Goal: Task Accomplishment & Management: Manage account settings

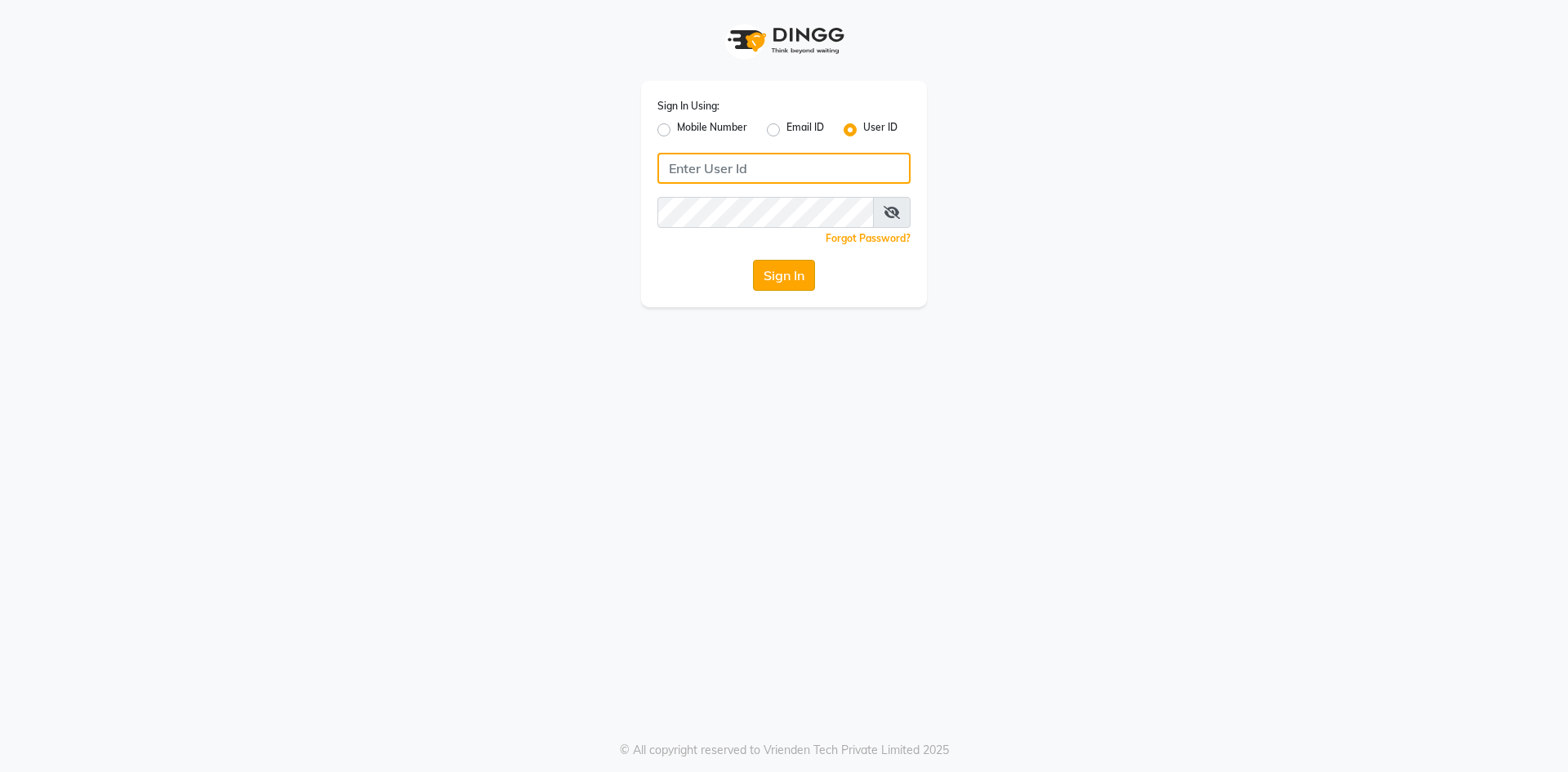
type input "velvt"
click at [764, 280] on button "Sign In" at bounding box center [783, 275] width 62 height 31
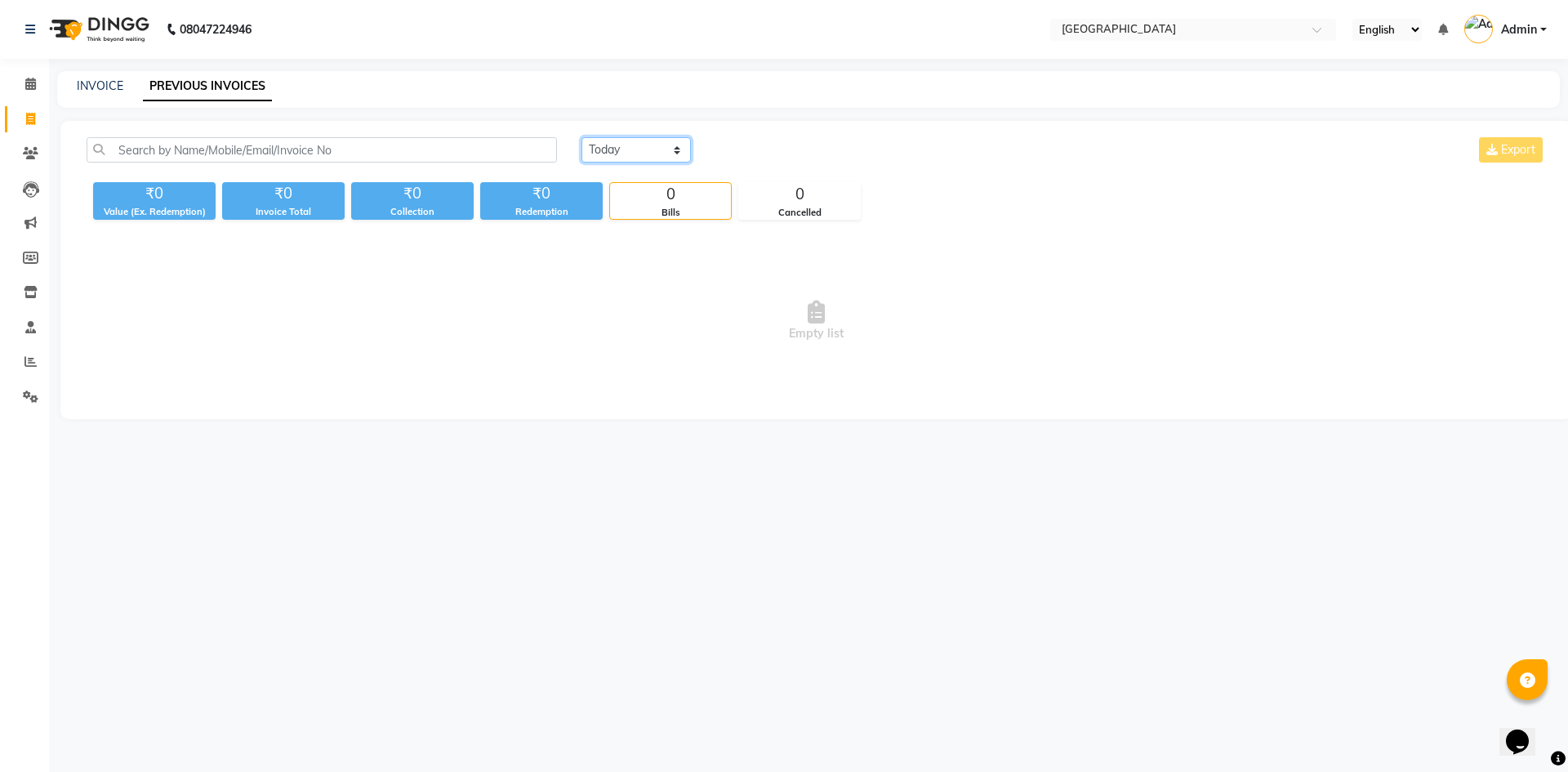
click at [611, 142] on select "Today Yesterday Custom Range" at bounding box center [636, 149] width 109 height 25
click at [582, 137] on select "Today Yesterday Custom Range" at bounding box center [636, 149] width 109 height 25
click at [627, 152] on select "Today Yesterday Custom Range" at bounding box center [636, 149] width 109 height 25
click at [582, 137] on select "Today Yesterday Custom Range" at bounding box center [636, 149] width 109 height 25
click at [616, 151] on select "Today Yesterday Custom Range" at bounding box center [636, 149] width 109 height 25
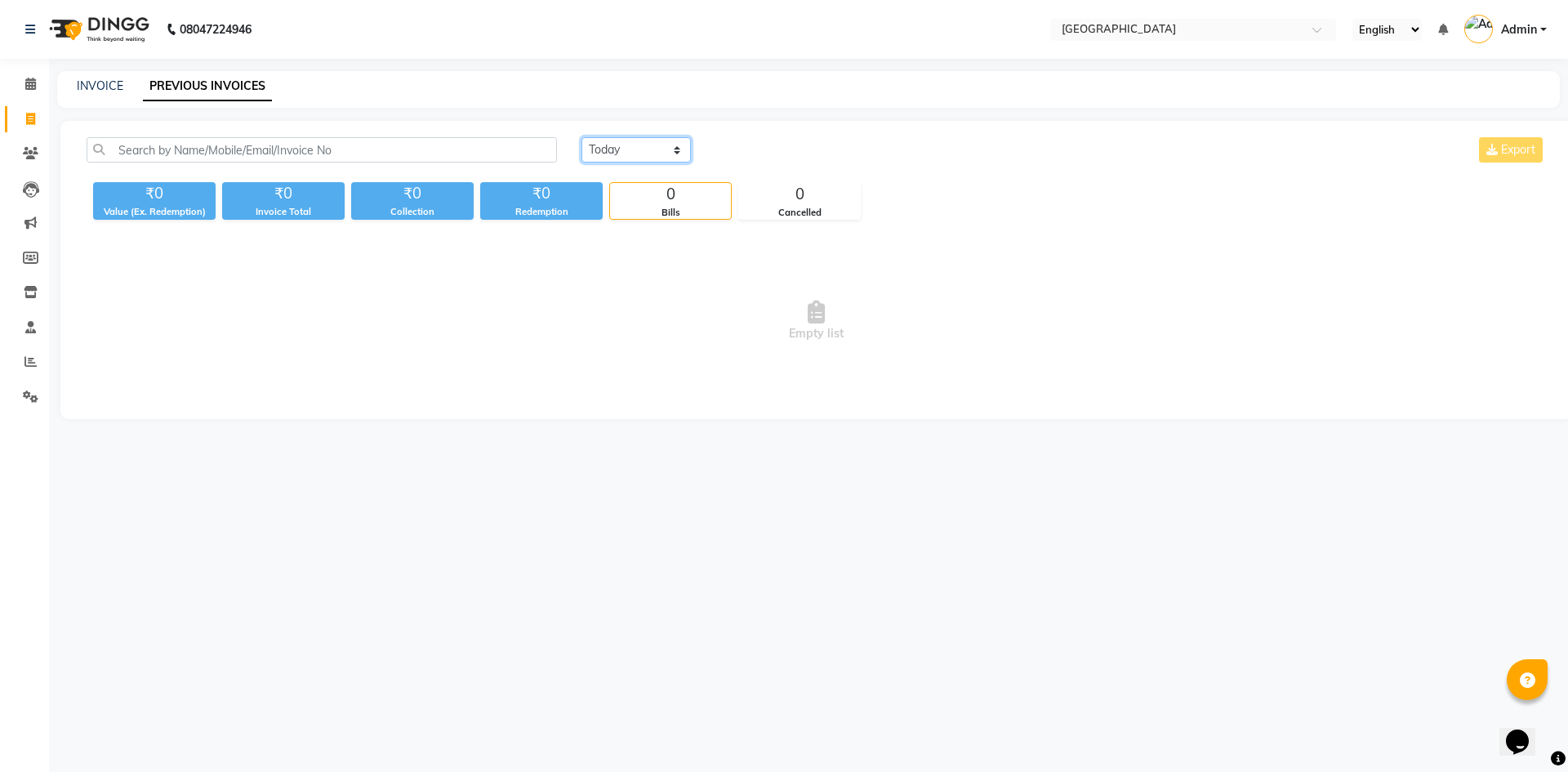
select select "range"
click at [582, 137] on select "Today Yesterday Custom Range" at bounding box center [636, 149] width 109 height 25
click at [733, 154] on input "02-10-2025" at bounding box center [769, 150] width 115 height 23
select select "10"
select select "2025"
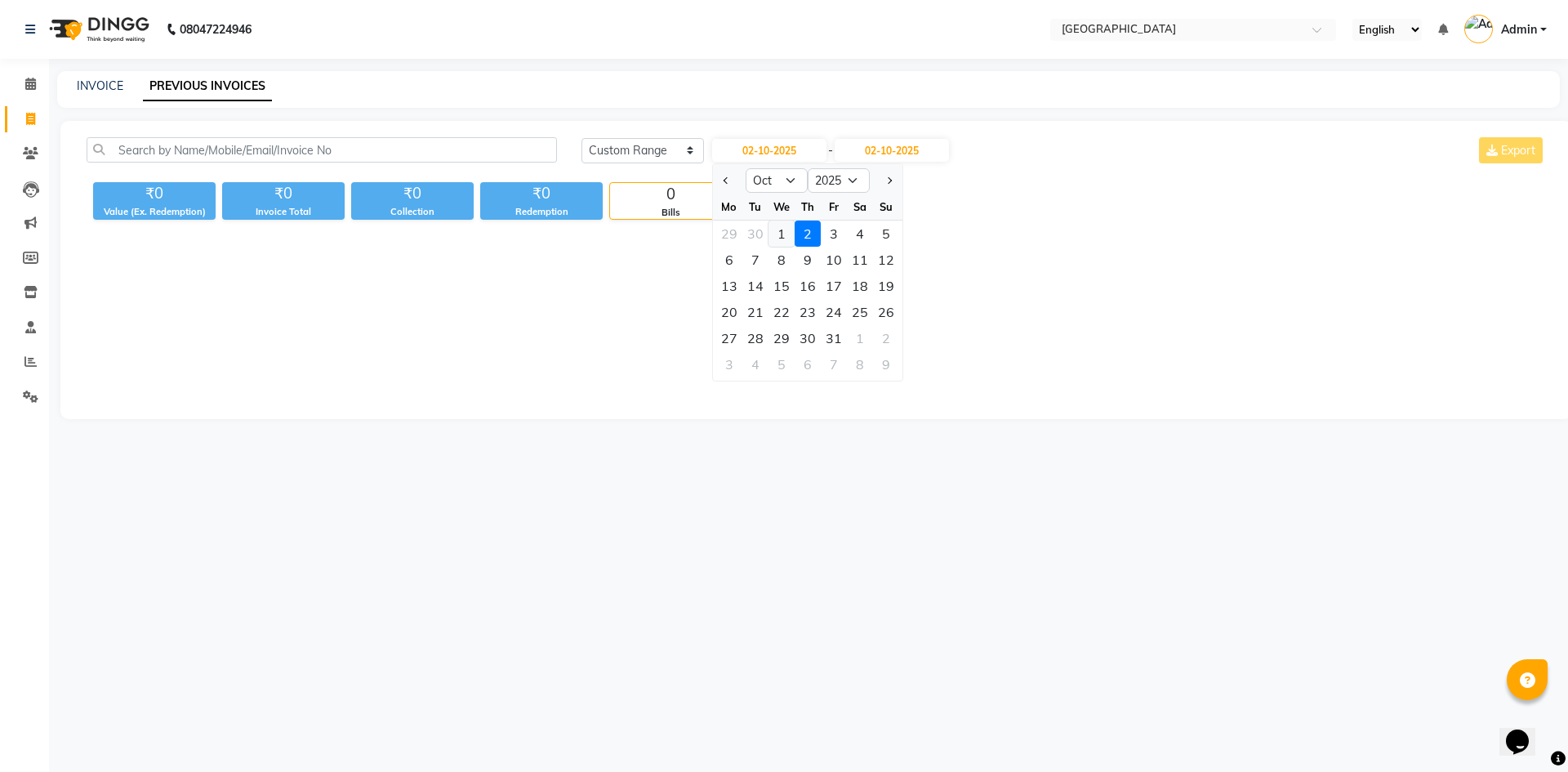
click at [780, 234] on div "1" at bounding box center [781, 234] width 26 height 26
type input "01-10-2025"
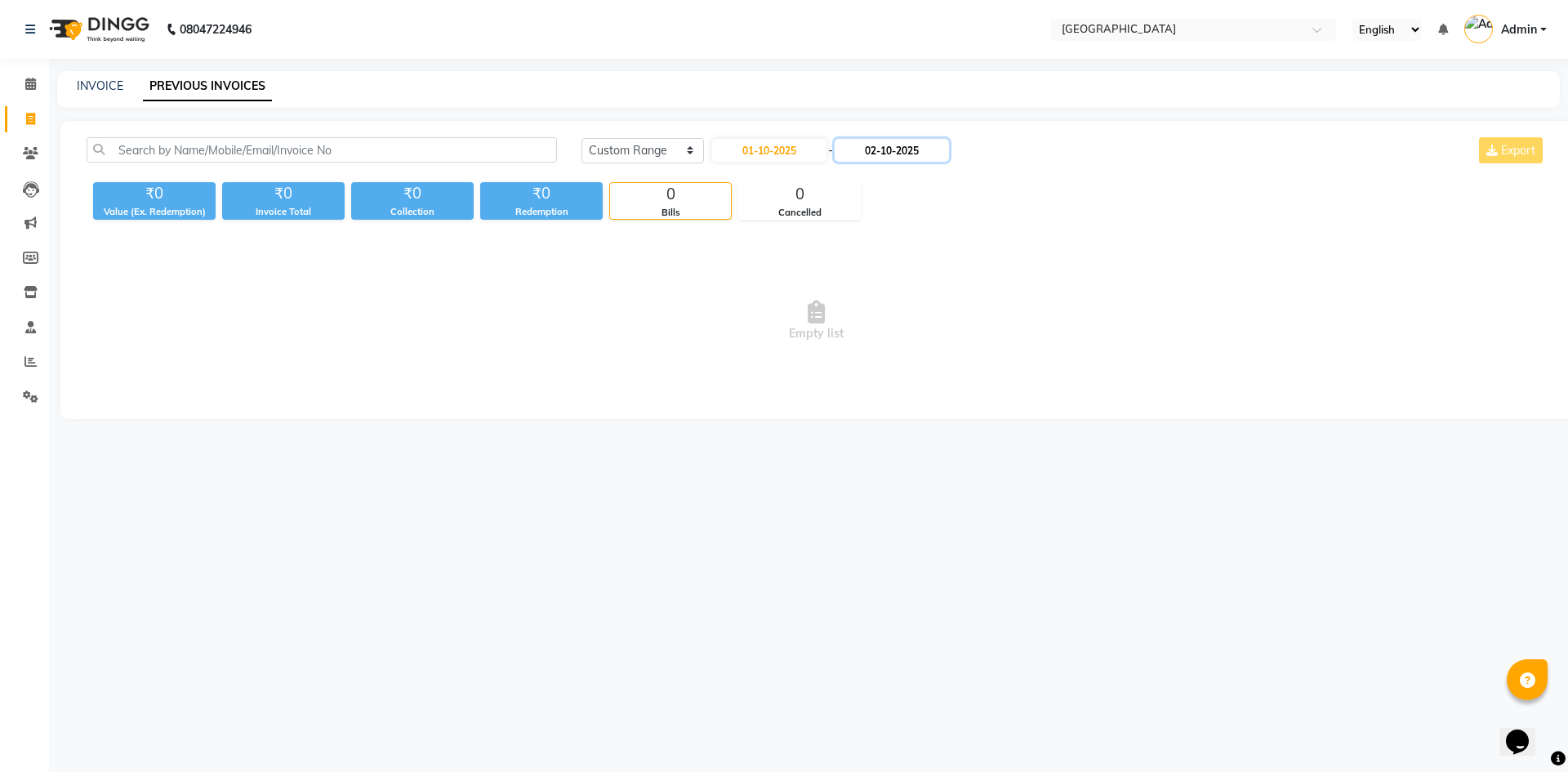
click at [916, 148] on input "02-10-2025" at bounding box center [892, 150] width 115 height 23
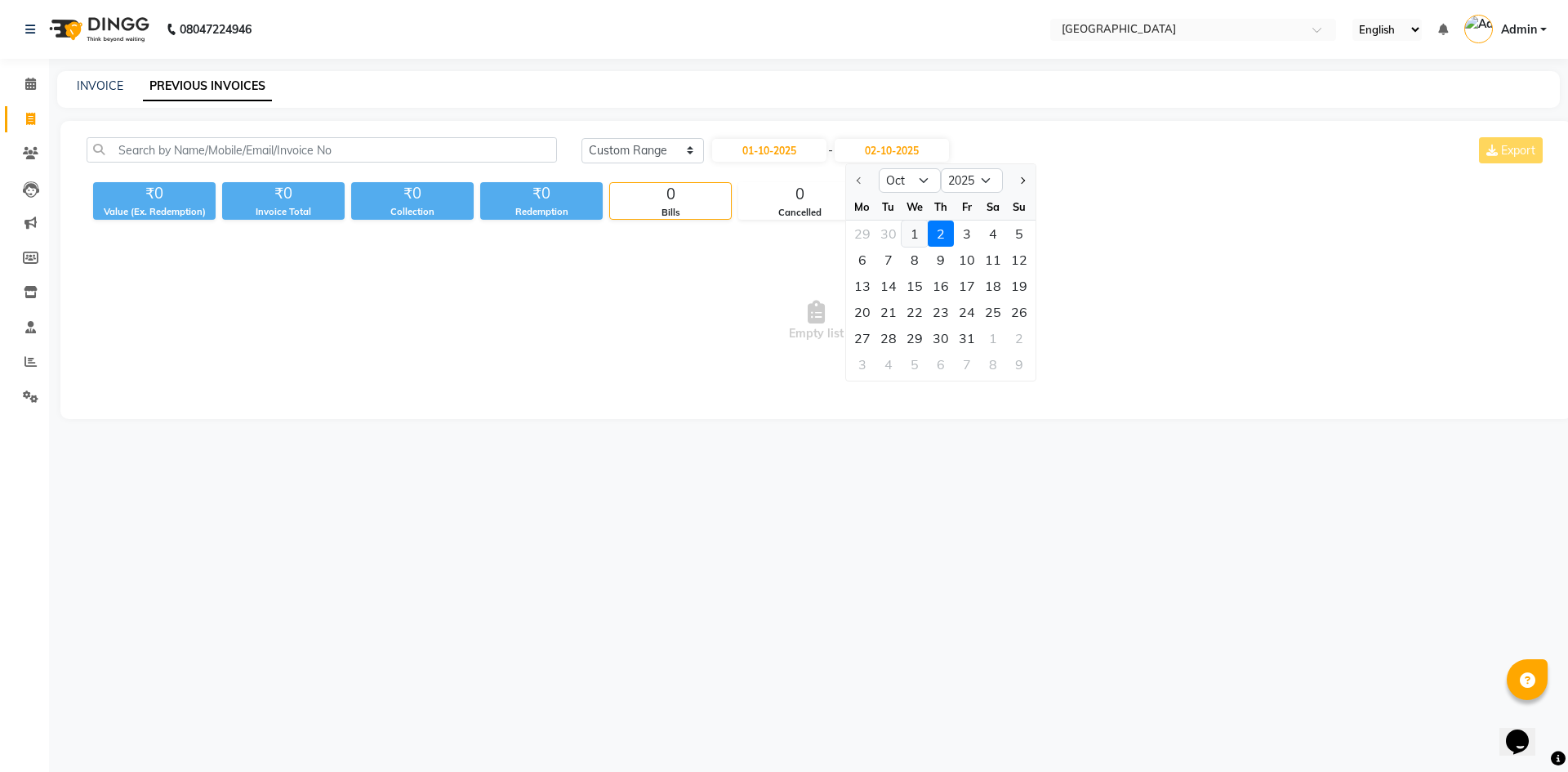
click at [922, 241] on div "1" at bounding box center [915, 234] width 26 height 26
type input "01-10-2025"
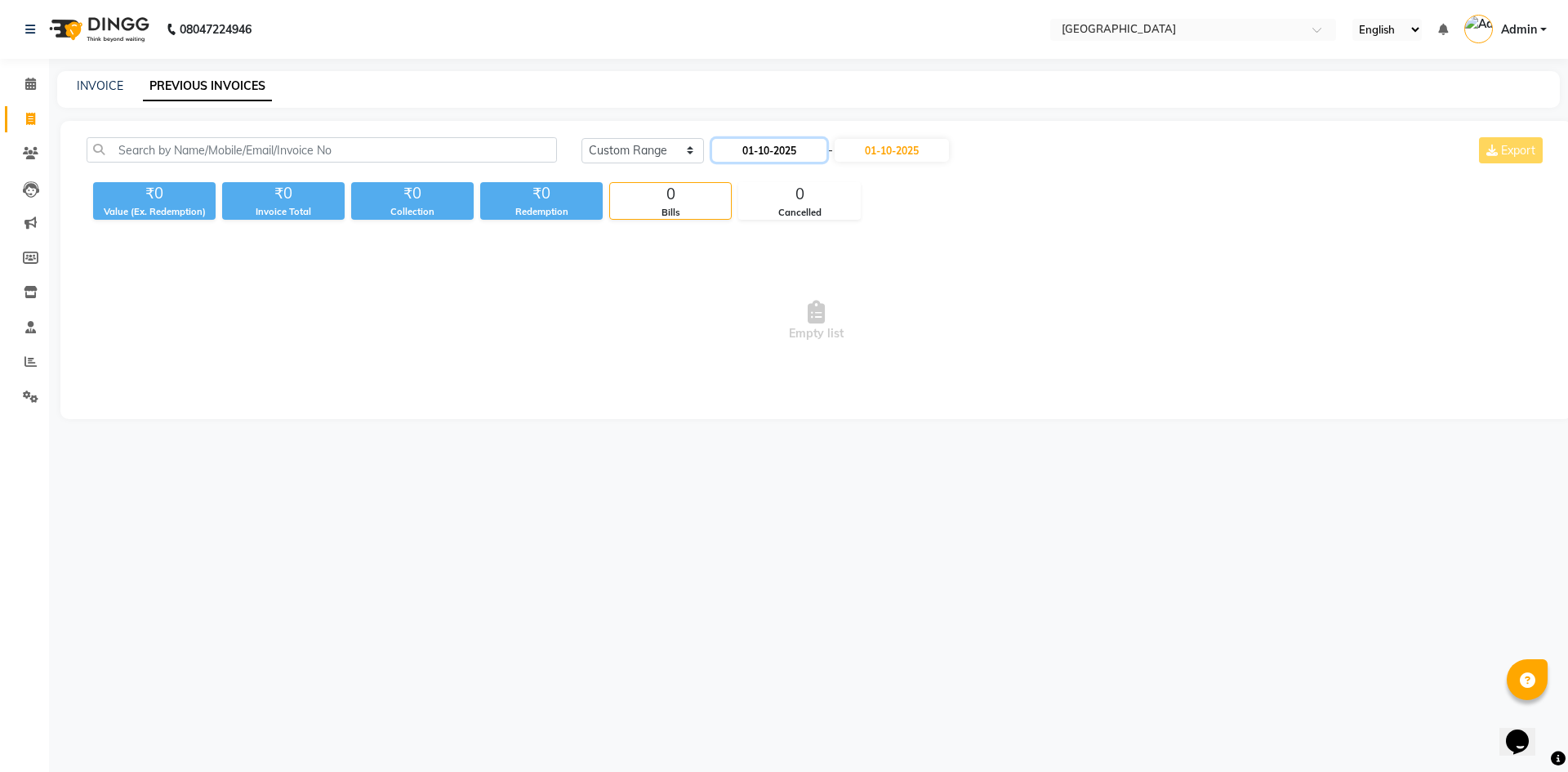
click at [797, 146] on input "01-10-2025" at bounding box center [769, 150] width 115 height 23
select select "10"
select select "2025"
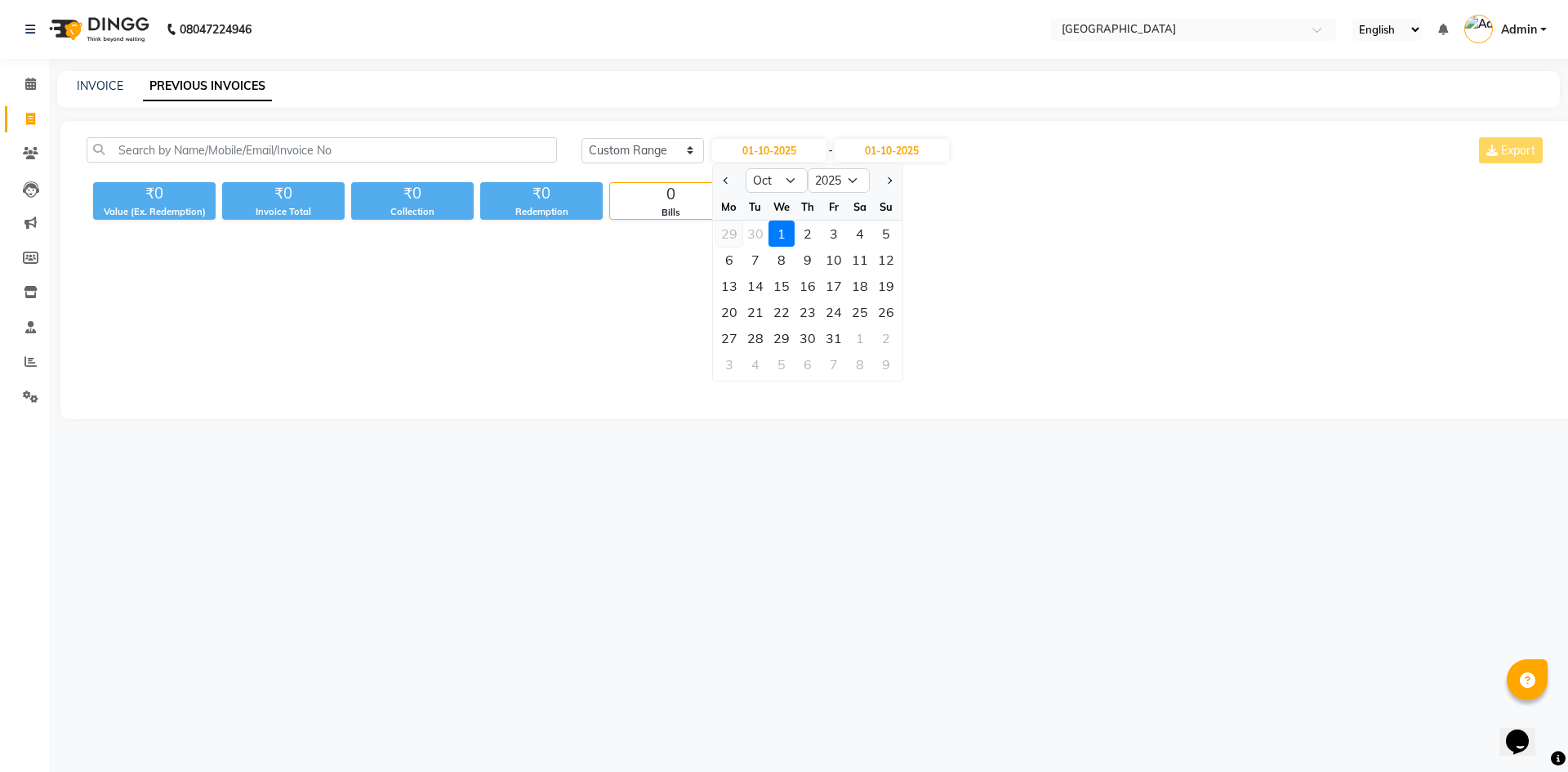
click at [731, 236] on div "29" at bounding box center [729, 234] width 26 height 26
type input "29-09-2025"
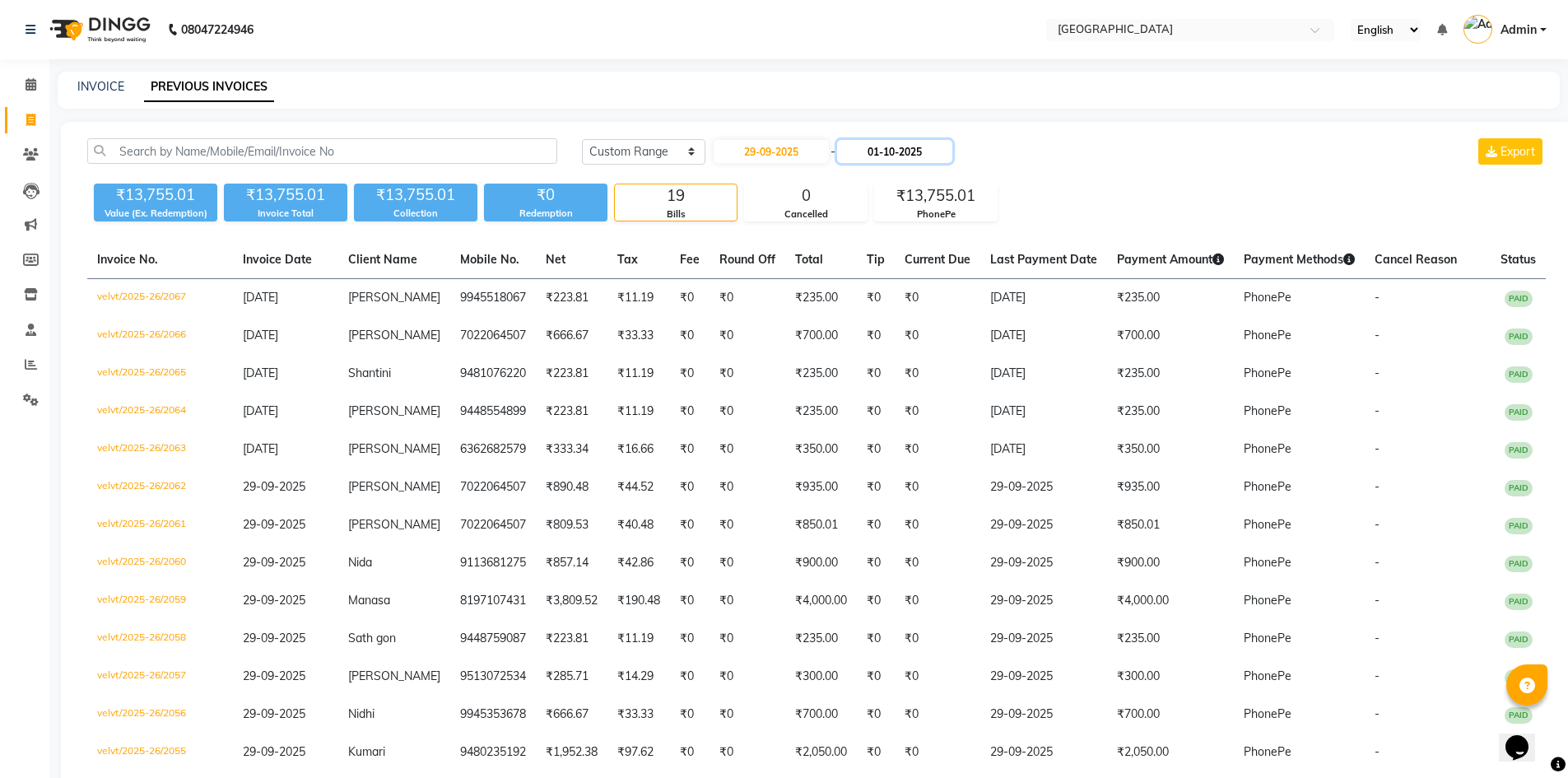
click at [906, 152] on input "01-10-2025" at bounding box center [895, 151] width 116 height 23
select select "10"
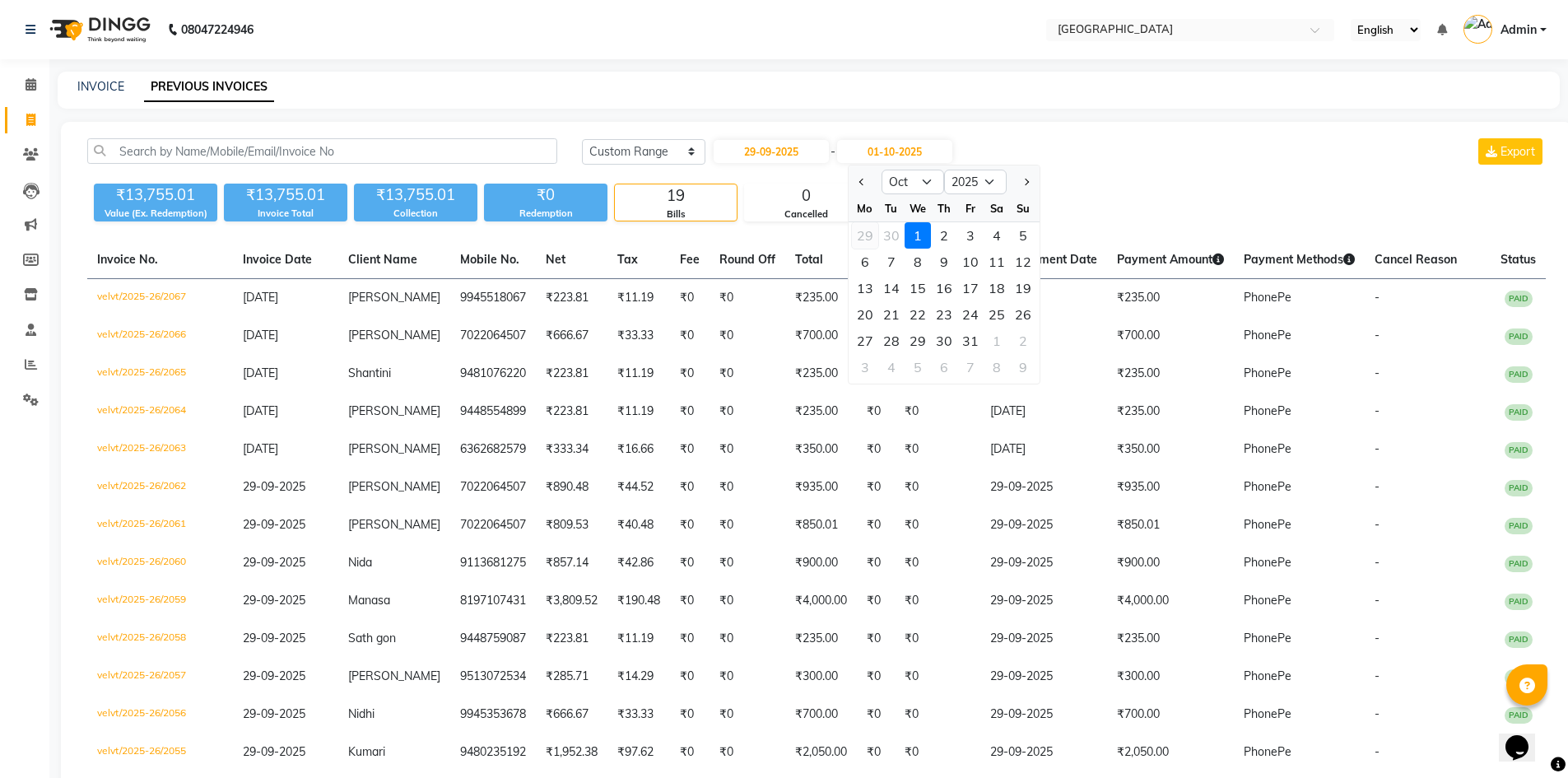
click at [871, 237] on div "29" at bounding box center [865, 235] width 26 height 26
type input "29-09-2025"
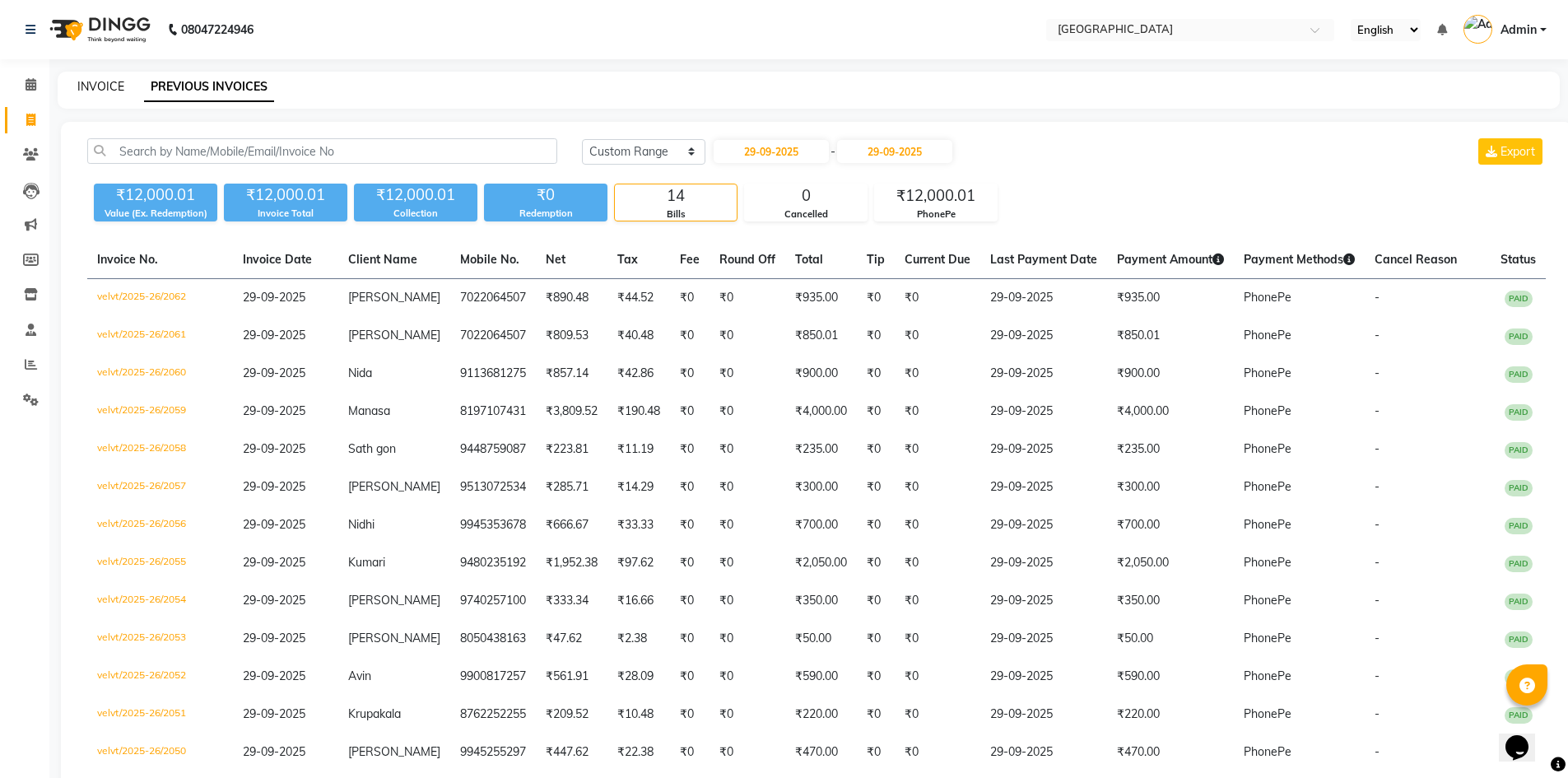
click at [97, 82] on link "INVOICE" at bounding box center [101, 86] width 47 height 15
select select "service"
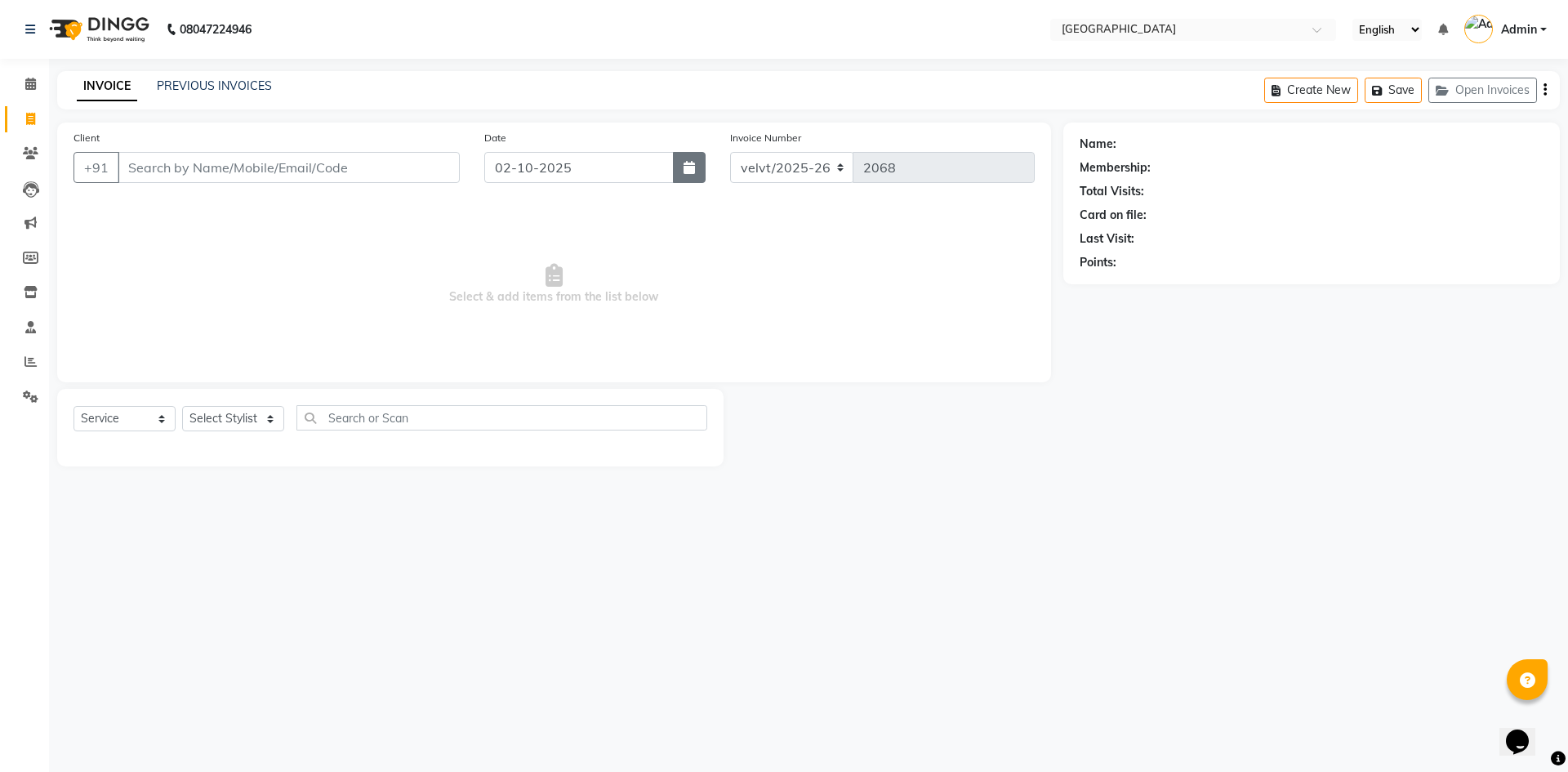
click at [694, 171] on icon "button" at bounding box center [688, 167] width 11 height 13
select select "10"
select select "2025"
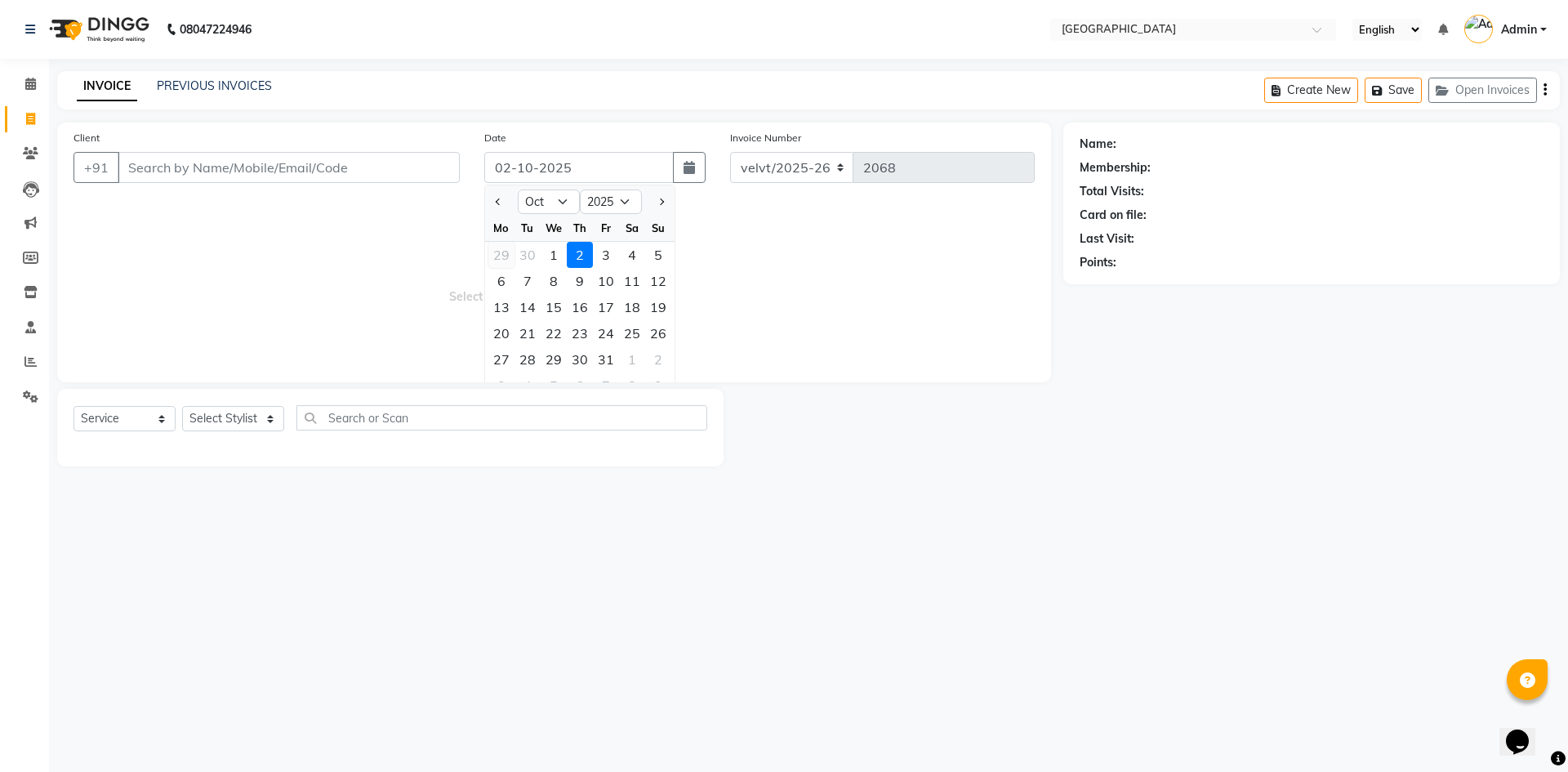
click at [502, 251] on div "29" at bounding box center [502, 254] width 26 height 26
type input "29-09-2025"
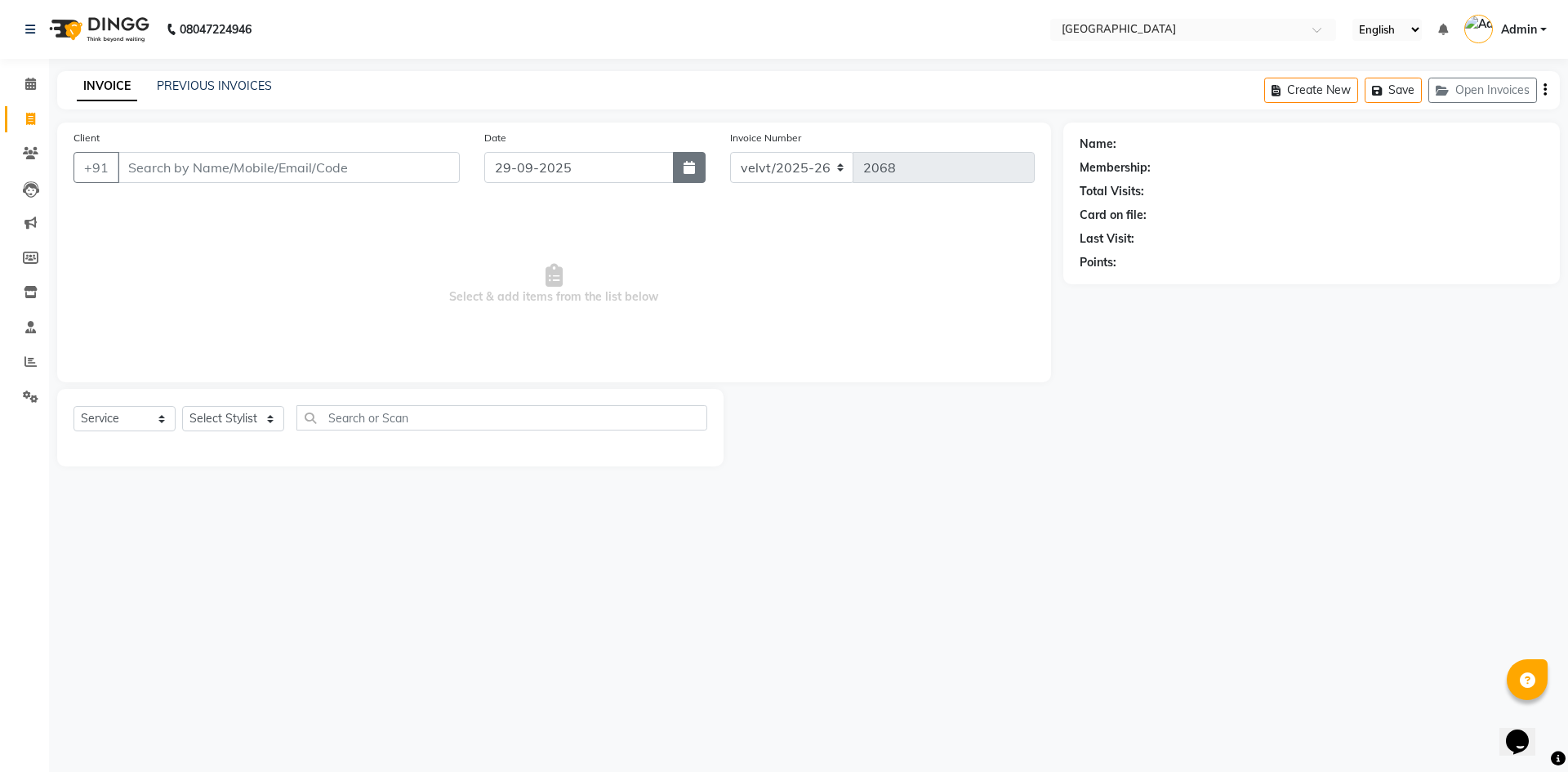
click at [693, 170] on icon "button" at bounding box center [688, 167] width 11 height 13
select select "9"
select select "2025"
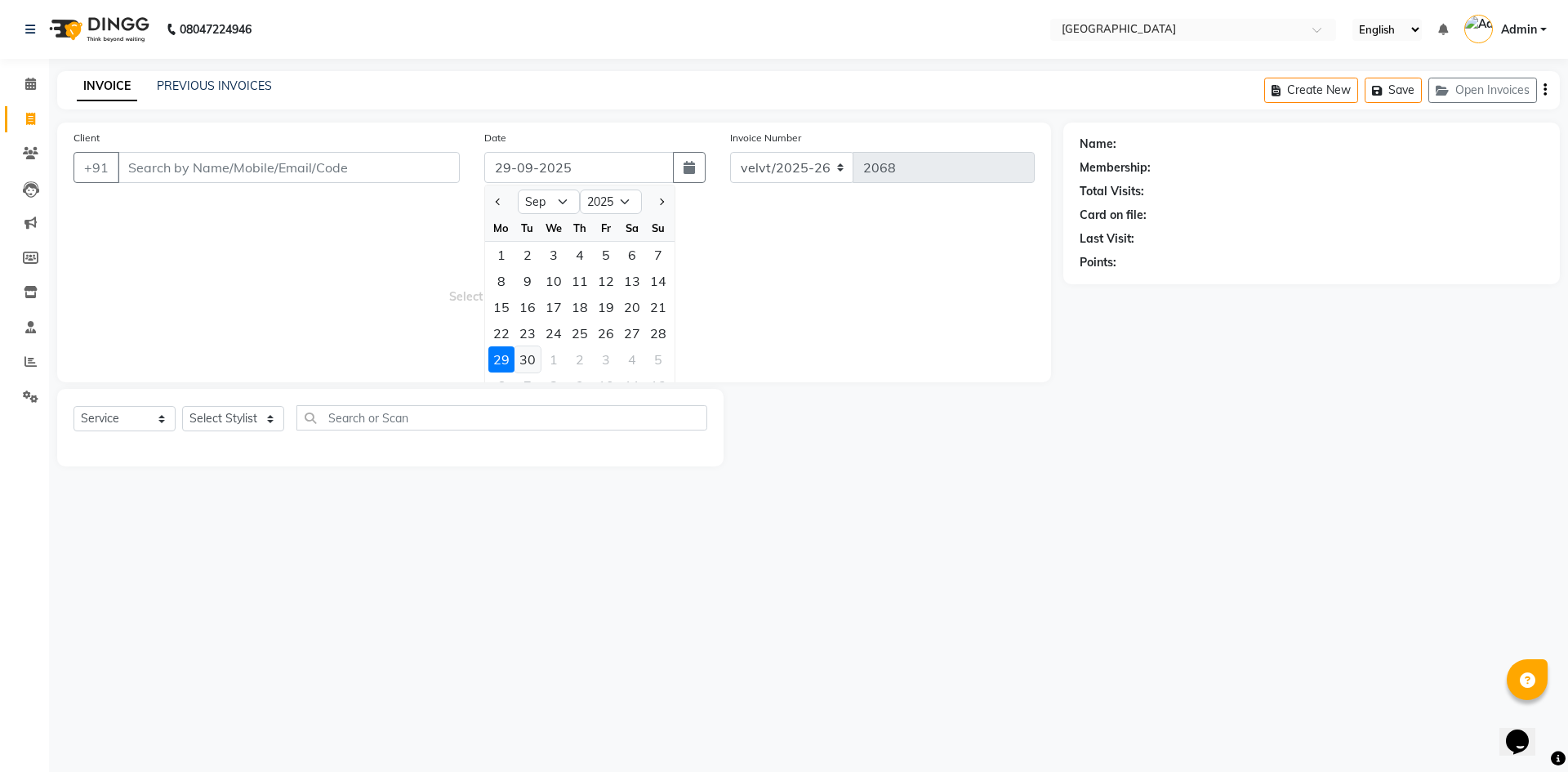
click at [523, 357] on div "30" at bounding box center [528, 360] width 26 height 26
type input "30-09-2025"
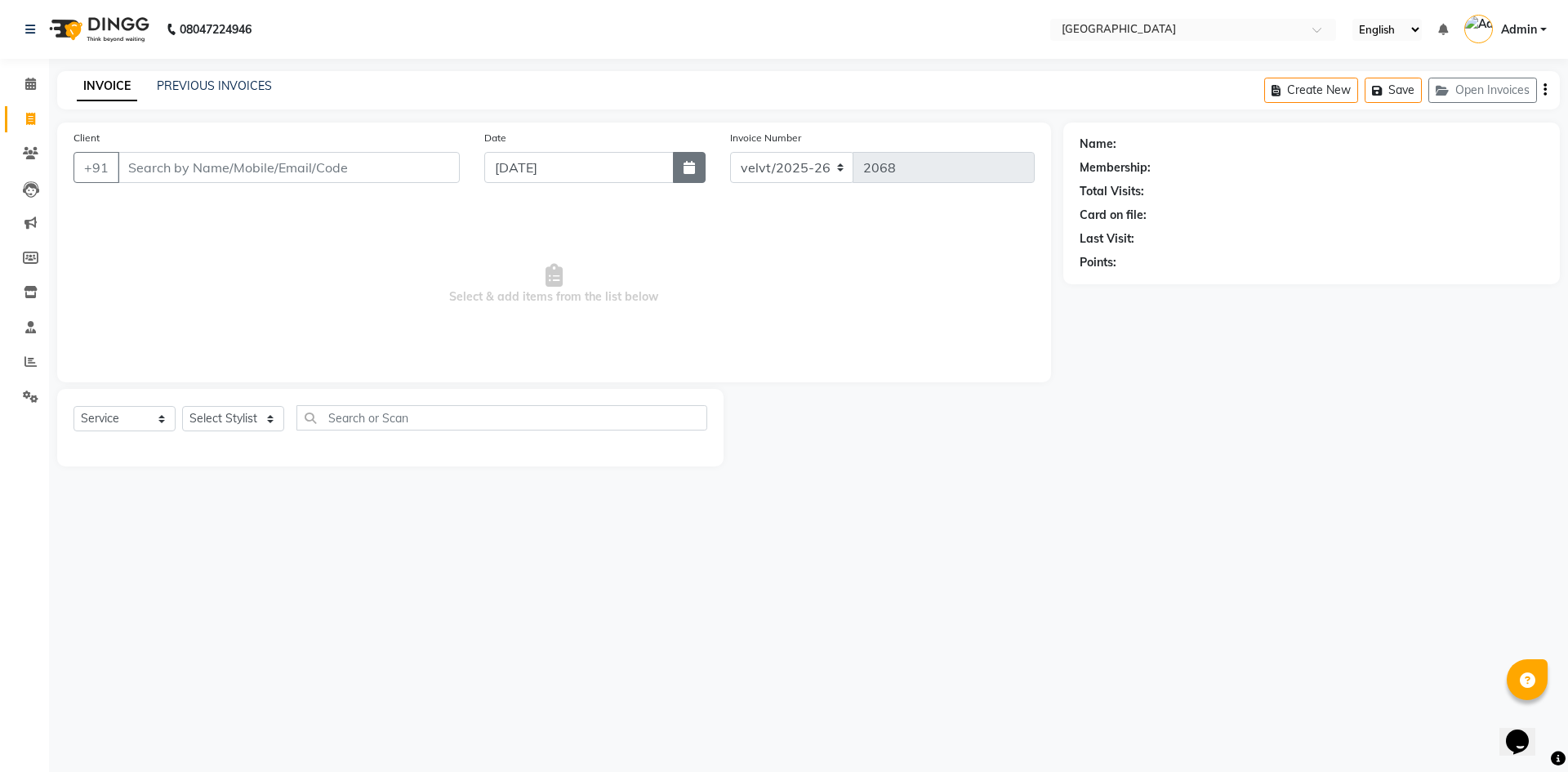
click at [697, 167] on button "button" at bounding box center [689, 168] width 33 height 31
select select "9"
select select "2025"
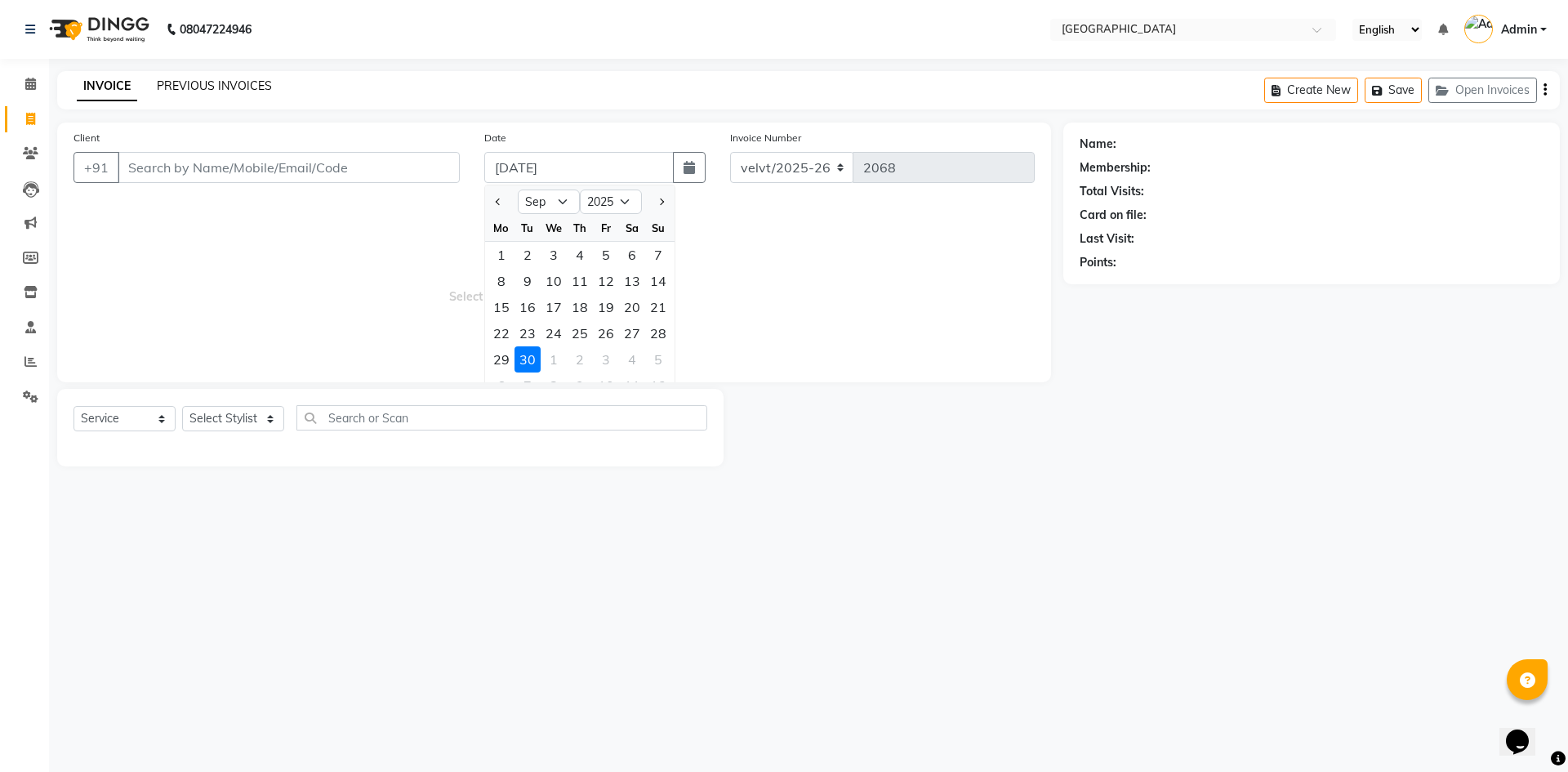
click at [222, 88] on link "PREVIOUS INVOICES" at bounding box center [214, 85] width 115 height 15
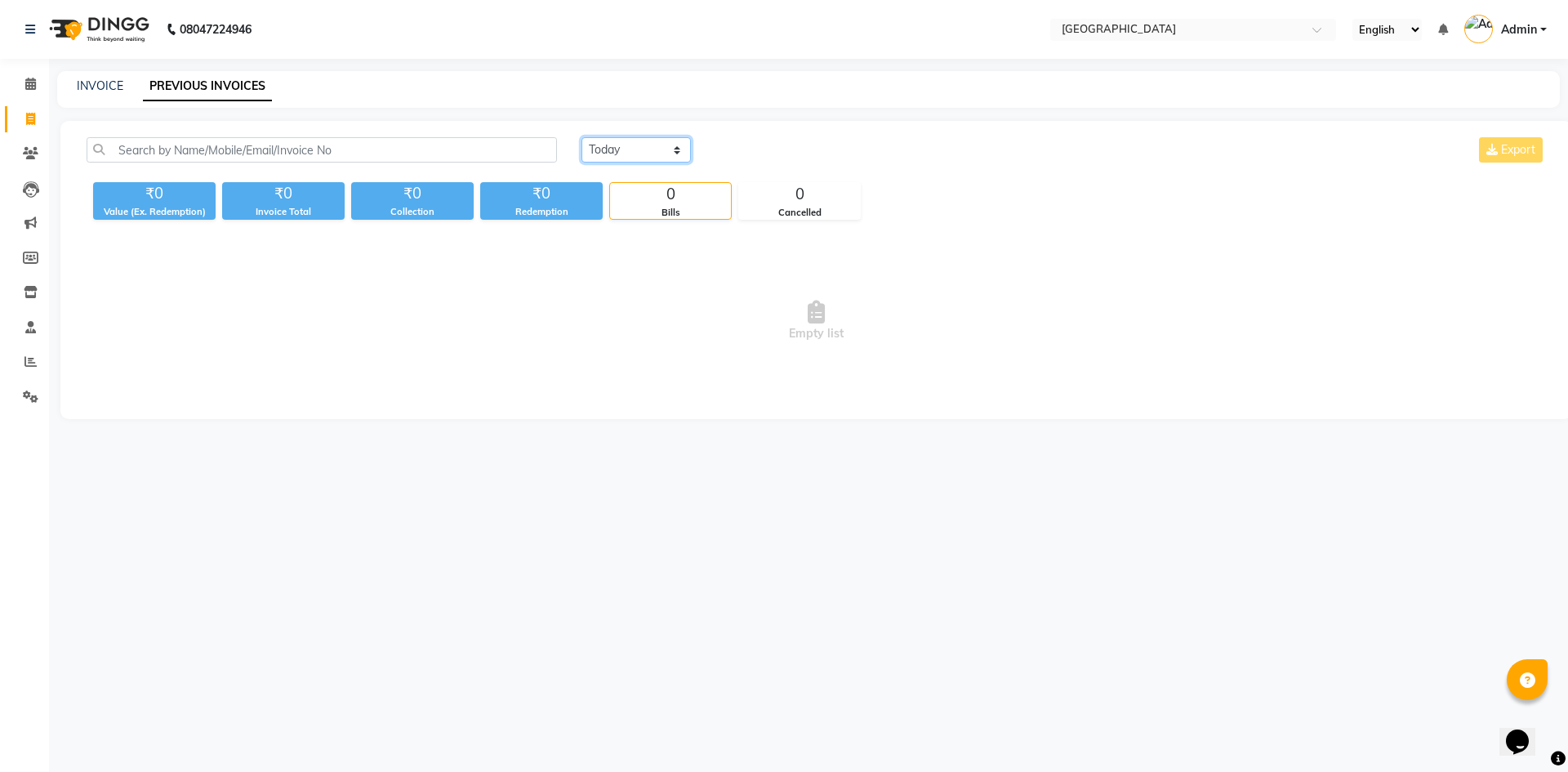
click at [627, 145] on select "Today Yesterday Custom Range" at bounding box center [636, 149] width 109 height 25
select select "range"
click at [582, 137] on select "Today Yesterday Custom Range" at bounding box center [636, 149] width 109 height 25
click at [767, 149] on input "02-10-2025" at bounding box center [769, 150] width 115 height 23
select select "10"
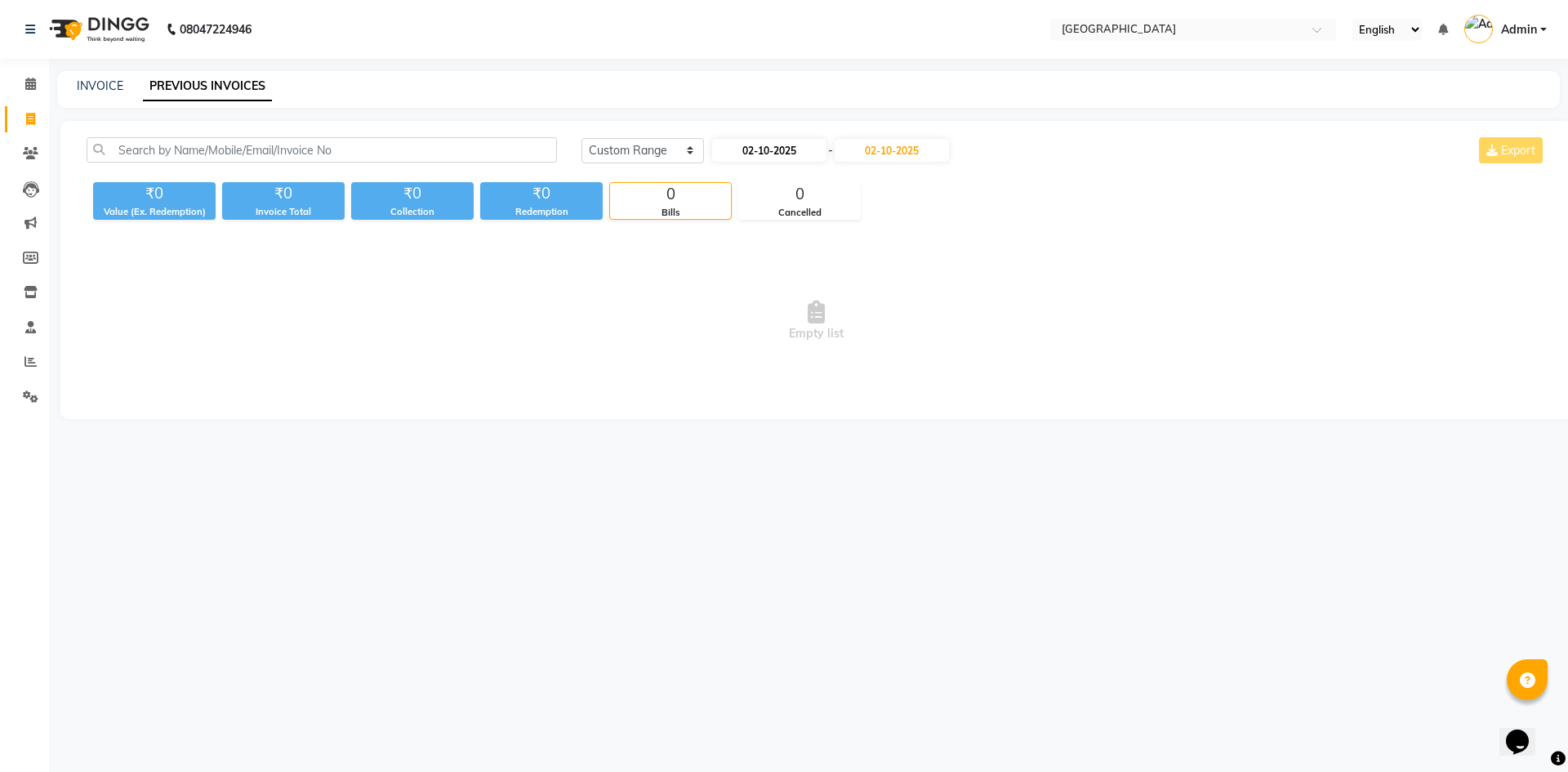
select select "2025"
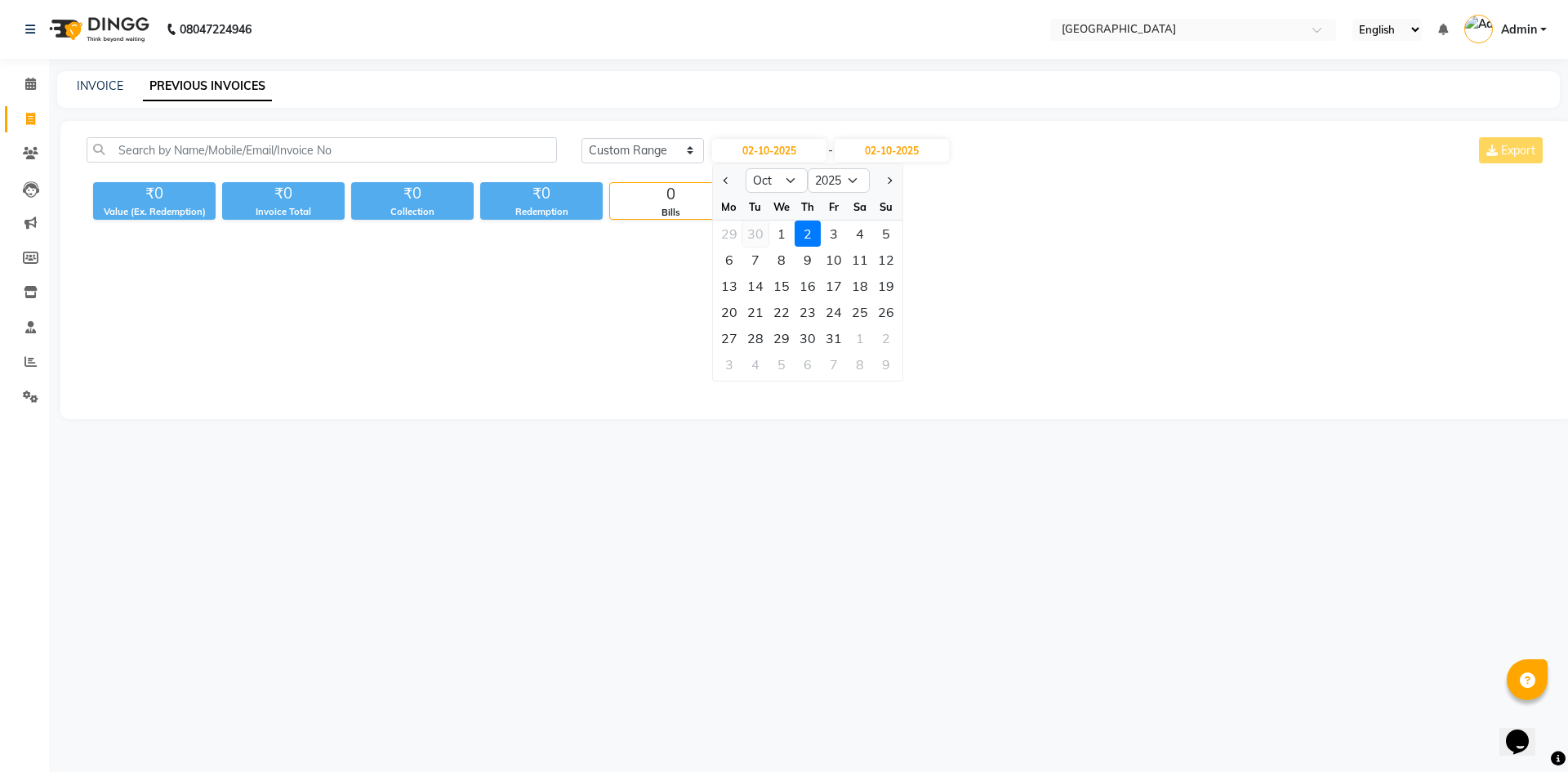
click at [761, 232] on div "30" at bounding box center [755, 234] width 26 height 26
type input "30-09-2025"
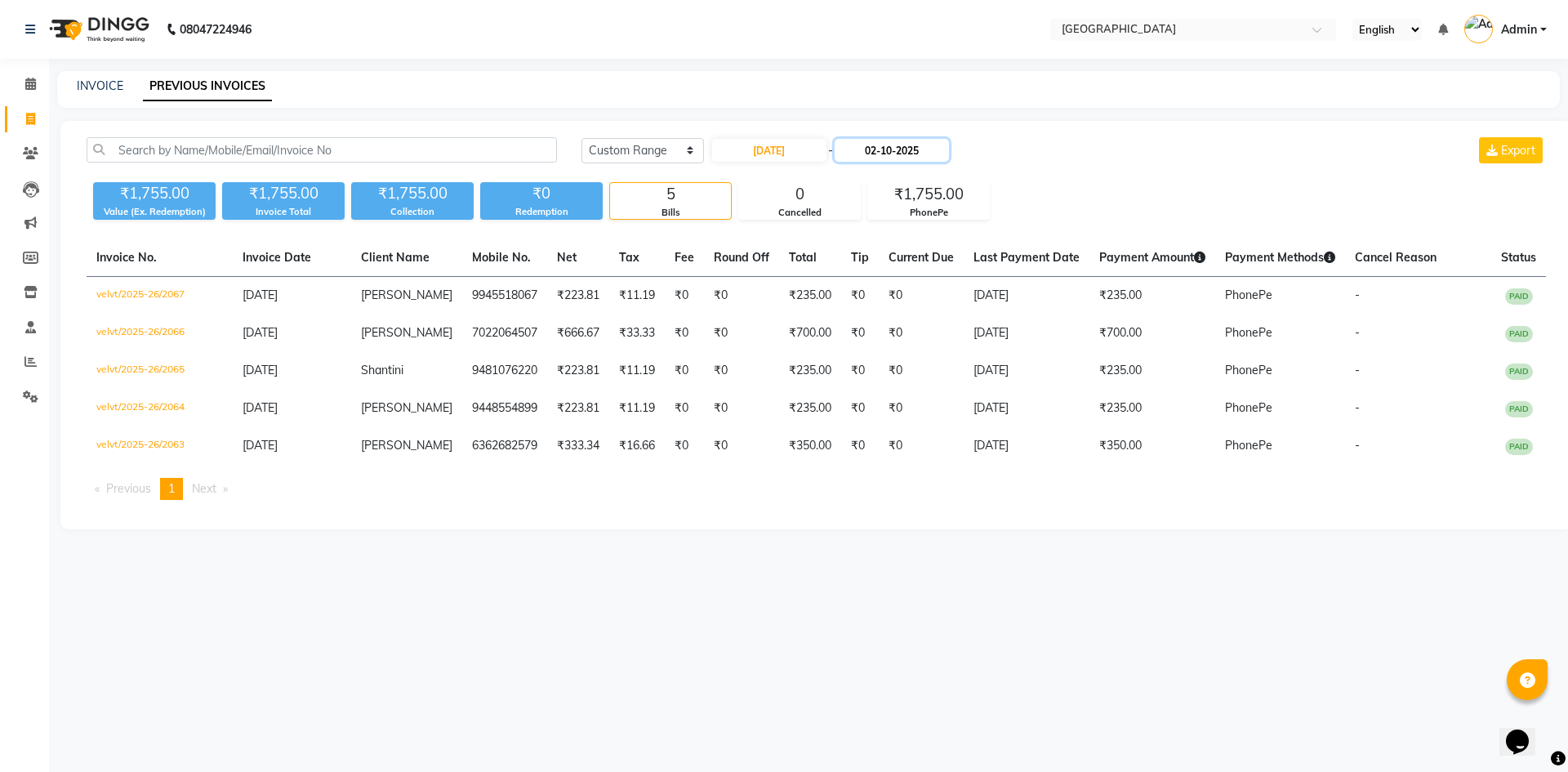
click at [899, 155] on input "02-10-2025" at bounding box center [892, 150] width 115 height 23
select select "10"
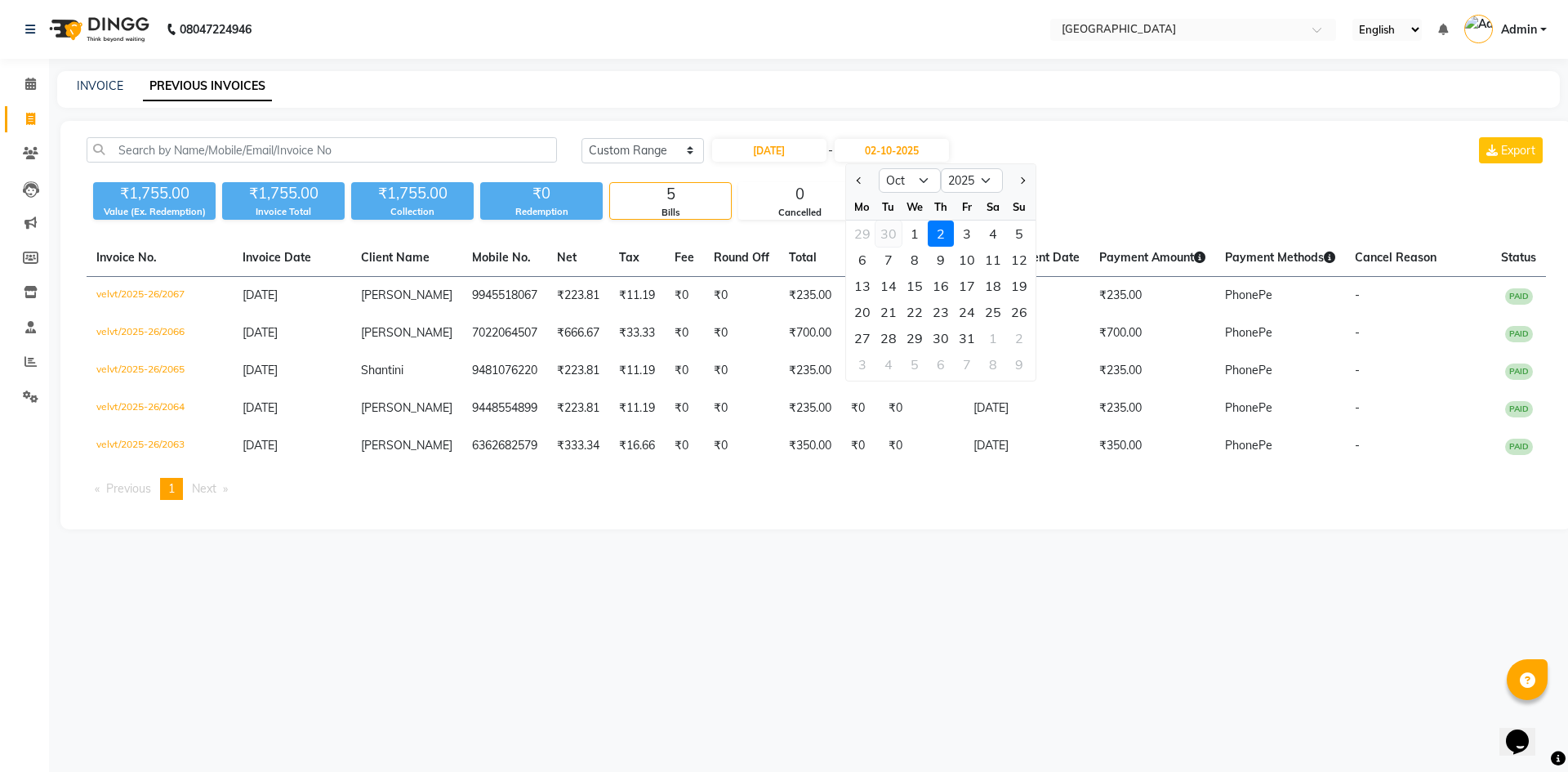
click at [883, 232] on div "30" at bounding box center [888, 234] width 26 height 26
type input "30-09-2025"
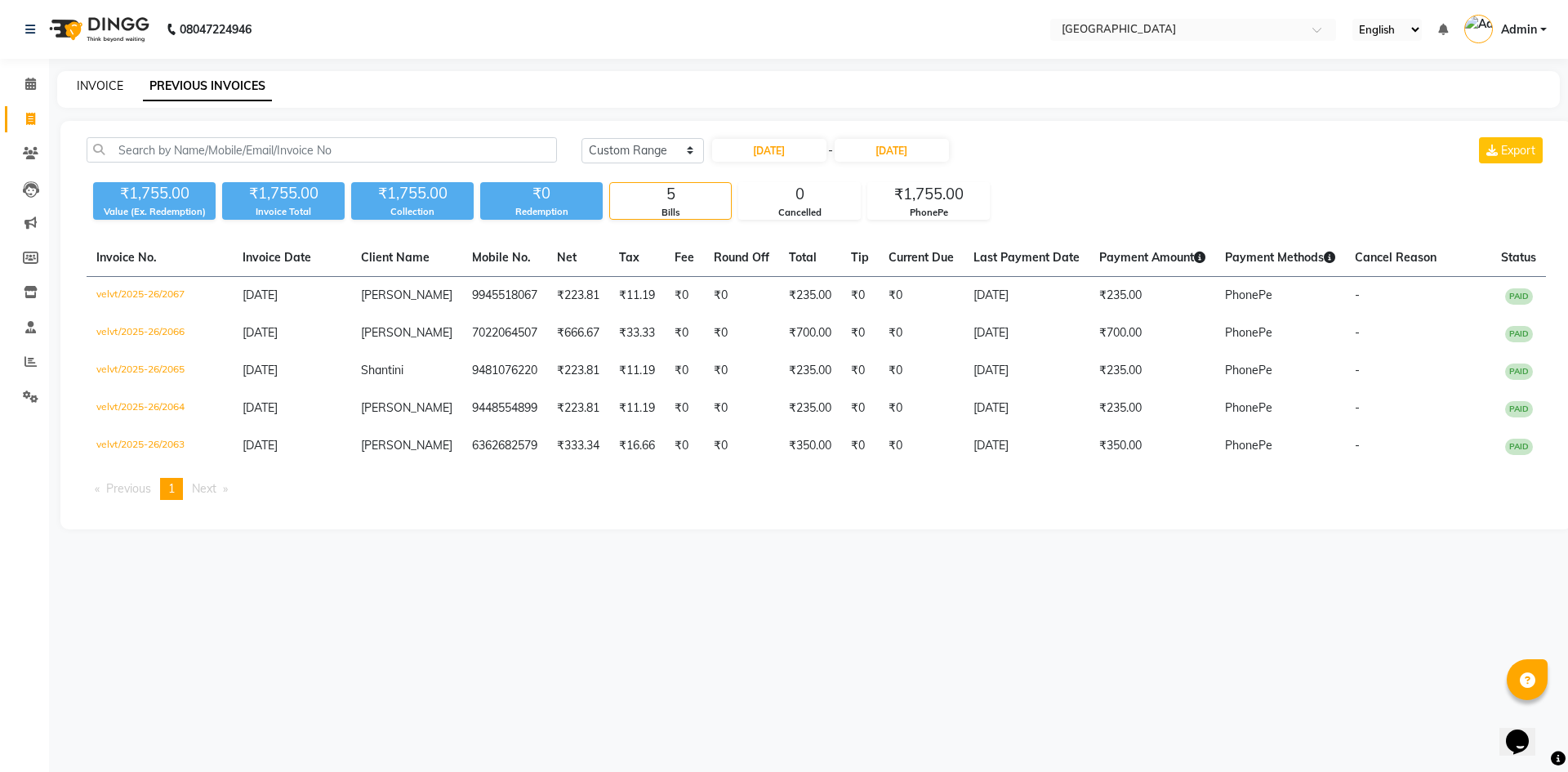
click at [99, 91] on link "INVOICE" at bounding box center [100, 85] width 47 height 15
select select "service"
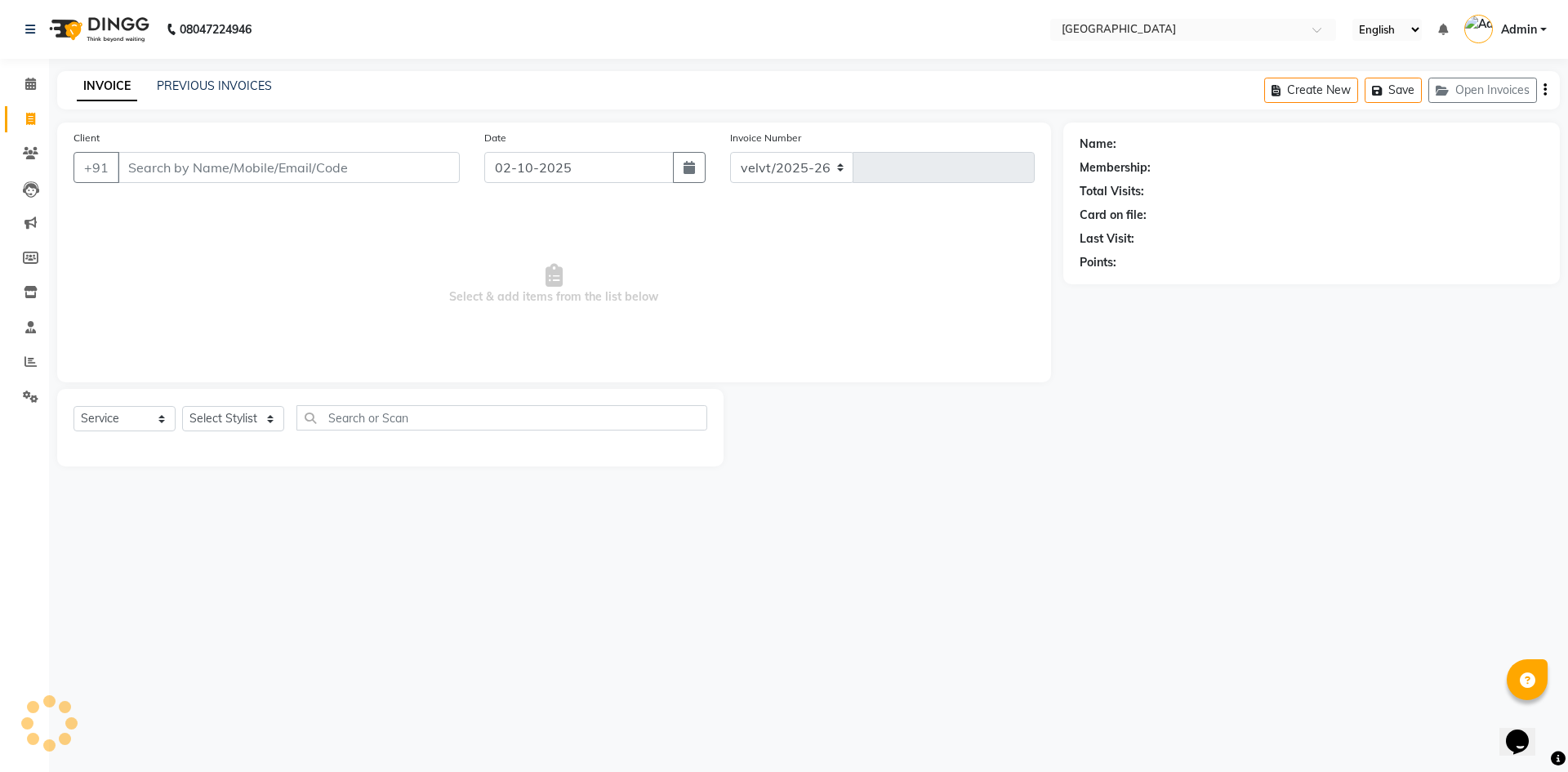
select select "6279"
type input "2068"
click at [176, 171] on input "Client" at bounding box center [288, 168] width 342 height 31
type input "7259941210"
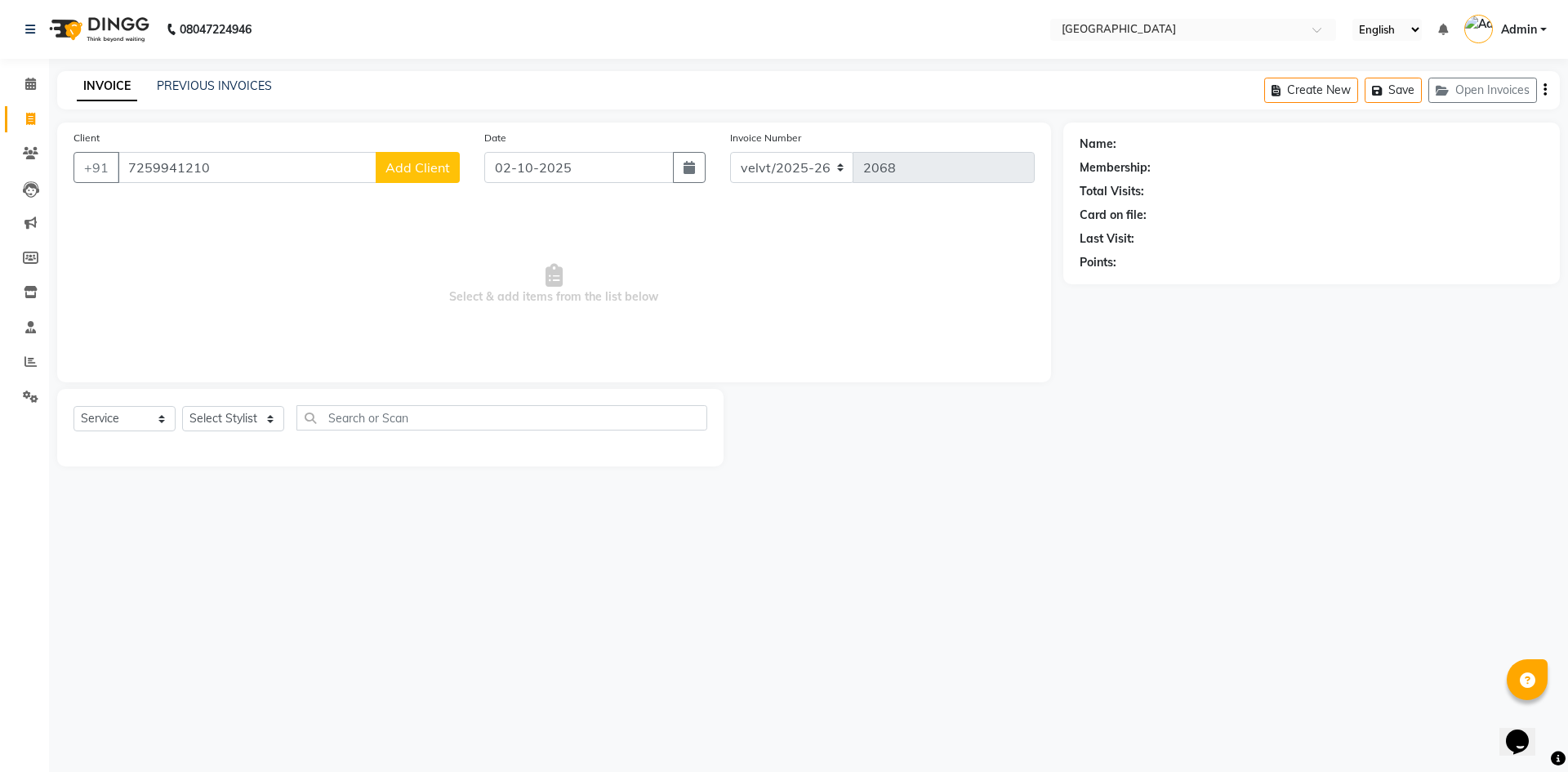
click at [405, 181] on button "Add Client" at bounding box center [418, 168] width 84 height 31
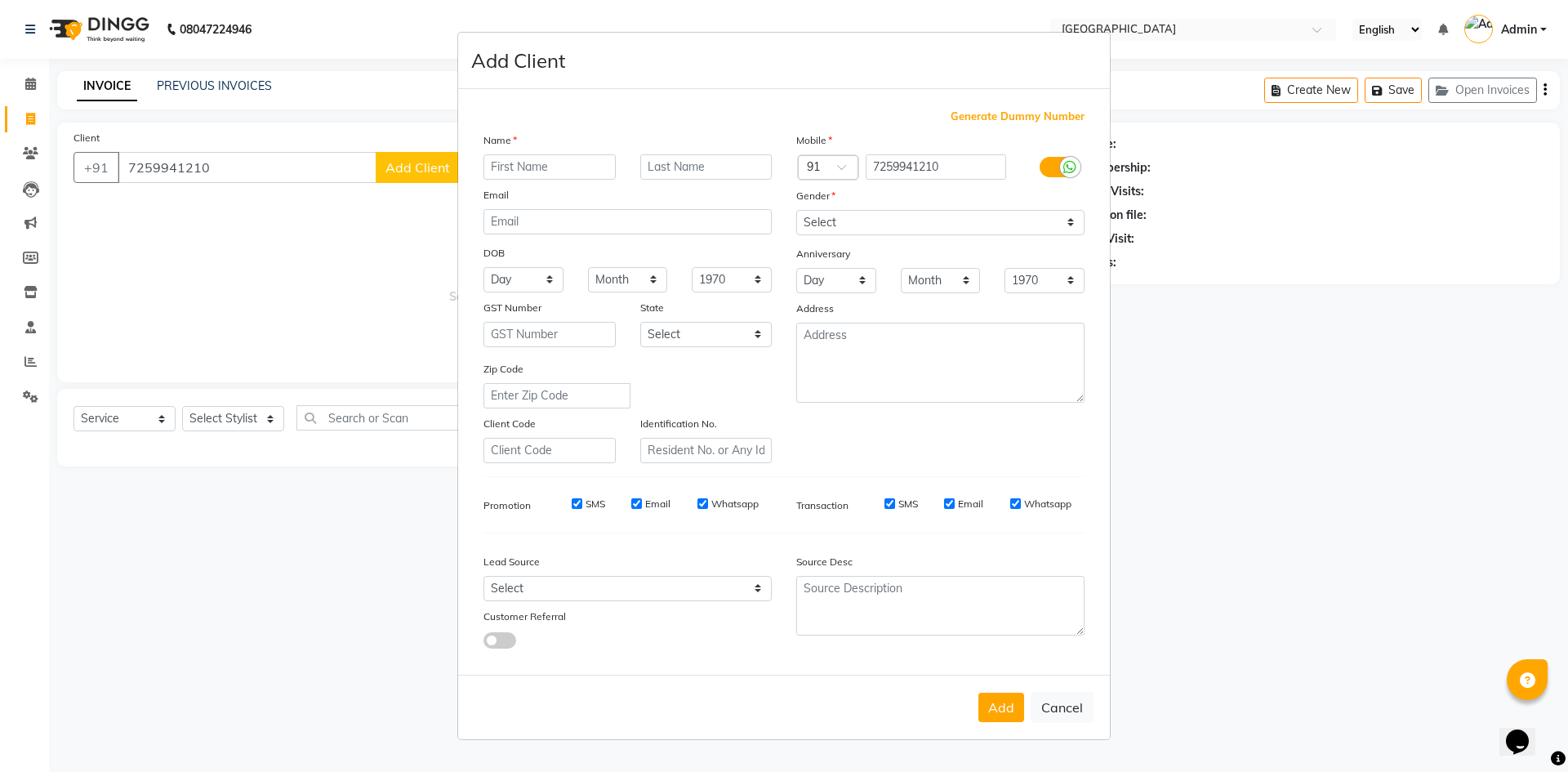
click at [508, 161] on input "text" at bounding box center [550, 167] width 132 height 25
click at [534, 162] on input "text" at bounding box center [550, 167] width 132 height 25
type input "Shreyas"
click at [814, 223] on select "Select Male Female Other Prefer Not To Say" at bounding box center [940, 222] width 288 height 25
select select "male"
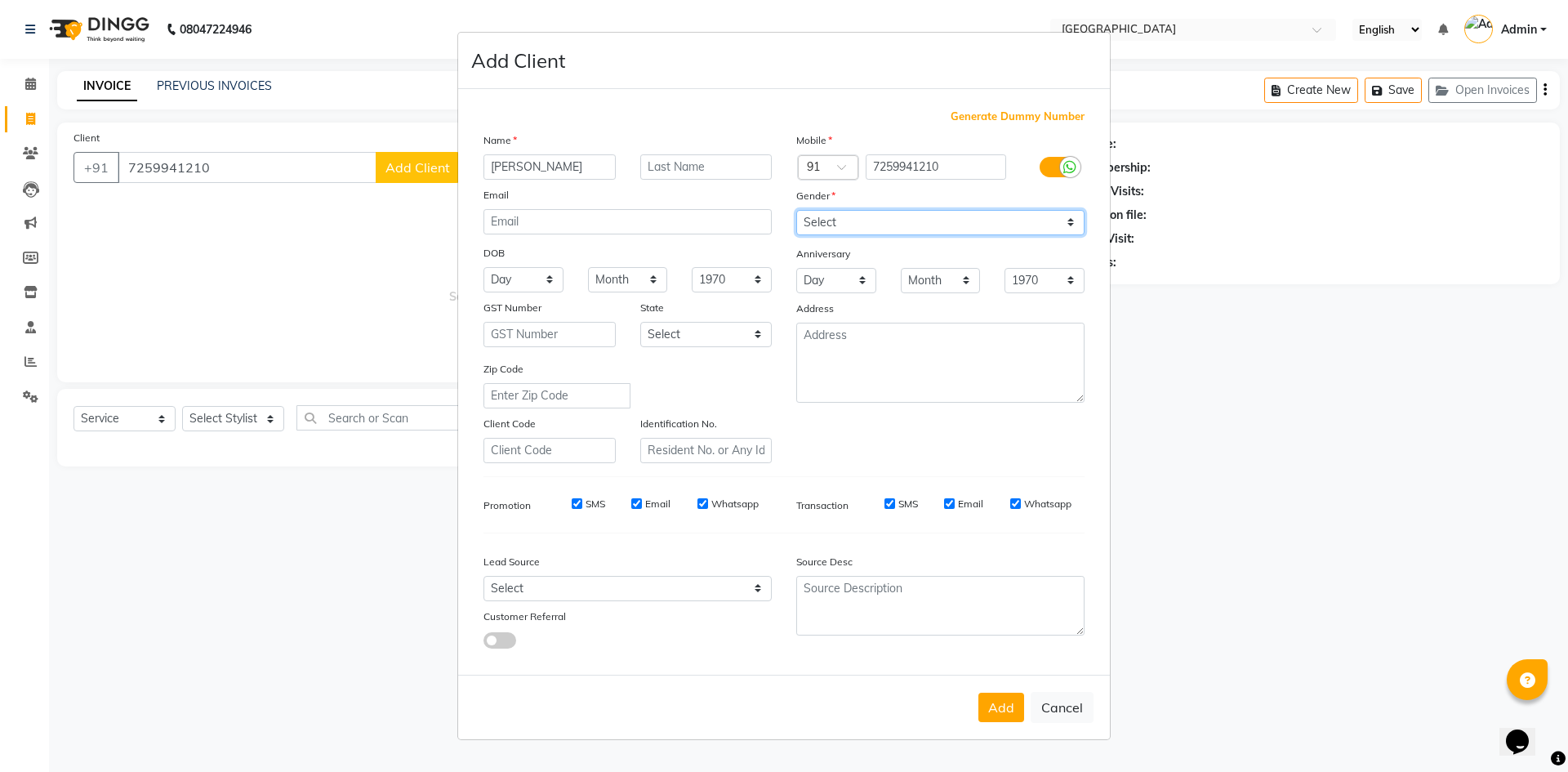
click at [796, 210] on select "Select Male Female Other Prefer Not To Say" at bounding box center [940, 222] width 288 height 25
click at [997, 706] on button "Add" at bounding box center [1001, 708] width 46 height 30
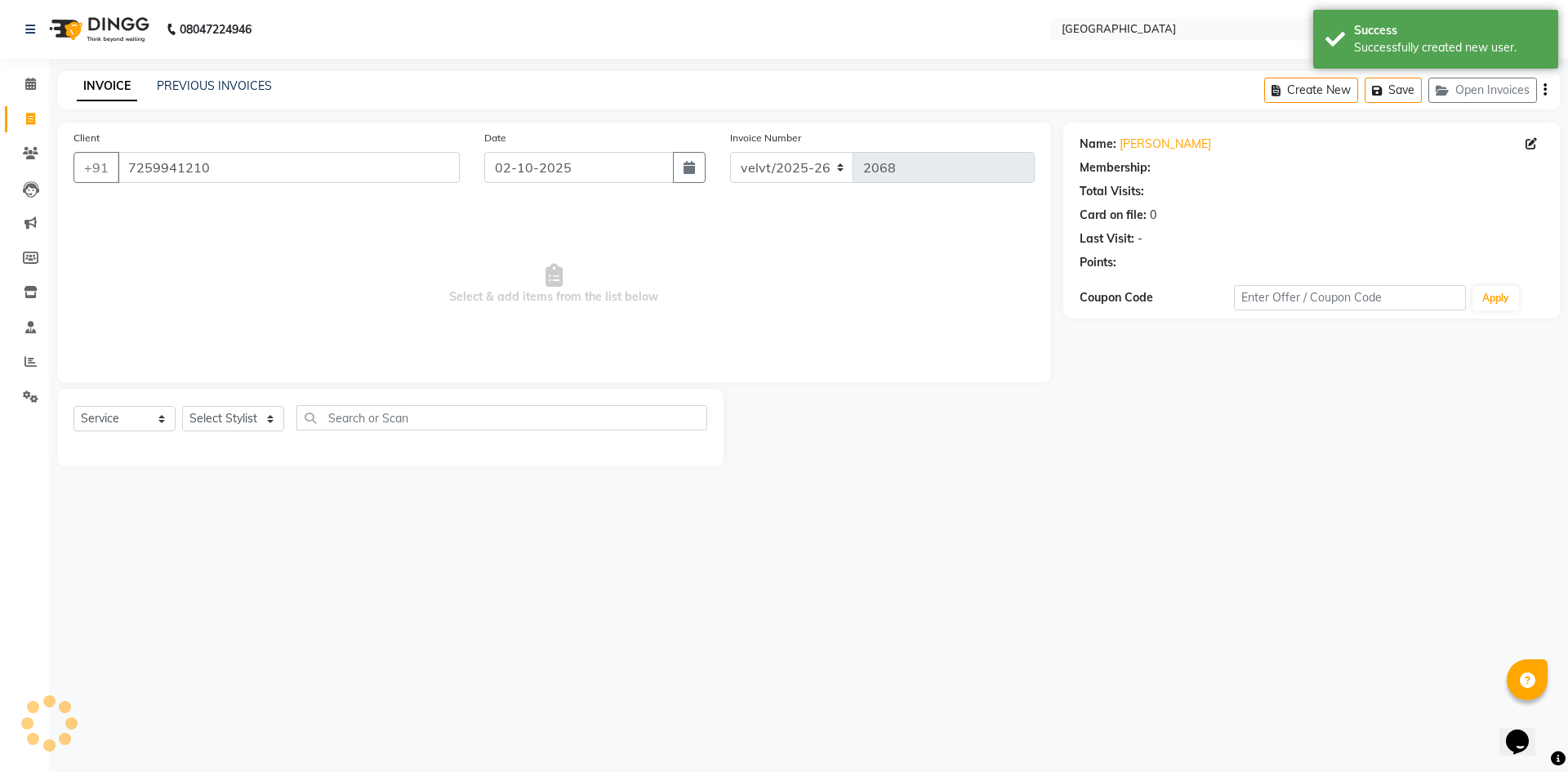
select select "1: Object"
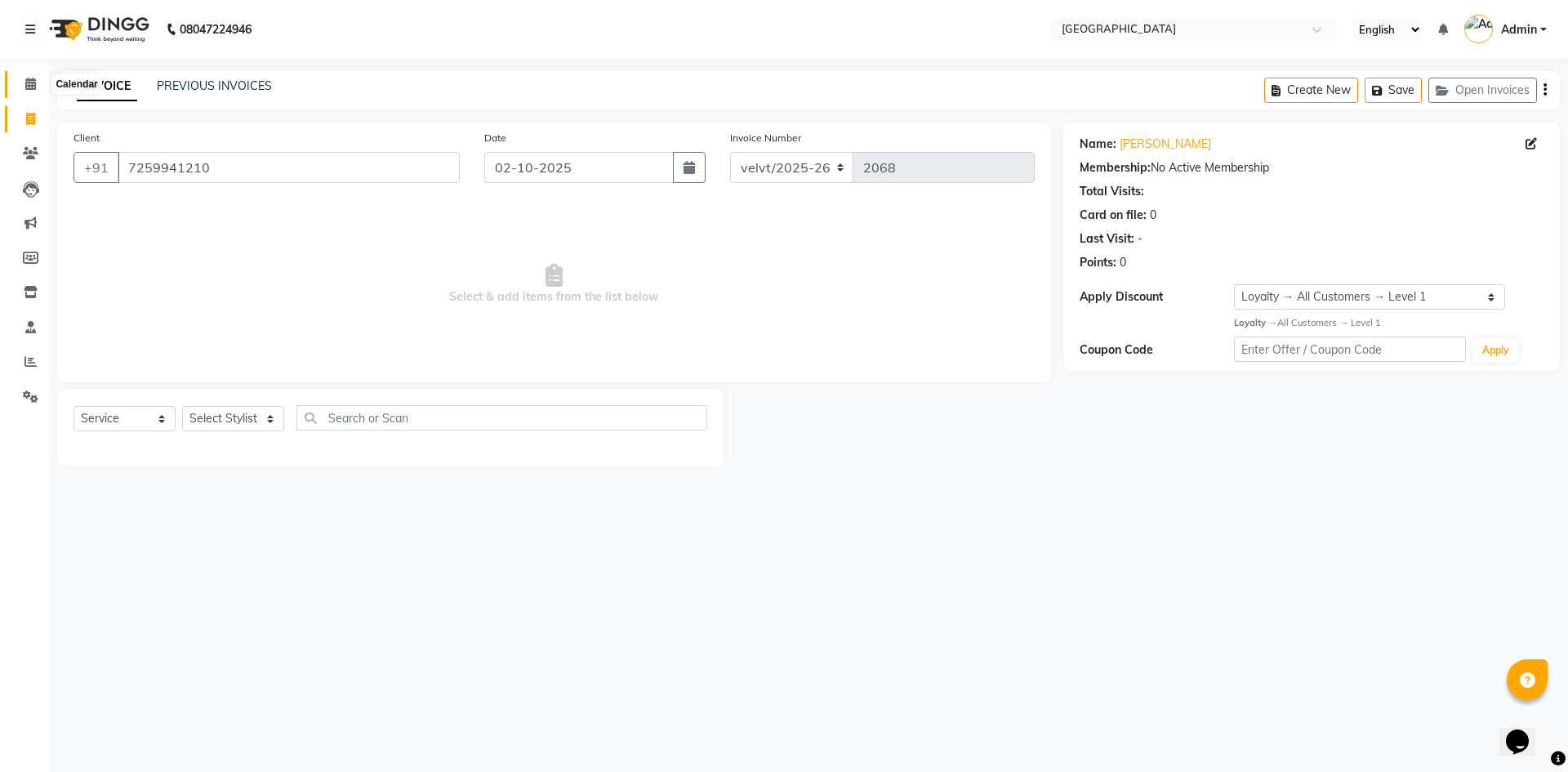
click at [36, 84] on span at bounding box center [30, 85] width 29 height 19
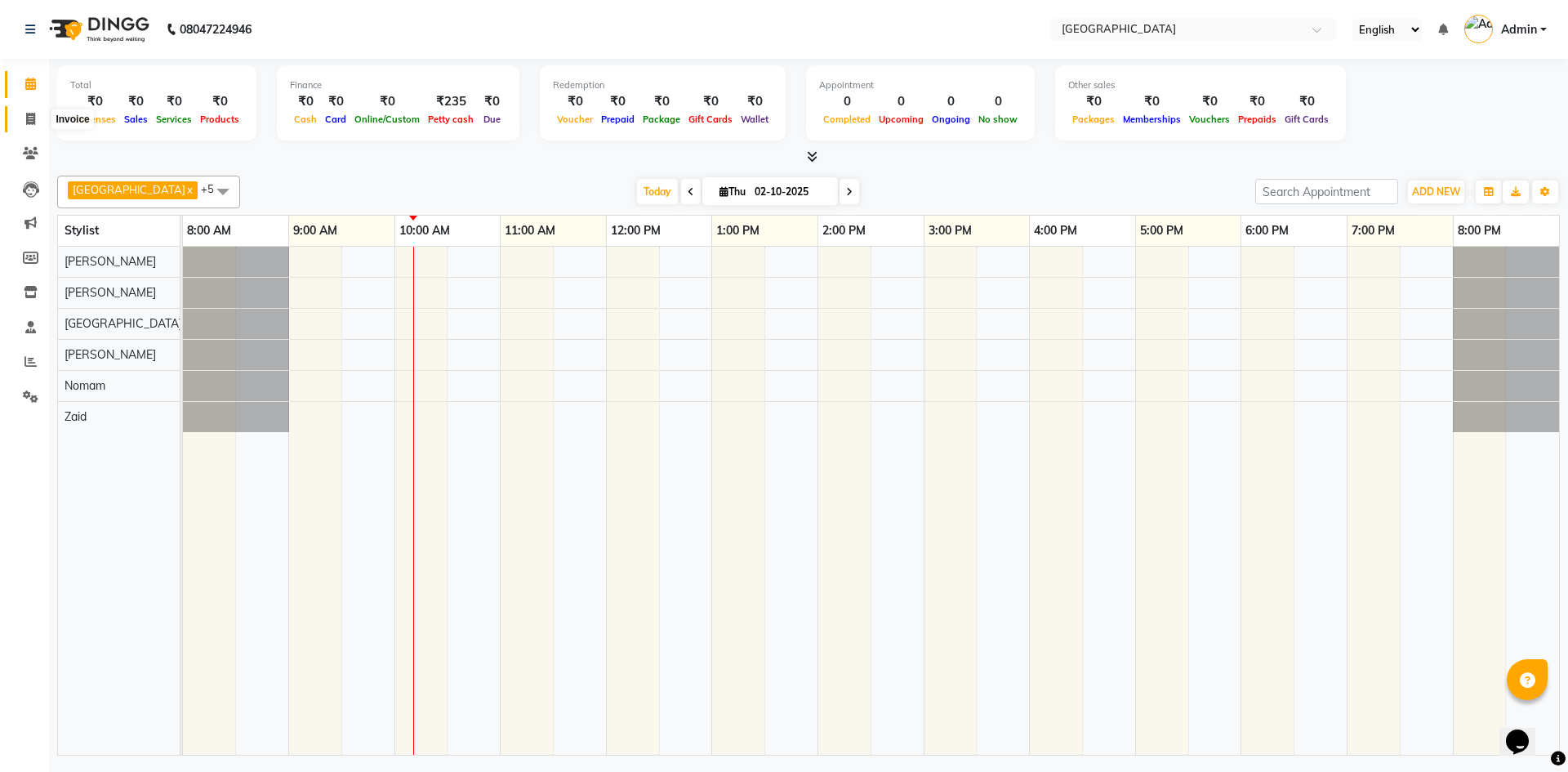
click at [28, 116] on icon at bounding box center [30, 119] width 9 height 12
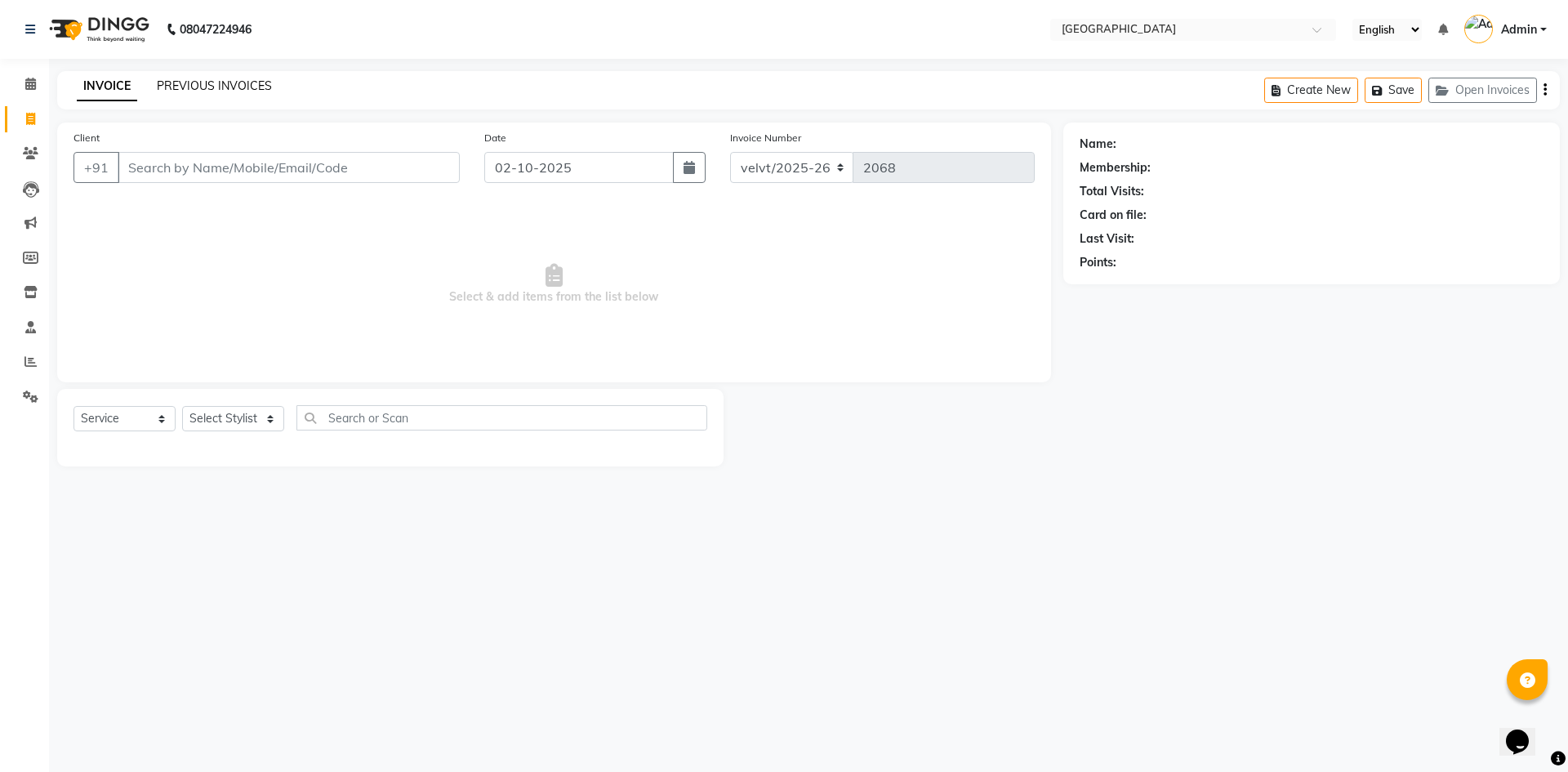
click at [227, 82] on link "PREVIOUS INVOICES" at bounding box center [214, 85] width 115 height 15
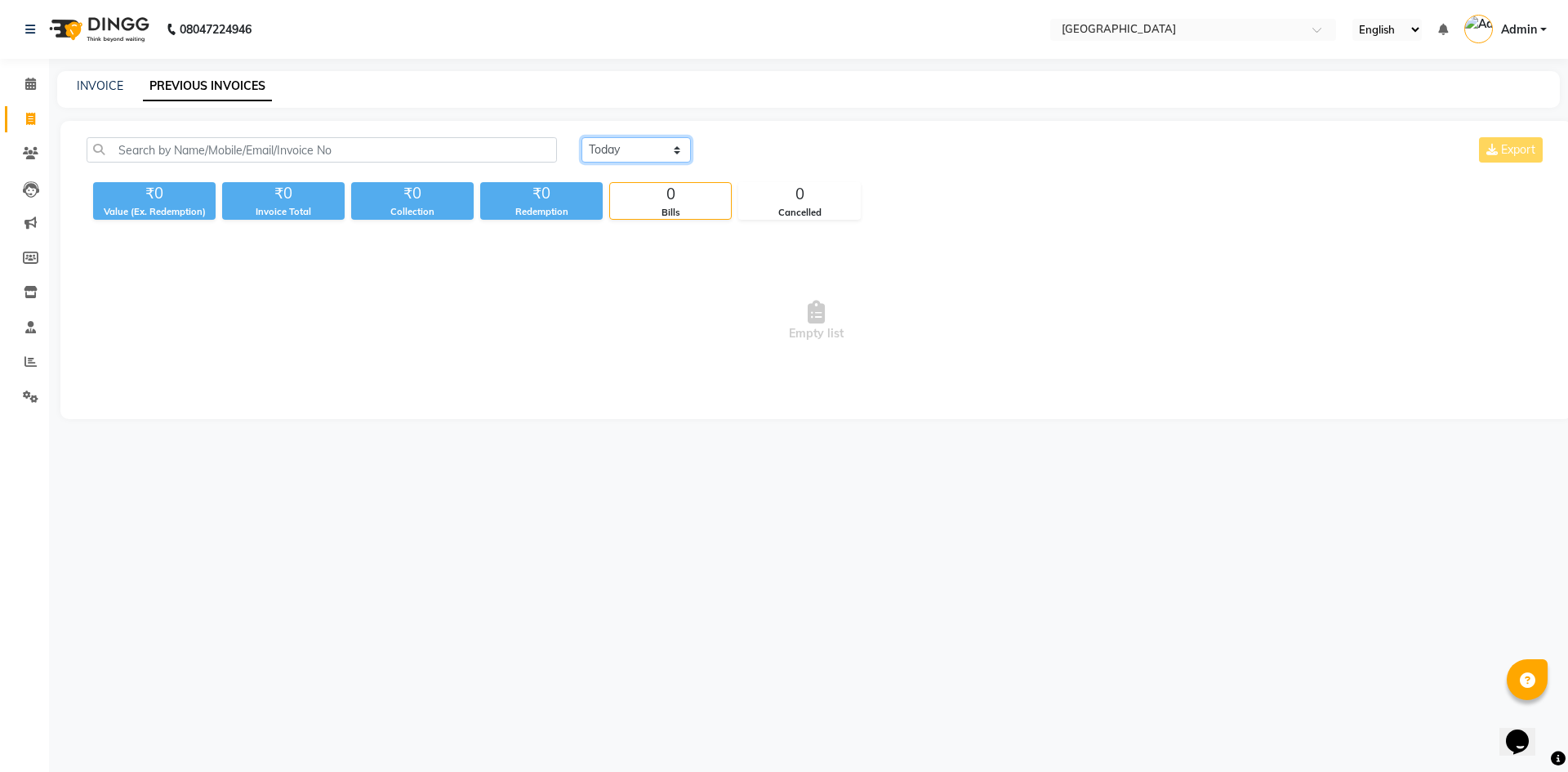
click at [623, 148] on select "Today Yesterday Custom Range" at bounding box center [636, 149] width 109 height 25
select select "range"
click at [582, 137] on select "Today Yesterday Custom Range" at bounding box center [636, 149] width 109 height 25
click at [773, 152] on input "02-10-2025" at bounding box center [769, 150] width 115 height 23
select select "10"
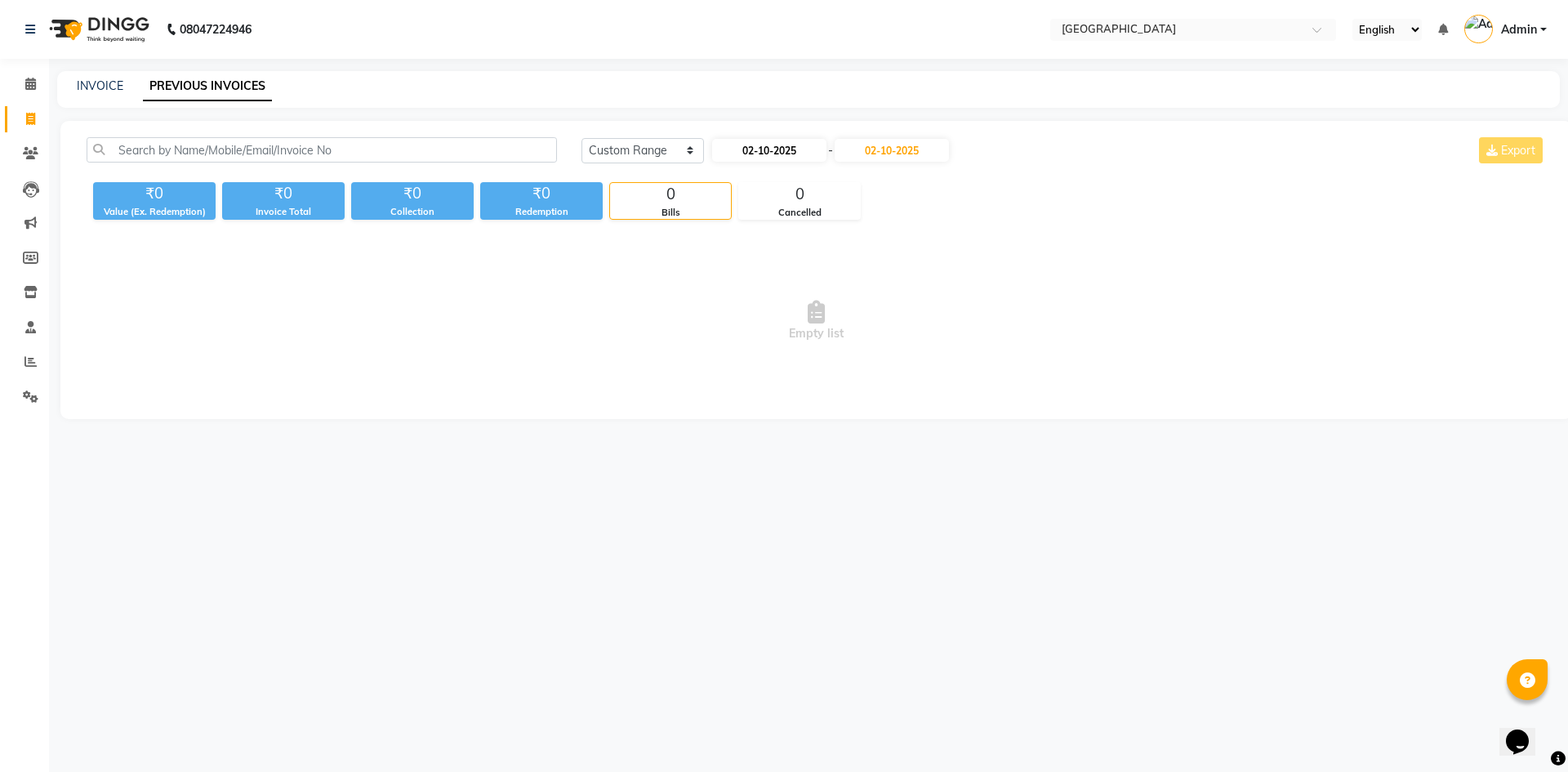
select select "2025"
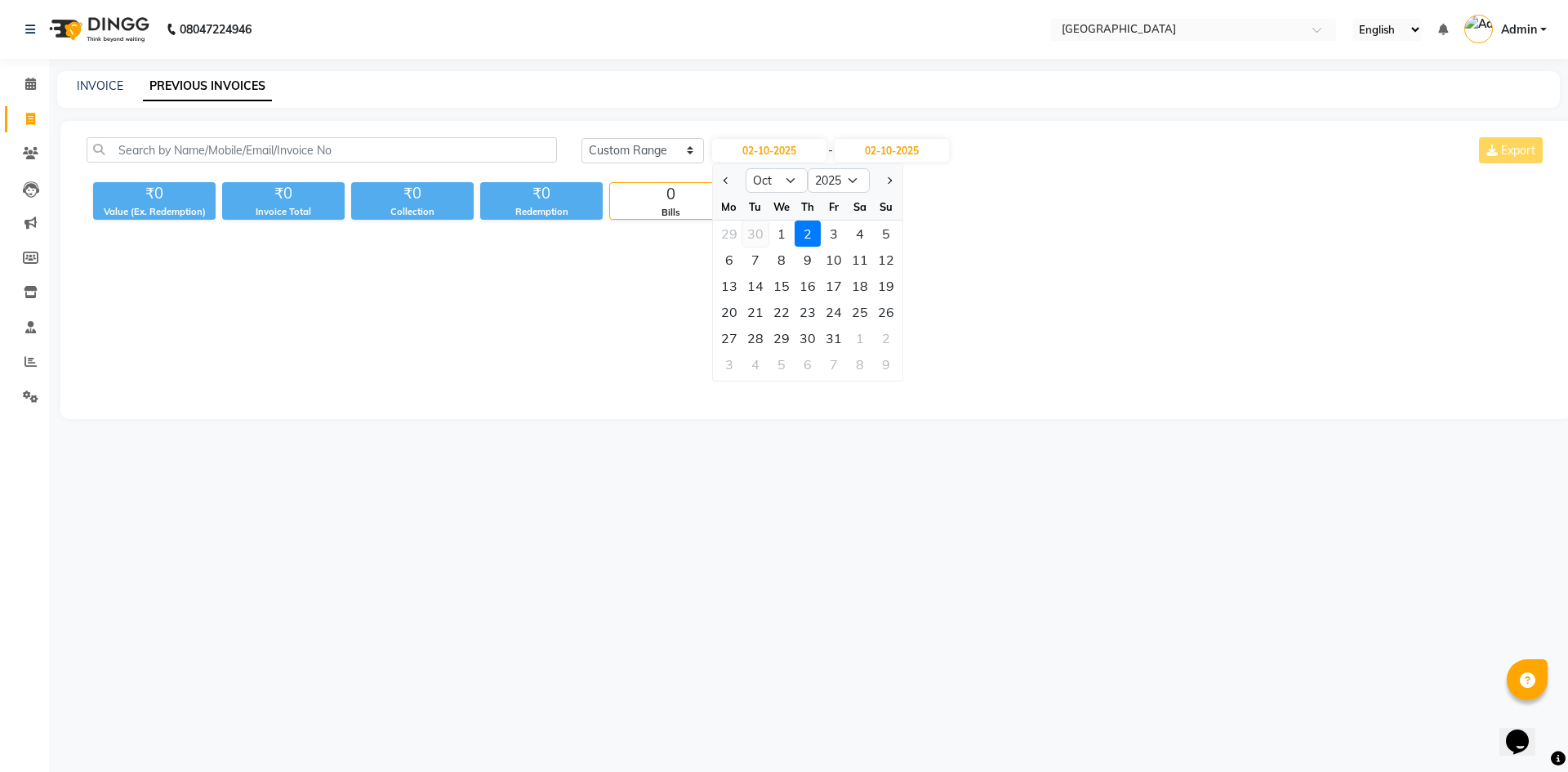
click at [750, 228] on div "30" at bounding box center [755, 234] width 26 height 26
type input "30-09-2025"
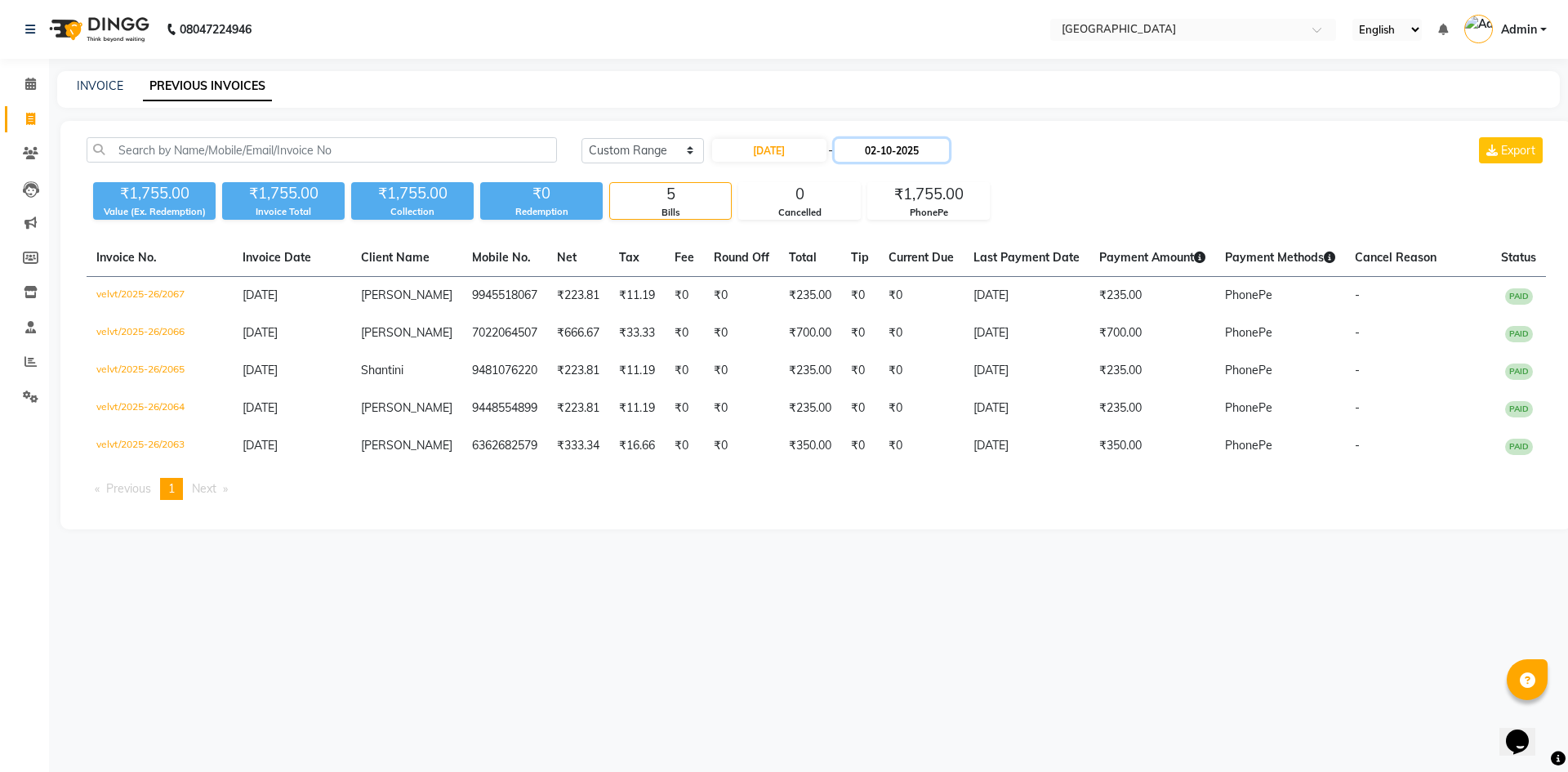
click at [912, 148] on input "02-10-2025" at bounding box center [892, 150] width 115 height 23
select select "10"
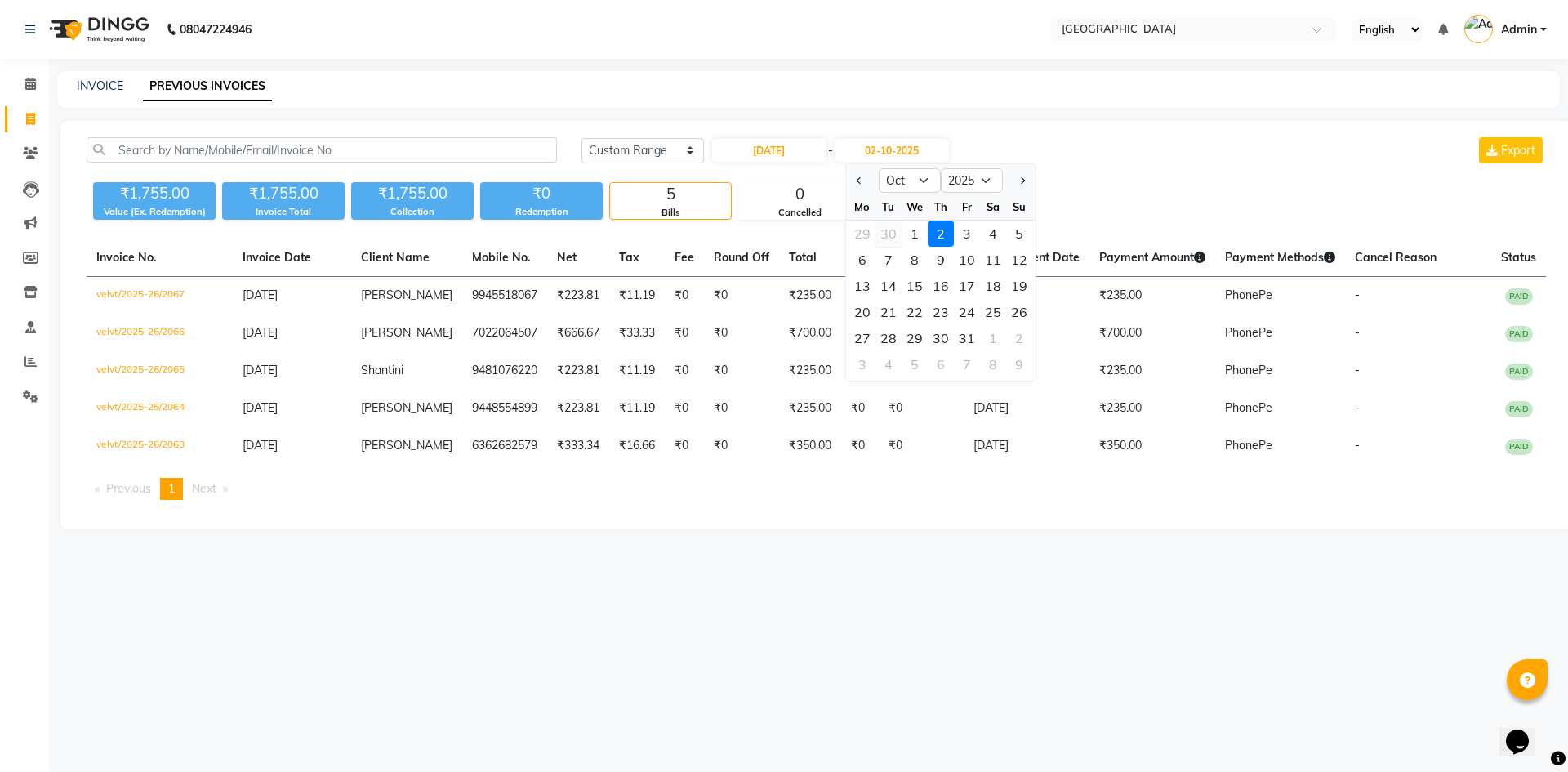
click at [893, 234] on div "30" at bounding box center [888, 234] width 26 height 26
type input "30-09-2025"
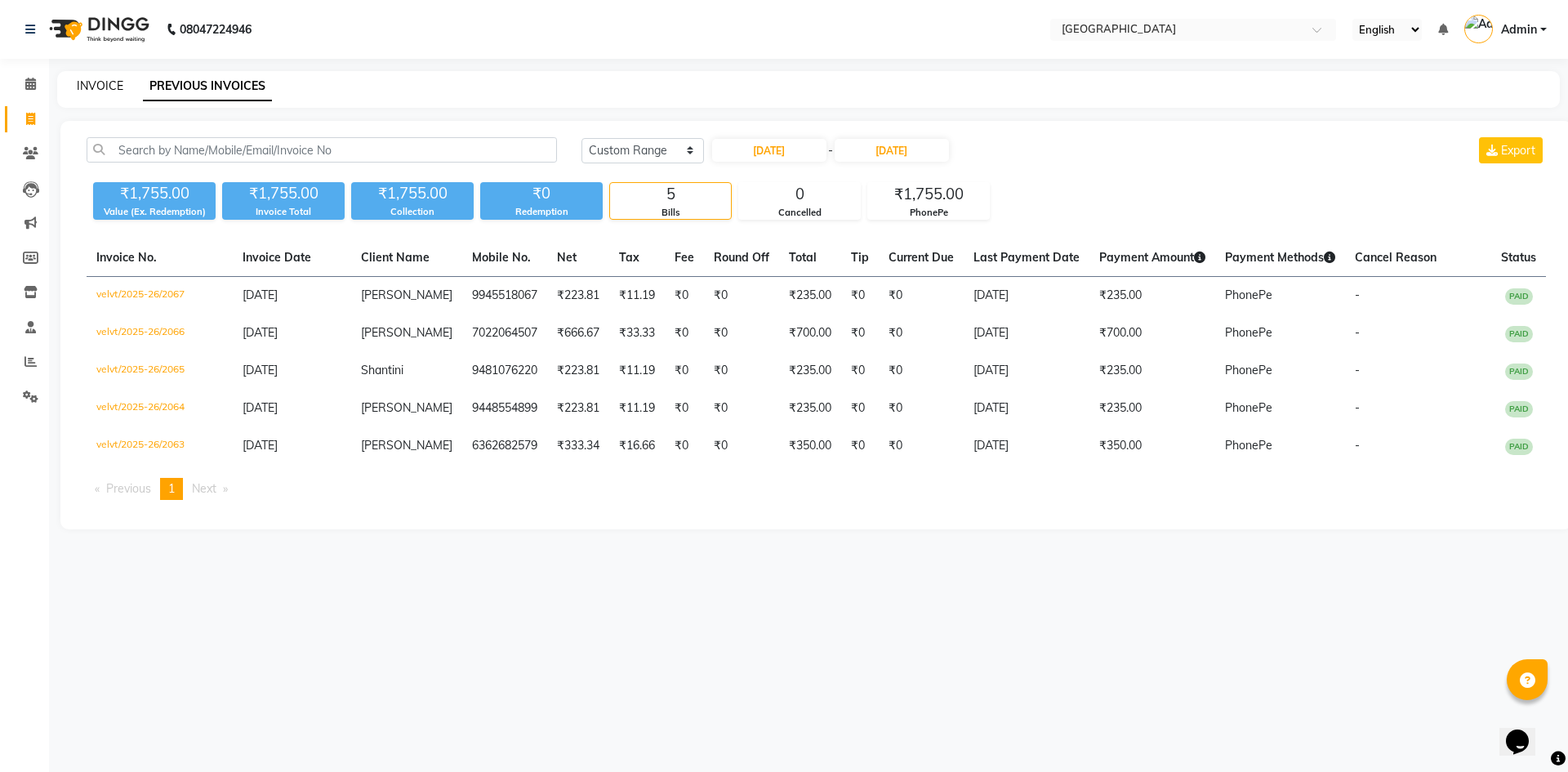
click at [99, 82] on link "INVOICE" at bounding box center [100, 85] width 47 height 15
select select "service"
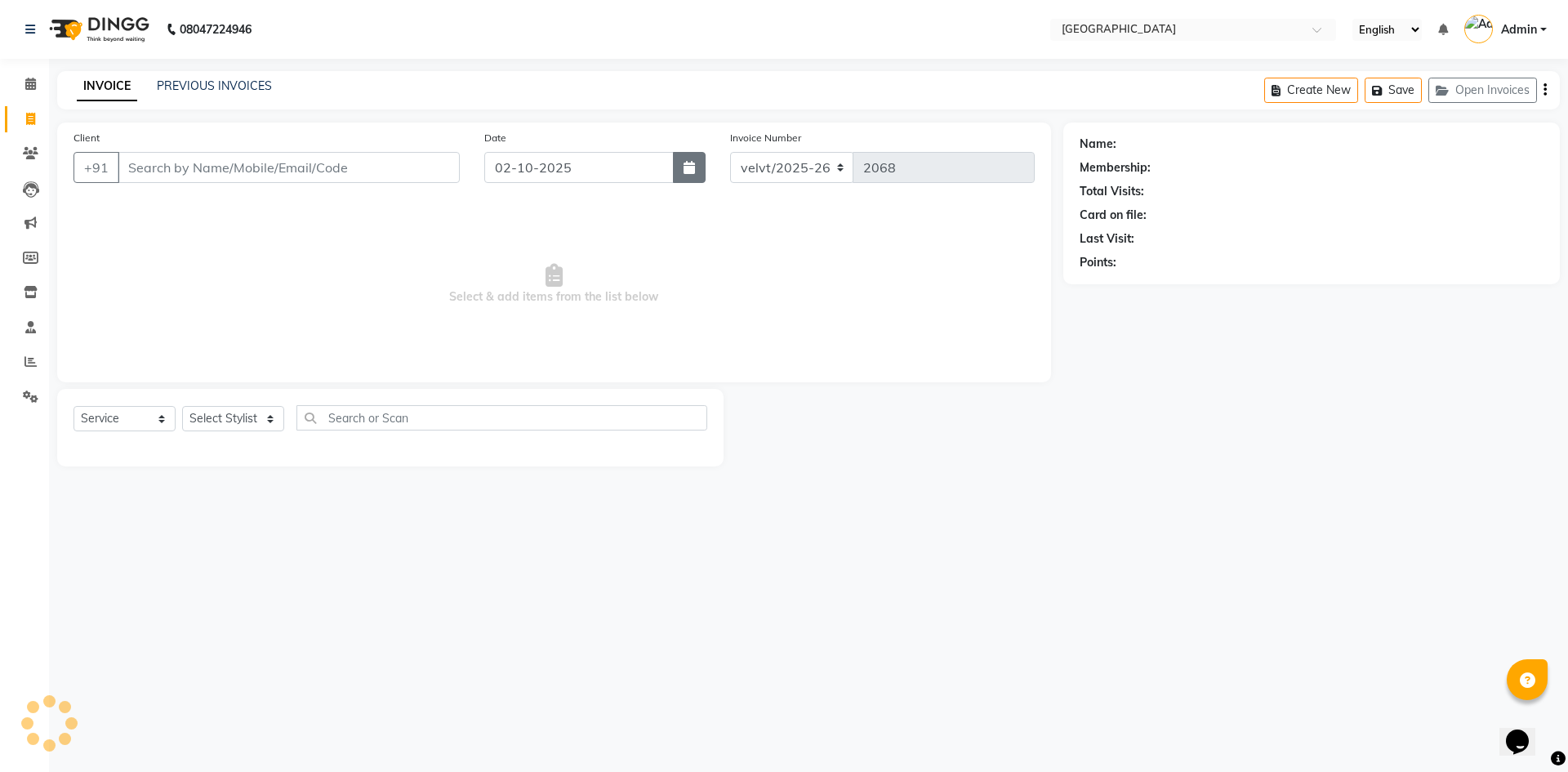
click at [695, 164] on button "button" at bounding box center [689, 168] width 33 height 31
select select "10"
select select "2025"
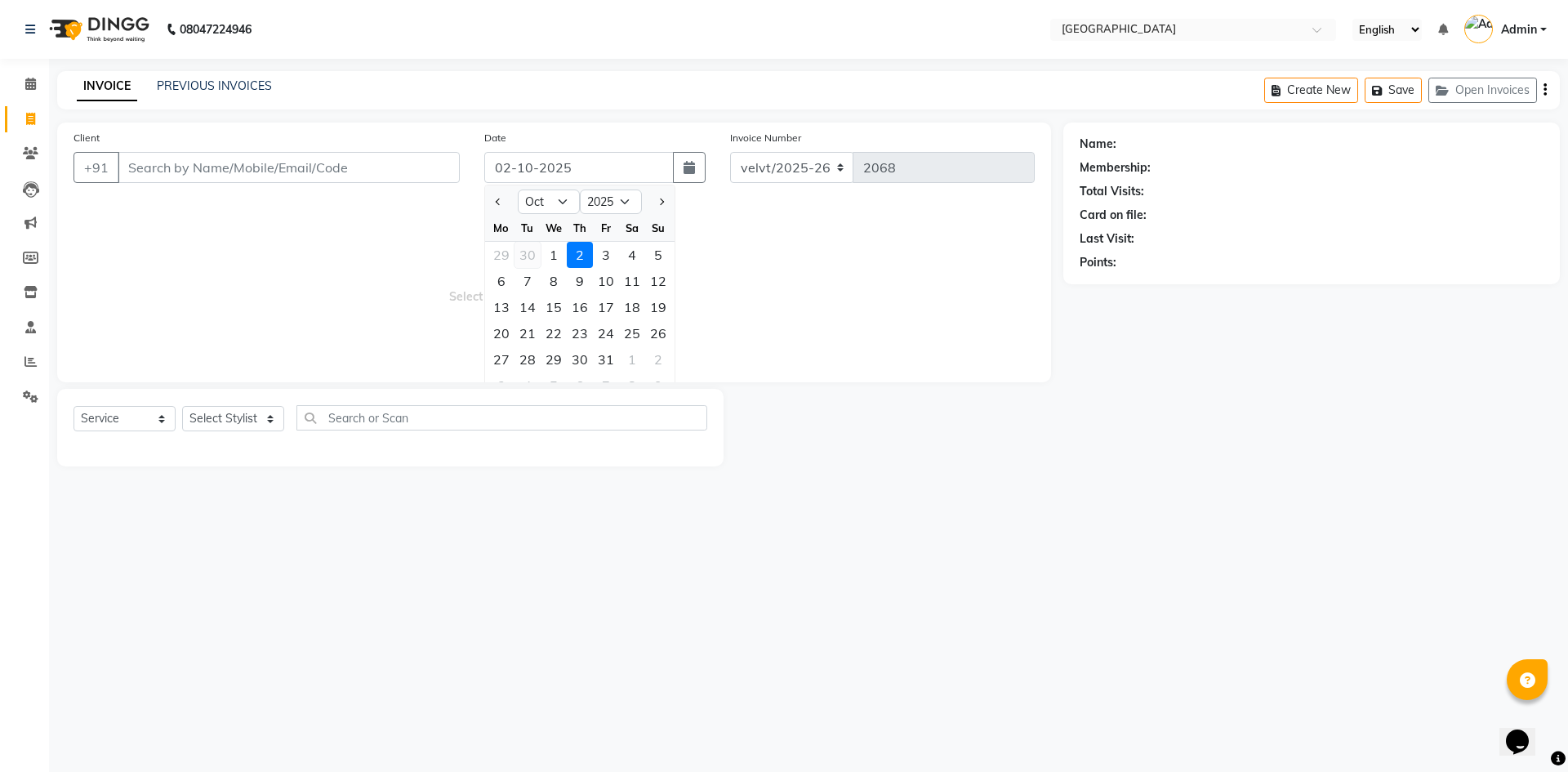
click at [530, 255] on div "30" at bounding box center [528, 254] width 26 height 26
type input "30-09-2025"
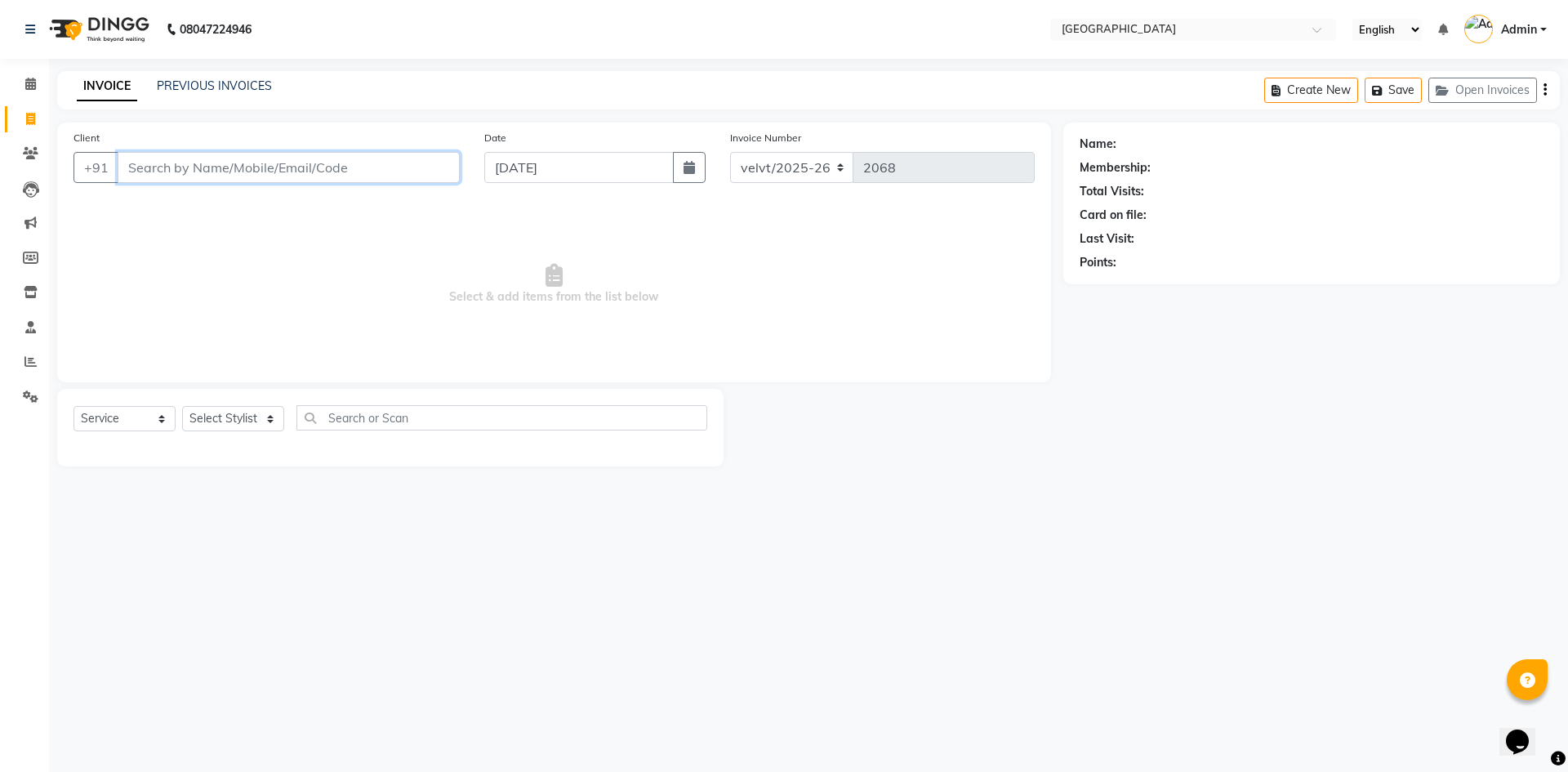
click at [176, 162] on input "Client" at bounding box center [288, 168] width 342 height 31
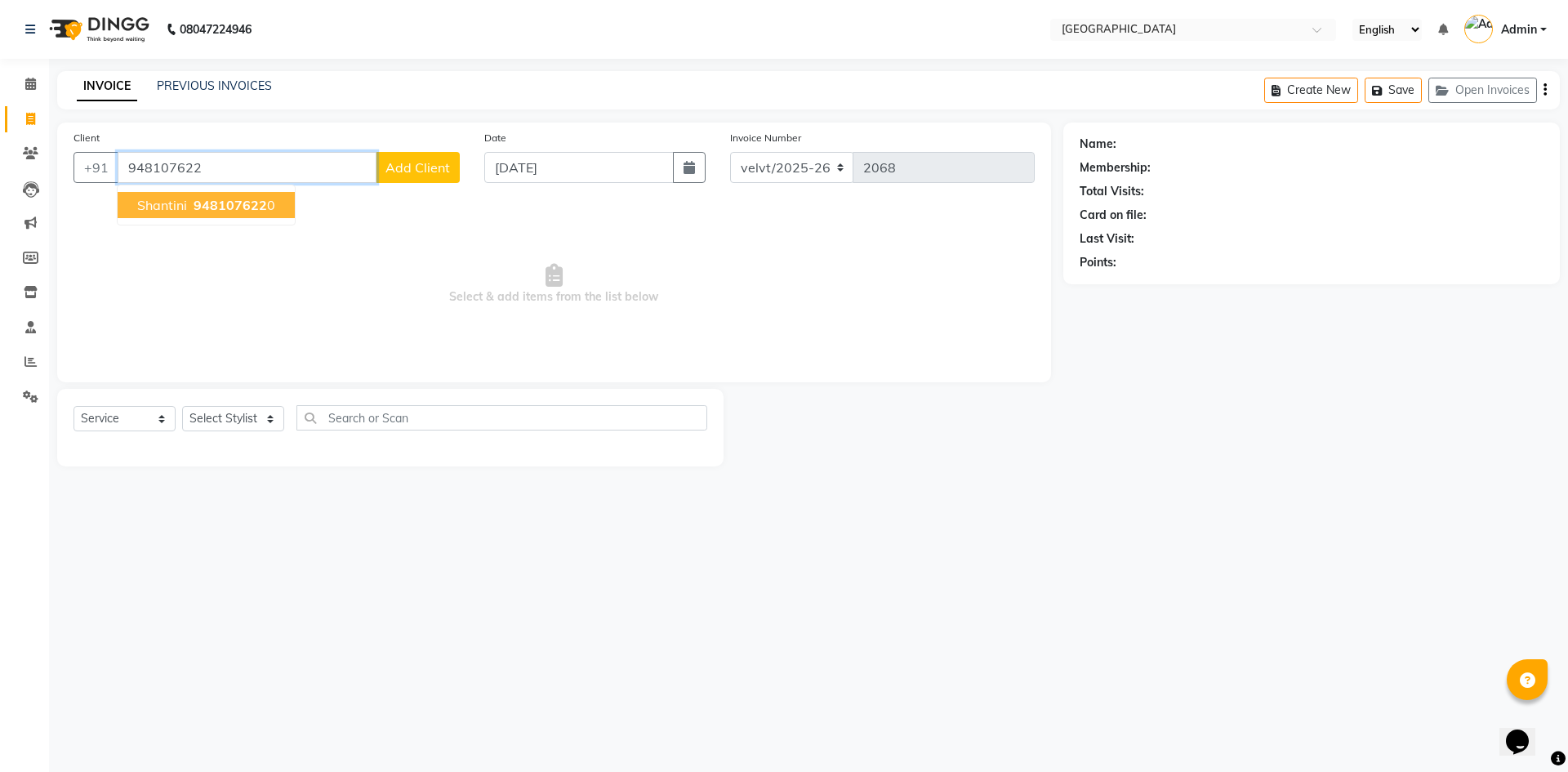
click at [263, 208] on span "948107622" at bounding box center [230, 205] width 74 height 16
type input "9481076220"
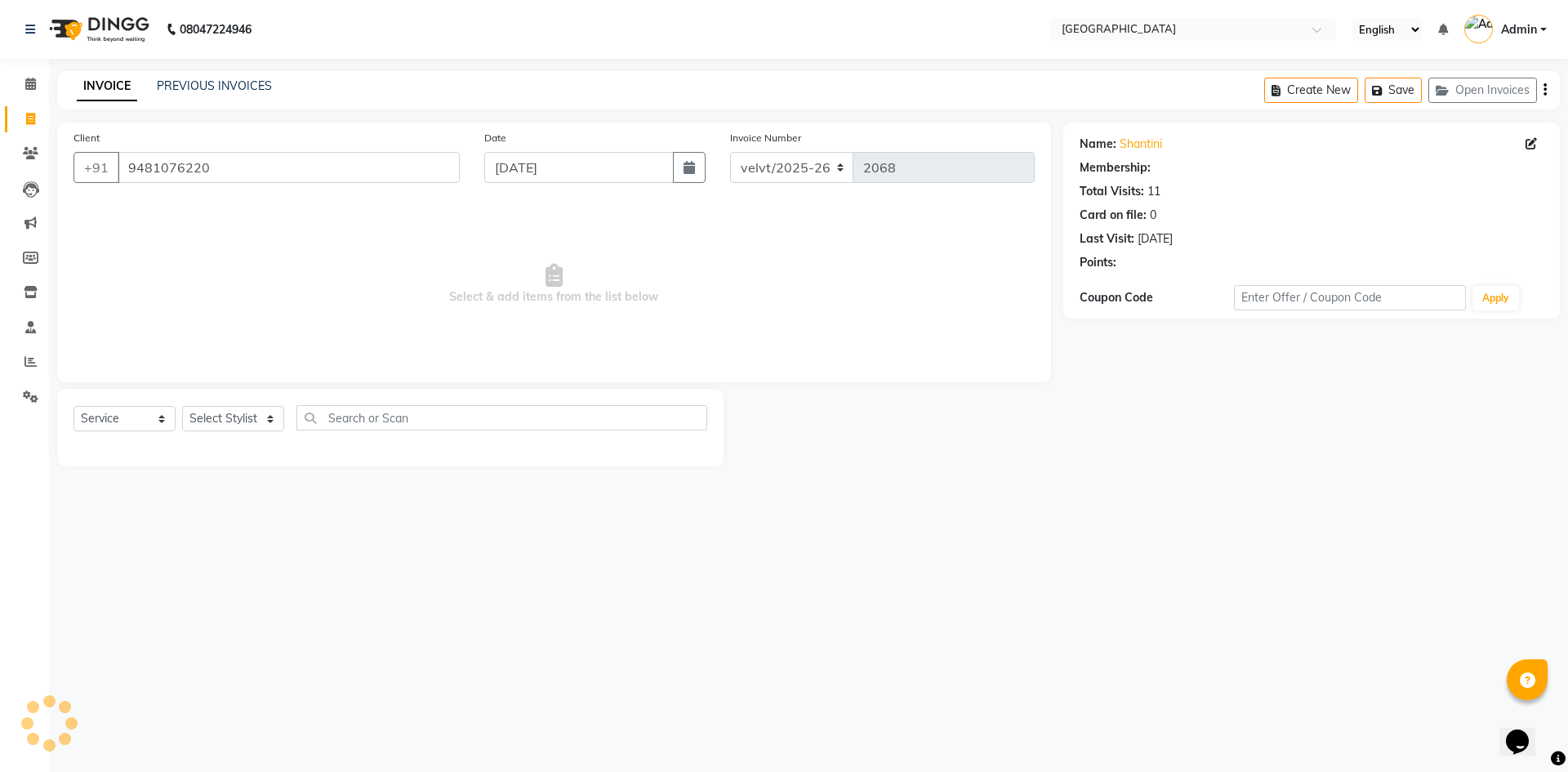
select select "1: Object"
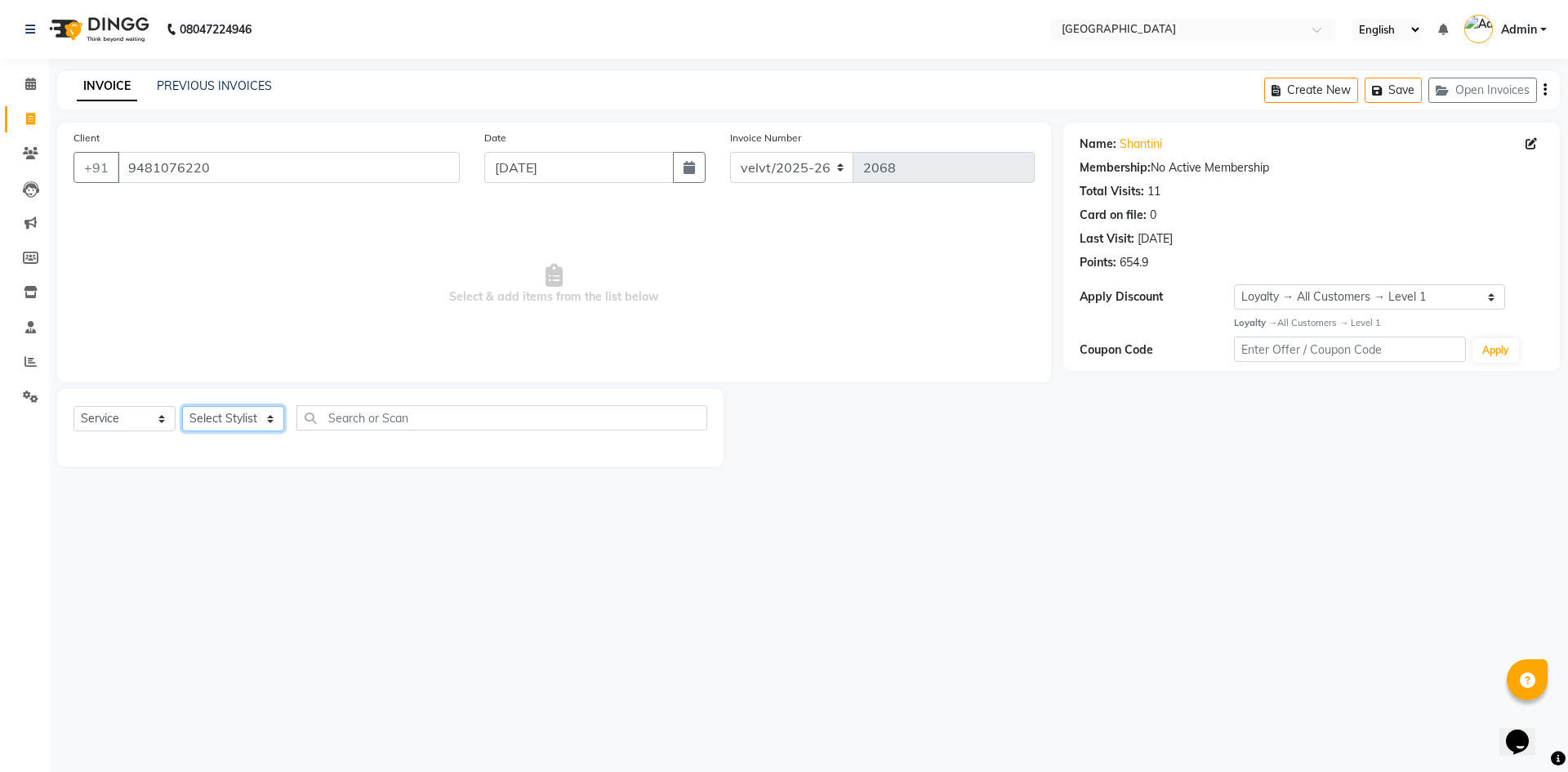
click at [230, 415] on select "Select Stylist Aameer Barkha Nandini Anchan Nomam Roma Tabrej Zaid" at bounding box center [234, 419] width 102 height 25
select select "68468"
click at [182, 406] on select "Select Stylist Aameer Barkha Nandini Anchan Nomam Roma Tabrej Zaid" at bounding box center [234, 419] width 102 height 25
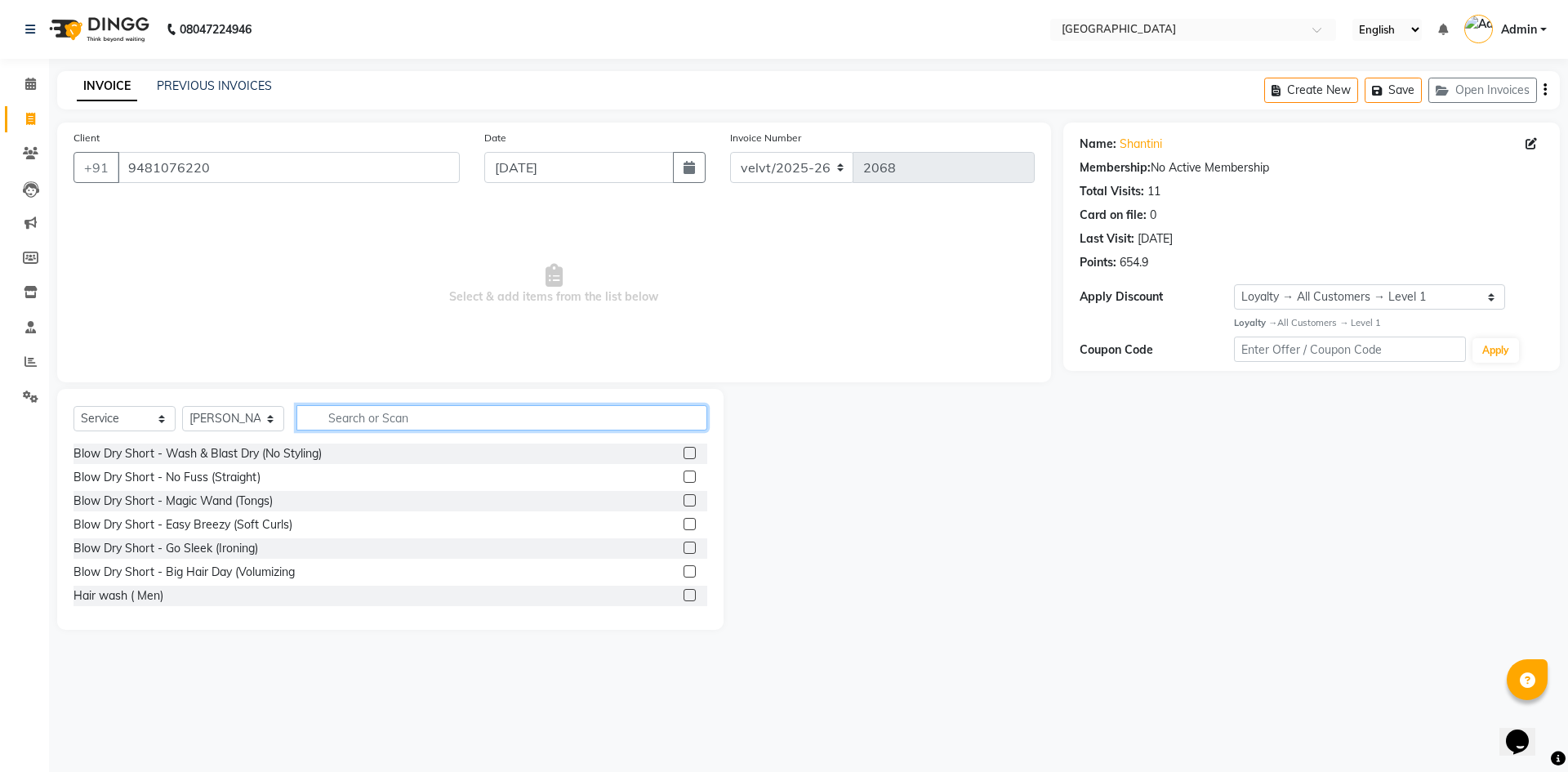
click at [340, 422] on input "text" at bounding box center [501, 418] width 411 height 25
click at [333, 427] on input "text" at bounding box center [501, 418] width 411 height 25
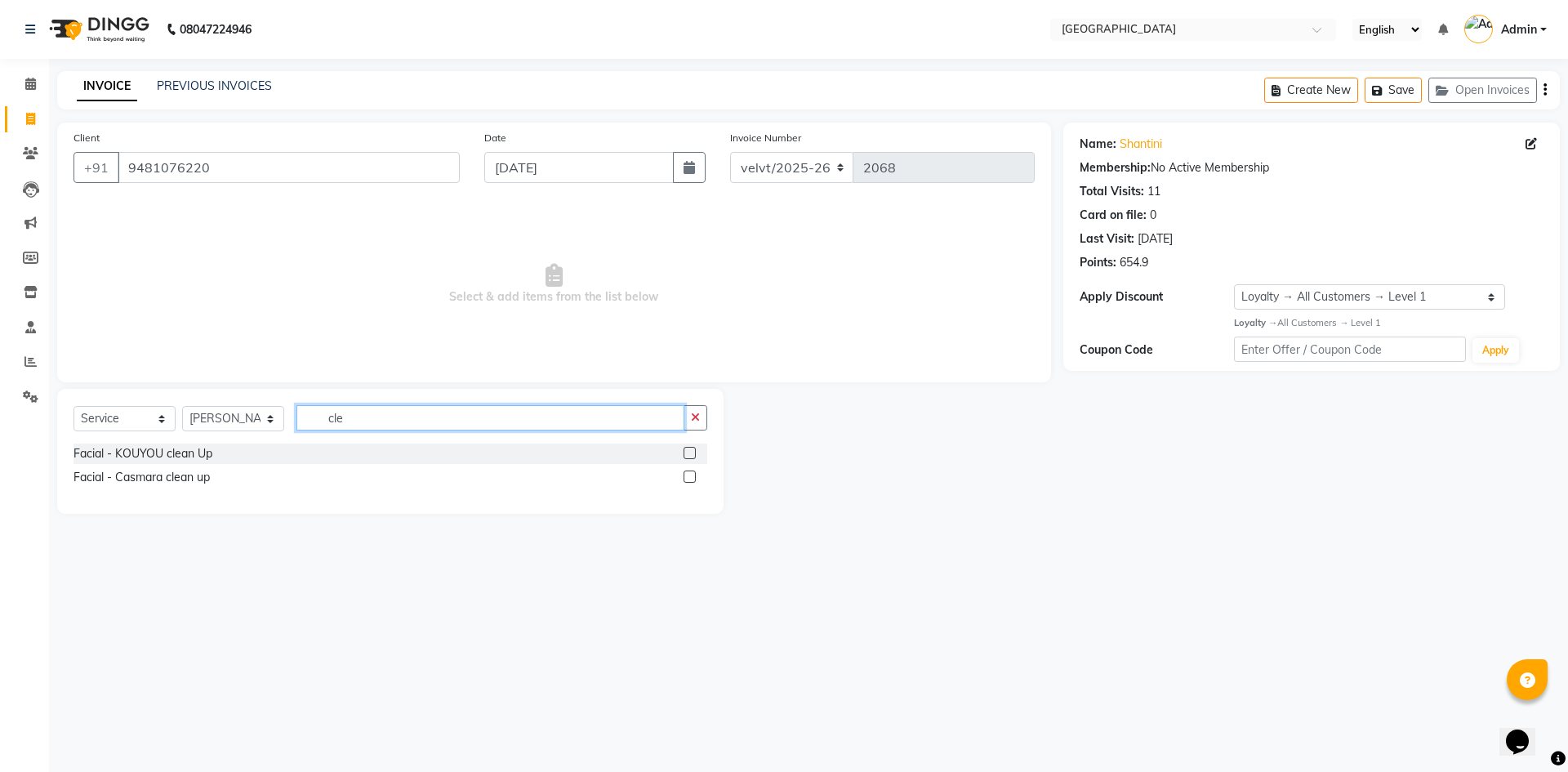
type input "cle"
click at [688, 452] on label at bounding box center [689, 453] width 12 height 12
click at [688, 452] on input "checkbox" at bounding box center [688, 453] width 10 height 10
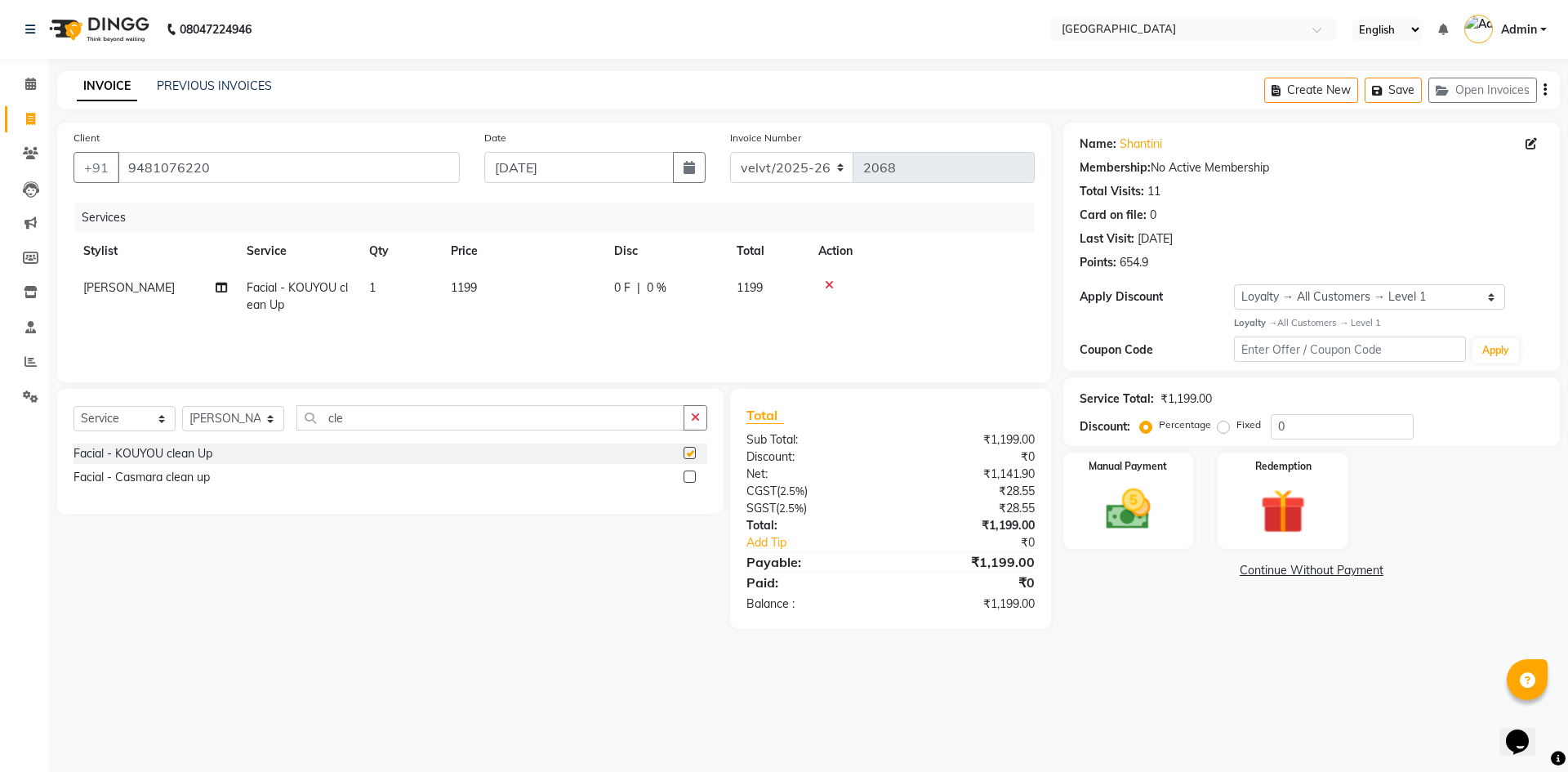
checkbox input "false"
click at [478, 287] on td "1199" at bounding box center [523, 296] width 163 height 54
select select "68468"
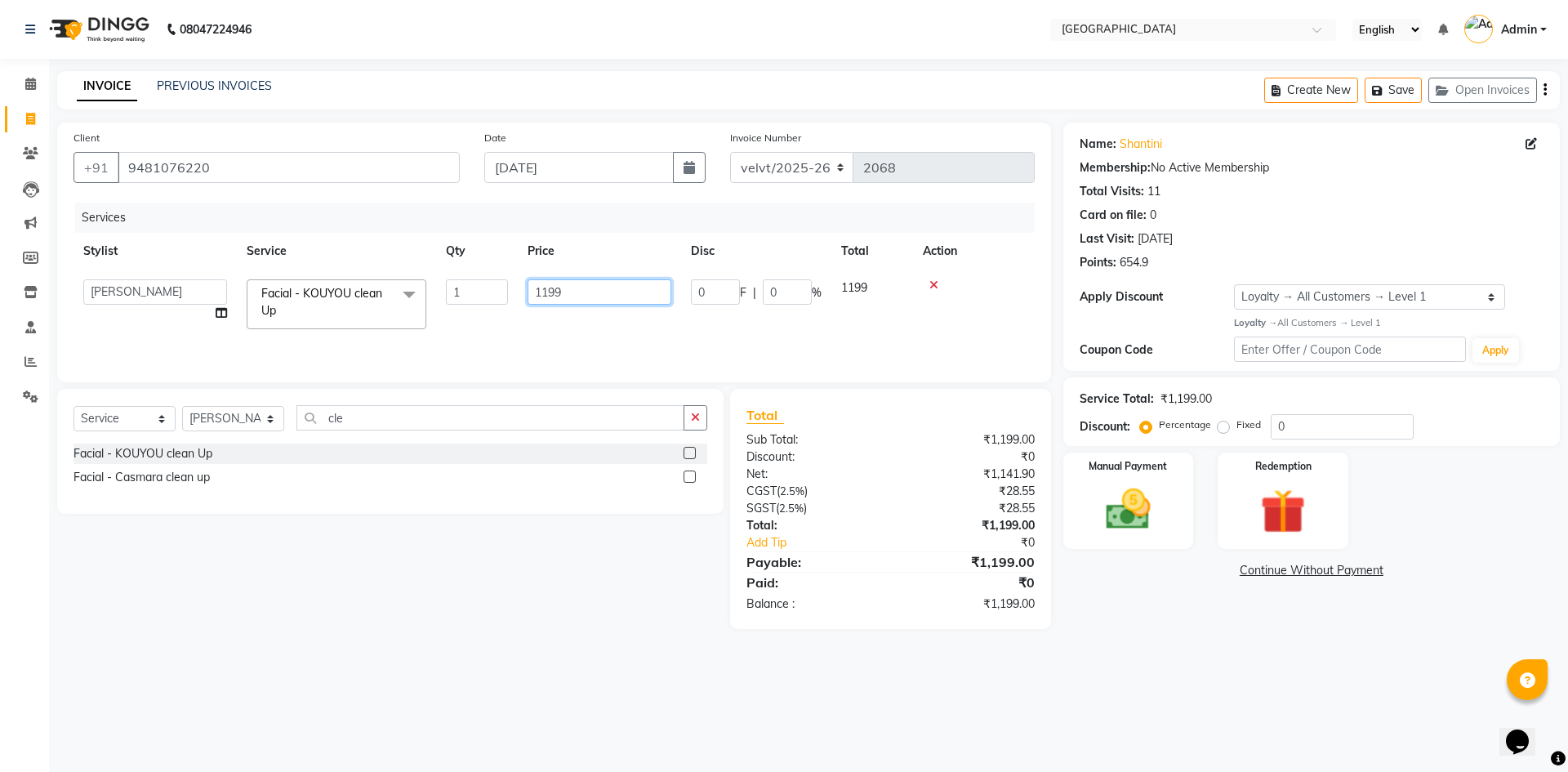
click at [571, 286] on input "1199" at bounding box center [600, 292] width 144 height 25
type input "1200"
click at [1153, 554] on div "Name: Shantini Membership: No Active Membership Total Visits: 11 Card on file: …" at bounding box center [1318, 375] width 509 height 506
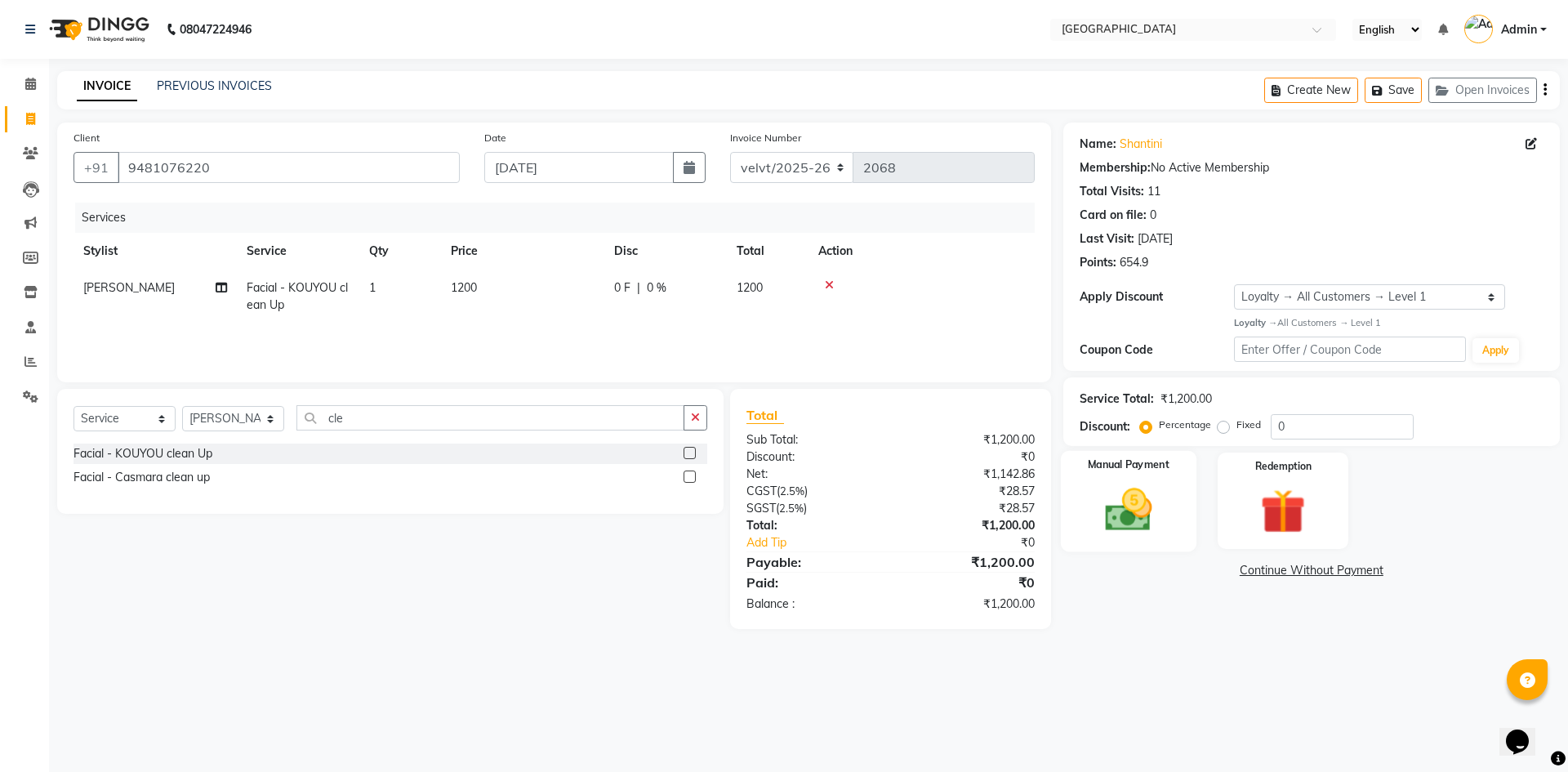
click at [1117, 475] on div "Manual Payment" at bounding box center [1128, 500] width 135 height 101
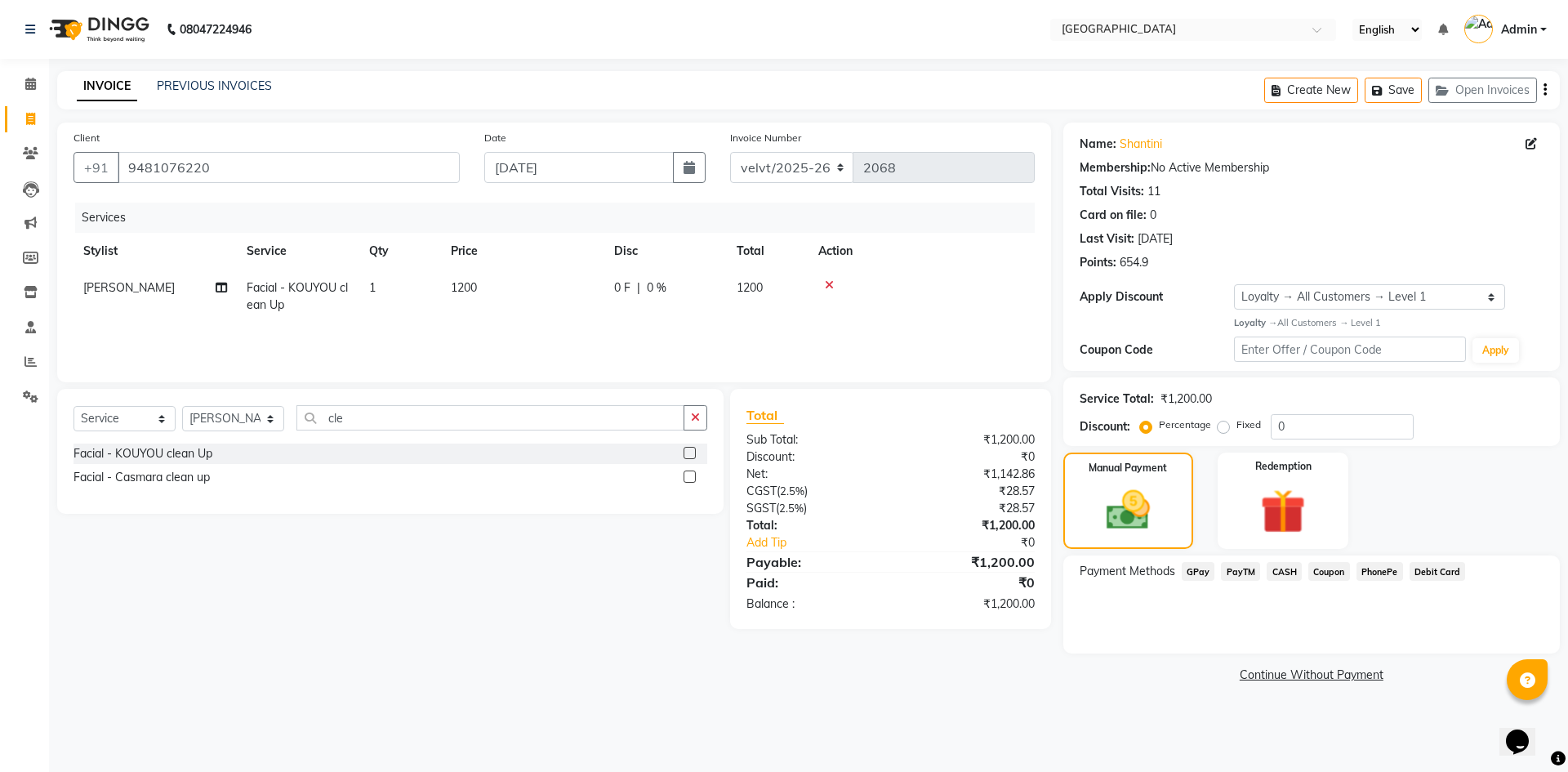
click at [1371, 562] on span "PhonePe" at bounding box center [1380, 571] width 47 height 19
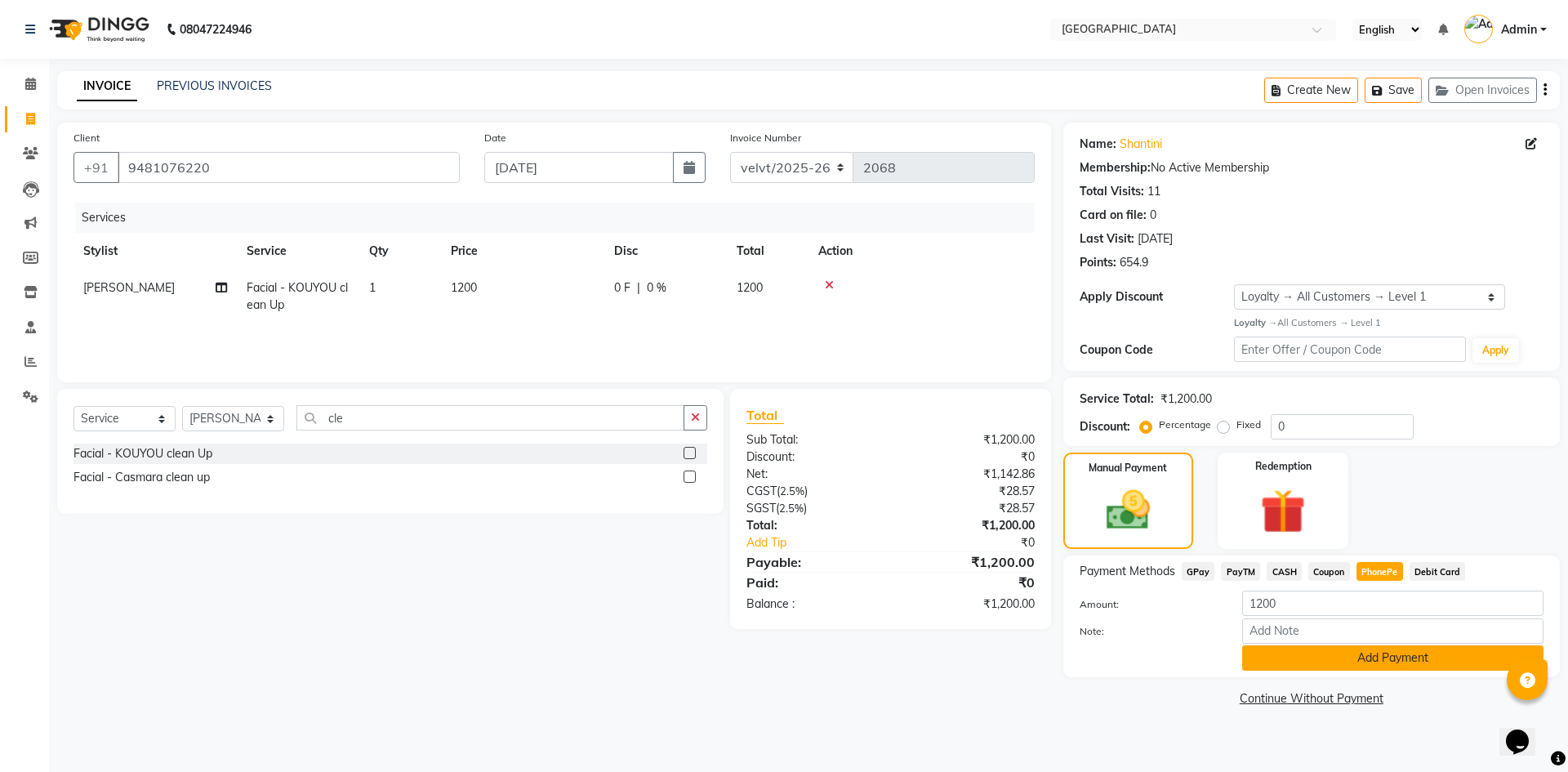
click at [1309, 645] on button "Add Payment" at bounding box center [1393, 657] width 301 height 25
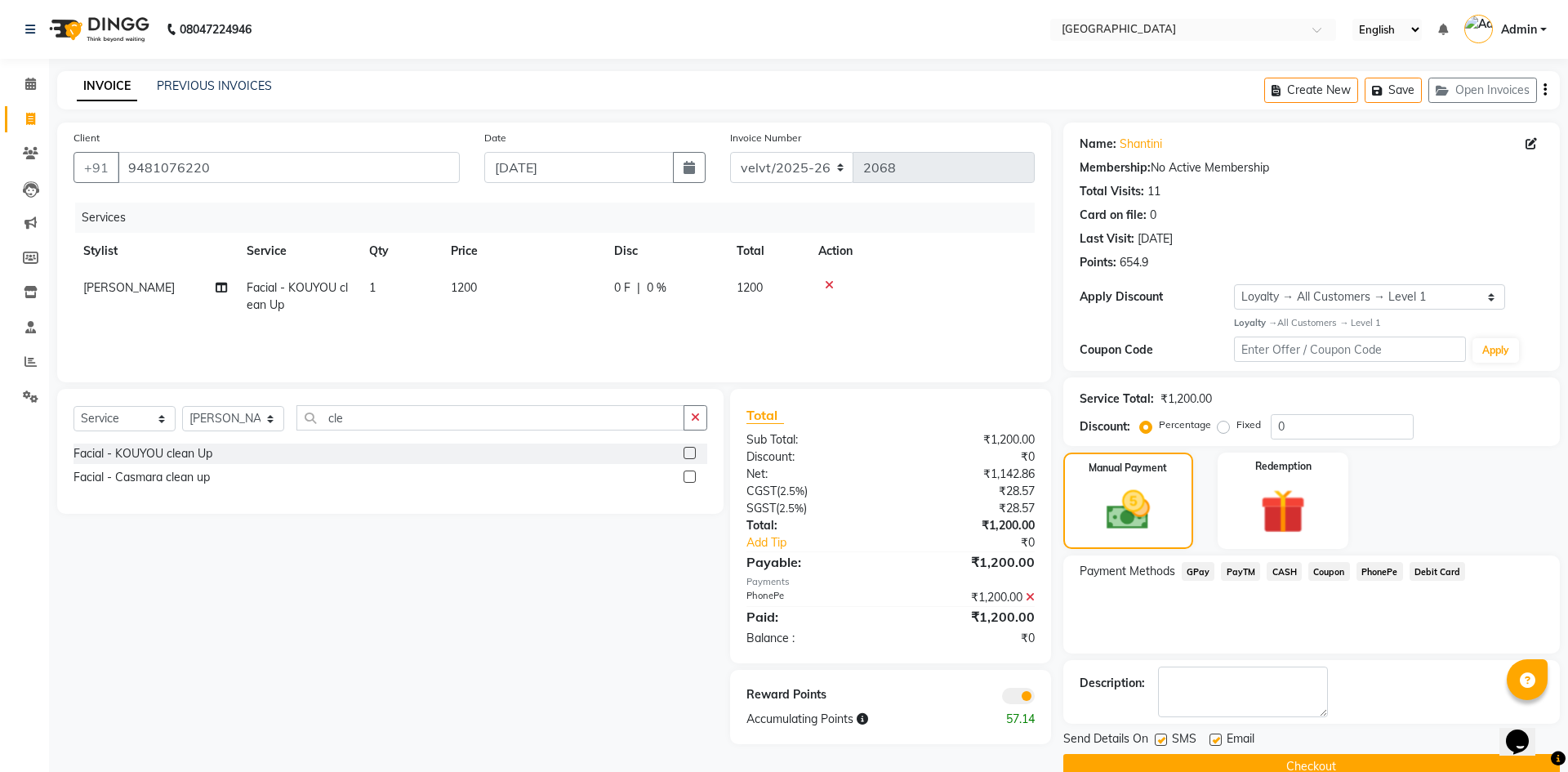
click at [1157, 734] on label at bounding box center [1161, 740] width 12 height 12
click at [1157, 736] on input "checkbox" at bounding box center [1160, 741] width 10 height 10
checkbox input "false"
click at [1219, 734] on label at bounding box center [1216, 740] width 12 height 12
click at [1219, 736] on input "checkbox" at bounding box center [1215, 741] width 10 height 10
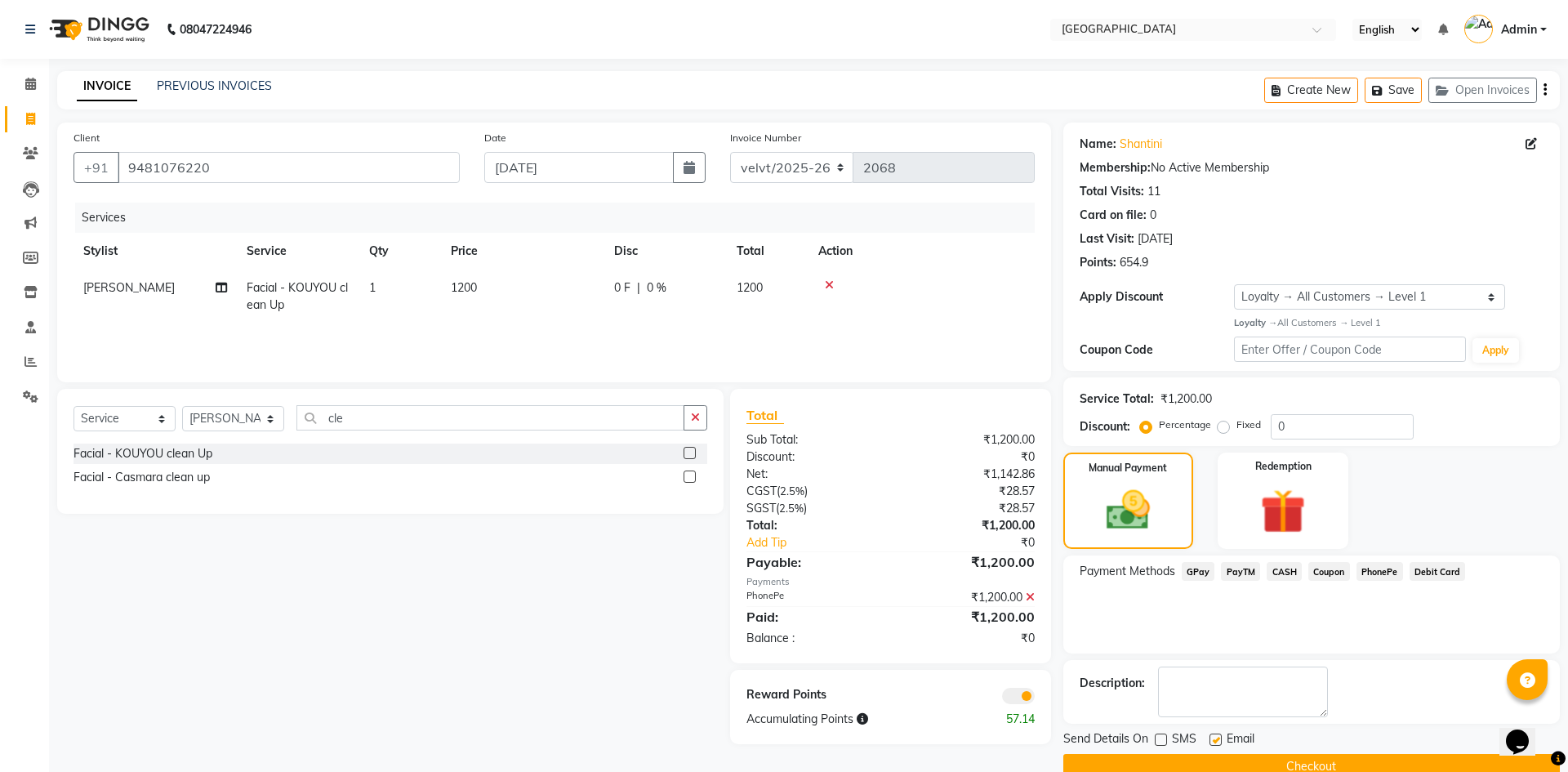
checkbox input "false"
click at [1213, 754] on button "Checkout" at bounding box center [1312, 766] width 497 height 25
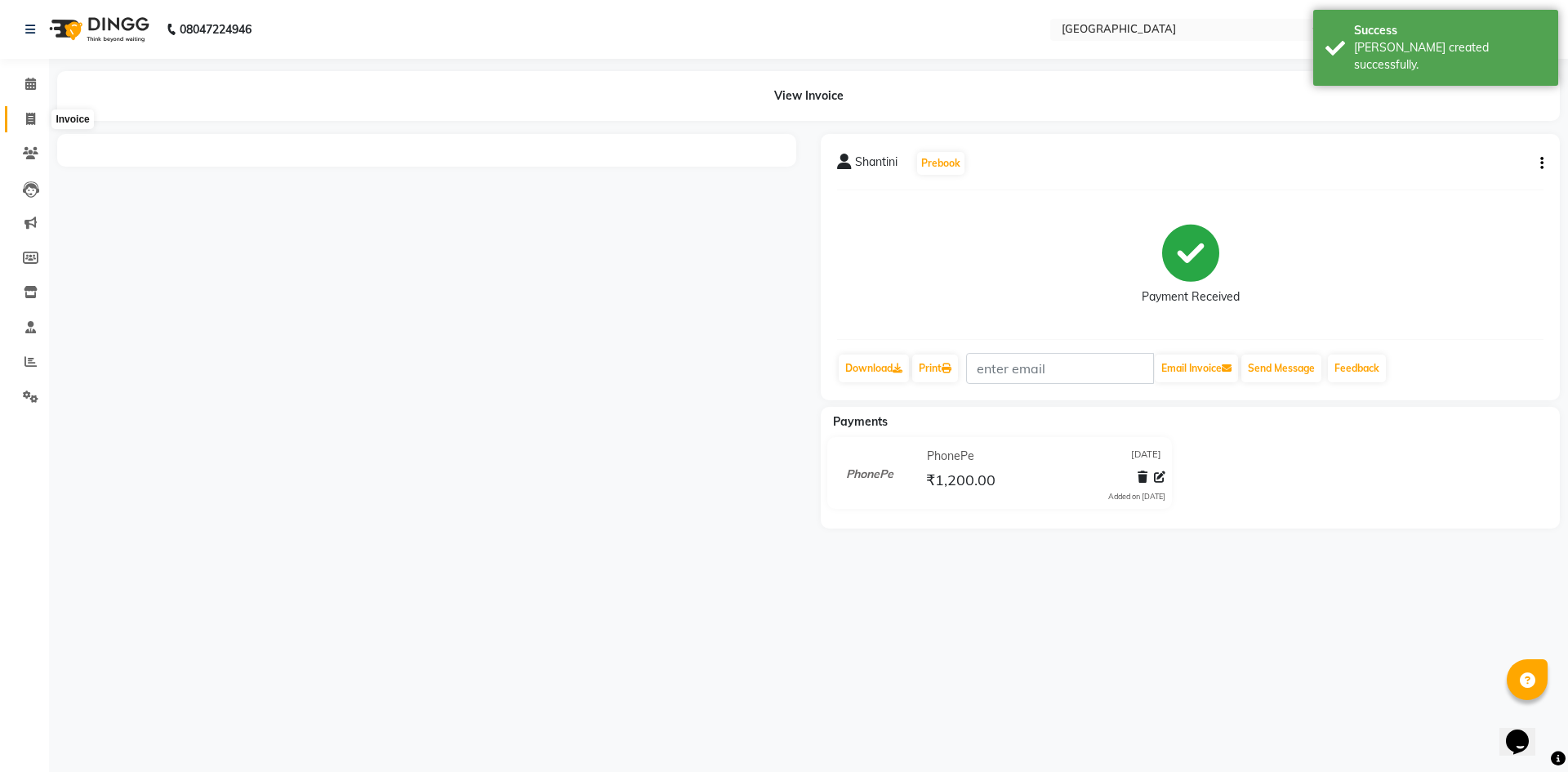
click at [42, 117] on span at bounding box center [30, 120] width 29 height 19
select select "service"
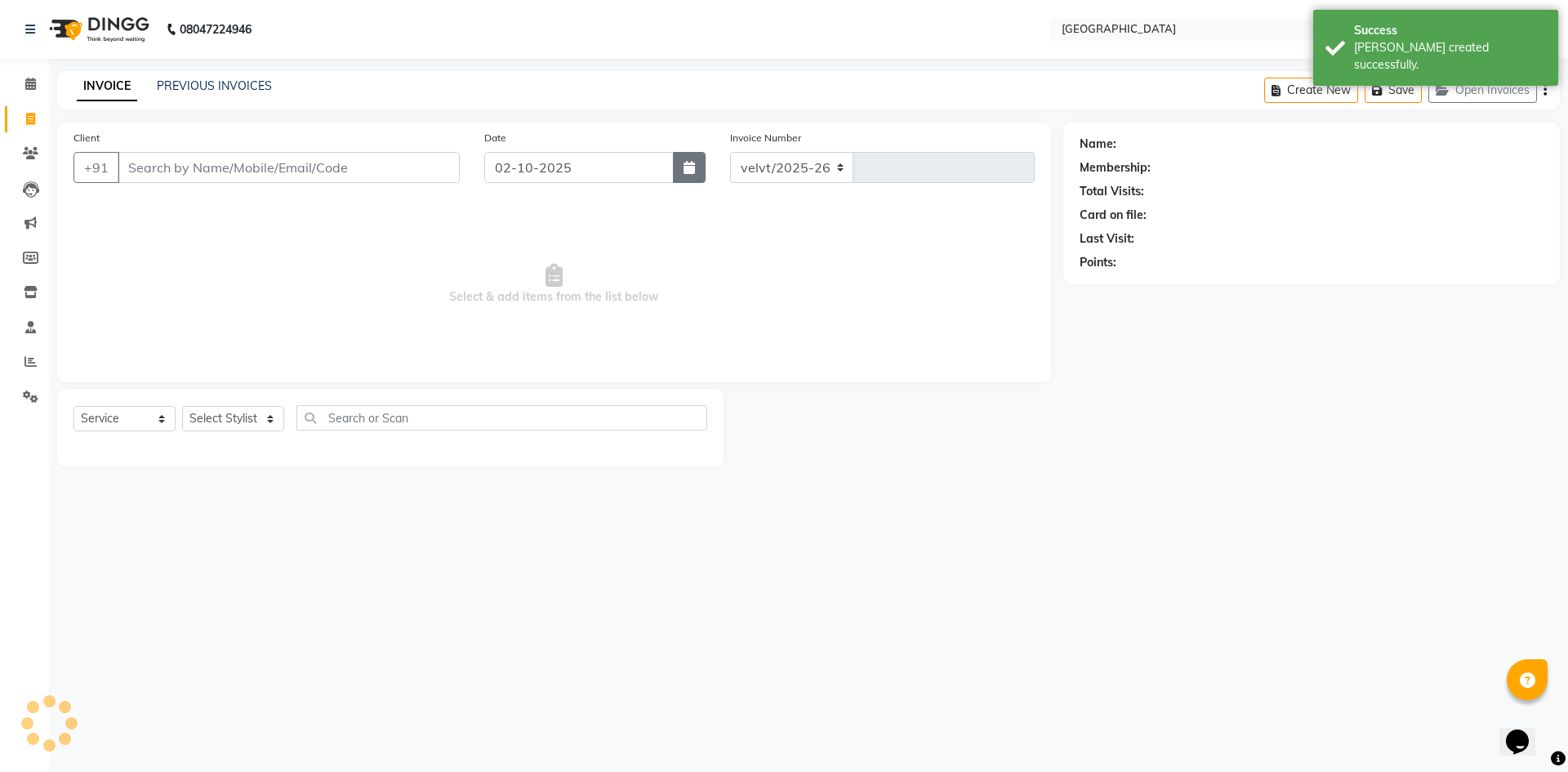
select select "6279"
type input "2069"
click at [702, 165] on button "button" at bounding box center [689, 168] width 33 height 31
select select "10"
select select "2025"
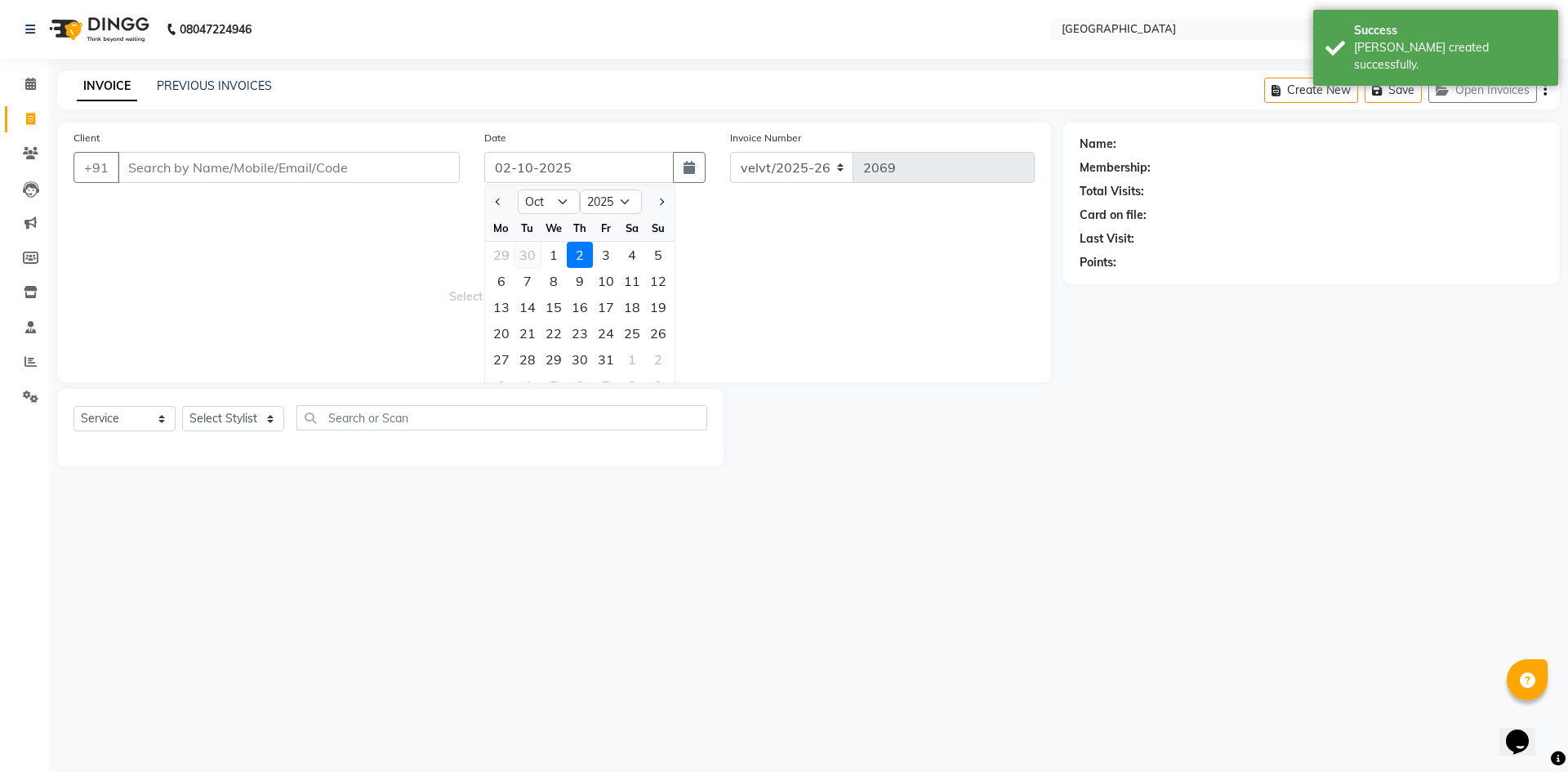
click at [522, 251] on div "30" at bounding box center [528, 254] width 26 height 26
type input "30-09-2025"
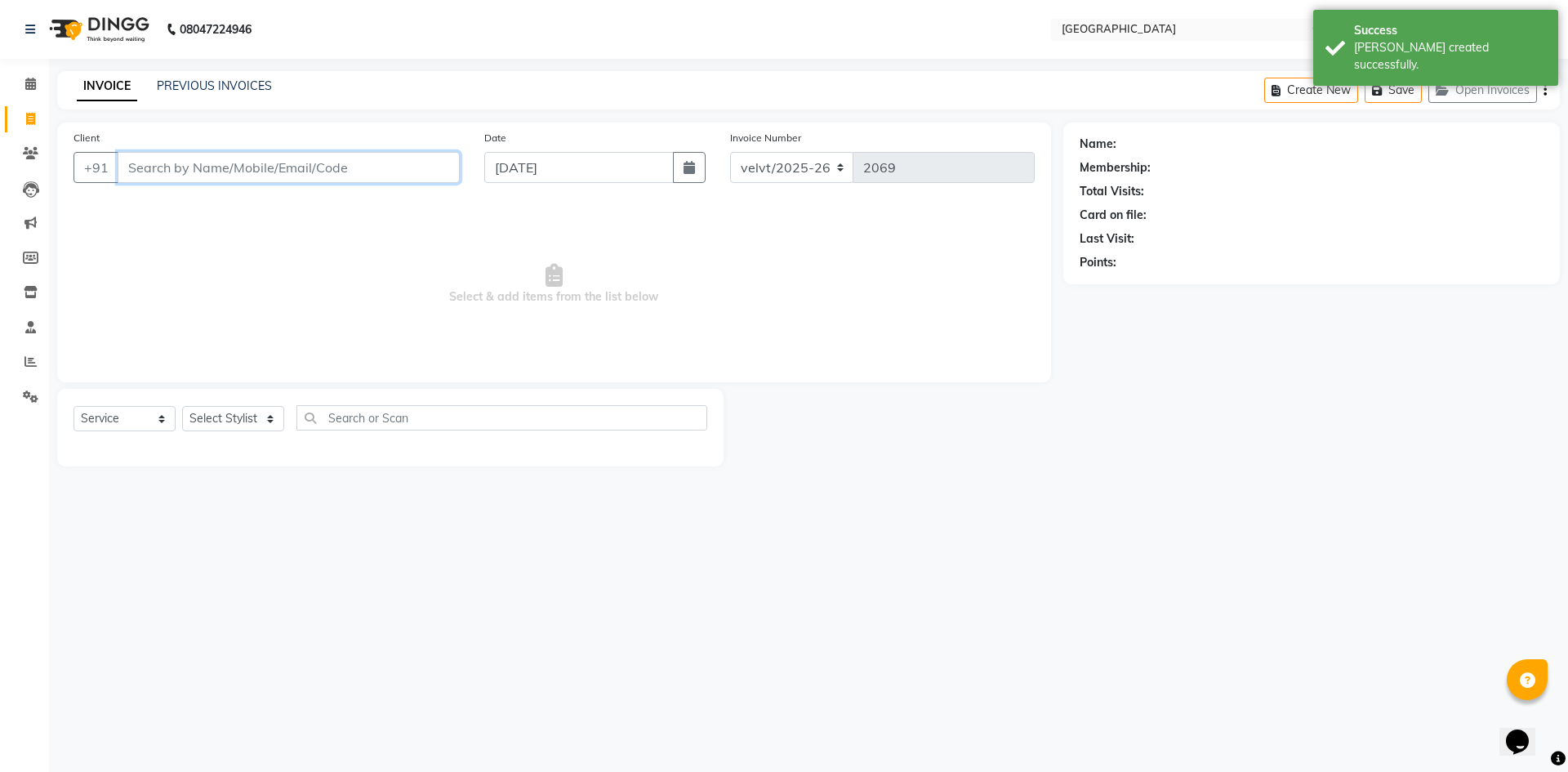
click at [206, 174] on input "Client" at bounding box center [288, 168] width 342 height 31
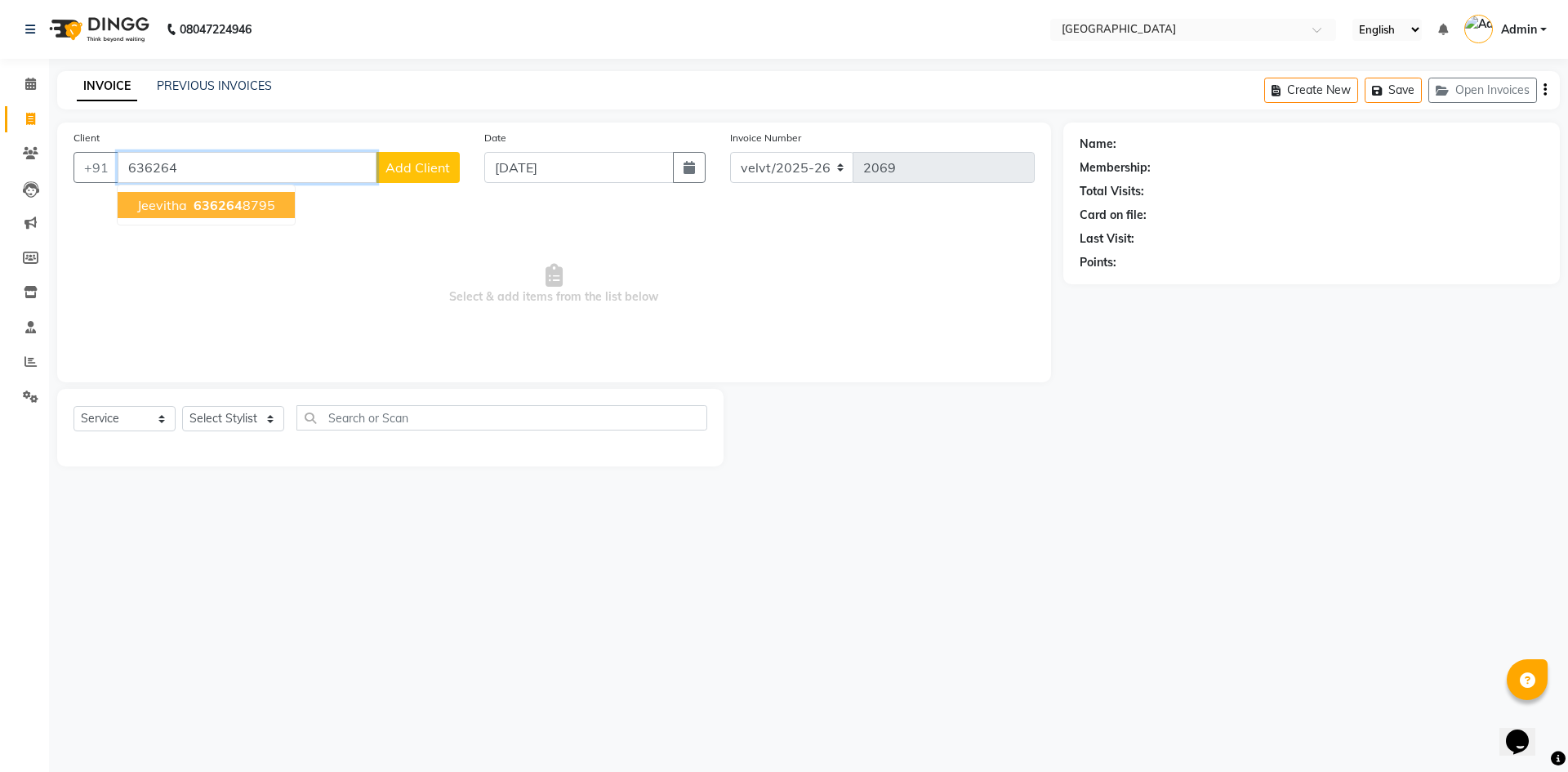
click at [235, 201] on span "636264" at bounding box center [218, 205] width 49 height 16
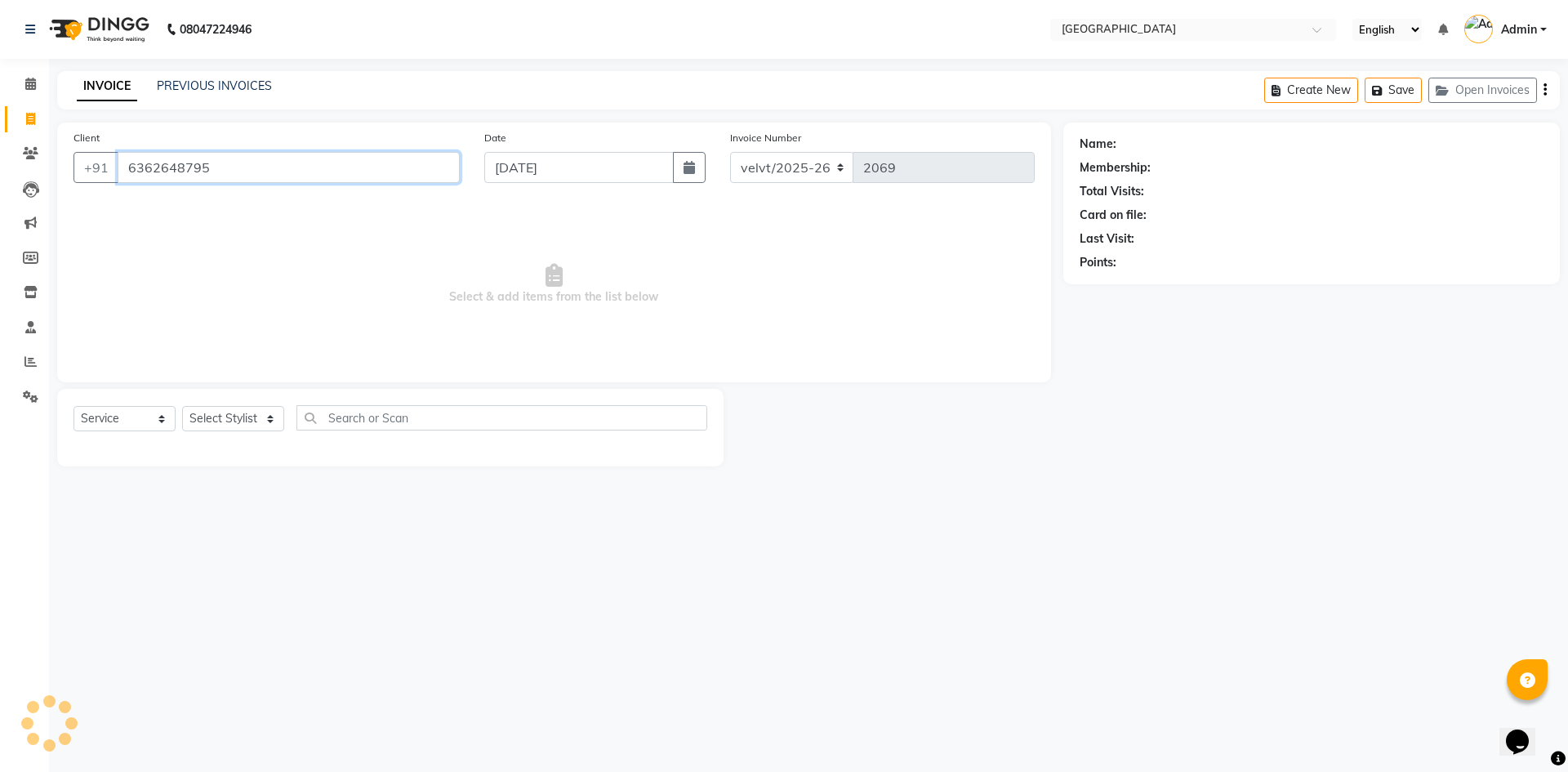
type input "6362648795"
select select "1: Object"
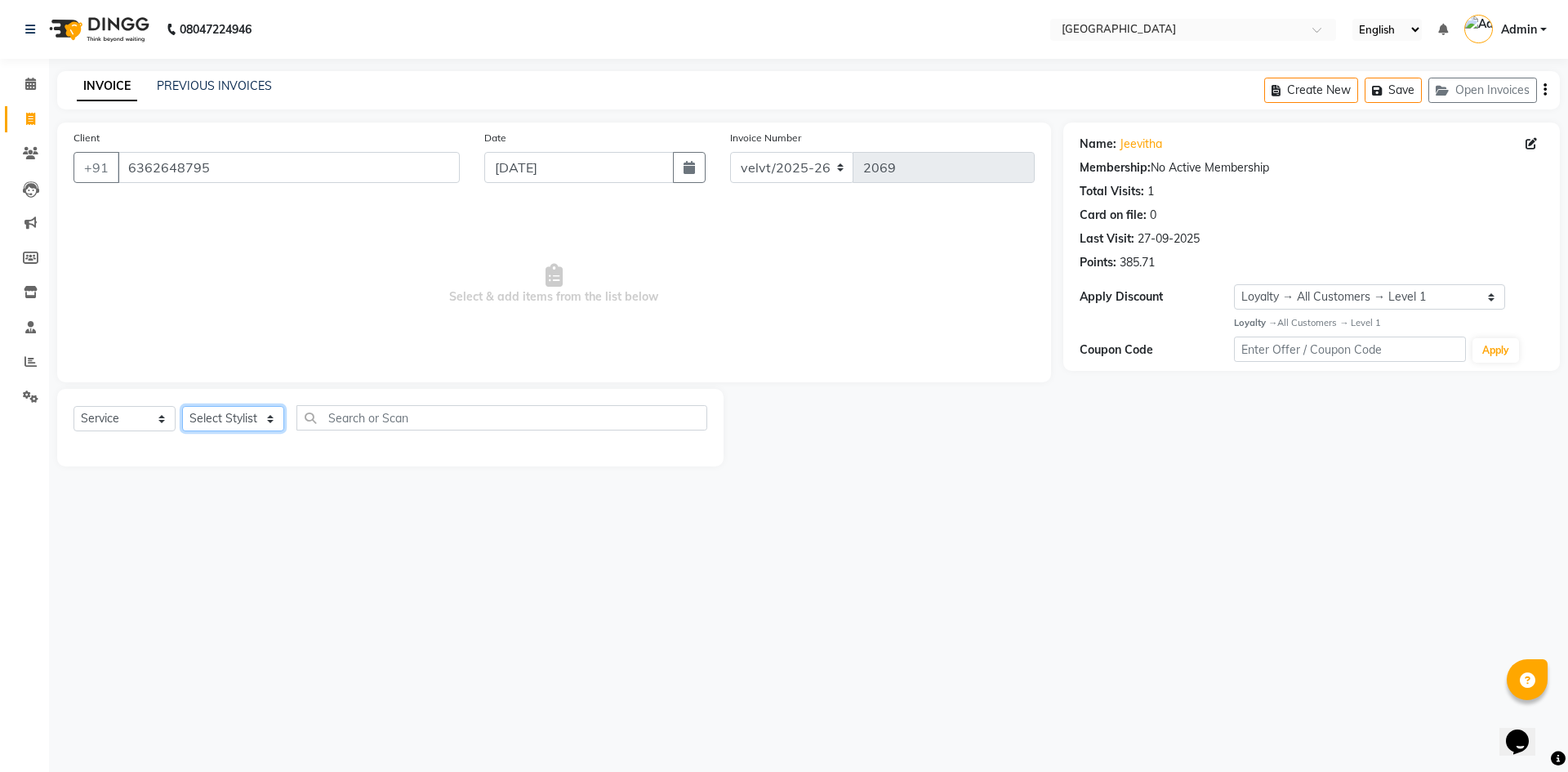
click at [237, 412] on select "Select Stylist Aameer Barkha Nandini Anchan Nomam Roma Tabrej Zaid" at bounding box center [234, 419] width 102 height 25
click at [182, 406] on select "Select Stylist Aameer Barkha Nandini Anchan Nomam Roma Tabrej Zaid" at bounding box center [234, 419] width 102 height 25
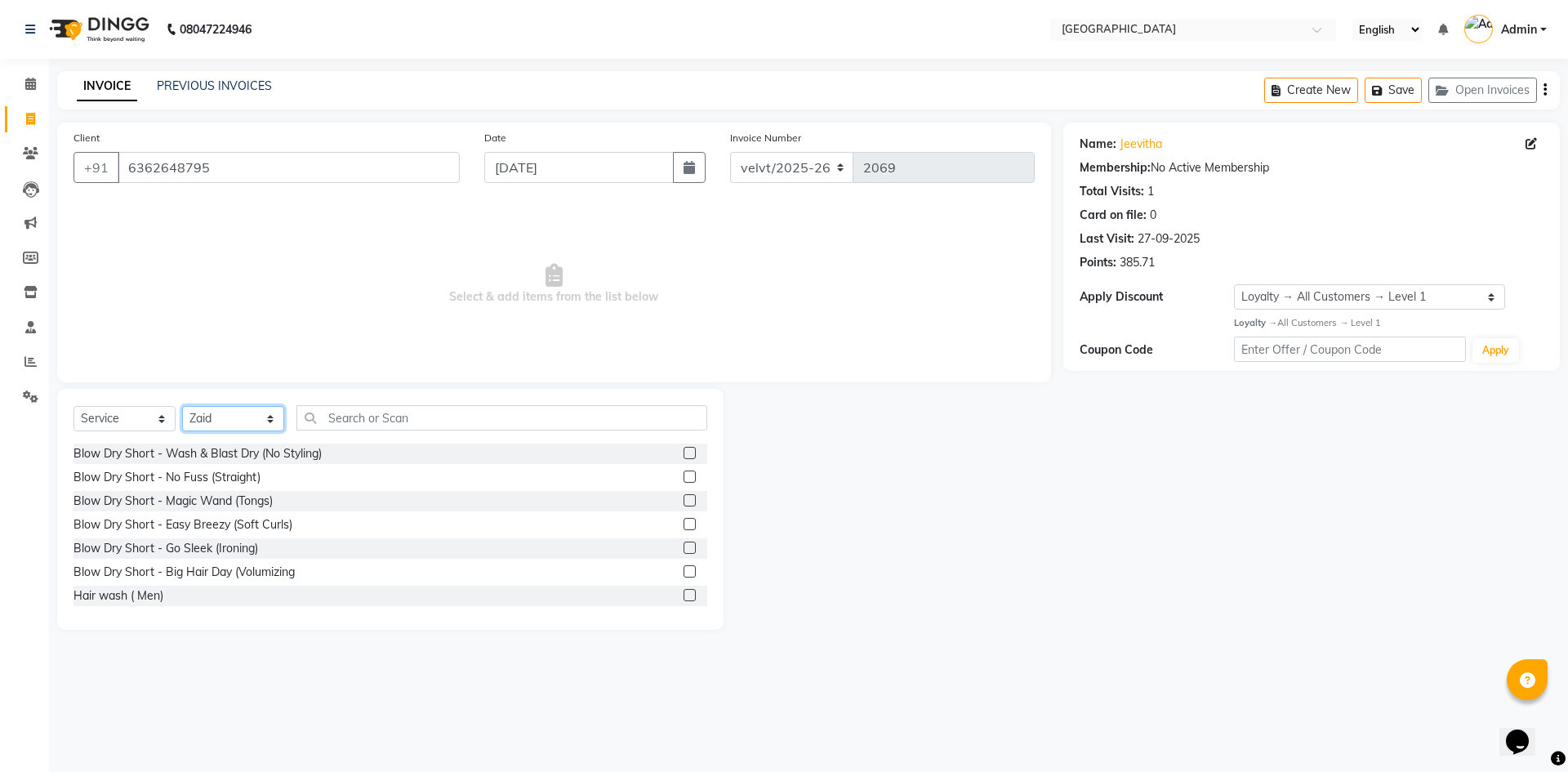
click at [234, 415] on select "Select Stylist Aameer Barkha Nandini Anchan Nomam Roma Tabrej Zaid" at bounding box center [234, 419] width 102 height 25
select select "68464"
click at [182, 406] on select "Select Stylist Aameer Barkha Nandini Anchan Nomam Roma Tabrej Zaid" at bounding box center [234, 419] width 102 height 25
click at [347, 419] on input "text" at bounding box center [501, 418] width 411 height 25
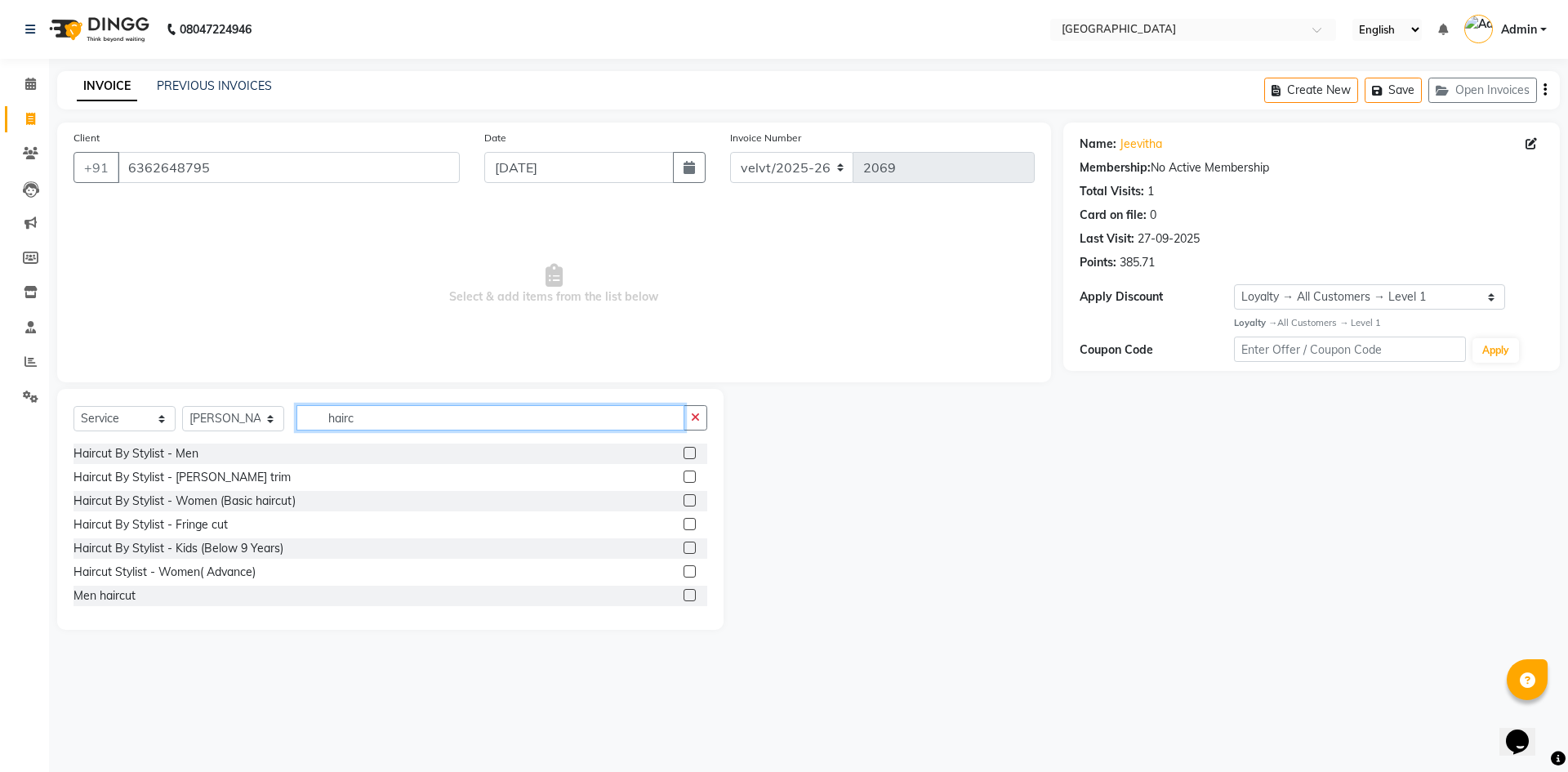
type input "hairc"
click at [683, 454] on label at bounding box center [689, 453] width 12 height 12
click at [683, 454] on input "checkbox" at bounding box center [688, 453] width 10 height 10
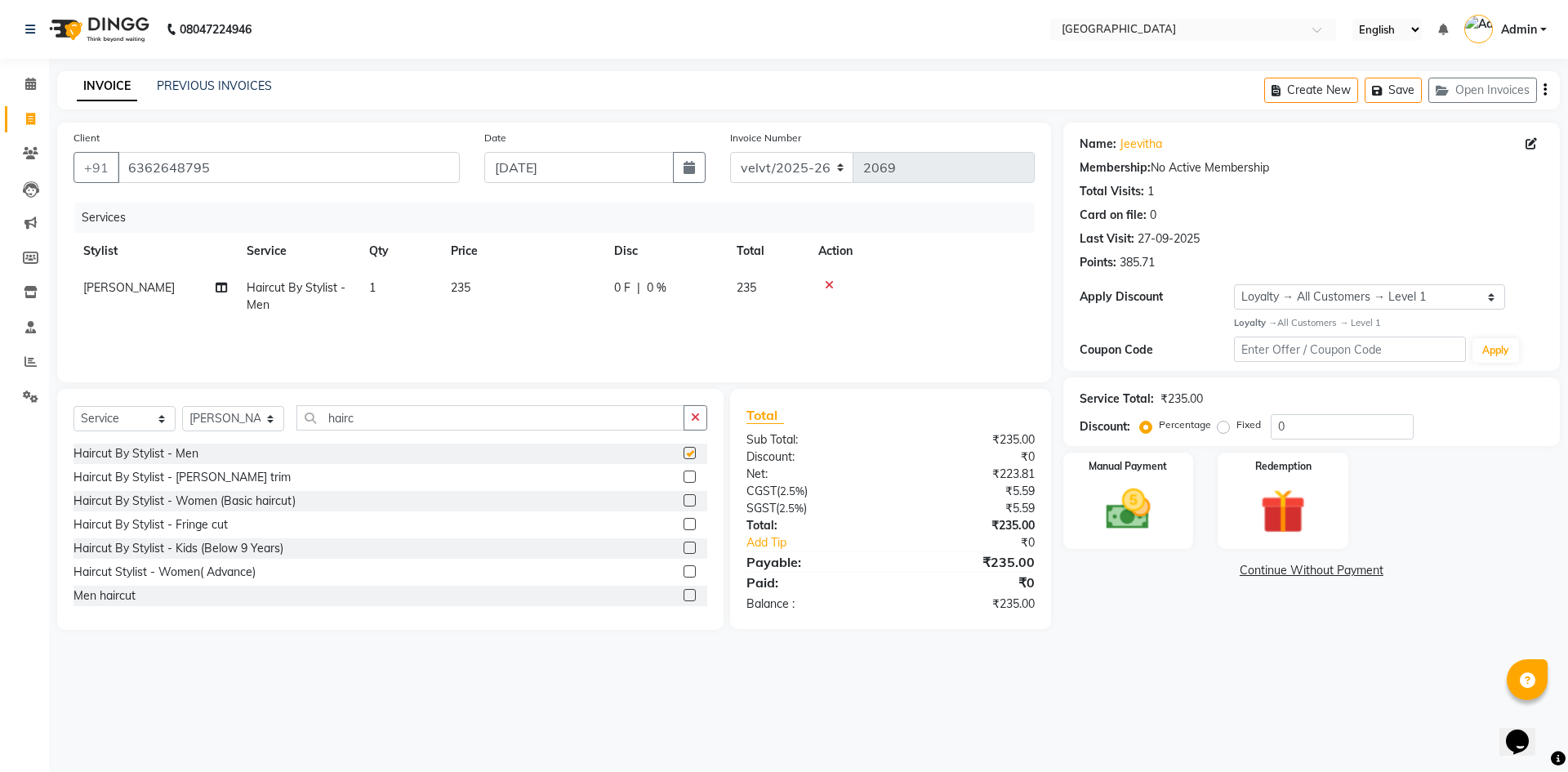
checkbox input "false"
click at [366, 417] on input "hairc" at bounding box center [490, 418] width 388 height 25
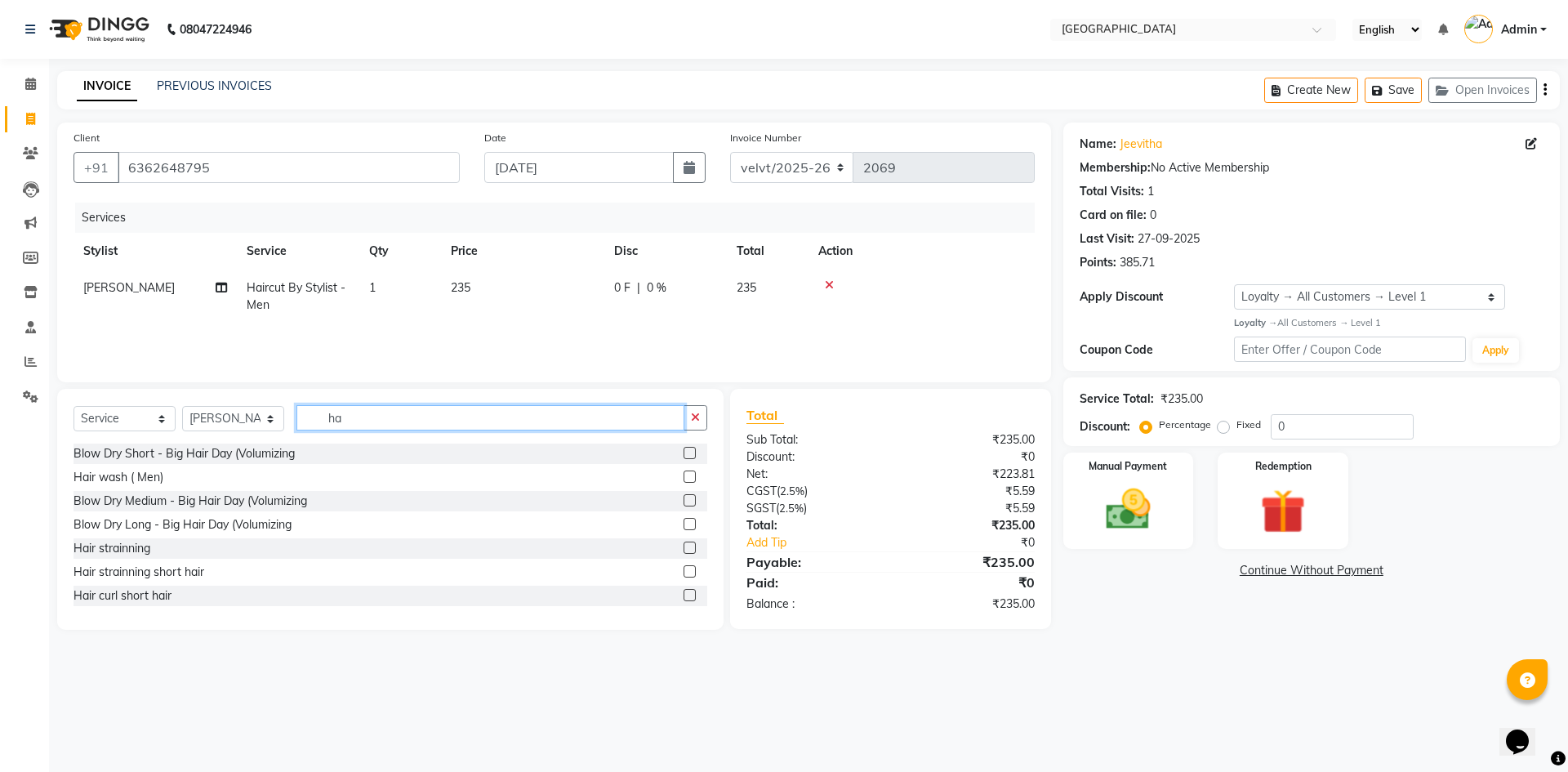
type input "h"
type input "faci"
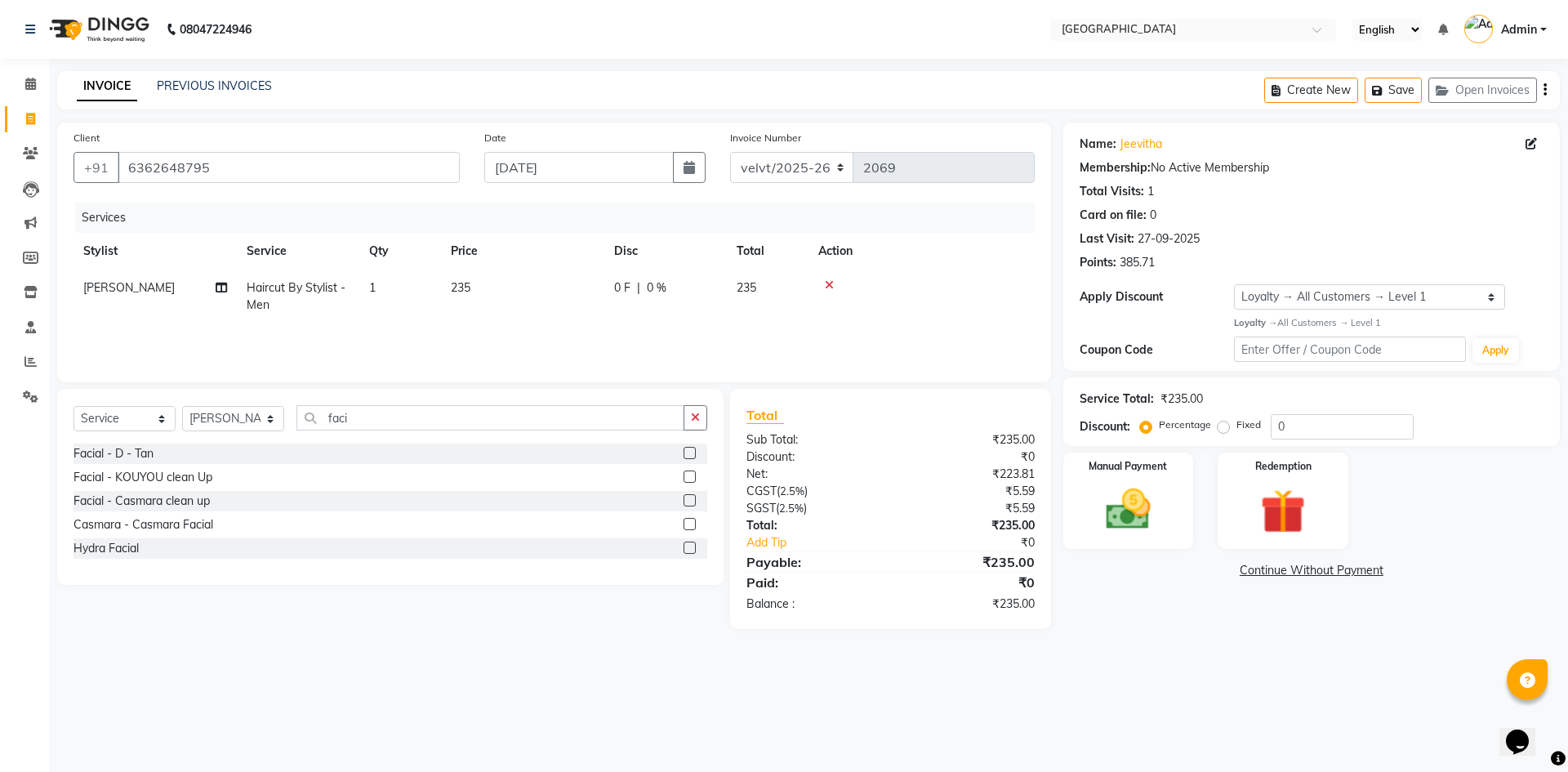
click at [691, 451] on label at bounding box center [689, 453] width 12 height 12
click at [691, 451] on input "checkbox" at bounding box center [688, 453] width 10 height 10
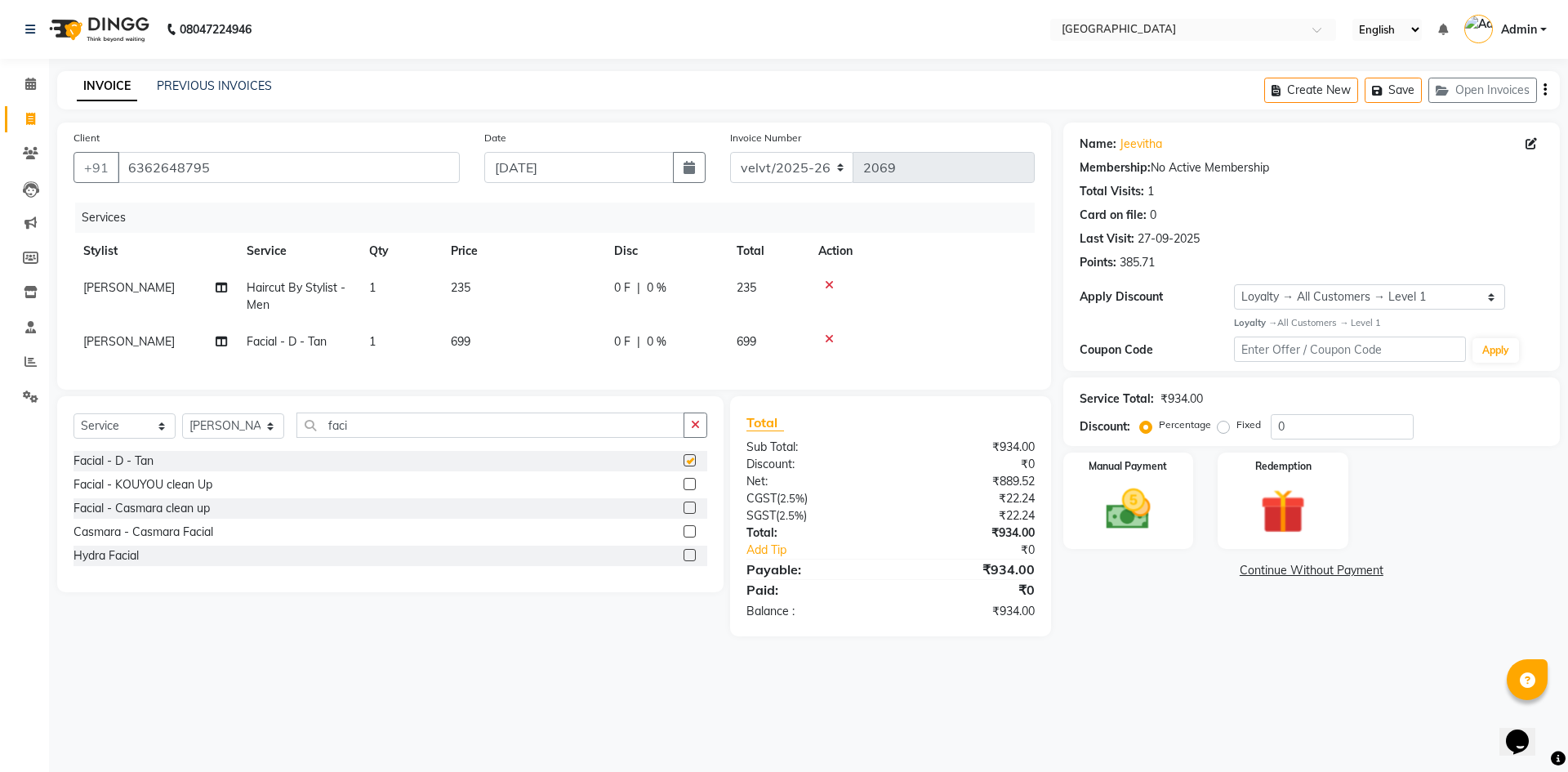
checkbox input "false"
click at [464, 342] on span "699" at bounding box center [460, 341] width 20 height 15
select select "68464"
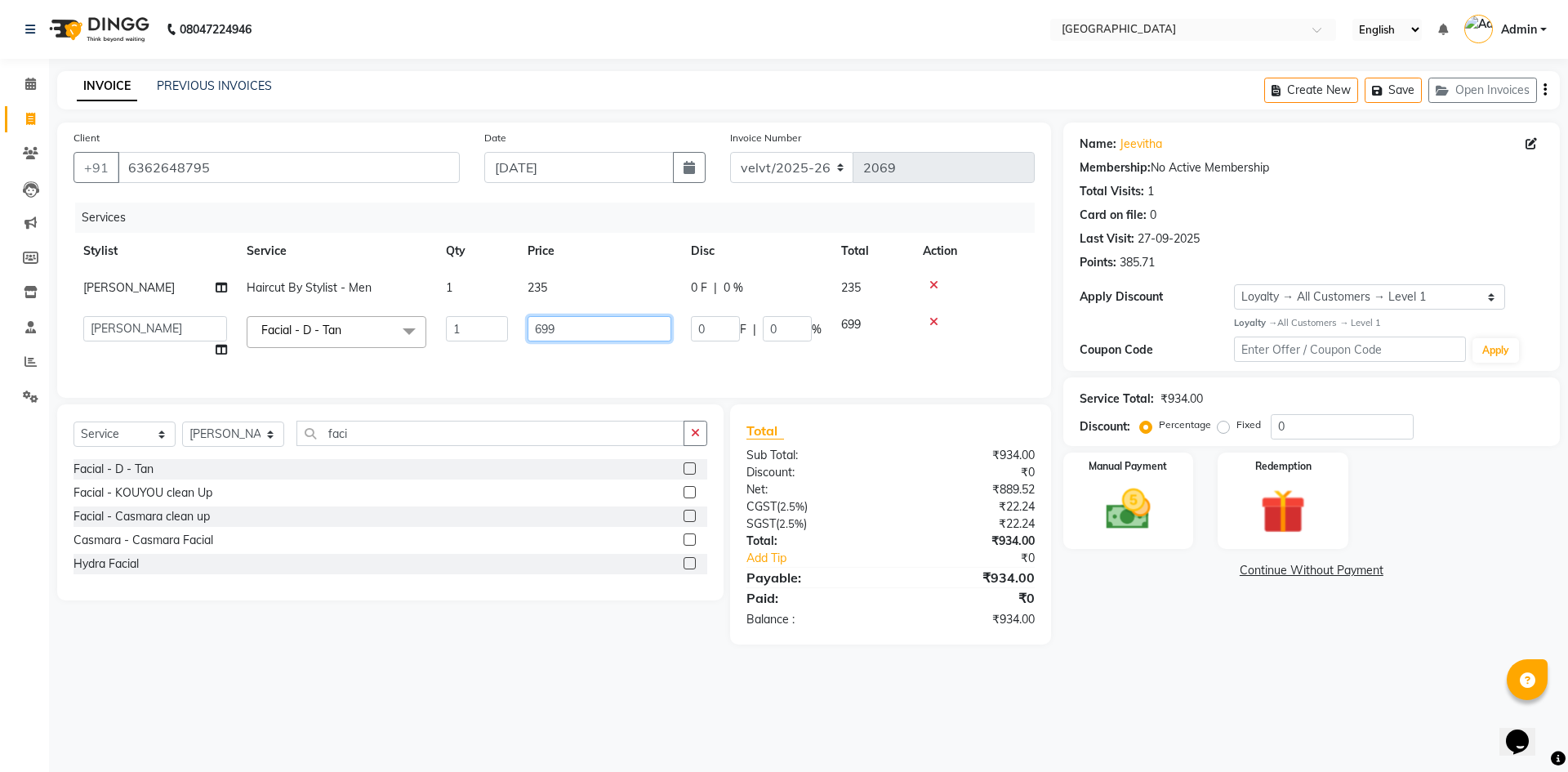
click at [561, 328] on input "699" at bounding box center [600, 328] width 144 height 25
type input "6"
type input "500"
click at [1142, 630] on div "Name: Jeevitha Membership: No Active Membership Total Visits: 1 Card on file: 0…" at bounding box center [1318, 383] width 509 height 522
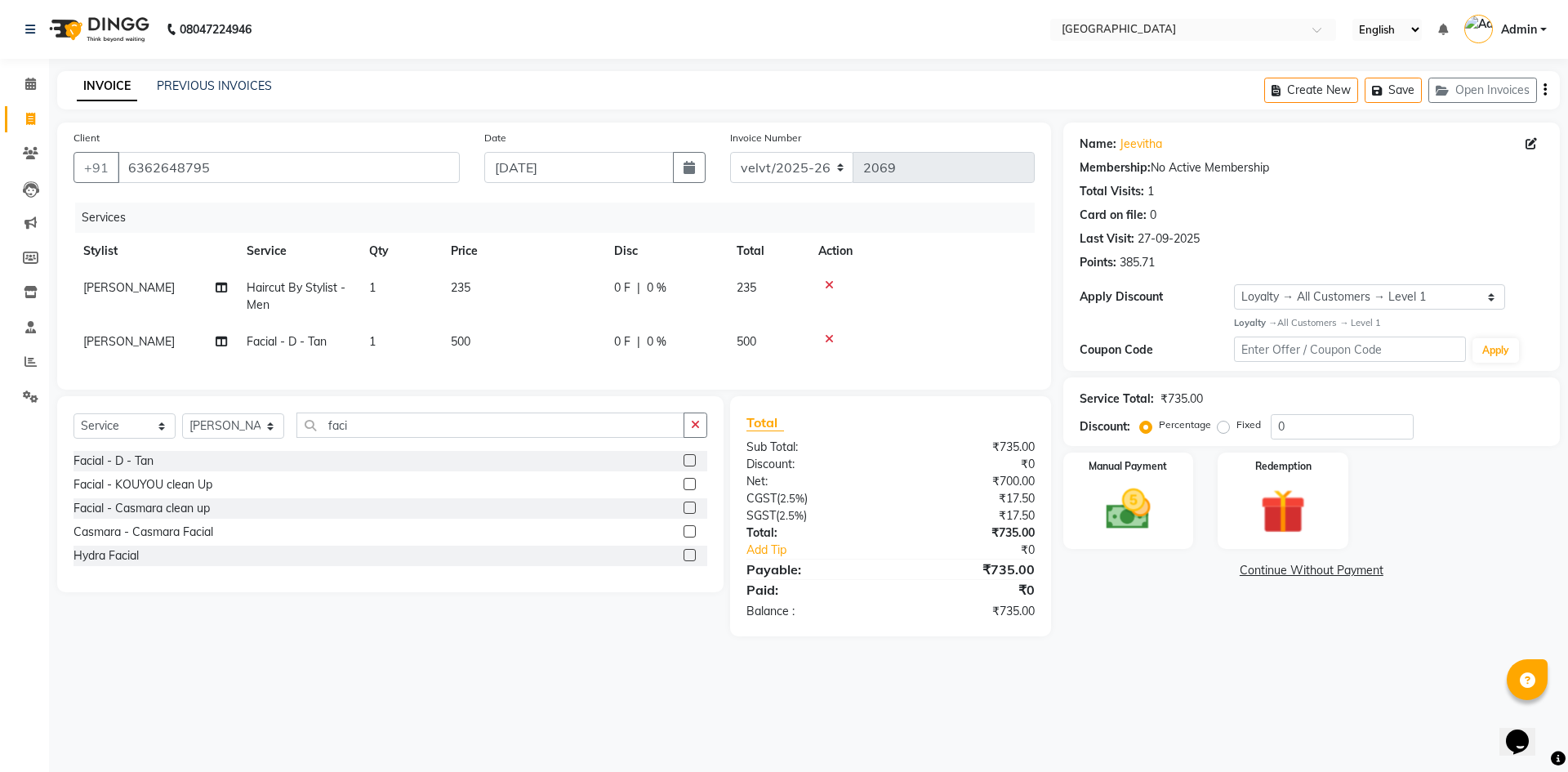
click at [829, 285] on icon at bounding box center [829, 285] width 9 height 11
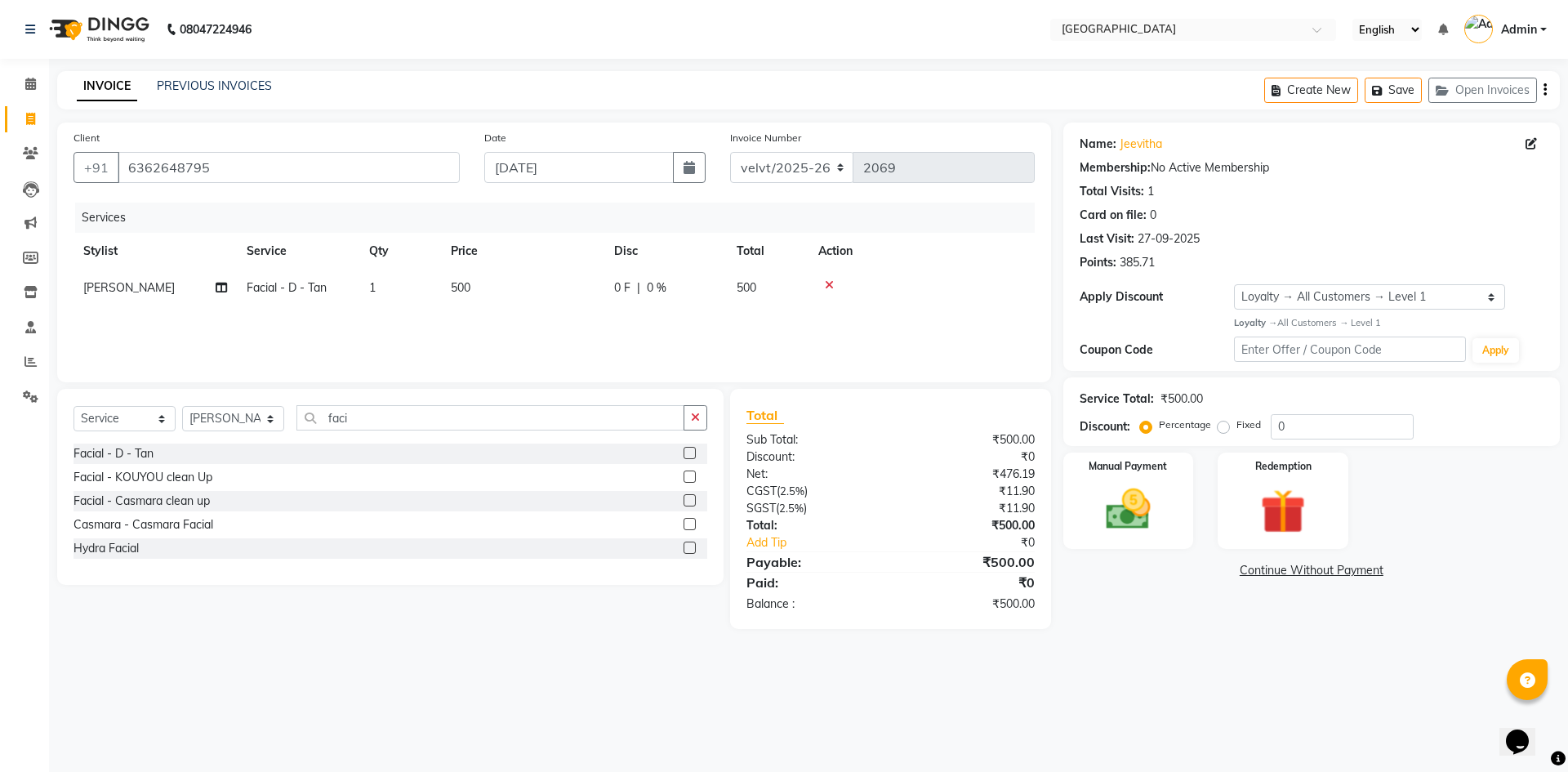
click at [482, 276] on td "500" at bounding box center [523, 287] width 163 height 36
select select "68464"
click at [564, 287] on input "500" at bounding box center [600, 292] width 144 height 25
type input "5"
type input "480"
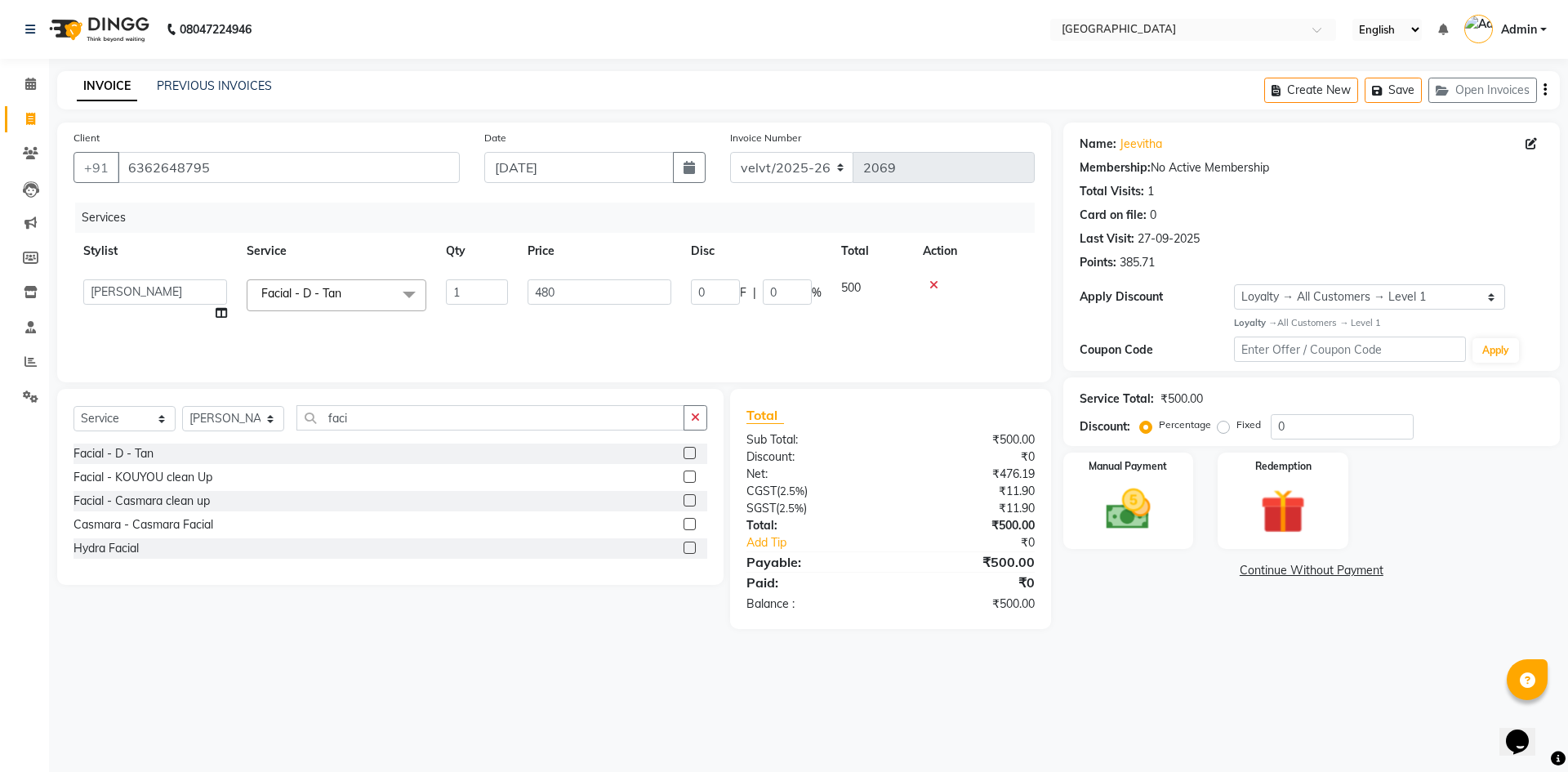
click at [1210, 655] on div "08047224946 Select Location × Velvt Salon, Rg Road English ENGLISH Español العر…" at bounding box center [784, 386] width 1568 height 772
click at [1122, 486] on img at bounding box center [1128, 510] width 76 height 54
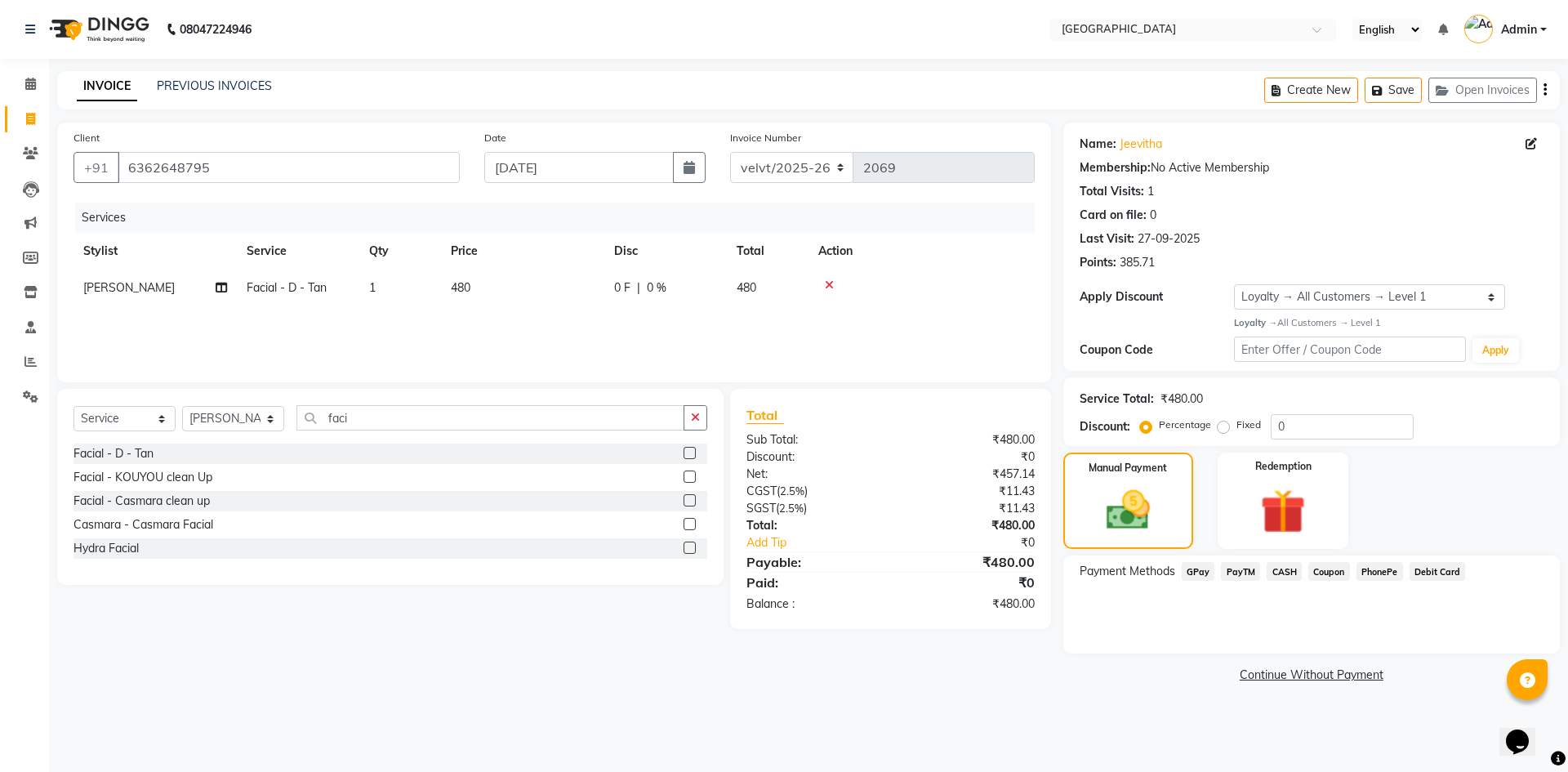
click at [1374, 562] on span "PhonePe" at bounding box center [1380, 571] width 47 height 19
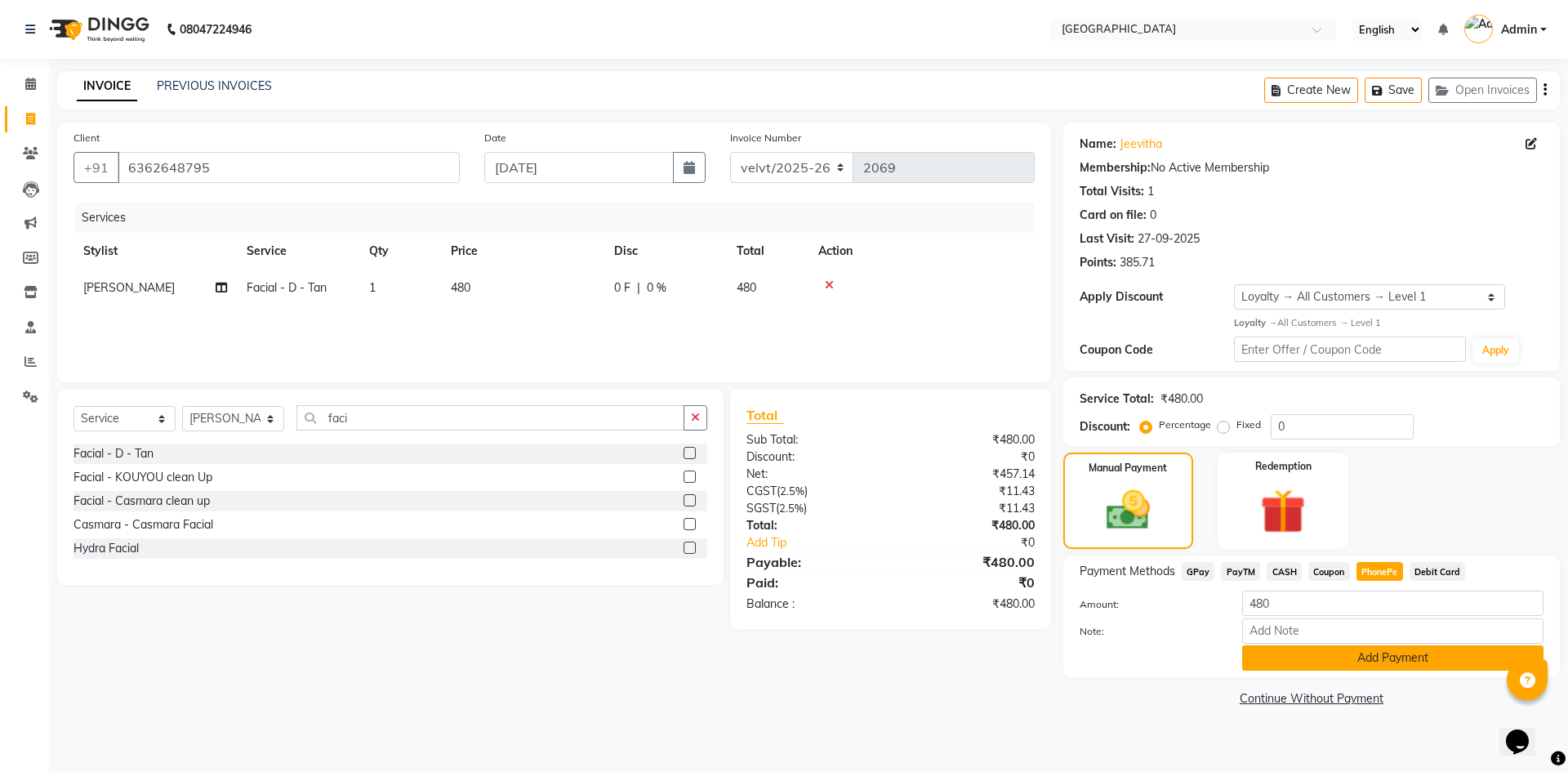
click at [1323, 645] on button "Add Payment" at bounding box center [1393, 657] width 301 height 25
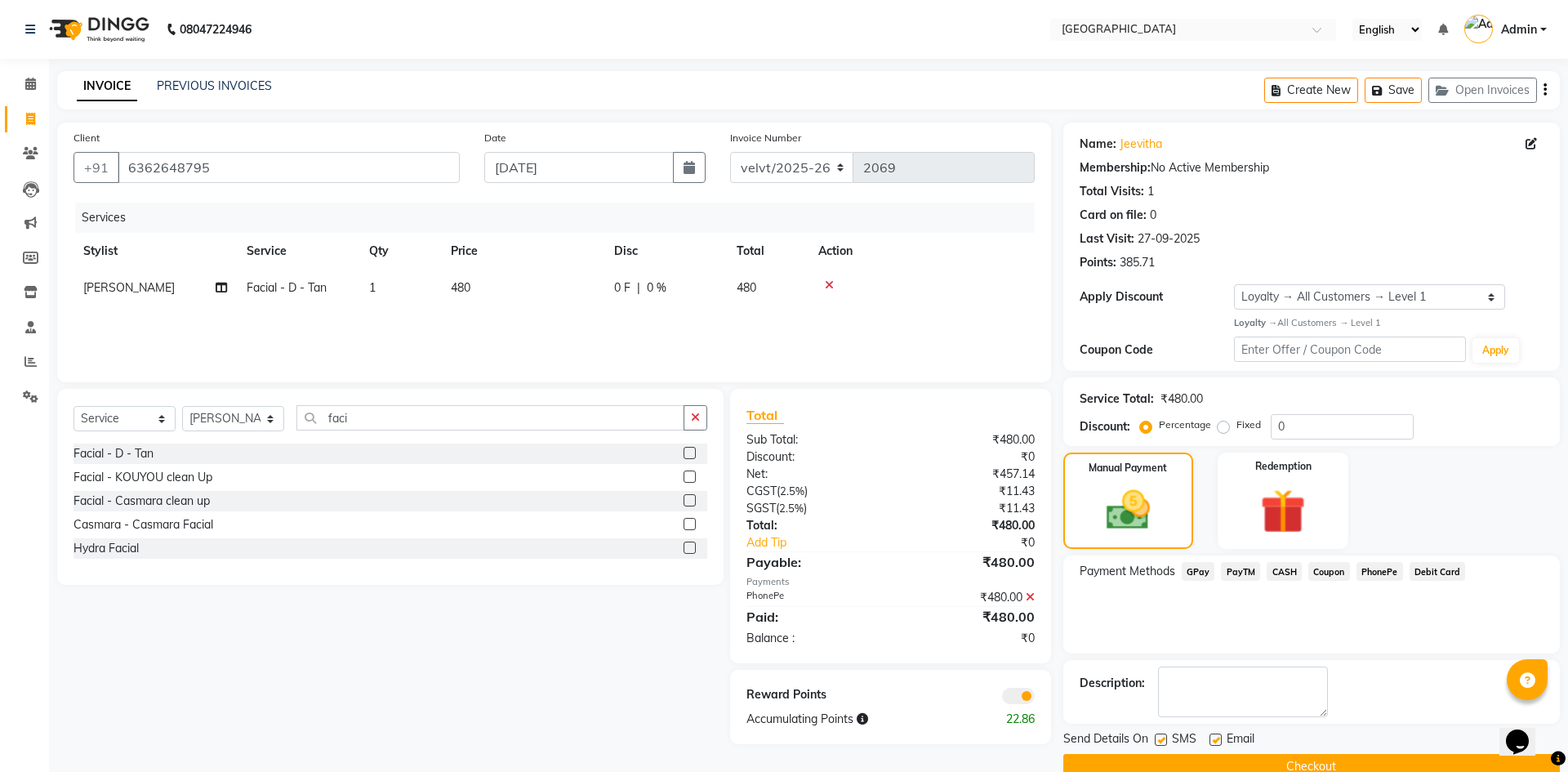
click at [1163, 734] on label at bounding box center [1161, 740] width 12 height 12
click at [1163, 736] on input "checkbox" at bounding box center [1160, 741] width 10 height 10
checkbox input "false"
drag, startPoint x: 1214, startPoint y: 697, endPoint x: 1229, endPoint y: 718, distance: 25.8
click at [1215, 734] on label at bounding box center [1216, 740] width 12 height 12
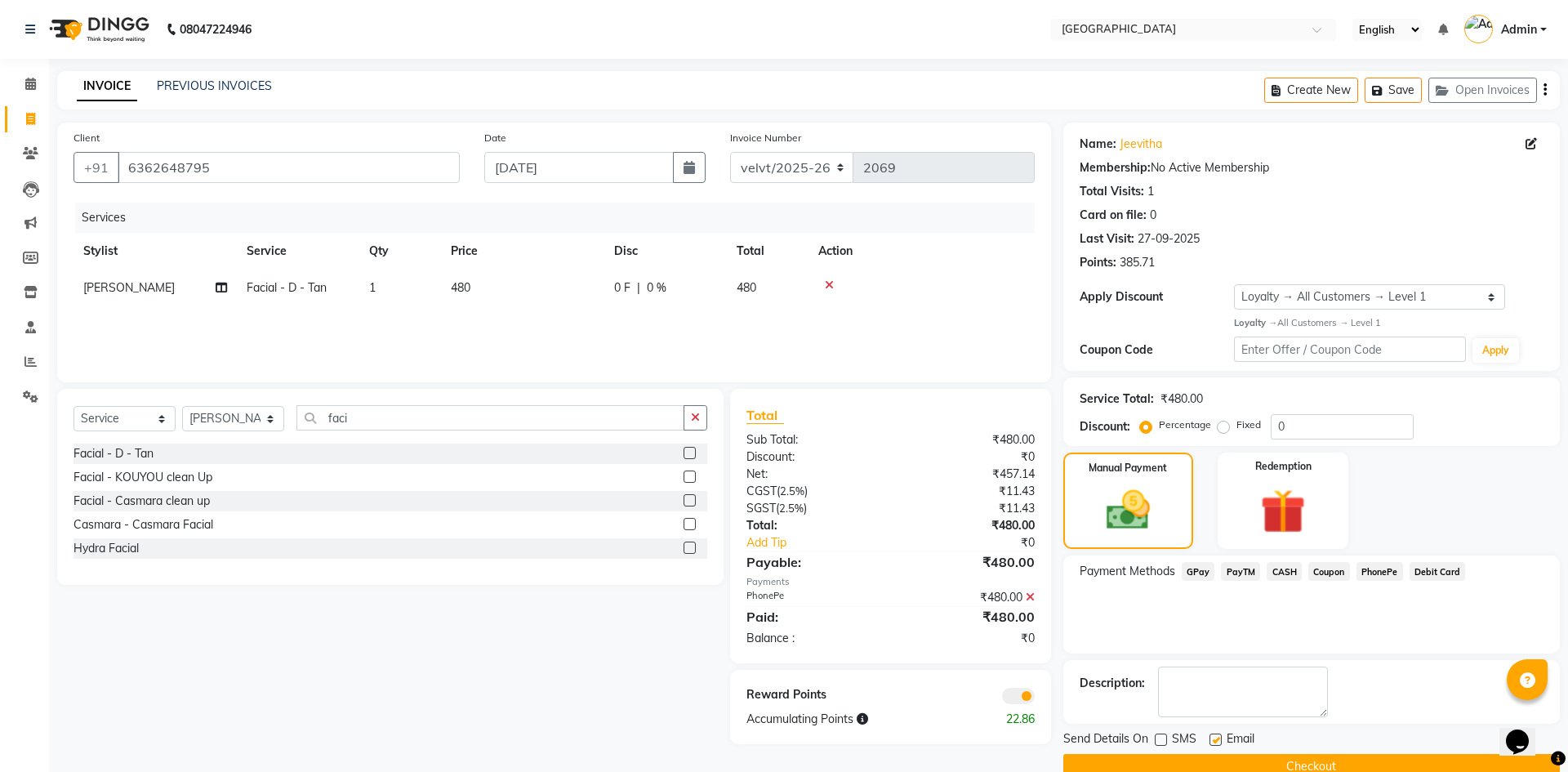
click at [1215, 736] on input "checkbox" at bounding box center [1215, 741] width 10 height 10
checkbox input "false"
click at [1230, 754] on button "Checkout" at bounding box center [1312, 766] width 497 height 25
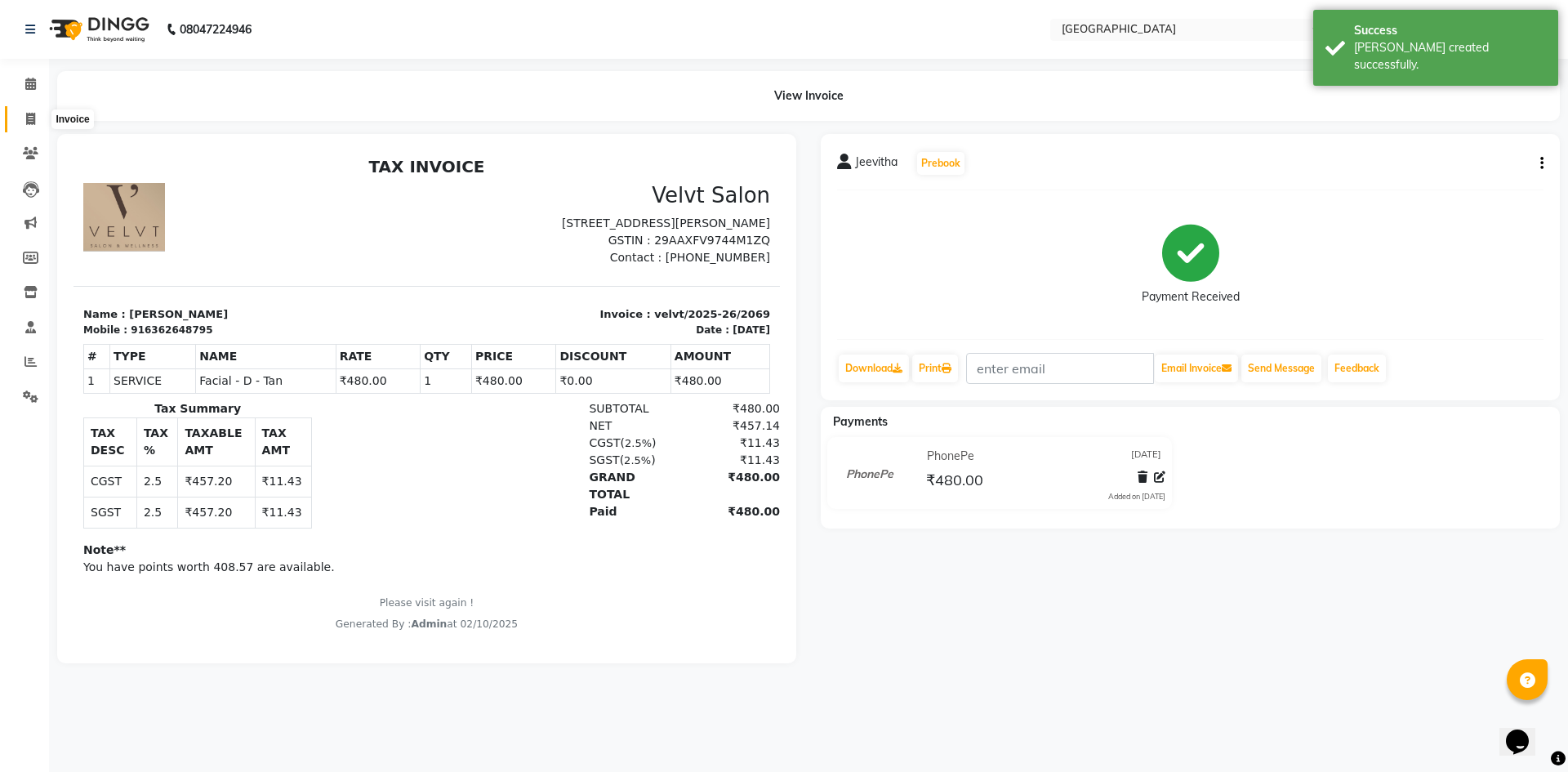
click at [33, 122] on icon at bounding box center [30, 119] width 9 height 12
select select "service"
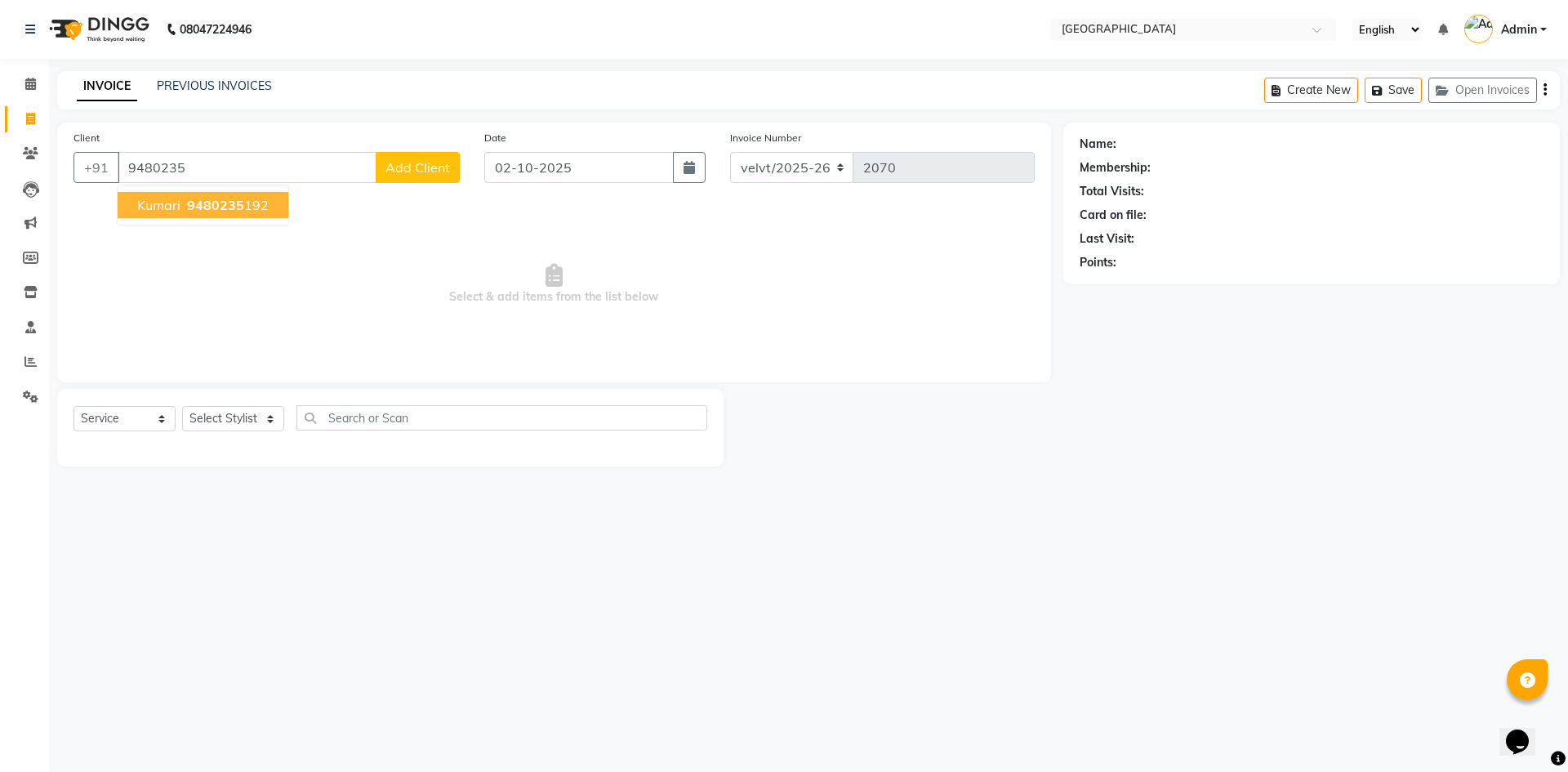
click at [168, 207] on span "Kumari" at bounding box center [159, 205] width 43 height 16
type input "9480235192"
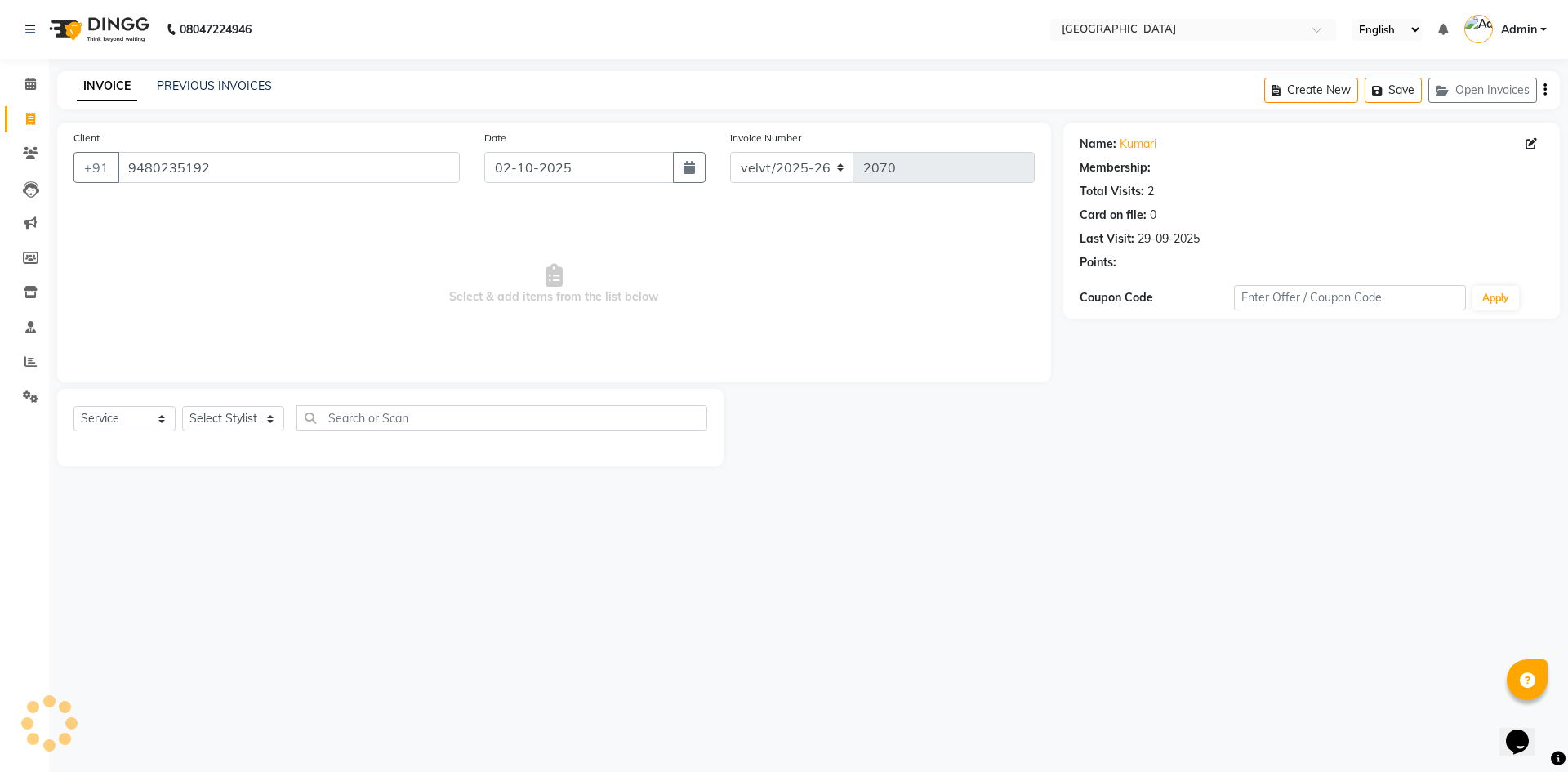
select select "1: Object"
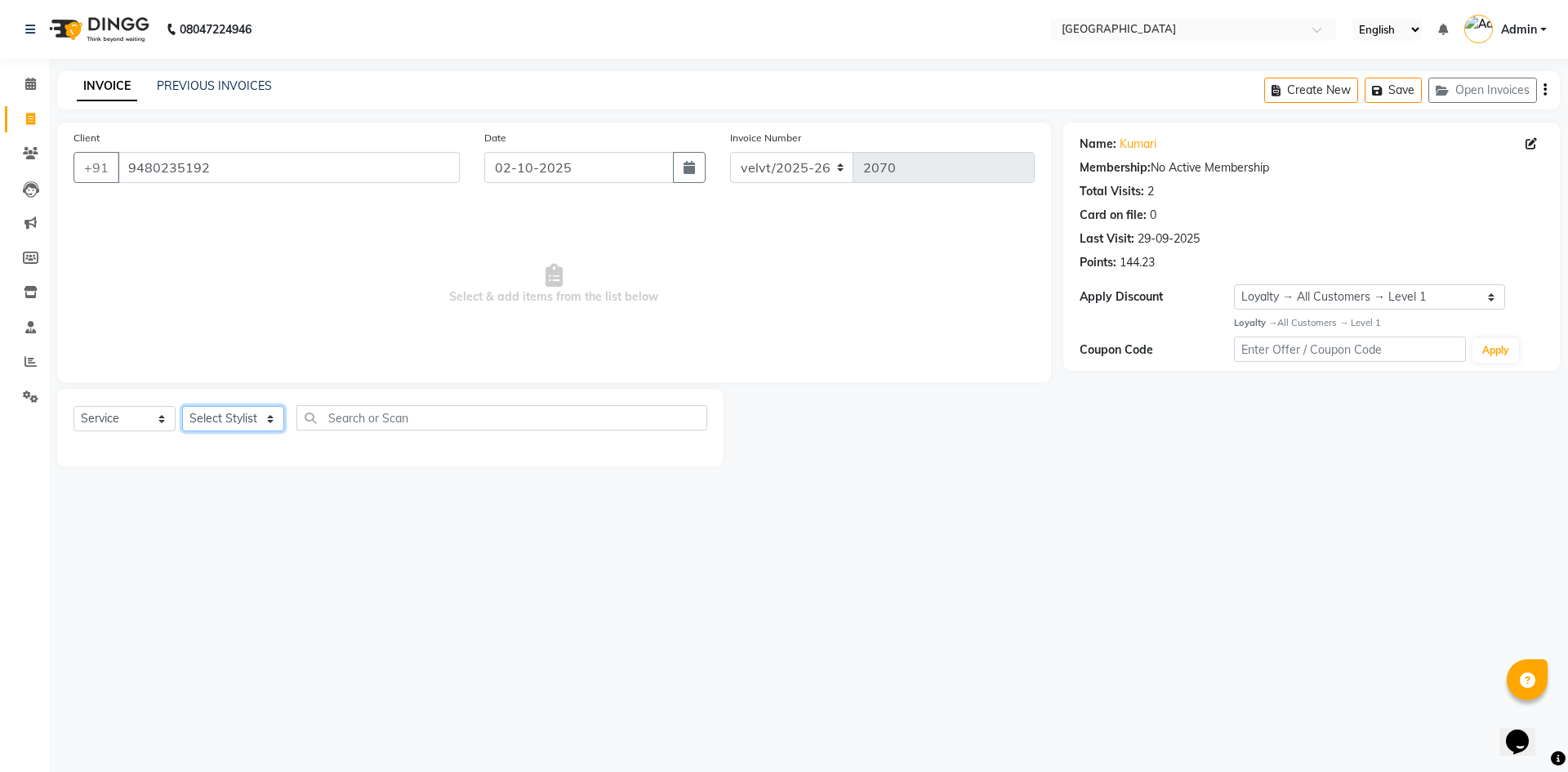
click at [217, 419] on select "Select Stylist Aameer Barkha Nandini Anchan Nomam Roma Tabrej Zaid" at bounding box center [234, 419] width 102 height 25
select select "78263"
click at [182, 406] on select "Select Stylist Aameer Barkha Nandini Anchan Nomam Roma Tabrej Zaid" at bounding box center [234, 419] width 102 height 25
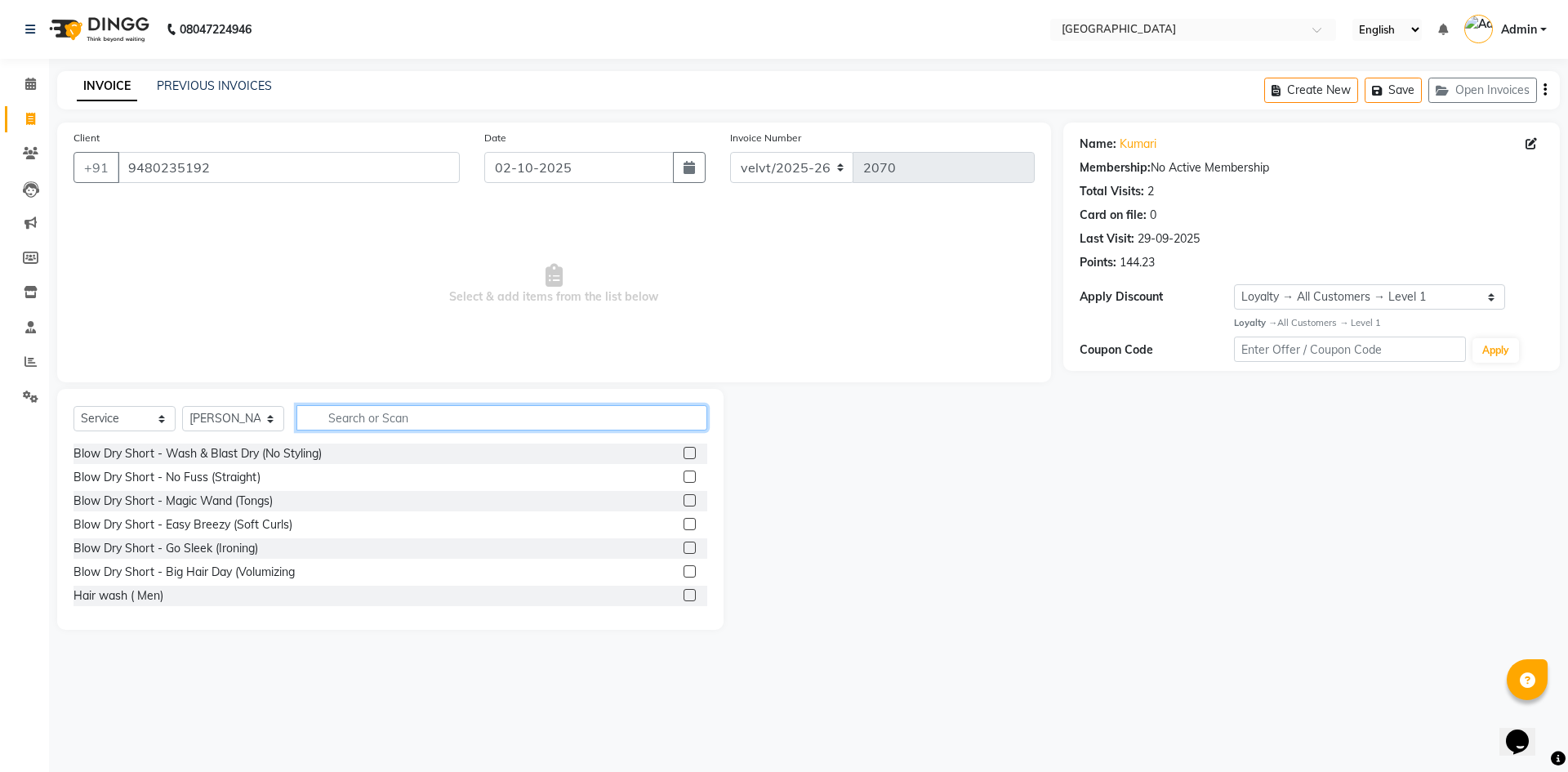
click at [337, 425] on input "text" at bounding box center [501, 418] width 411 height 25
type input "hairc"
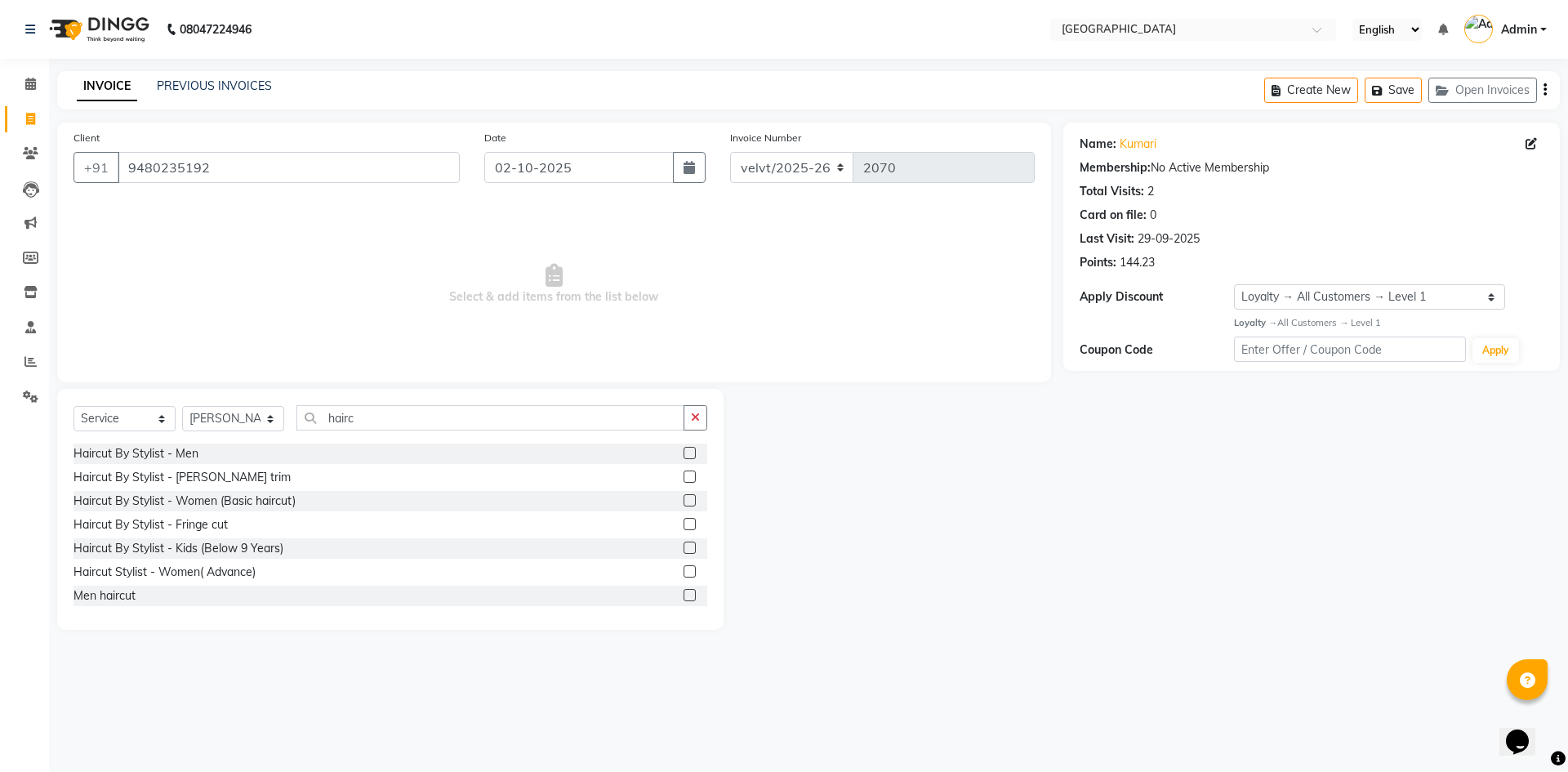
click at [683, 544] on label at bounding box center [689, 548] width 12 height 12
click at [683, 544] on input "checkbox" at bounding box center [688, 549] width 10 height 10
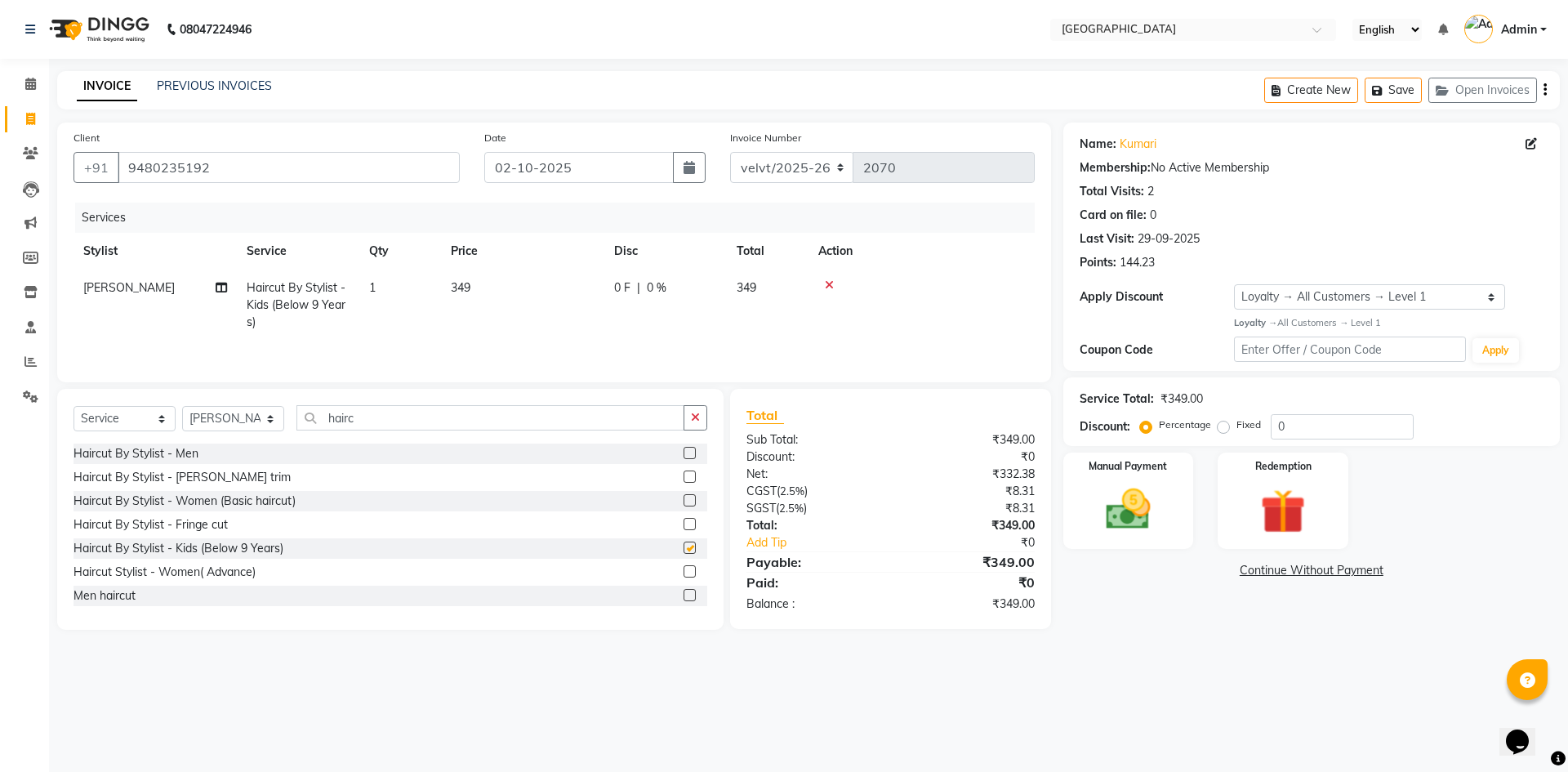
checkbox input "false"
click at [469, 290] on span "349" at bounding box center [460, 287] width 20 height 15
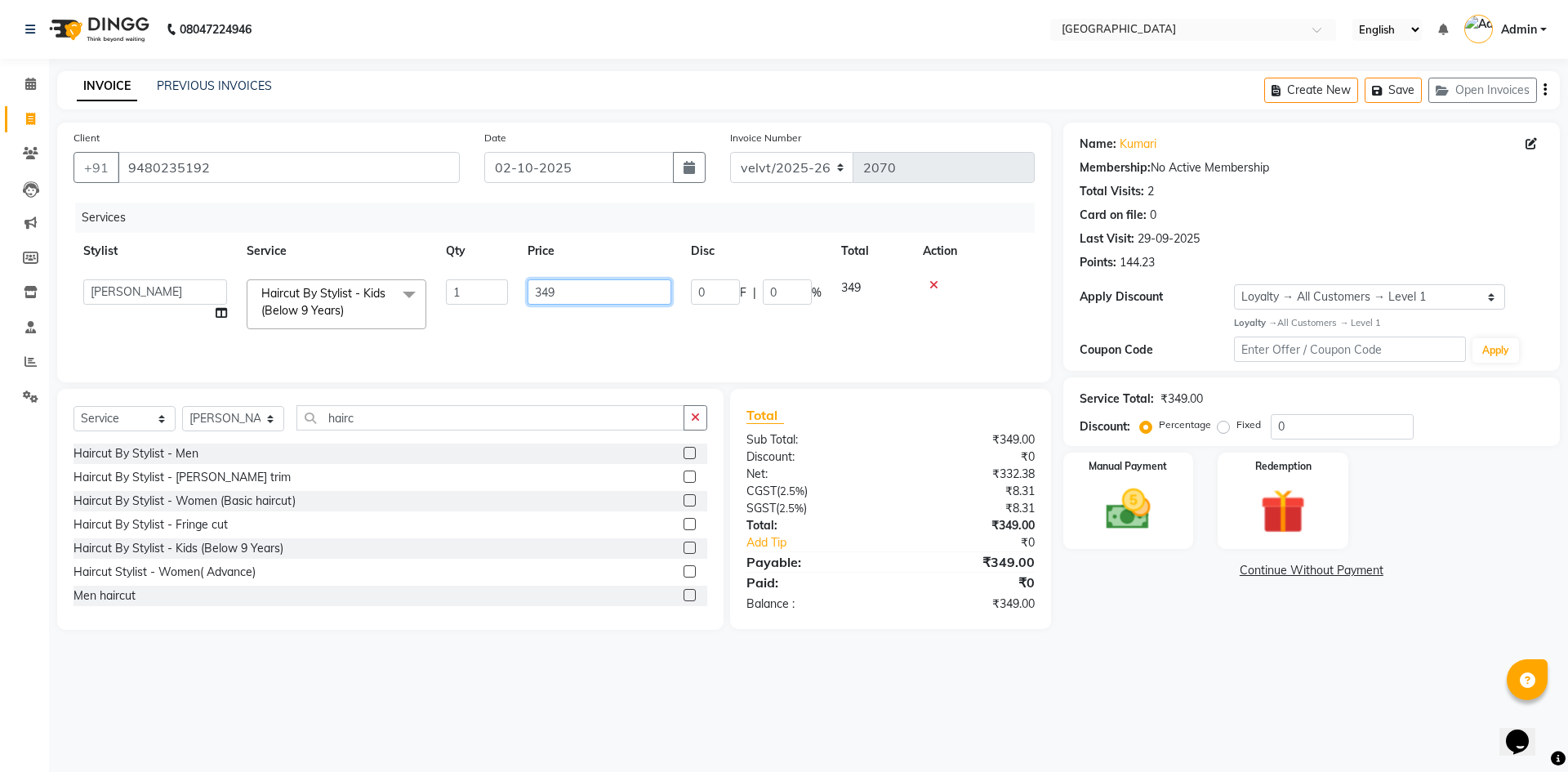
click at [573, 289] on input "349" at bounding box center [600, 292] width 144 height 25
type input "350"
click at [1208, 647] on main "INVOICE PREVIOUS INVOICES Create New Save Open Invoices Client +91 9480235192 D…" at bounding box center [808, 363] width 1519 height 584
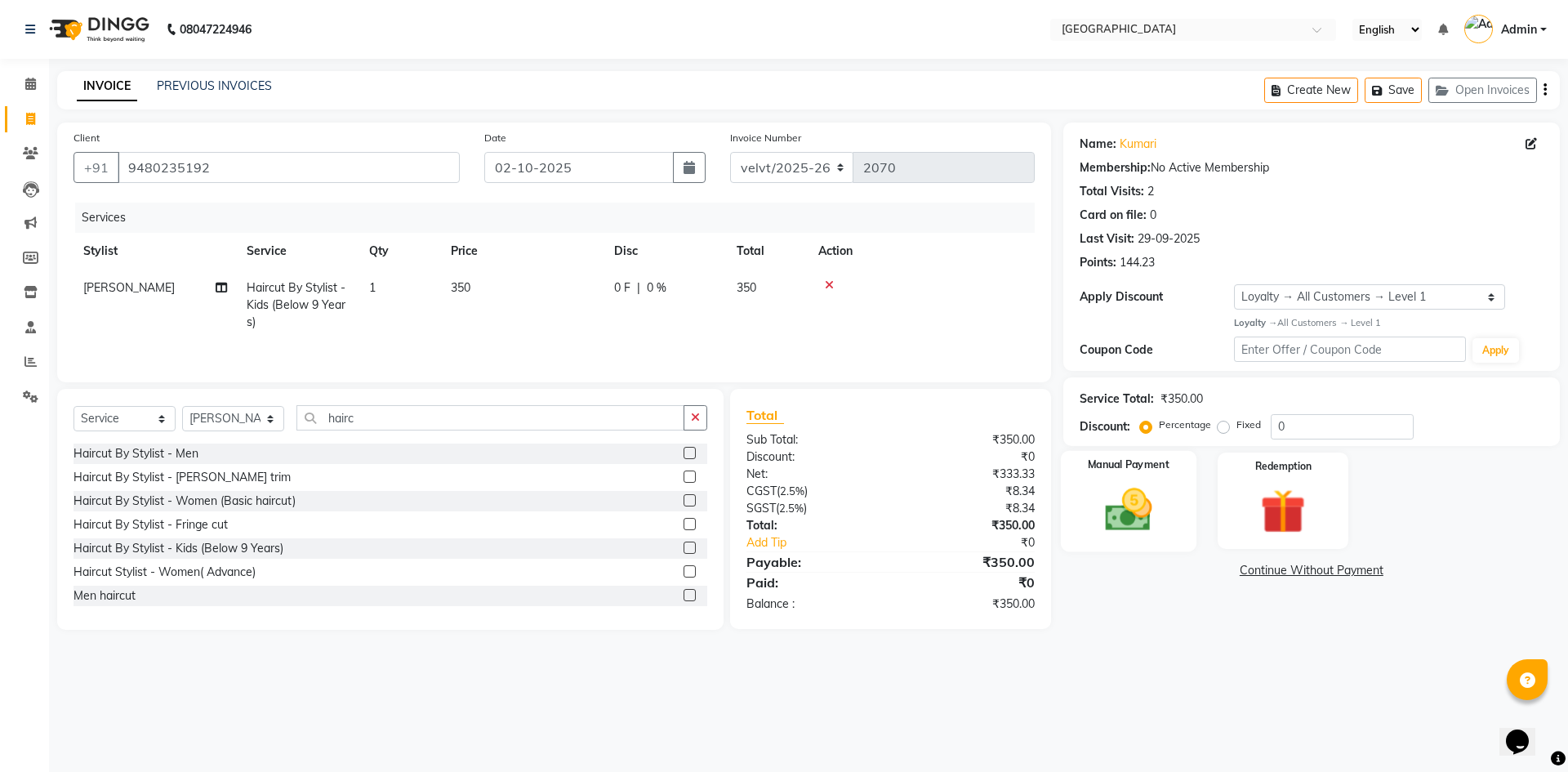
click at [1123, 462] on label "Manual Payment" at bounding box center [1129, 465] width 82 height 16
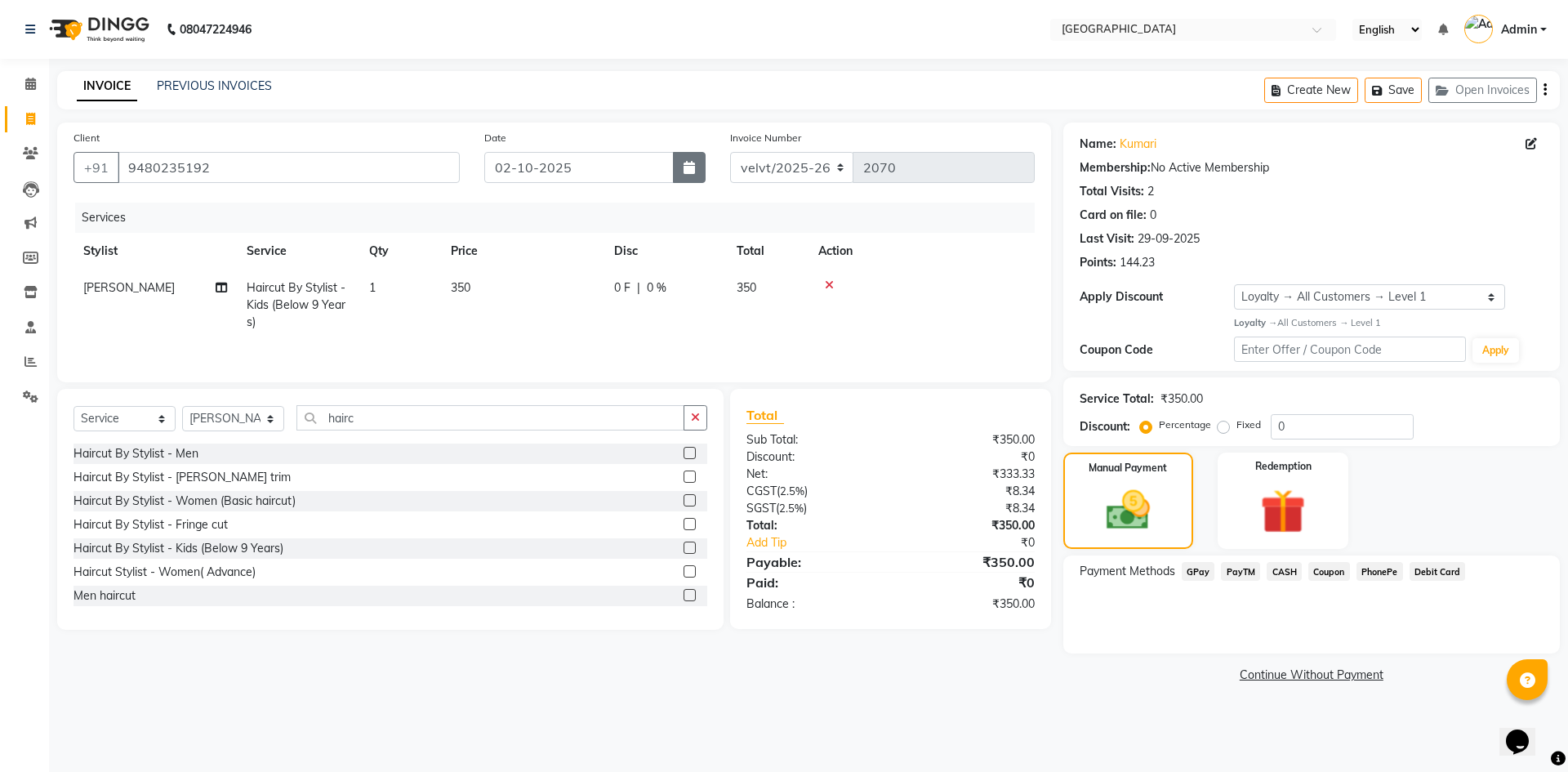
click at [685, 166] on icon "button" at bounding box center [688, 167] width 11 height 13
select select "10"
select select "2025"
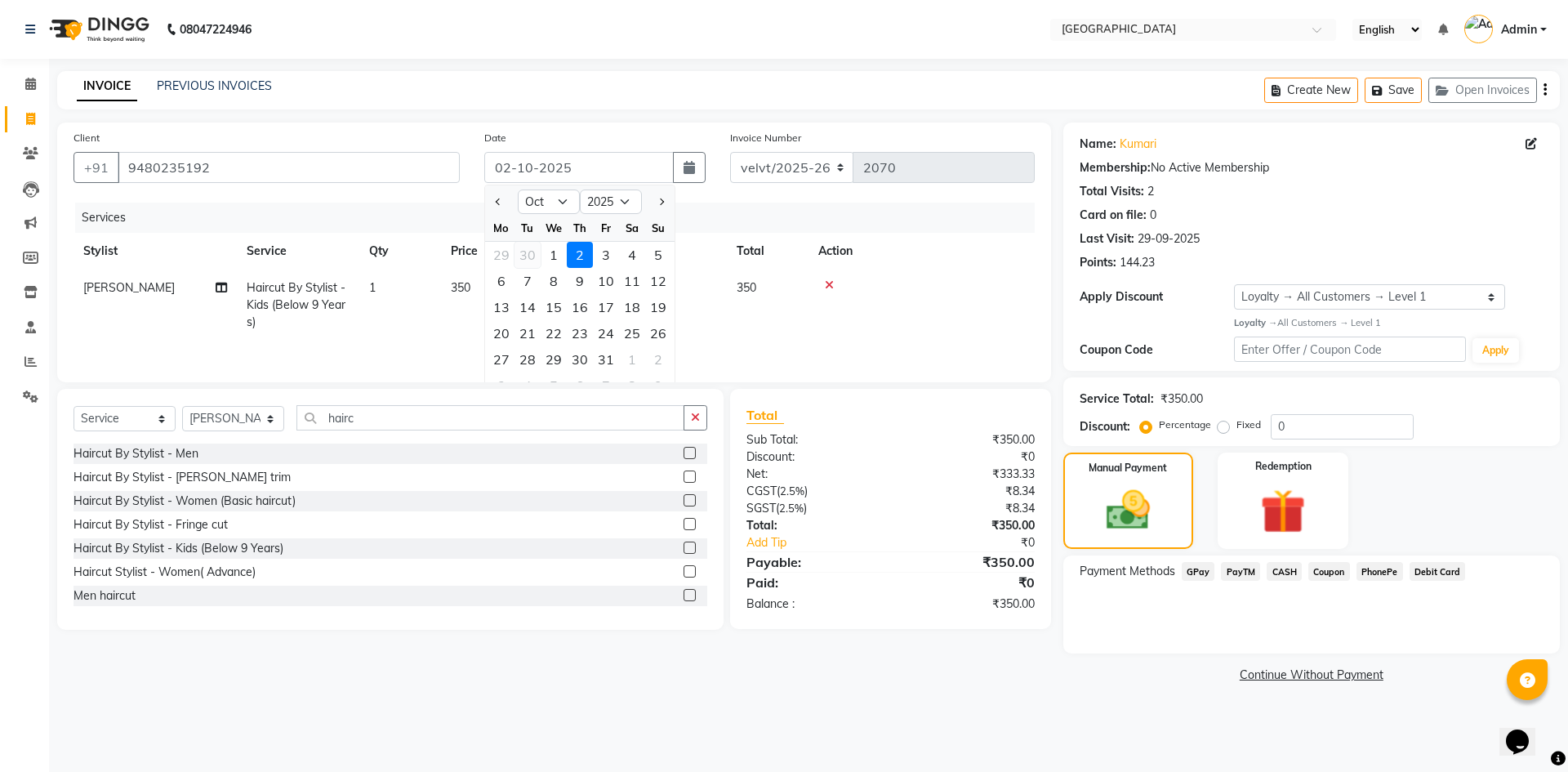
click at [524, 253] on div "30" at bounding box center [528, 254] width 26 height 26
type input "30-09-2025"
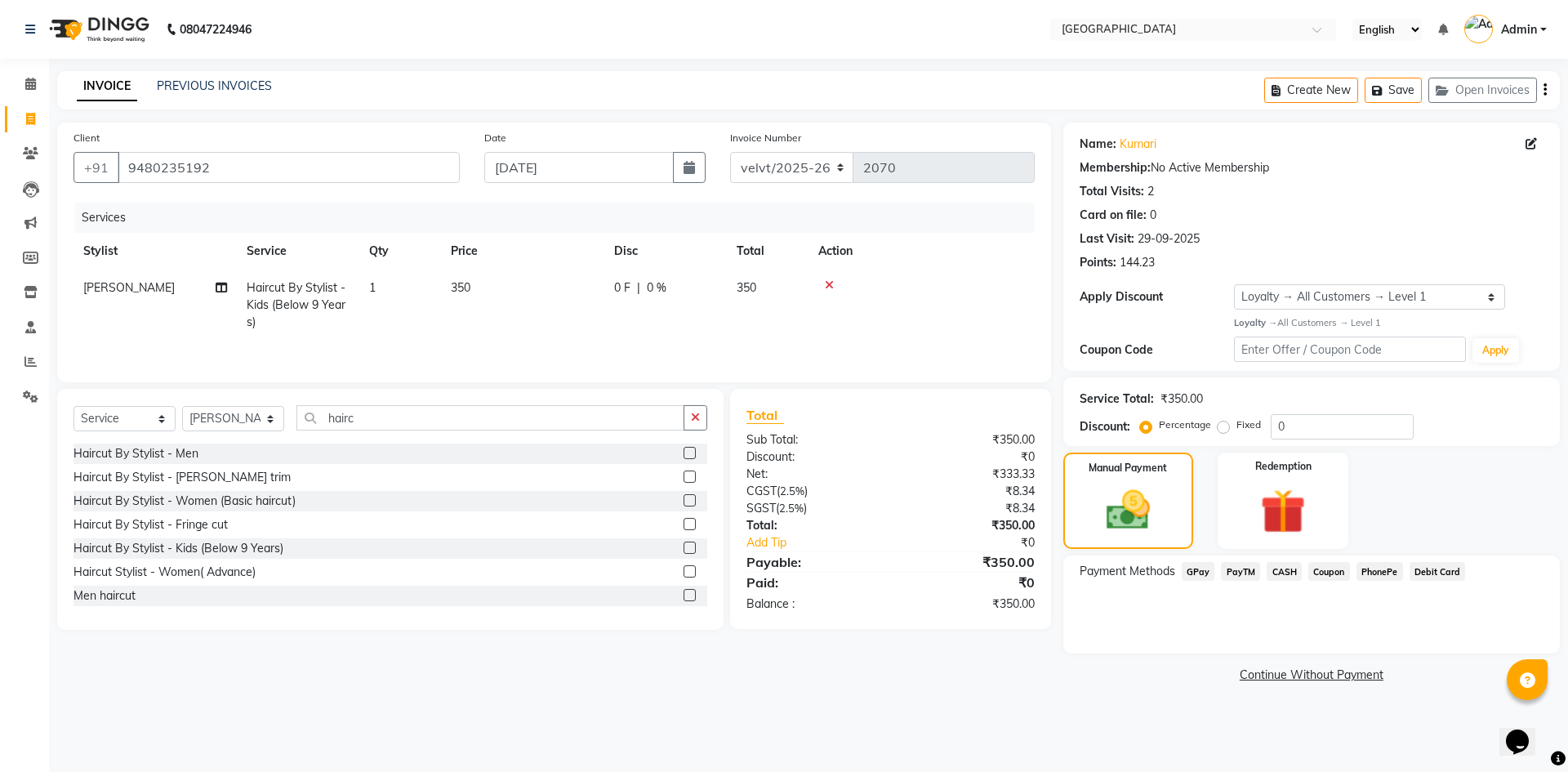
click at [1373, 562] on span "PhonePe" at bounding box center [1380, 571] width 47 height 19
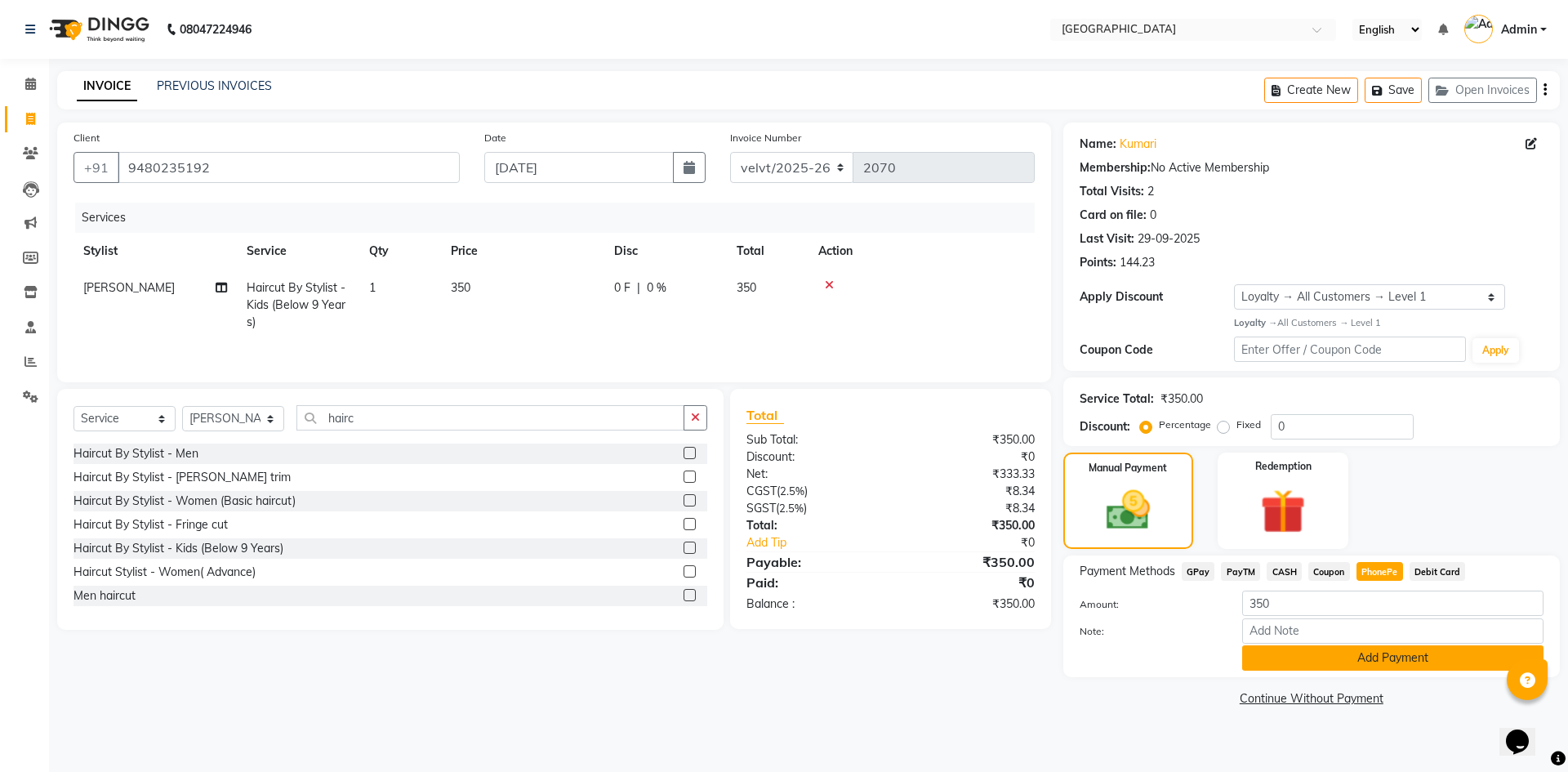
click at [1365, 645] on button "Add Payment" at bounding box center [1393, 657] width 301 height 25
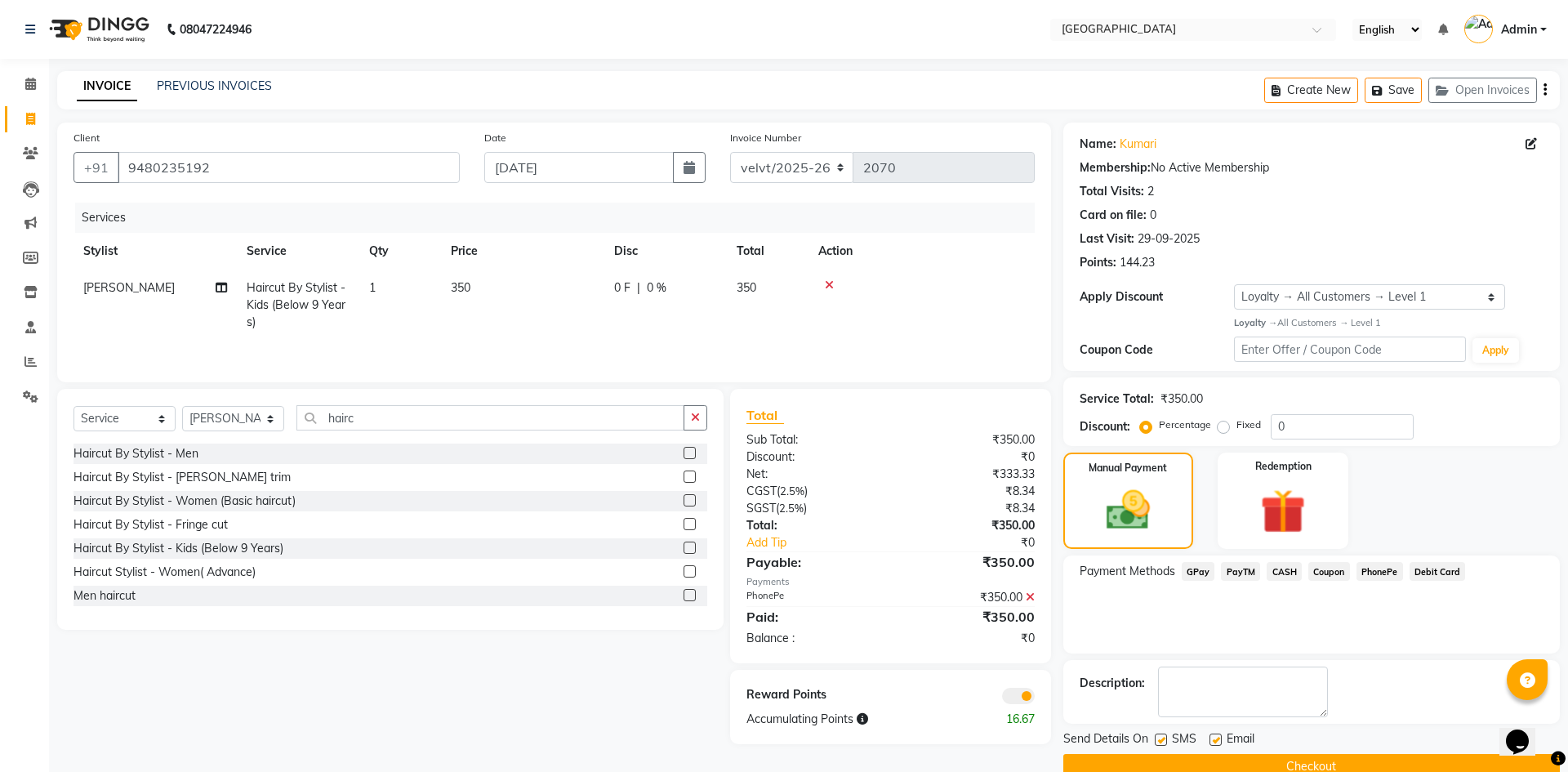
click at [1161, 734] on label at bounding box center [1161, 740] width 12 height 12
click at [1161, 736] on input "checkbox" at bounding box center [1160, 741] width 10 height 10
checkbox input "false"
click at [1211, 734] on label at bounding box center [1216, 740] width 12 height 12
click at [1211, 736] on input "checkbox" at bounding box center [1215, 741] width 10 height 10
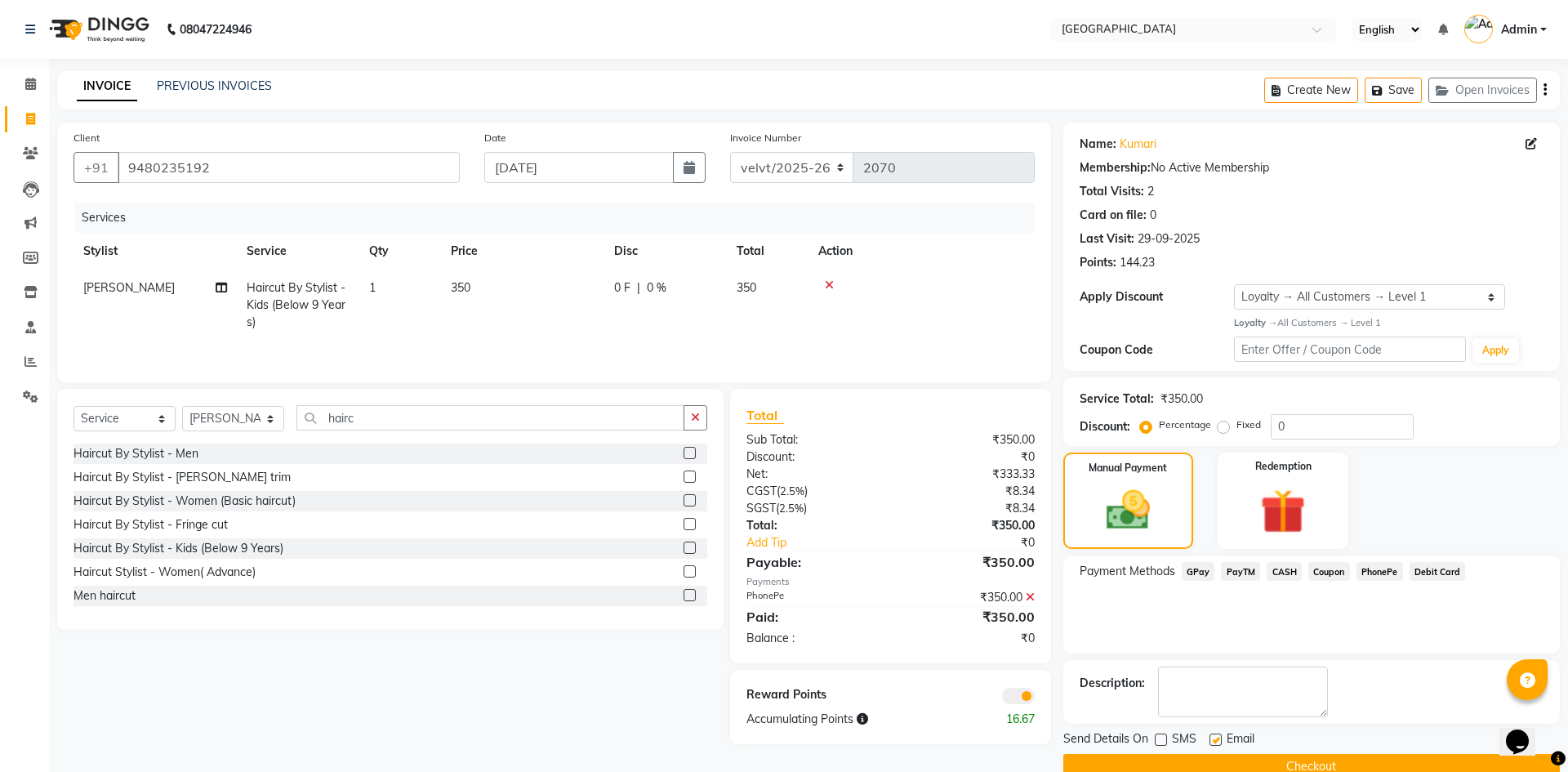
checkbox input "false"
click at [1225, 754] on button "Checkout" at bounding box center [1312, 766] width 497 height 25
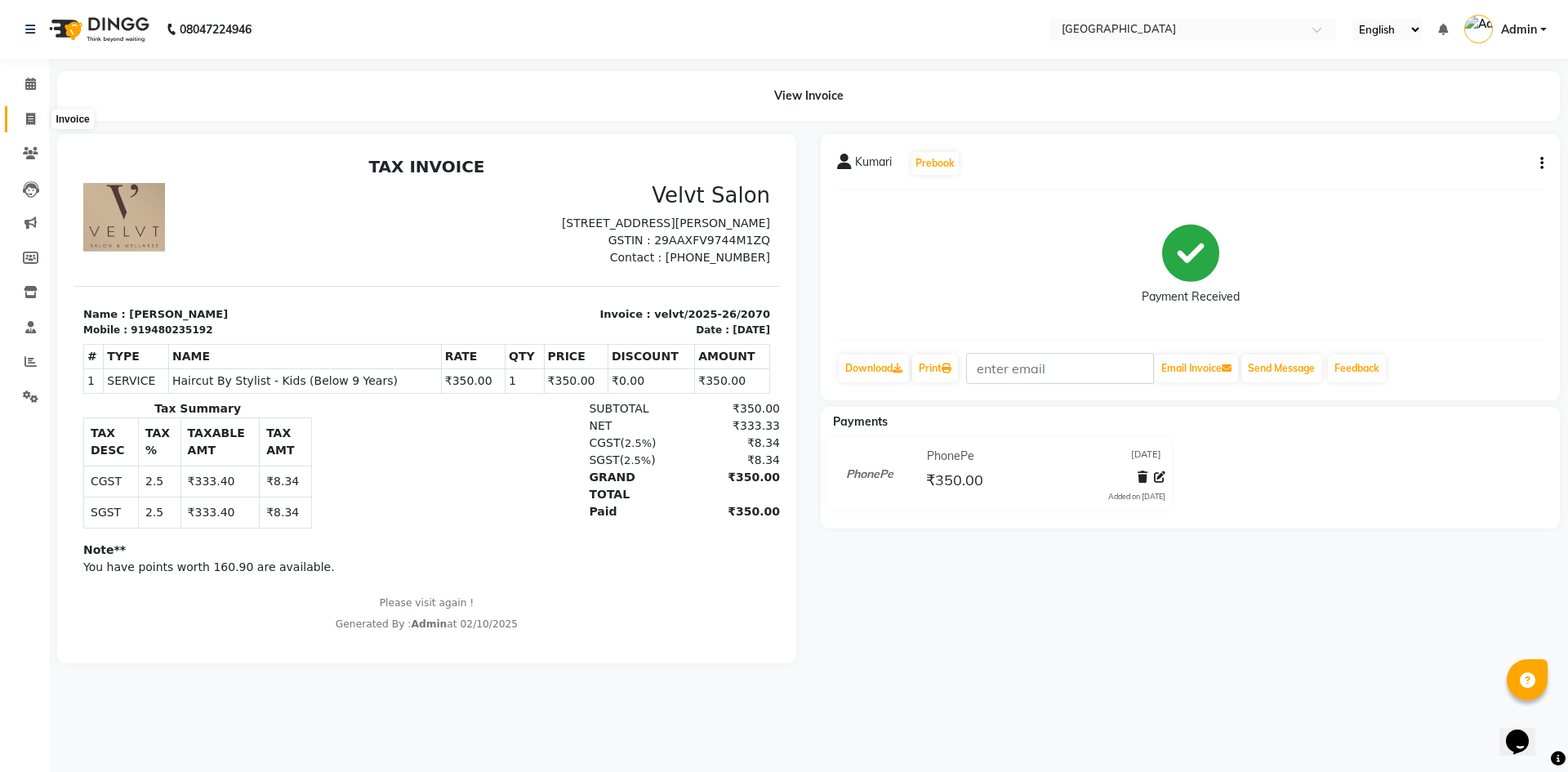
drag, startPoint x: 19, startPoint y: 115, endPoint x: 1472, endPoint y: 710, distance: 1570.1
click at [19, 115] on span at bounding box center [30, 120] width 29 height 19
select select "service"
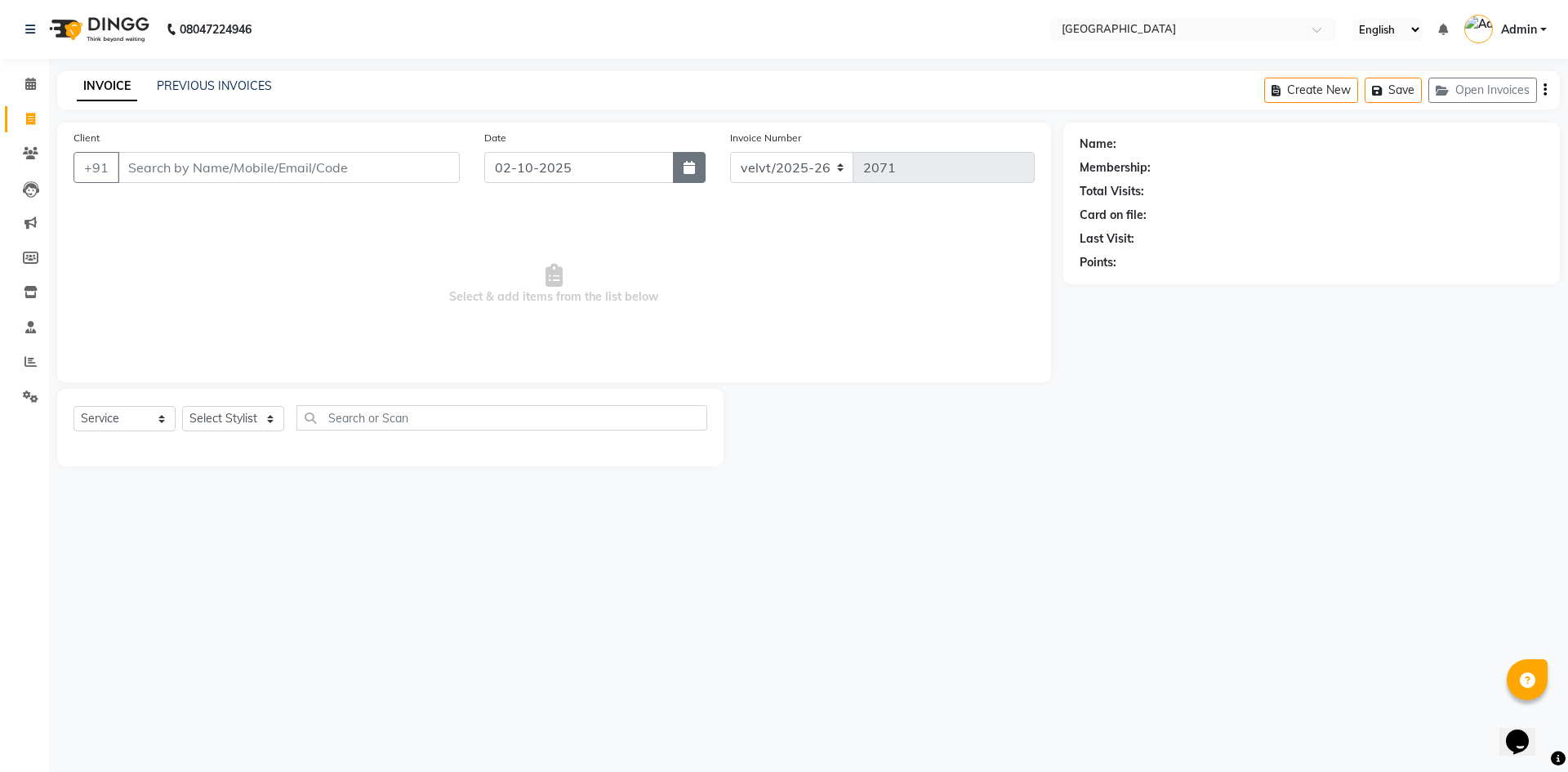
click at [693, 168] on icon "button" at bounding box center [688, 167] width 11 height 13
select select "10"
select select "2025"
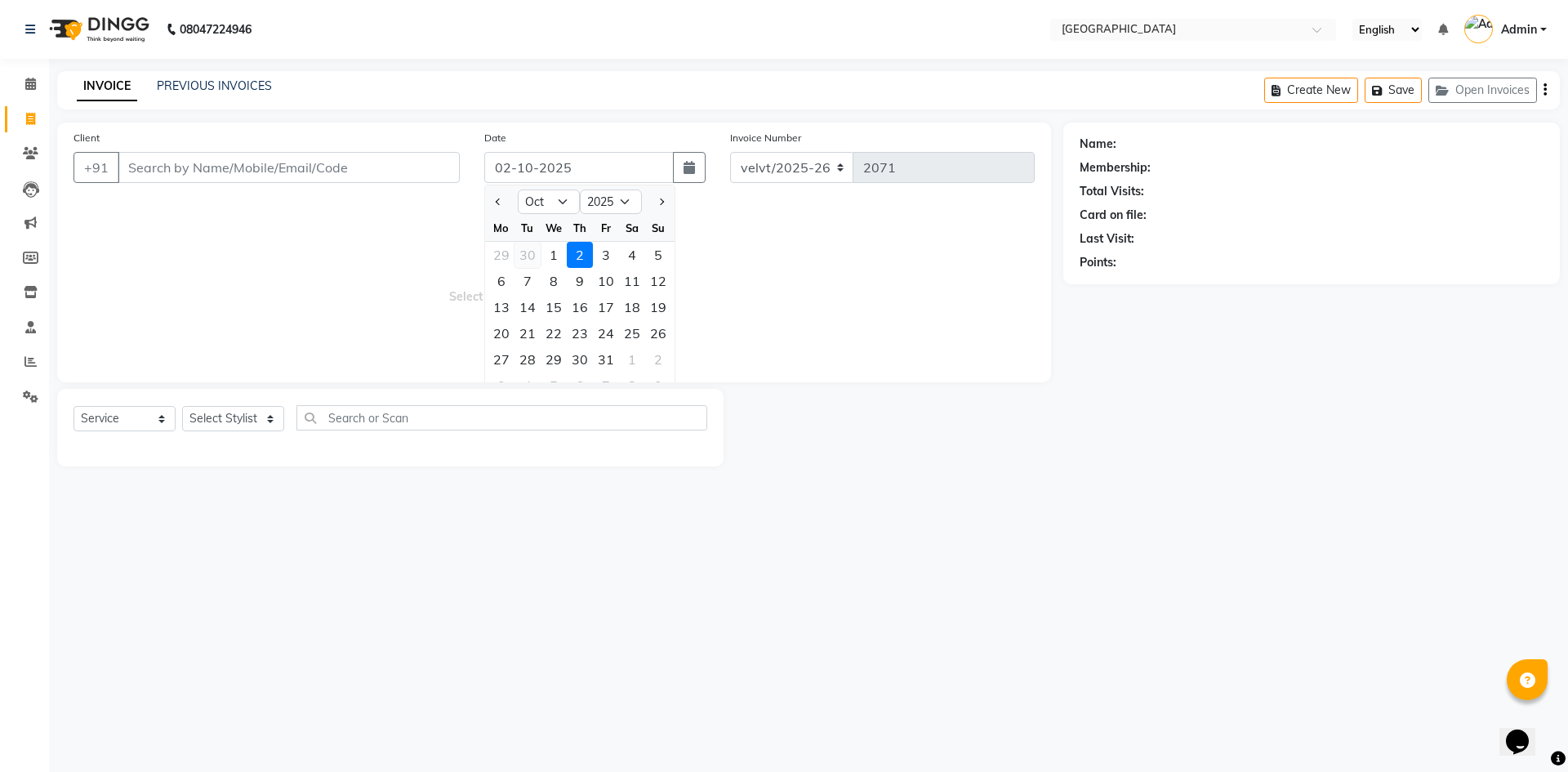
click at [524, 253] on div "30" at bounding box center [528, 254] width 26 height 26
type input "30-09-2025"
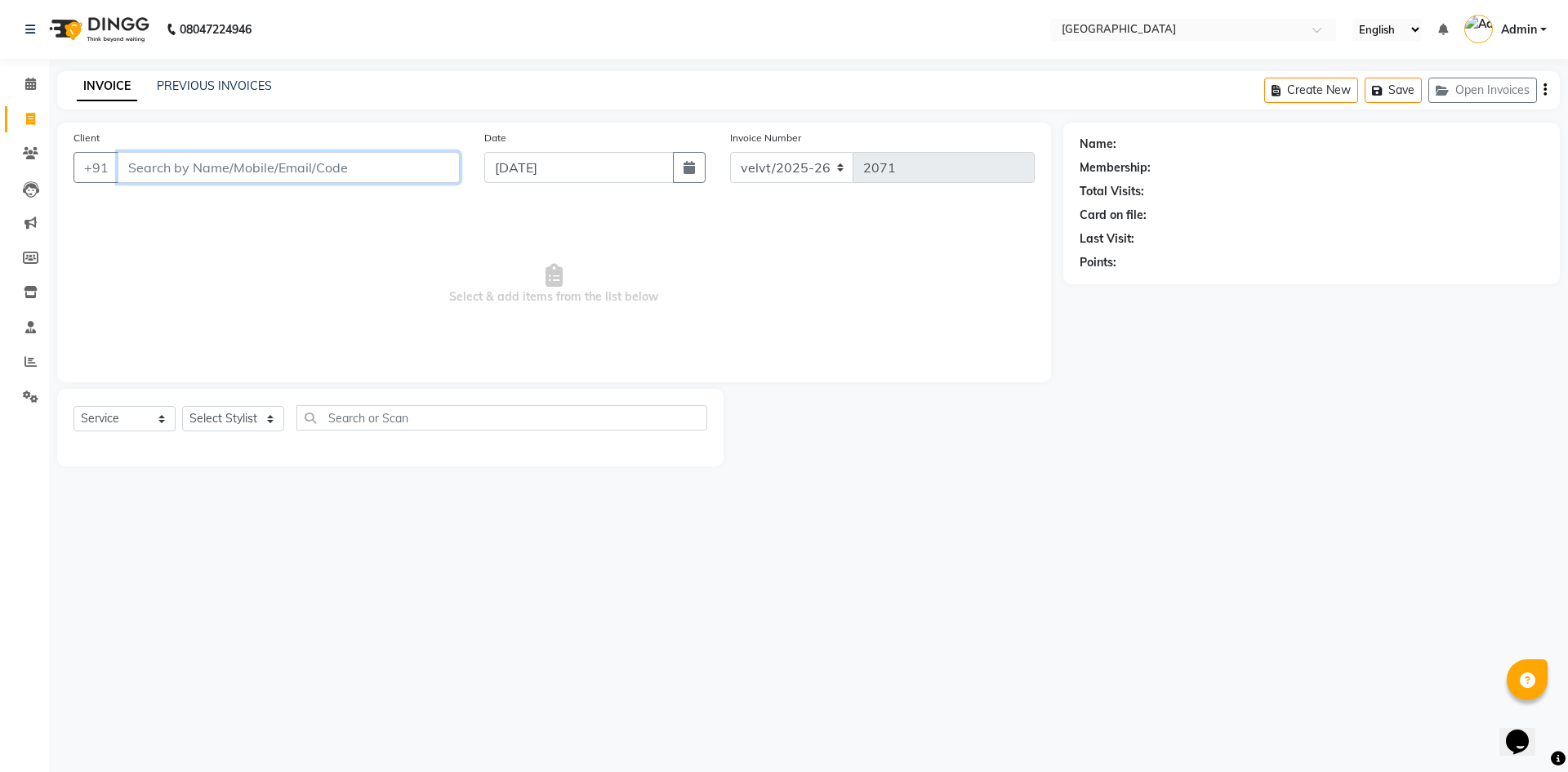
click at [201, 165] on input "Client" at bounding box center [288, 168] width 342 height 31
type input "93535311048"
click at [423, 164] on span "Add Client" at bounding box center [418, 167] width 64 height 16
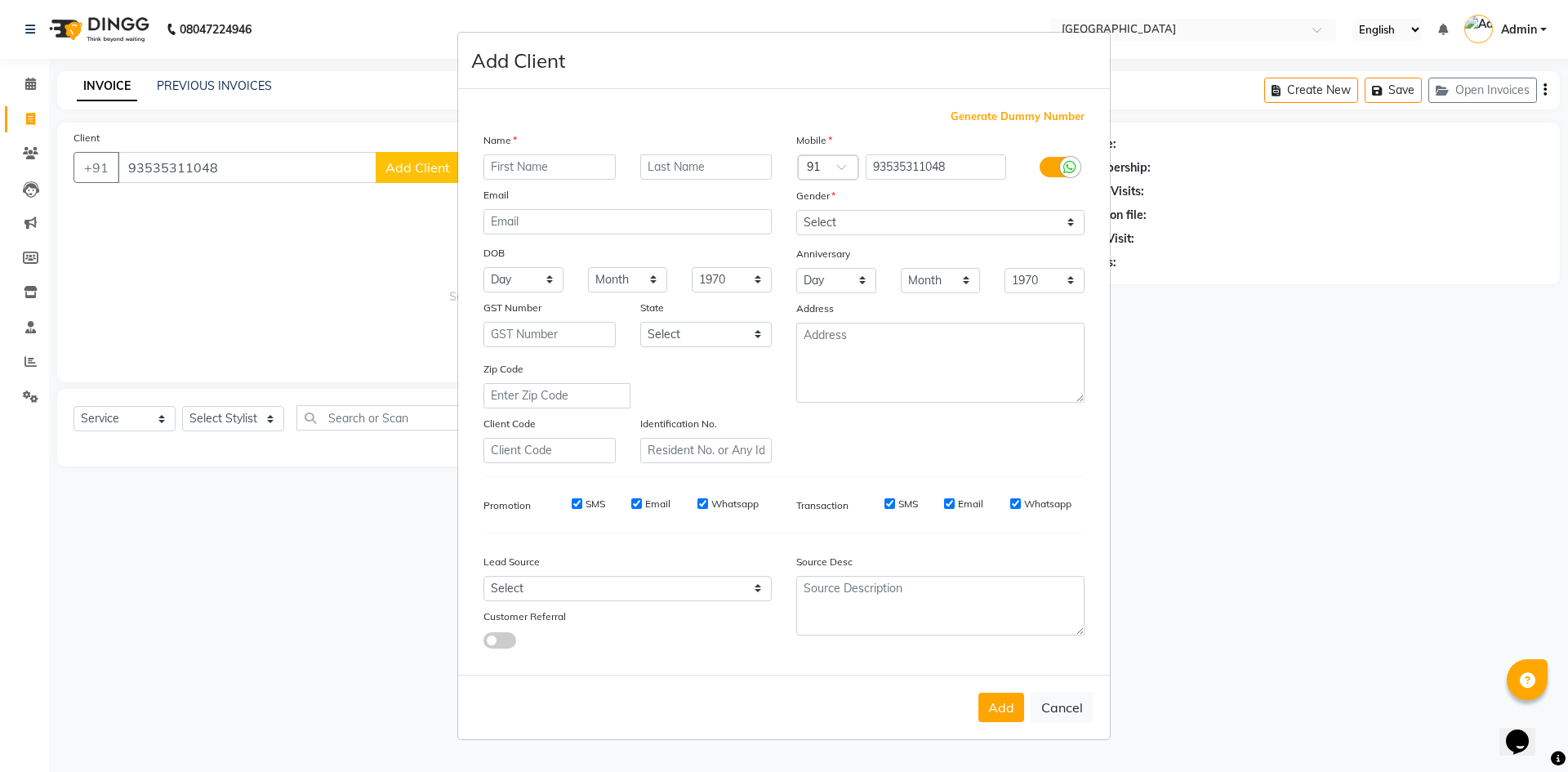
click at [499, 161] on input "text" at bounding box center [550, 167] width 132 height 25
type input "Noman"
click at [833, 212] on select "Select Male Female Other Prefer Not To Say" at bounding box center [940, 222] width 288 height 25
select select "male"
click at [796, 210] on select "Select Male Female Other Prefer Not To Say" at bounding box center [940, 222] width 288 height 25
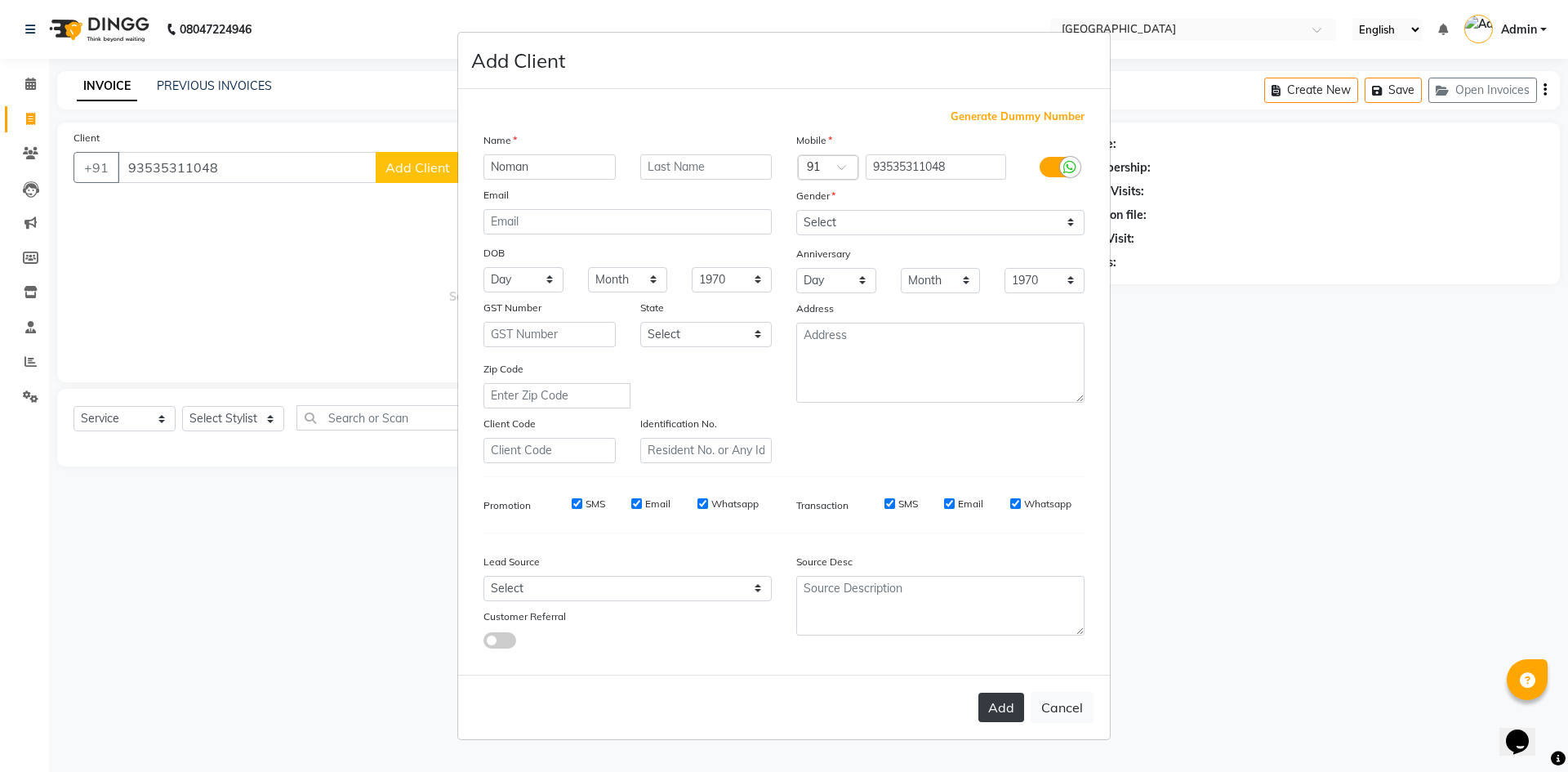
click at [1005, 705] on button "Add" at bounding box center [1001, 708] width 46 height 30
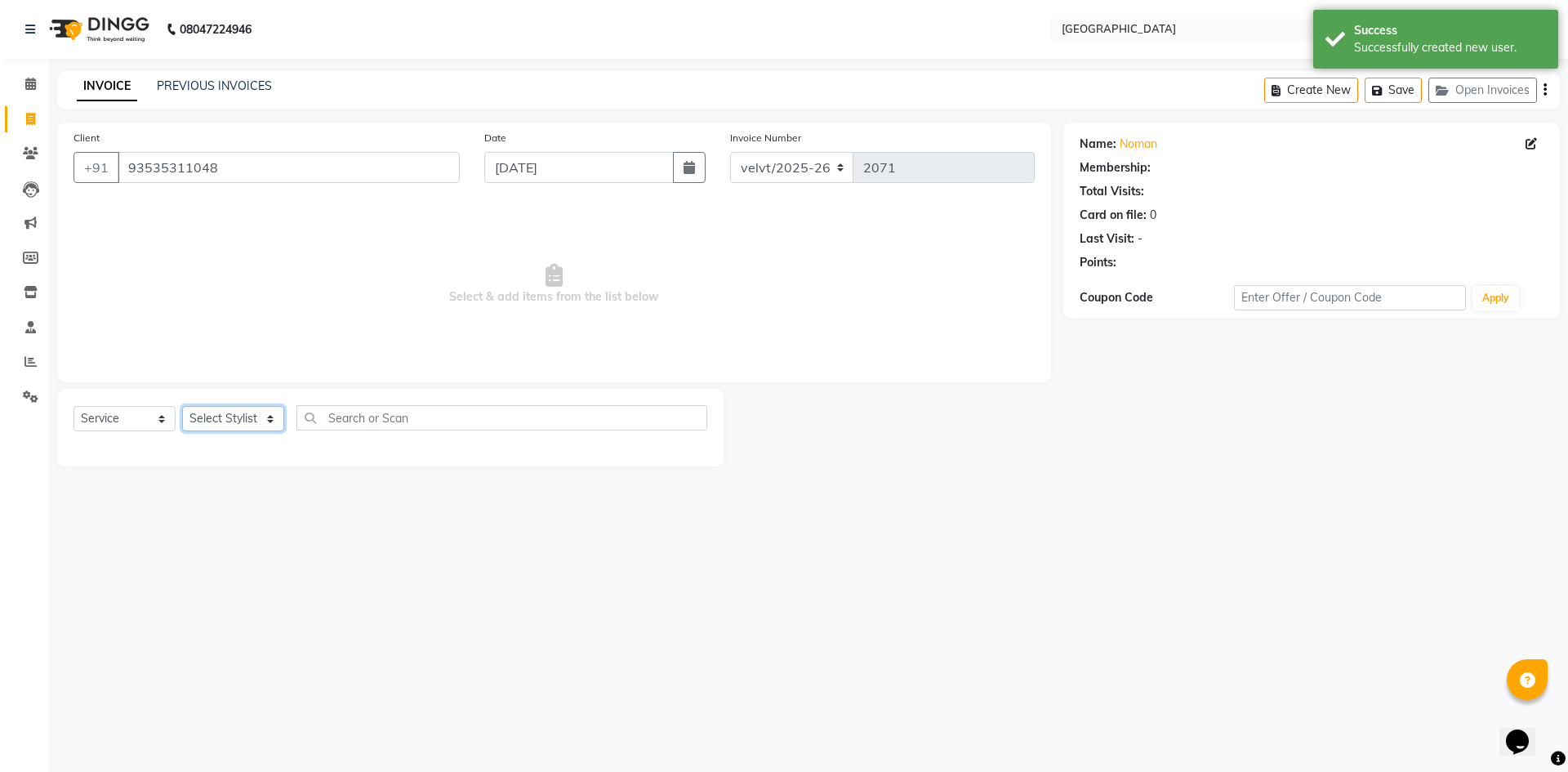
click at [216, 415] on select "Select Stylist Aameer Barkha Nandini Anchan Nomam Roma Tabrej Zaid" at bounding box center [234, 419] width 102 height 25
select select "1: Object"
select select "78264"
click at [182, 406] on select "Select Stylist Aameer Barkha Nandini Anchan Nomam Roma Tabrej Zaid" at bounding box center [234, 419] width 102 height 25
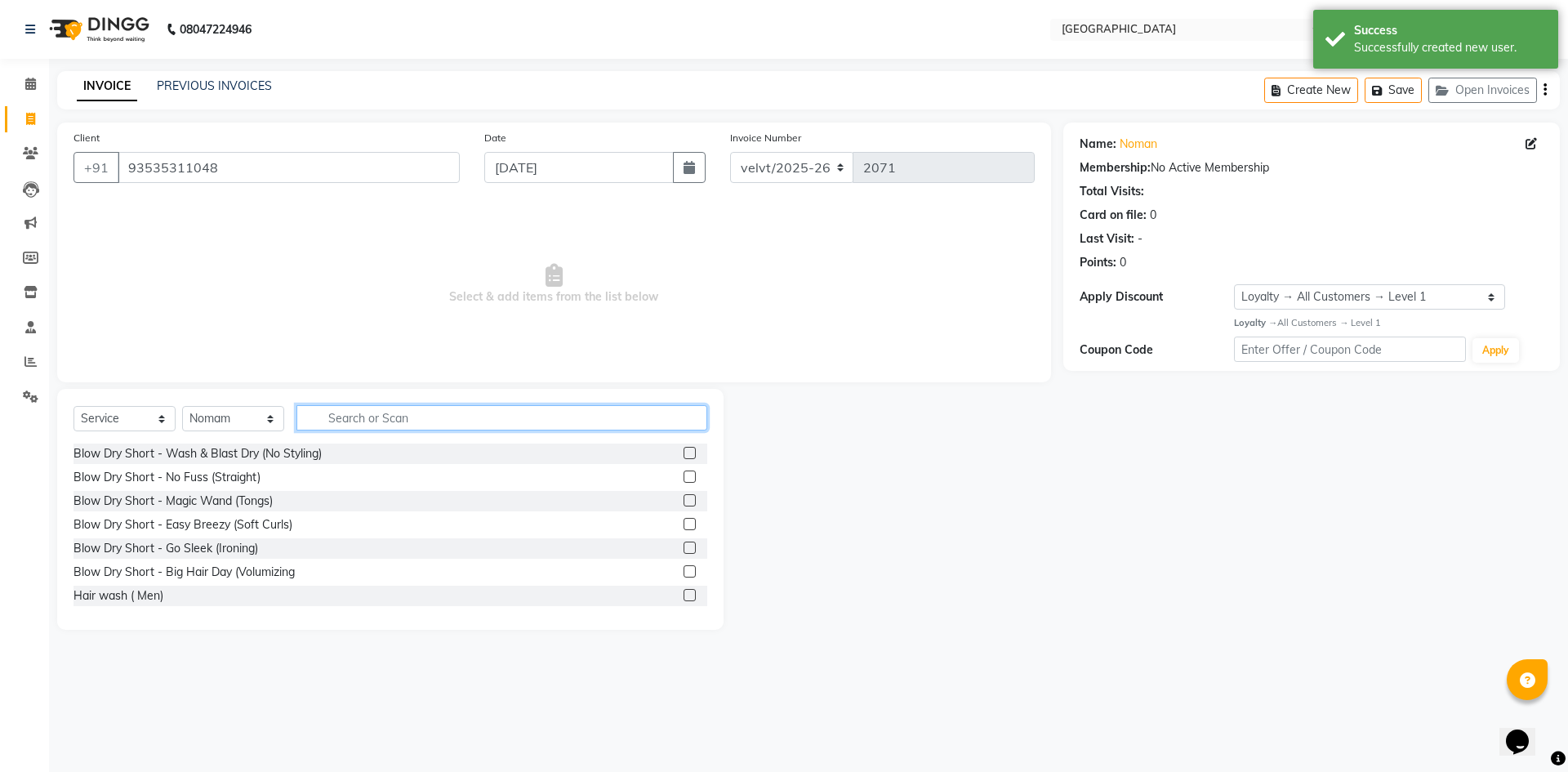
click at [341, 424] on input "text" at bounding box center [501, 418] width 411 height 25
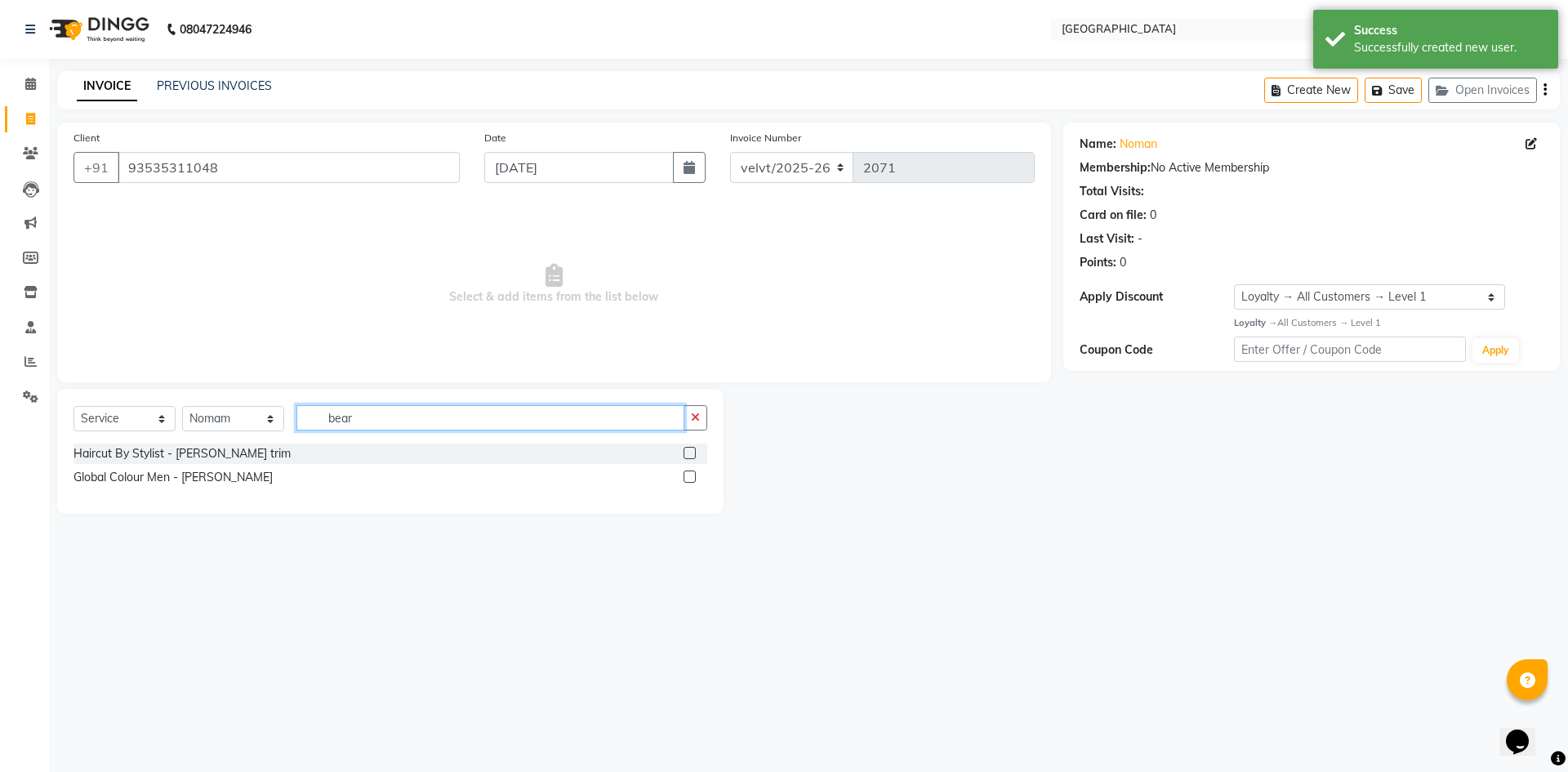
type input "bear"
click at [688, 450] on label at bounding box center [689, 453] width 12 height 12
click at [688, 450] on input "checkbox" at bounding box center [688, 453] width 10 height 10
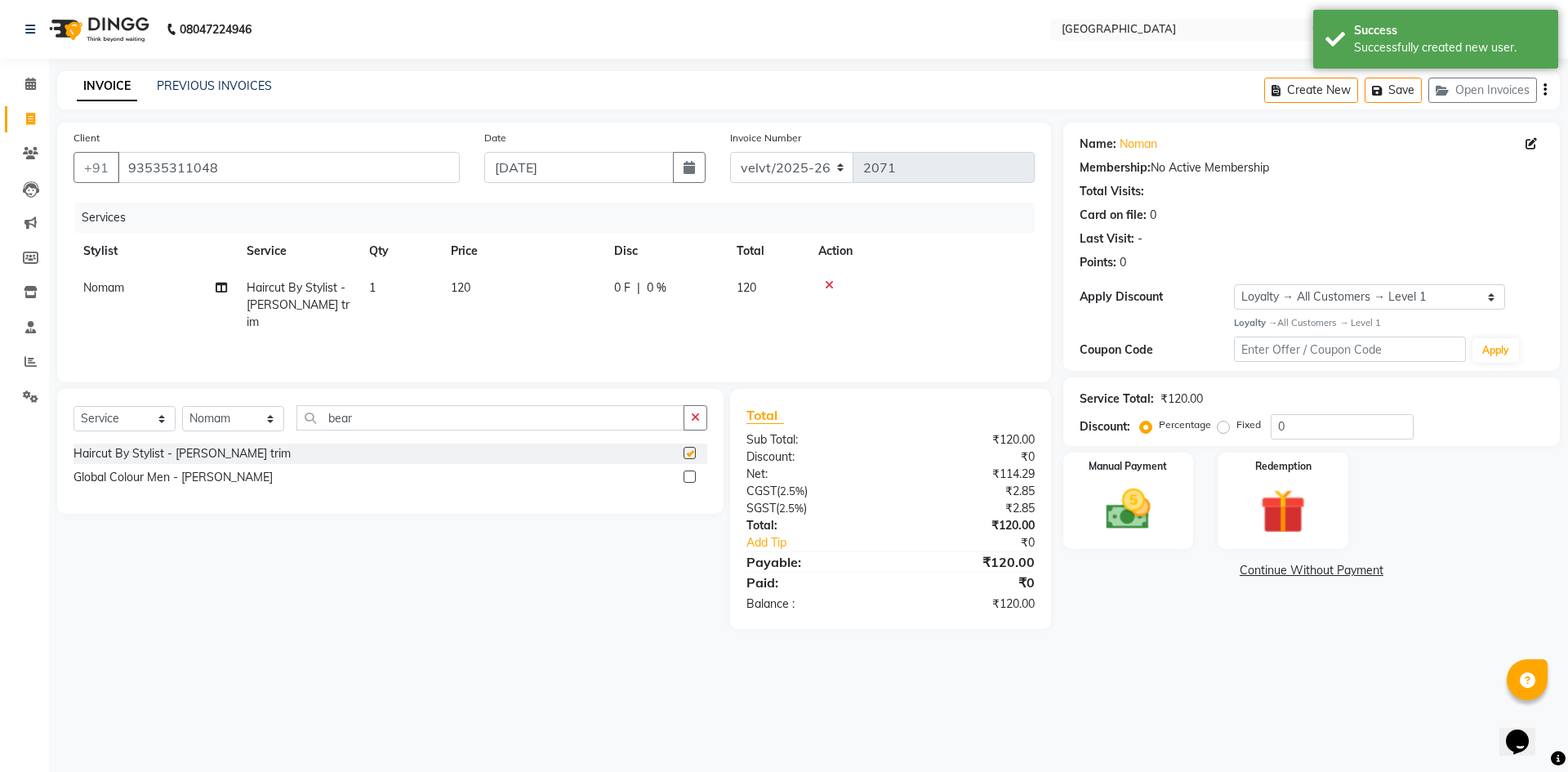
checkbox input "false"
click at [258, 419] on select "Select Stylist Aameer Barkha Nandini Anchan Nomam Roma Tabrej Zaid" at bounding box center [234, 419] width 102 height 25
select select "68468"
click at [182, 406] on select "Select Stylist Aameer Barkha Nandini Anchan Nomam Roma Tabrej Zaid" at bounding box center [234, 419] width 102 height 25
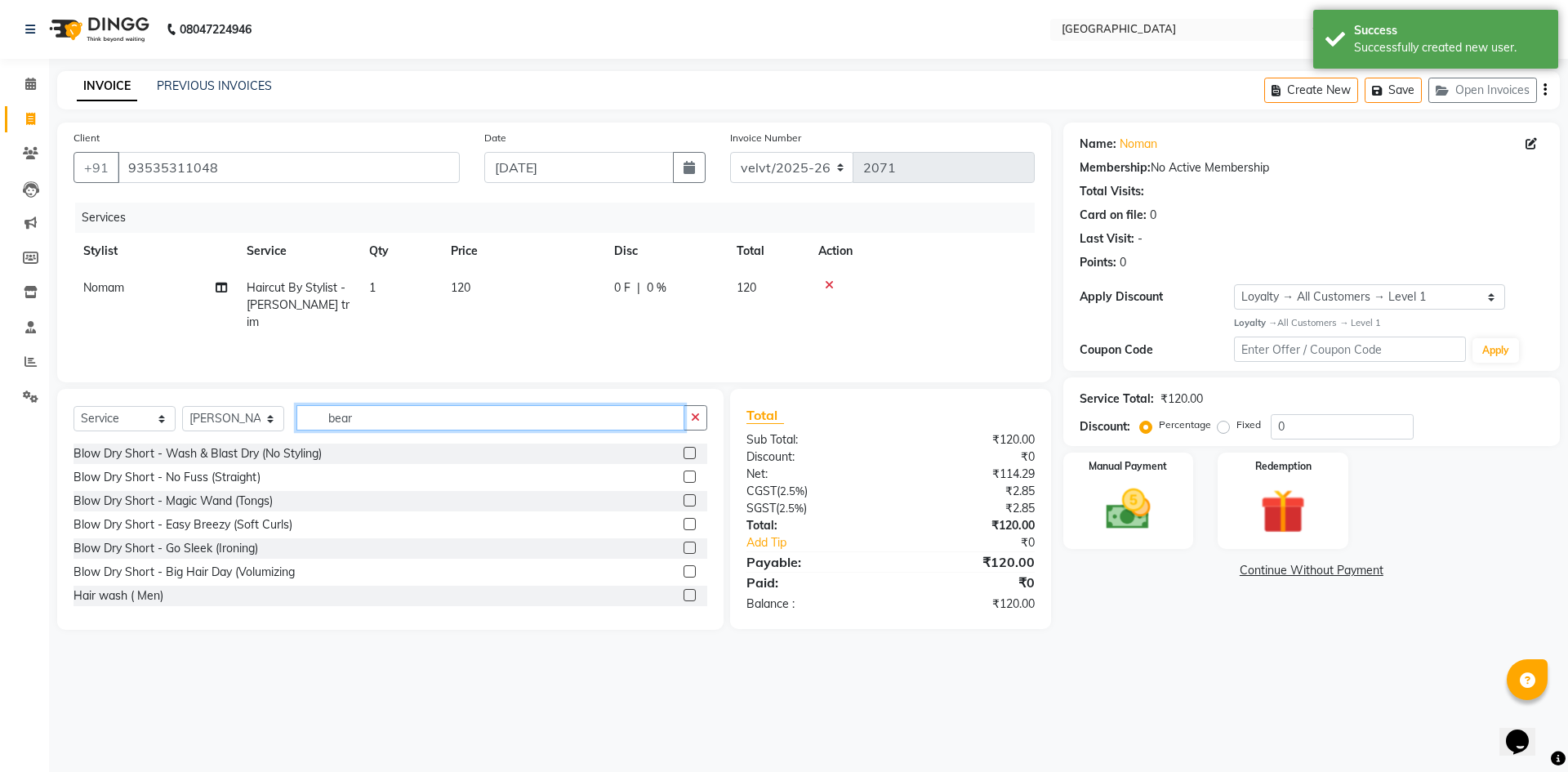
click at [352, 421] on input "bear" at bounding box center [490, 418] width 388 height 25
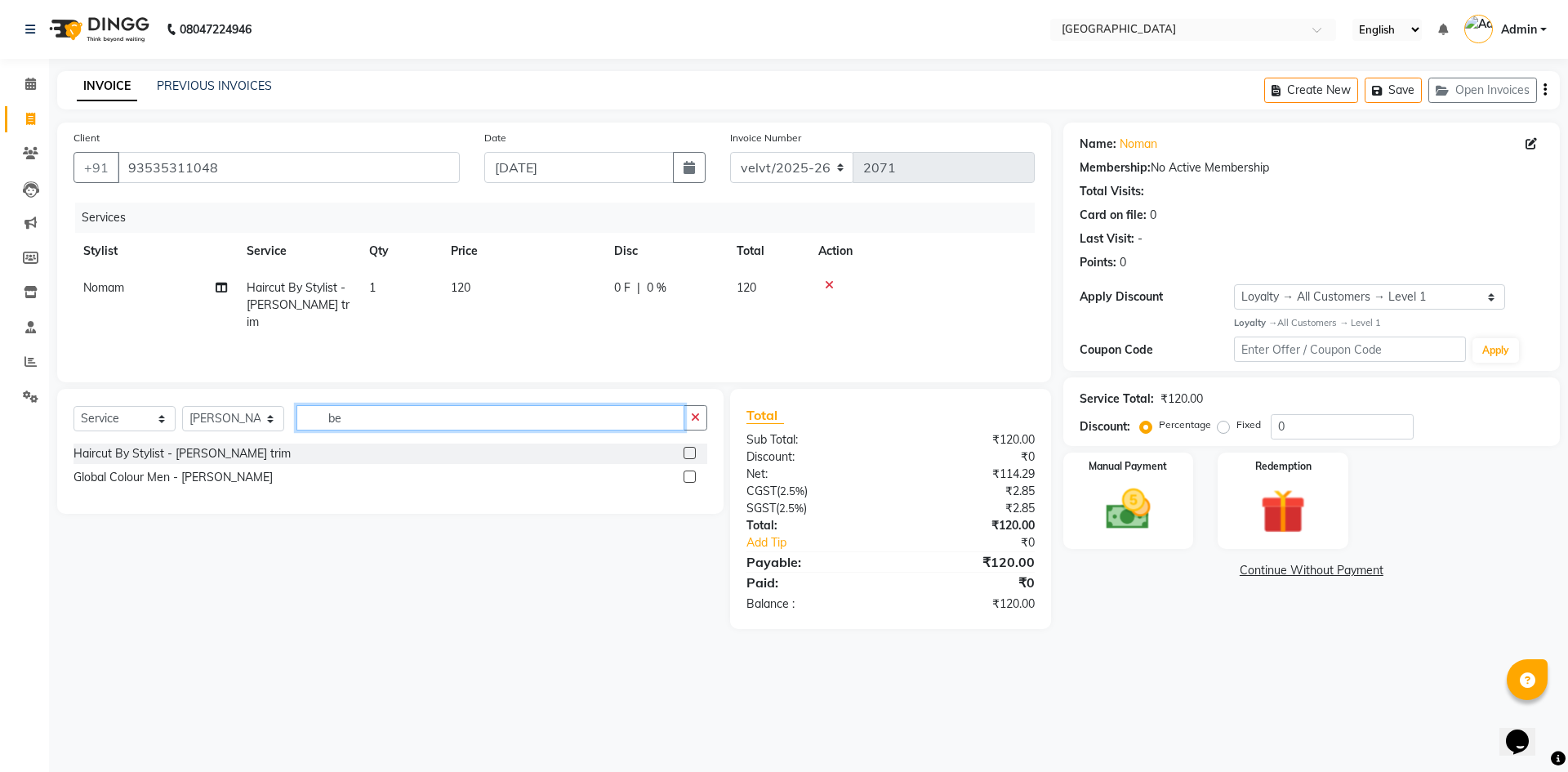
type input "b"
type input "cle"
click at [690, 451] on label at bounding box center [689, 453] width 12 height 12
click at [690, 451] on input "checkbox" at bounding box center [688, 453] width 10 height 10
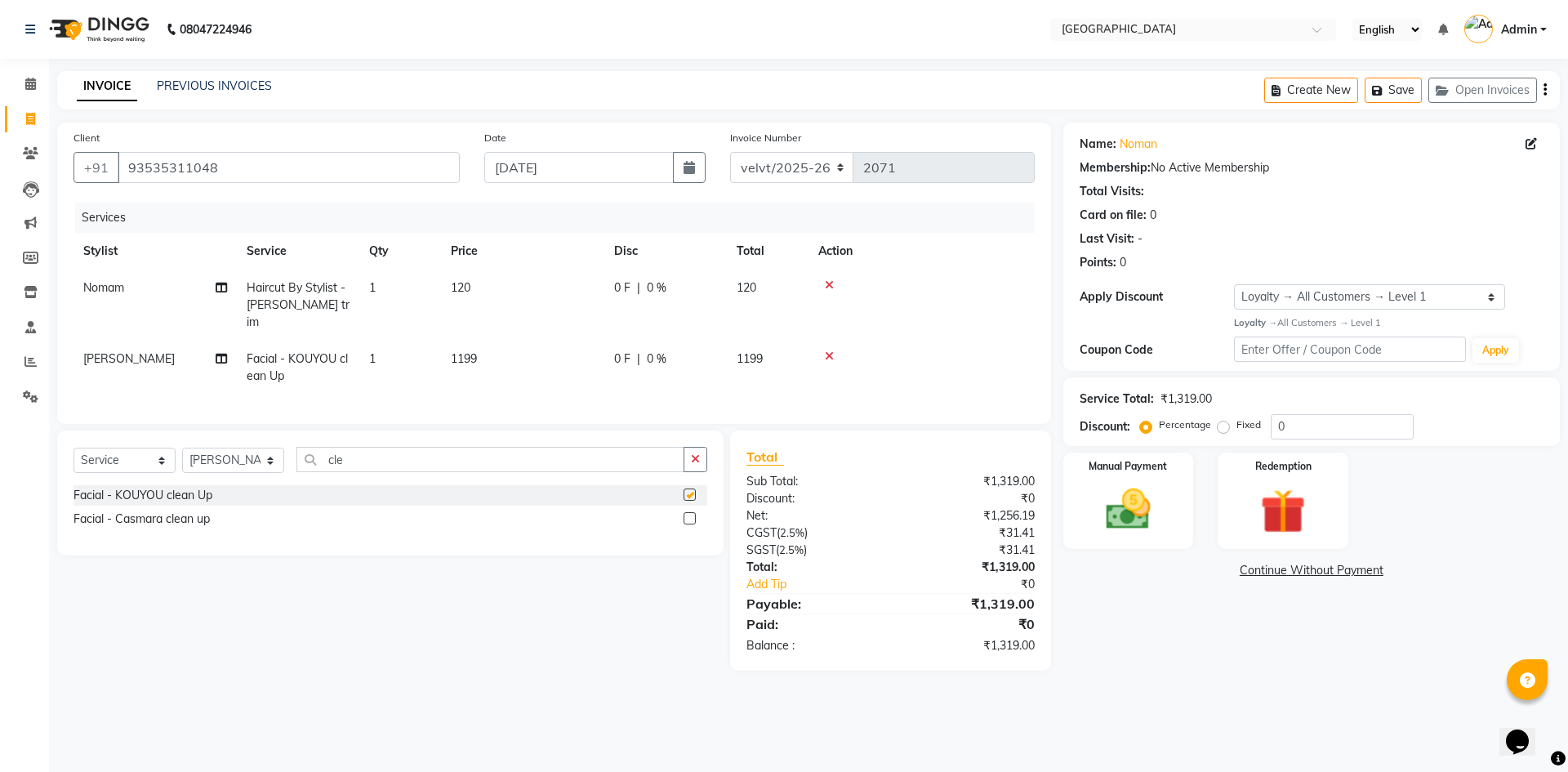
checkbox input "false"
click at [473, 352] on span "1199" at bounding box center [464, 359] width 26 height 15
select select "68468"
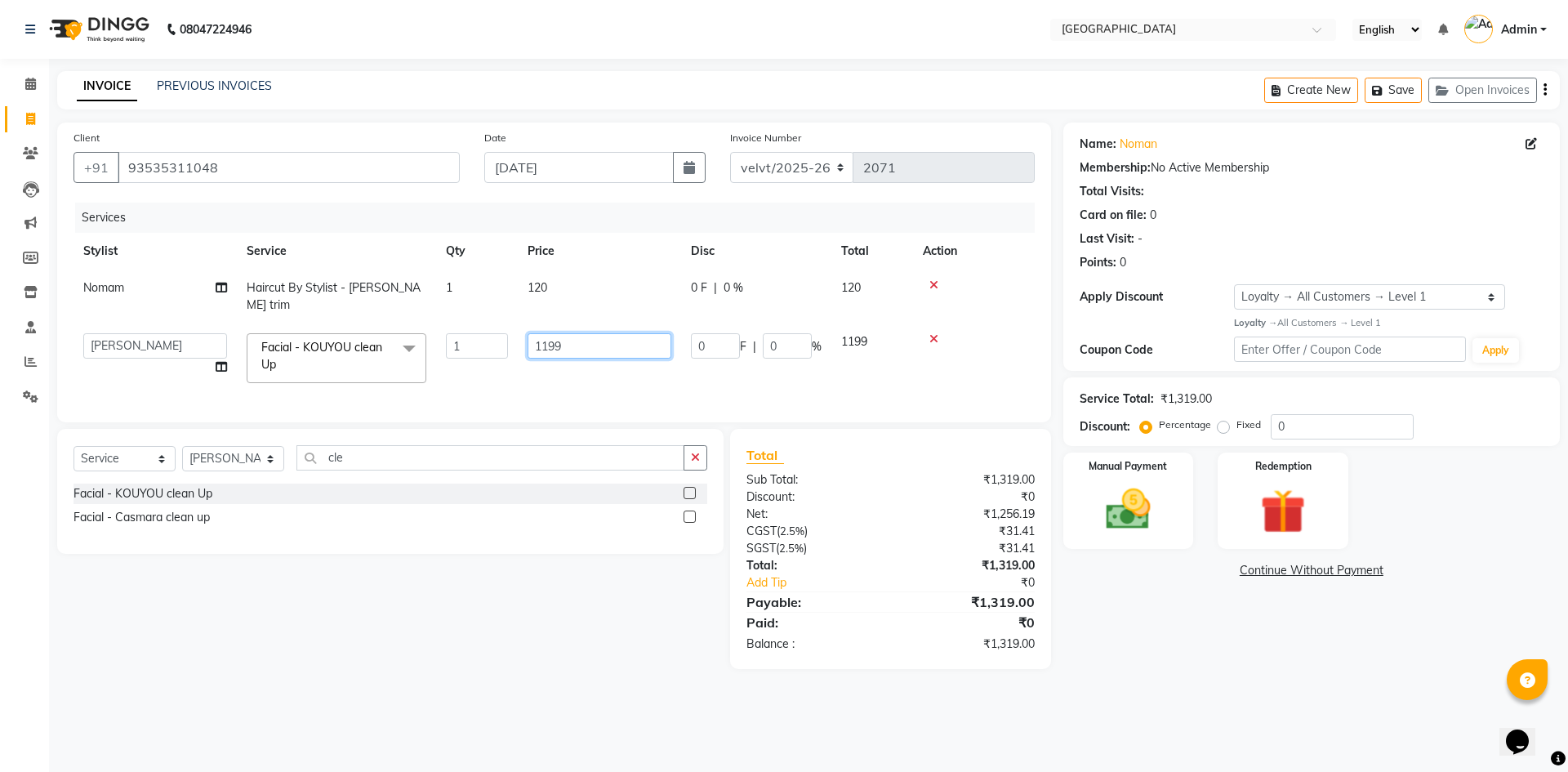
click at [581, 338] on input "1199" at bounding box center [600, 346] width 144 height 25
type input "1200"
click at [1117, 617] on div "Name: Noman Membership: No Active Membership Total Visits: Card on file: 0 Last…" at bounding box center [1318, 395] width 509 height 546
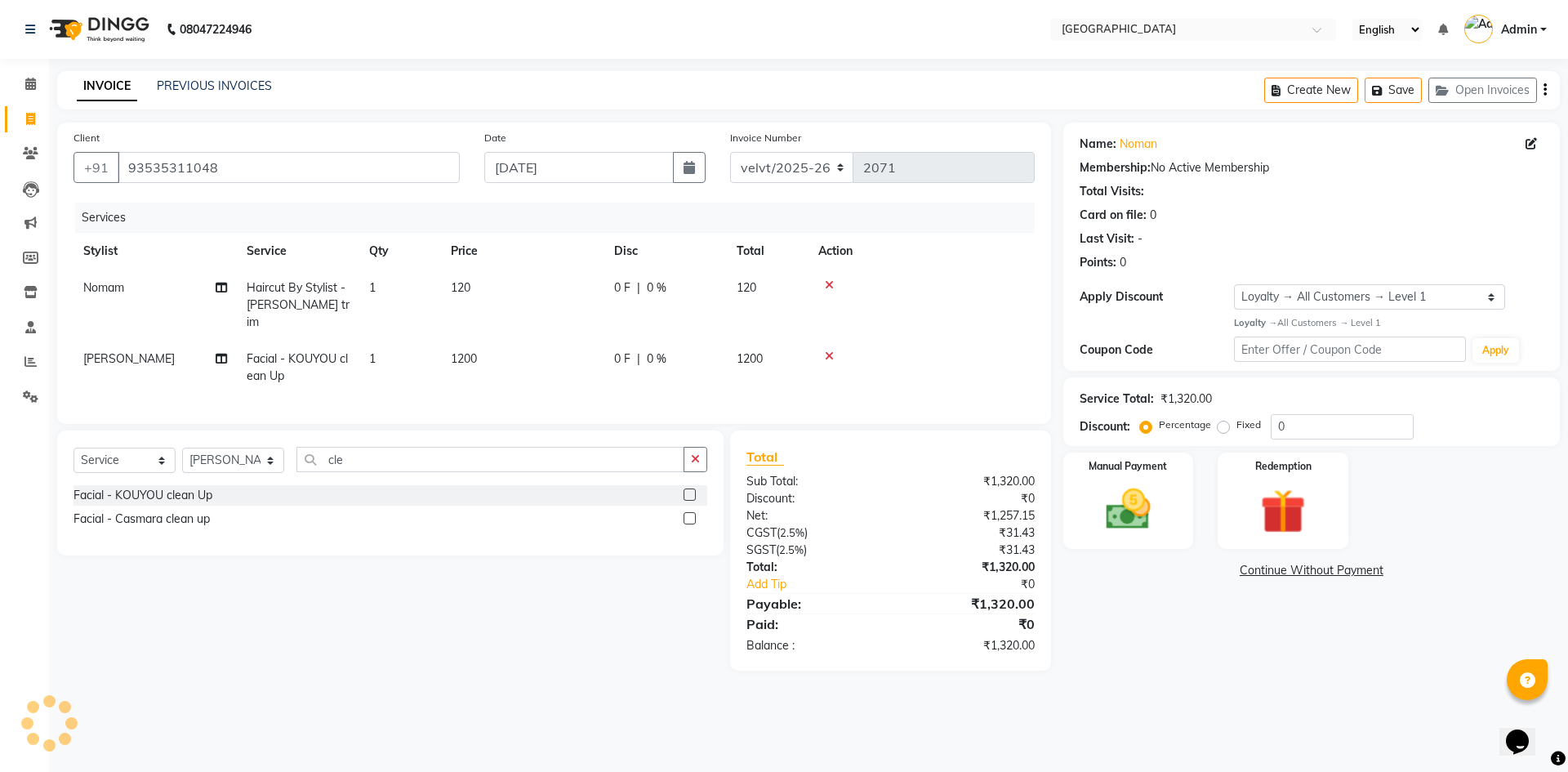
click at [468, 352] on span "1200" at bounding box center [464, 359] width 26 height 15
select select "68468"
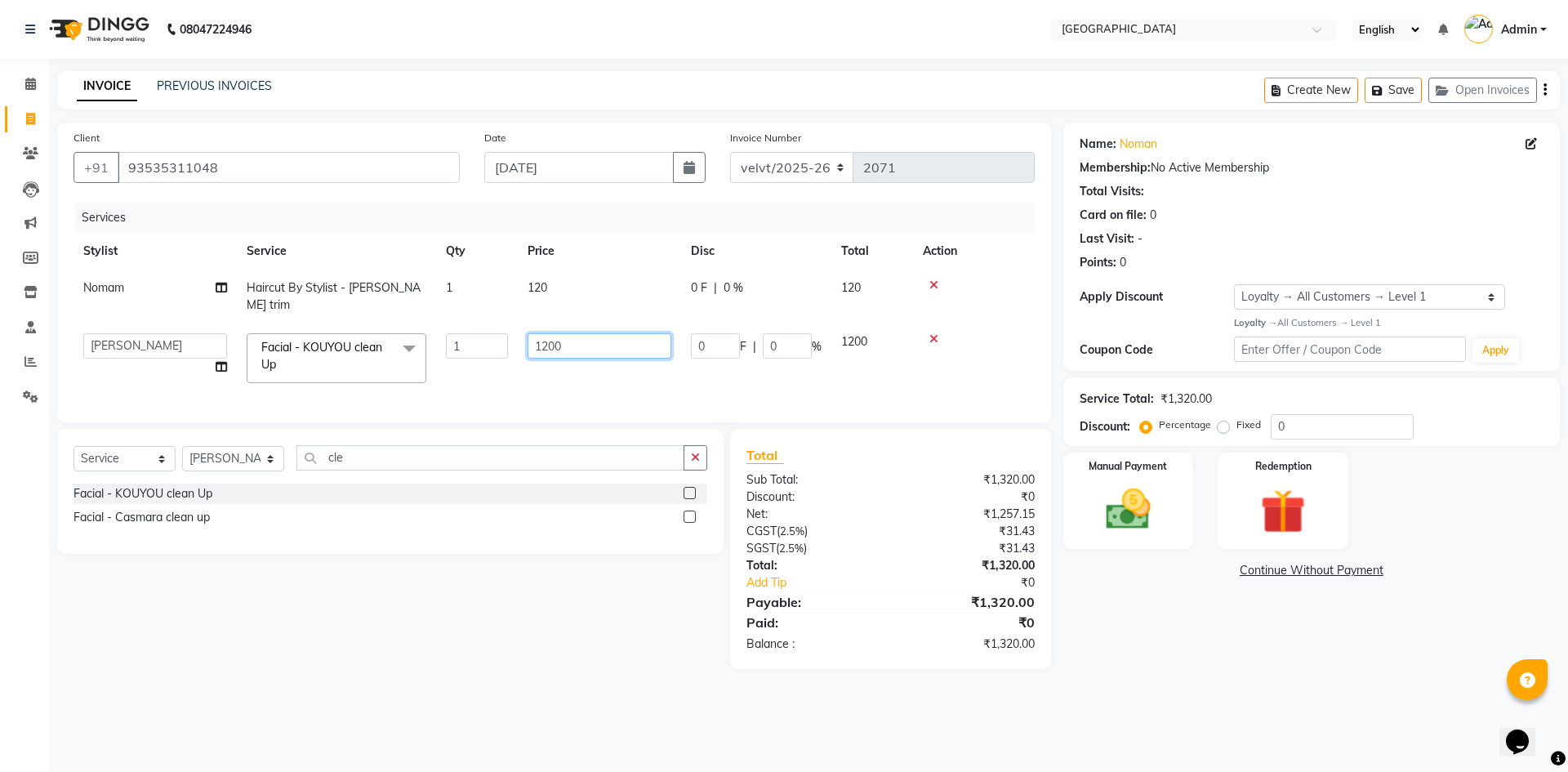
click at [548, 333] on input "1200" at bounding box center [600, 346] width 144 height 25
type input "1000"
click at [1173, 649] on div "Name: Noman Membership: No Active Membership Total Visits: Card on file: 0 Last…" at bounding box center [1318, 395] width 509 height 546
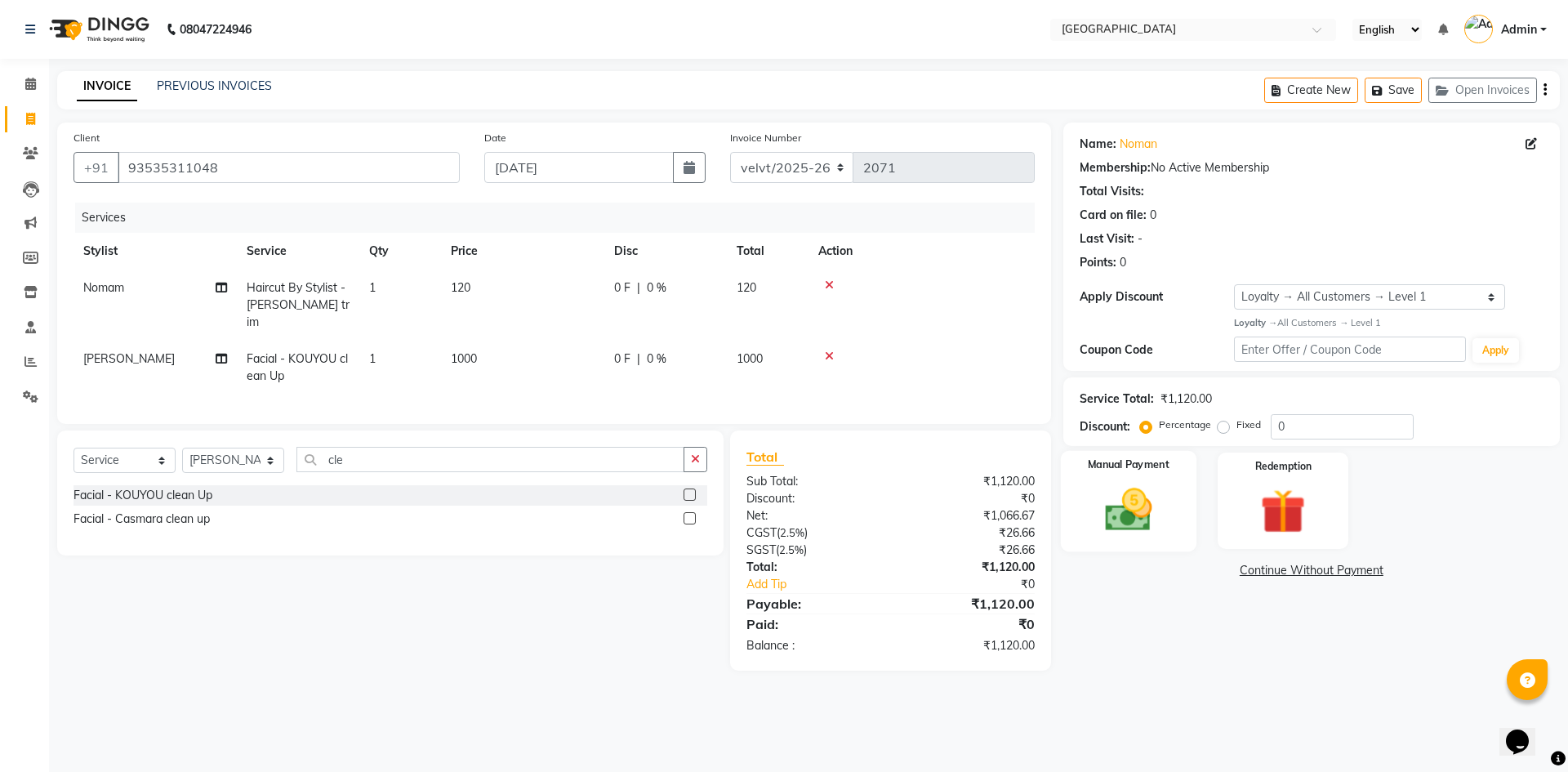
click at [1129, 505] on img at bounding box center [1128, 510] width 76 height 54
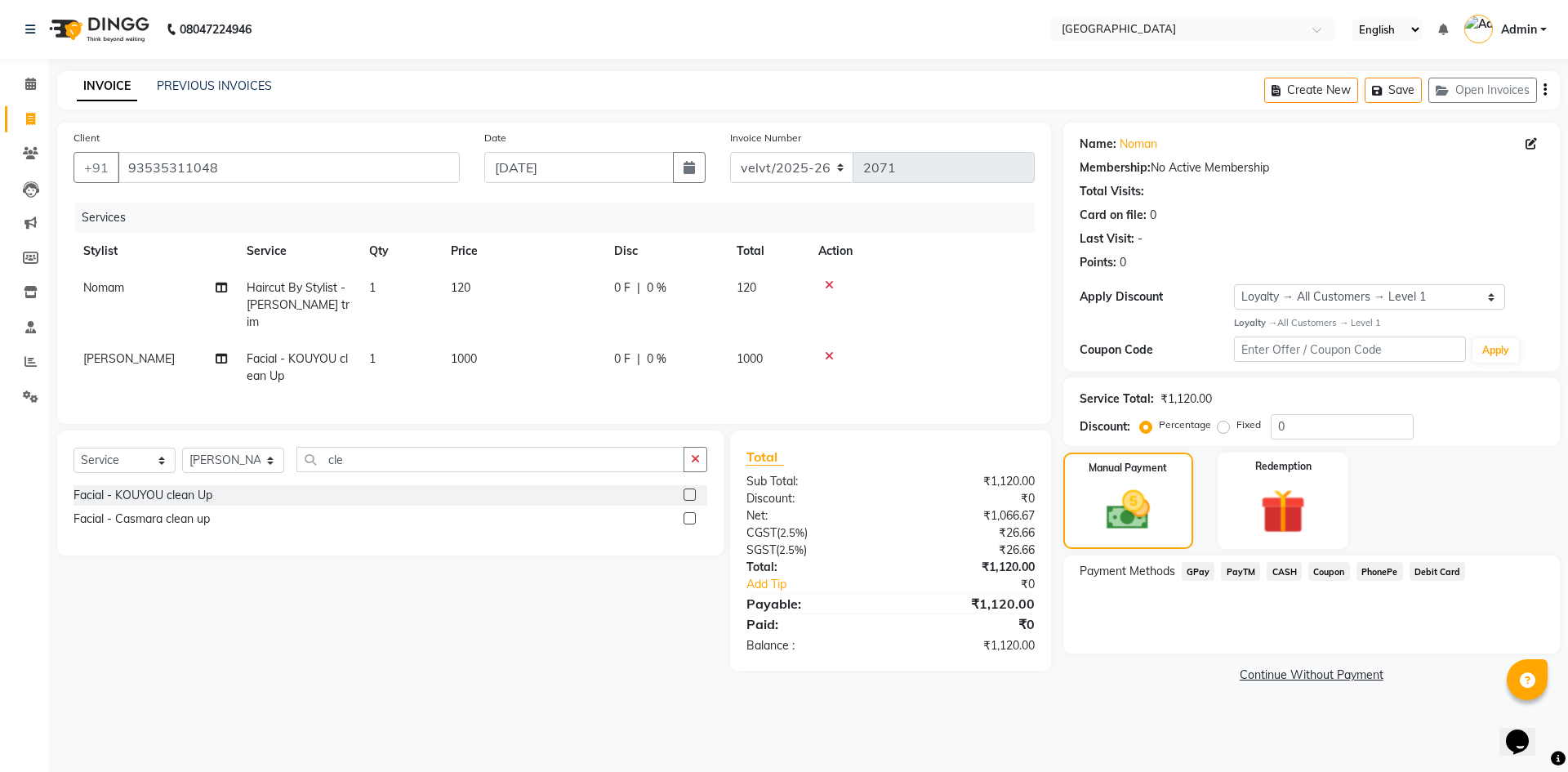
click at [1381, 569] on span "PhonePe" at bounding box center [1380, 571] width 47 height 19
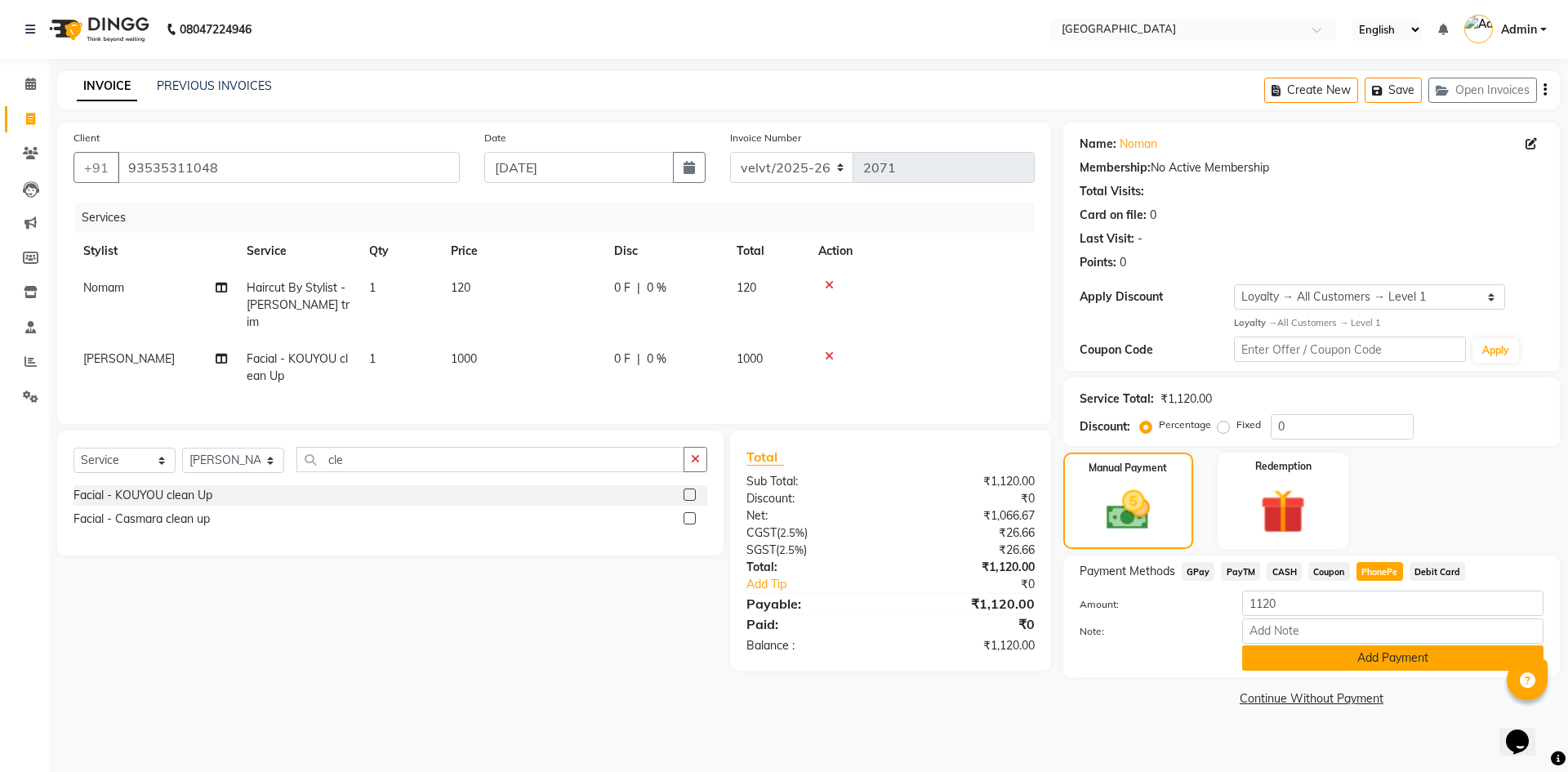
click at [1337, 651] on button "Add Payment" at bounding box center [1393, 657] width 301 height 25
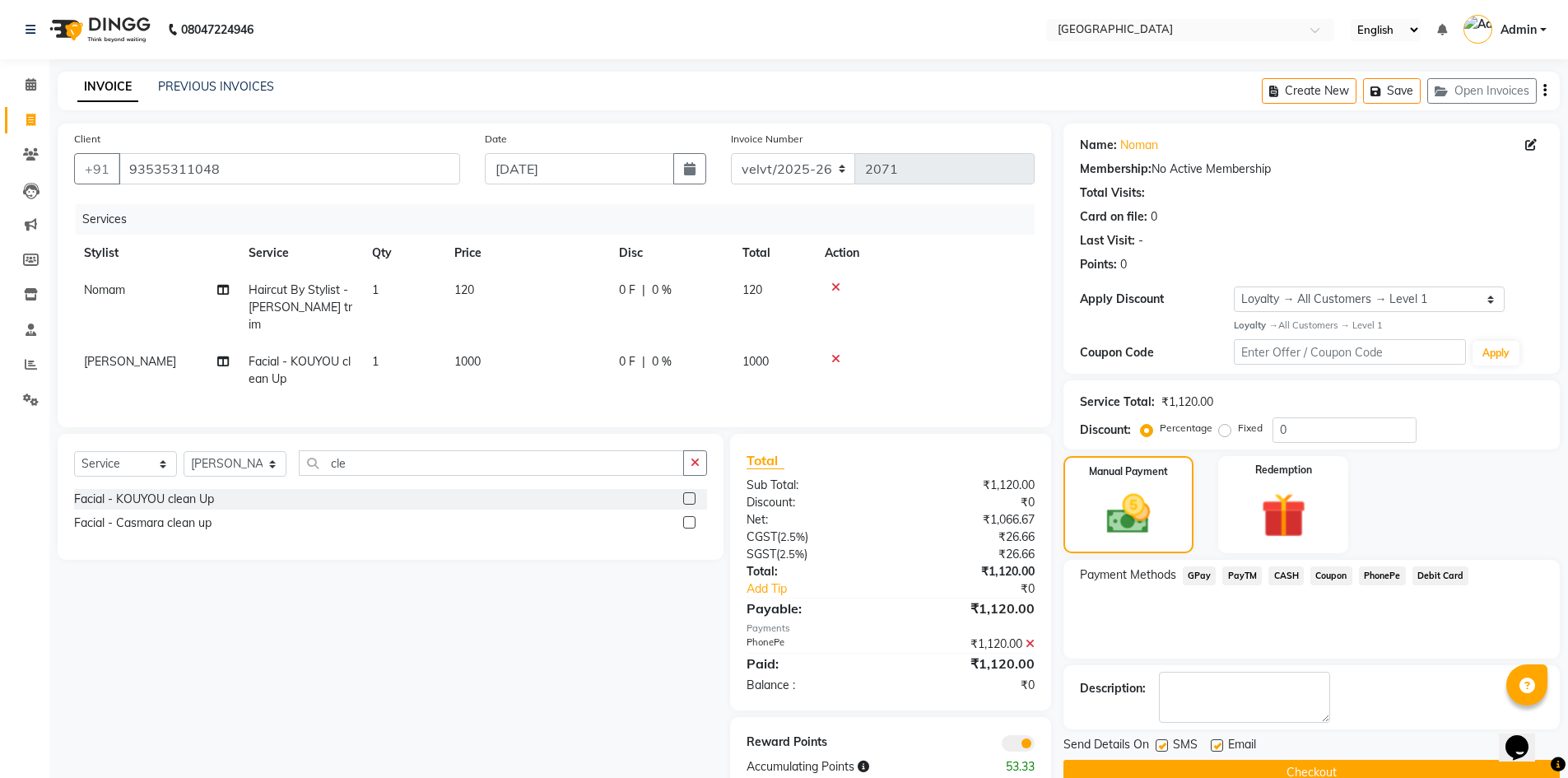
click at [1156, 747] on label at bounding box center [1162, 746] width 12 height 12
click at [1156, 747] on input "checkbox" at bounding box center [1161, 746] width 10 height 11
checkbox input "false"
click at [1220, 746] on label at bounding box center [1217, 746] width 12 height 12
click at [1220, 746] on input "checkbox" at bounding box center [1216, 746] width 10 height 11
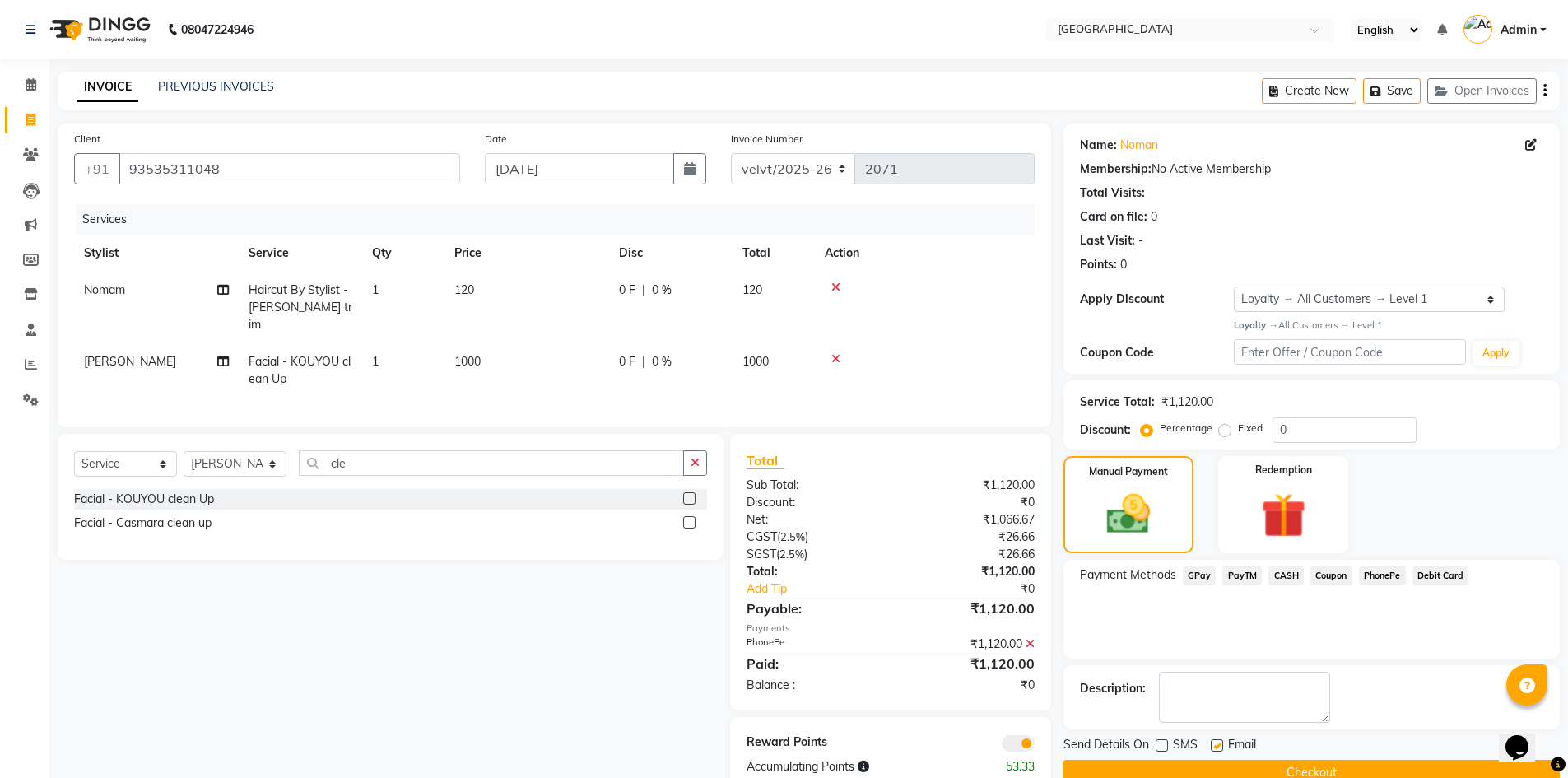
checkbox input "false"
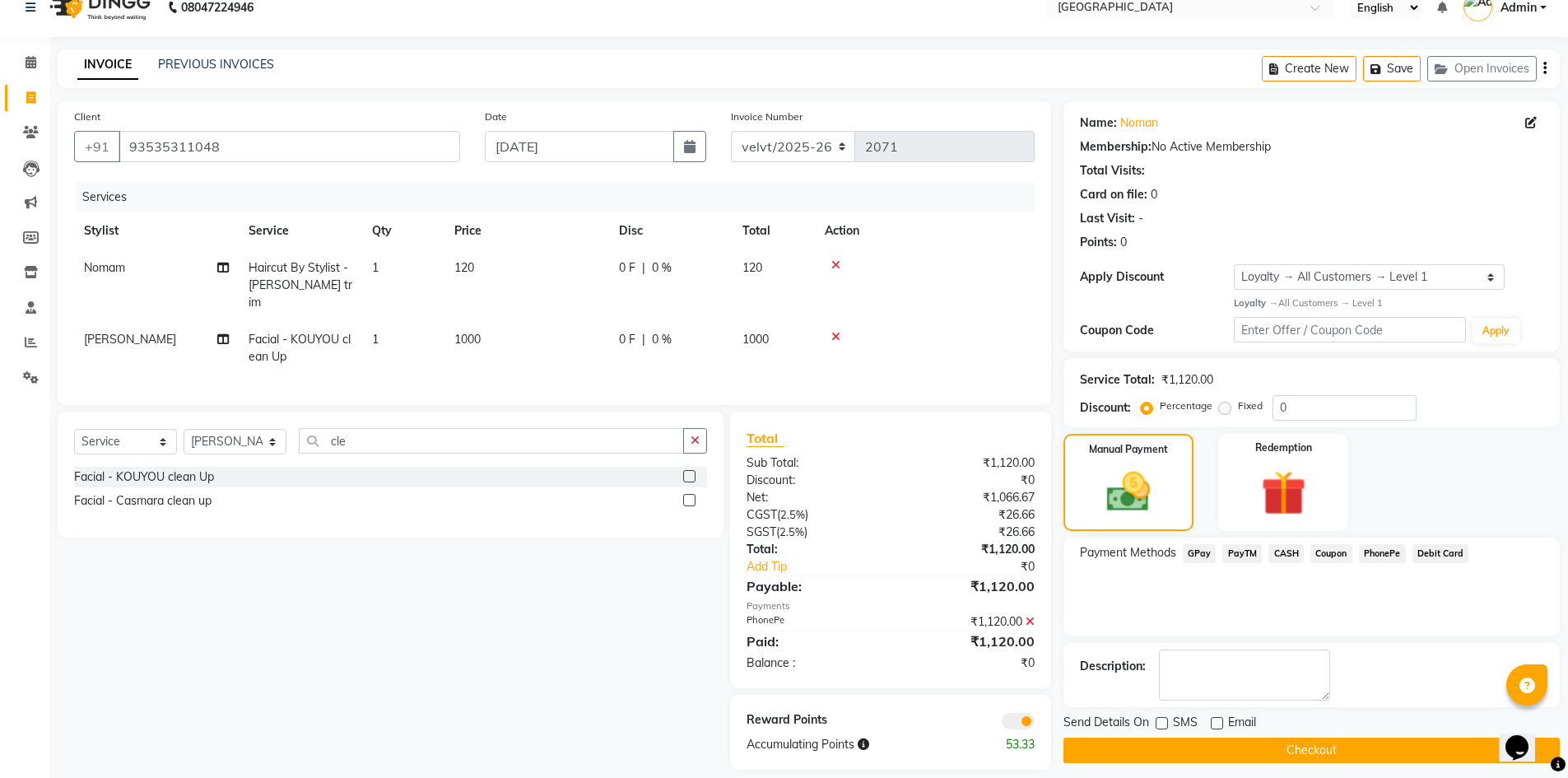
scroll to position [34, 0]
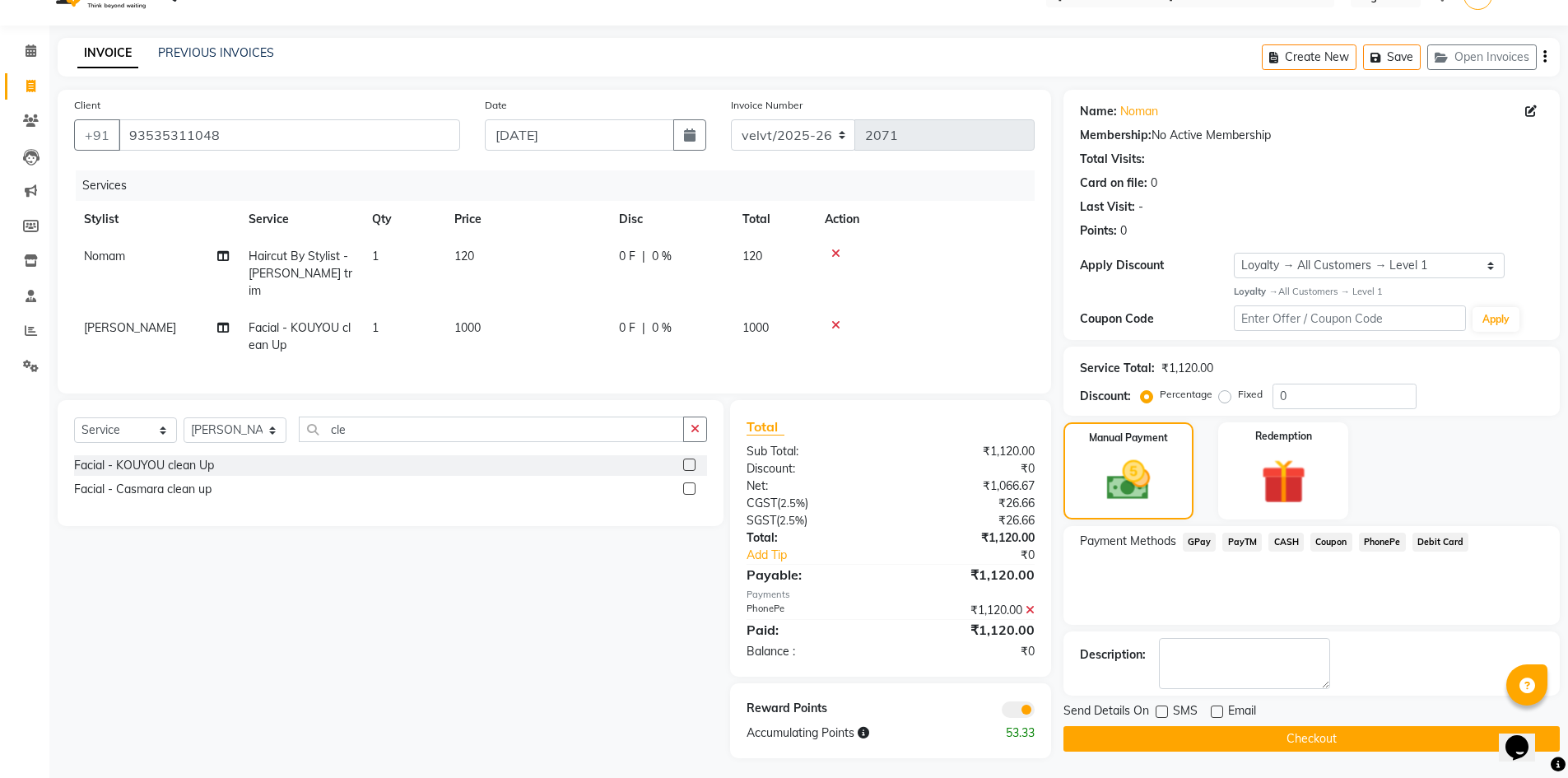
click at [1222, 730] on button "Checkout" at bounding box center [1311, 739] width 496 height 25
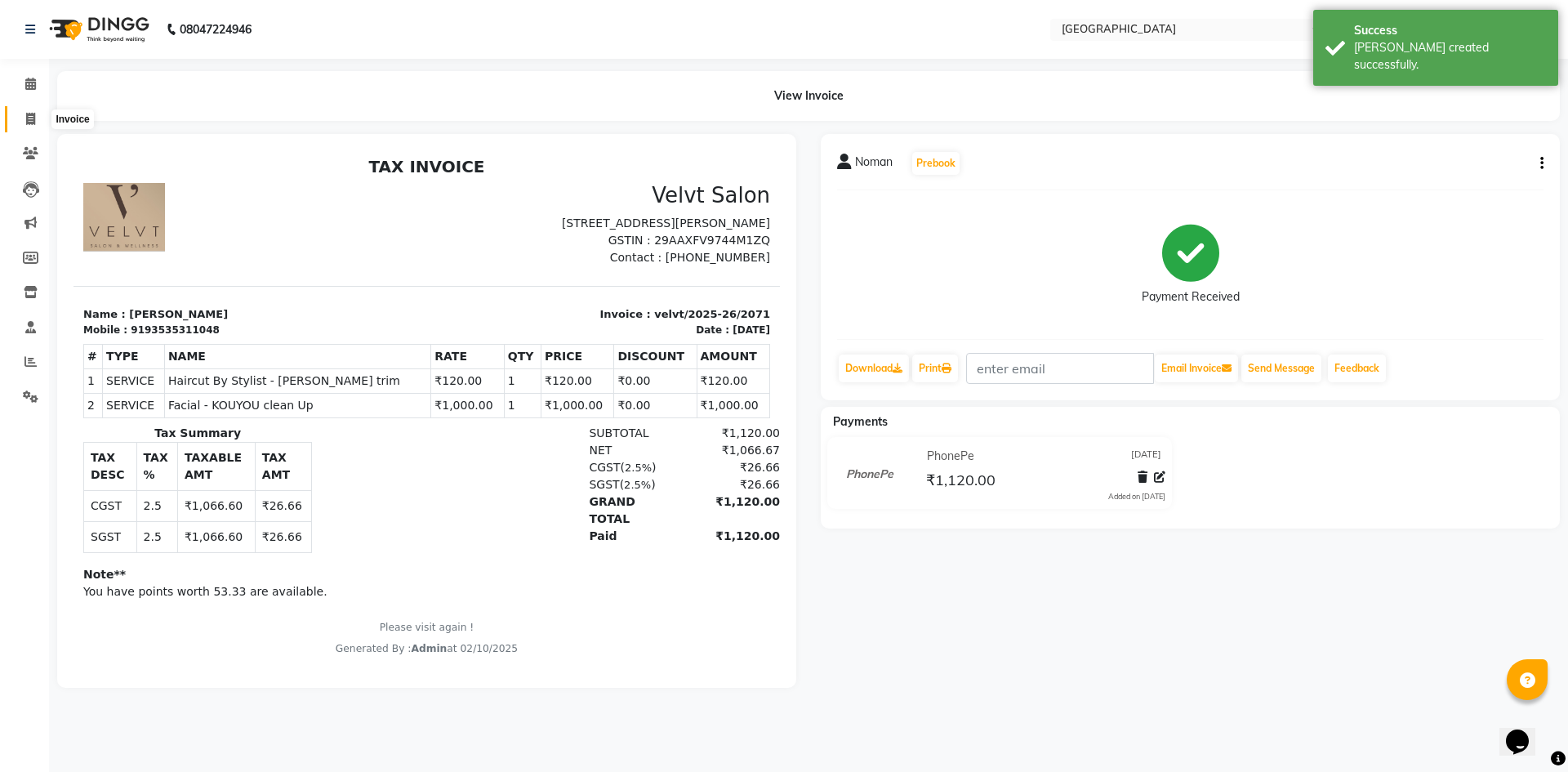
click at [34, 120] on icon at bounding box center [30, 119] width 9 height 12
select select "service"
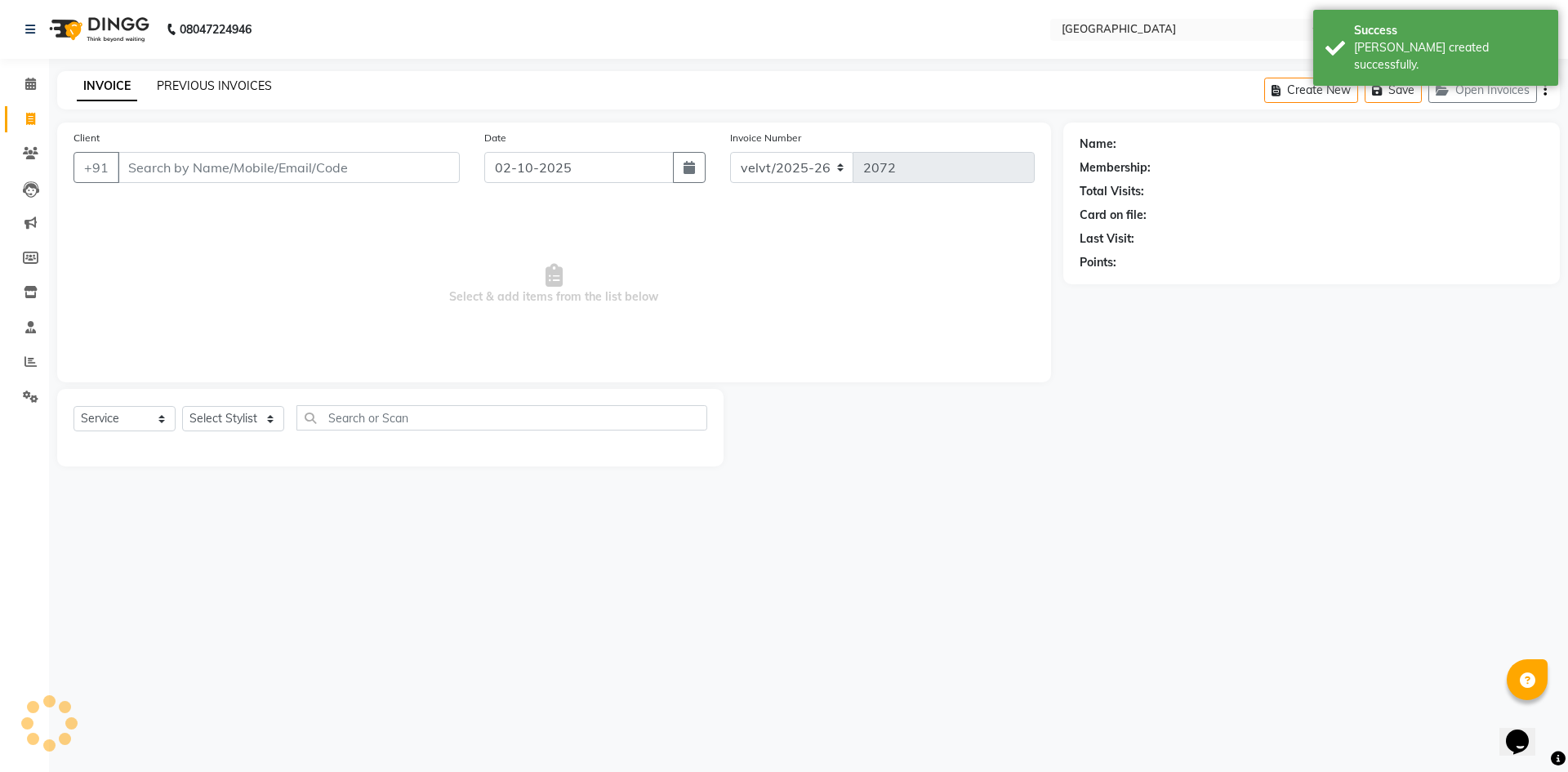
click at [238, 90] on link "PREVIOUS INVOICES" at bounding box center [214, 85] width 115 height 15
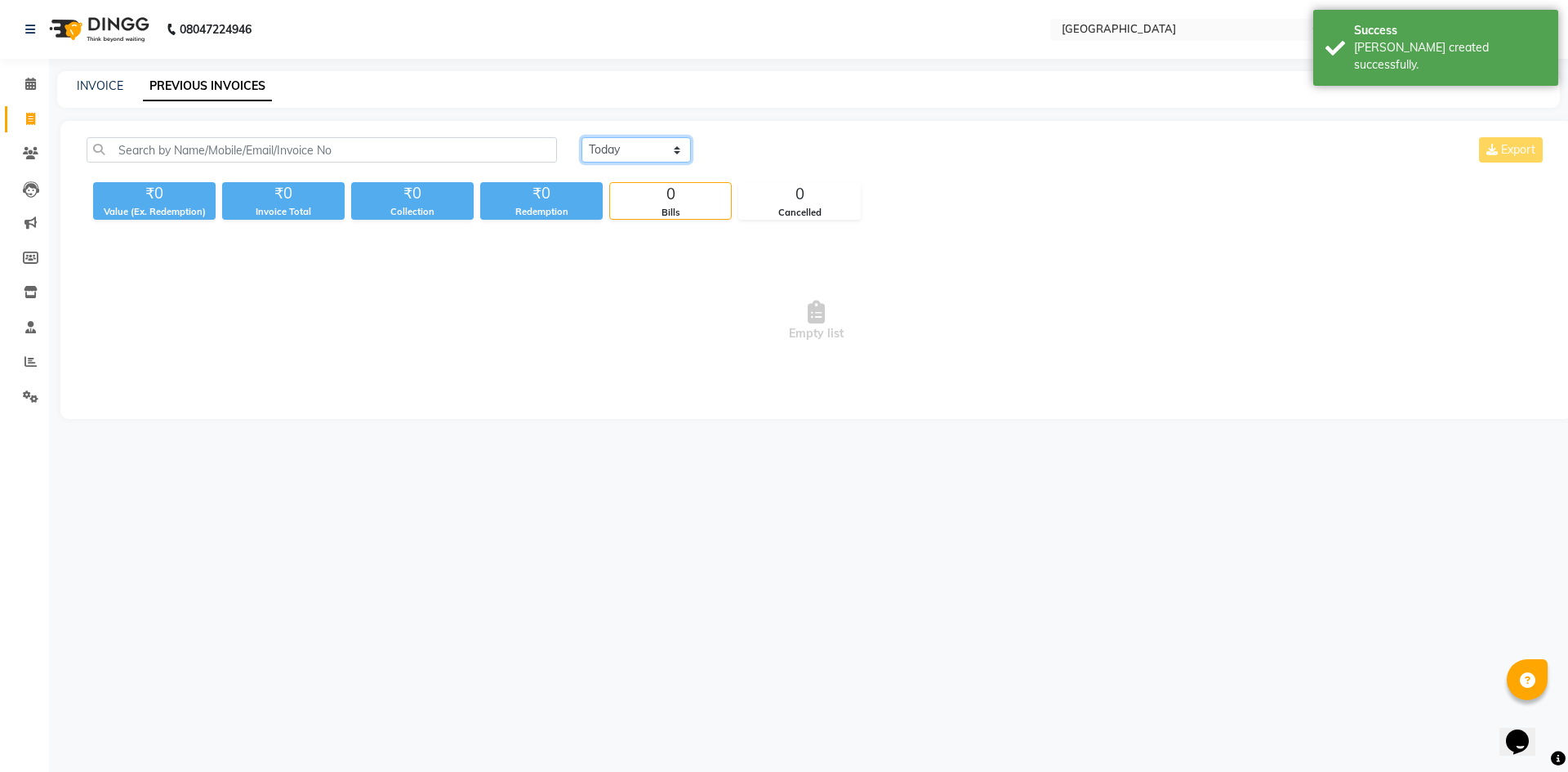
click at [646, 148] on select "Today Yesterday Custom Range" at bounding box center [636, 149] width 109 height 25
click at [90, 83] on link "INVOICE" at bounding box center [100, 85] width 47 height 15
select select "service"
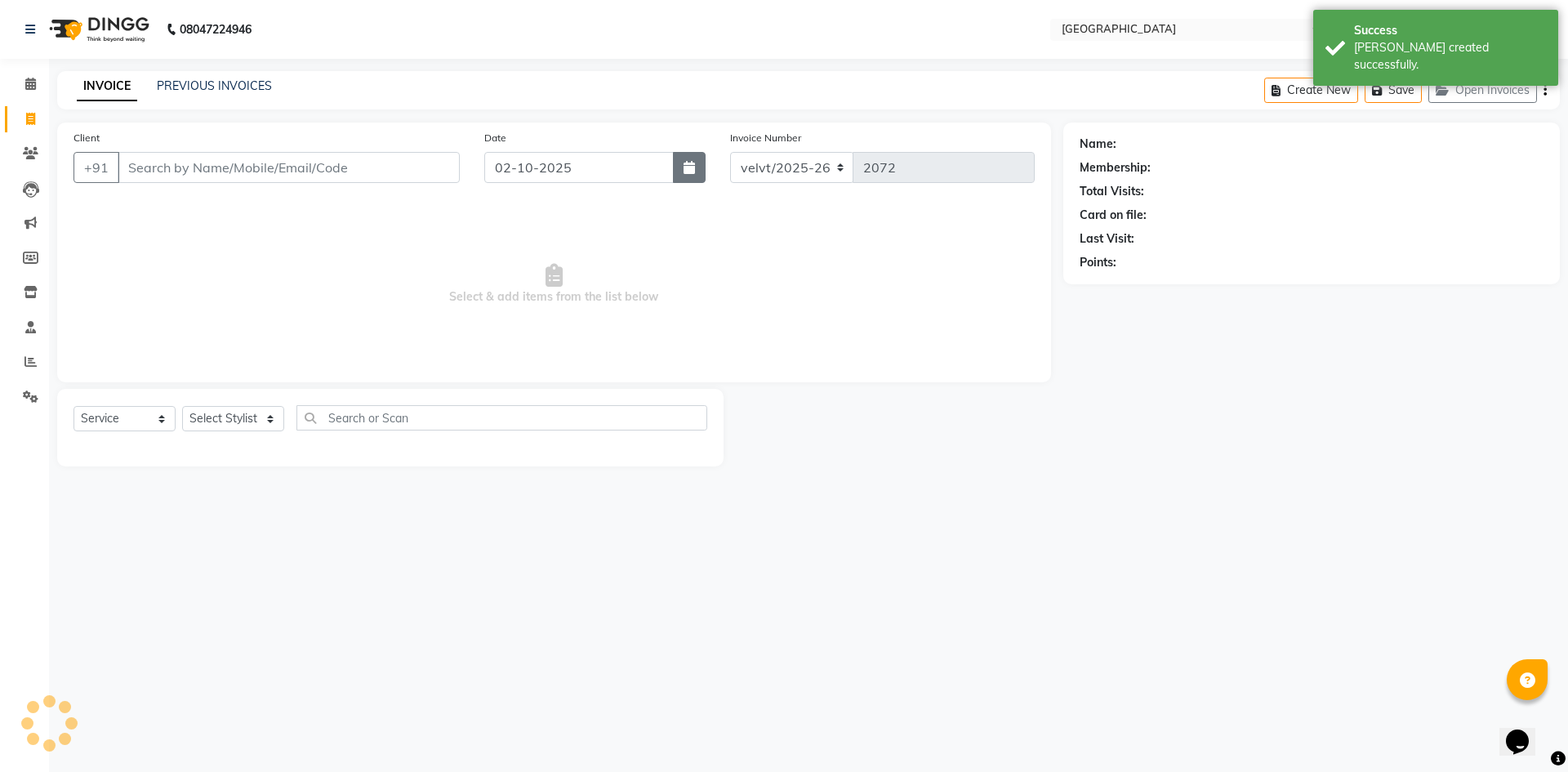
click at [691, 173] on icon "button" at bounding box center [688, 167] width 11 height 13
select select "10"
select select "2025"
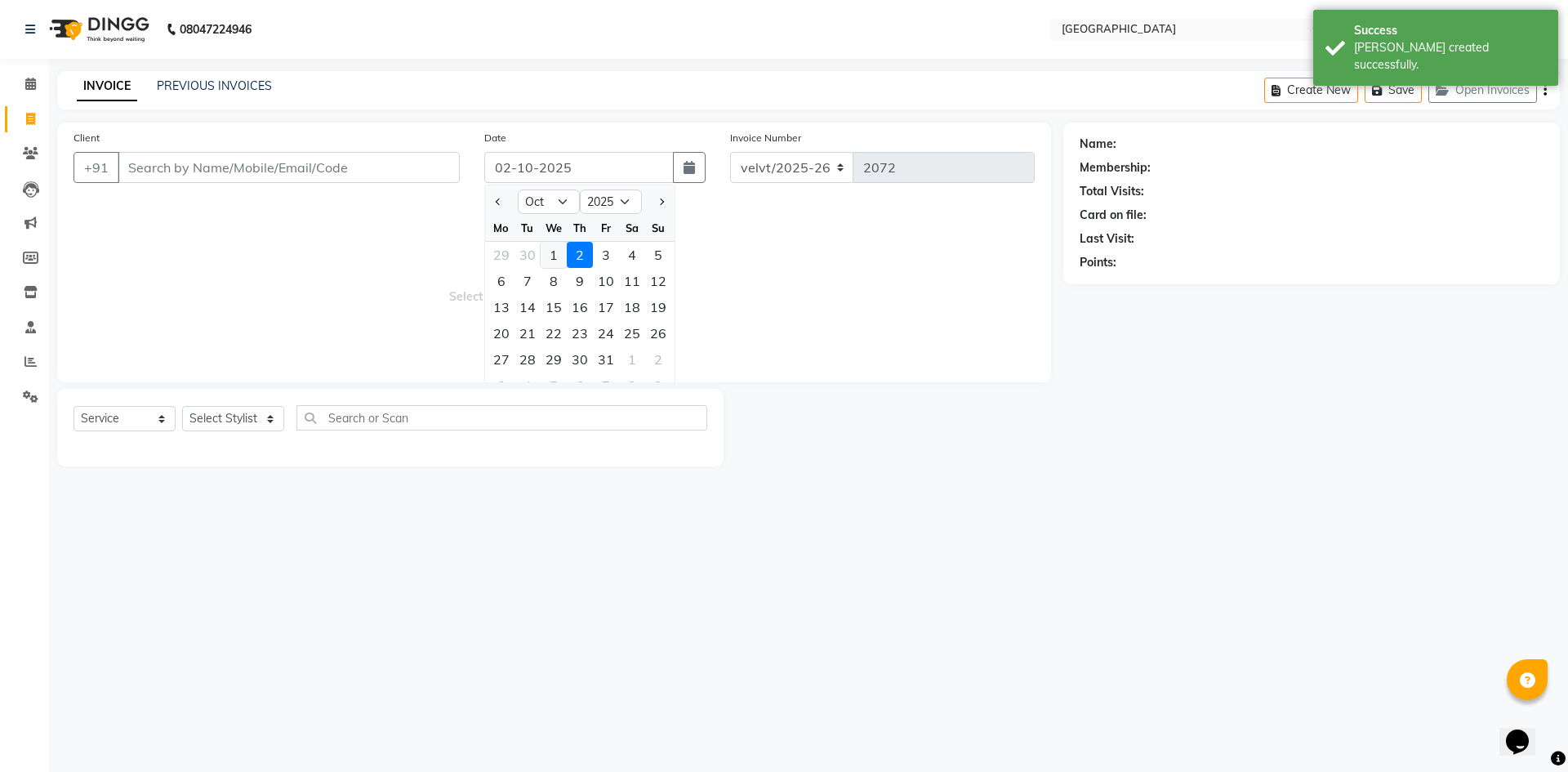
click at [555, 255] on div "1" at bounding box center [554, 254] width 26 height 26
type input "01-10-2025"
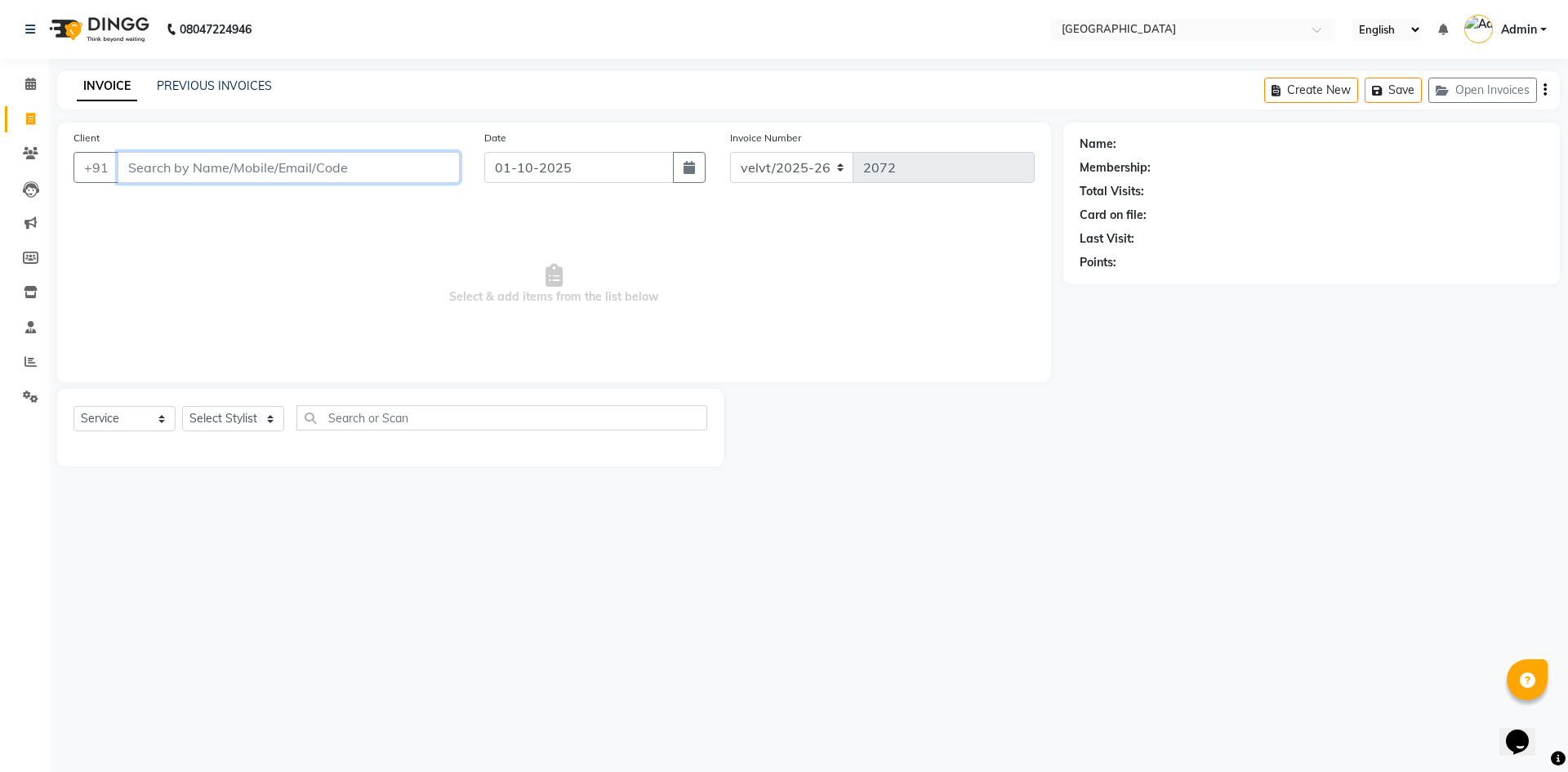
click at [135, 168] on input "Client" at bounding box center [288, 168] width 342 height 31
click at [144, 168] on input "Client" at bounding box center [288, 168] width 342 height 31
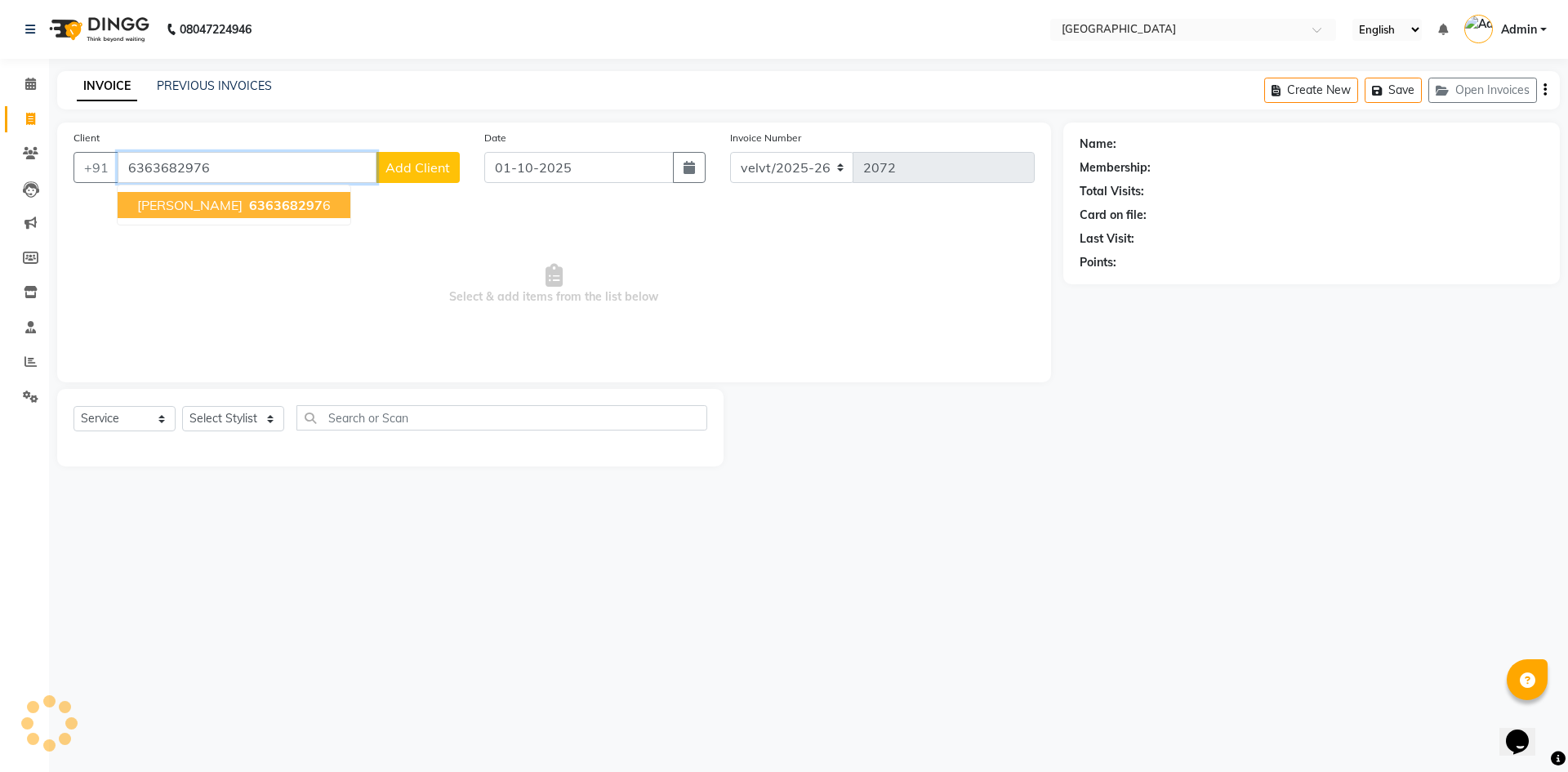
type input "6363682976"
select select "2: Object"
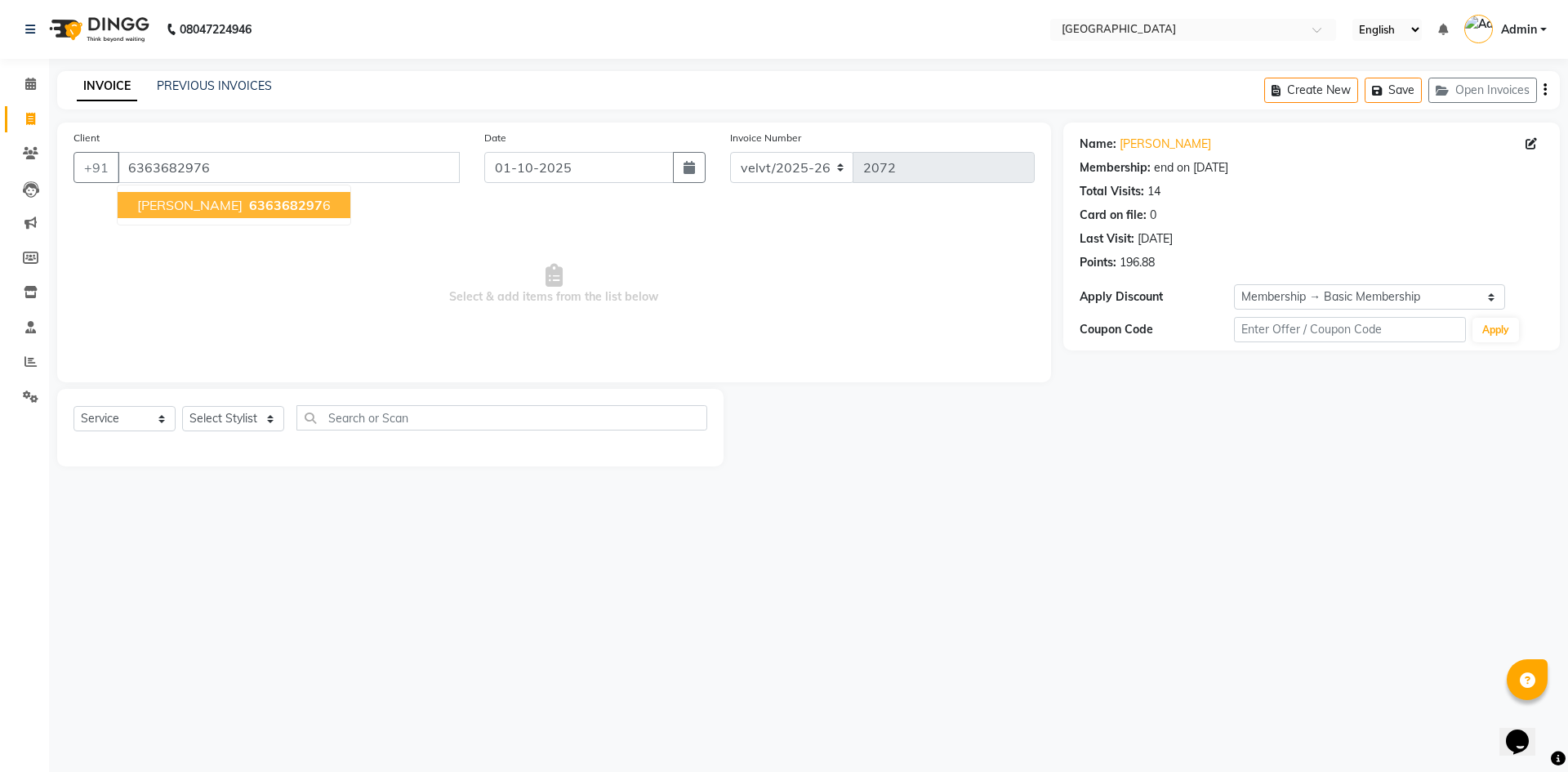
click at [174, 204] on span "Gufran" at bounding box center [189, 205] width 105 height 16
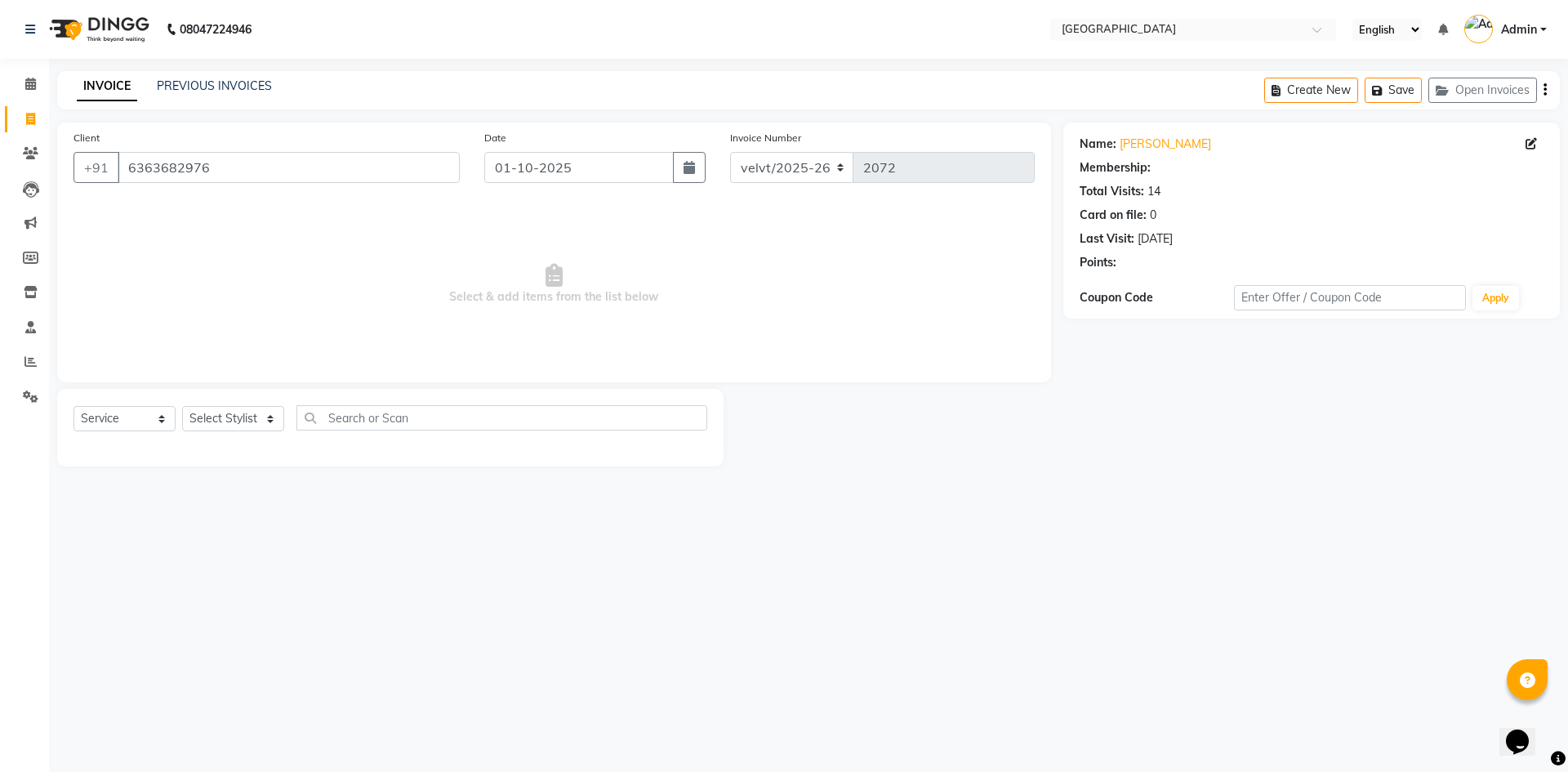
select select "2: Object"
click at [226, 420] on select "Select Stylist Aameer Barkha Nandini Anchan Nomam Roma Tabrej Zaid" at bounding box center [234, 419] width 102 height 25
select select "78264"
click at [182, 406] on select "Select Stylist Aameer Barkha Nandini Anchan Nomam Roma Tabrej Zaid" at bounding box center [234, 419] width 102 height 25
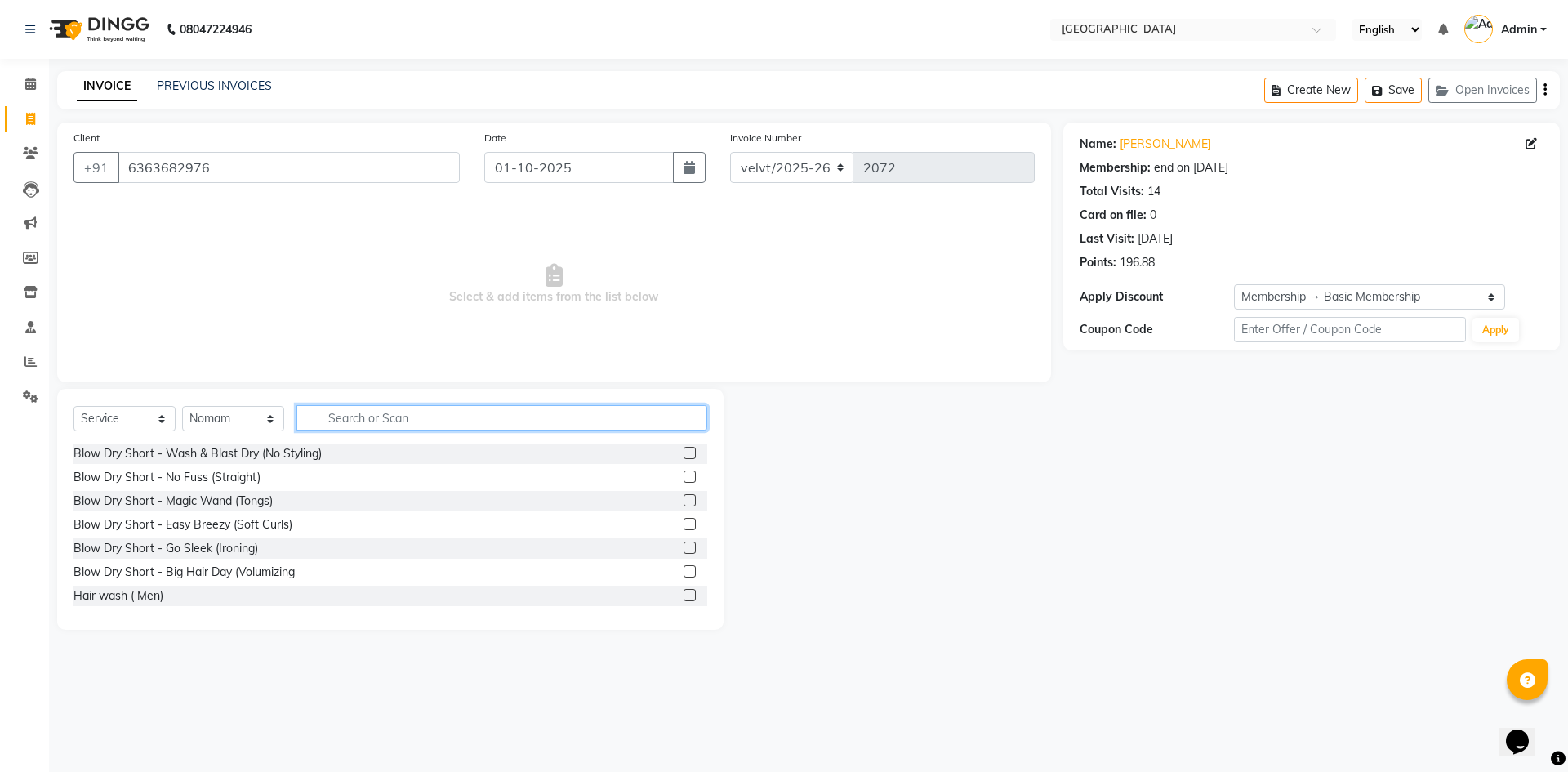
click at [371, 417] on input "text" at bounding box center [501, 418] width 411 height 25
type input "haircut"
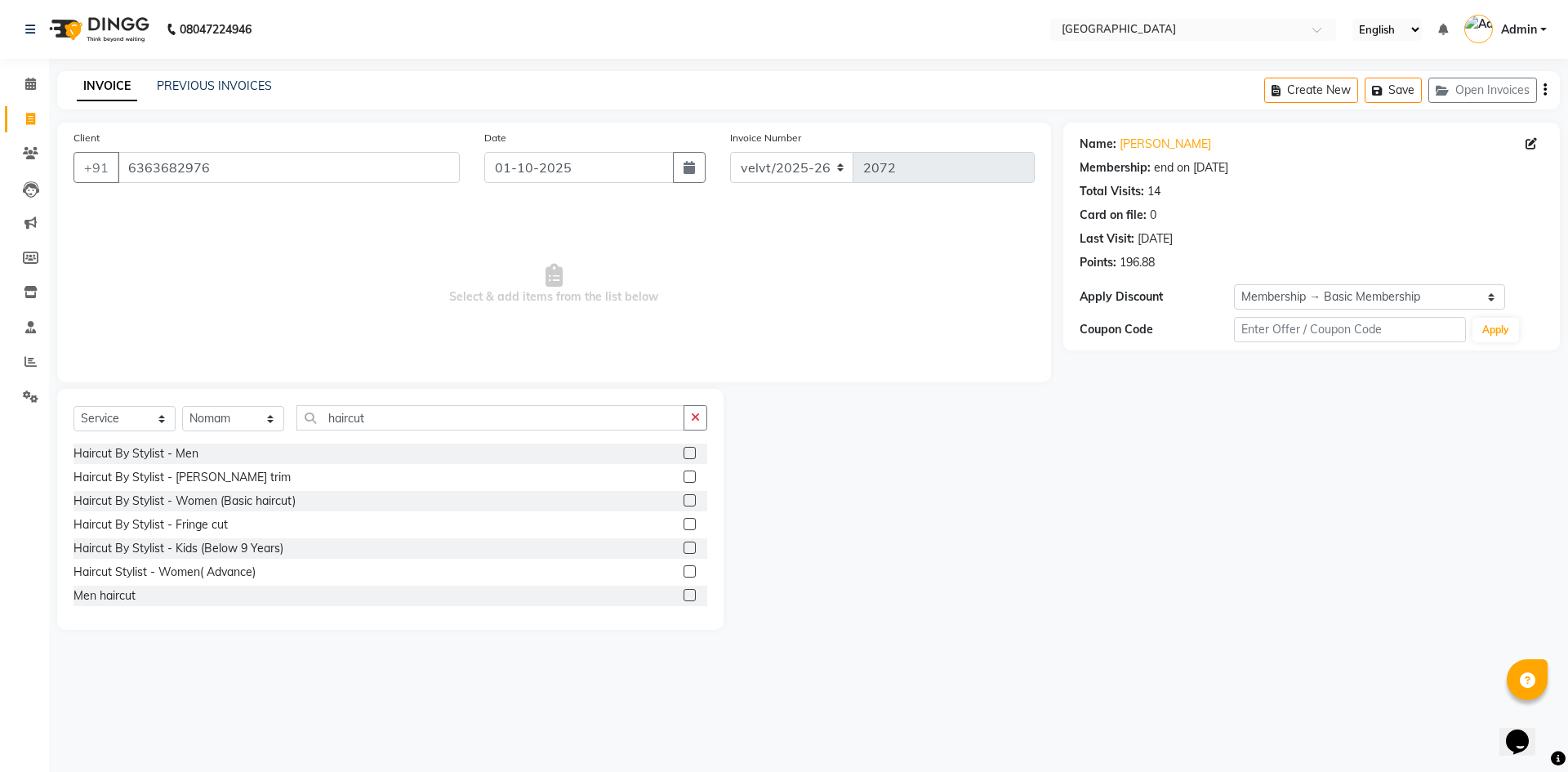
click at [683, 448] on label at bounding box center [689, 453] width 12 height 12
click at [683, 448] on input "checkbox" at bounding box center [688, 453] width 10 height 10
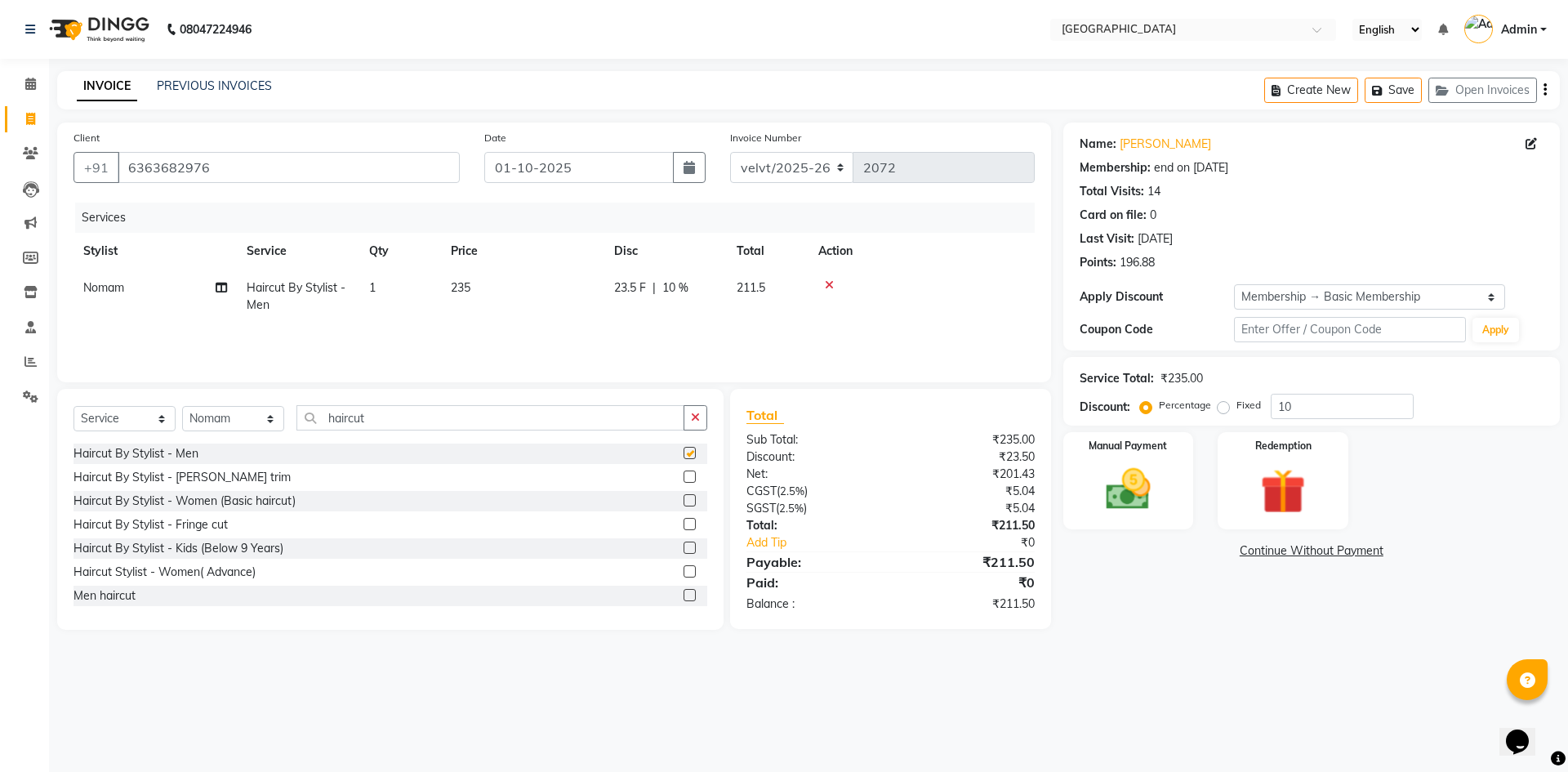
checkbox input "false"
click at [683, 476] on label at bounding box center [689, 477] width 12 height 12
click at [683, 476] on input "checkbox" at bounding box center [688, 478] width 10 height 10
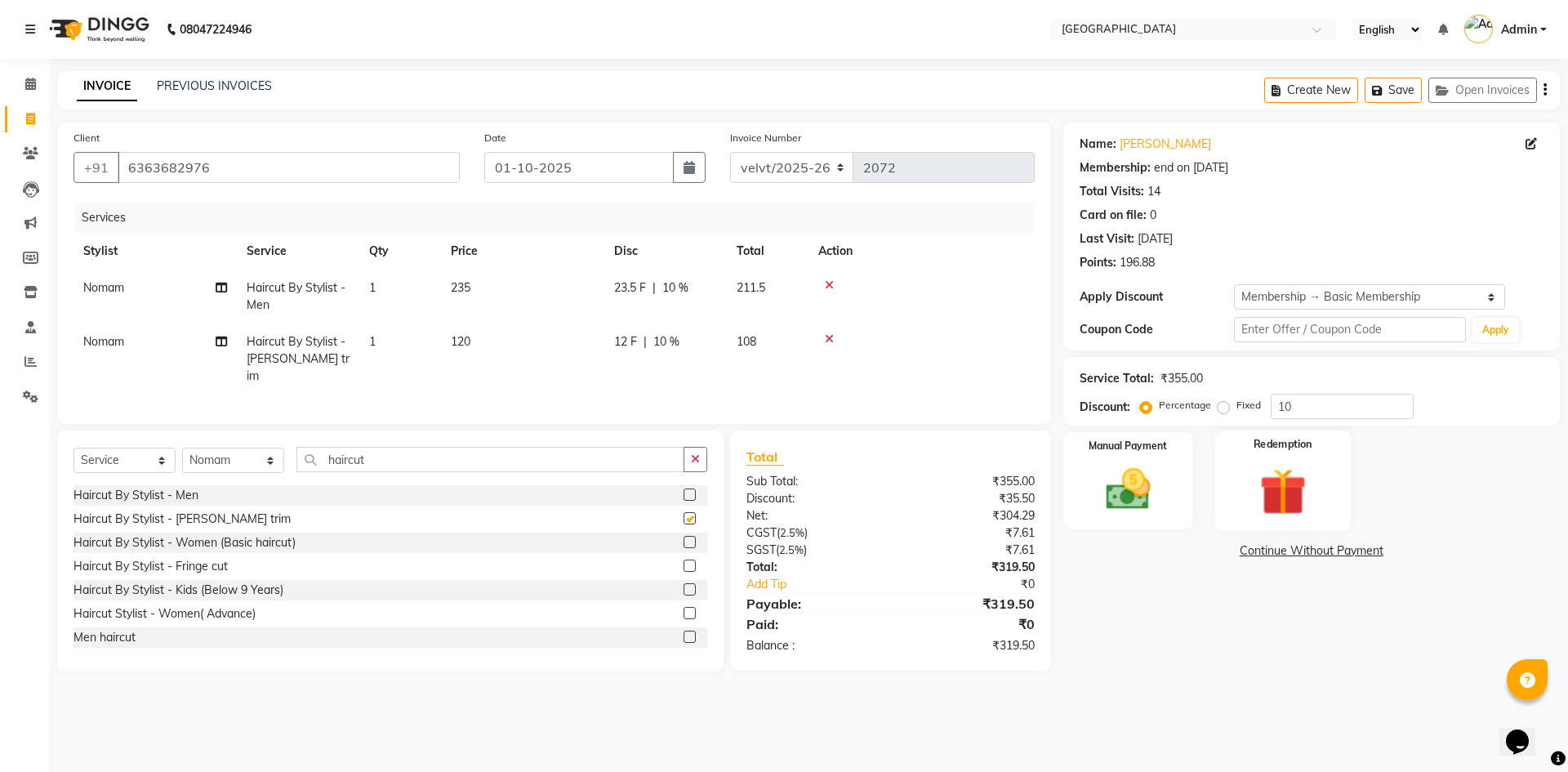
checkbox input "false"
click at [475, 283] on td "235" at bounding box center [523, 296] width 163 height 54
select select "78264"
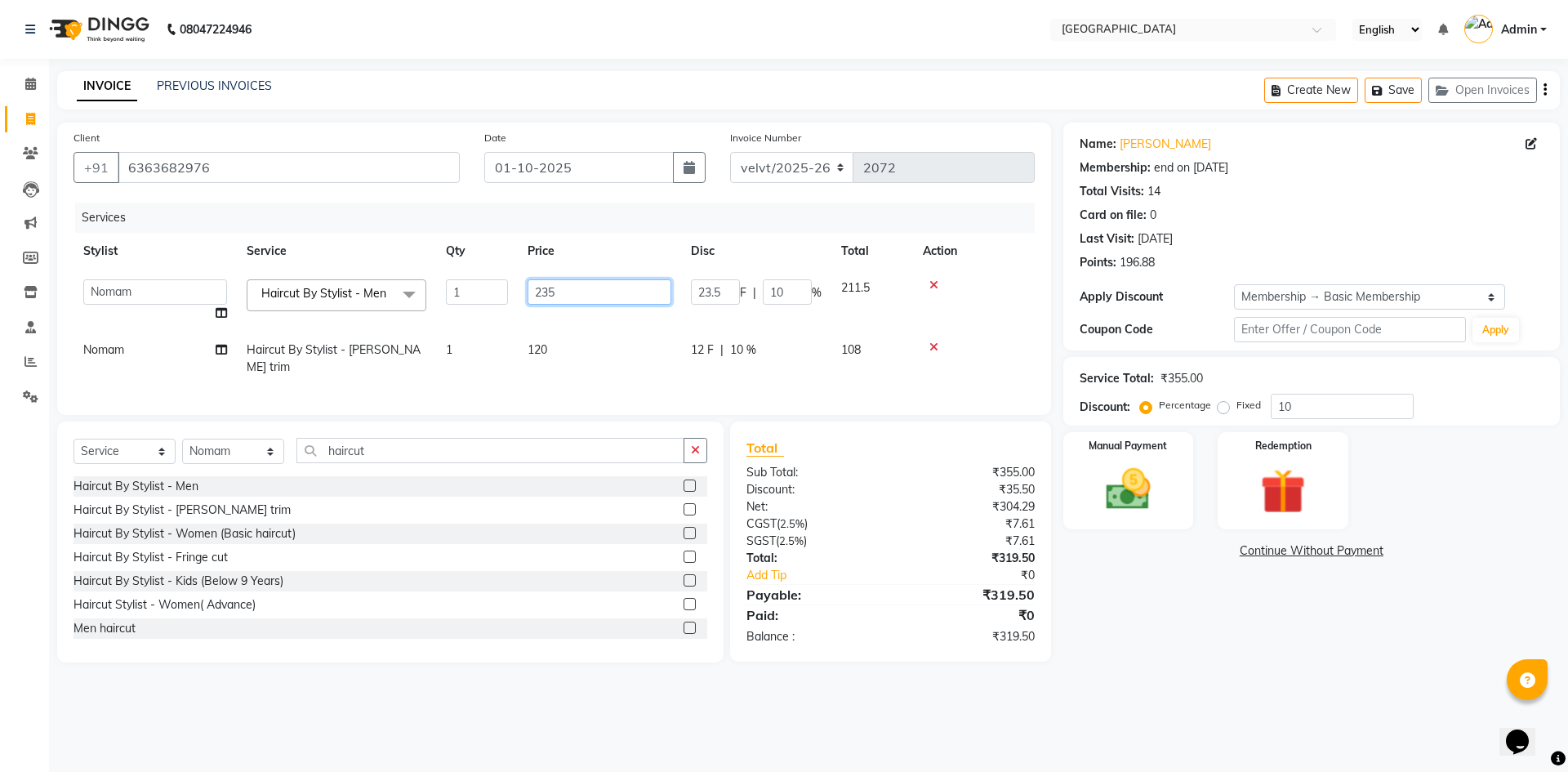
click at [553, 292] on input "235" at bounding box center [600, 292] width 144 height 25
type input "230"
click at [1356, 704] on div "08047224946 Select Location × Velvt Salon, Rg Road English ENGLISH Español العر…" at bounding box center [784, 386] width 1568 height 772
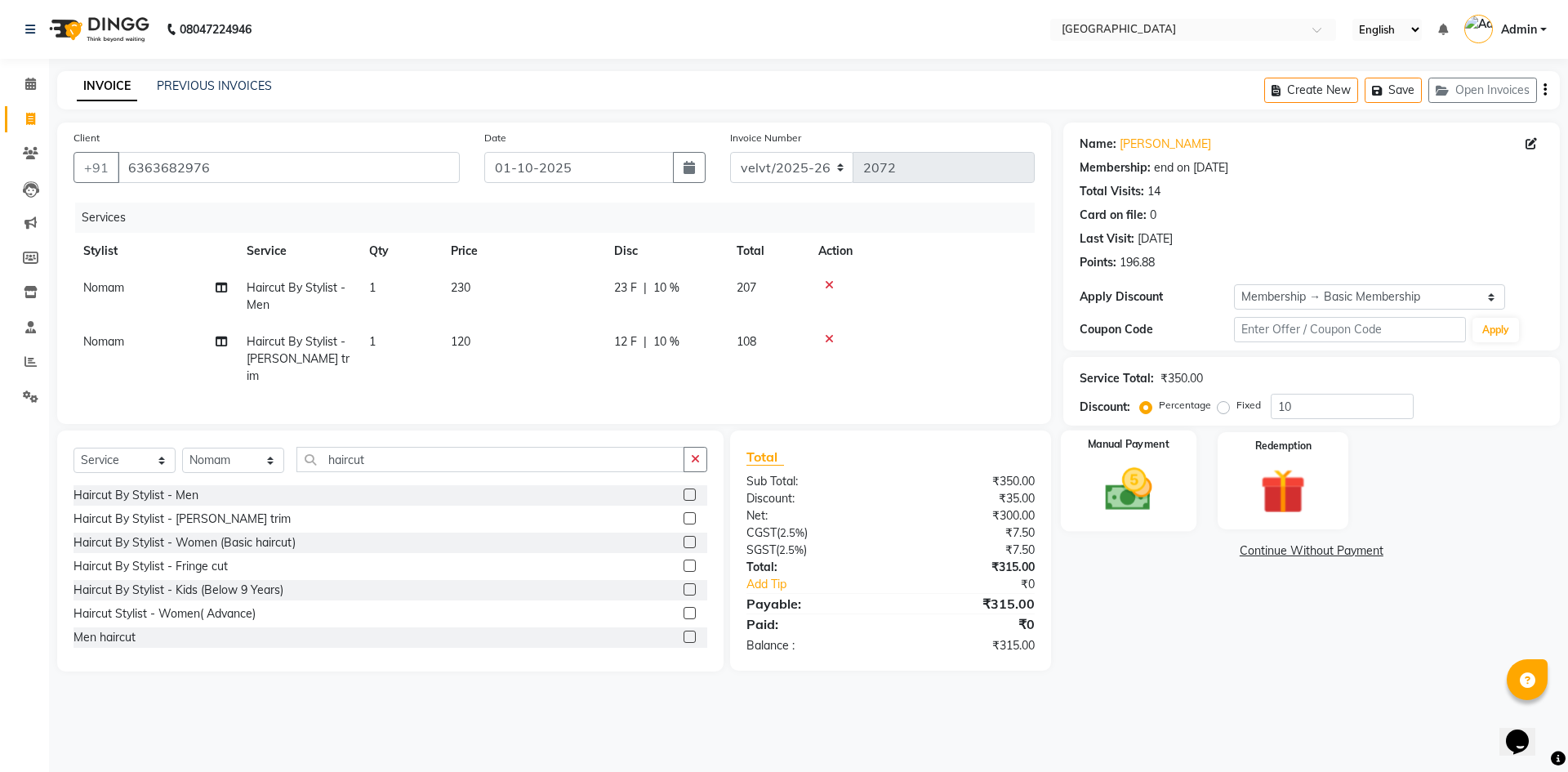
click at [1119, 498] on img at bounding box center [1128, 489] width 76 height 54
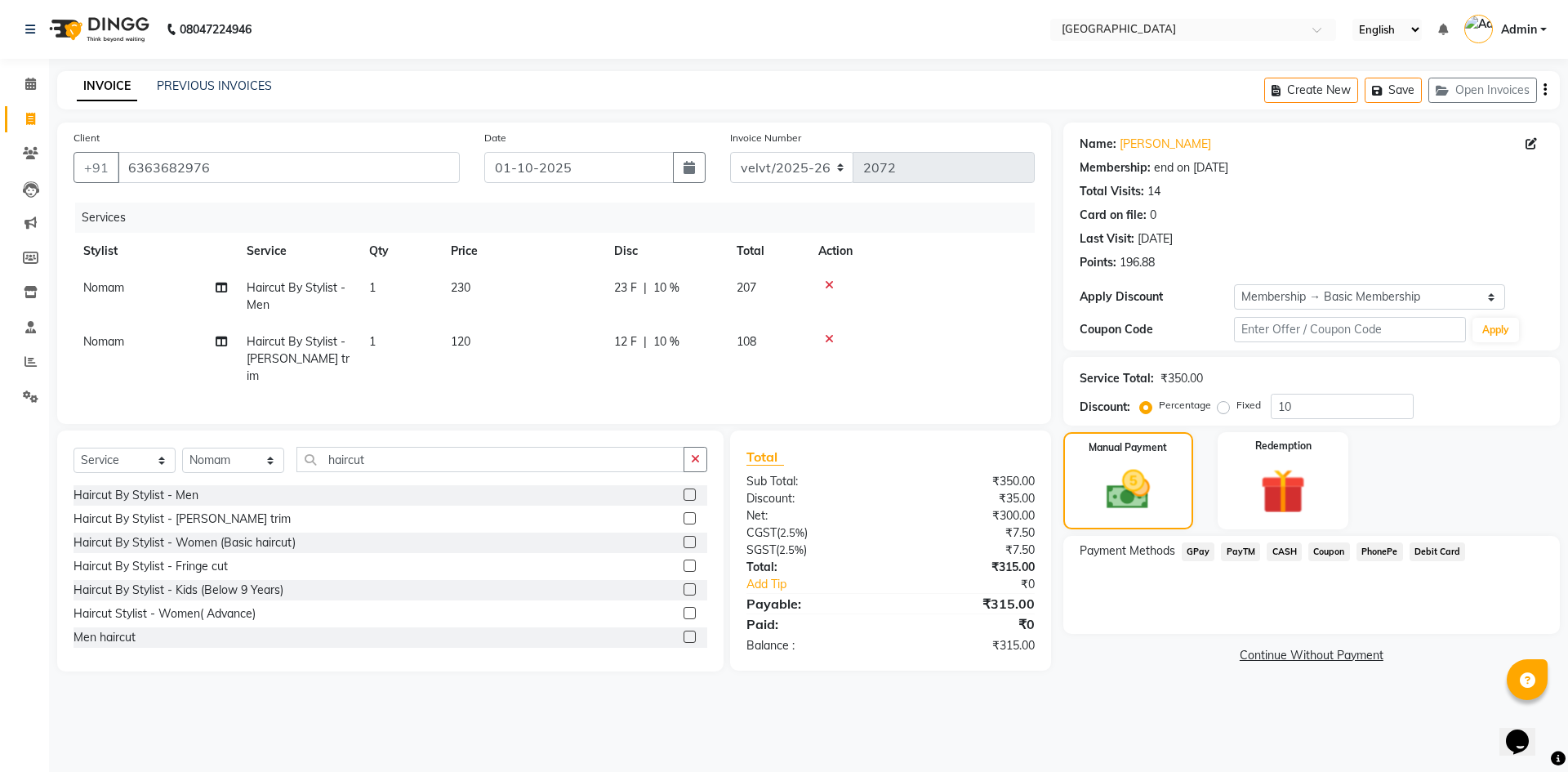
click at [1369, 547] on span "PhonePe" at bounding box center [1380, 552] width 47 height 19
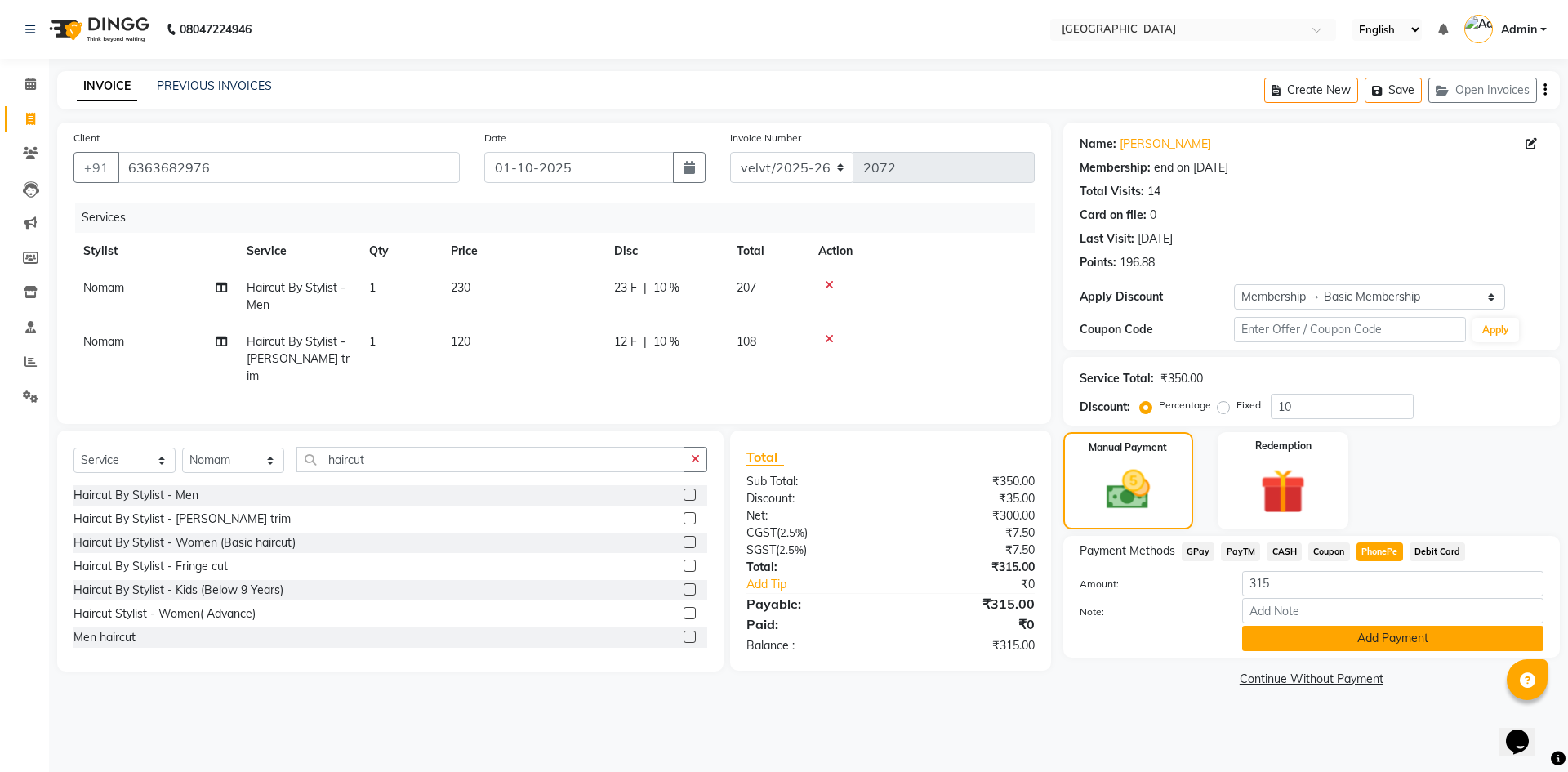
click at [1341, 637] on button "Add Payment" at bounding box center [1393, 638] width 301 height 25
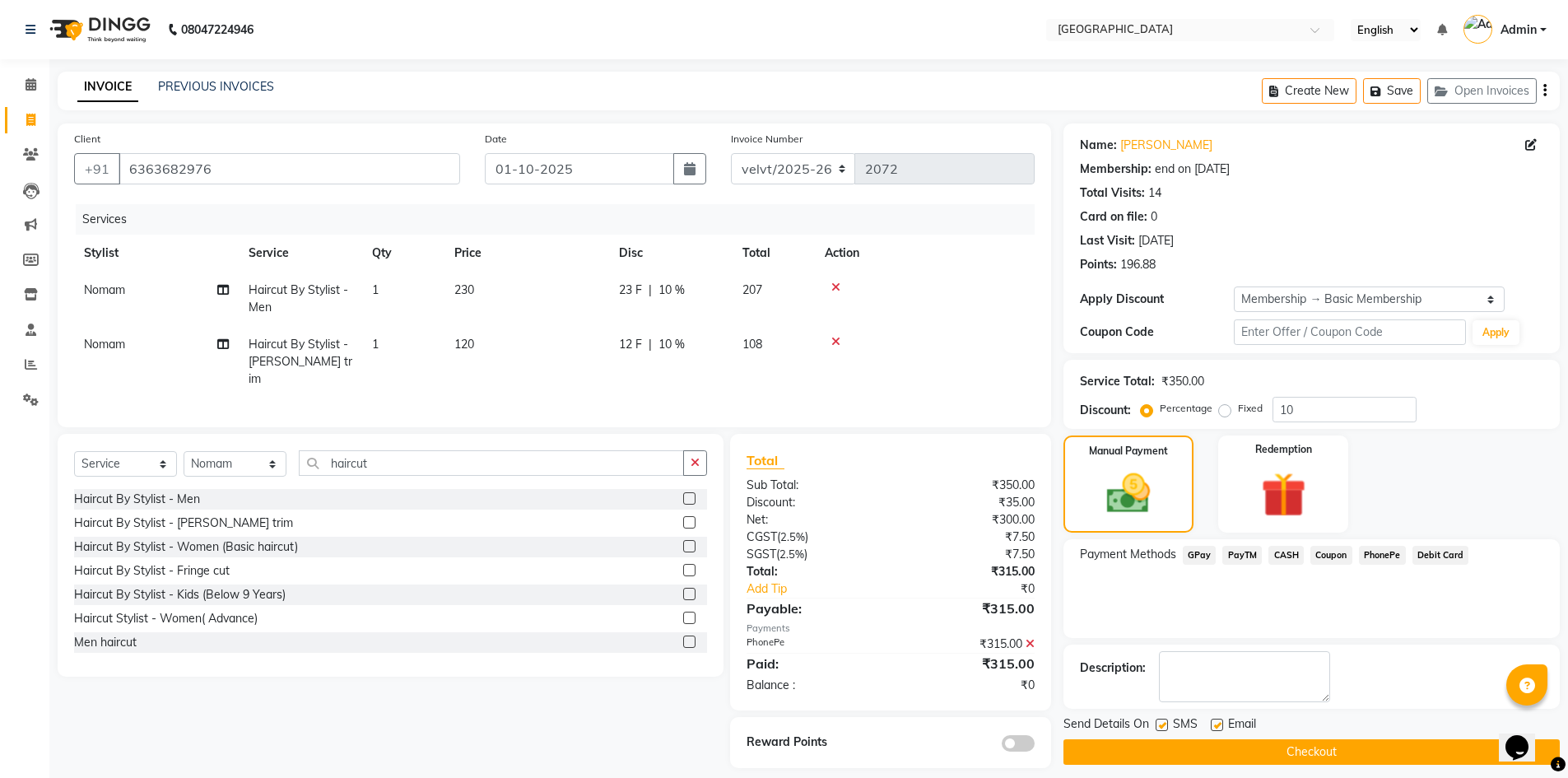
click at [1157, 725] on label at bounding box center [1162, 725] width 12 height 12
click at [1157, 725] on input "checkbox" at bounding box center [1161, 725] width 10 height 11
checkbox input "false"
click at [1217, 725] on label at bounding box center [1217, 725] width 12 height 12
click at [1217, 725] on input "checkbox" at bounding box center [1216, 725] width 10 height 11
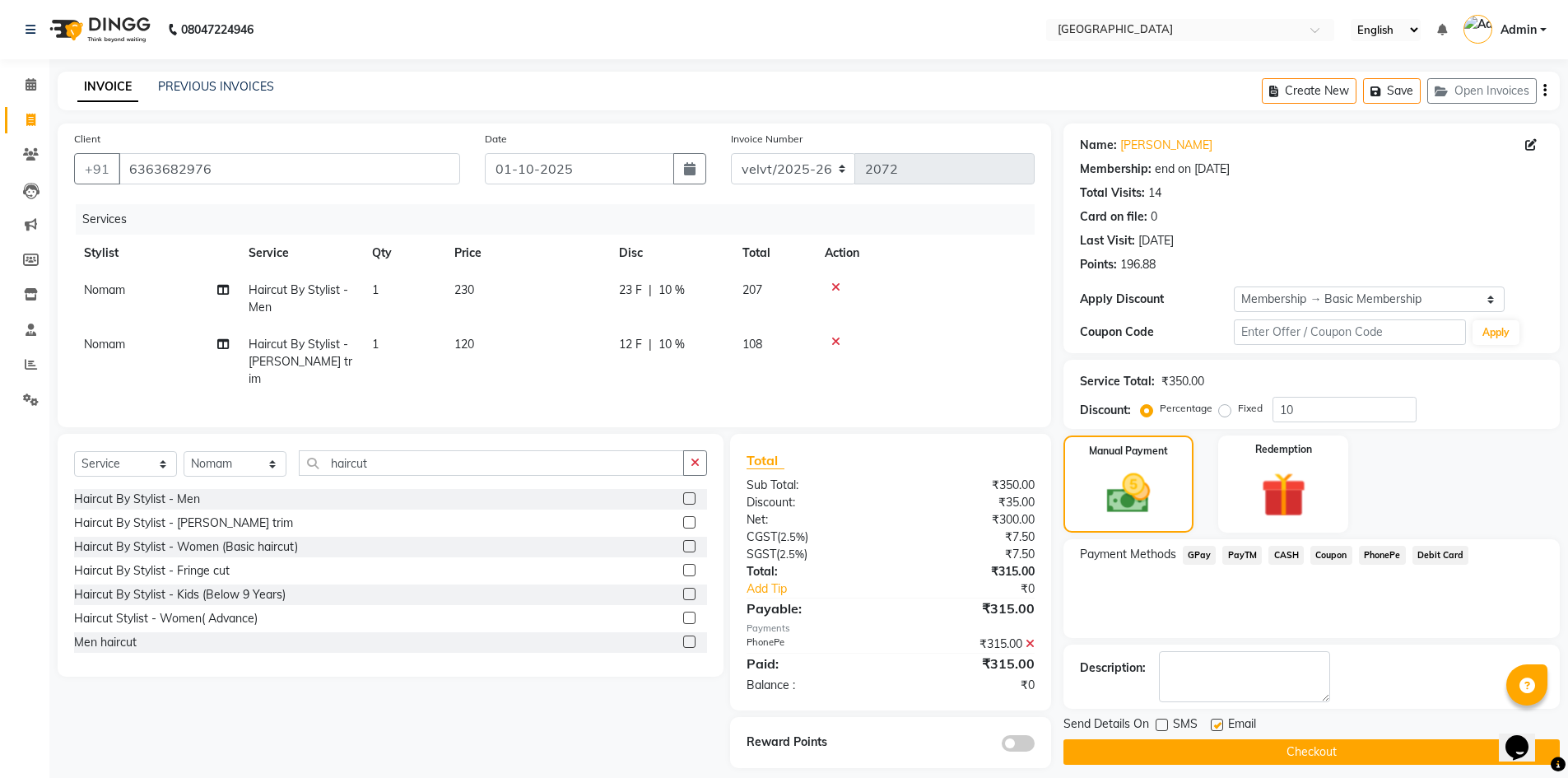
checkbox input "false"
click at [1217, 750] on button "Checkout" at bounding box center [1311, 752] width 496 height 25
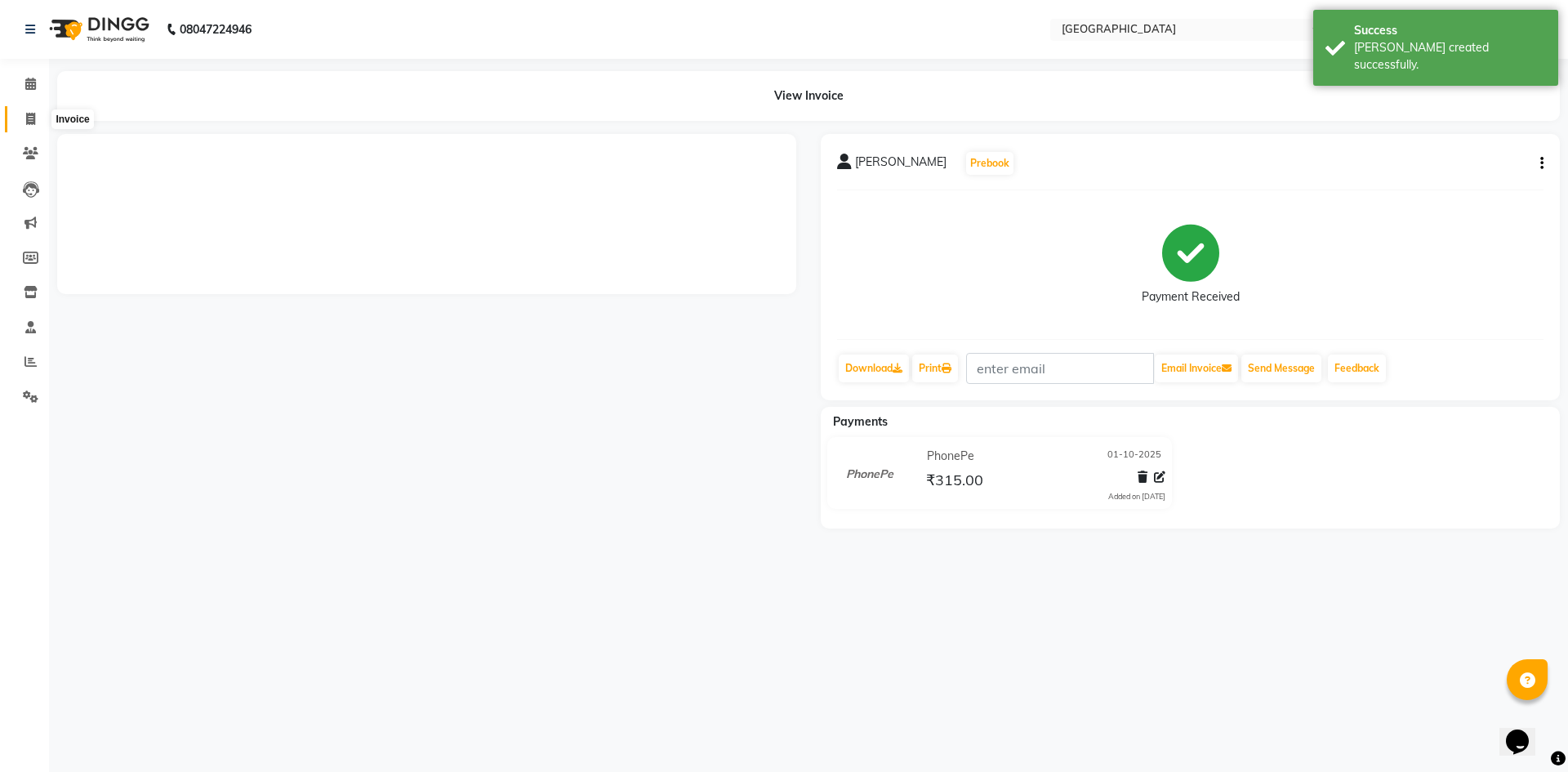
click at [24, 119] on span at bounding box center [30, 120] width 29 height 19
select select "service"
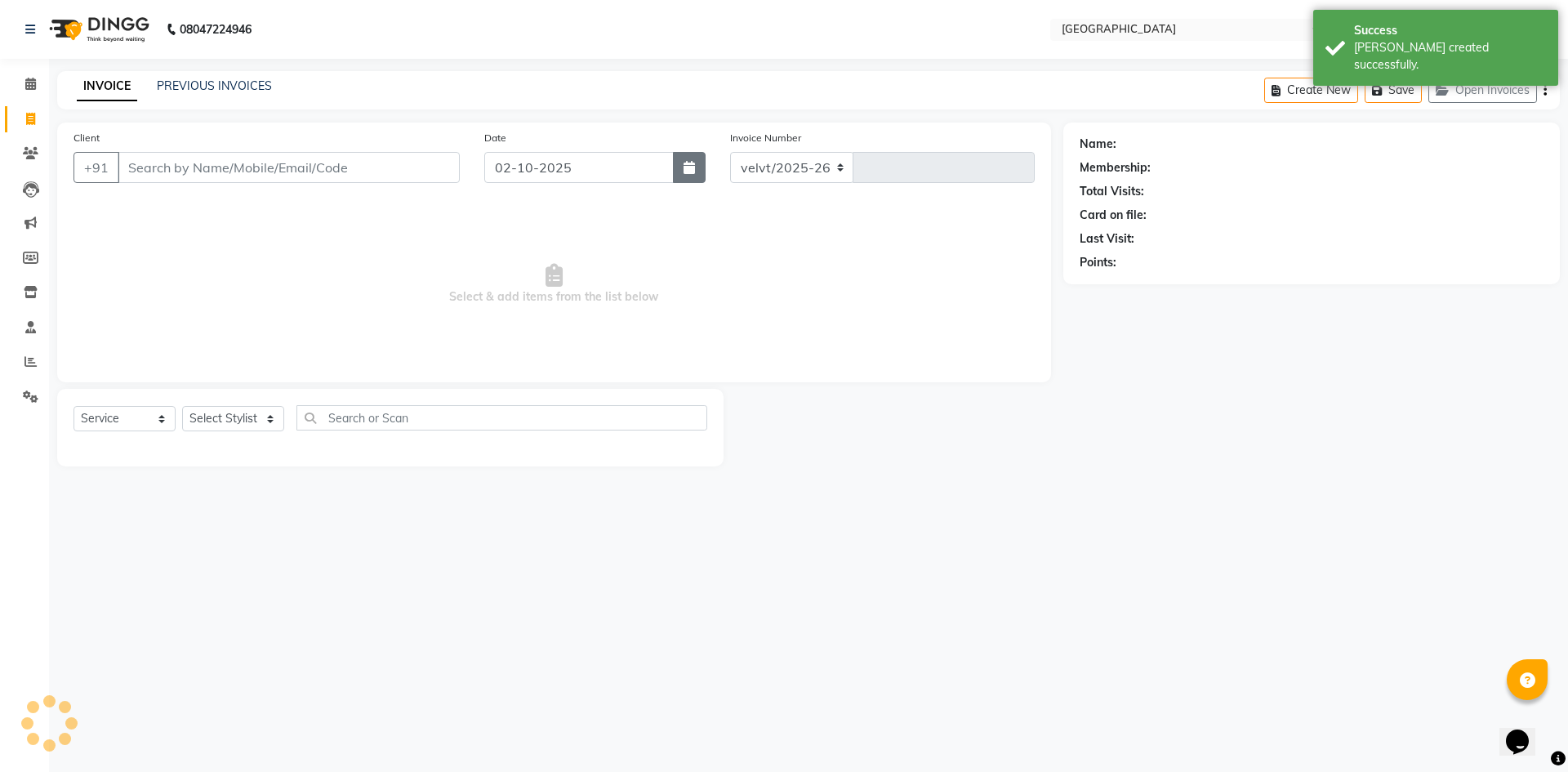
select select "6279"
type input "2073"
click at [700, 168] on button "button" at bounding box center [689, 168] width 33 height 31
select select "10"
select select "2025"
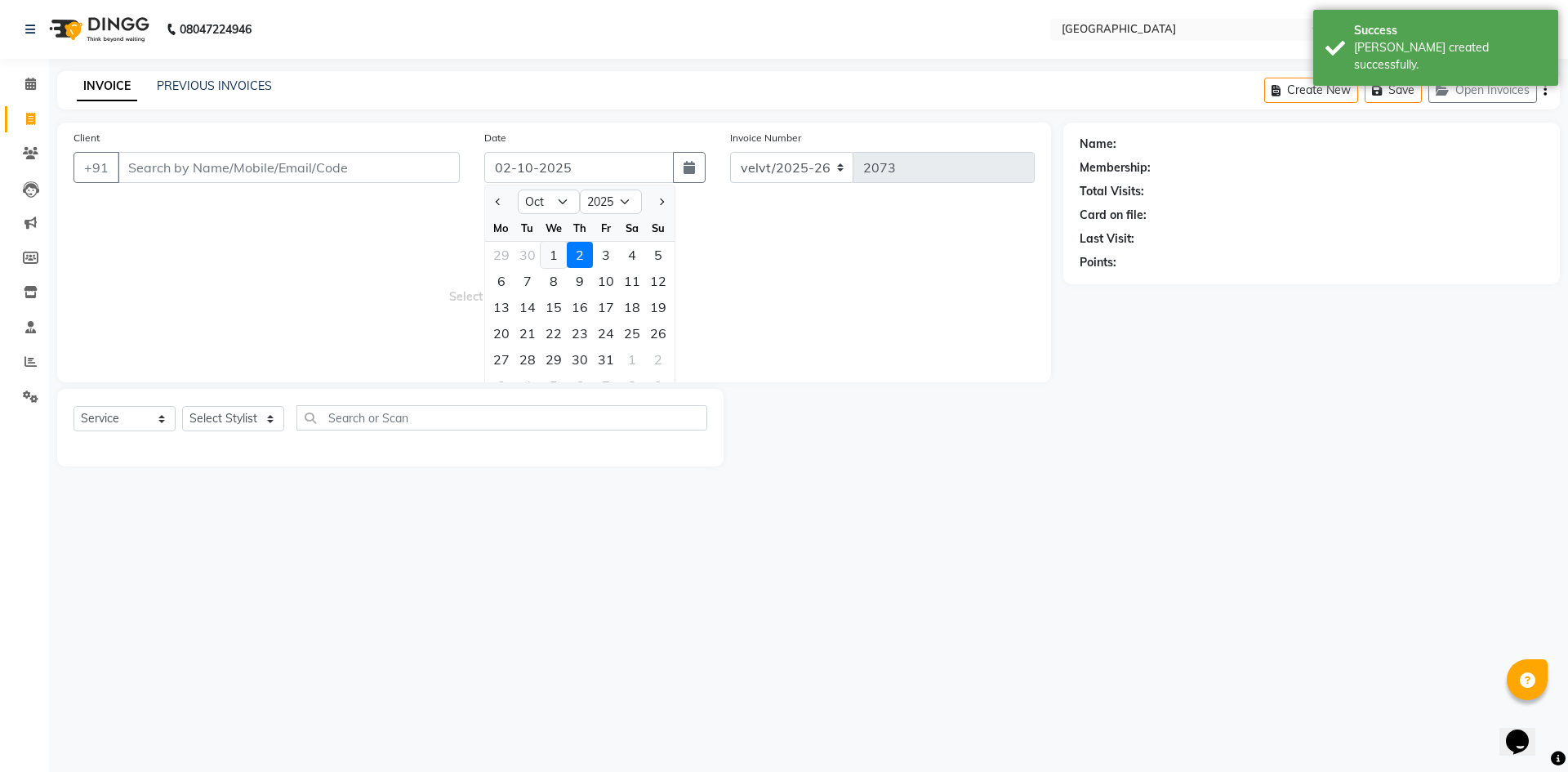
click at [562, 255] on div "1" at bounding box center [554, 254] width 26 height 26
type input "01-10-2025"
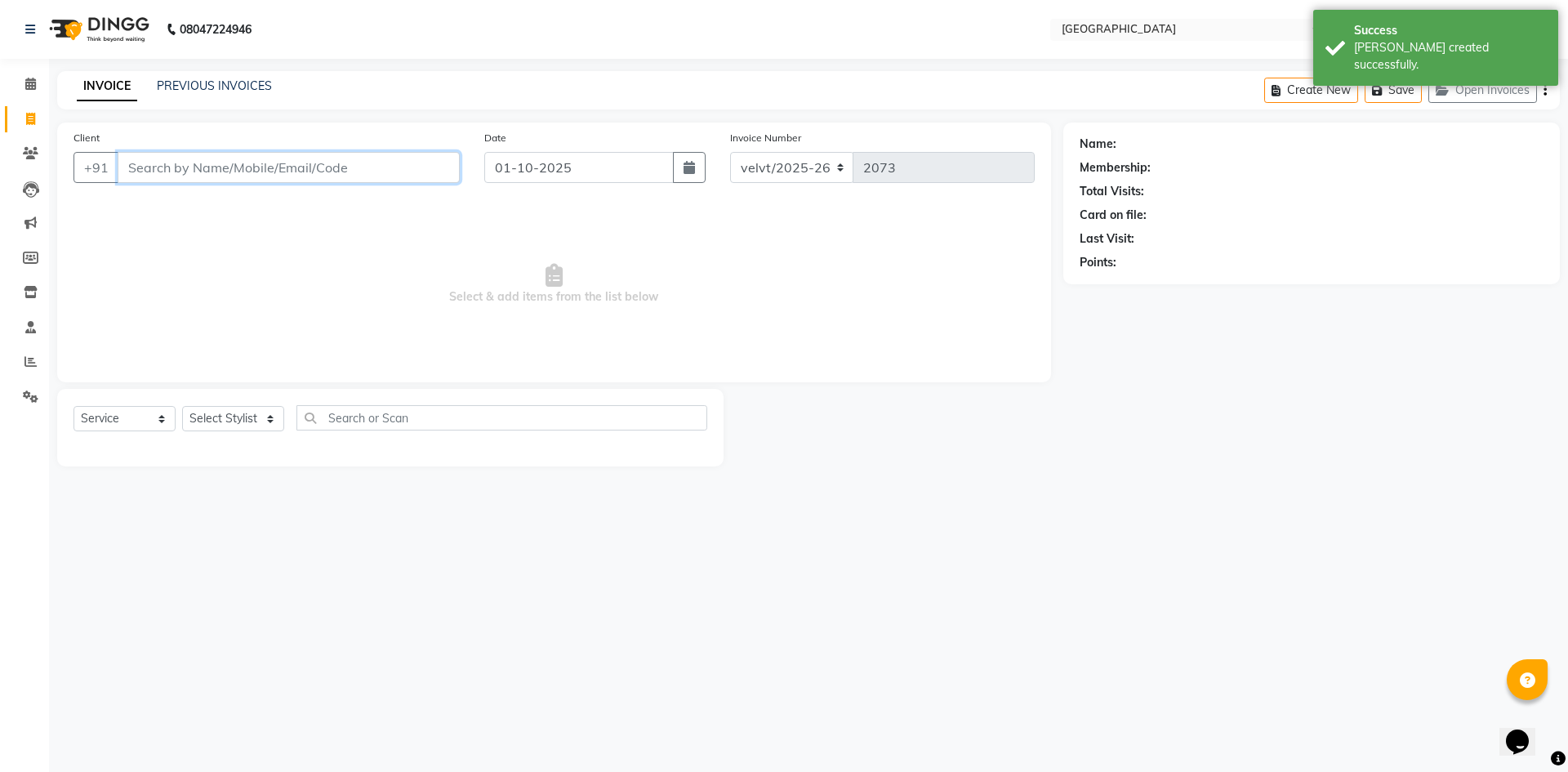
click at [201, 162] on input "Client" at bounding box center [288, 168] width 342 height 31
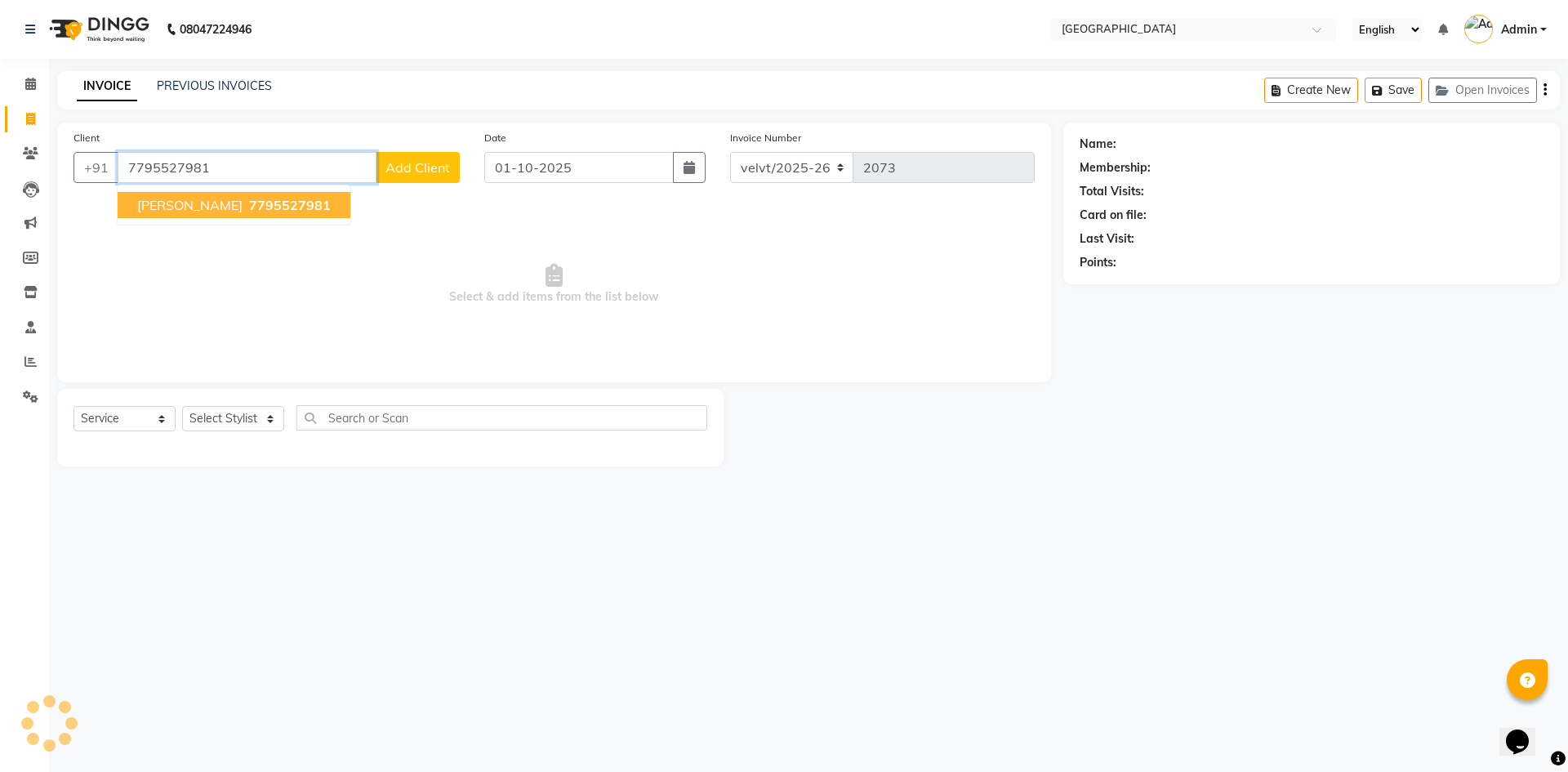
type input "7795527981"
select select "1: Object"
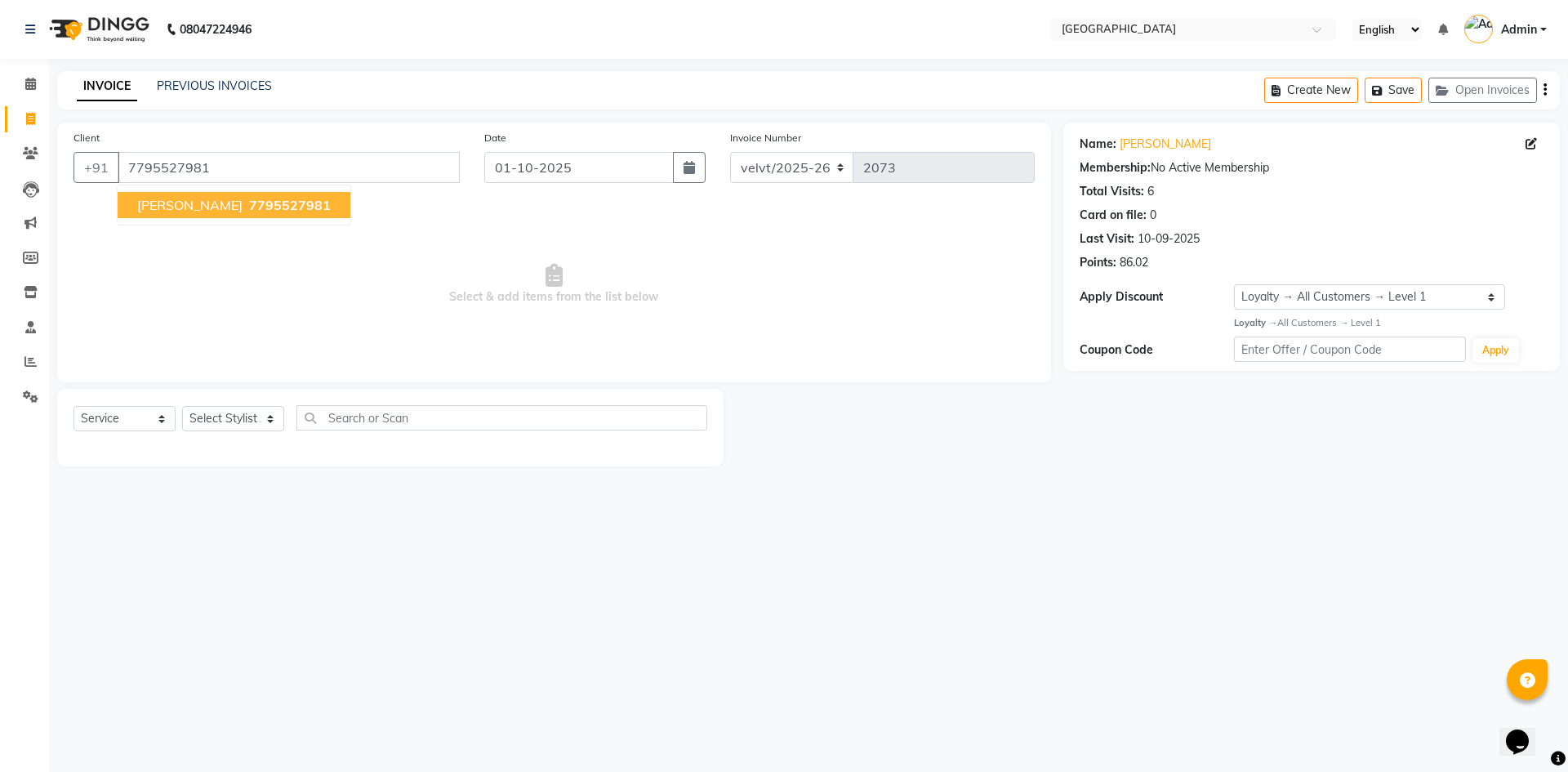
click at [196, 211] on button "Preetham 7795527981" at bounding box center [234, 205] width 233 height 26
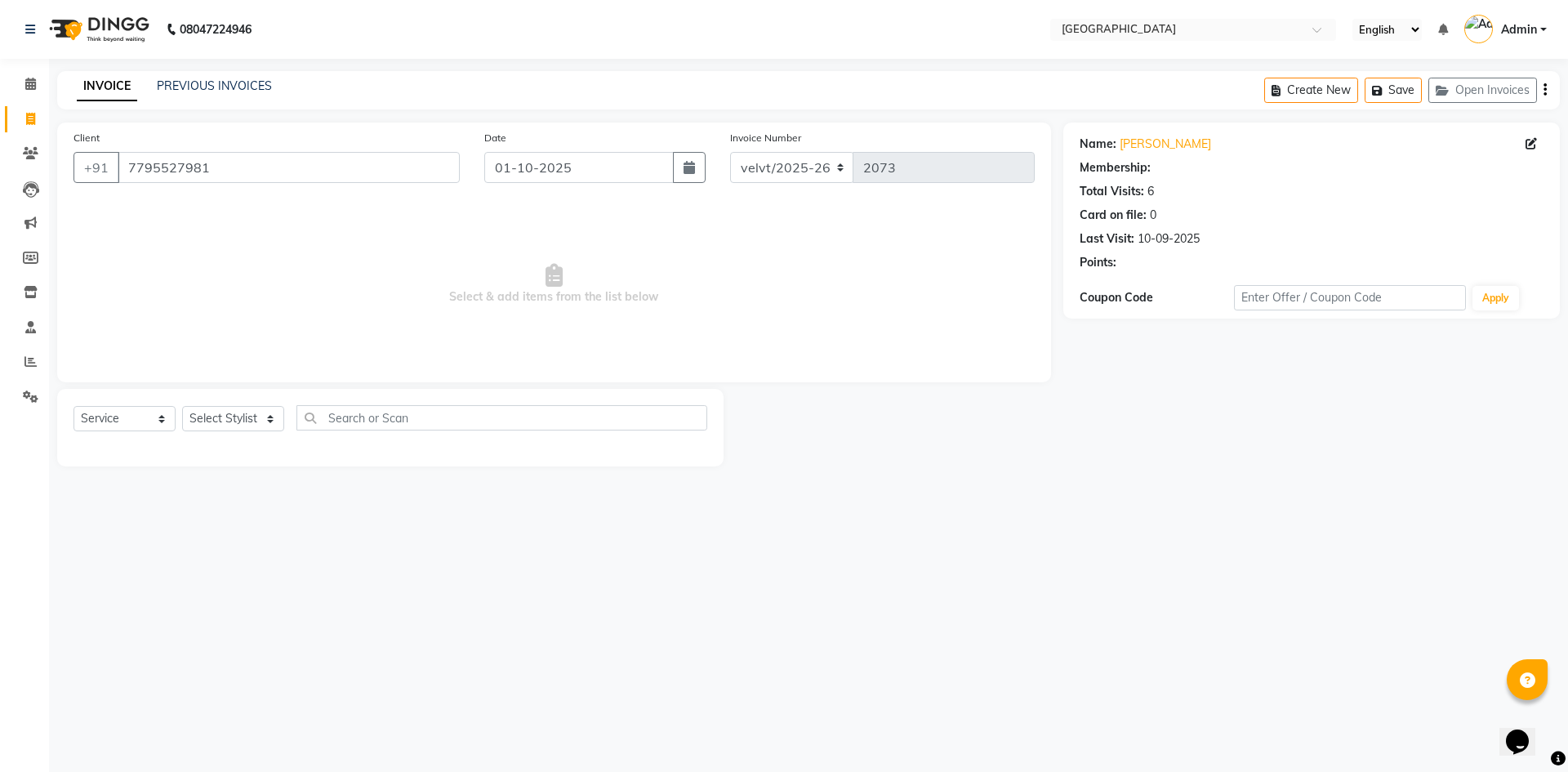
select select "1: Object"
click at [240, 420] on select "Select Stylist Aameer Barkha Nandini Anchan Nomam Roma Tabrej Zaid" at bounding box center [234, 419] width 102 height 25
select select "68464"
click at [182, 406] on select "Select Stylist Aameer Barkha Nandini Anchan Nomam Roma Tabrej Zaid" at bounding box center [234, 419] width 102 height 25
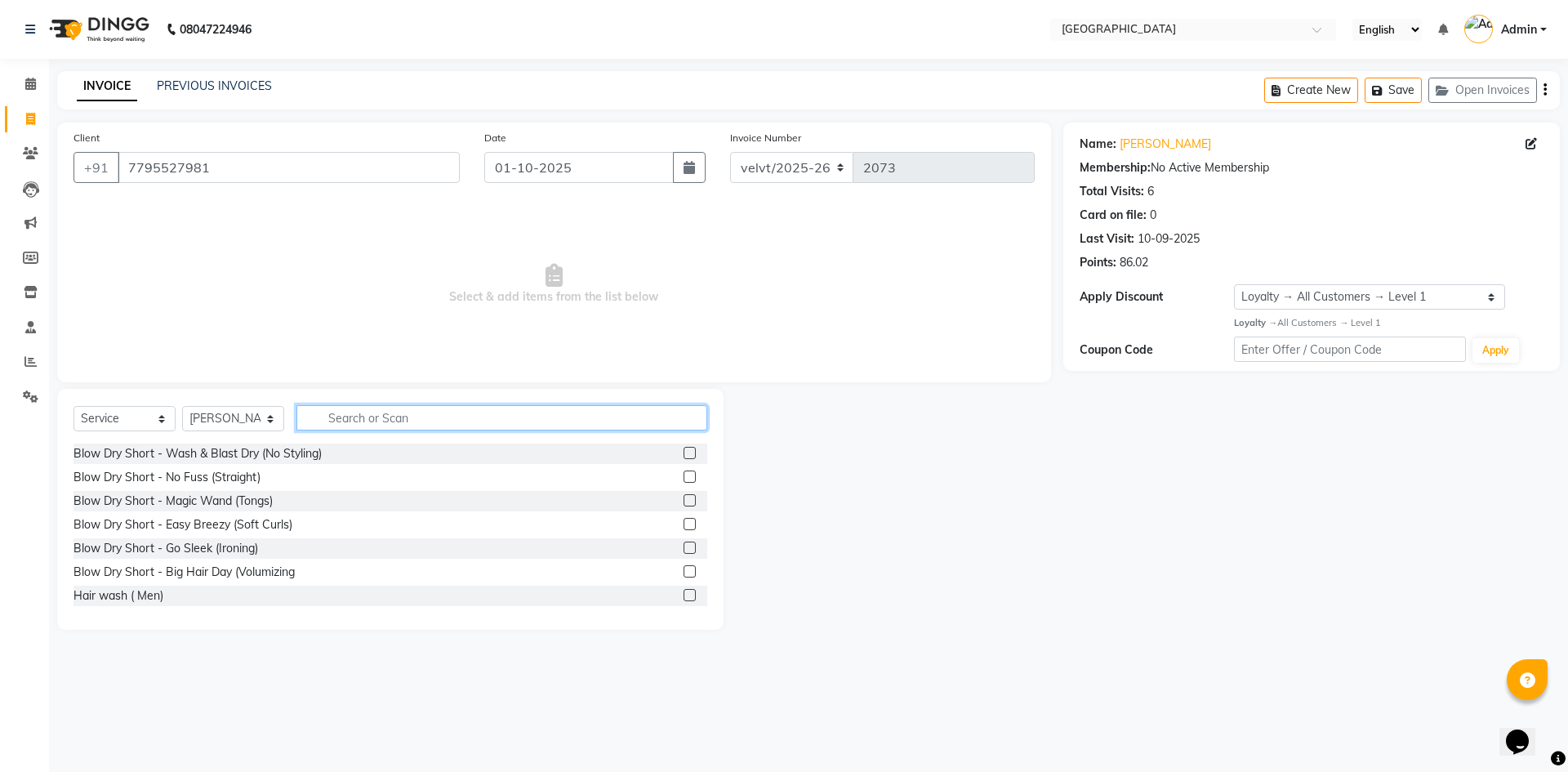
click at [364, 420] on input "text" at bounding box center [501, 418] width 411 height 25
type input "haircut"
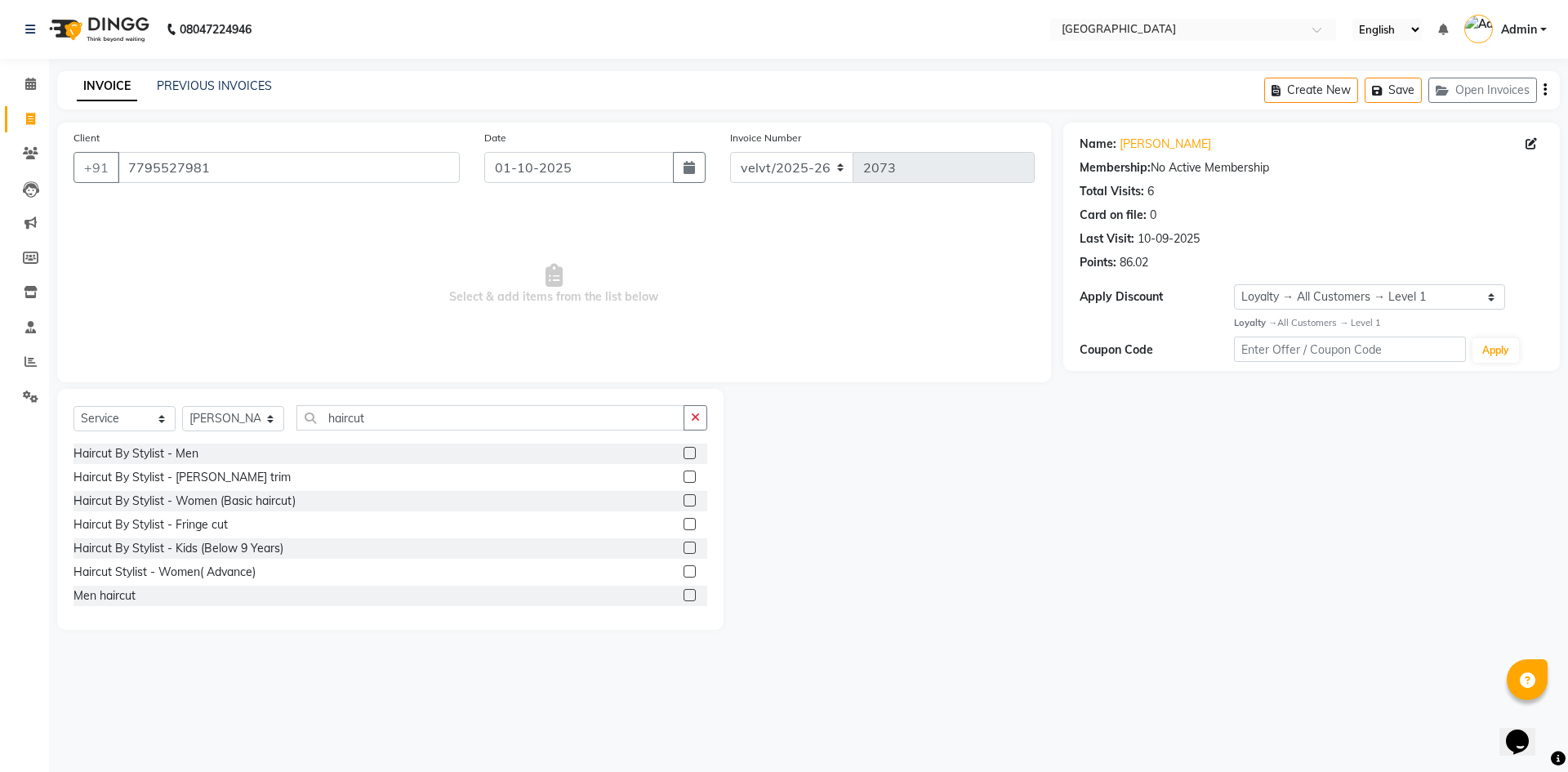
click at [683, 450] on label at bounding box center [689, 453] width 12 height 12
click at [683, 450] on input "checkbox" at bounding box center [688, 453] width 10 height 10
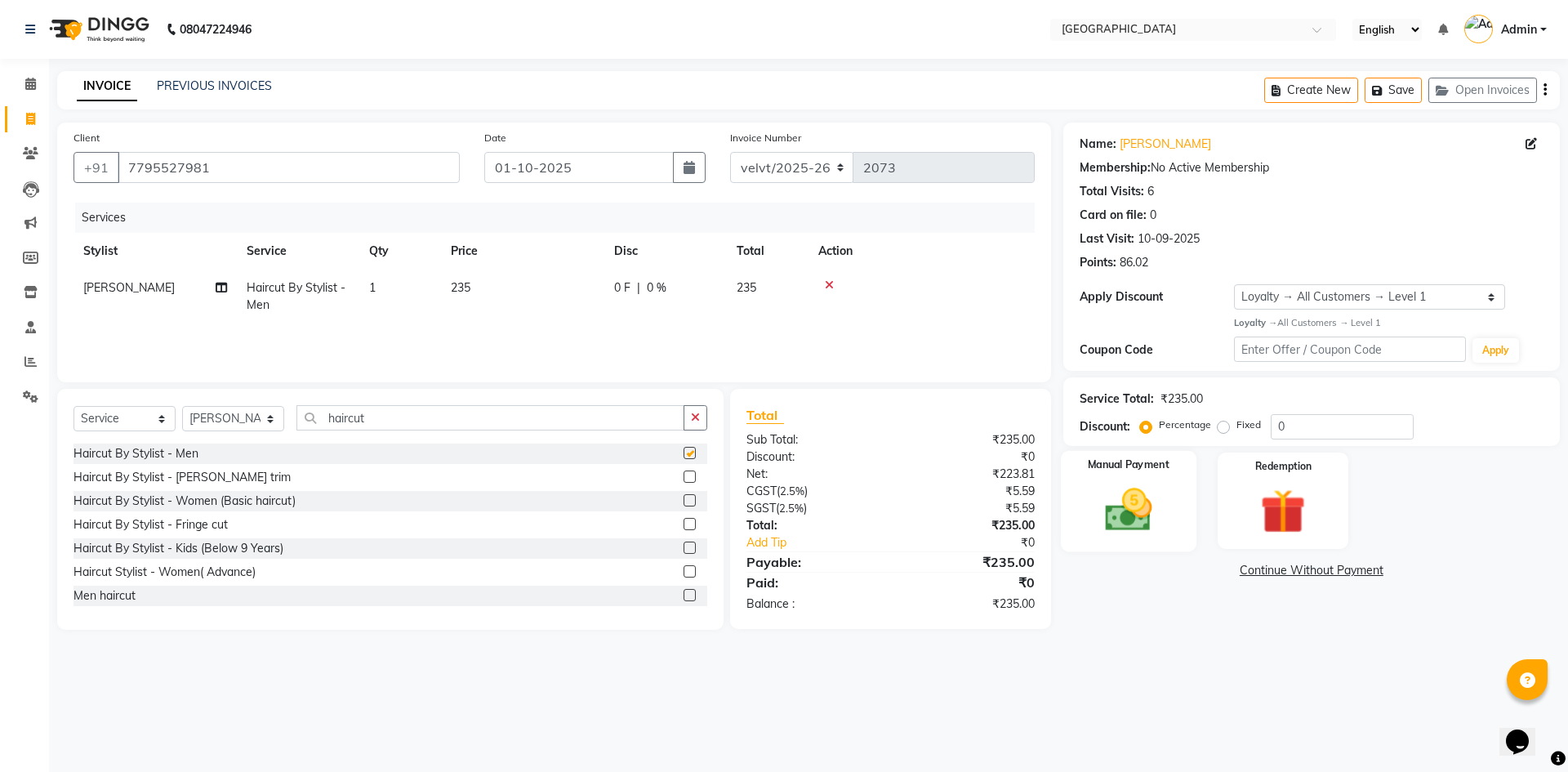
checkbox input "false"
click at [1107, 512] on img at bounding box center [1128, 510] width 76 height 54
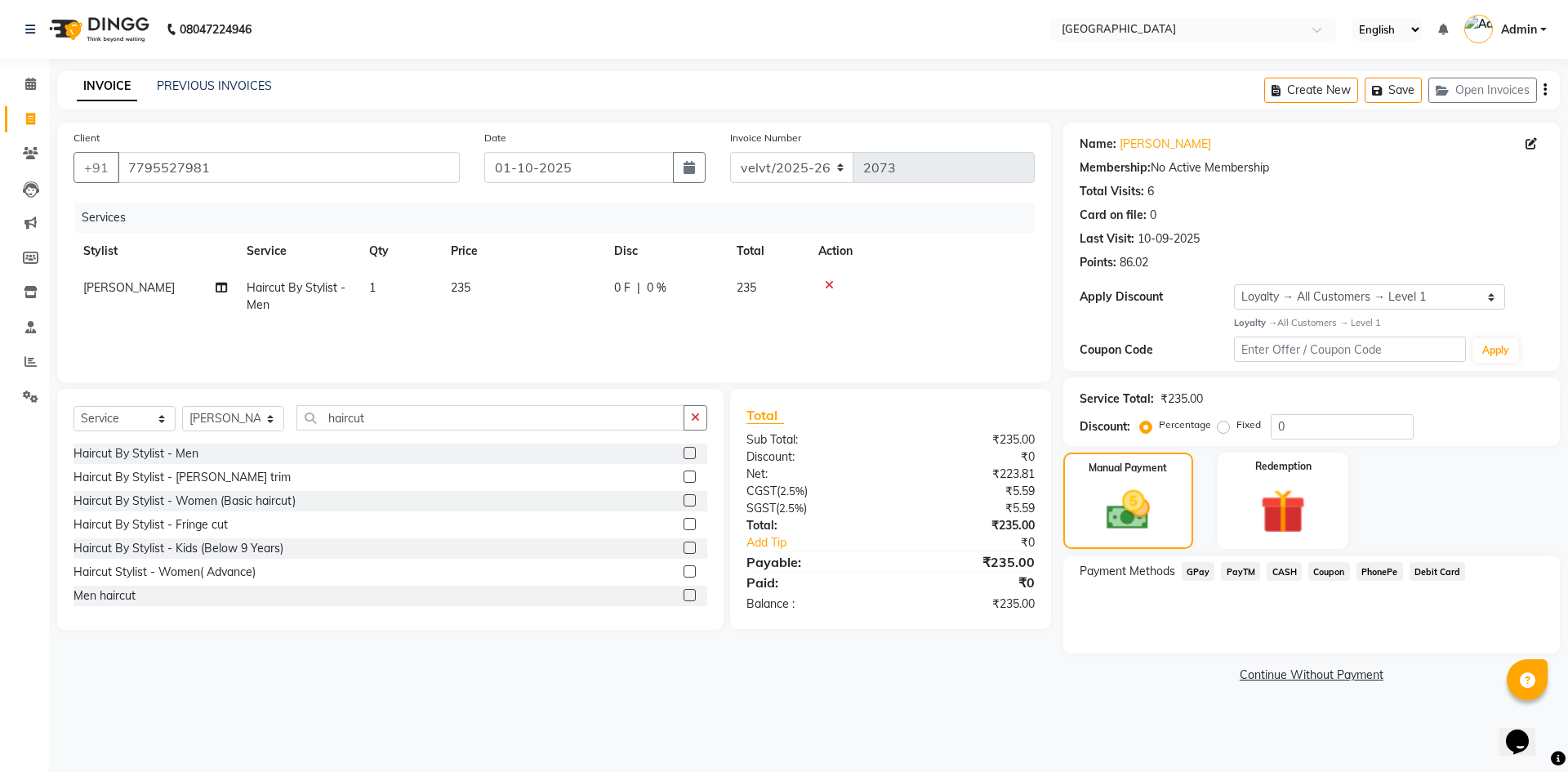
click at [1385, 571] on span "PhonePe" at bounding box center [1380, 571] width 47 height 19
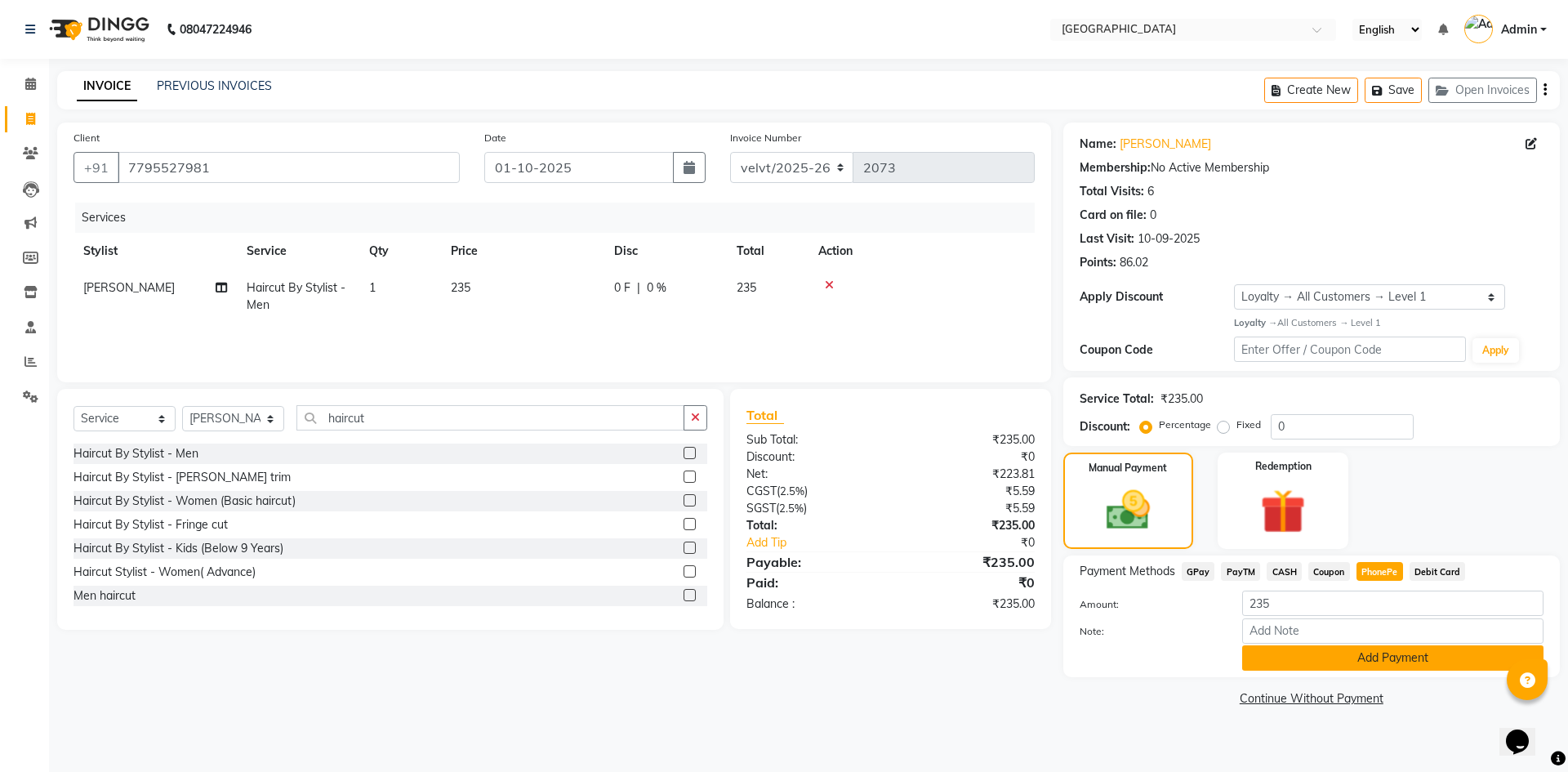
click at [1300, 659] on button "Add Payment" at bounding box center [1393, 657] width 301 height 25
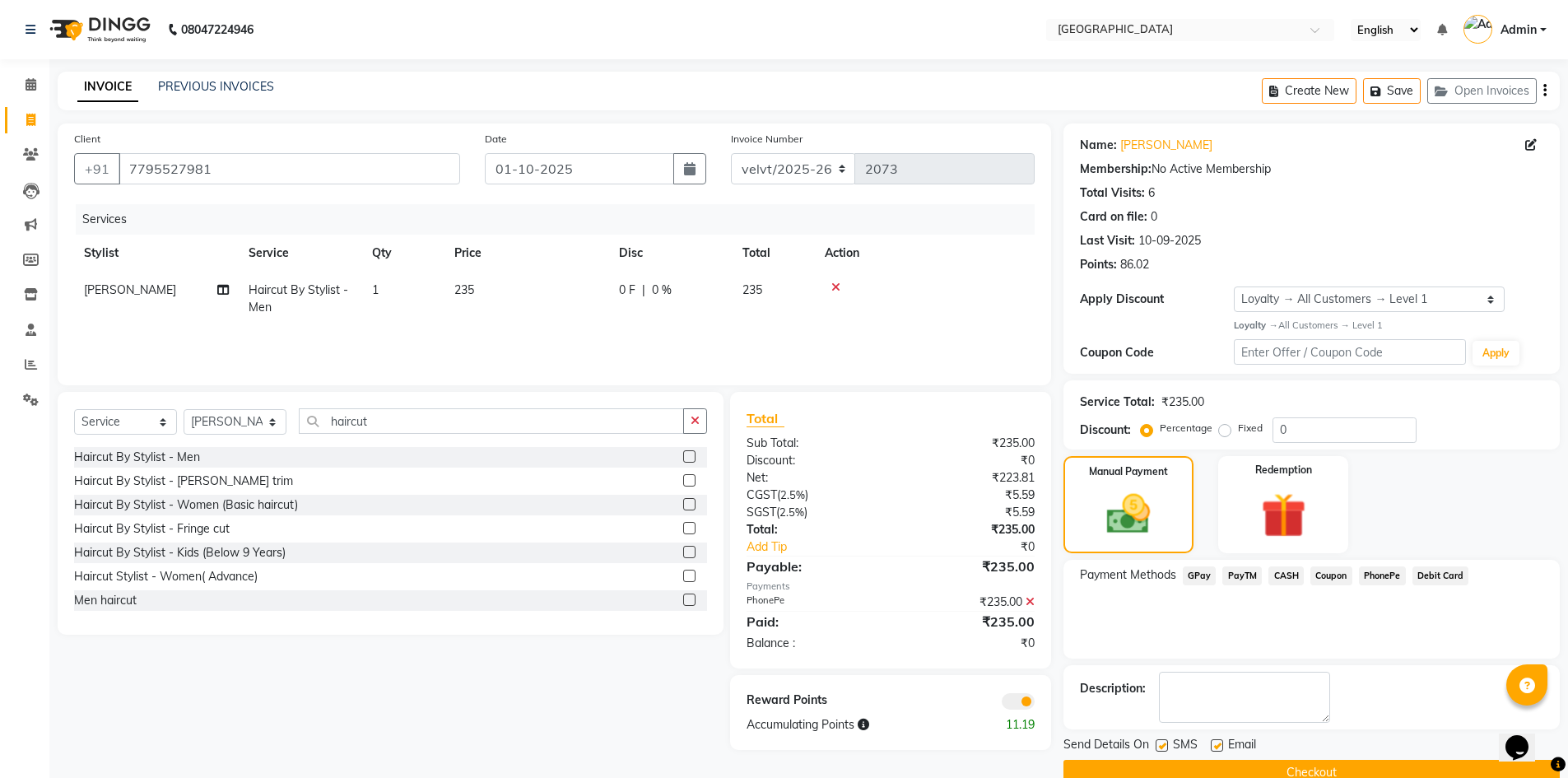
click at [1163, 746] on label at bounding box center [1162, 746] width 12 height 12
click at [1163, 746] on input "checkbox" at bounding box center [1161, 746] width 10 height 11
checkbox input "false"
click at [1212, 747] on label at bounding box center [1217, 746] width 12 height 12
click at [1212, 747] on input "checkbox" at bounding box center [1216, 746] width 10 height 11
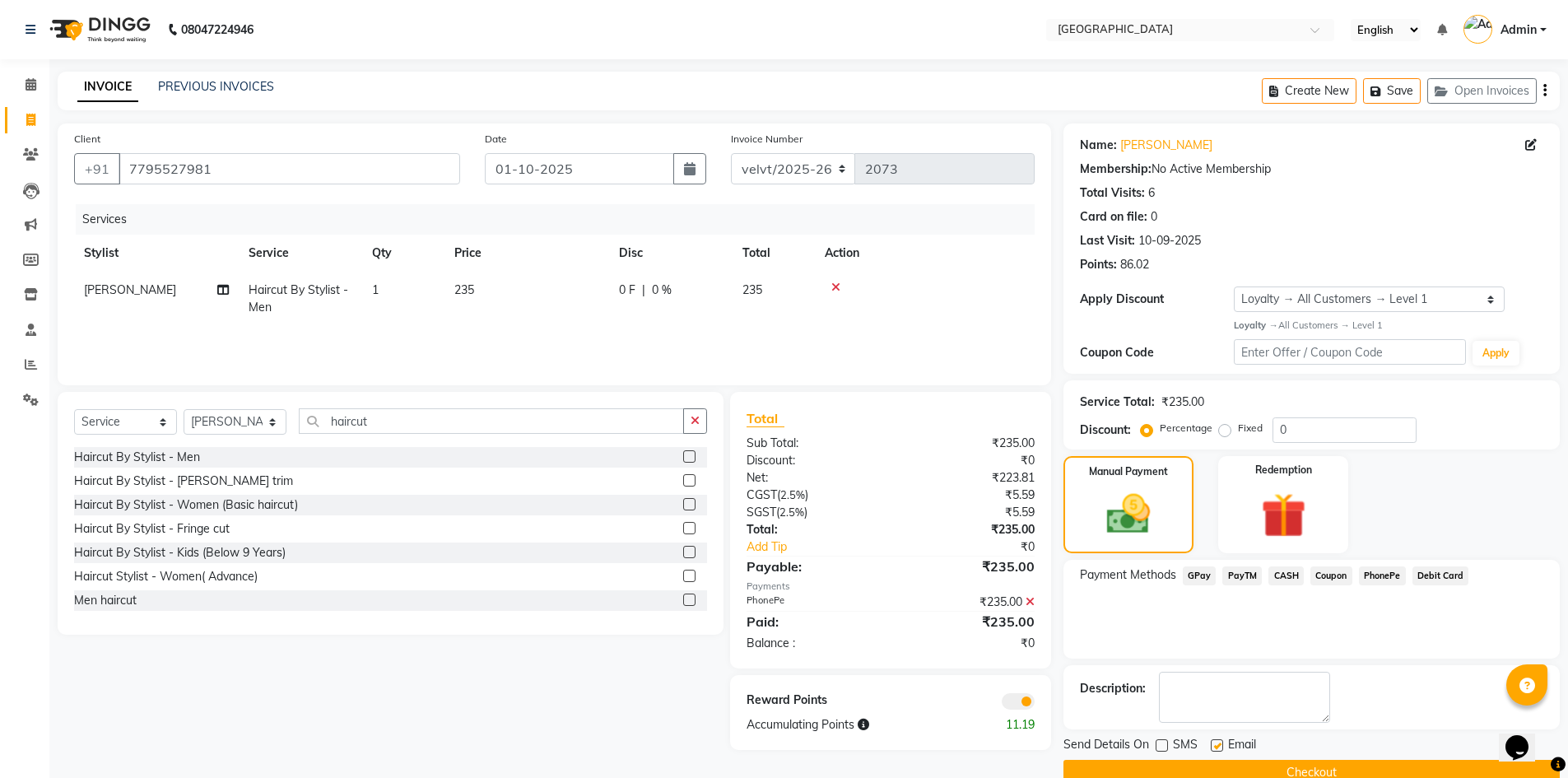
checkbox input "false"
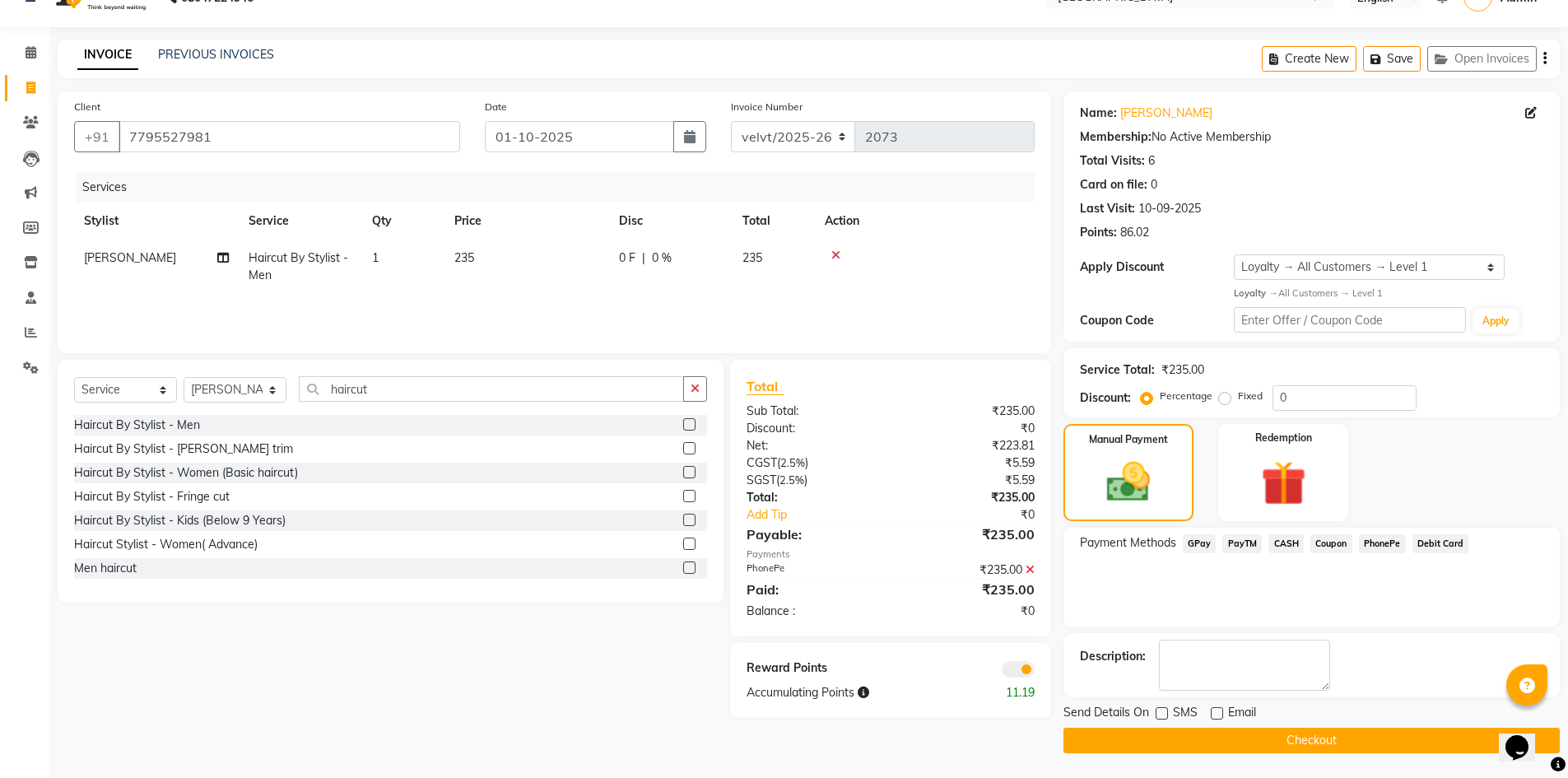
click at [1215, 744] on button "Checkout" at bounding box center [1311, 740] width 496 height 25
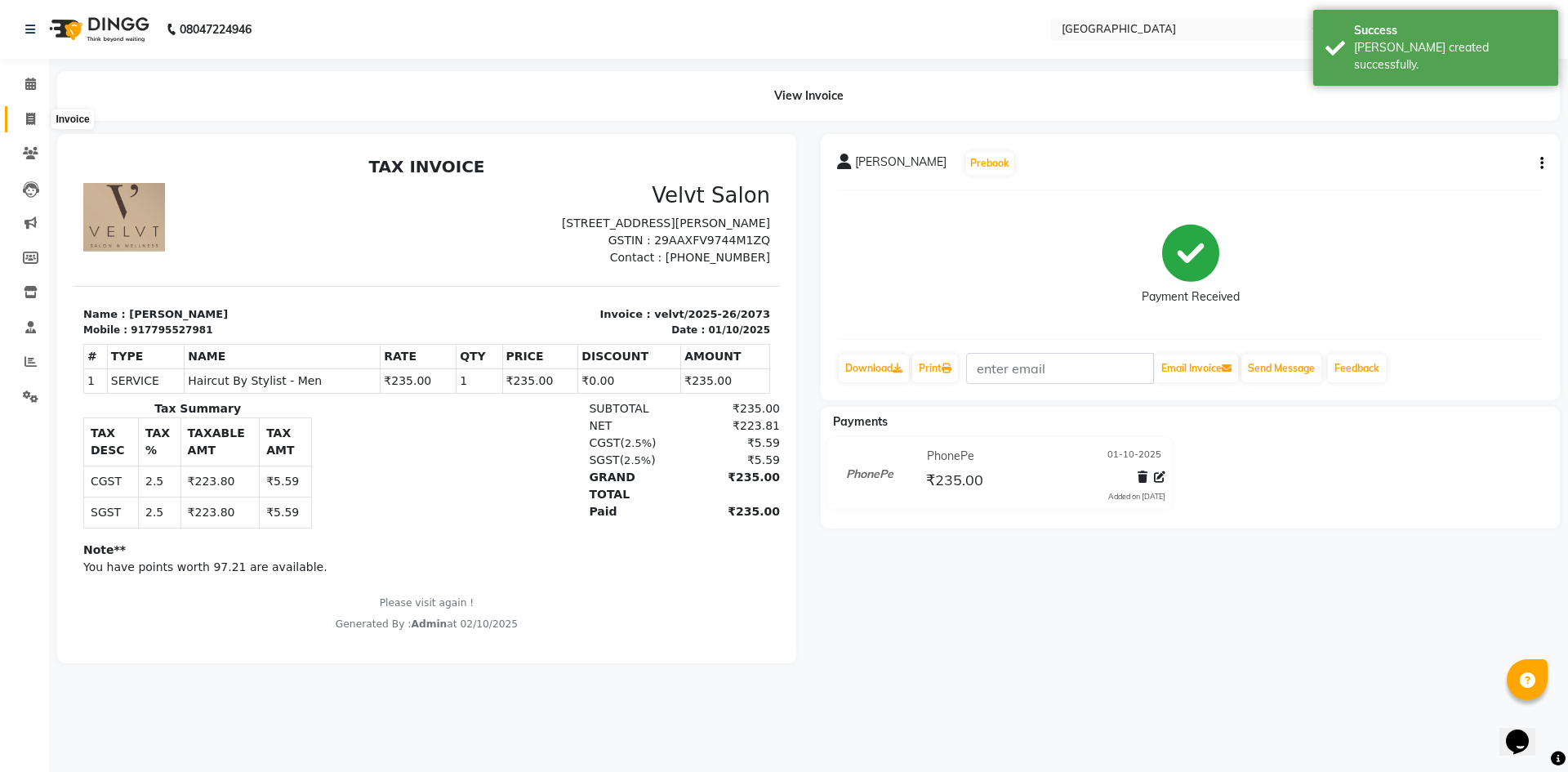
drag, startPoint x: 32, startPoint y: 116, endPoint x: 36, endPoint y: 127, distance: 11.7
click at [32, 116] on icon at bounding box center [30, 119] width 9 height 12
select select "service"
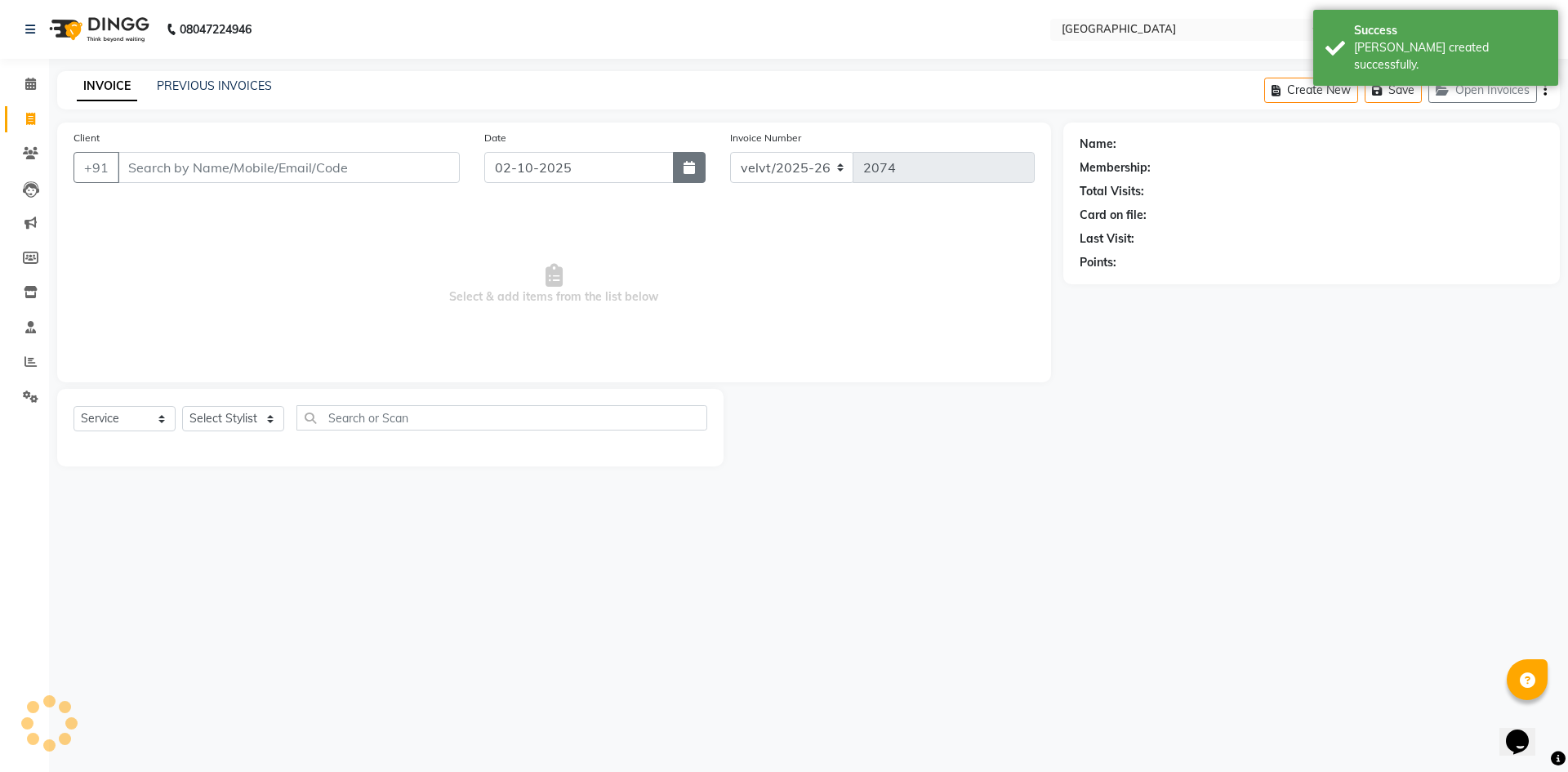
click at [686, 168] on icon "button" at bounding box center [688, 167] width 11 height 13
select select "10"
select select "2025"
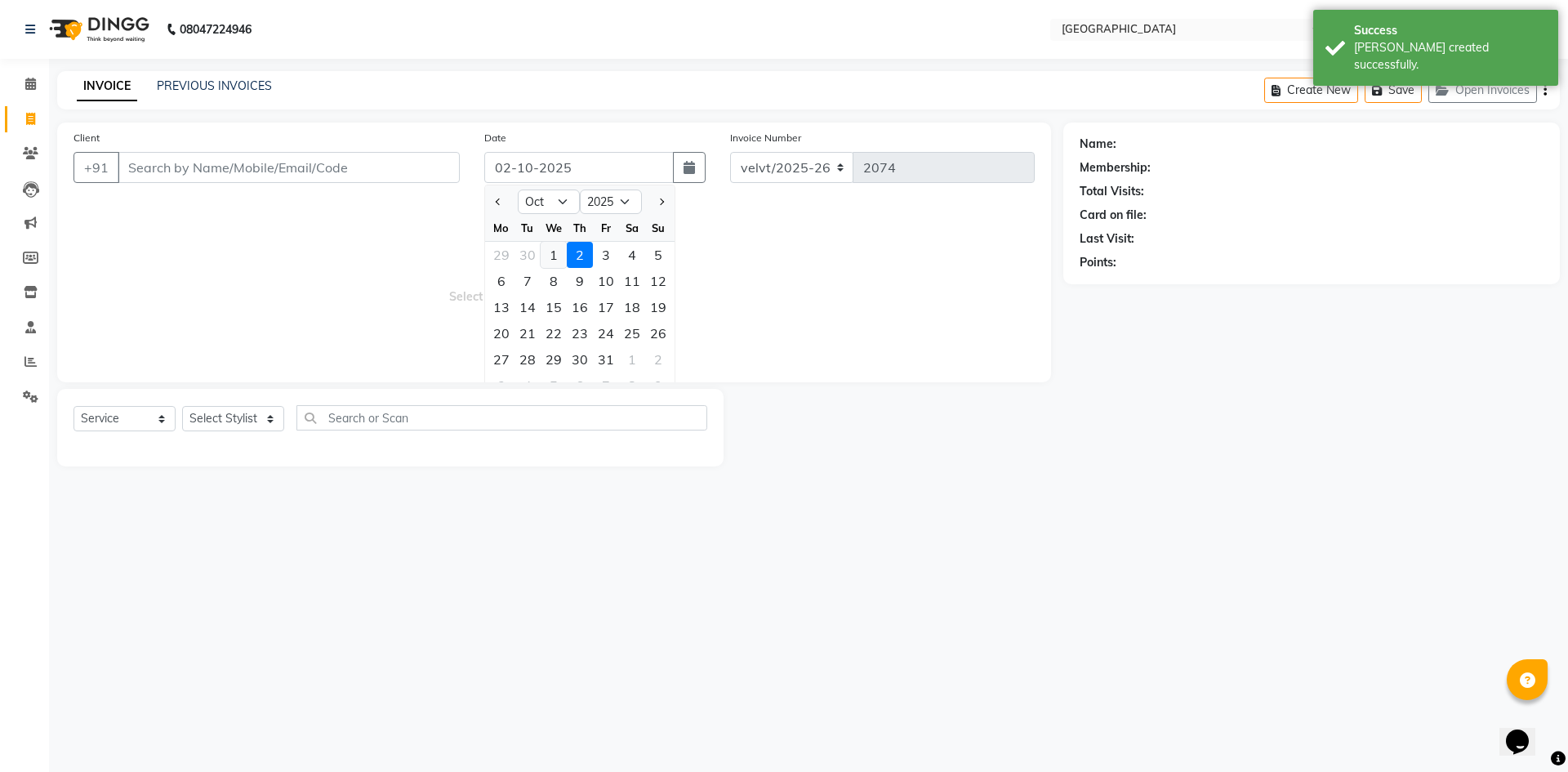
click at [551, 255] on div "1" at bounding box center [554, 254] width 26 height 26
type input "01-10-2025"
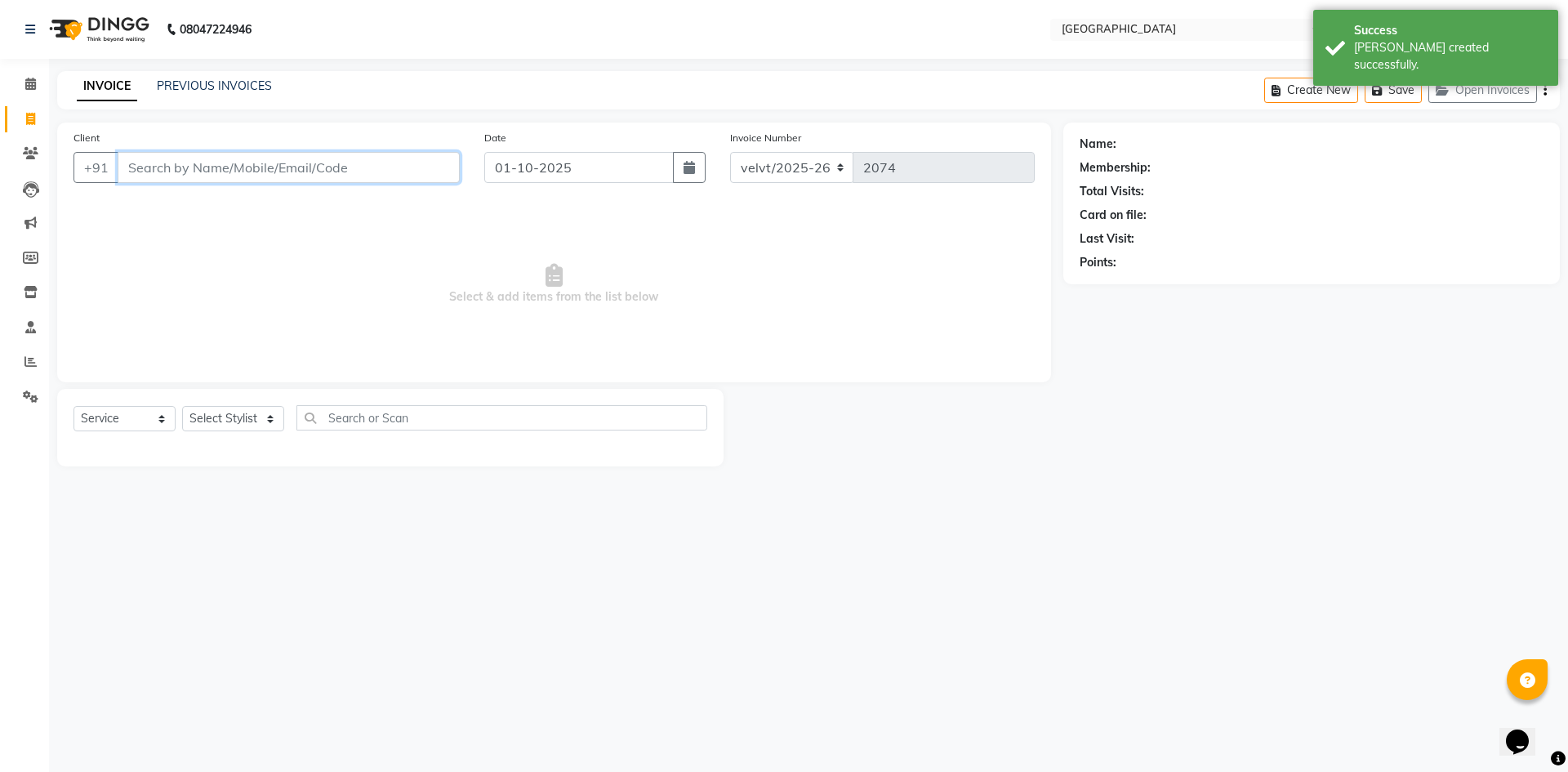
click at [165, 161] on input "Client" at bounding box center [288, 168] width 342 height 31
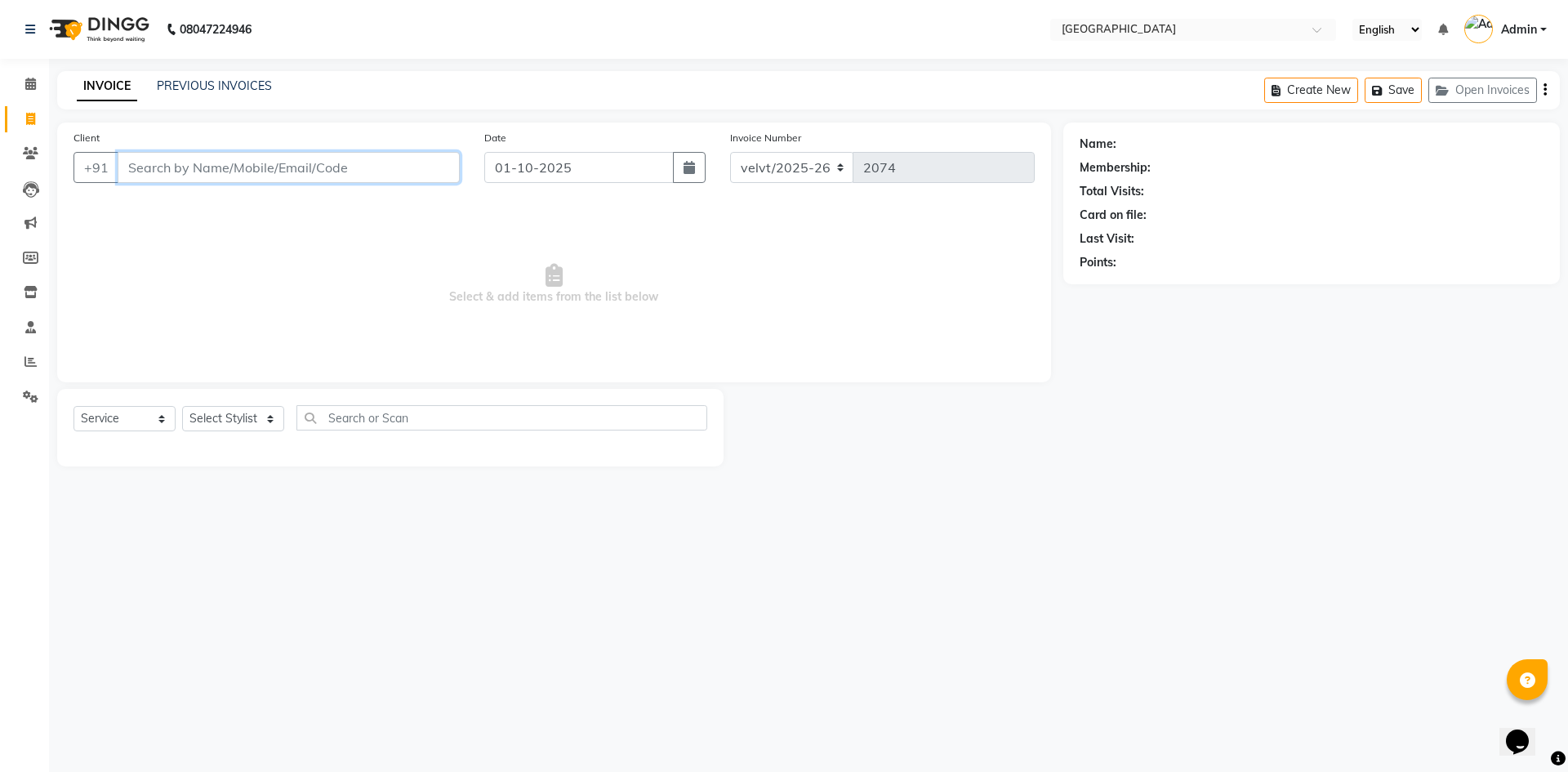
click at [169, 170] on input "Client" at bounding box center [288, 168] width 342 height 31
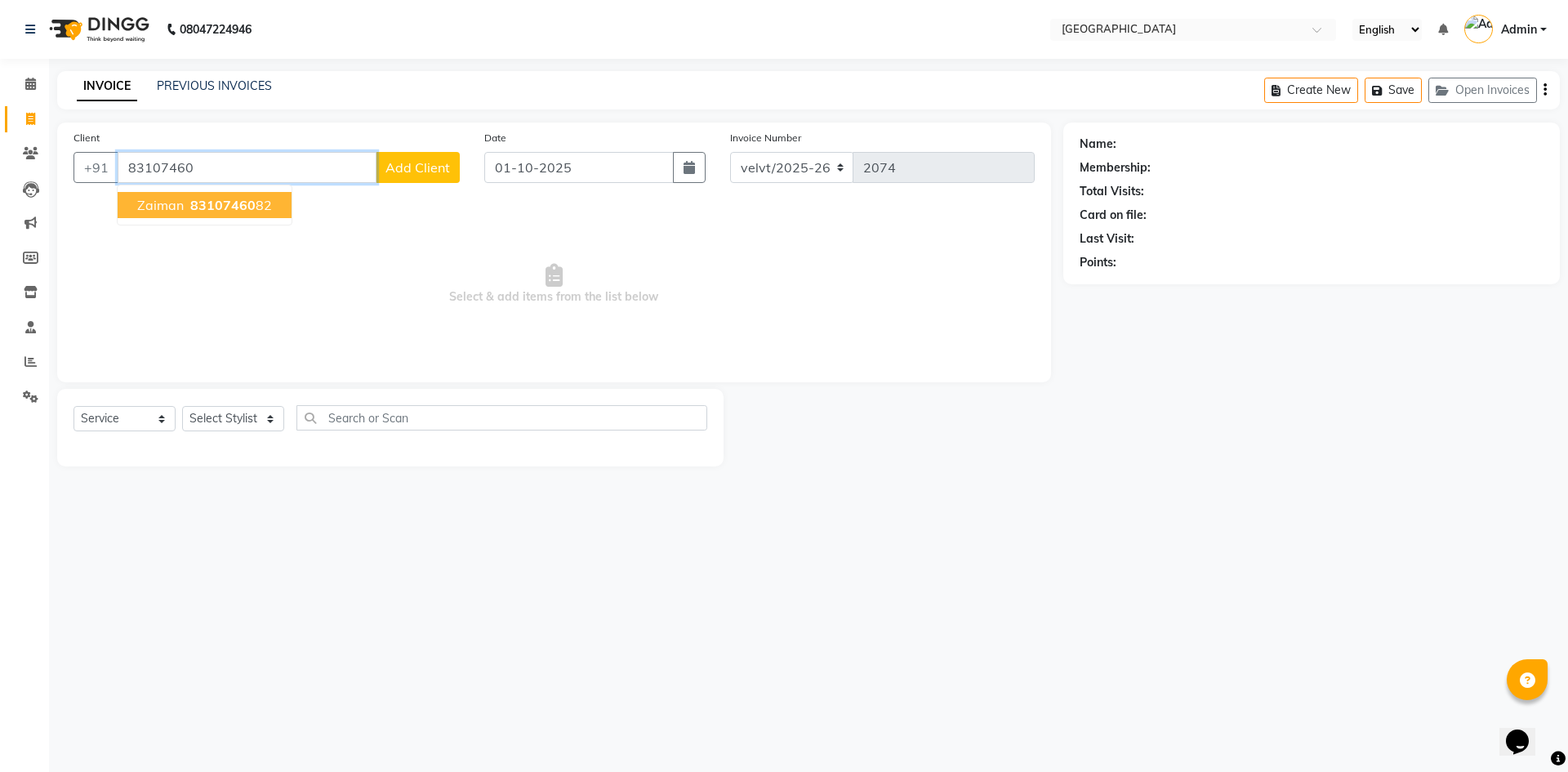
click at [243, 208] on span "83107460" at bounding box center [222, 205] width 65 height 16
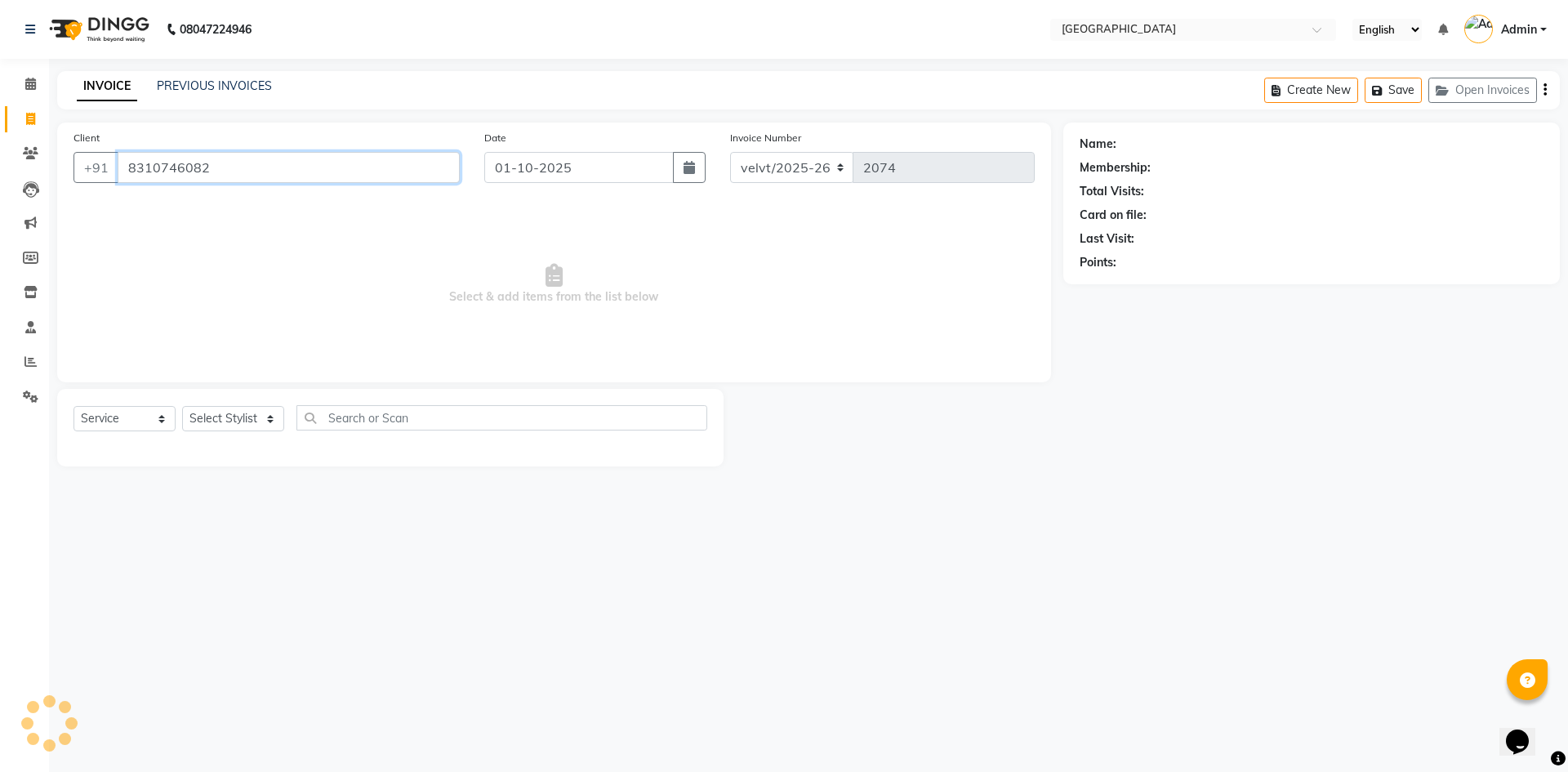
type input "8310746082"
select select "1: Object"
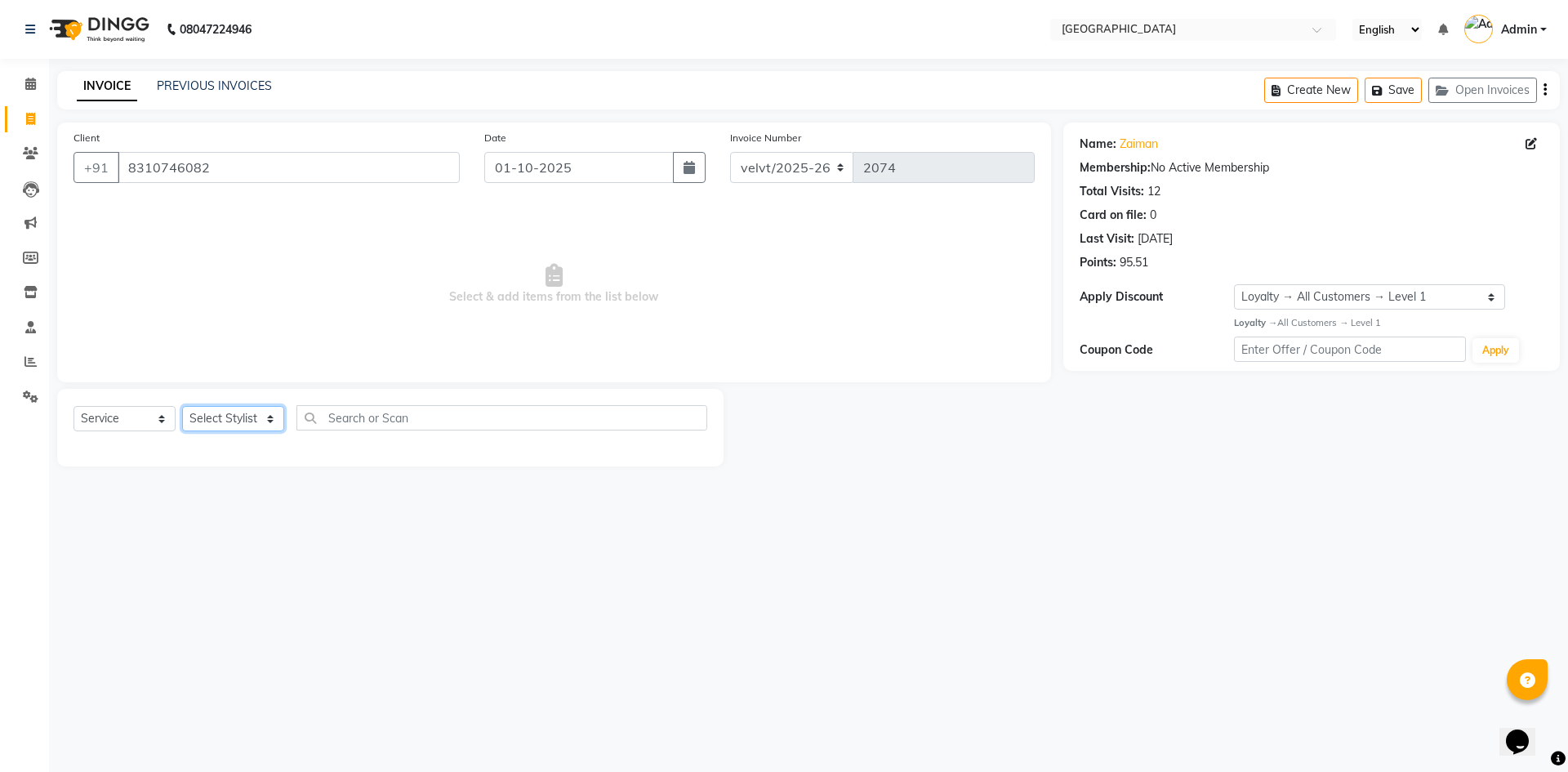
click at [227, 419] on select "Select Stylist Aameer Barkha Nandini Anchan Nomam Roma Tabrej Zaid" at bounding box center [234, 419] width 102 height 25
select select "89472"
click at [182, 406] on select "Select Stylist Aameer Barkha Nandini Anchan Nomam Roma Tabrej Zaid" at bounding box center [234, 419] width 102 height 25
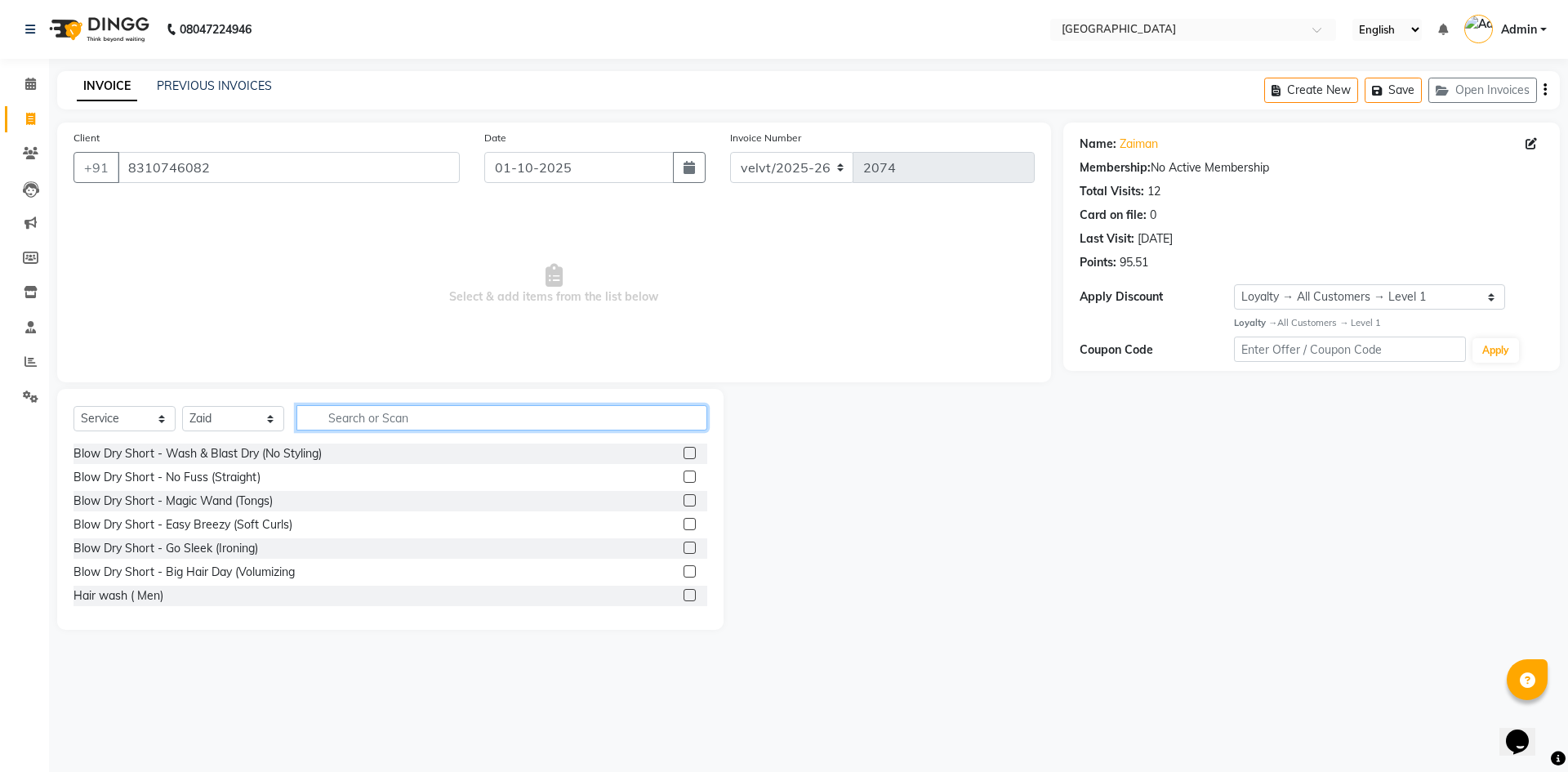
click at [350, 420] on input "text" at bounding box center [501, 418] width 411 height 25
type input "haircu"
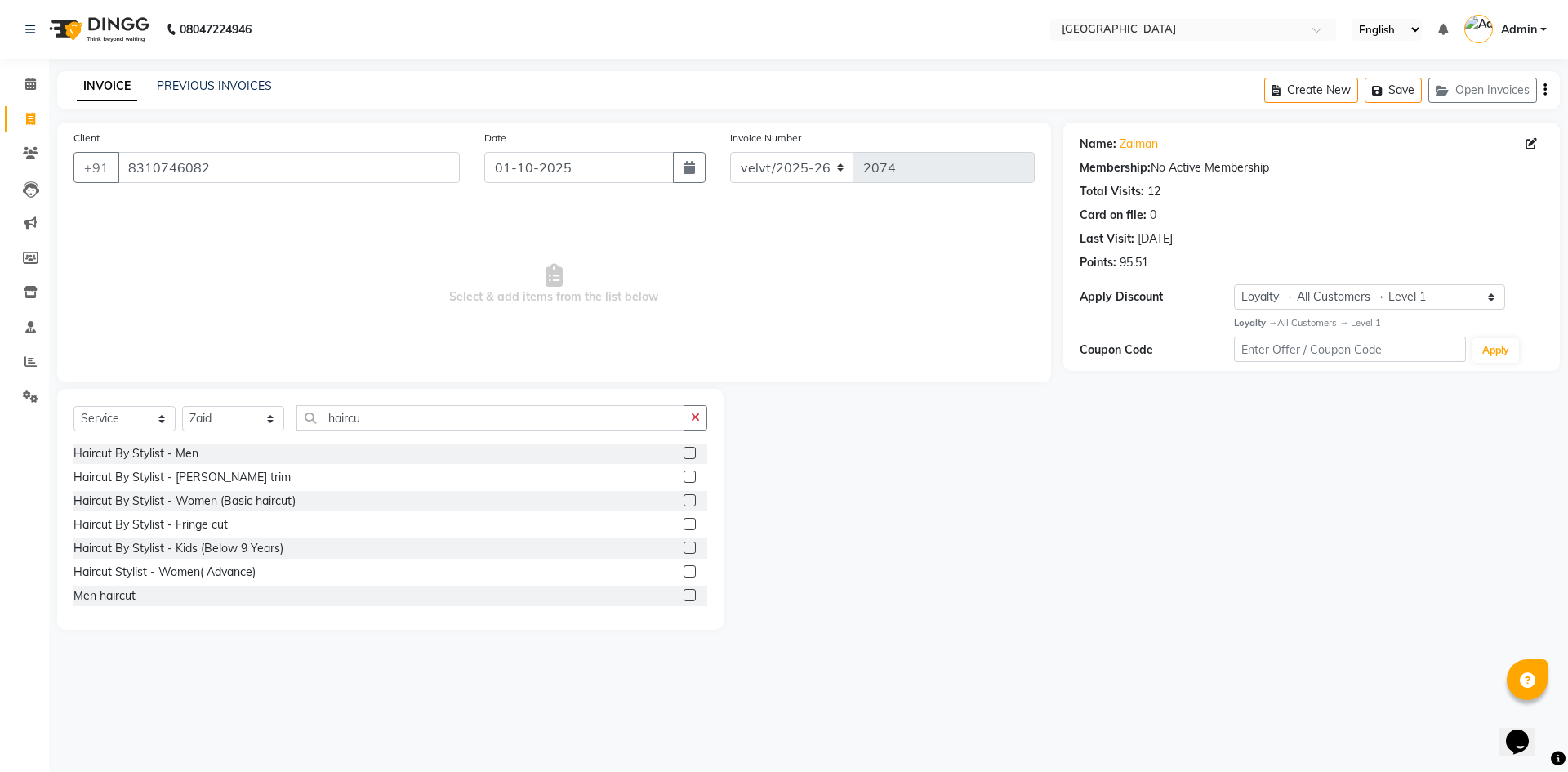
click at [683, 454] on label at bounding box center [689, 453] width 12 height 12
click at [683, 454] on input "checkbox" at bounding box center [688, 453] width 10 height 10
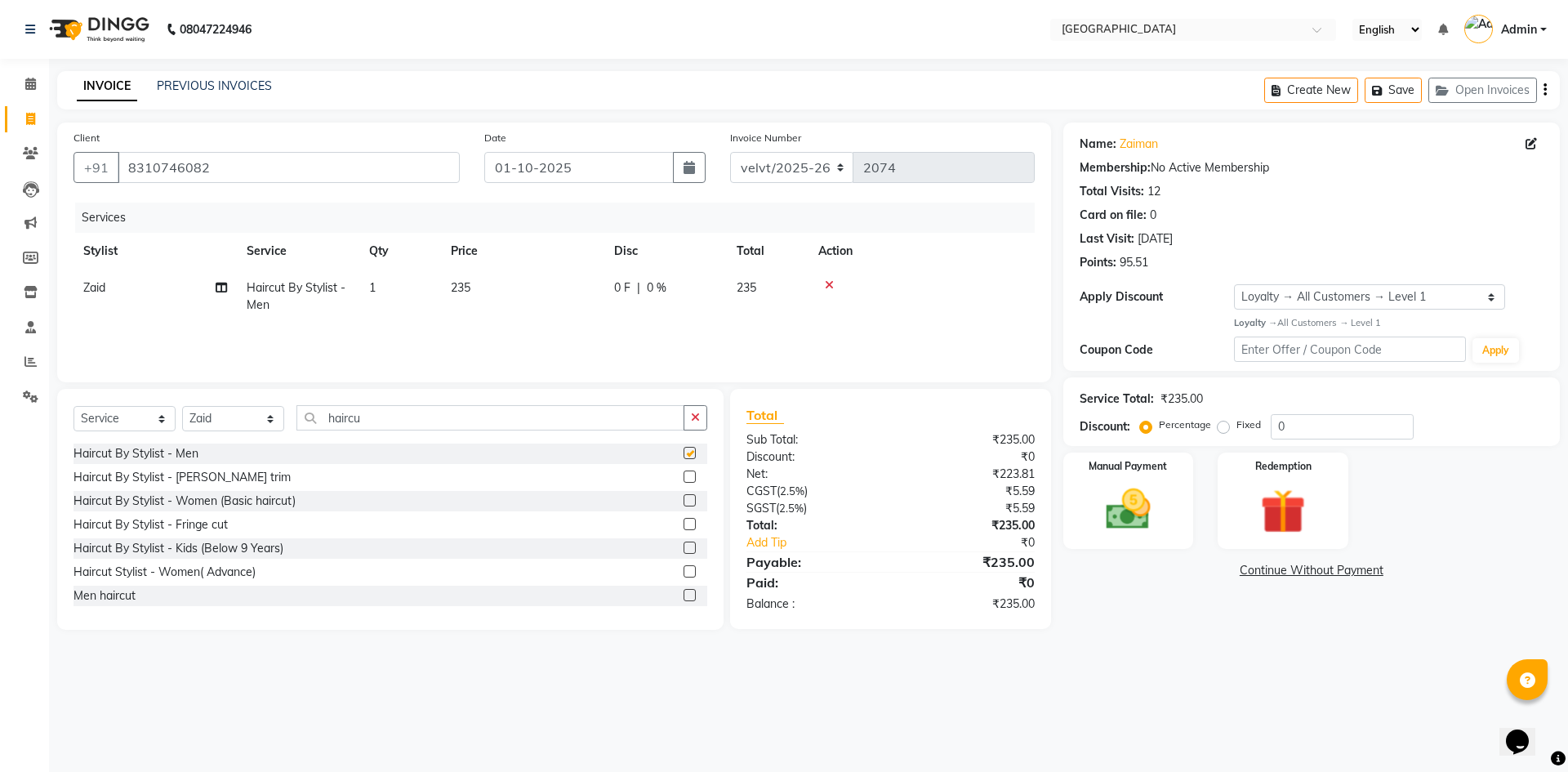
checkbox input "false"
click at [683, 476] on label at bounding box center [689, 477] width 12 height 12
click at [683, 476] on input "checkbox" at bounding box center [688, 478] width 10 height 10
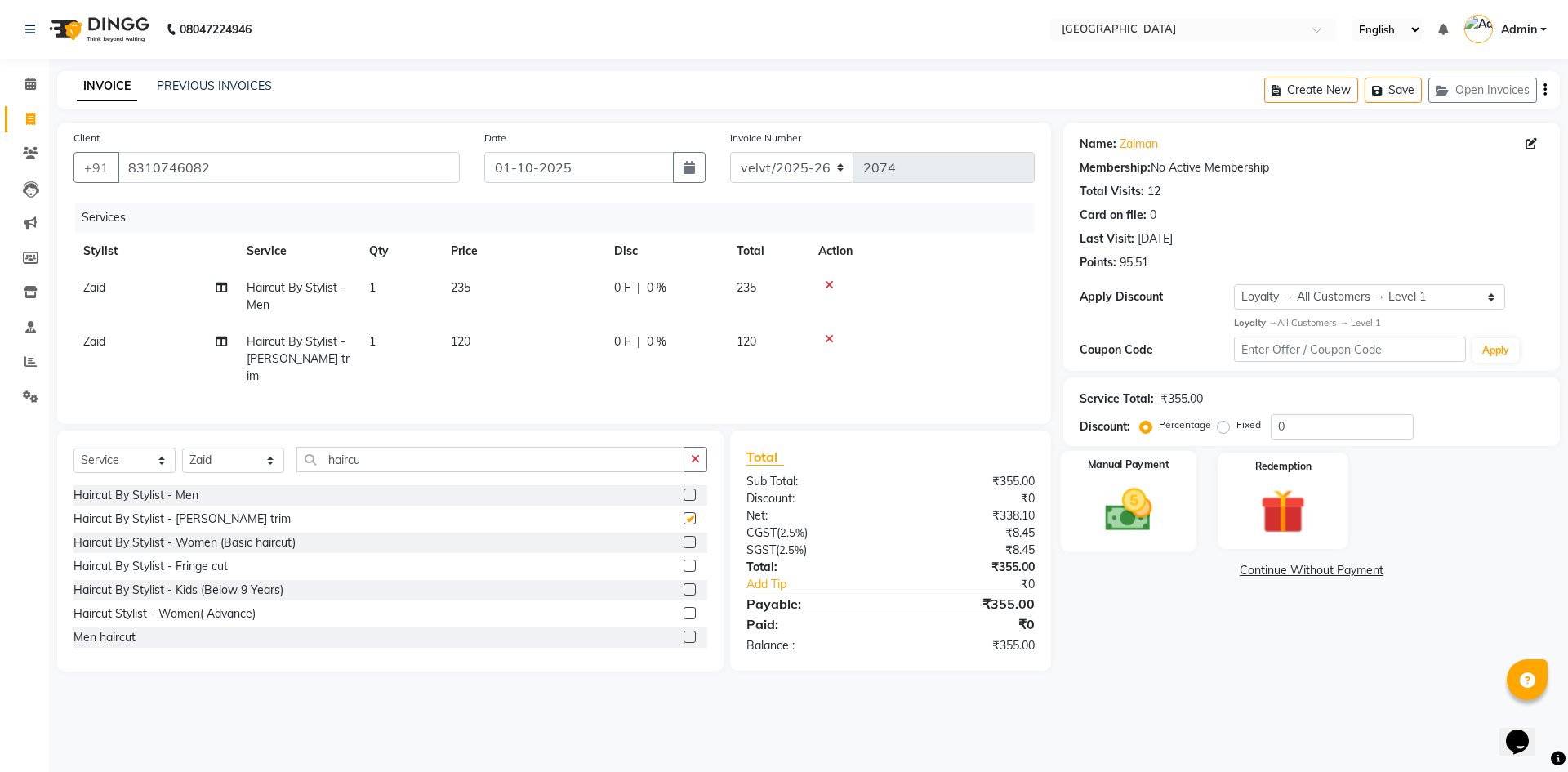
checkbox input "false"
click at [1236, 426] on label "Fixed" at bounding box center [1248, 425] width 24 height 15
click at [1222, 426] on input "Fixed" at bounding box center [1226, 425] width 11 height 11
radio input "true"
click at [1302, 426] on input "0" at bounding box center [1342, 426] width 143 height 25
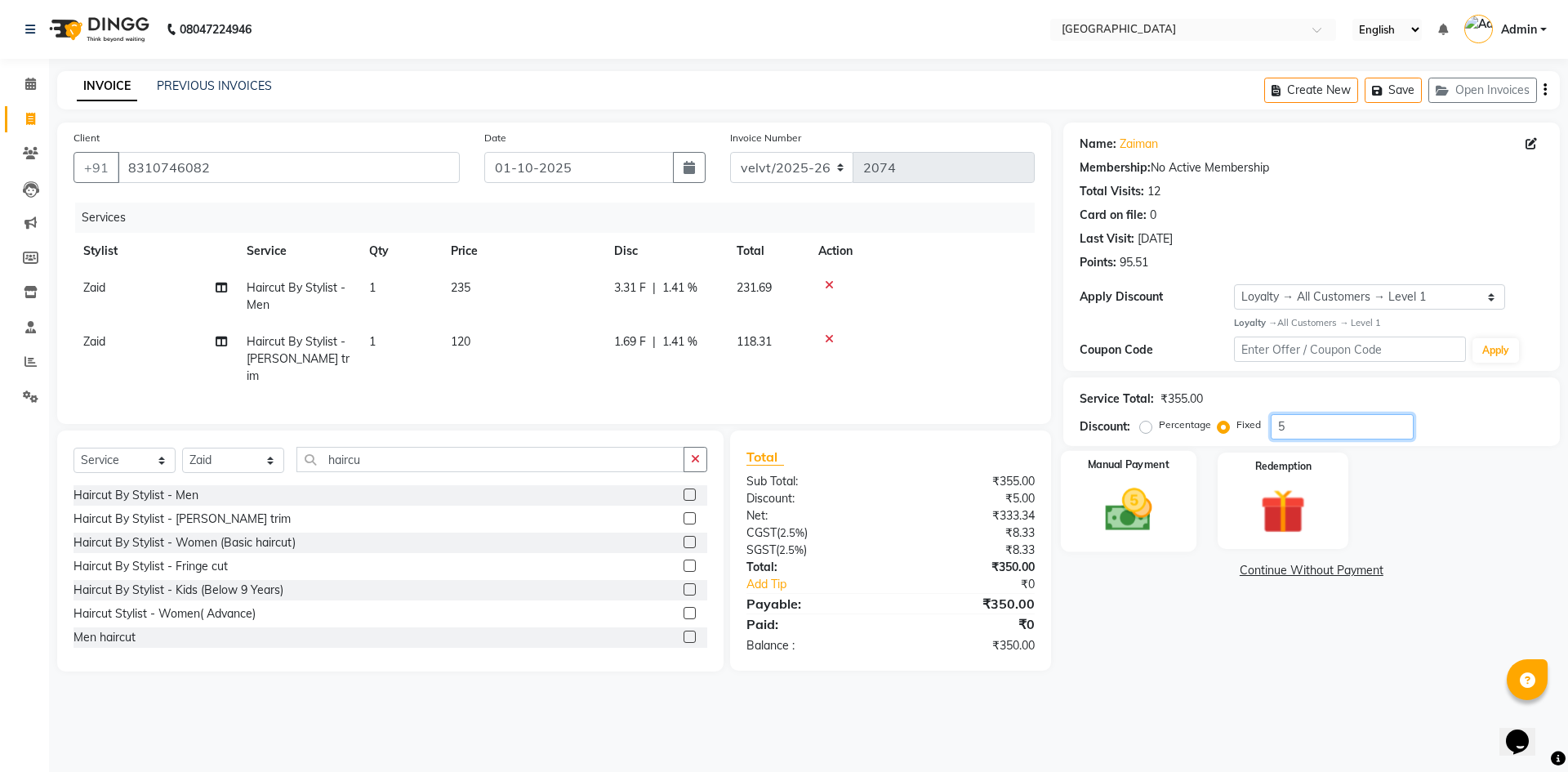
type input "5"
click at [1123, 518] on img at bounding box center [1128, 510] width 76 height 54
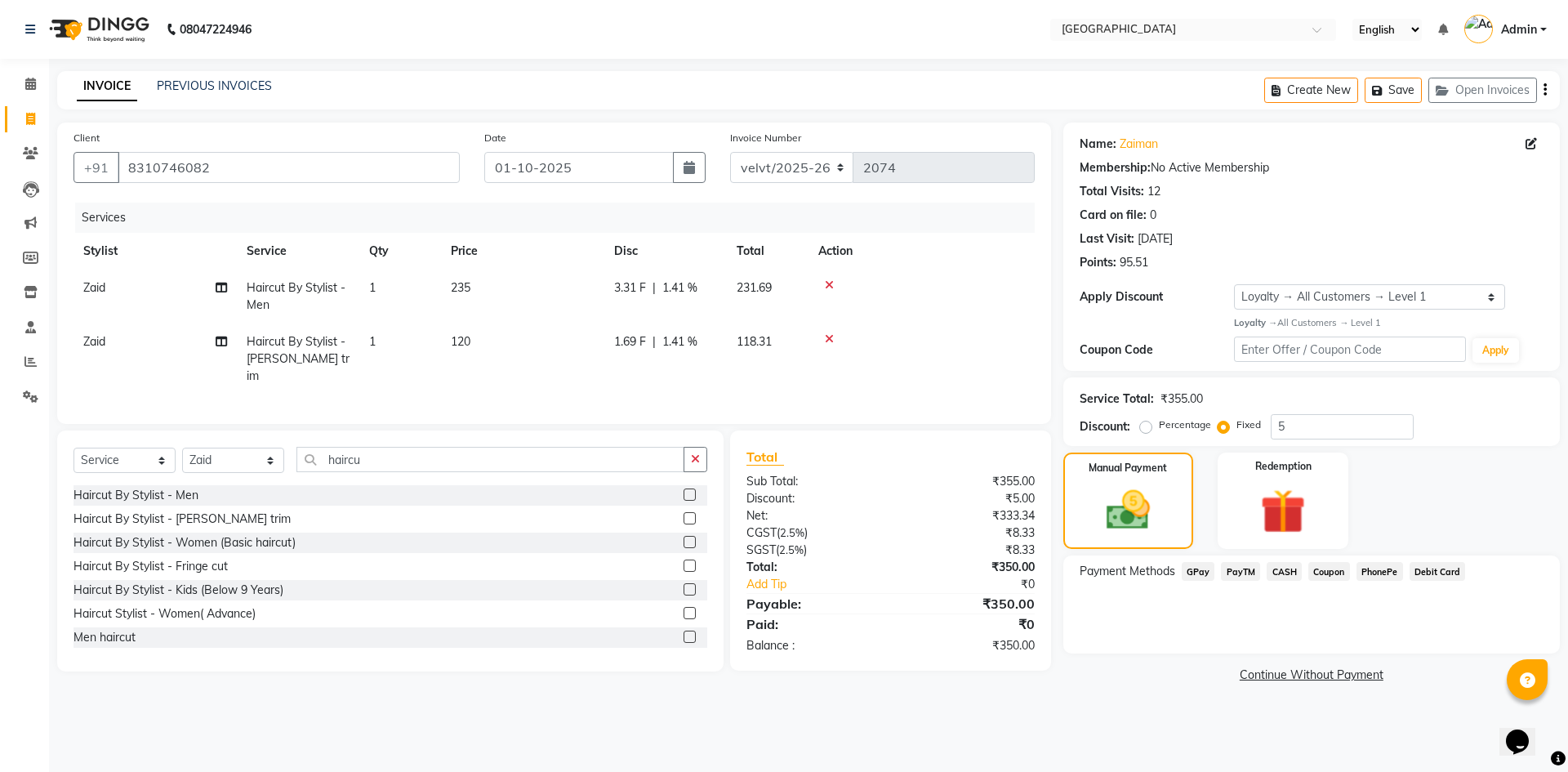
click at [1378, 570] on span "PhonePe" at bounding box center [1380, 571] width 47 height 19
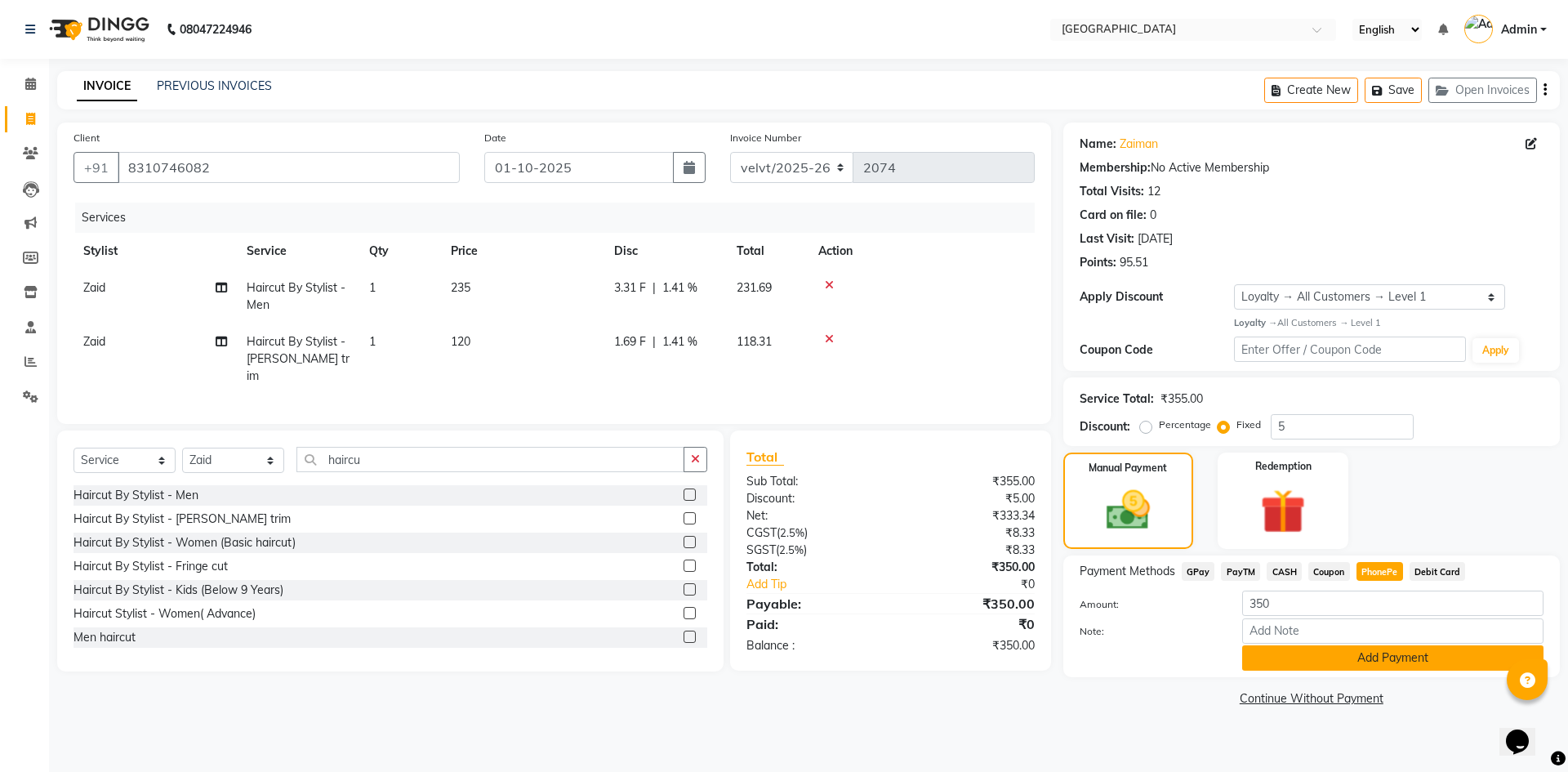
click at [1322, 657] on button "Add Payment" at bounding box center [1393, 657] width 301 height 25
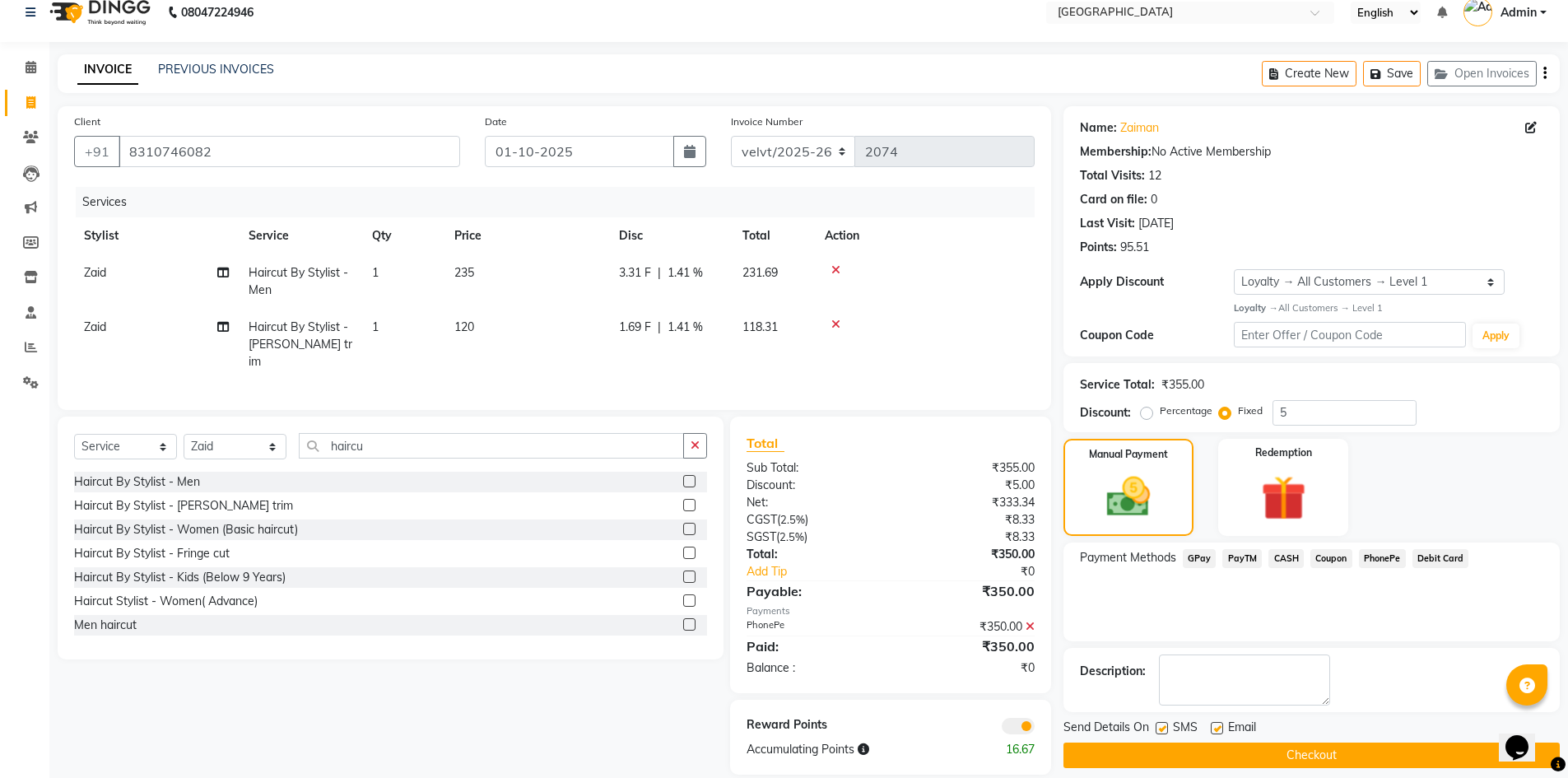
scroll to position [34, 0]
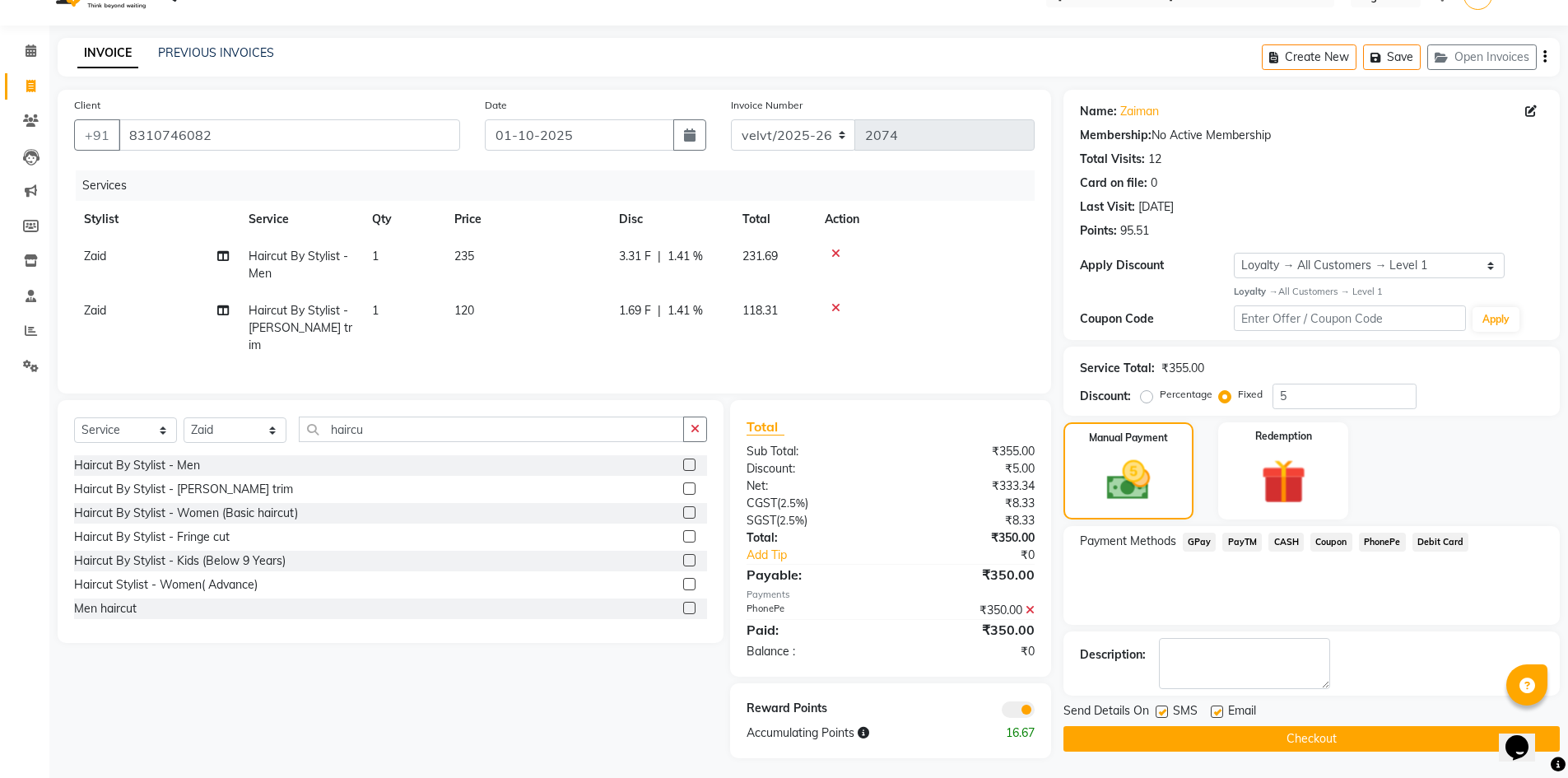
click at [1162, 711] on label at bounding box center [1162, 711] width 12 height 12
click at [1162, 711] on input "checkbox" at bounding box center [1161, 712] width 10 height 11
checkbox input "false"
click at [1212, 714] on label at bounding box center [1217, 711] width 12 height 12
click at [1212, 714] on input "checkbox" at bounding box center [1216, 712] width 10 height 11
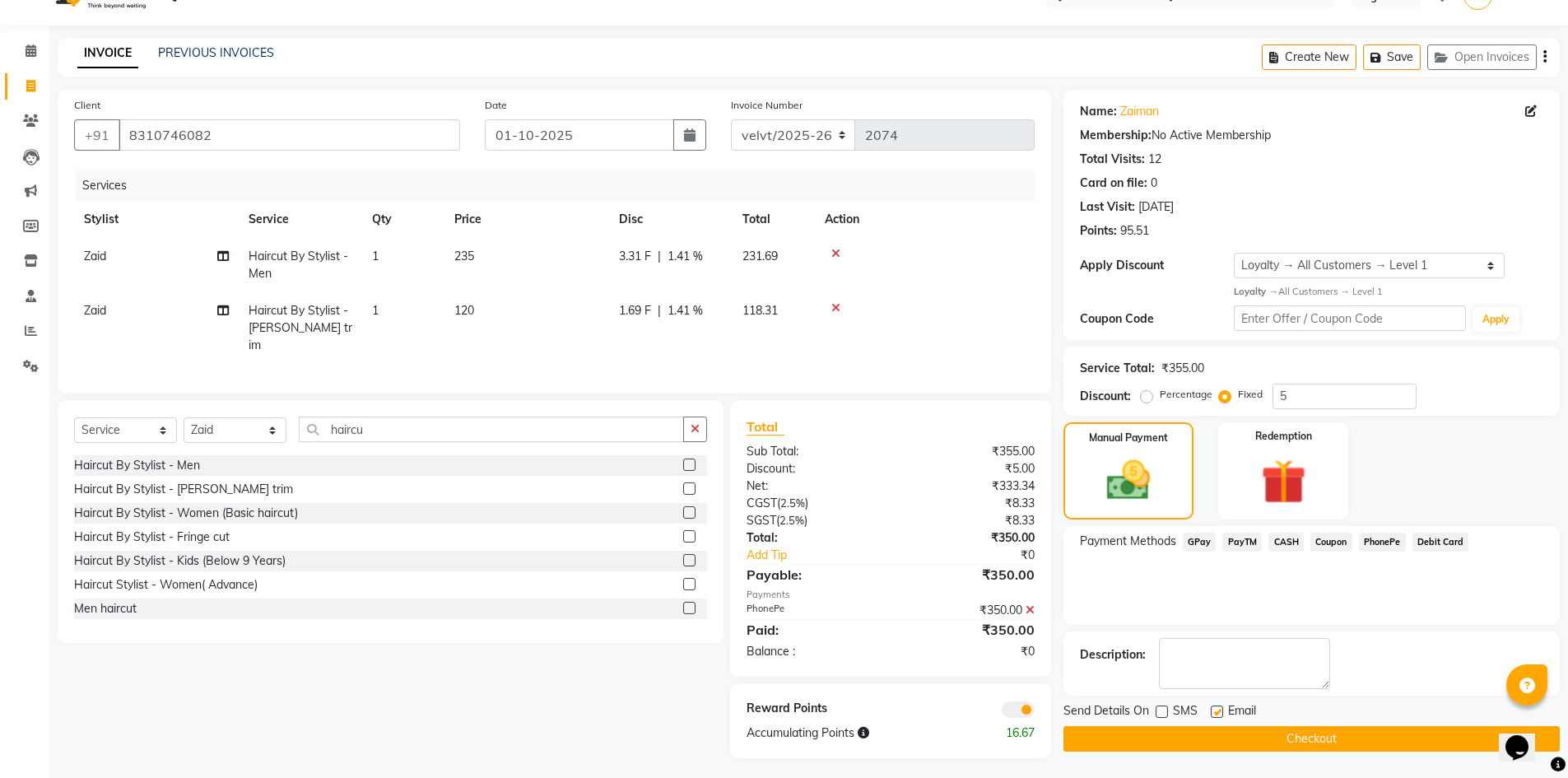
checkbox input "false"
click at [1205, 740] on button "Checkout" at bounding box center [1311, 739] width 496 height 25
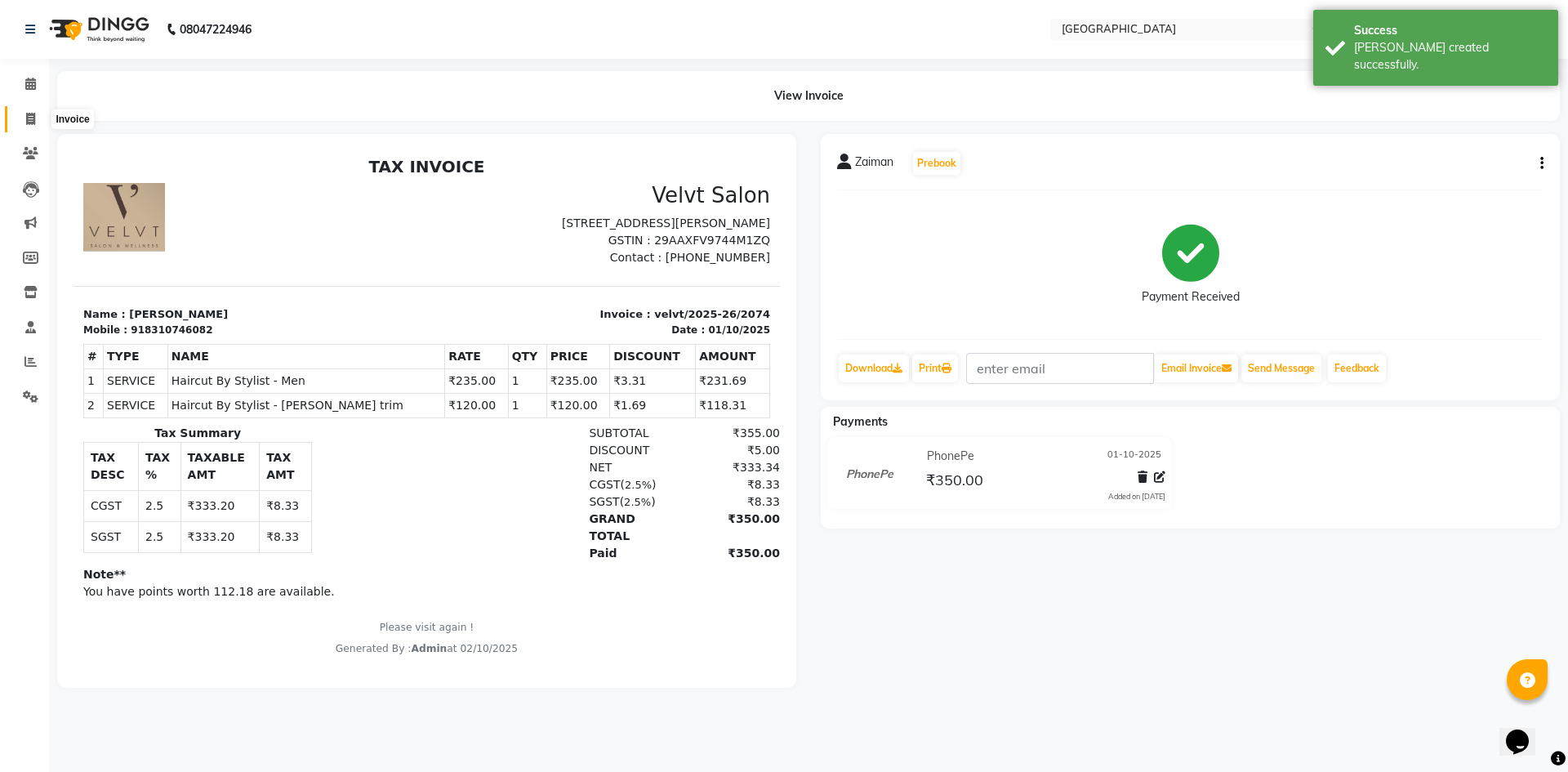
click at [27, 117] on icon at bounding box center [30, 119] width 9 height 12
select select "service"
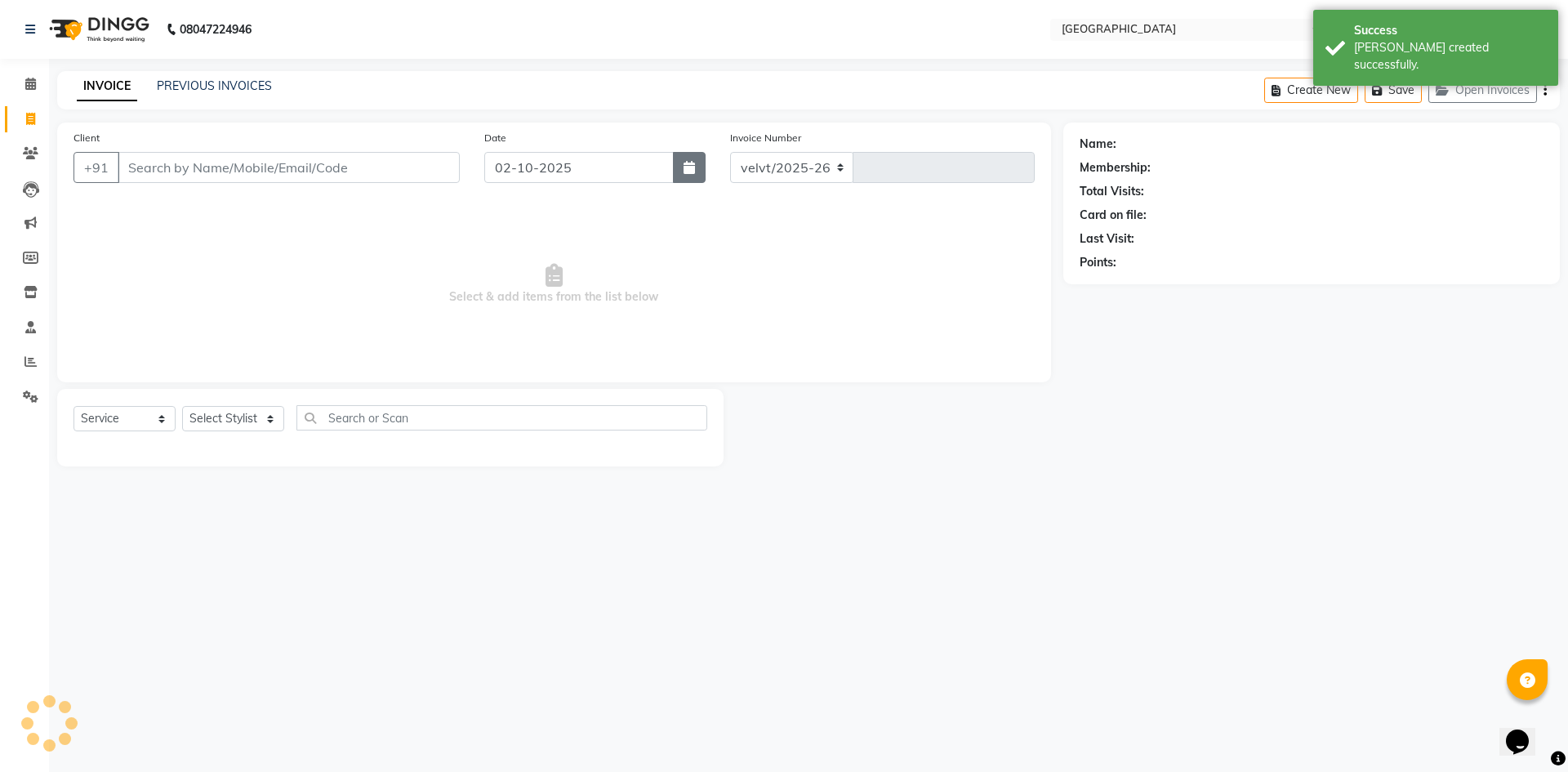
select select "6279"
type input "2075"
click at [690, 162] on icon "button" at bounding box center [688, 167] width 11 height 13
select select "10"
select select "2025"
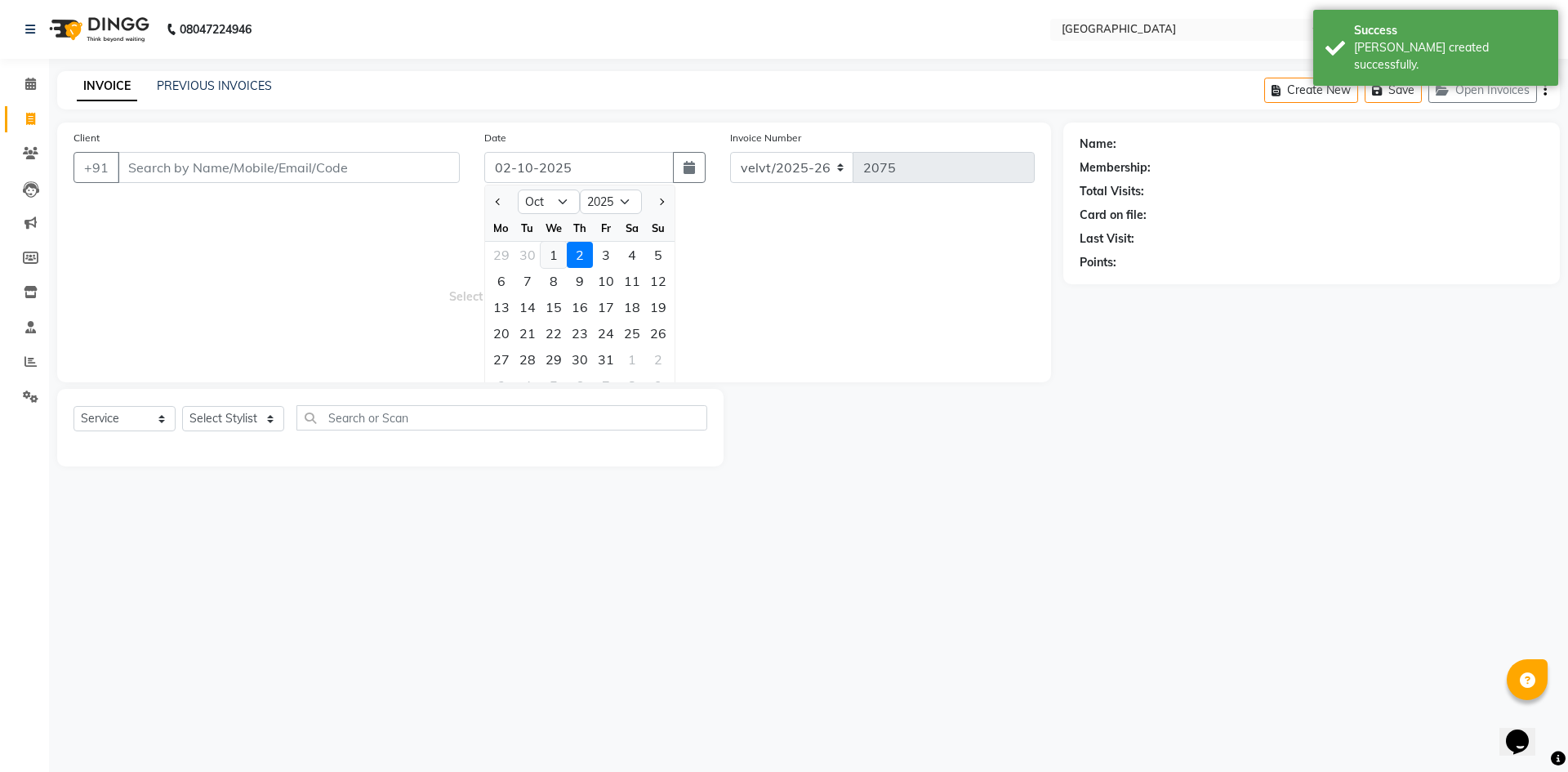
click at [552, 251] on div "1" at bounding box center [554, 254] width 26 height 26
type input "01-10-2025"
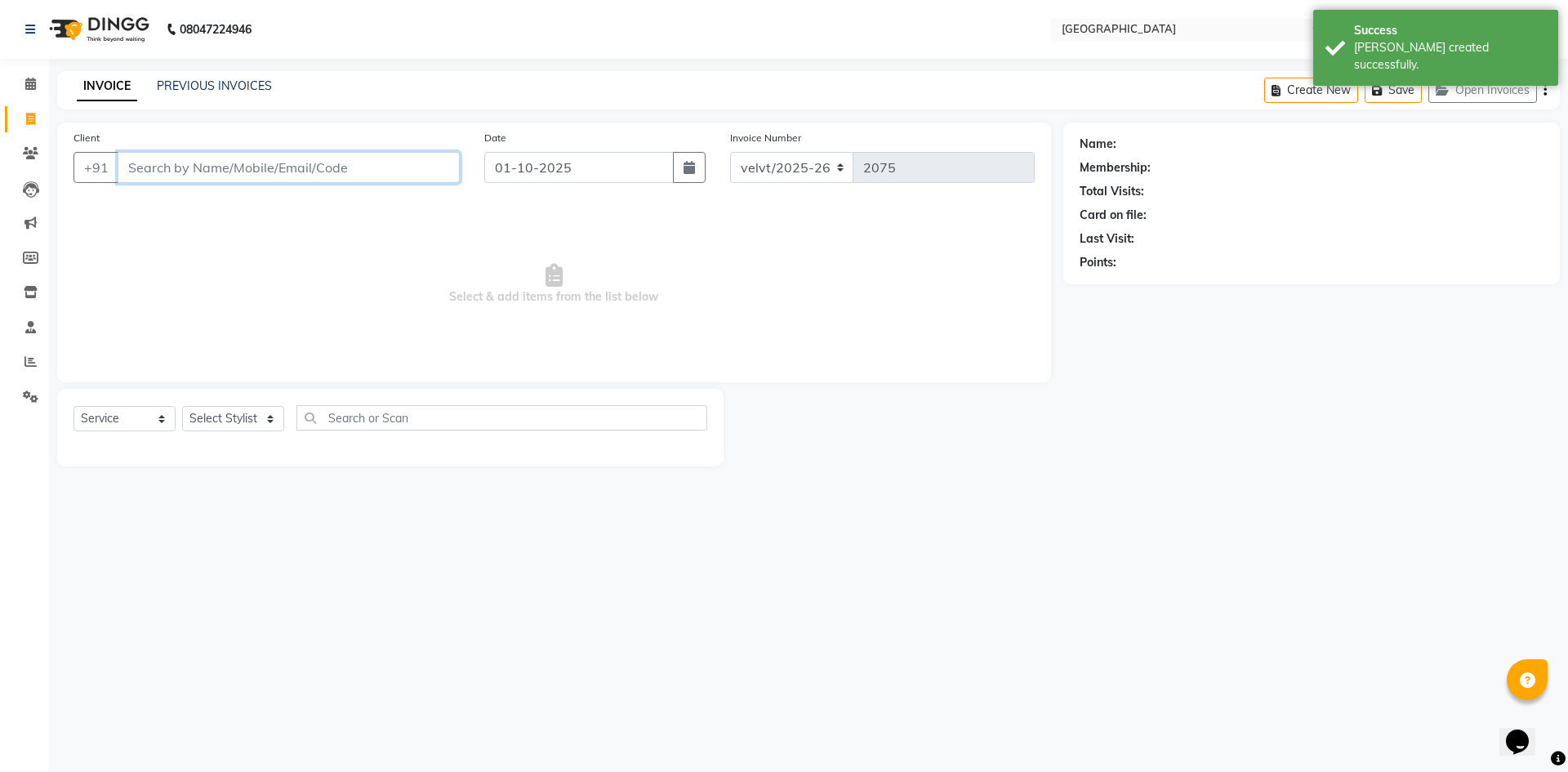
click at [134, 168] on input "Client" at bounding box center [288, 168] width 342 height 31
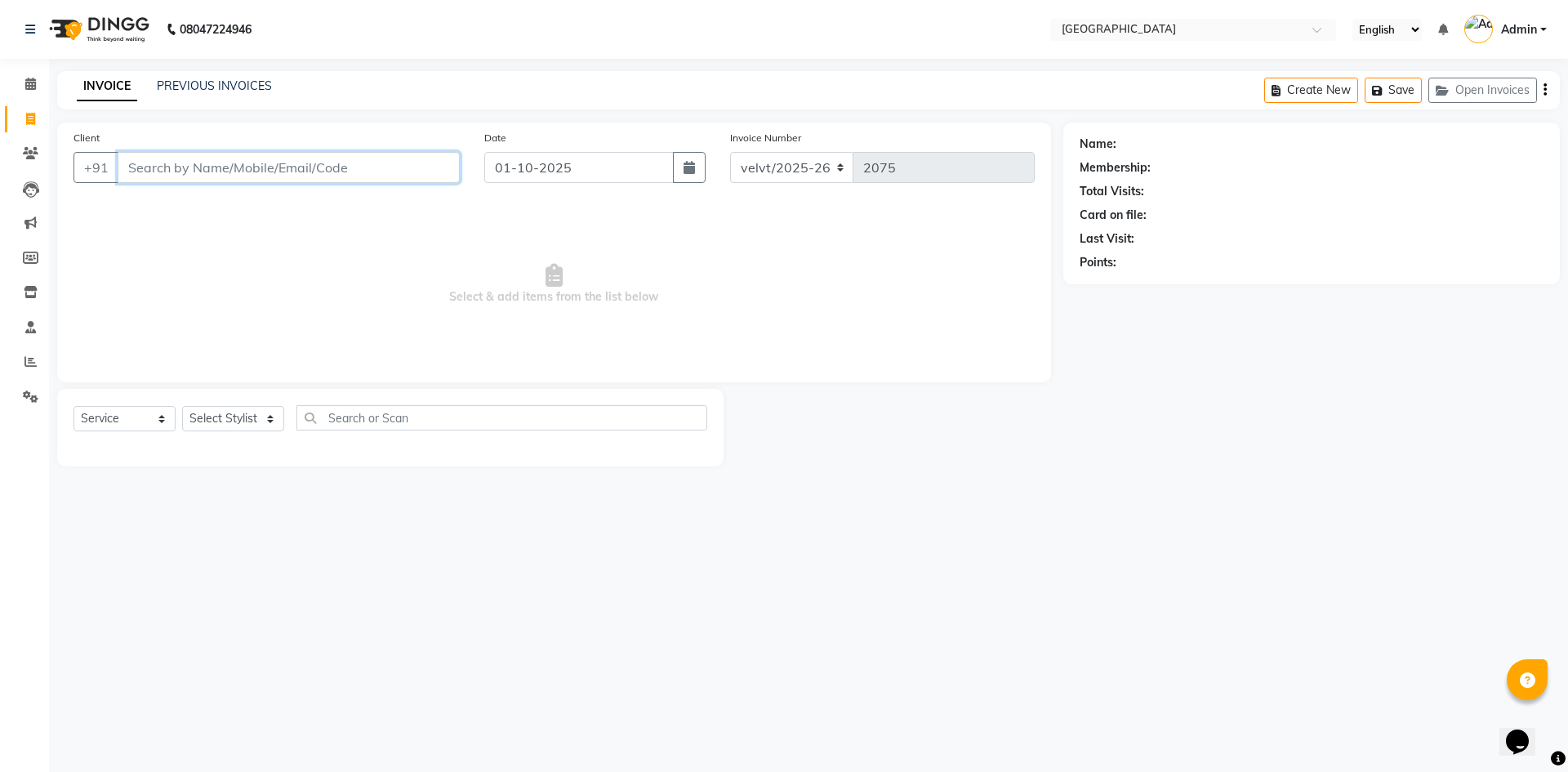
click at [170, 179] on input "Client" at bounding box center [288, 168] width 342 height 31
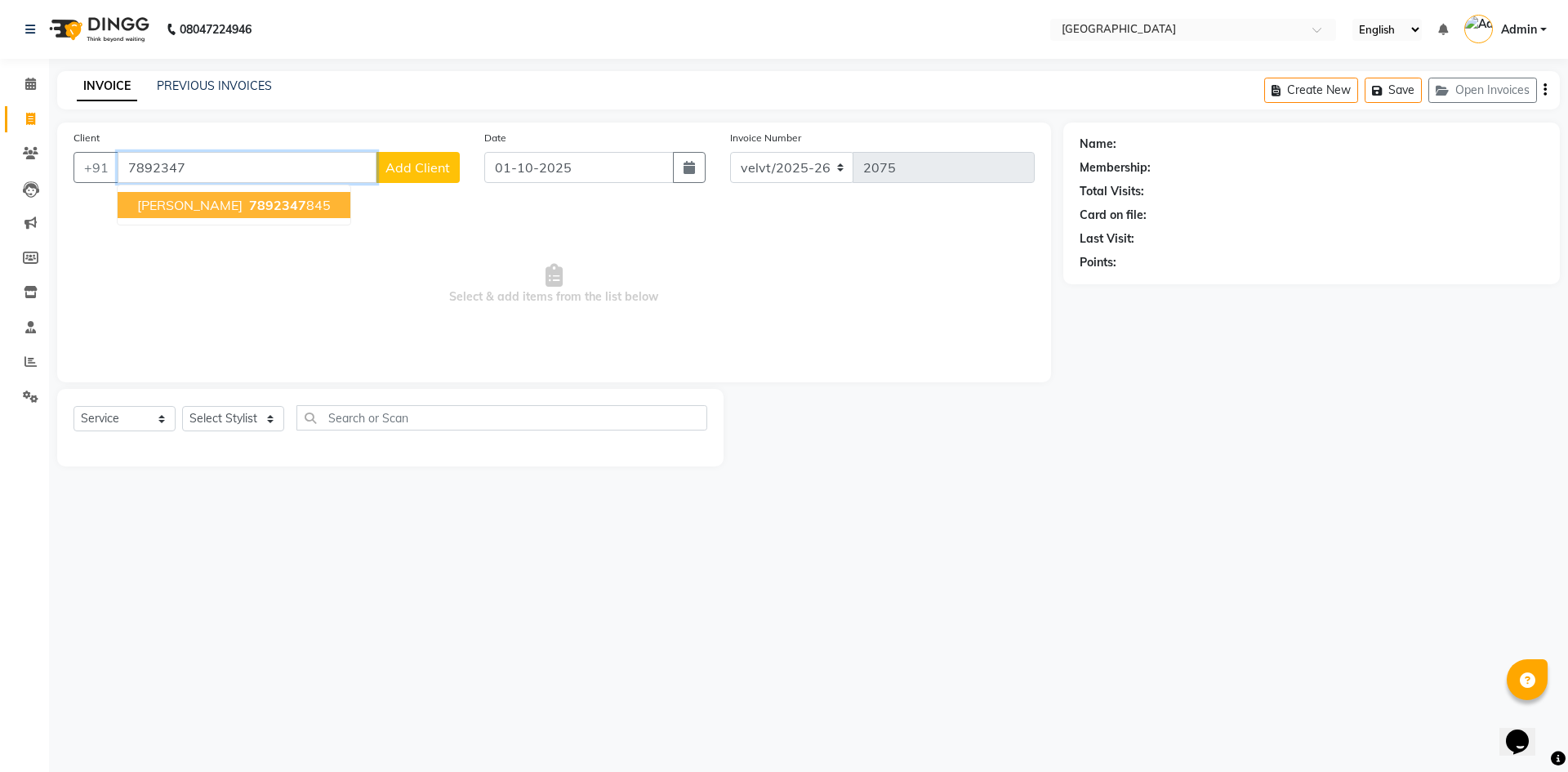
click at [251, 208] on span "7892347" at bounding box center [278, 205] width 57 height 16
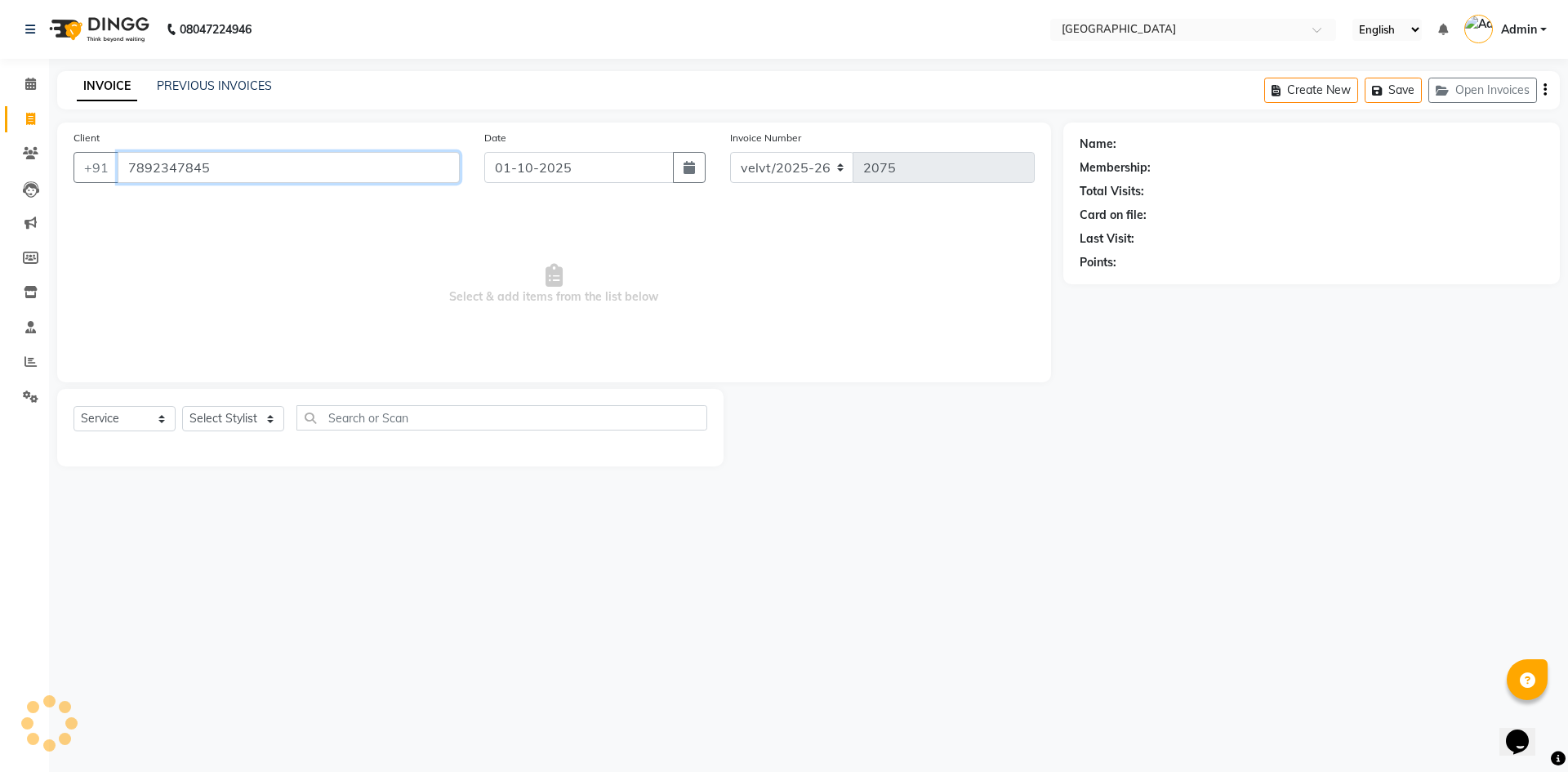
type input "7892347845"
select select "1: Object"
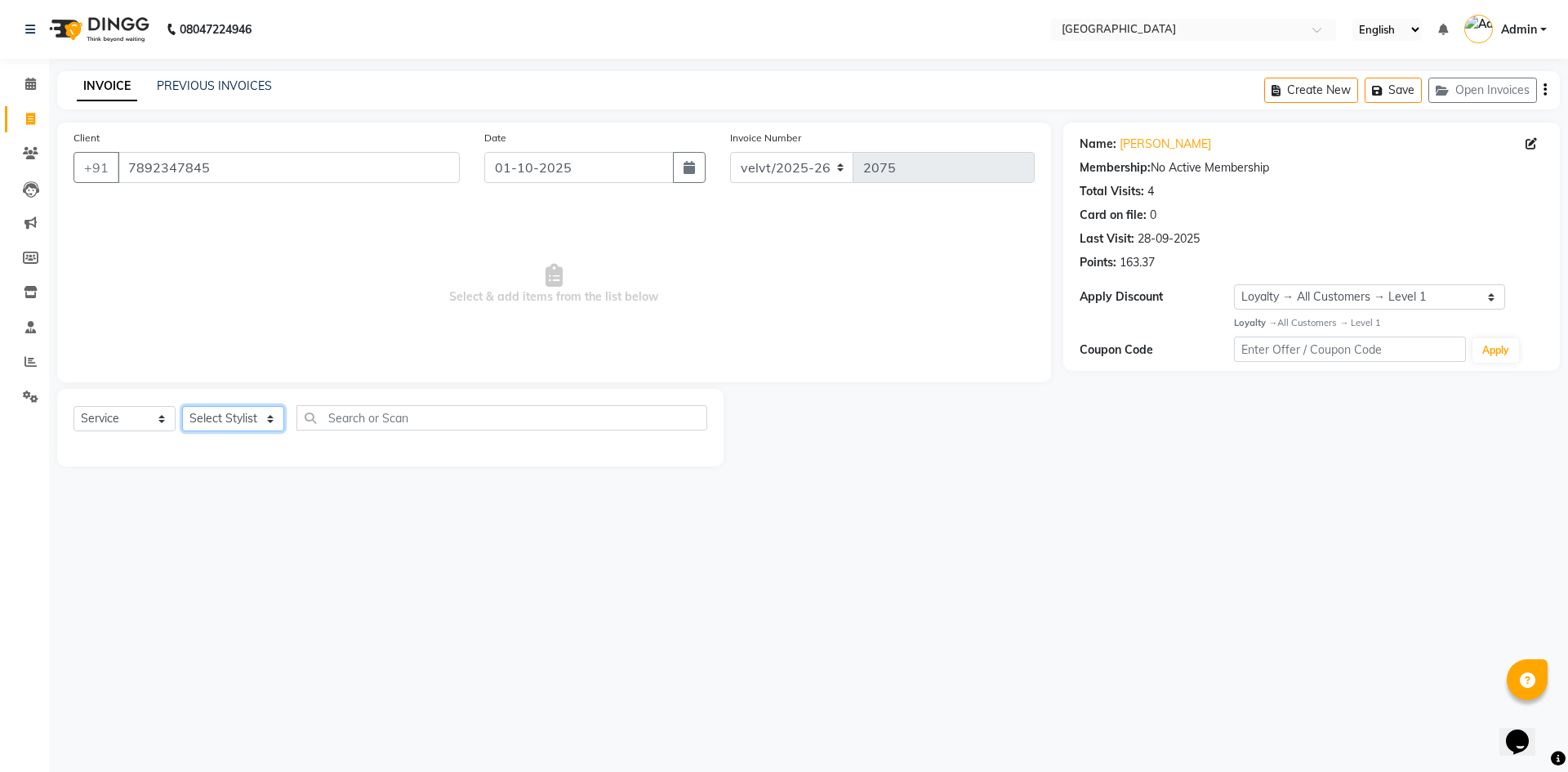
click at [242, 418] on select "Select Stylist Aameer Barkha Nandini Anchan Nomam Roma Tabrej Zaid" at bounding box center [234, 419] width 102 height 25
select select "78264"
click at [182, 406] on select "Select Stylist Aameer Barkha Nandini Anchan Nomam Roma Tabrej Zaid" at bounding box center [234, 419] width 102 height 25
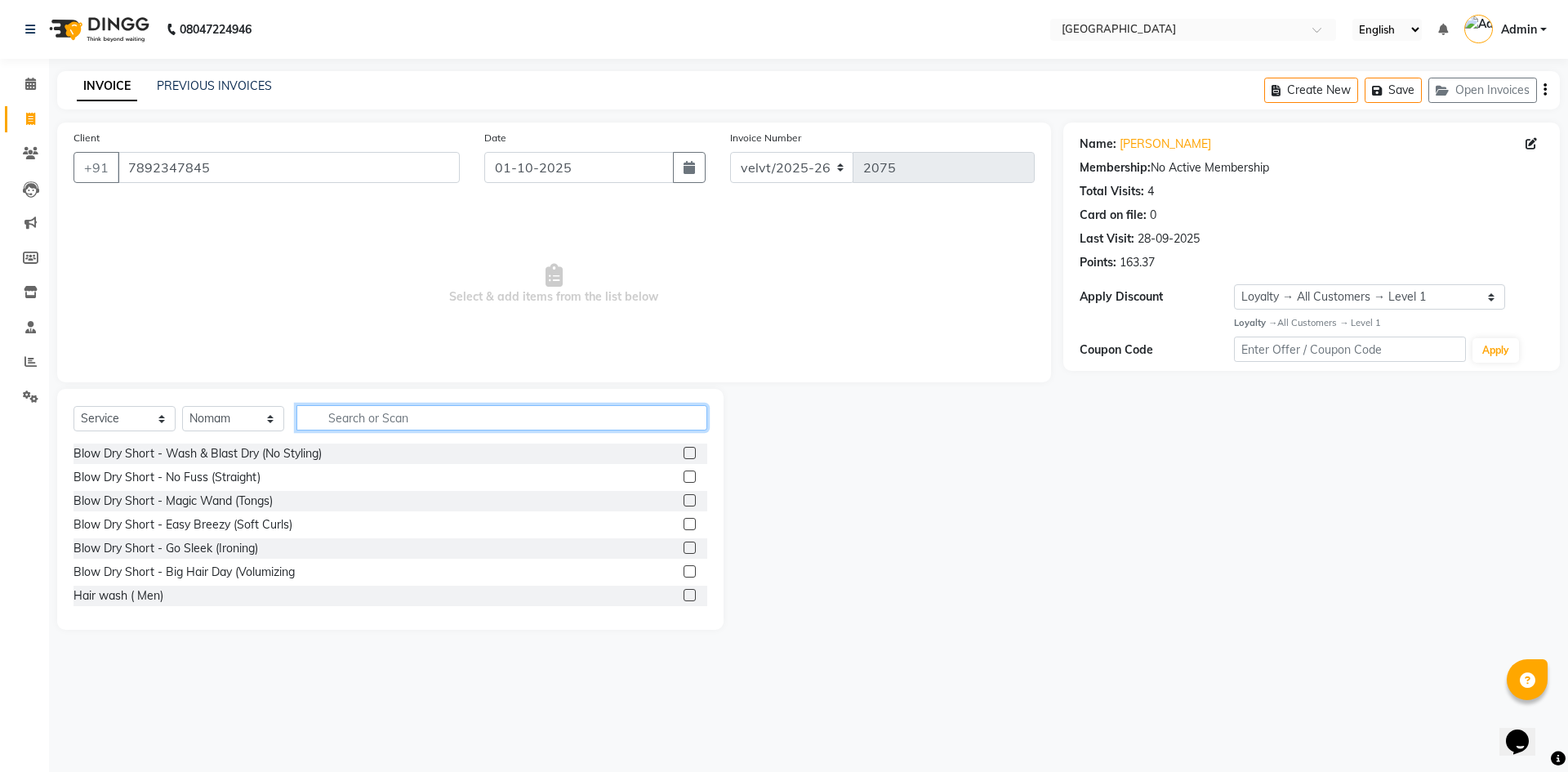
click at [371, 411] on input "text" at bounding box center [501, 418] width 411 height 25
type input "sp"
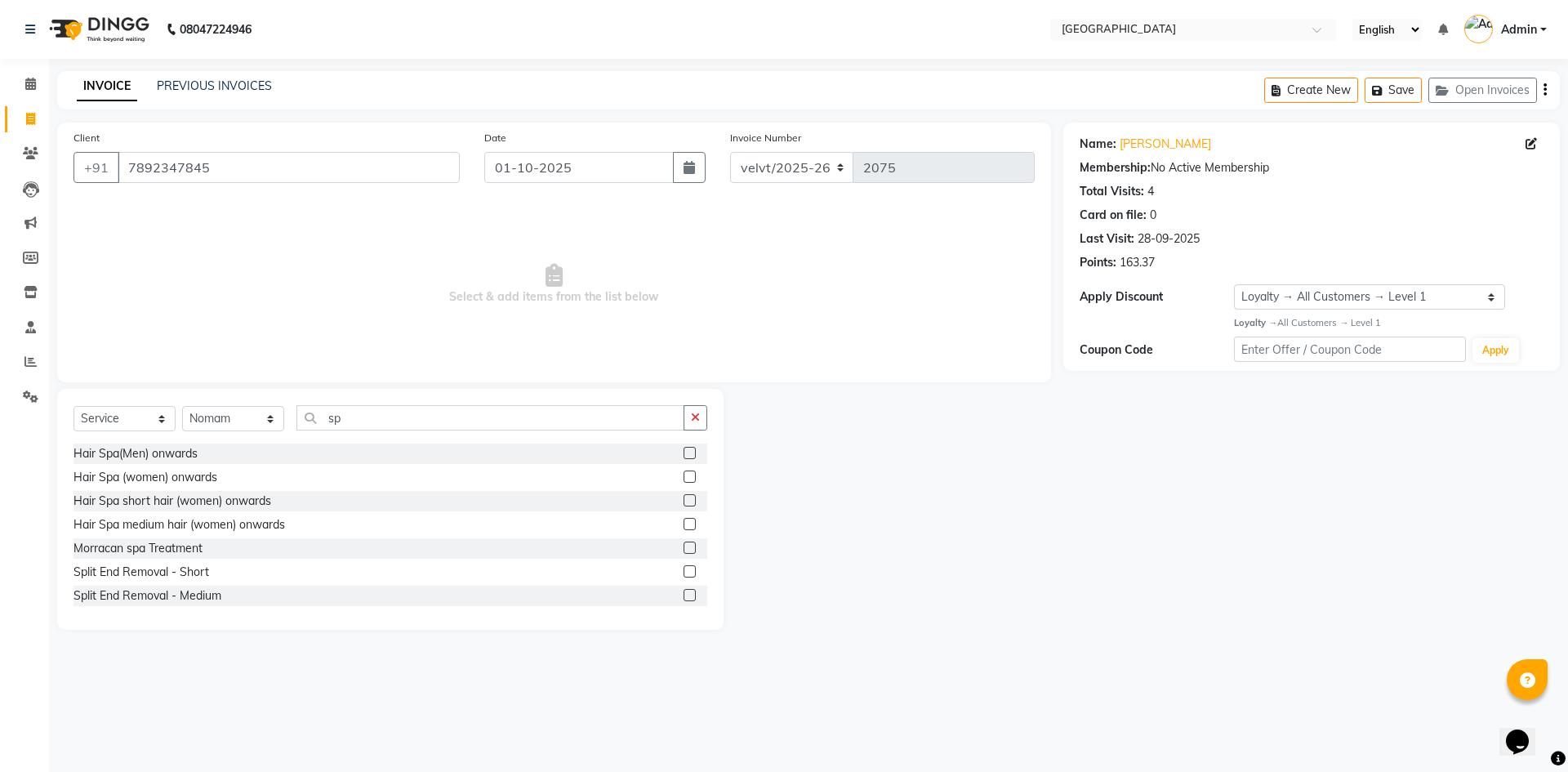
click at [683, 451] on label at bounding box center [689, 453] width 12 height 12
click at [683, 451] on input "checkbox" at bounding box center [688, 453] width 10 height 10
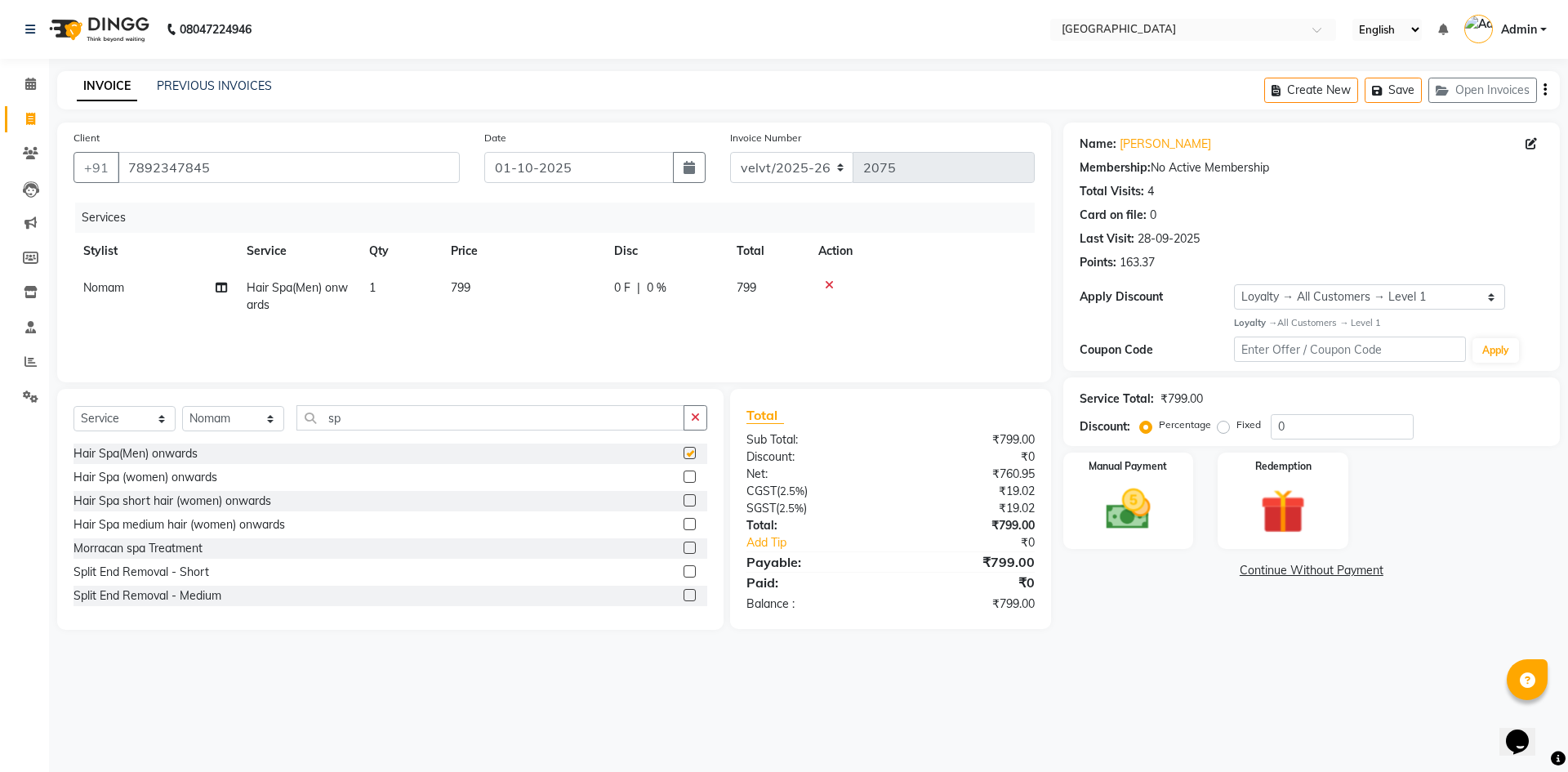
checkbox input "false"
click at [474, 286] on td "799" at bounding box center [523, 296] width 163 height 54
select select "78264"
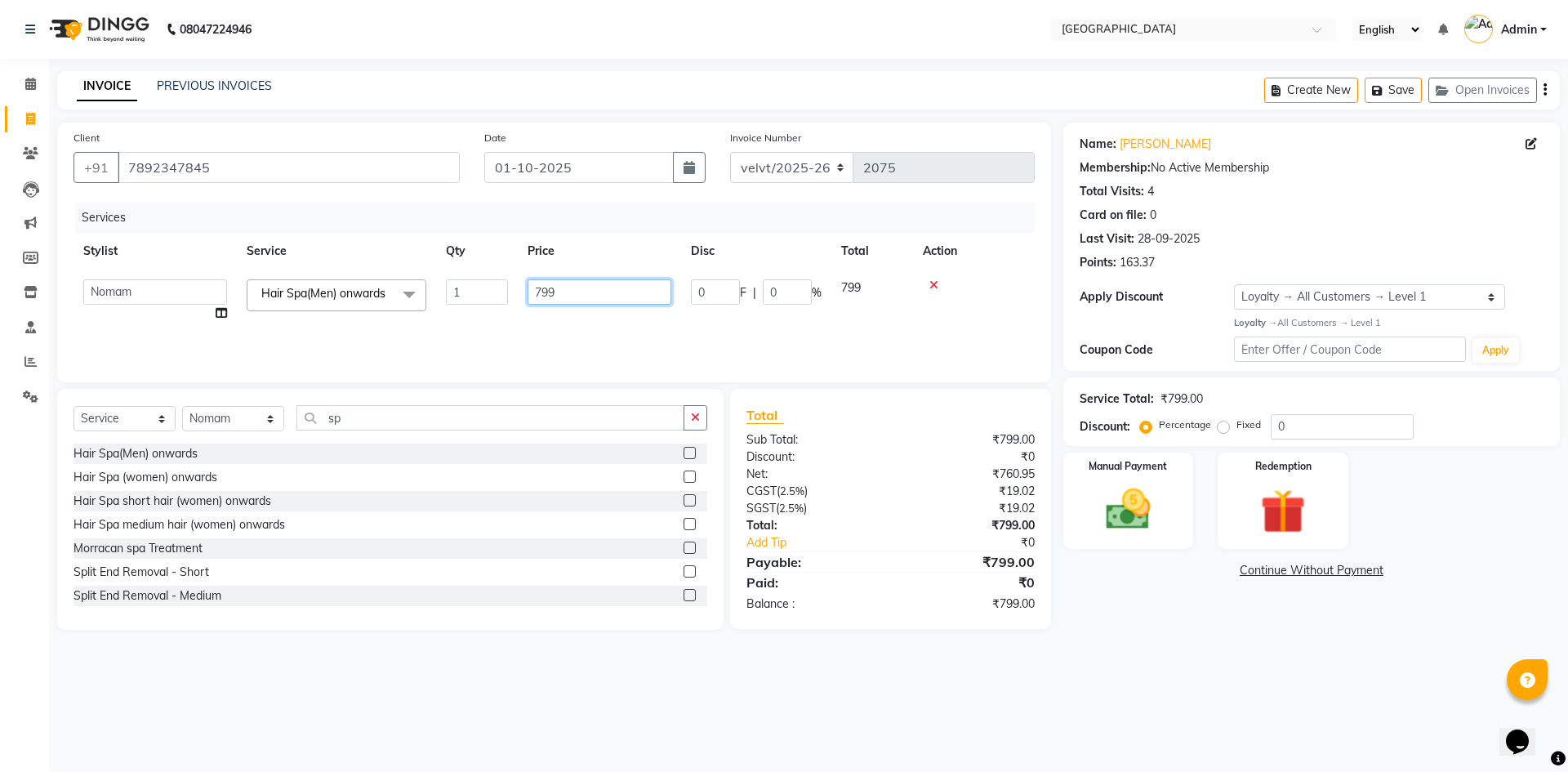
click at [583, 298] on input "799" at bounding box center [600, 292] width 144 height 25
type input "700"
click at [1220, 692] on div "08047224946 Select Location × Velvt Salon, Rg Road English ENGLISH Español العر…" at bounding box center [784, 386] width 1568 height 772
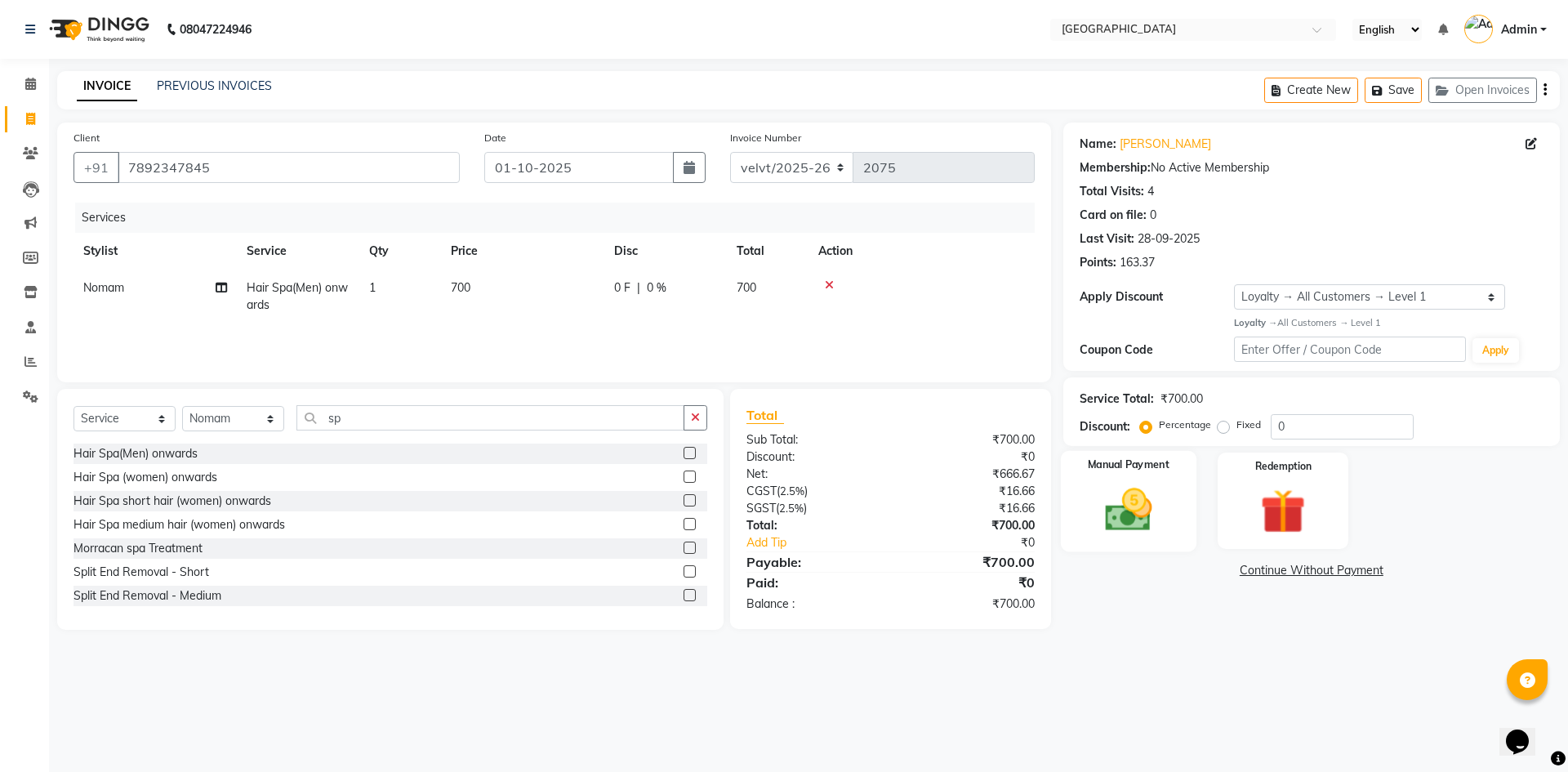
click at [1131, 523] on img at bounding box center [1128, 510] width 76 height 54
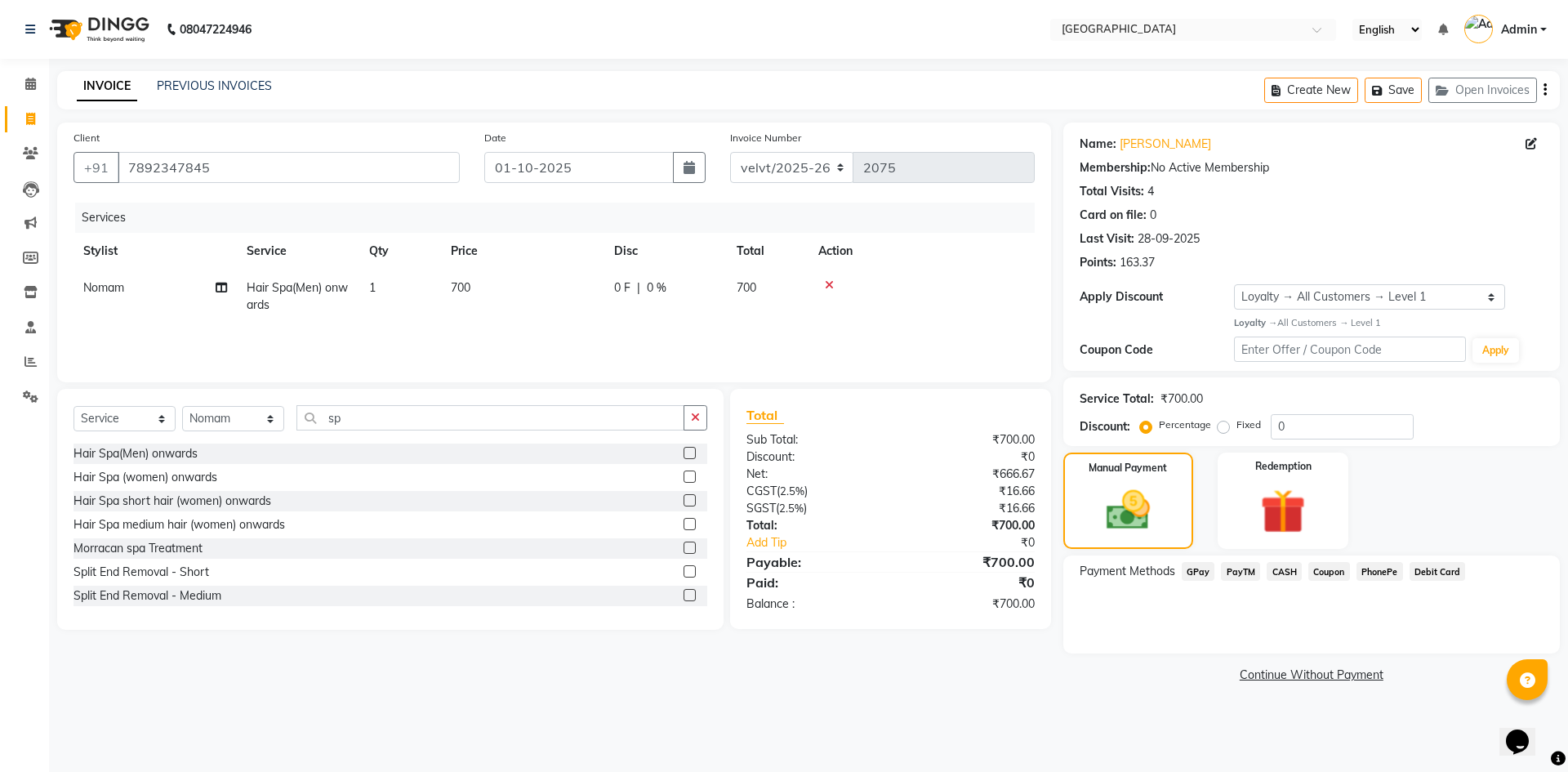
click at [1378, 572] on span "PhonePe" at bounding box center [1380, 571] width 47 height 19
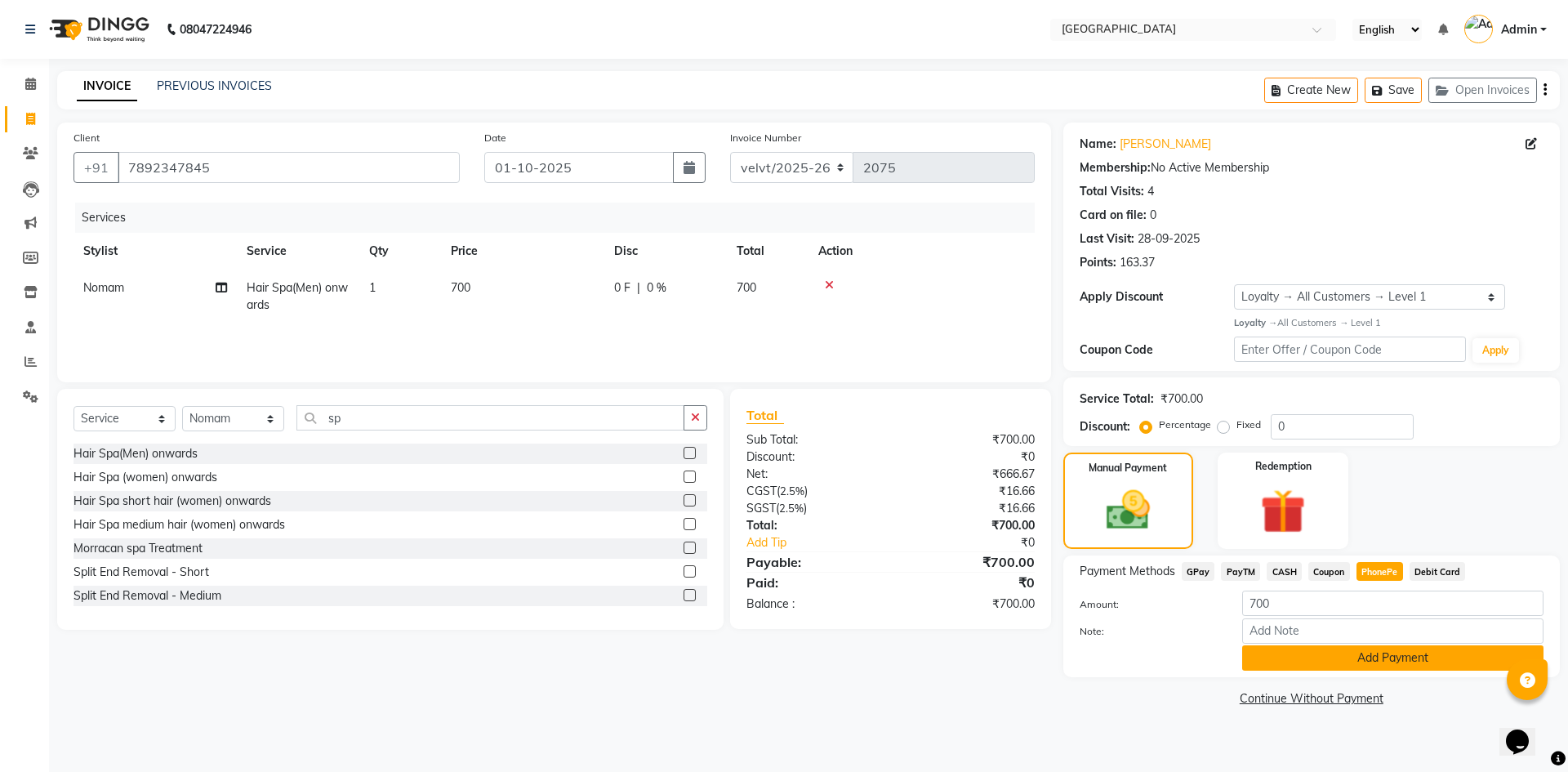
click at [1343, 658] on button "Add Payment" at bounding box center [1393, 657] width 301 height 25
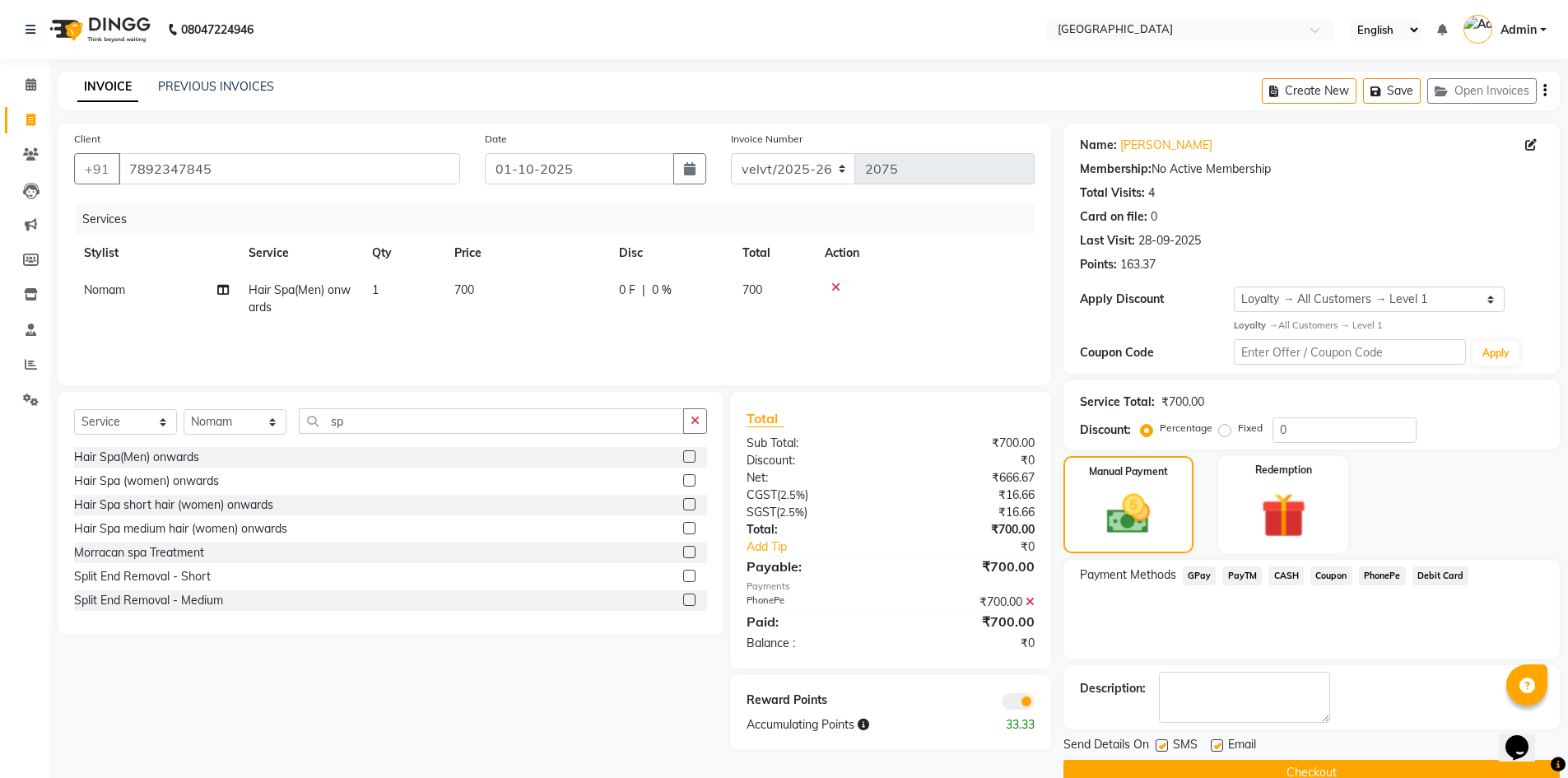
click at [1161, 744] on label at bounding box center [1162, 746] width 12 height 12
click at [1161, 744] on input "checkbox" at bounding box center [1161, 746] width 10 height 11
checkbox input "false"
click at [1215, 743] on label at bounding box center [1217, 746] width 12 height 12
click at [1215, 743] on input "checkbox" at bounding box center [1216, 746] width 10 height 11
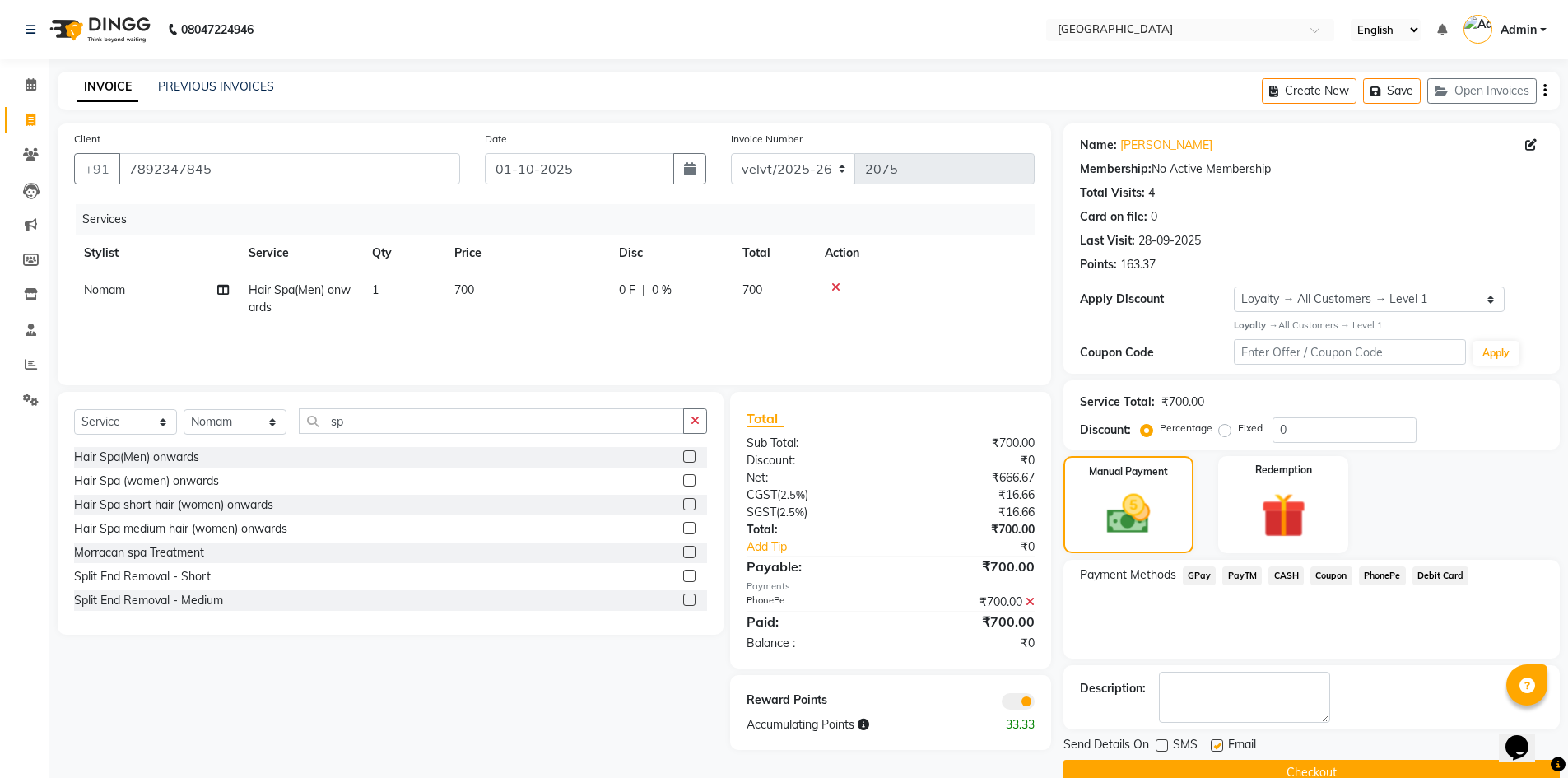
checkbox input "false"
click at [1211, 763] on button "Checkout" at bounding box center [1311, 772] width 496 height 25
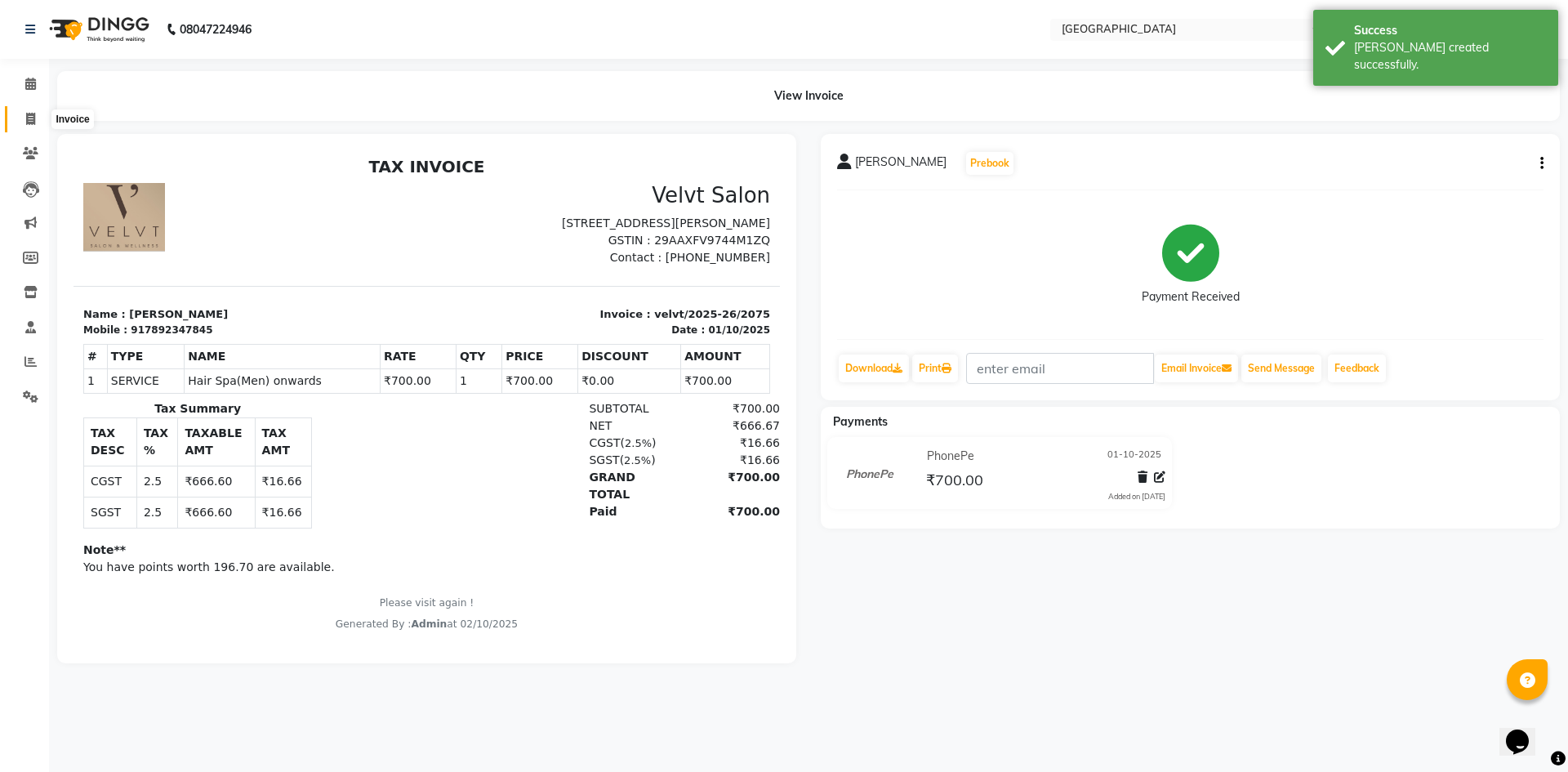
click at [21, 120] on span at bounding box center [30, 120] width 29 height 19
select select "service"
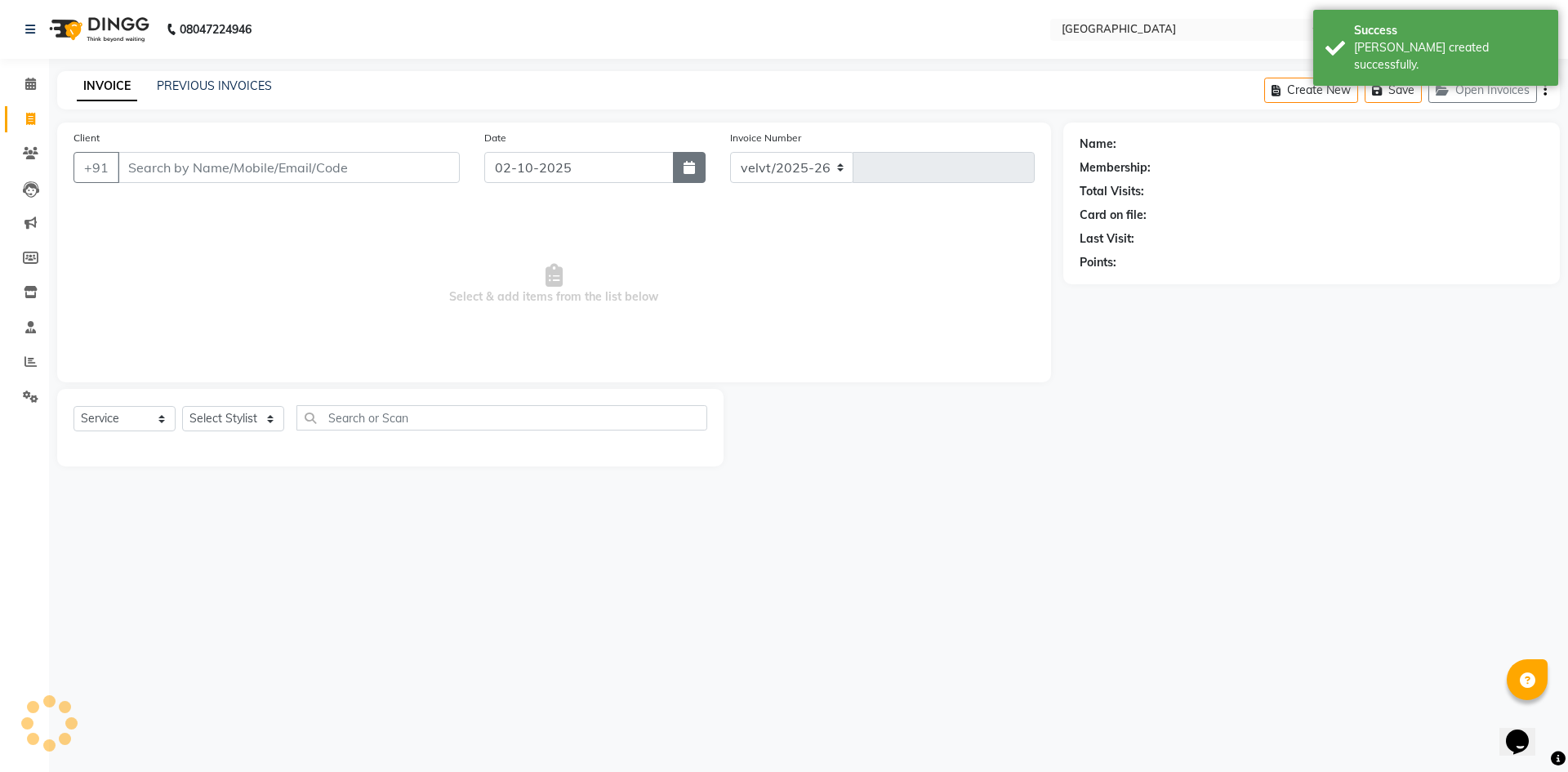
select select "6279"
type input "2076"
click at [691, 167] on icon "button" at bounding box center [688, 167] width 11 height 13
select select "10"
select select "2025"
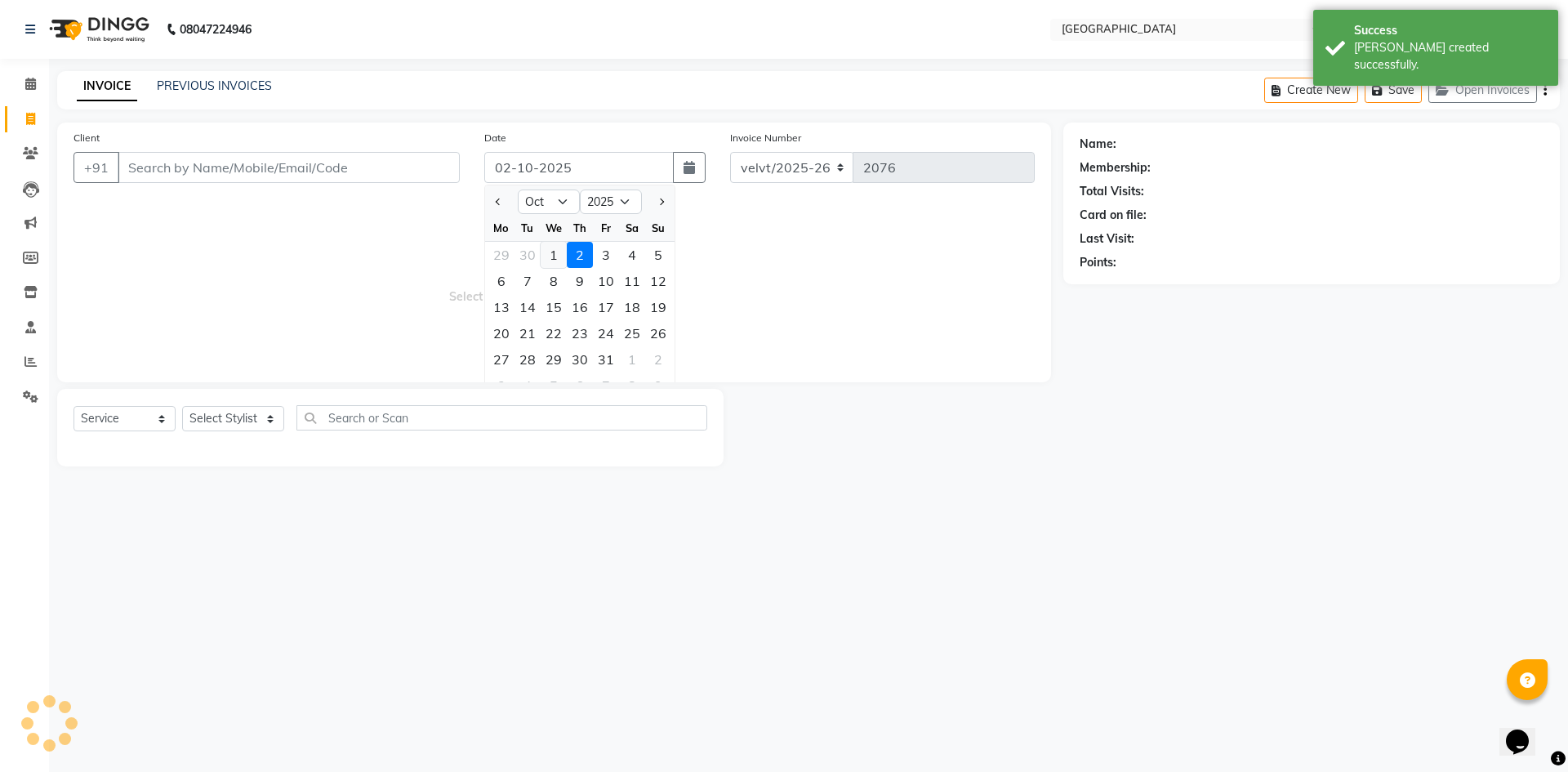
click at [558, 253] on div "1" at bounding box center [554, 254] width 26 height 26
type input "01-10-2025"
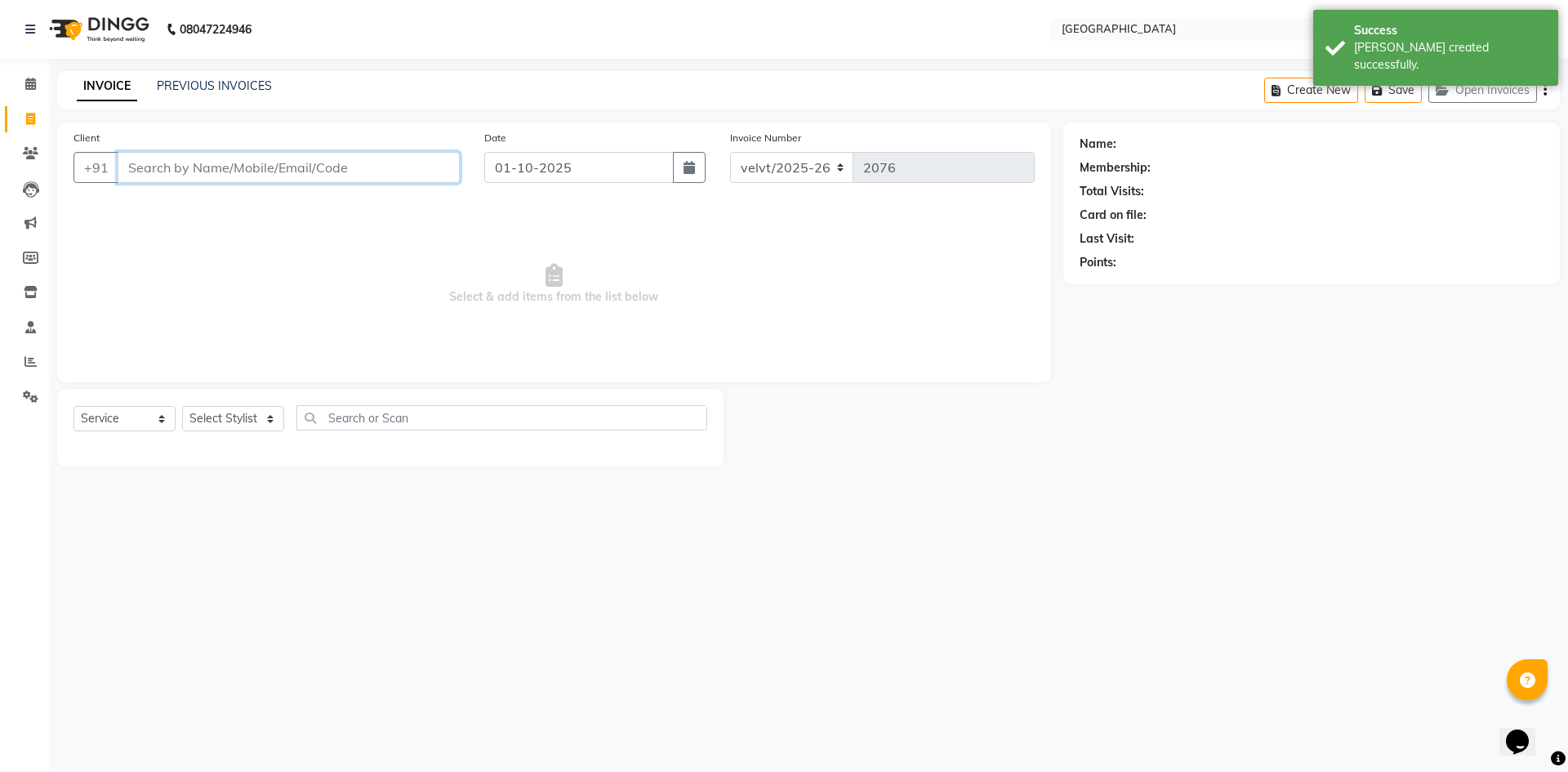
click at [149, 166] on input "Client" at bounding box center [288, 168] width 342 height 31
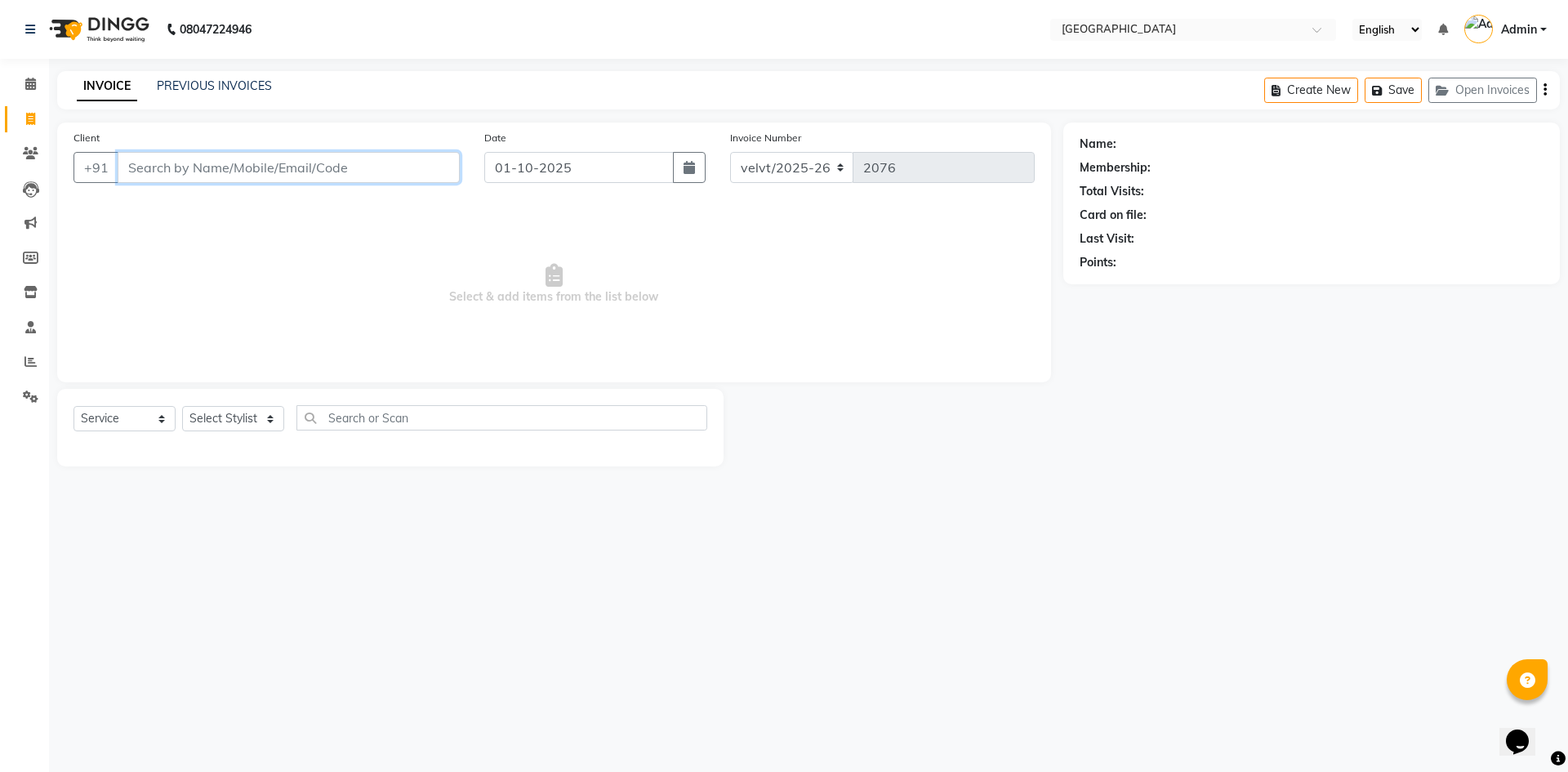
click at [252, 175] on input "Client" at bounding box center [288, 168] width 342 height 31
type input "8861518716"
click at [419, 169] on span "Add Client" at bounding box center [418, 167] width 64 height 16
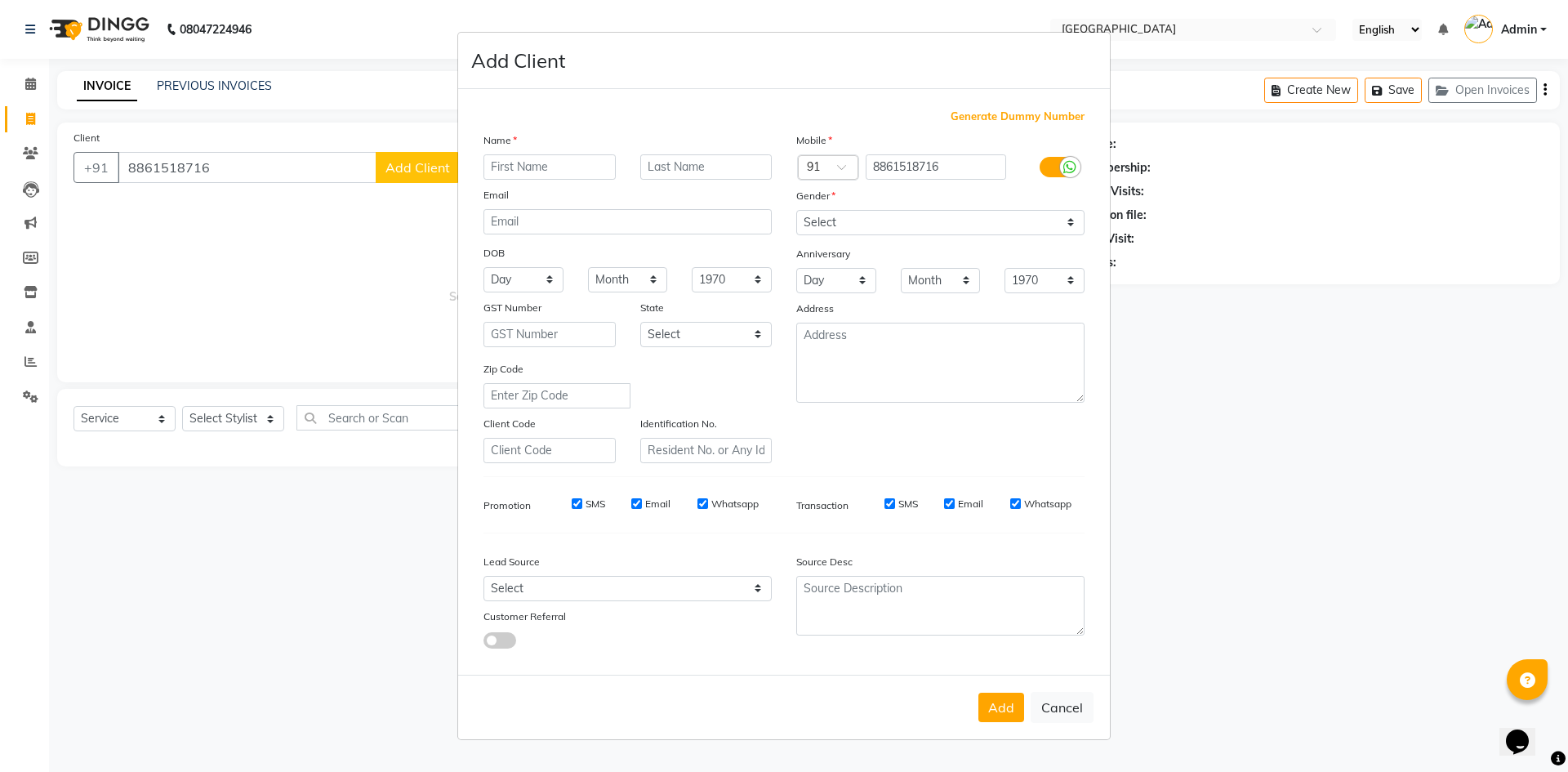
click at [535, 168] on input "text" at bounding box center [550, 167] width 132 height 25
type input "Kavitha"
click at [844, 228] on select "Select Male Female Other Prefer Not To Say" at bounding box center [940, 222] width 288 height 25
select select "female"
click at [796, 210] on select "Select Male Female Other Prefer Not To Say" at bounding box center [940, 222] width 288 height 25
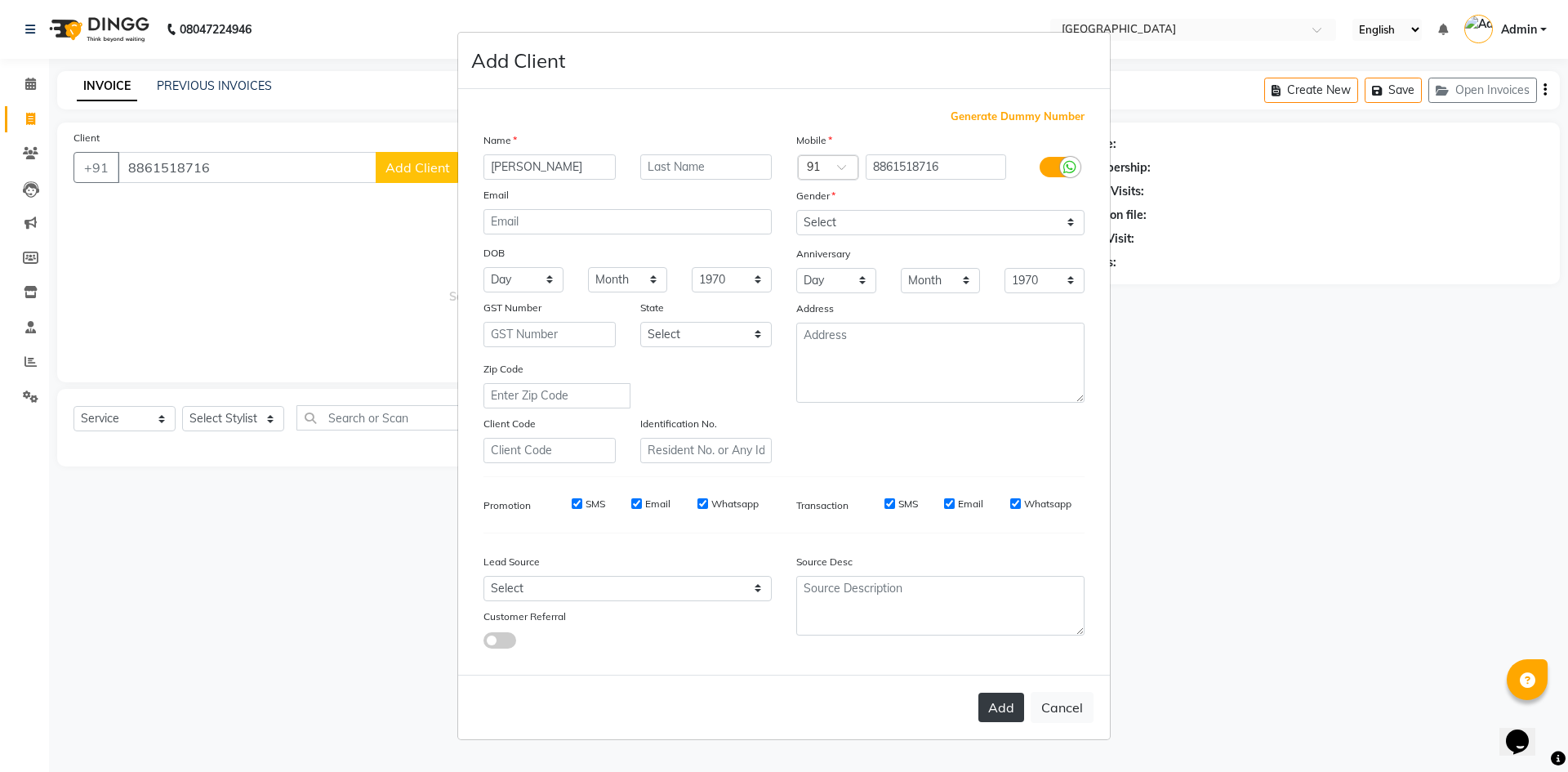
click at [997, 698] on button "Add" at bounding box center [1001, 708] width 46 height 30
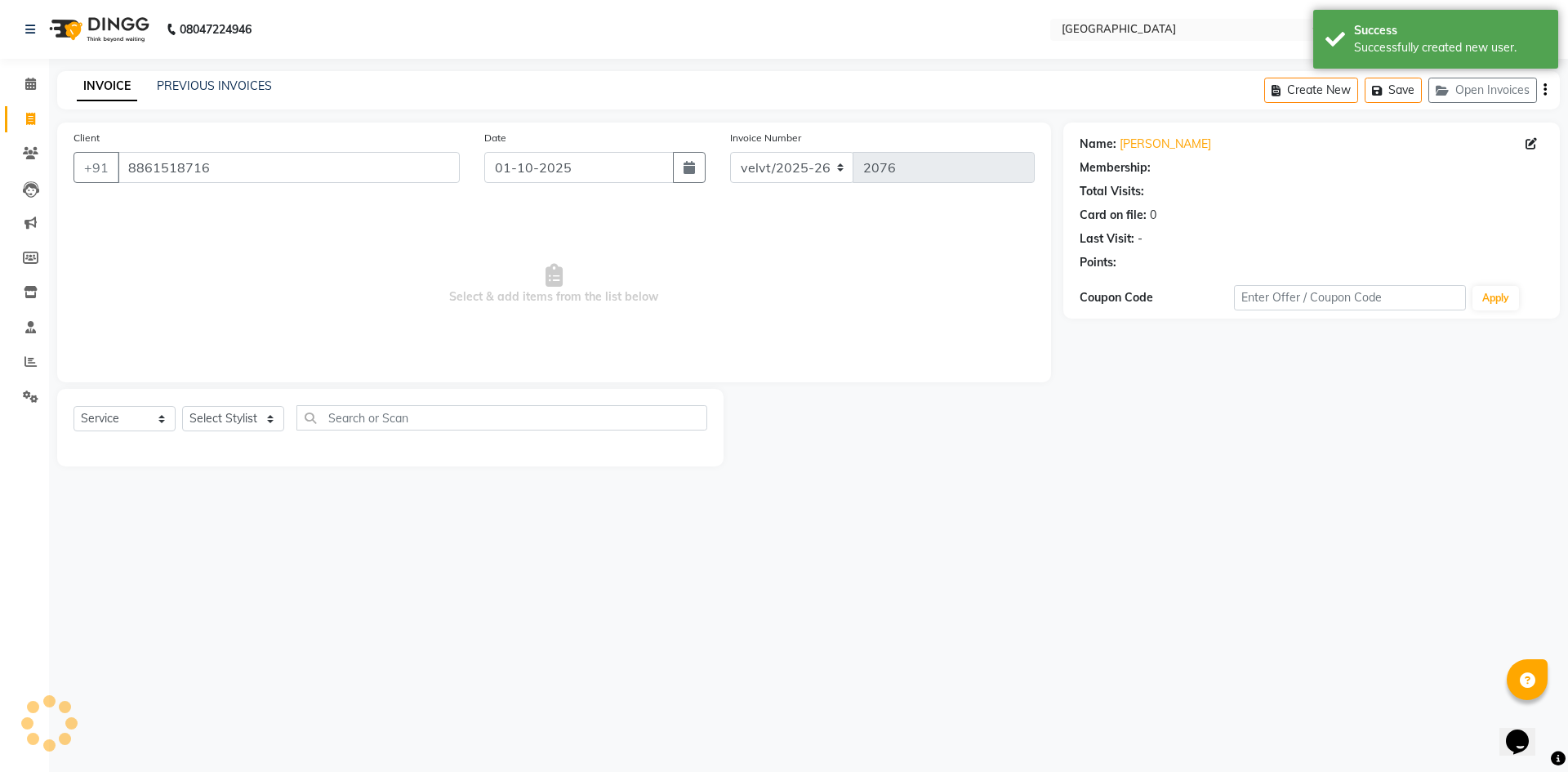
select select "1: Object"
click at [224, 417] on select "Select Stylist Aameer Barkha Nandini Anchan Nomam Roma Tabrej Zaid" at bounding box center [234, 419] width 102 height 25
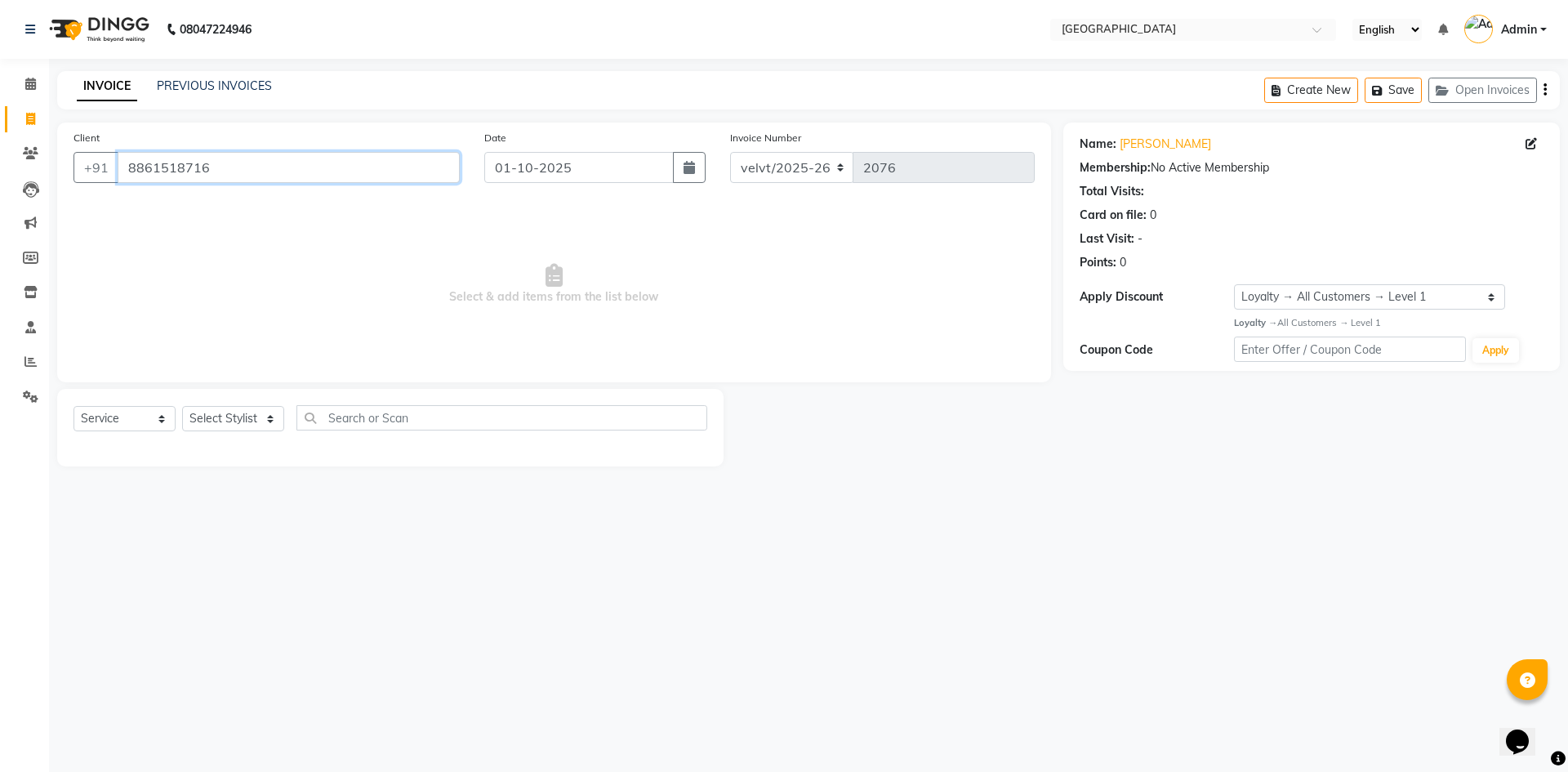
click at [285, 181] on input "8861518716" at bounding box center [288, 168] width 342 height 31
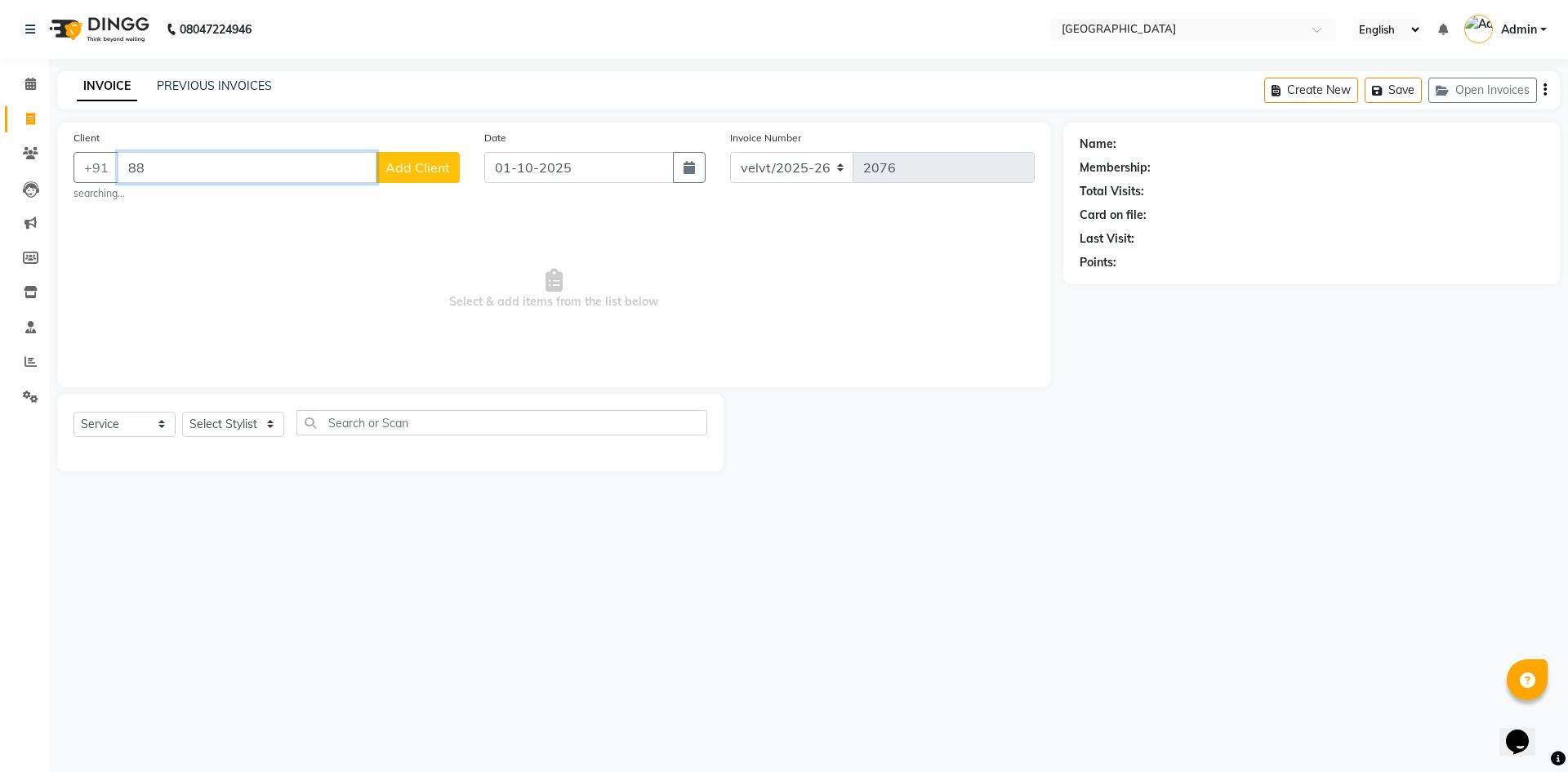
type input "8"
type input "81"
click at [1232, 151] on div "Name:" at bounding box center [1312, 144] width 464 height 17
click at [222, 86] on link "PREVIOUS INVOICES" at bounding box center [214, 85] width 115 height 15
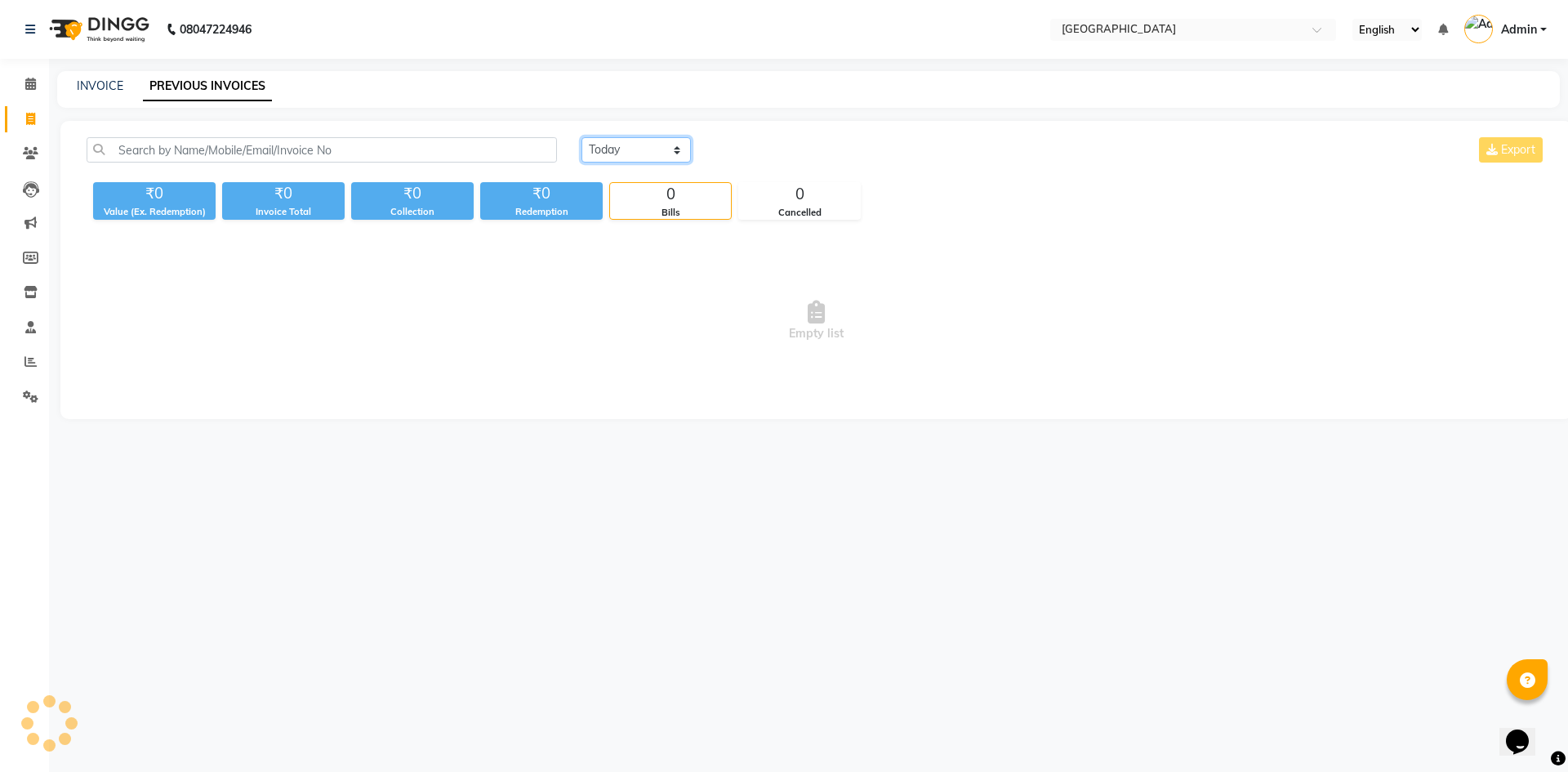
click at [610, 146] on select "Today Yesterday Custom Range" at bounding box center [636, 149] width 109 height 25
select select "yesterday"
click at [582, 137] on select "Today Yesterday Custom Range" at bounding box center [636, 149] width 109 height 25
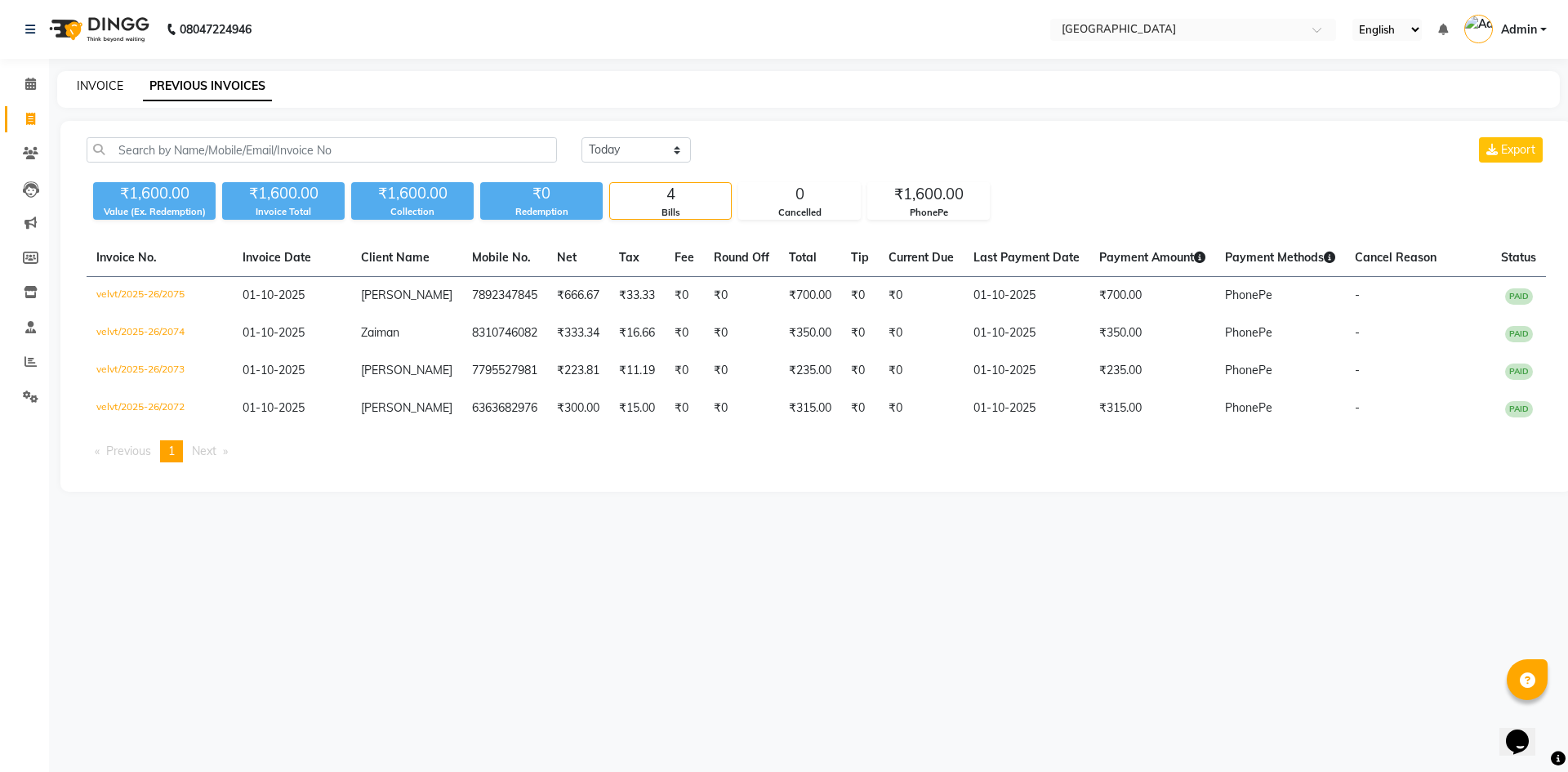
click at [115, 89] on link "INVOICE" at bounding box center [100, 85] width 47 height 15
select select "service"
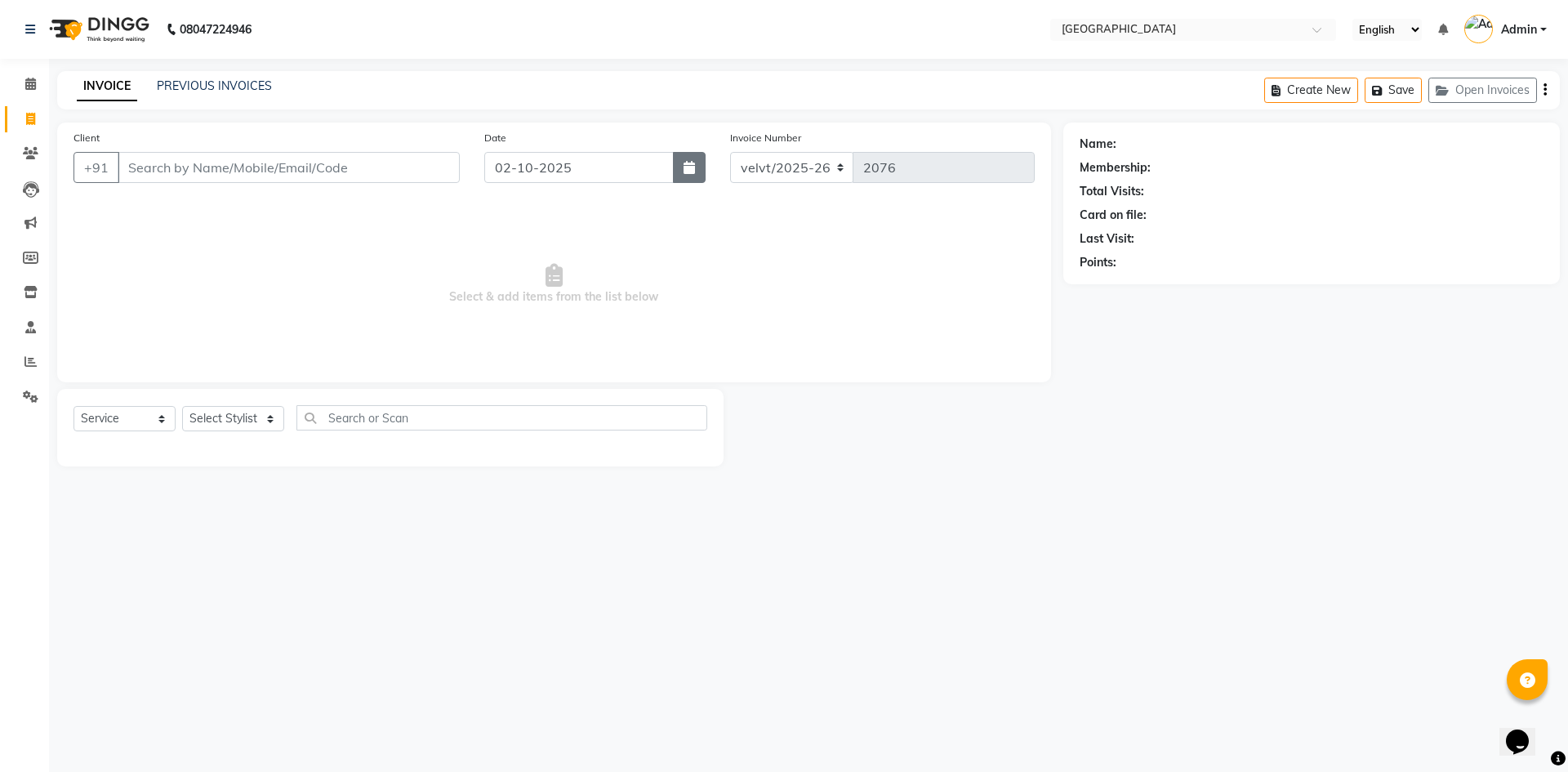
click at [687, 172] on icon "button" at bounding box center [688, 167] width 11 height 13
select select "10"
select select "2025"
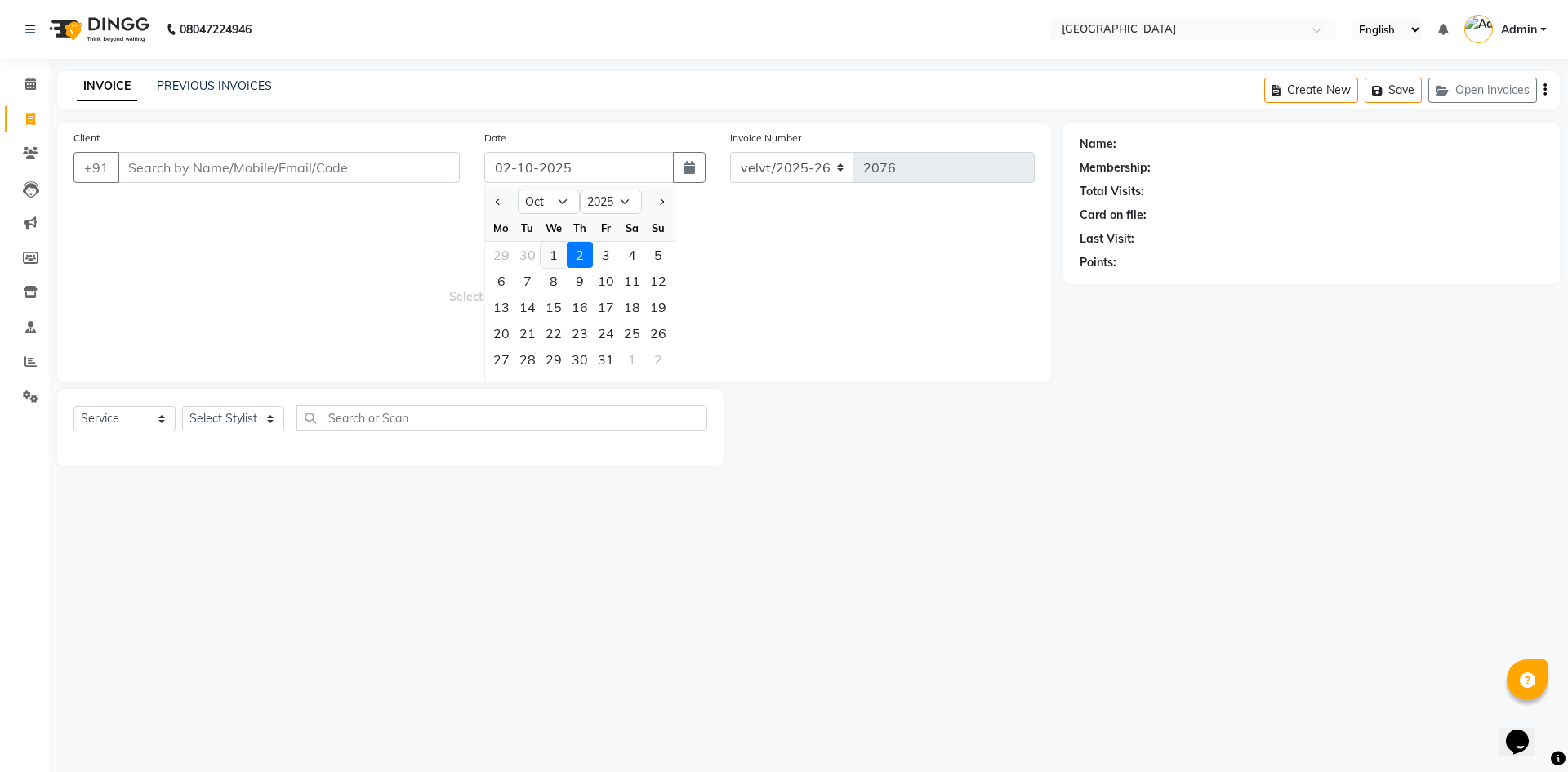
click at [554, 254] on div "1" at bounding box center [554, 254] width 26 height 26
type input "01-10-2025"
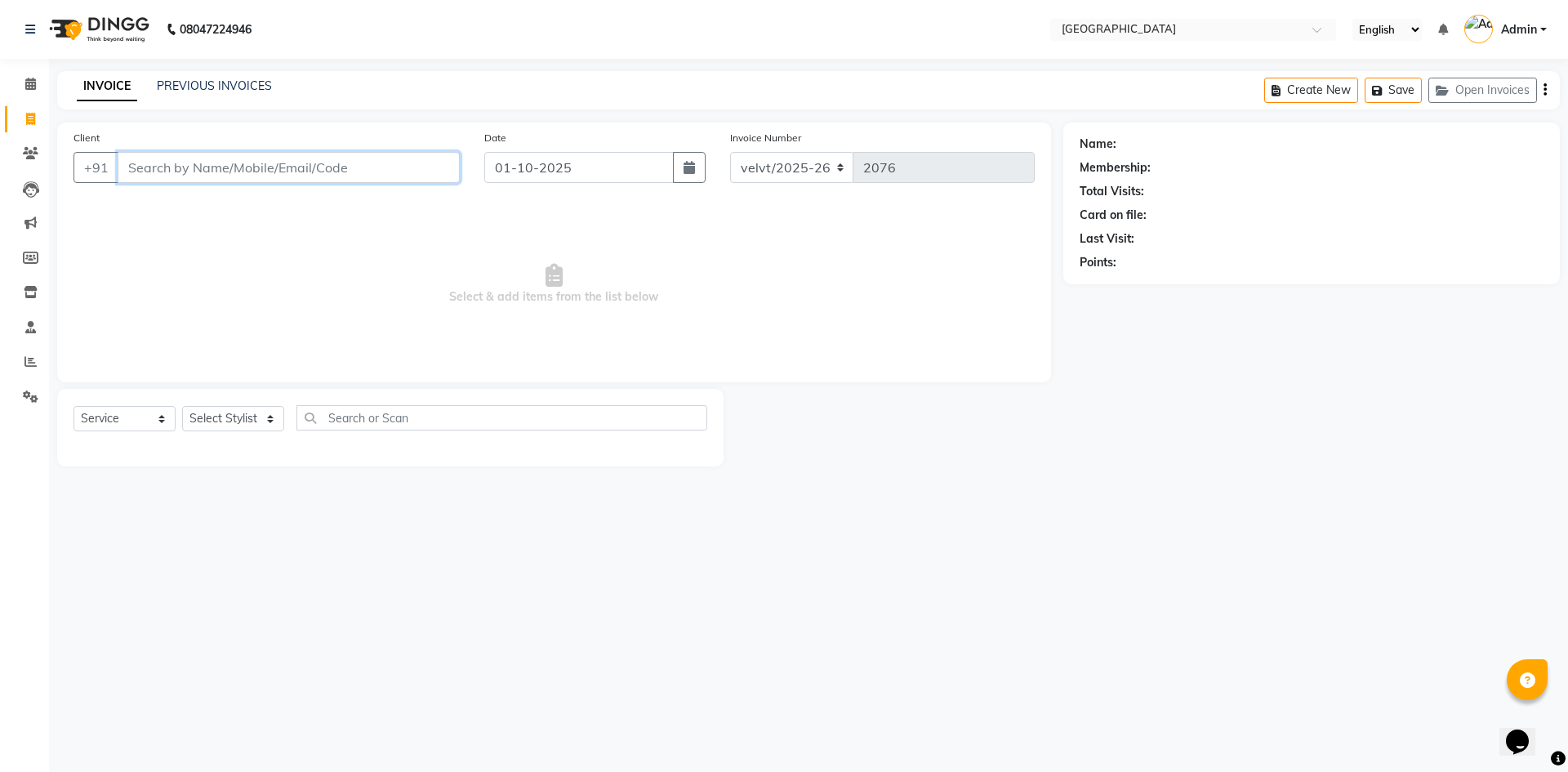
click at [225, 177] on input "Client" at bounding box center [288, 168] width 342 height 31
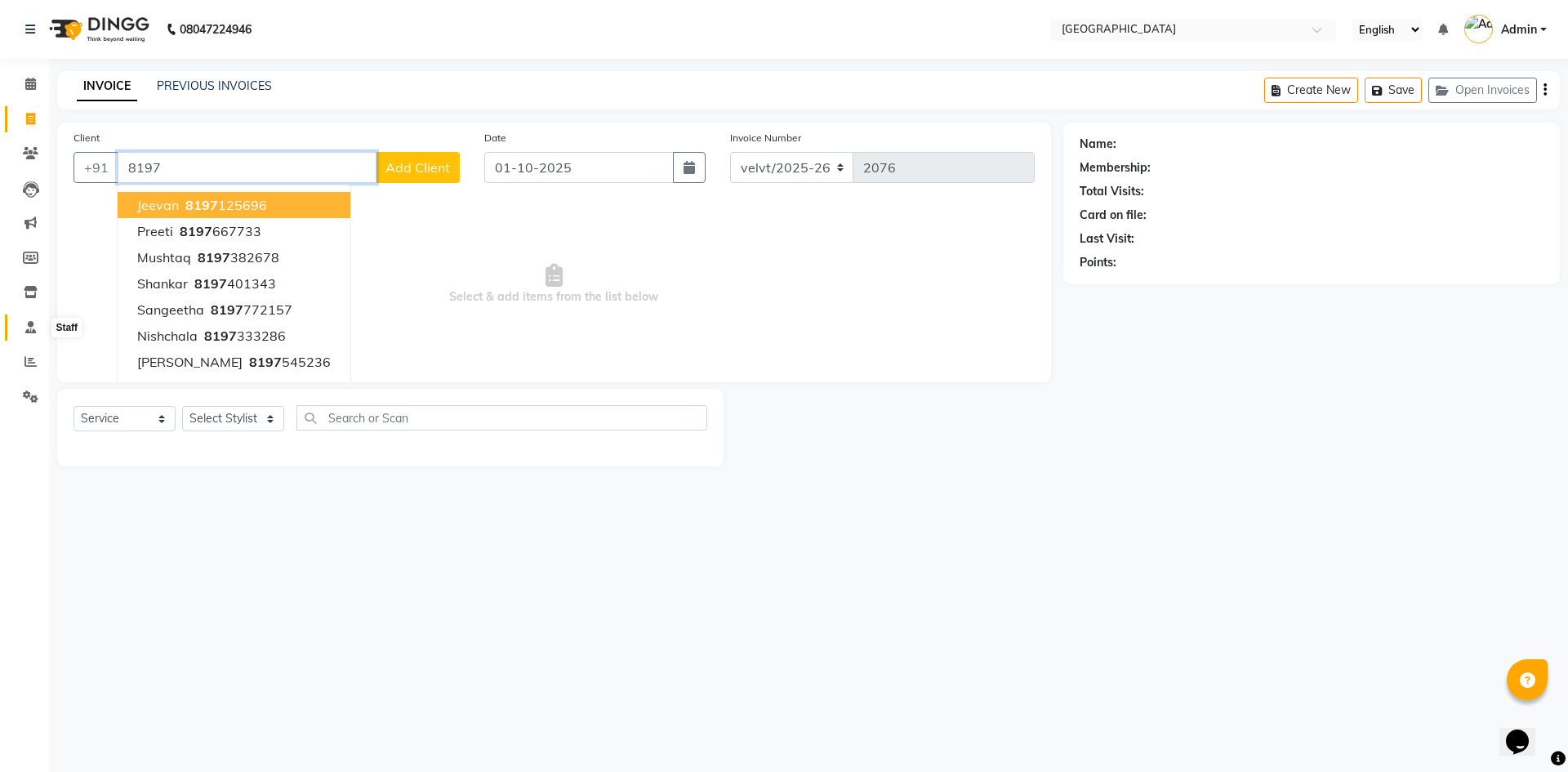
type input "8197"
click at [34, 329] on icon at bounding box center [30, 327] width 10 height 12
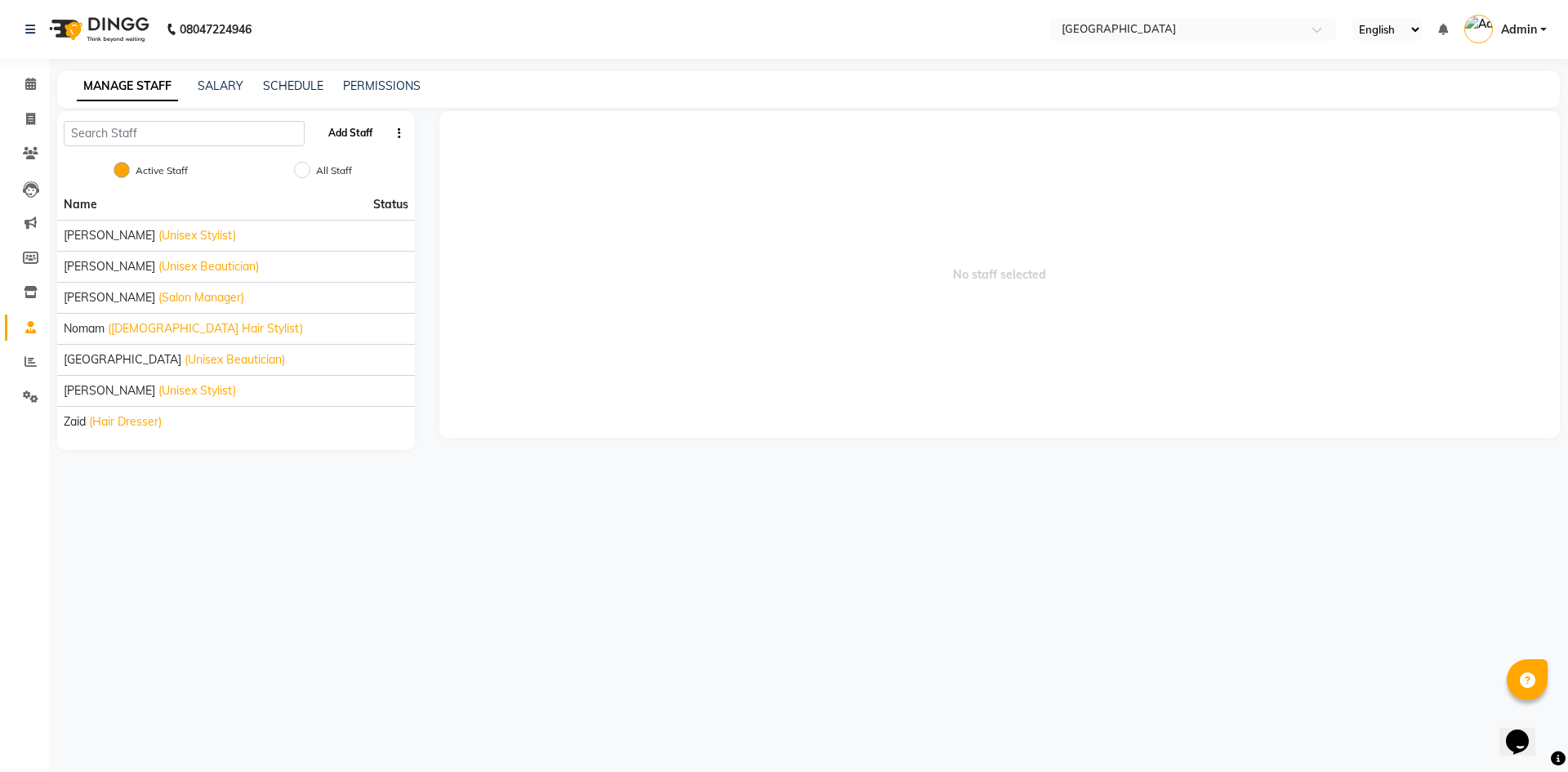
click at [344, 134] on button "Add Staff" at bounding box center [351, 133] width 57 height 28
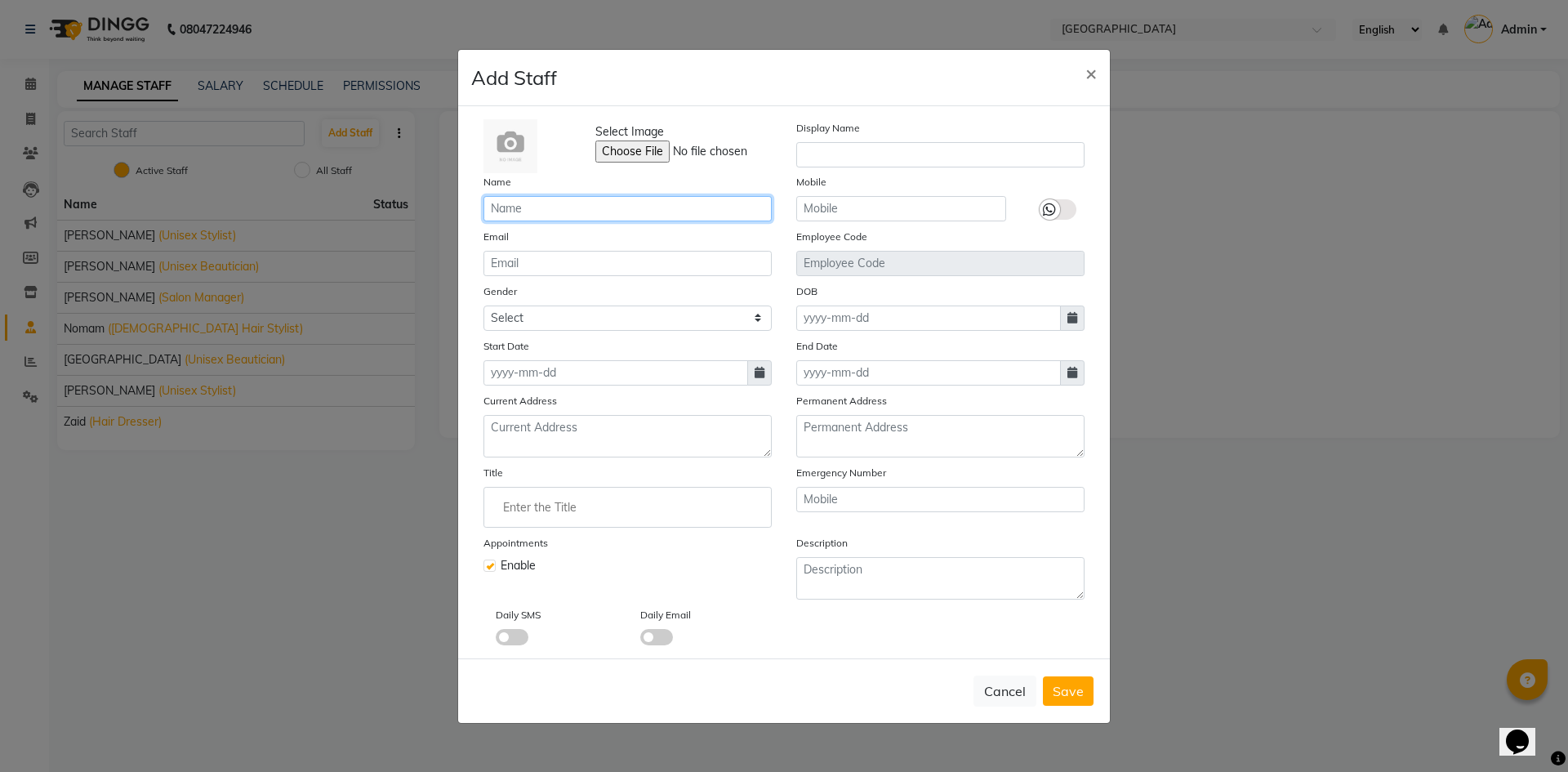
click at [537, 209] on input "text" at bounding box center [628, 208] width 288 height 25
type input "k"
type input "Kaif"
click at [824, 208] on input "text" at bounding box center [901, 208] width 210 height 25
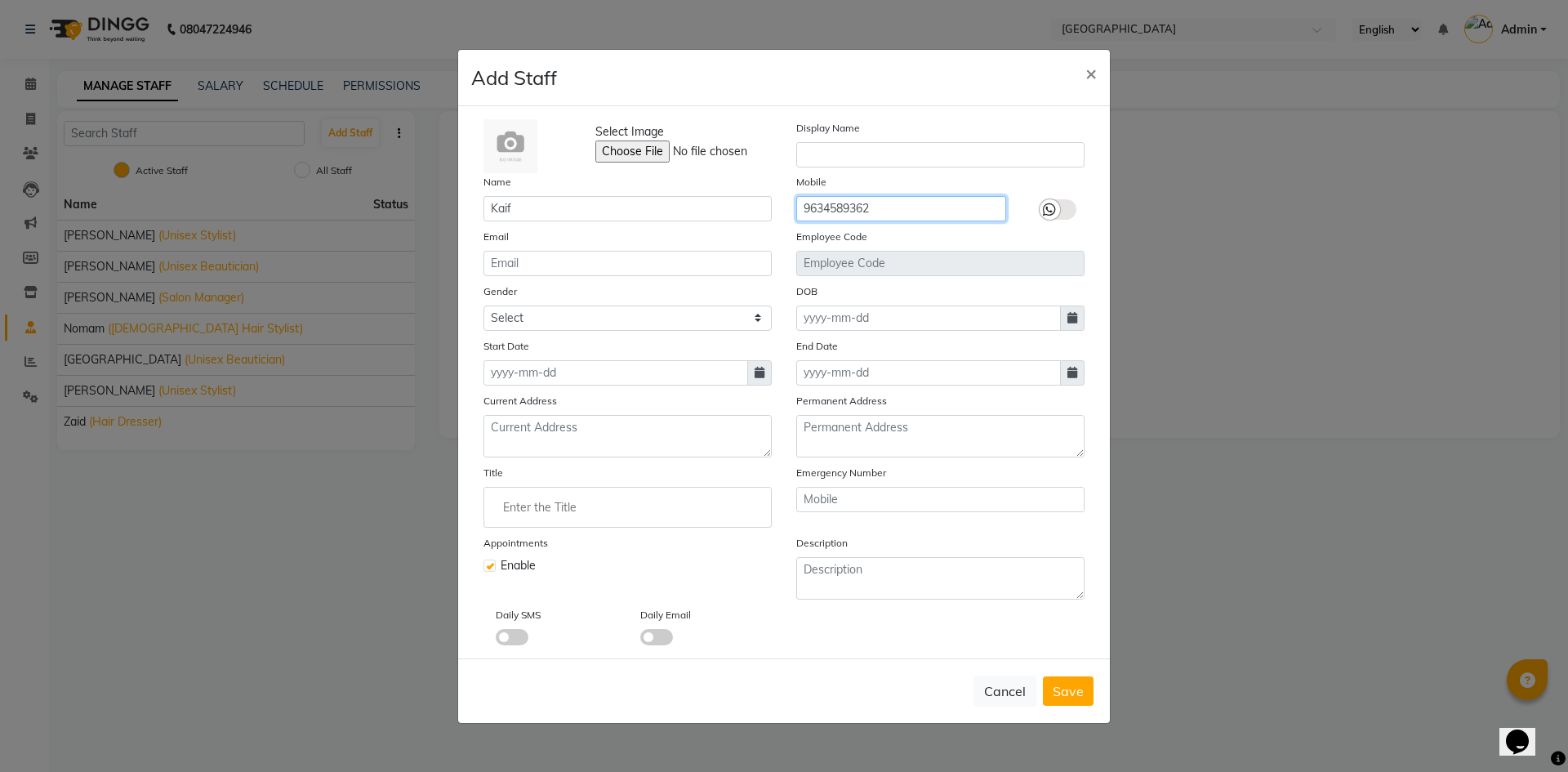
type input "9634589362"
click at [814, 146] on input "text" at bounding box center [940, 155] width 288 height 25
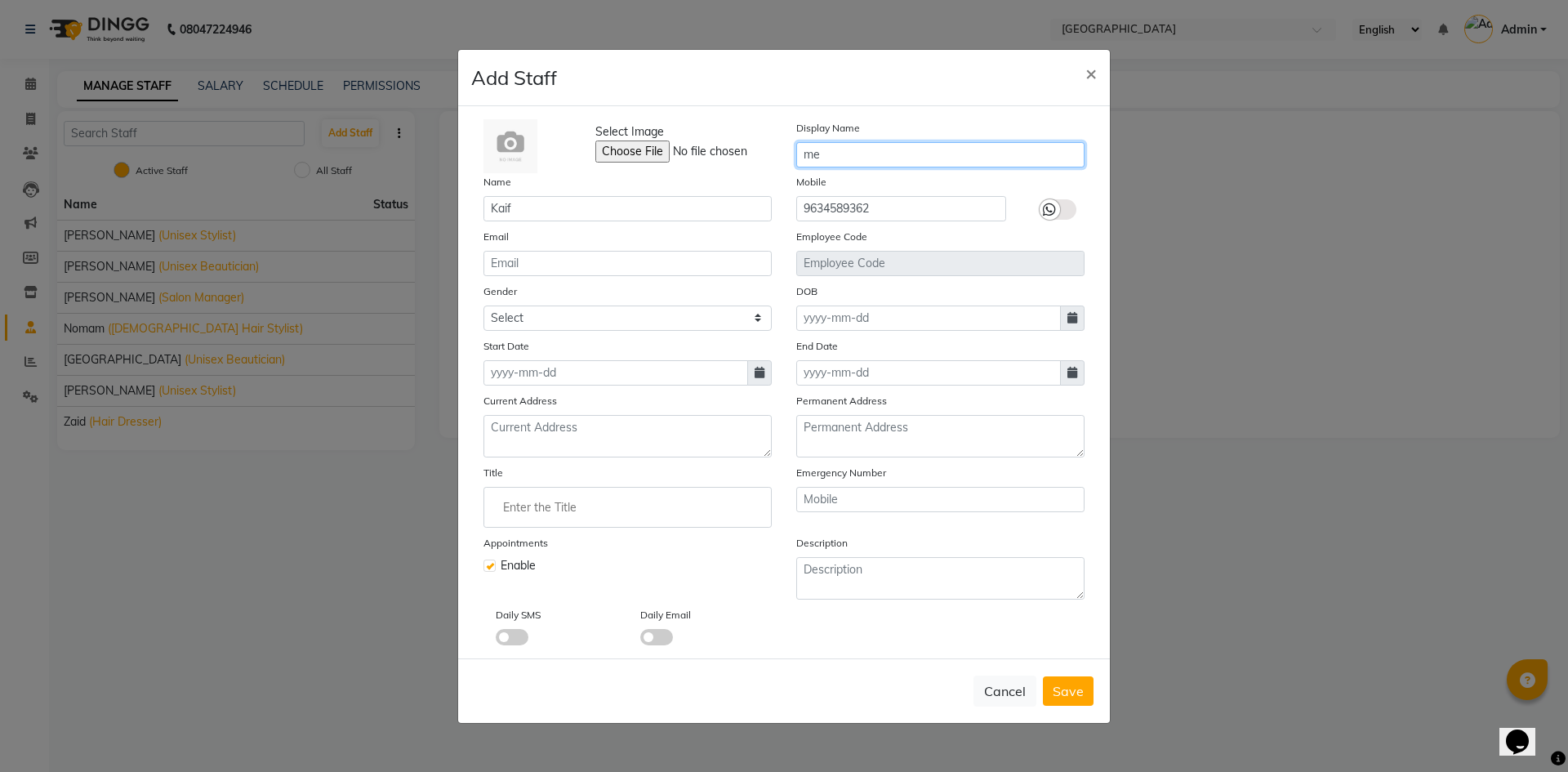
type input "m"
type input "Mens hairdresser"
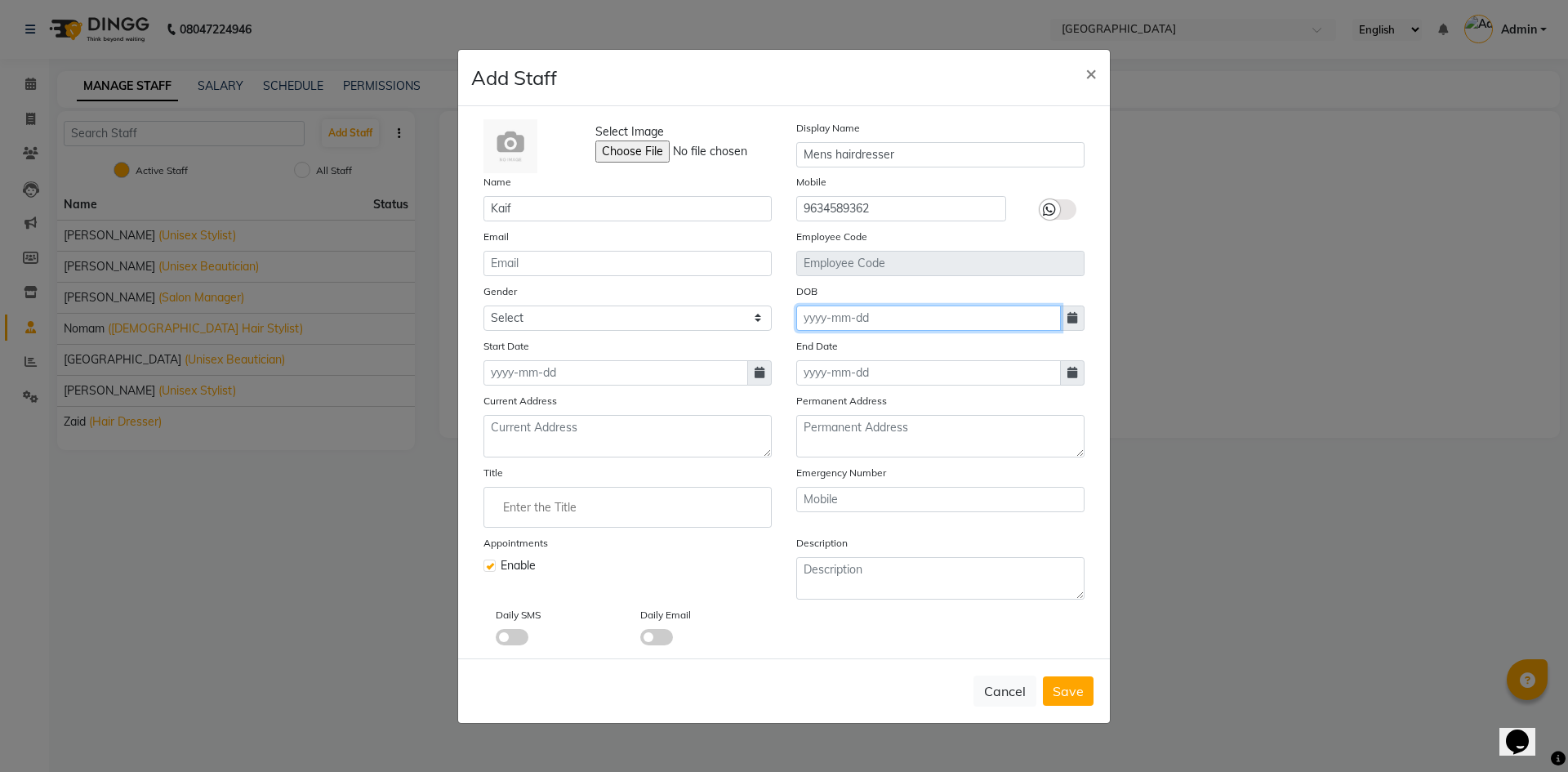
click at [827, 320] on input at bounding box center [928, 318] width 265 height 25
select select "10"
select select "2025"
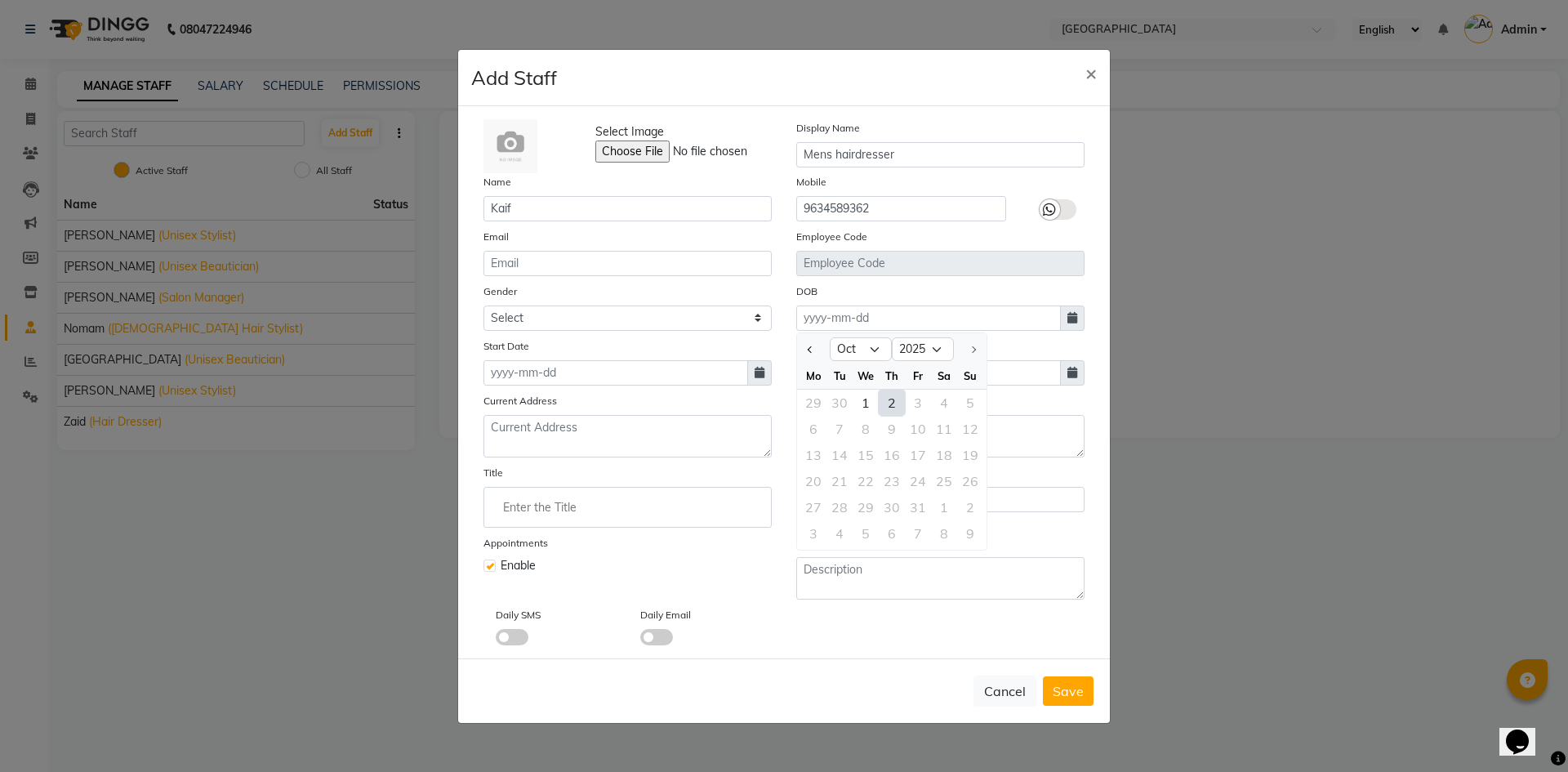
click at [767, 376] on span at bounding box center [760, 373] width 24 height 25
select select "10"
select select "2025"
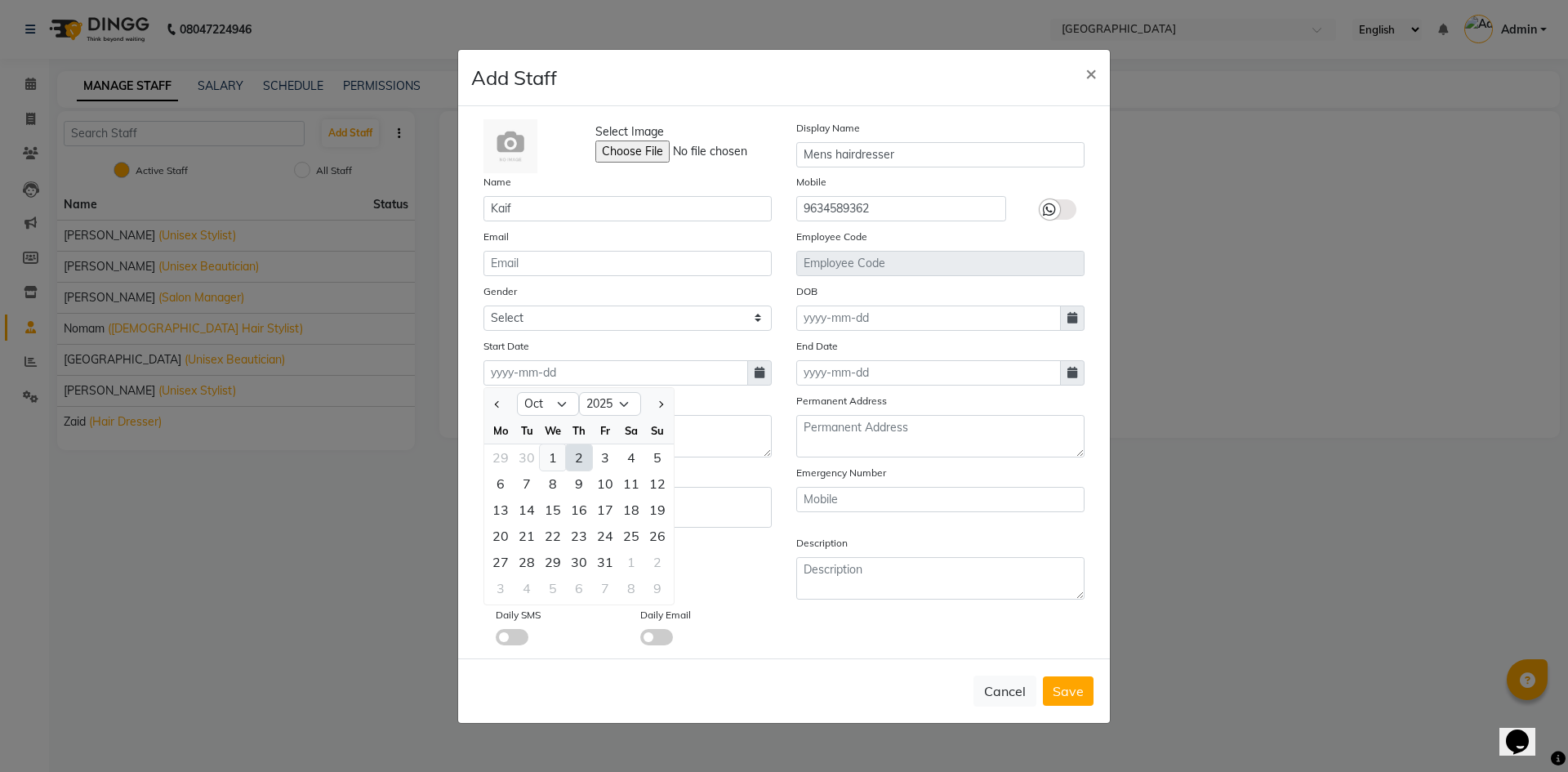
click at [558, 459] on div "1" at bounding box center [553, 458] width 26 height 26
type input "01-10-2025"
click at [516, 498] on input "Enter the Title" at bounding box center [627, 507] width 273 height 33
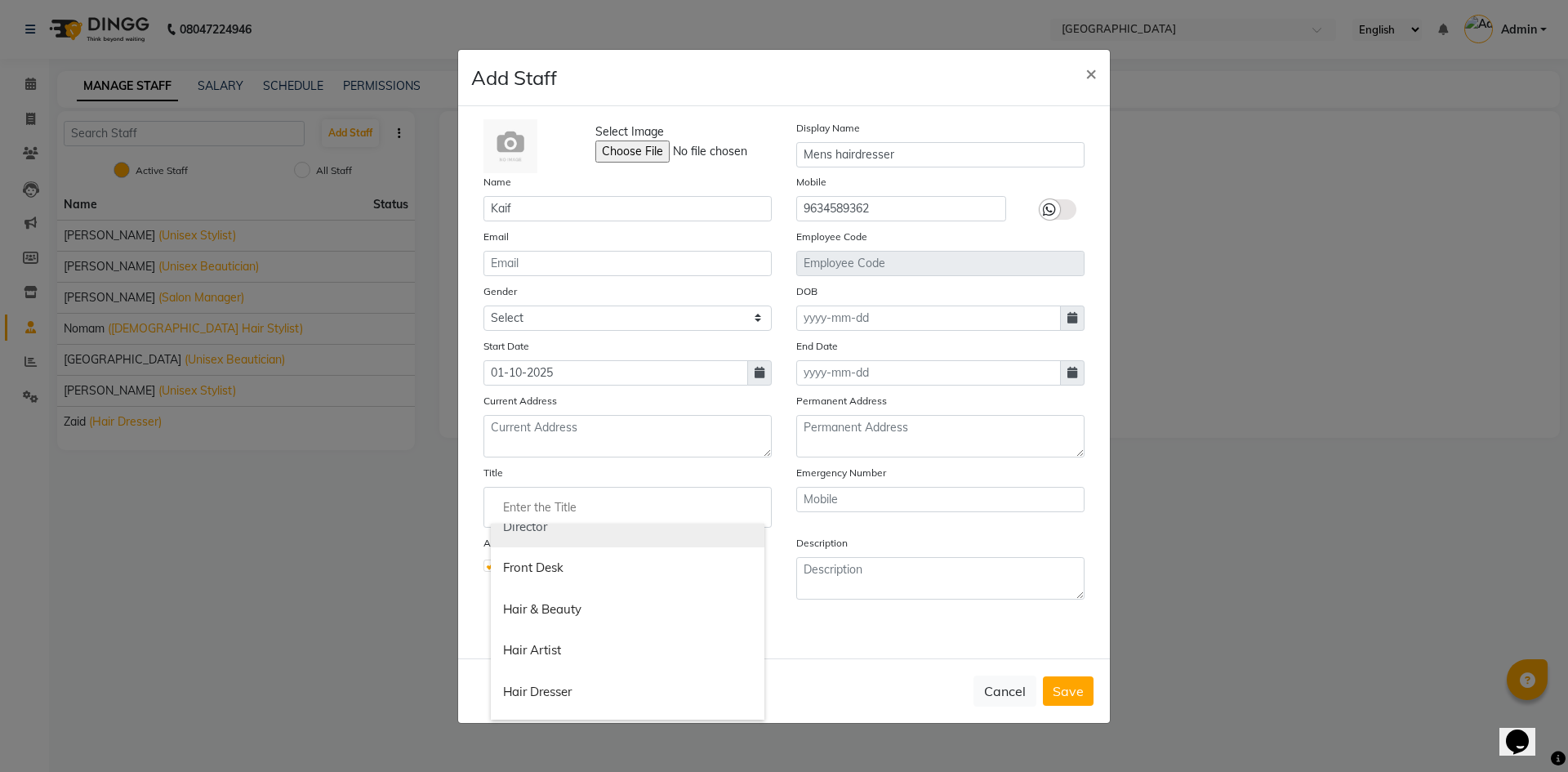
scroll to position [654, 0]
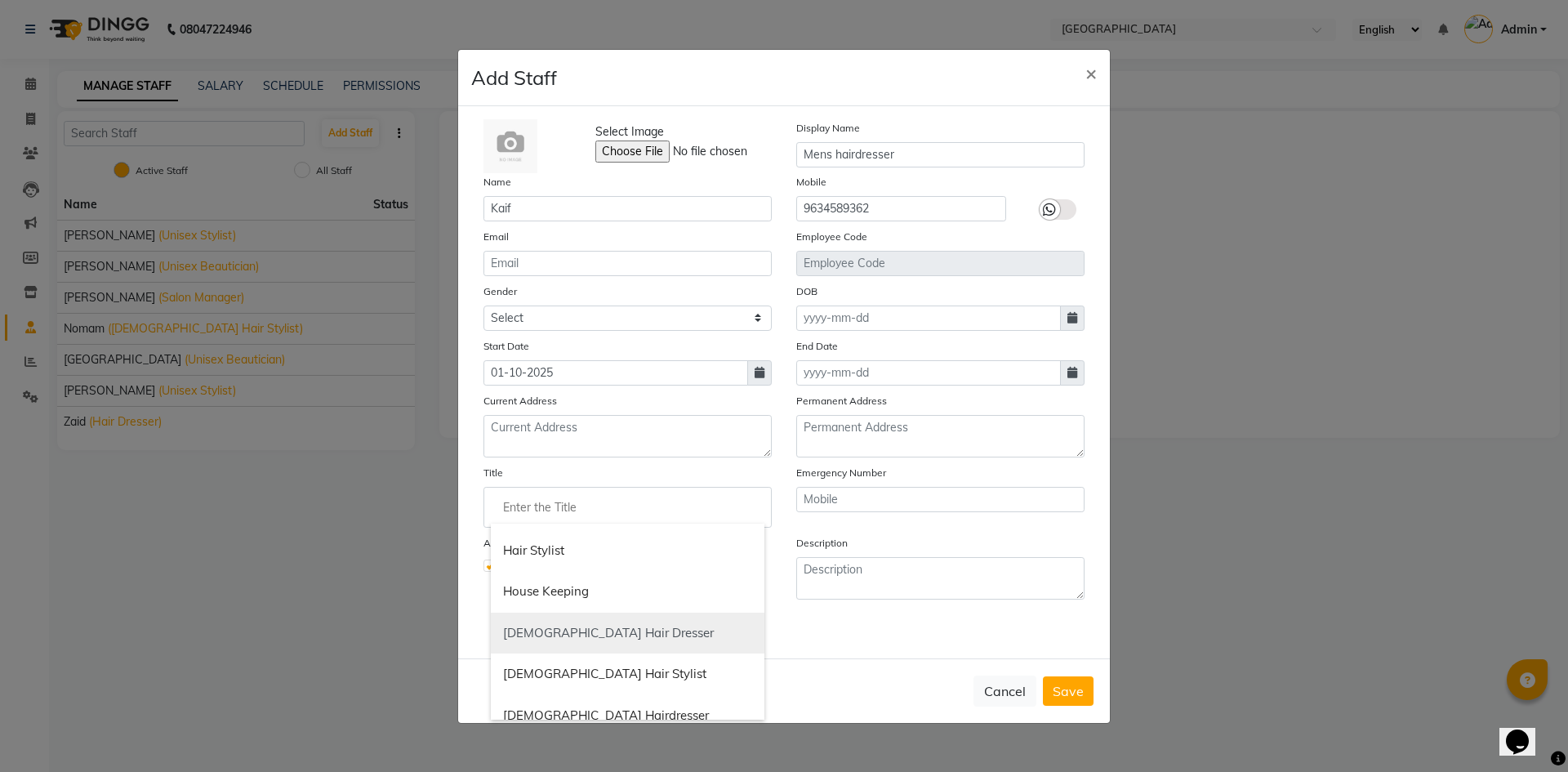
click at [553, 636] on link "Male Hair Dresser" at bounding box center [627, 634] width 273 height 42
type input "Male Hair Dresser"
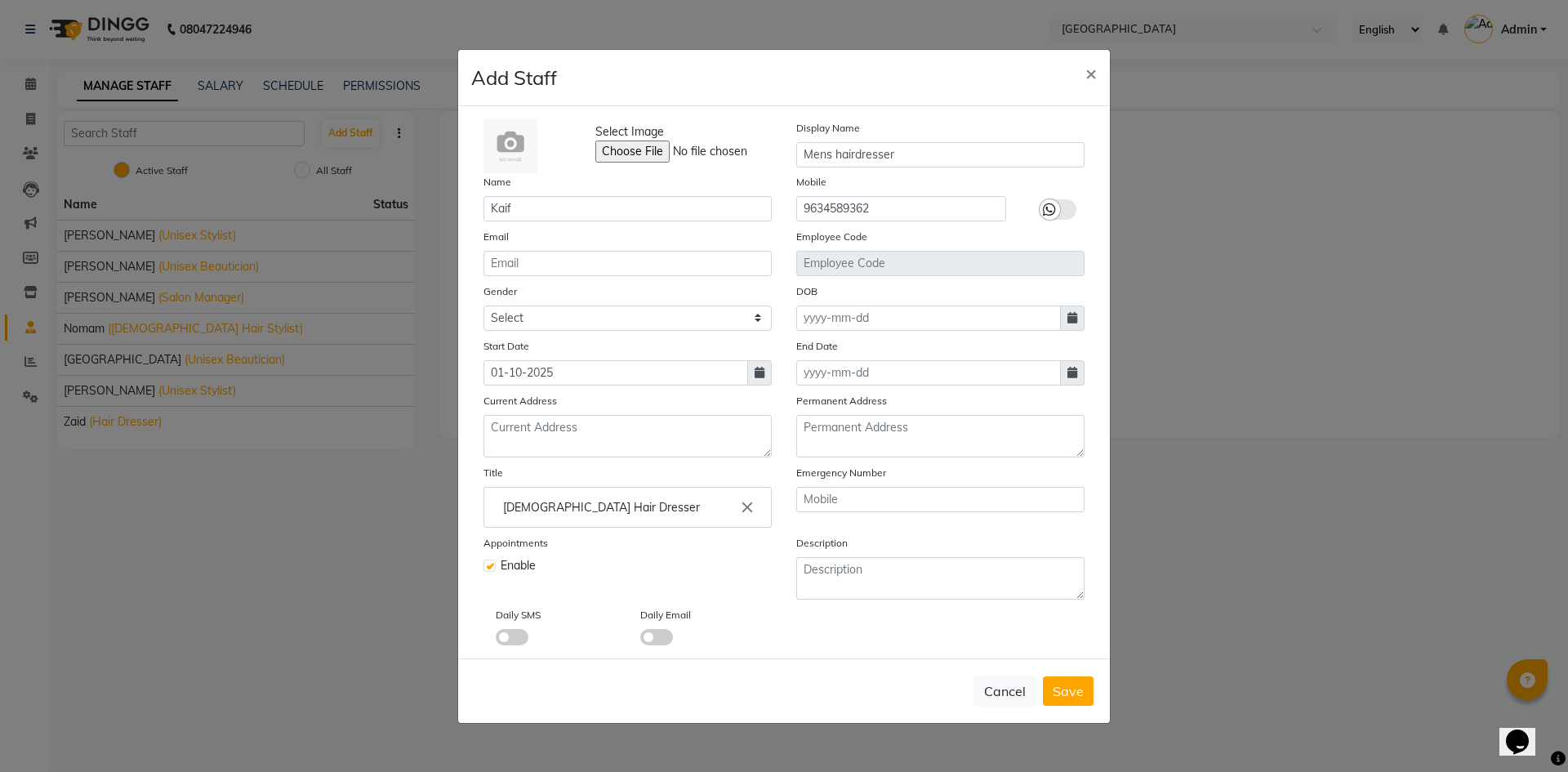
scroll to position [0, 0]
drag, startPoint x: 511, startPoint y: 511, endPoint x: 641, endPoint y: 514, distance: 130.0
click at [641, 514] on input "Male Hair Dresser" at bounding box center [627, 507] width 273 height 33
click at [822, 563] on div at bounding box center [784, 386] width 1568 height 772
click at [827, 579] on textarea at bounding box center [940, 578] width 288 height 43
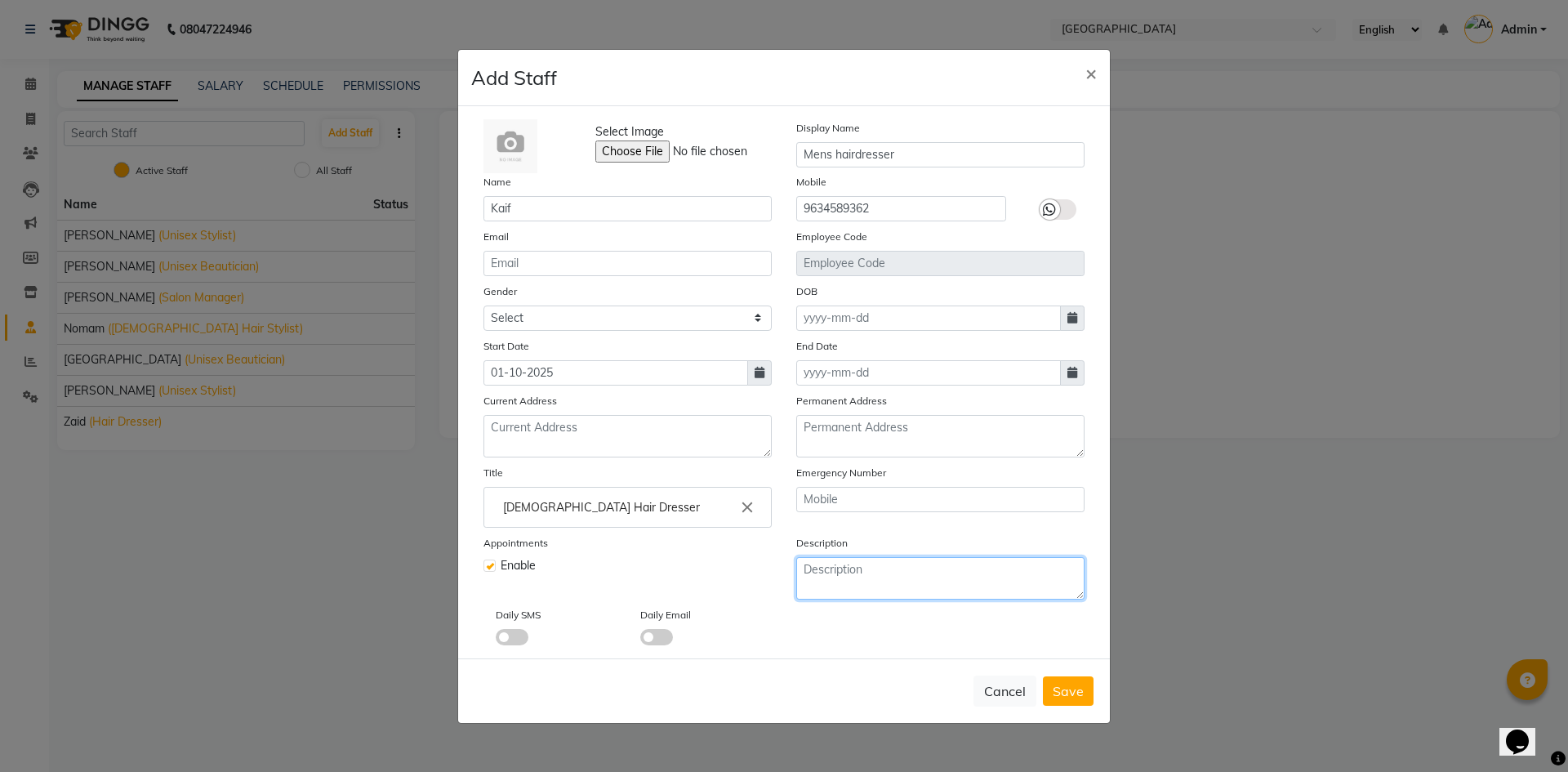
paste textarea "Male Hair Dresser"
type textarea "Male Hair Dresser"
click at [511, 637] on span at bounding box center [512, 637] width 33 height 16
click at [496, 640] on input "checkbox" at bounding box center [496, 640] width 0 height 0
click at [660, 641] on span at bounding box center [657, 637] width 33 height 16
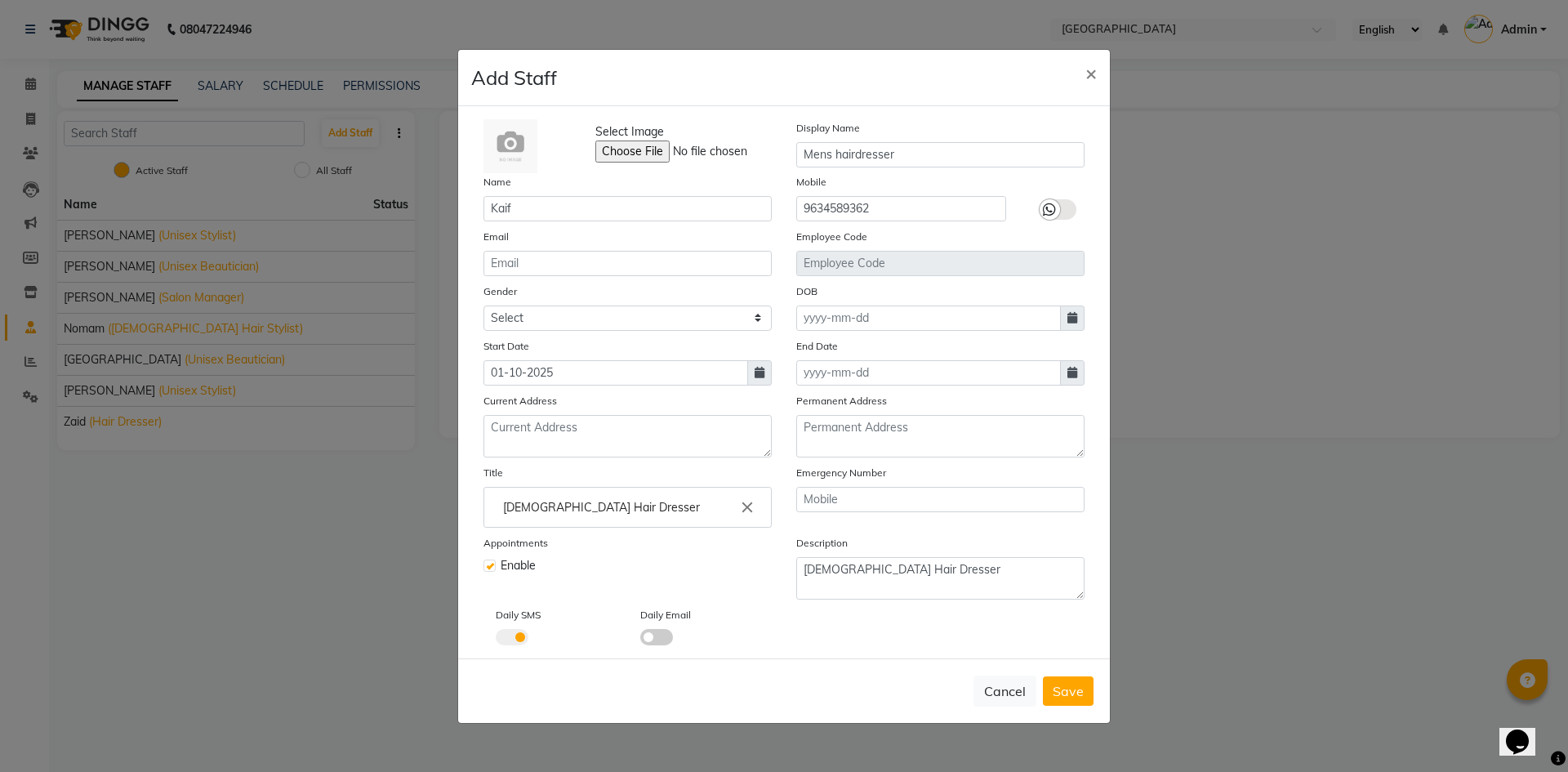
click at [641, 640] on input "checkbox" at bounding box center [641, 640] width 0 height 0
click at [491, 324] on select "Select Male Female Other Prefer Not To Say" at bounding box center [628, 318] width 288 height 25
select select "male"
click at [484, 306] on select "Select Male Female Other Prefer Not To Say" at bounding box center [628, 318] width 288 height 25
click at [1084, 699] on button "Save" at bounding box center [1068, 691] width 50 height 30
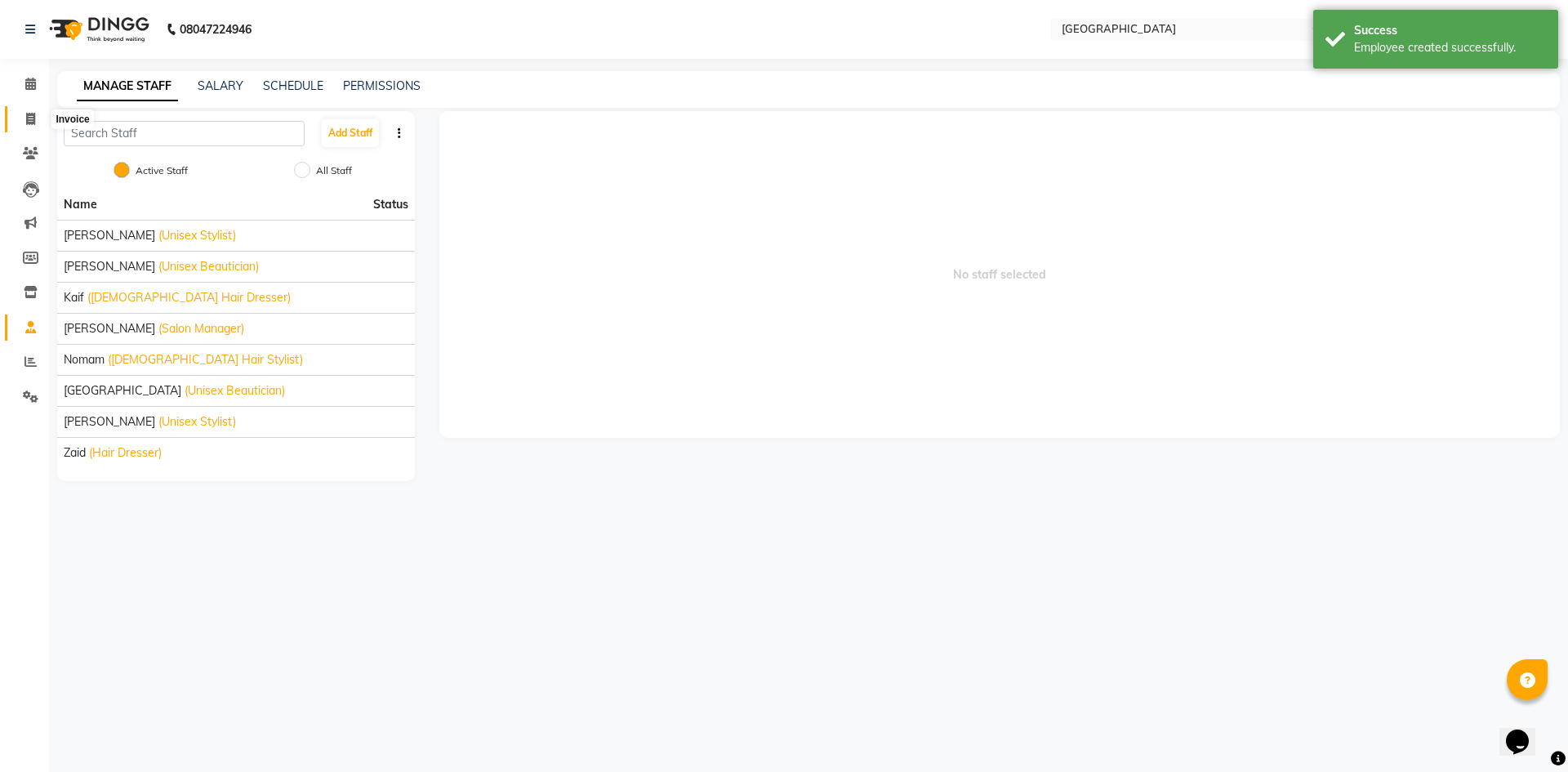
click at [38, 121] on span at bounding box center [30, 120] width 29 height 19
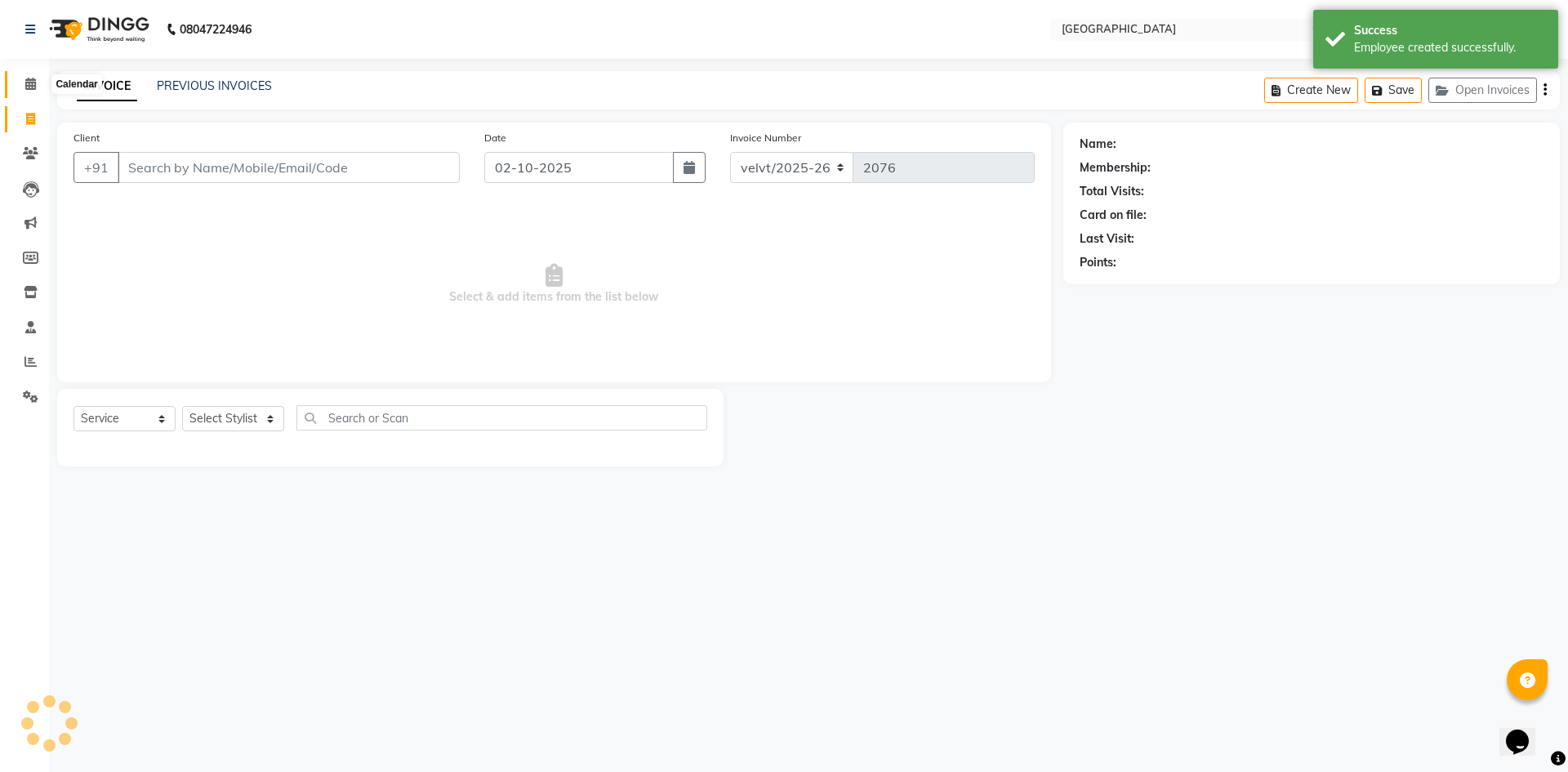
click at [33, 83] on icon at bounding box center [30, 83] width 10 height 12
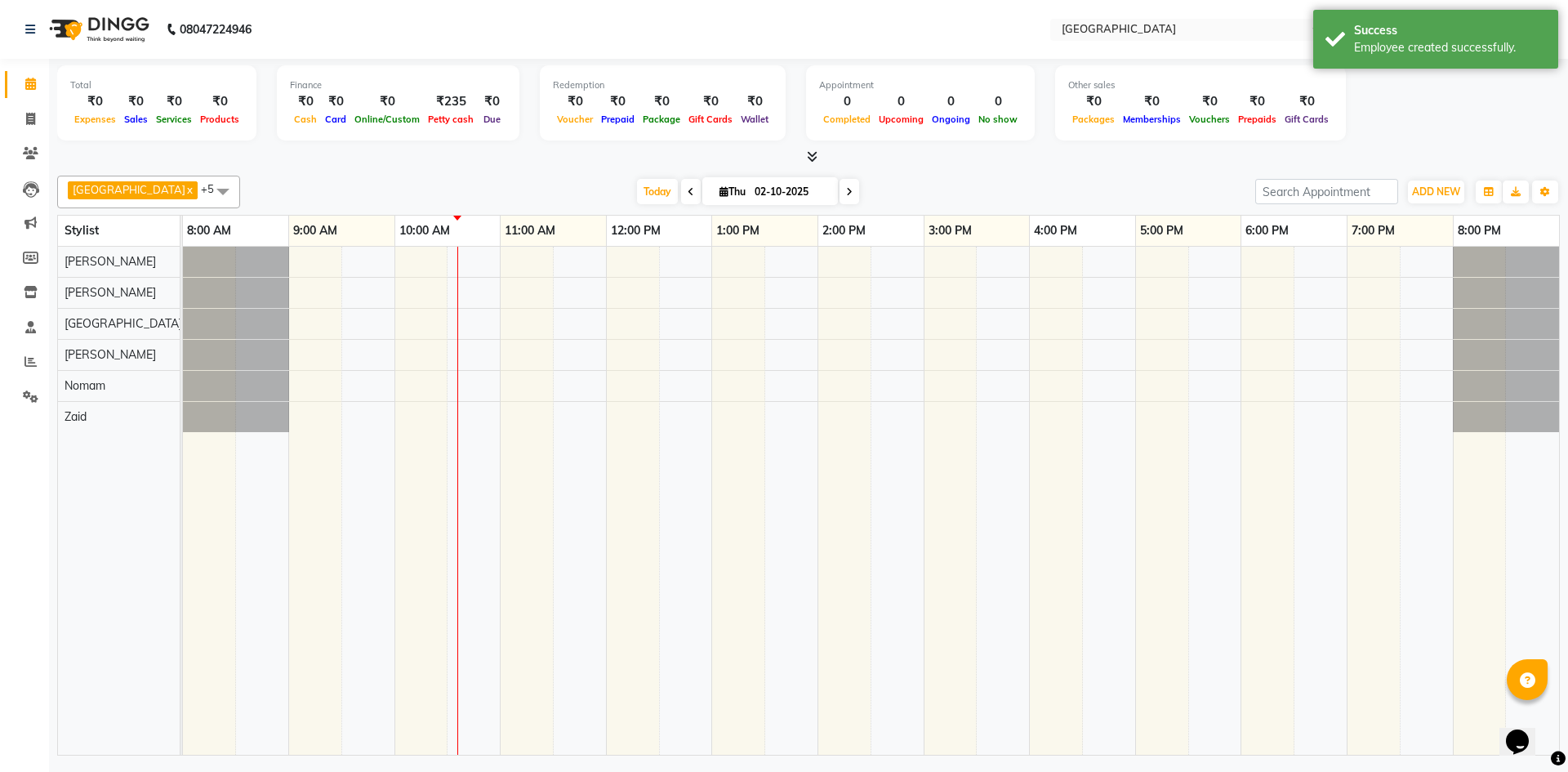
click at [132, 186] on span "Roma x Aameer x Nomam x Tabrej x Barkha x Zaid x +5" at bounding box center [148, 192] width 183 height 33
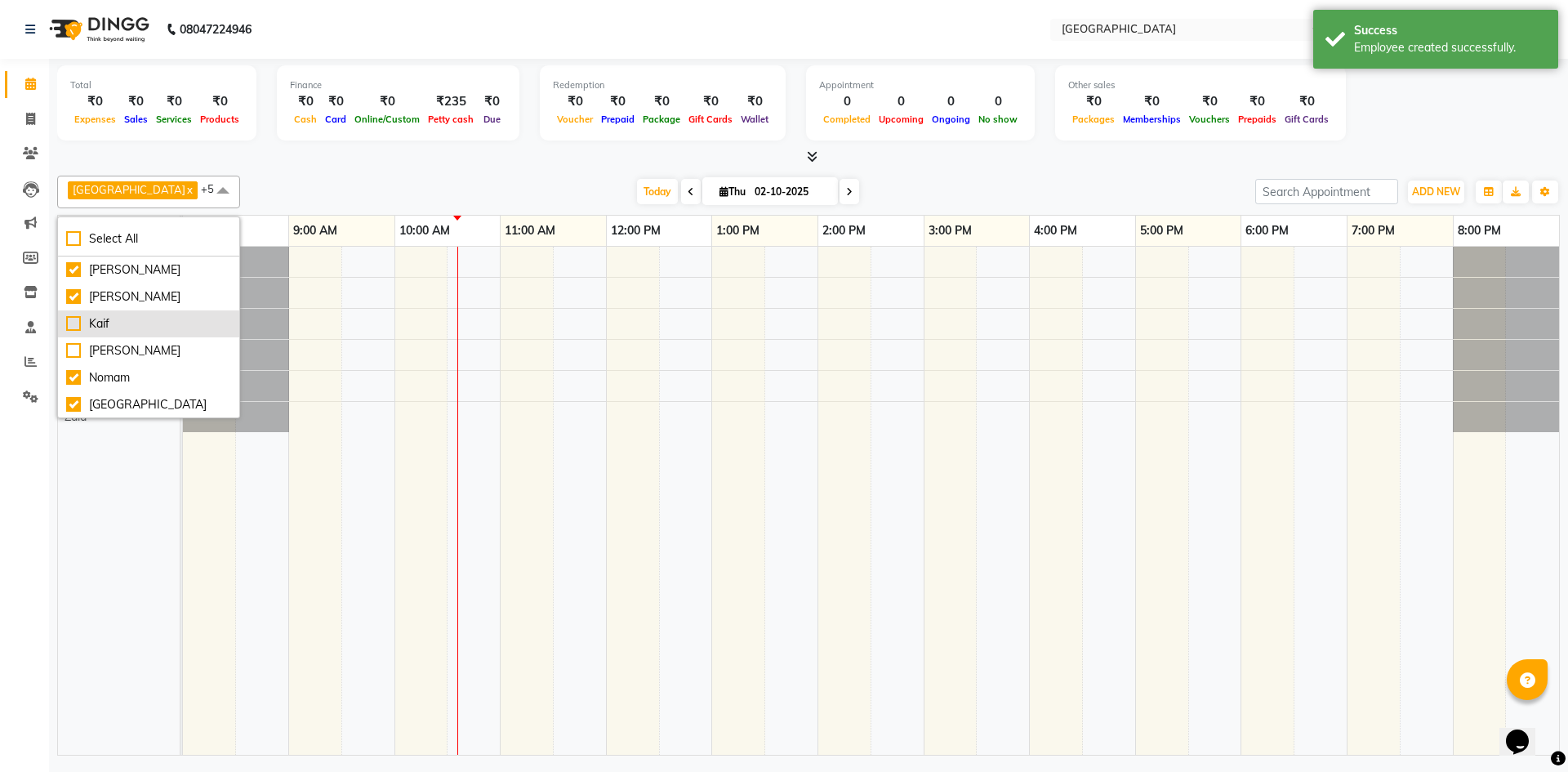
click at [74, 326] on div "Kaif" at bounding box center [148, 324] width 165 height 17
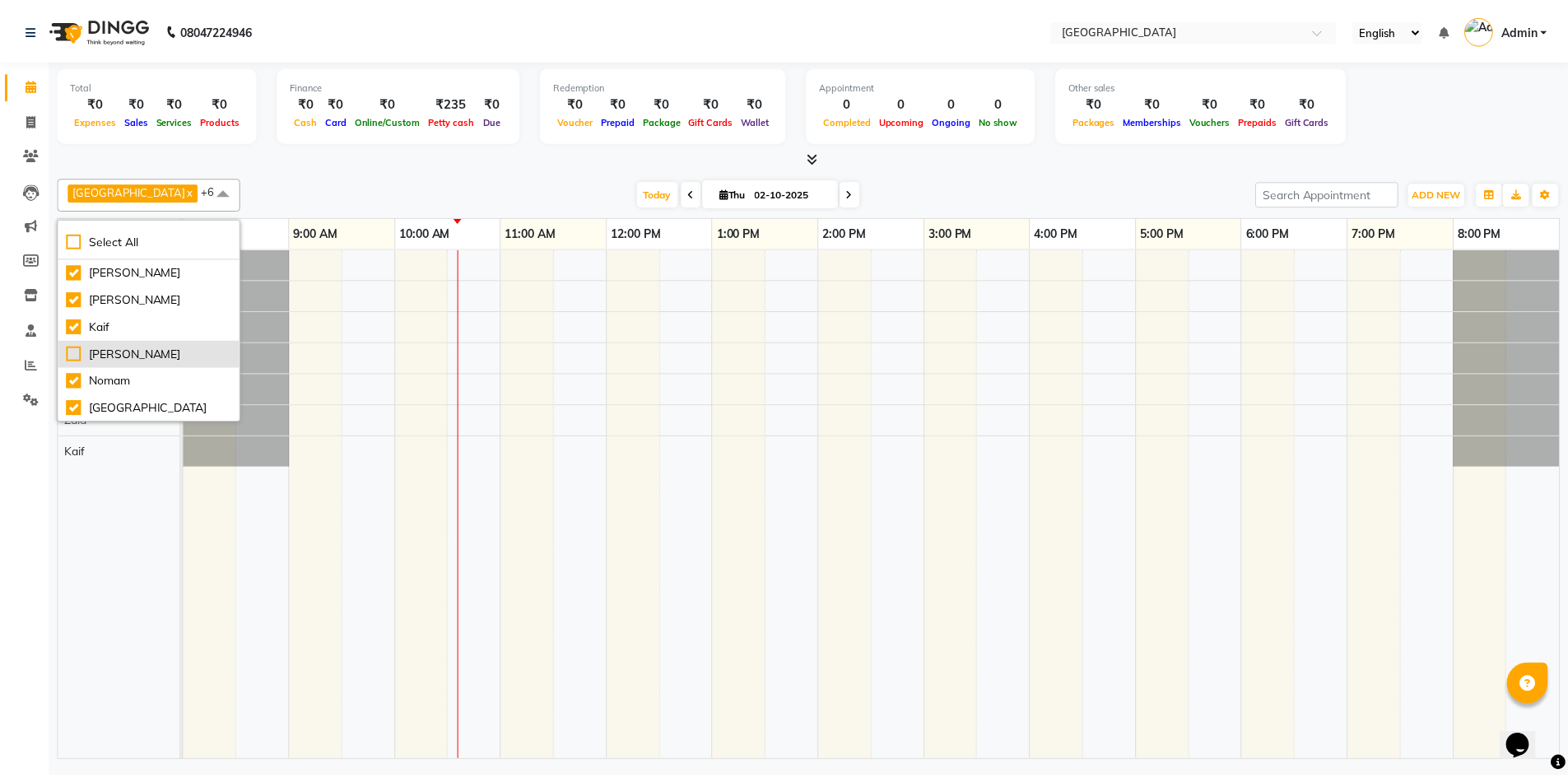
scroll to position [73, 0]
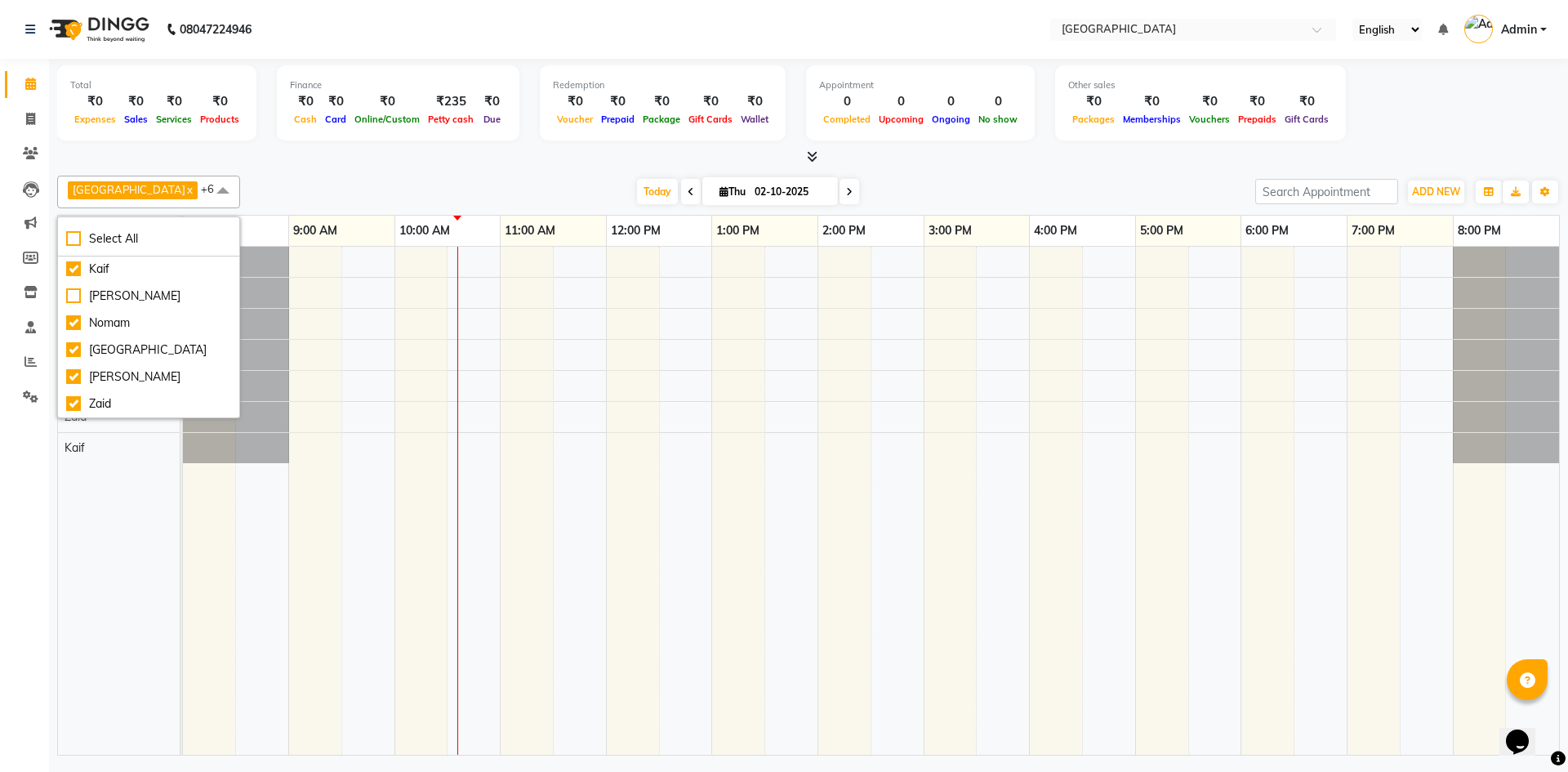
click at [352, 533] on td at bounding box center [367, 500] width 53 height 508
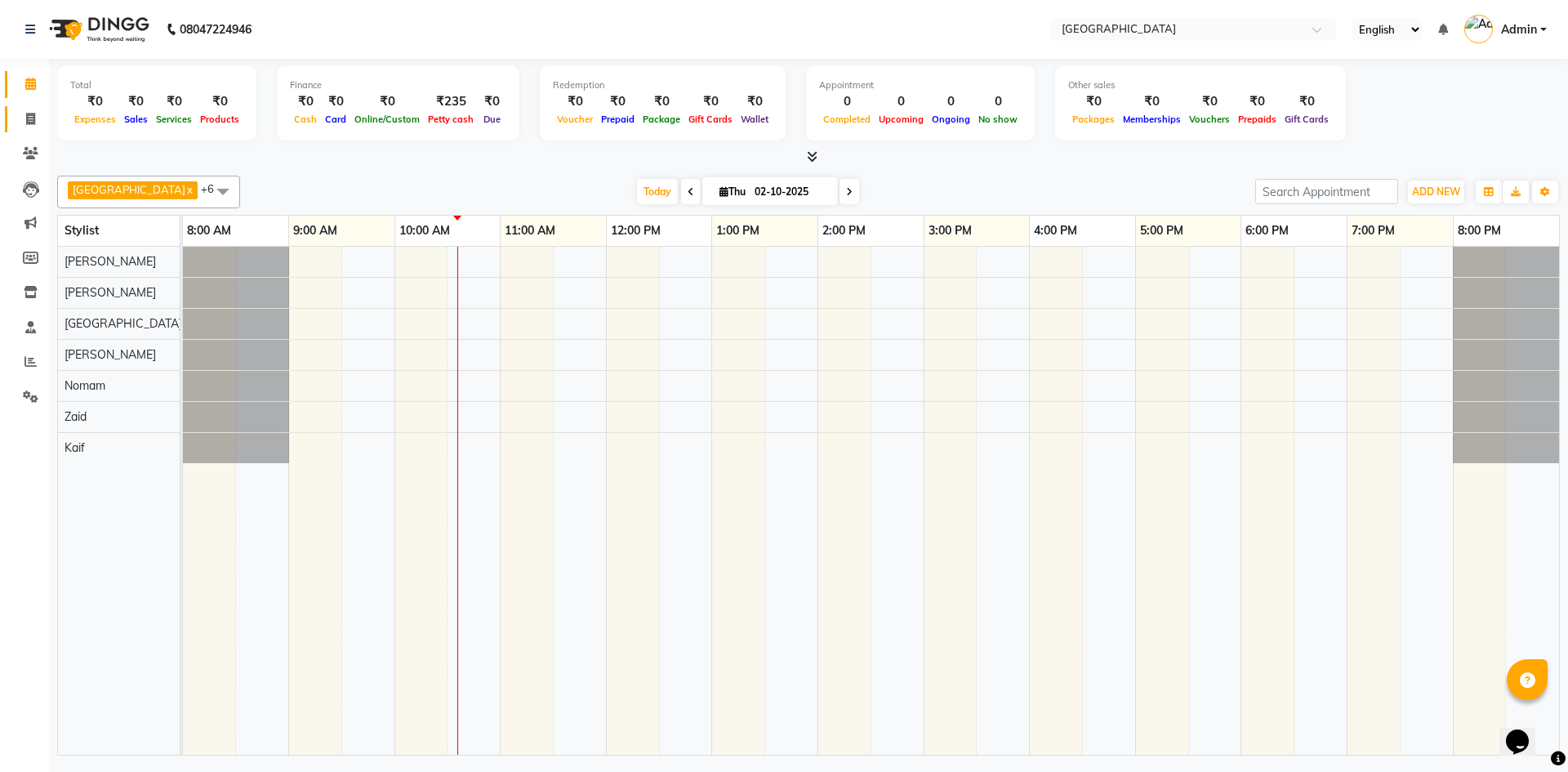
click at [30, 109] on link "Invoice" at bounding box center [24, 119] width 39 height 27
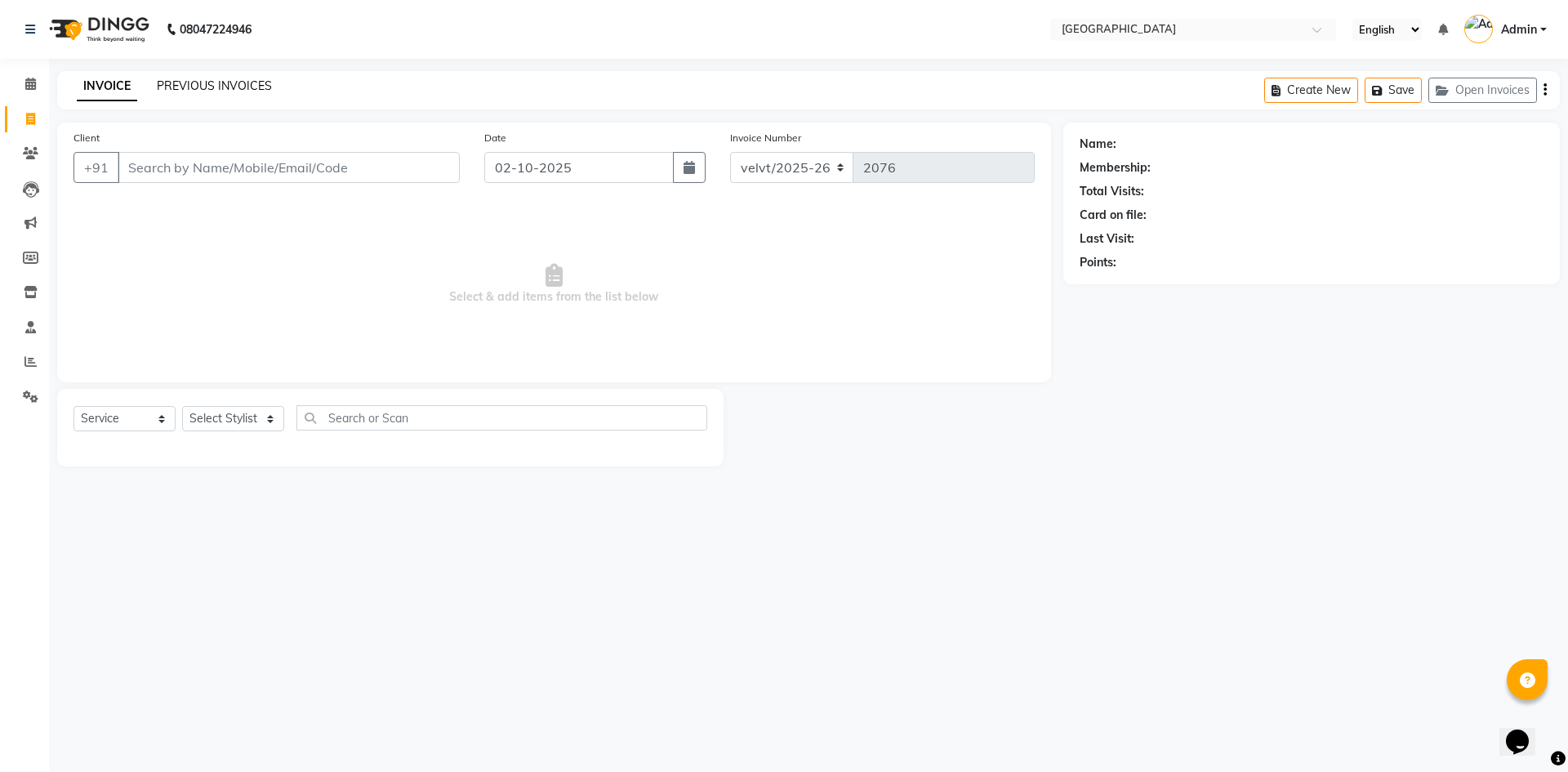
click at [202, 79] on link "PREVIOUS INVOICES" at bounding box center [214, 85] width 115 height 15
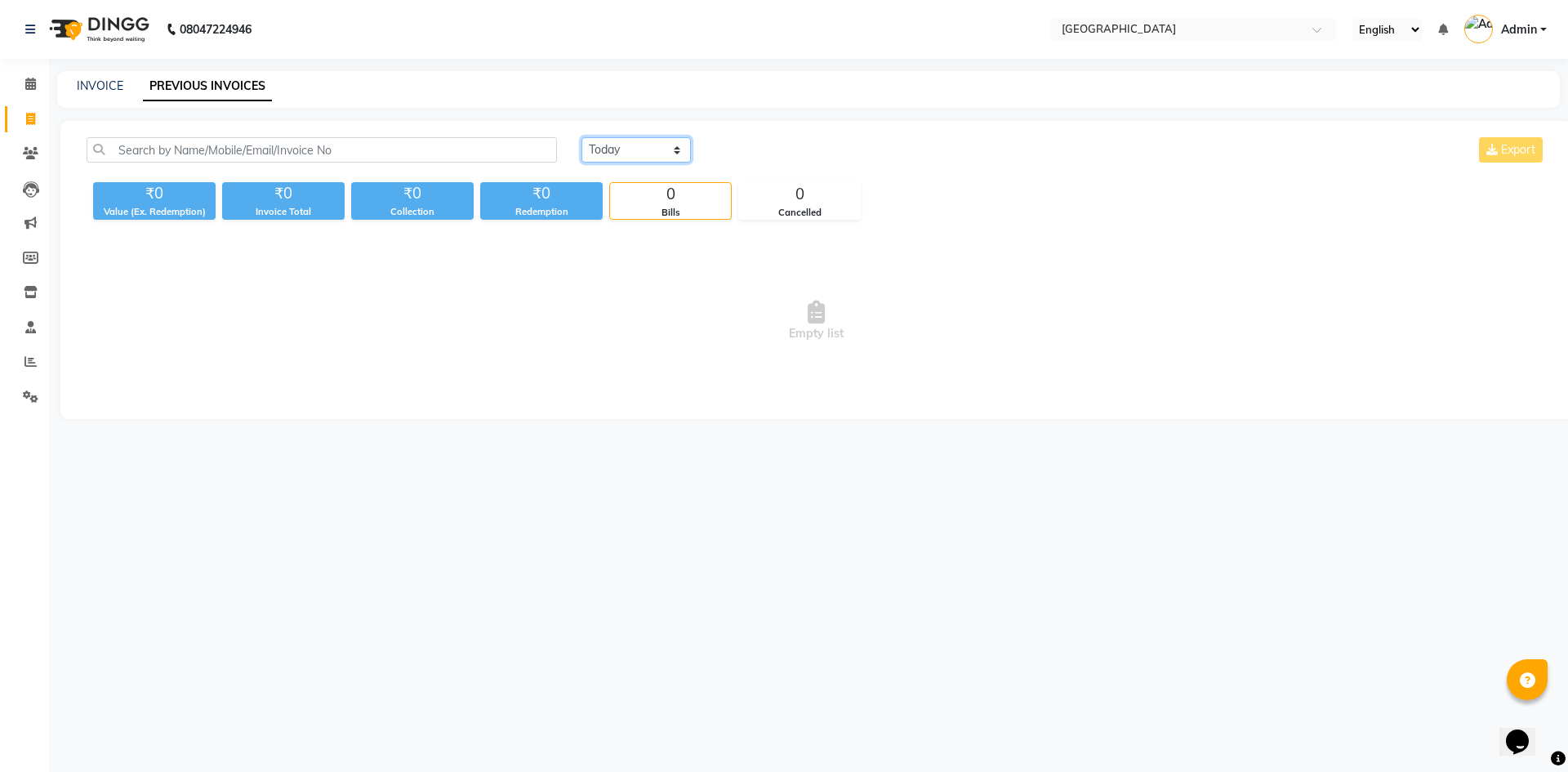
click at [628, 142] on select "Today Yesterday Custom Range" at bounding box center [636, 149] width 109 height 25
click at [582, 137] on select "Today Yesterday Custom Range" at bounding box center [636, 149] width 109 height 25
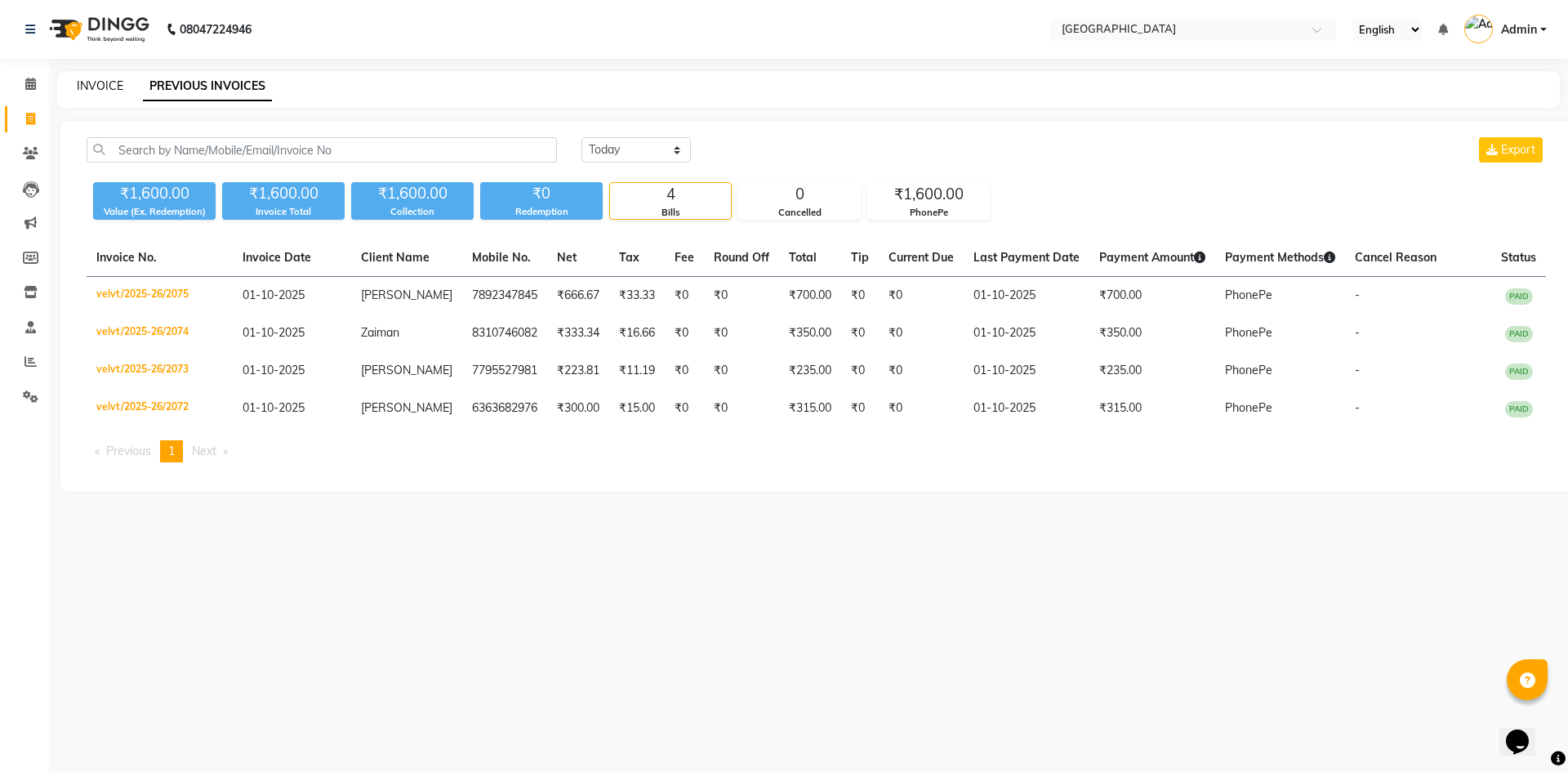
click at [100, 89] on link "INVOICE" at bounding box center [100, 85] width 47 height 15
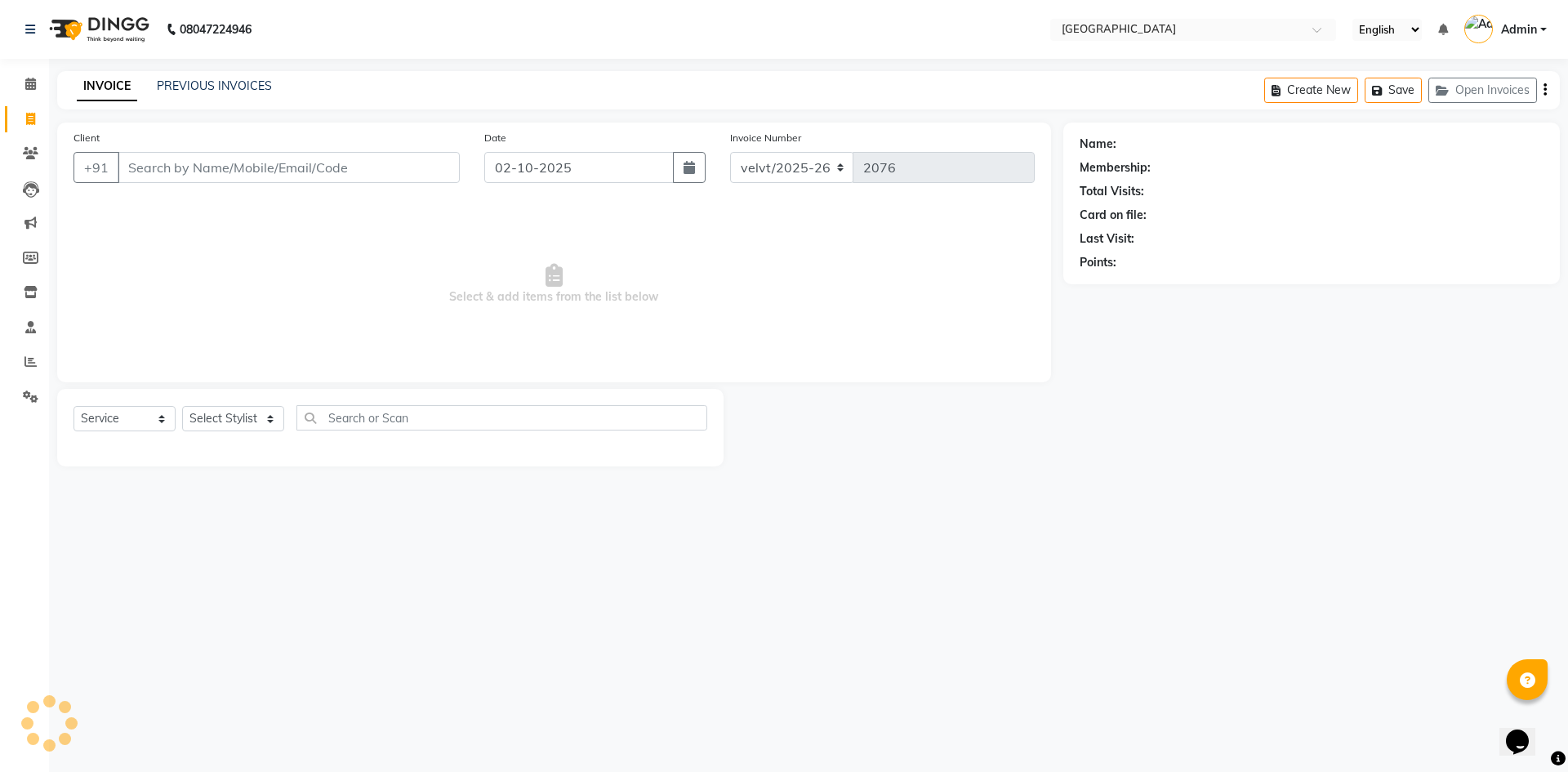
click at [163, 164] on input "Client" at bounding box center [288, 168] width 342 height 31
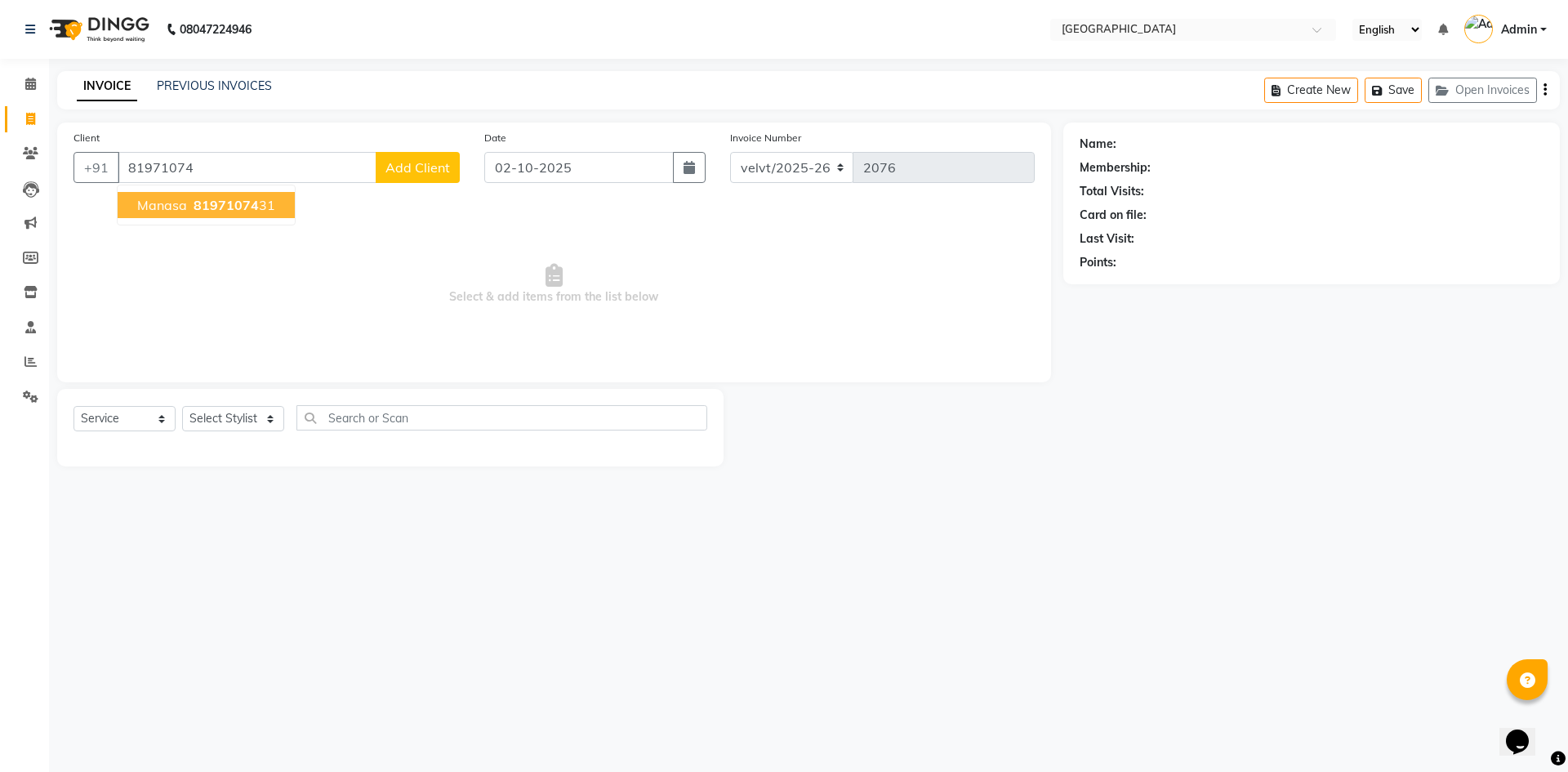
click at [201, 204] on span "81971074" at bounding box center [226, 205] width 65 height 16
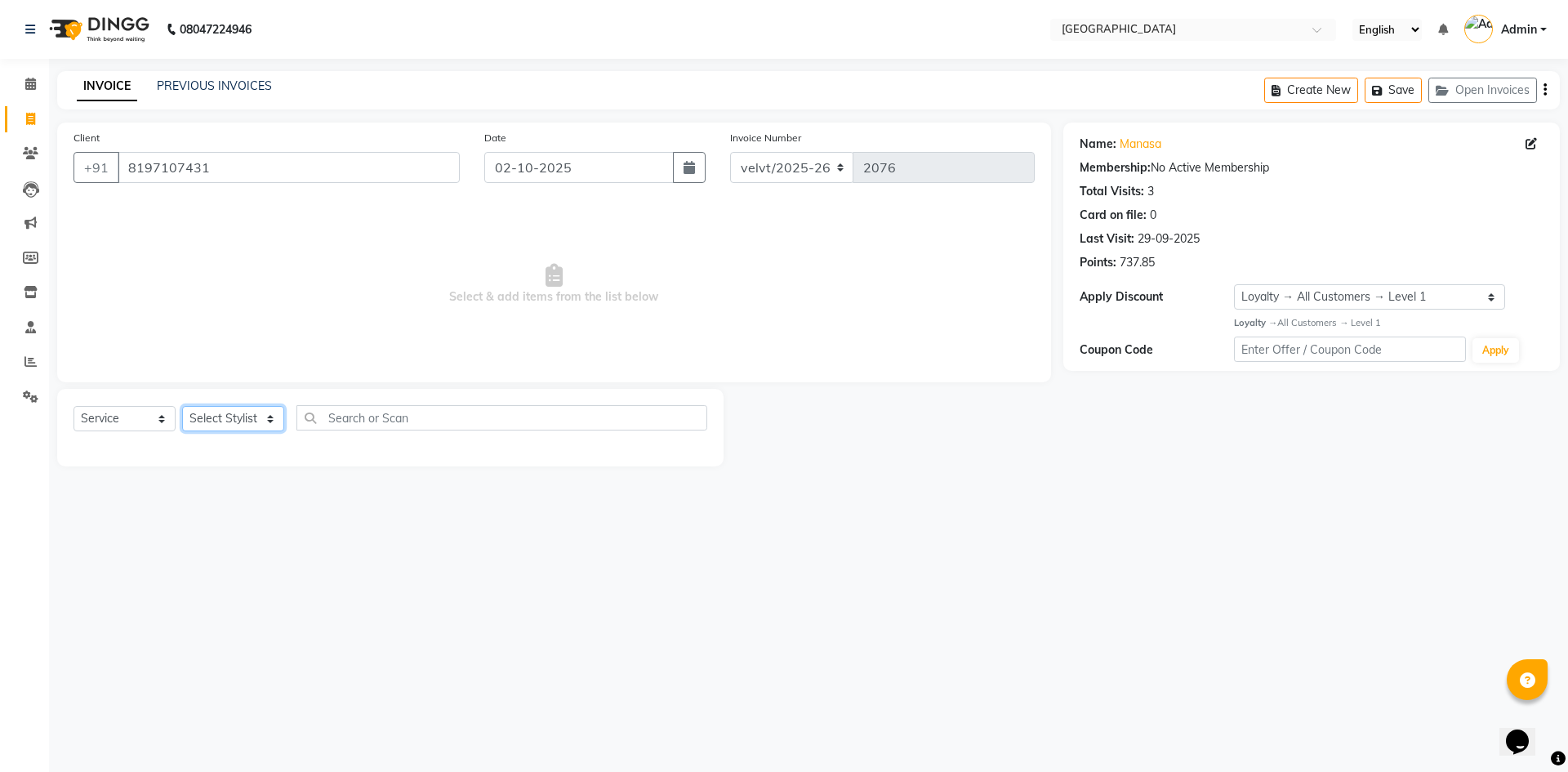
click at [238, 422] on select "Select Stylist Aameer Barkha Kaif Nandini Anchan Nomam Roma Tabrej Zaid" at bounding box center [234, 419] width 102 height 25
click at [182, 406] on select "Select Stylist Aameer Barkha Kaif Nandini Anchan Nomam Roma Tabrej Zaid" at bounding box center [234, 419] width 102 height 25
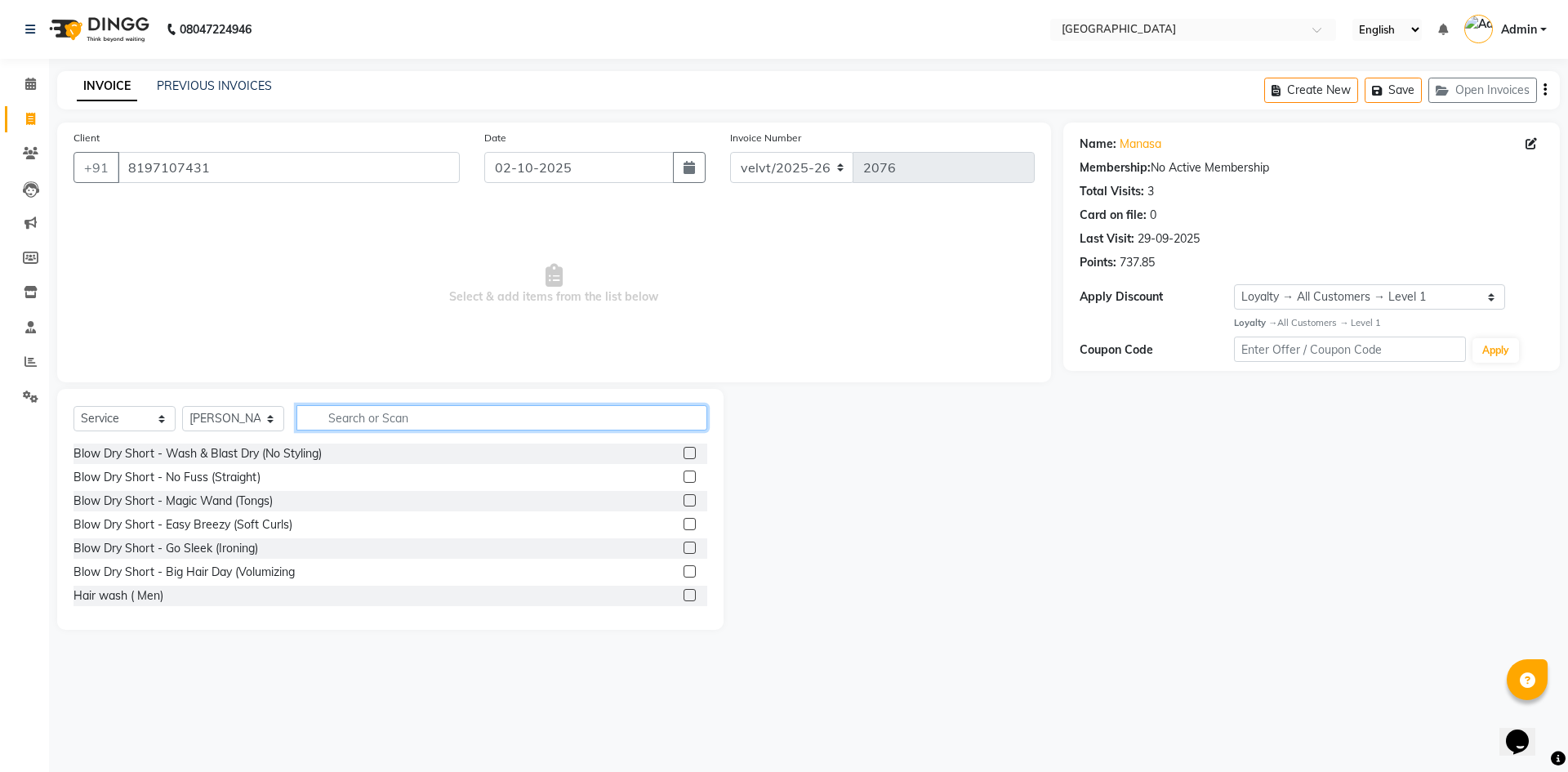
click at [363, 419] on input "text" at bounding box center [501, 418] width 411 height 25
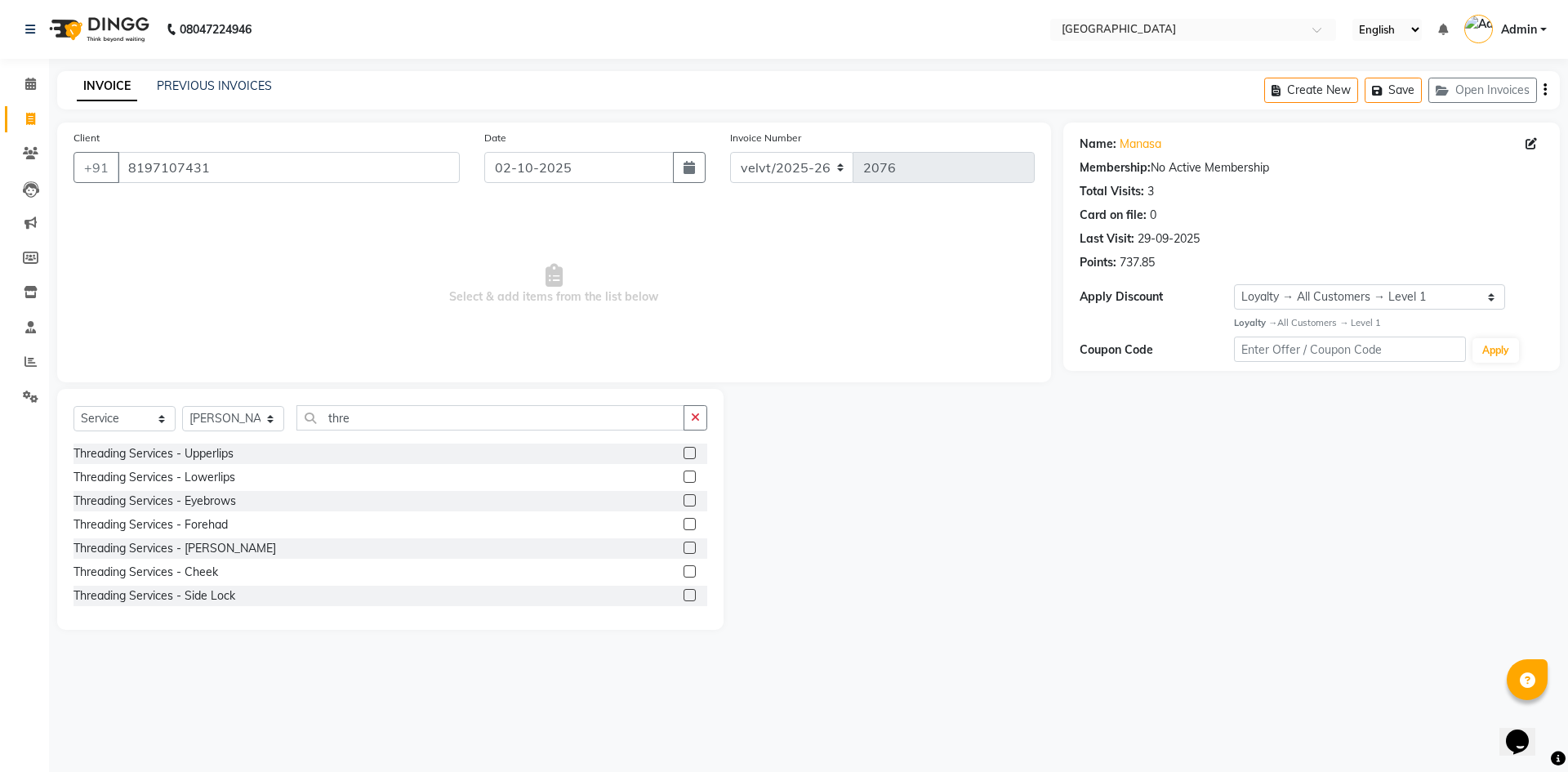
click at [683, 500] on label at bounding box center [689, 500] width 12 height 12
click at [683, 500] on input "checkbox" at bounding box center [688, 501] width 10 height 10
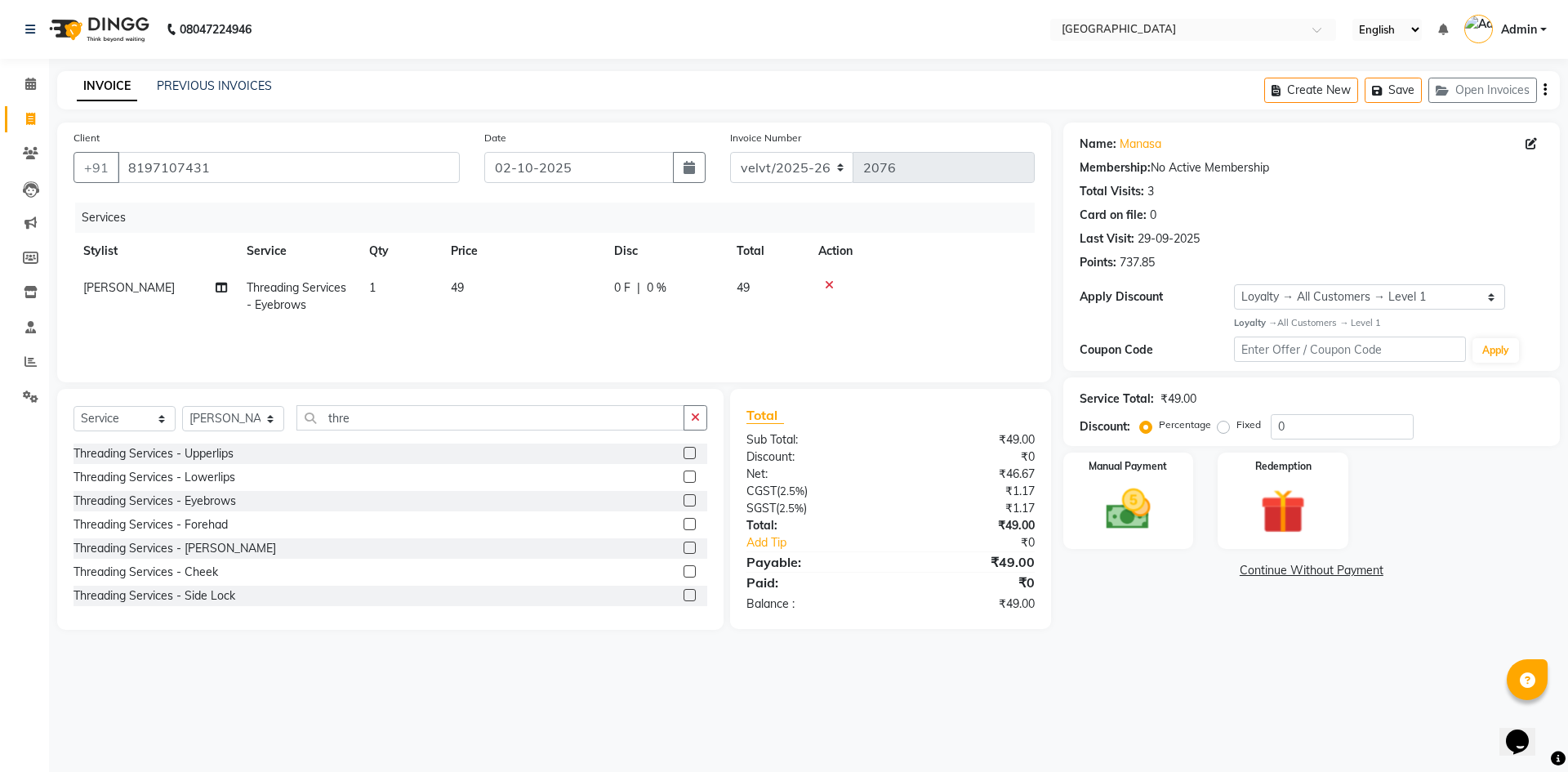
click at [459, 292] on span "49" at bounding box center [457, 287] width 13 height 15
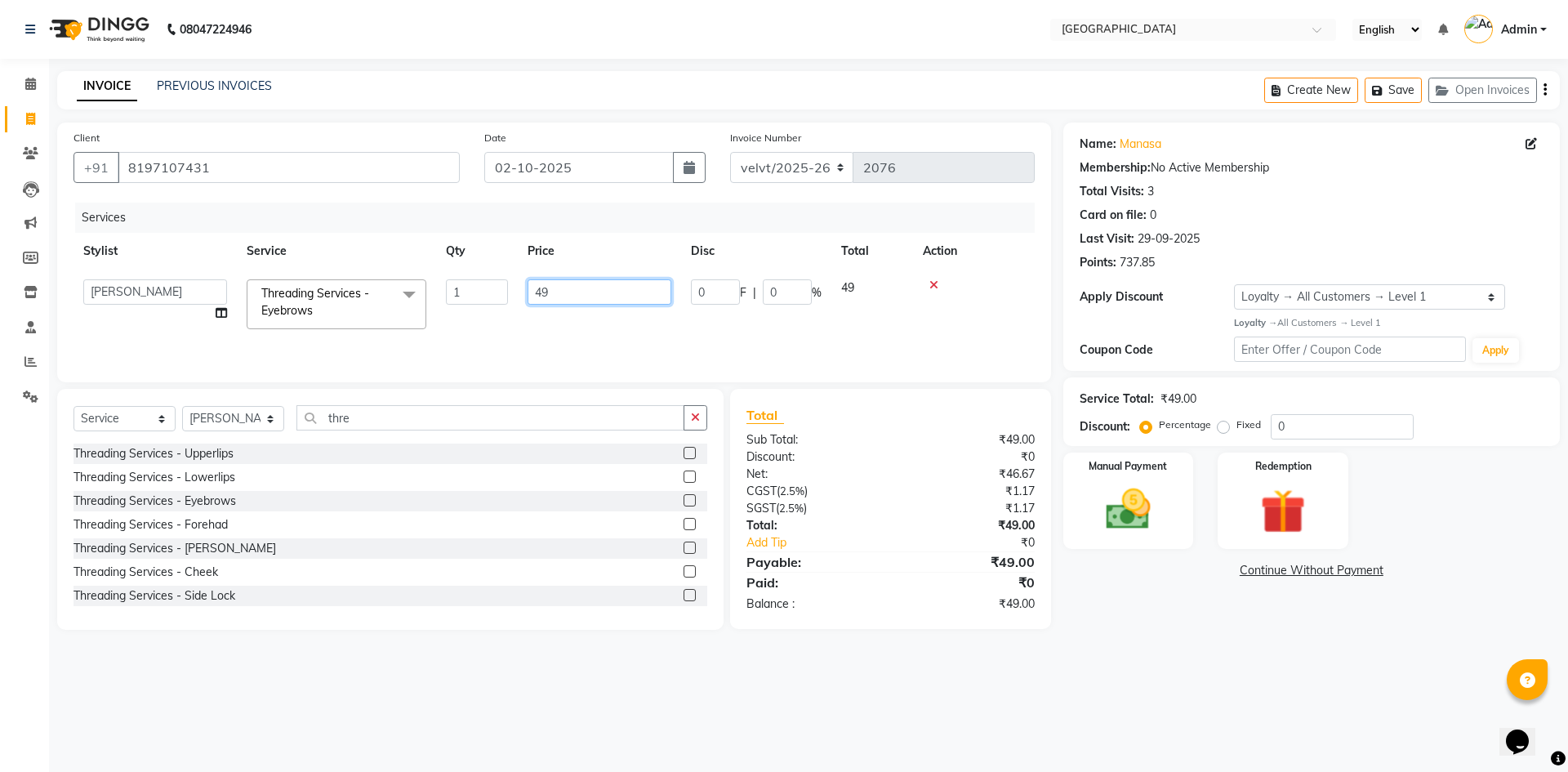
click at [567, 281] on input "49" at bounding box center [600, 292] width 144 height 25
click at [1261, 624] on div "Name: Manasa Membership: No Active Membership Total Visits: 3 Card on file: 0 L…" at bounding box center [1318, 376] width 509 height 507
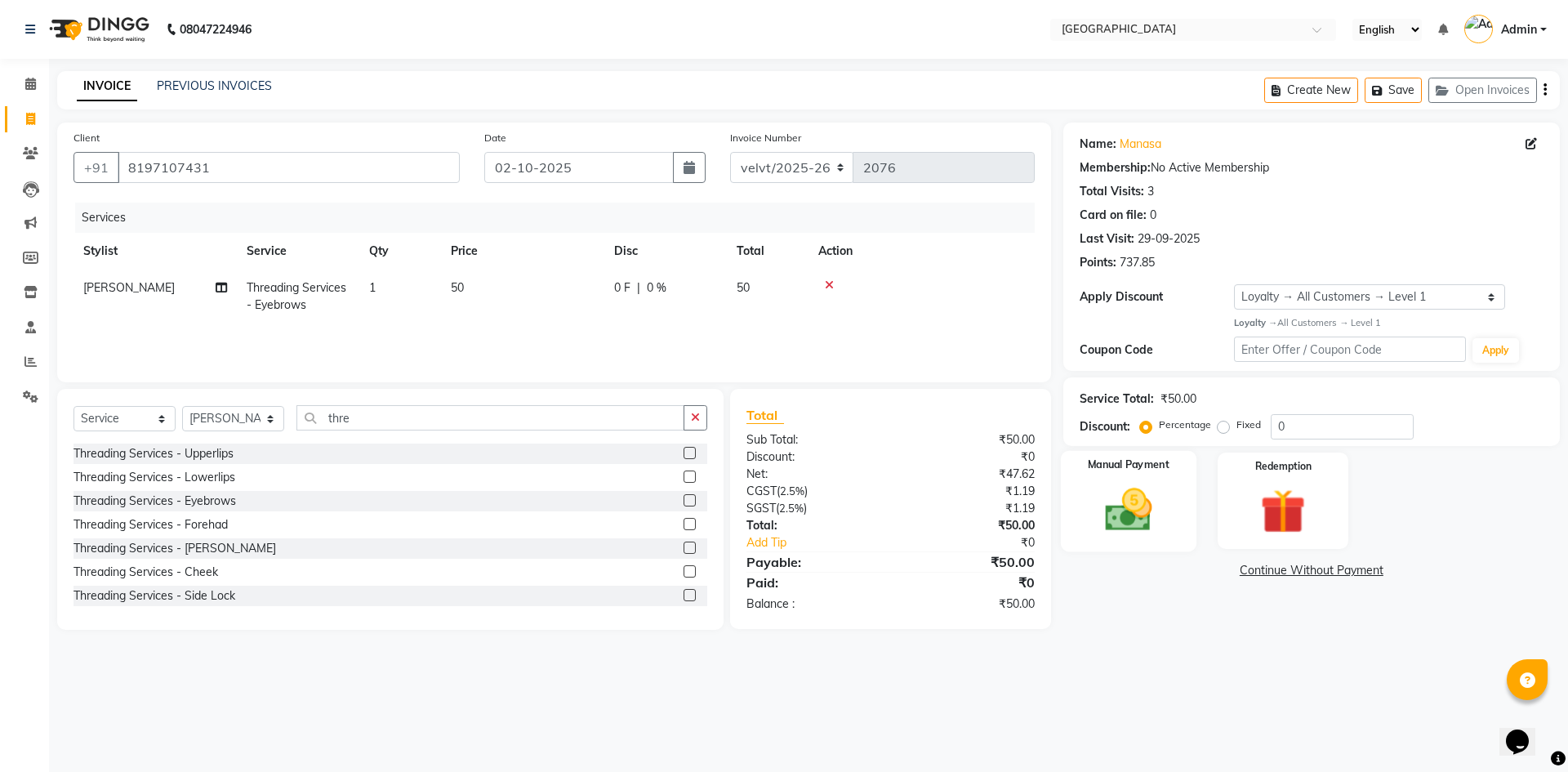
click at [1122, 513] on img at bounding box center [1128, 510] width 76 height 54
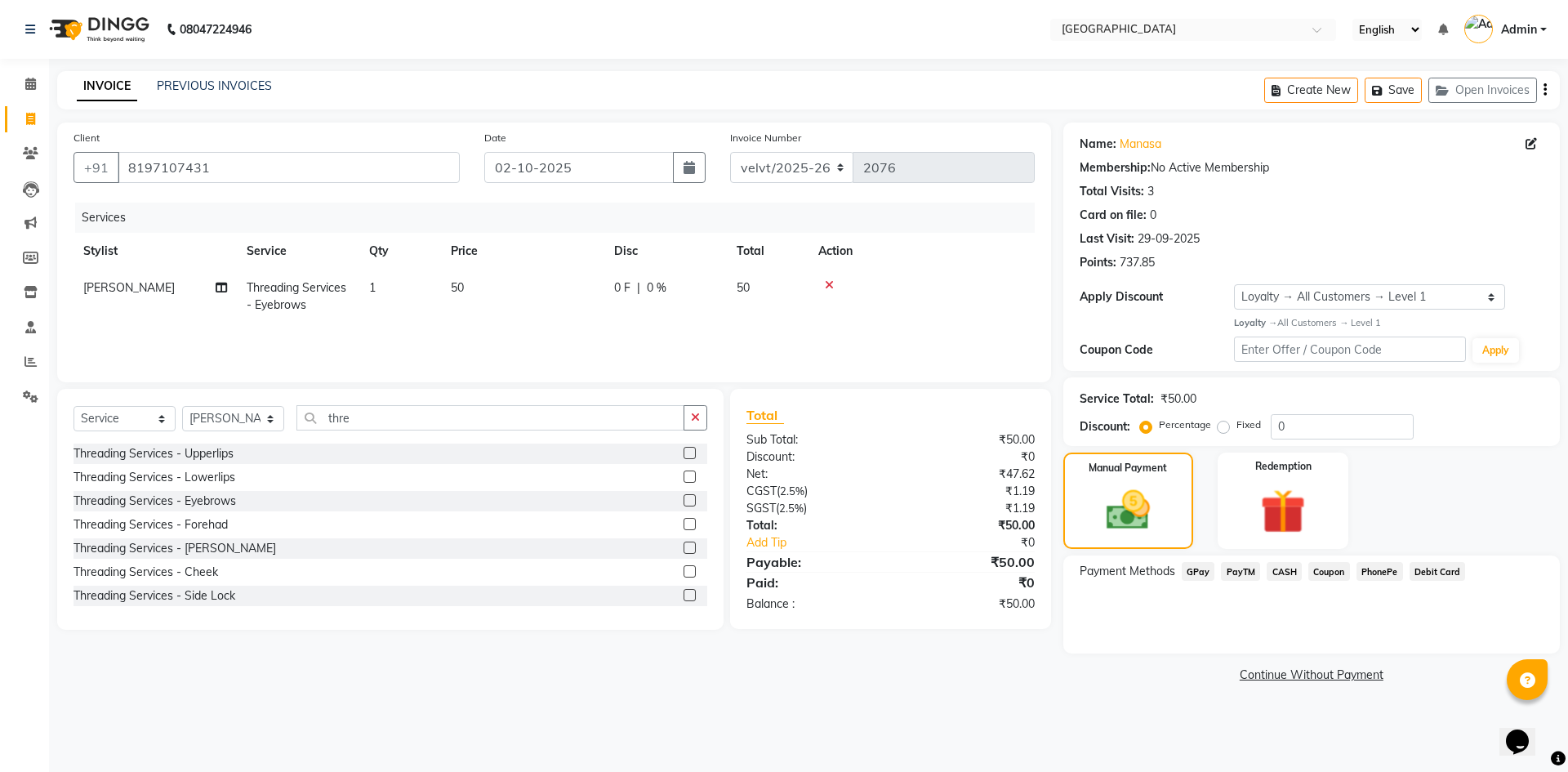
click at [1382, 571] on span "PhonePe" at bounding box center [1380, 571] width 47 height 19
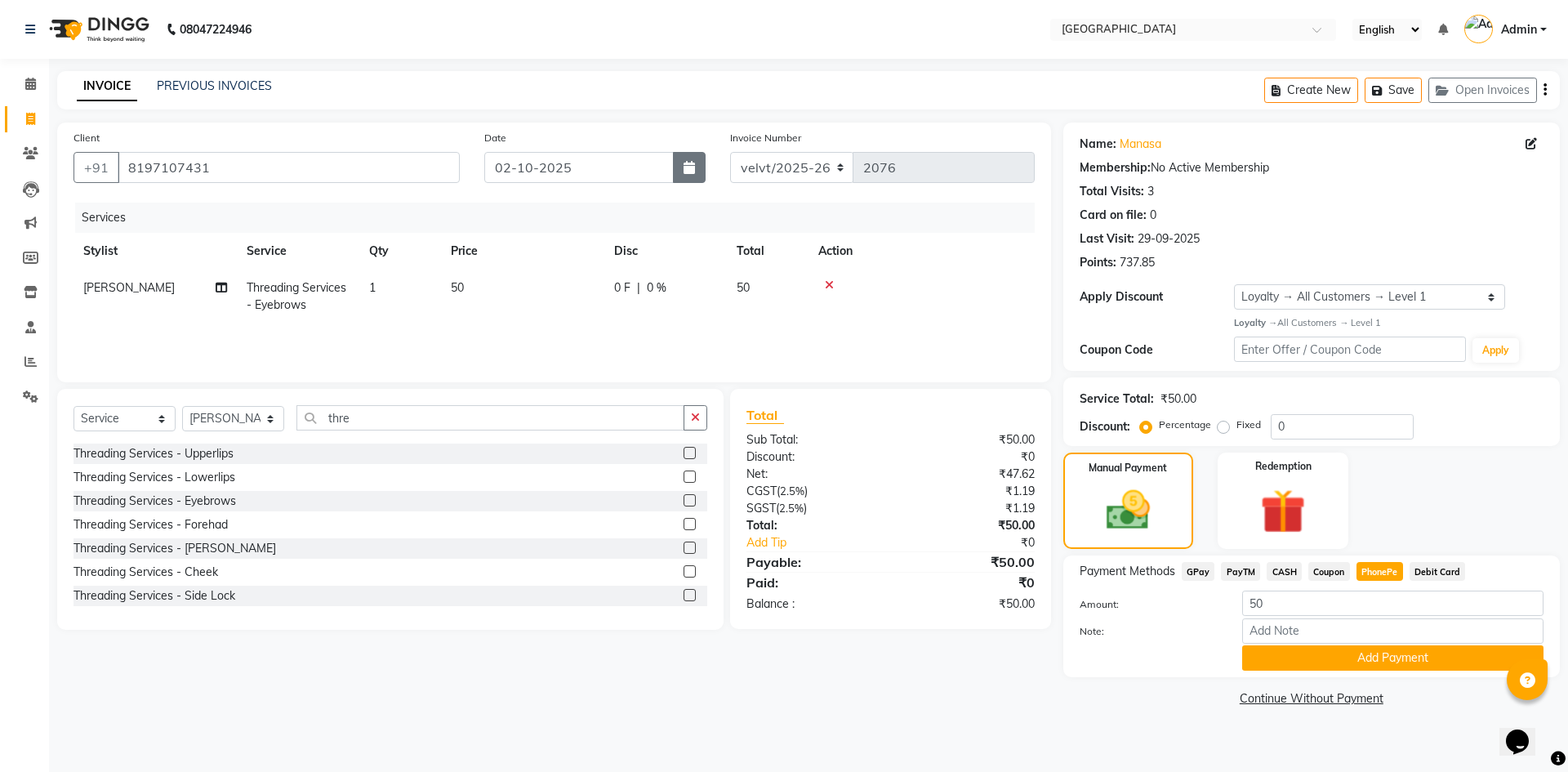
click at [696, 167] on button "button" at bounding box center [689, 168] width 33 height 31
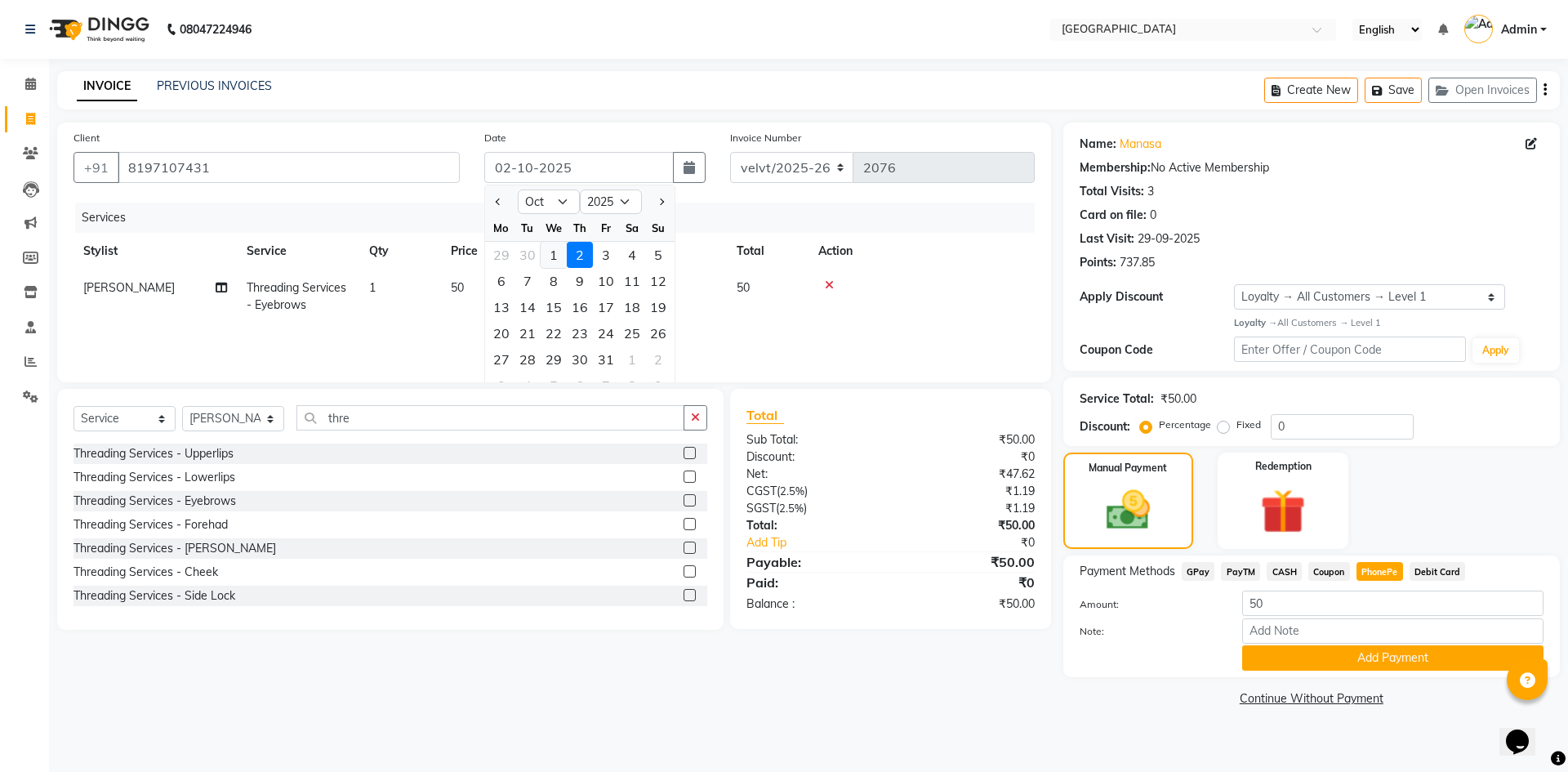
click at [544, 256] on div "1" at bounding box center [554, 254] width 26 height 26
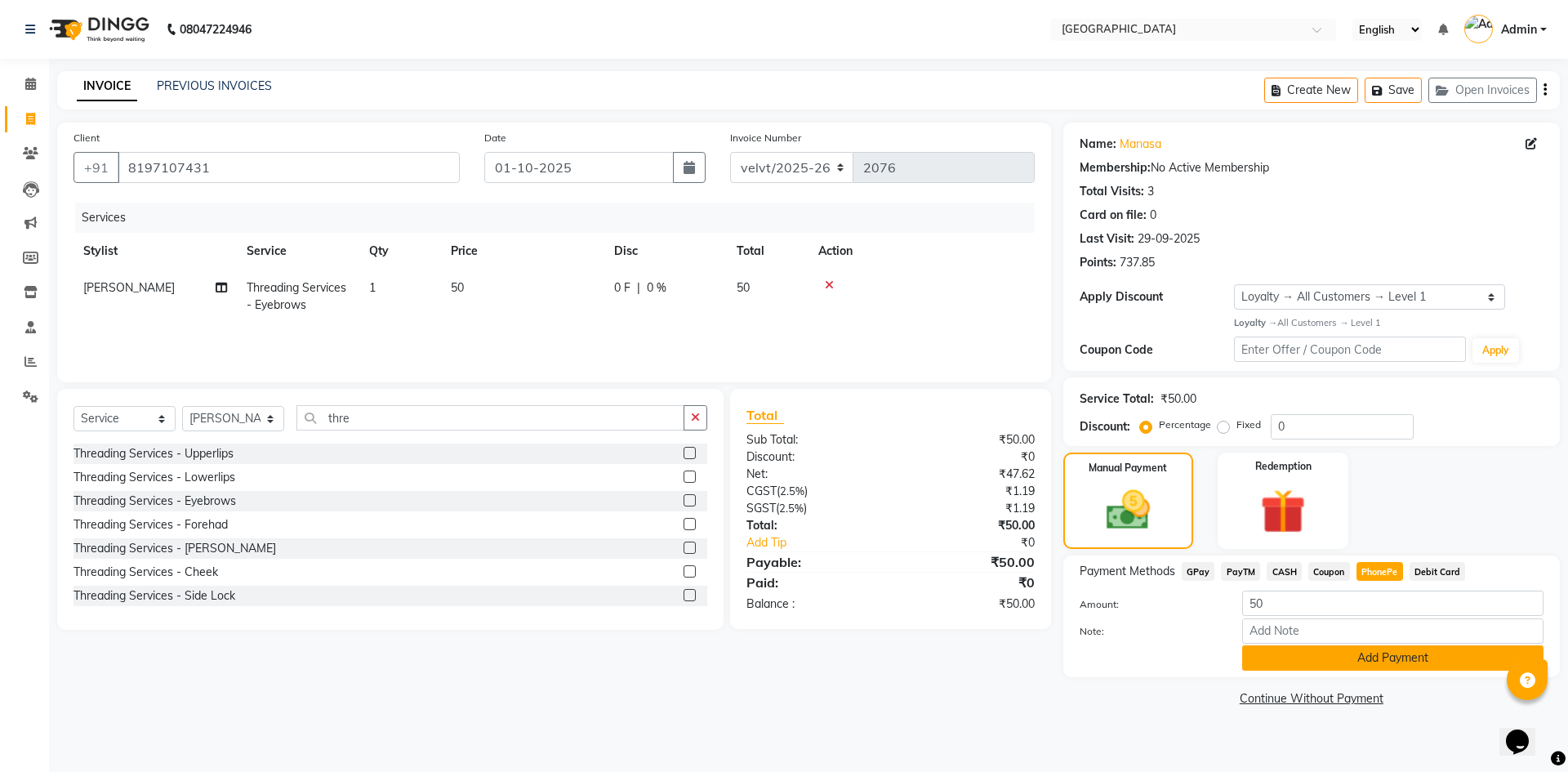
click at [1365, 653] on button "Add Payment" at bounding box center [1393, 657] width 301 height 25
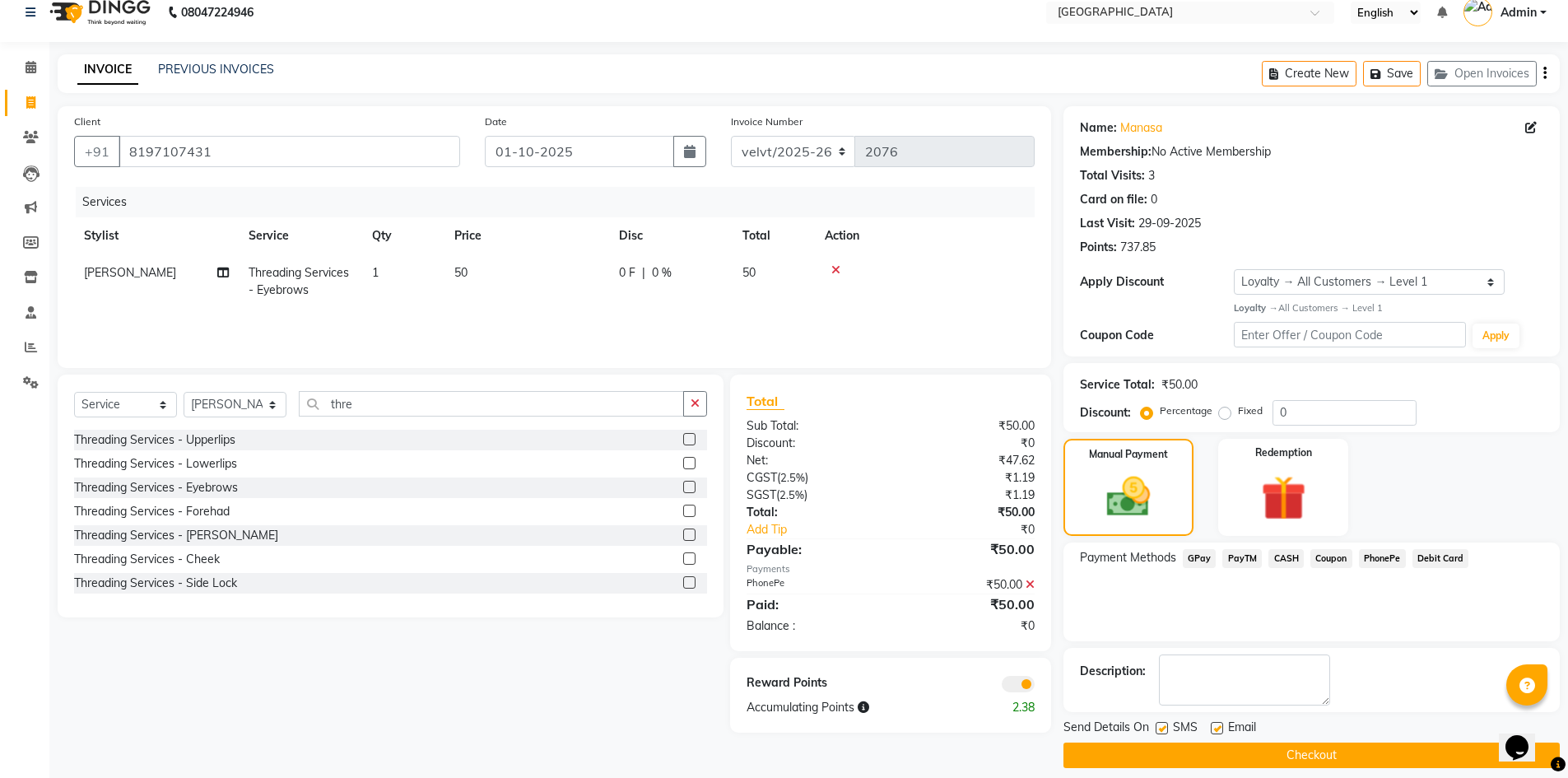
scroll to position [32, 0]
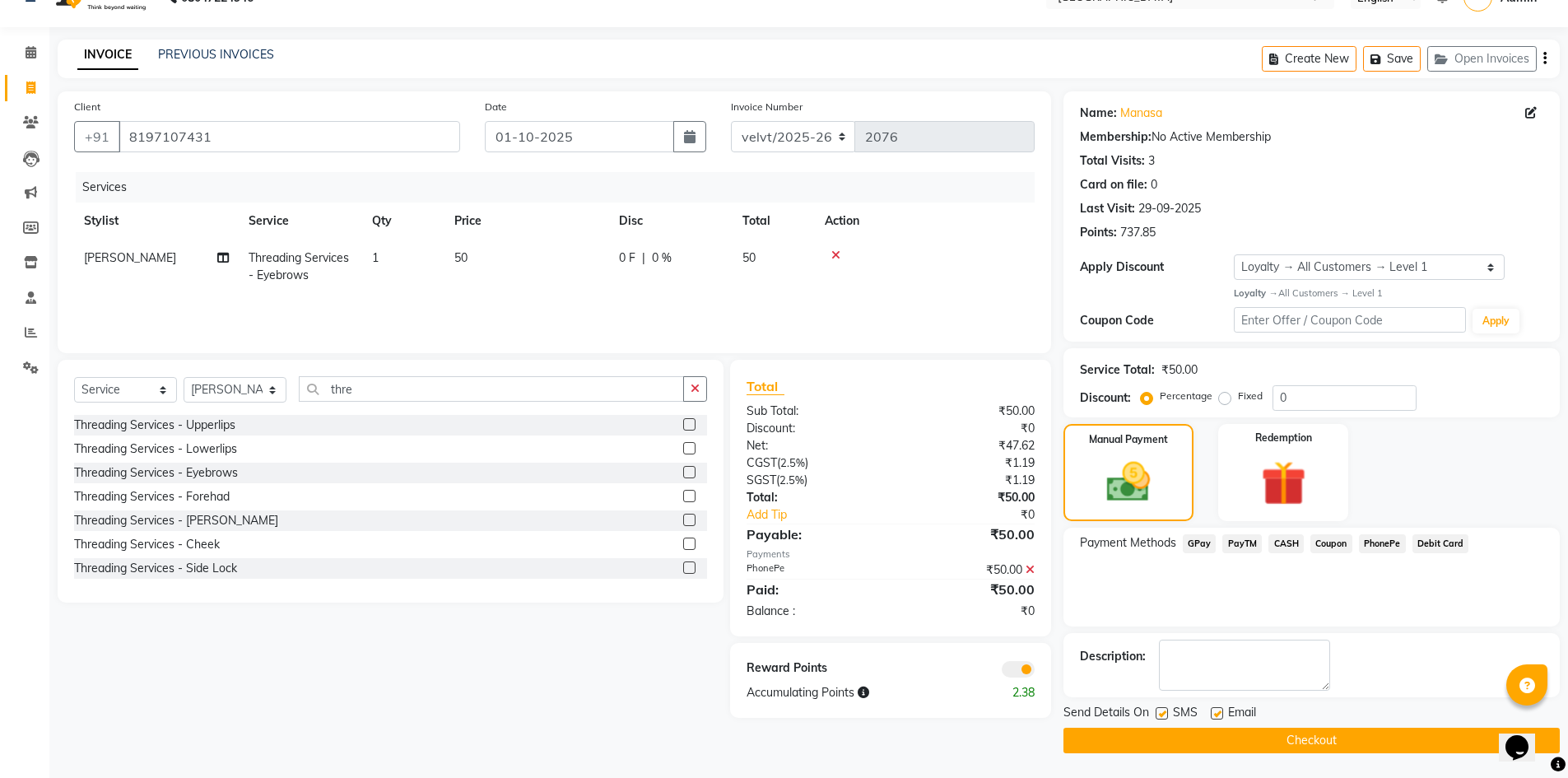
click at [1166, 715] on label at bounding box center [1162, 713] width 12 height 12
click at [1166, 715] on input "checkbox" at bounding box center [1161, 714] width 10 height 11
click at [1214, 712] on label at bounding box center [1217, 713] width 12 height 12
click at [1214, 712] on input "checkbox" at bounding box center [1216, 714] width 10 height 11
click at [1215, 732] on button "Checkout" at bounding box center [1311, 740] width 496 height 25
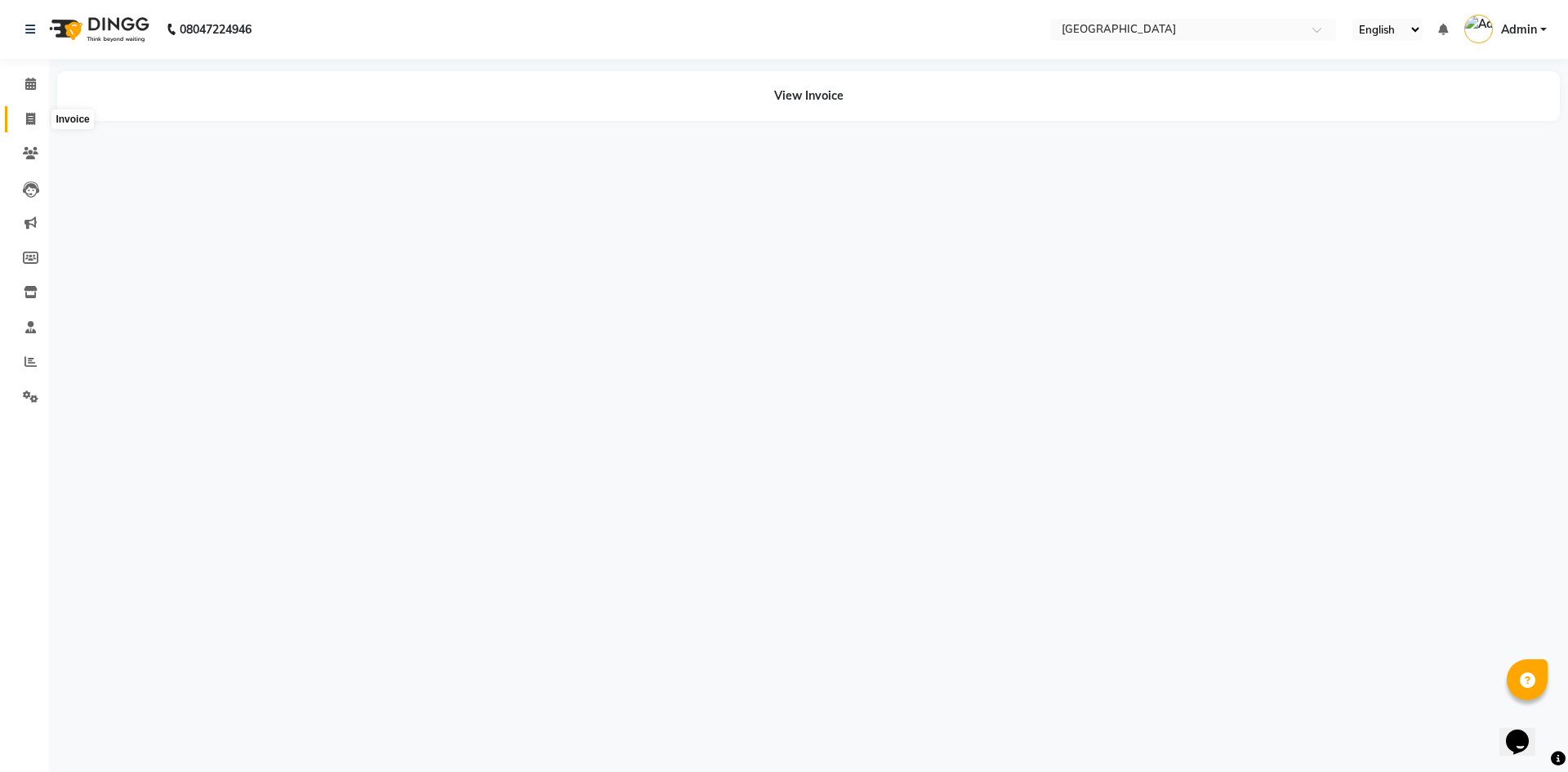
drag, startPoint x: 30, startPoint y: 121, endPoint x: 96, endPoint y: 129, distance: 66.5
click at [30, 121] on icon at bounding box center [30, 119] width 9 height 12
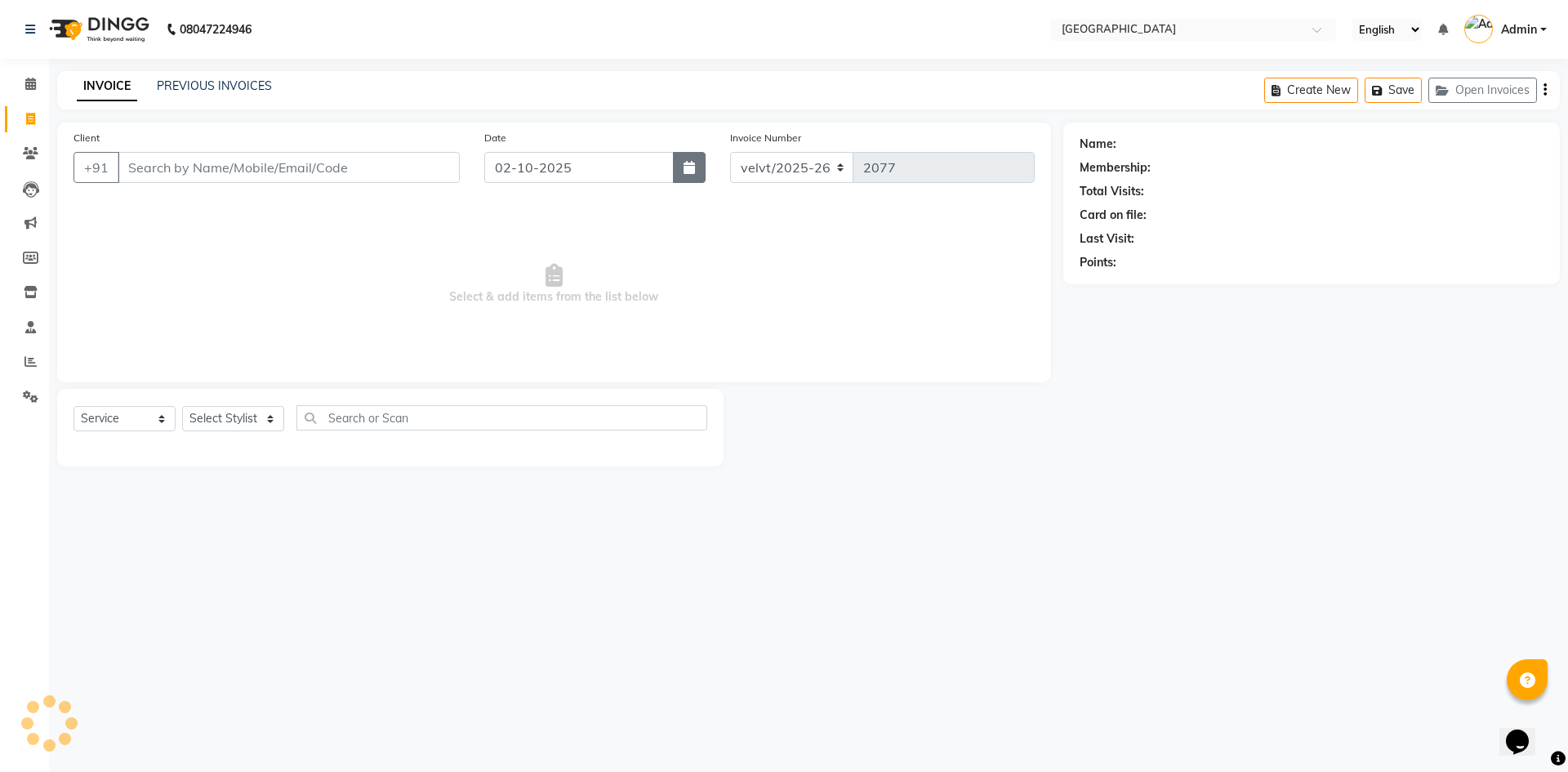
click at [684, 164] on icon "button" at bounding box center [688, 167] width 11 height 13
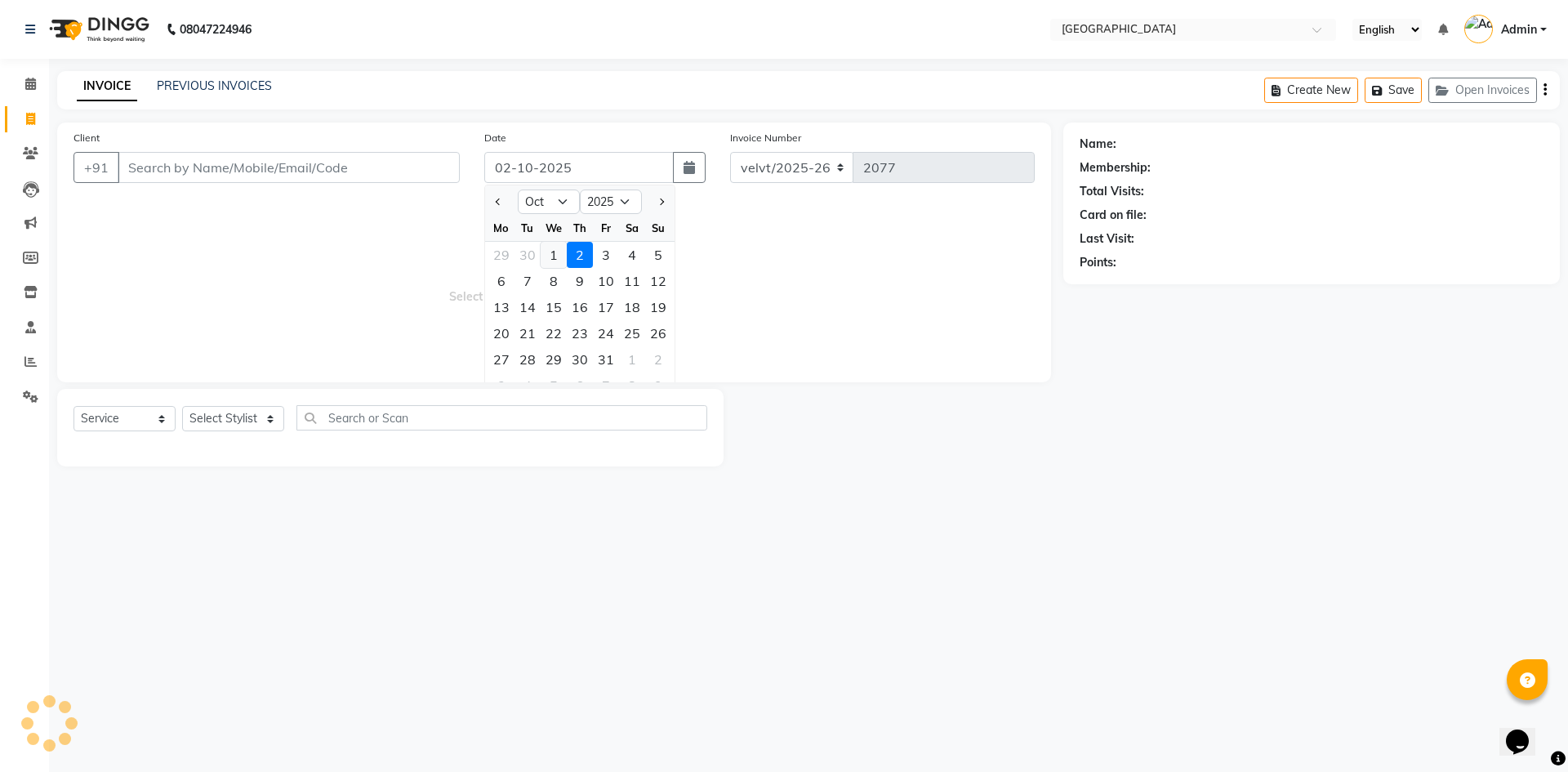
click at [545, 249] on div "1" at bounding box center [554, 254] width 26 height 26
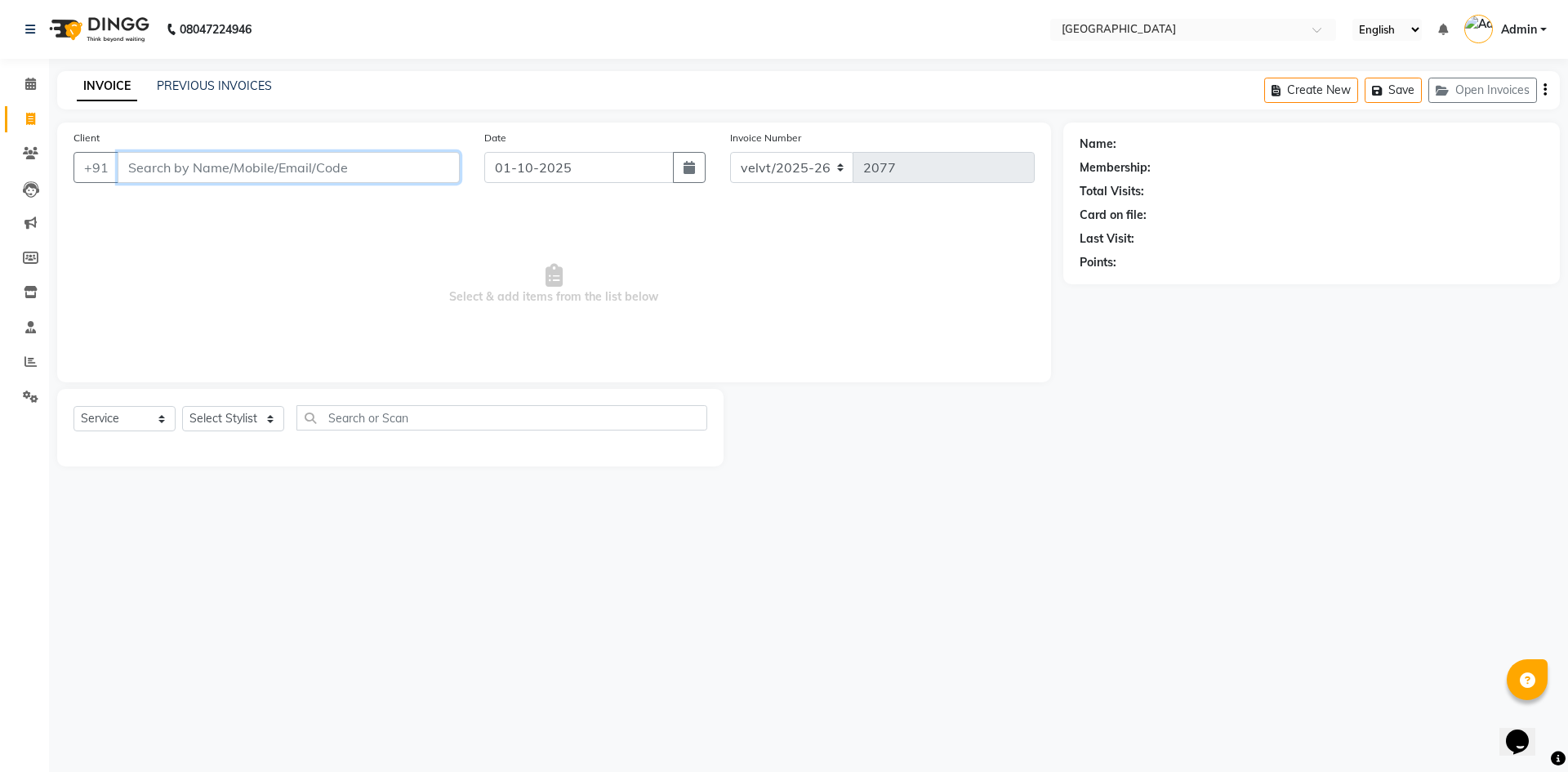
click at [172, 178] on input "Client" at bounding box center [288, 168] width 342 height 31
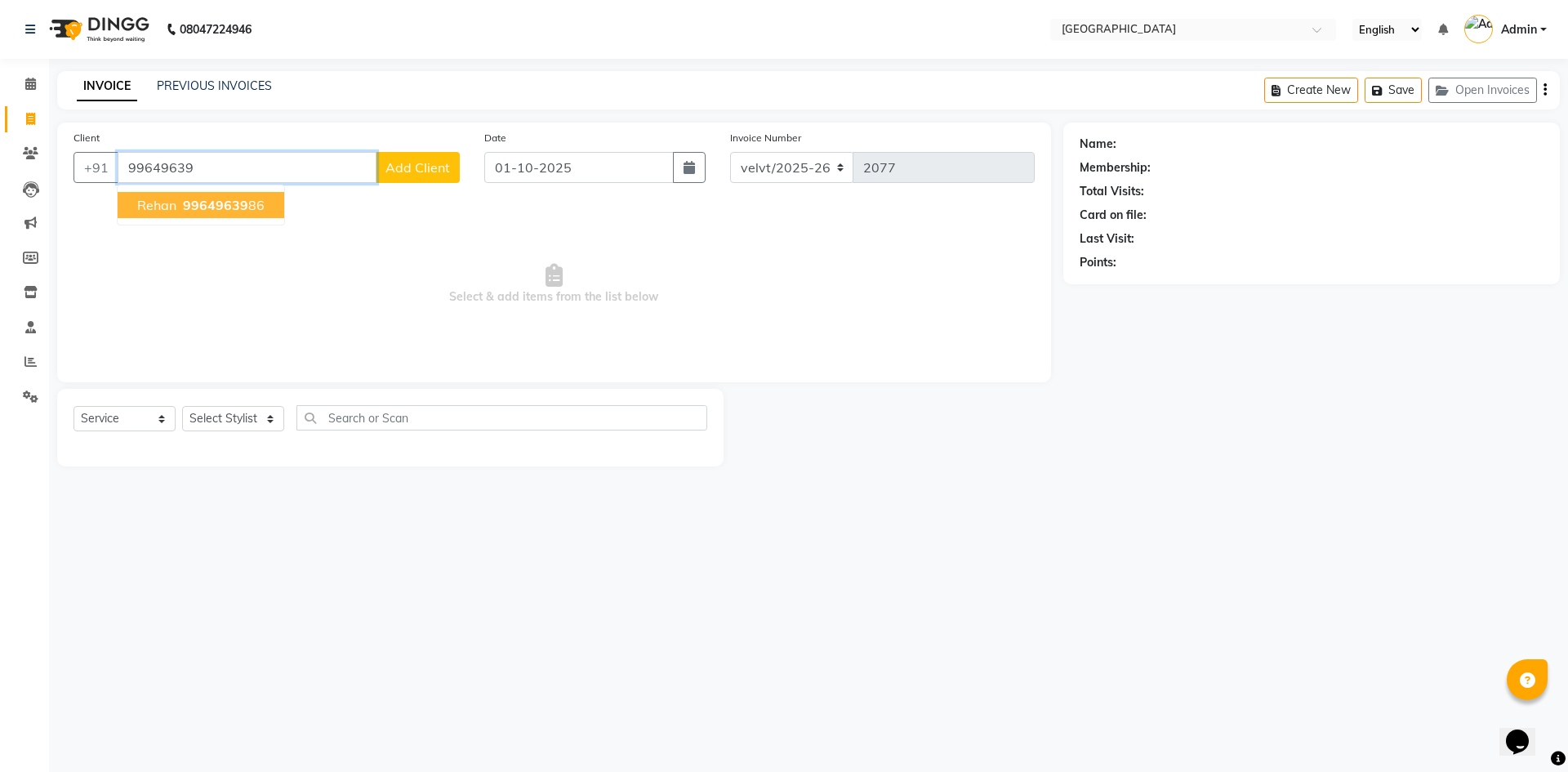
click at [175, 202] on span "Rehan" at bounding box center [156, 205] width 39 height 16
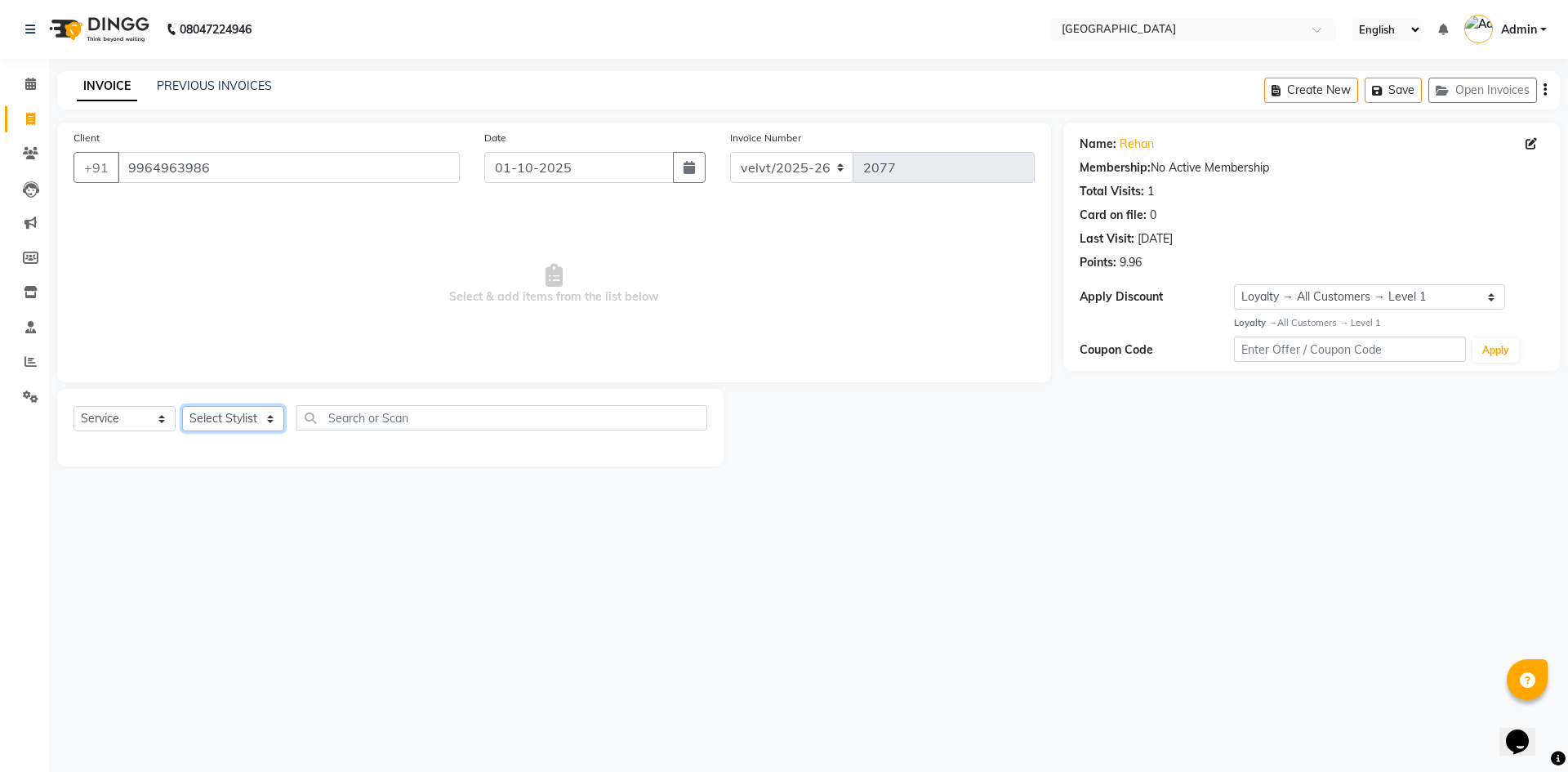
click at [226, 421] on select "Select Stylist Aameer Barkha Kaif Nandini Anchan Nomam Roma Tabrej Zaid" at bounding box center [234, 419] width 102 height 25
click at [182, 406] on select "Select Stylist Aameer Barkha Kaif Nandini Anchan Nomam Roma Tabrej Zaid" at bounding box center [234, 419] width 102 height 25
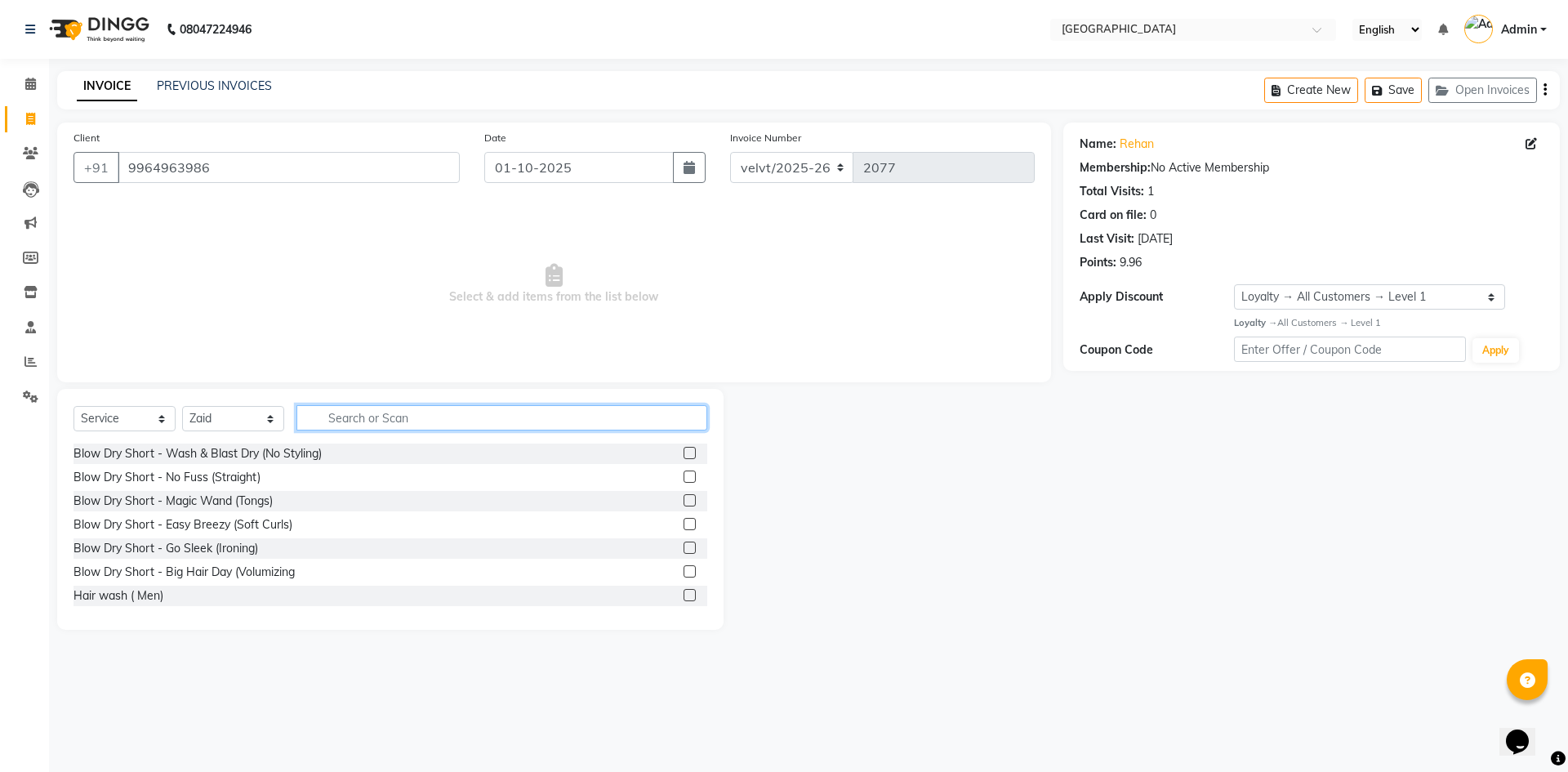
click at [370, 420] on input "text" at bounding box center [501, 418] width 411 height 25
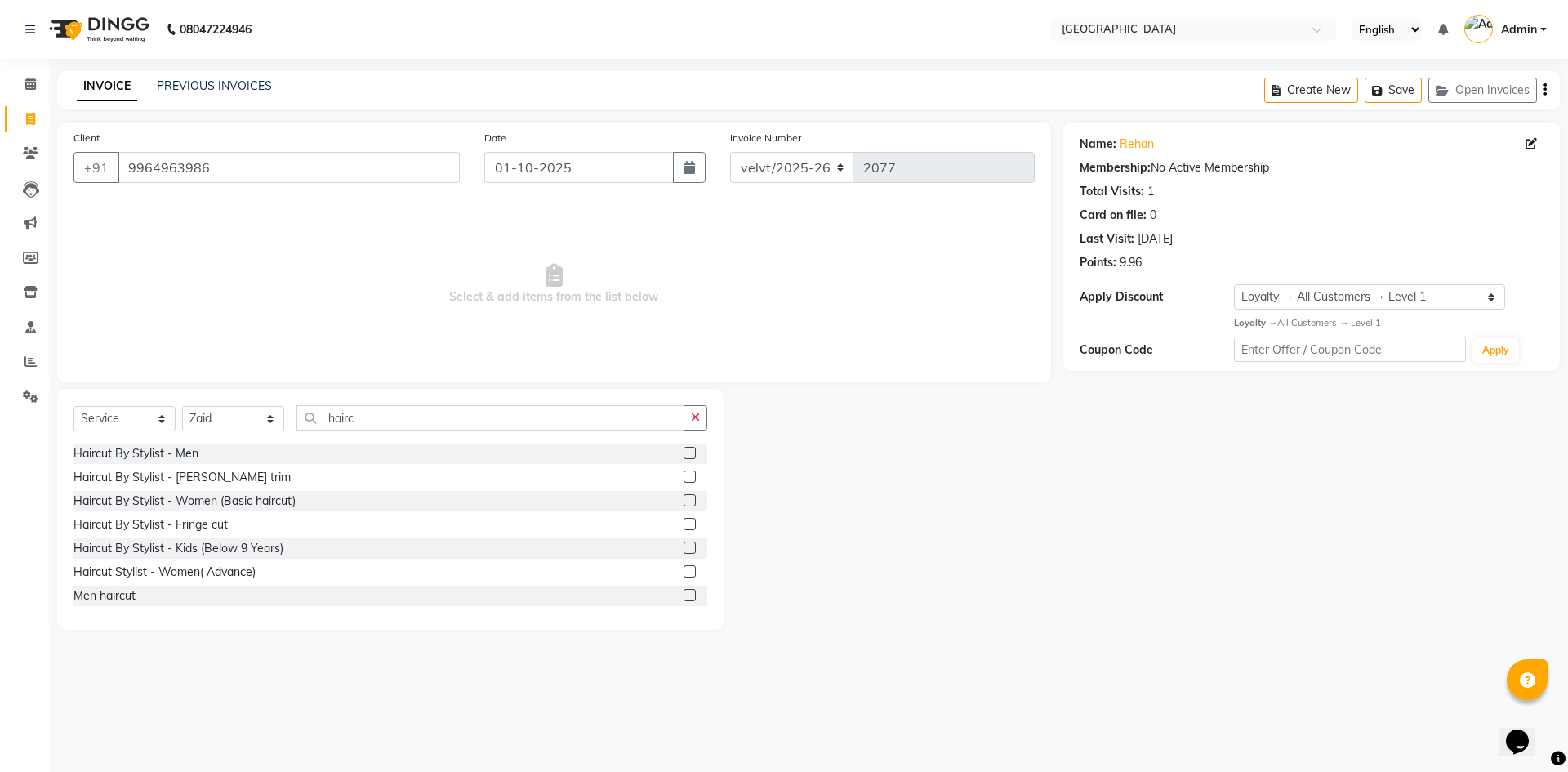
click at [683, 454] on label at bounding box center [689, 453] width 12 height 12
click at [683, 454] on input "checkbox" at bounding box center [688, 453] width 10 height 10
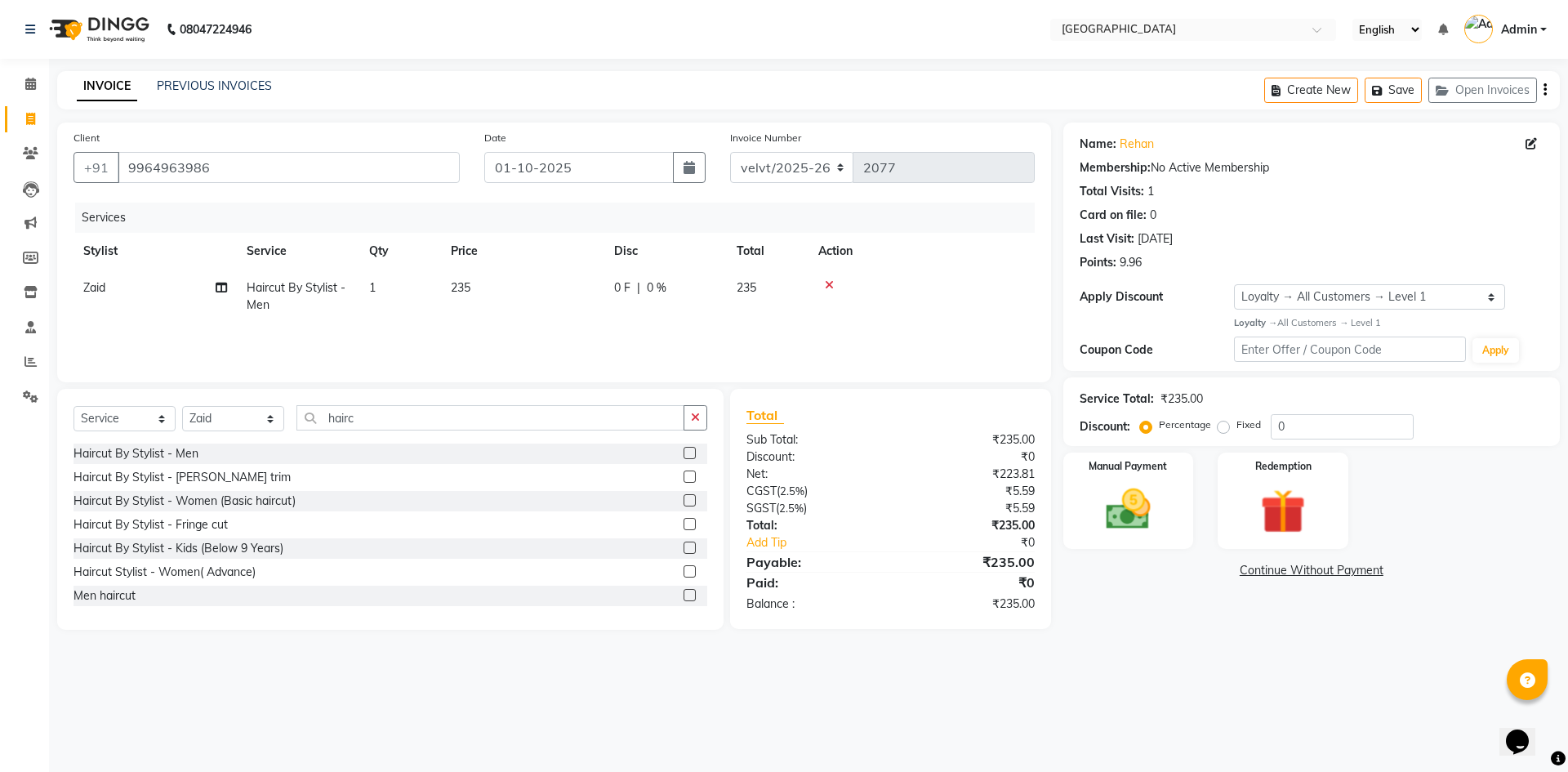
click at [474, 284] on td "235" at bounding box center [523, 296] width 163 height 54
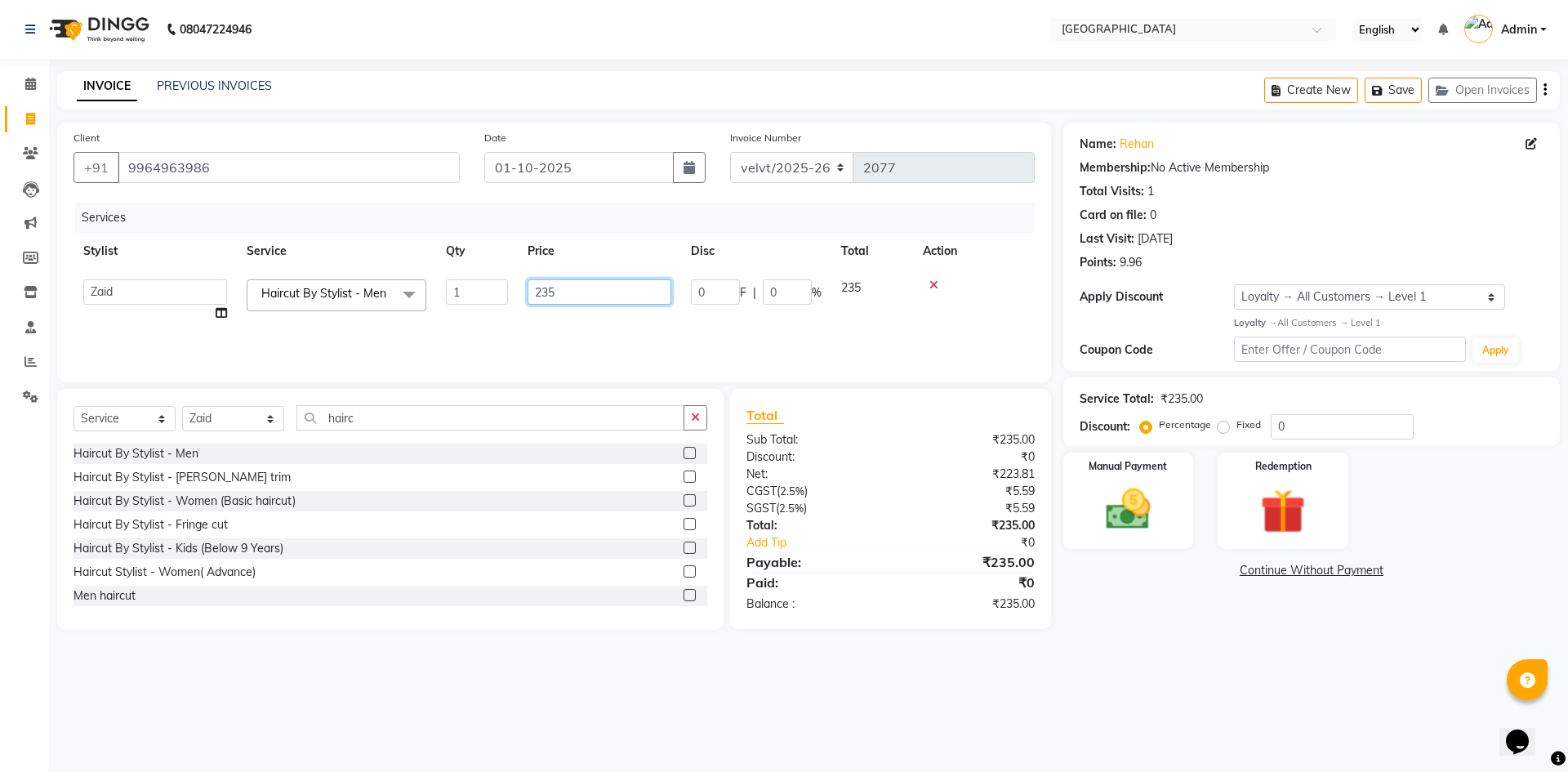
click at [583, 289] on input "235" at bounding box center [600, 292] width 144 height 25
click at [930, 280] on div at bounding box center [974, 285] width 102 height 11
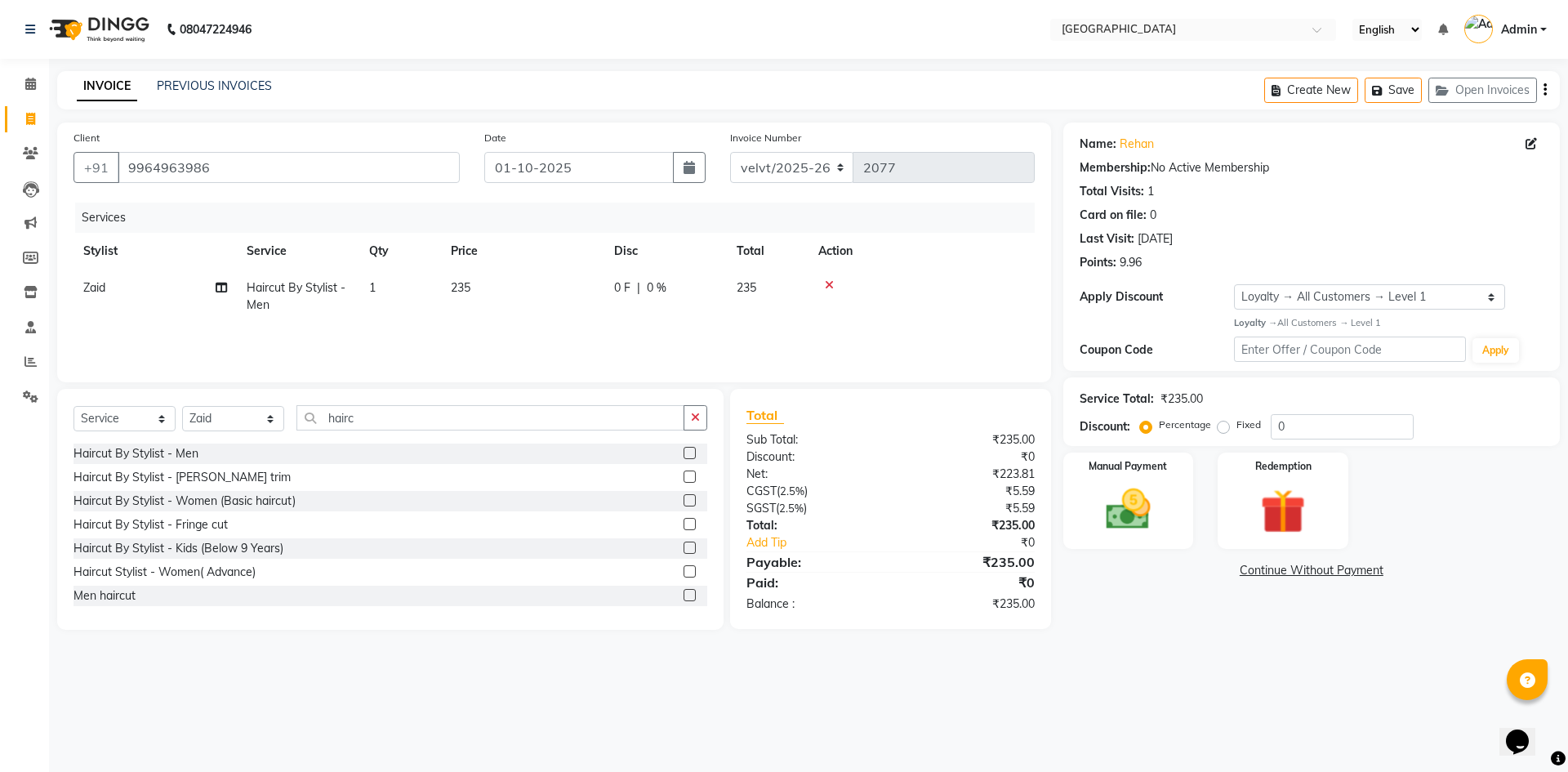
click at [683, 477] on label at bounding box center [689, 477] width 12 height 12
click at [683, 477] on input "checkbox" at bounding box center [688, 478] width 10 height 10
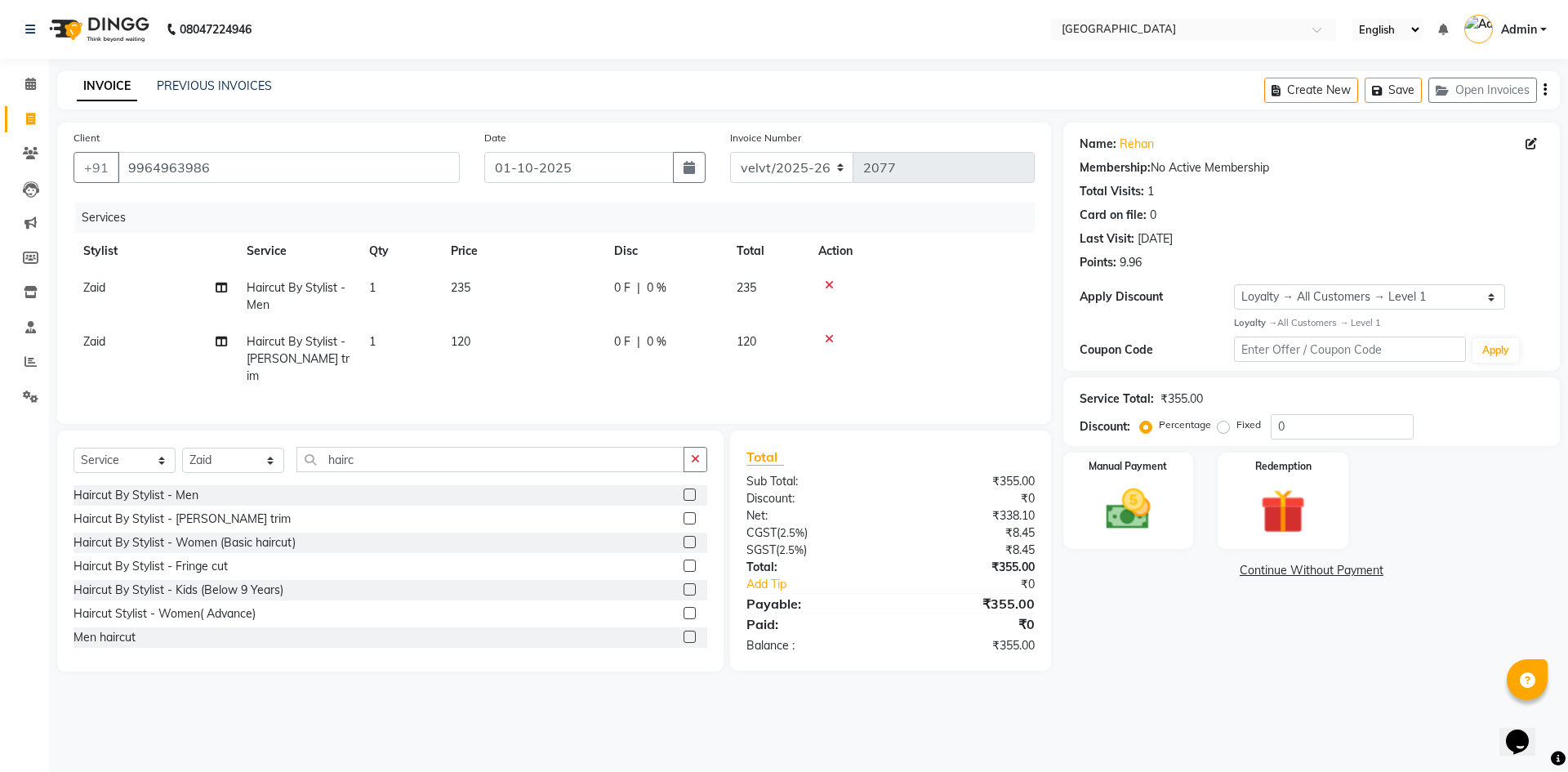
click at [831, 286] on icon at bounding box center [829, 285] width 9 height 11
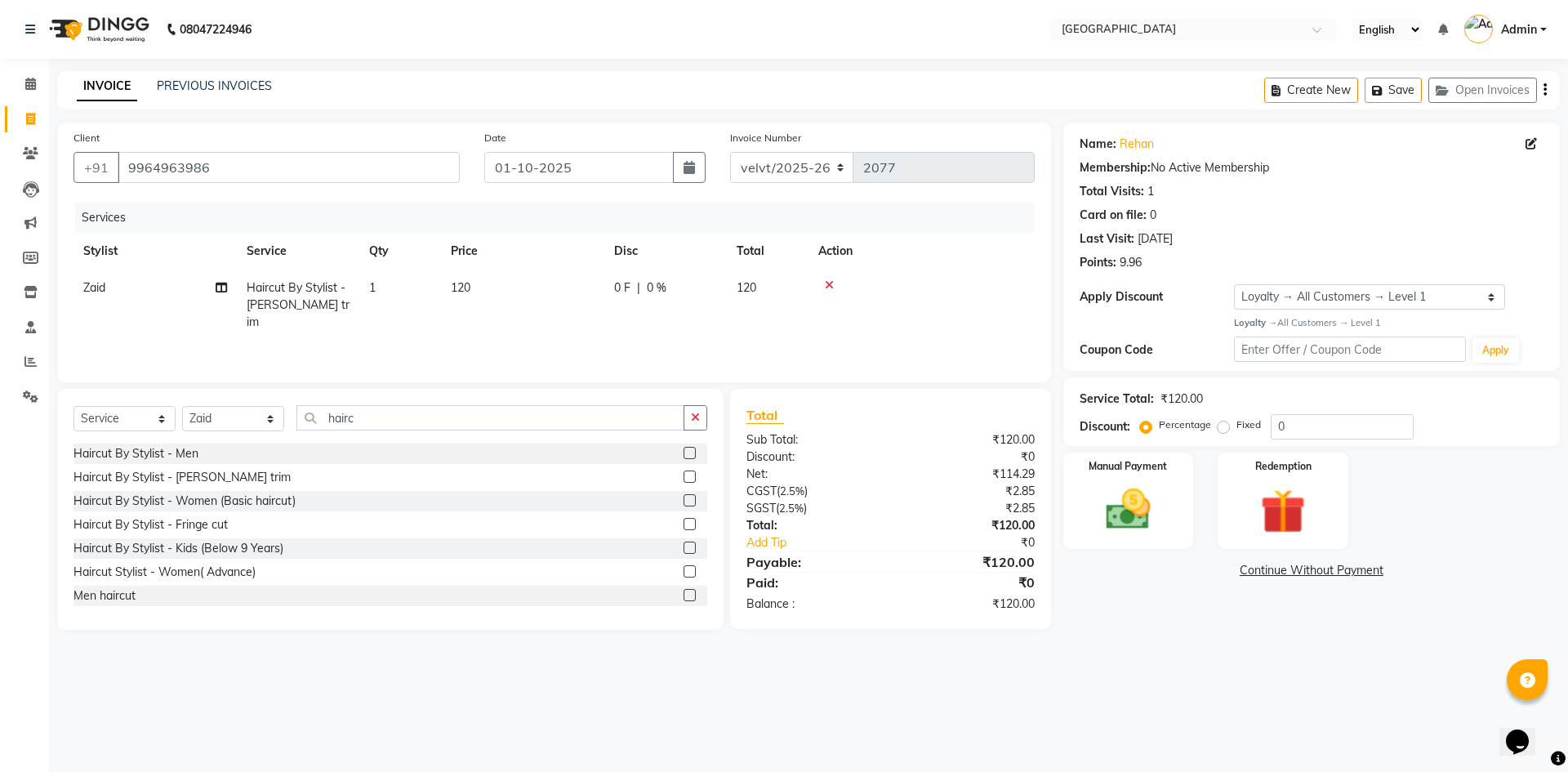
click at [483, 282] on td "120" at bounding box center [523, 305] width 163 height 71
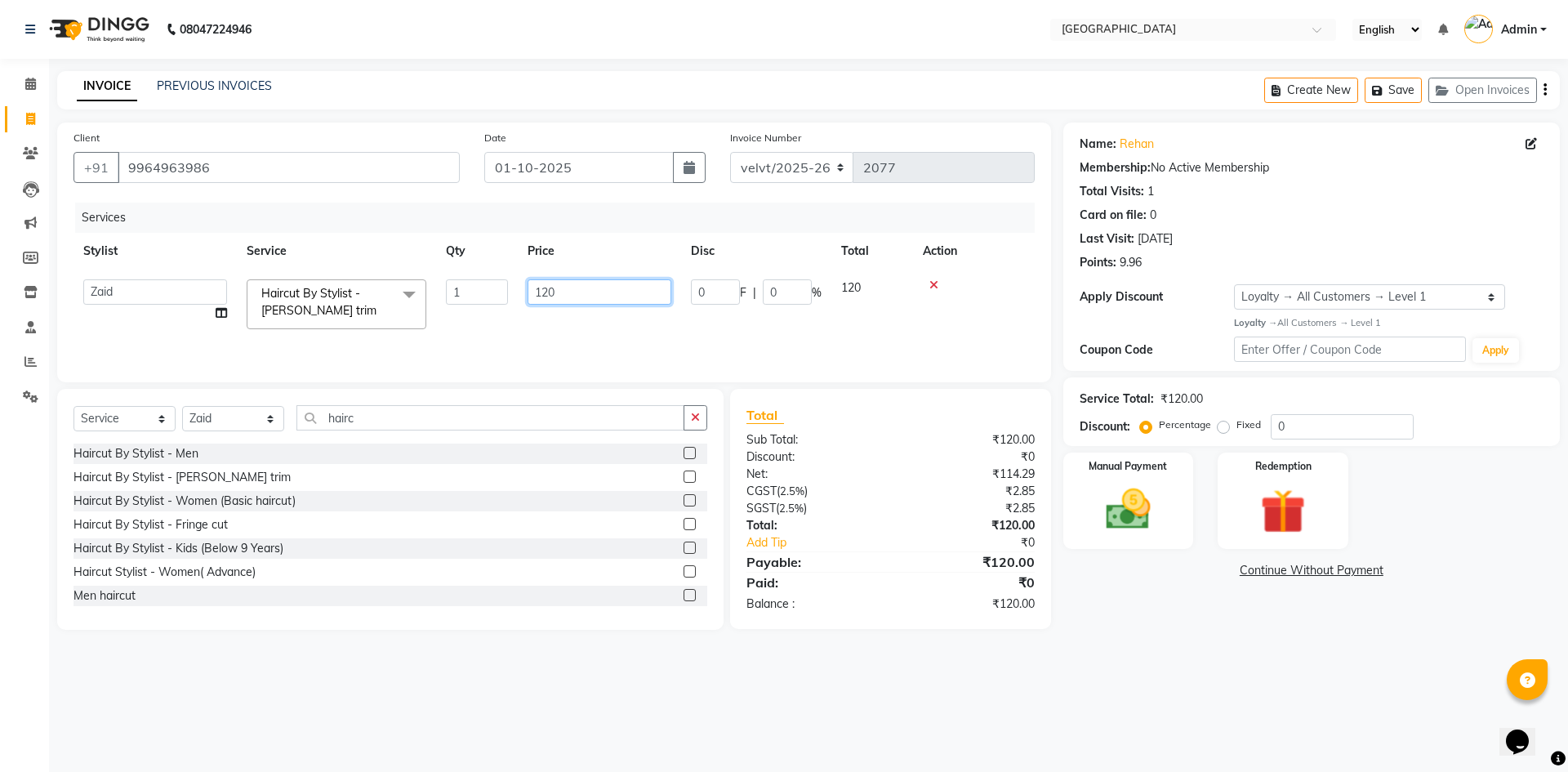
click at [570, 284] on input "120" at bounding box center [600, 292] width 144 height 25
click at [1278, 682] on div "08047224946 Select Location × Velvt Salon, Rg Road English ENGLISH Español العر…" at bounding box center [784, 386] width 1568 height 772
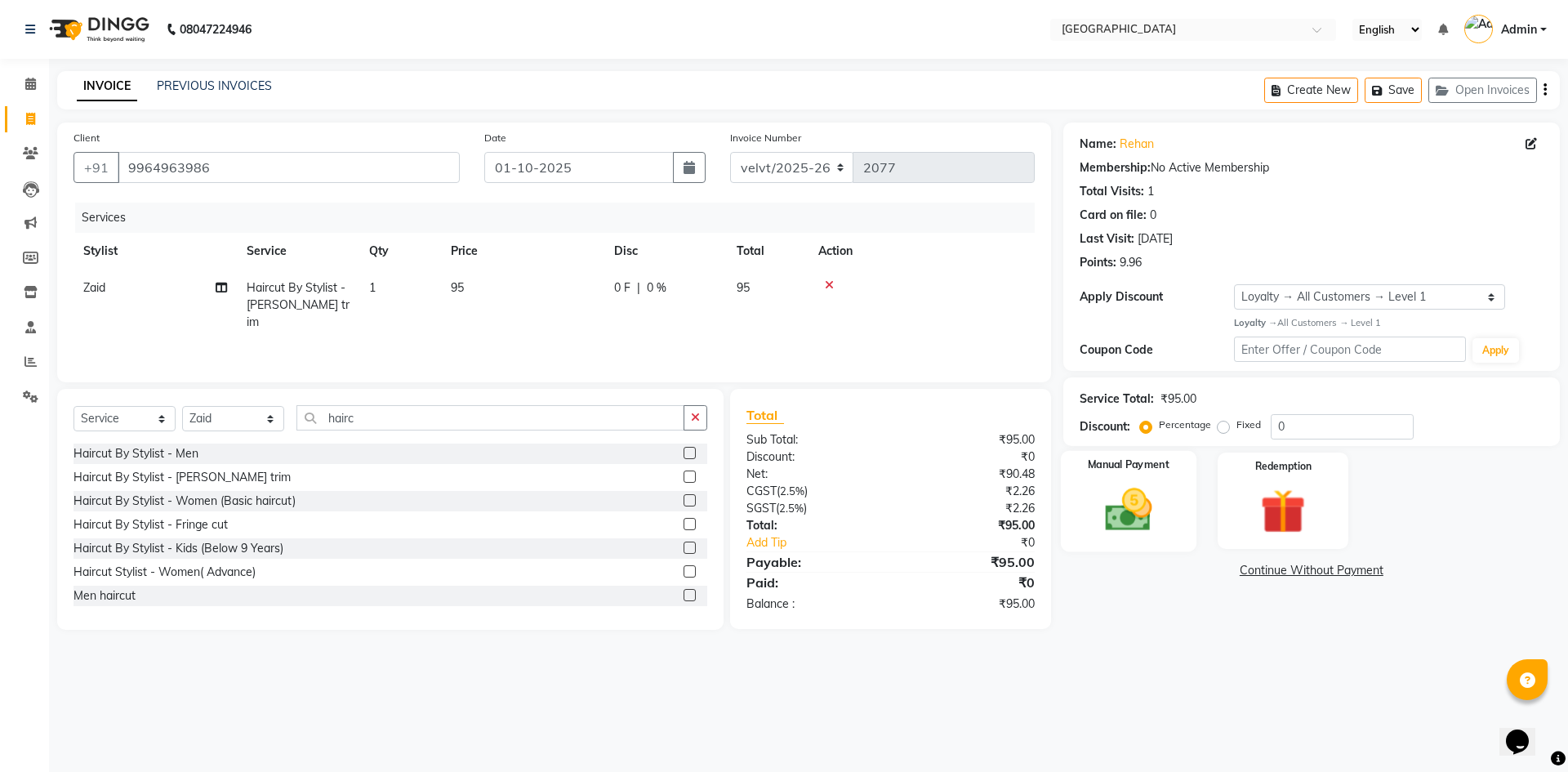
click at [1134, 516] on img at bounding box center [1128, 510] width 76 height 54
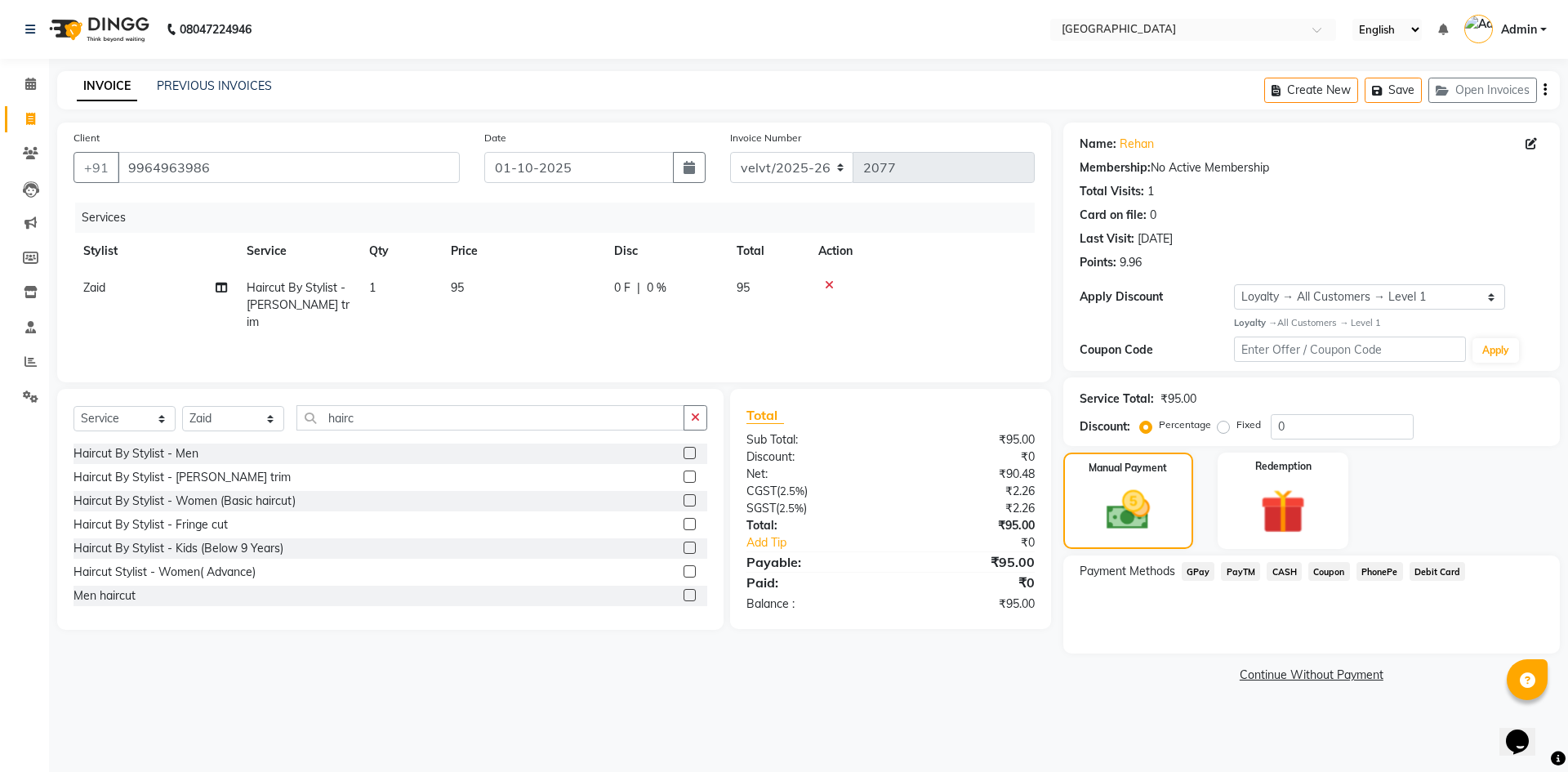
click at [1389, 571] on span "PhonePe" at bounding box center [1380, 571] width 47 height 19
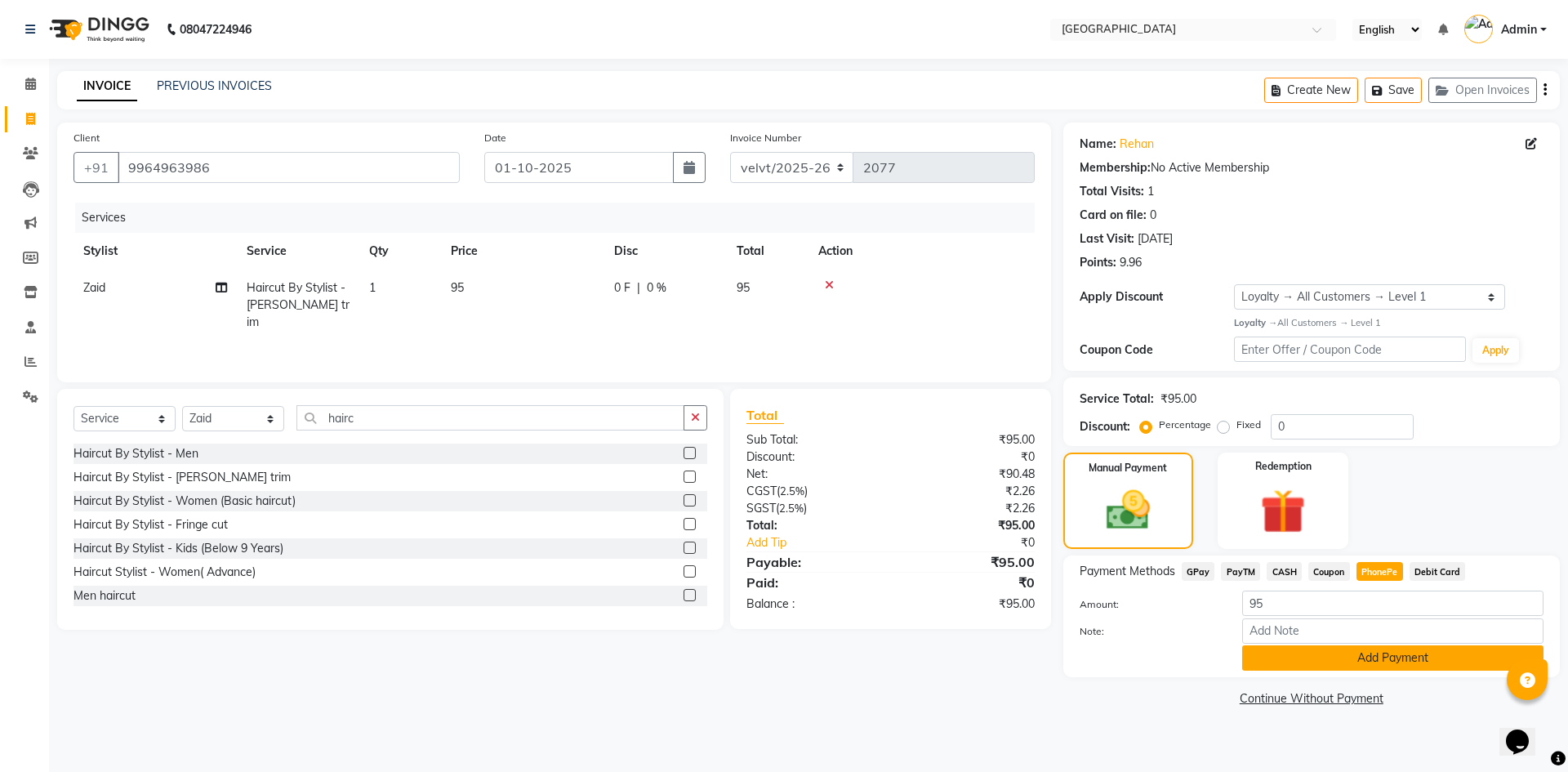
click at [1354, 660] on button "Add Payment" at bounding box center [1393, 657] width 301 height 25
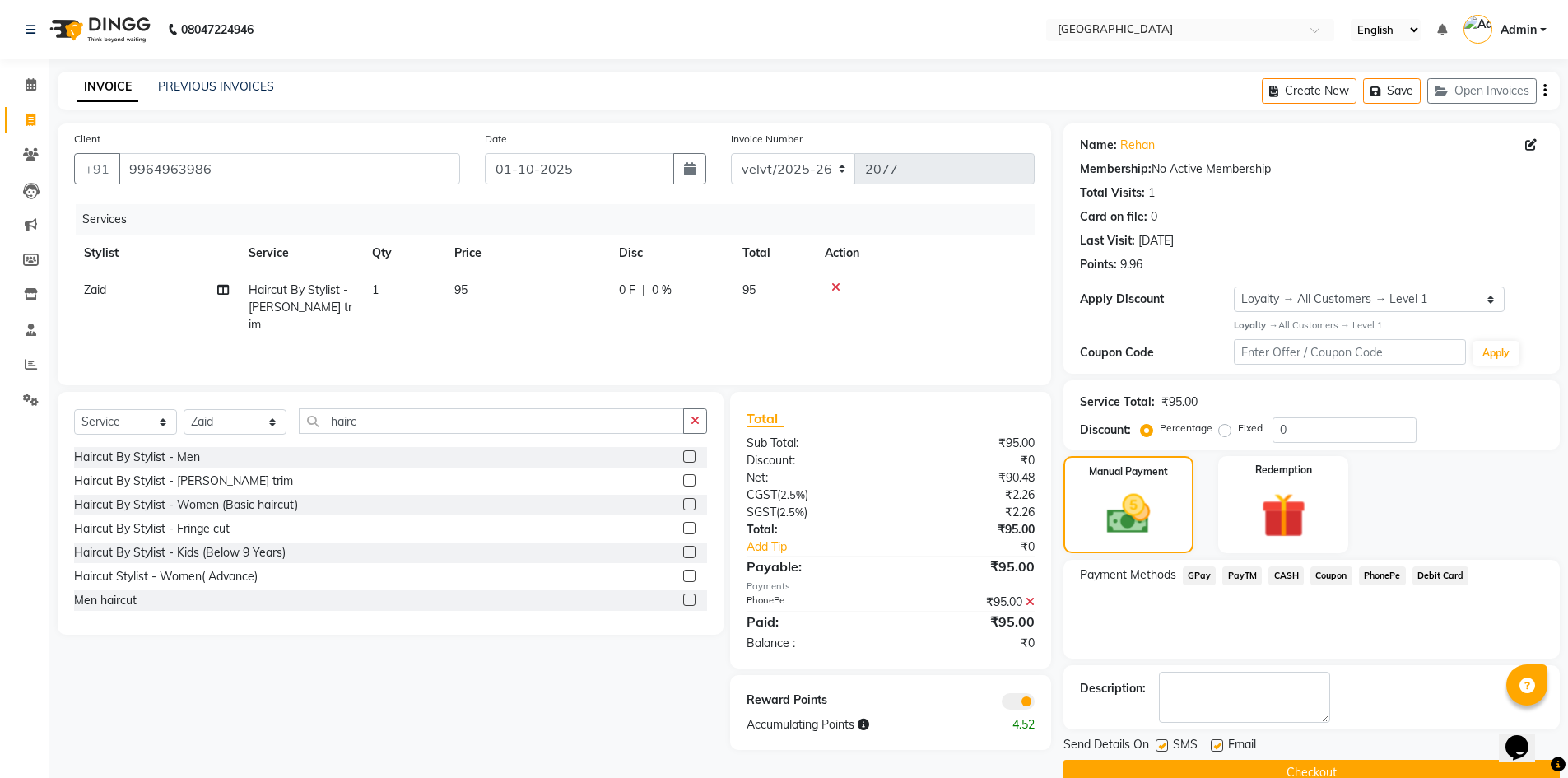
click at [1163, 743] on label at bounding box center [1162, 746] width 12 height 12
click at [1163, 743] on input "checkbox" at bounding box center [1161, 746] width 10 height 11
click at [1216, 747] on label at bounding box center [1217, 746] width 12 height 12
click at [1216, 747] on input "checkbox" at bounding box center [1216, 746] width 10 height 11
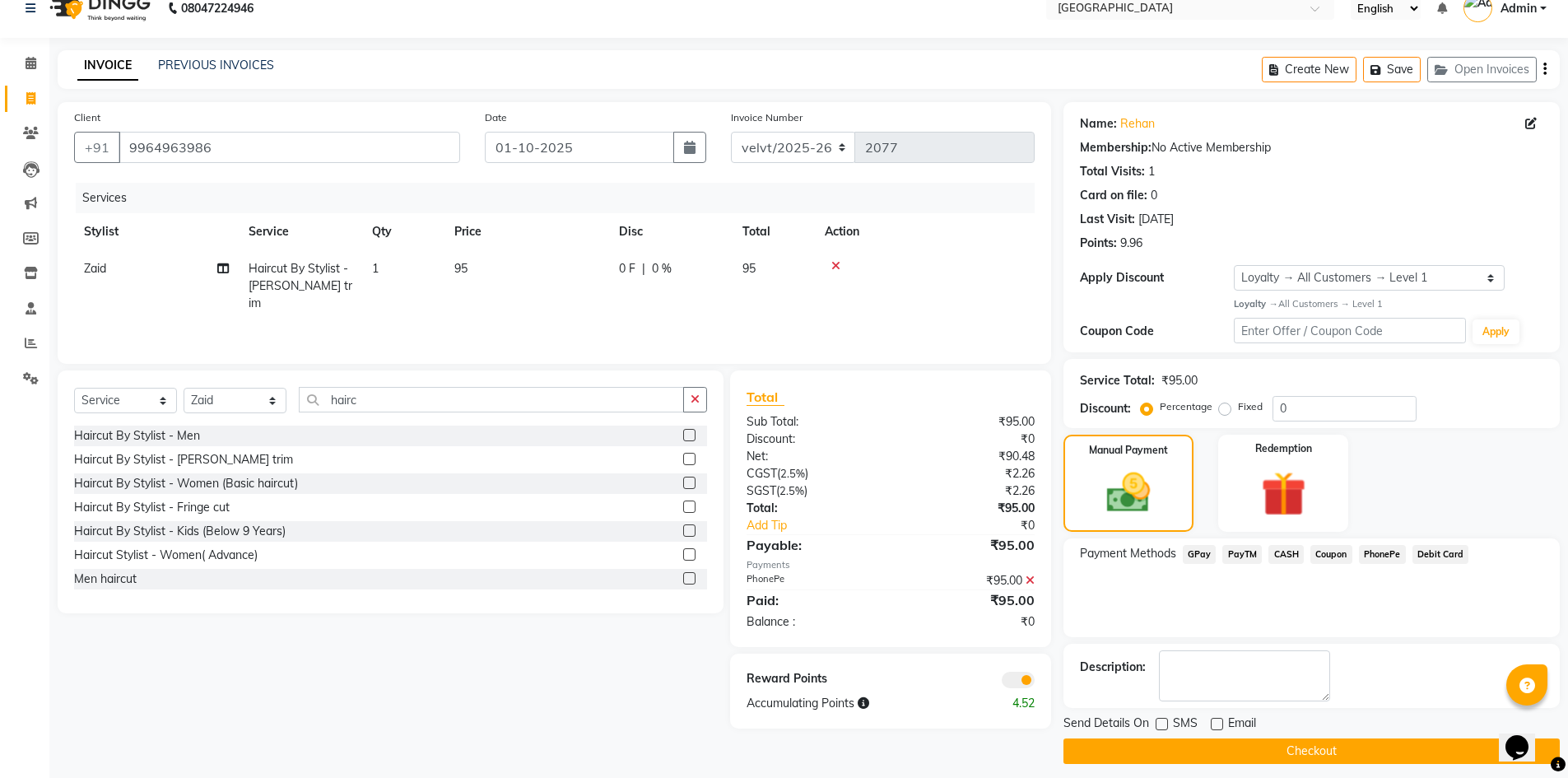
scroll to position [32, 0]
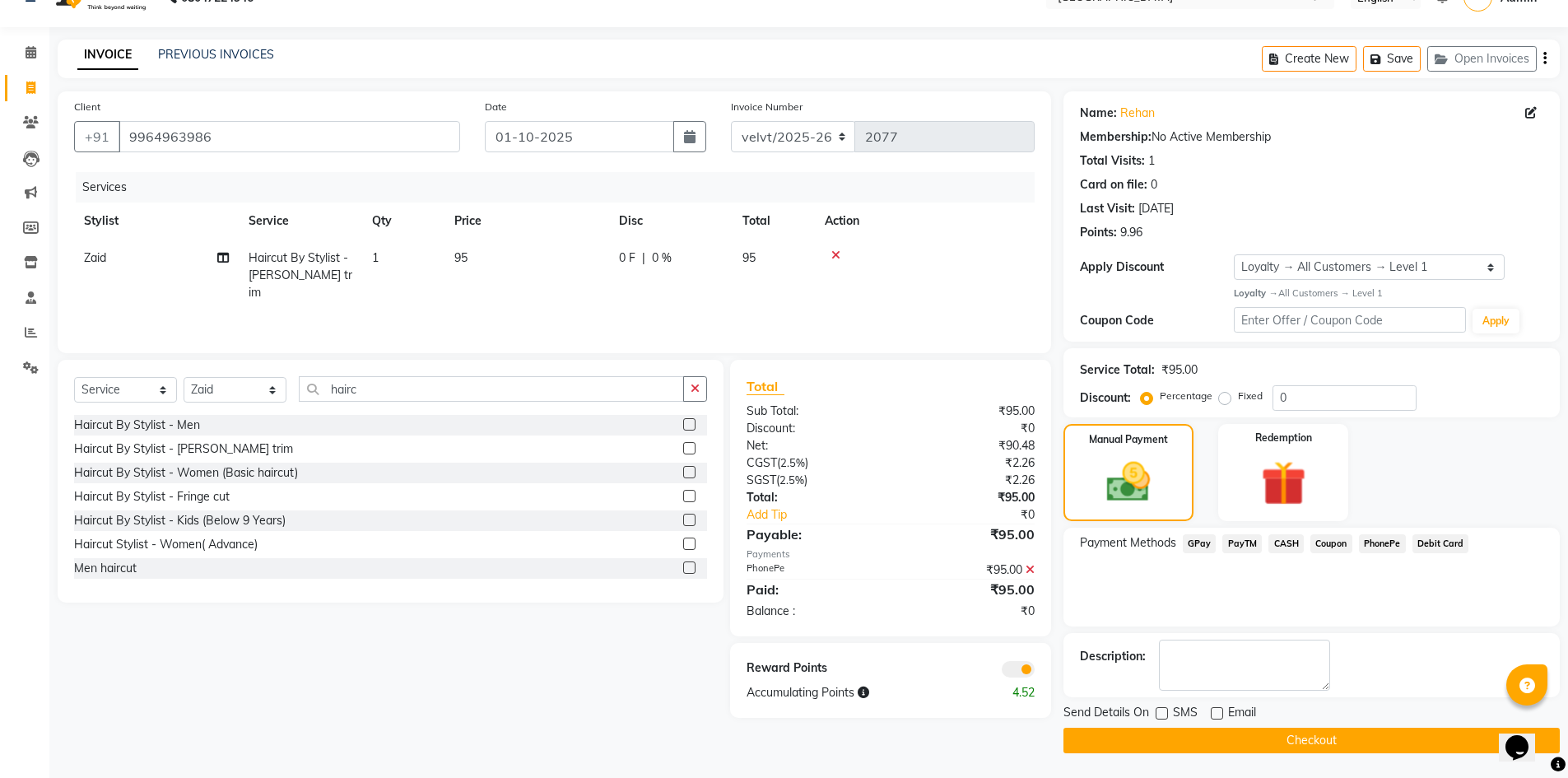
click at [1216, 748] on button "Checkout" at bounding box center [1311, 740] width 496 height 25
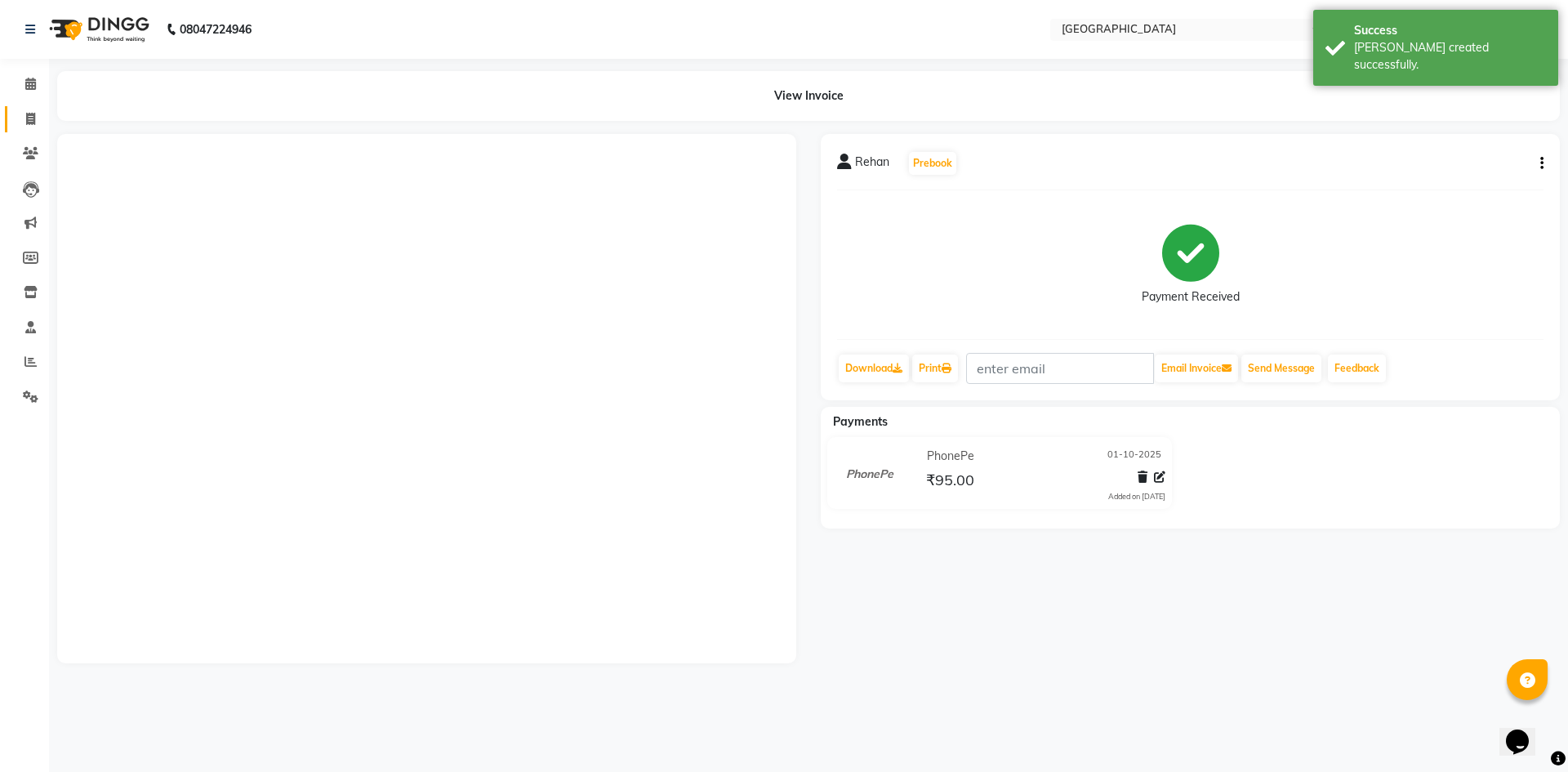
click at [38, 121] on span at bounding box center [30, 120] width 29 height 19
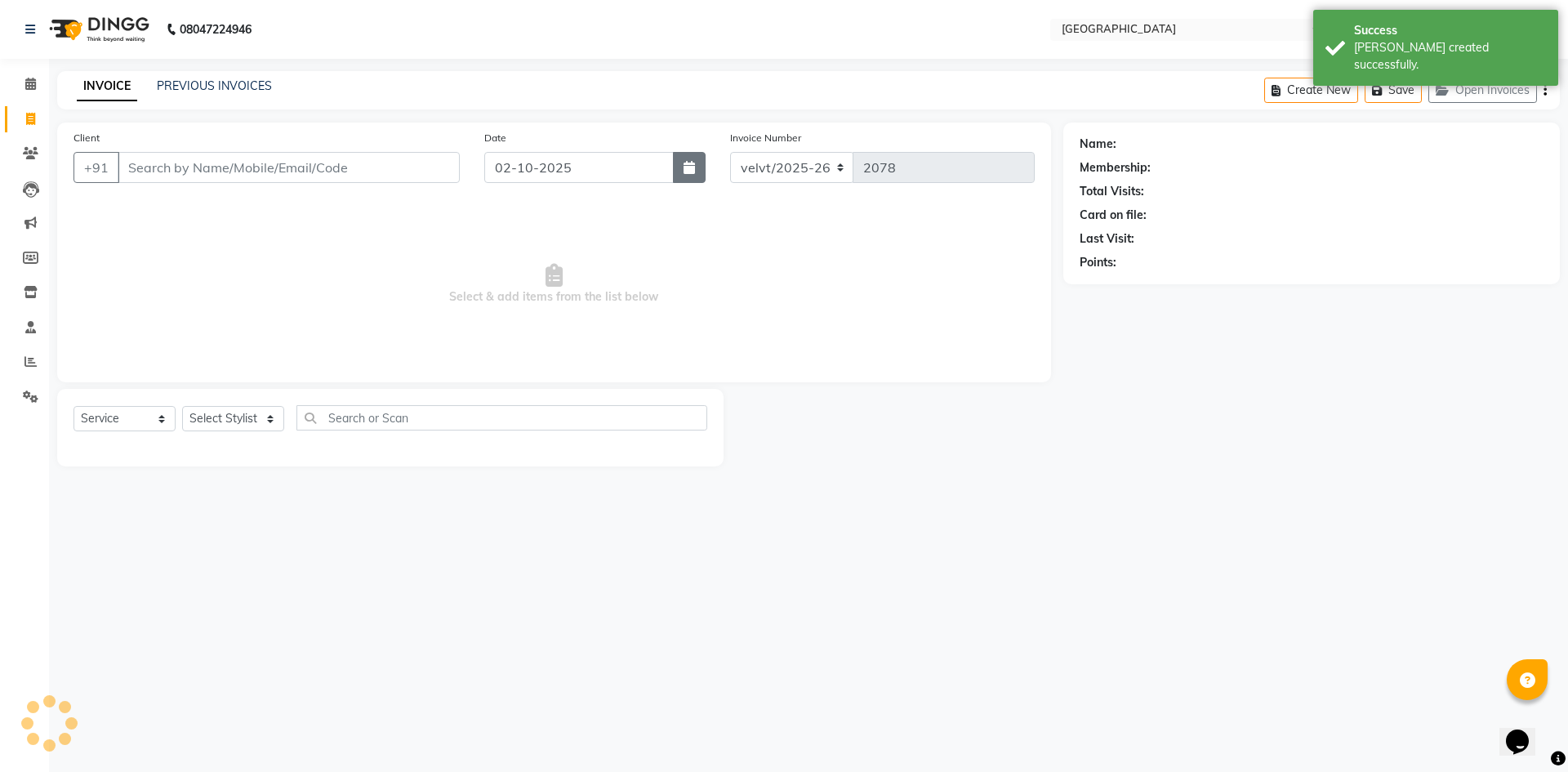
click at [702, 158] on button "button" at bounding box center [689, 168] width 33 height 31
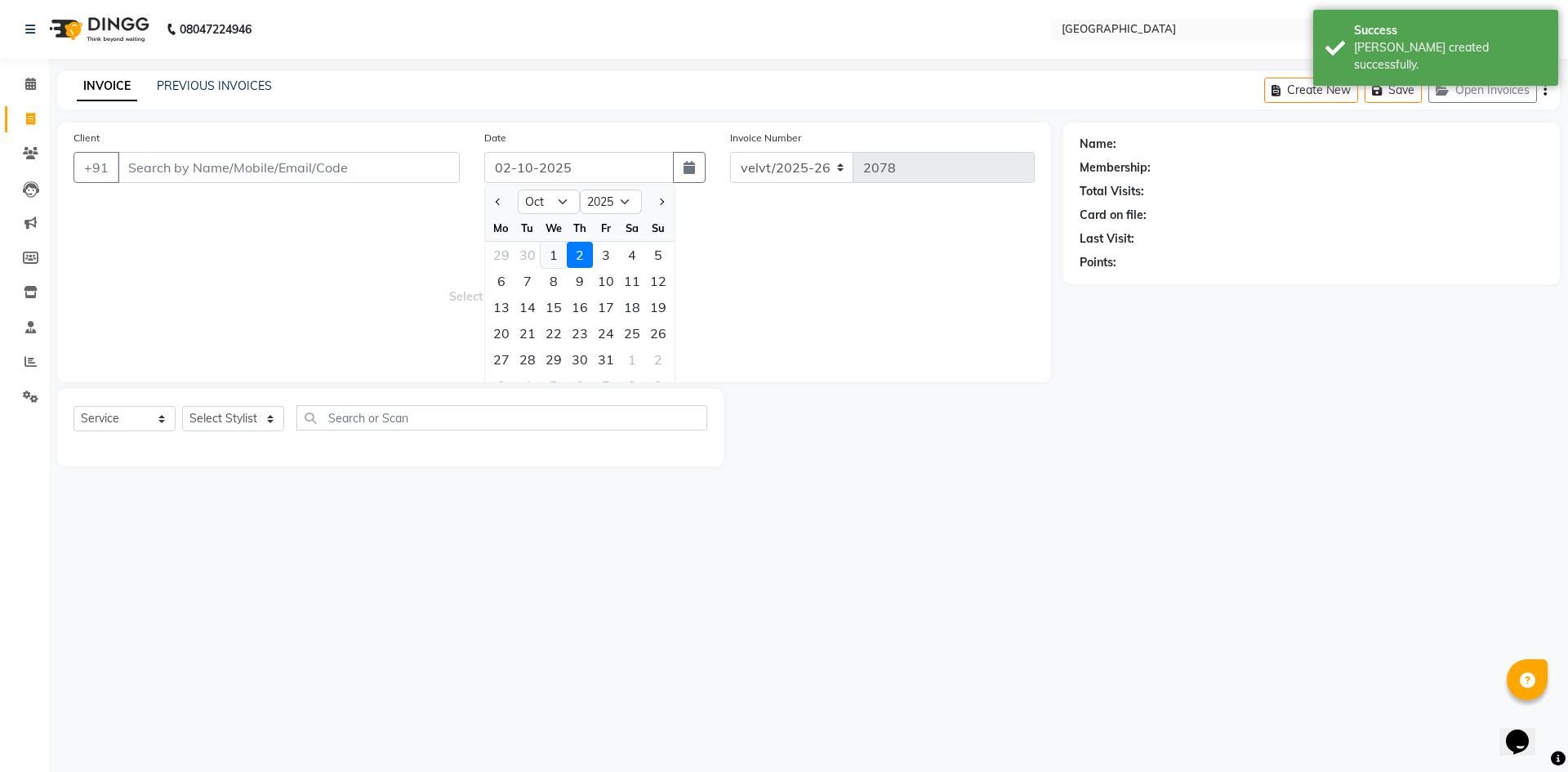
click at [557, 259] on div "1" at bounding box center [554, 254] width 26 height 26
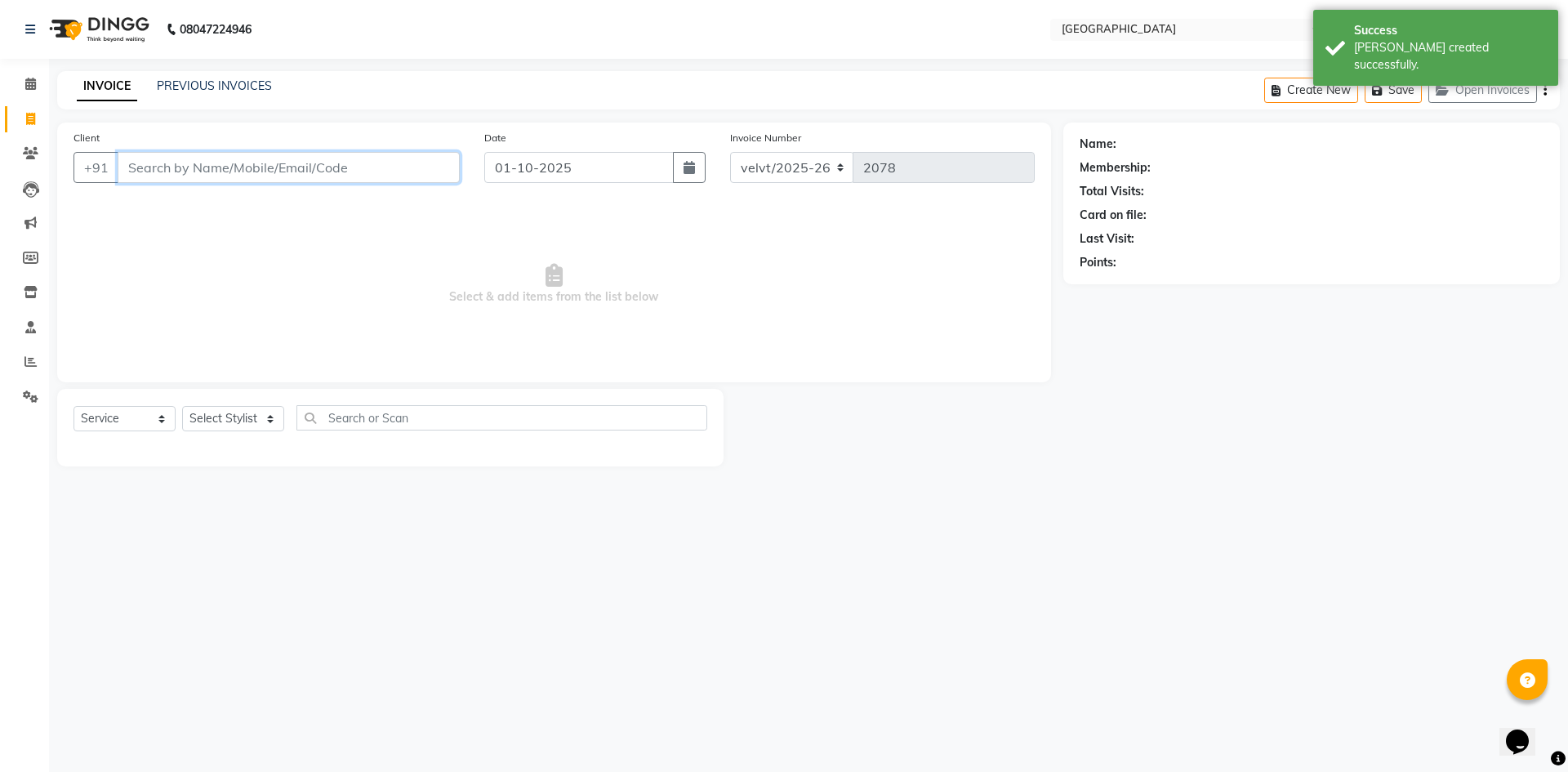
click at [143, 163] on input "Client" at bounding box center [288, 168] width 342 height 31
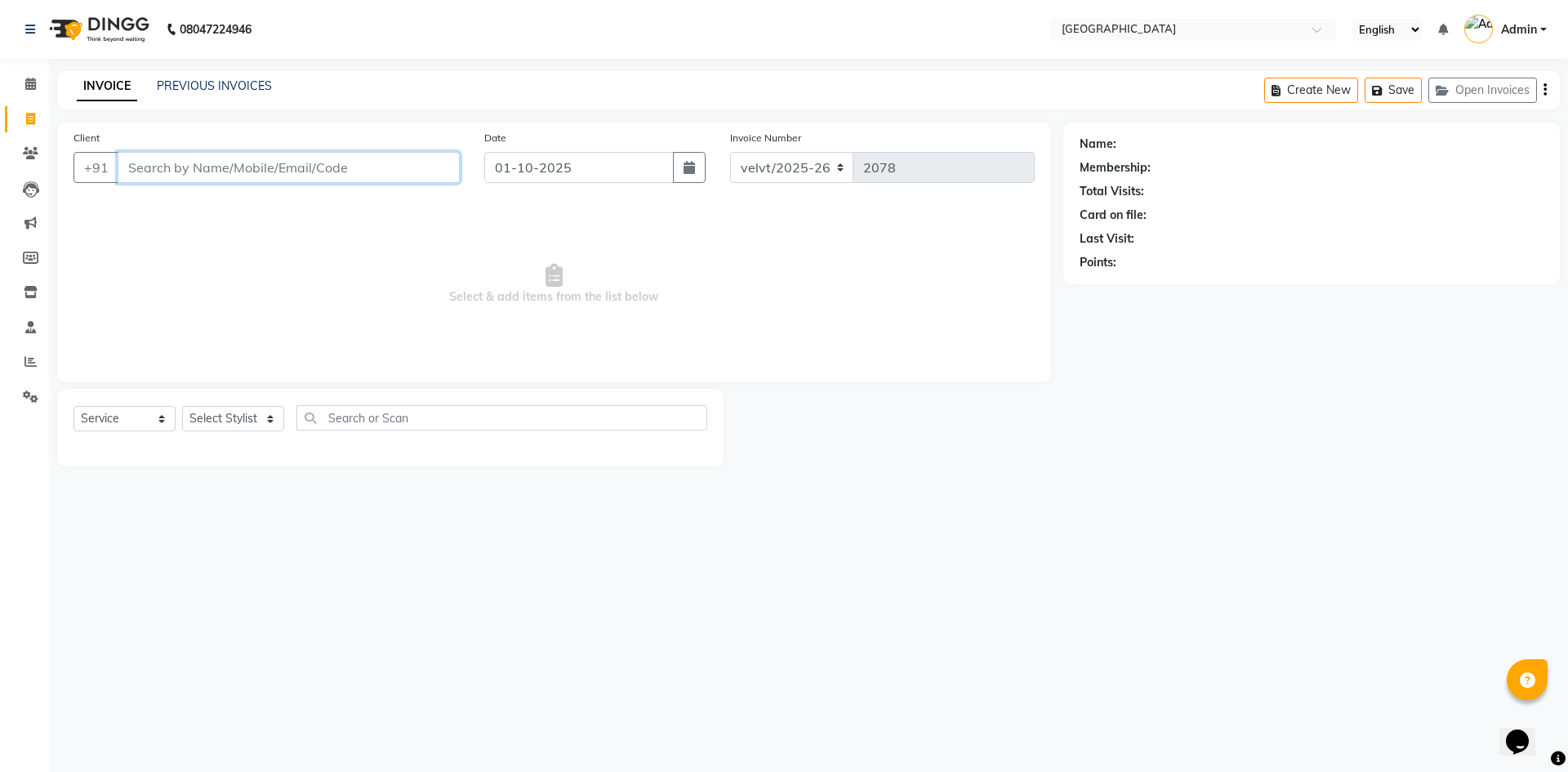
click at [143, 163] on input "Client" at bounding box center [288, 168] width 342 height 31
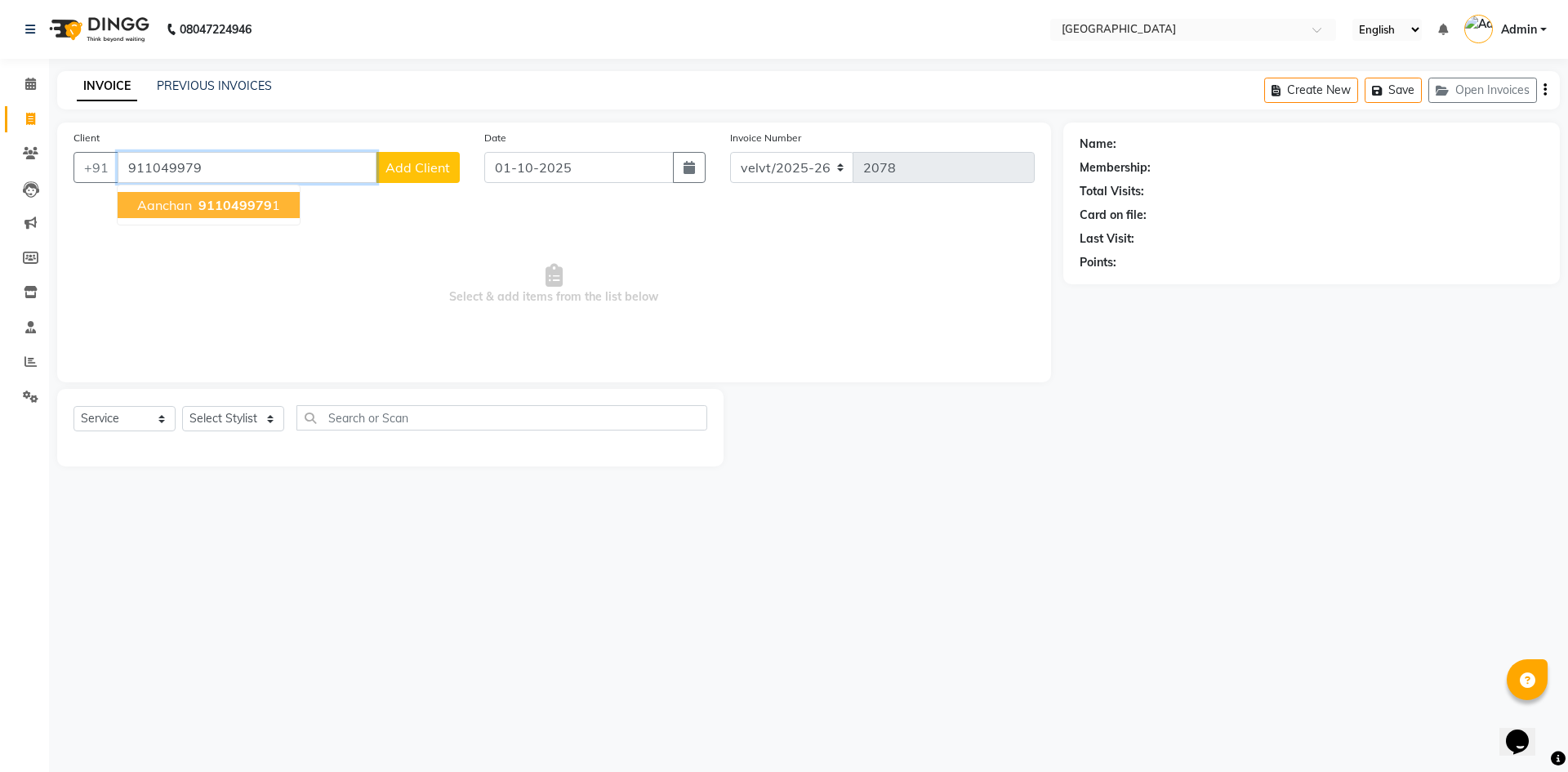
click at [249, 207] on span "911049979" at bounding box center [235, 205] width 74 height 16
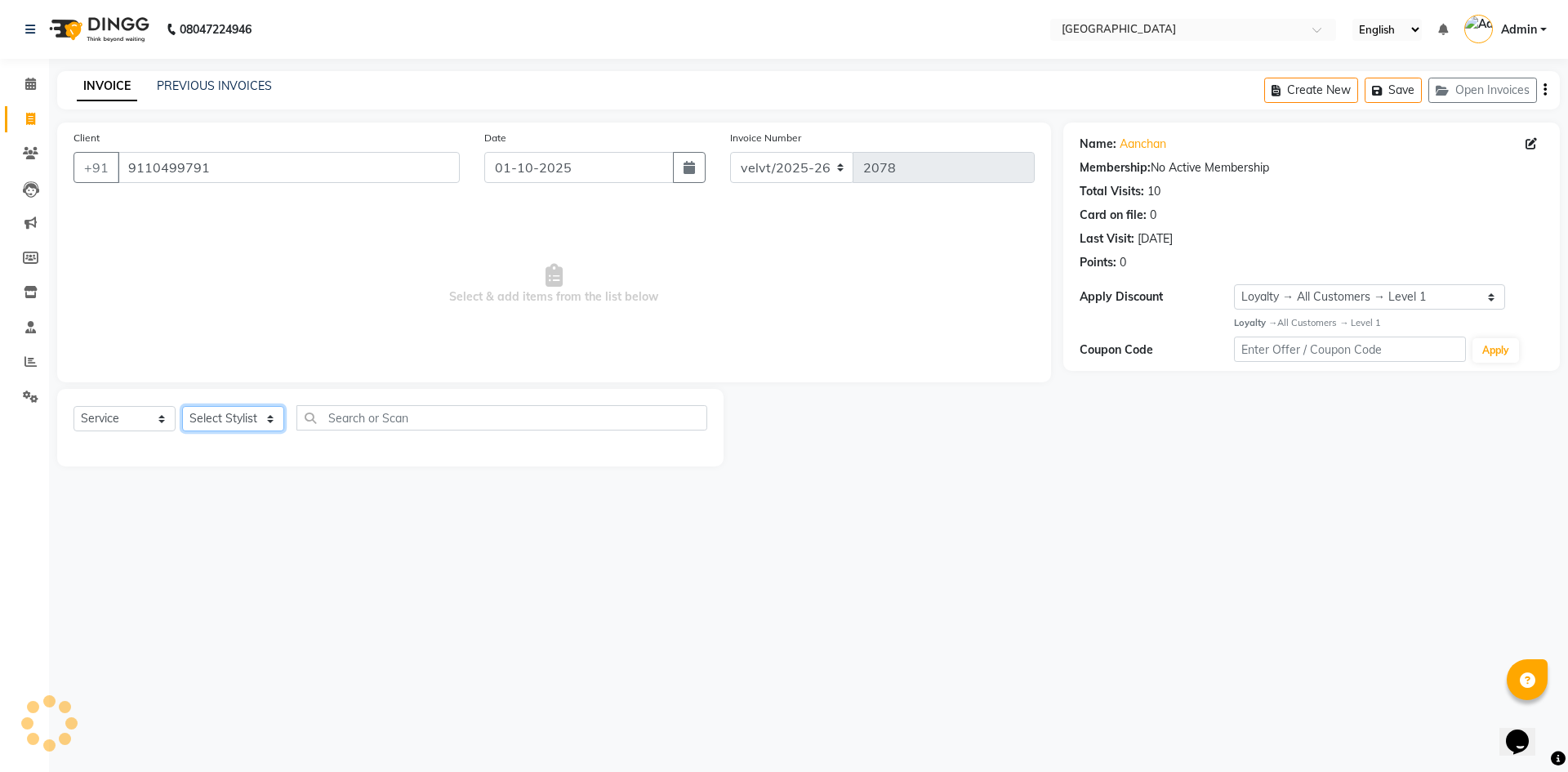
click at [234, 417] on select "Select Stylist Aameer Barkha Kaif Nandini Anchan Nomam Roma Tabrej Zaid" at bounding box center [234, 419] width 102 height 25
click at [182, 406] on select "Select Stylist Aameer Barkha Kaif Nandini Anchan Nomam Roma Tabrej Zaid" at bounding box center [234, 419] width 102 height 25
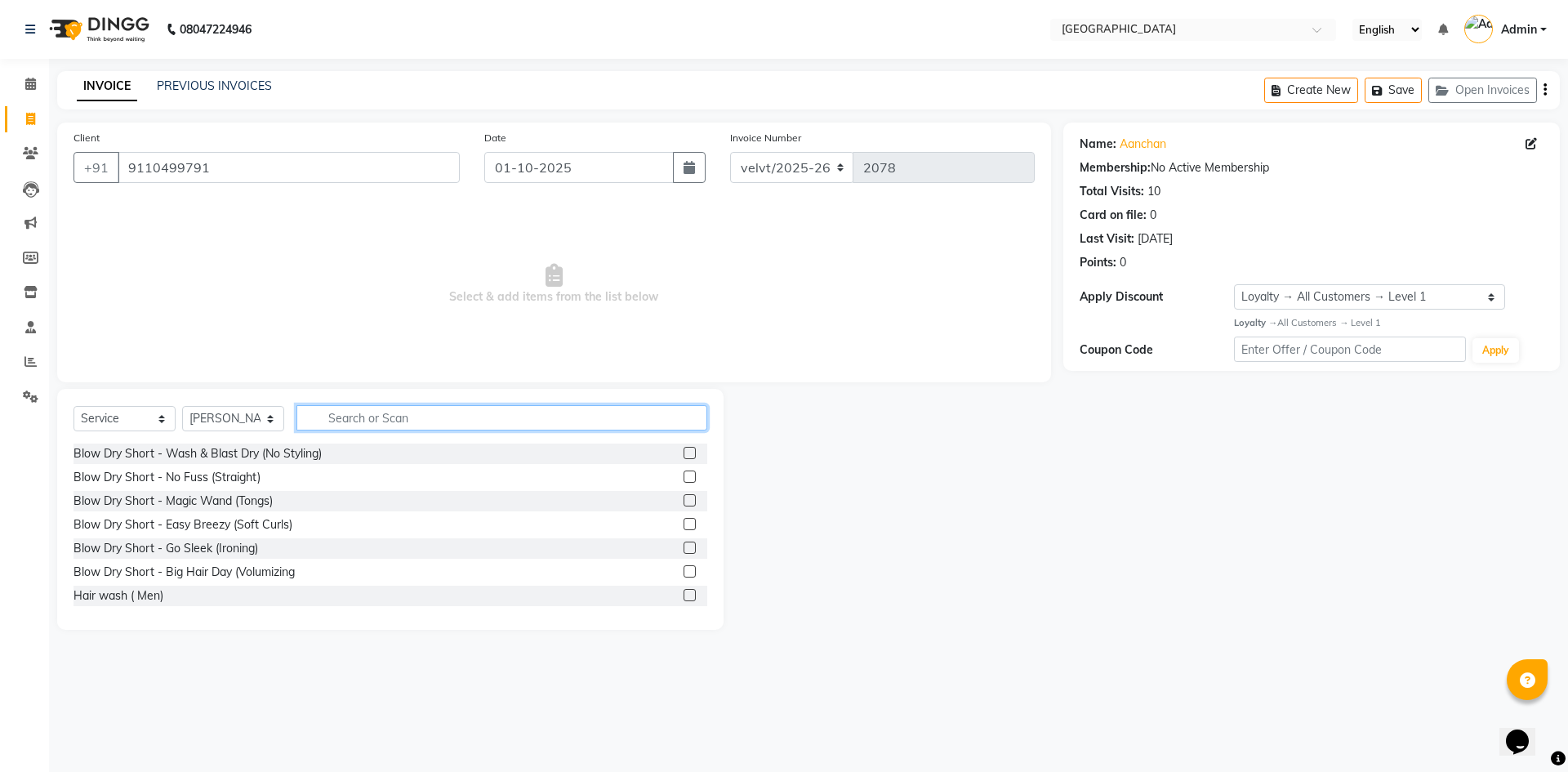
click at [379, 416] on input "text" at bounding box center [501, 418] width 411 height 25
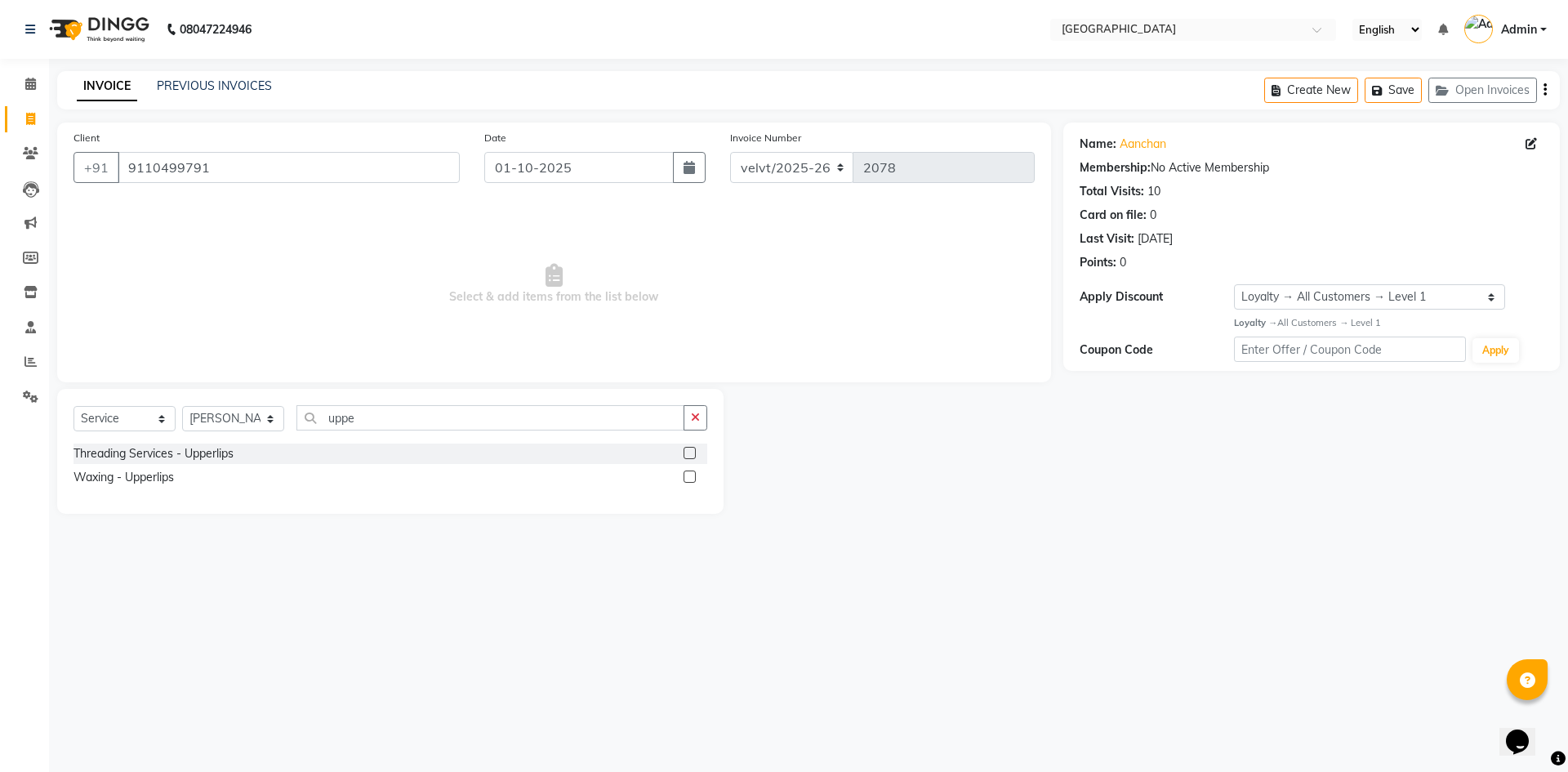
click at [692, 477] on label at bounding box center [689, 477] width 12 height 12
click at [692, 477] on input "checkbox" at bounding box center [688, 478] width 10 height 10
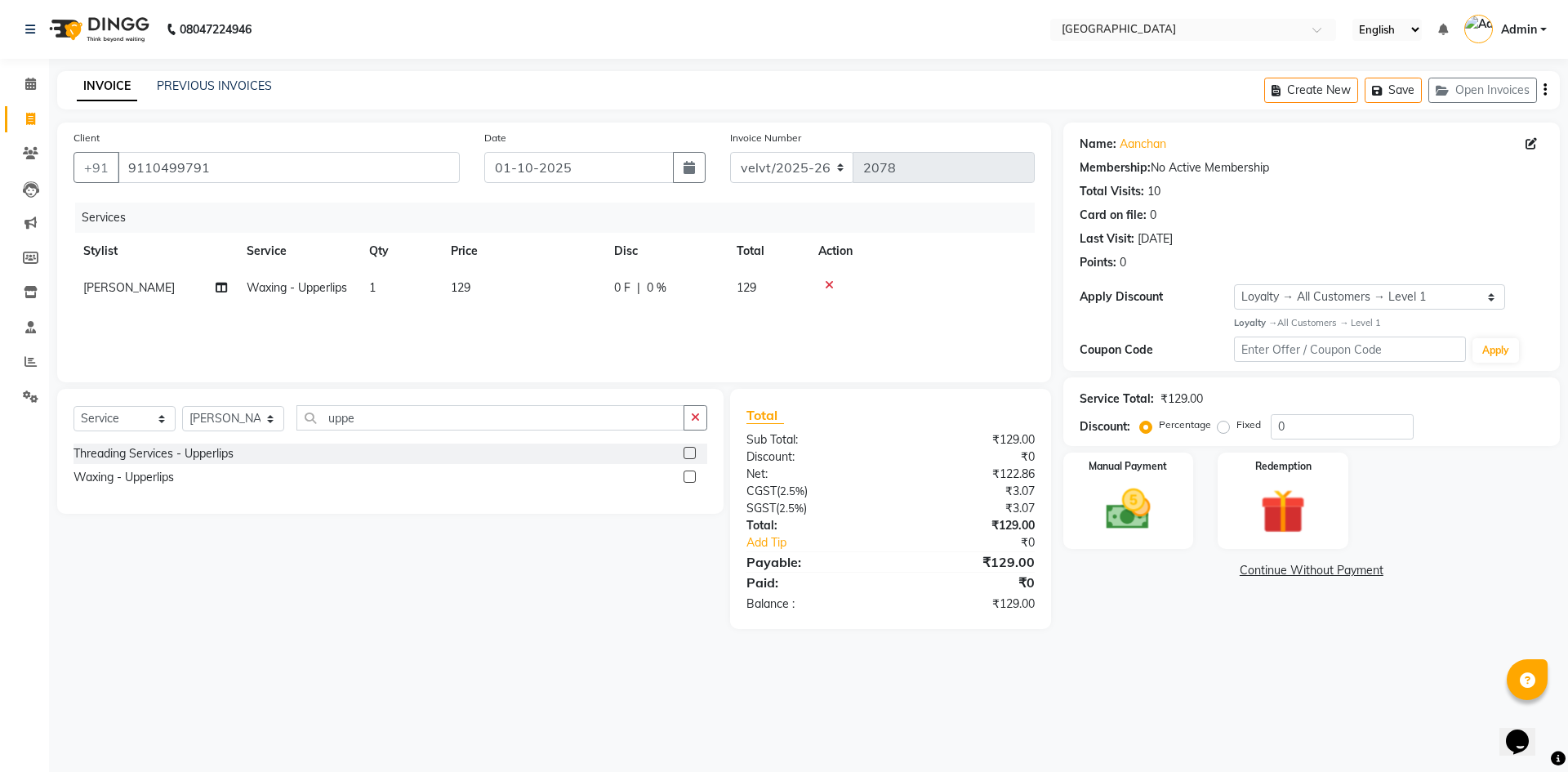
click at [487, 289] on td "129" at bounding box center [523, 287] width 163 height 36
click at [558, 282] on input "129" at bounding box center [600, 292] width 144 height 25
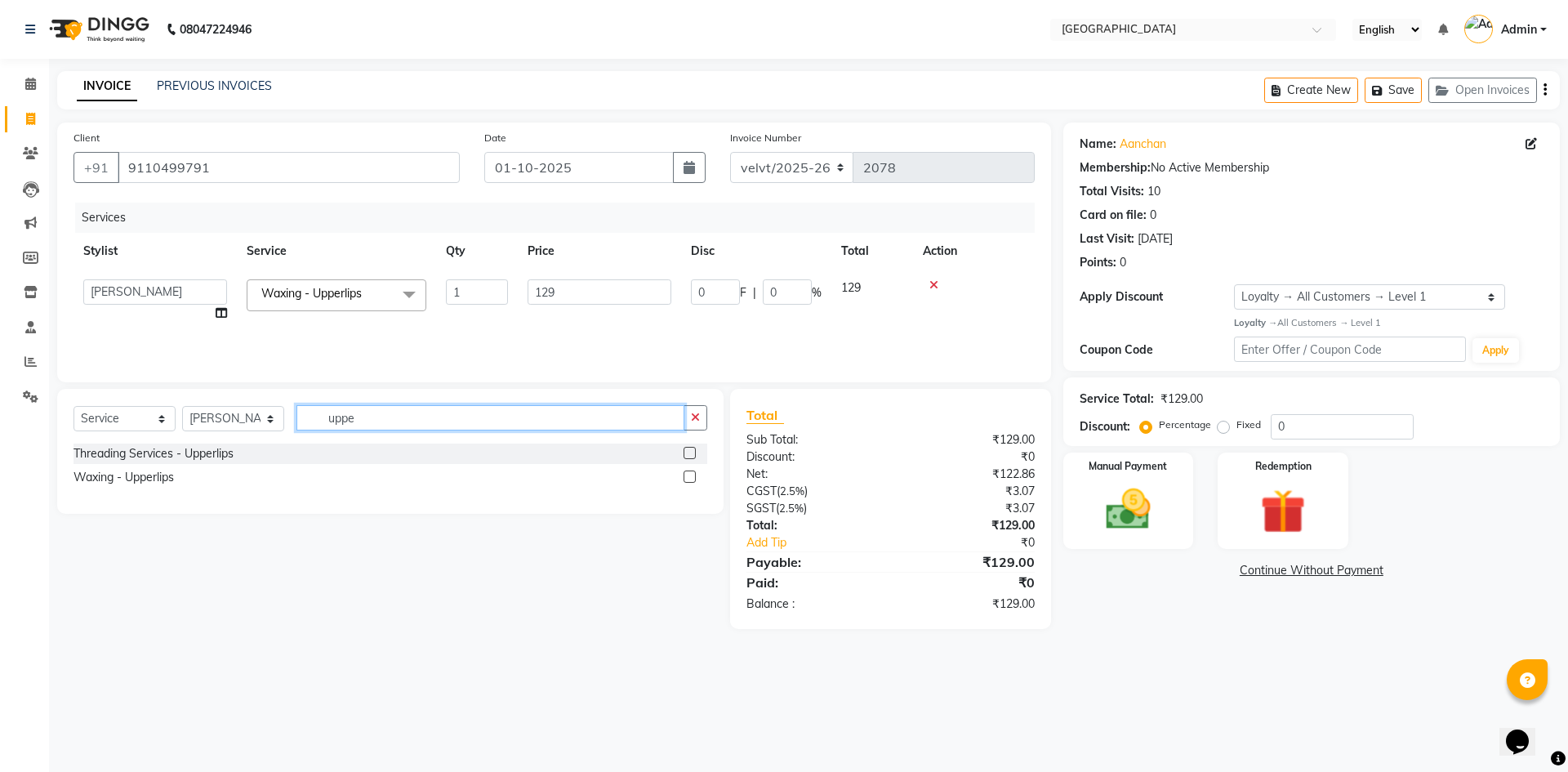
click at [361, 417] on input "uppe" at bounding box center [490, 418] width 388 height 25
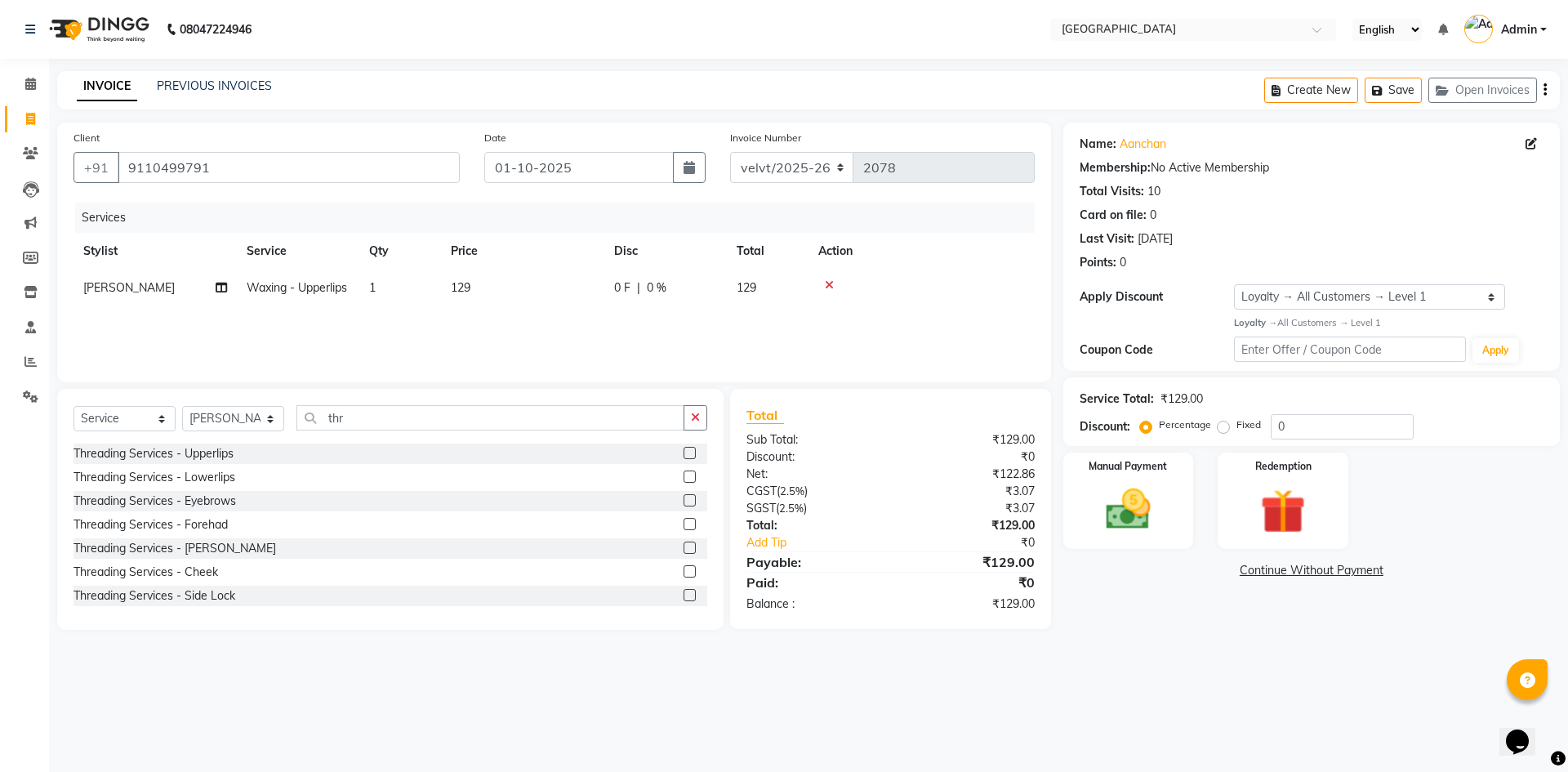
click at [683, 503] on label at bounding box center [689, 500] width 12 height 12
click at [683, 503] on input "checkbox" at bounding box center [688, 501] width 10 height 10
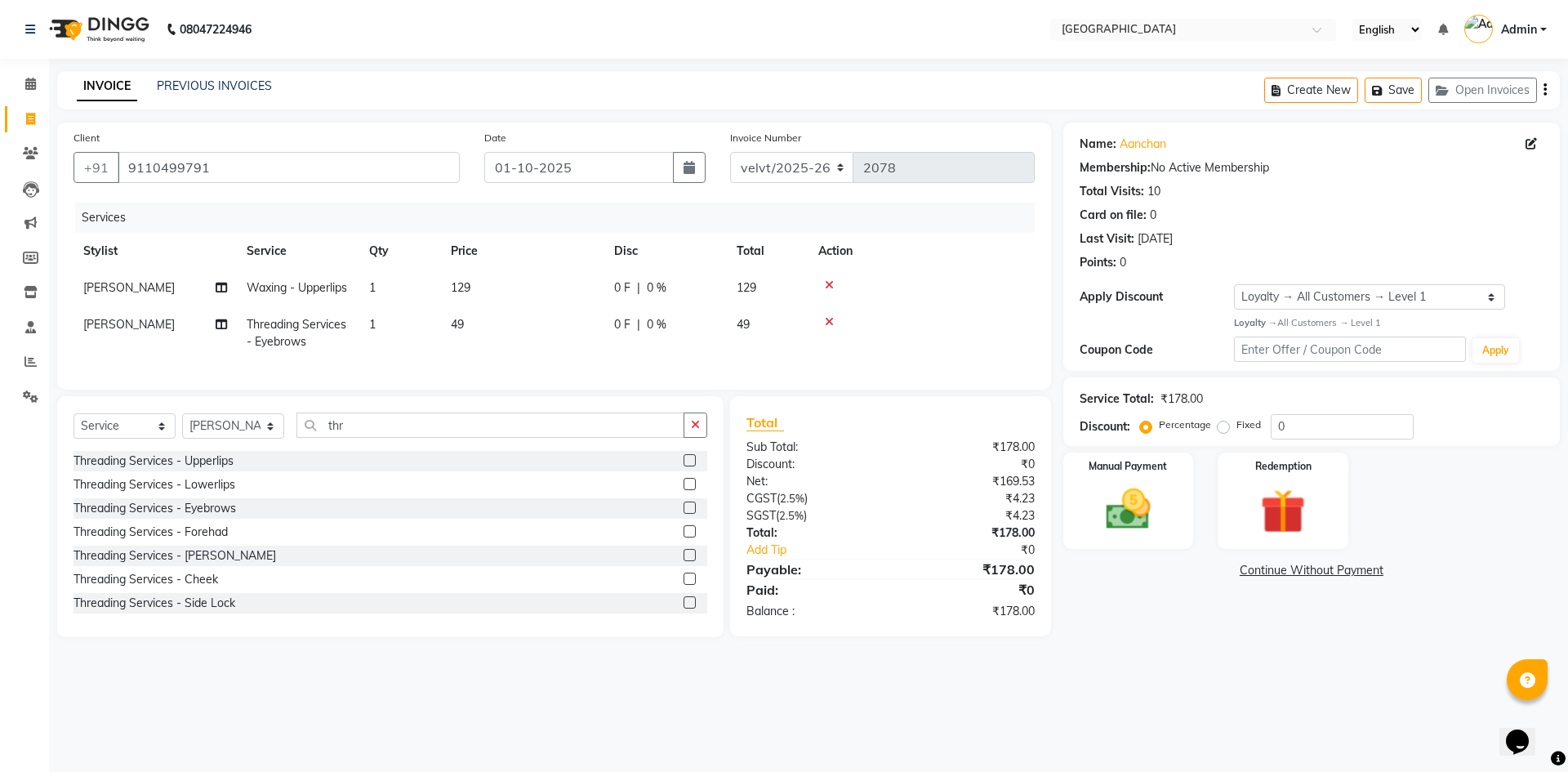
click at [472, 292] on td "129" at bounding box center [523, 287] width 163 height 36
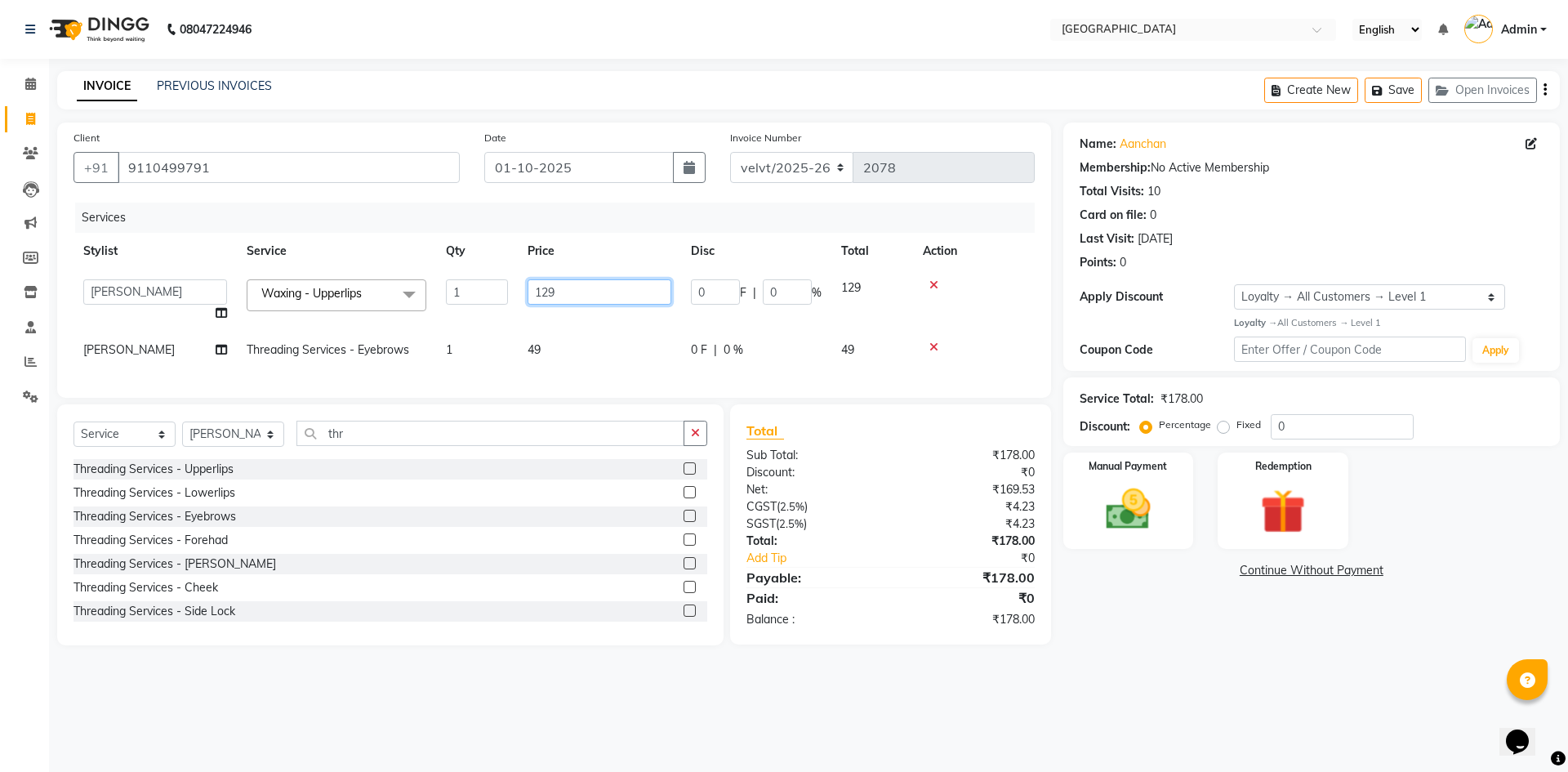
click at [563, 289] on input "129" at bounding box center [600, 292] width 144 height 25
click at [543, 361] on div "Services Stylist Service Qty Price Disc Total Action Aameer Barkha Kaif Nandini…" at bounding box center [554, 292] width 961 height 179
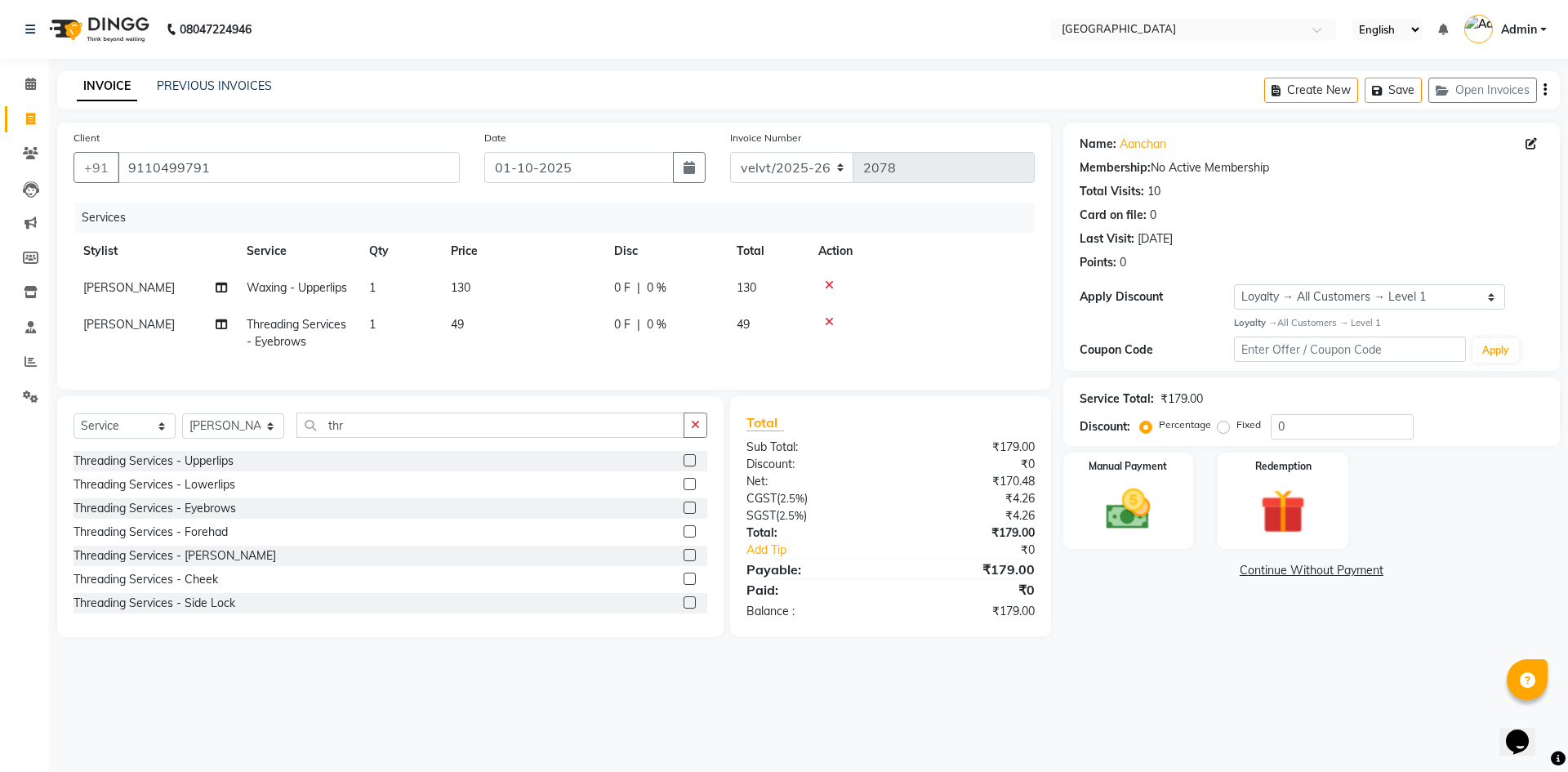
click at [505, 327] on td "49" at bounding box center [523, 333] width 163 height 54
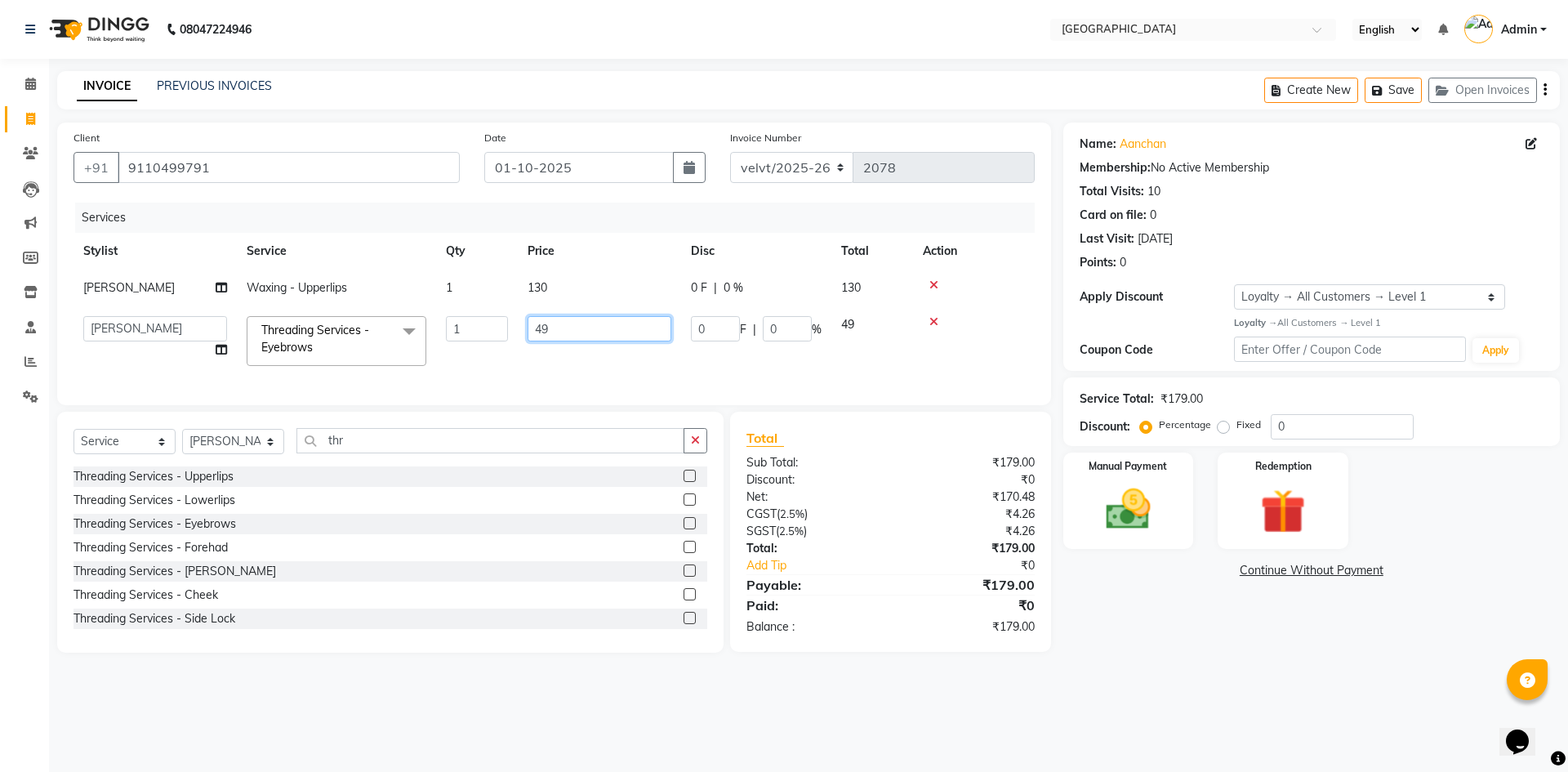
click at [554, 327] on input "49" at bounding box center [600, 328] width 144 height 25
click at [1196, 691] on div "08047224946 Select Location × Velvt Salon, Rg Road English ENGLISH Español العر…" at bounding box center [784, 386] width 1568 height 772
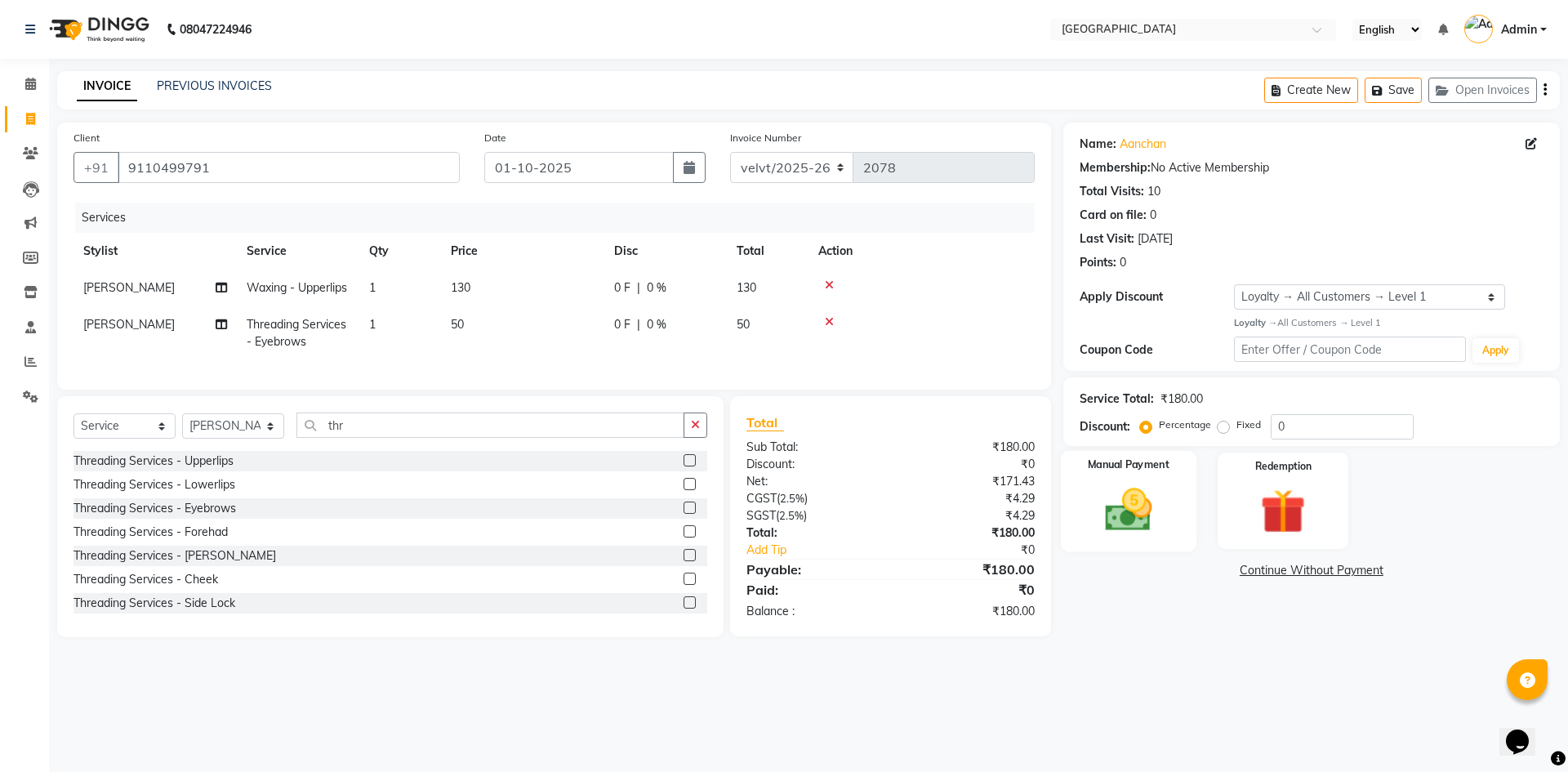
click at [1133, 505] on img at bounding box center [1128, 510] width 76 height 54
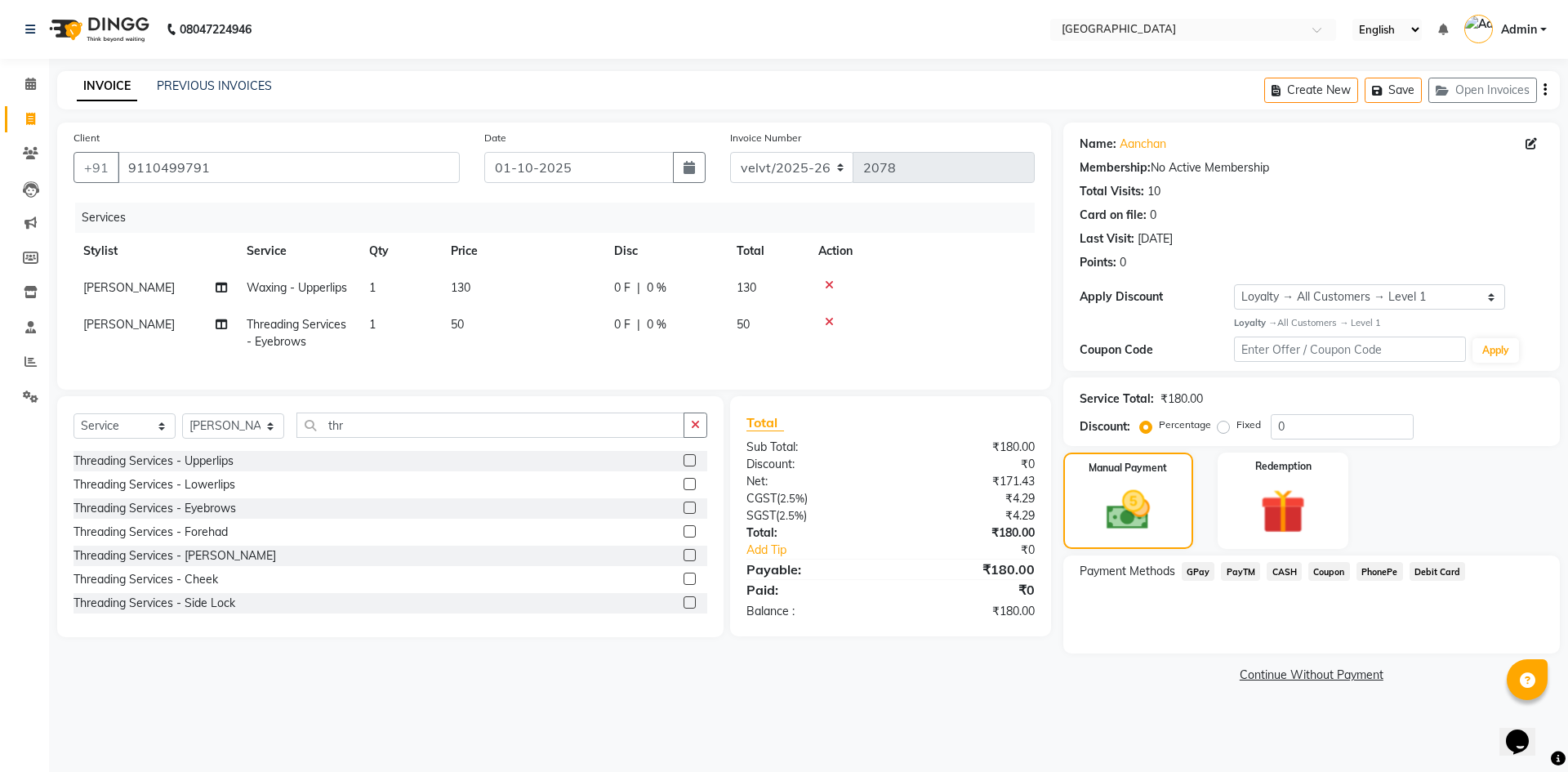
click at [1378, 568] on span "PhonePe" at bounding box center [1380, 571] width 47 height 19
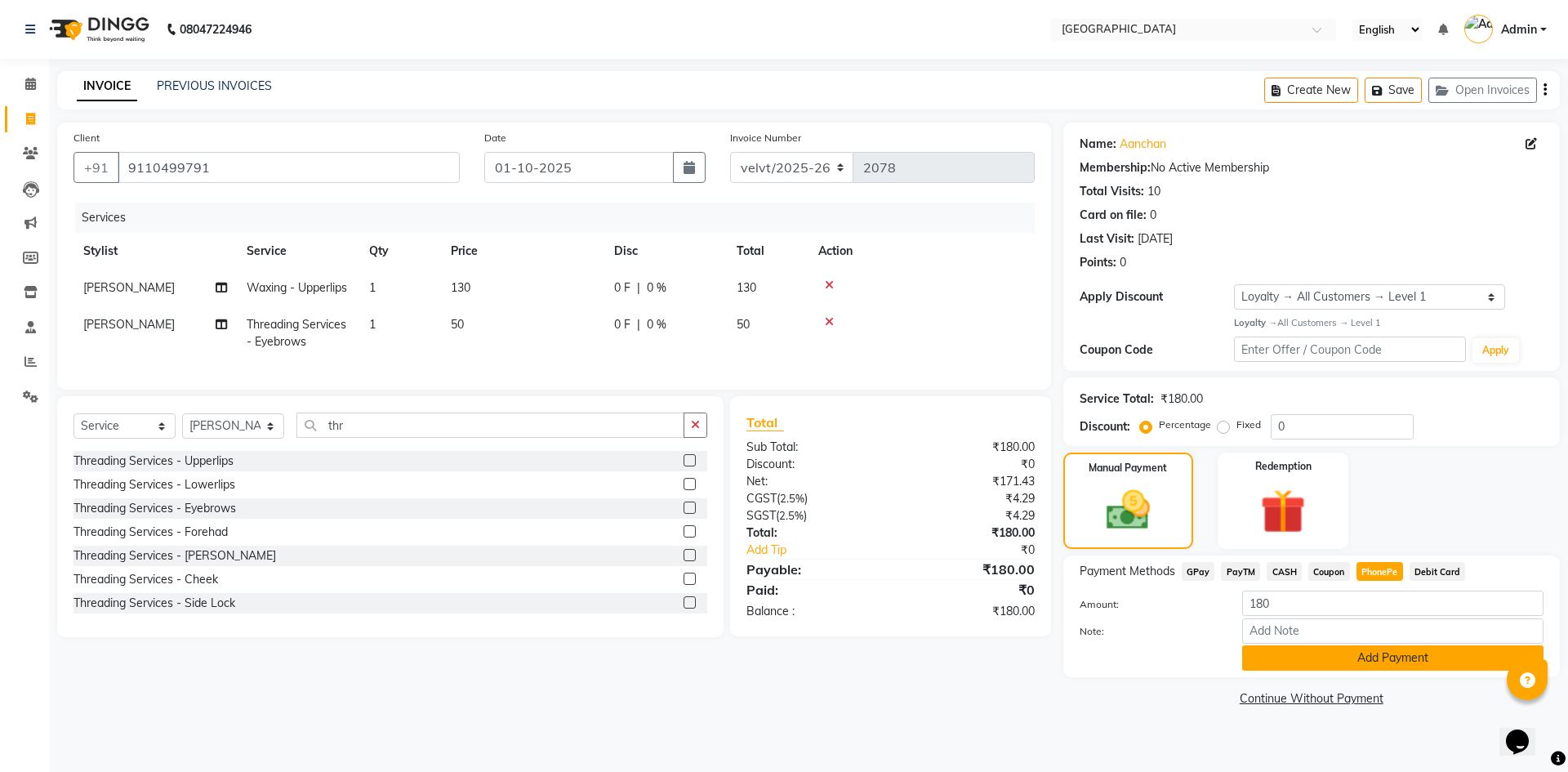
click at [1336, 670] on button "Add Payment" at bounding box center [1393, 657] width 301 height 25
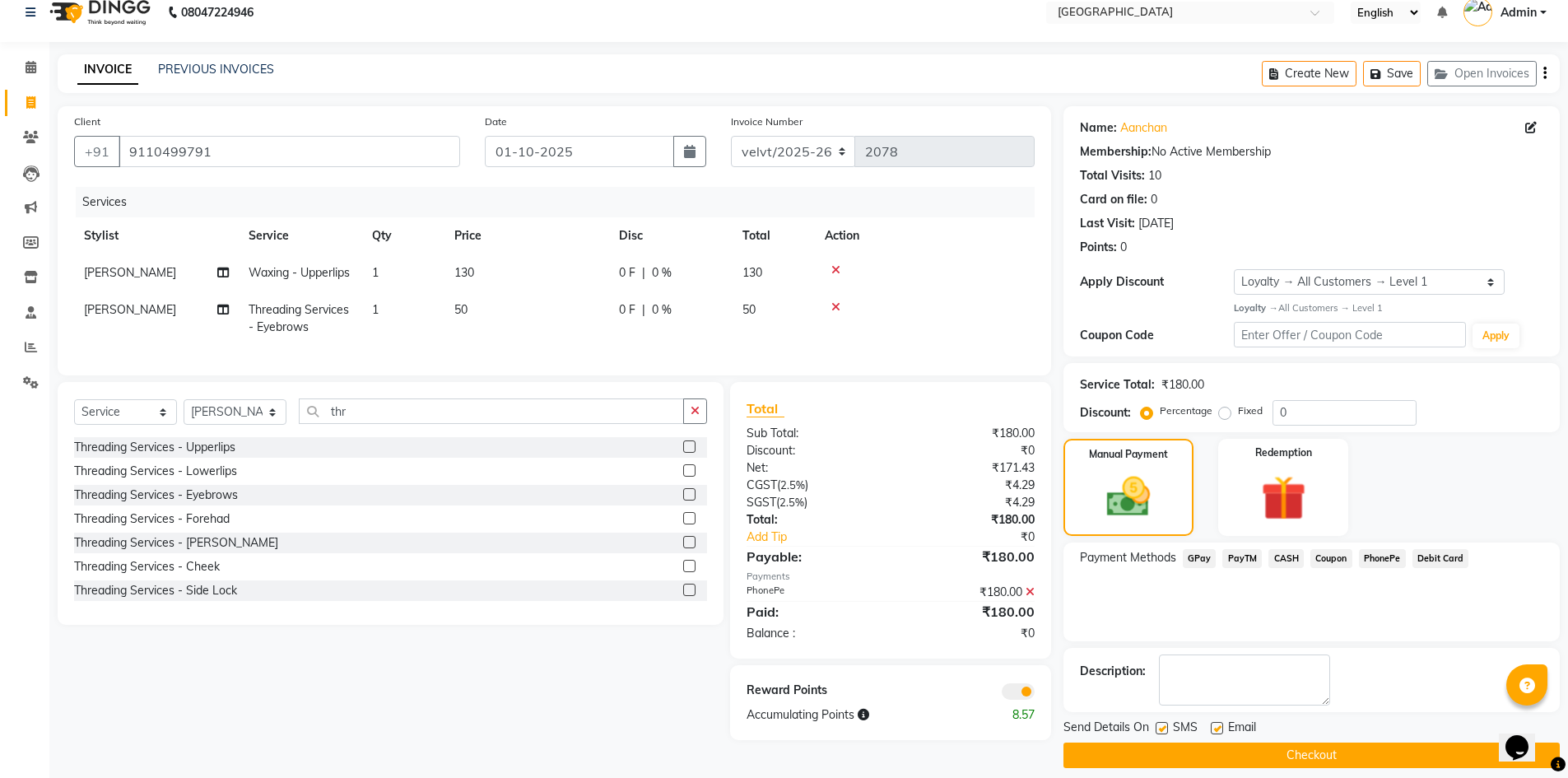
scroll to position [32, 0]
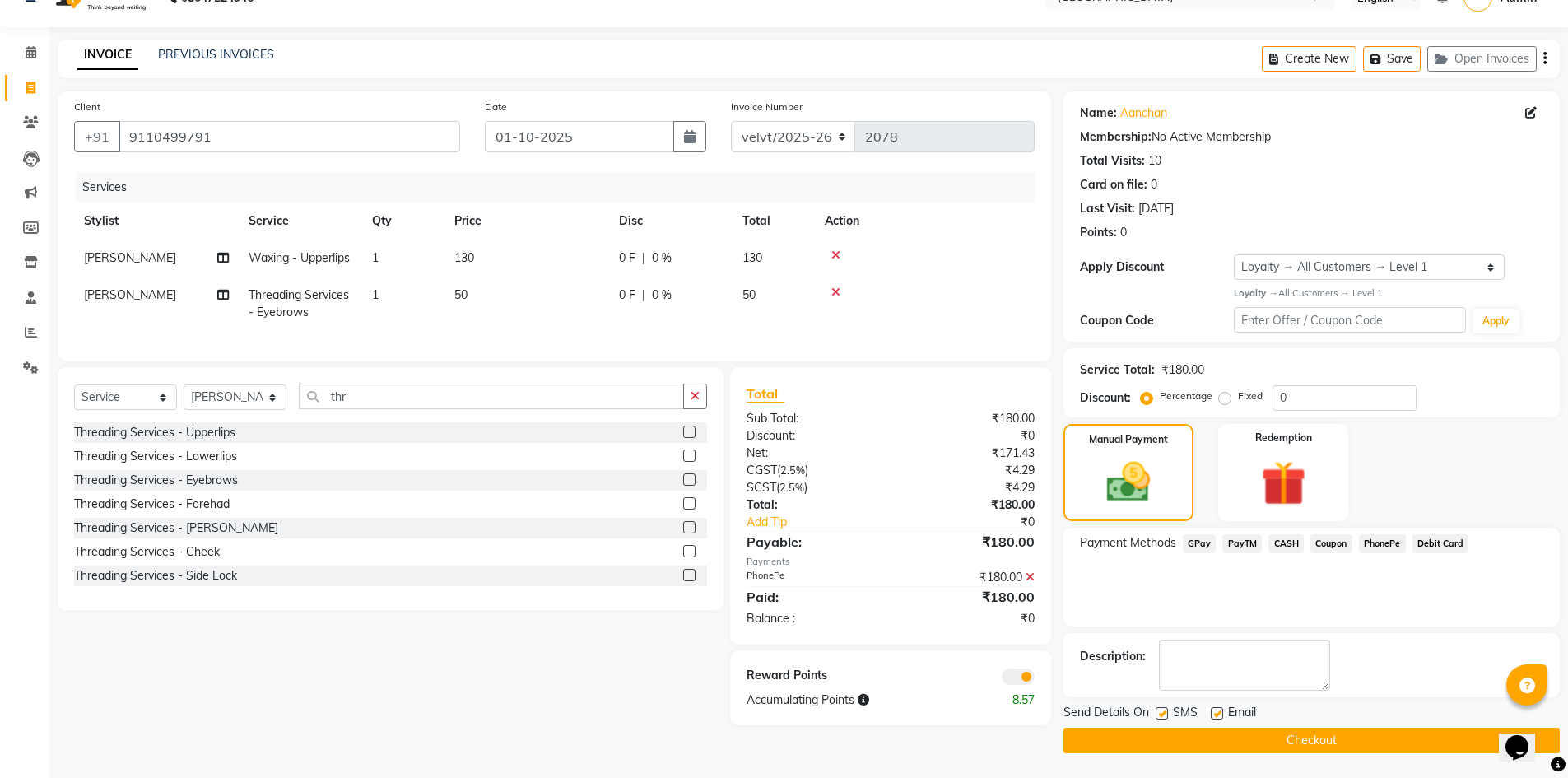
click at [1165, 715] on label at bounding box center [1162, 713] width 12 height 12
click at [1165, 715] on input "checkbox" at bounding box center [1161, 714] width 10 height 11
click at [1214, 715] on label at bounding box center [1217, 713] width 12 height 12
click at [1214, 715] on input "checkbox" at bounding box center [1216, 714] width 10 height 11
click at [1215, 739] on button "Checkout" at bounding box center [1311, 740] width 496 height 25
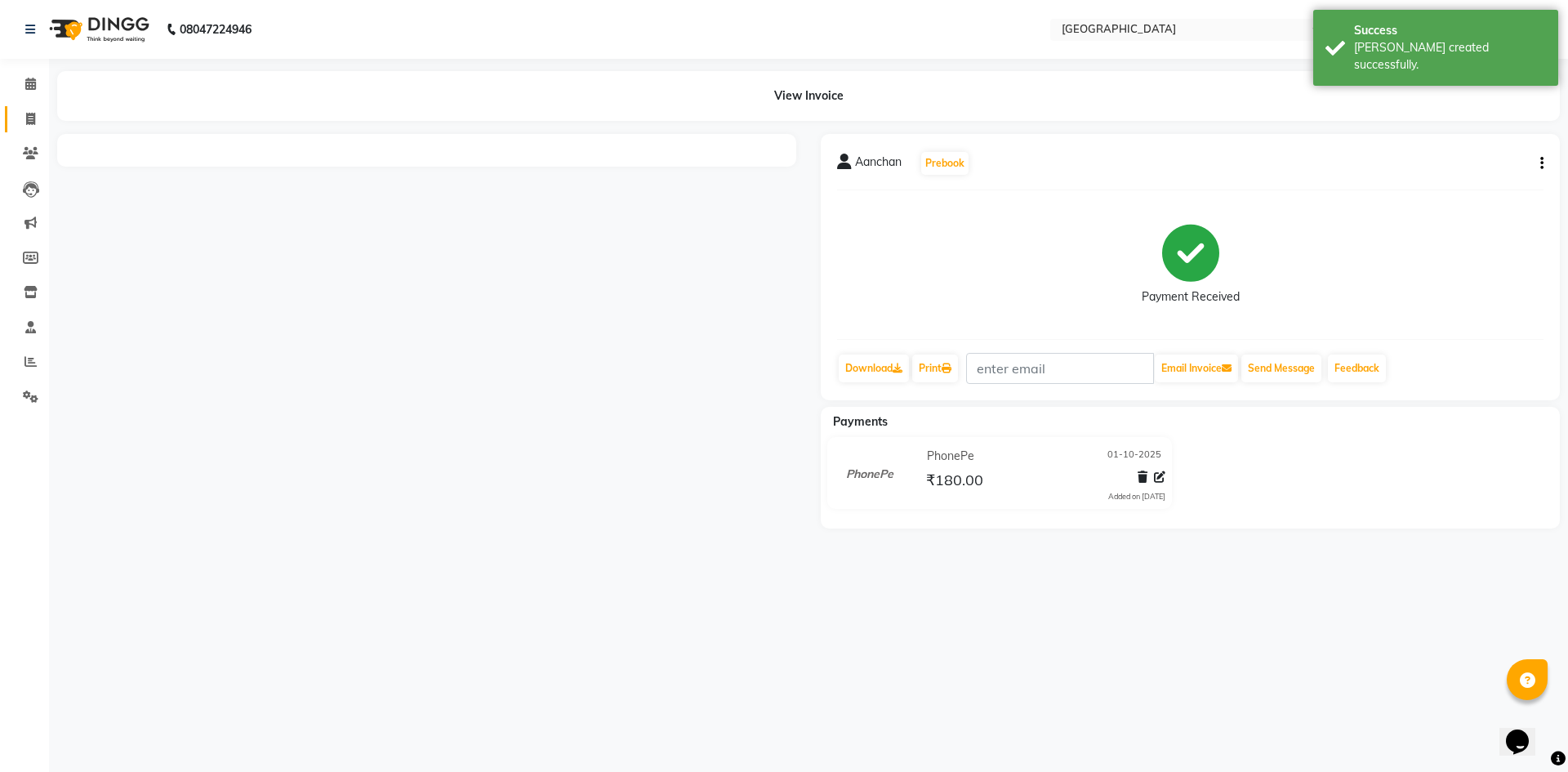
click at [30, 113] on icon at bounding box center [30, 119] width 9 height 12
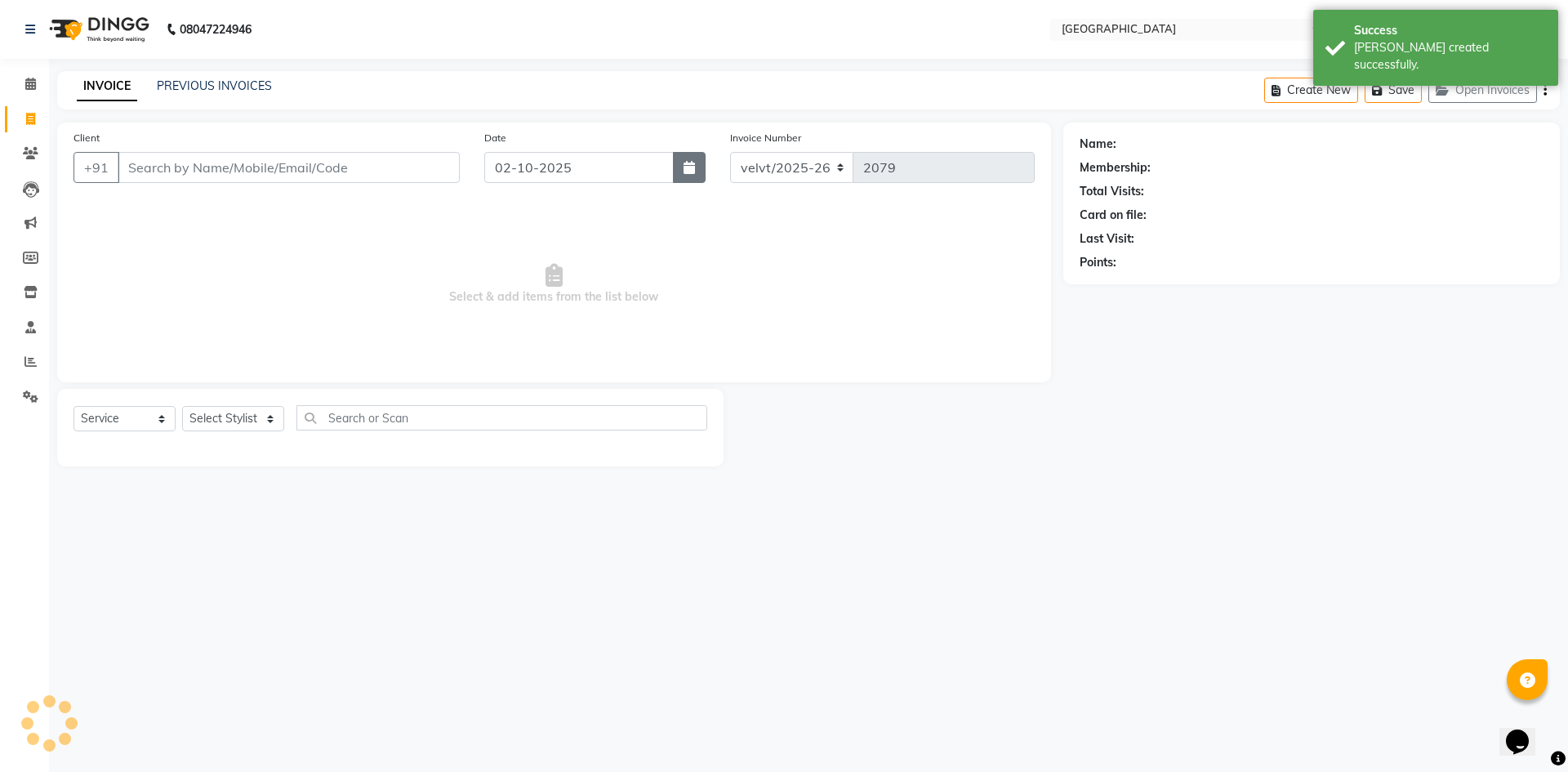
click at [688, 177] on button "button" at bounding box center [689, 168] width 33 height 31
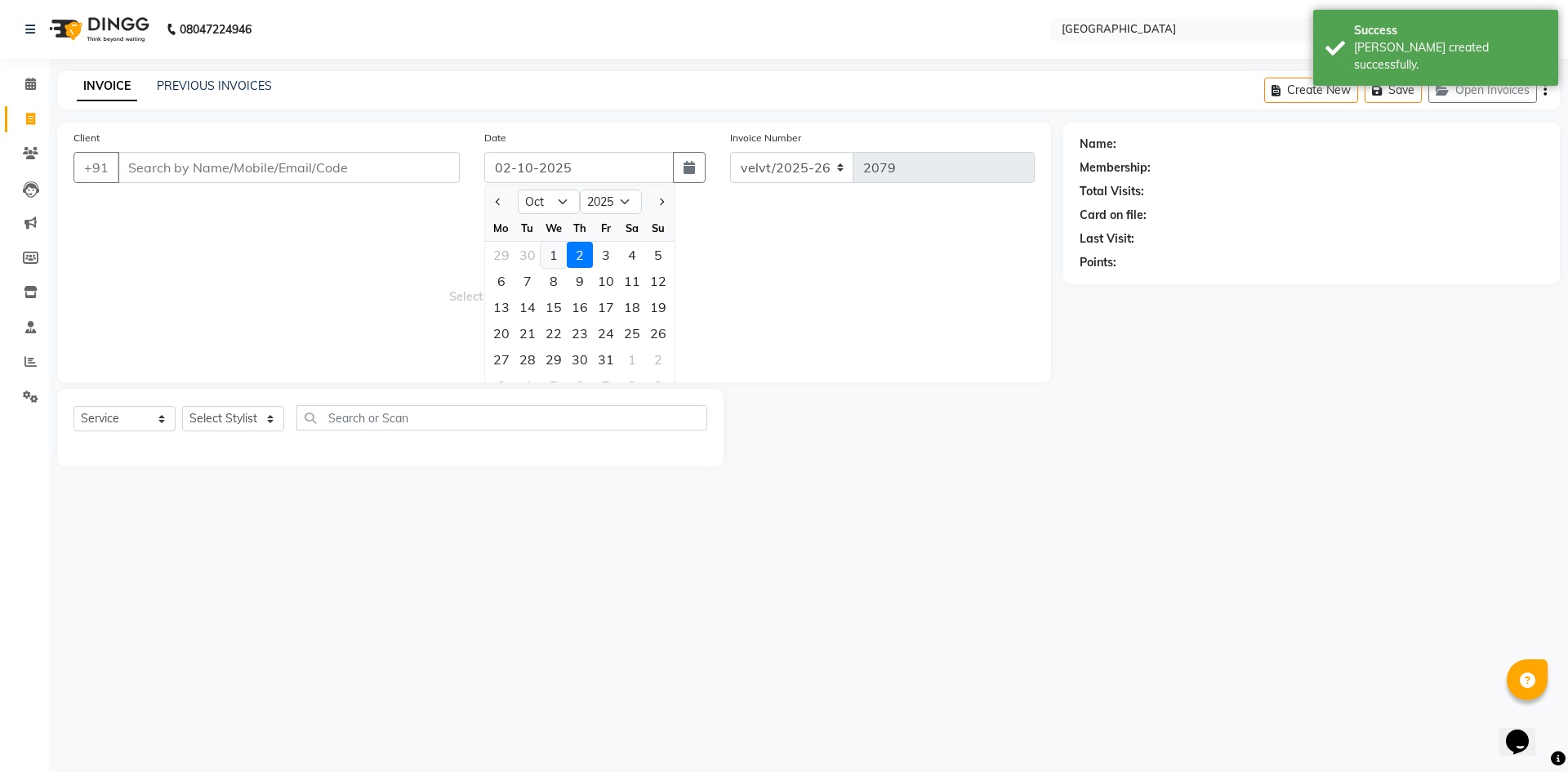
click at [553, 252] on div "1" at bounding box center [554, 254] width 26 height 26
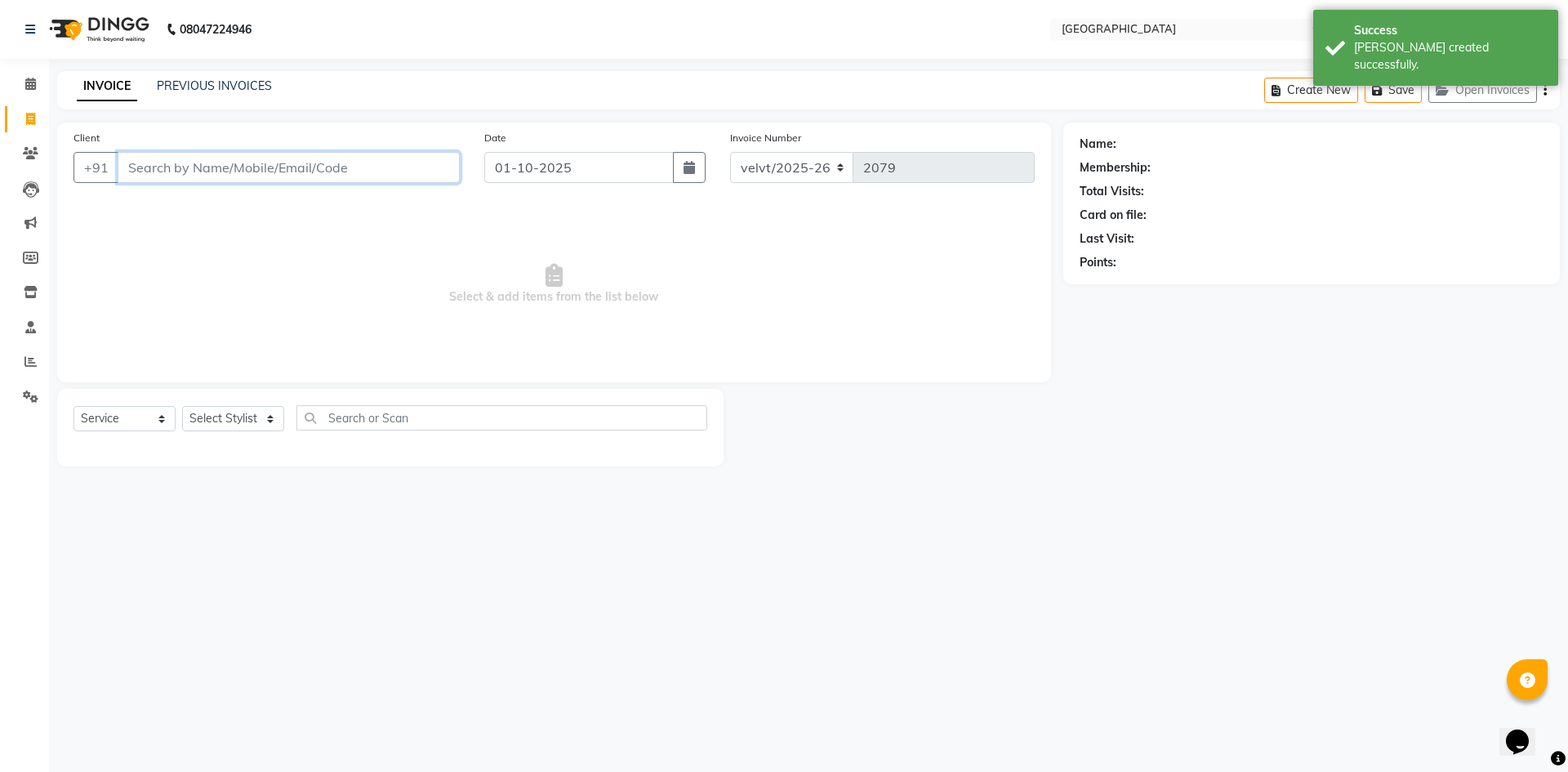
click at [154, 169] on input "Client" at bounding box center [288, 168] width 342 height 31
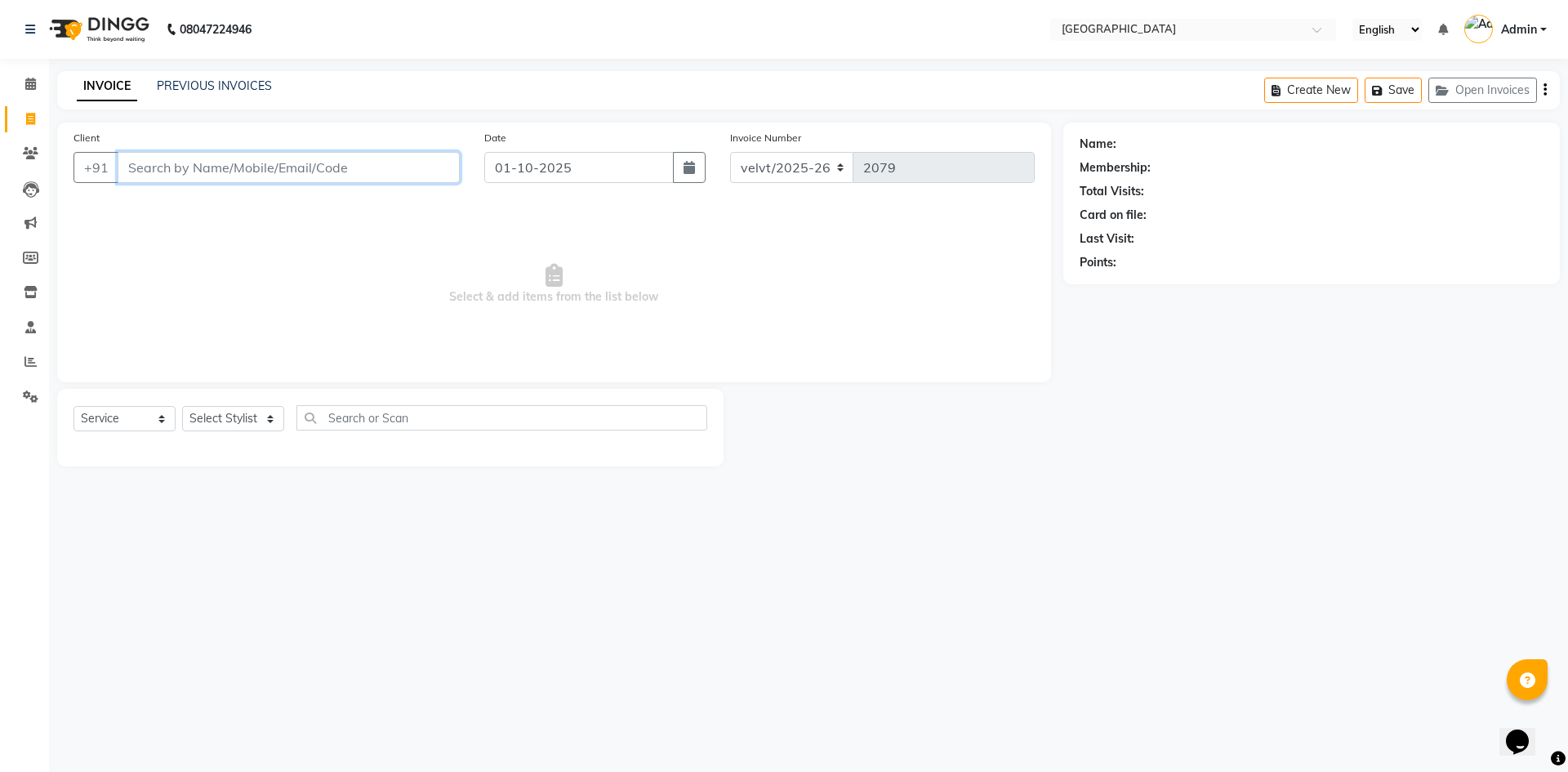
click at [155, 175] on input "Client" at bounding box center [288, 168] width 342 height 31
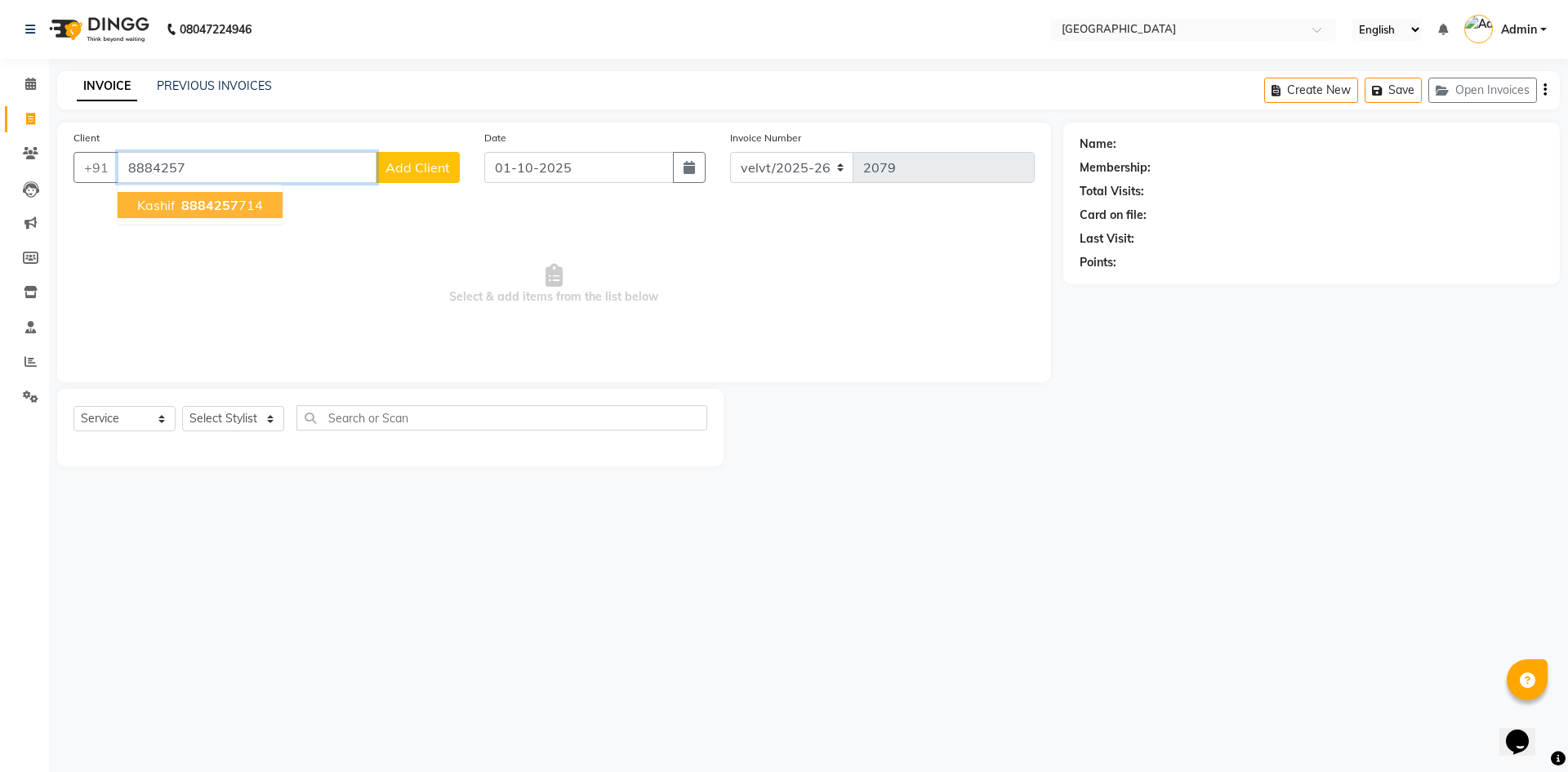
click at [195, 200] on span "8884257" at bounding box center [210, 205] width 57 height 16
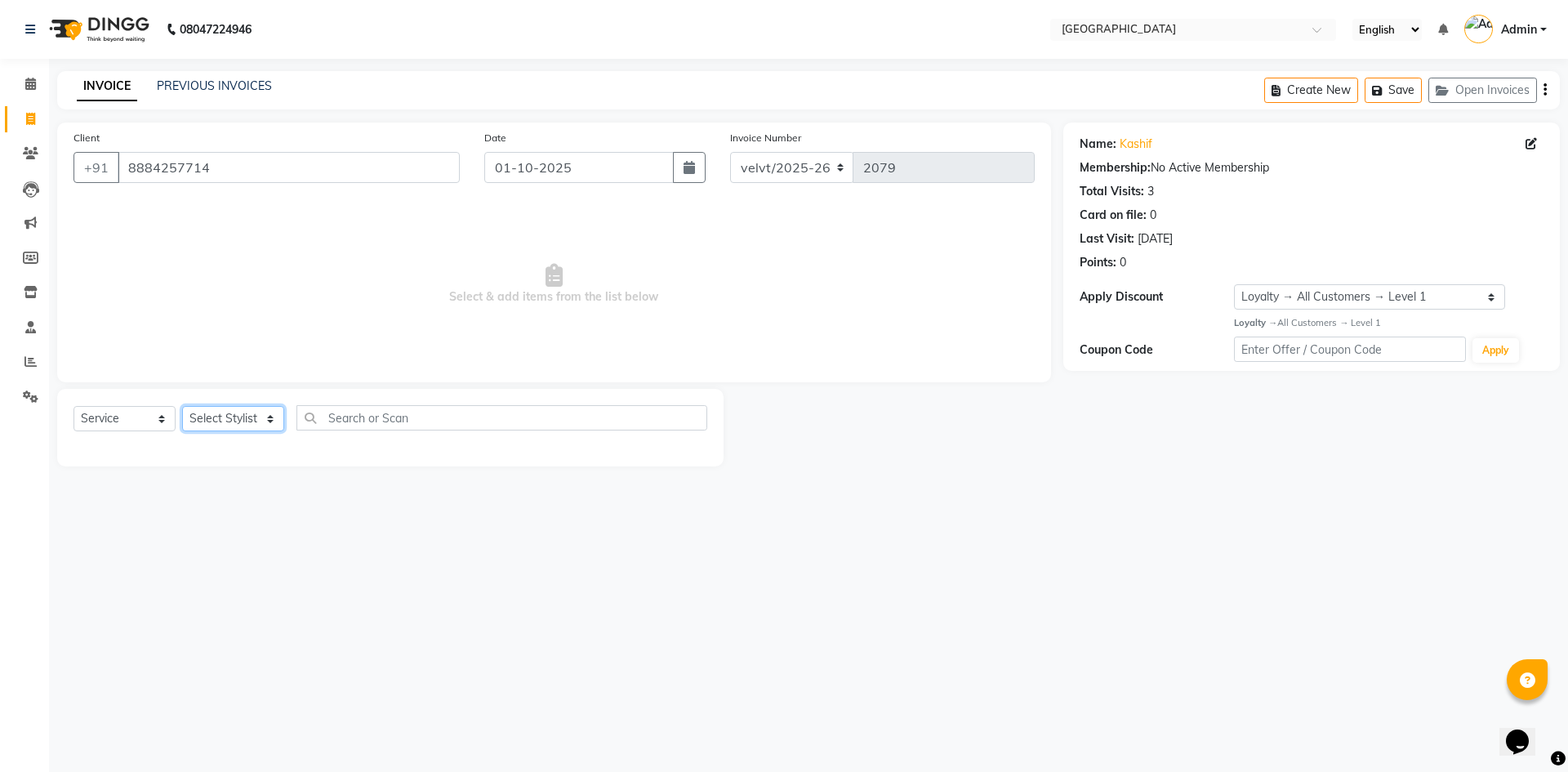
click at [228, 416] on select "Select Stylist Aameer Barkha Kaif Nandini Anchan Nomam Roma Tabrej Zaid" at bounding box center [234, 419] width 102 height 25
click at [182, 406] on select "Select Stylist Aameer Barkha Kaif Nandini Anchan Nomam Roma Tabrej Zaid" at bounding box center [234, 419] width 102 height 25
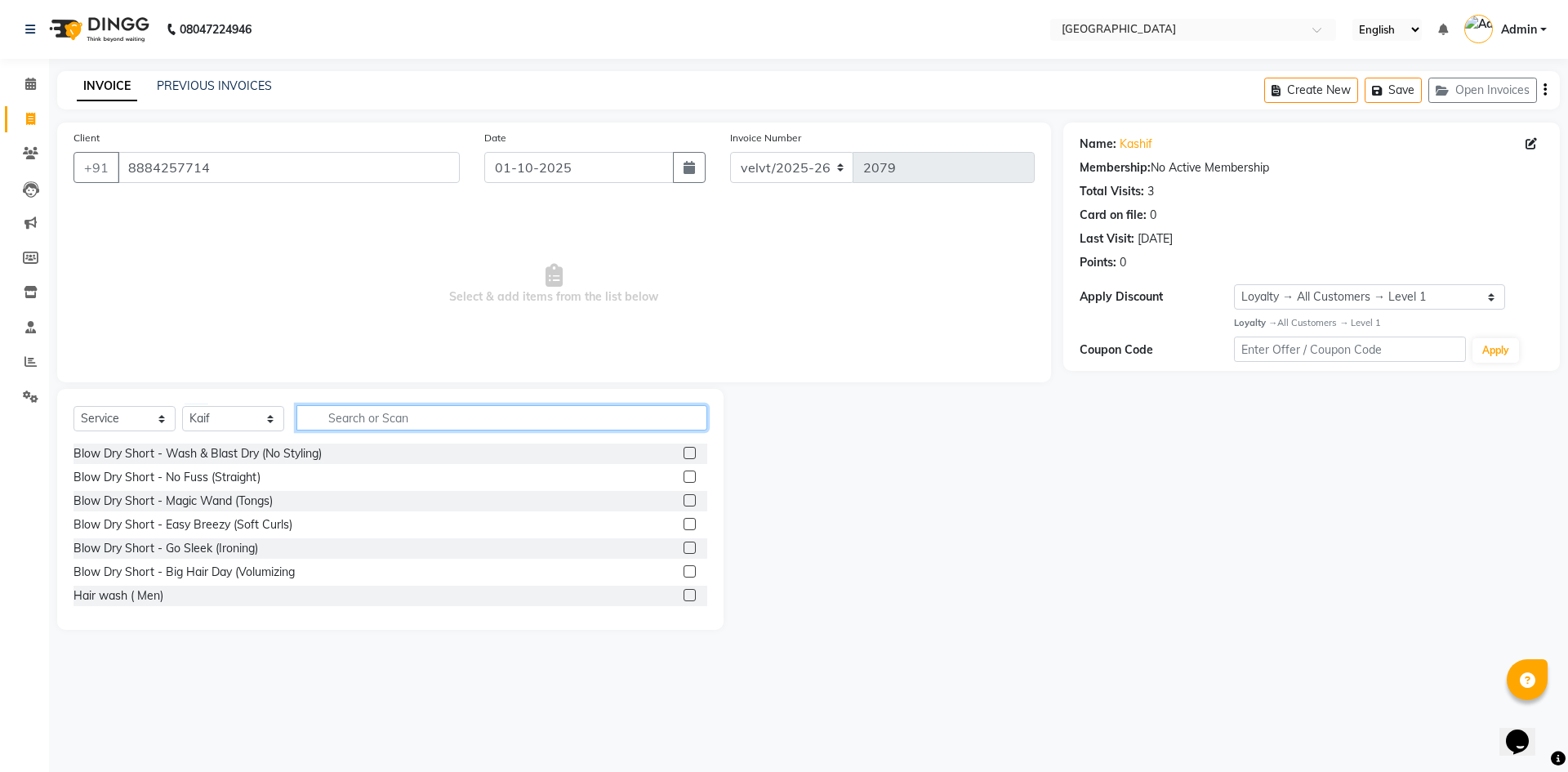
click at [356, 420] on input "text" at bounding box center [501, 418] width 411 height 25
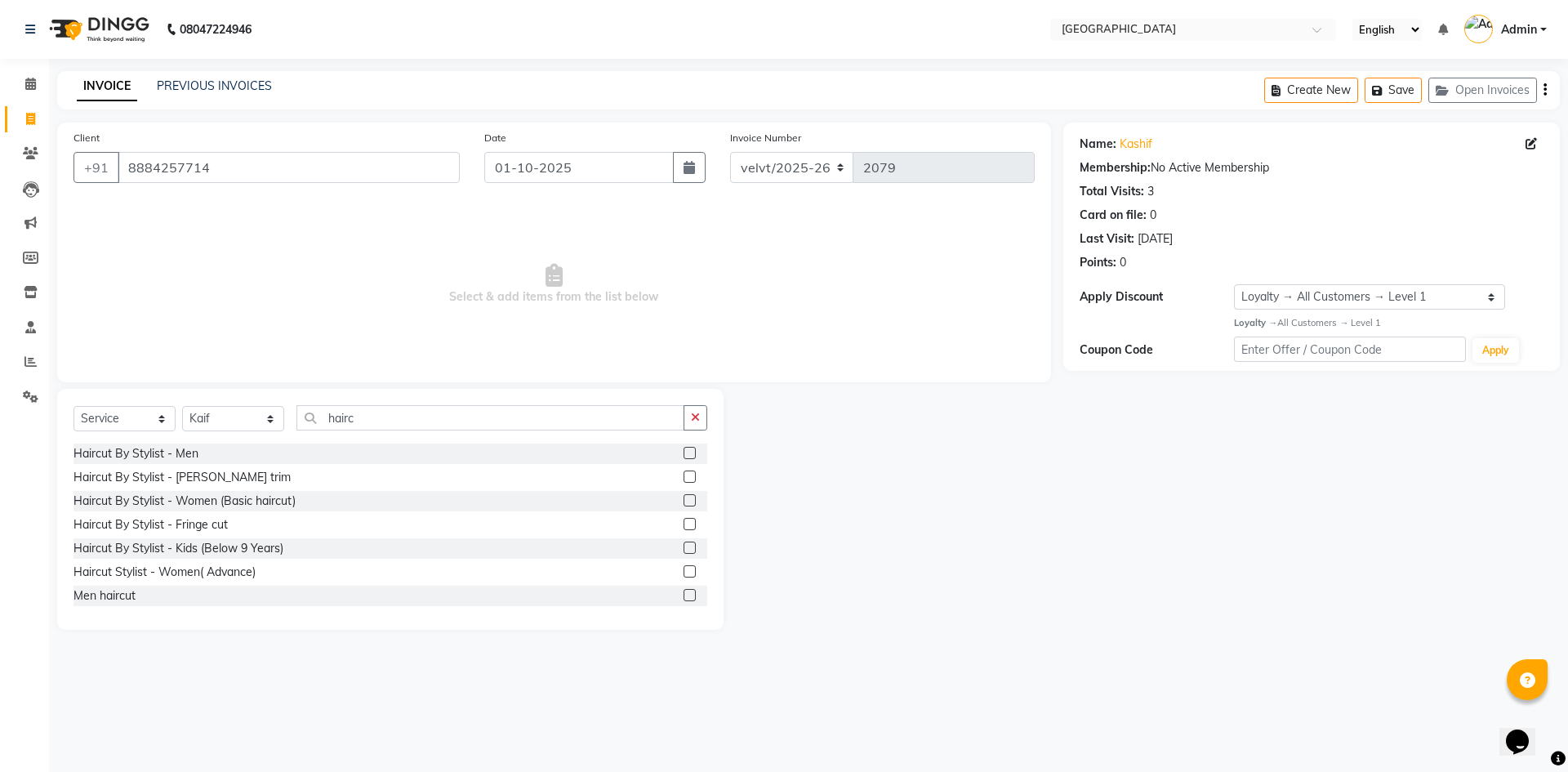
drag, startPoint x: 679, startPoint y: 452, endPoint x: 673, endPoint y: 472, distance: 20.9
click at [683, 455] on label at bounding box center [689, 453] width 12 height 12
click at [683, 455] on input "checkbox" at bounding box center [688, 453] width 10 height 10
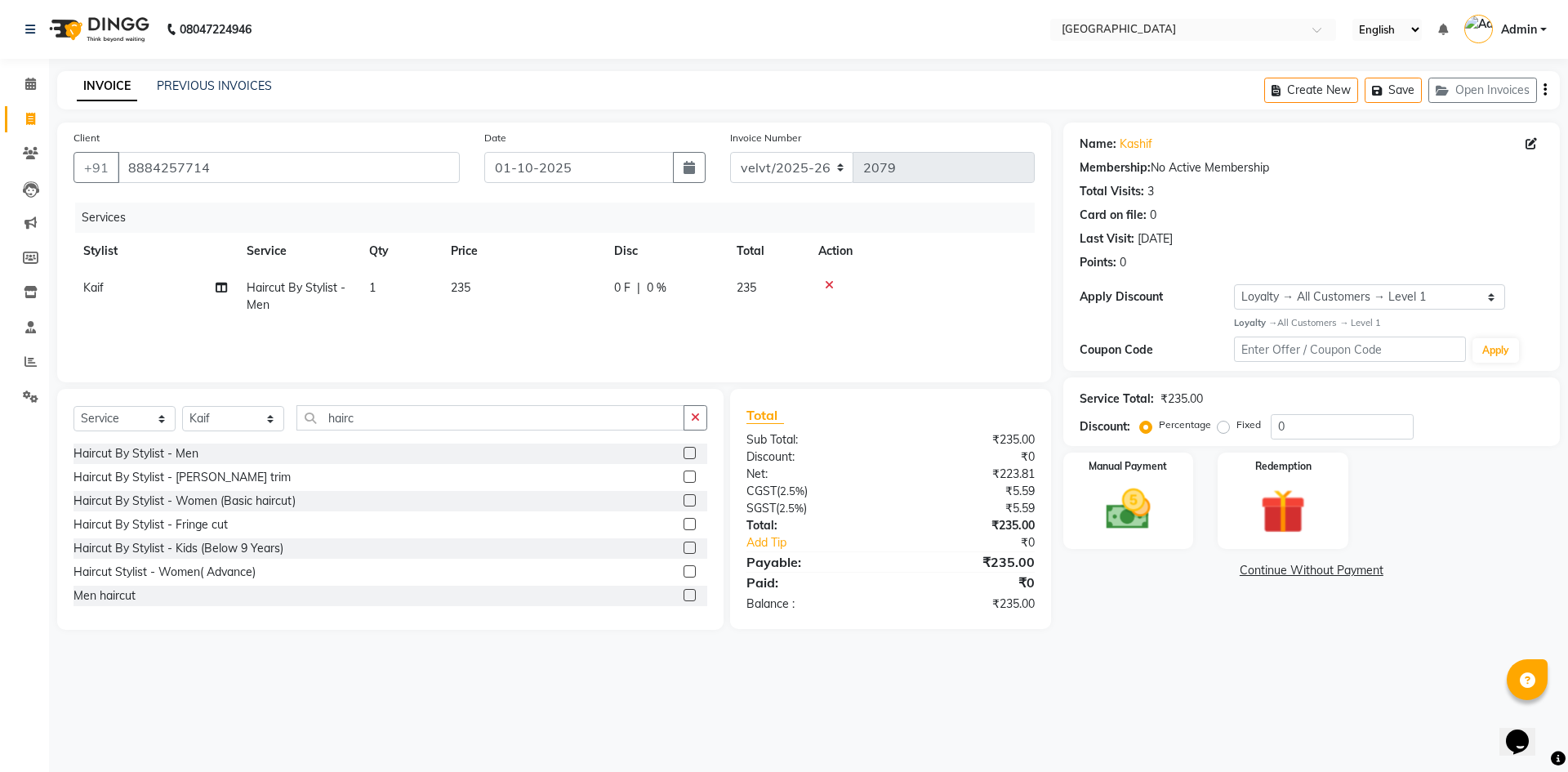
click at [683, 474] on label at bounding box center [689, 477] width 12 height 12
click at [683, 474] on input "checkbox" at bounding box center [688, 478] width 10 height 10
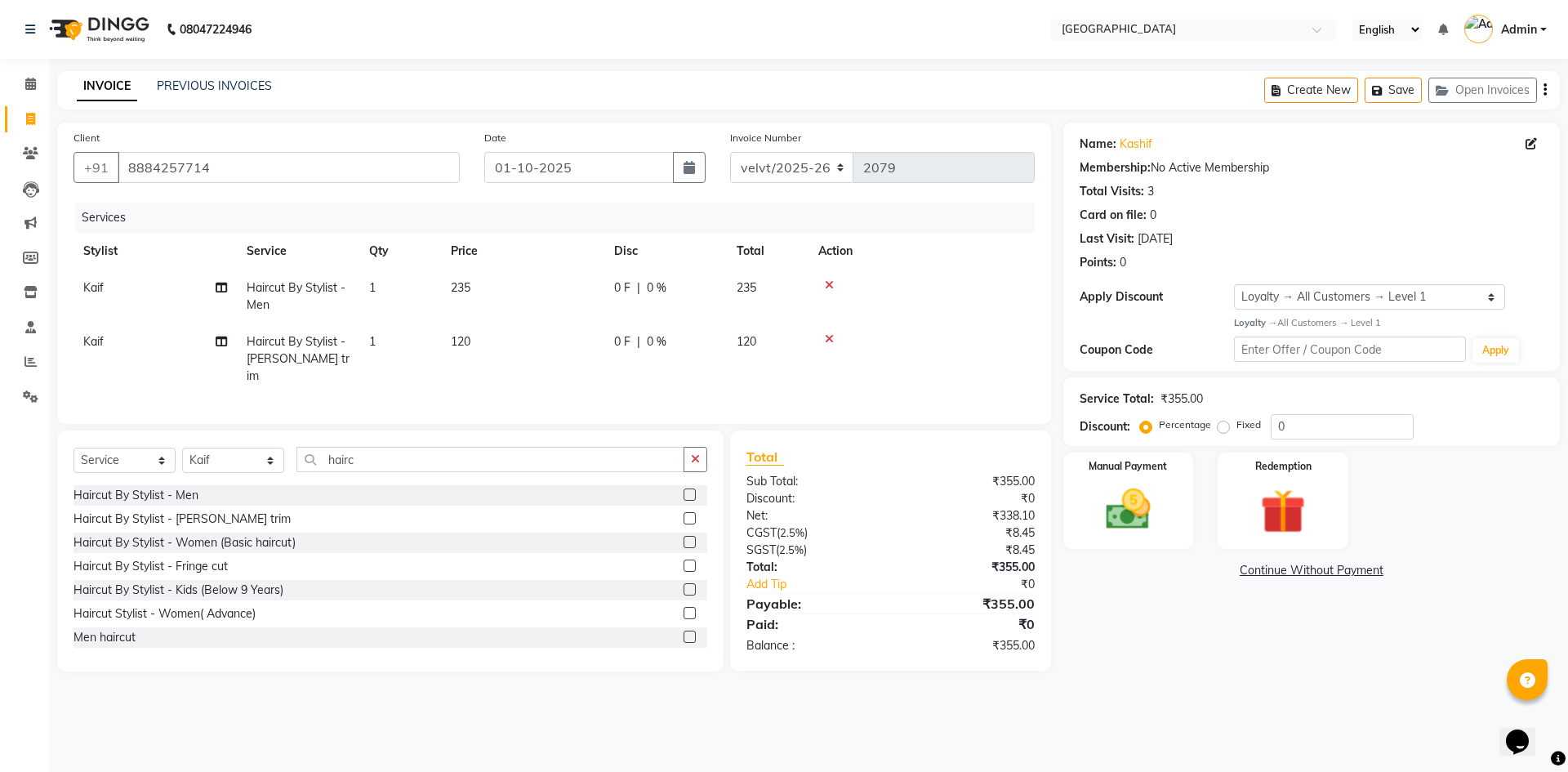
click at [1236, 425] on label "Fixed" at bounding box center [1248, 425] width 24 height 15
click at [1221, 425] on input "Fixed" at bounding box center [1226, 425] width 11 height 11
click at [1295, 433] on input "0" at bounding box center [1342, 426] width 143 height 25
click at [1196, 693] on div "08047224946 Select Location × Velvt Salon, Rg Road English ENGLISH Español العر…" at bounding box center [784, 386] width 1568 height 772
click at [1123, 517] on img at bounding box center [1128, 510] width 76 height 54
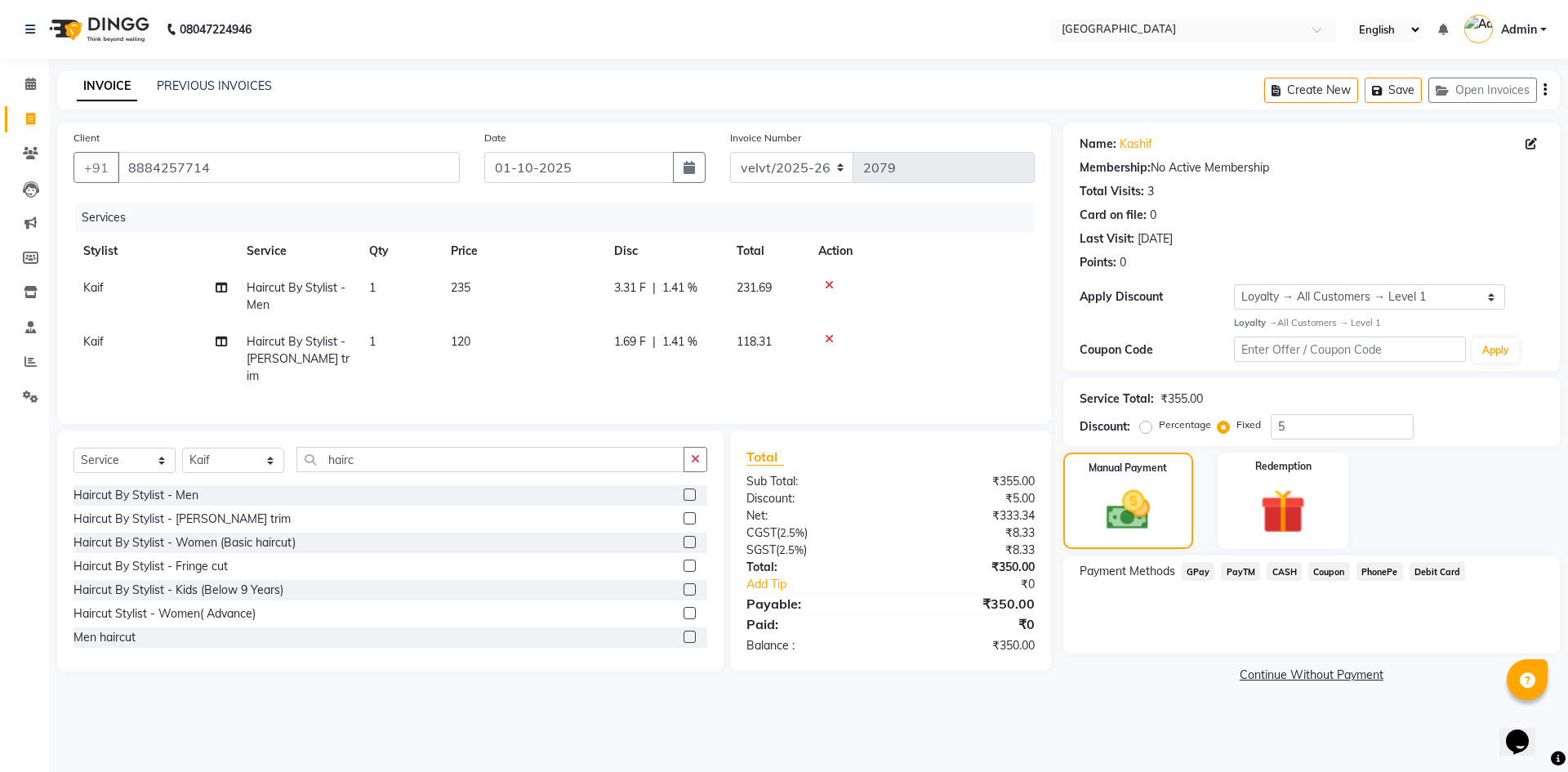
click at [1382, 570] on span "PhonePe" at bounding box center [1380, 571] width 47 height 19
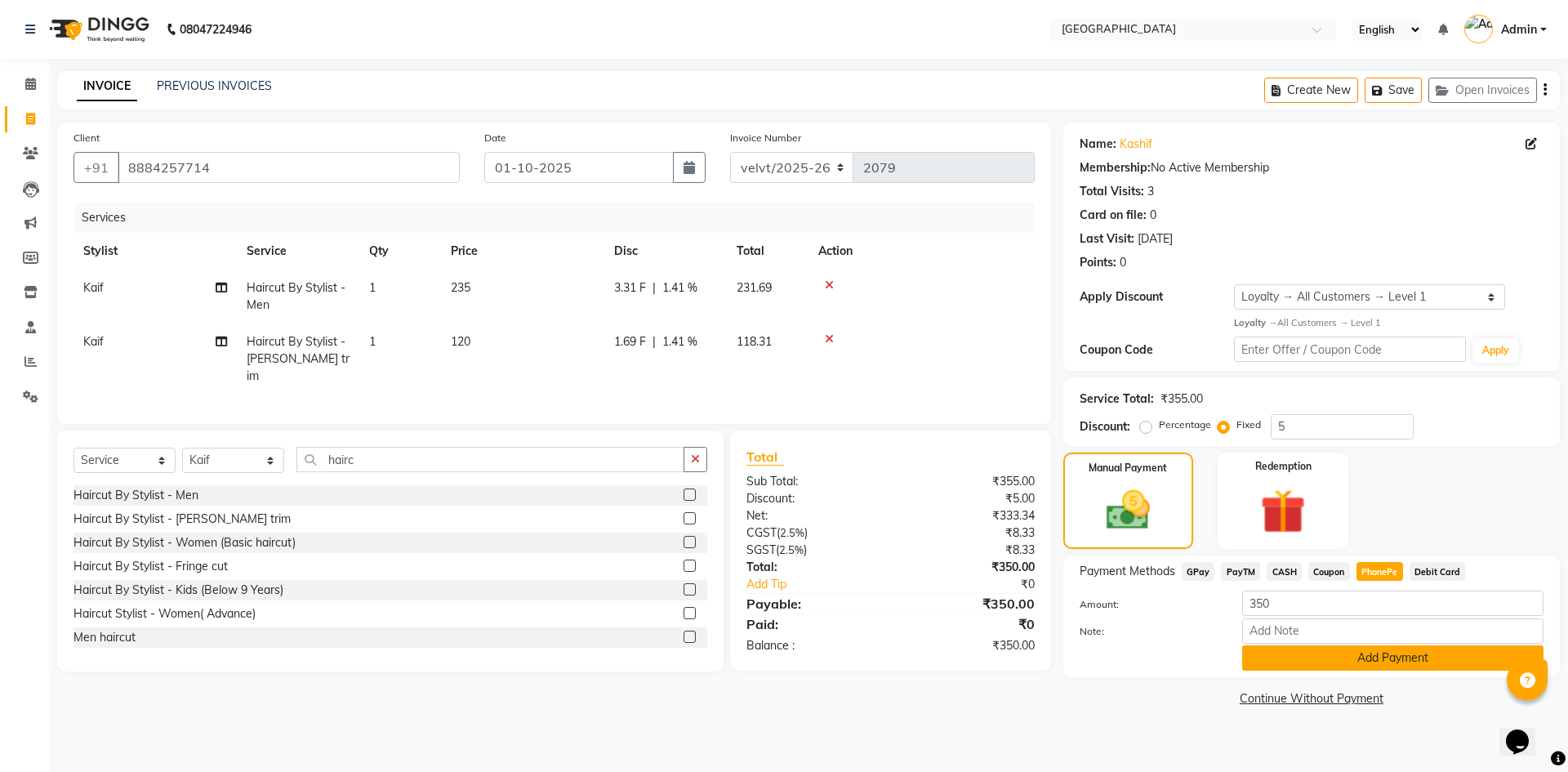
click at [1299, 656] on button "Add Payment" at bounding box center [1393, 657] width 301 height 25
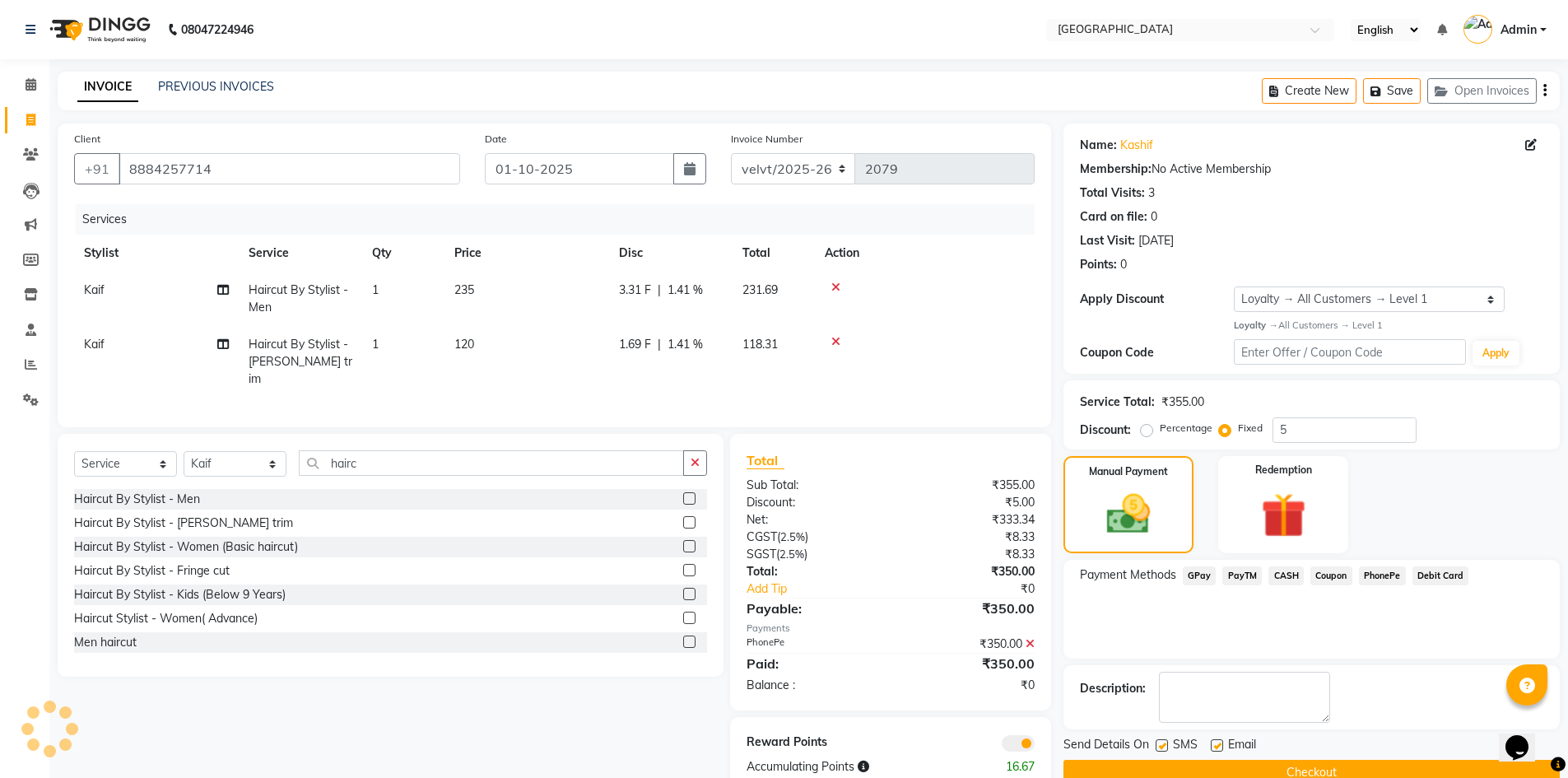
click at [1160, 743] on label at bounding box center [1162, 746] width 12 height 12
click at [1160, 743] on input "checkbox" at bounding box center [1161, 746] width 10 height 11
click at [1221, 746] on label at bounding box center [1217, 746] width 12 height 12
click at [1221, 746] on input "checkbox" at bounding box center [1216, 746] width 10 height 11
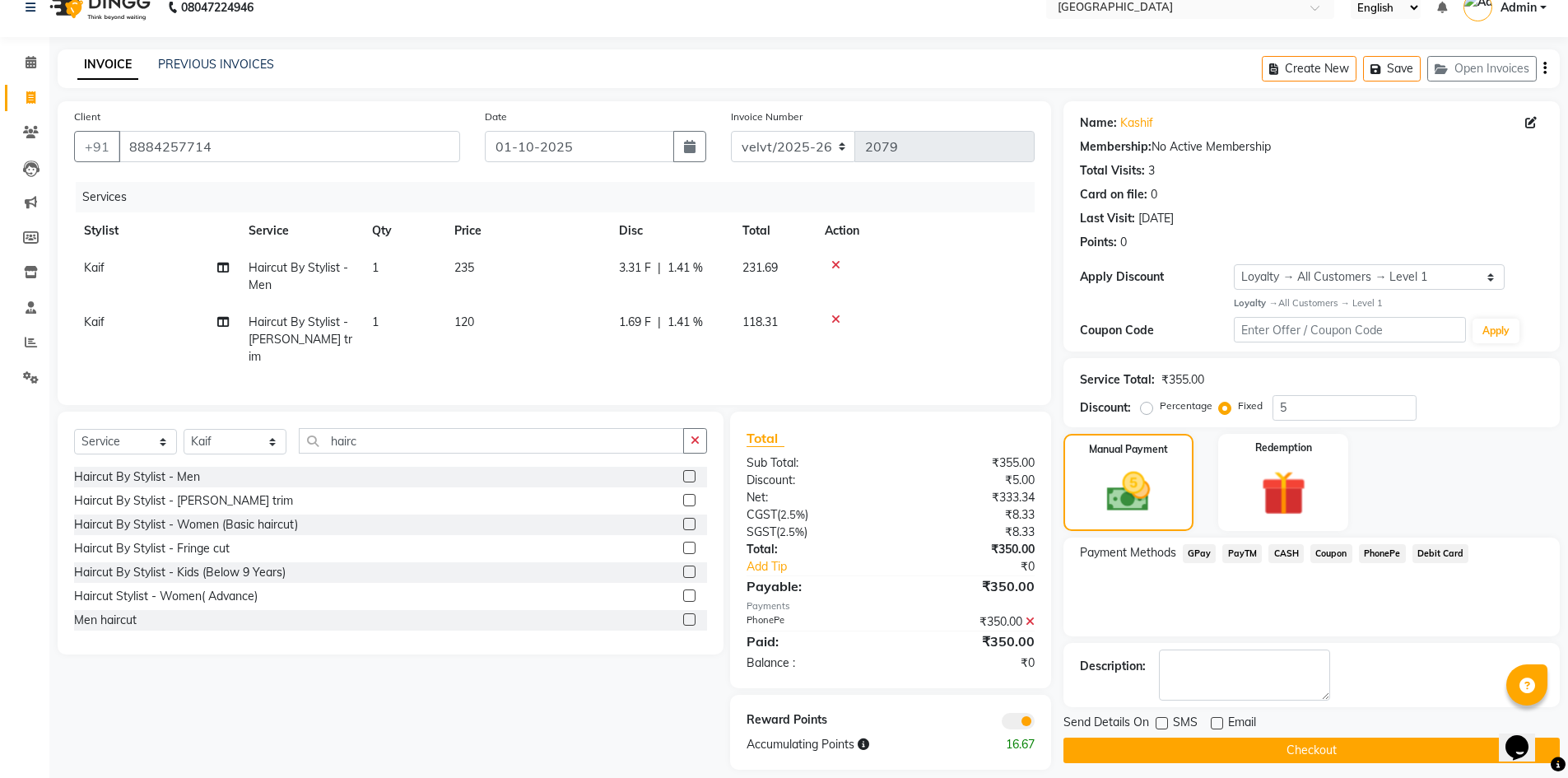
scroll to position [34, 0]
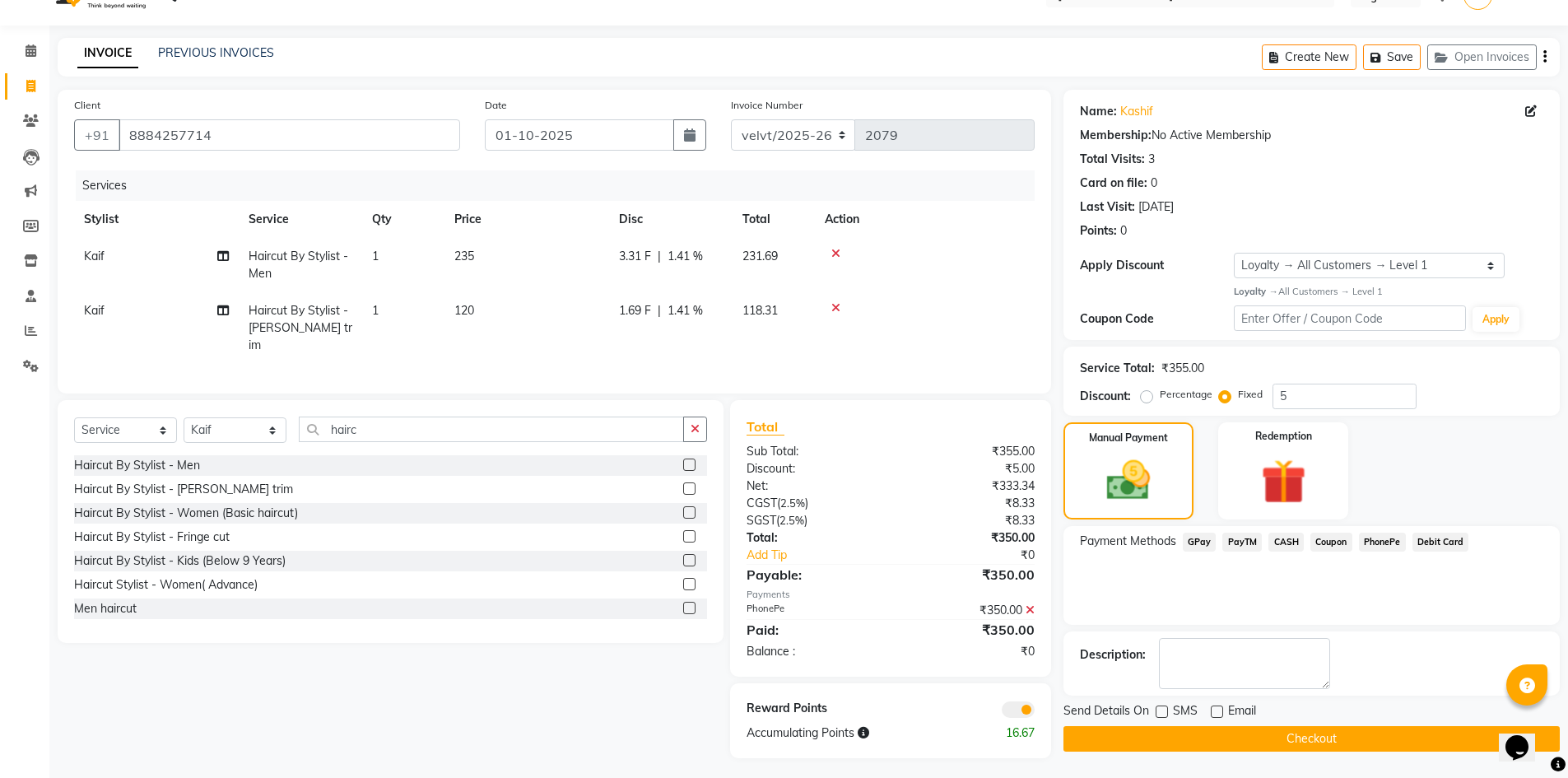
click at [1231, 746] on button "Checkout" at bounding box center [1311, 739] width 496 height 25
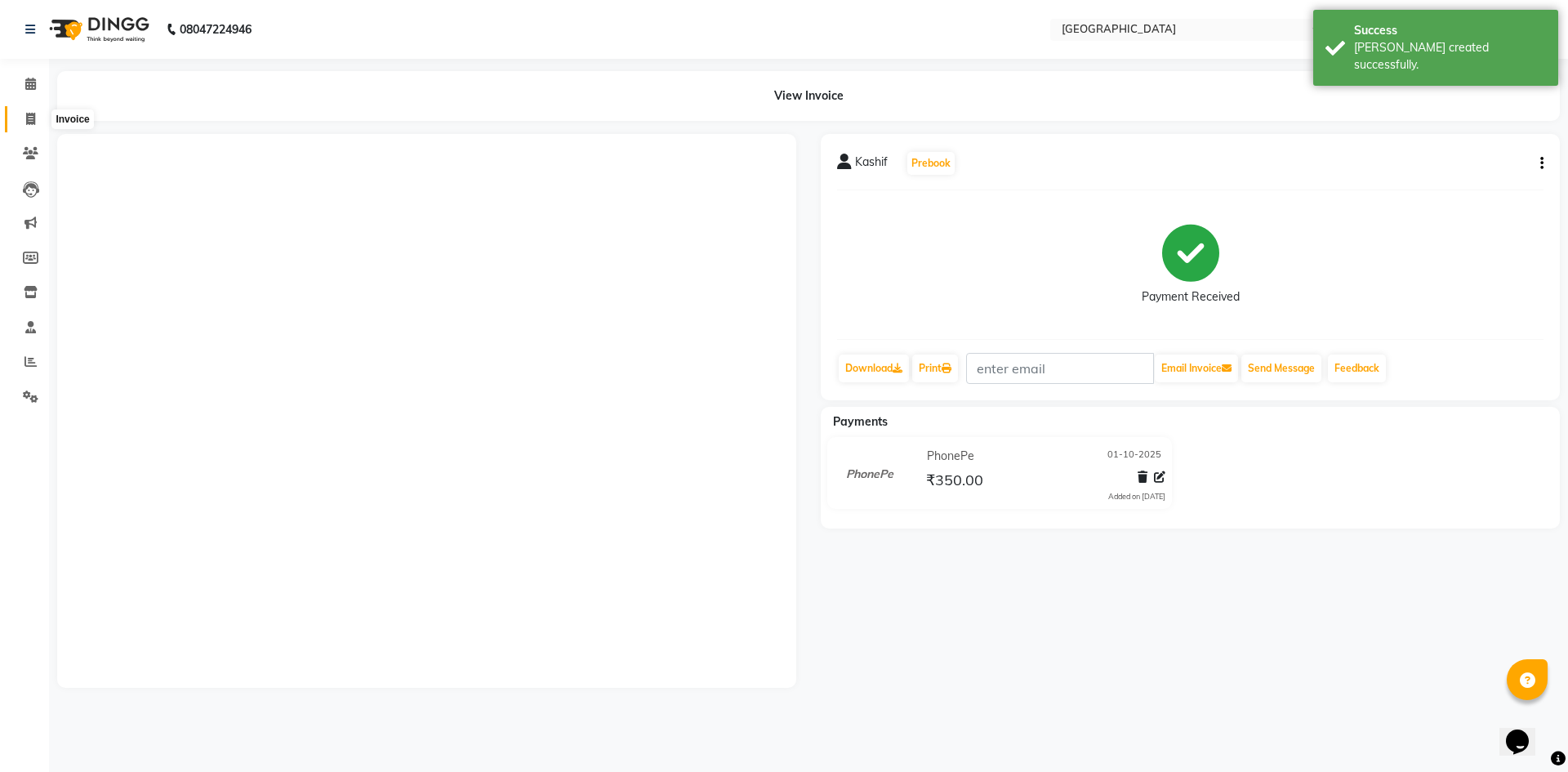
click at [33, 118] on icon at bounding box center [30, 119] width 9 height 12
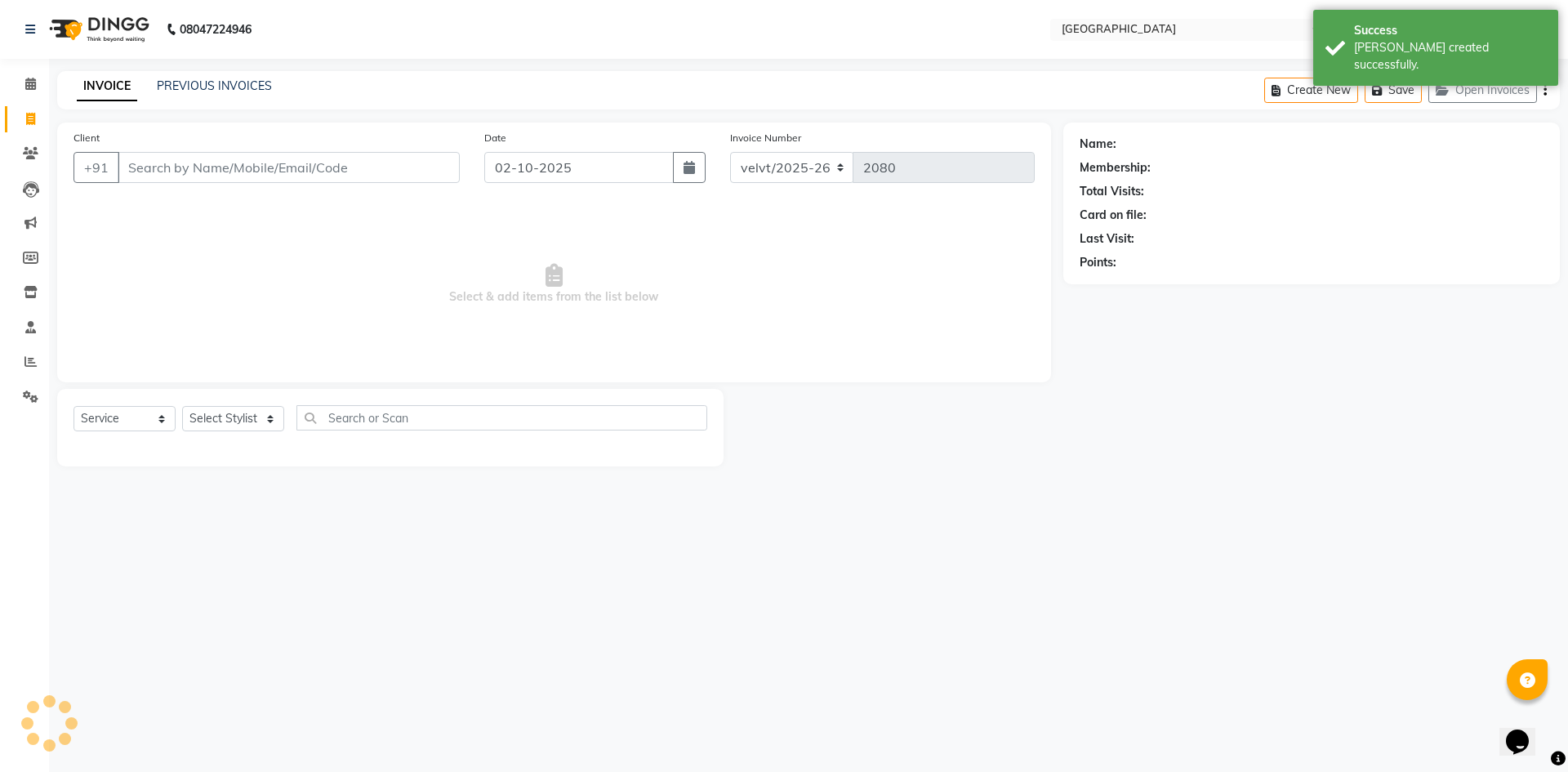
click at [709, 172] on div "Date 02-10-2025" at bounding box center [596, 162] width 247 height 67
click at [700, 174] on button "button" at bounding box center [689, 168] width 33 height 31
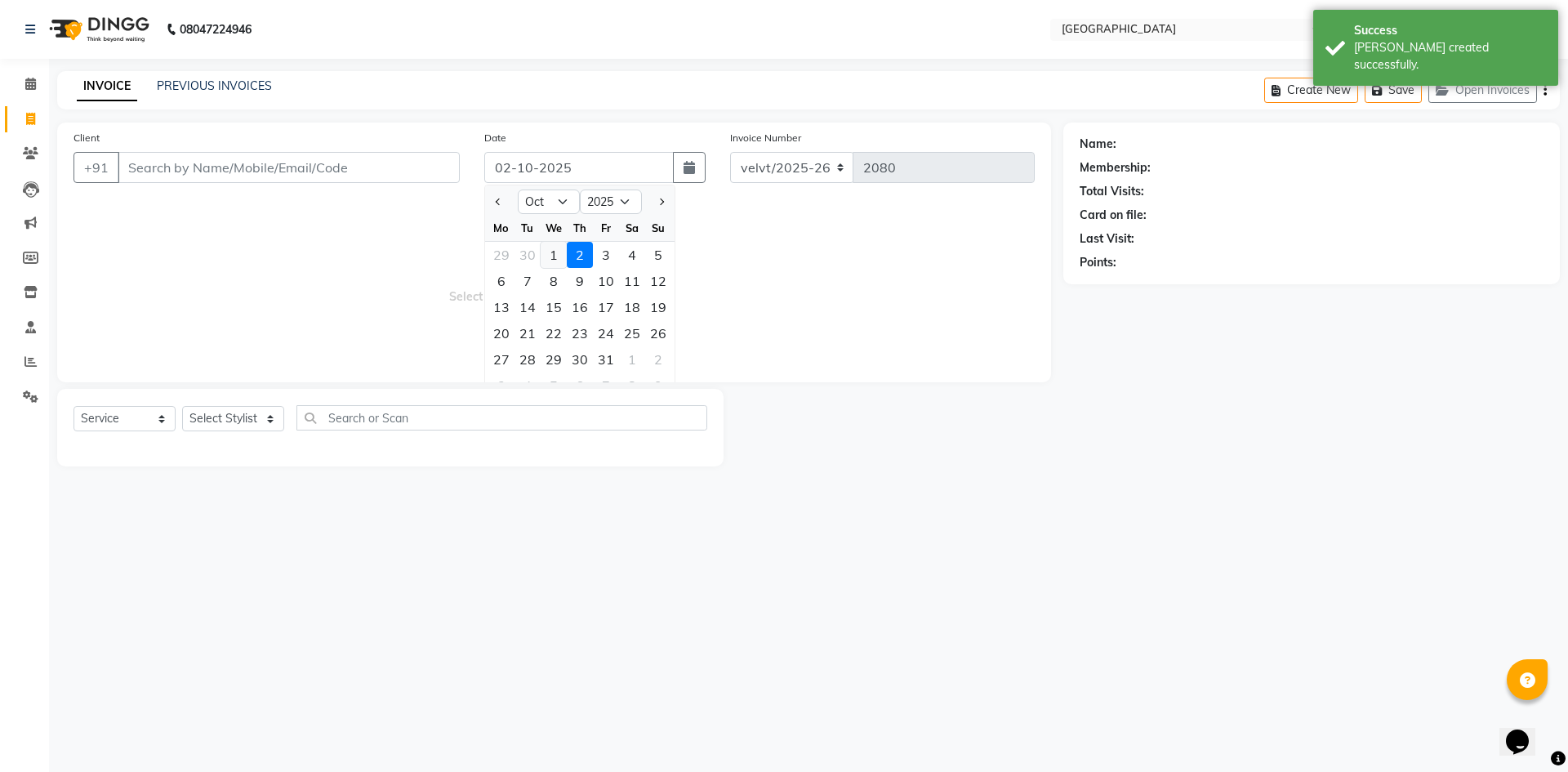
click at [557, 259] on div "1" at bounding box center [554, 254] width 26 height 26
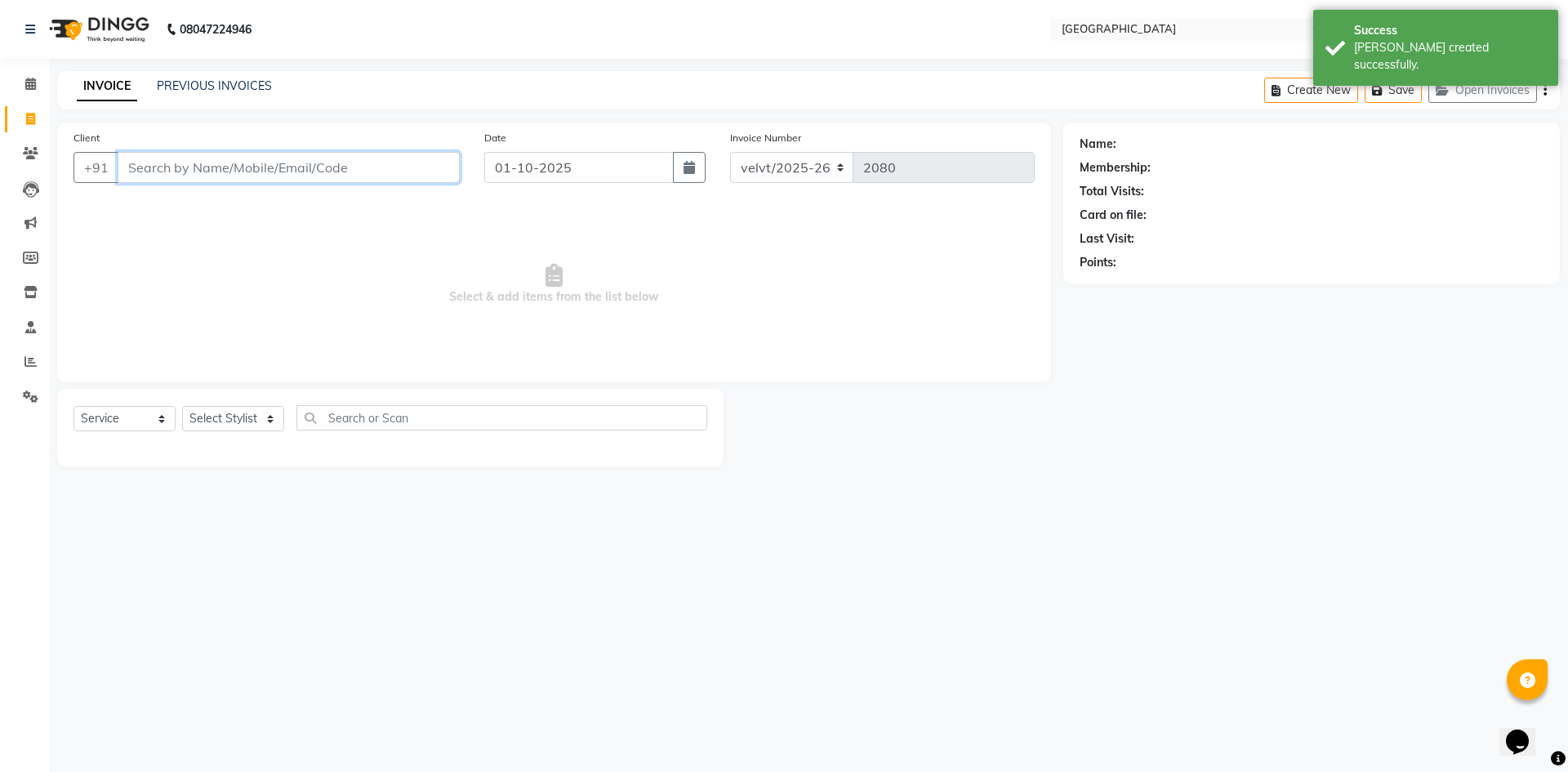
click at [159, 160] on input "Client" at bounding box center [288, 168] width 342 height 31
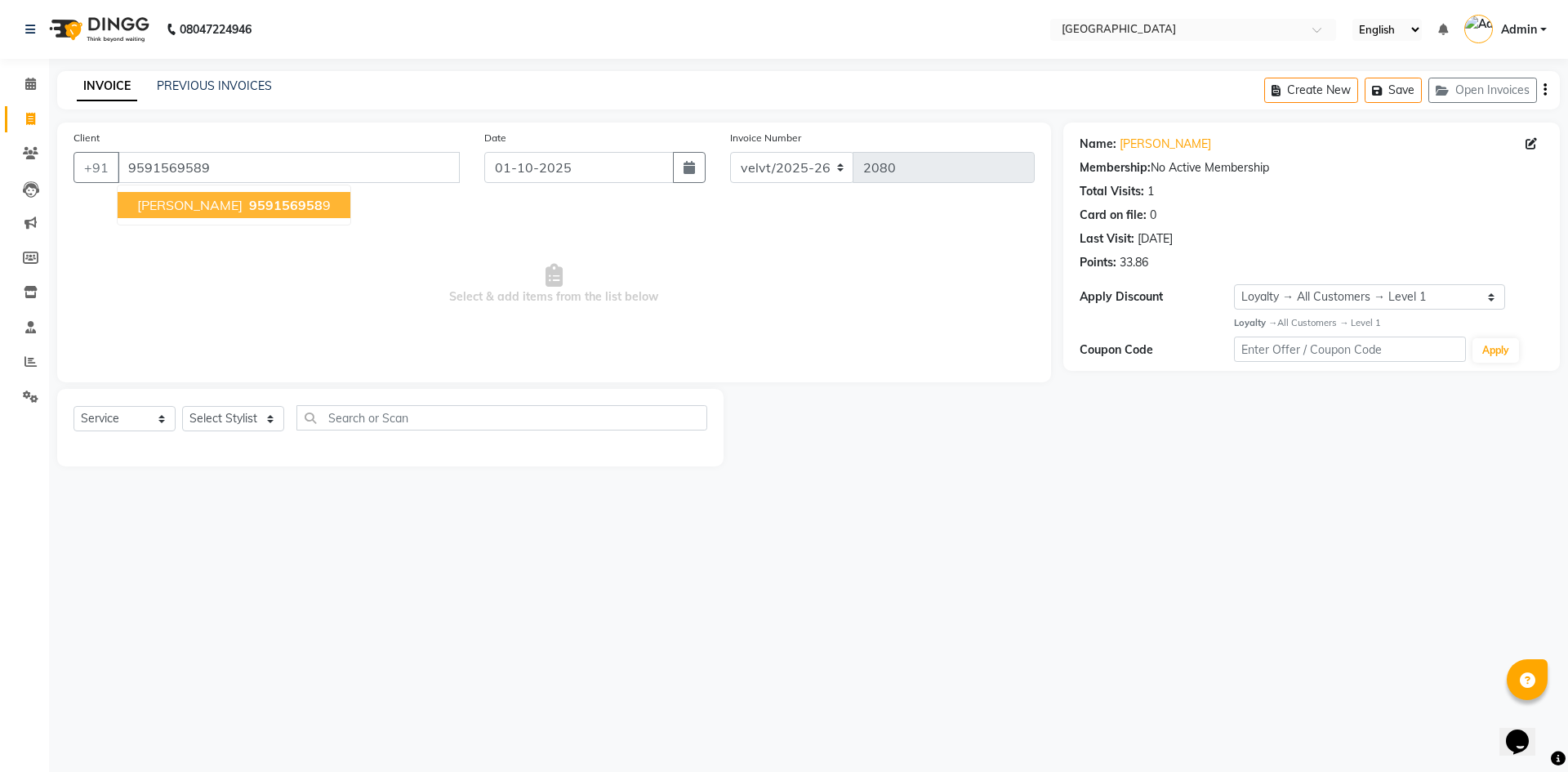
click at [253, 214] on button "Apoorva 959156958 9" at bounding box center [234, 205] width 233 height 26
click at [237, 412] on select "Select Stylist Aameer Barkha Kaif Nandini Anchan Nomam Roma Tabrej Zaid" at bounding box center [234, 419] width 102 height 25
click at [182, 406] on select "Select Stylist Aameer Barkha Kaif Nandini Anchan Nomam Roma Tabrej Zaid" at bounding box center [234, 419] width 102 height 25
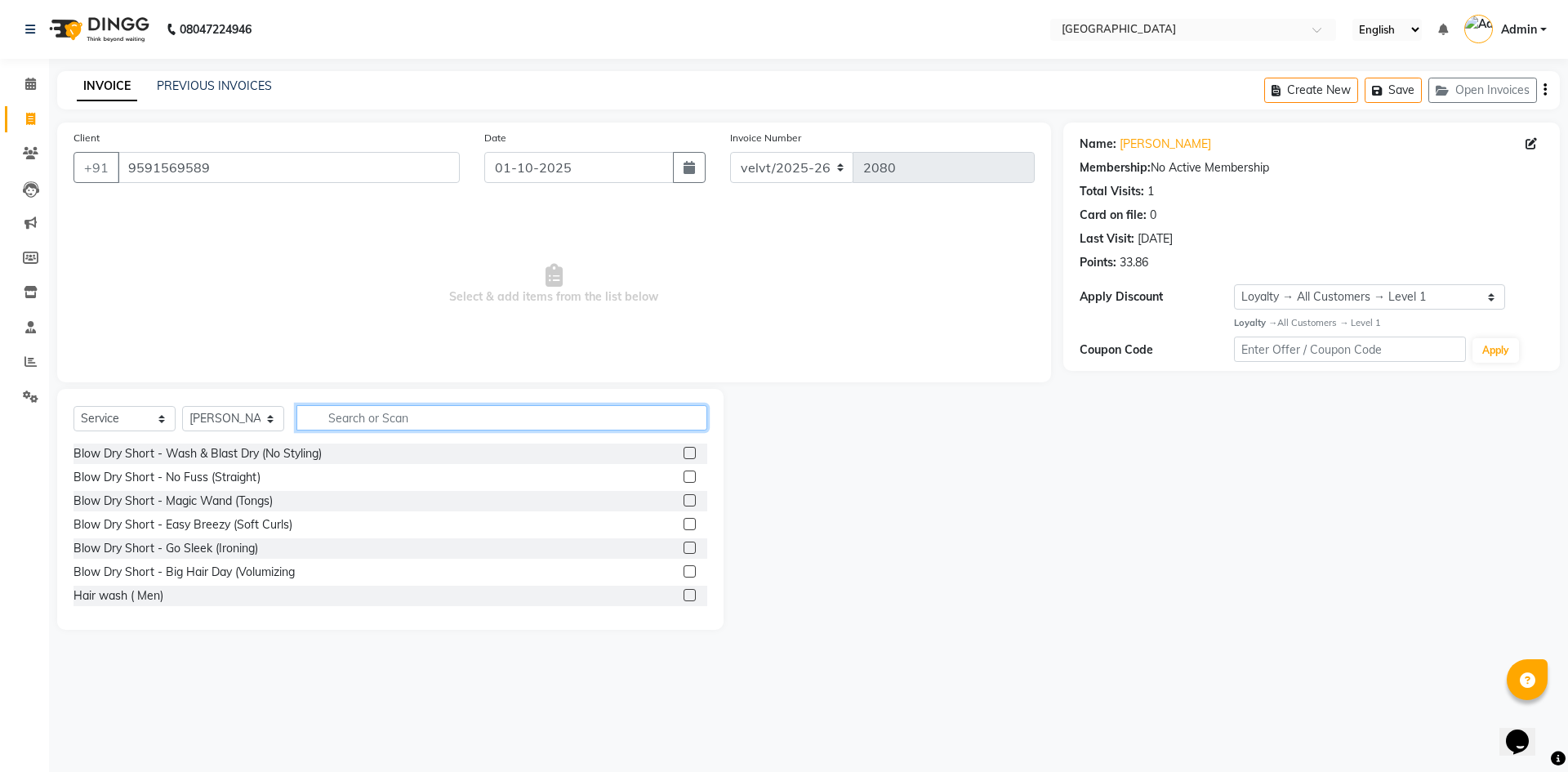
click at [371, 412] on input "text" at bounding box center [501, 418] width 411 height 25
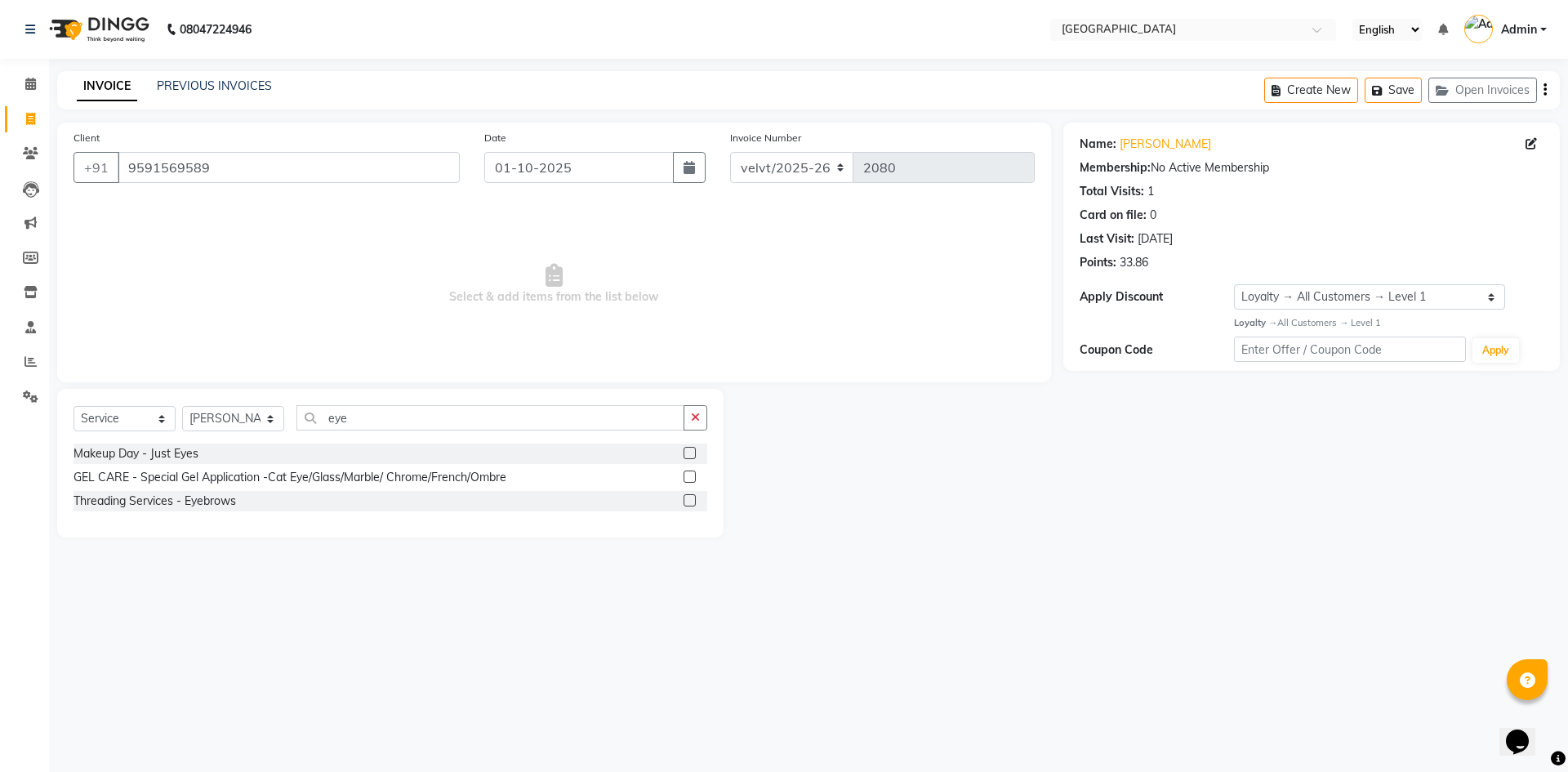
click at [689, 499] on label at bounding box center [689, 500] width 12 height 12
click at [689, 499] on input "checkbox" at bounding box center [688, 501] width 10 height 10
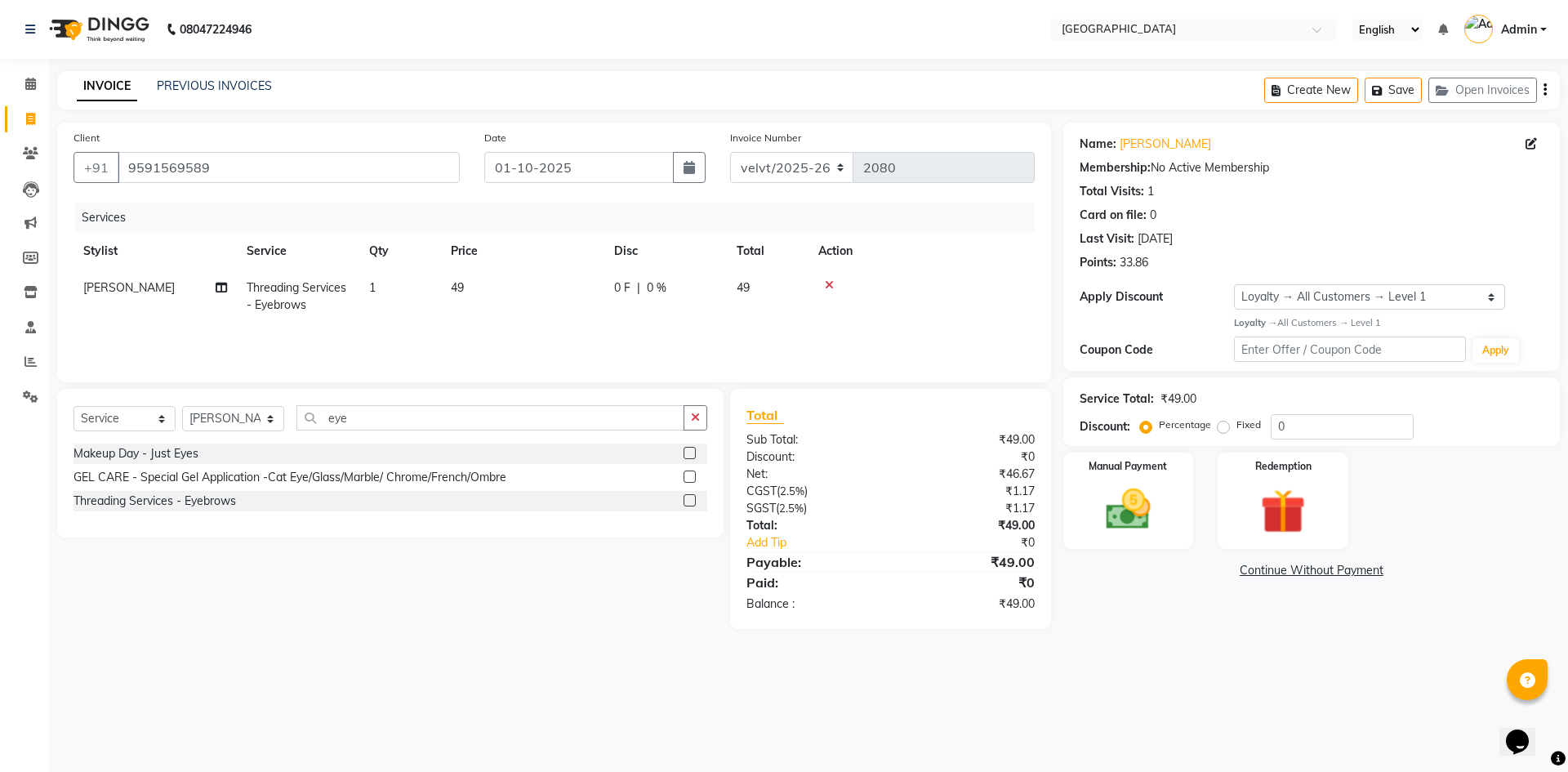
click at [462, 280] on td "49" at bounding box center [523, 296] width 163 height 54
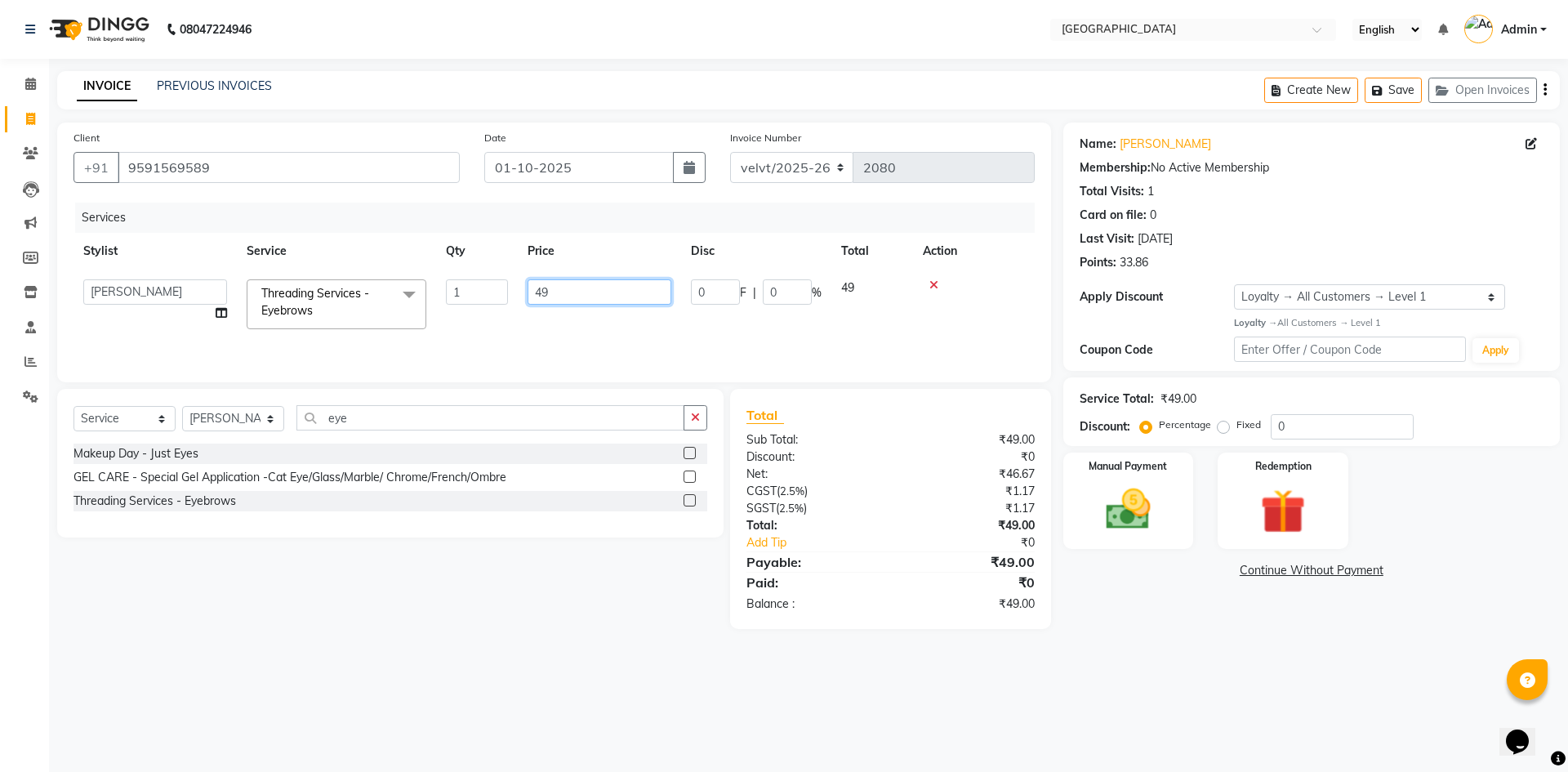
click at [561, 290] on input "49" at bounding box center [600, 292] width 144 height 25
click at [1105, 592] on div "Name: Apoorva Membership: No Active Membership Total Visits: 1 Card on file: 0 …" at bounding box center [1318, 375] width 509 height 506
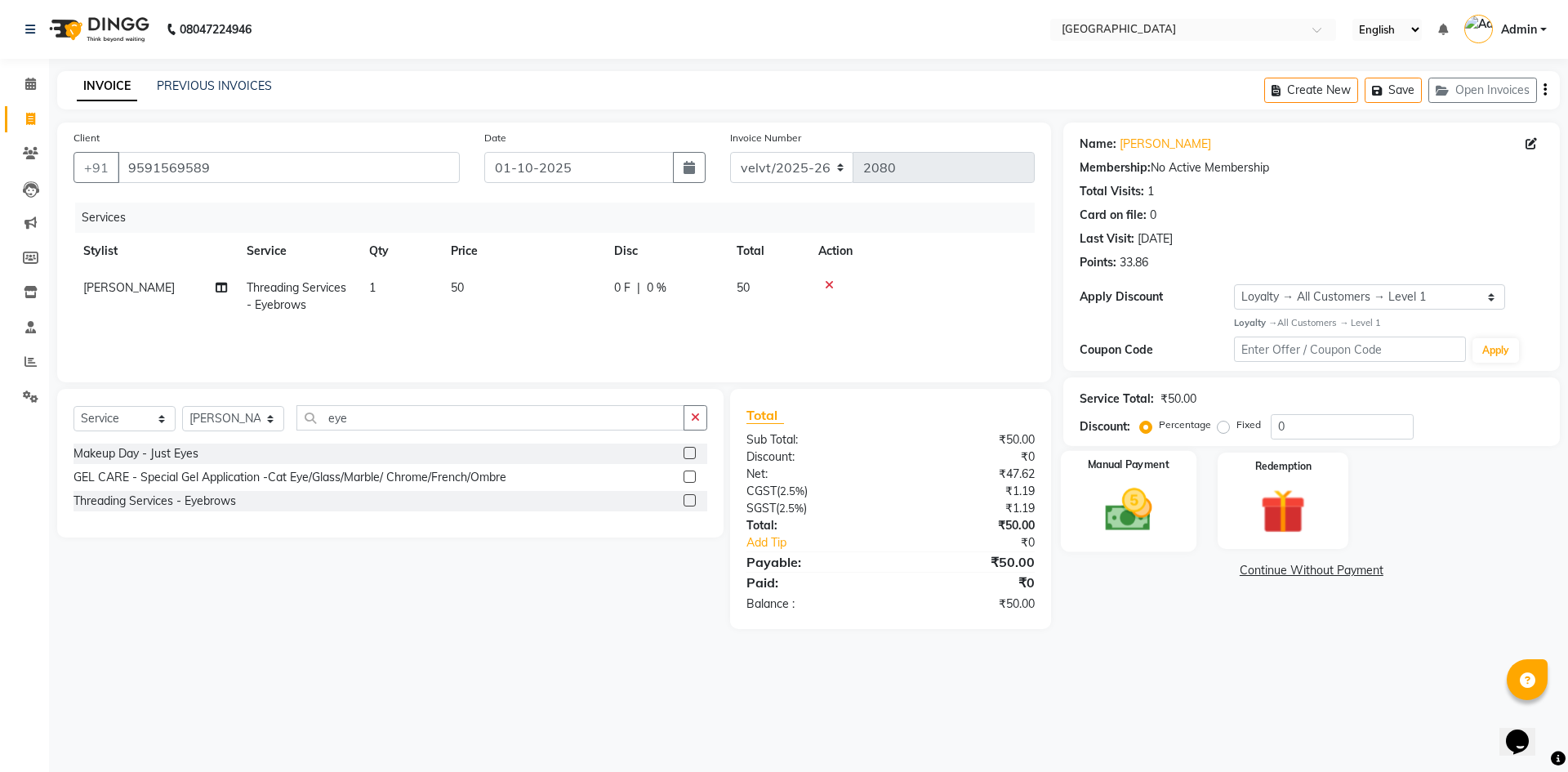
click at [1130, 523] on img at bounding box center [1128, 510] width 76 height 54
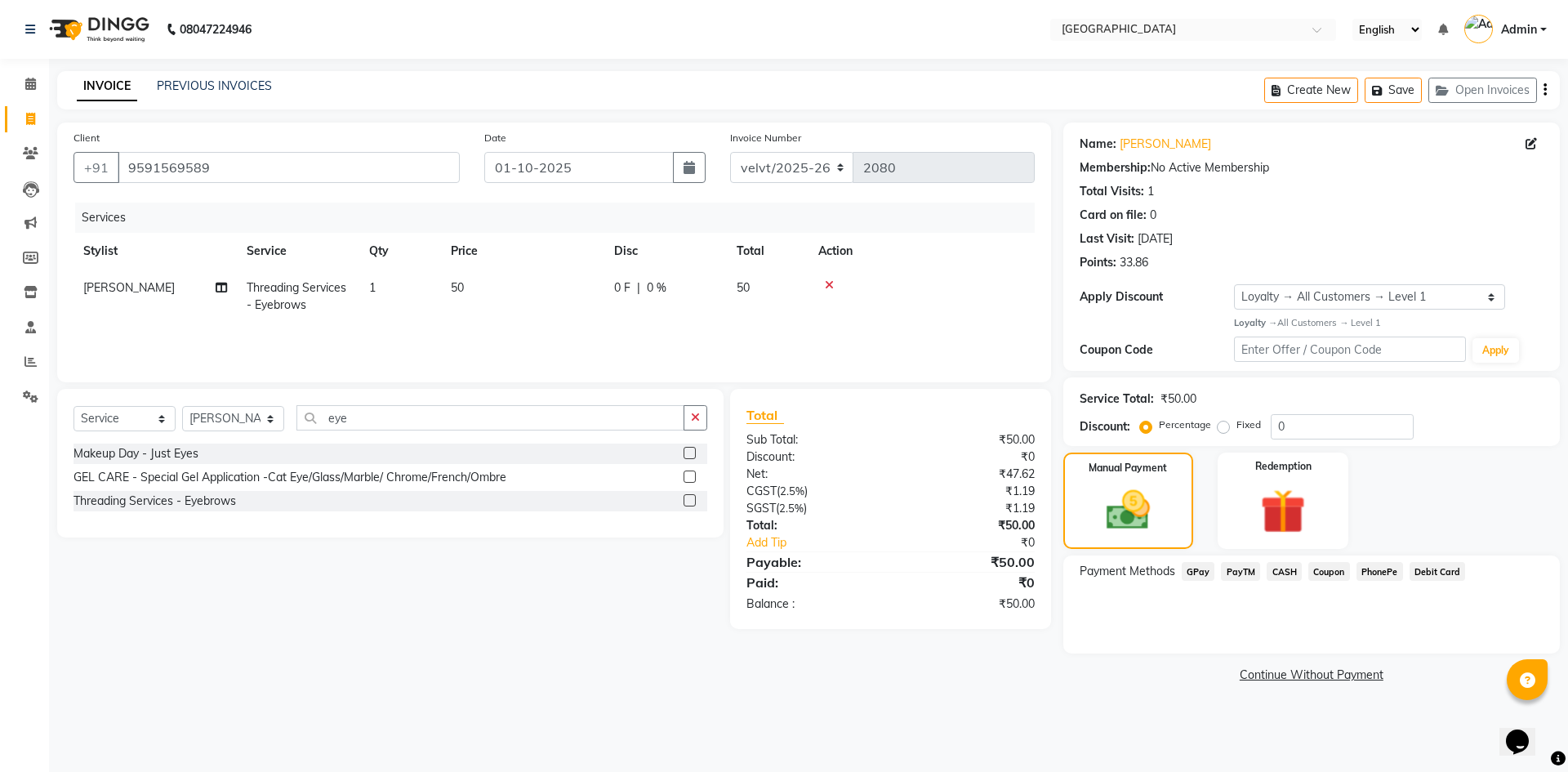
click at [1385, 575] on span "PhonePe" at bounding box center [1380, 571] width 47 height 19
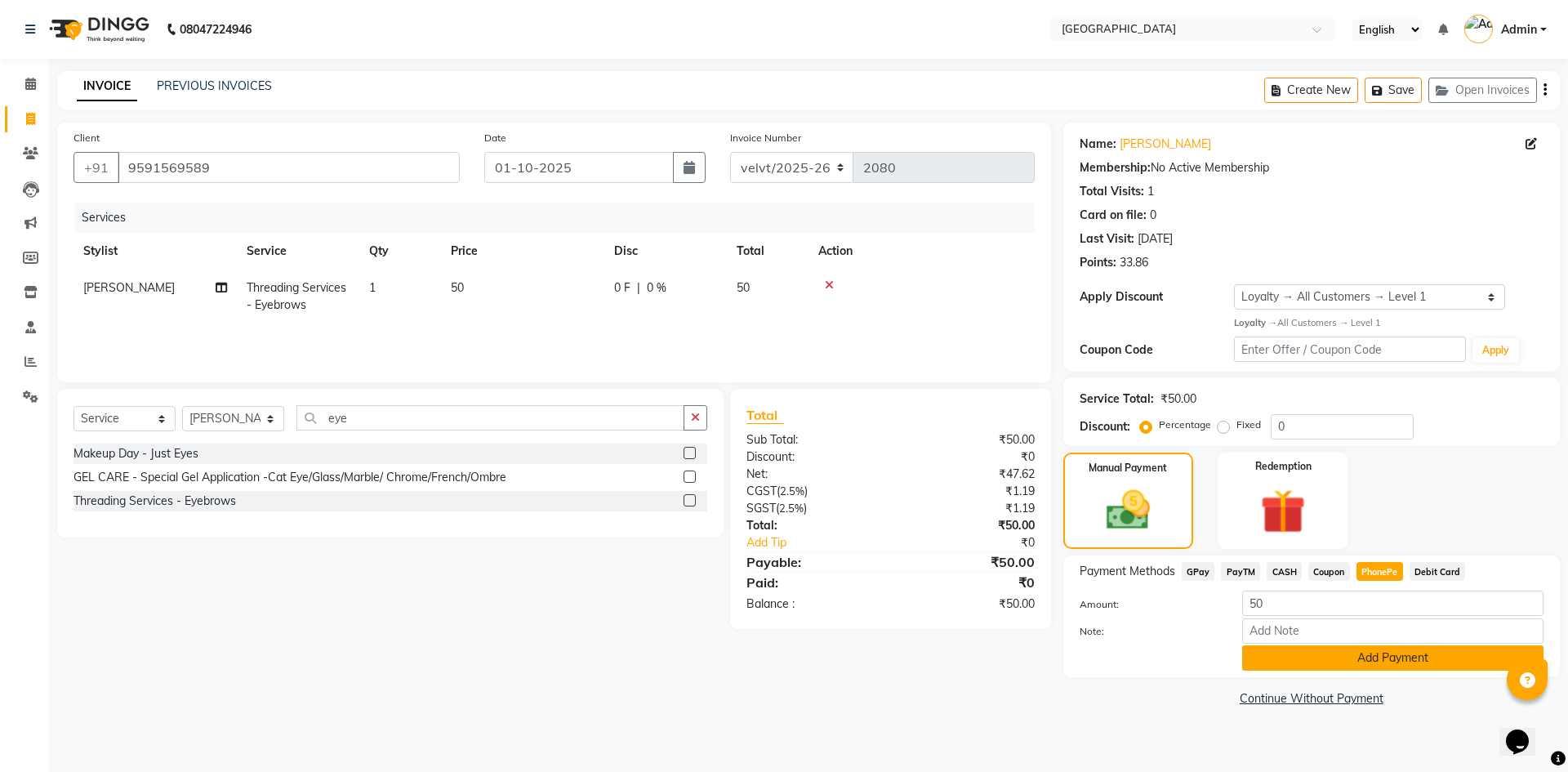
click at [1356, 654] on button "Add Payment" at bounding box center [1393, 657] width 301 height 25
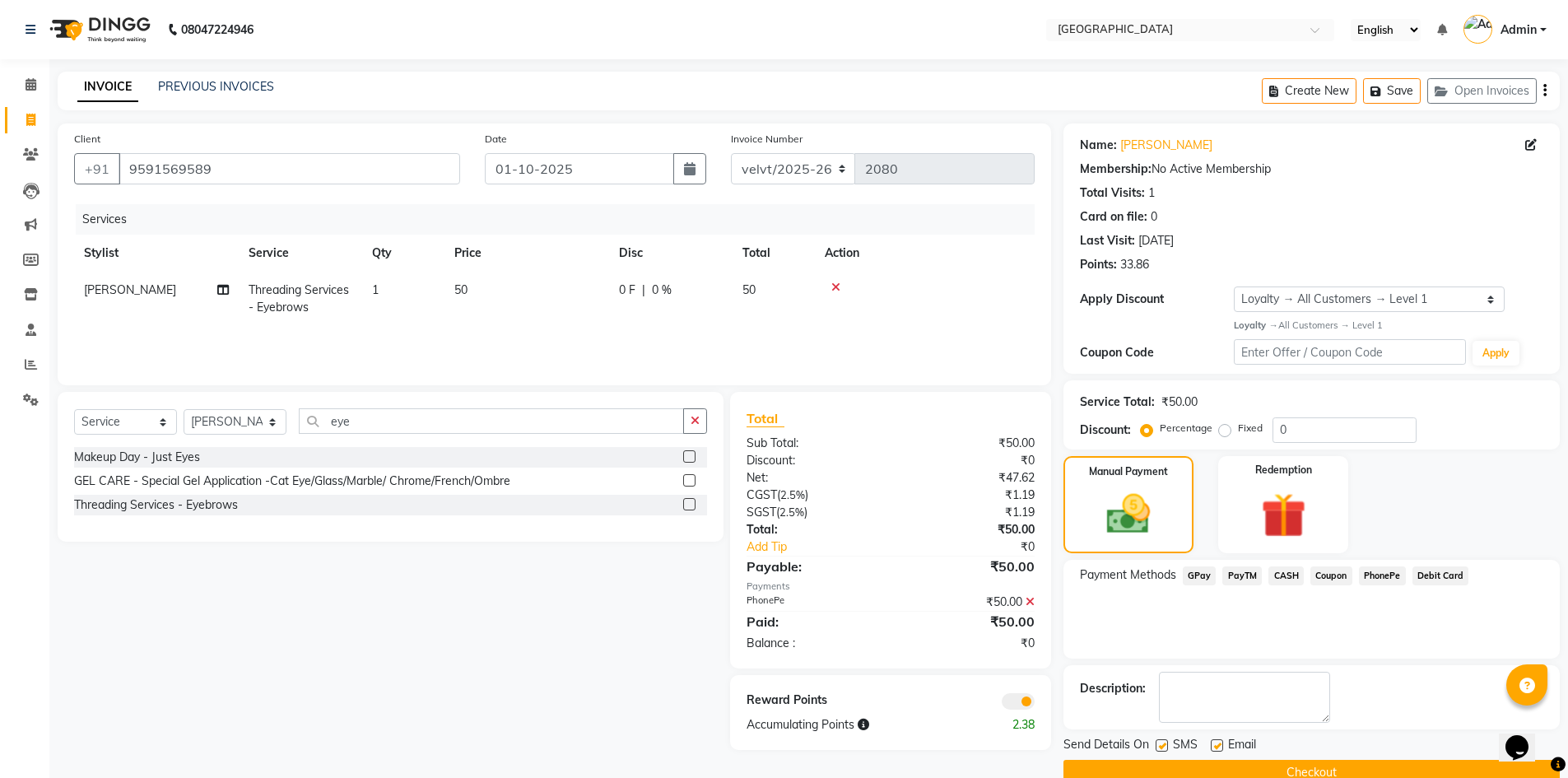
click at [1161, 750] on label at bounding box center [1162, 746] width 12 height 12
click at [1161, 750] on input "checkbox" at bounding box center [1161, 746] width 10 height 11
click at [1219, 742] on label at bounding box center [1217, 746] width 12 height 12
click at [1219, 742] on input "checkbox" at bounding box center [1216, 746] width 10 height 11
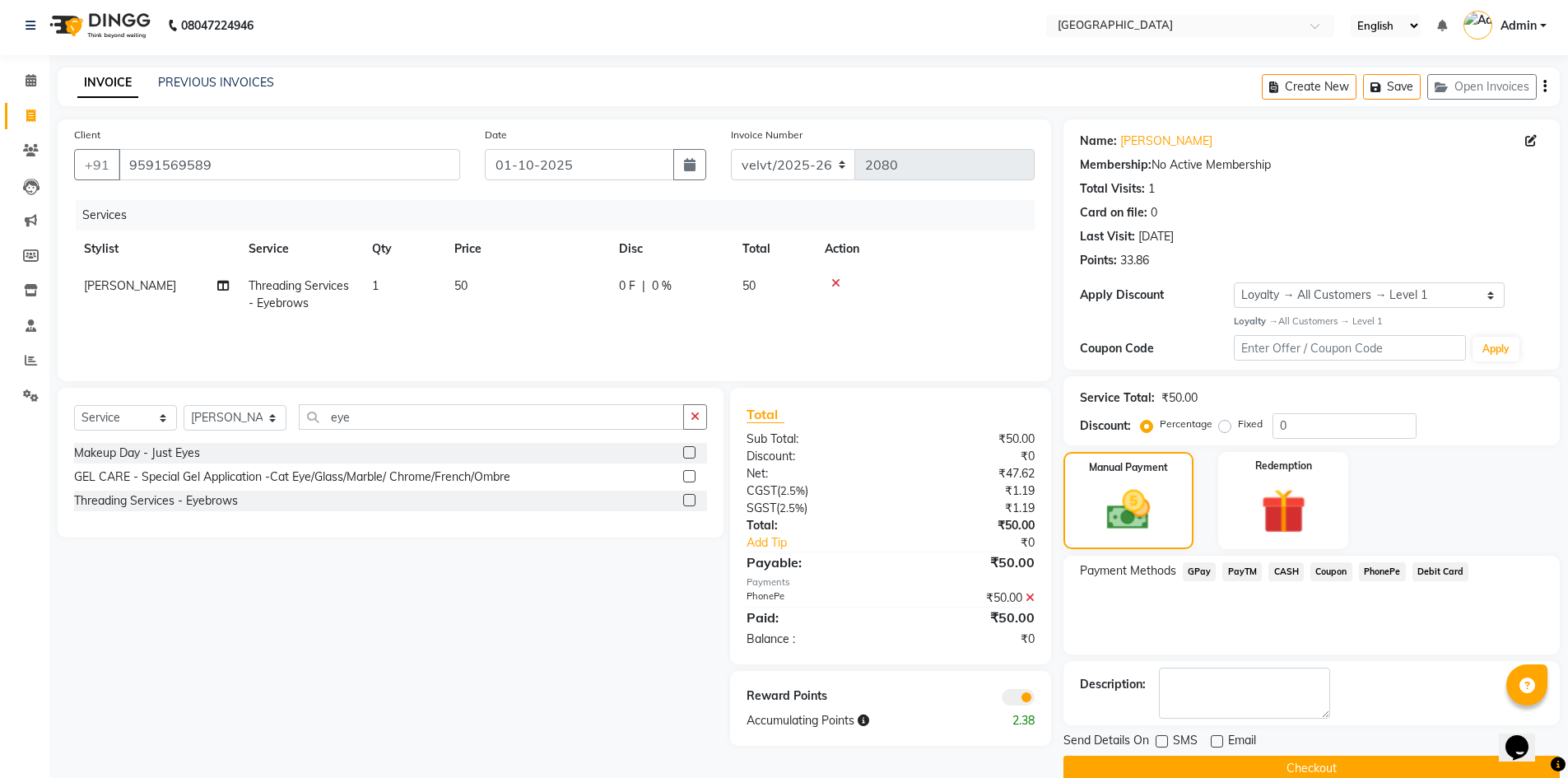
scroll to position [32, 0]
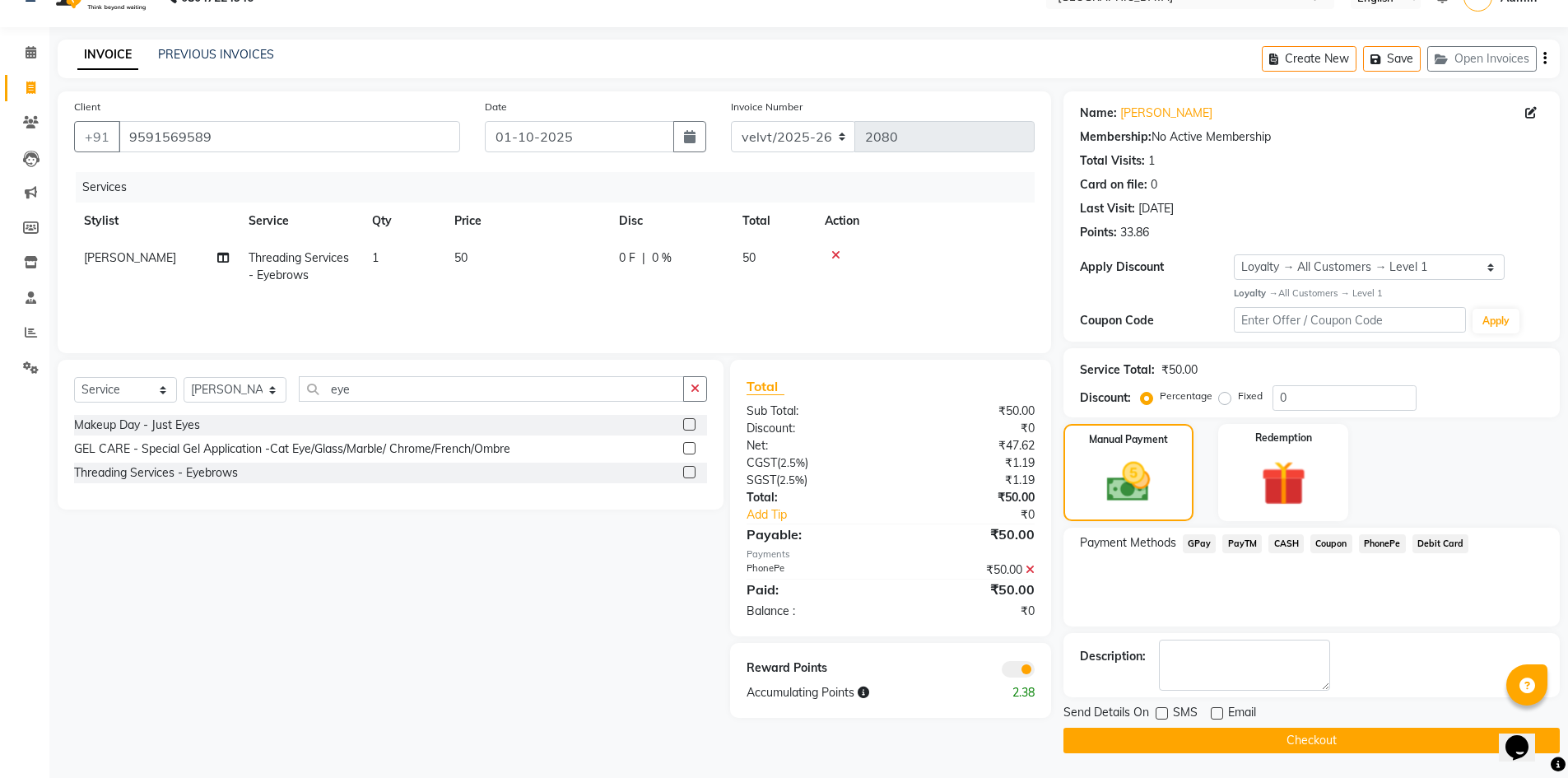
click at [1190, 741] on button "Checkout" at bounding box center [1311, 740] width 496 height 25
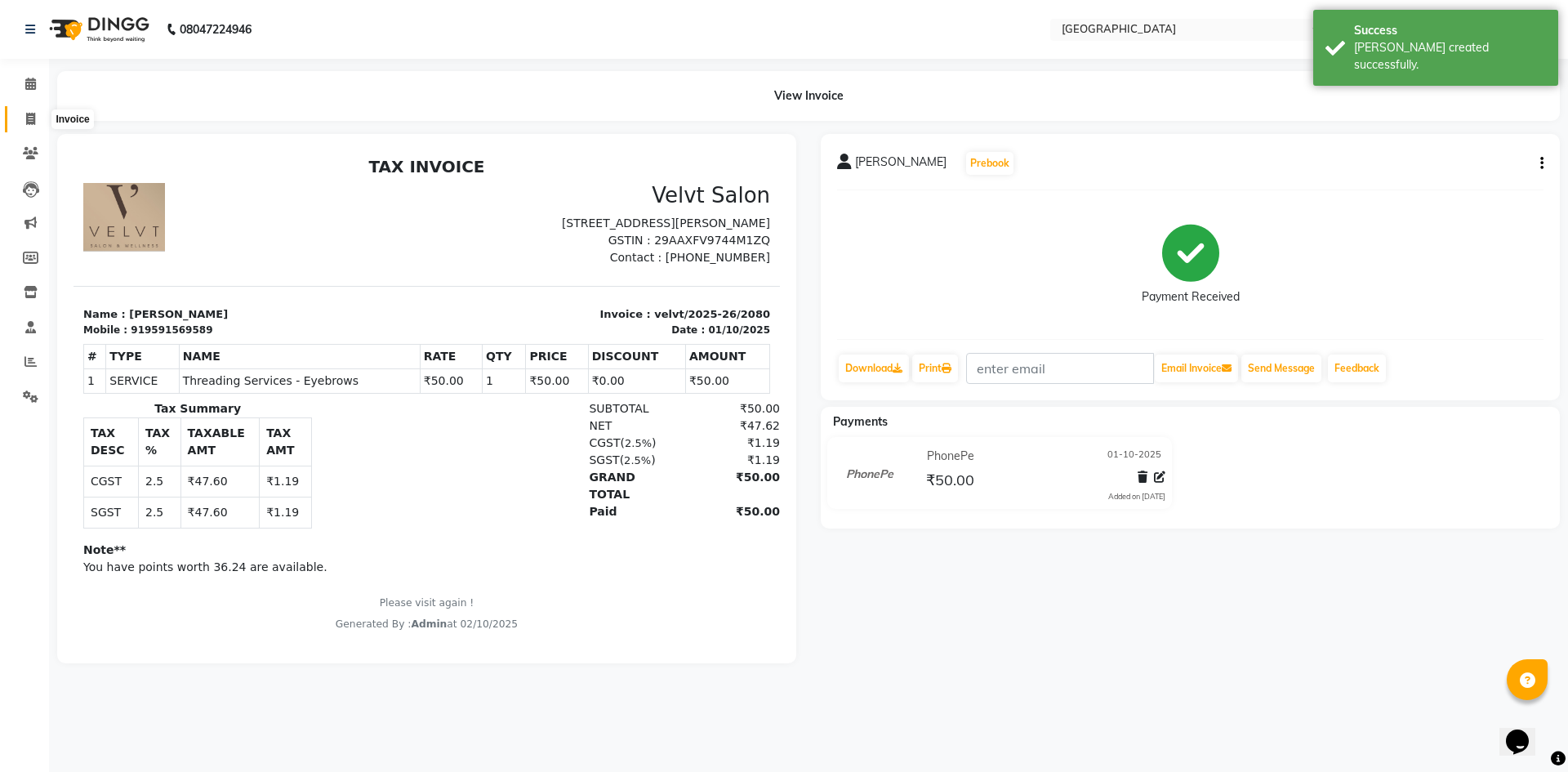
click at [28, 128] on span at bounding box center [30, 120] width 29 height 19
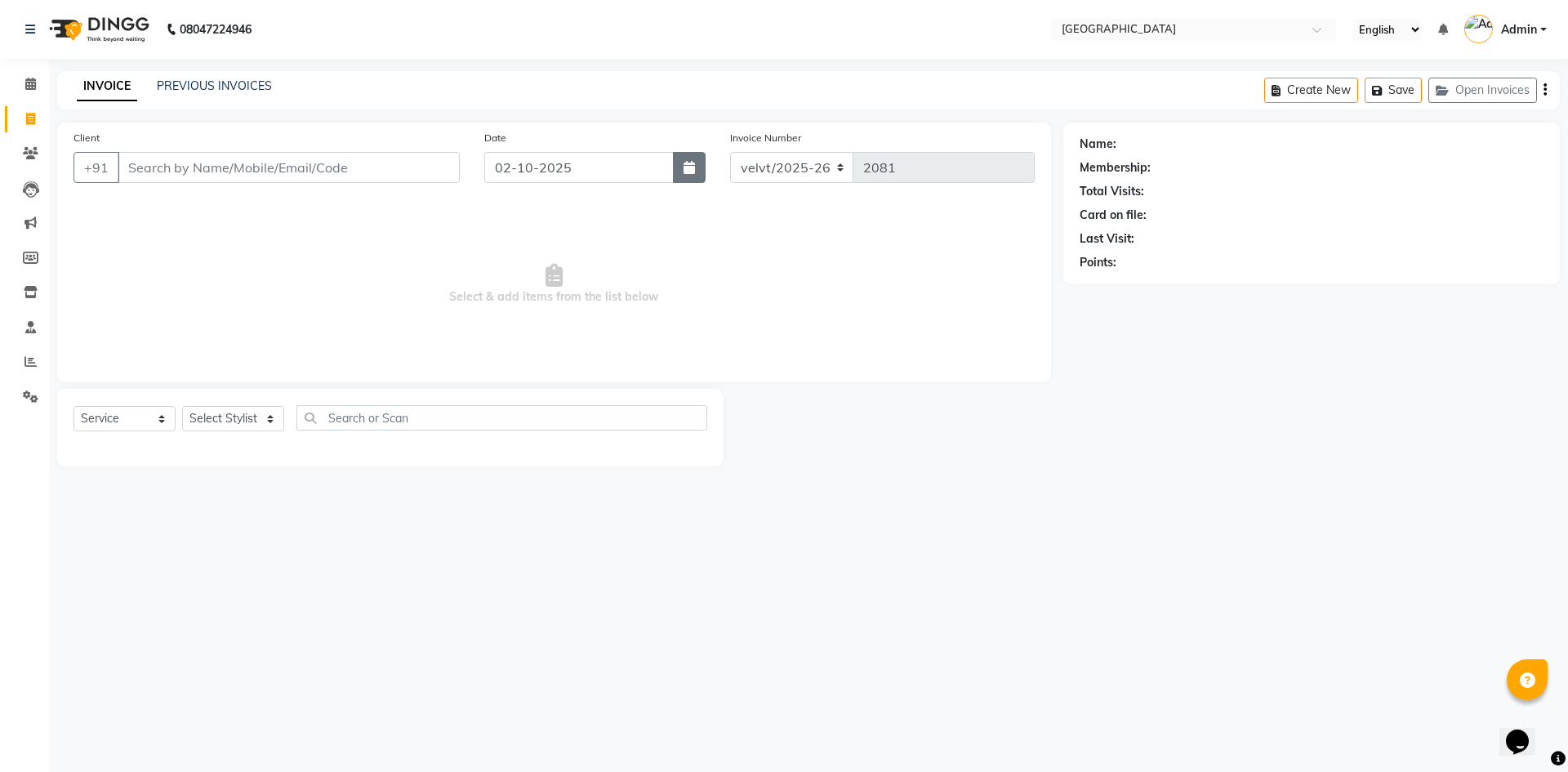
click at [688, 162] on icon "button" at bounding box center [688, 167] width 11 height 13
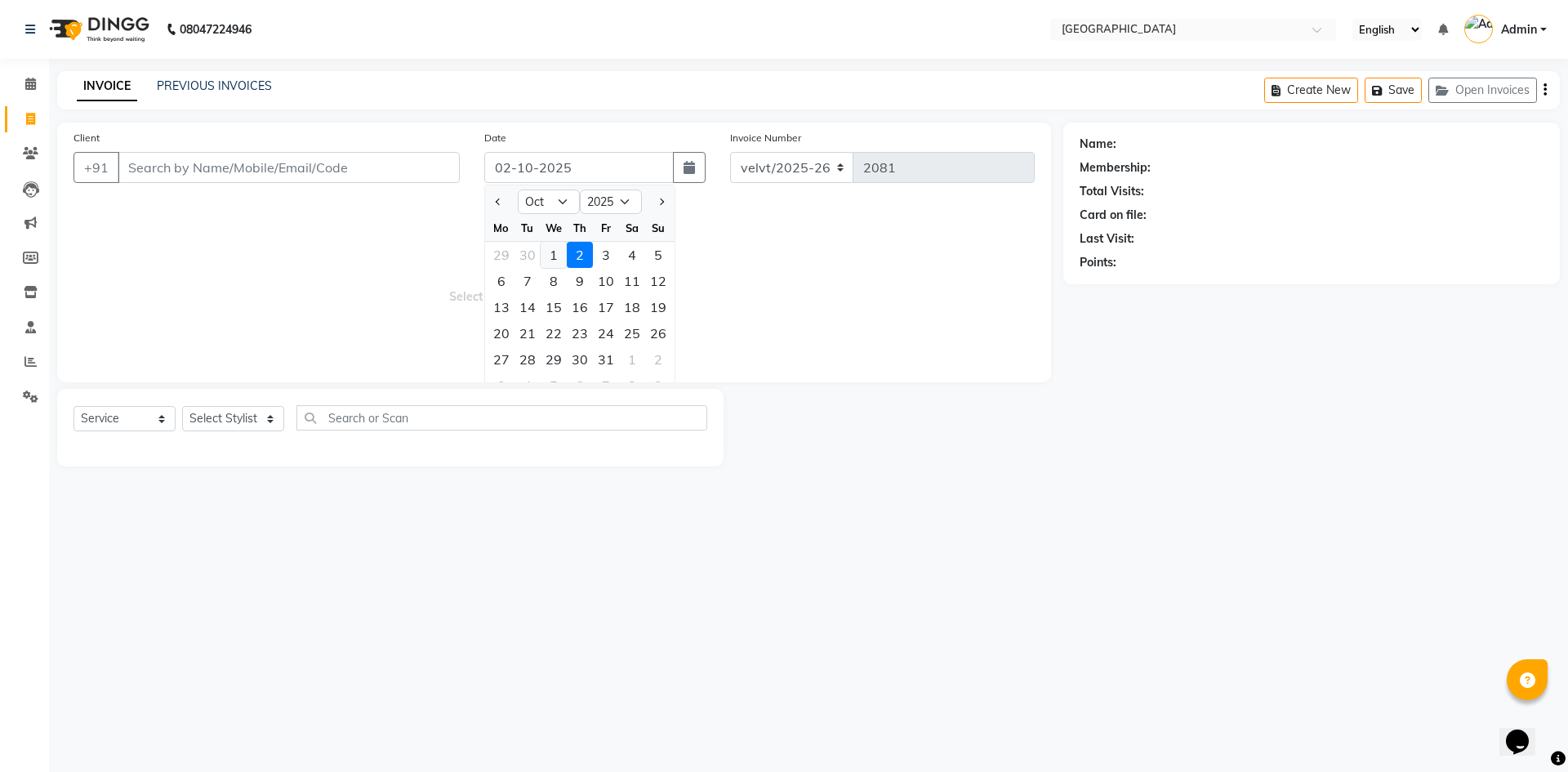
click at [552, 252] on div "1" at bounding box center [554, 254] width 26 height 26
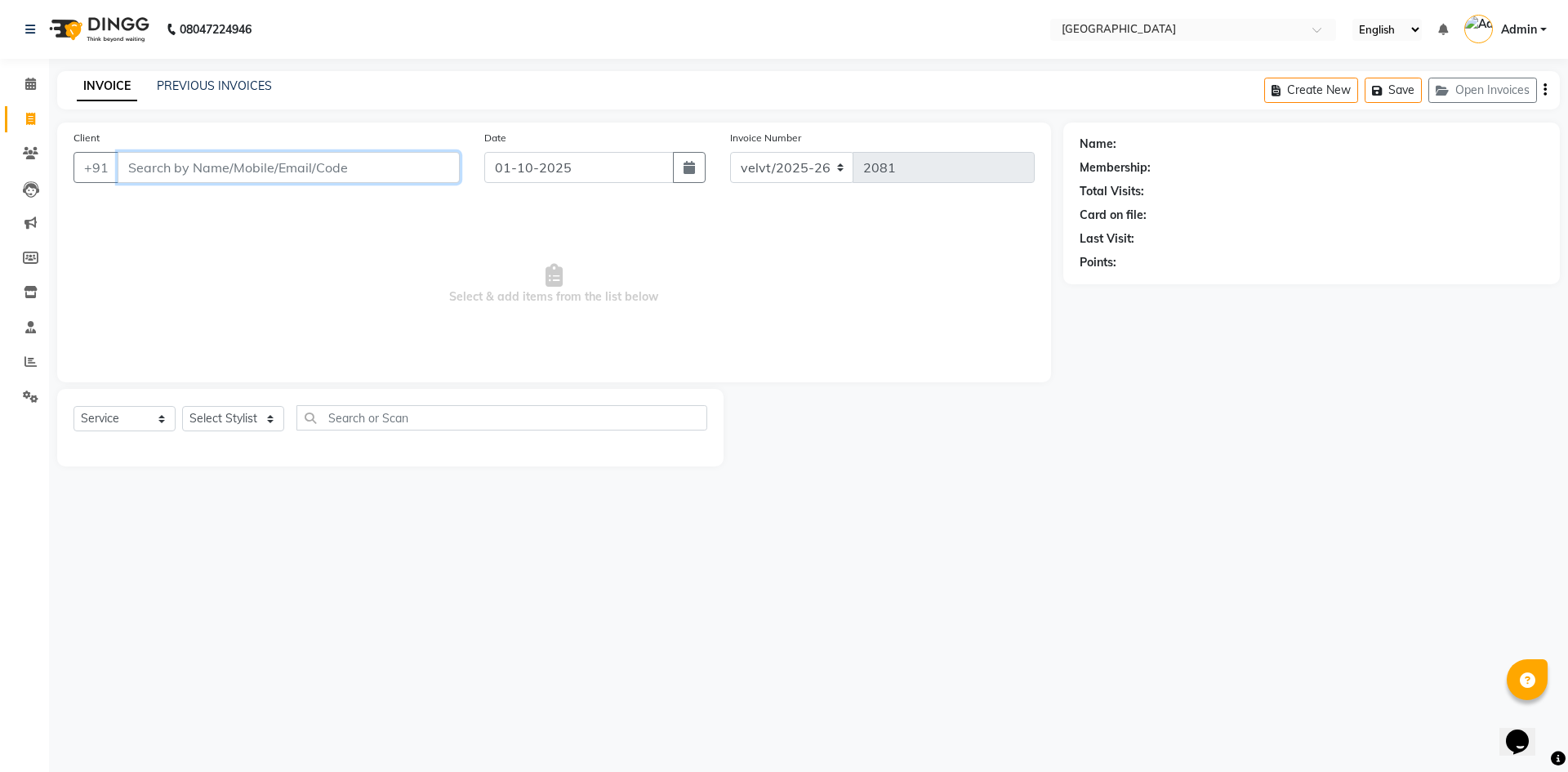
click at [142, 171] on input "Client" at bounding box center [288, 168] width 342 height 31
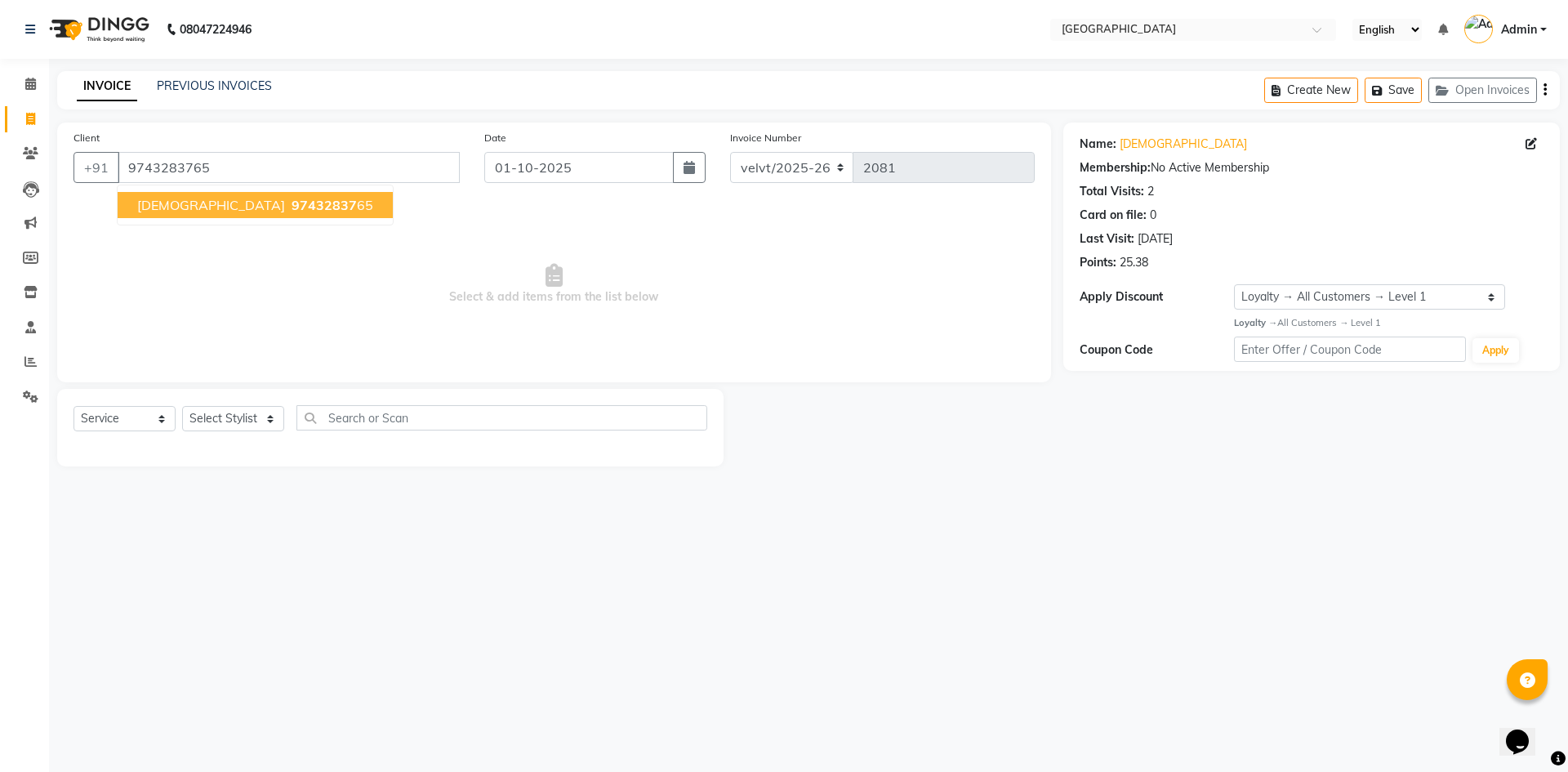
click at [292, 208] on span "97432837" at bounding box center [324, 205] width 65 height 16
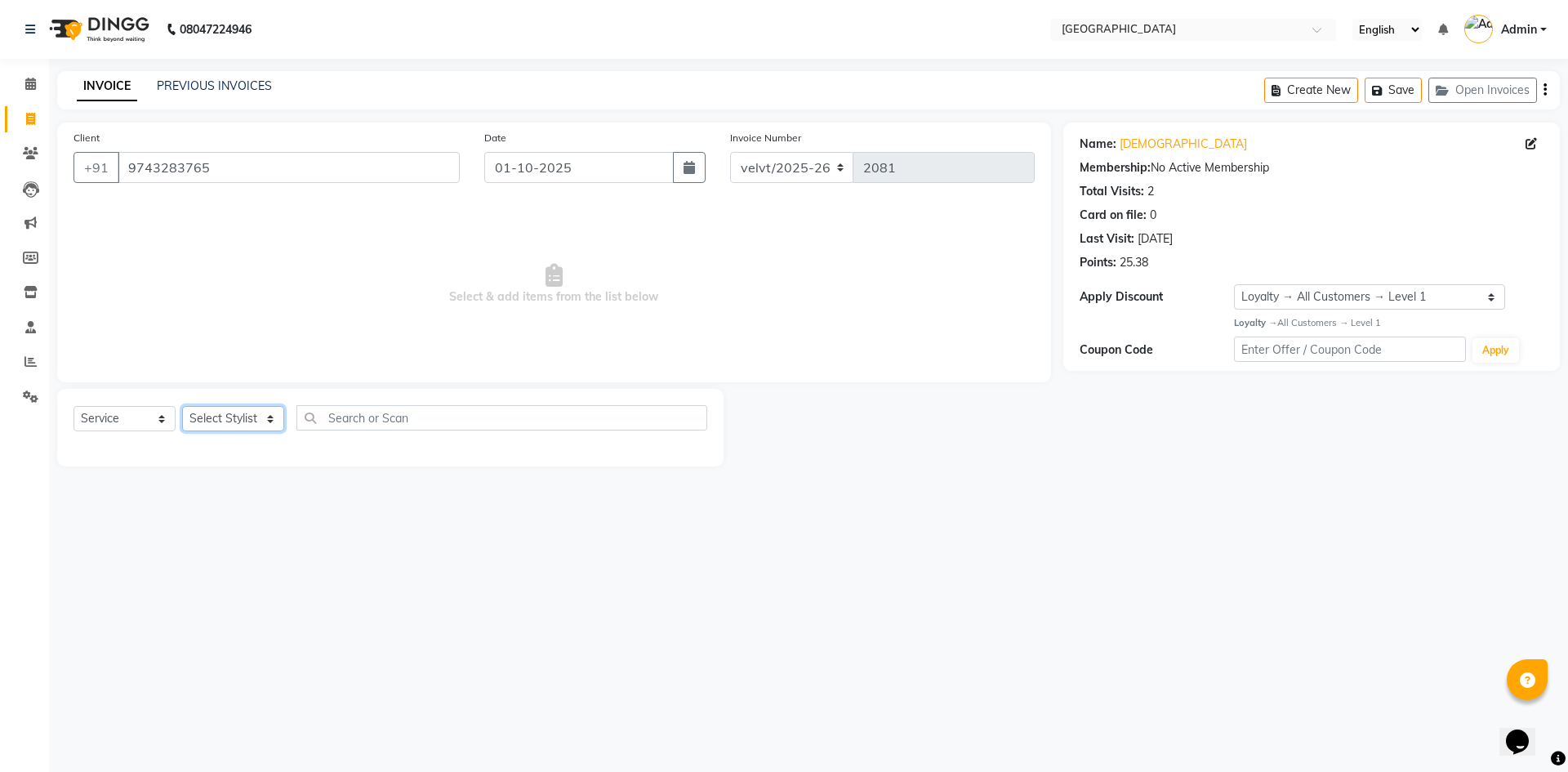
click at [214, 414] on select "Select Stylist Aameer Barkha Kaif Nandini Anchan Nomam Roma Tabrej Zaid" at bounding box center [234, 419] width 102 height 25
click at [182, 406] on select "Select Stylist Aameer Barkha Kaif Nandini Anchan Nomam Roma Tabrej Zaid" at bounding box center [234, 419] width 102 height 25
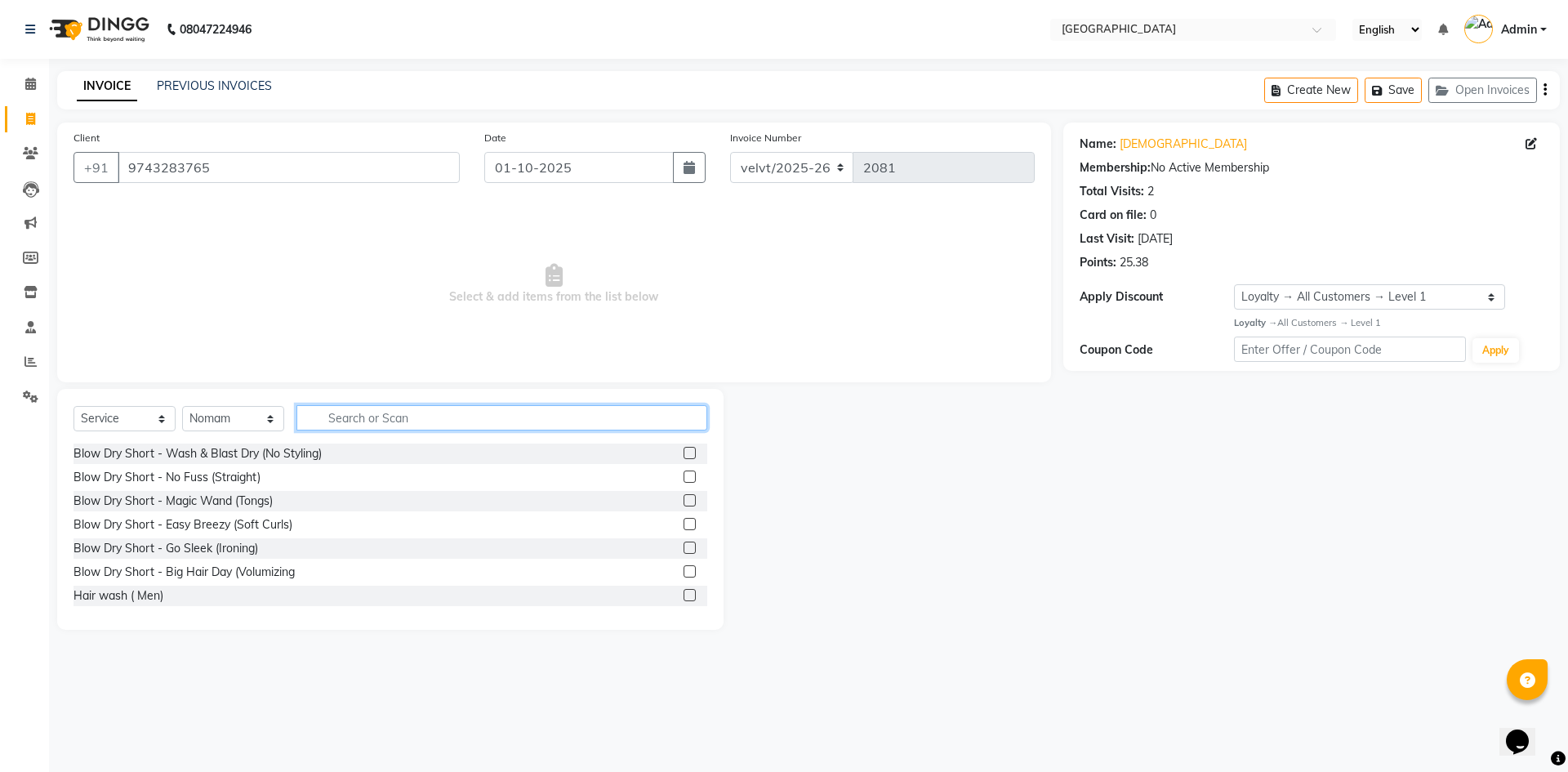
click at [359, 412] on input "text" at bounding box center [501, 418] width 411 height 25
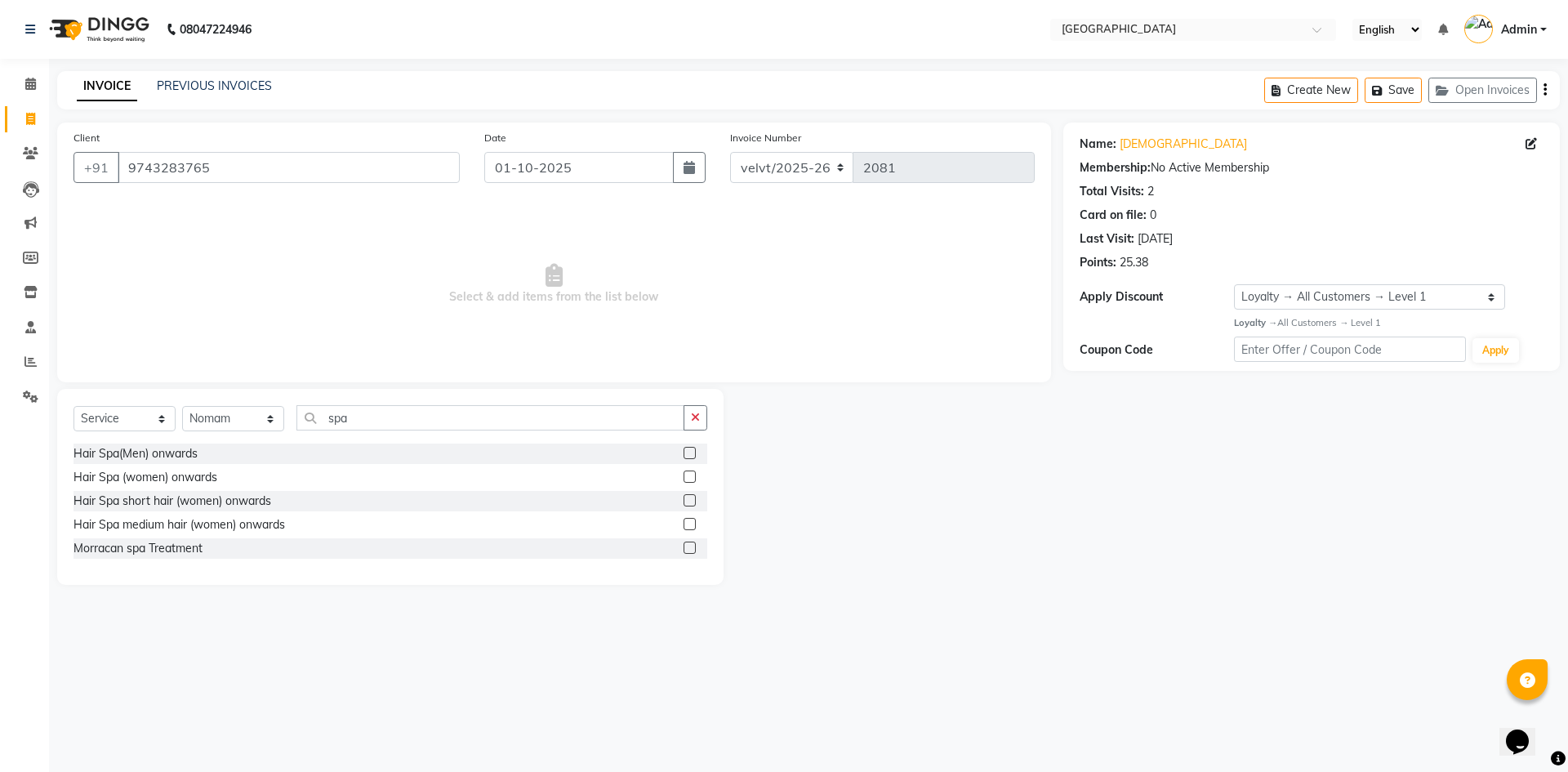
click at [693, 452] on label at bounding box center [689, 453] width 12 height 12
click at [693, 452] on input "checkbox" at bounding box center [688, 453] width 10 height 10
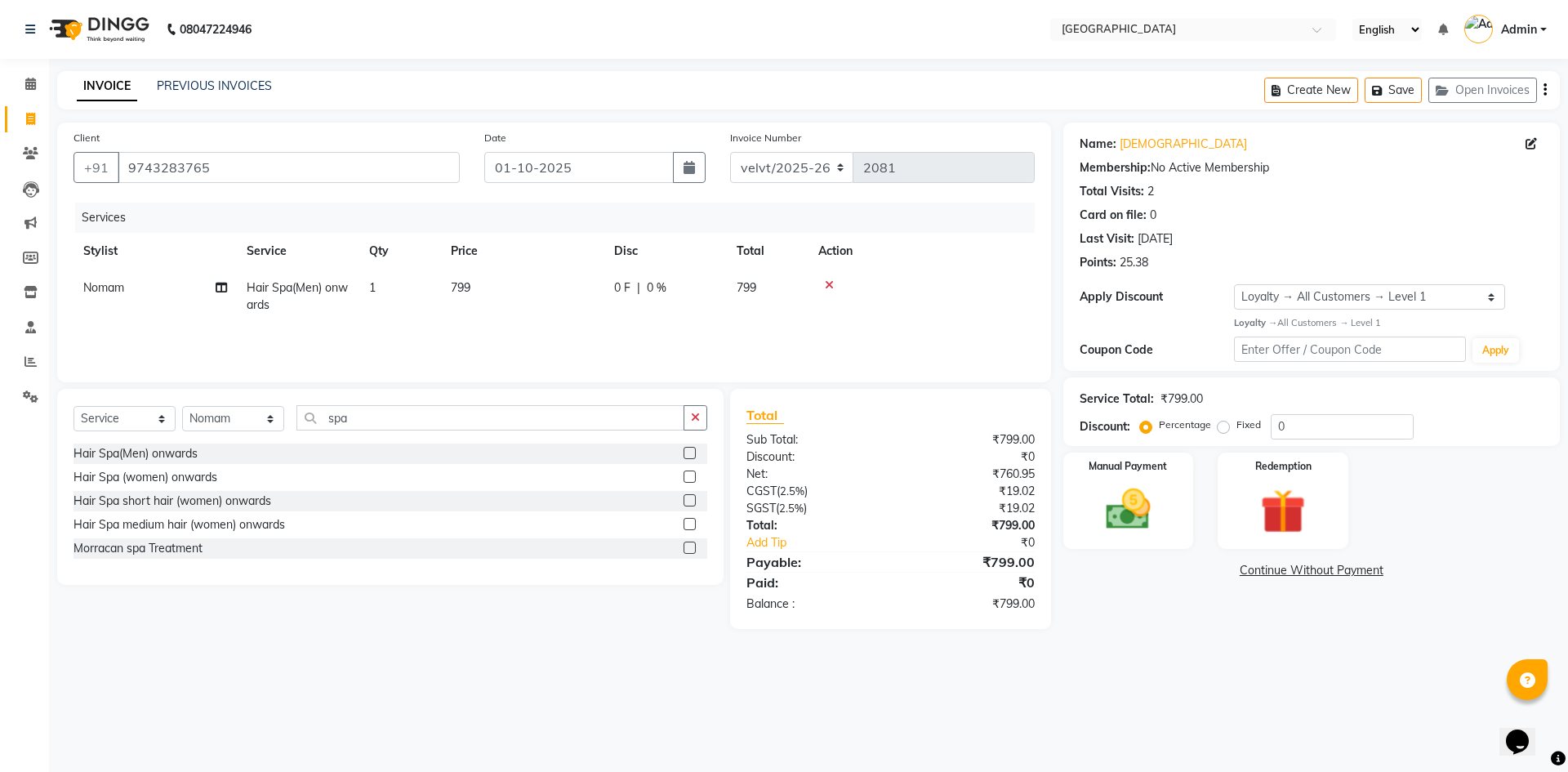
click at [471, 280] on span "799" at bounding box center [460, 287] width 20 height 15
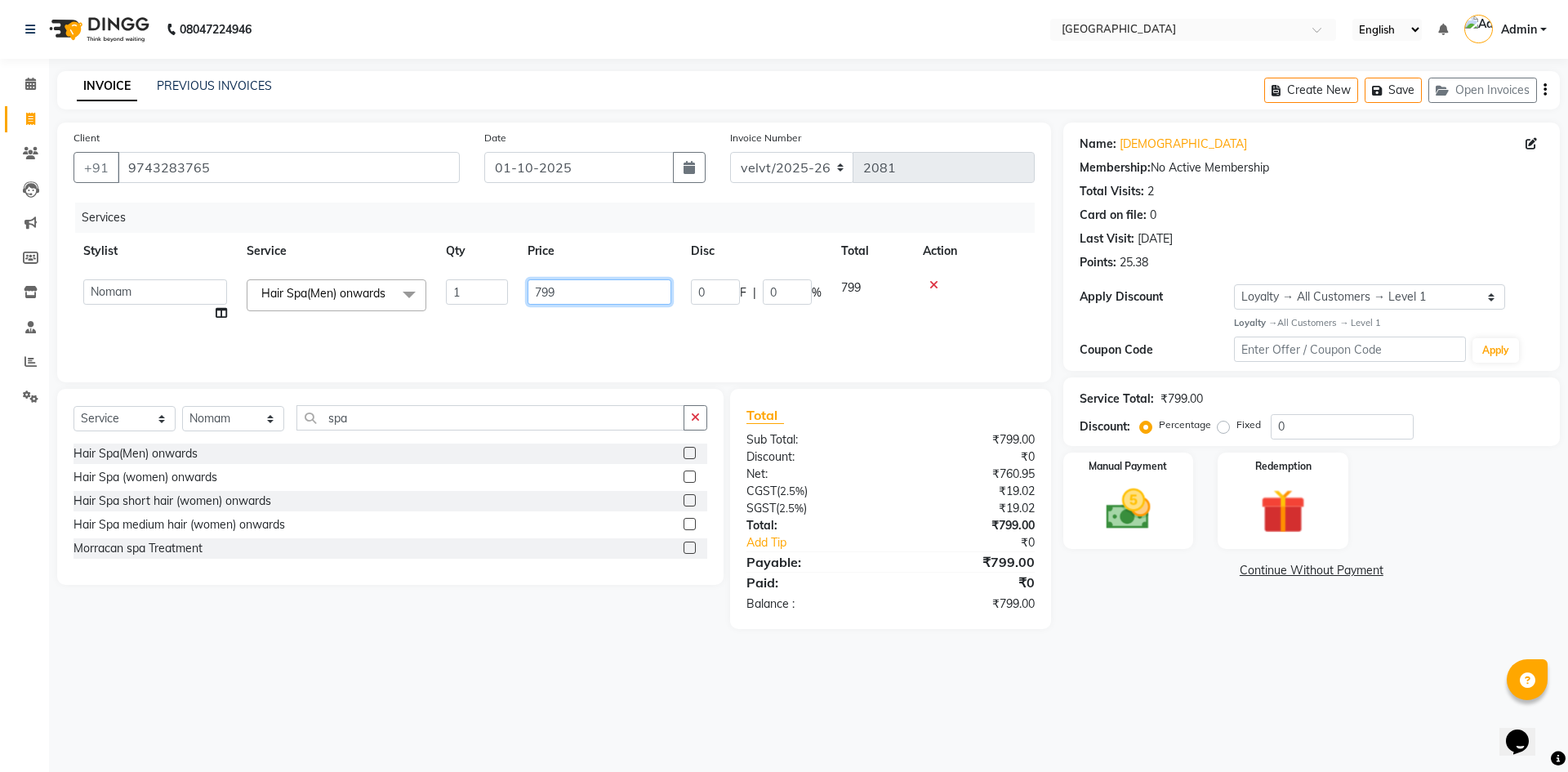
click at [573, 286] on input "799" at bounding box center [600, 292] width 144 height 25
click at [231, 427] on select "Select Stylist Aameer Barkha Kaif Nandini Anchan Nomam Roma Tabrej Zaid" at bounding box center [234, 419] width 102 height 25
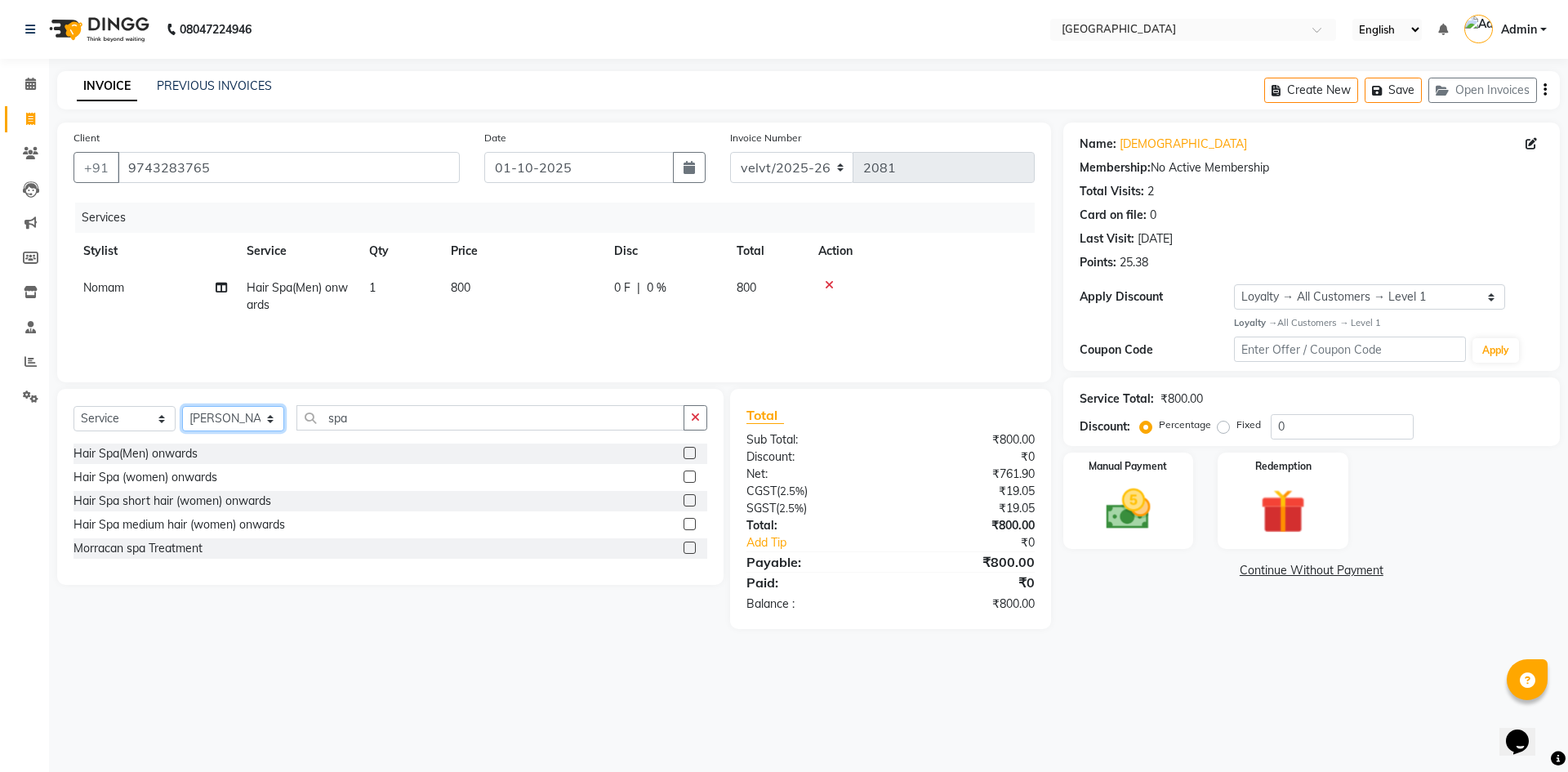
click at [182, 406] on select "Select Stylist Aameer Barkha Kaif Nandini Anchan Nomam Roma Tabrej Zaid" at bounding box center [234, 419] width 102 height 25
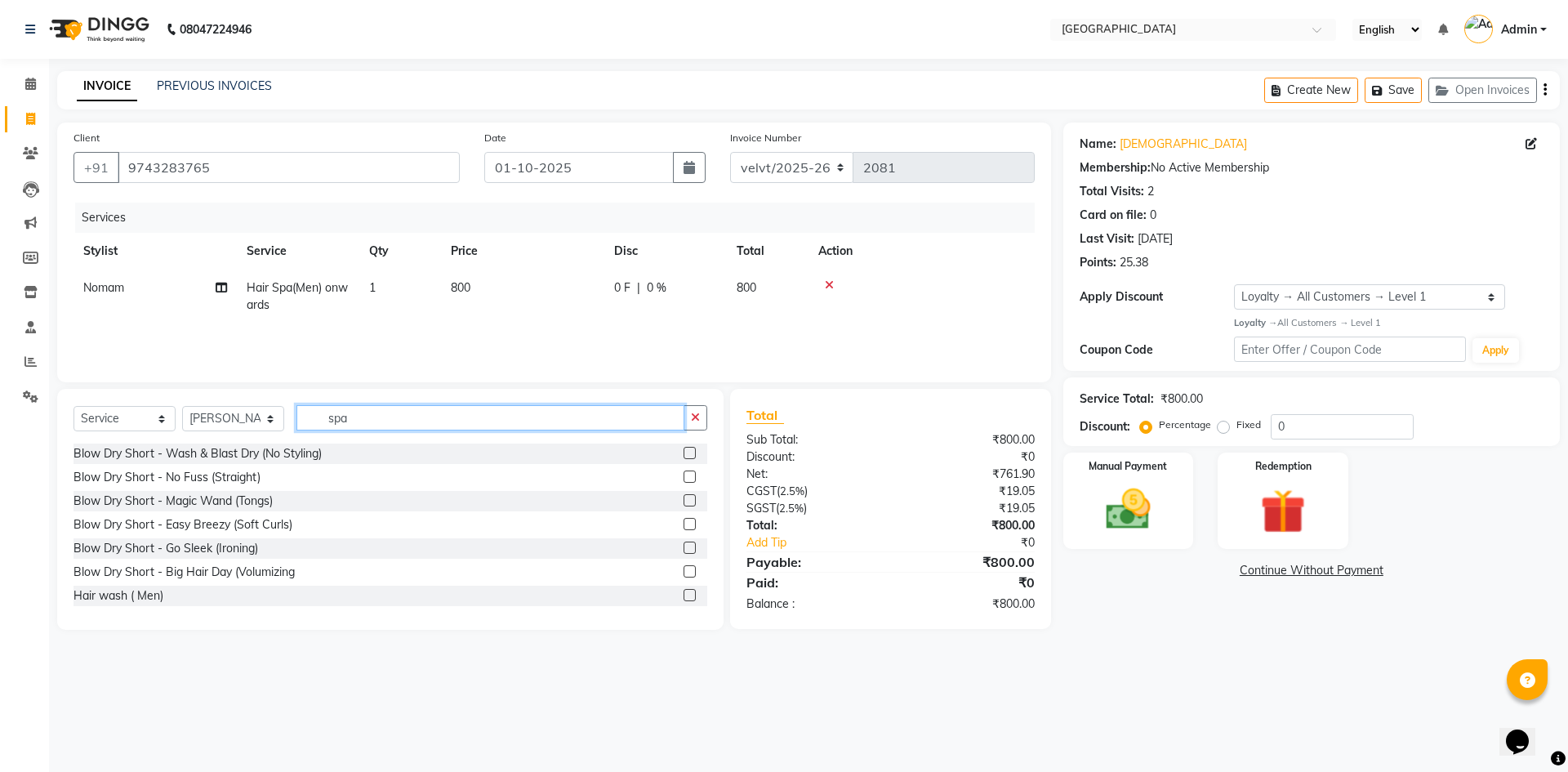
click at [379, 421] on input "spa" at bounding box center [490, 418] width 388 height 25
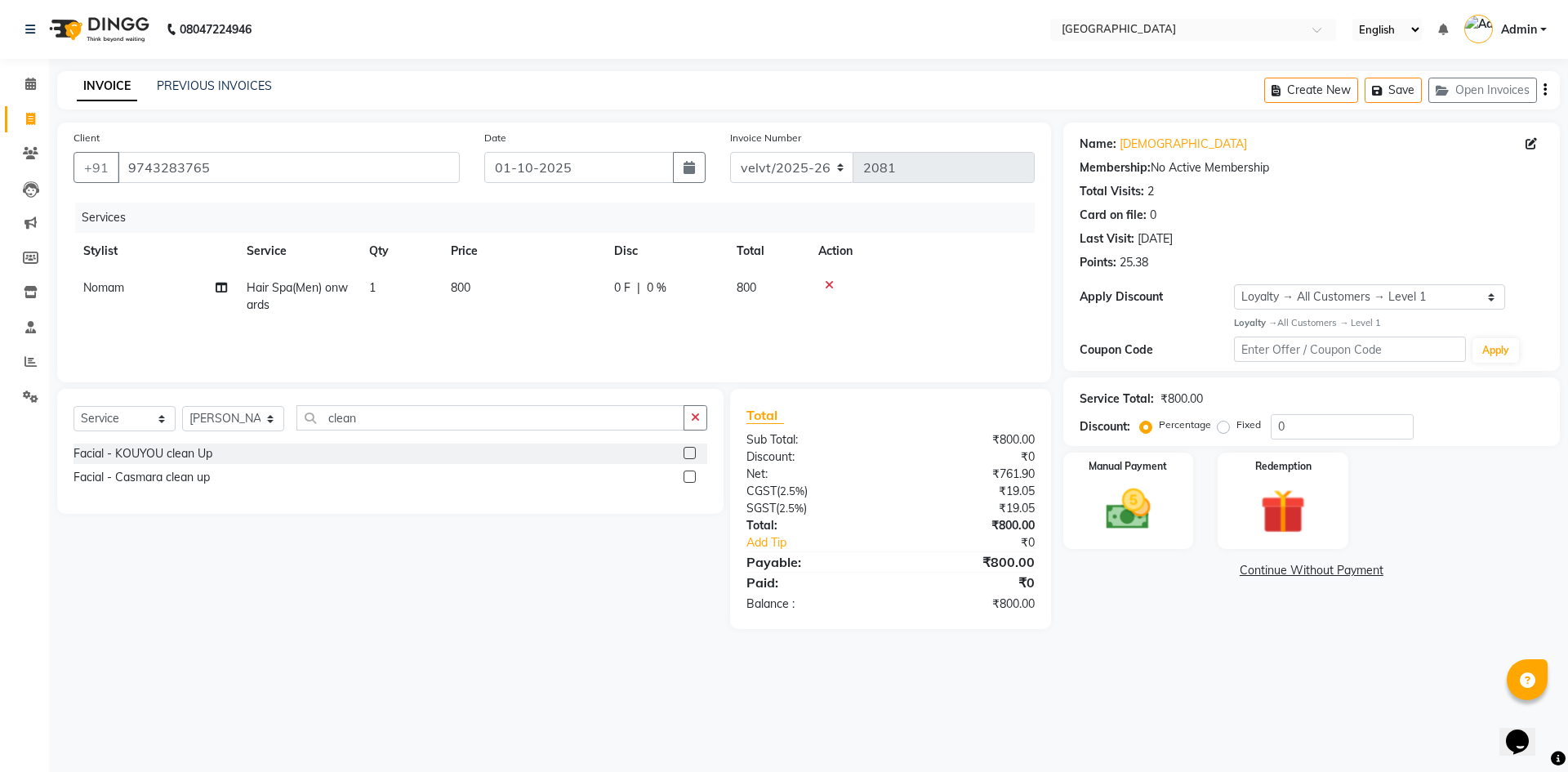
click at [685, 452] on label at bounding box center [689, 453] width 12 height 12
click at [685, 452] on input "checkbox" at bounding box center [688, 453] width 10 height 10
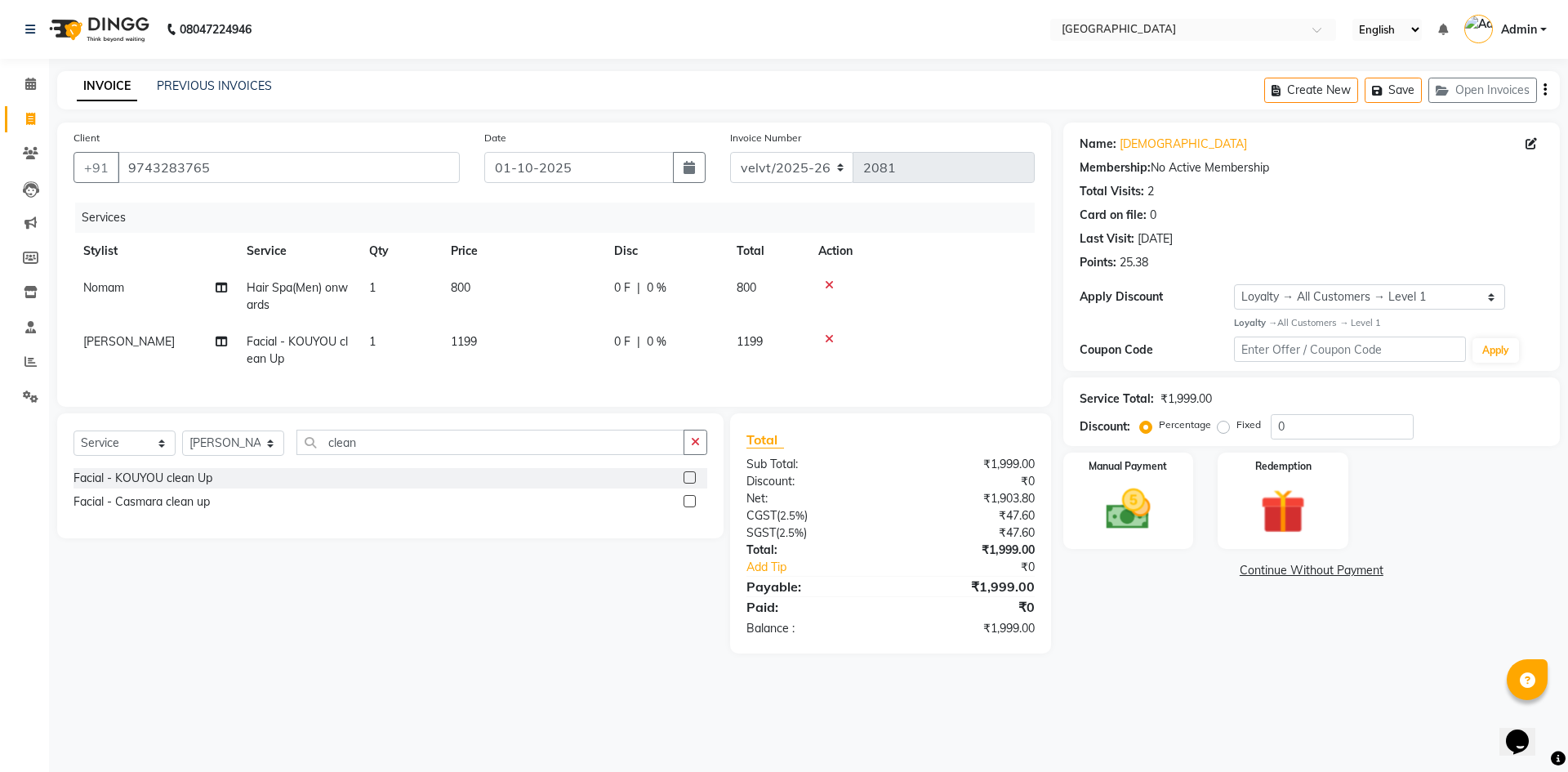
click at [456, 342] on span "1199" at bounding box center [464, 341] width 26 height 15
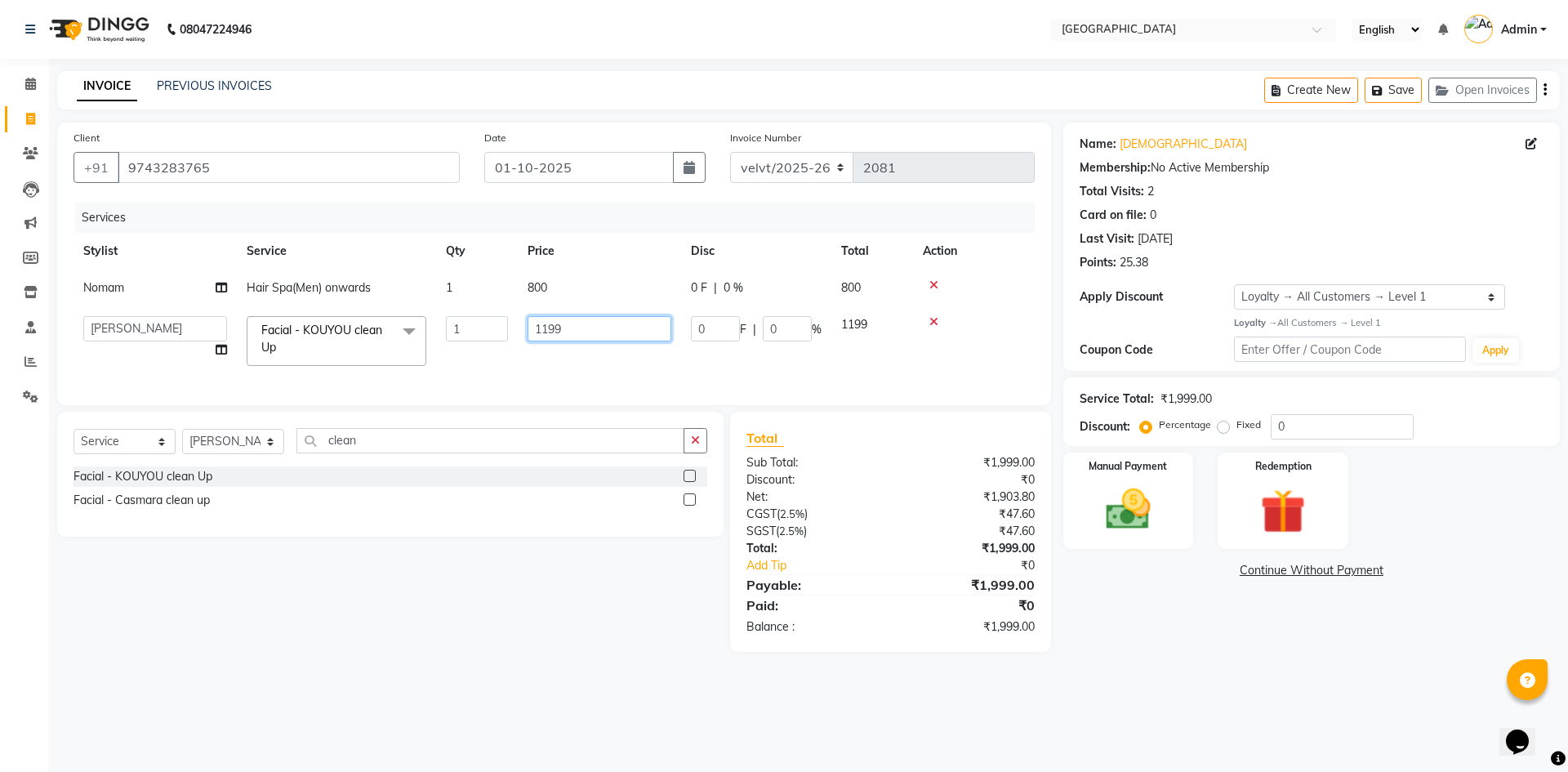
click at [563, 328] on input "1199" at bounding box center [600, 328] width 144 height 25
click at [221, 452] on select "Select Stylist Aameer Barkha Kaif Nandini Anchan Nomam Roma Tabrej Zaid" at bounding box center [234, 441] width 102 height 25
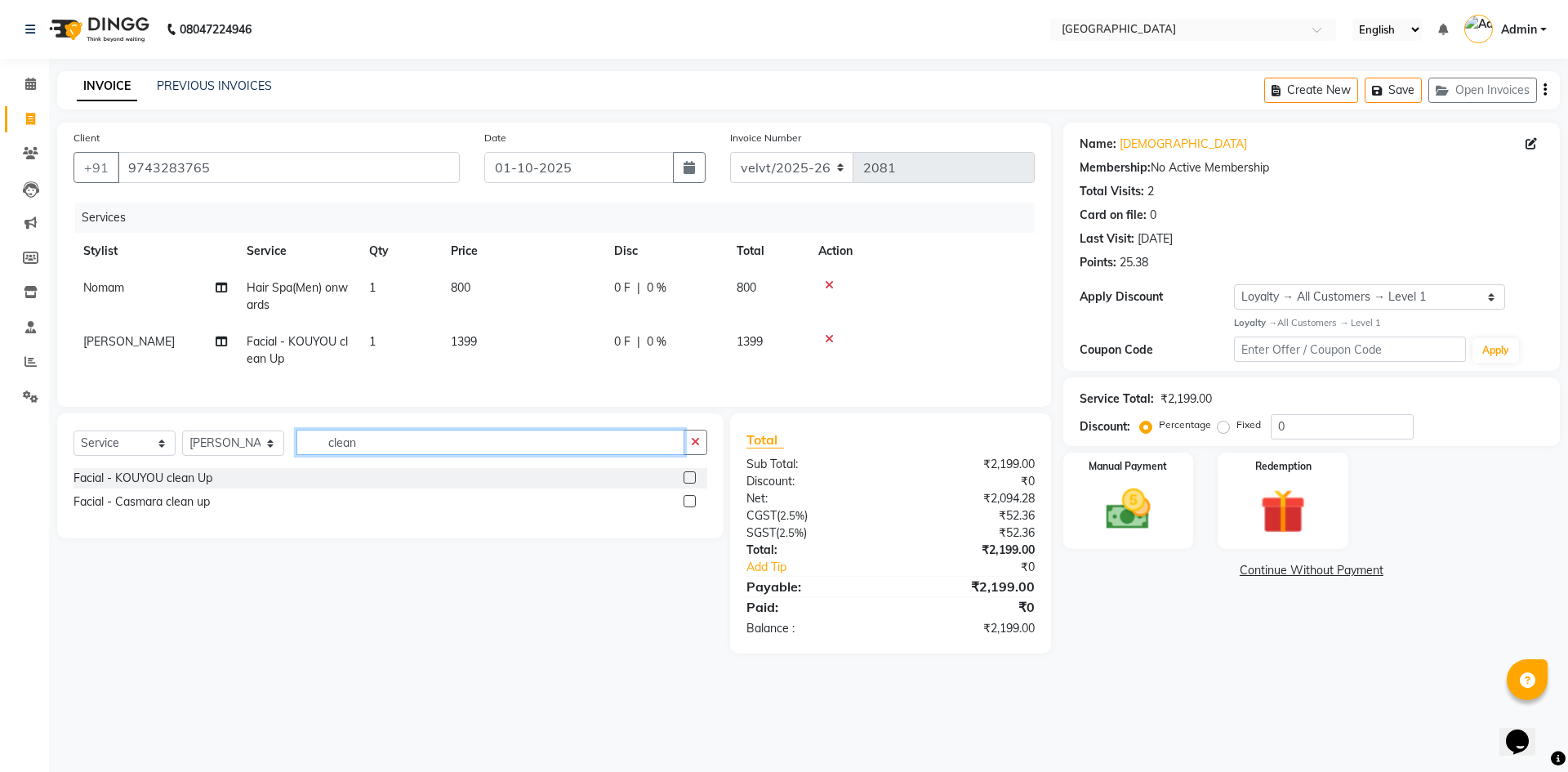
click at [378, 455] on input "clean" at bounding box center [490, 442] width 388 height 25
click at [690, 507] on label at bounding box center [689, 501] width 12 height 12
click at [690, 507] on input "checkbox" at bounding box center [688, 502] width 10 height 10
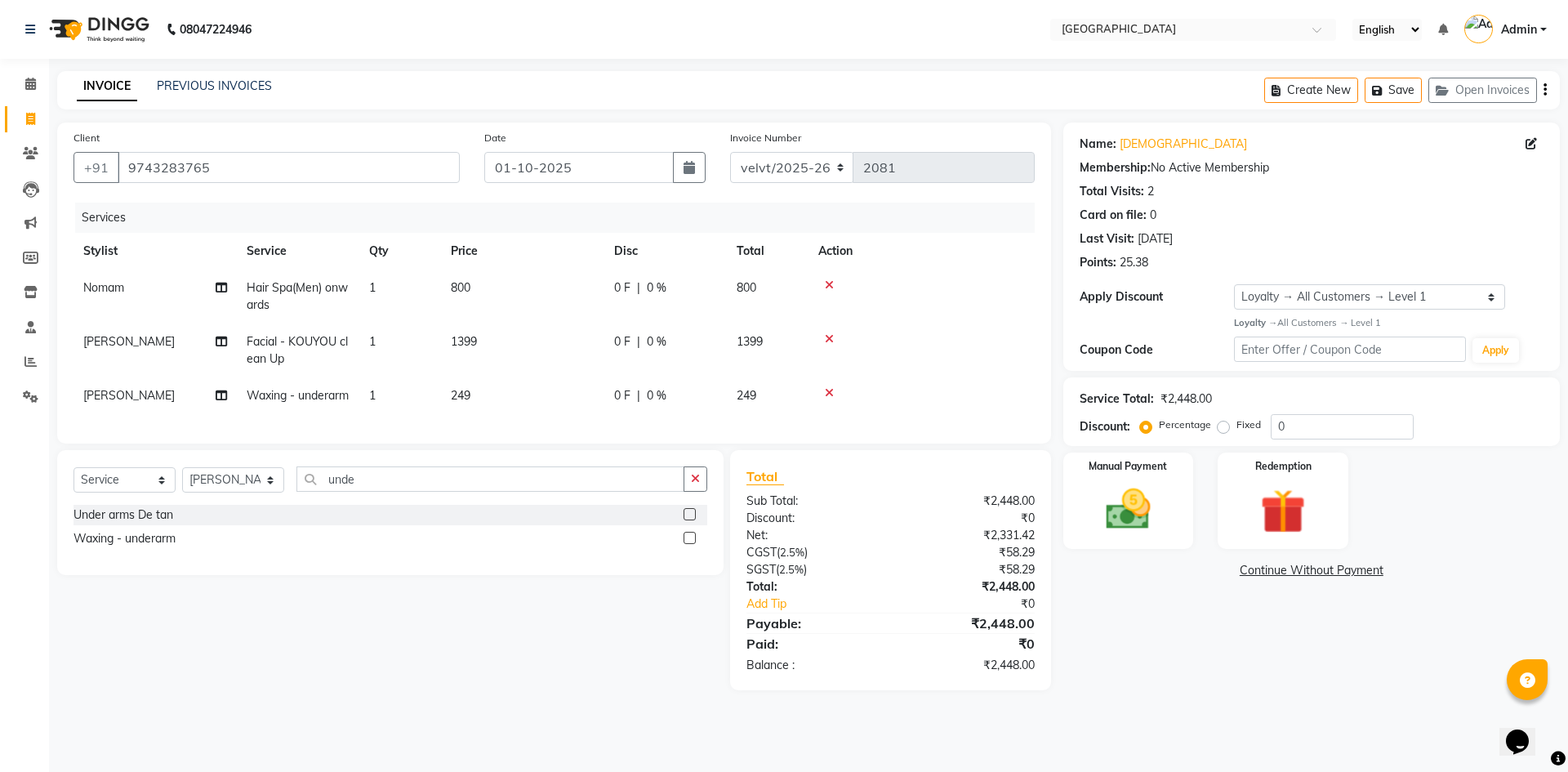
click at [467, 395] on span "249" at bounding box center [460, 395] width 20 height 15
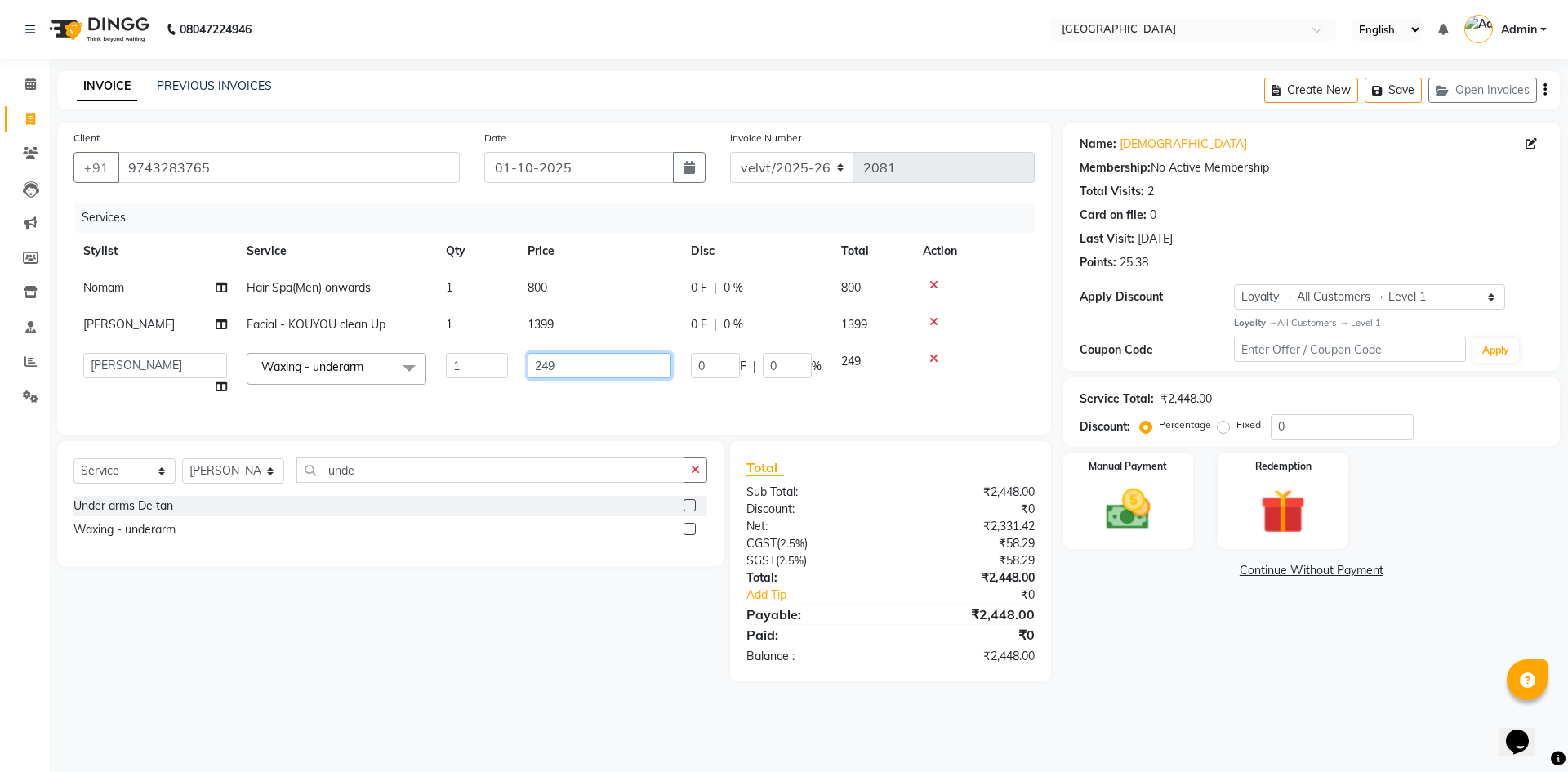
click at [583, 369] on input "249" at bounding box center [600, 365] width 144 height 25
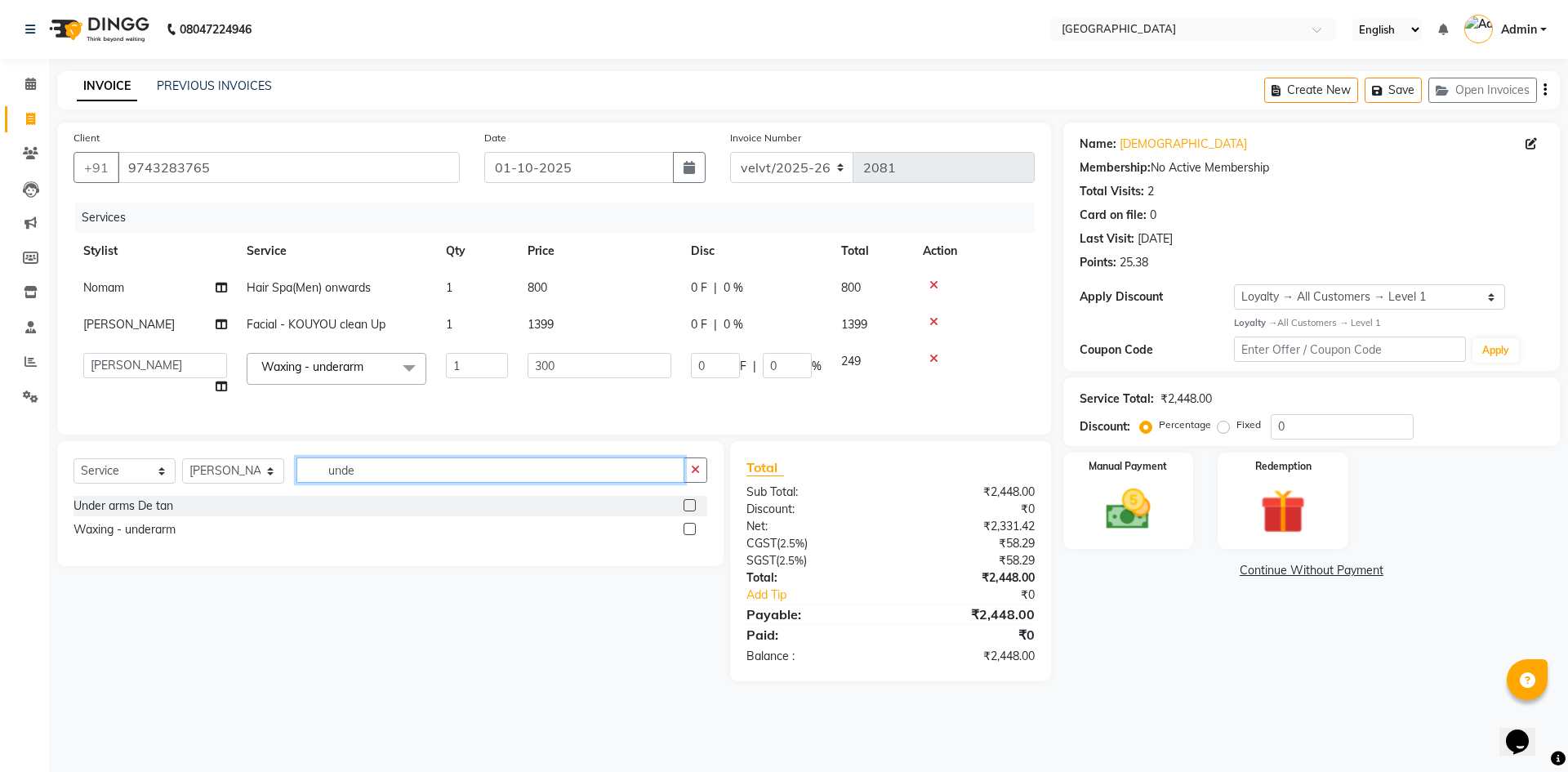
click at [365, 483] on div "Select Service Product Membership Package Voucher Prepaid Gift Card Select Styl…" at bounding box center [391, 504] width 667 height 125
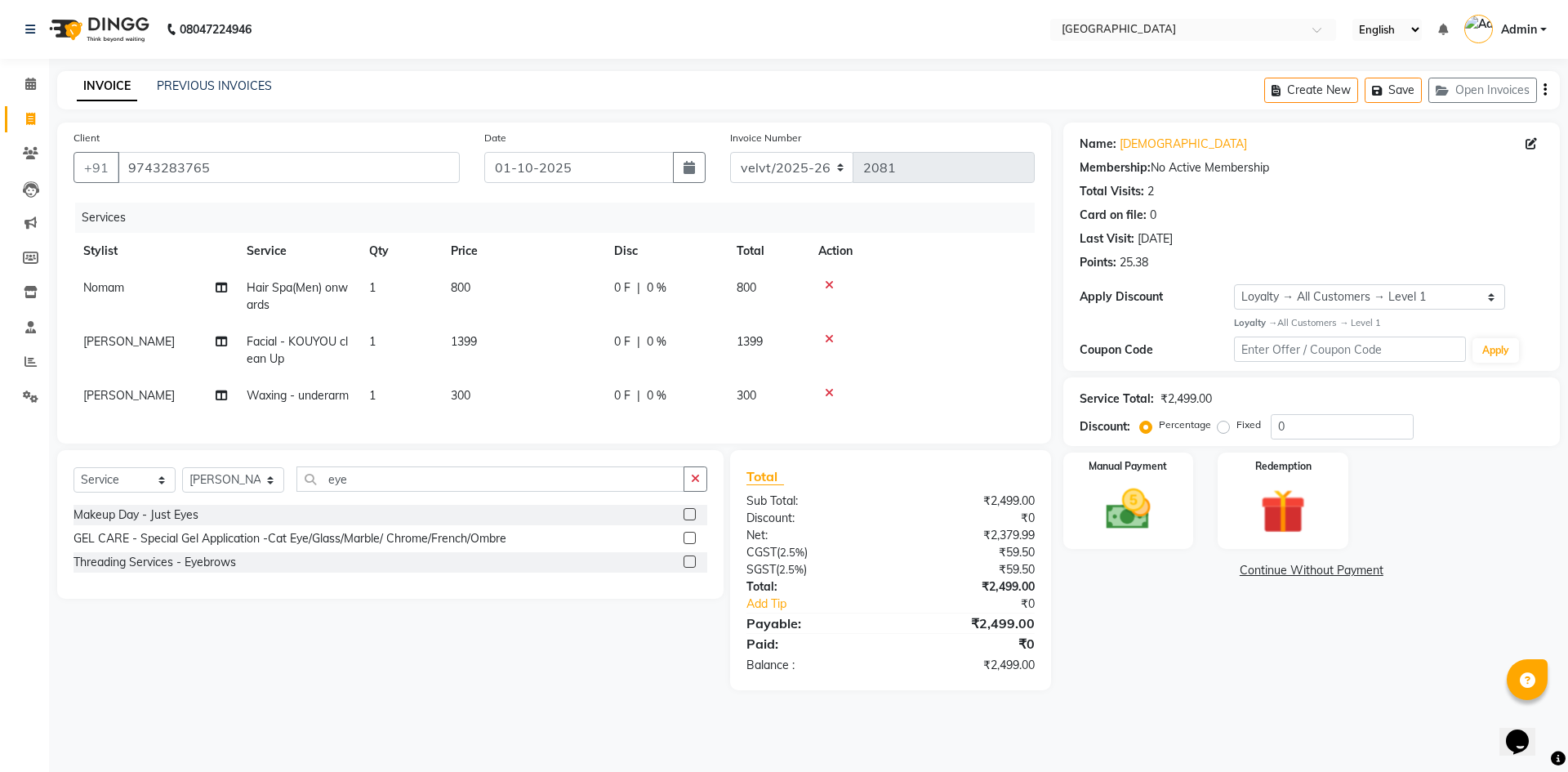
click at [692, 568] on label at bounding box center [689, 562] width 12 height 12
click at [692, 568] on input "checkbox" at bounding box center [688, 563] width 10 height 10
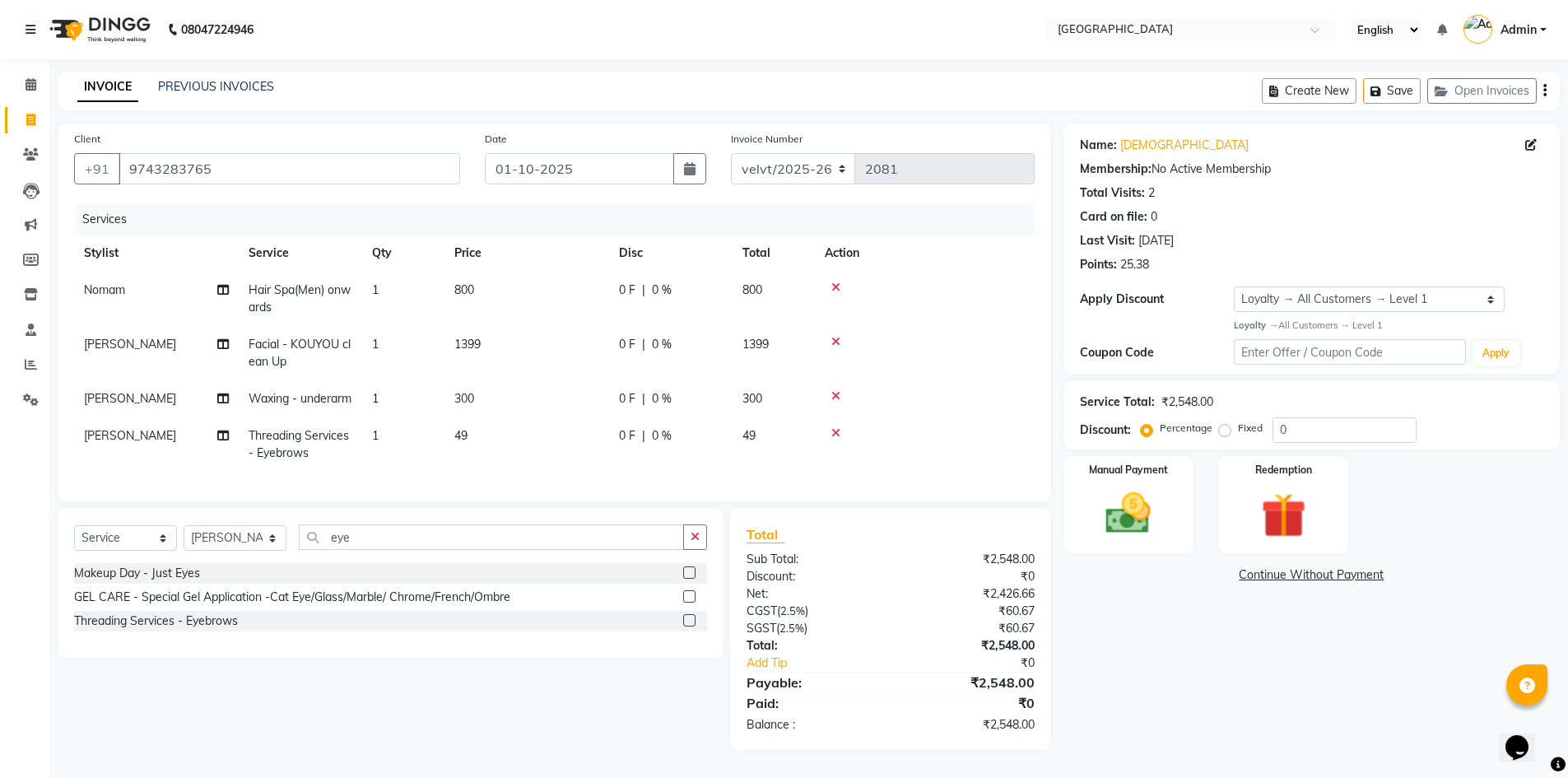
scroll to position [26, 0]
click at [491, 427] on td "49" at bounding box center [527, 445] width 164 height 54
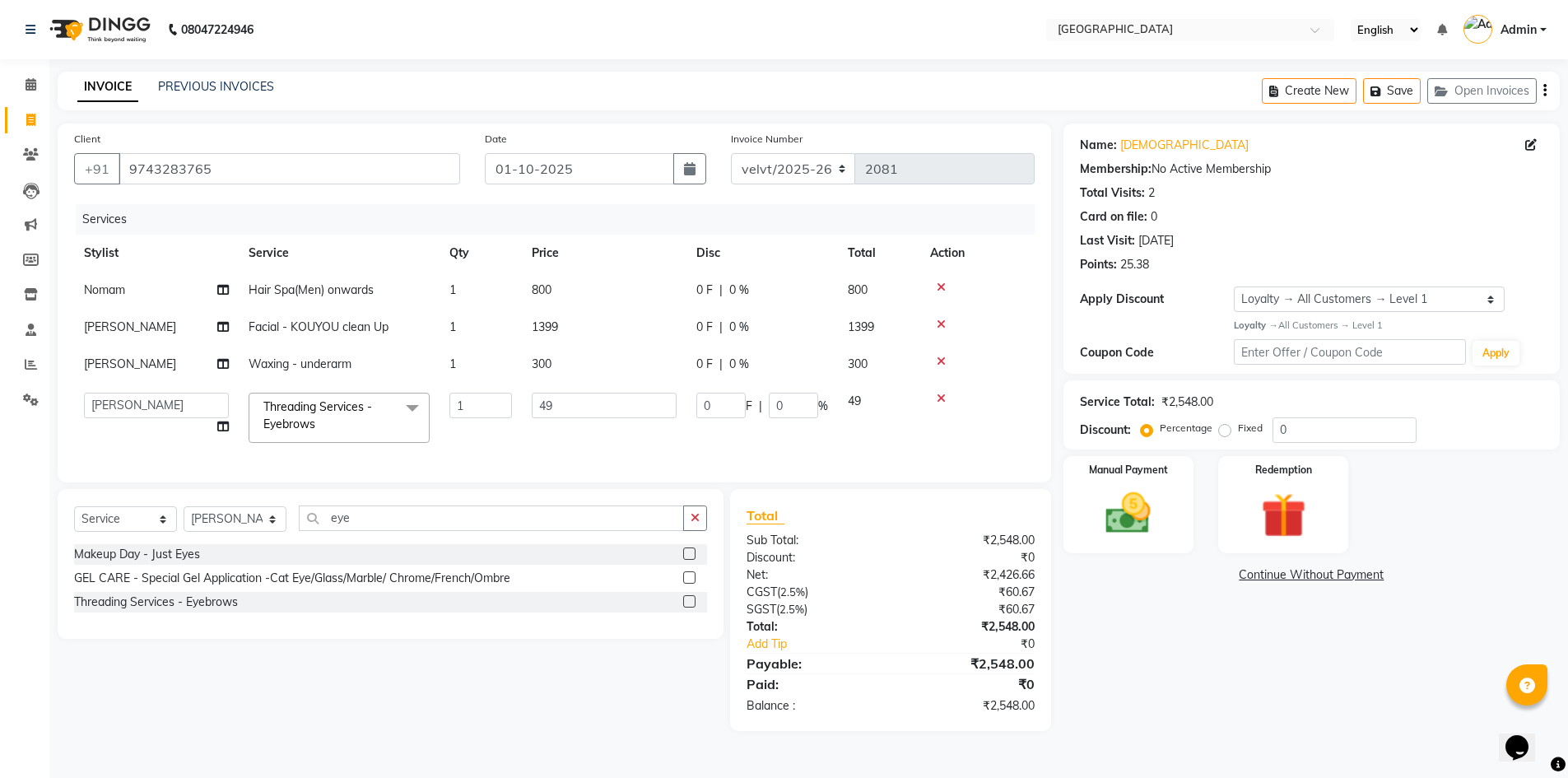
scroll to position [0, 0]
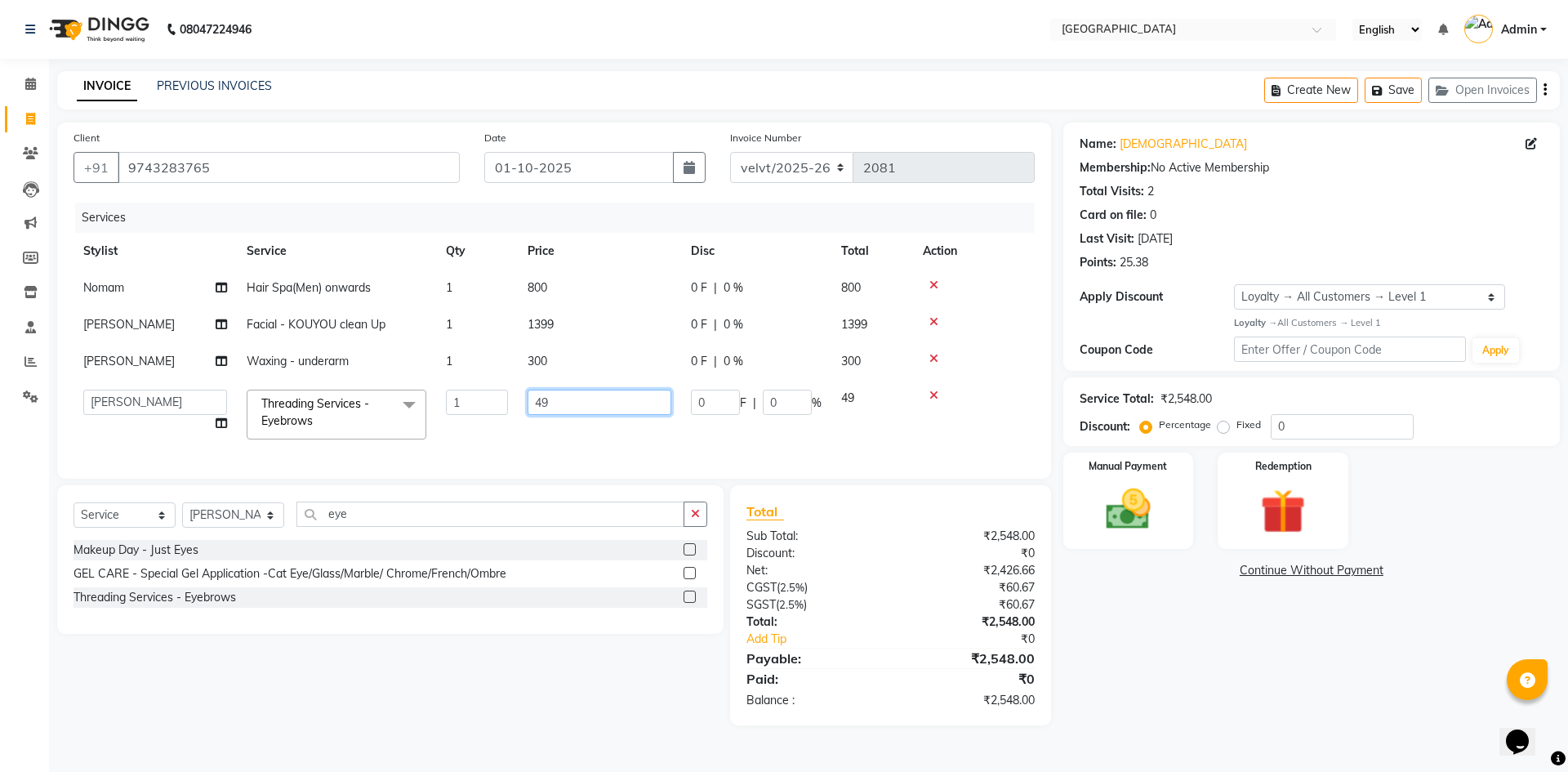
click at [550, 401] on input "49" at bounding box center [600, 402] width 144 height 25
click at [1077, 688] on div "Name: Janavi Membership: No Active Membership Total Visits: 2 Card on file: 0 L…" at bounding box center [1318, 424] width 509 height 603
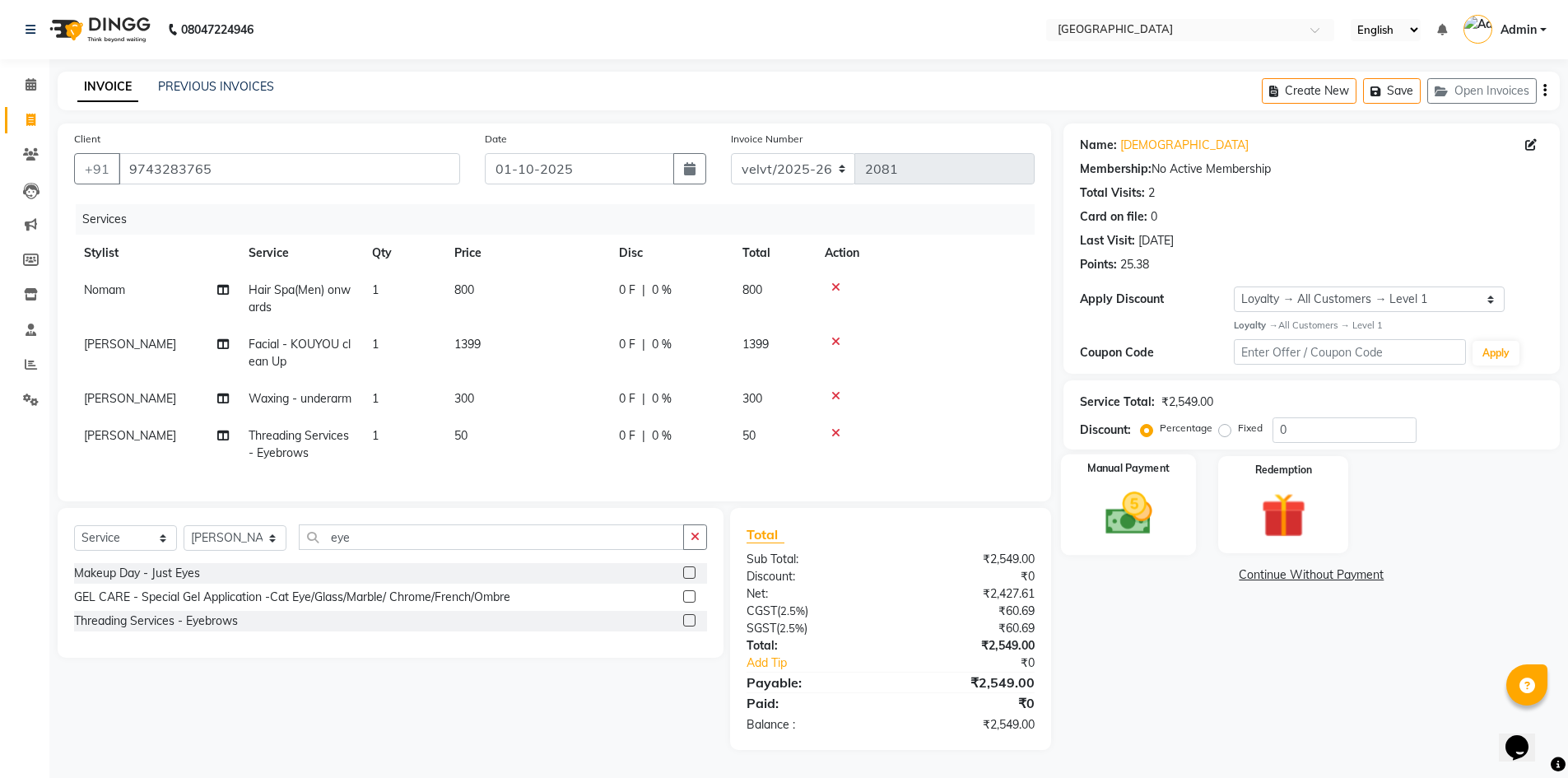
click at [1135, 515] on img at bounding box center [1128, 513] width 76 height 53
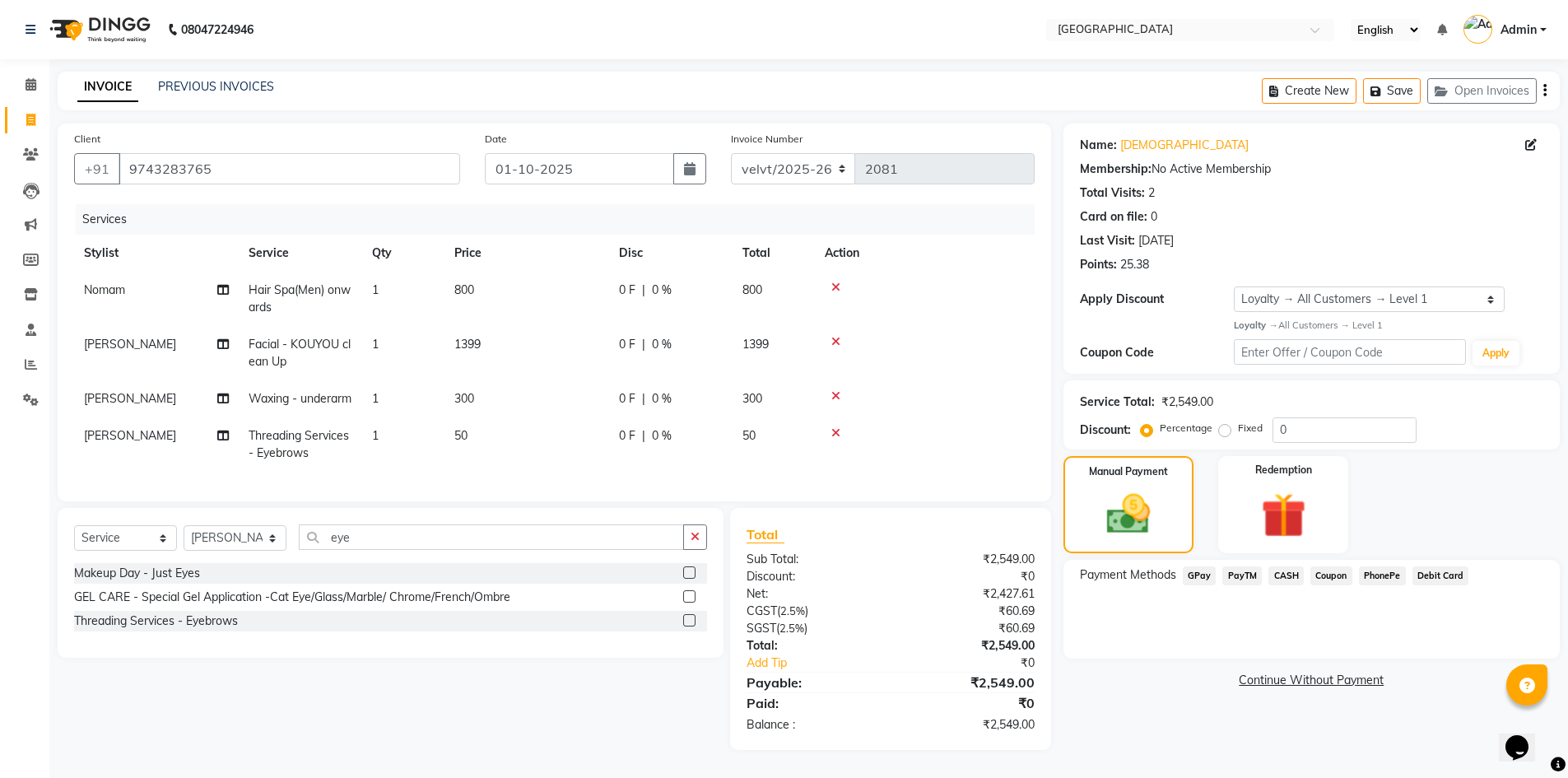
click at [1378, 571] on span "PhonePe" at bounding box center [1382, 576] width 47 height 19
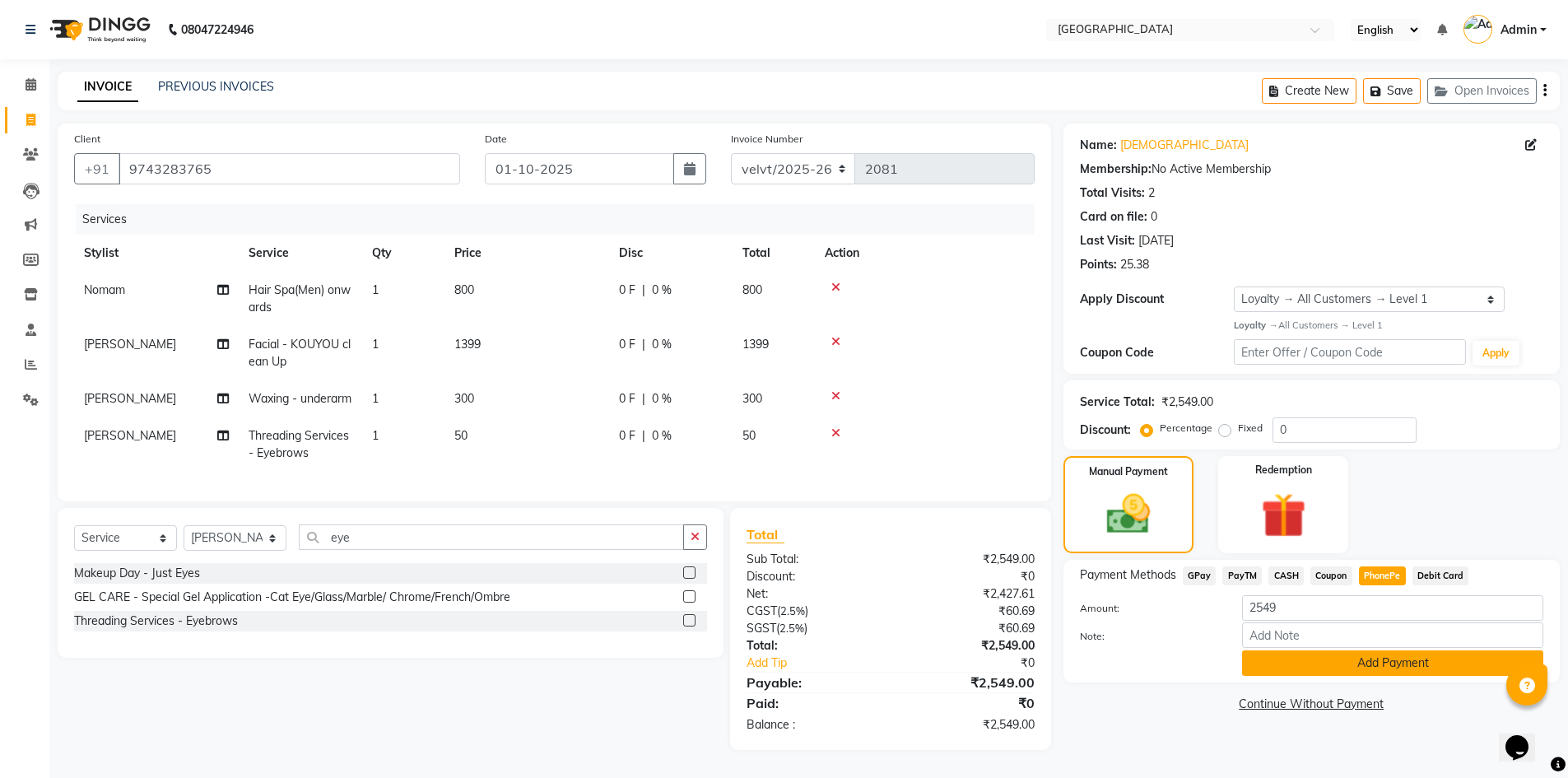
click at [1328, 658] on button "Add Payment" at bounding box center [1393, 662] width 301 height 25
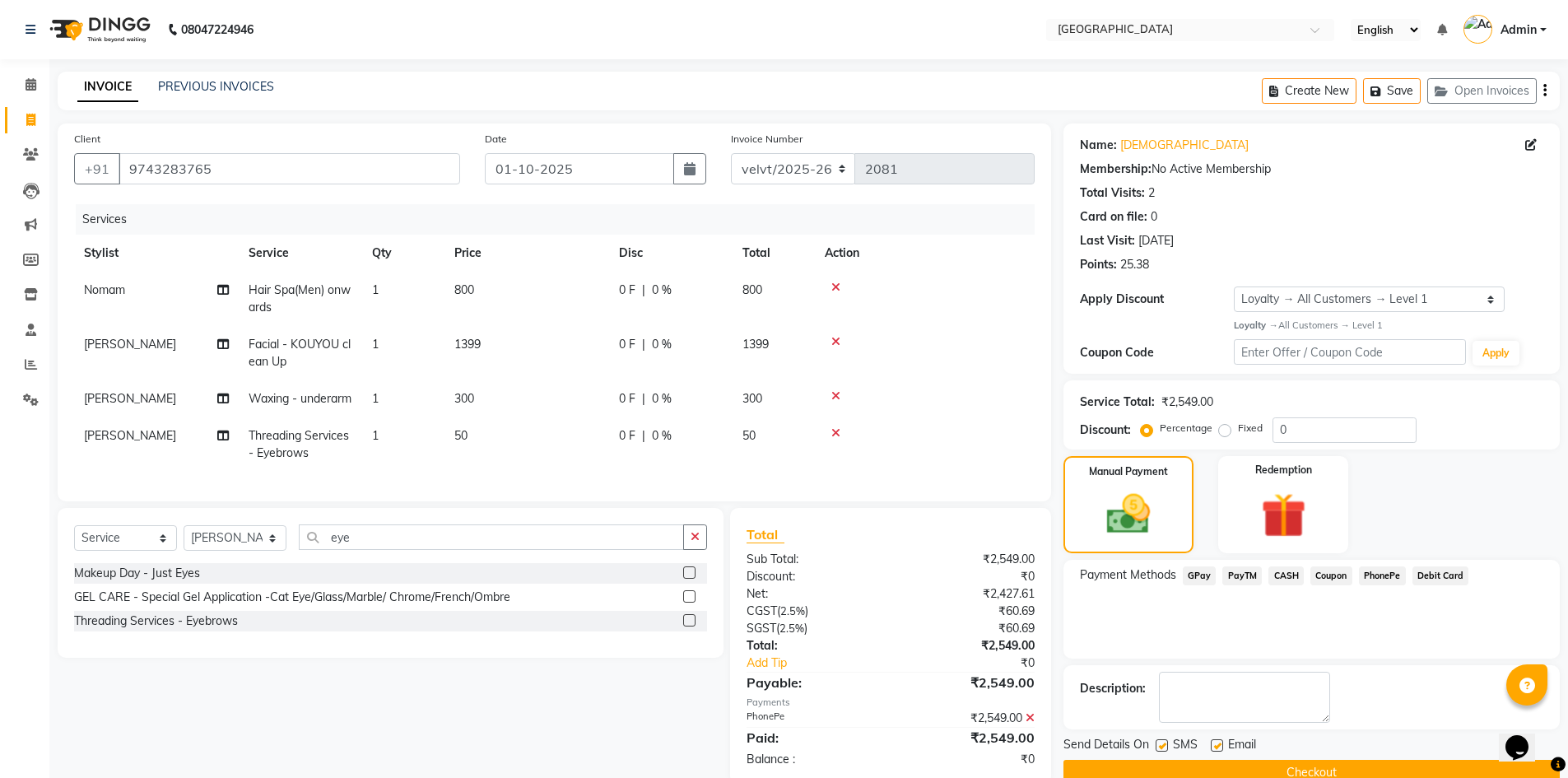
click at [1160, 746] on label at bounding box center [1162, 746] width 12 height 12
click at [1160, 746] on input "checkbox" at bounding box center [1161, 746] width 10 height 11
click at [1217, 745] on label at bounding box center [1217, 746] width 12 height 12
click at [1217, 745] on input "checkbox" at bounding box center [1216, 746] width 10 height 11
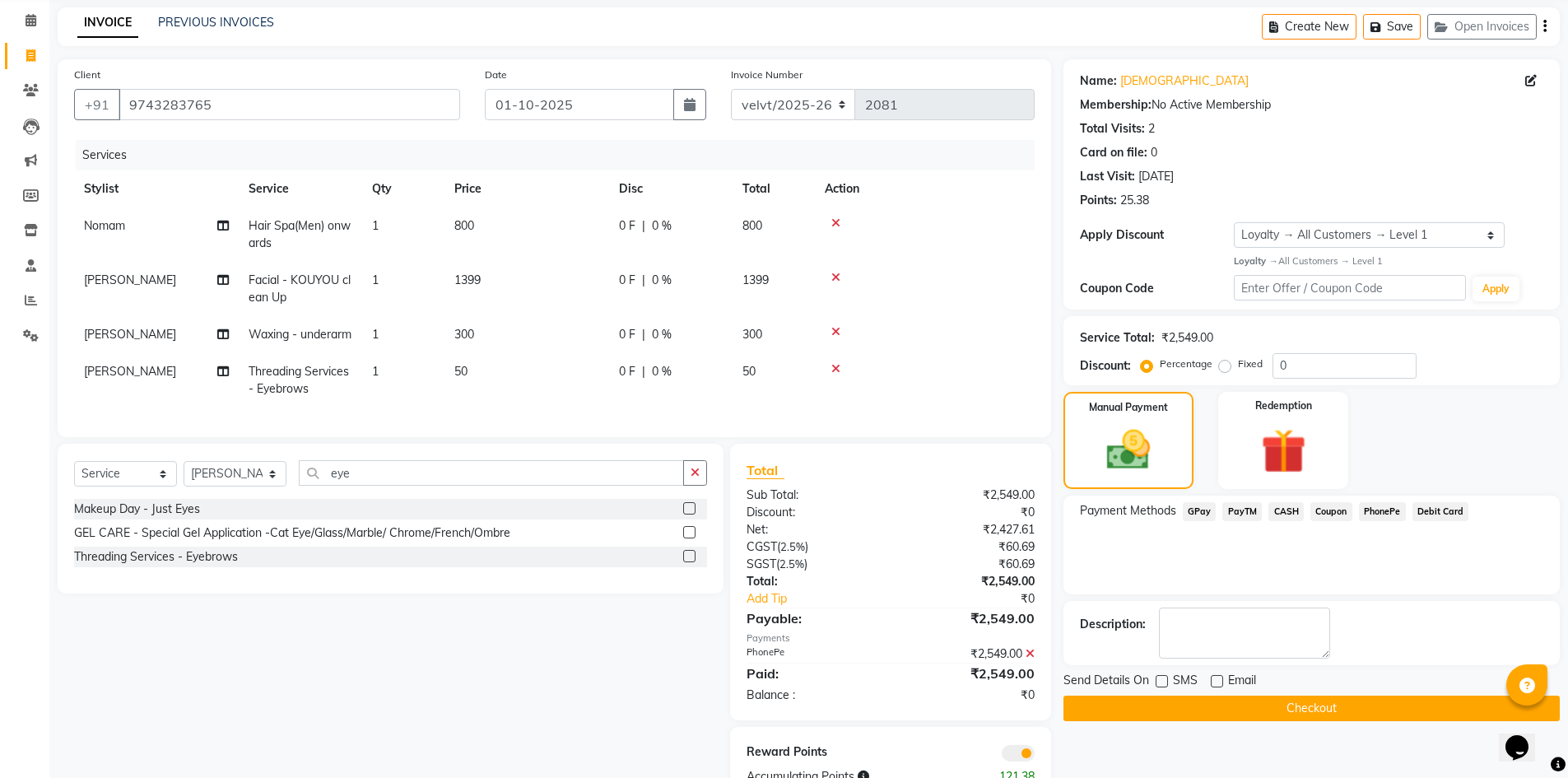
scroll to position [143, 0]
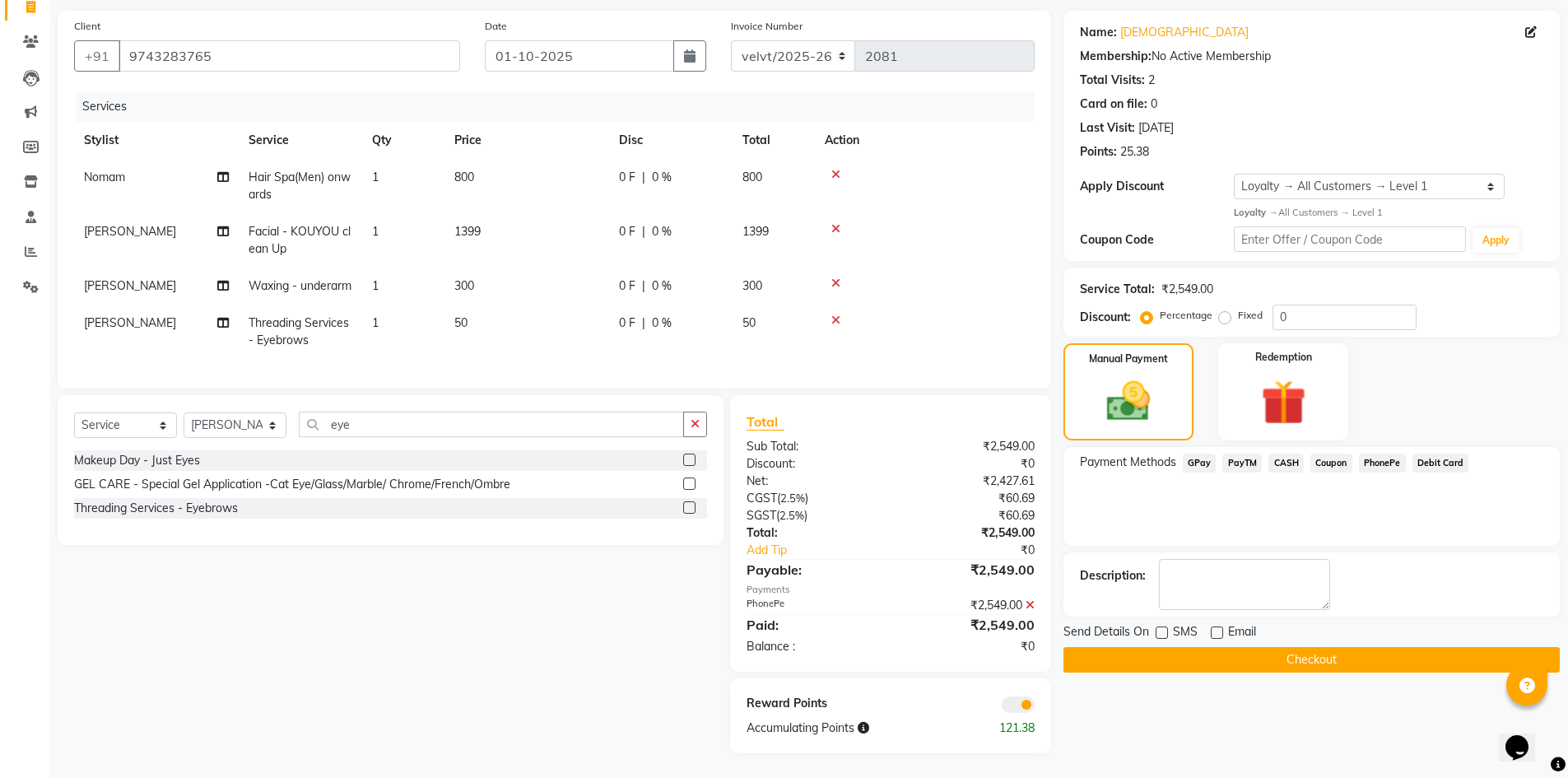
click at [1238, 647] on button "Checkout" at bounding box center [1311, 659] width 496 height 25
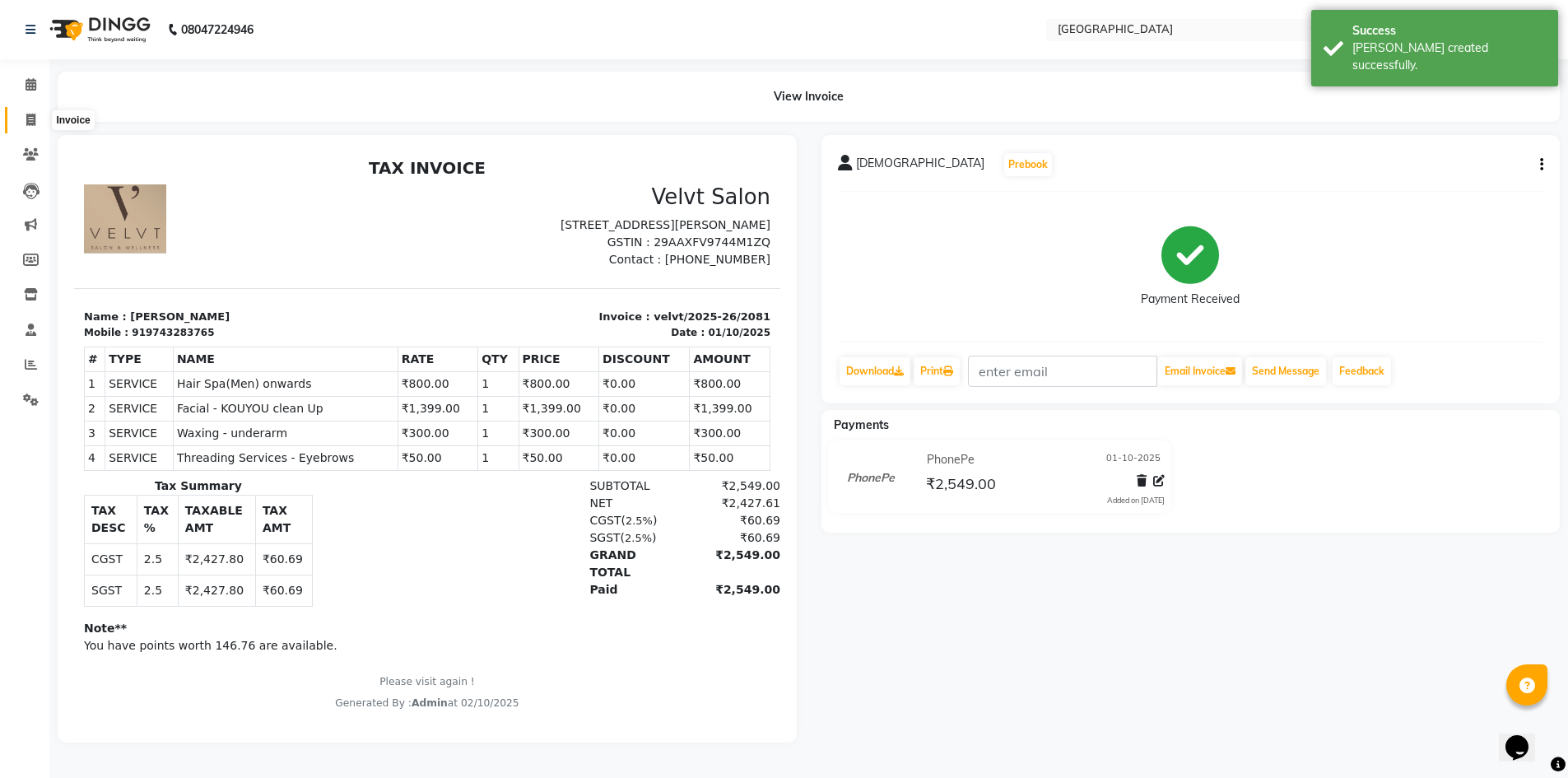
drag, startPoint x: 25, startPoint y: 118, endPoint x: 92, endPoint y: 129, distance: 67.9
click at [26, 118] on icon at bounding box center [31, 120] width 9 height 12
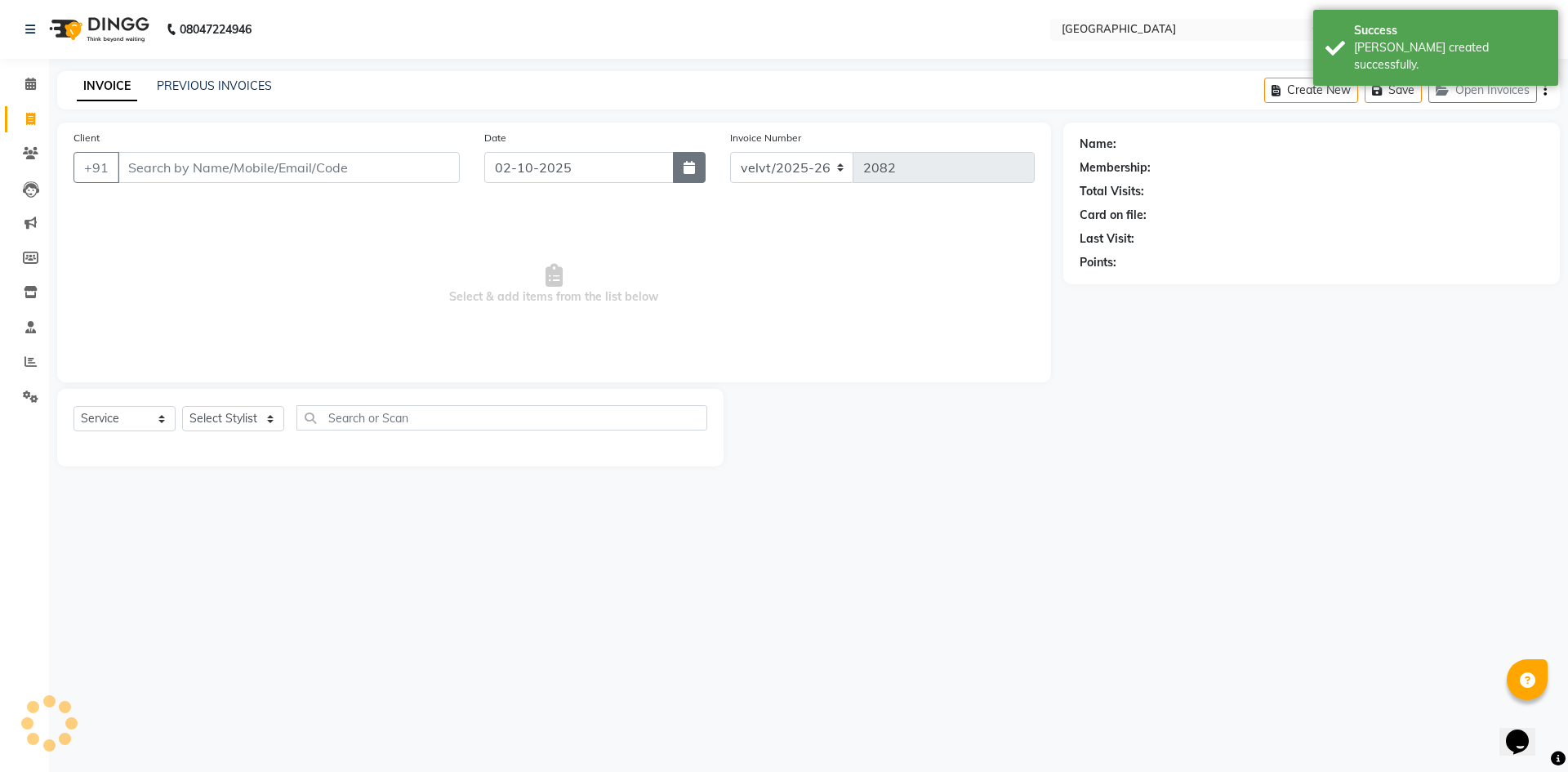
click at [681, 167] on button "button" at bounding box center [689, 168] width 33 height 31
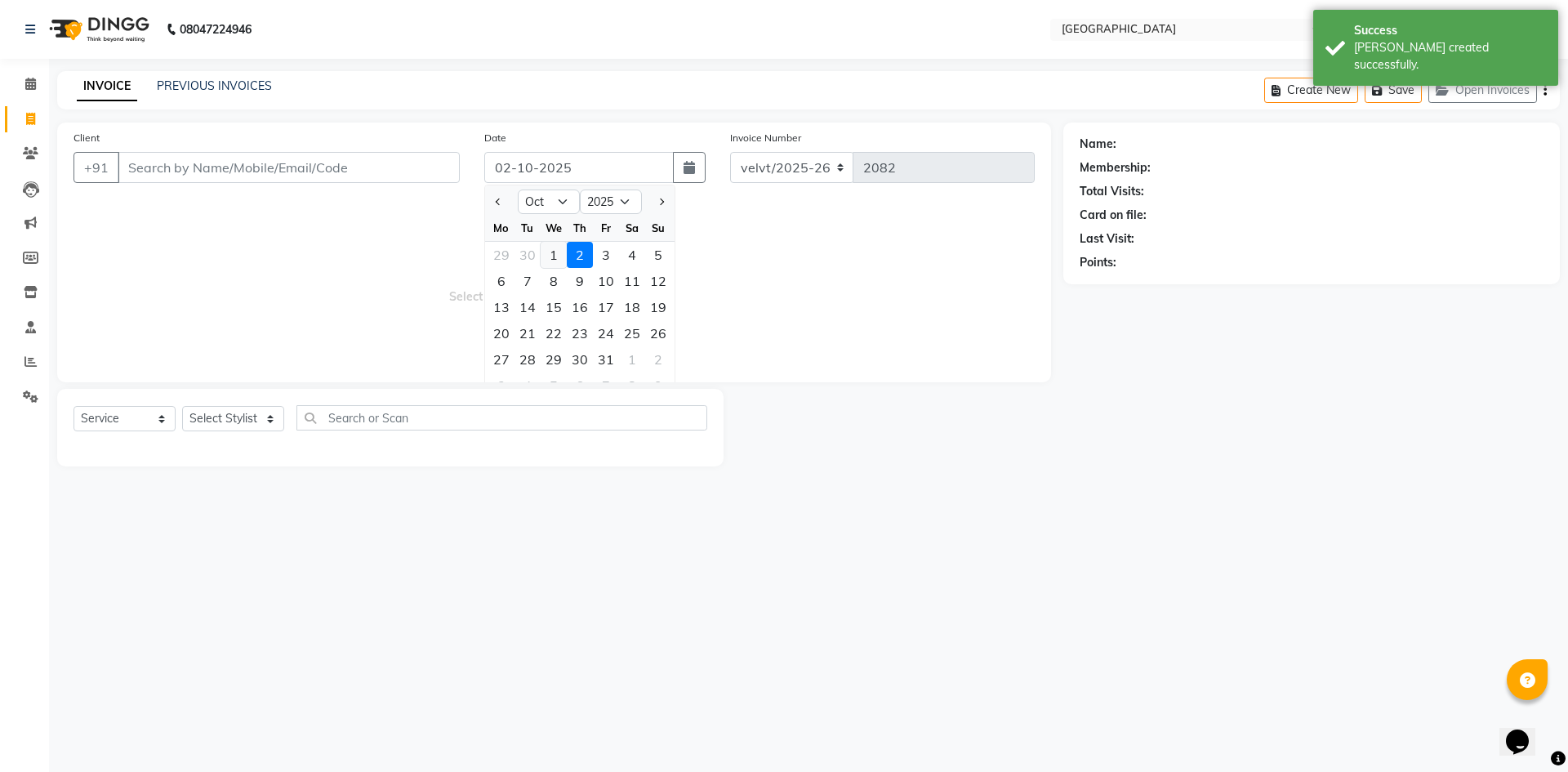
click at [558, 254] on div "1" at bounding box center [554, 254] width 26 height 26
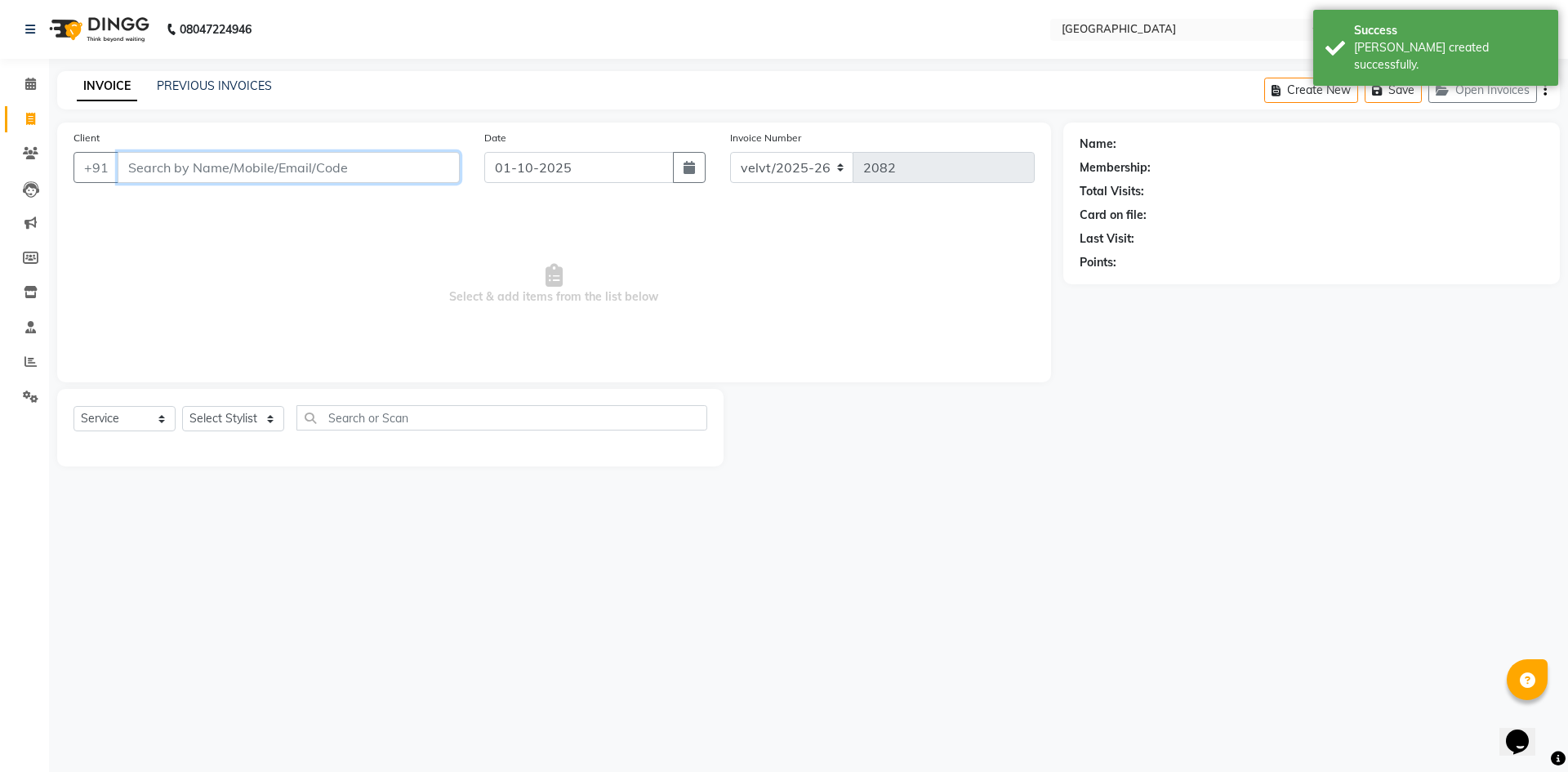
click at [177, 164] on input "Client" at bounding box center [288, 168] width 342 height 31
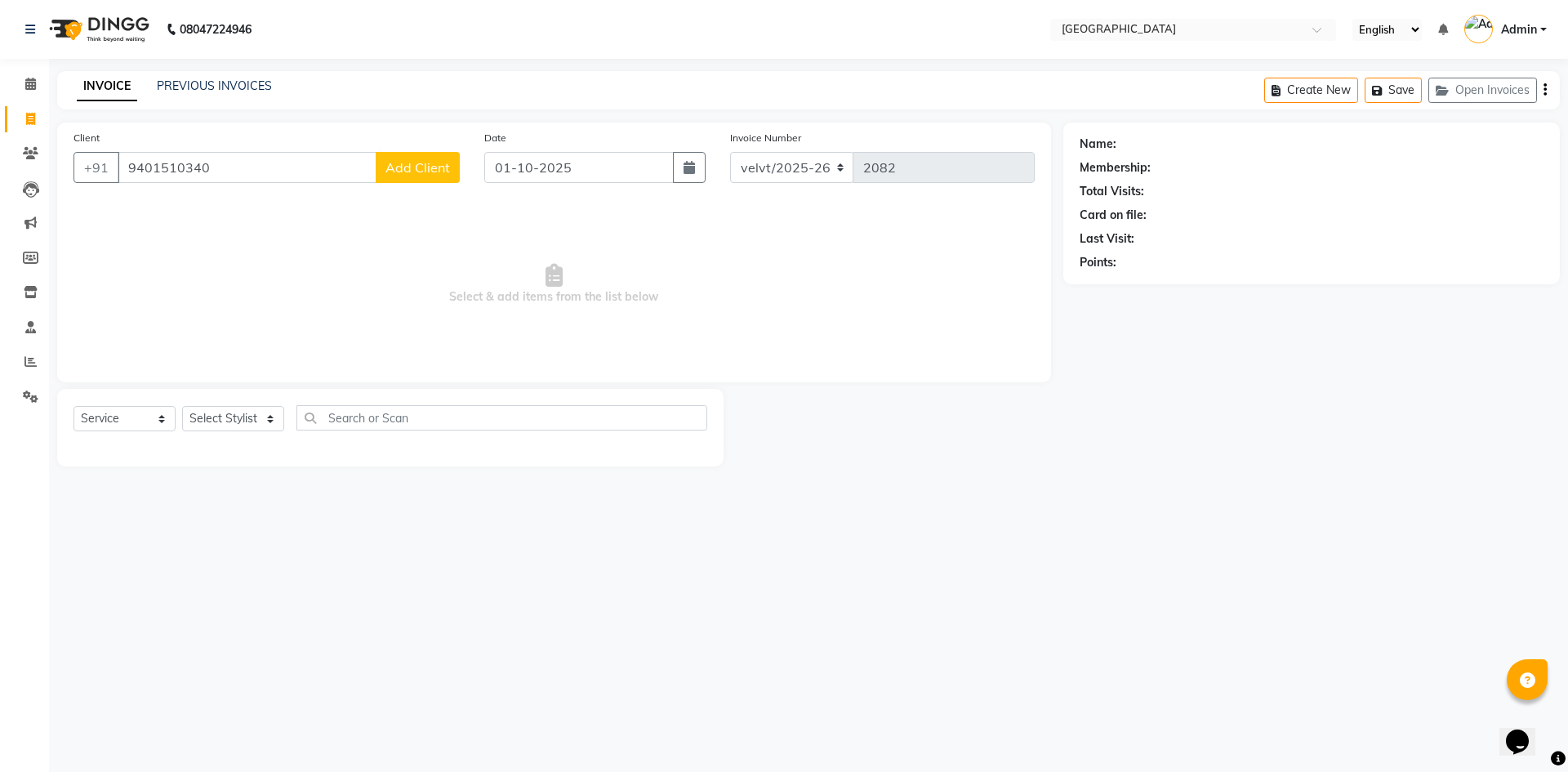
click at [420, 169] on span "Add Client" at bounding box center [418, 167] width 64 height 16
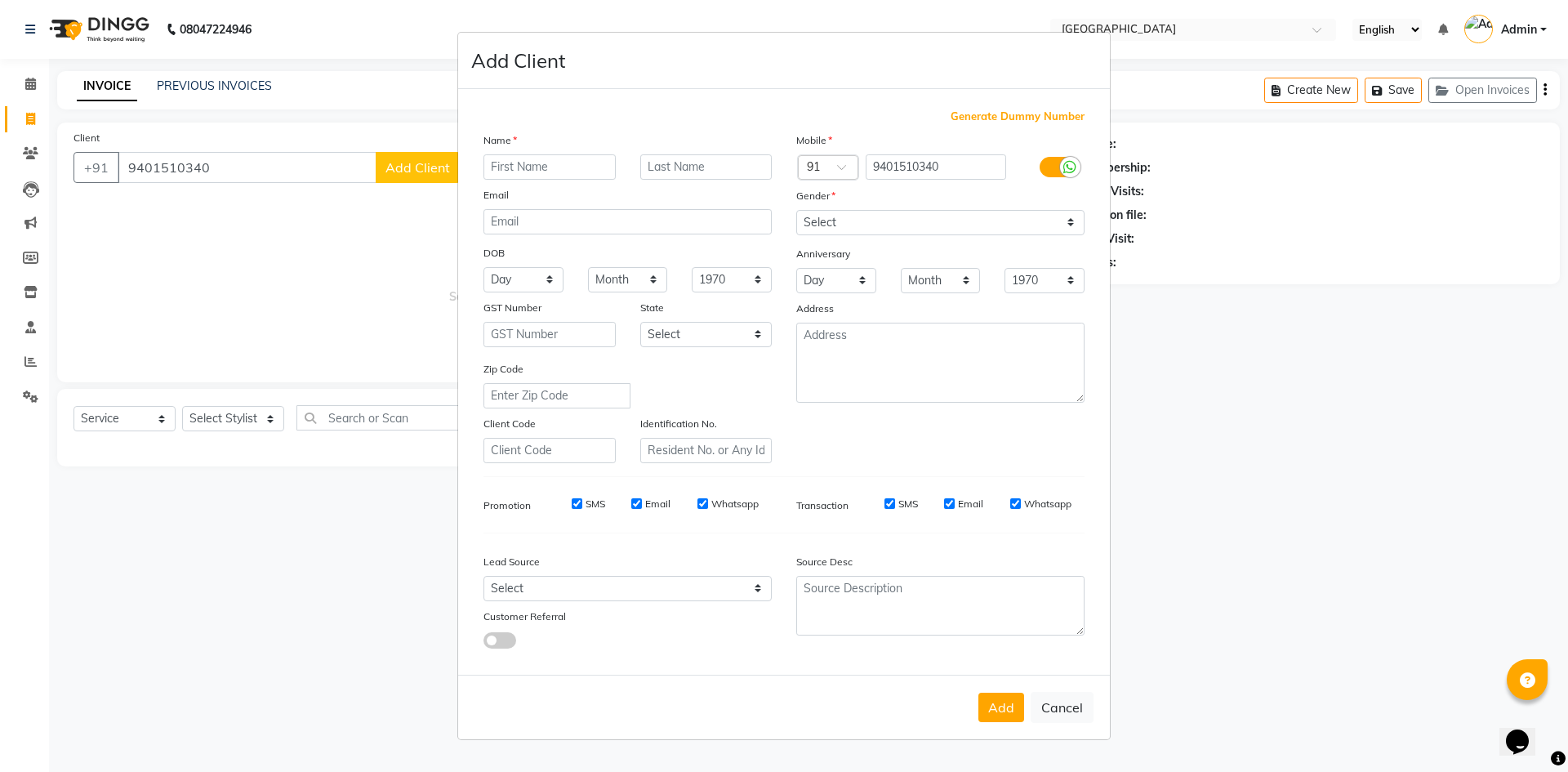
click at [531, 156] on input "text" at bounding box center [550, 167] width 132 height 25
click at [839, 226] on select "Select Male Female Other Prefer Not To Say" at bounding box center [940, 222] width 288 height 25
click at [796, 210] on select "Select Male Female Other Prefer Not To Say" at bounding box center [940, 222] width 288 height 25
click at [1005, 708] on button "Add" at bounding box center [1001, 708] width 46 height 30
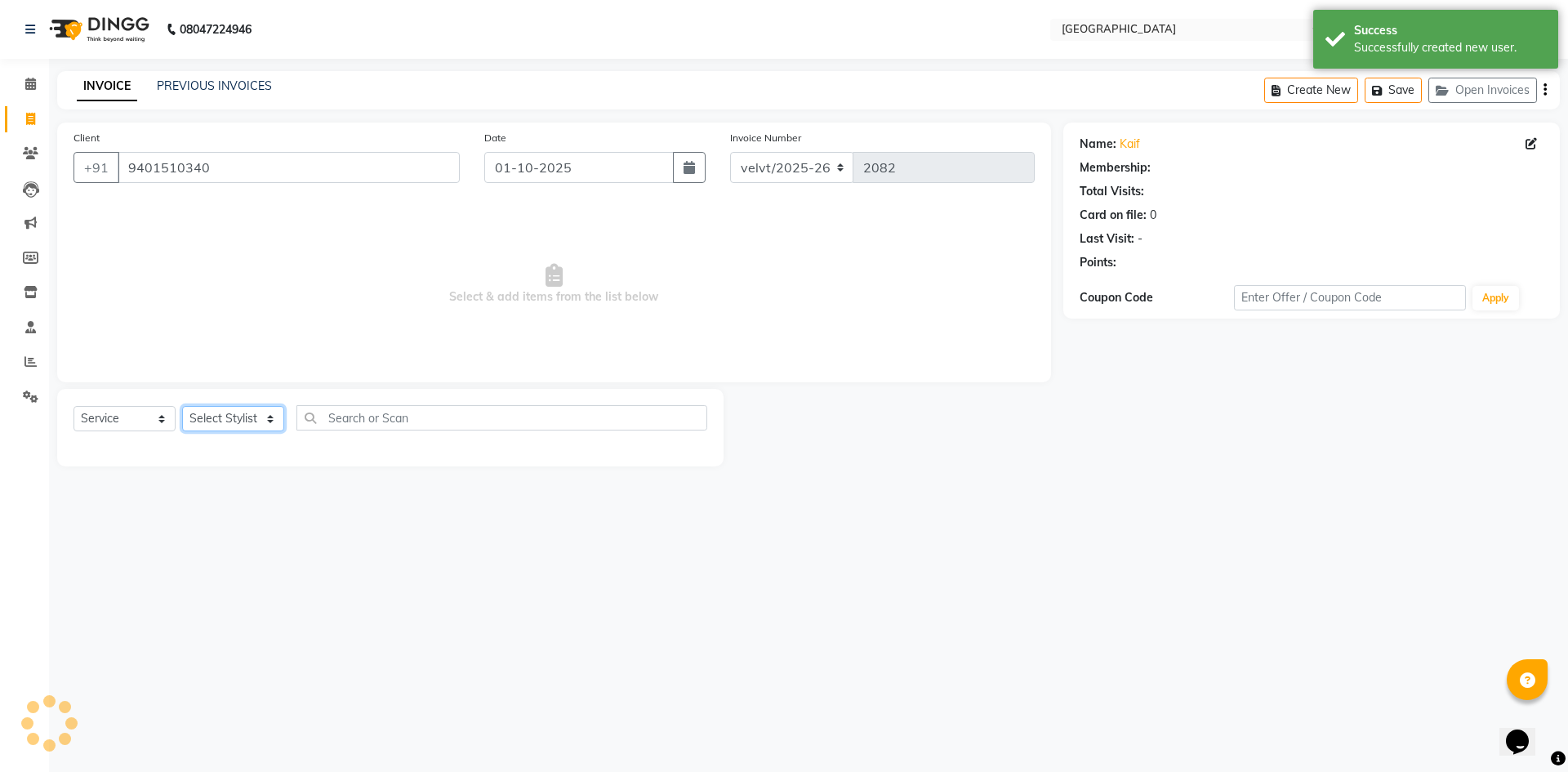
click at [244, 417] on select "Select Stylist Aameer Barkha Kaif Nandini Anchan Nomam Roma Tabrej Zaid" at bounding box center [234, 419] width 102 height 25
click at [182, 406] on select "Select Stylist Aameer Barkha Kaif Nandini Anchan Nomam Roma Tabrej Zaid" at bounding box center [234, 419] width 102 height 25
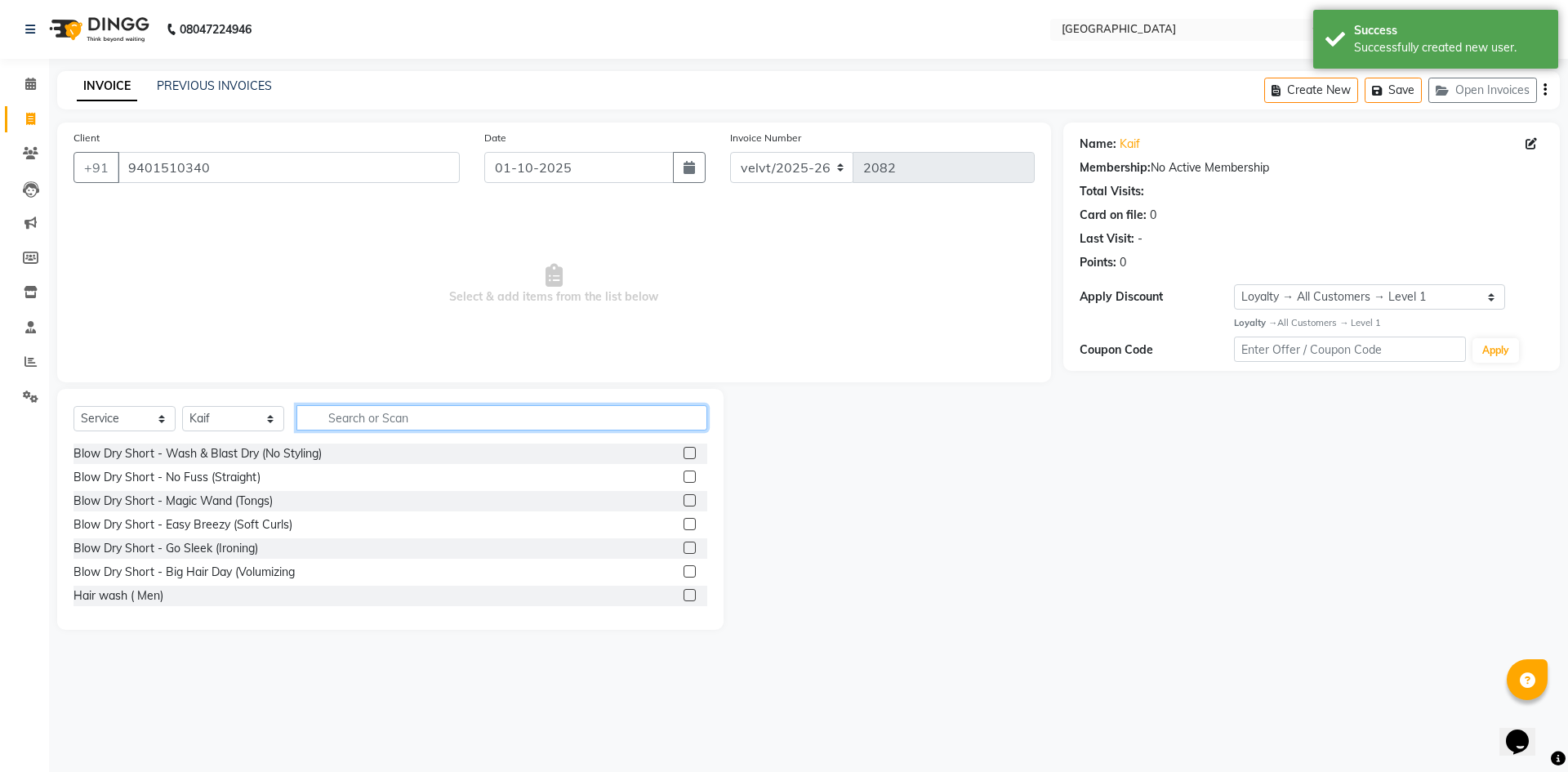
click at [379, 421] on input "text" at bounding box center [501, 418] width 411 height 25
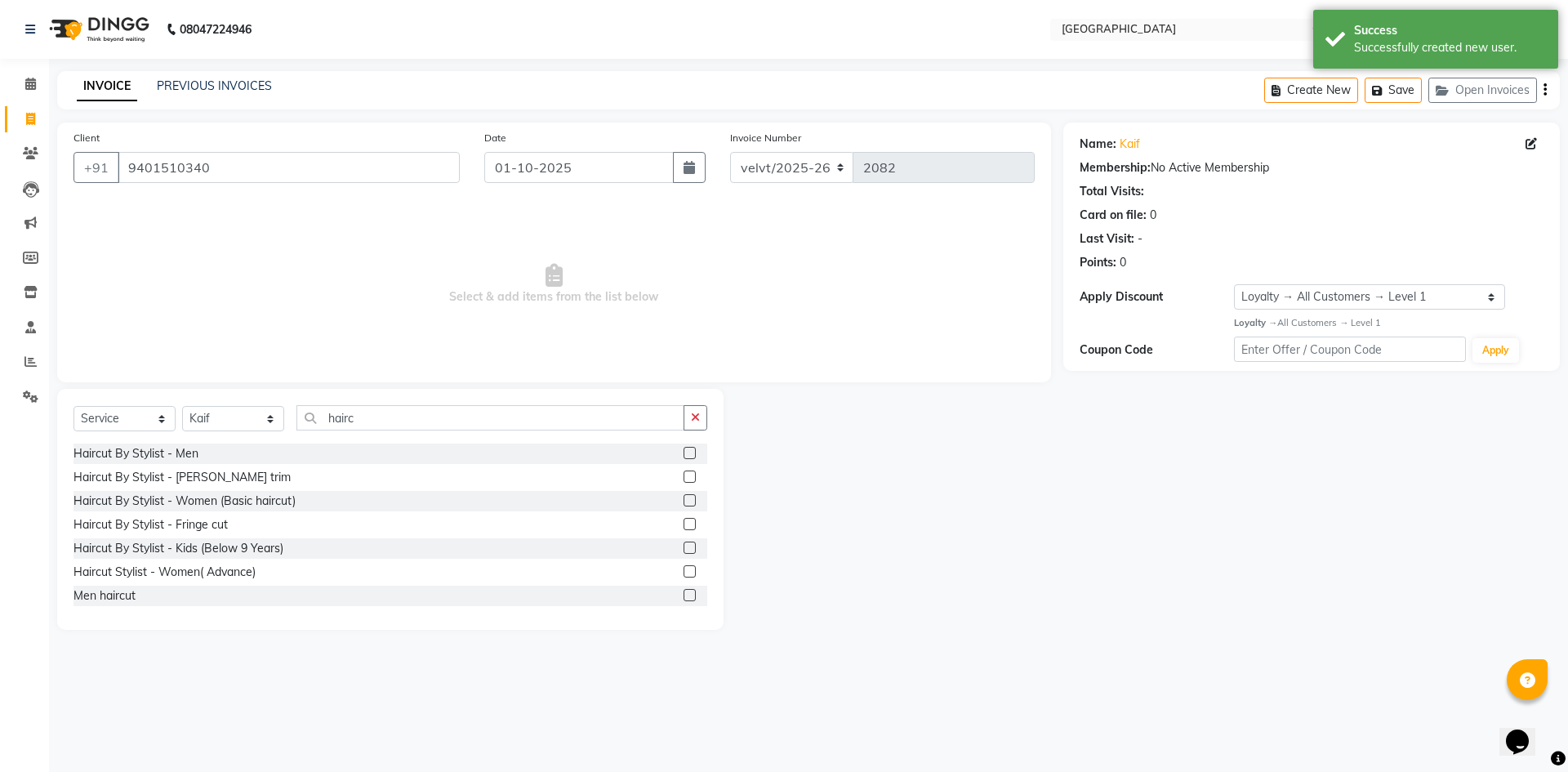
click at [683, 448] on label at bounding box center [689, 453] width 12 height 12
click at [683, 448] on input "checkbox" at bounding box center [688, 453] width 10 height 10
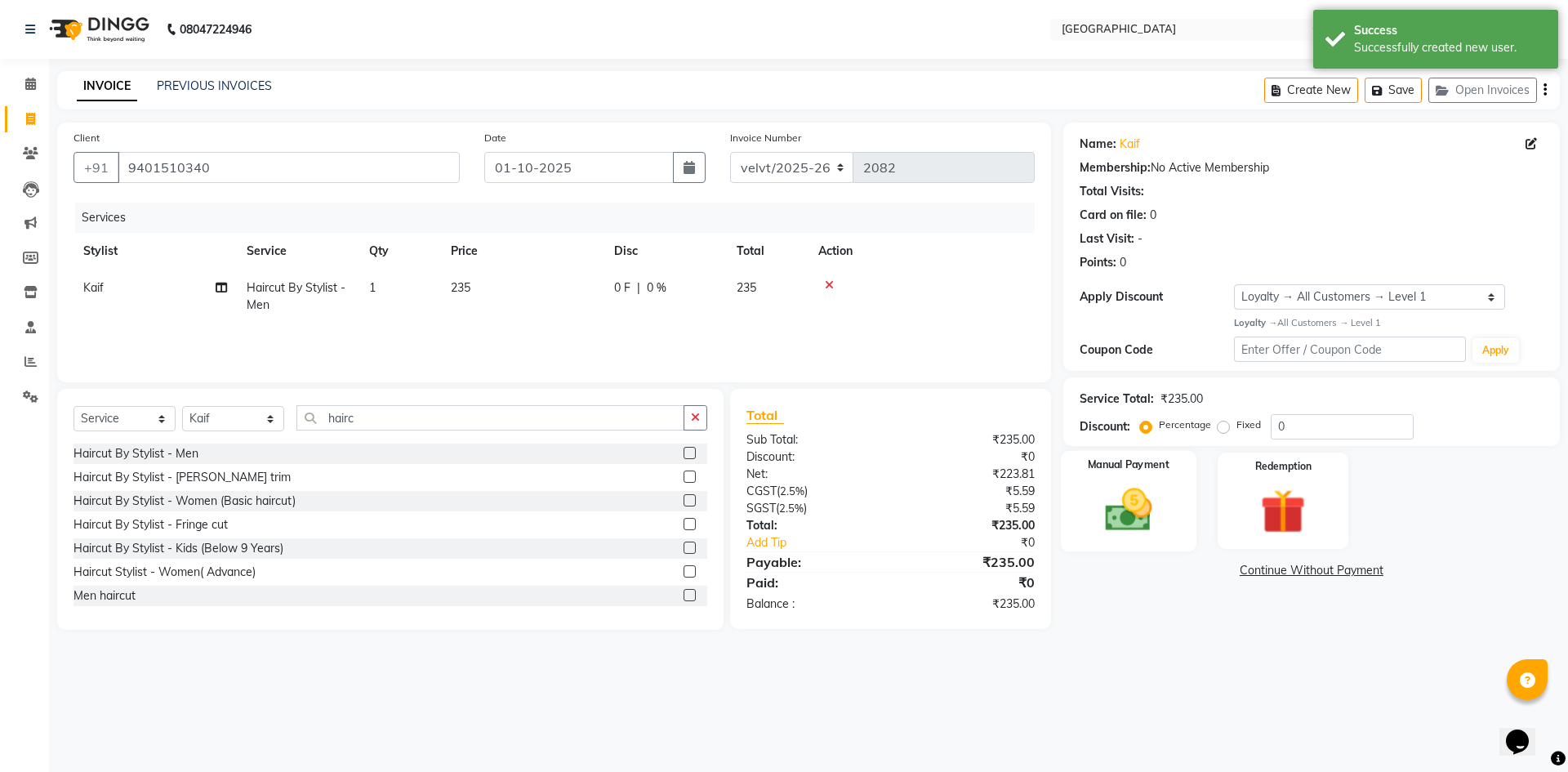
click at [1151, 508] on img at bounding box center [1128, 510] width 76 height 54
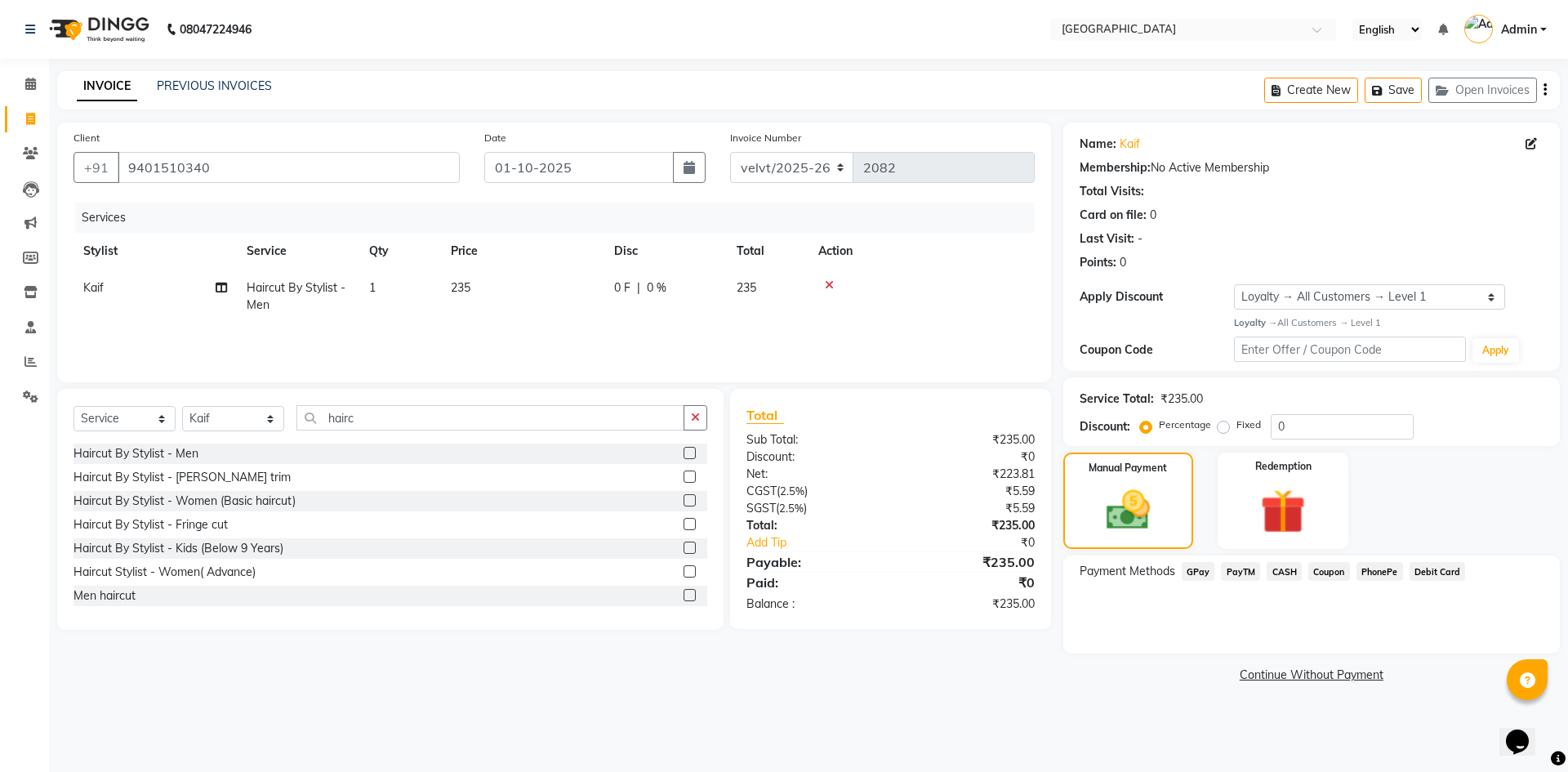
click at [1380, 566] on span "PhonePe" at bounding box center [1380, 571] width 47 height 19
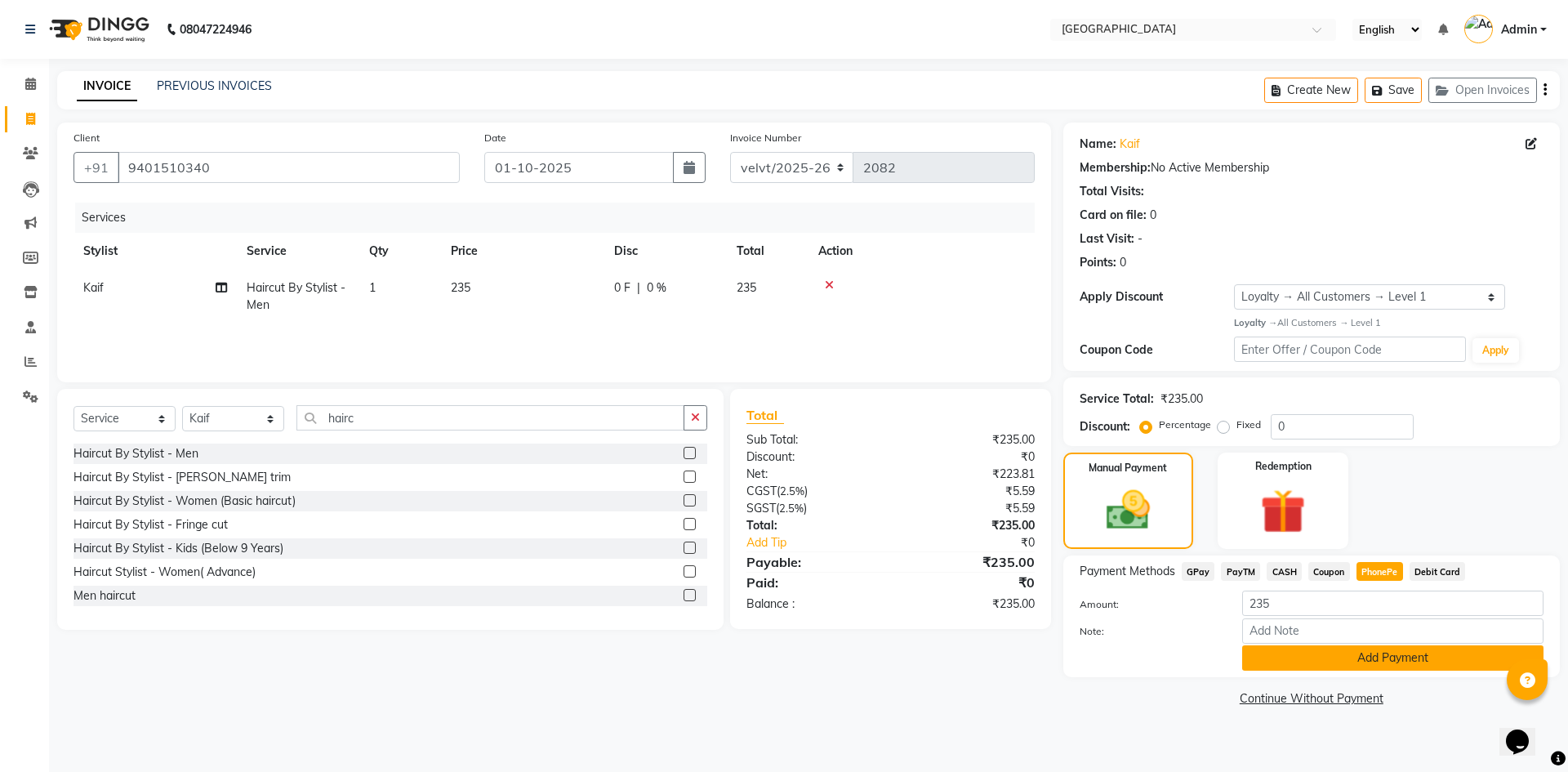
click at [1321, 654] on button "Add Payment" at bounding box center [1393, 657] width 301 height 25
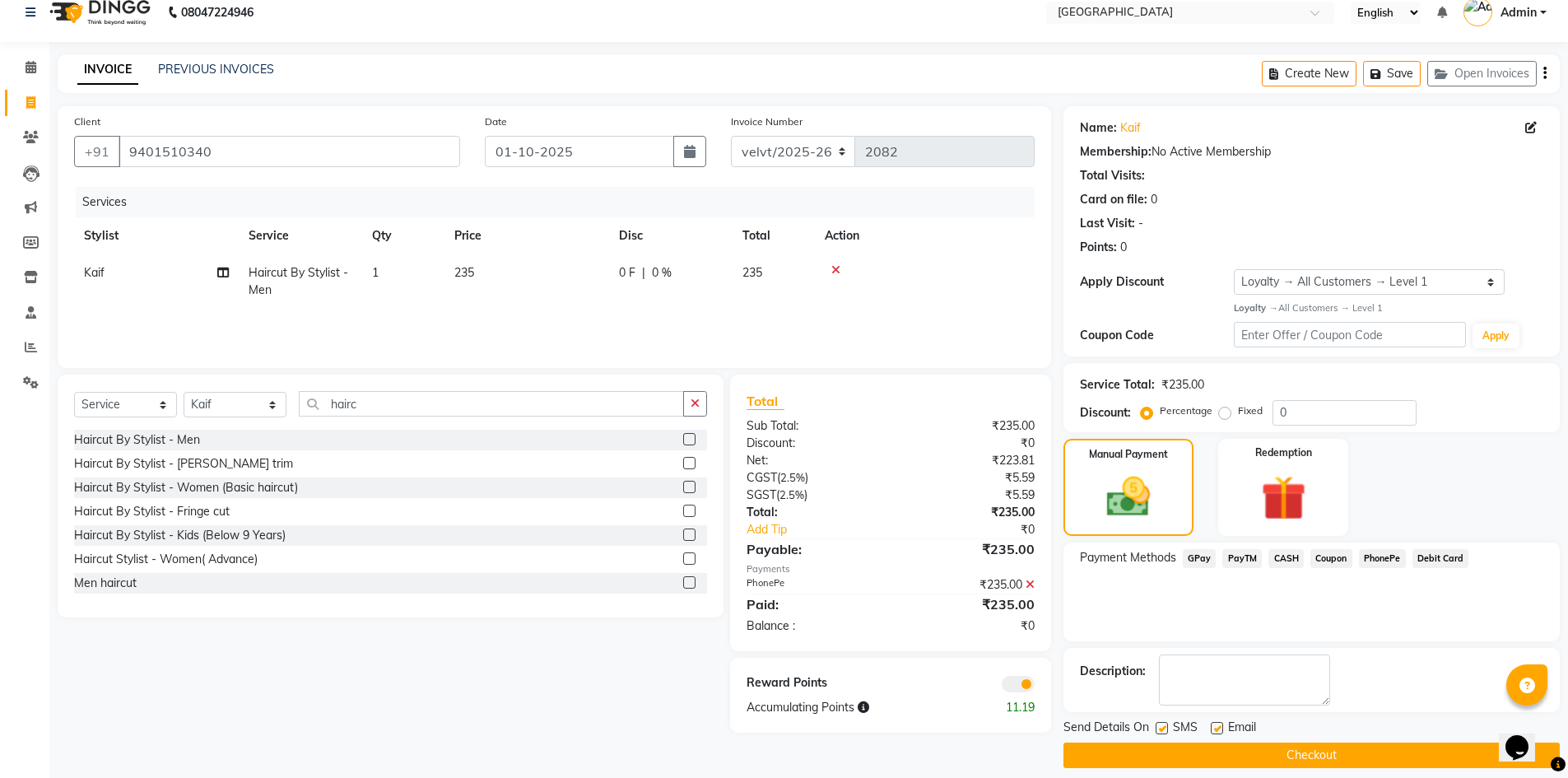
scroll to position [32, 0]
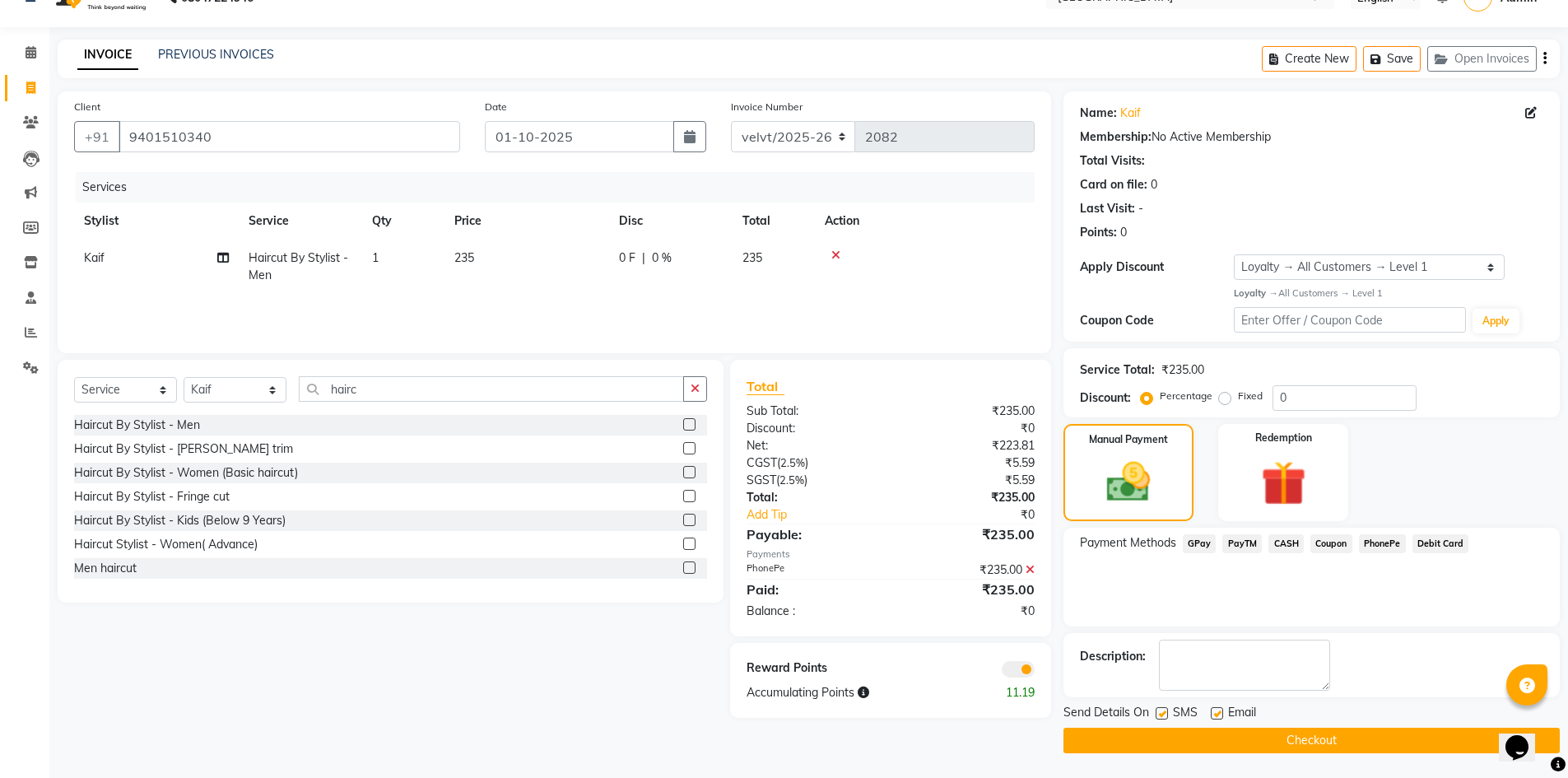
click at [1161, 711] on label at bounding box center [1162, 713] width 12 height 12
click at [1161, 711] on input "checkbox" at bounding box center [1161, 714] width 10 height 11
click at [1214, 714] on label at bounding box center [1217, 713] width 12 height 12
click at [1214, 714] on input "checkbox" at bounding box center [1216, 714] width 10 height 11
click at [1298, 739] on button "Checkout" at bounding box center [1311, 740] width 496 height 25
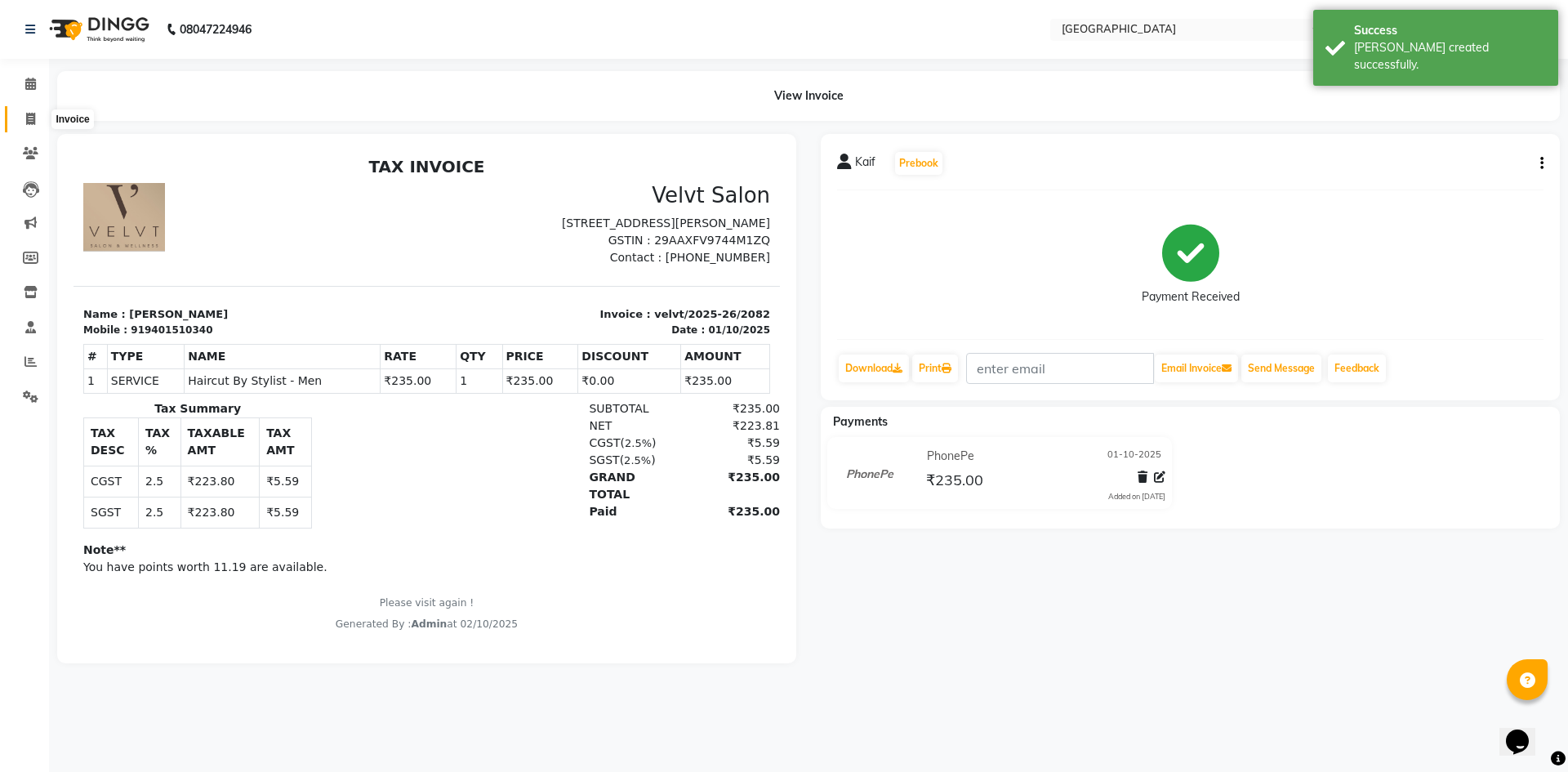
click at [19, 113] on span at bounding box center [30, 120] width 29 height 19
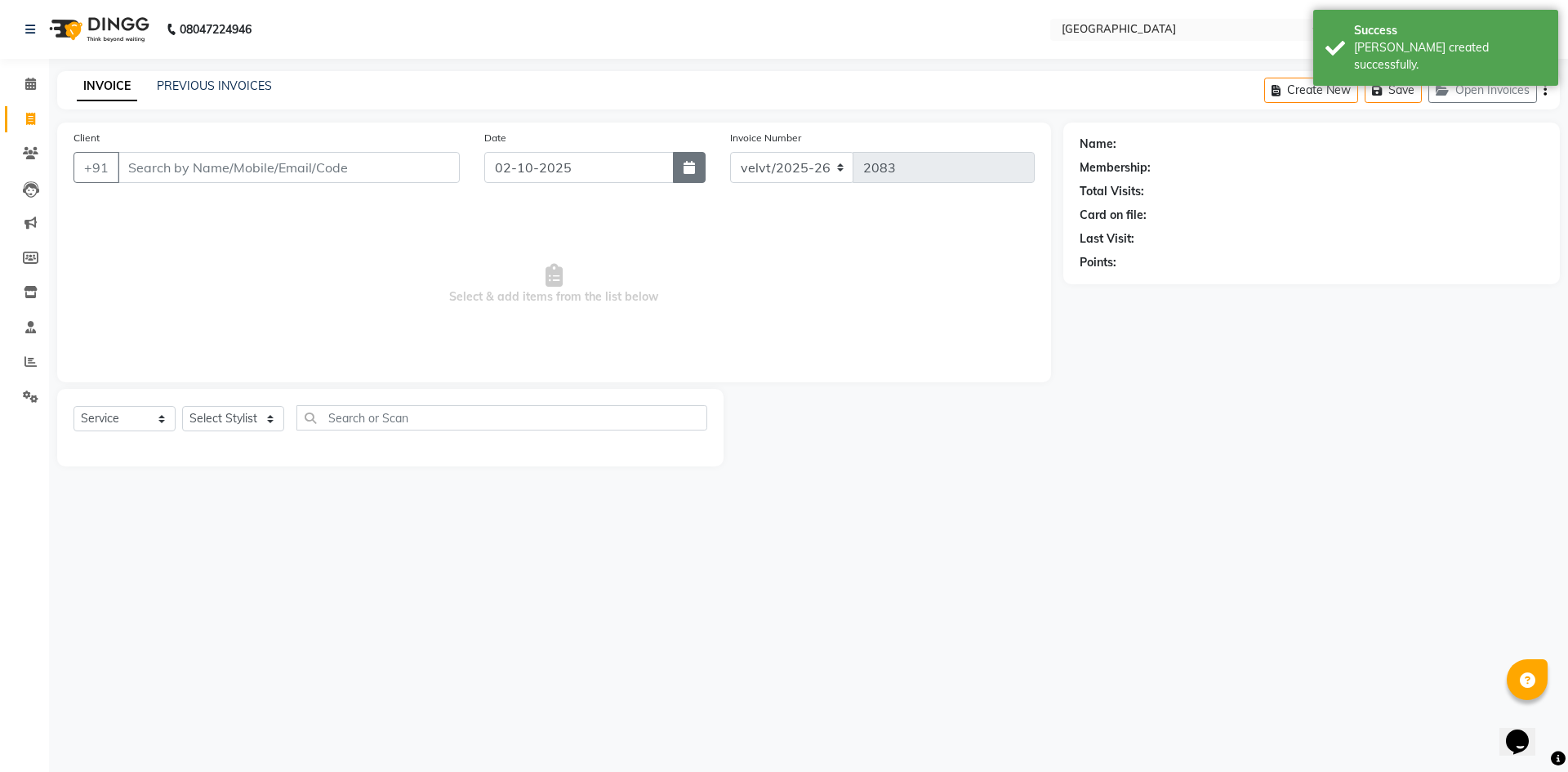
click at [692, 168] on icon "button" at bounding box center [688, 167] width 11 height 13
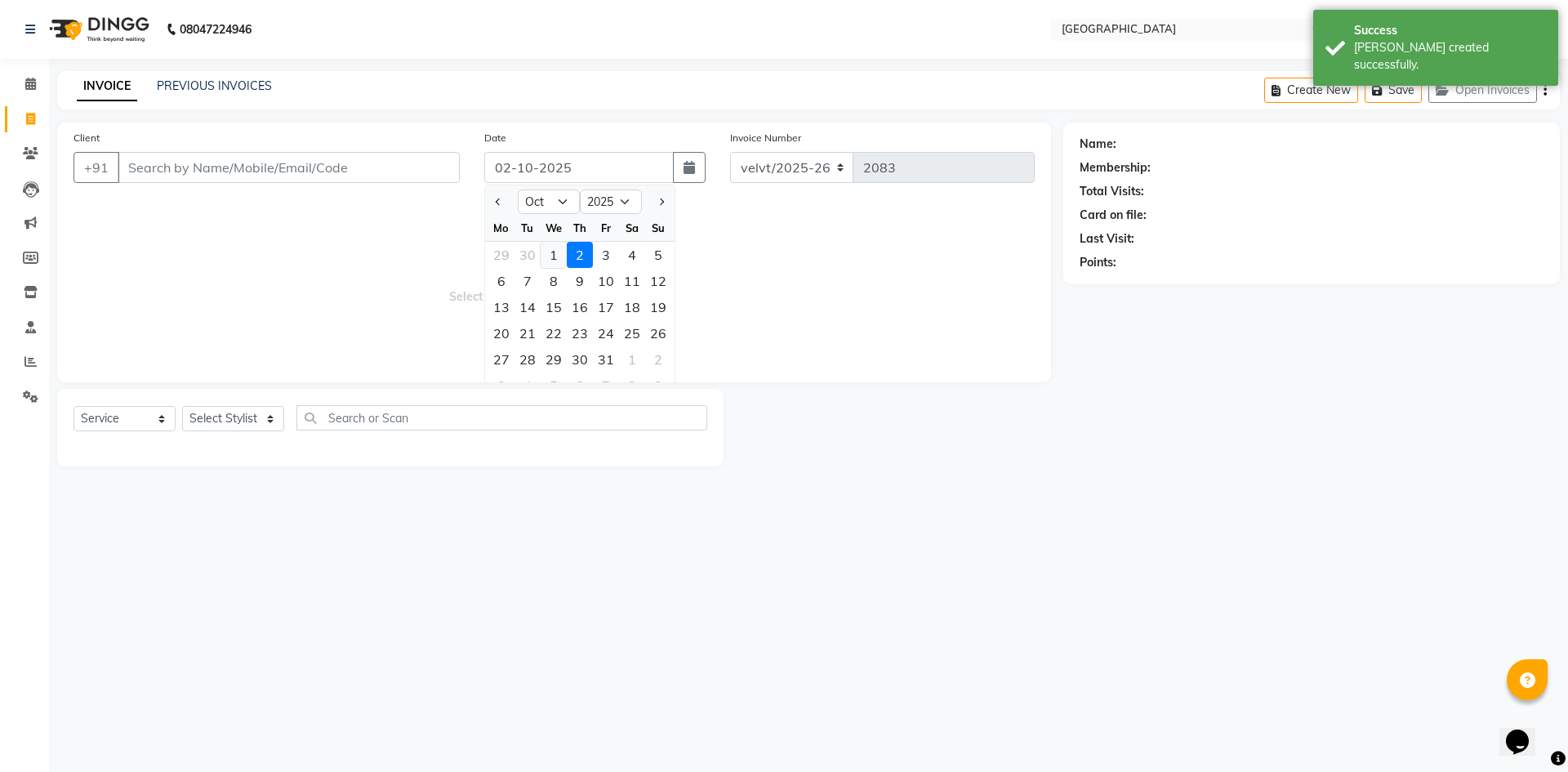
click at [552, 248] on div "1" at bounding box center [554, 254] width 26 height 26
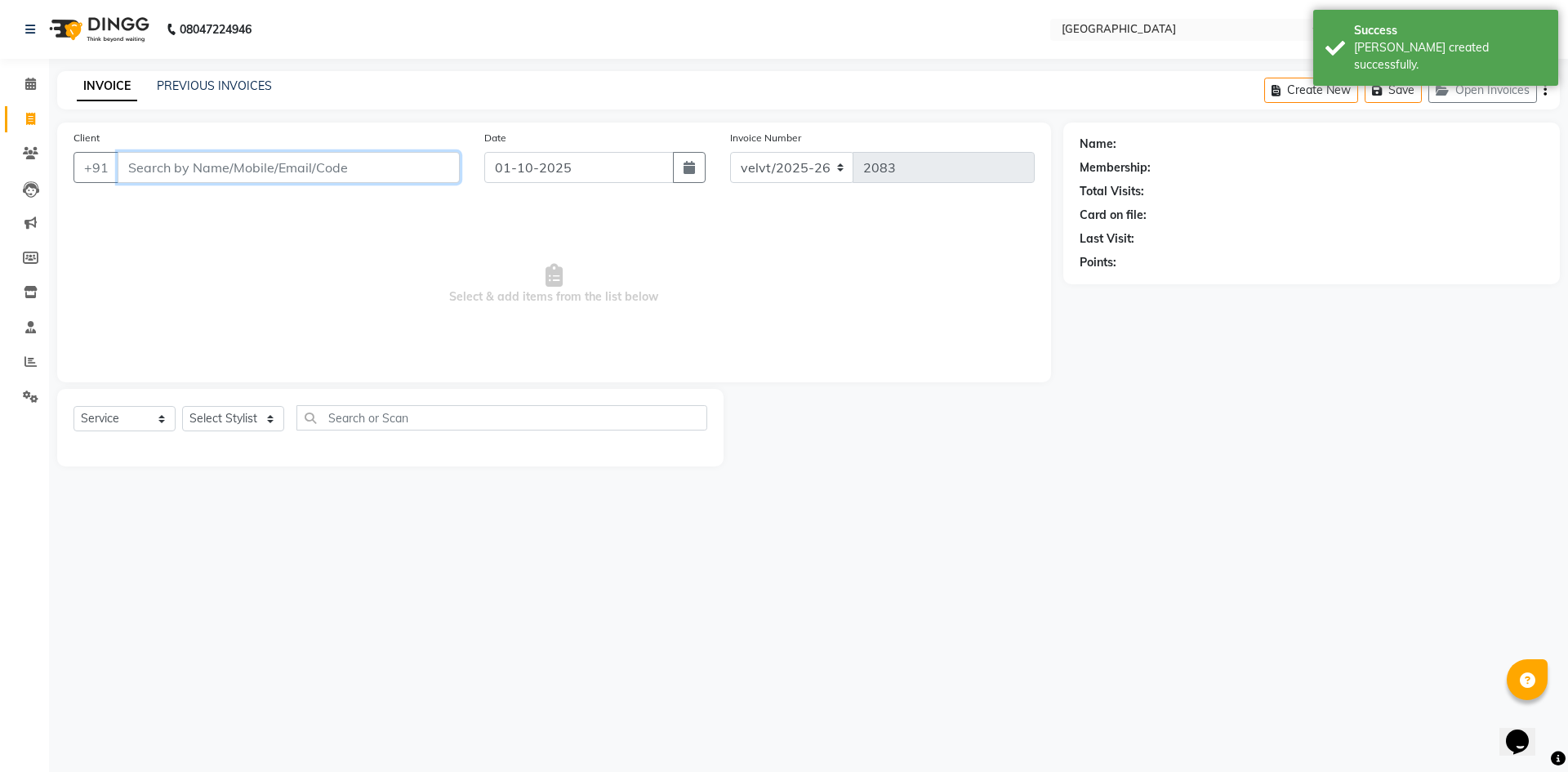
click at [184, 176] on input "Client" at bounding box center [288, 168] width 342 height 31
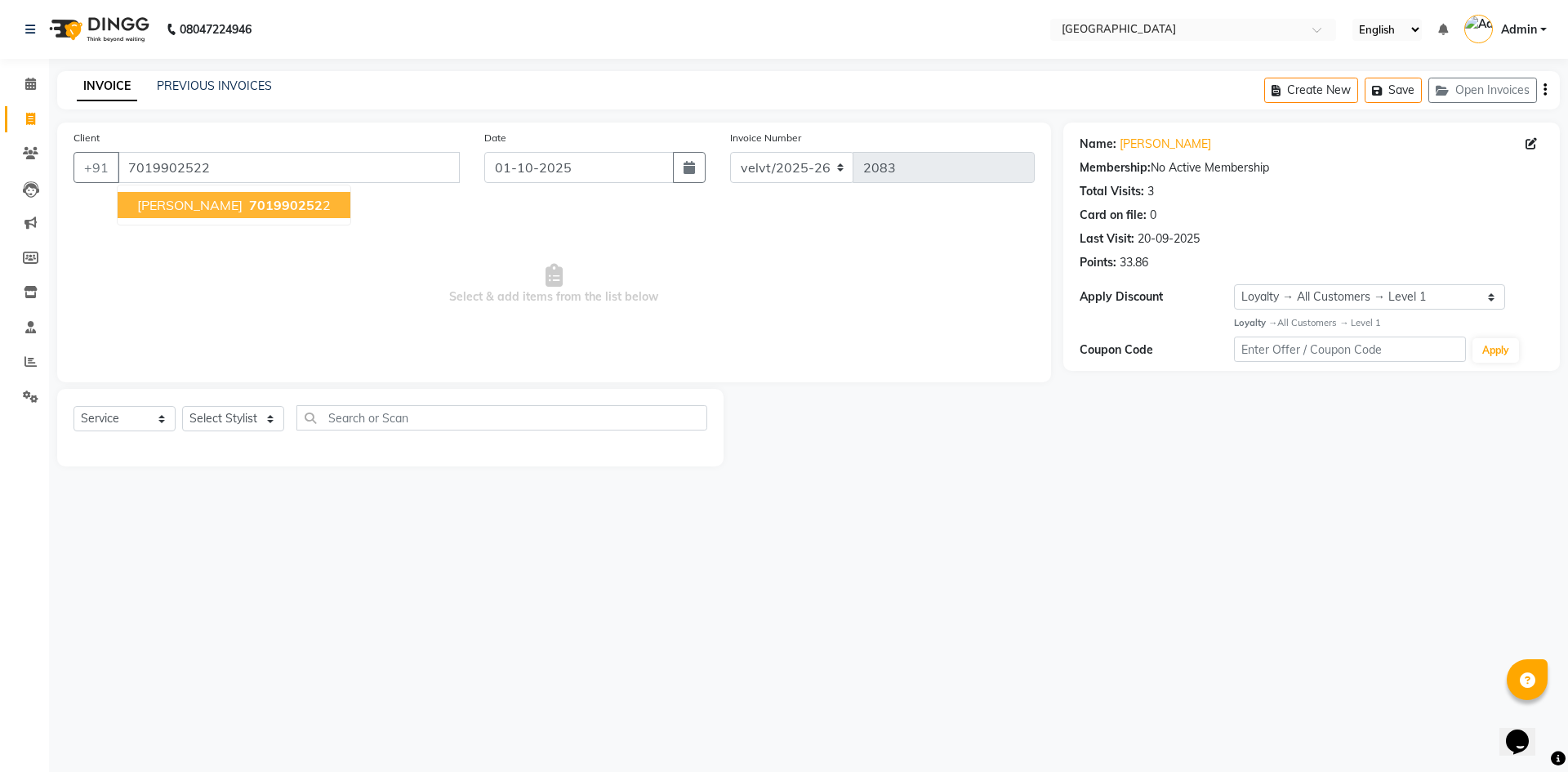
click at [249, 200] on span "701990252" at bounding box center [286, 205] width 74 height 16
click at [242, 405] on div "Select Service Product Membership Package Voucher Prepaid Gift Card Select Styl…" at bounding box center [391, 427] width 667 height 77
click at [210, 414] on select "Select Stylist Aameer Barkha Kaif Nandini Anchan Nomam Roma Tabrej Zaid" at bounding box center [234, 419] width 102 height 25
click at [182, 406] on select "Select Stylist Aameer Barkha Kaif Nandini Anchan Nomam Roma Tabrej Zaid" at bounding box center [234, 419] width 102 height 25
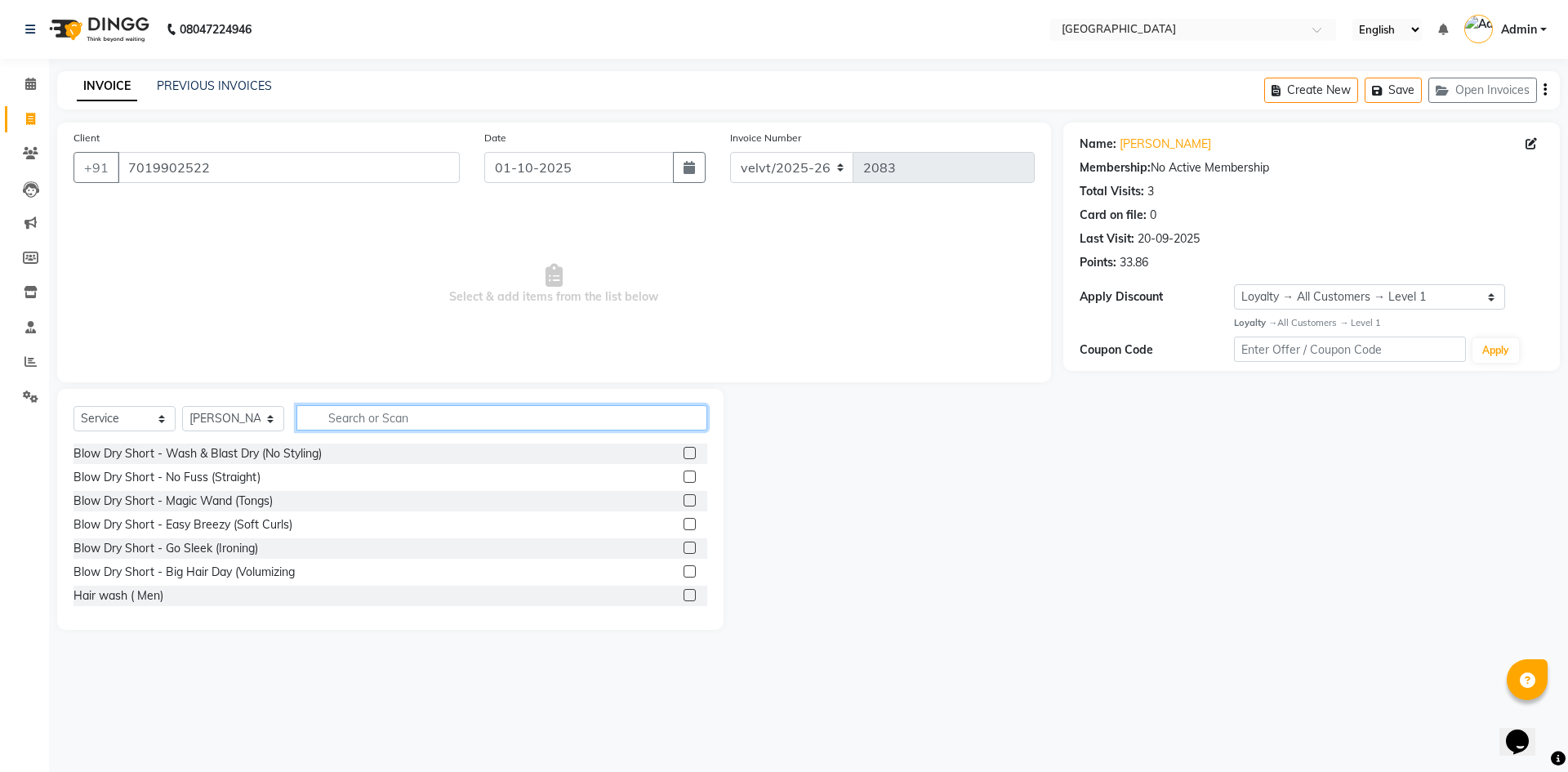
click at [364, 422] on input "text" at bounding box center [501, 418] width 411 height 25
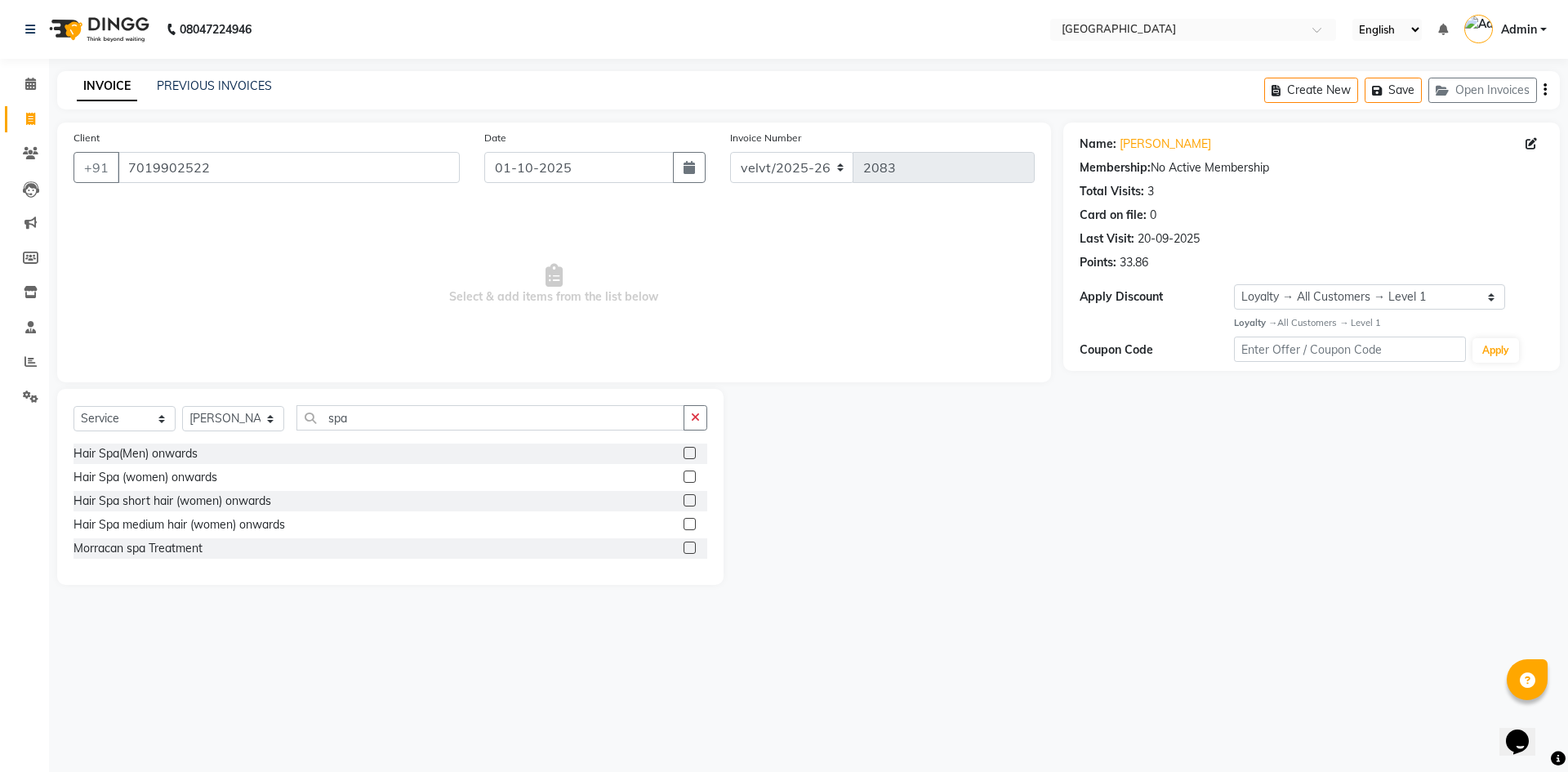
click at [691, 476] on label at bounding box center [689, 477] width 12 height 12
click at [691, 476] on input "checkbox" at bounding box center [688, 478] width 10 height 10
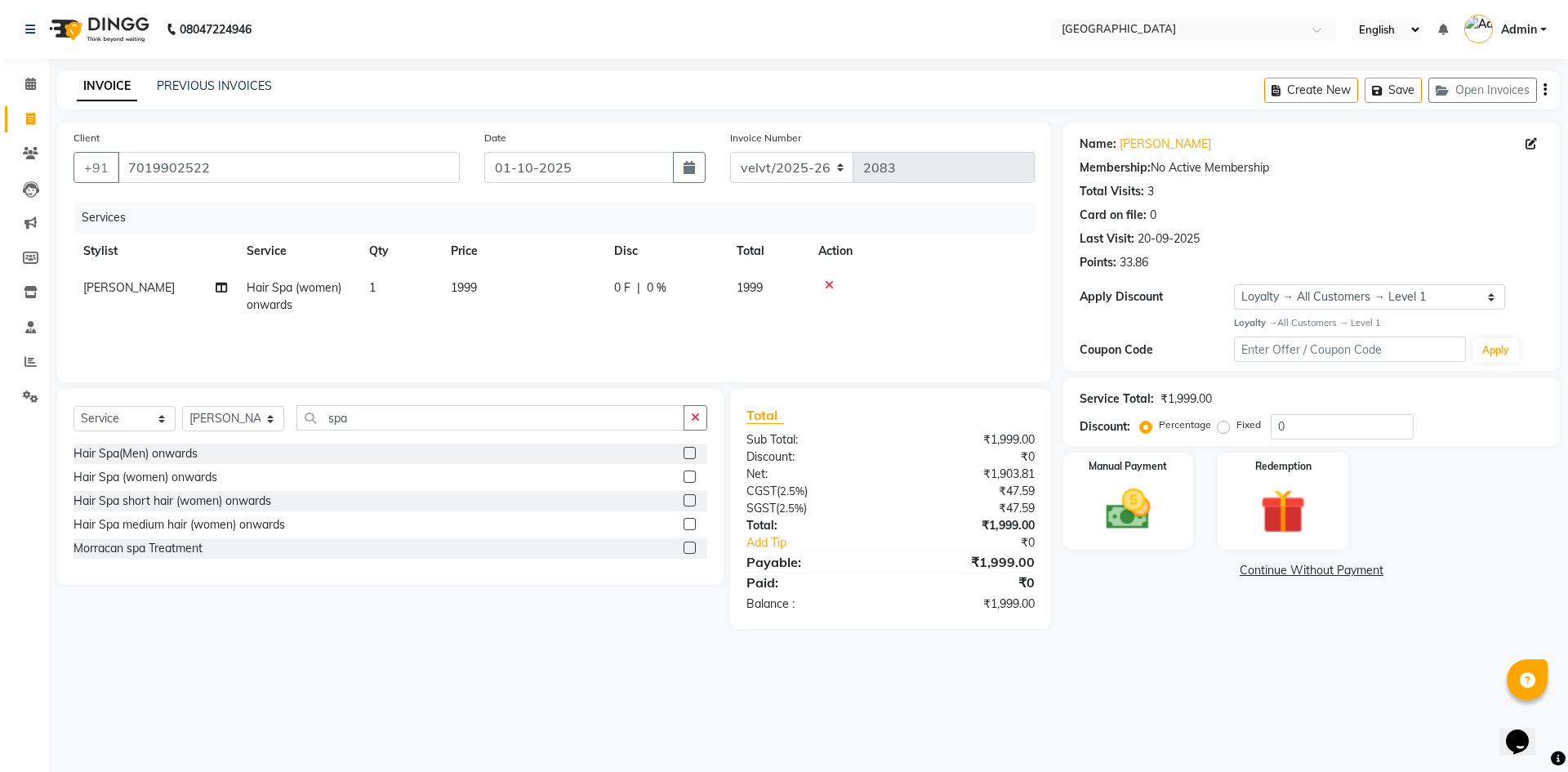
click at [689, 476] on label at bounding box center [689, 477] width 12 height 12
click at [689, 476] on input "checkbox" at bounding box center [688, 478] width 10 height 10
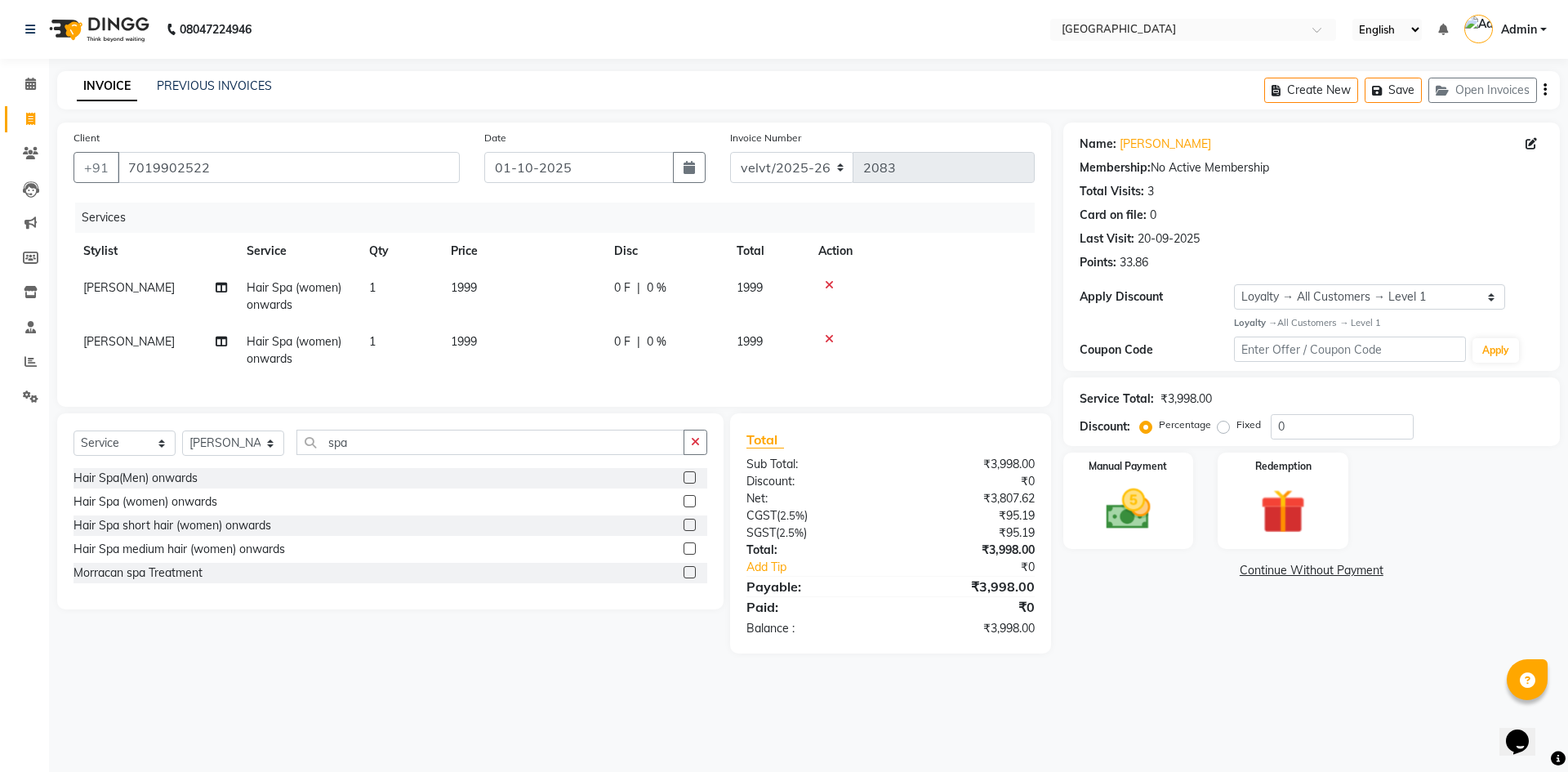
click at [448, 284] on td "1999" at bounding box center [523, 296] width 163 height 54
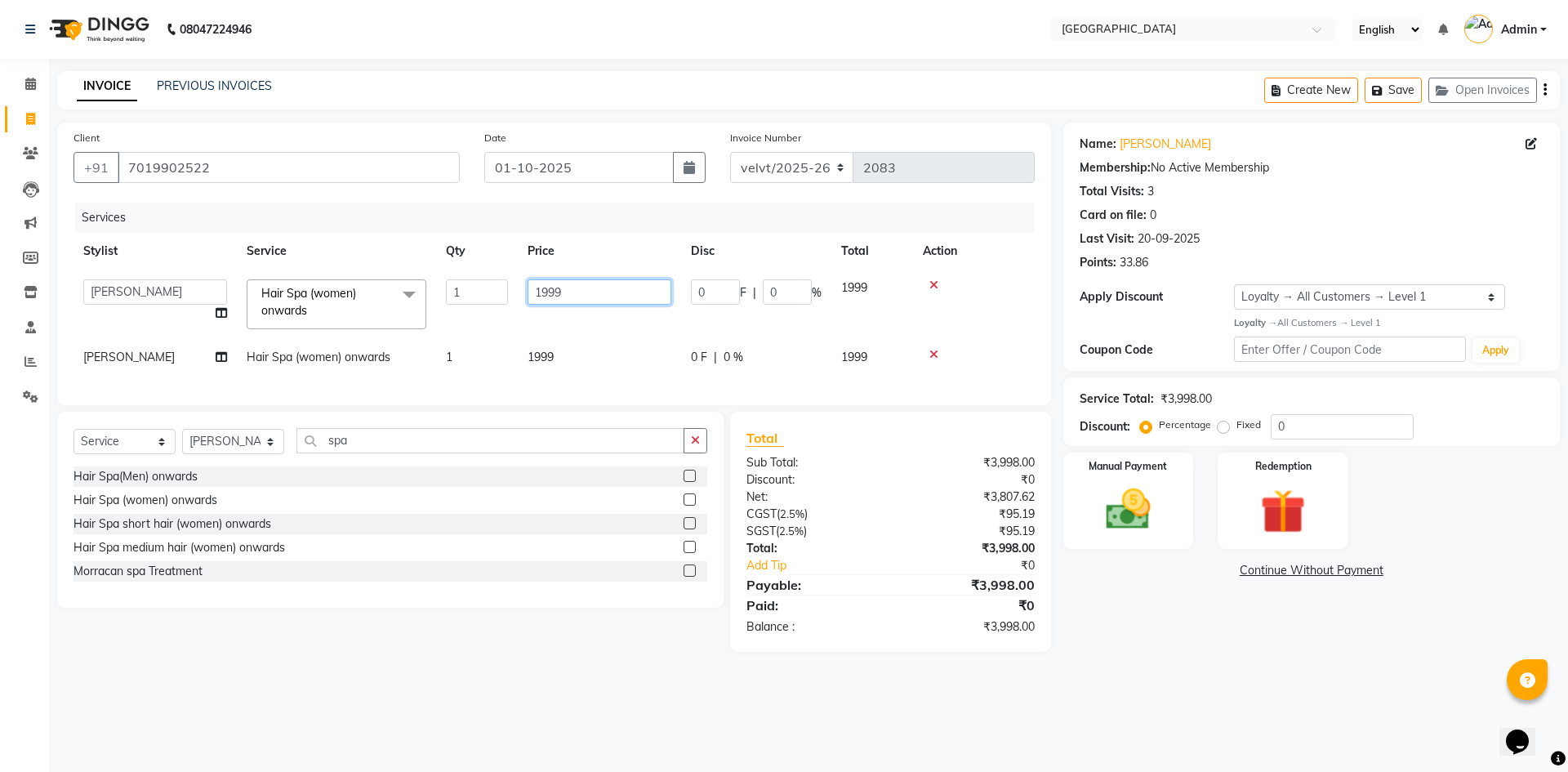
click at [543, 287] on input "1999" at bounding box center [600, 292] width 144 height 25
click at [533, 353] on td "1999" at bounding box center [599, 357] width 163 height 36
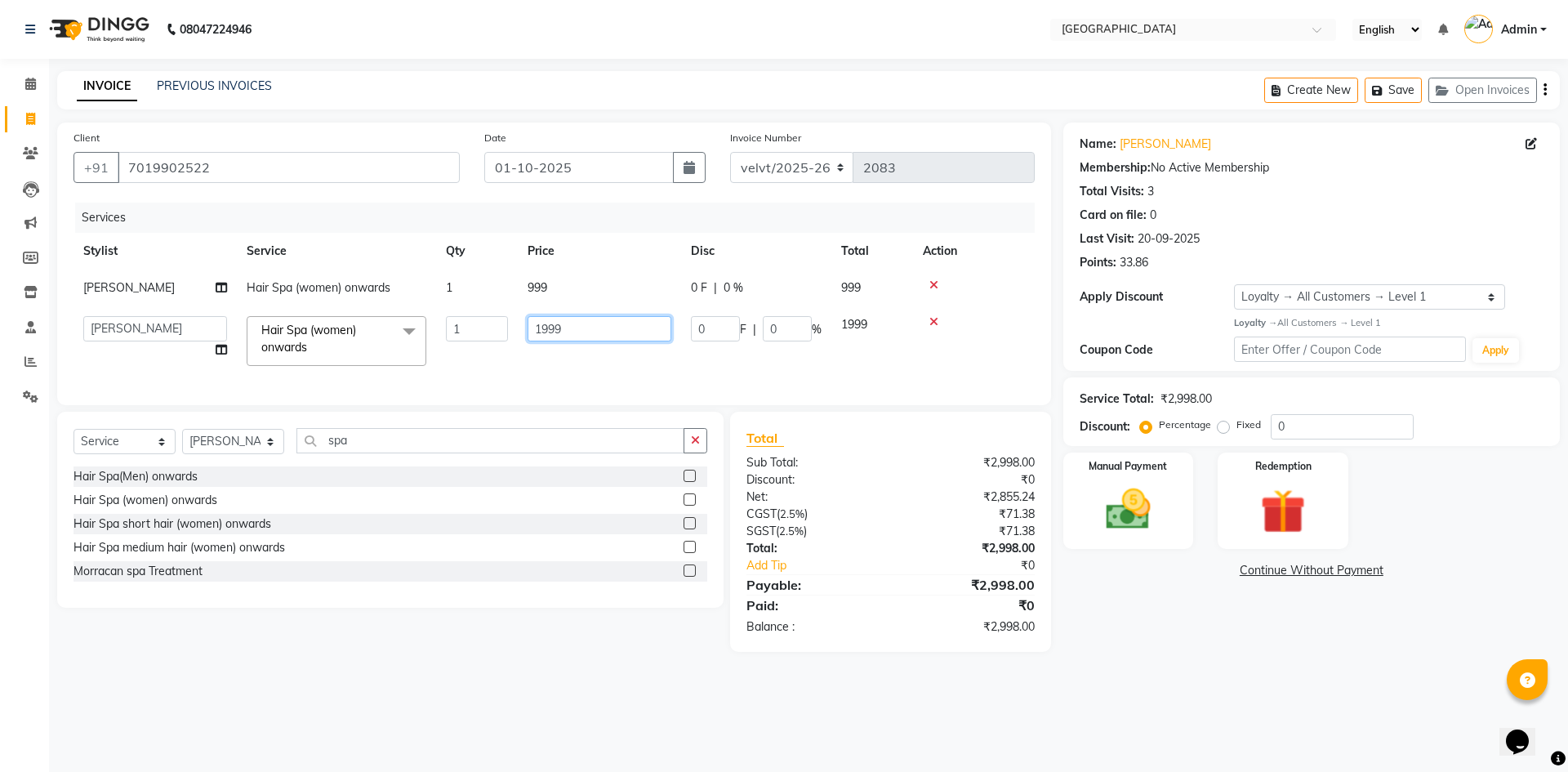
click at [544, 324] on input "1999" at bounding box center [600, 328] width 144 height 25
click at [1151, 610] on div "Name: Sajida Membership: No Active Membership Total Visits: 3 Card on file: 0 L…" at bounding box center [1318, 387] width 509 height 530
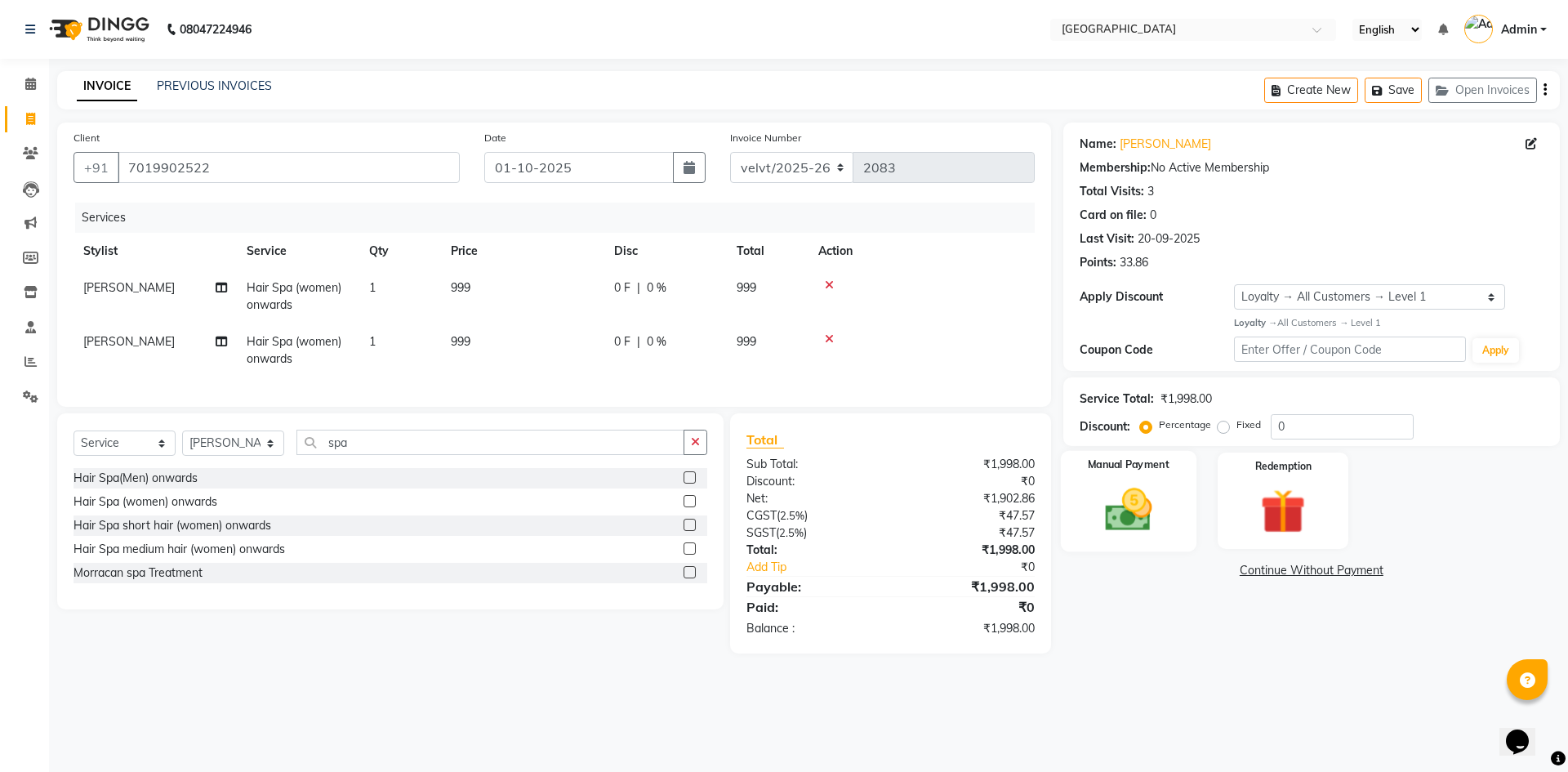
click at [1121, 512] on img at bounding box center [1128, 510] width 76 height 54
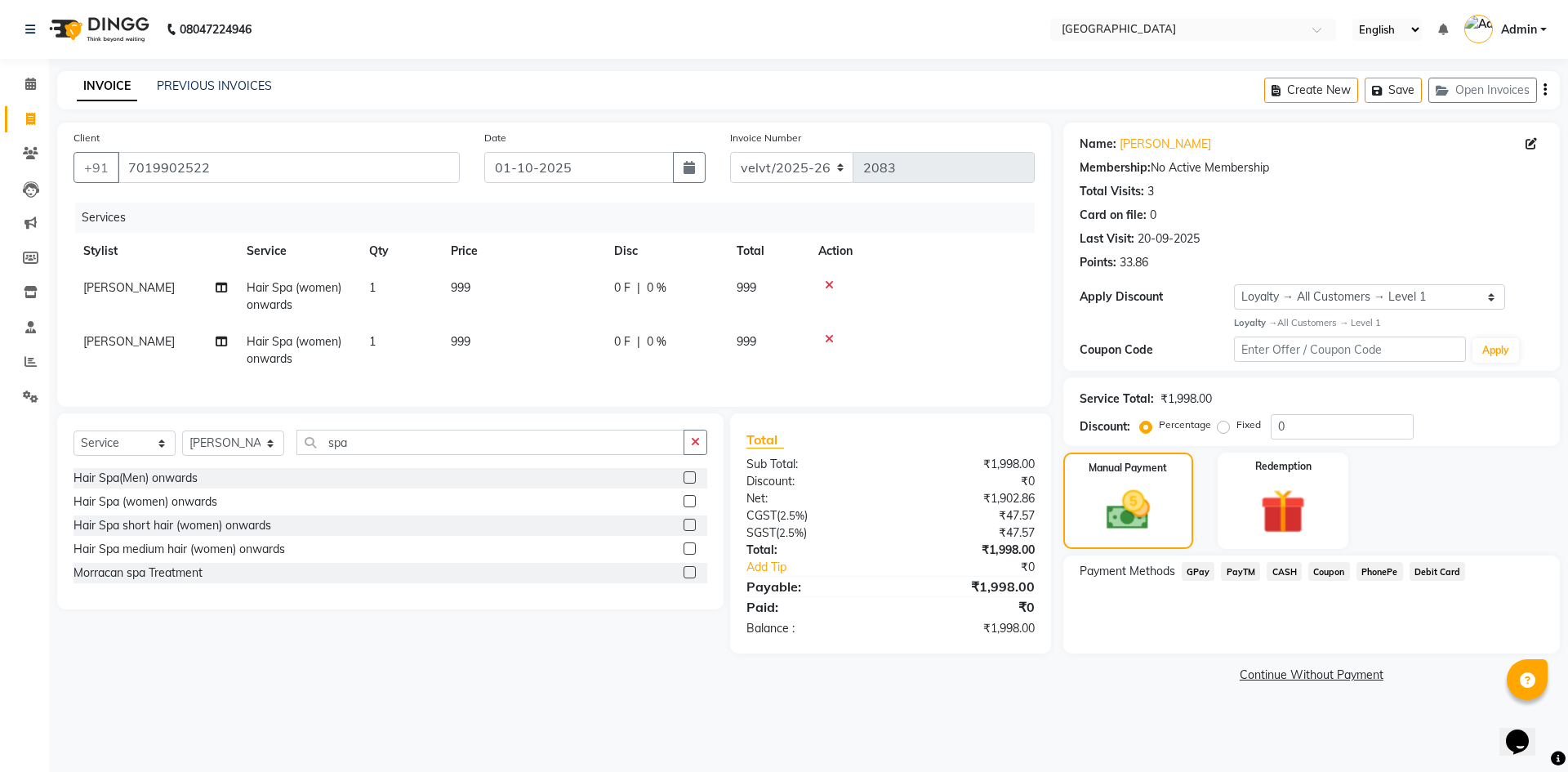
click at [1381, 571] on span "PhonePe" at bounding box center [1380, 571] width 47 height 19
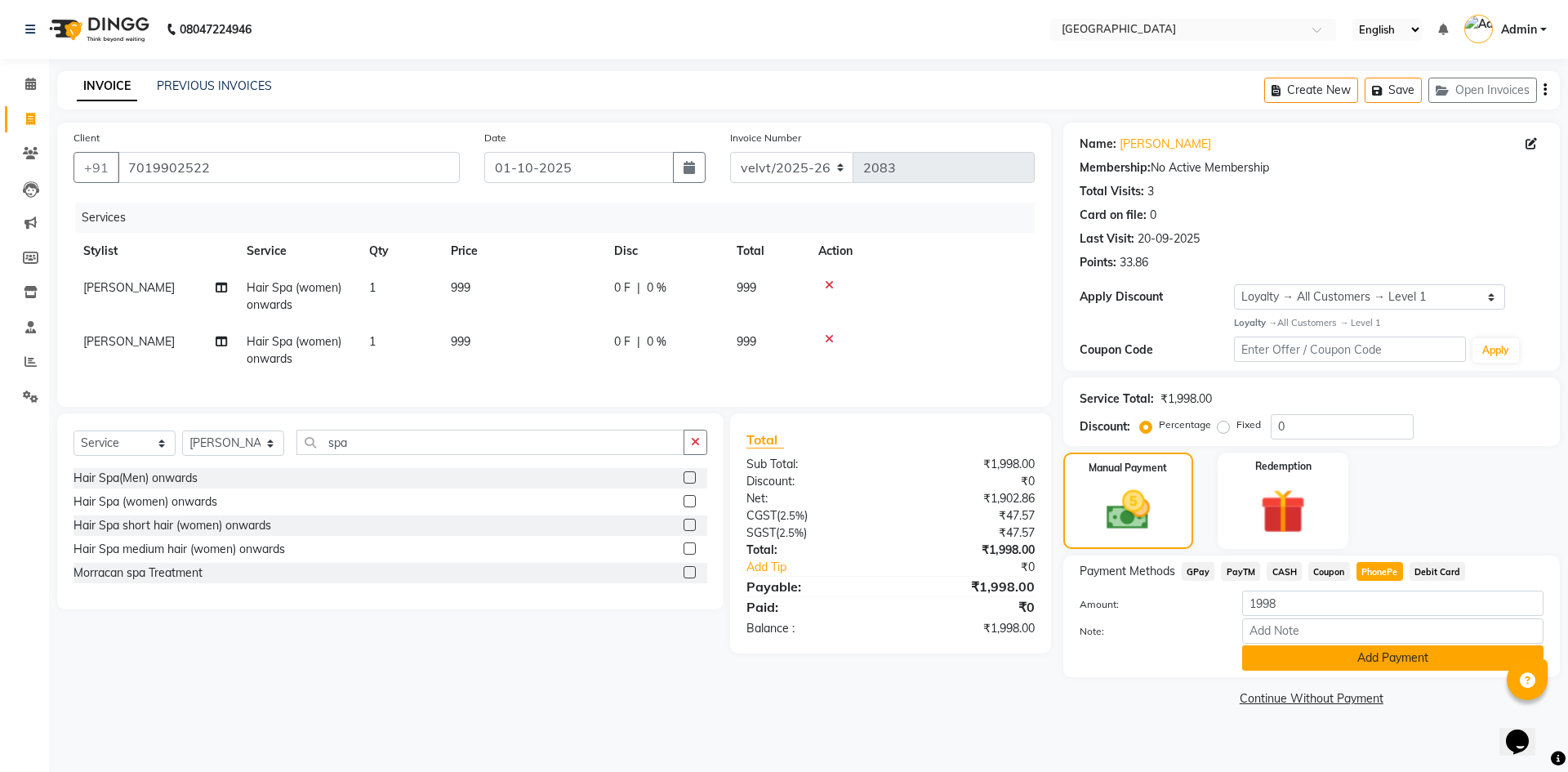
click at [1302, 655] on button "Add Payment" at bounding box center [1393, 657] width 301 height 25
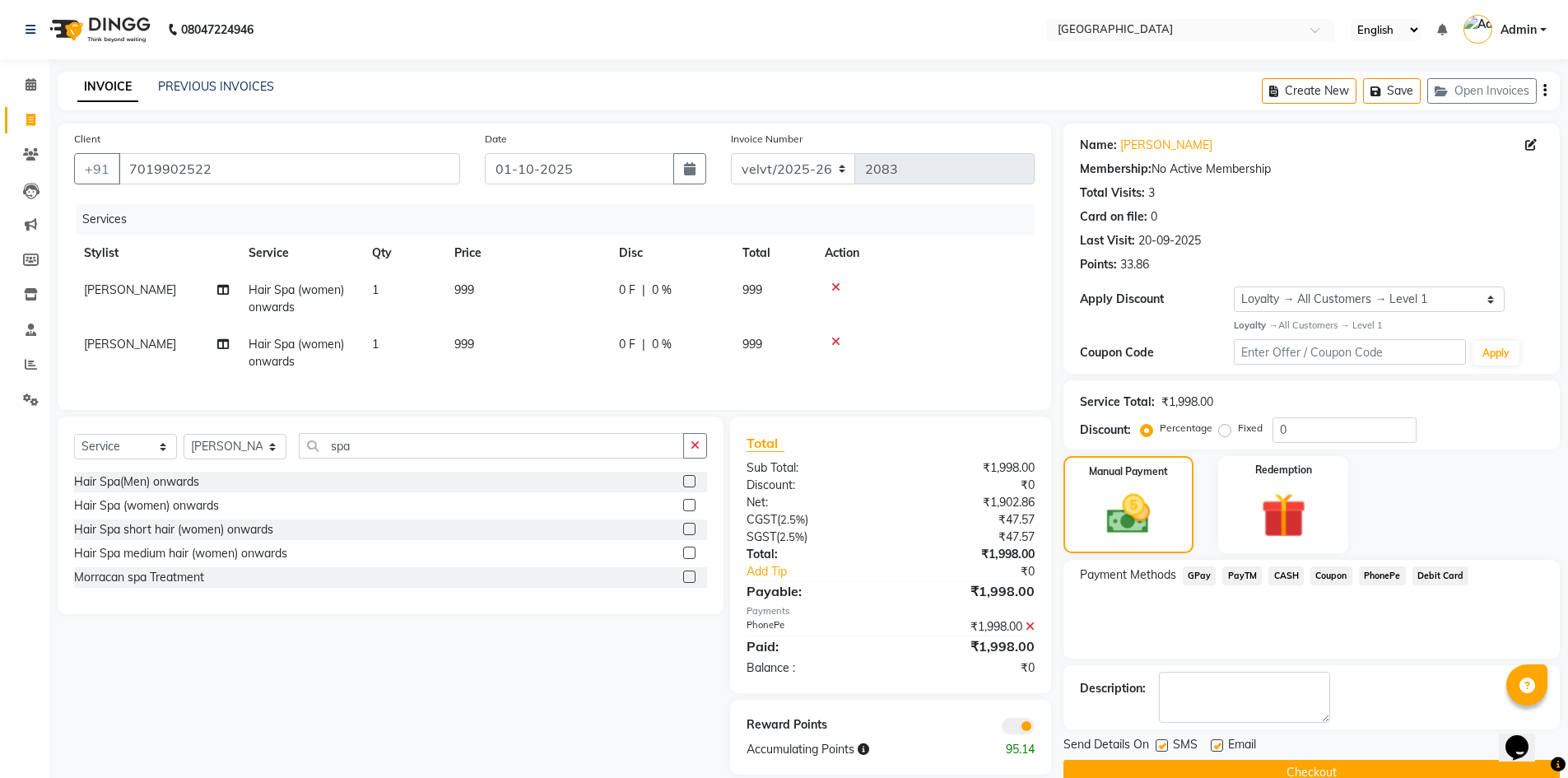
click at [1161, 746] on label at bounding box center [1162, 746] width 12 height 12
click at [1161, 746] on input "checkbox" at bounding box center [1161, 746] width 10 height 11
click at [1215, 747] on label at bounding box center [1217, 746] width 12 height 12
click at [1215, 747] on input "checkbox" at bounding box center [1216, 746] width 10 height 11
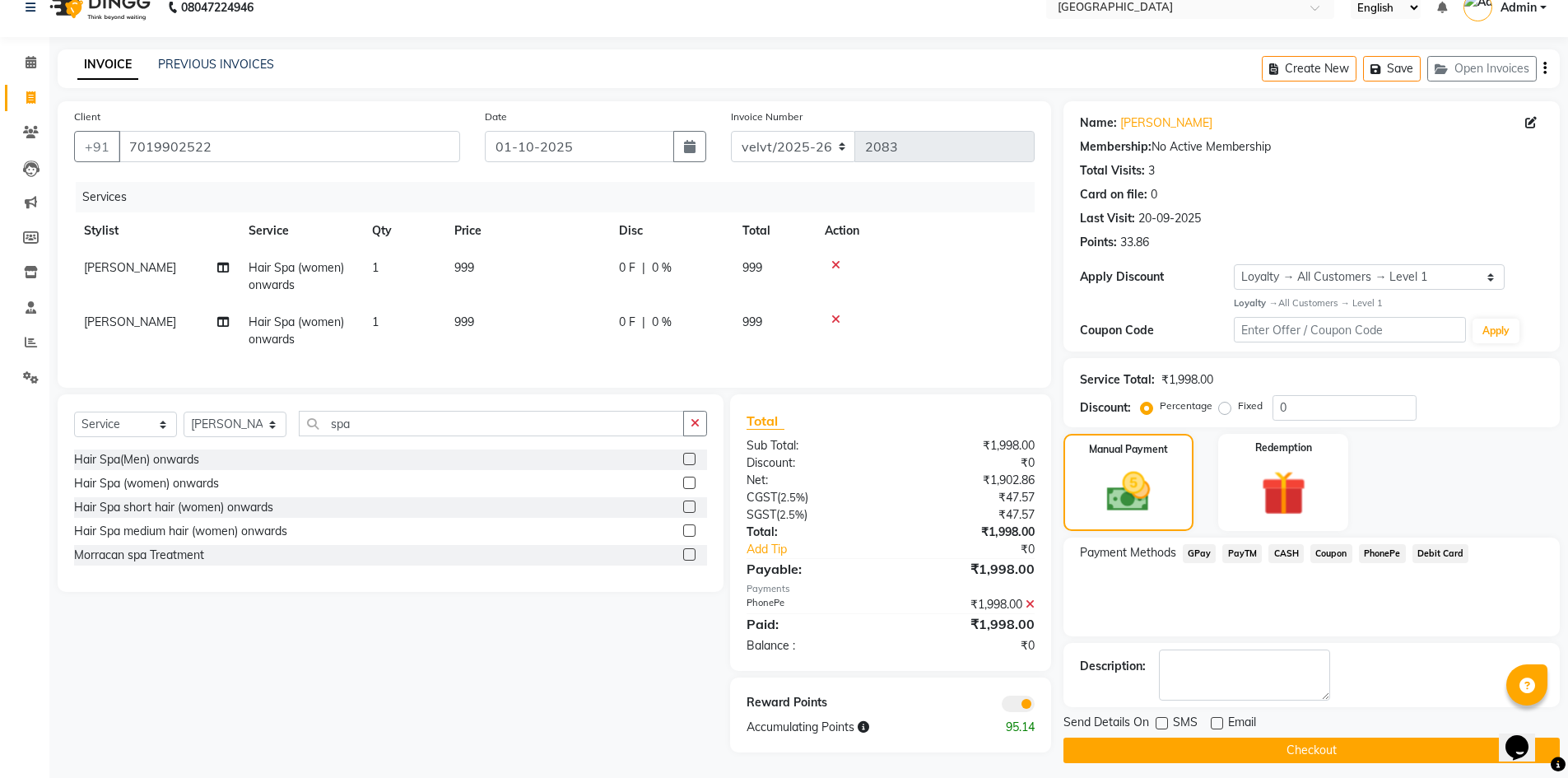
scroll to position [34, 0]
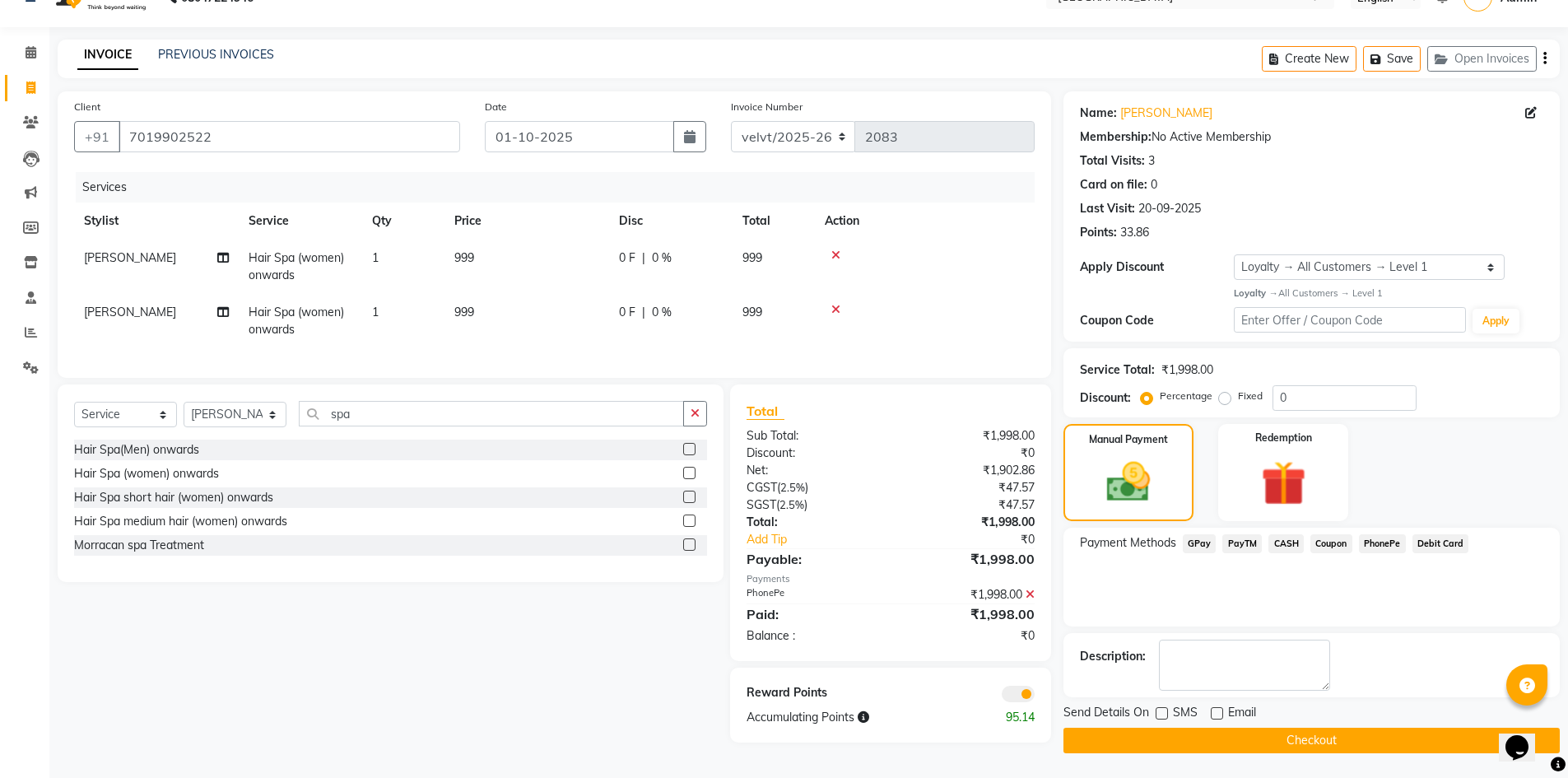
click at [1216, 739] on button "Checkout" at bounding box center [1311, 740] width 496 height 25
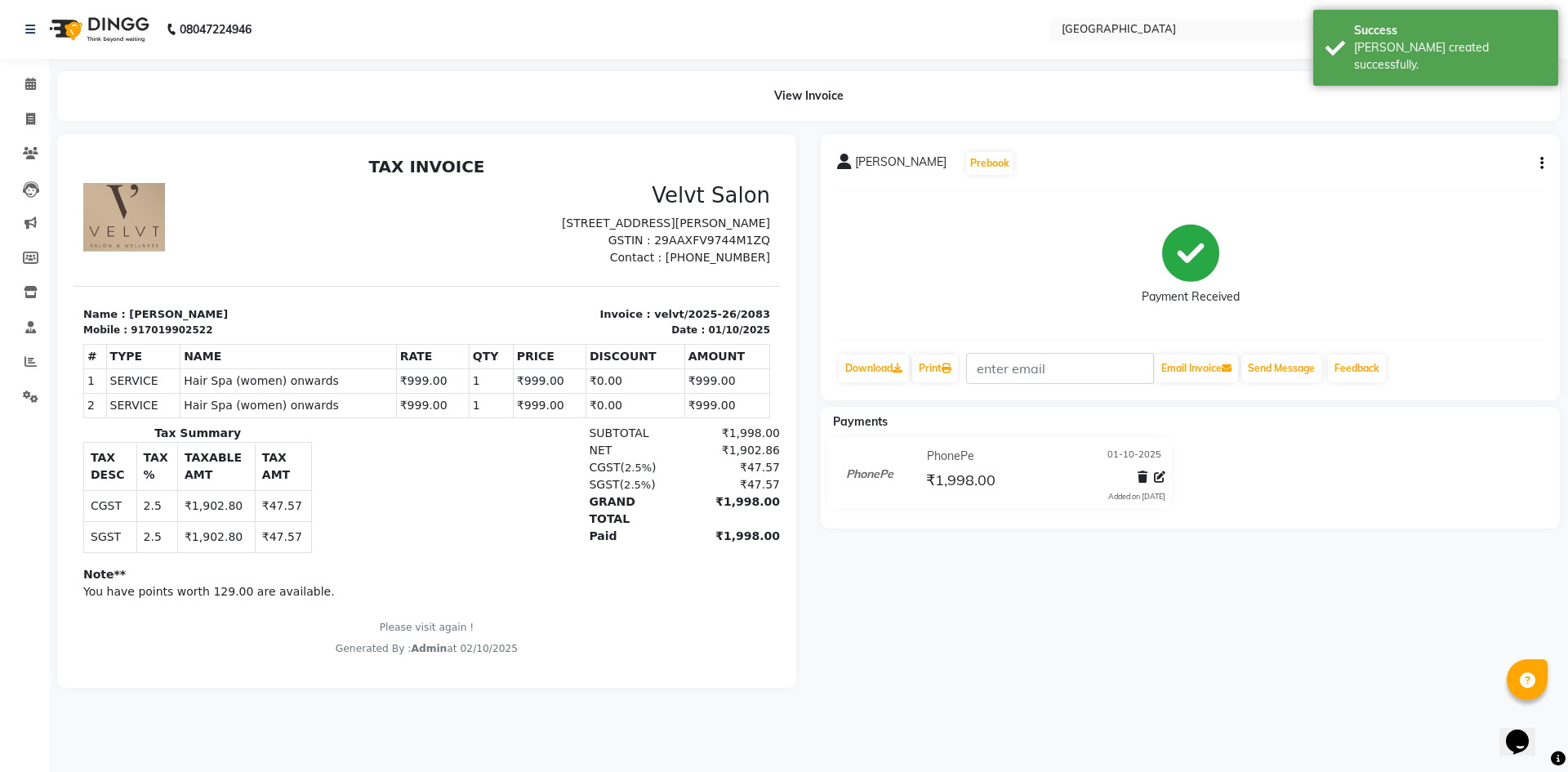
click at [1537, 160] on button "button" at bounding box center [1538, 164] width 10 height 17
click at [1428, 183] on div "Edit Invoice" at bounding box center [1460, 184] width 112 height 21
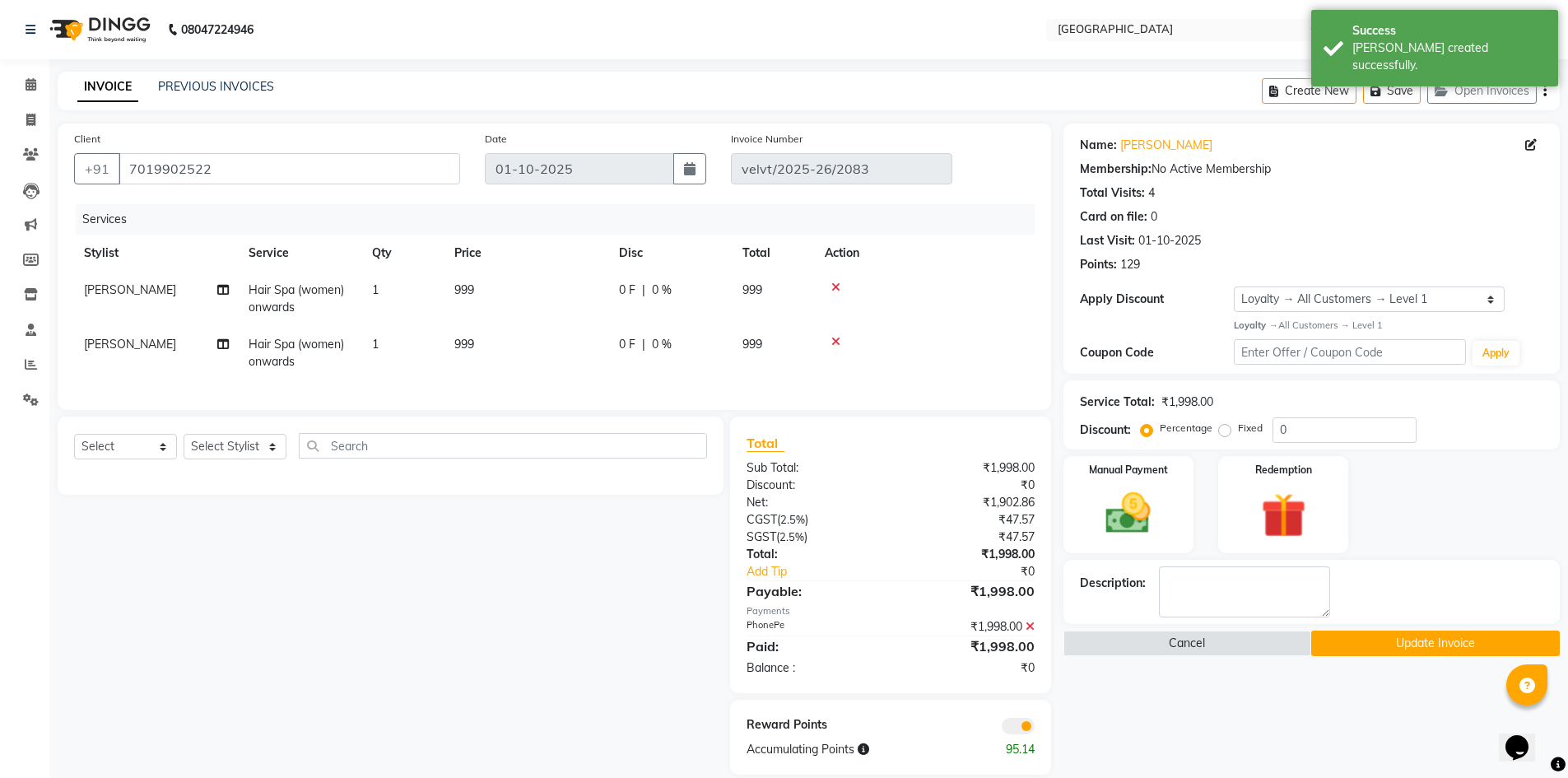
click at [102, 342] on span "[PERSON_NAME]" at bounding box center [130, 344] width 92 height 15
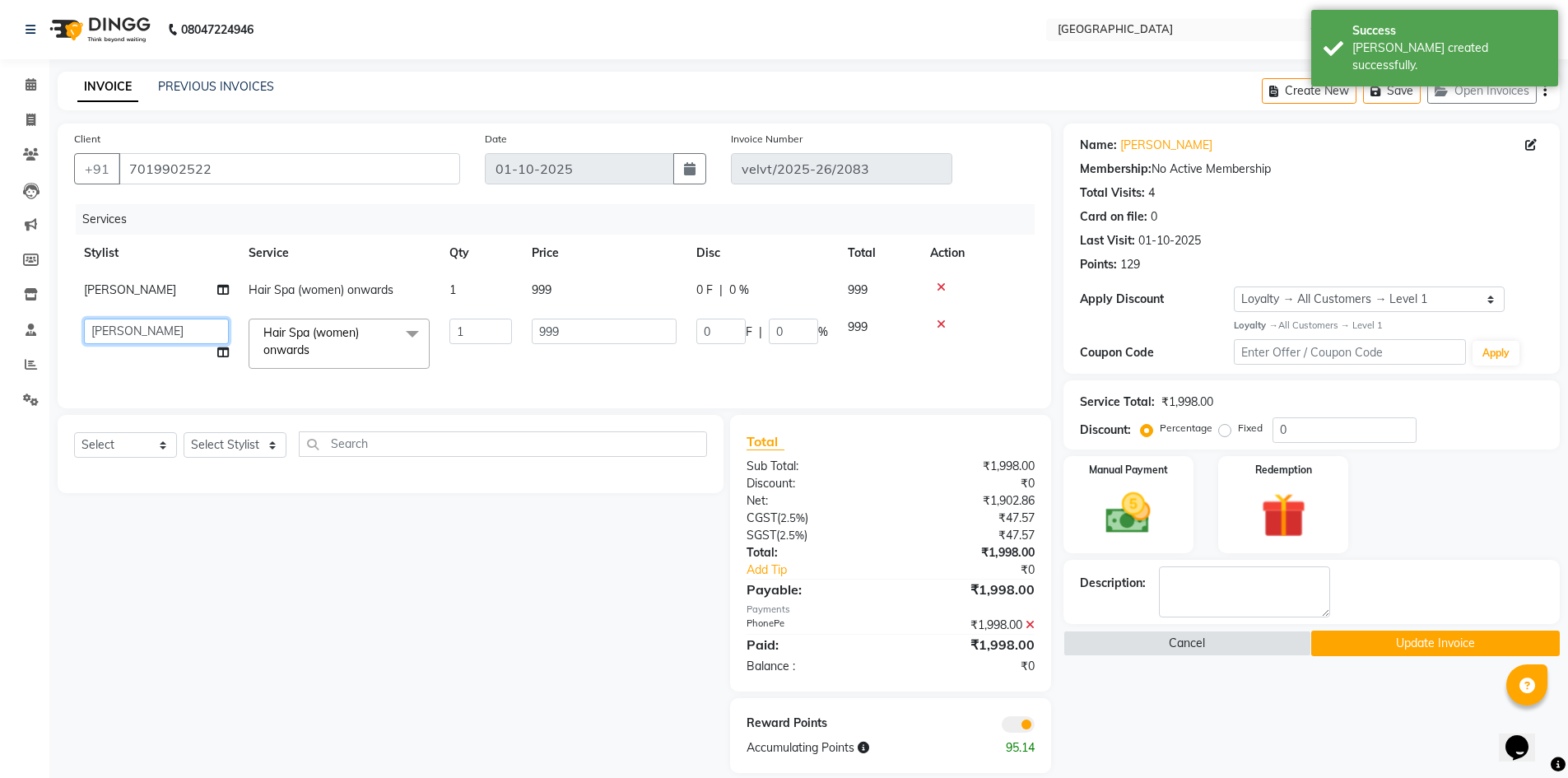
click at [108, 338] on select "Aameer Barkha Kaif Nandini Anchan Nomam Roma Tabrej Zaid" at bounding box center [157, 331] width 145 height 25
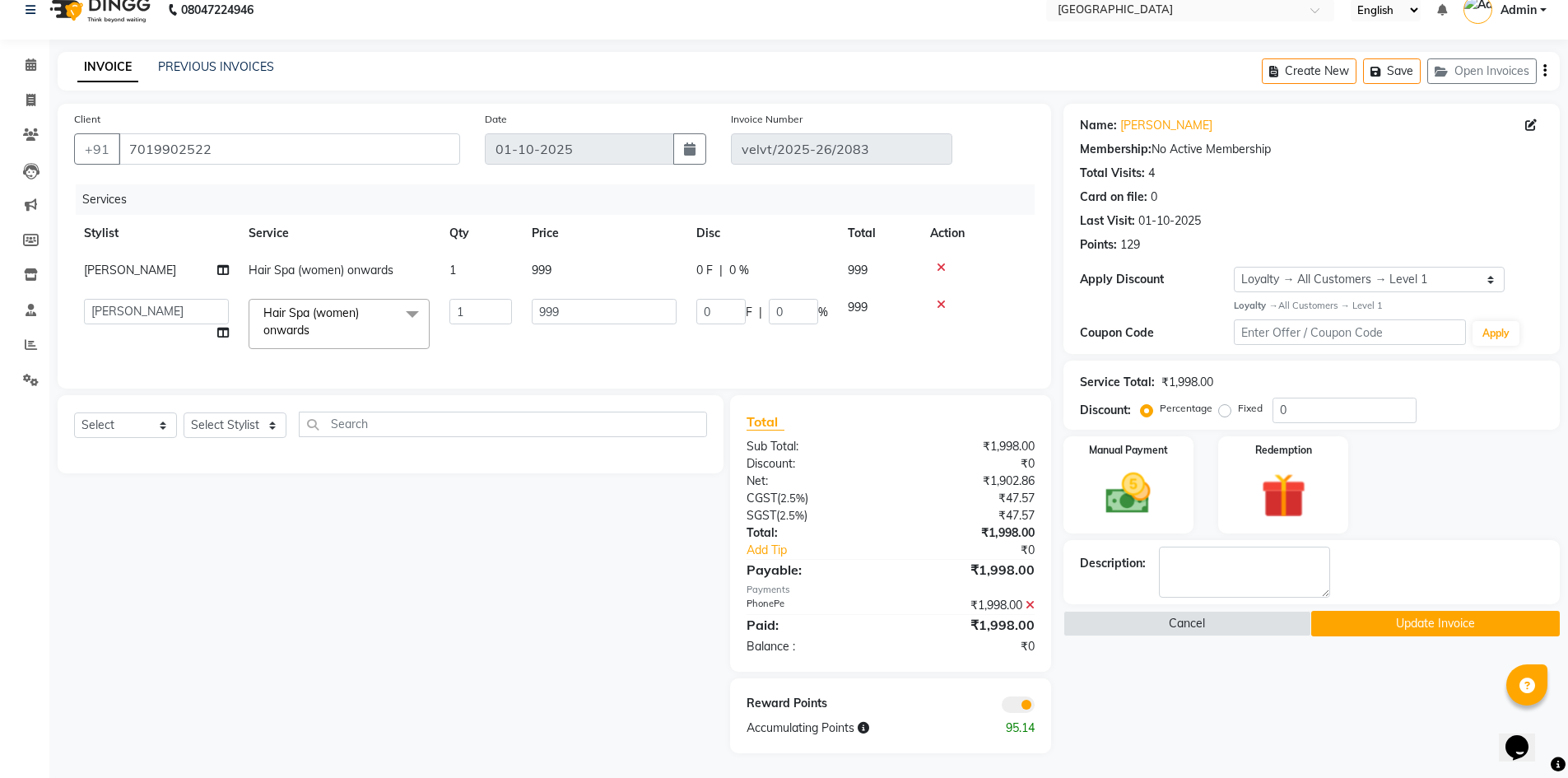
scroll to position [32, 0]
click at [1421, 611] on button "Update Invoice" at bounding box center [1436, 623] width 248 height 25
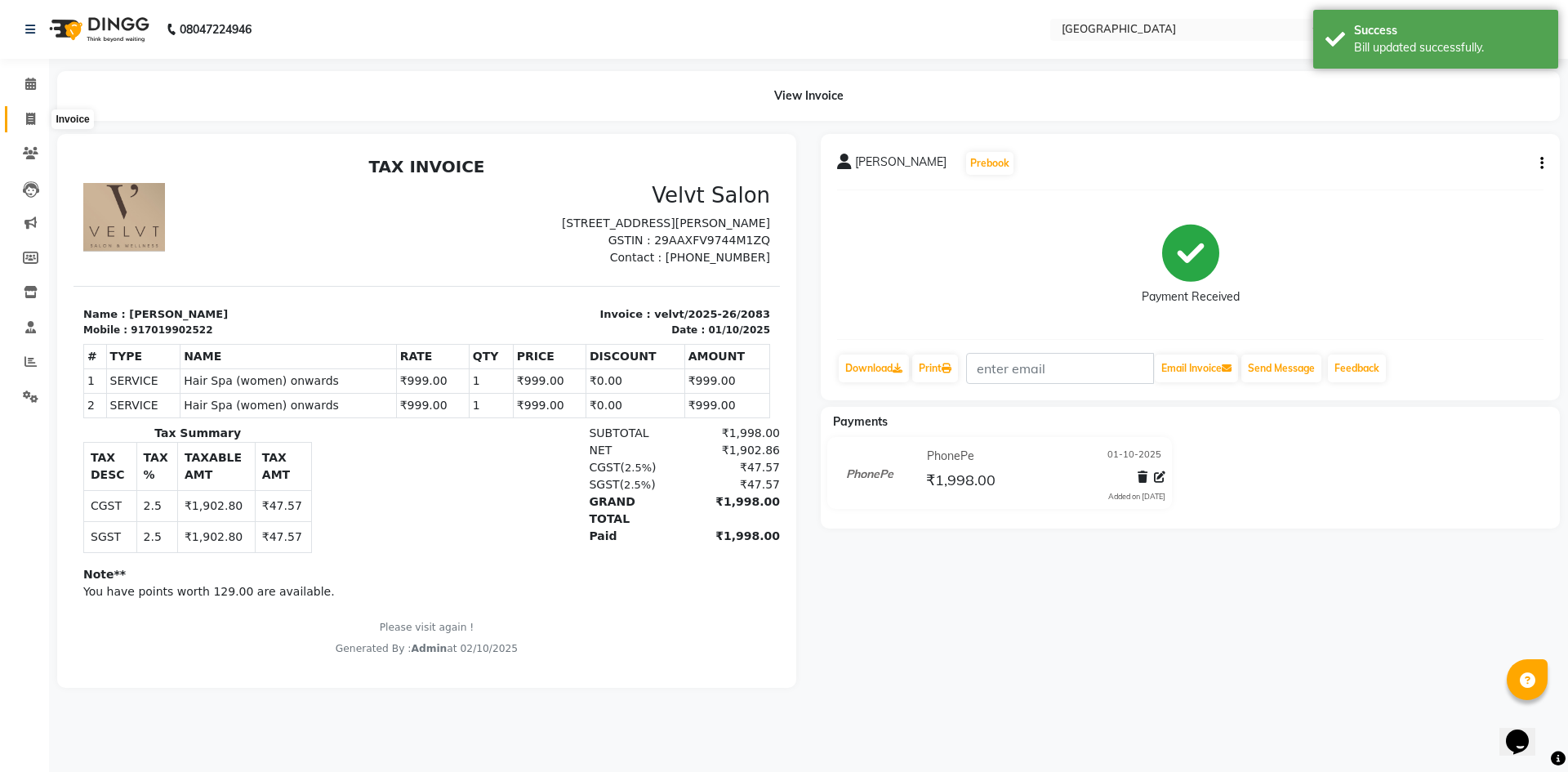
click at [27, 118] on icon at bounding box center [30, 119] width 9 height 12
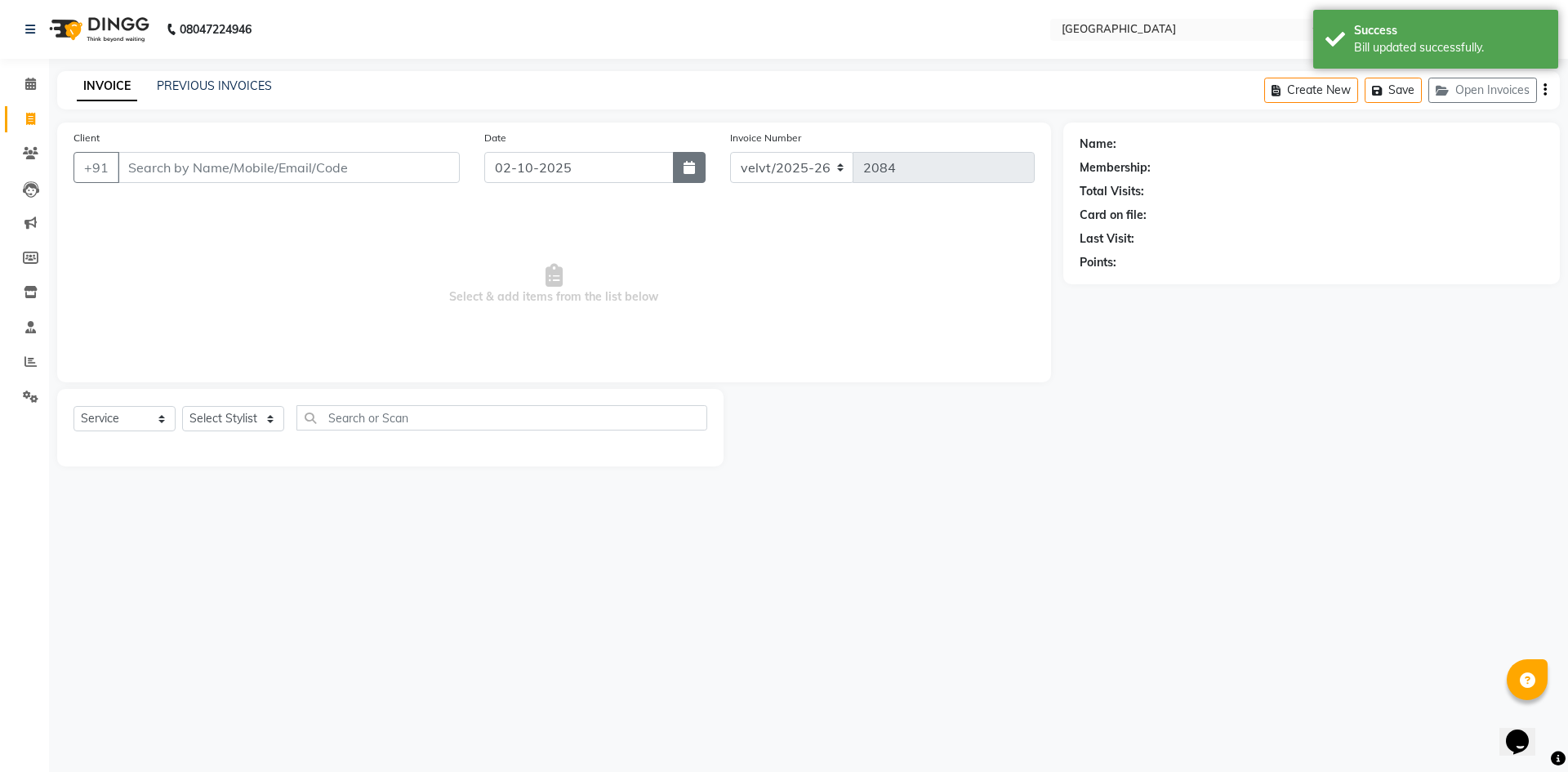
click at [702, 171] on button "button" at bounding box center [689, 168] width 33 height 31
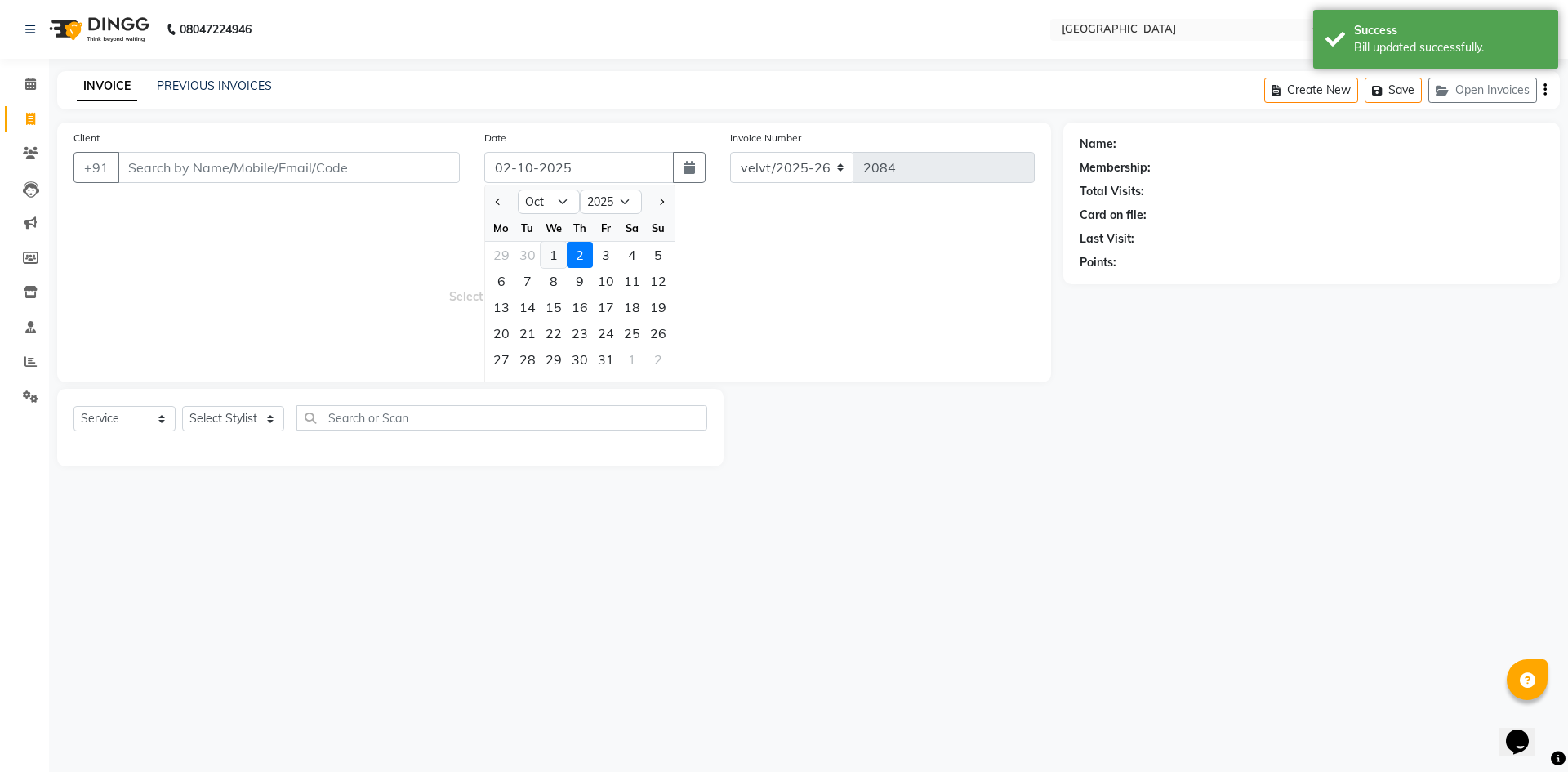
click at [557, 256] on div "1" at bounding box center [554, 254] width 26 height 26
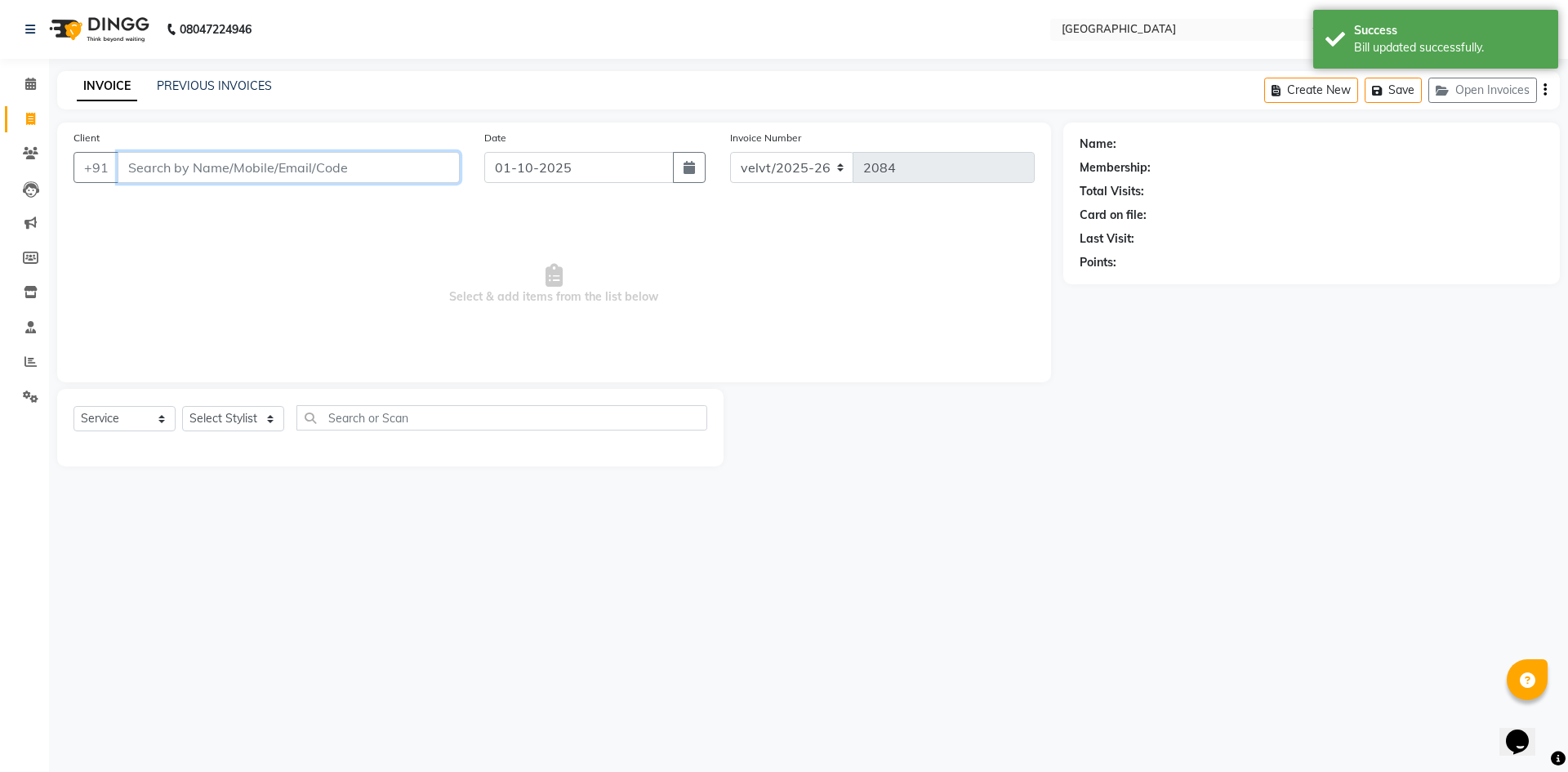
click at [190, 177] on input "Client" at bounding box center [288, 168] width 342 height 31
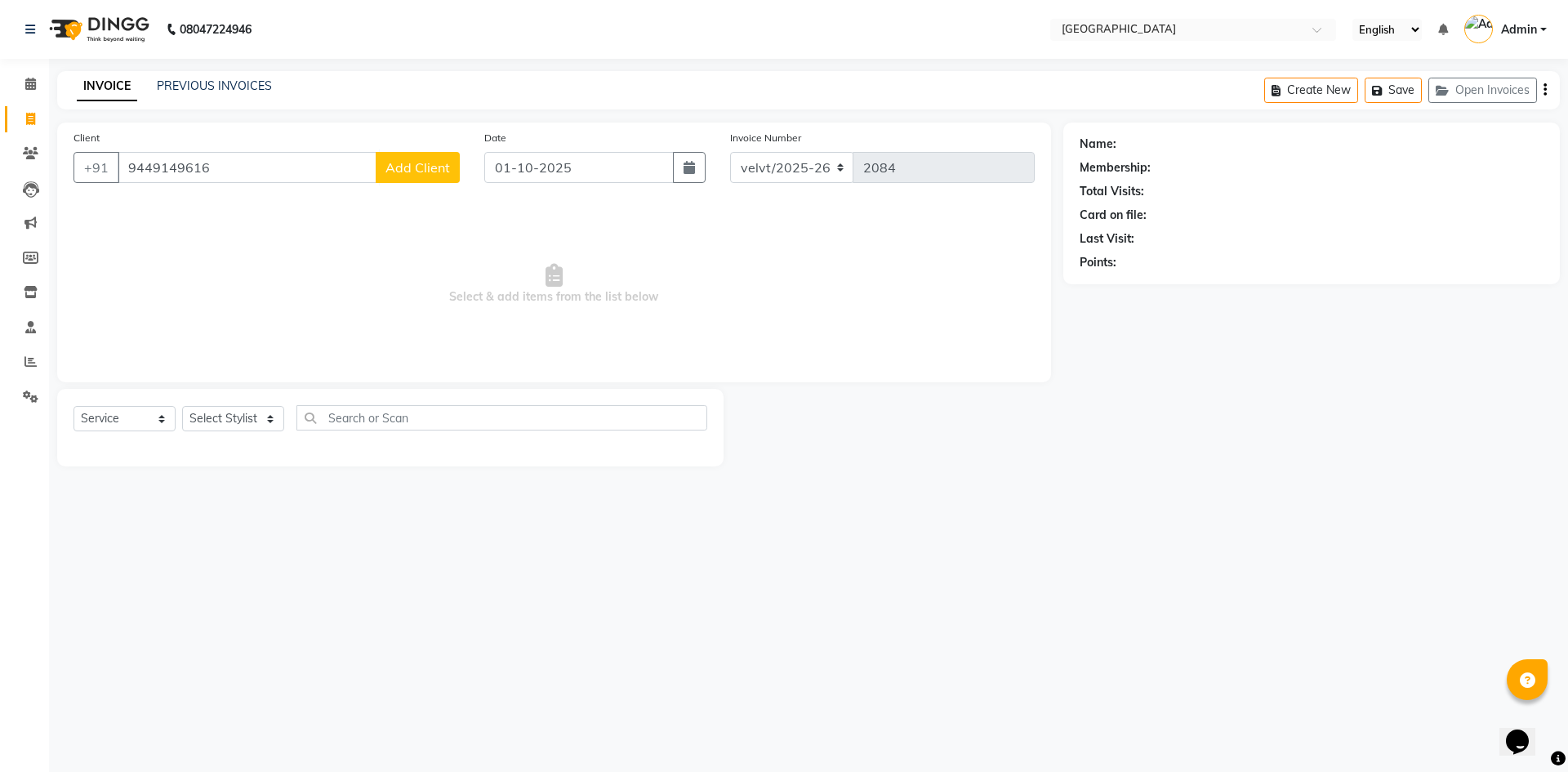
click at [424, 167] on span "Add Client" at bounding box center [418, 167] width 64 height 16
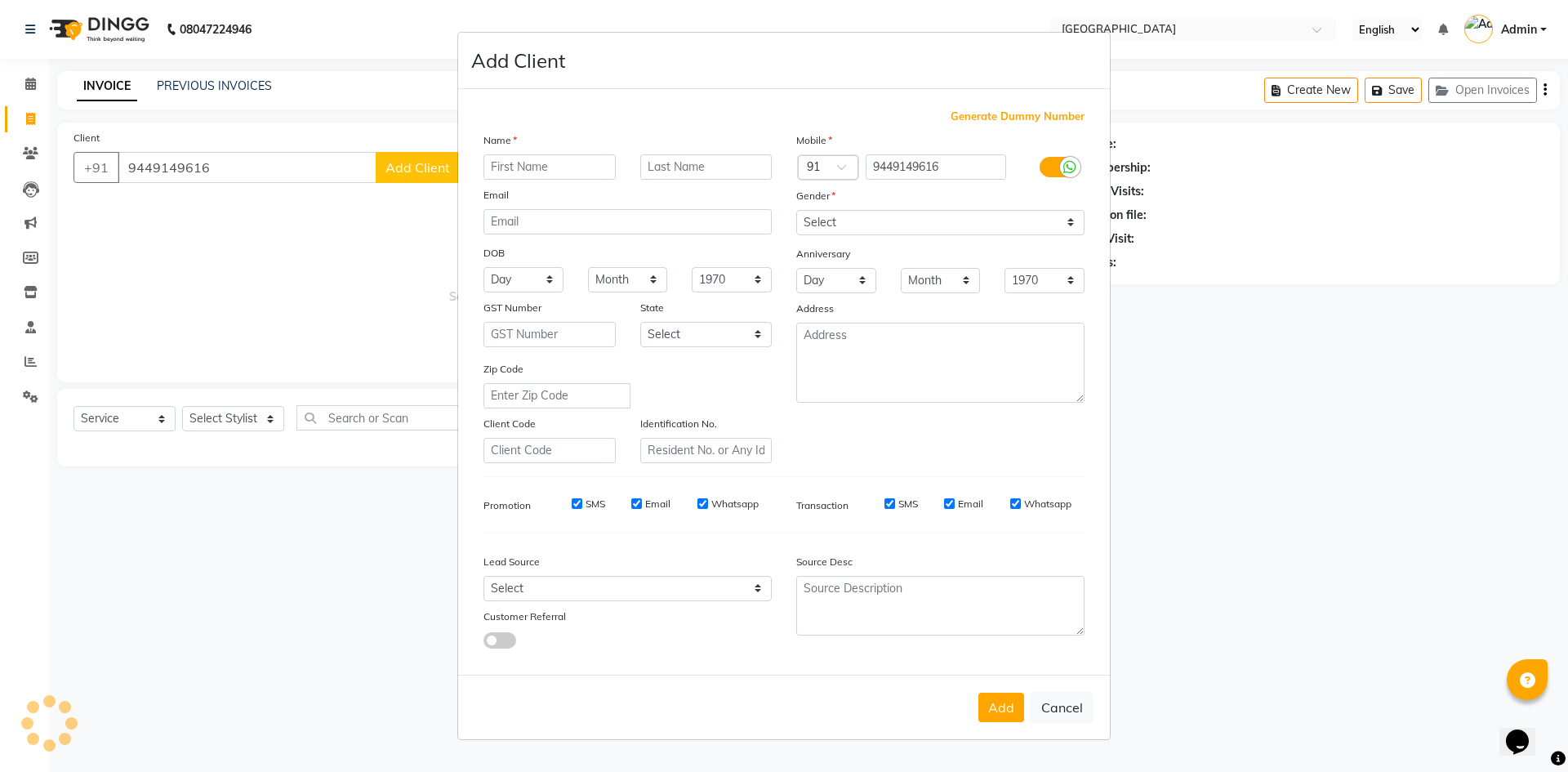
click at [511, 171] on input "text" at bounding box center [550, 167] width 132 height 25
click at [814, 219] on select "Select Male Female Other Prefer Not To Say" at bounding box center [940, 222] width 288 height 25
click at [796, 210] on select "Select Male Female Other Prefer Not To Say" at bounding box center [940, 222] width 288 height 25
click at [989, 695] on button "Add" at bounding box center [1001, 708] width 46 height 30
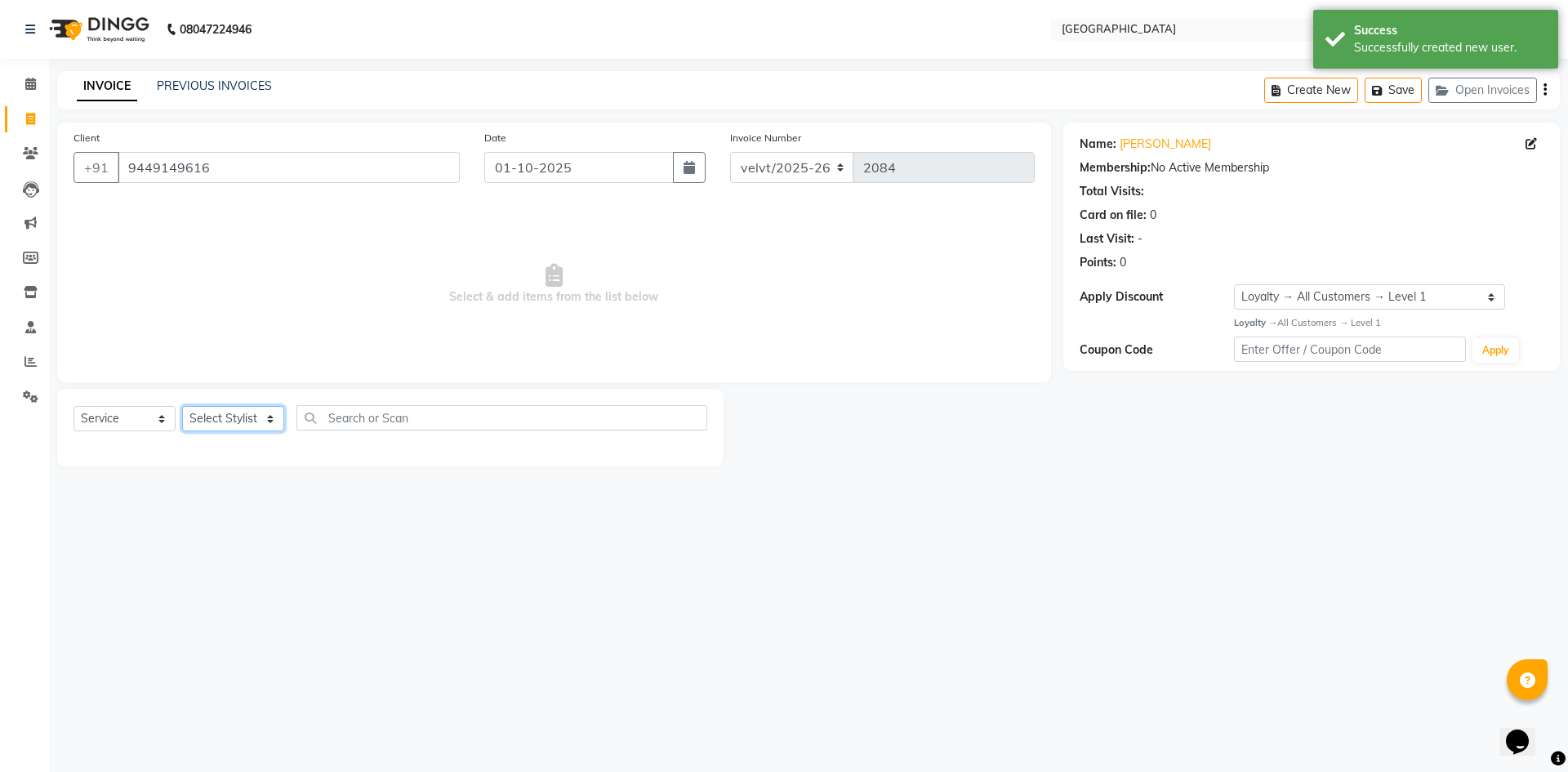
click at [215, 411] on select "Select Stylist Aameer Barkha Kaif Nandini Anchan Nomam Roma Tabrej Zaid" at bounding box center [234, 419] width 102 height 25
click at [182, 406] on select "Select Stylist Aameer Barkha Kaif Nandini Anchan Nomam Roma Tabrej Zaid" at bounding box center [234, 419] width 102 height 25
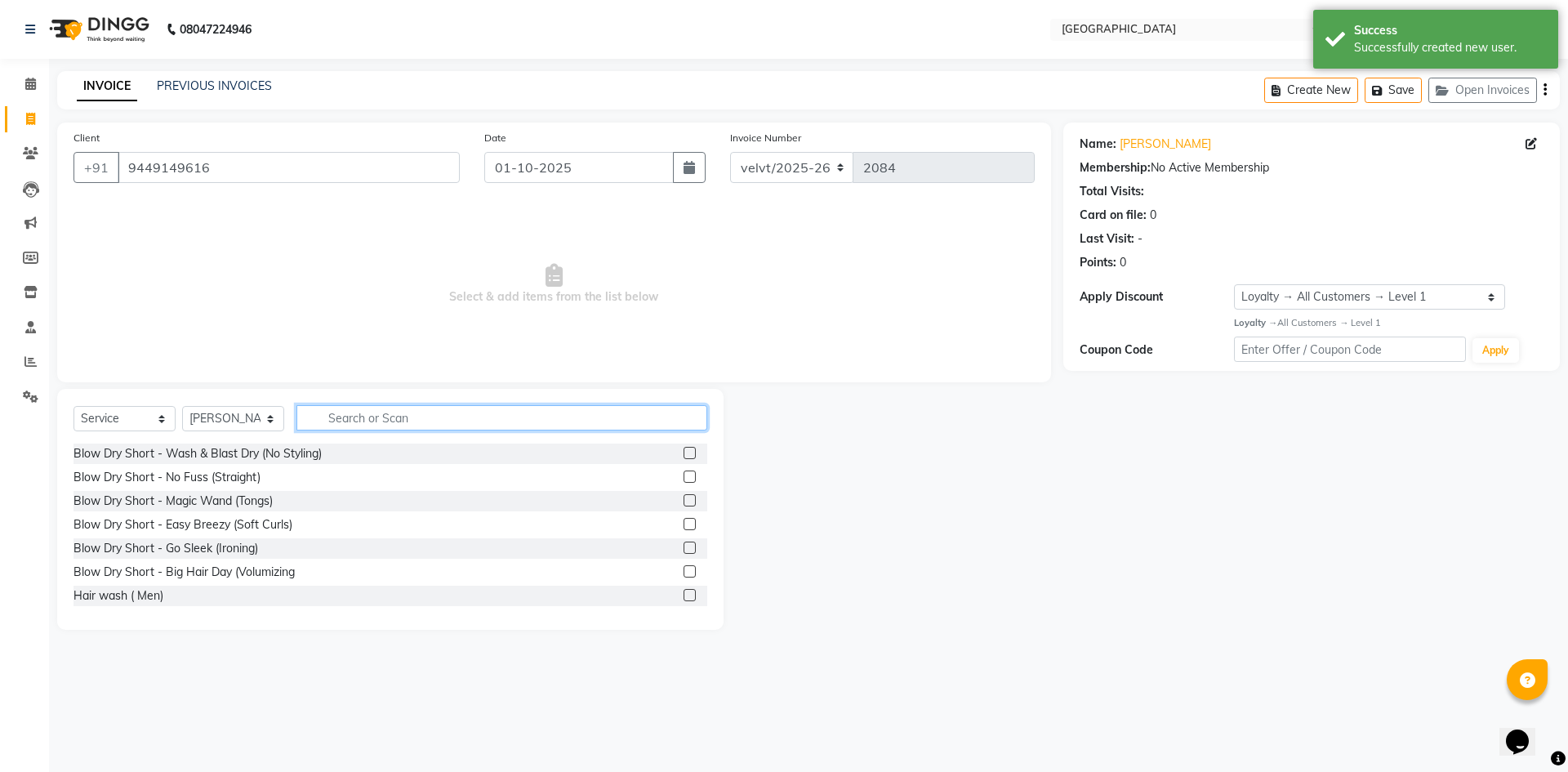
click at [353, 420] on input "text" at bounding box center [501, 418] width 411 height 25
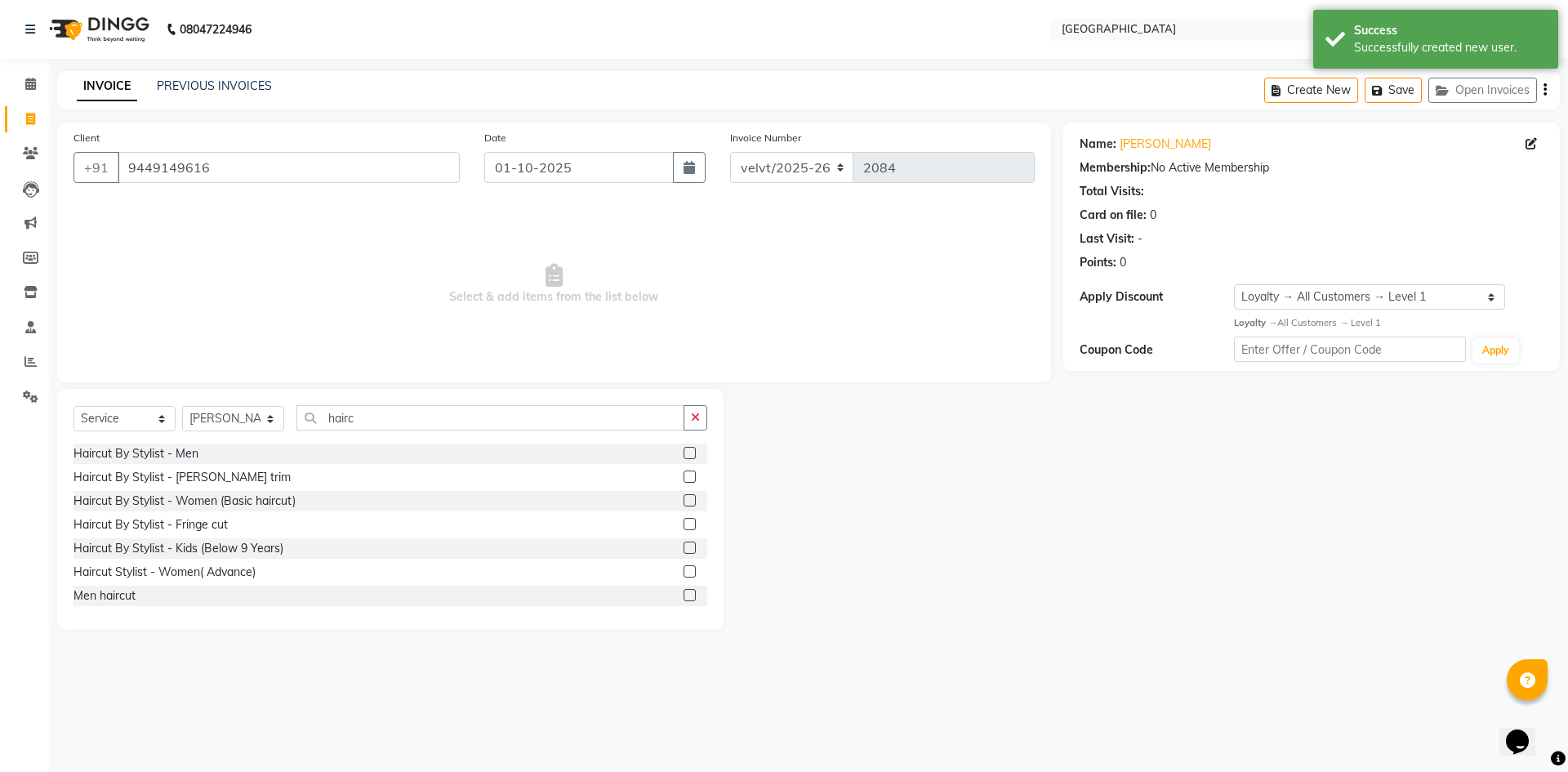
click at [683, 573] on label at bounding box center [689, 571] width 12 height 12
click at [683, 573] on input "checkbox" at bounding box center [688, 572] width 10 height 10
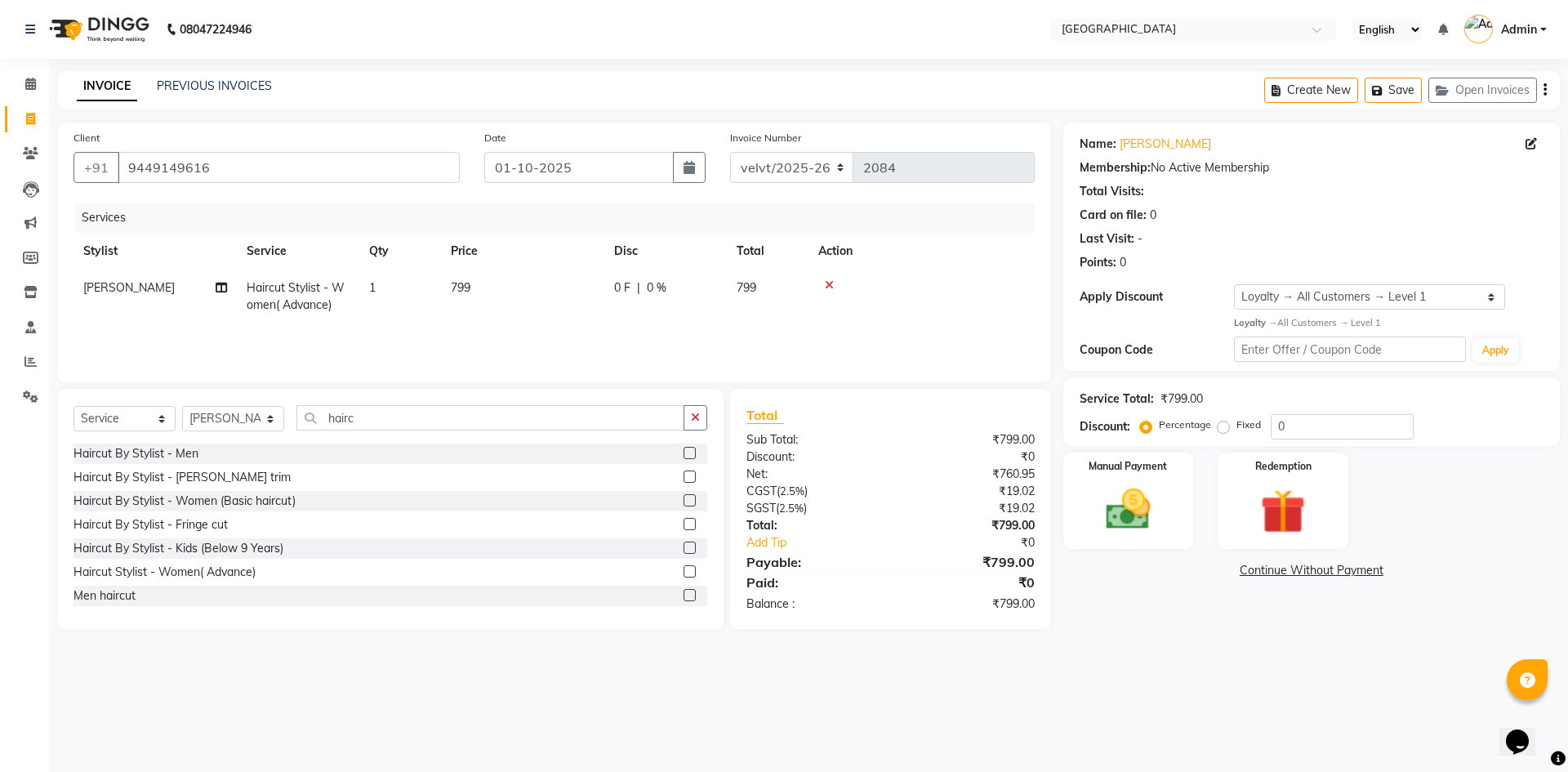
click at [683, 499] on label at bounding box center [689, 500] width 12 height 12
click at [683, 499] on input "checkbox" at bounding box center [688, 501] width 10 height 10
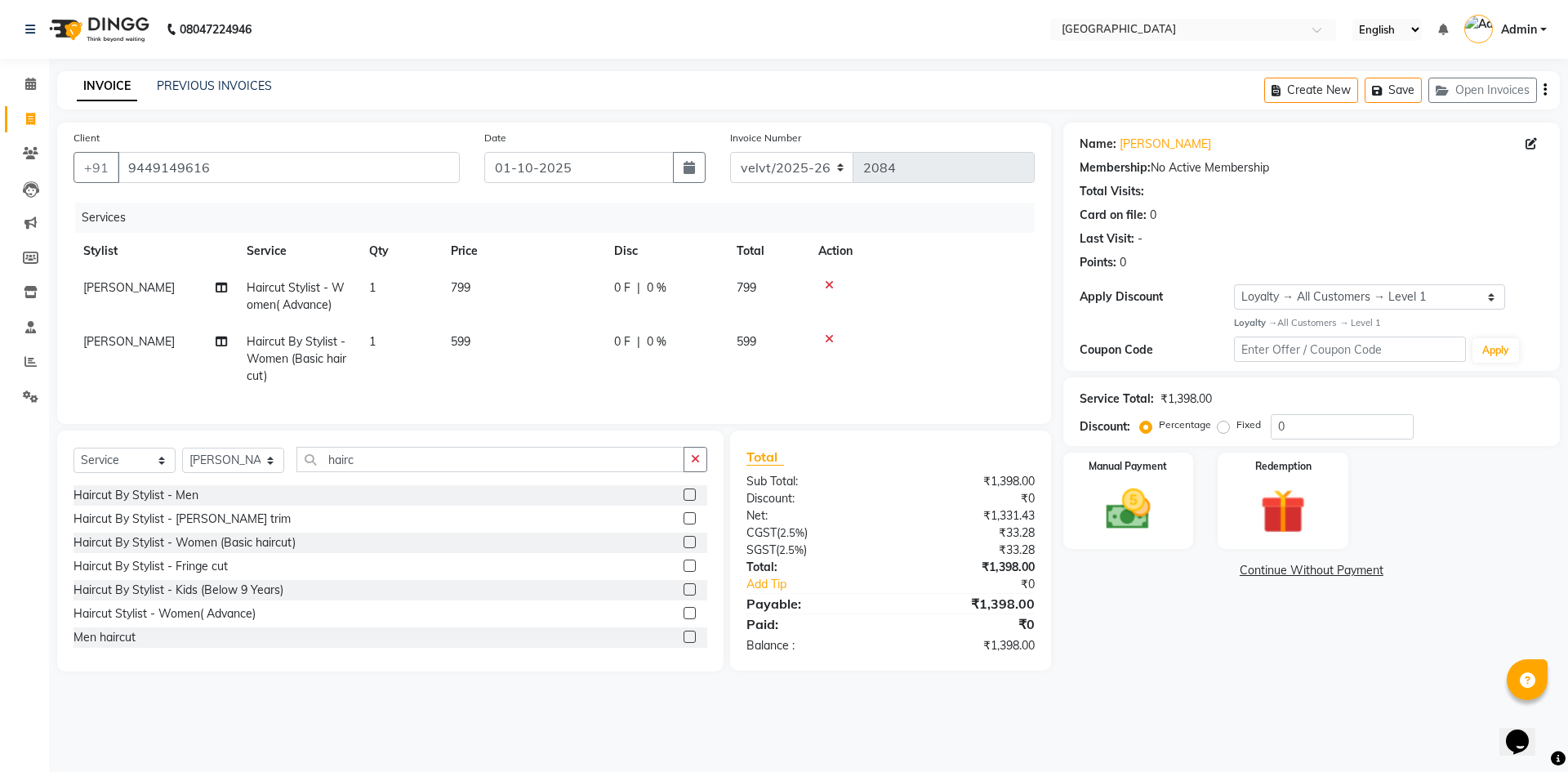
click at [104, 342] on span "[PERSON_NAME]" at bounding box center [128, 341] width 91 height 15
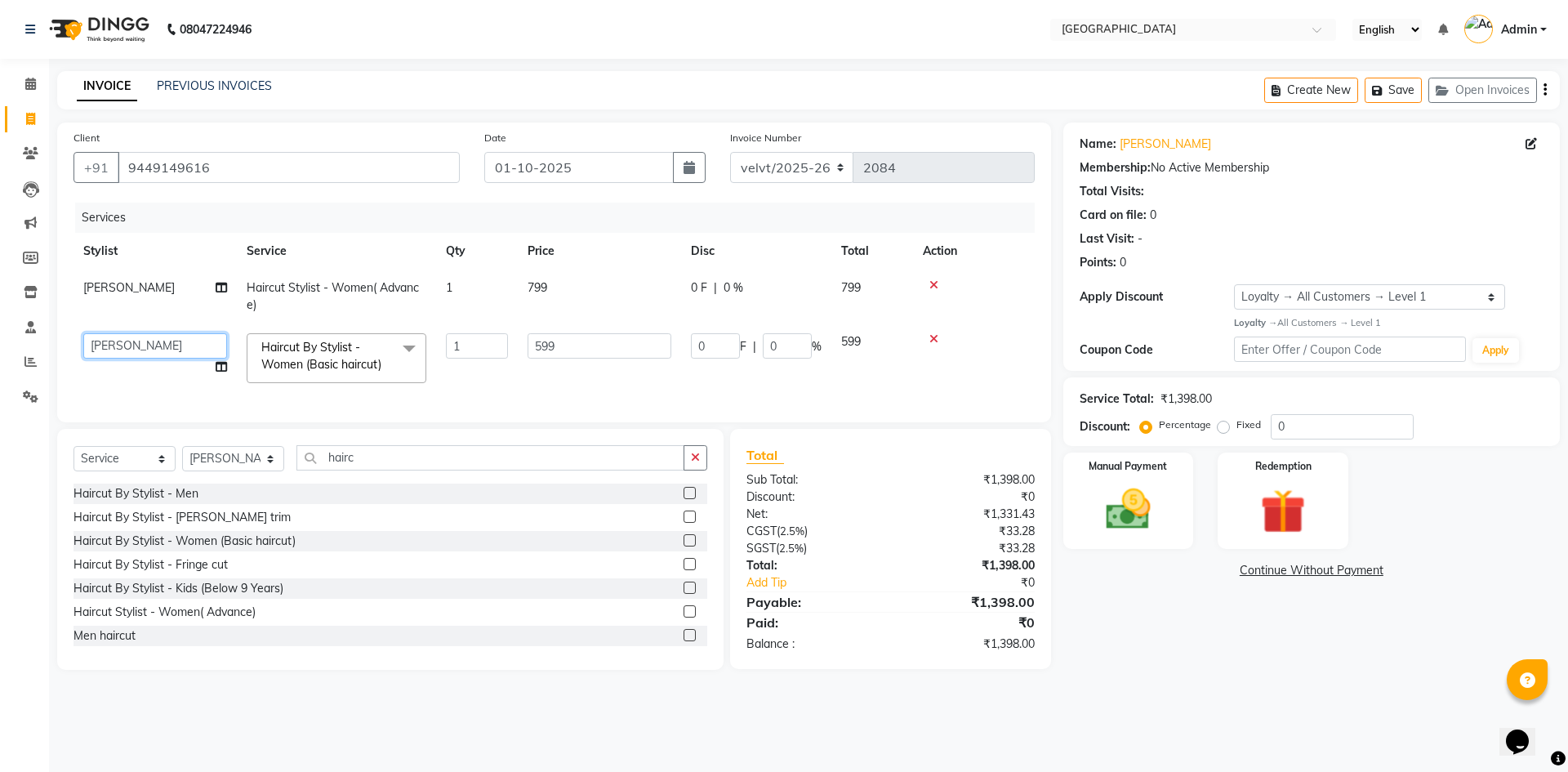
click at [104, 342] on select "Aameer Barkha Kaif Nandini Anchan Nomam Roma Tabrej Zaid" at bounding box center [155, 346] width 144 height 25
click at [206, 472] on select "Select Stylist Aameer Barkha Kaif Nandini Anchan Nomam Roma Tabrej Zaid" at bounding box center [234, 459] width 102 height 25
click at [182, 459] on select "Select Stylist Aameer Barkha Kaif Nandini Anchan Nomam Roma Tabrej Zaid" at bounding box center [234, 459] width 102 height 25
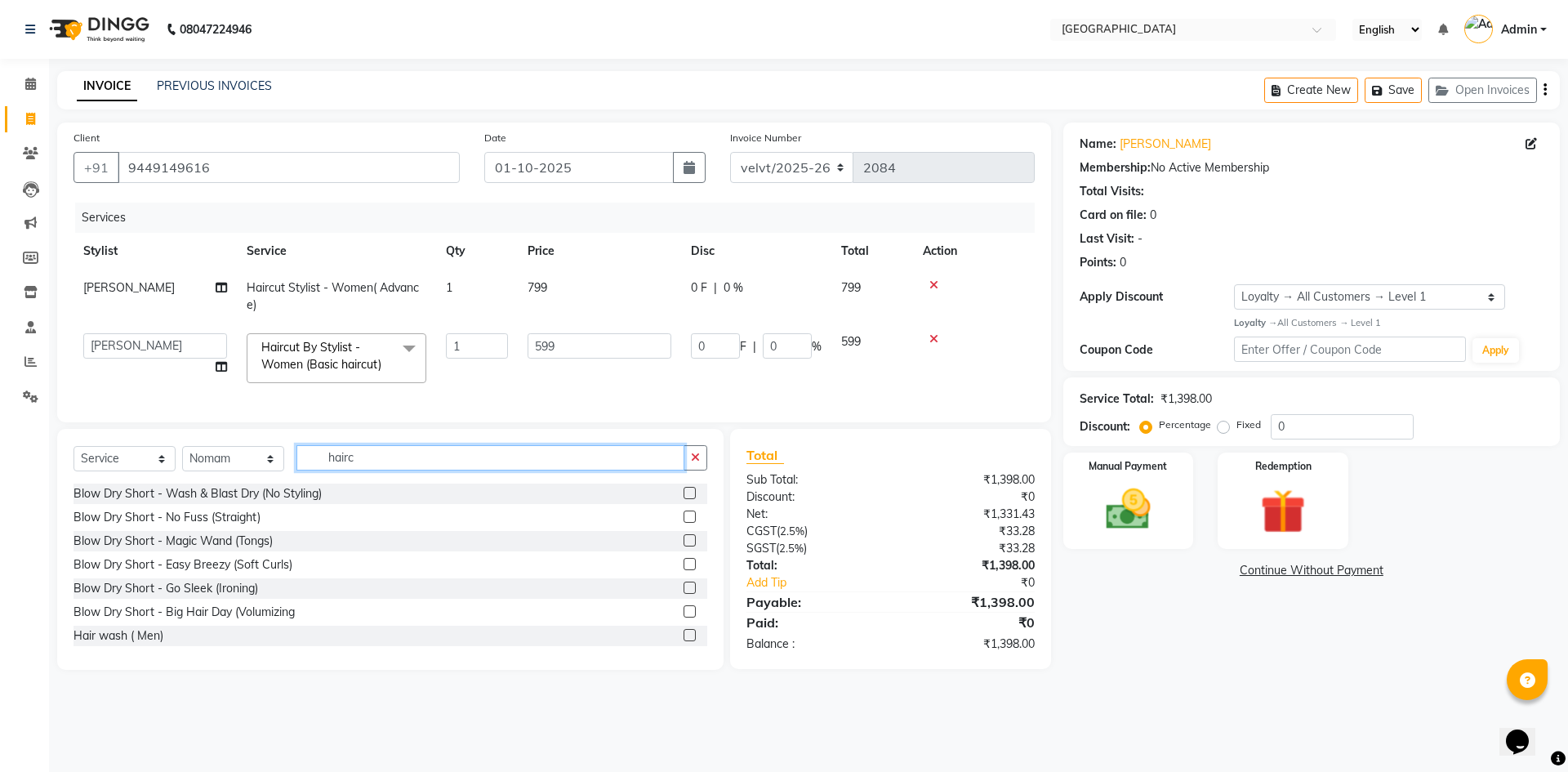
click at [375, 470] on input "hairc" at bounding box center [490, 458] width 388 height 25
click at [683, 499] on label at bounding box center [689, 493] width 12 height 12
click at [683, 499] on input "checkbox" at bounding box center [688, 494] width 10 height 10
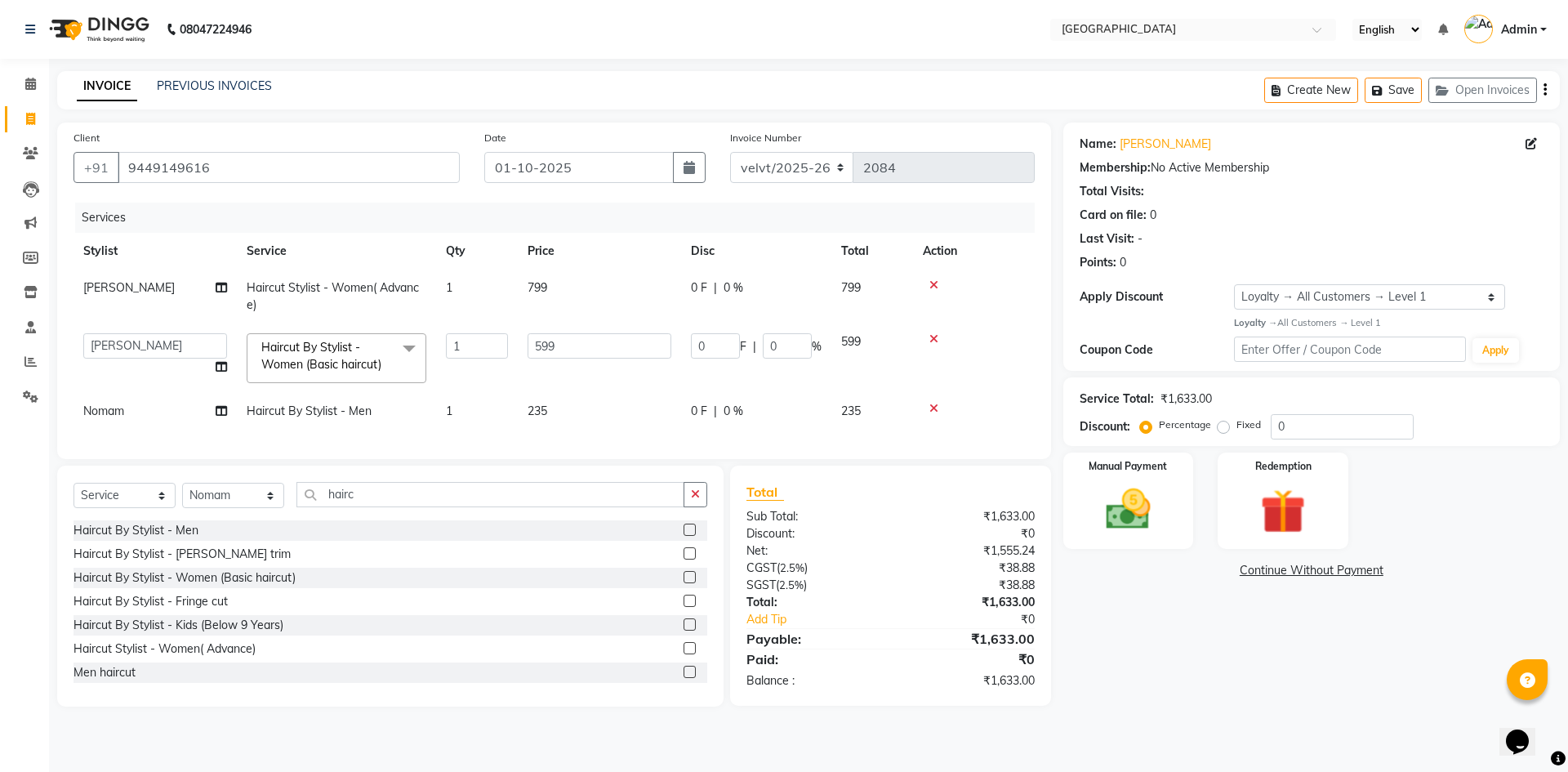
click at [683, 559] on label at bounding box center [689, 553] width 12 height 12
click at [683, 559] on input "checkbox" at bounding box center [688, 554] width 10 height 10
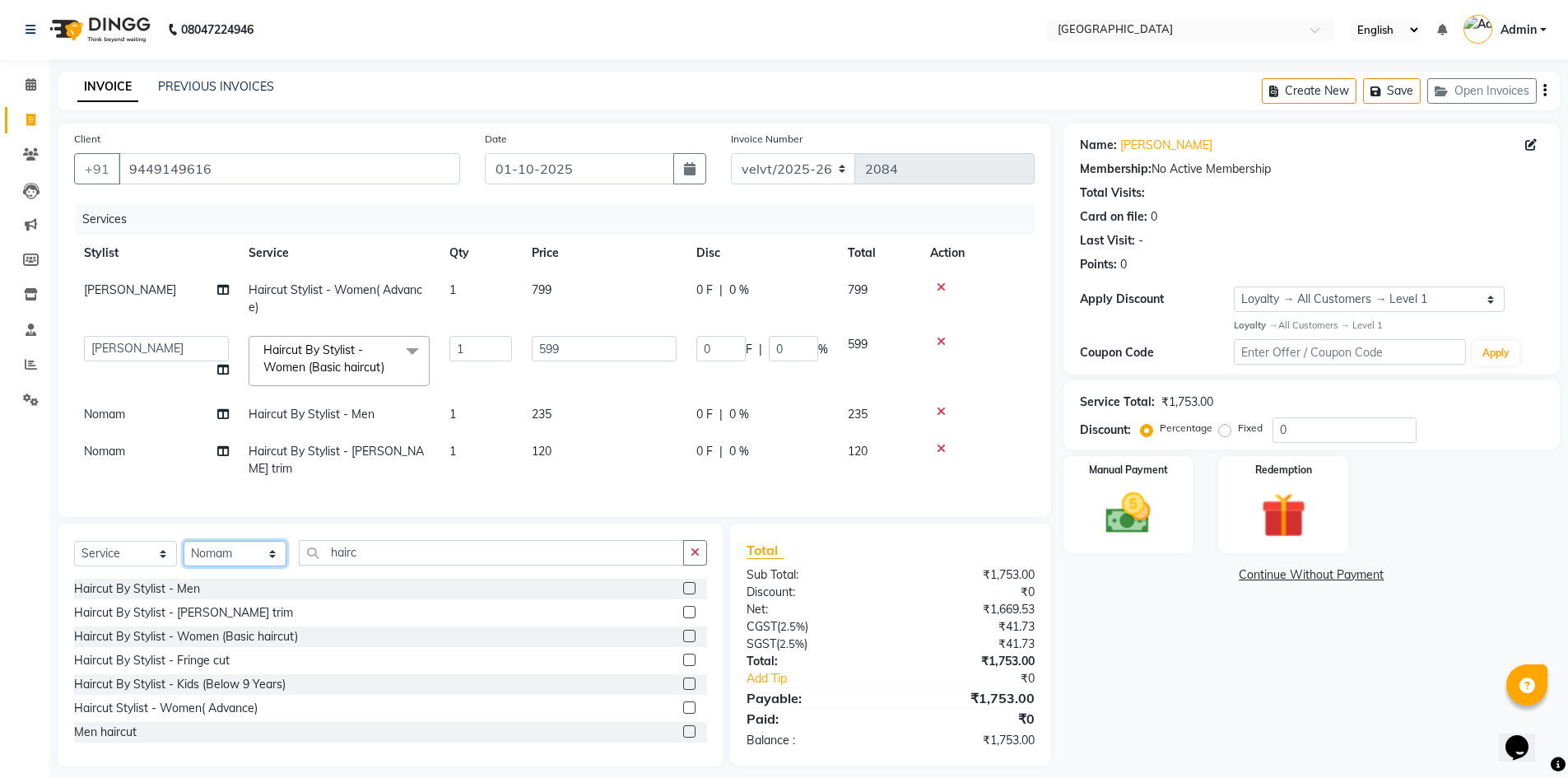
click at [225, 545] on select "Select Stylist Aameer Barkha Kaif Nandini Anchan Nomam Roma Tabrej Zaid" at bounding box center [235, 553] width 103 height 25
click at [184, 541] on select "Select Stylist Aameer Barkha Kaif Nandini Anchan Nomam Roma Tabrej Zaid" at bounding box center [235, 553] width 103 height 25
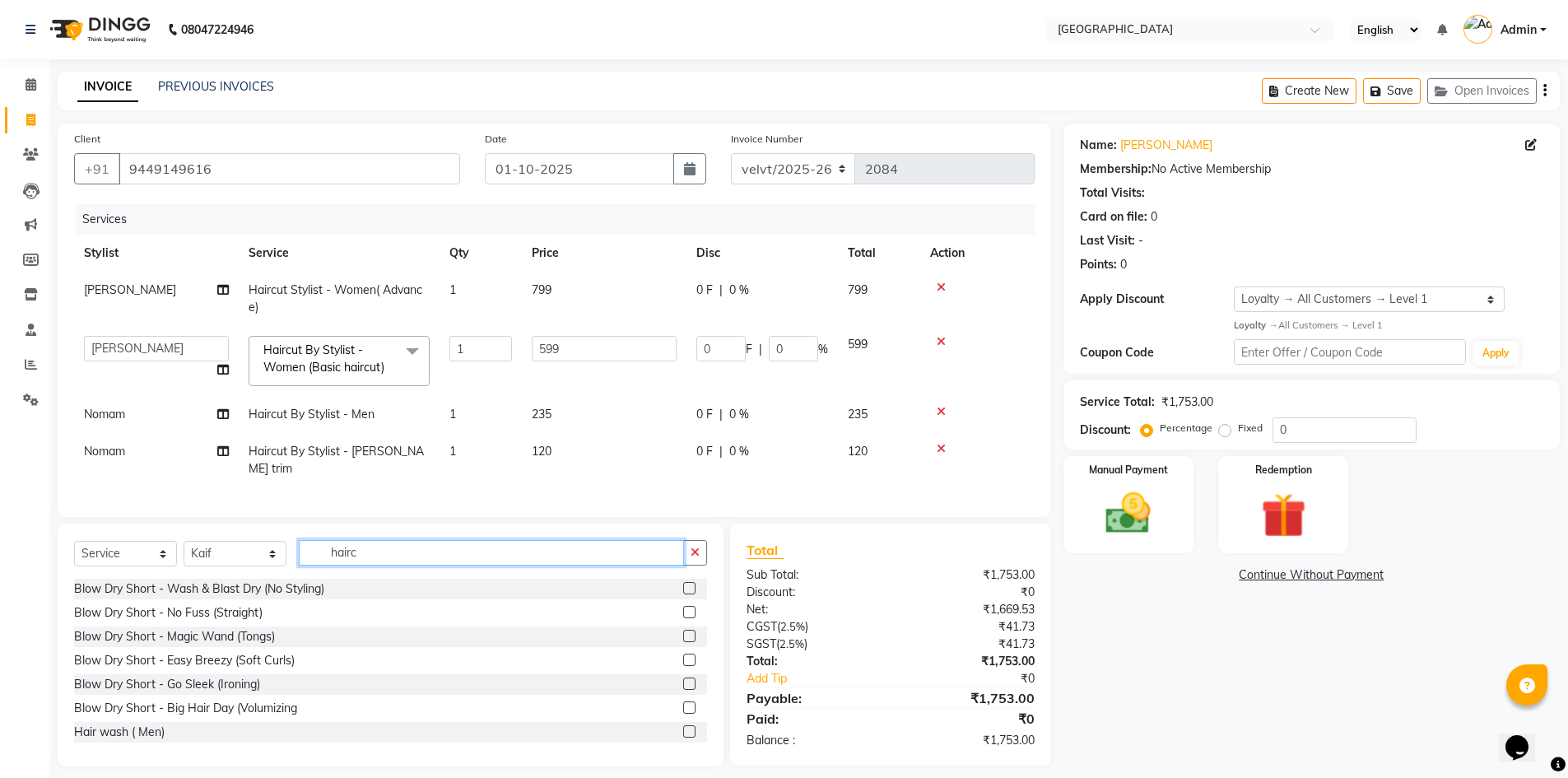
click at [369, 555] on input "hairc" at bounding box center [491, 552] width 385 height 25
click at [683, 583] on label at bounding box center [690, 588] width 12 height 12
click at [683, 584] on input "checkbox" at bounding box center [689, 589] width 10 height 11
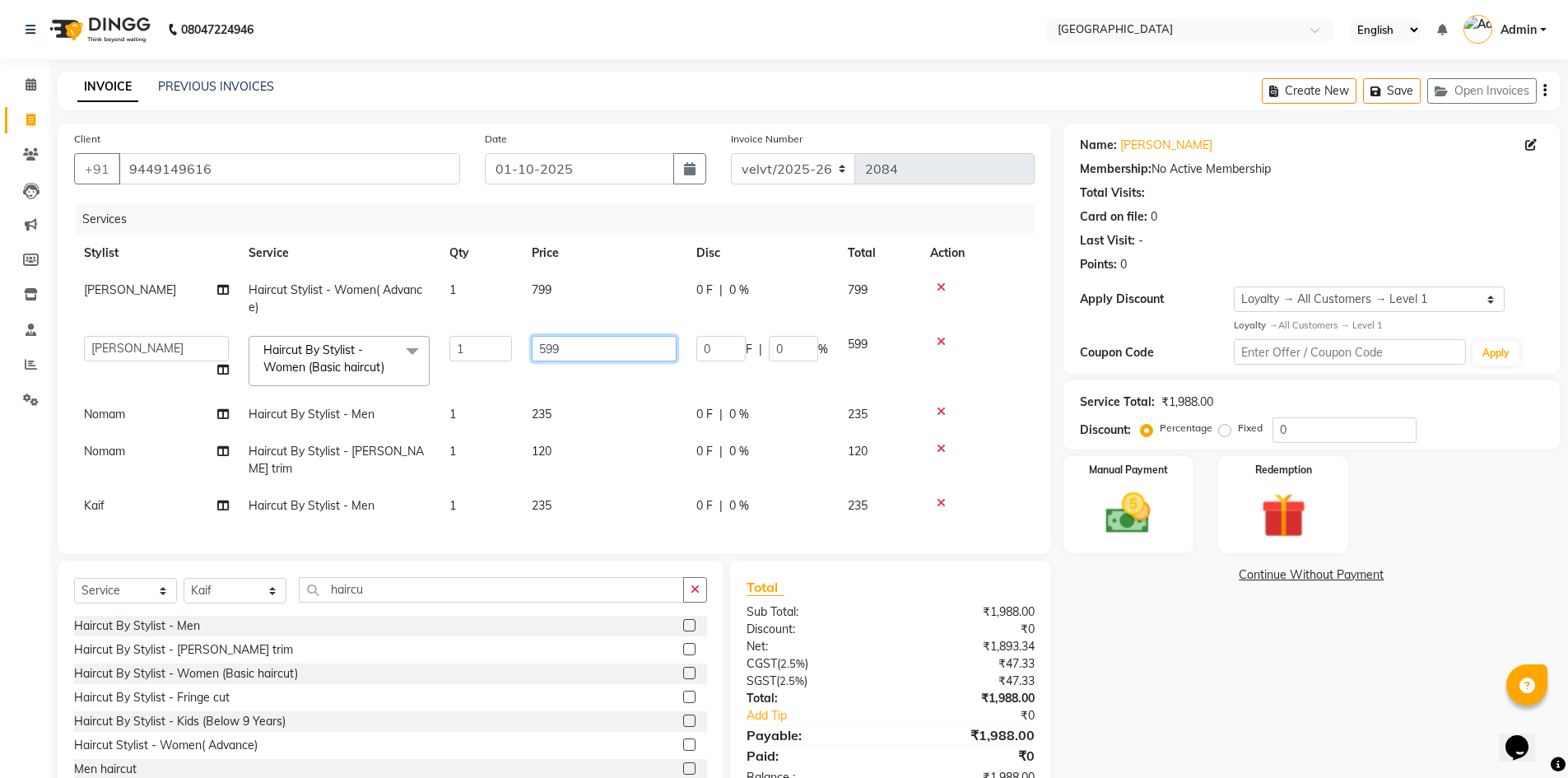
click at [567, 354] on input "599" at bounding box center [605, 348] width 145 height 25
click at [582, 284] on td "799" at bounding box center [604, 298] width 164 height 54
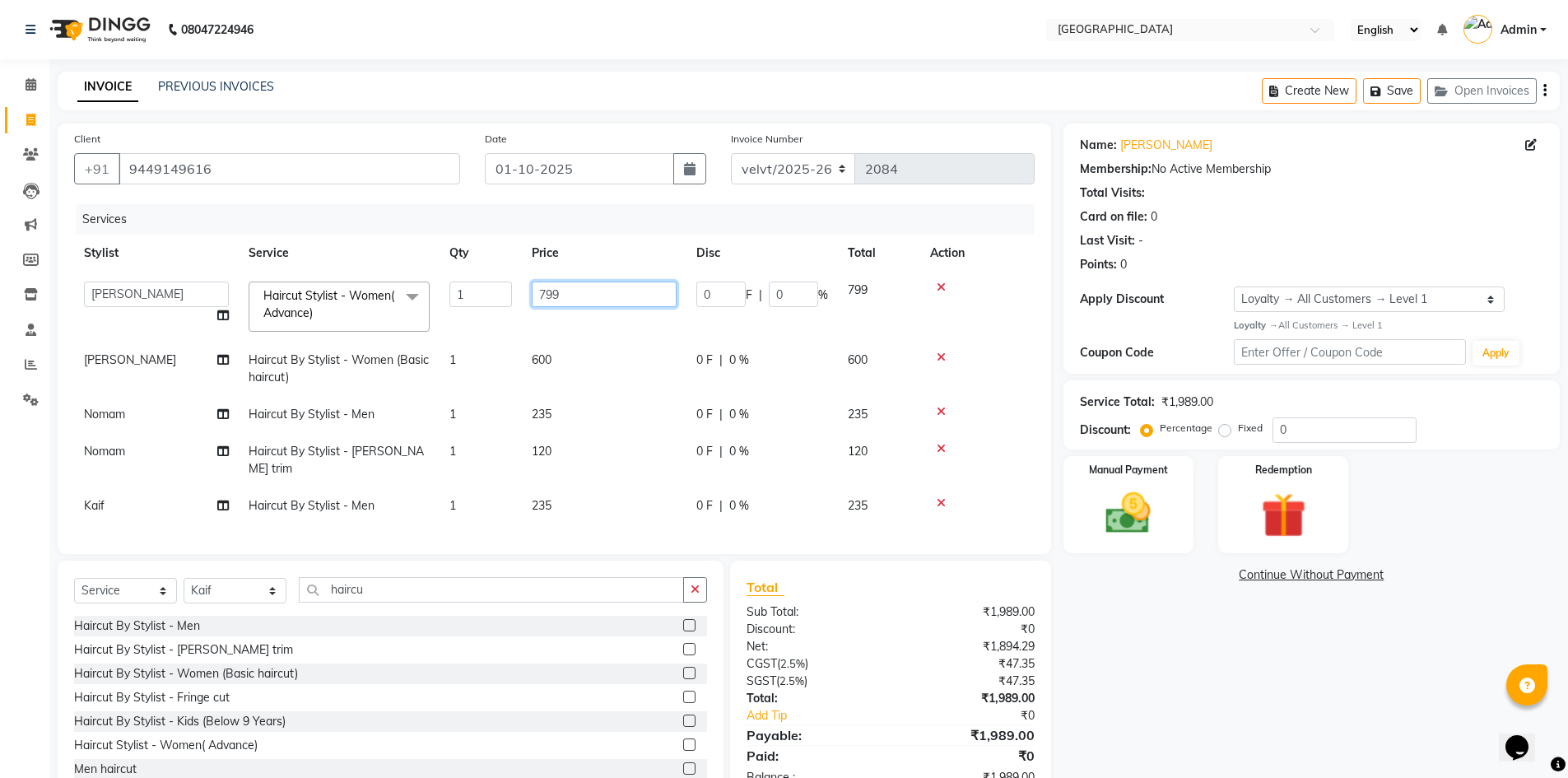
click at [598, 284] on input "799" at bounding box center [605, 294] width 145 height 25
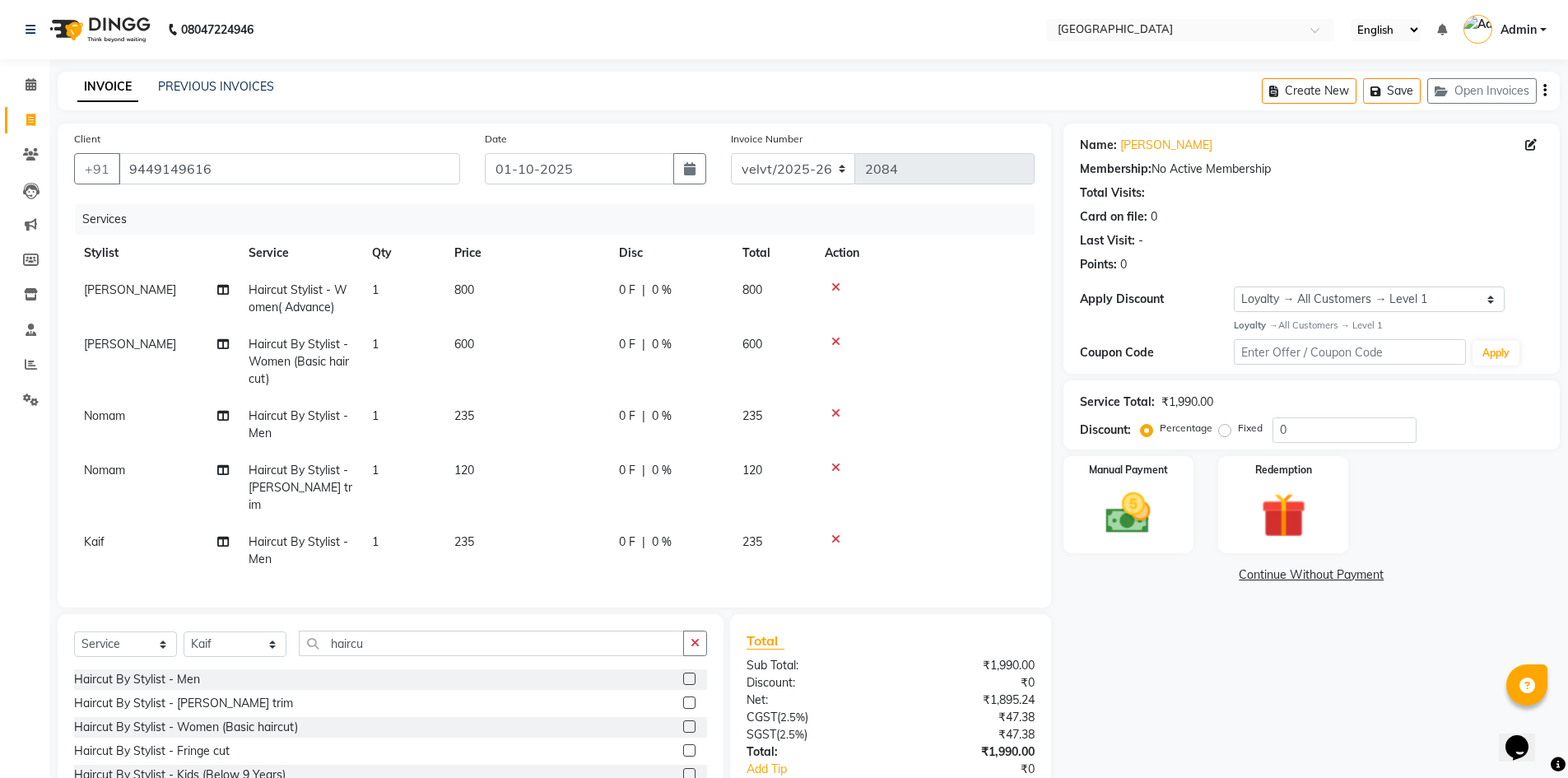
click at [1162, 577] on link "Continue Without Payment" at bounding box center [1312, 575] width 490 height 18
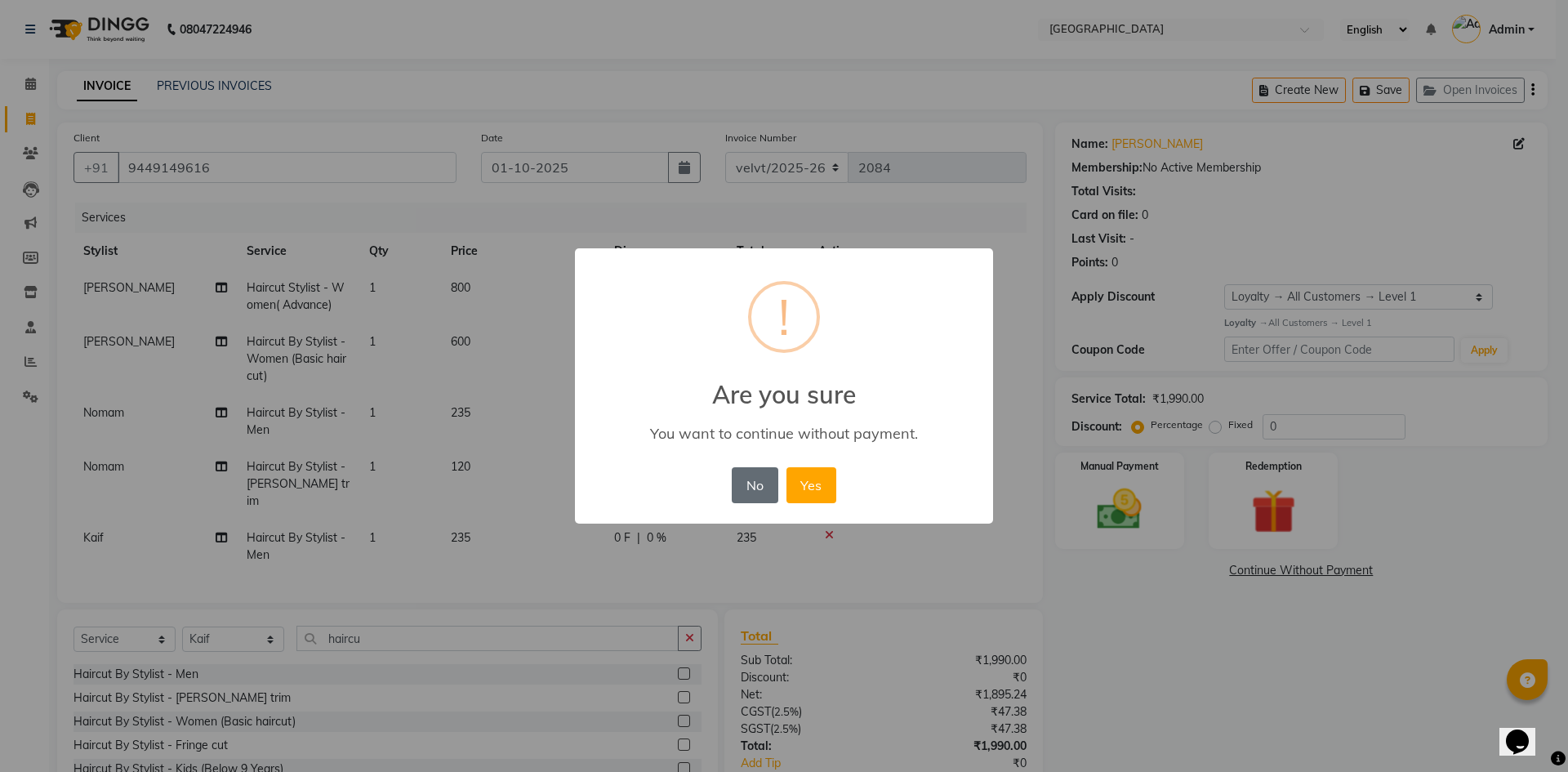
click at [756, 482] on button "No" at bounding box center [754, 485] width 46 height 36
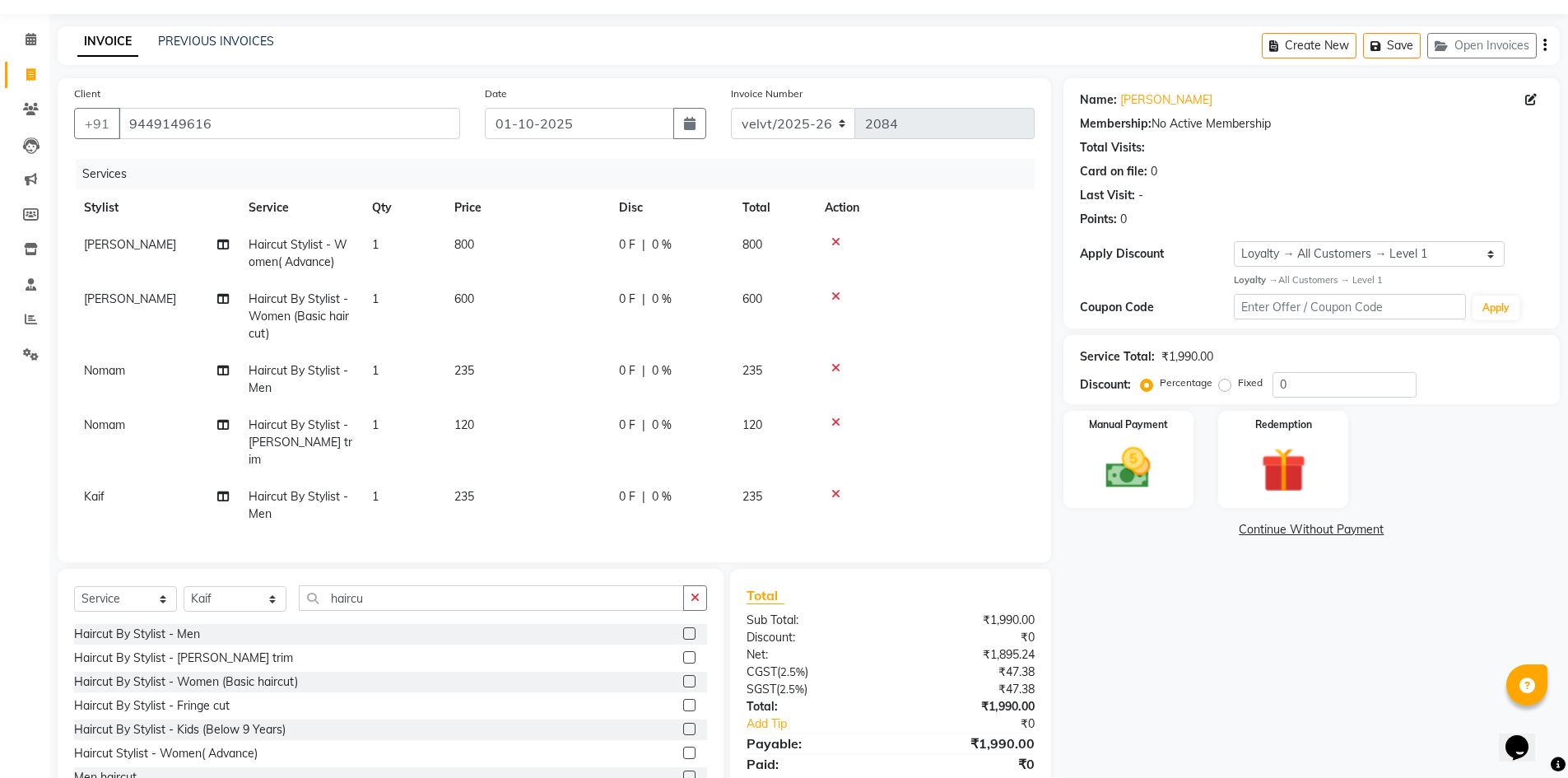
scroll to position [82, 0]
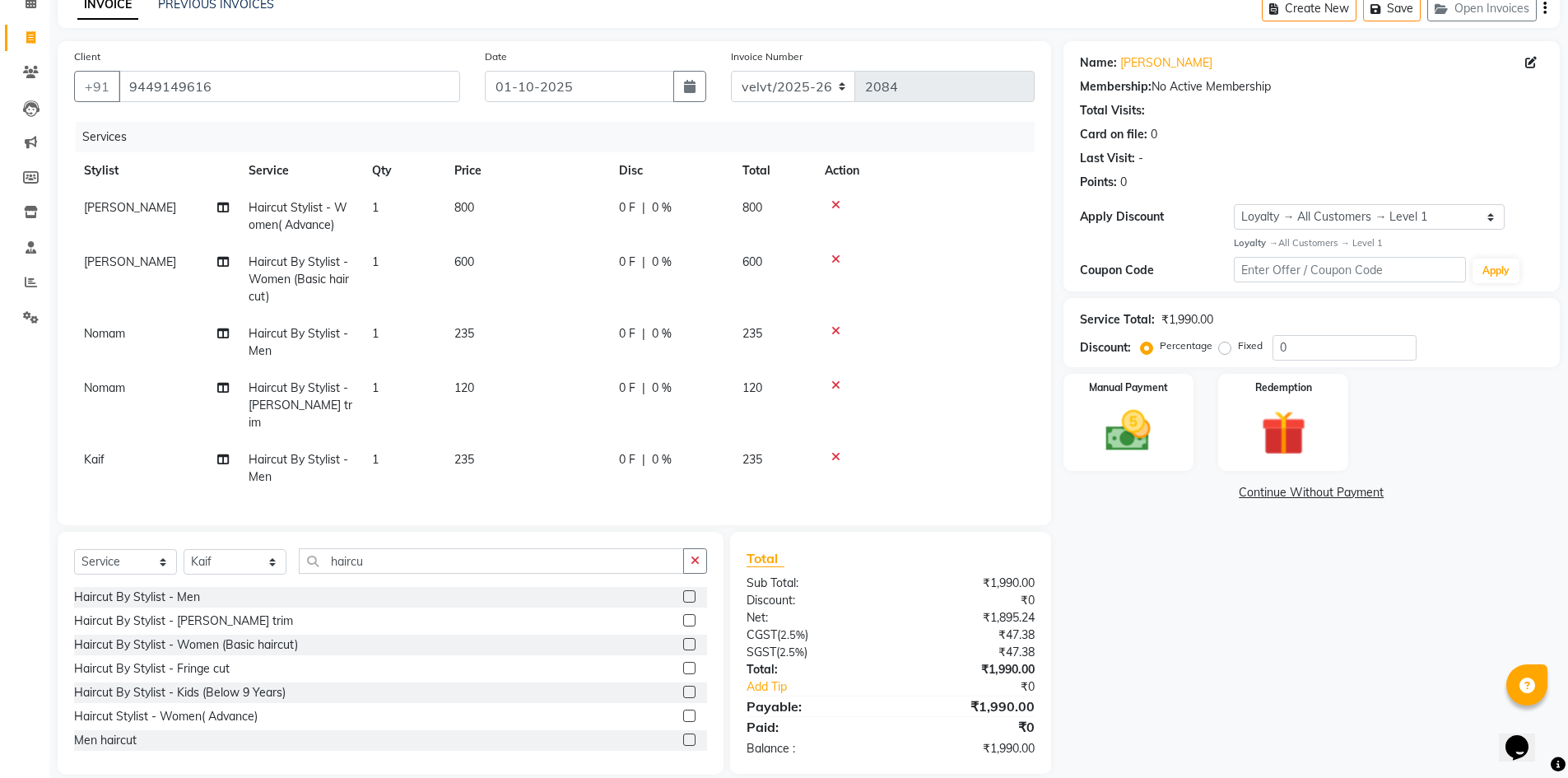
click at [1188, 638] on div "Name: Saddham Membership: No Active Membership Total Visits: Card on file: 0 La…" at bounding box center [1317, 408] width 508 height 733
click at [463, 340] on span "235" at bounding box center [464, 333] width 20 height 15
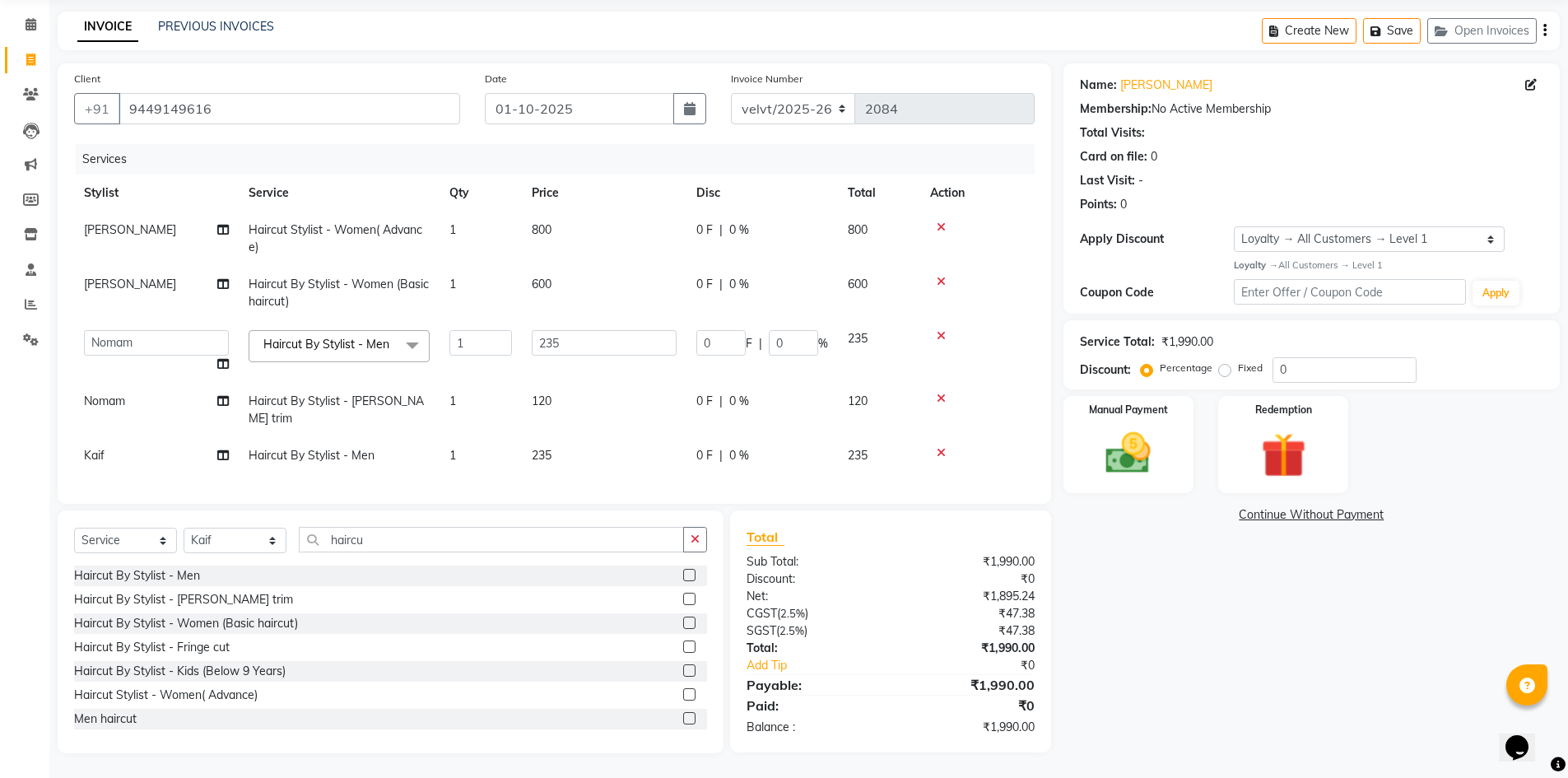
scroll to position [55, 0]
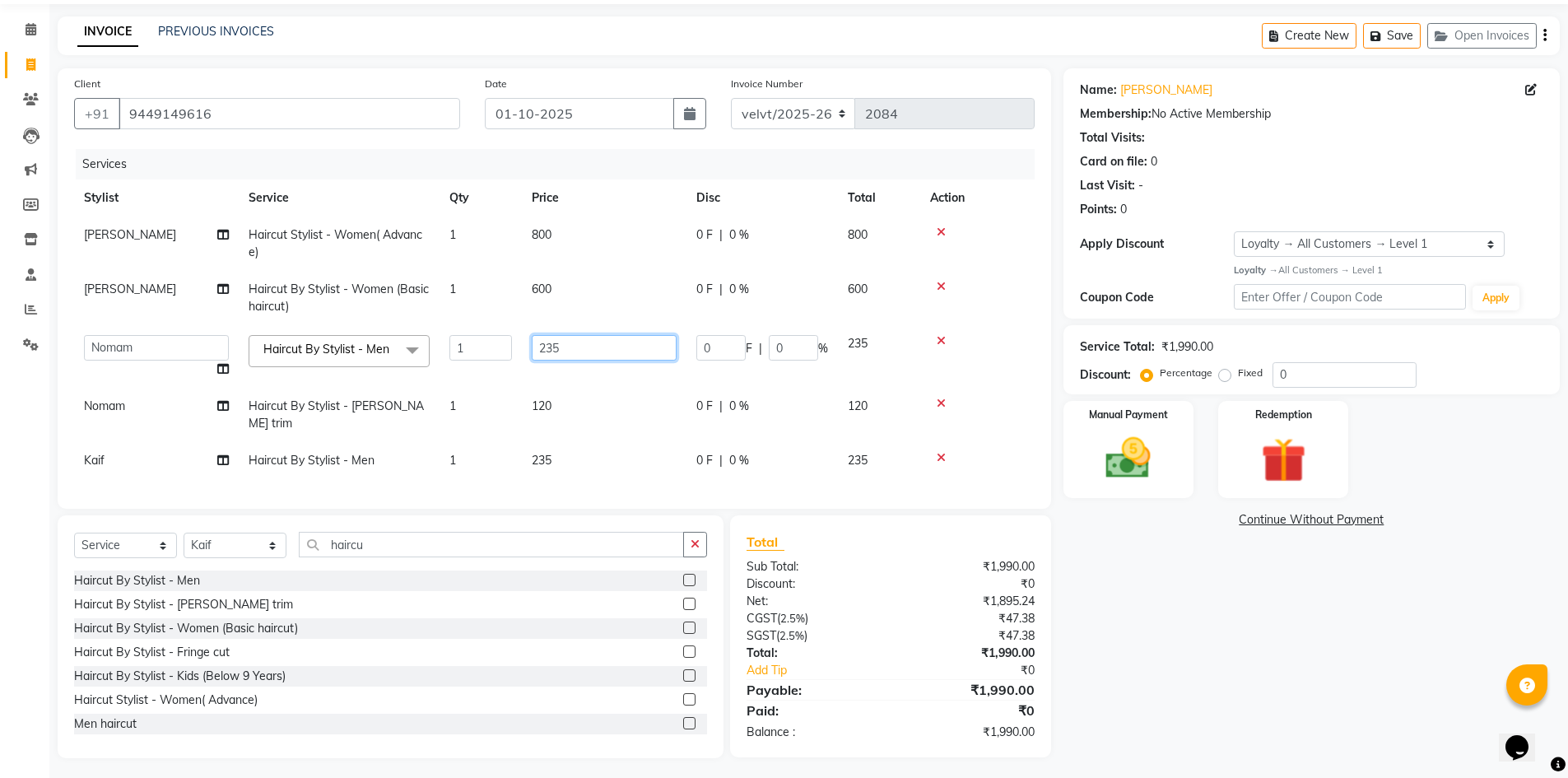
click at [572, 344] on input "235" at bounding box center [605, 347] width 145 height 25
click at [1182, 683] on div "Name: Saddham Membership: No Active Membership Total Visits: Card on file: 0 La…" at bounding box center [1317, 413] width 508 height 690
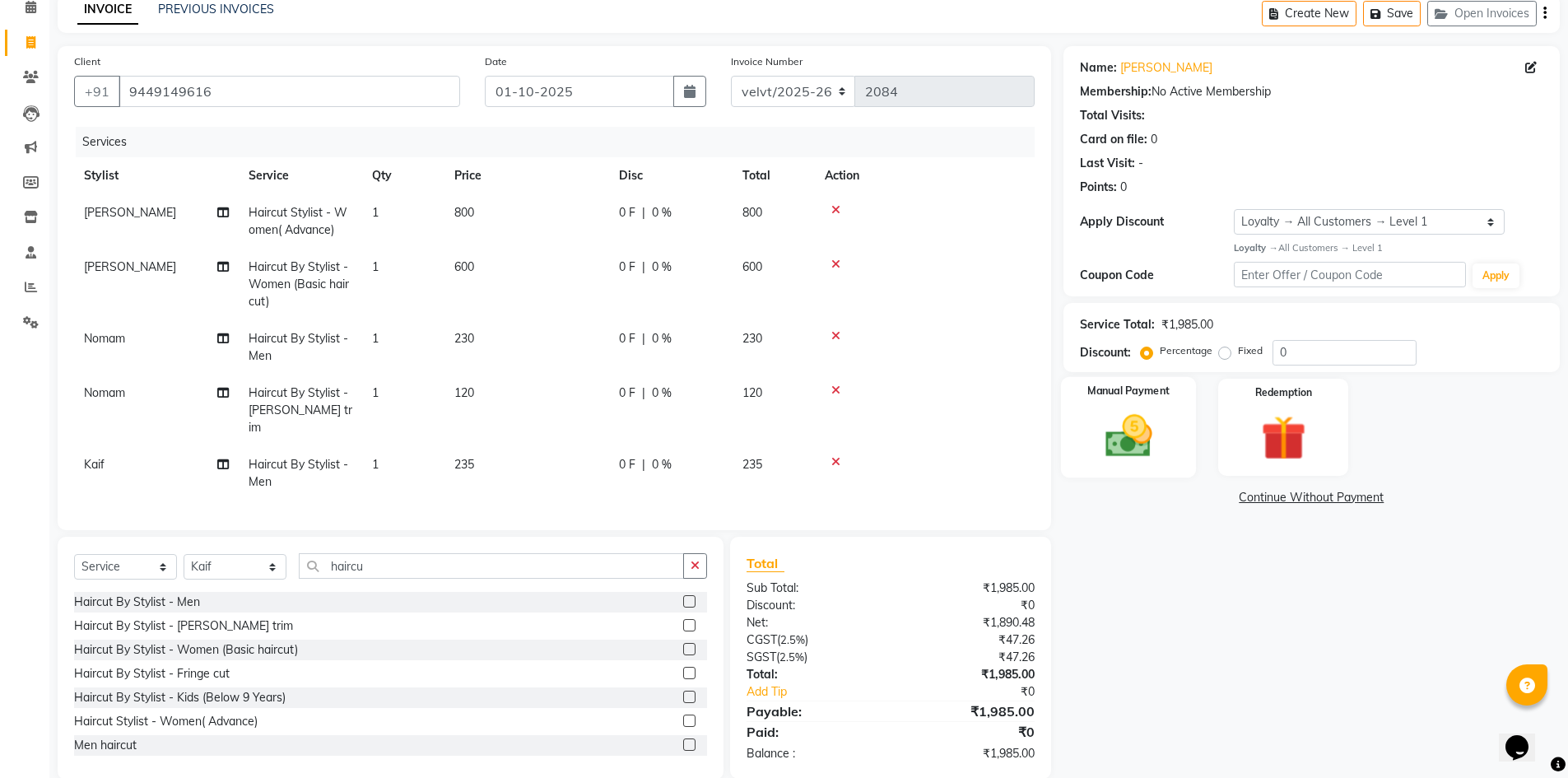
scroll to position [99, 0]
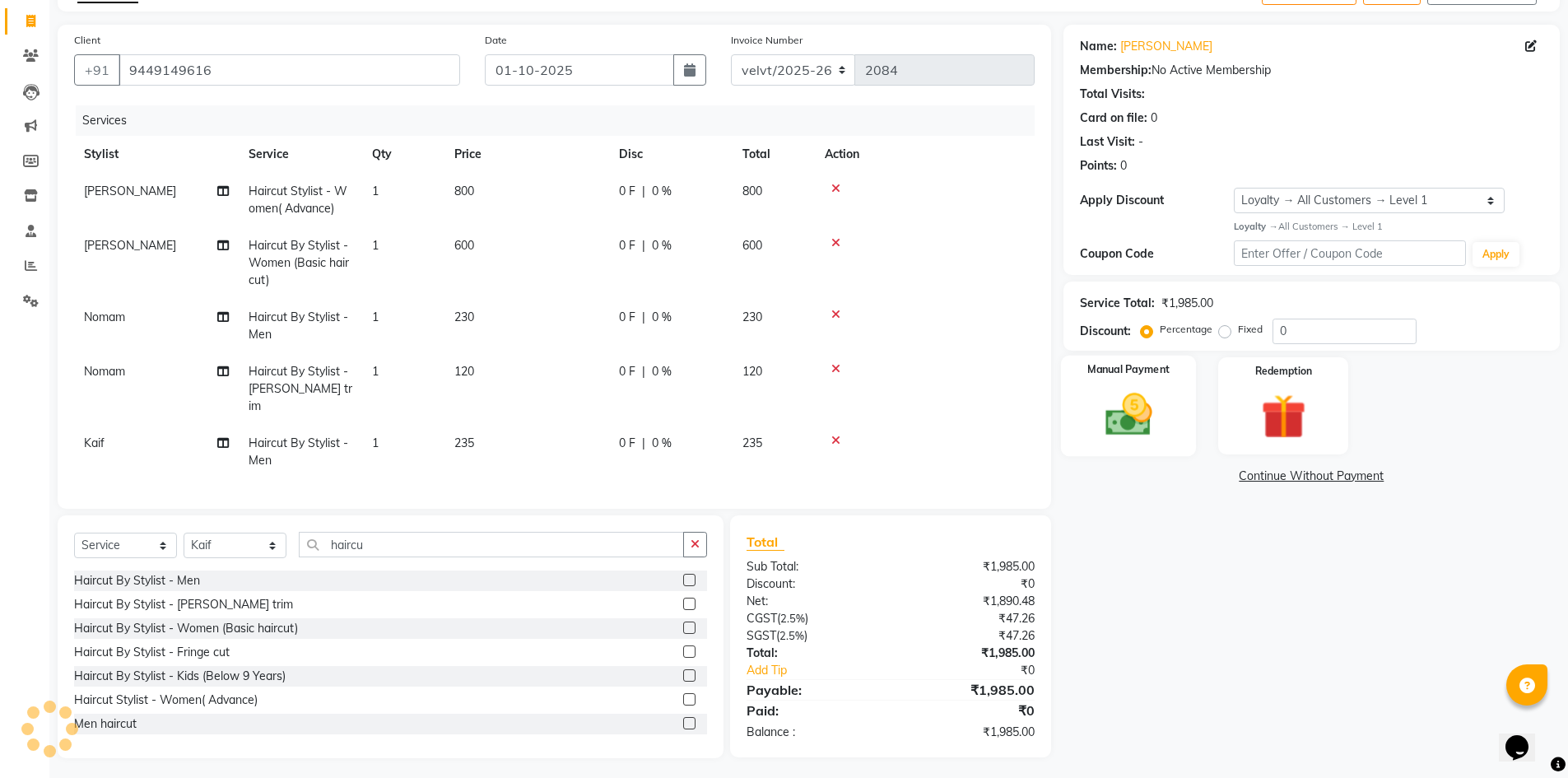
click at [1130, 424] on img at bounding box center [1128, 414] width 76 height 53
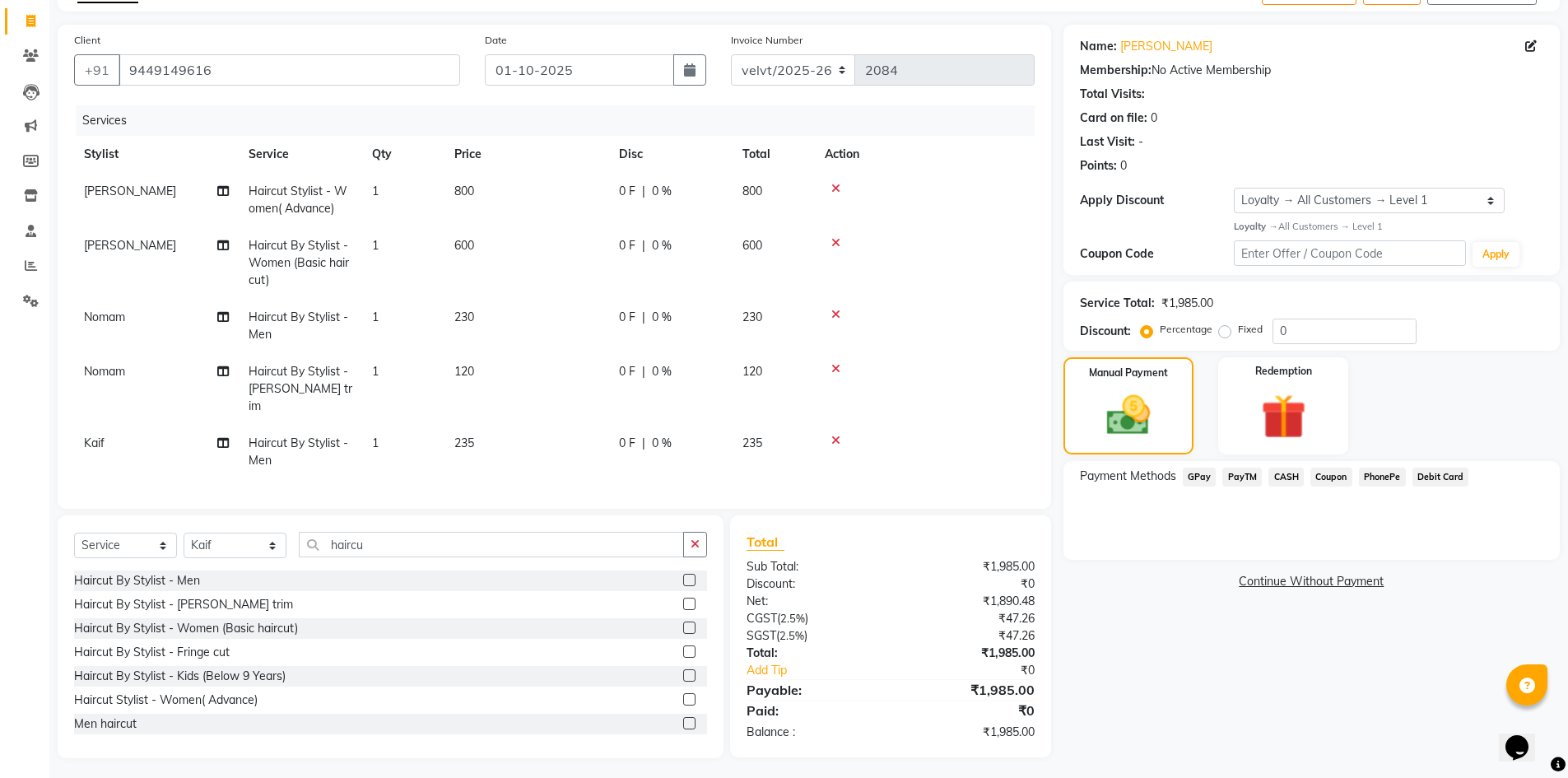
click at [1376, 480] on span "PhonePe" at bounding box center [1382, 477] width 47 height 19
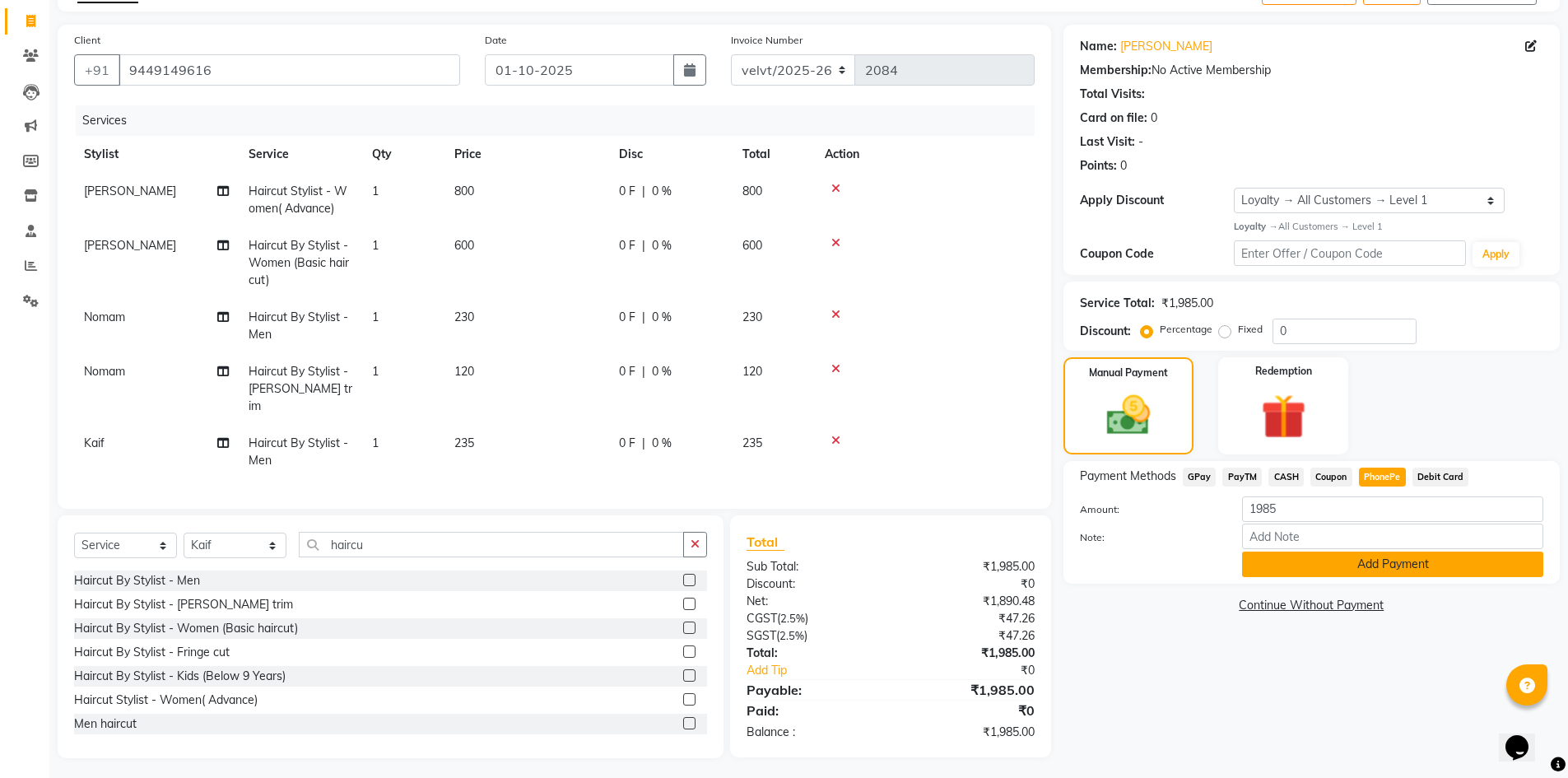
click at [1354, 562] on button "Add Payment" at bounding box center [1393, 564] width 301 height 25
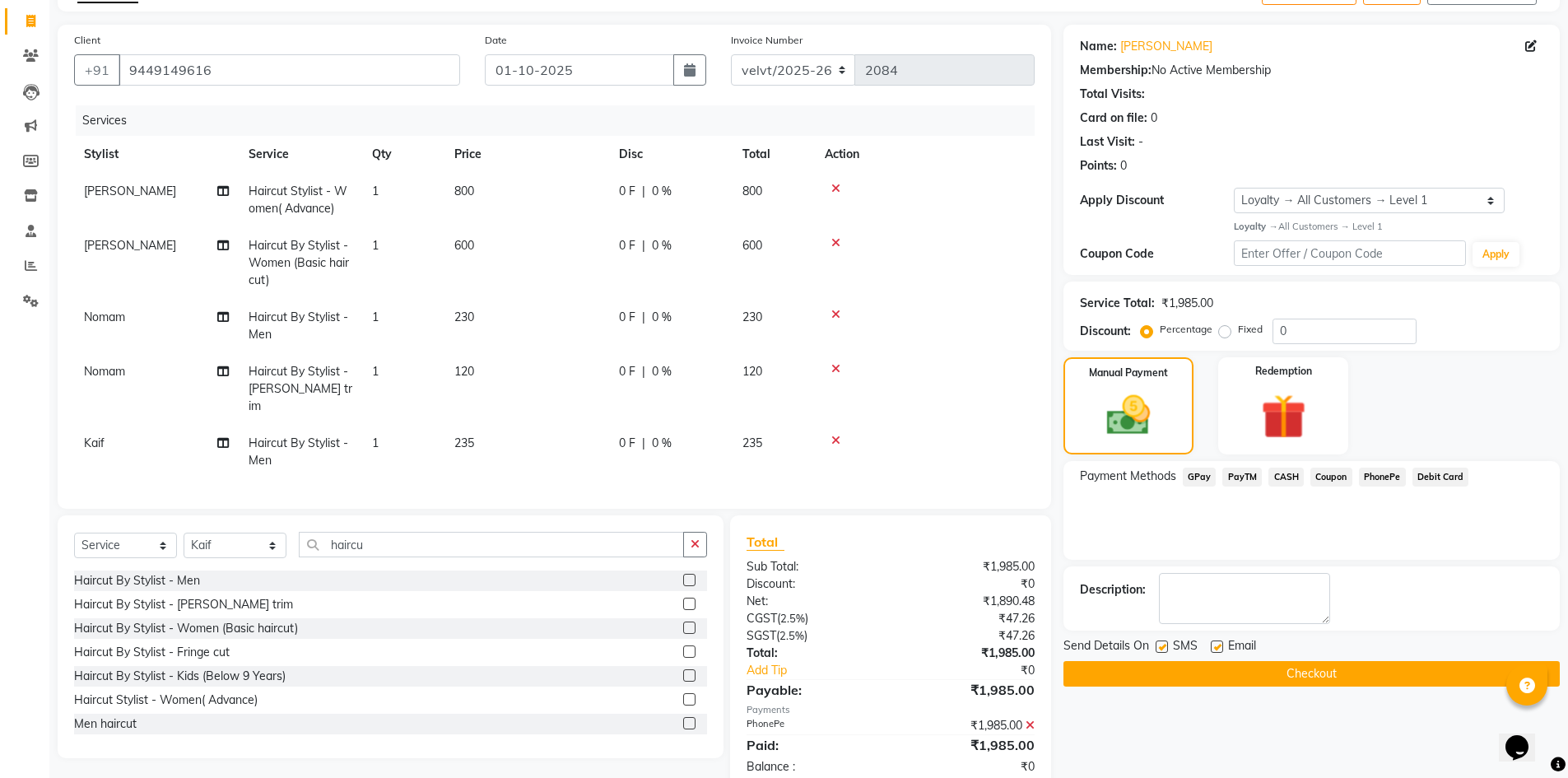
click at [1159, 647] on label at bounding box center [1162, 647] width 12 height 12
click at [1159, 647] on input "checkbox" at bounding box center [1161, 648] width 10 height 11
click at [1215, 646] on label at bounding box center [1217, 647] width 12 height 12
click at [1215, 646] on input "checkbox" at bounding box center [1216, 648] width 10 height 11
click at [1215, 667] on button "Checkout" at bounding box center [1311, 673] width 496 height 25
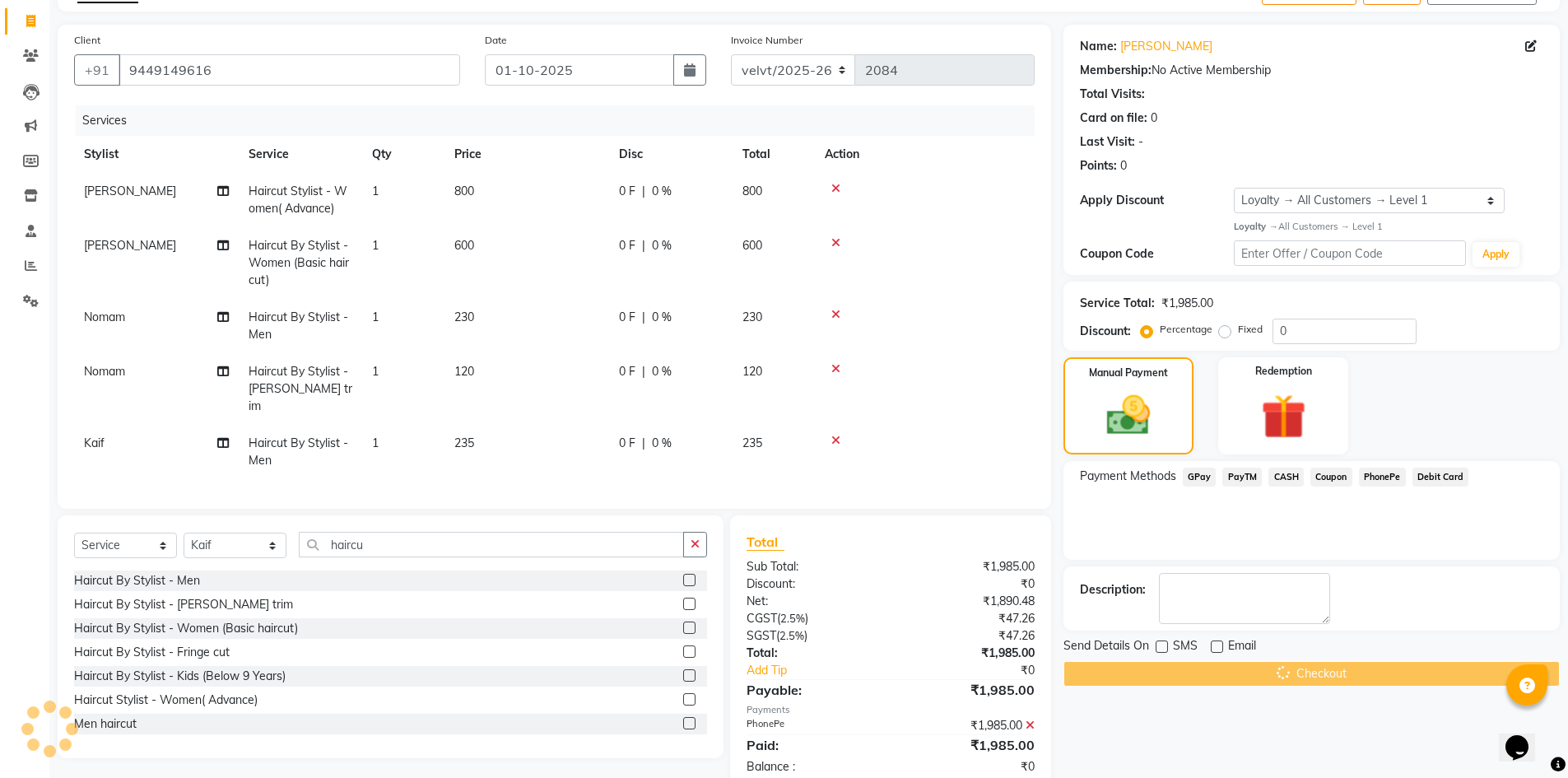
scroll to position [60, 0]
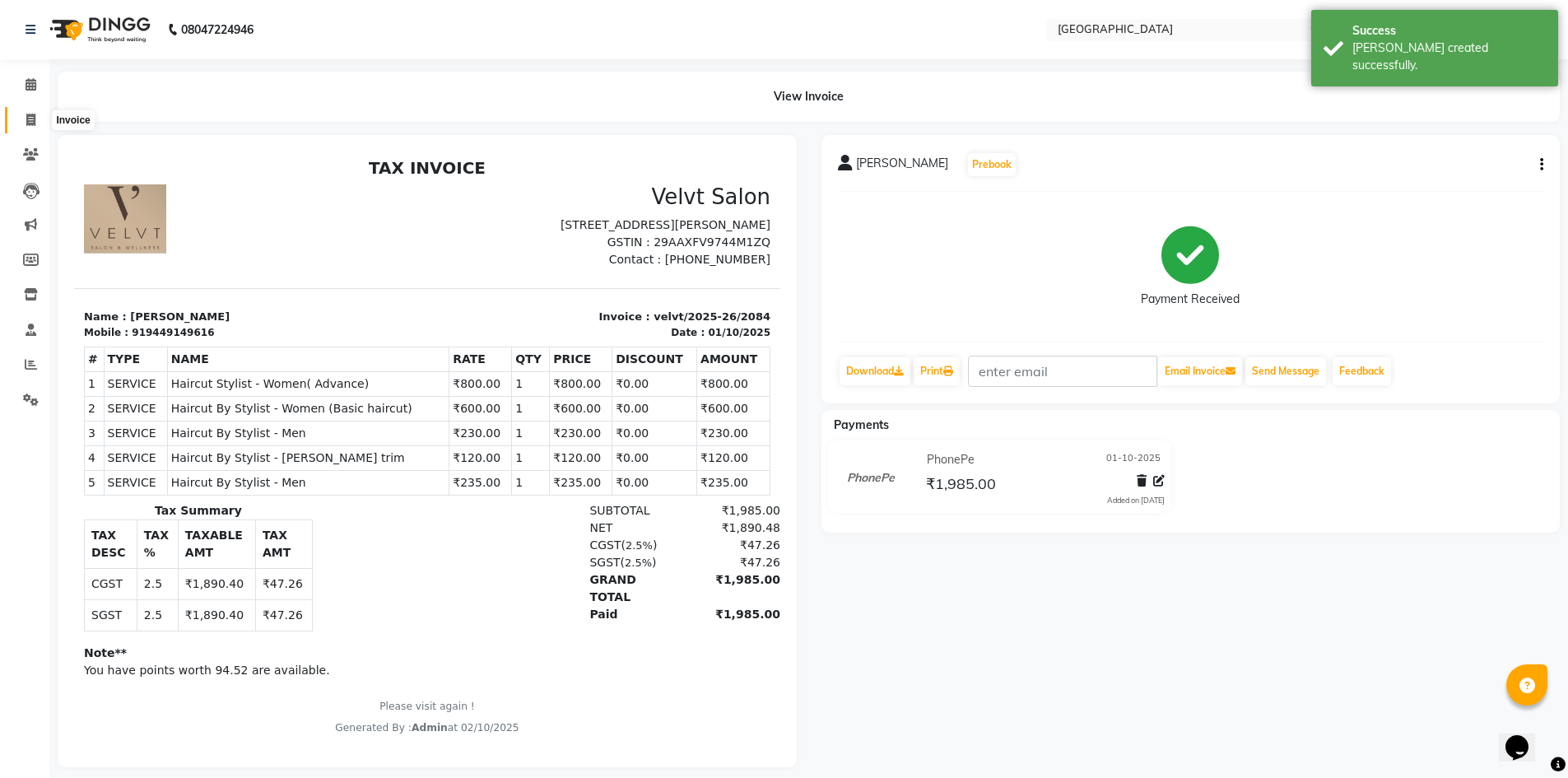
click at [27, 116] on icon at bounding box center [31, 120] width 9 height 12
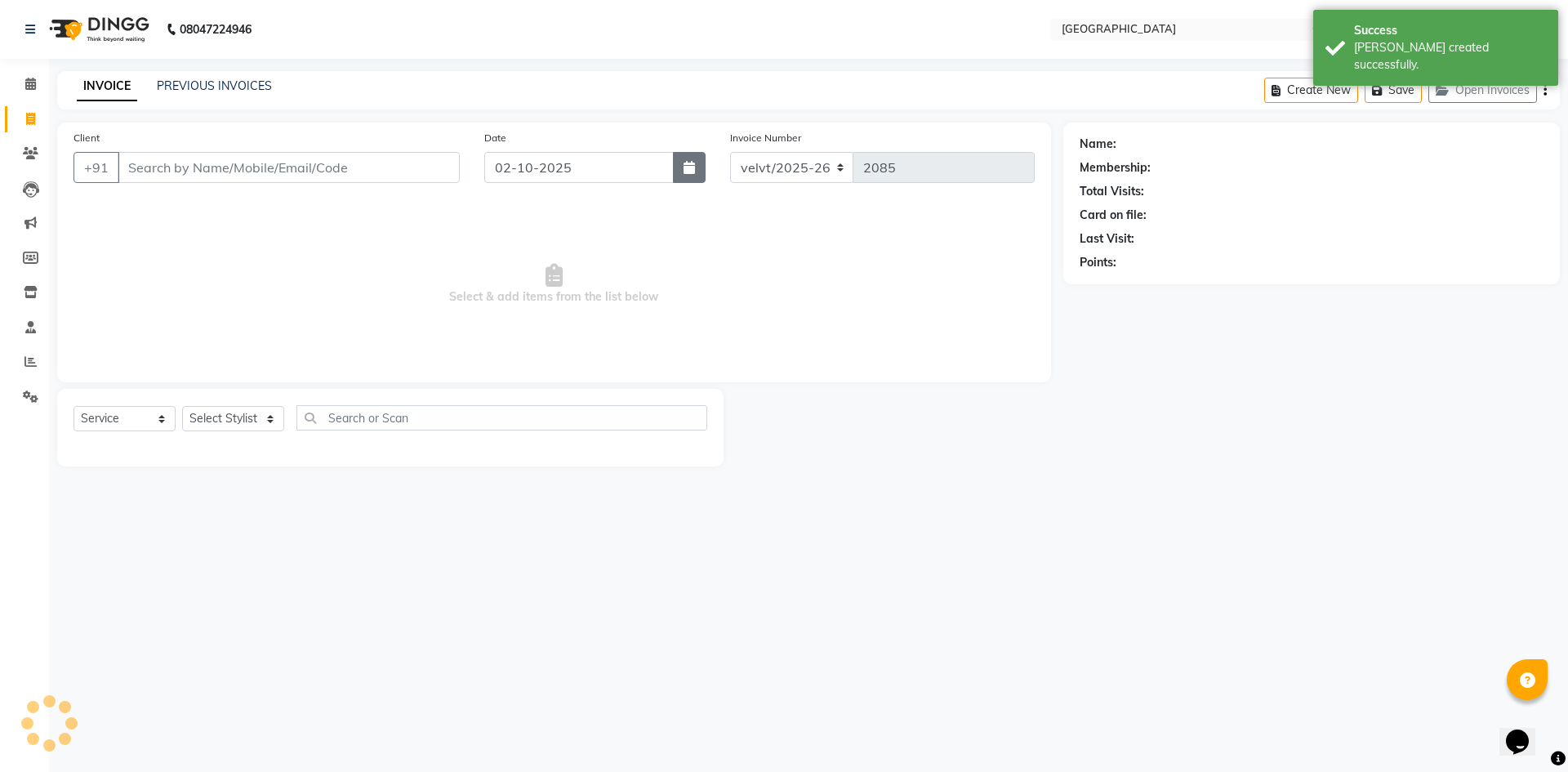
click at [693, 172] on icon "button" at bounding box center [688, 167] width 11 height 13
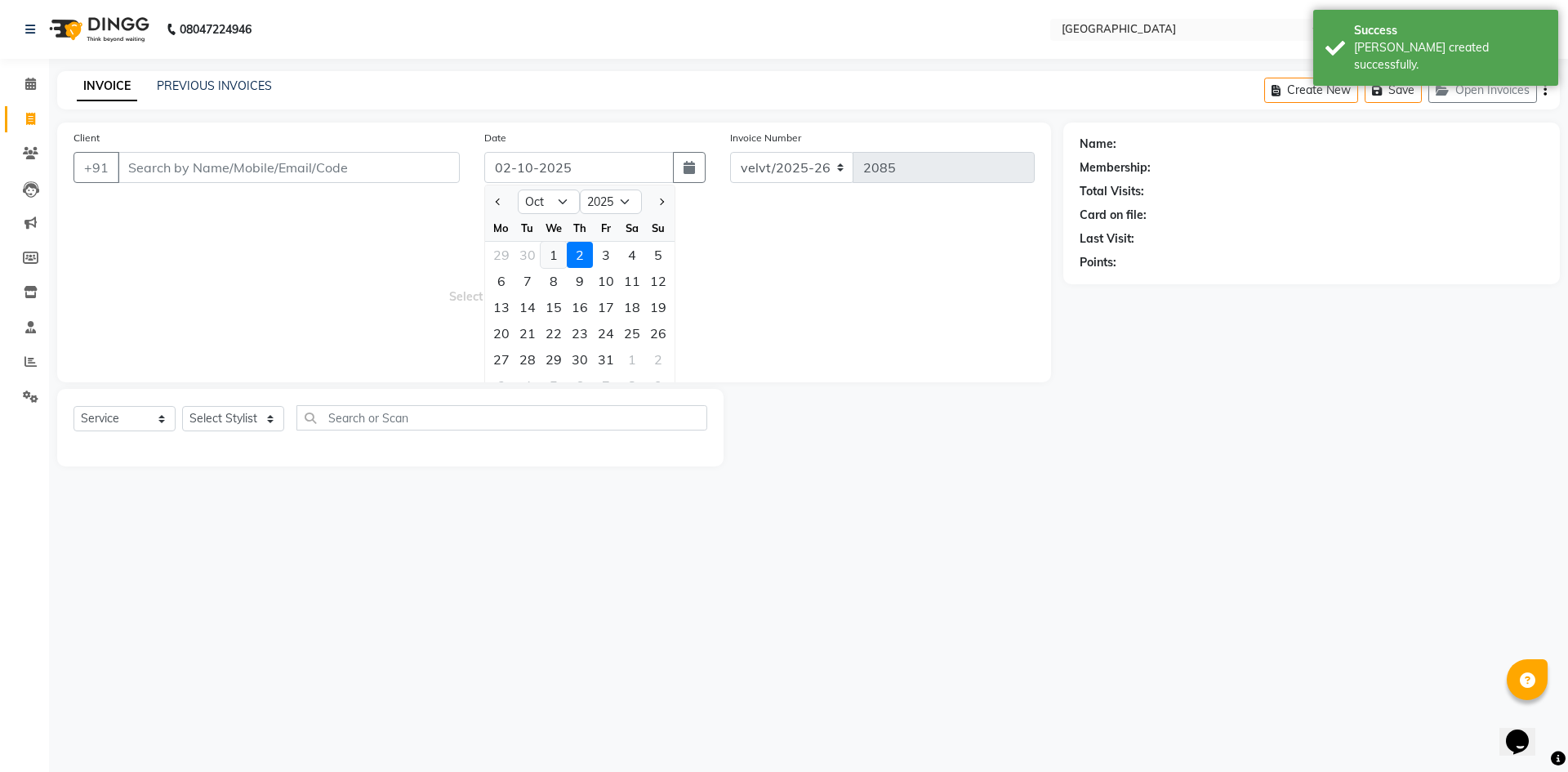
click at [549, 252] on div "1" at bounding box center [554, 254] width 26 height 26
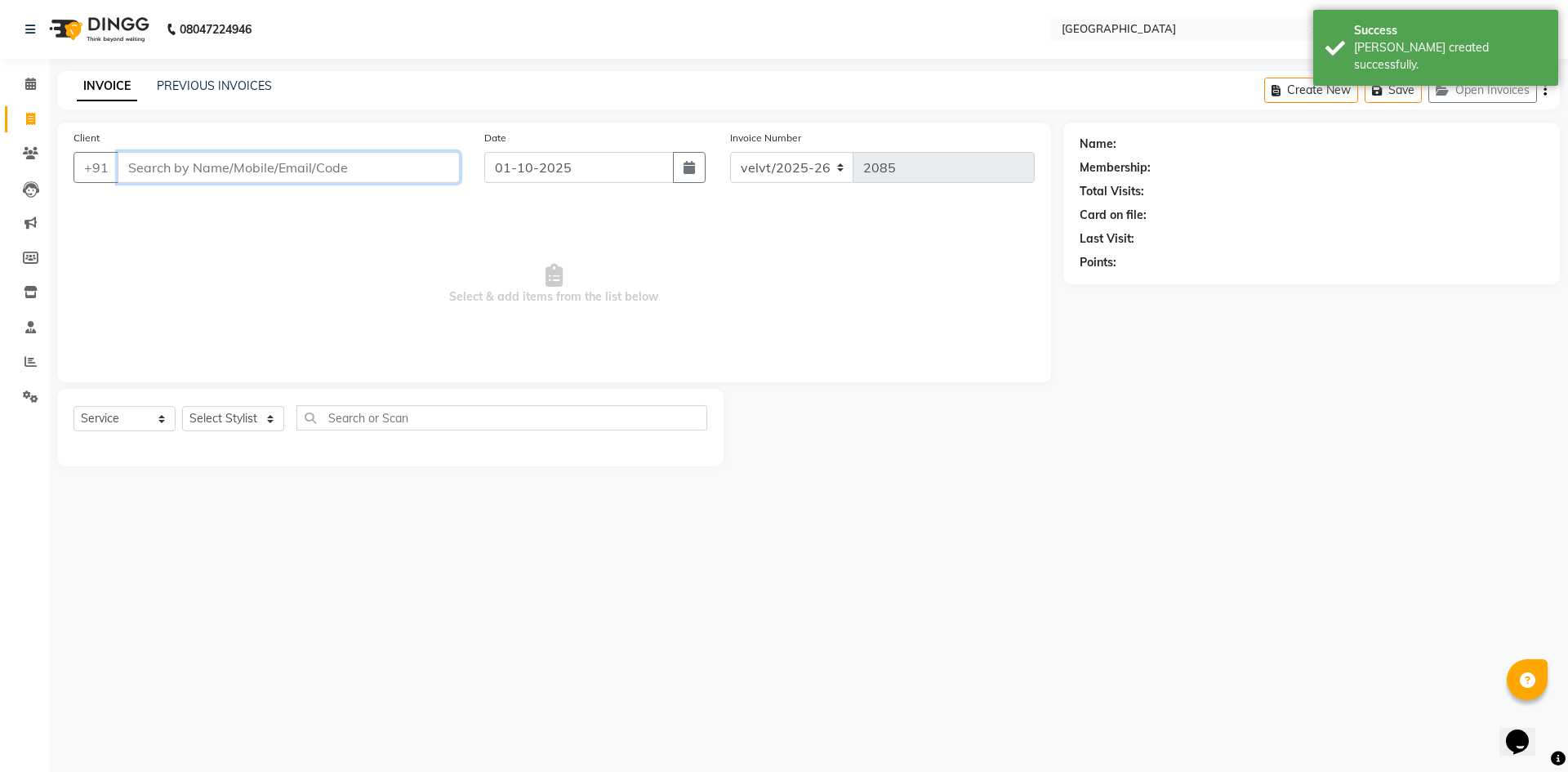
click at [137, 168] on input "Client" at bounding box center [288, 168] width 342 height 31
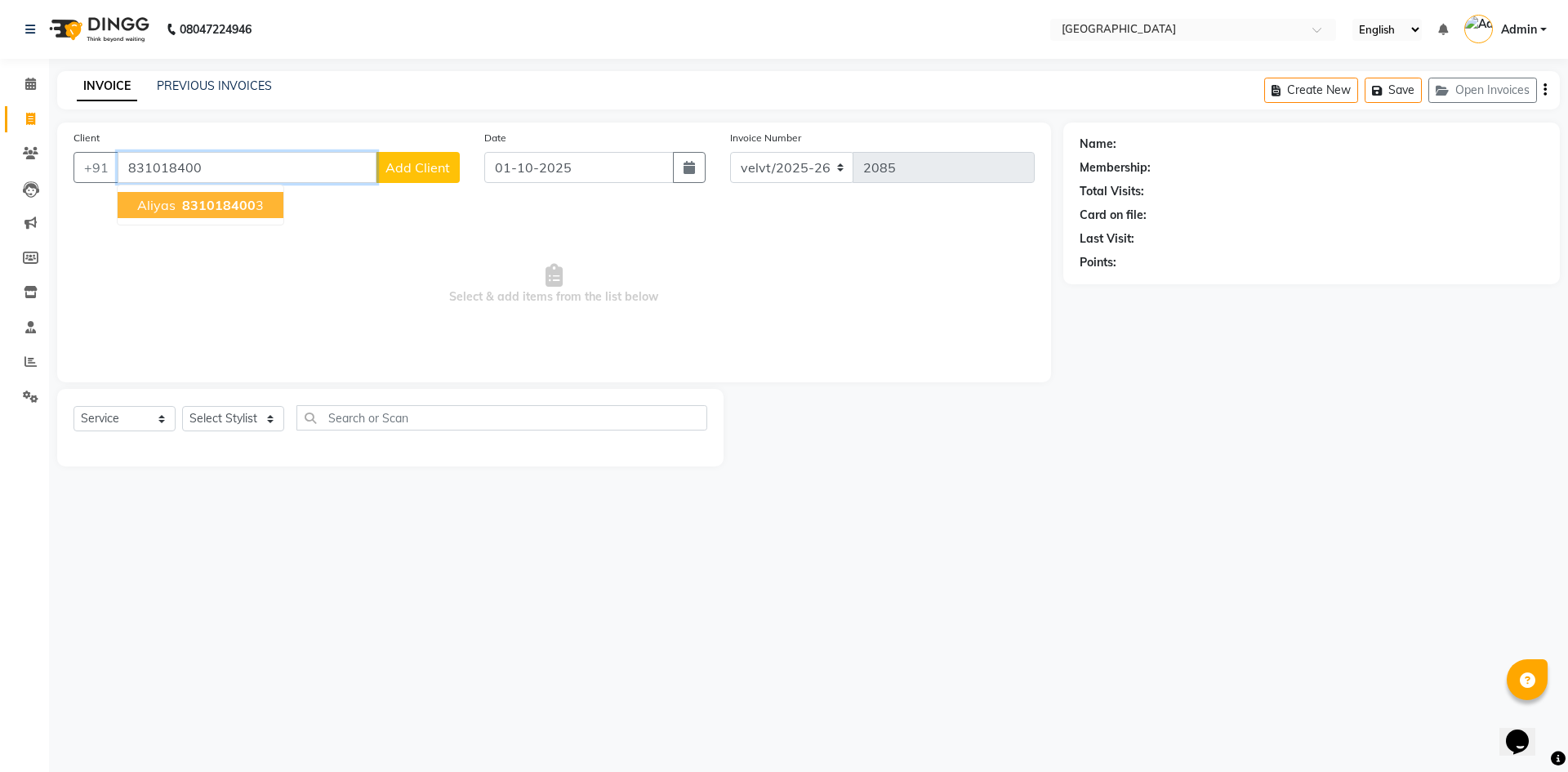
click at [211, 207] on span "831018400" at bounding box center [219, 205] width 74 height 16
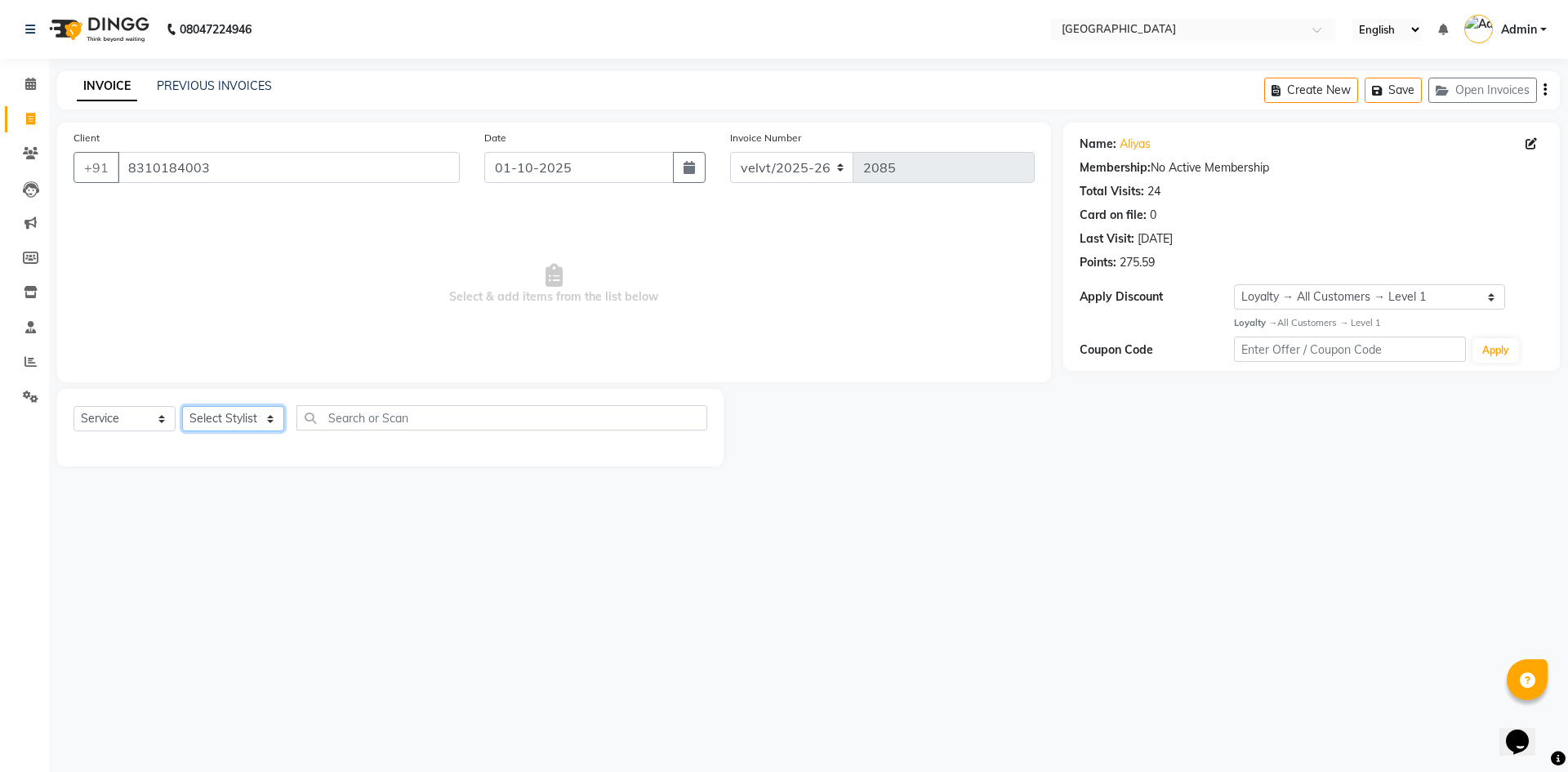
click at [225, 414] on select "Select Stylist Aameer Barkha Kaif Nandini Anchan Nomam Roma Tabrej Zaid" at bounding box center [234, 419] width 102 height 25
click at [182, 406] on select "Select Stylist Aameer Barkha Kaif Nandini Anchan Nomam Roma Tabrej Zaid" at bounding box center [234, 419] width 102 height 25
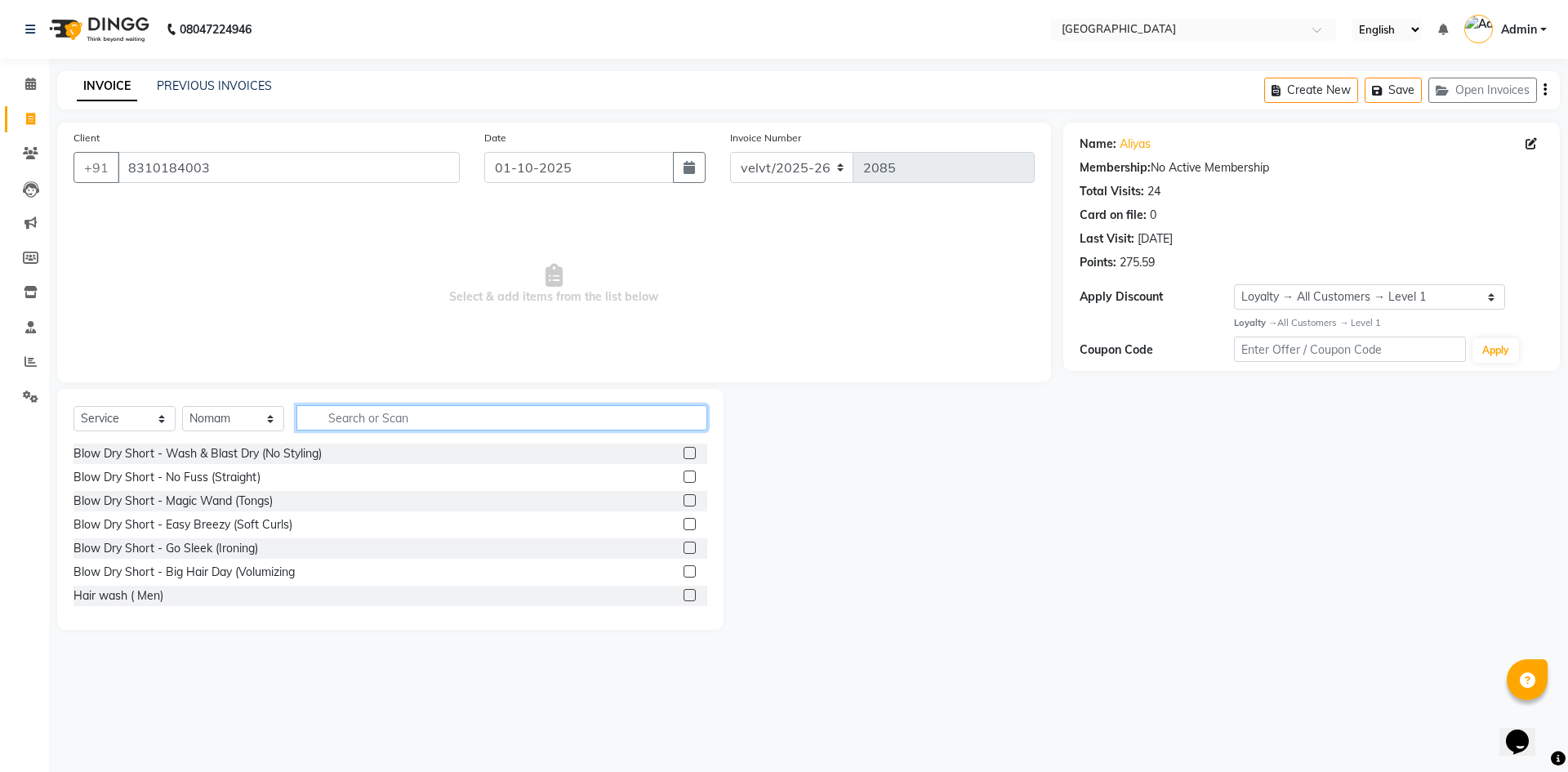
click at [363, 420] on input "text" at bounding box center [501, 418] width 411 height 25
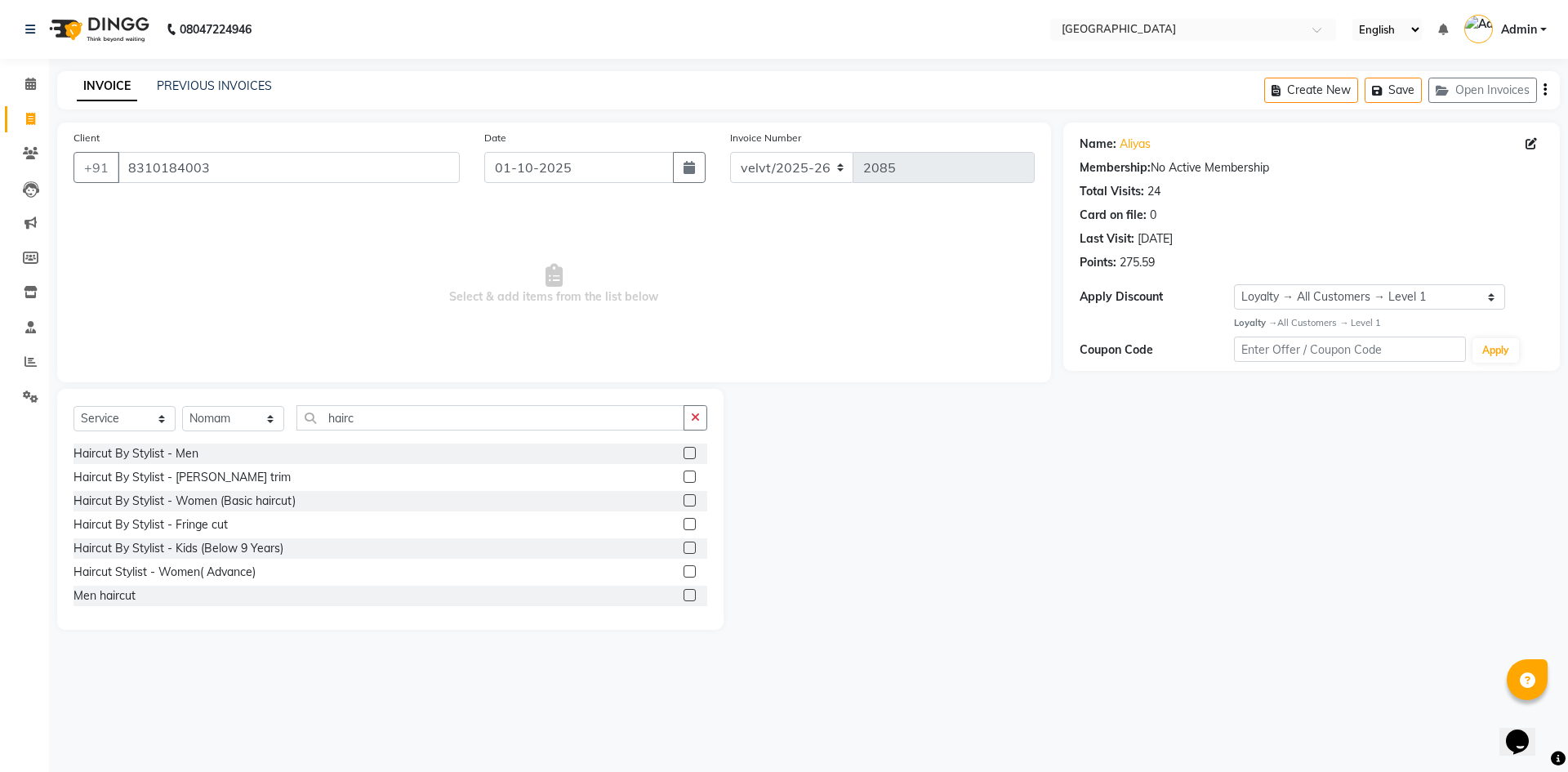
click at [683, 452] on label at bounding box center [689, 453] width 12 height 12
click at [683, 452] on input "checkbox" at bounding box center [688, 453] width 10 height 10
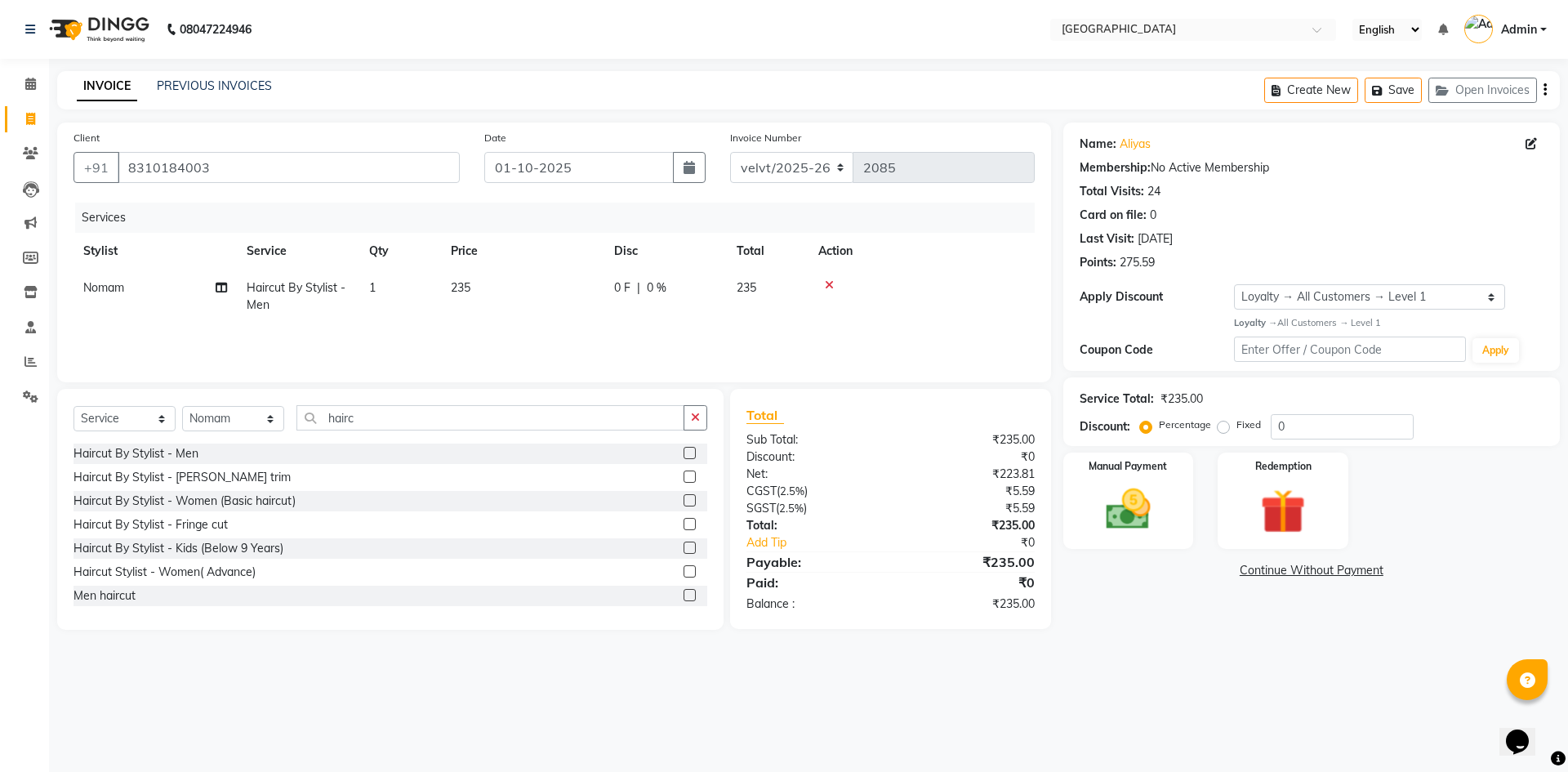
click at [683, 476] on label at bounding box center [689, 477] width 12 height 12
click at [683, 476] on input "checkbox" at bounding box center [688, 478] width 10 height 10
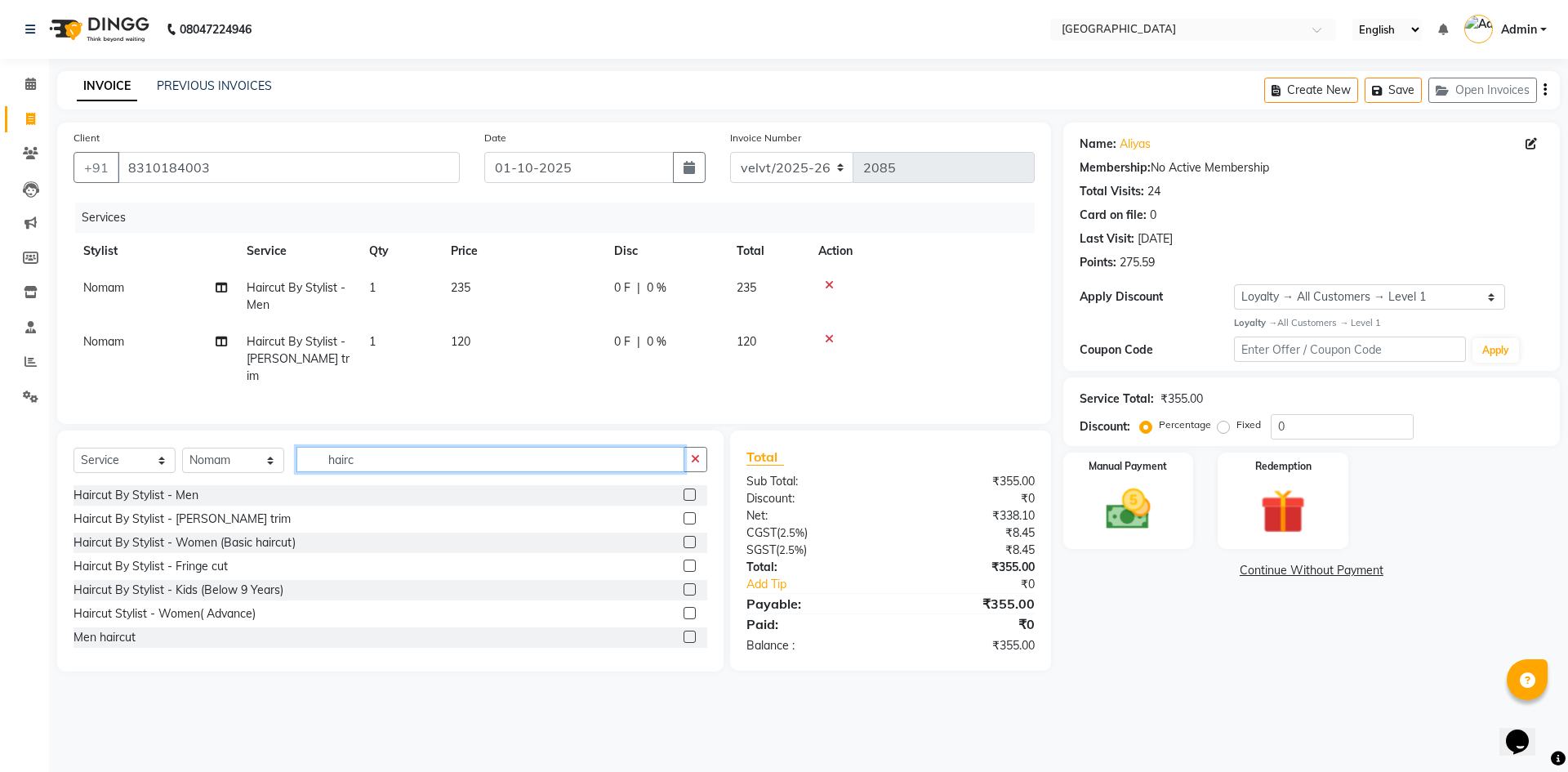
click at [366, 454] on input "hairc" at bounding box center [490, 459] width 388 height 25
click at [392, 461] on input "hairc" at bounding box center [490, 459] width 388 height 25
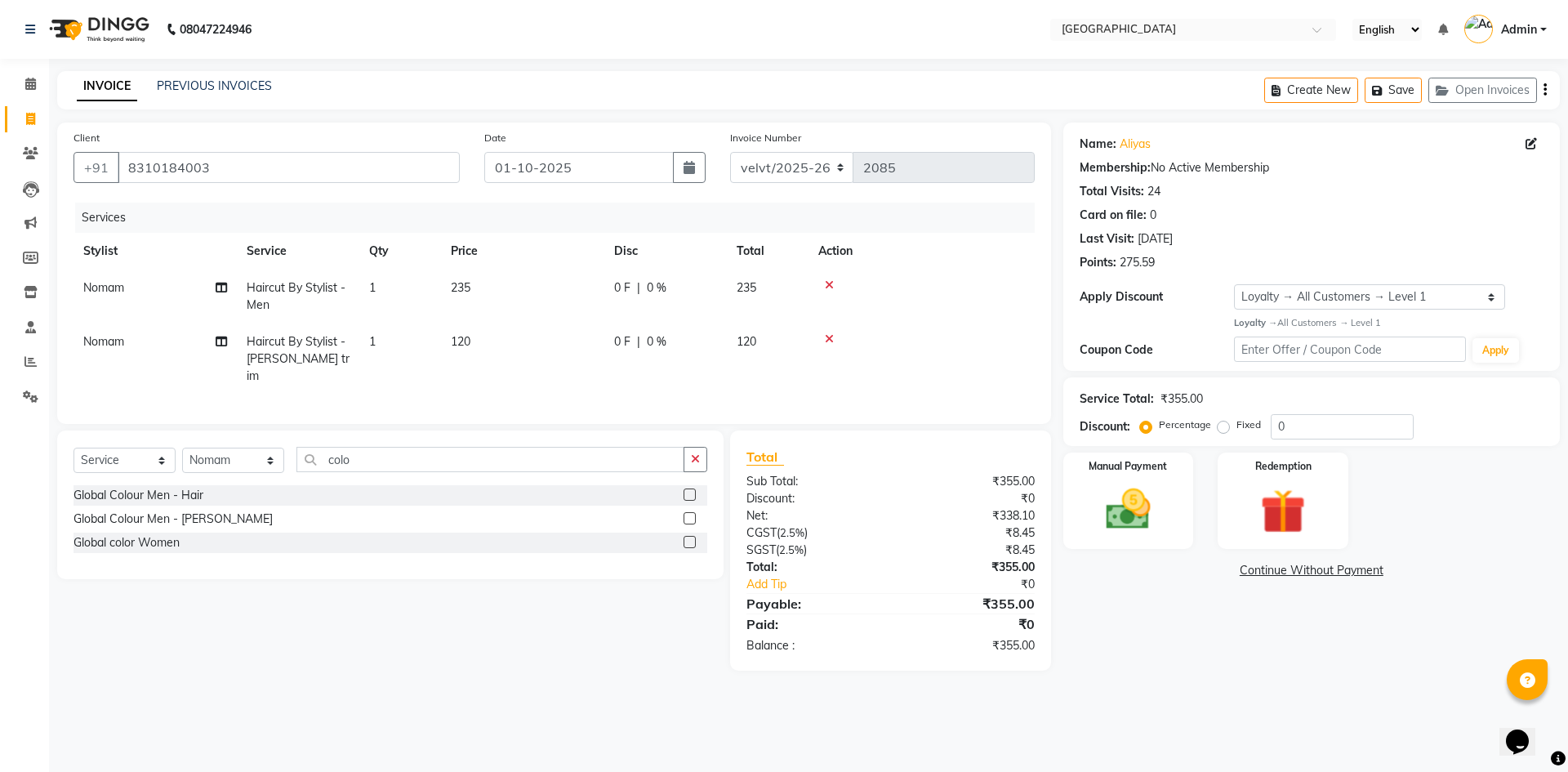
click at [693, 489] on label at bounding box center [689, 495] width 12 height 12
click at [693, 490] on input "checkbox" at bounding box center [688, 495] width 10 height 10
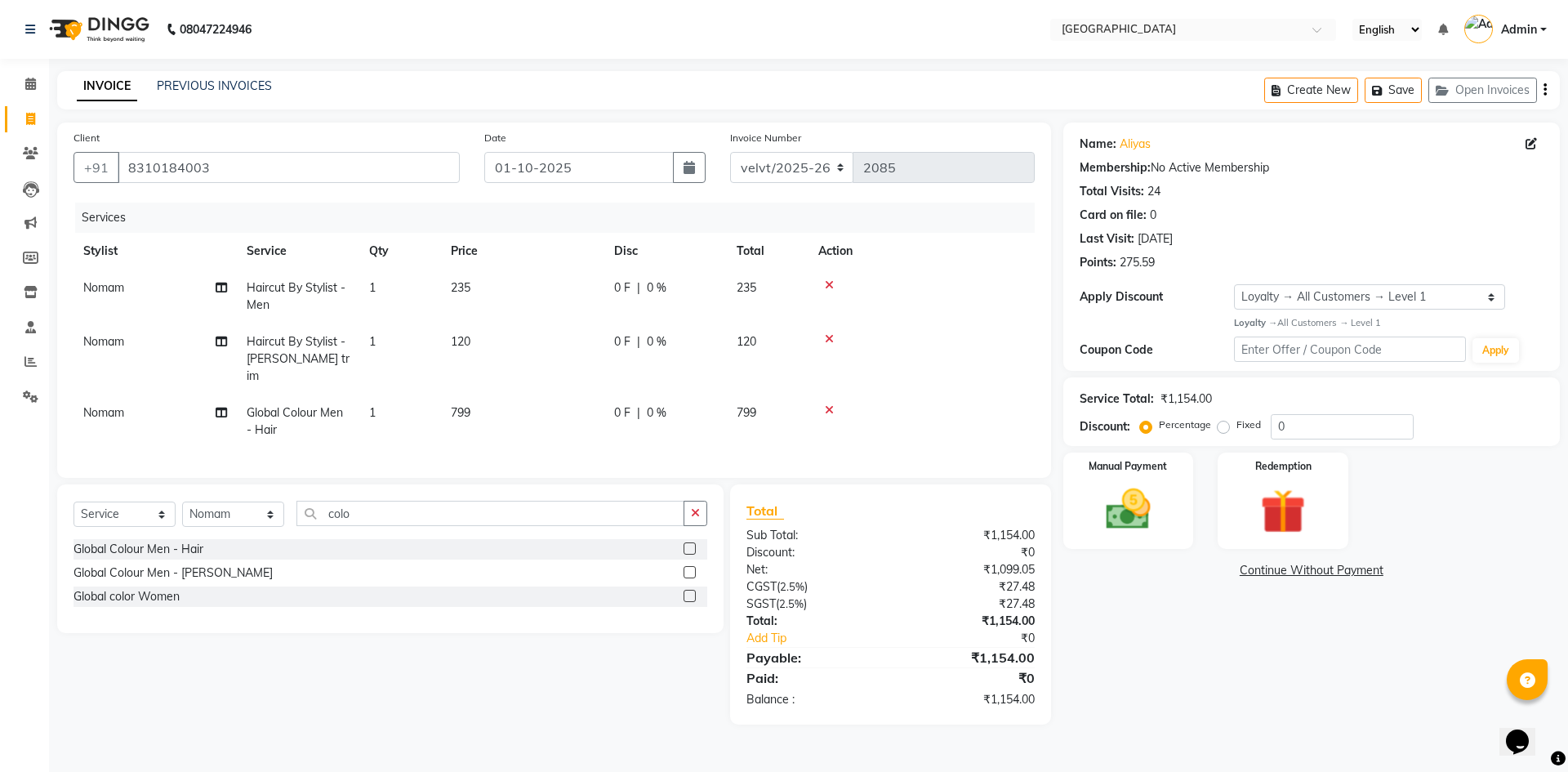
click at [480, 400] on td "799" at bounding box center [523, 421] width 163 height 54
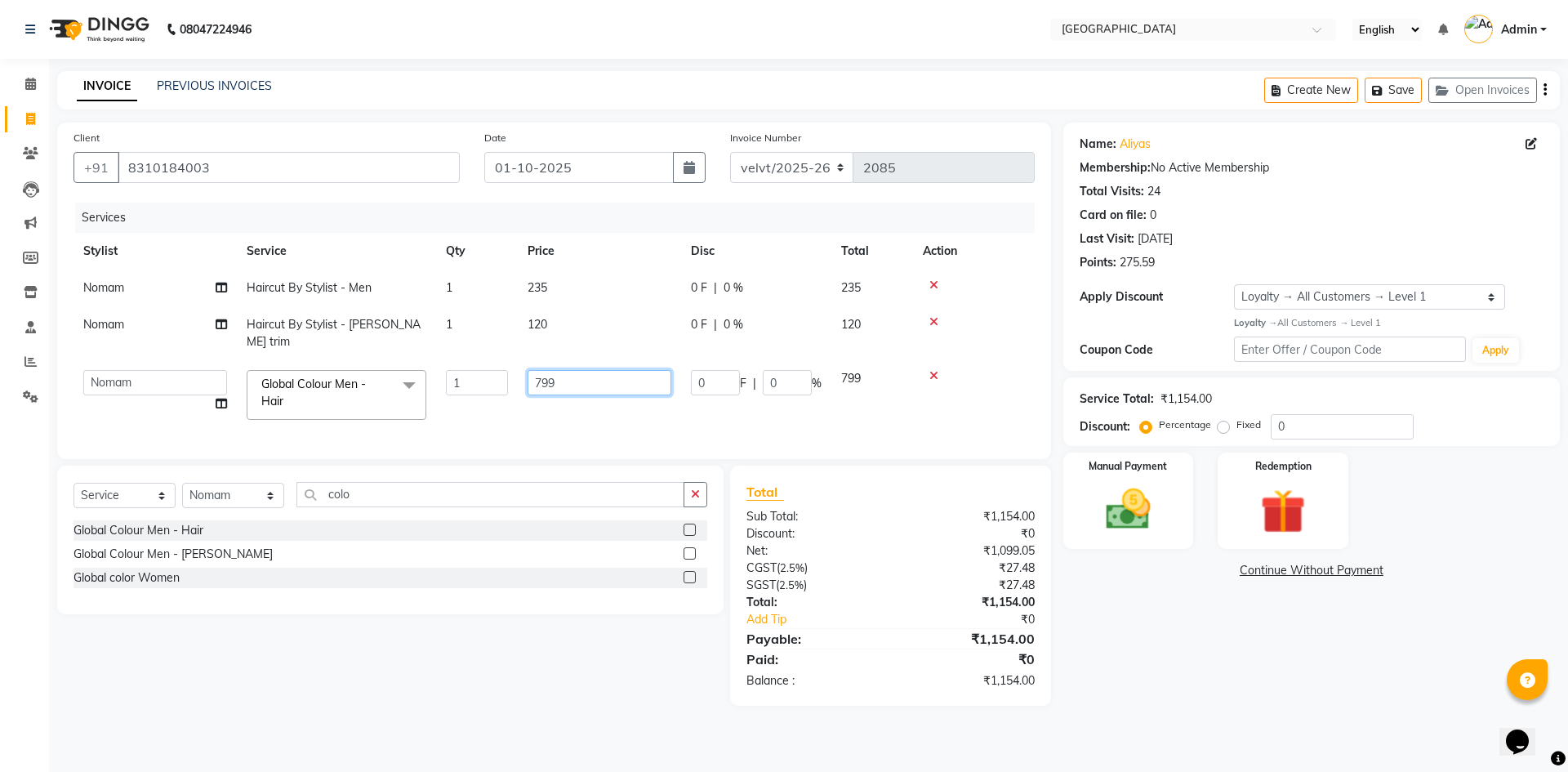
click at [568, 373] on input "799" at bounding box center [600, 382] width 144 height 25
click at [390, 491] on div "Select Service Product Membership Package Voucher Prepaid Gift Card Select Styl…" at bounding box center [391, 539] width 667 height 148
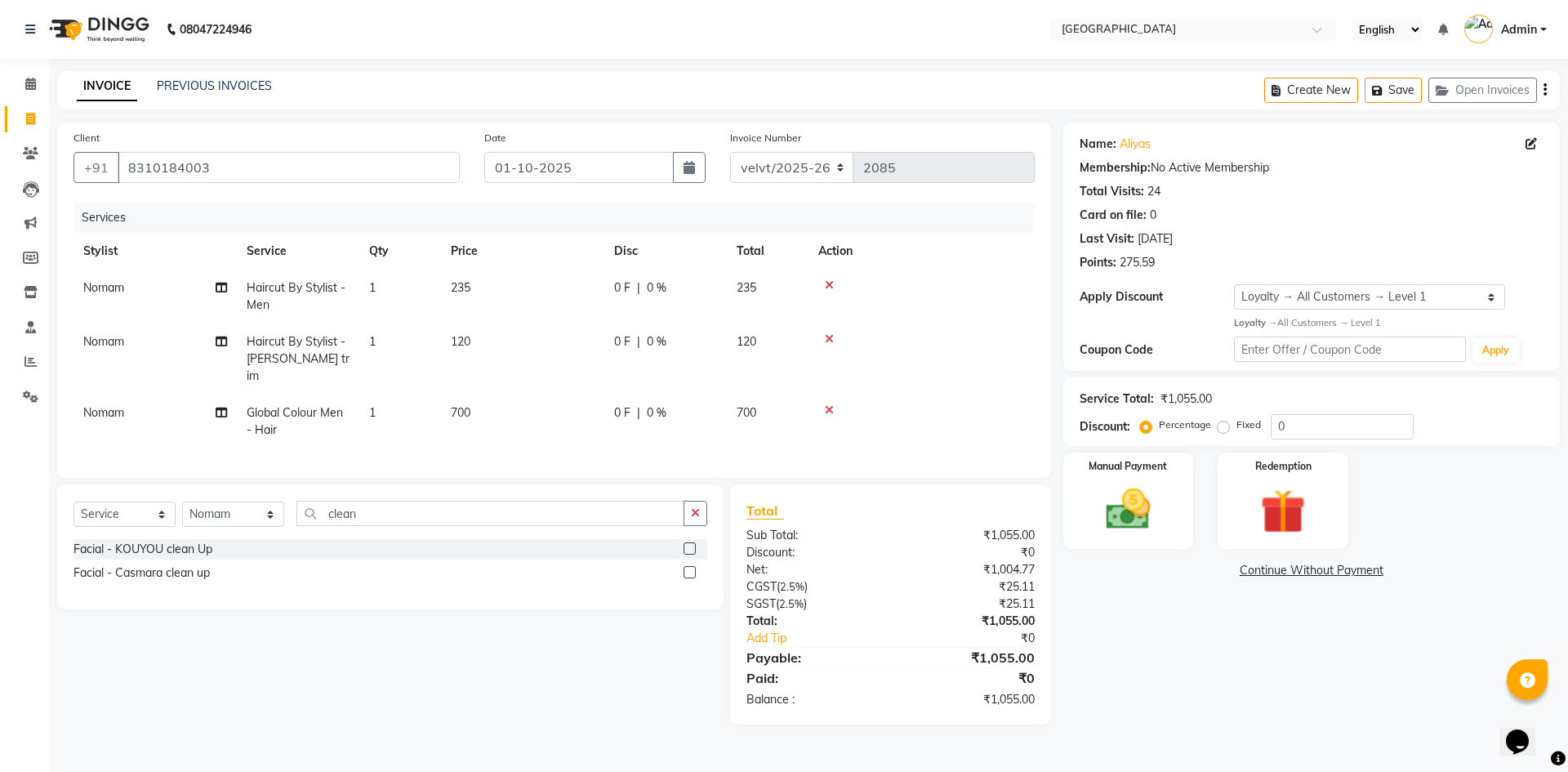
drag, startPoint x: 390, startPoint y: 491, endPoint x: 942, endPoint y: 364, distance: 566.4
click at [686, 543] on label at bounding box center [689, 549] width 12 height 12
click at [686, 544] on input "checkbox" at bounding box center [688, 550] width 10 height 10
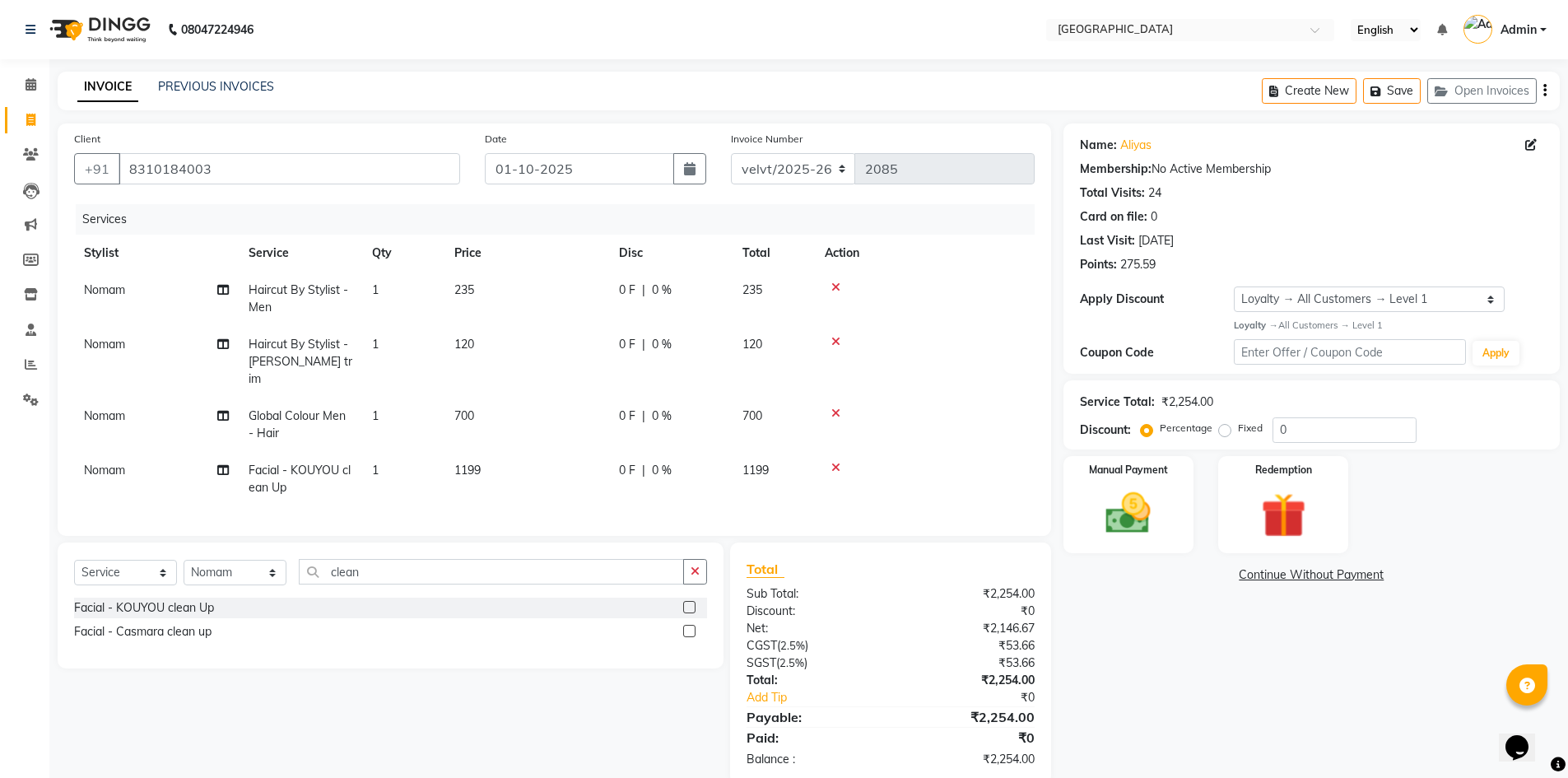
click at [486, 453] on td "1199" at bounding box center [527, 479] width 164 height 54
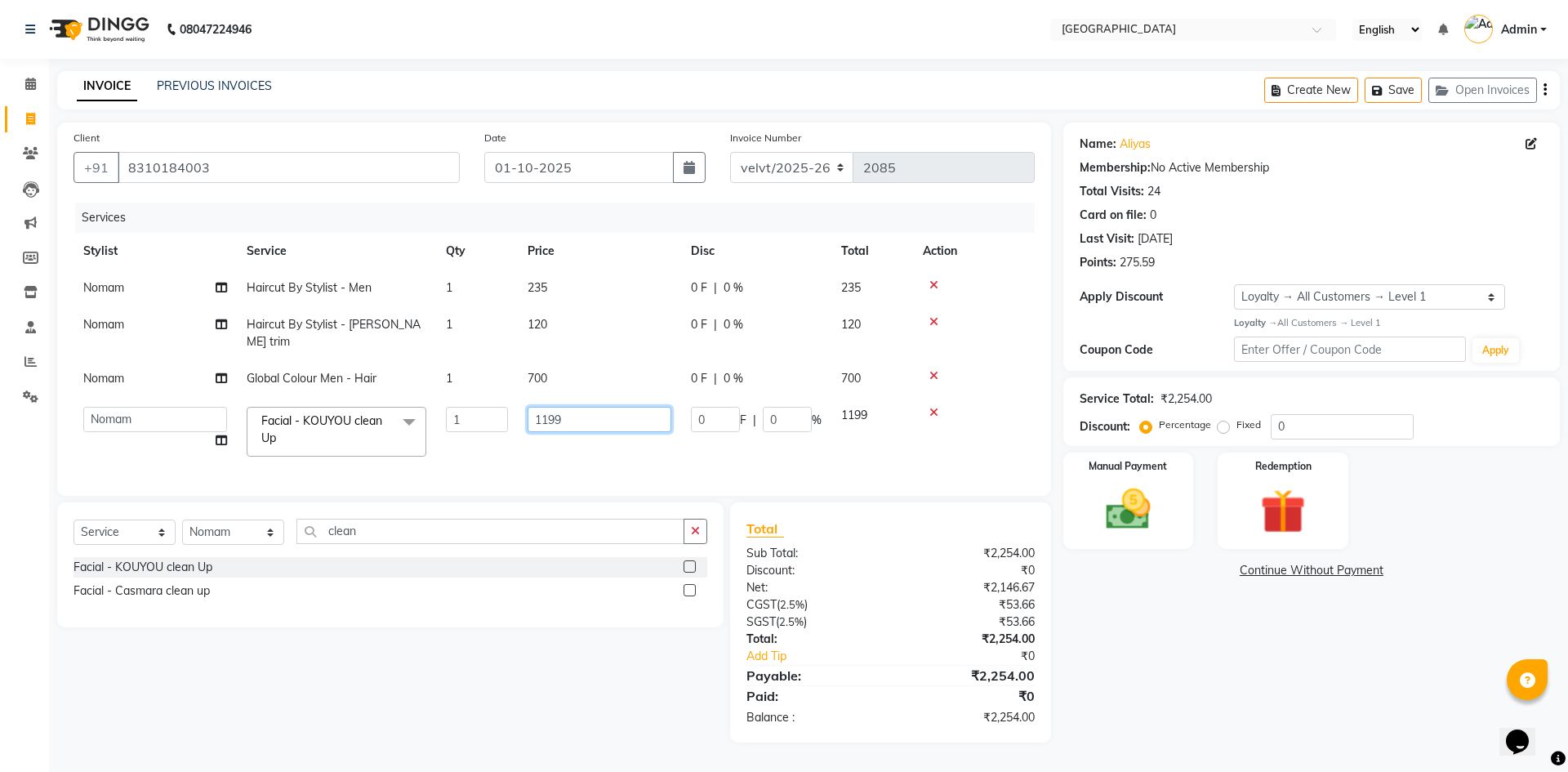
click at [583, 406] on input "1199" at bounding box center [600, 419] width 144 height 25
click at [1209, 668] on div "Name: Aliyas Membership: No Active Membership Total Visits: 24 Card on file: 0 …" at bounding box center [1318, 432] width 509 height 620
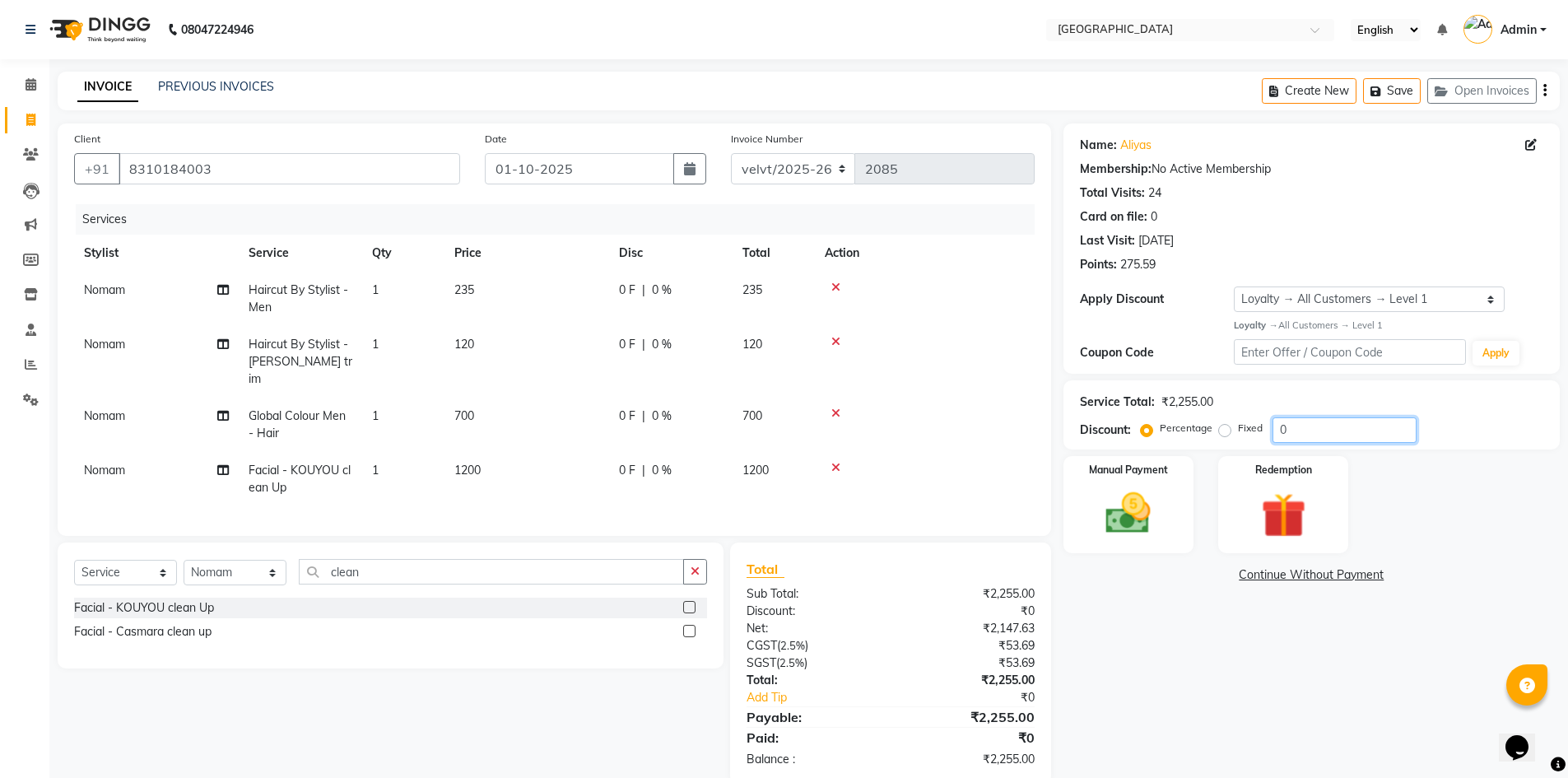
click at [1282, 427] on input "0" at bounding box center [1344, 430] width 144 height 25
click at [1291, 676] on div "Name: Aliyas Membership: No Active Membership Total Visits: 24 Card on file: 0 …" at bounding box center [1317, 453] width 508 height 661
click at [1120, 530] on img at bounding box center [1128, 513] width 76 height 53
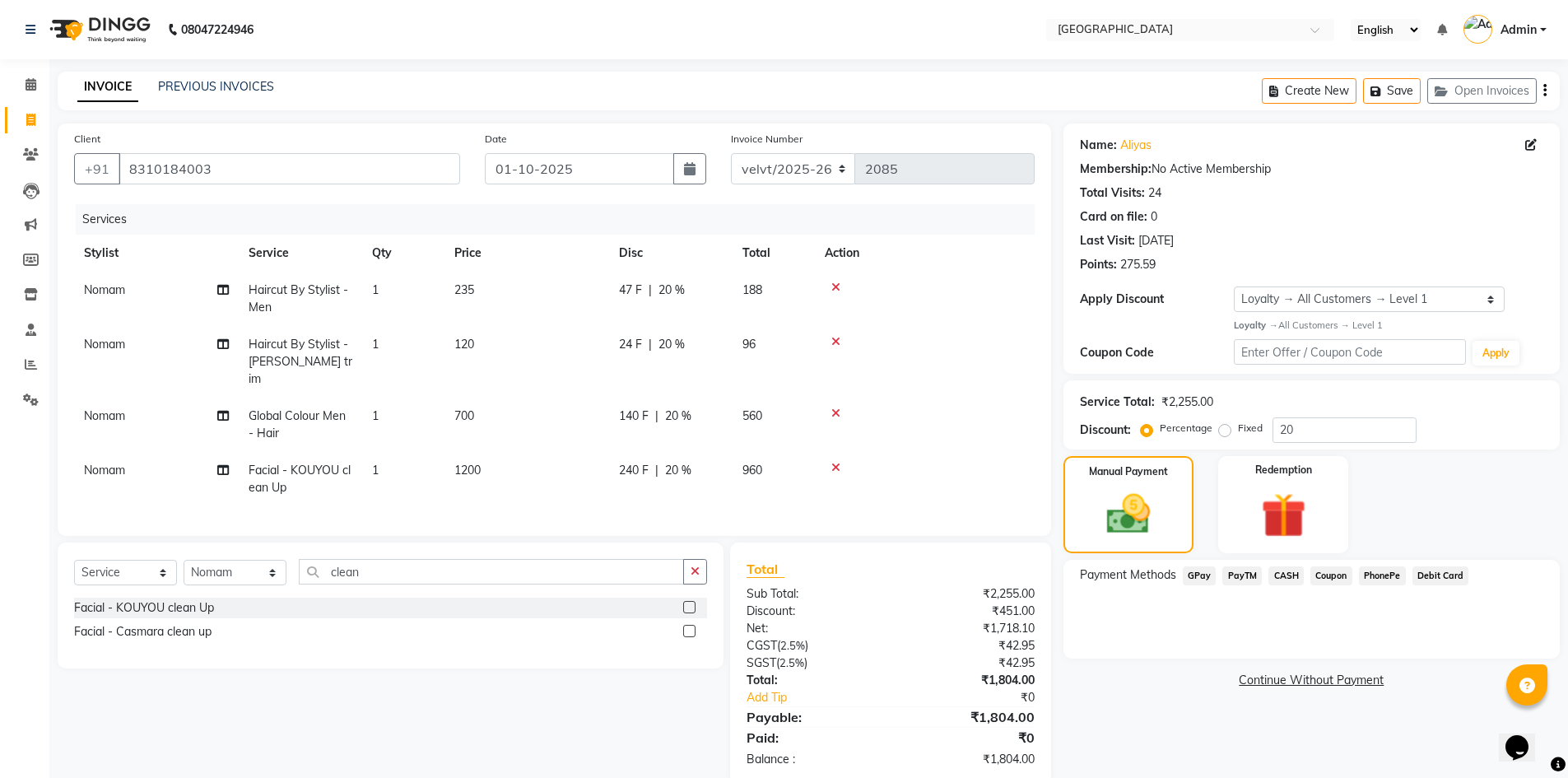
click at [1378, 577] on span "PhonePe" at bounding box center [1382, 576] width 47 height 19
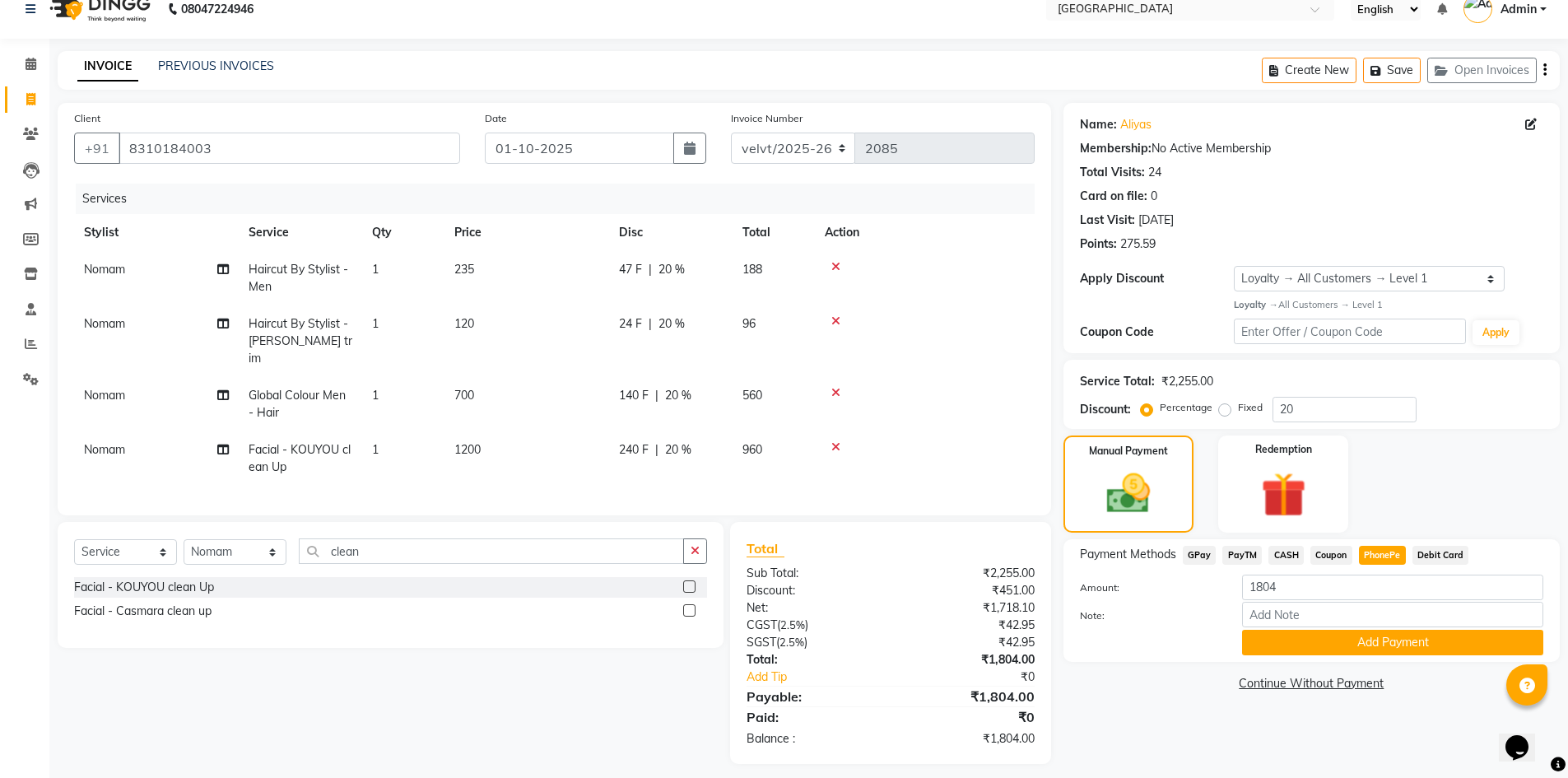
scroll to position [26, 0]
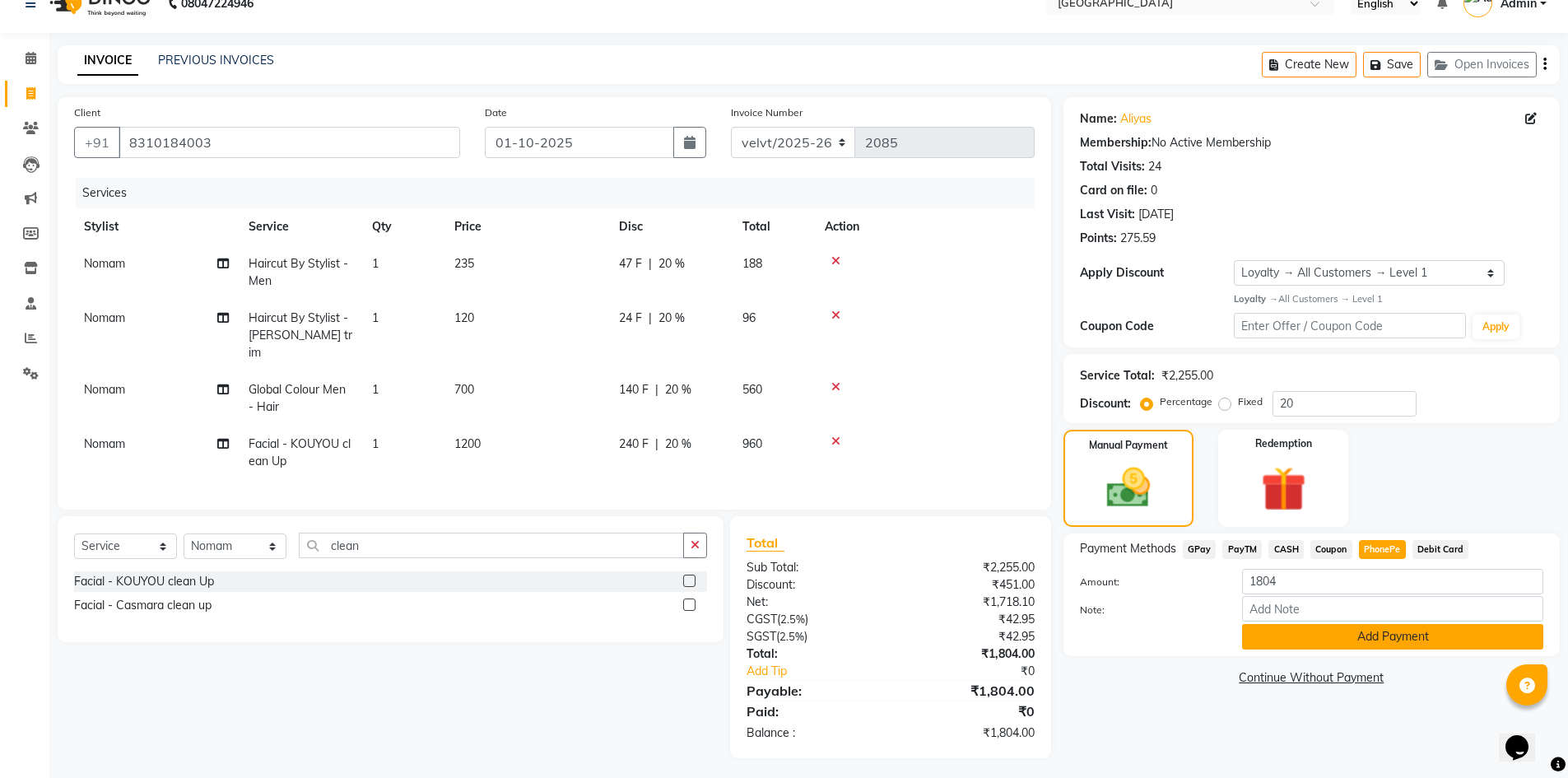
click at [1326, 632] on button "Add Payment" at bounding box center [1393, 636] width 301 height 25
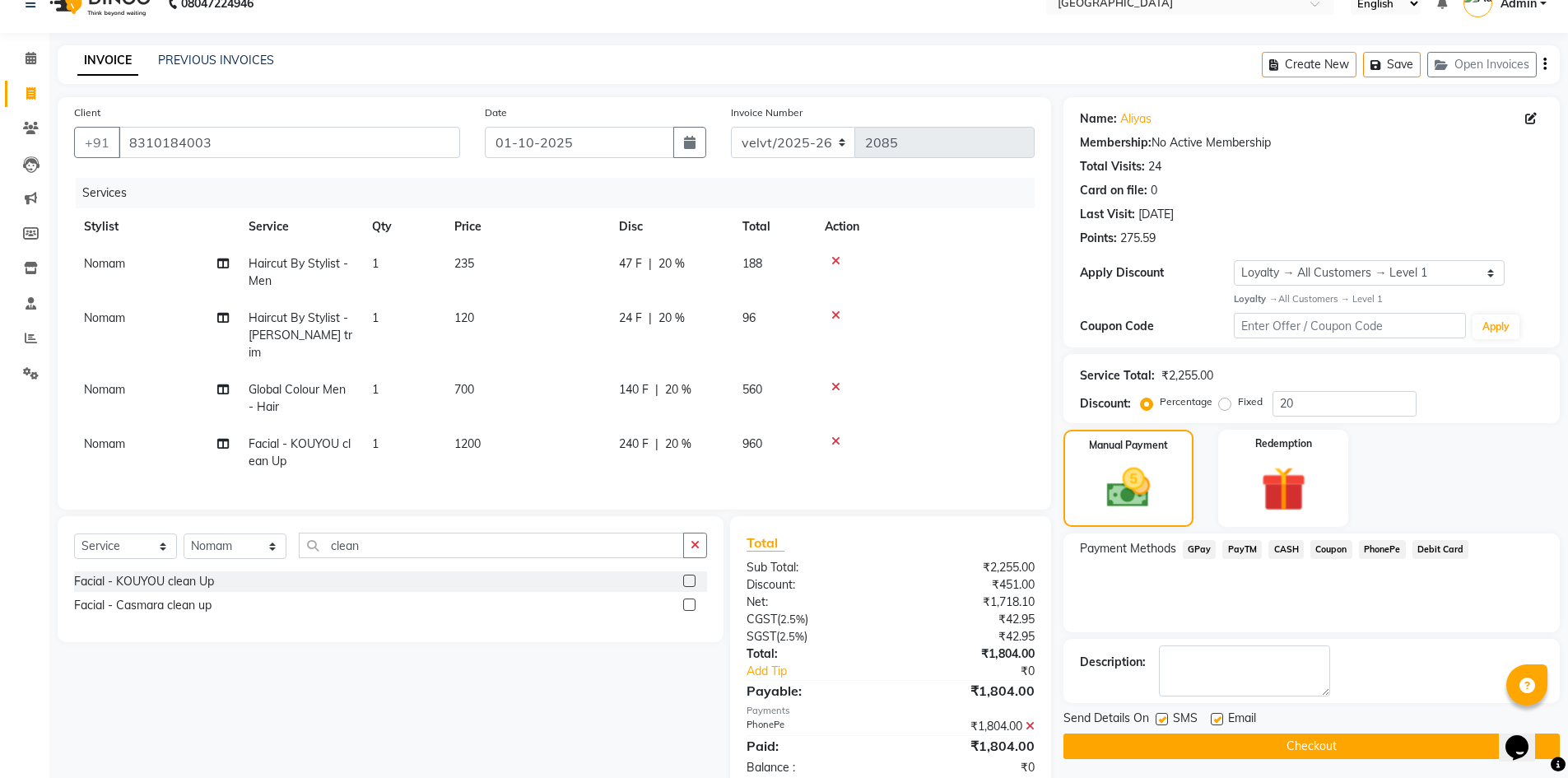
click at [1163, 717] on label at bounding box center [1162, 719] width 12 height 12
click at [1163, 717] on input "checkbox" at bounding box center [1161, 720] width 10 height 11
click at [1215, 724] on label at bounding box center [1217, 719] width 12 height 12
click at [1215, 724] on input "checkbox" at bounding box center [1216, 720] width 10 height 11
click at [1225, 754] on button "Checkout" at bounding box center [1311, 746] width 496 height 25
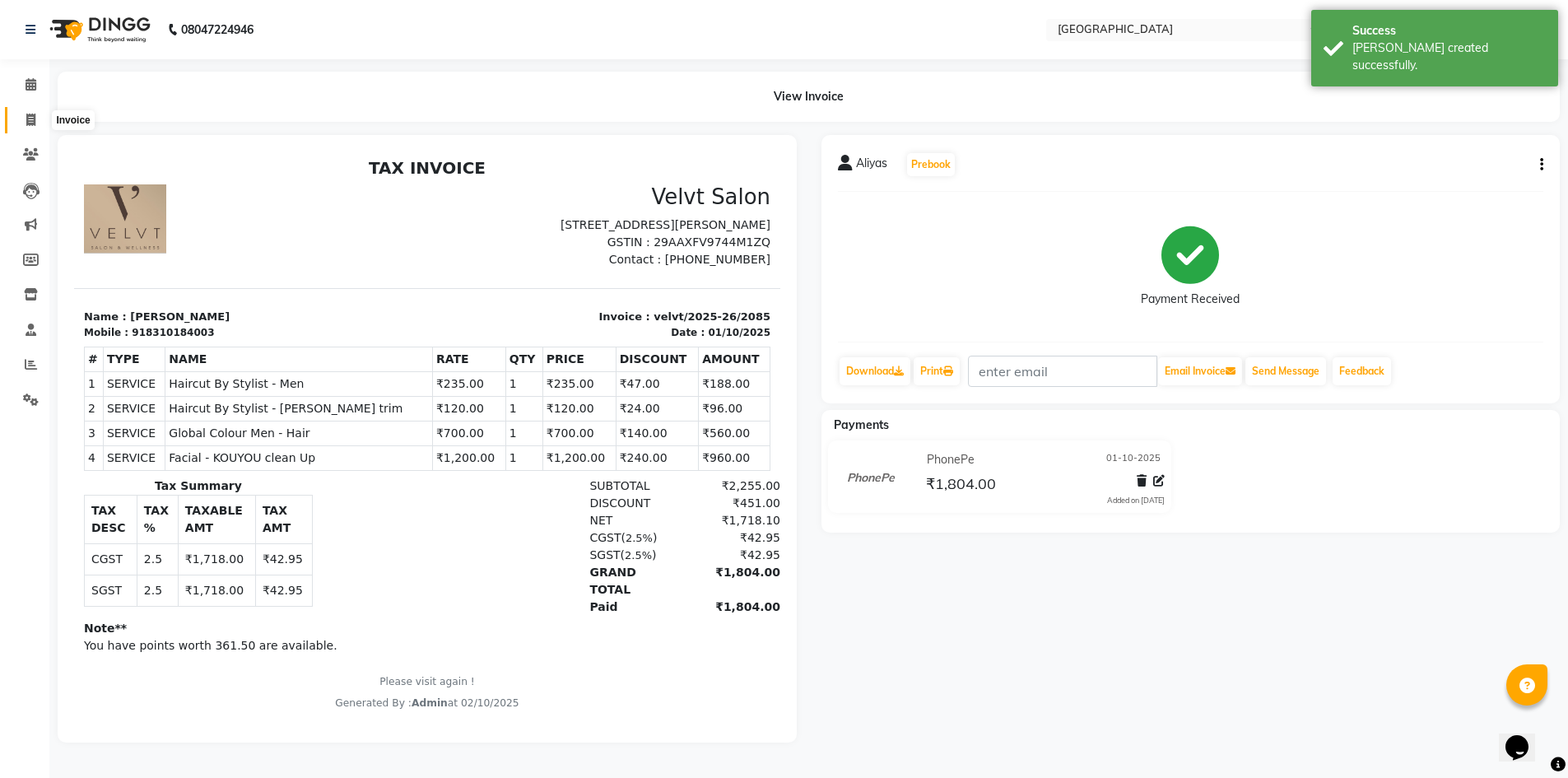
click at [27, 121] on icon at bounding box center [31, 120] width 9 height 12
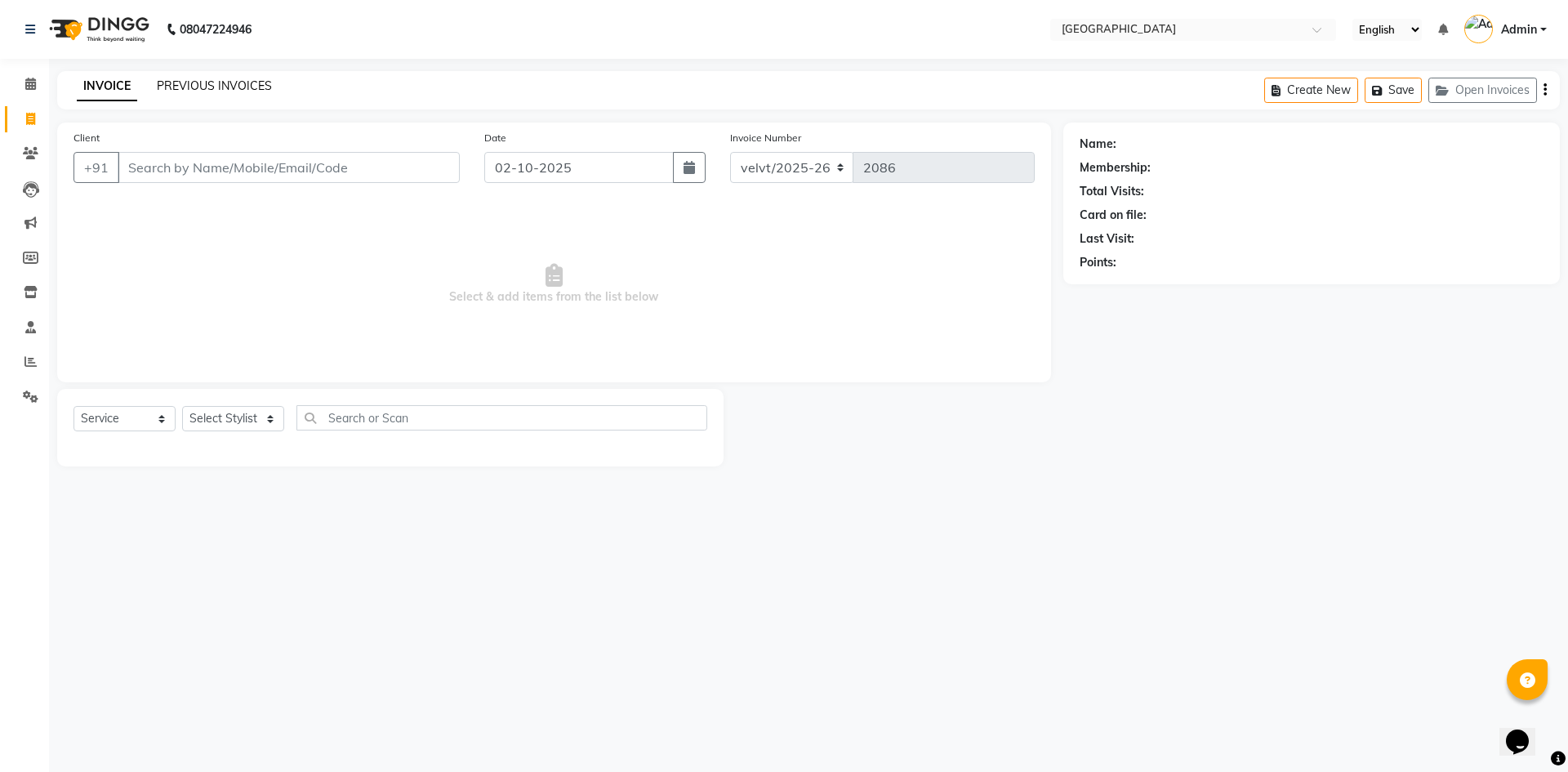
click at [233, 92] on link "PREVIOUS INVOICES" at bounding box center [214, 85] width 115 height 15
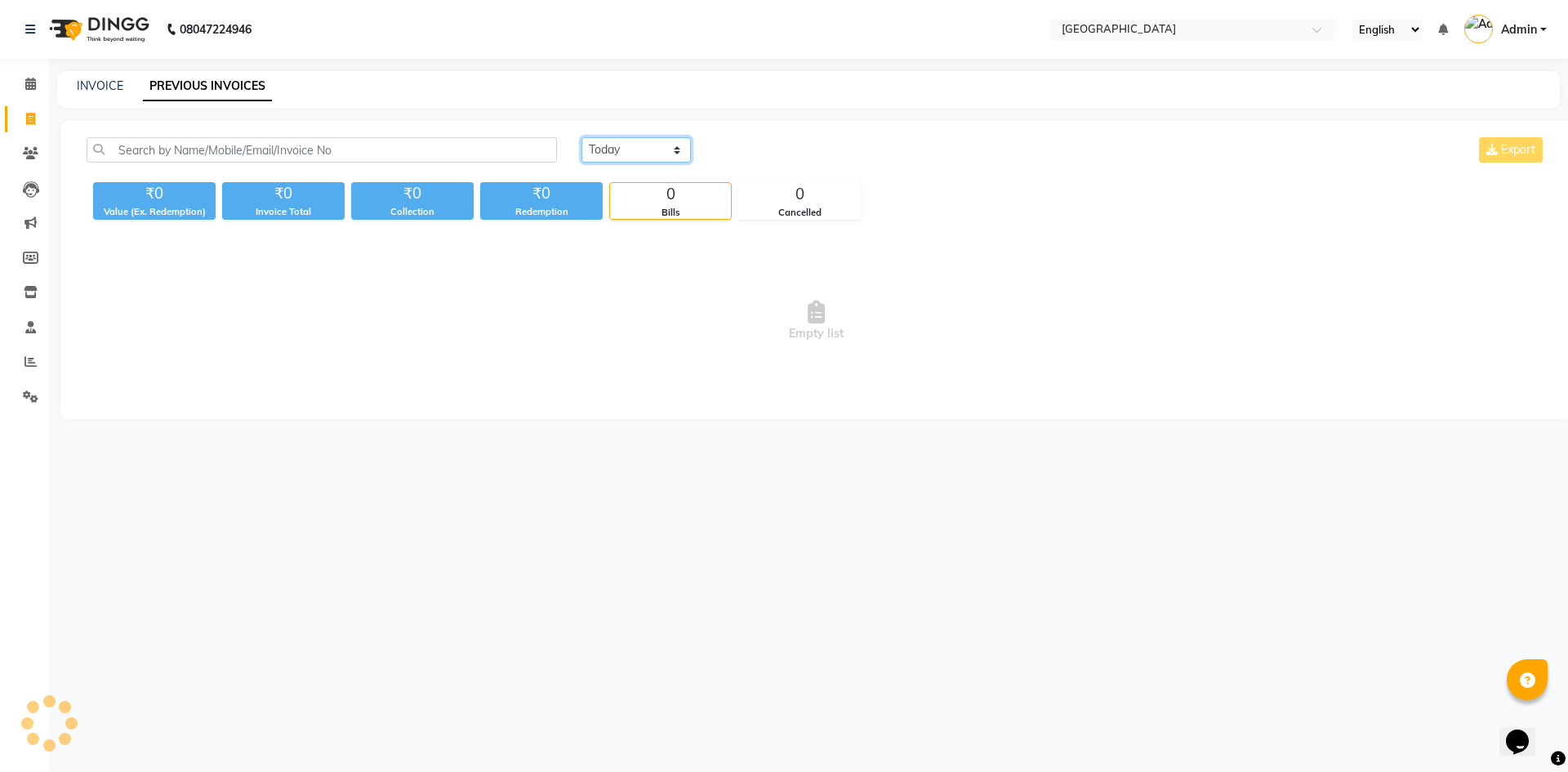
click at [627, 149] on select "Today Yesterday Custom Range" at bounding box center [636, 149] width 109 height 25
click at [582, 137] on select "Today Yesterday Custom Range" at bounding box center [636, 149] width 109 height 25
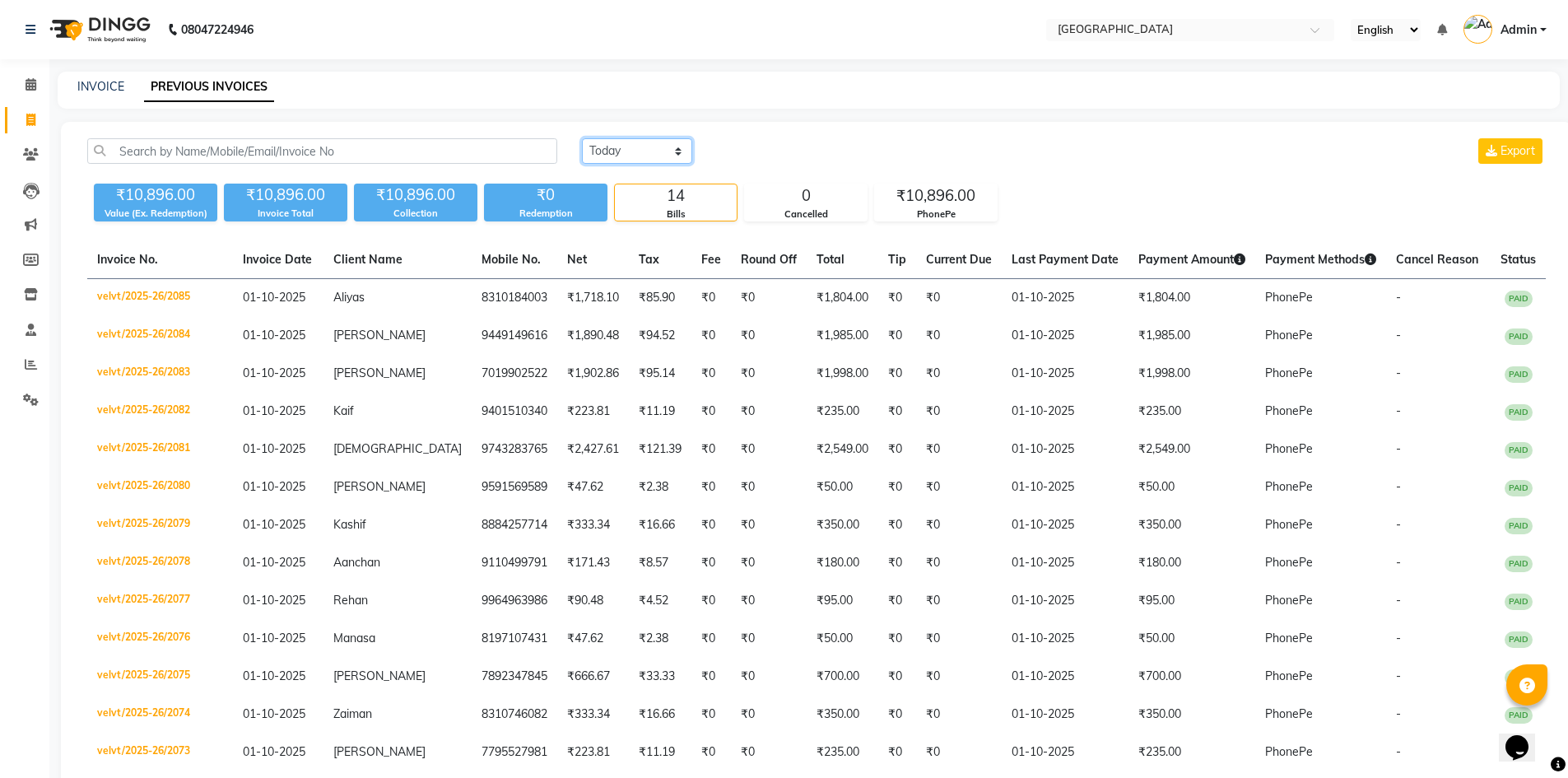
click at [638, 158] on select "Today Yesterday Custom Range" at bounding box center [637, 151] width 110 height 25
click at [582, 138] on select "Today Yesterday Custom Range" at bounding box center [637, 151] width 110 height 25
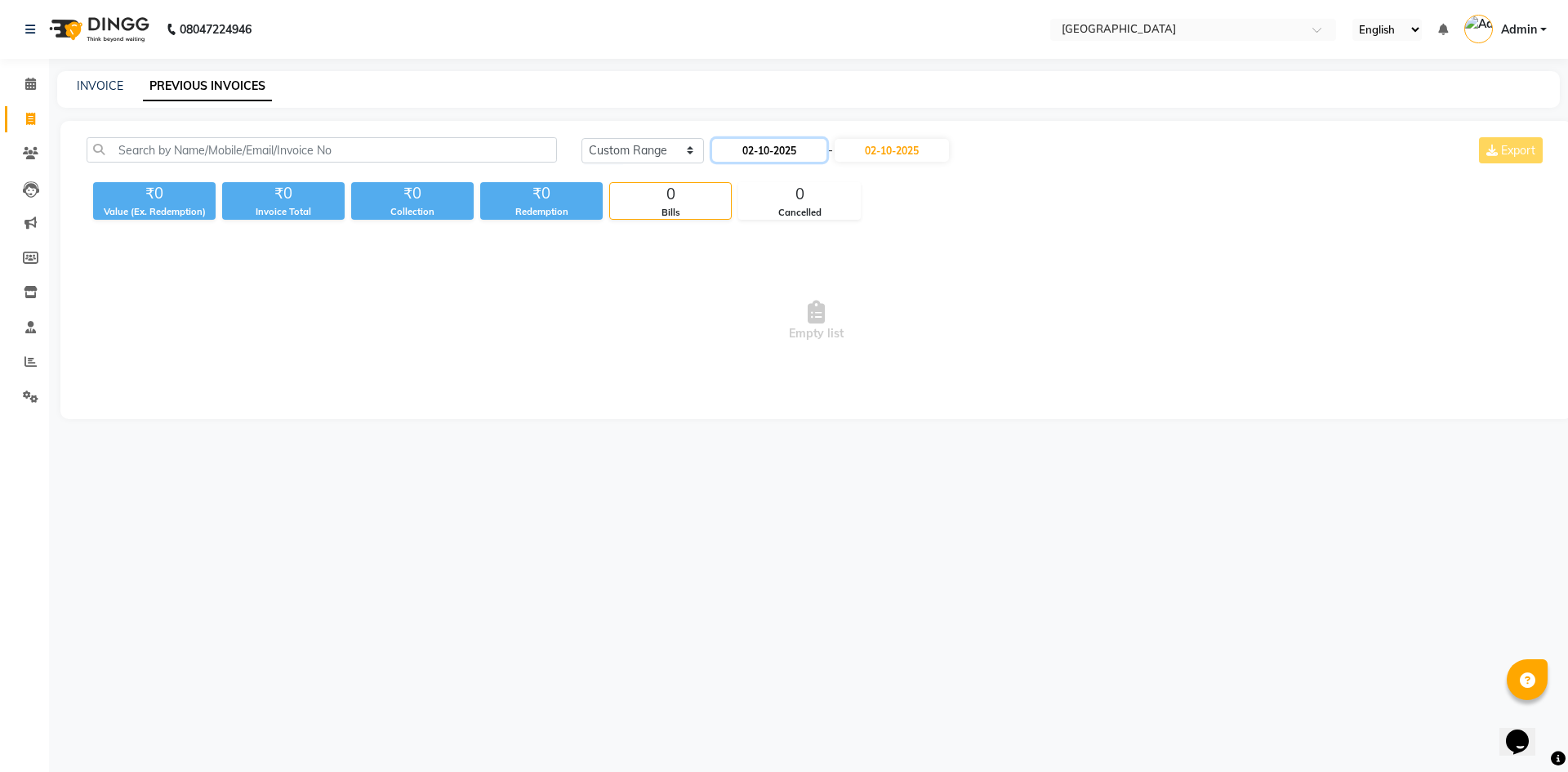
click at [763, 151] on input "02-10-2025" at bounding box center [769, 150] width 115 height 23
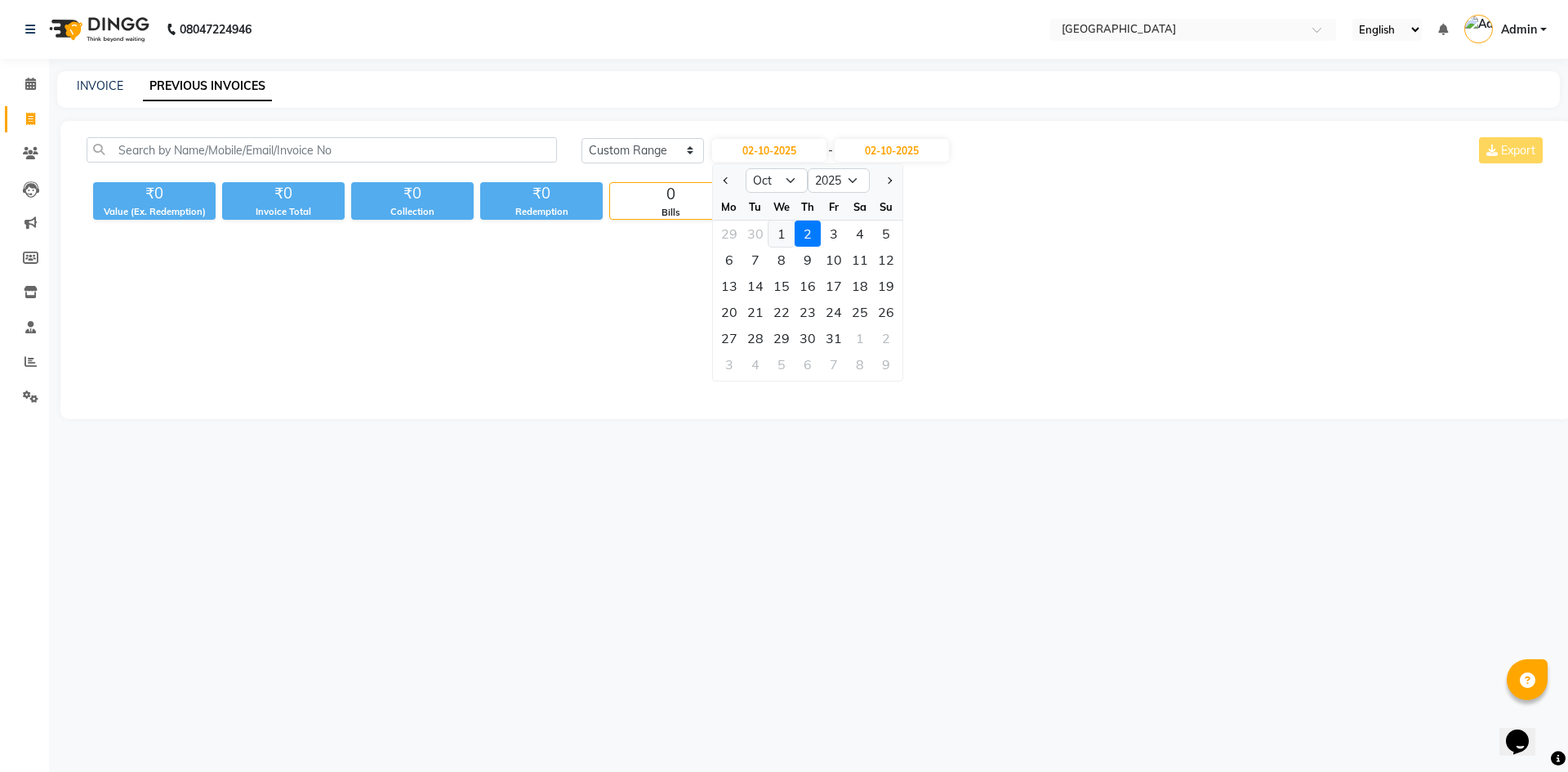
click at [779, 228] on div "1" at bounding box center [781, 234] width 26 height 26
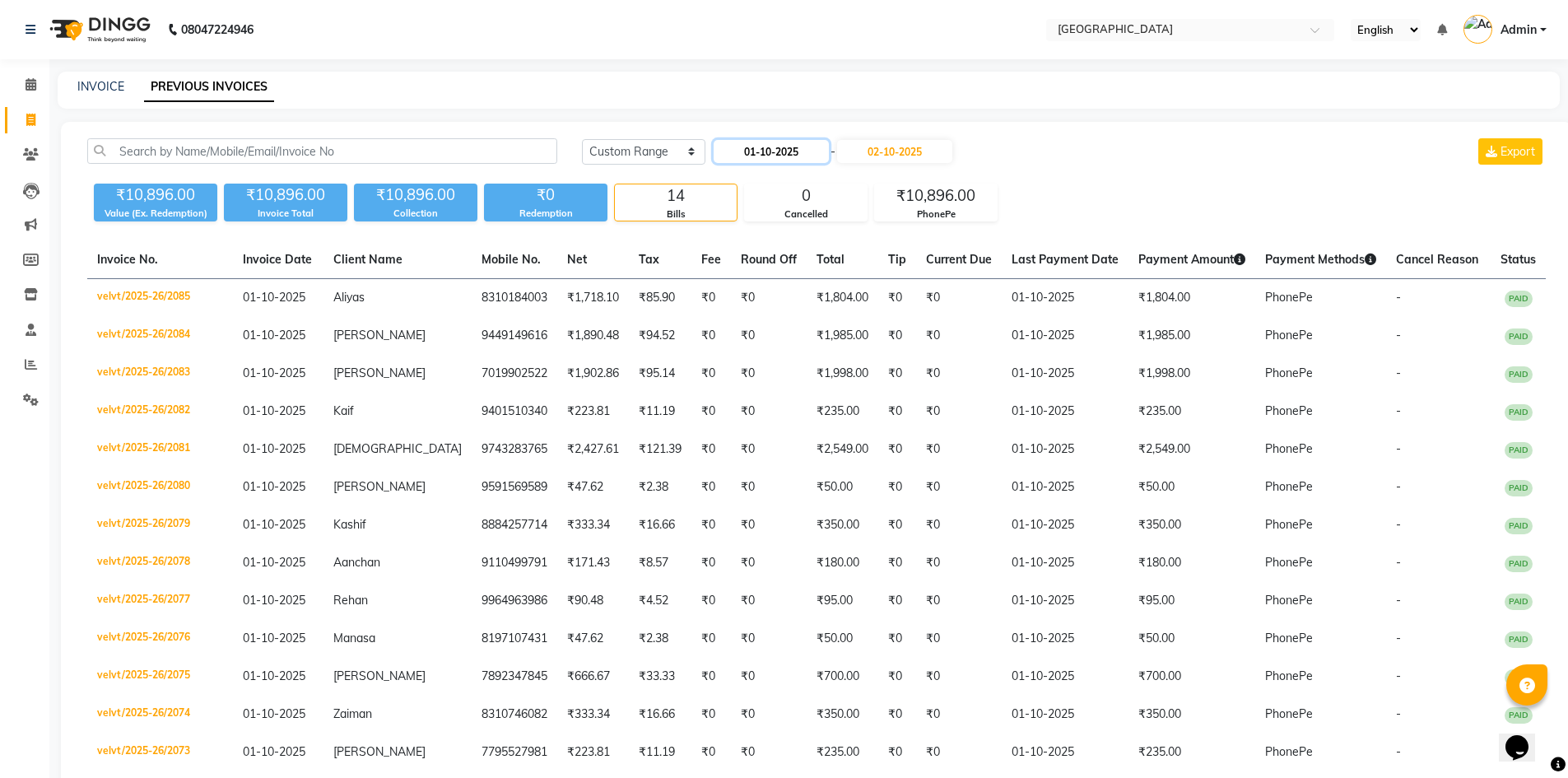
click at [790, 146] on input "01-10-2025" at bounding box center [772, 151] width 116 height 23
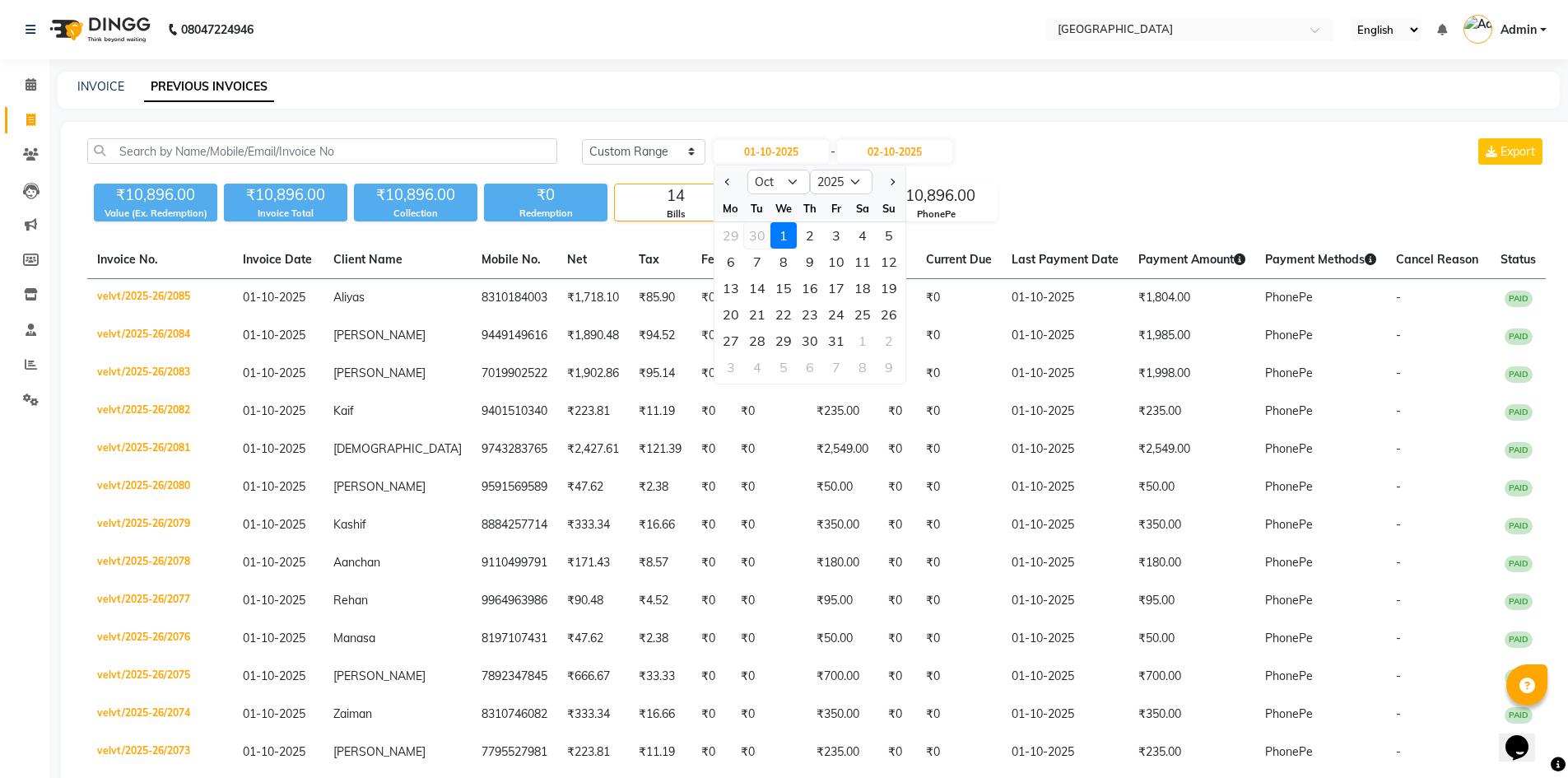
click at [760, 235] on div "30" at bounding box center [757, 235] width 26 height 26
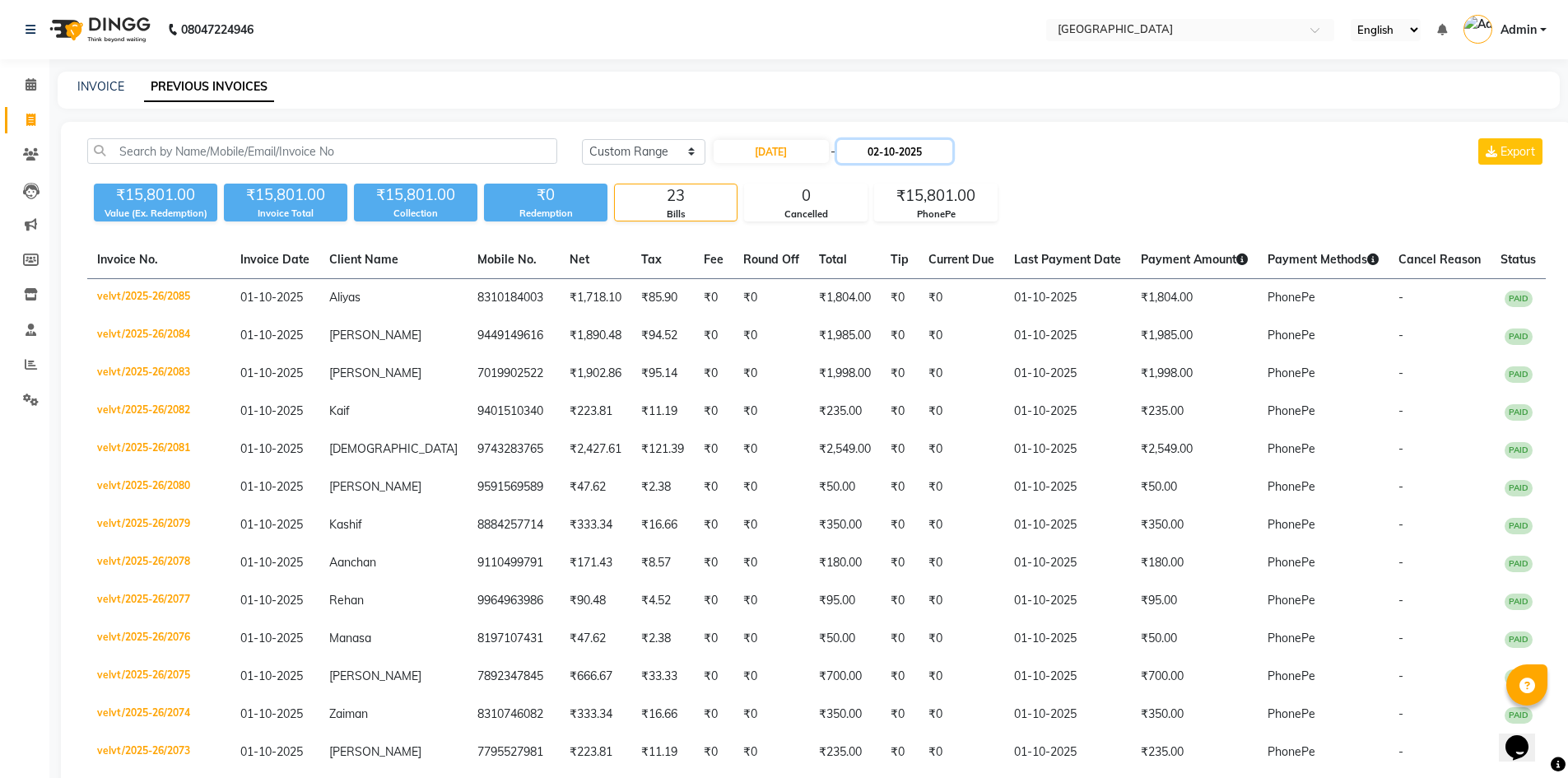
click at [889, 150] on input "02-10-2025" at bounding box center [895, 151] width 116 height 23
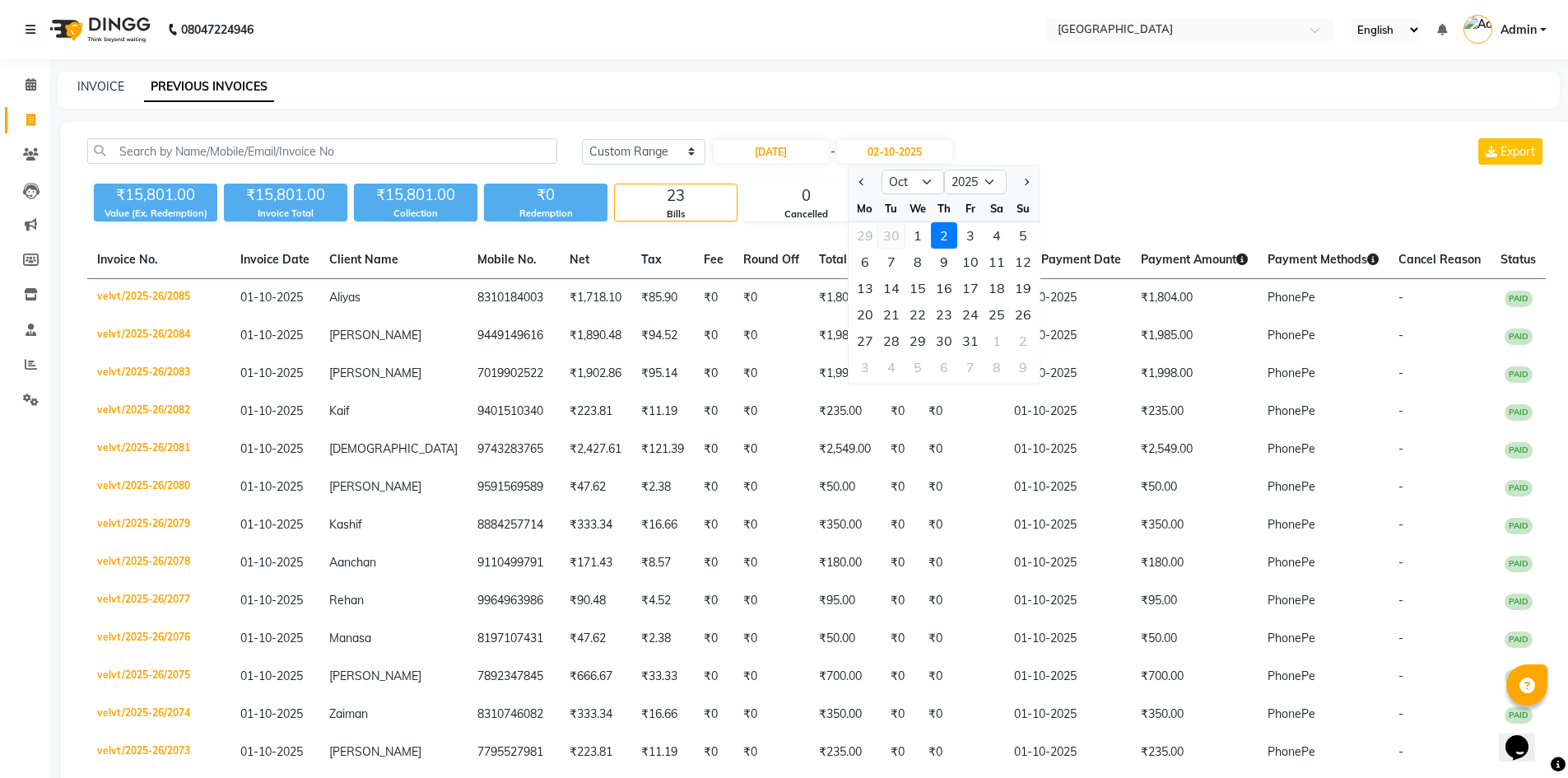
click at [900, 231] on div "30" at bounding box center [892, 235] width 26 height 26
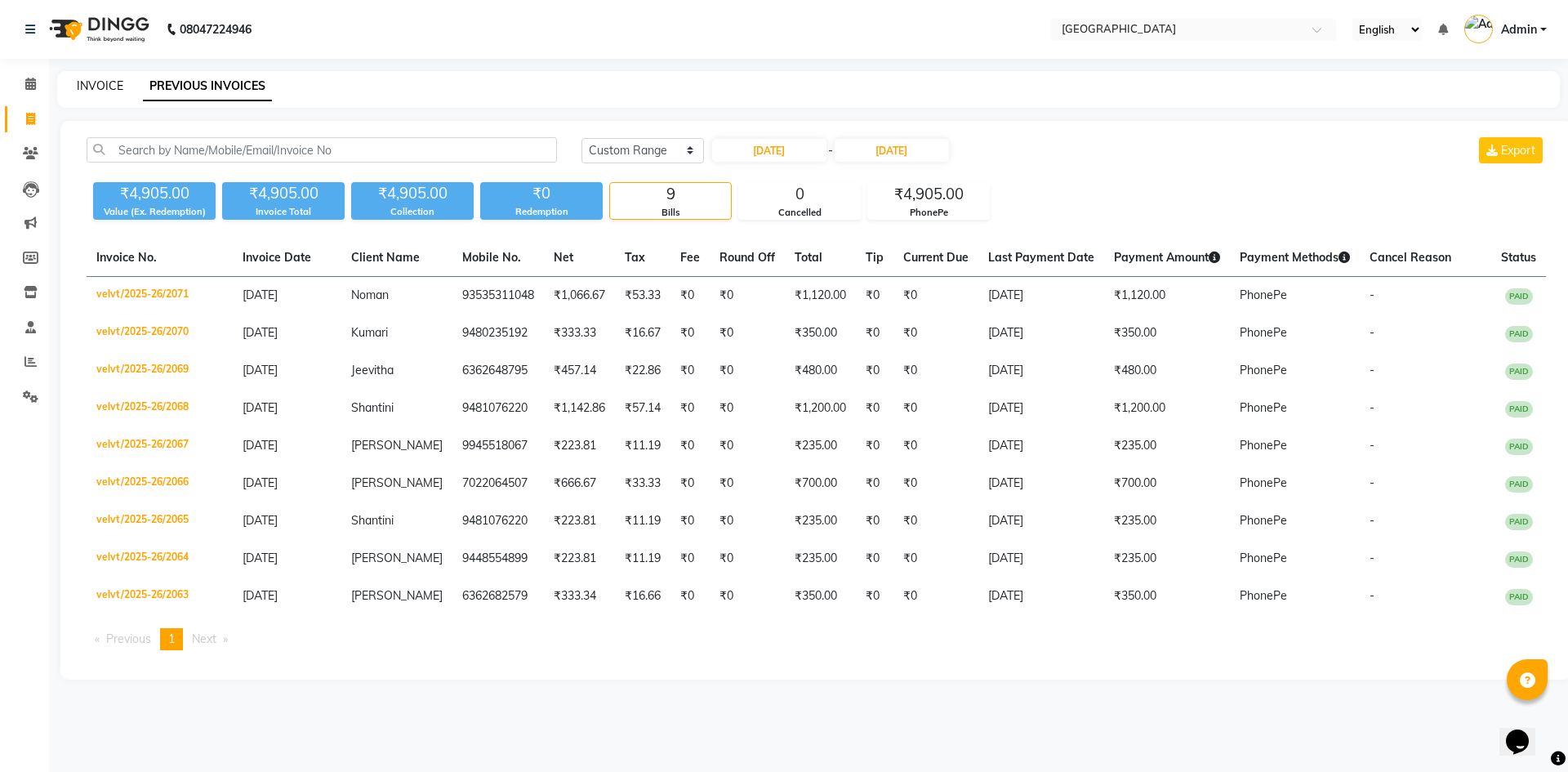
click at [104, 84] on link "INVOICE" at bounding box center [100, 85] width 47 height 15
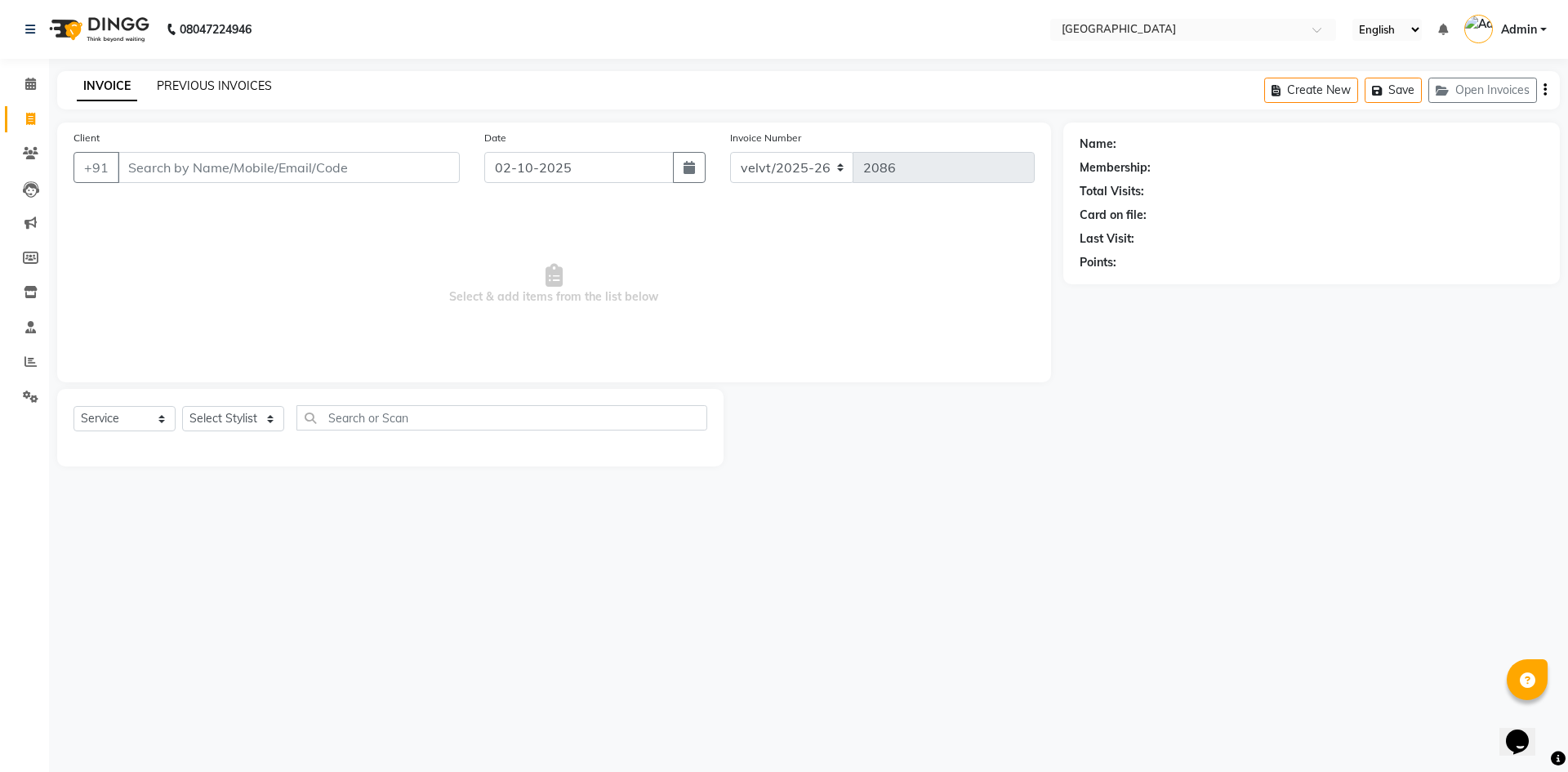
click at [239, 89] on link "PREVIOUS INVOICES" at bounding box center [214, 85] width 115 height 15
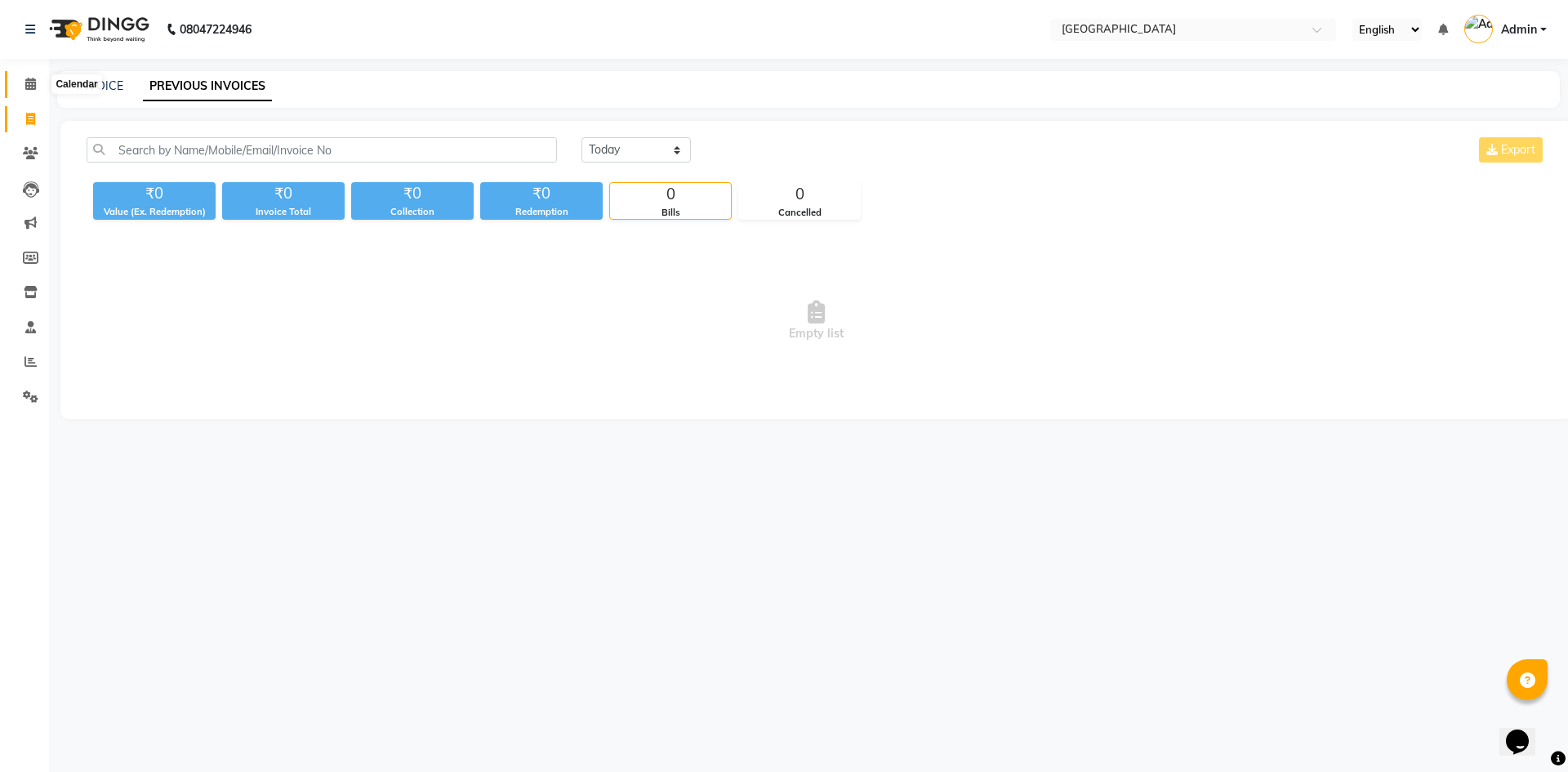
click at [34, 80] on icon at bounding box center [30, 83] width 10 height 12
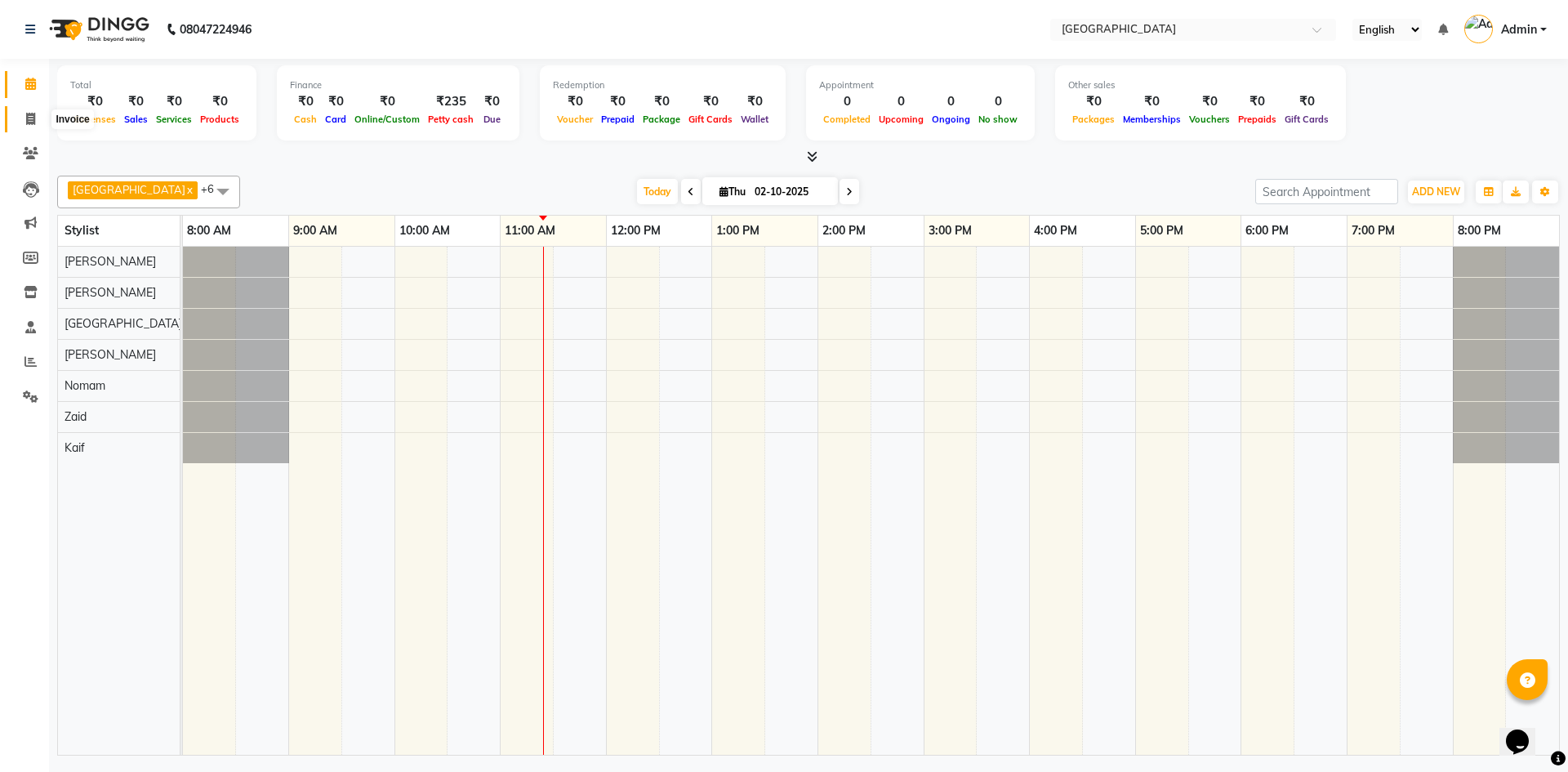
click at [20, 115] on span at bounding box center [30, 120] width 29 height 19
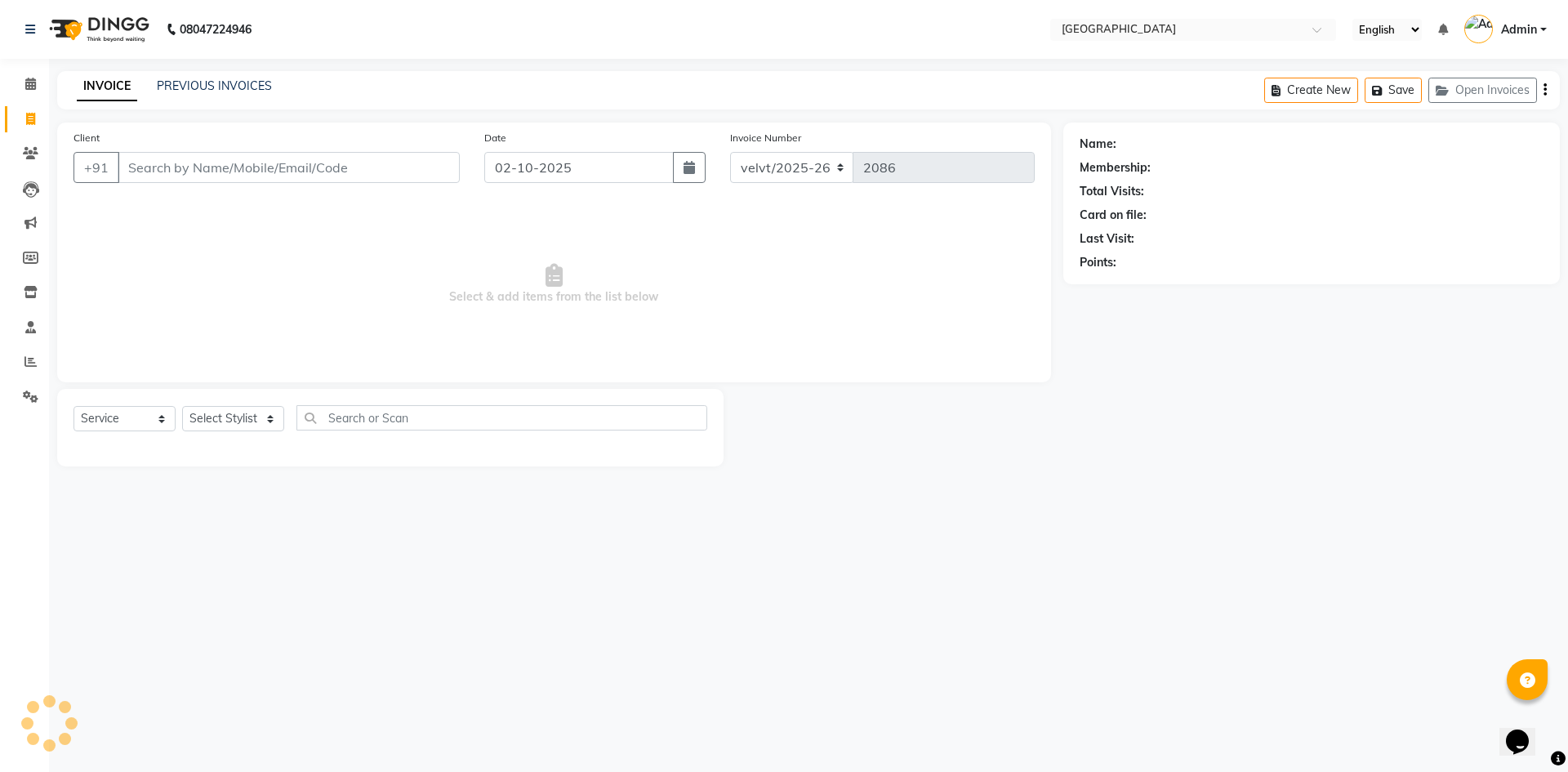
click at [139, 176] on input "Client" at bounding box center [288, 168] width 342 height 31
click at [208, 420] on select "Select Stylist Aameer Barkha Kaif Nandini Anchan Nomam Roma Tabrej Zaid" at bounding box center [234, 419] width 102 height 25
click at [182, 406] on select "Select Stylist Aameer Barkha Kaif Nandini Anchan Nomam Roma Tabrej Zaid" at bounding box center [234, 419] width 102 height 25
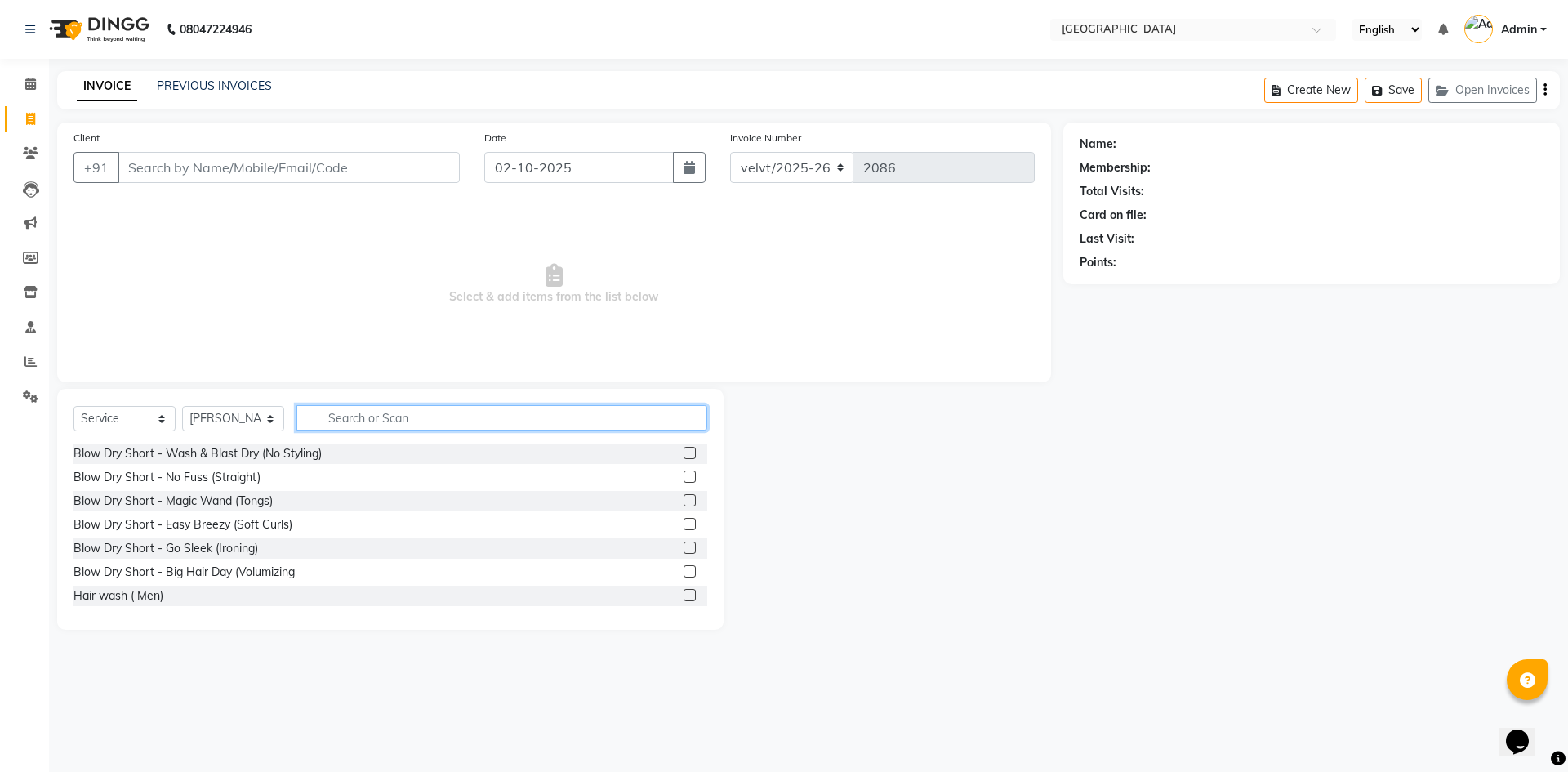
click at [340, 416] on input "text" at bounding box center [501, 418] width 411 height 25
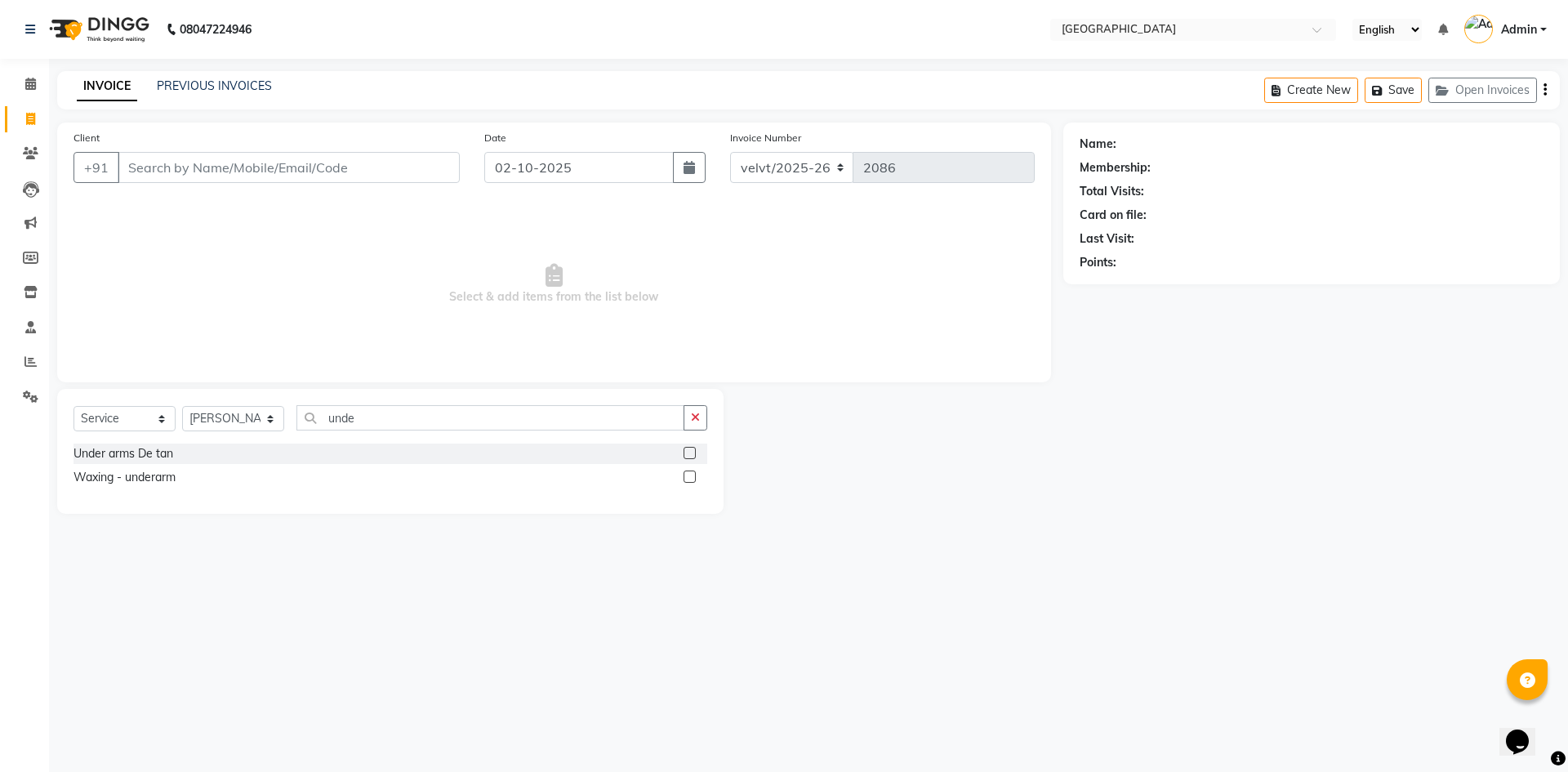
click at [688, 475] on label at bounding box center [689, 477] width 12 height 12
click at [688, 475] on input "checkbox" at bounding box center [688, 478] width 10 height 10
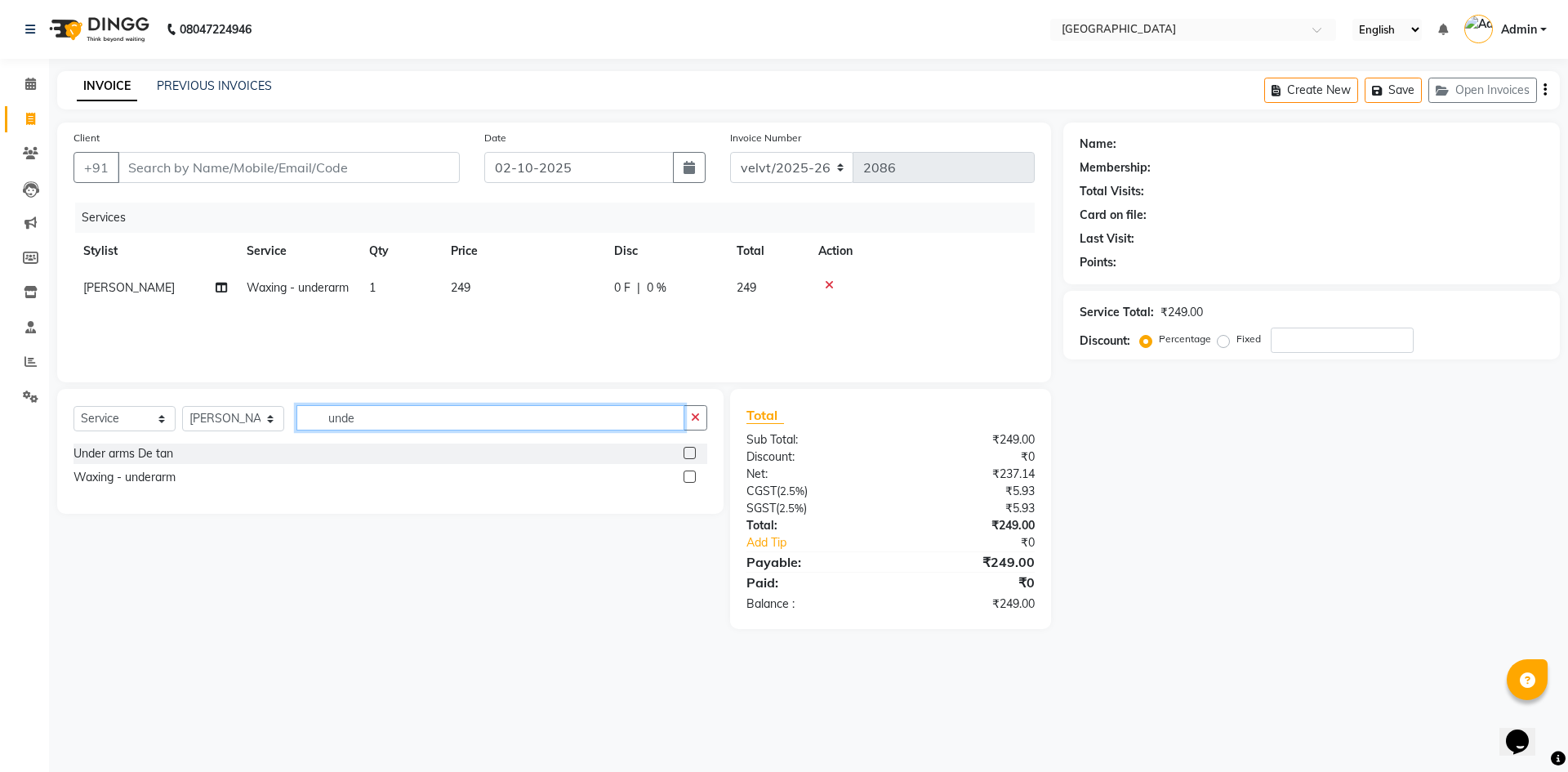
click at [362, 413] on input "unde" at bounding box center [490, 418] width 388 height 25
click at [686, 475] on label at bounding box center [689, 477] width 12 height 12
click at [686, 475] on input "checkbox" at bounding box center [688, 478] width 10 height 10
click at [408, 431] on input "uppe" at bounding box center [490, 418] width 388 height 25
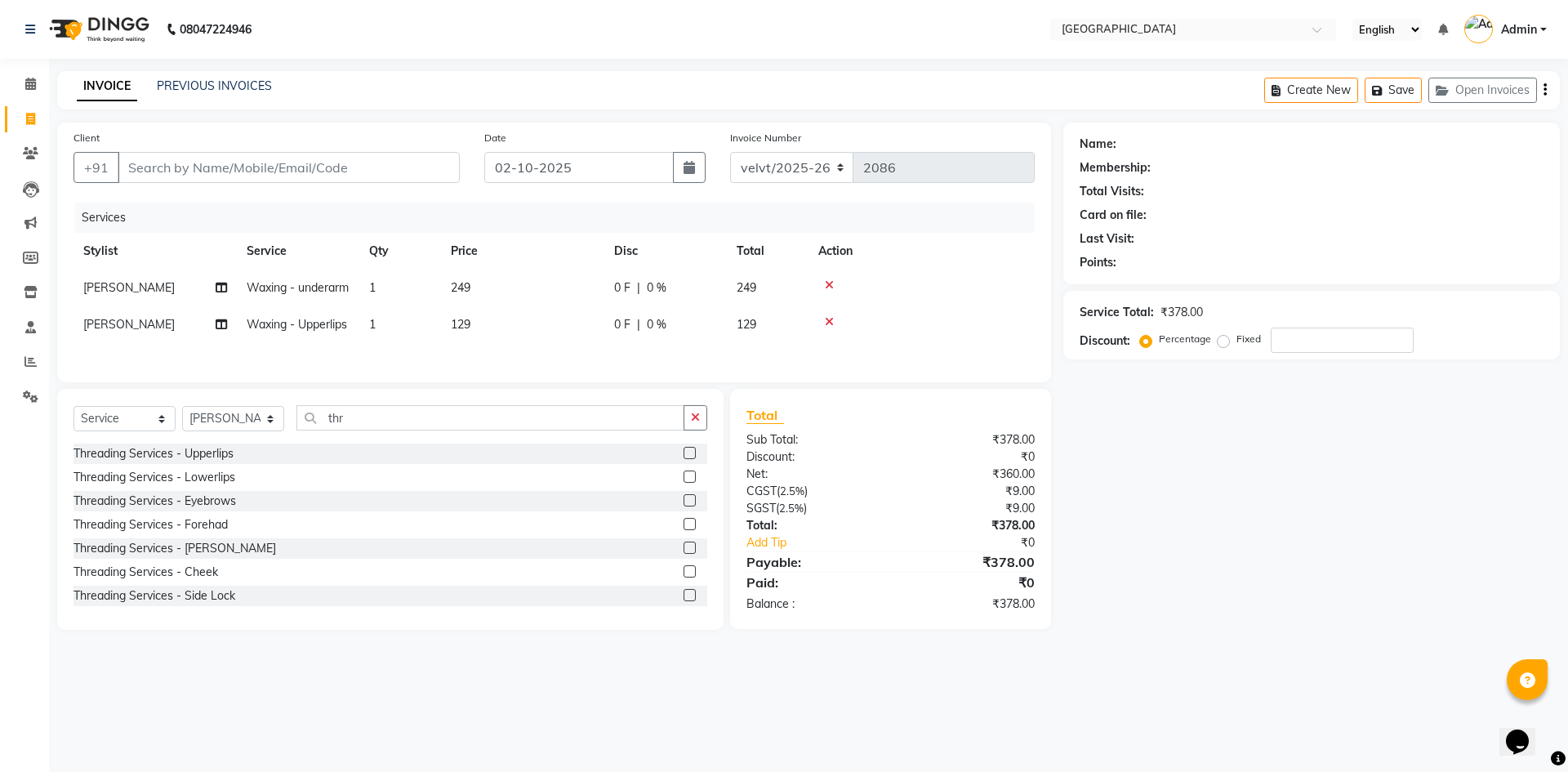
click at [683, 506] on label at bounding box center [689, 500] width 12 height 12
click at [683, 506] on input "checkbox" at bounding box center [688, 501] width 10 height 10
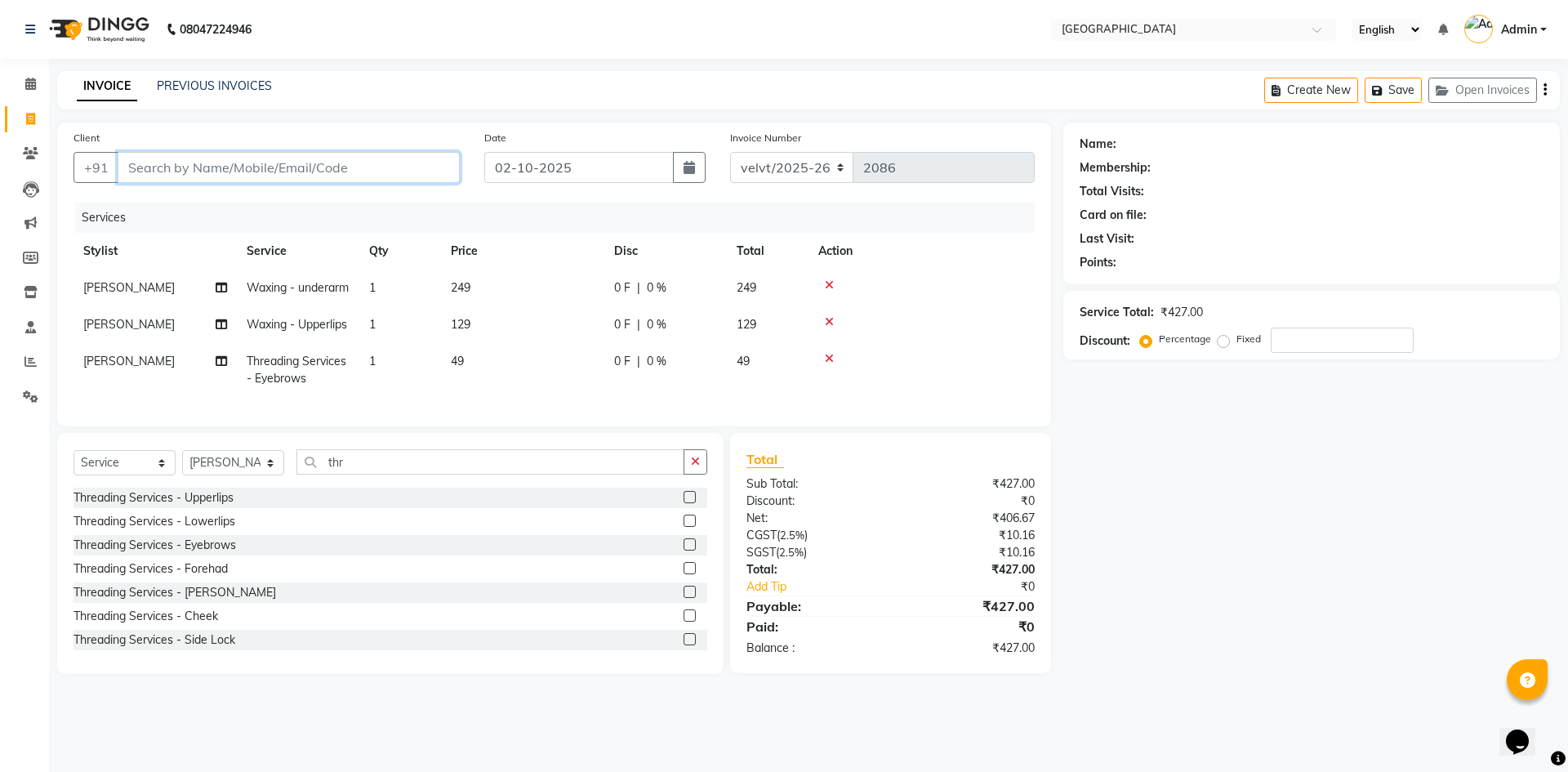
click at [152, 170] on input "Client" at bounding box center [288, 168] width 342 height 31
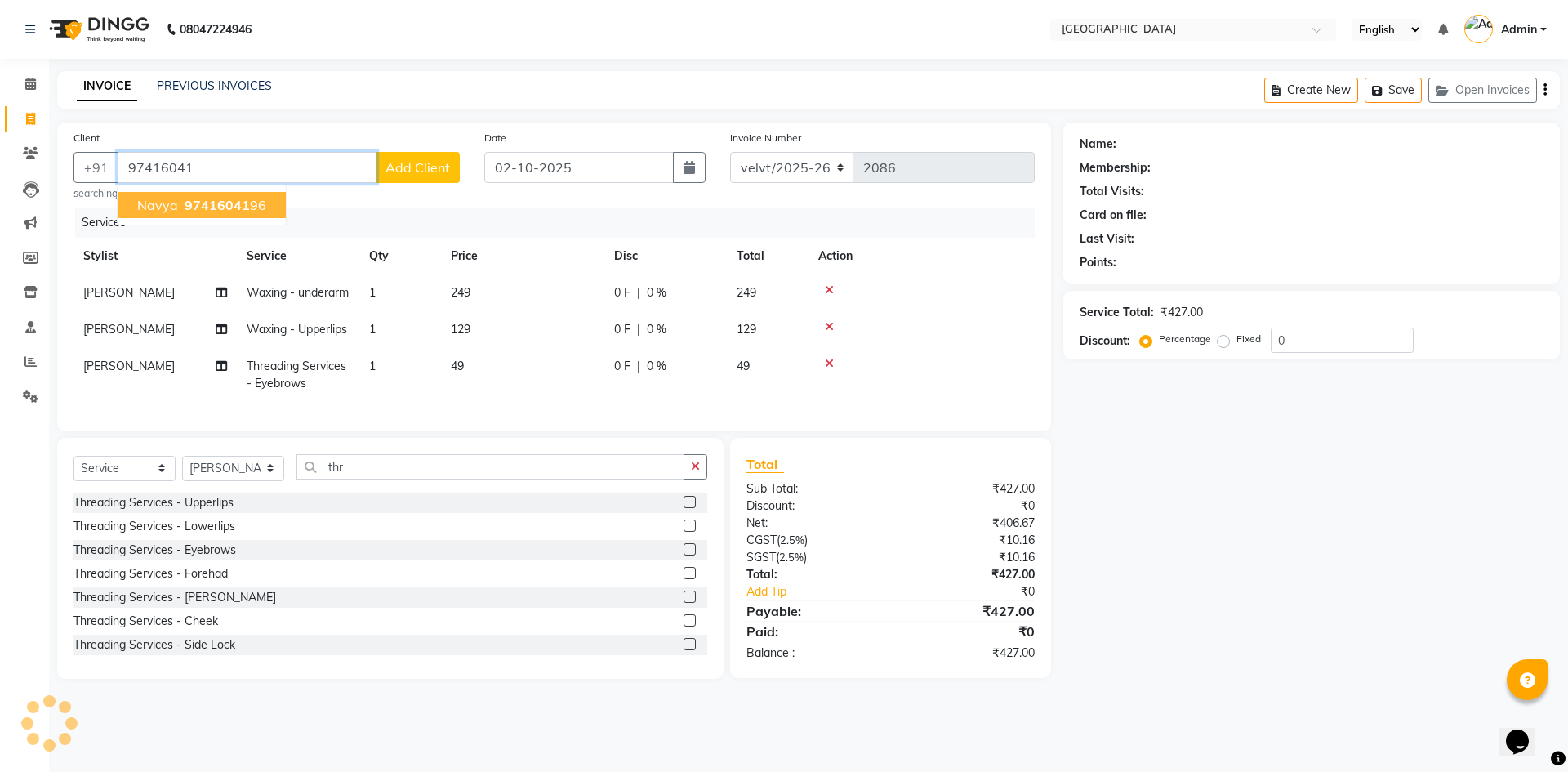
click at [243, 206] on span "97416041" at bounding box center [217, 205] width 65 height 16
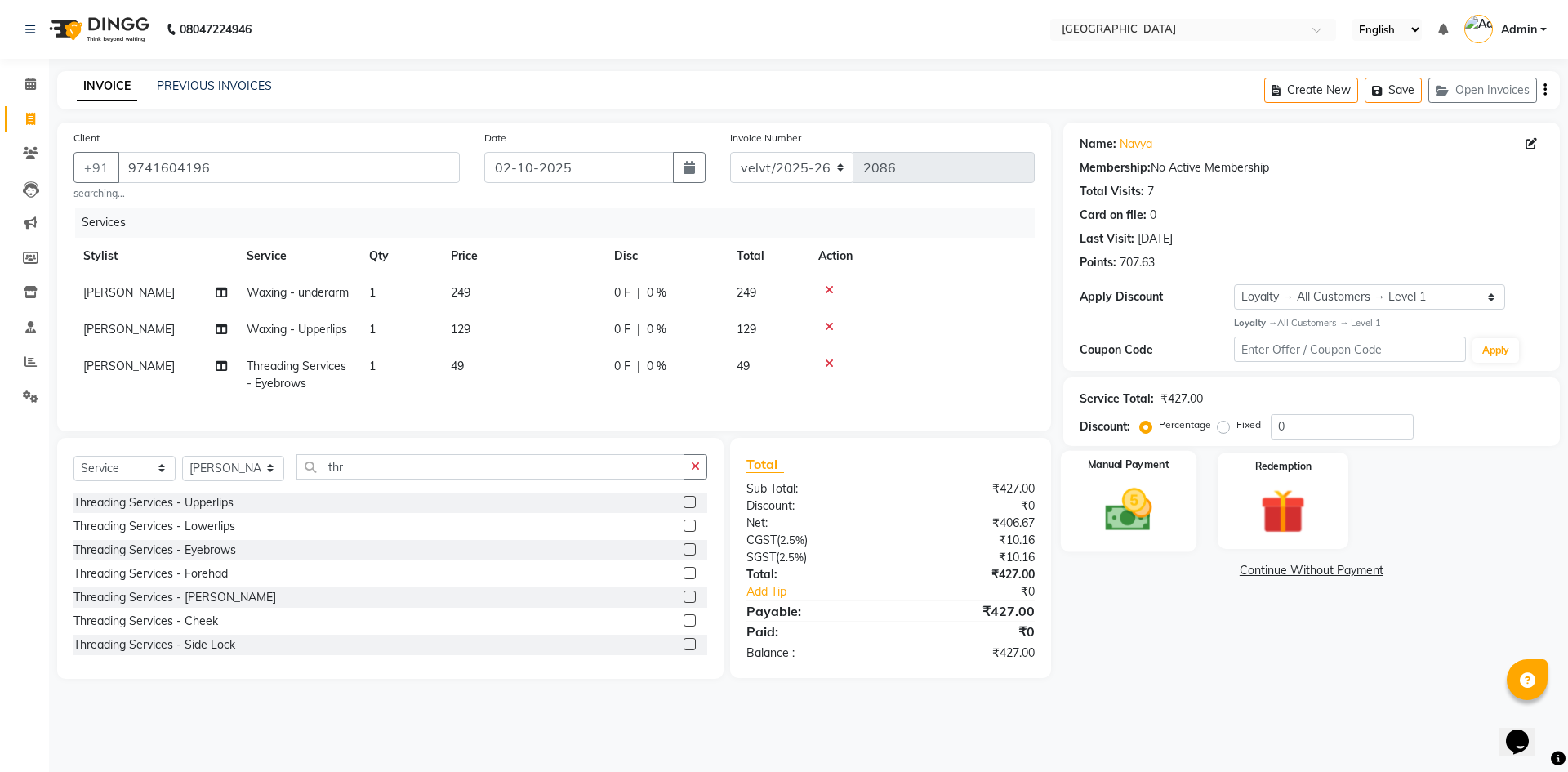
click at [1145, 518] on img at bounding box center [1128, 510] width 76 height 54
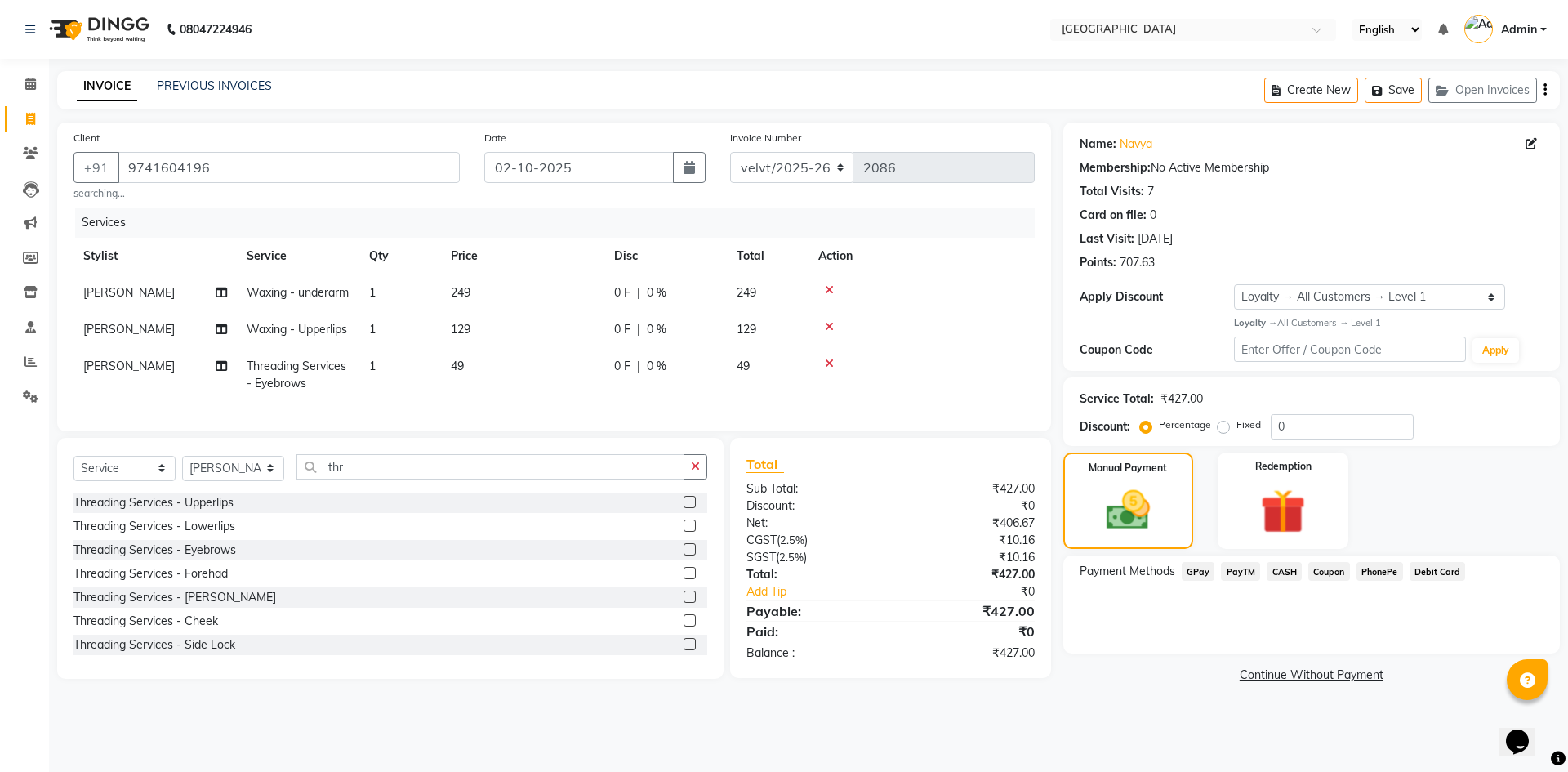
click at [1380, 574] on span "PhonePe" at bounding box center [1380, 571] width 47 height 19
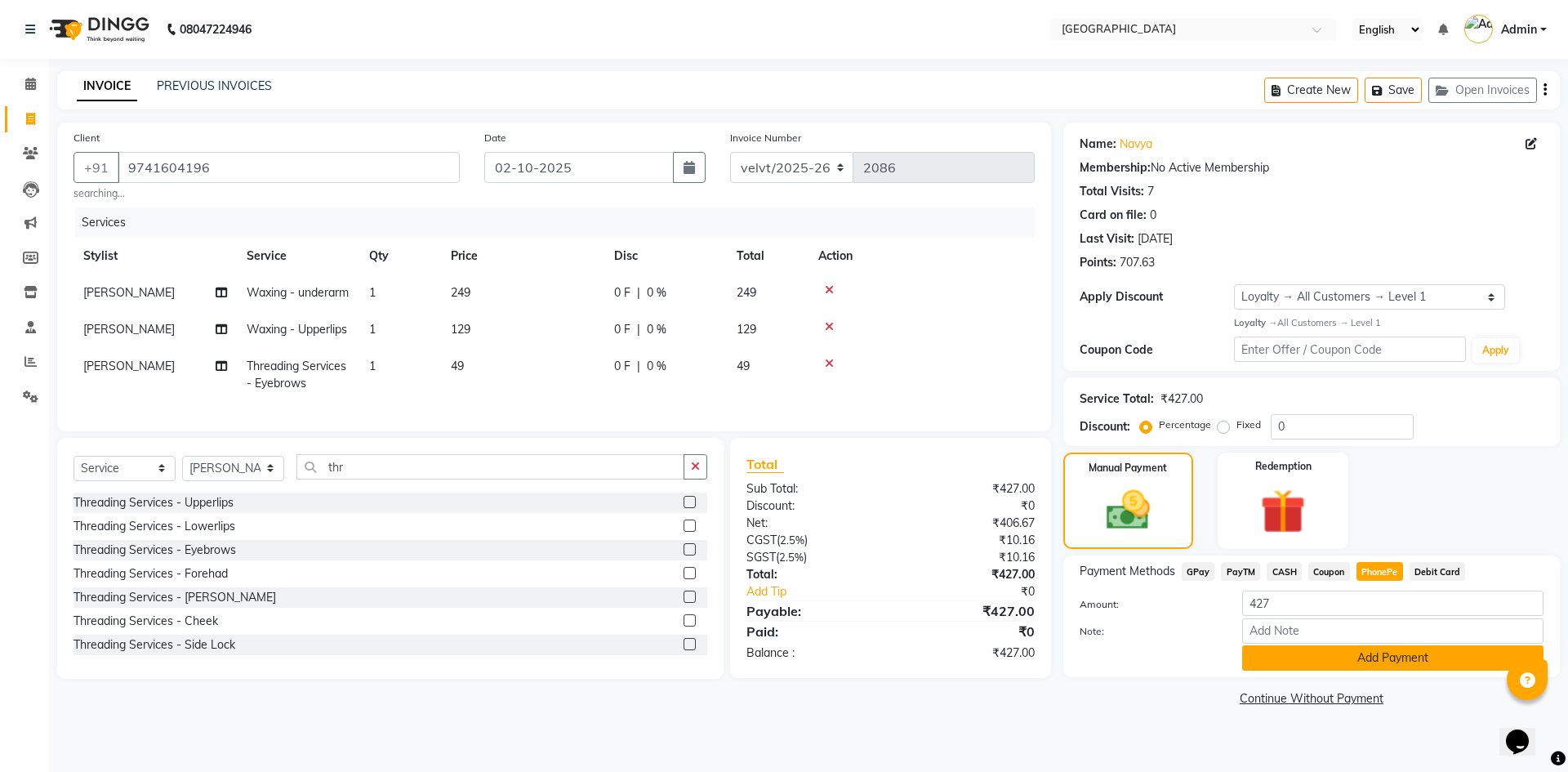
click at [1300, 658] on button "Add Payment" at bounding box center [1393, 657] width 301 height 25
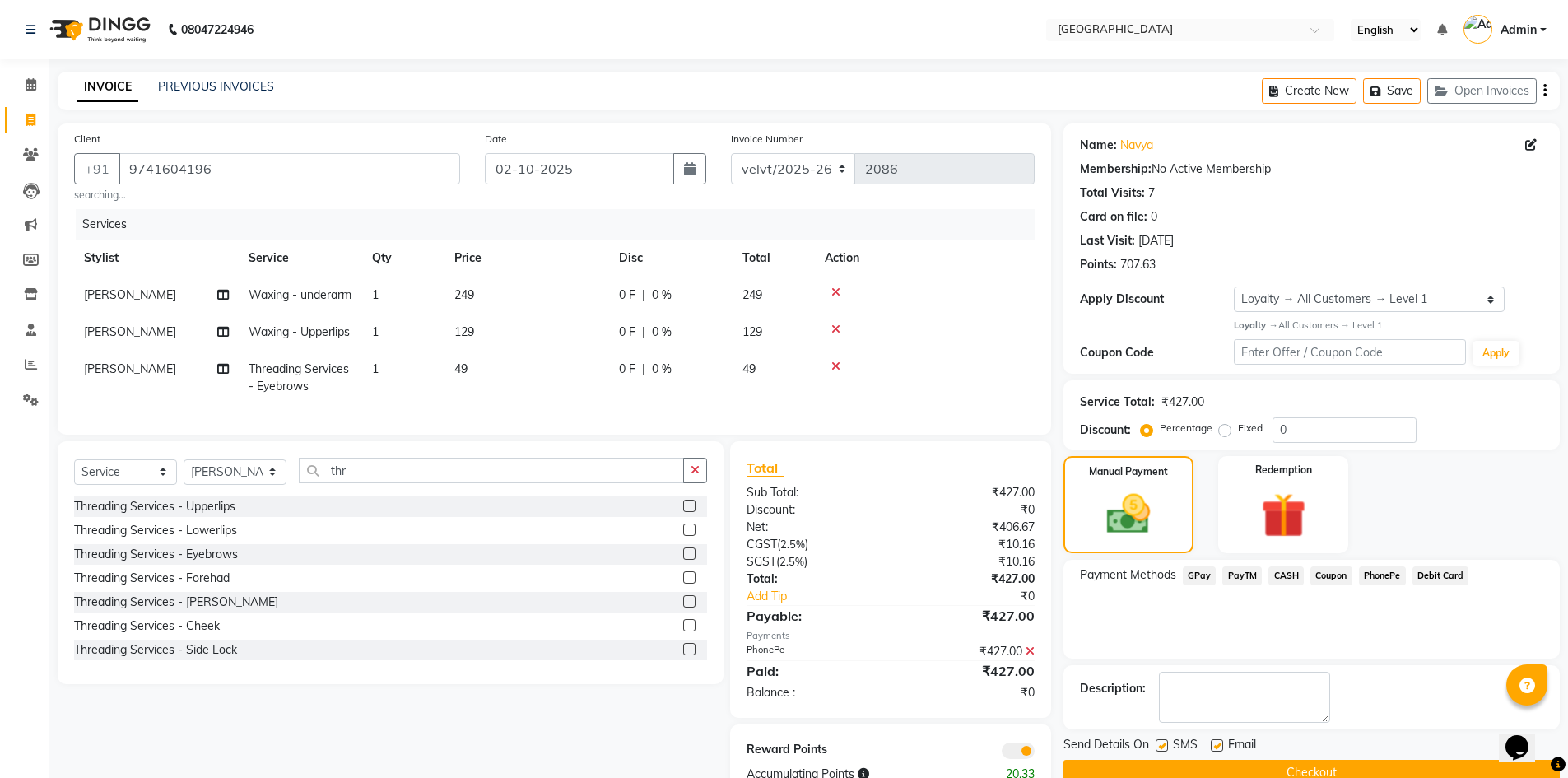
click at [1160, 766] on button "Checkout" at bounding box center [1311, 772] width 496 height 25
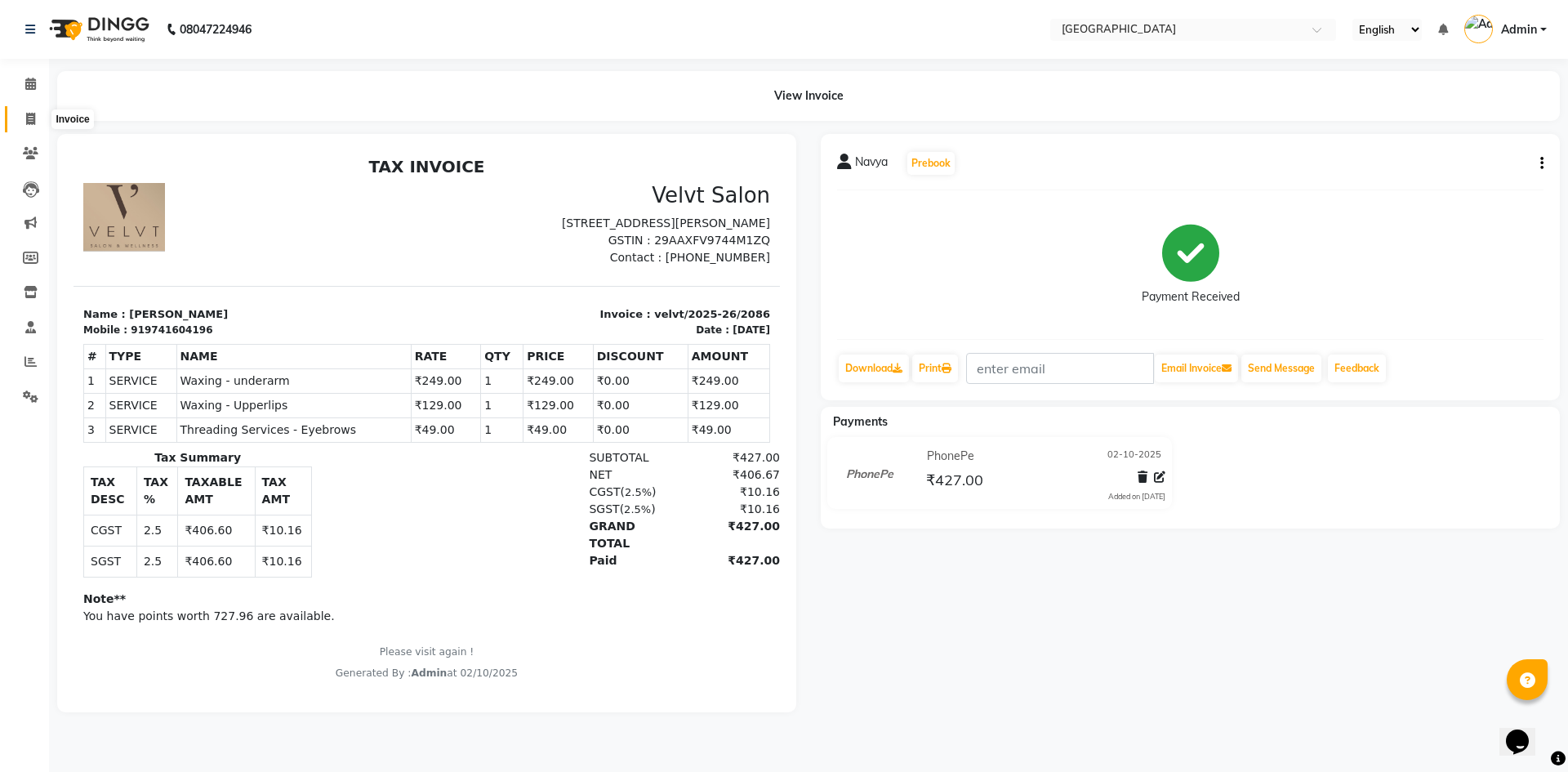
click at [29, 116] on icon at bounding box center [30, 119] width 9 height 12
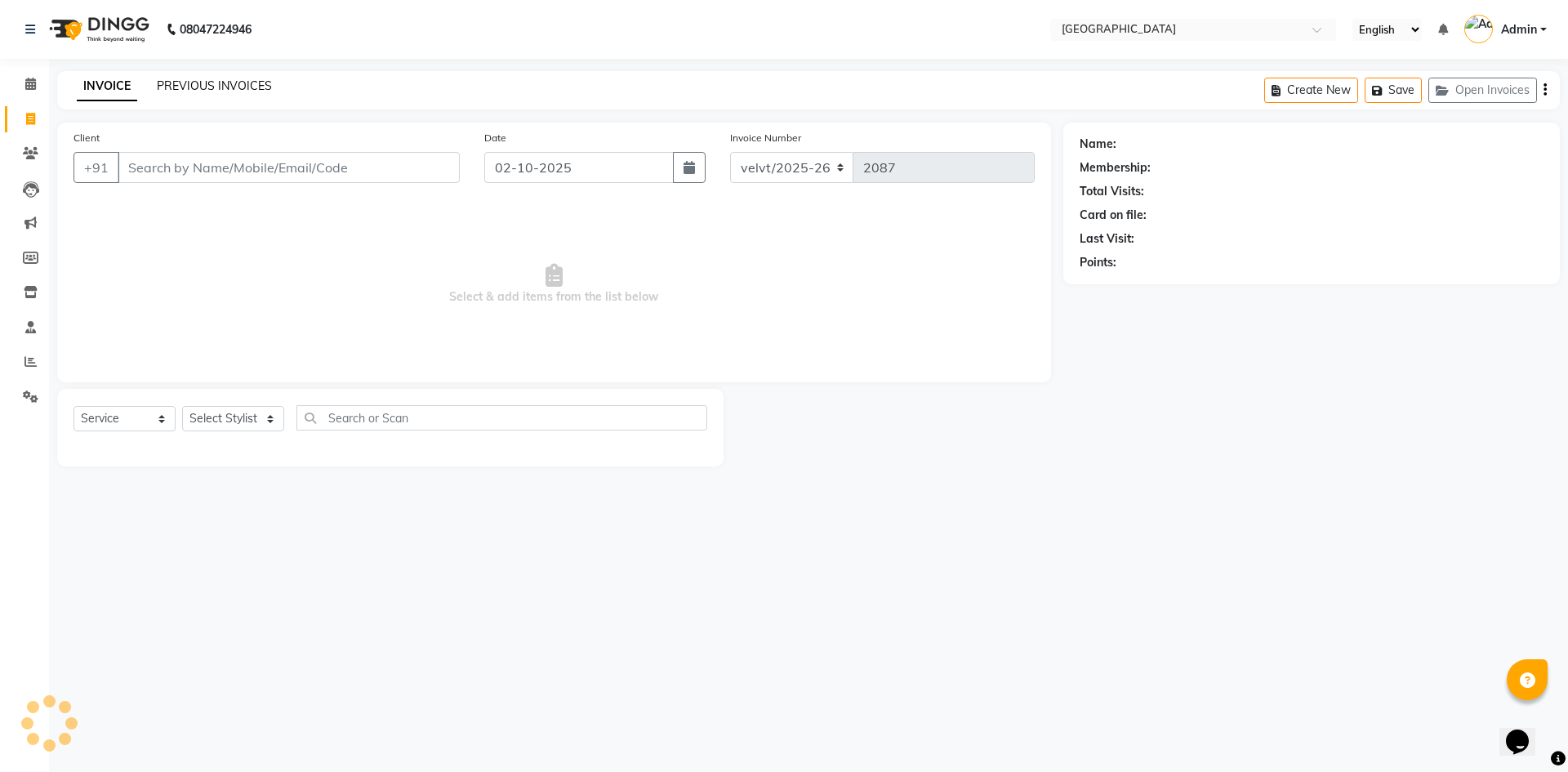
click at [229, 82] on link "PREVIOUS INVOICES" at bounding box center [214, 85] width 115 height 15
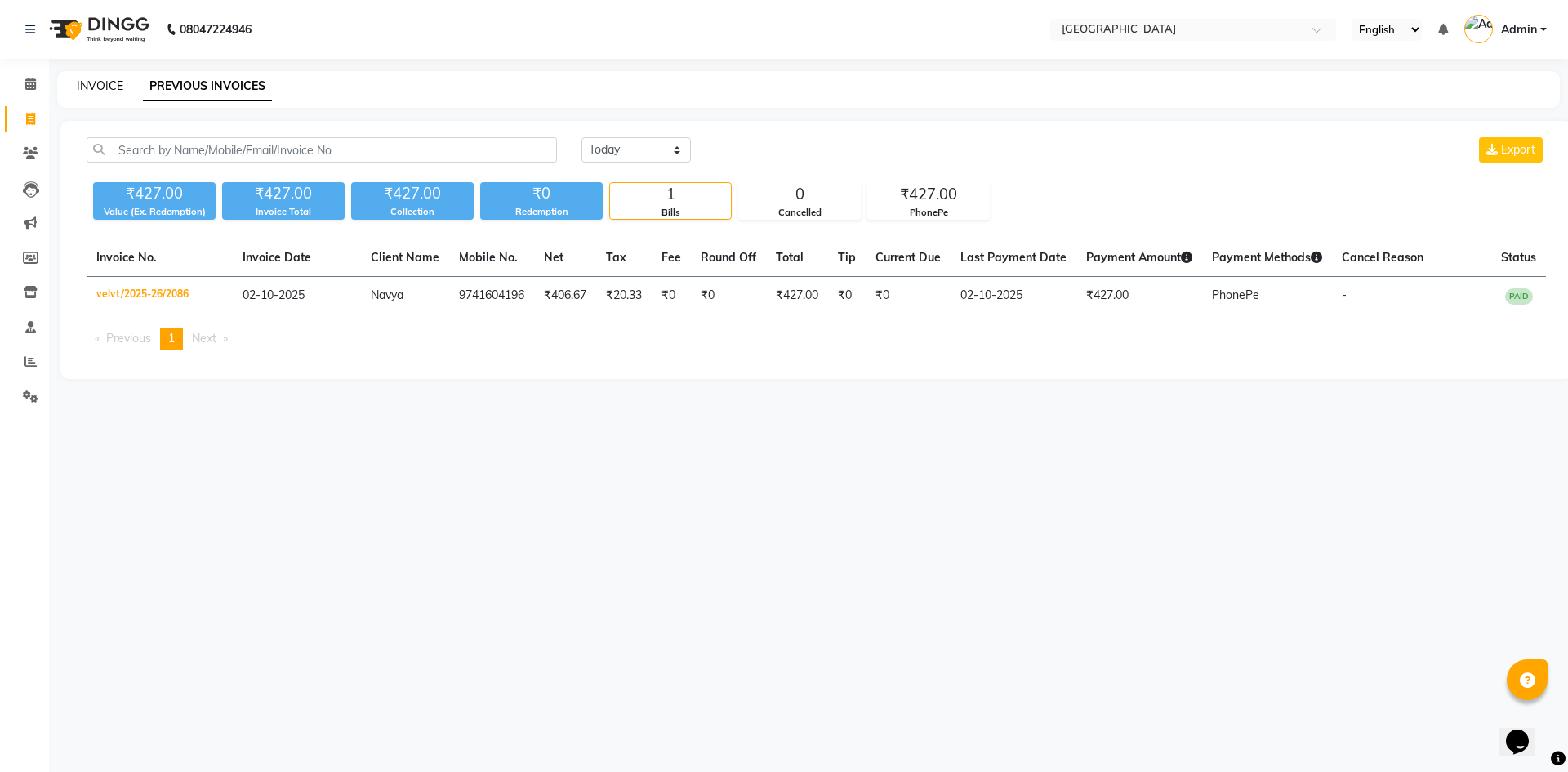
click at [98, 82] on link "INVOICE" at bounding box center [100, 85] width 47 height 15
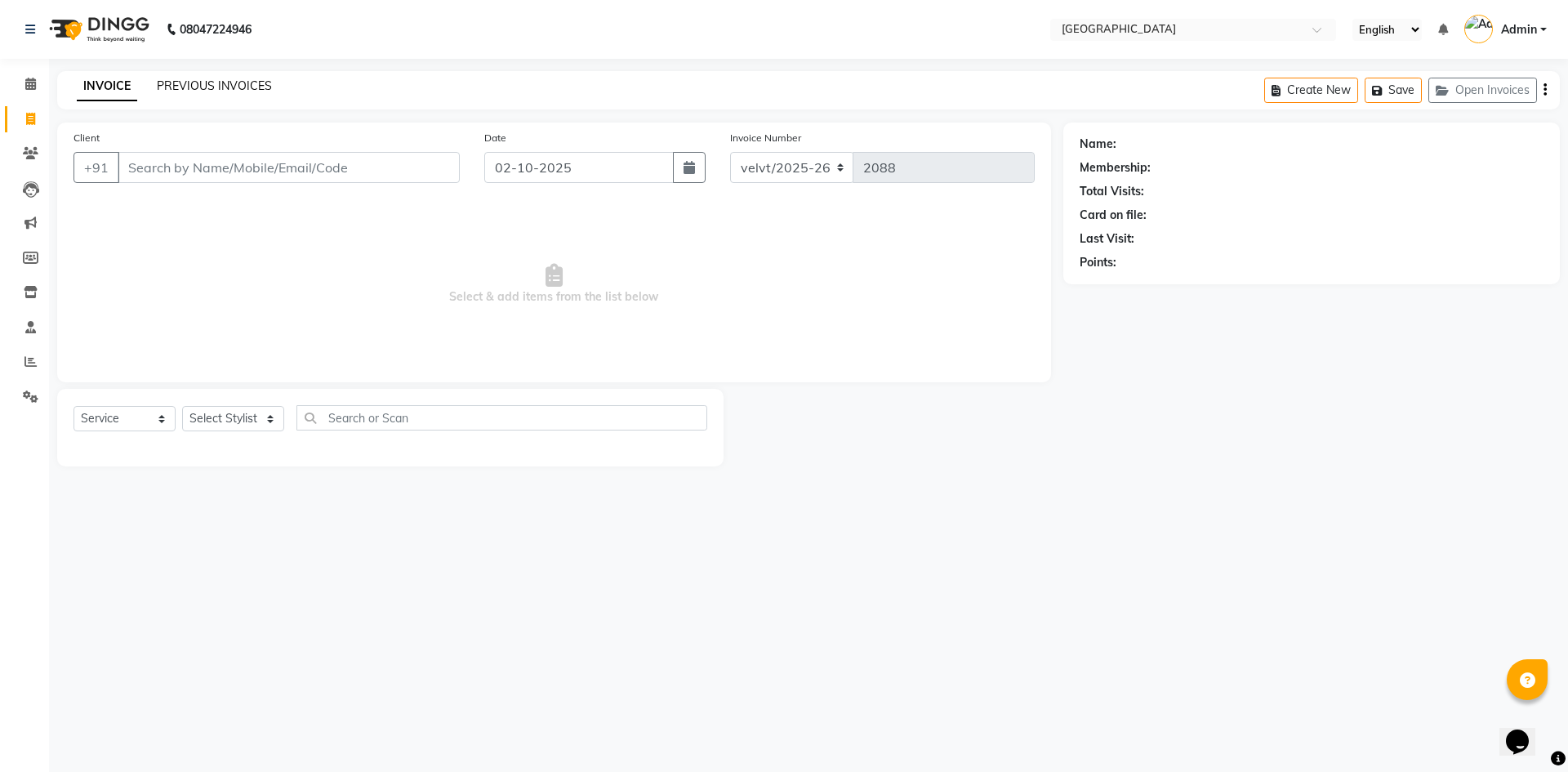
click at [201, 89] on link "PREVIOUS INVOICES" at bounding box center [214, 85] width 115 height 15
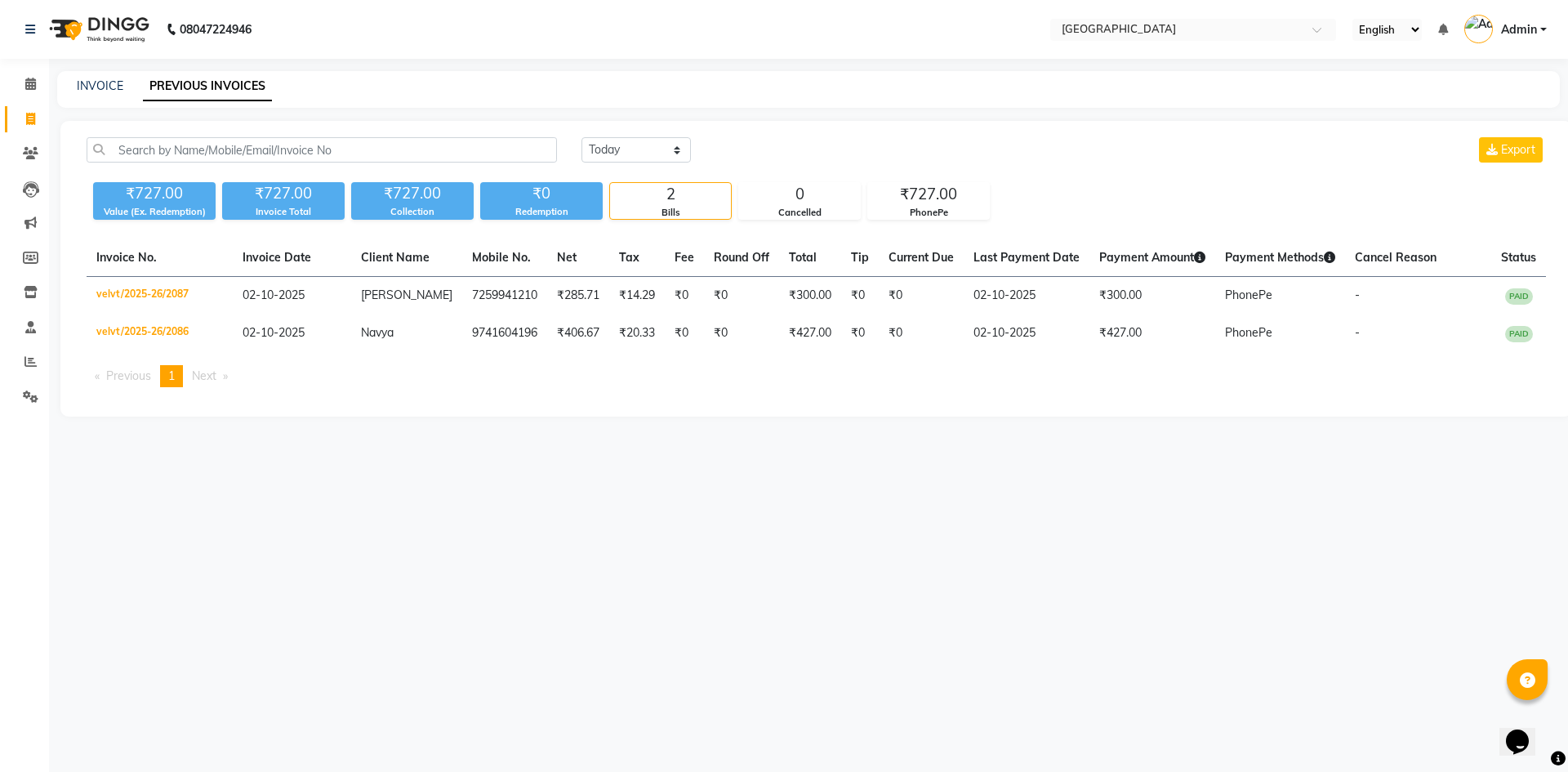
click at [233, 82] on link "PREVIOUS INVOICES" at bounding box center [208, 87] width 129 height 30
click at [105, 86] on link "INVOICE" at bounding box center [100, 85] width 47 height 15
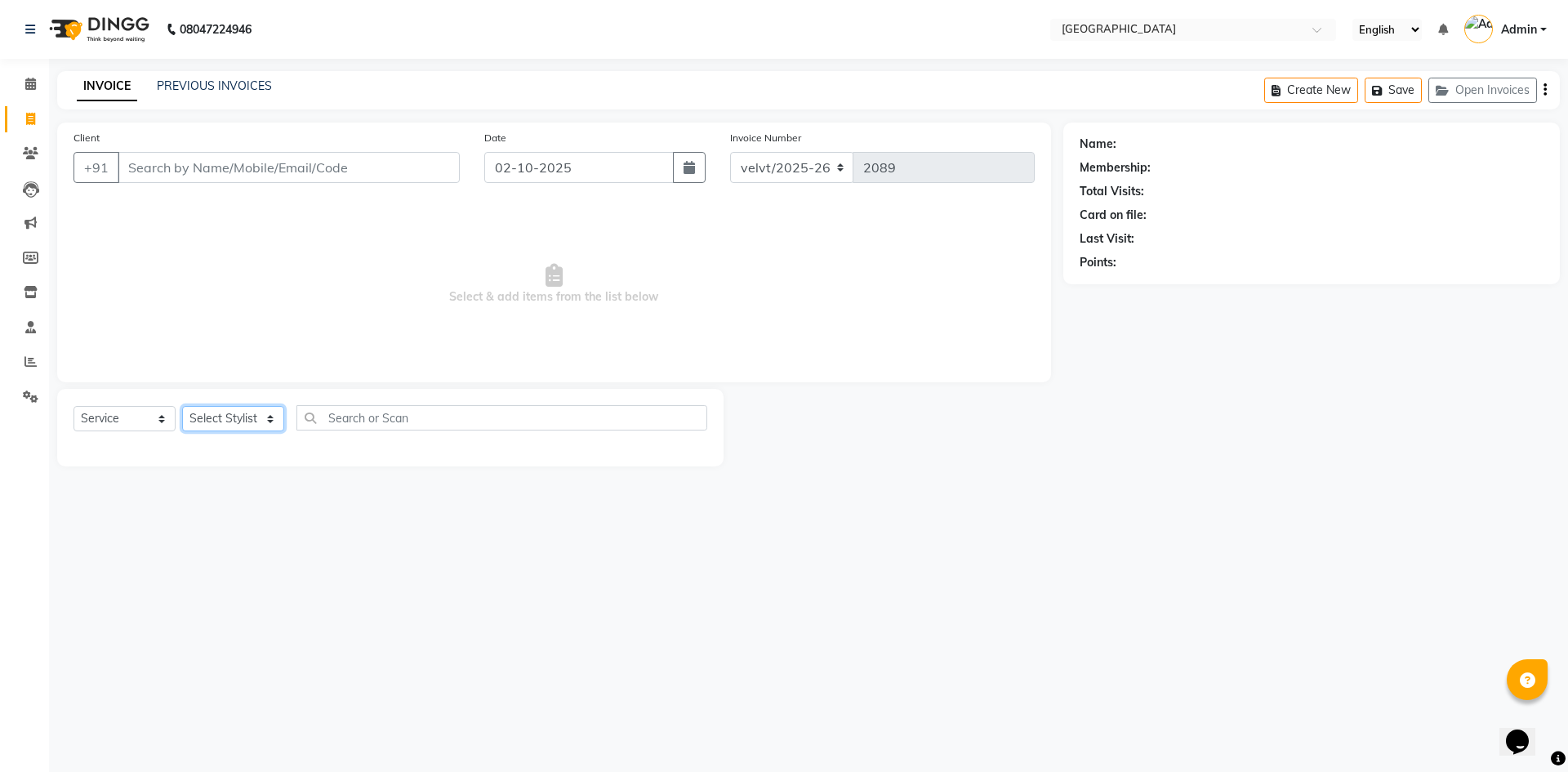
click at [208, 414] on select "Select Stylist Aameer Barkha Kaif Nandini Anchan Nomam Roma Tabrej Zaid" at bounding box center [234, 419] width 102 height 25
click at [182, 406] on select "Select Stylist Aameer Barkha Kaif Nandini Anchan Nomam Roma Tabrej Zaid" at bounding box center [234, 419] width 102 height 25
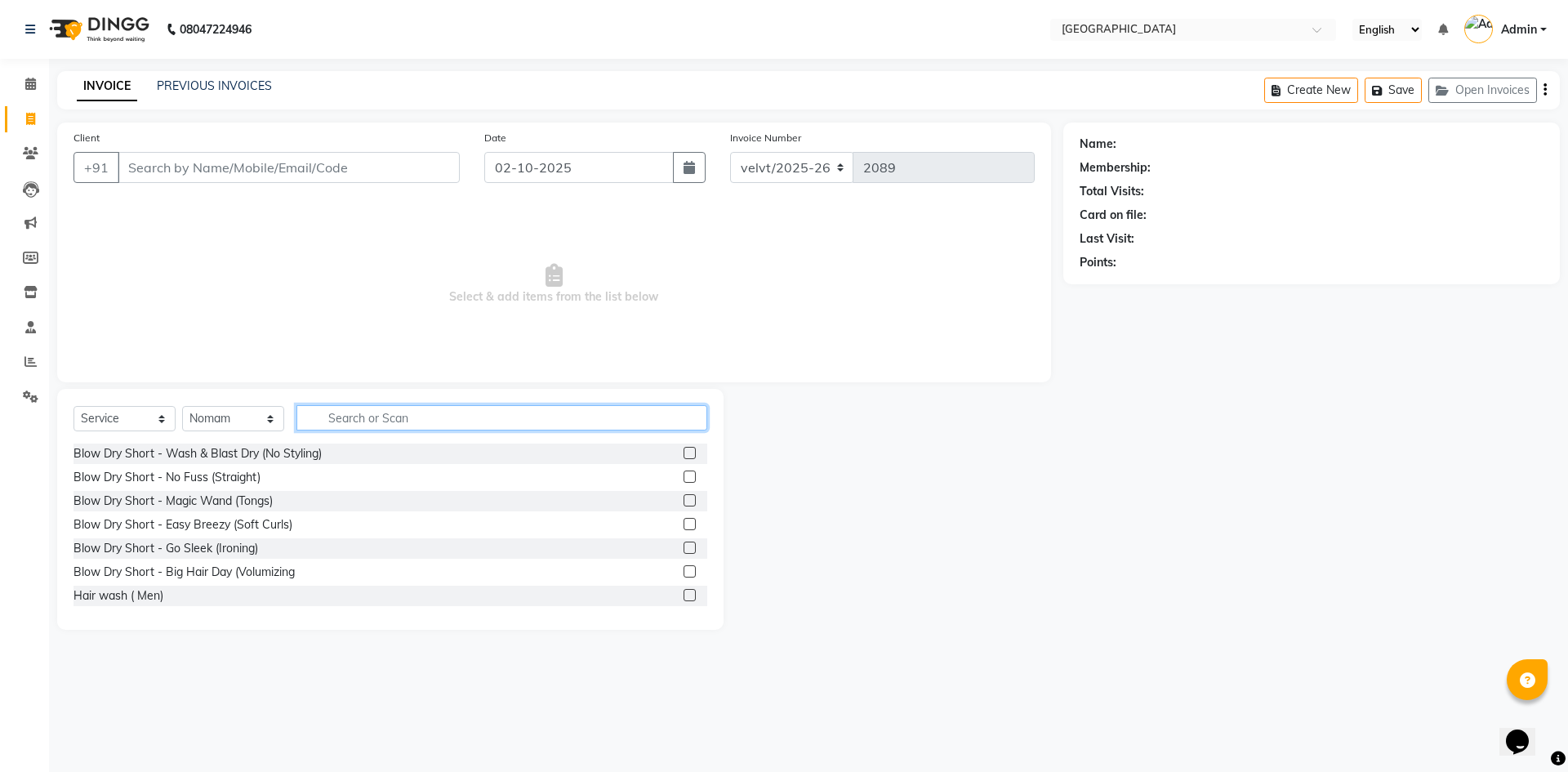
click at [356, 420] on input "text" at bounding box center [501, 418] width 411 height 25
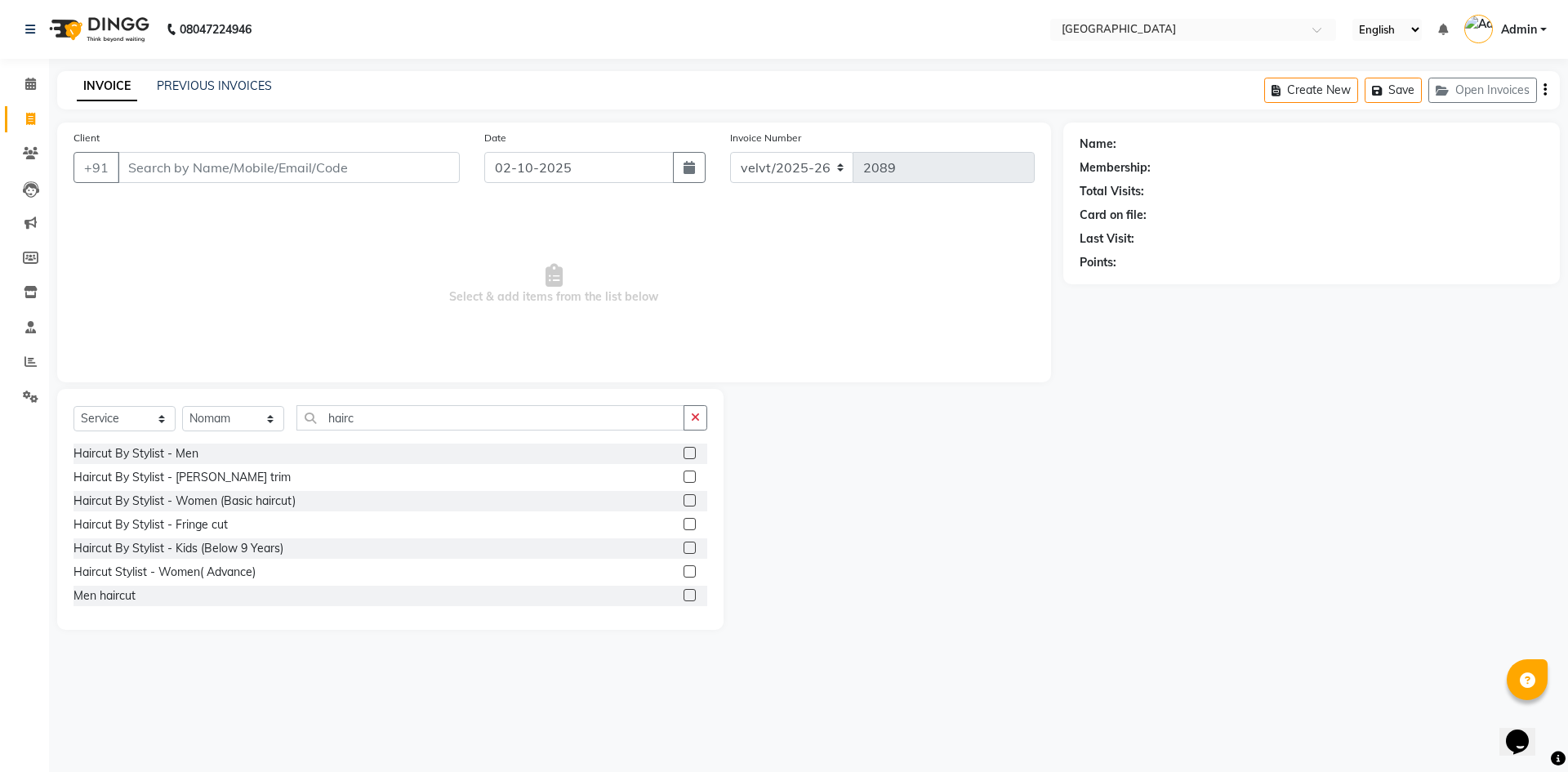
click at [683, 448] on label at bounding box center [689, 453] width 12 height 12
click at [683, 448] on input "checkbox" at bounding box center [688, 453] width 10 height 10
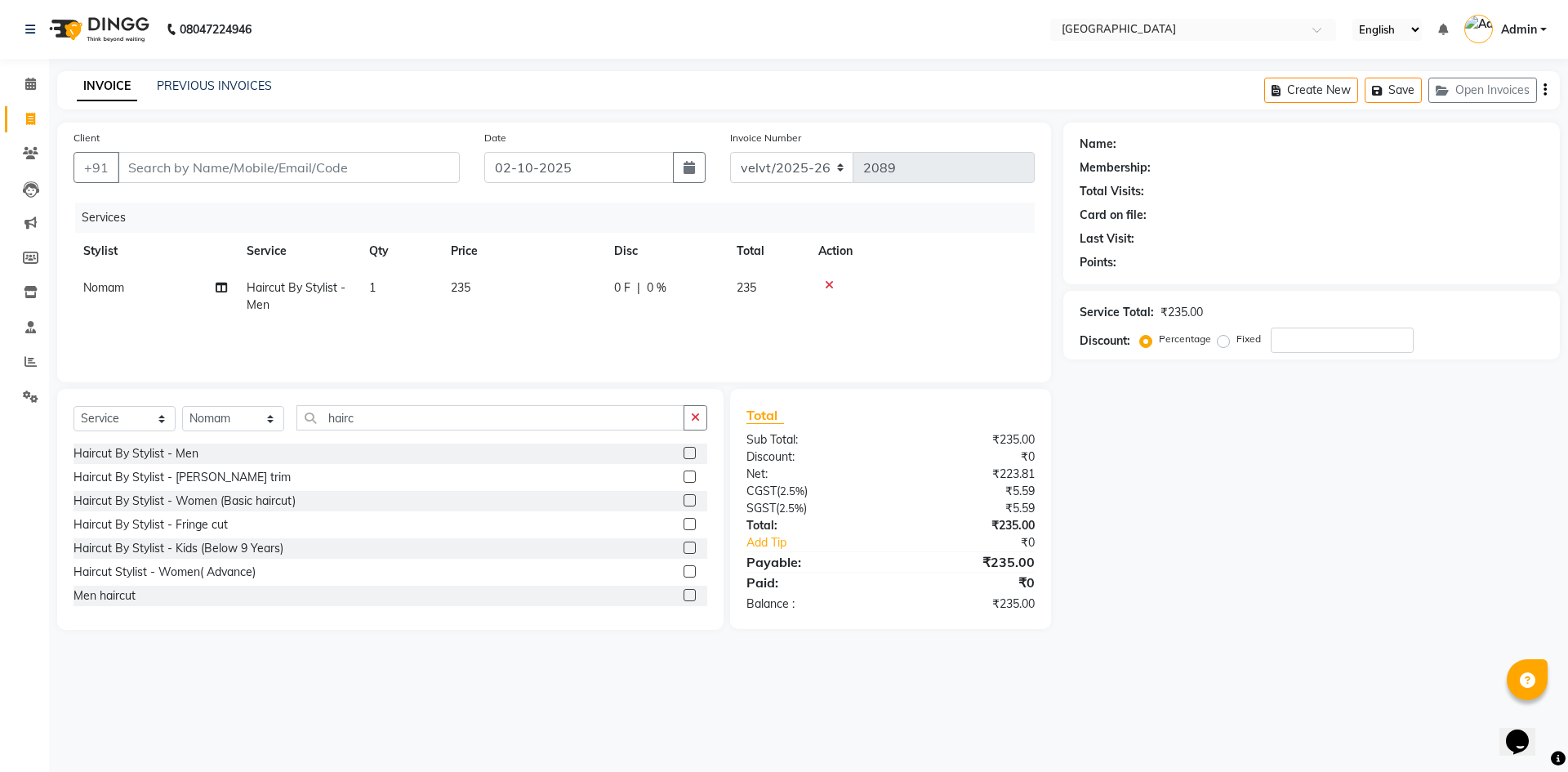
click at [683, 476] on label at bounding box center [689, 477] width 12 height 12
click at [683, 476] on input "checkbox" at bounding box center [688, 478] width 10 height 10
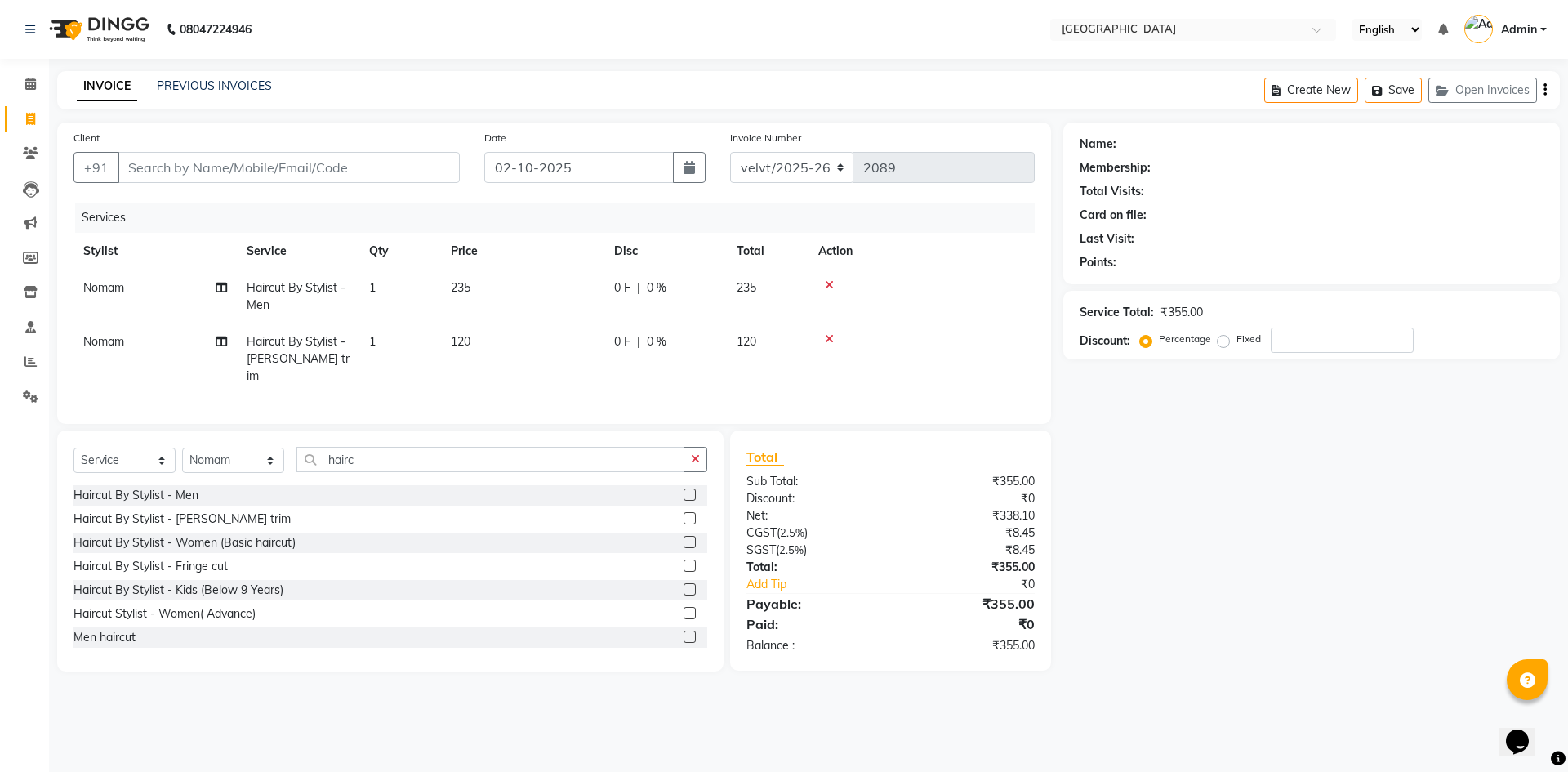
click at [683, 489] on label at bounding box center [689, 495] width 12 height 12
click at [683, 490] on input "checkbox" at bounding box center [688, 495] width 10 height 10
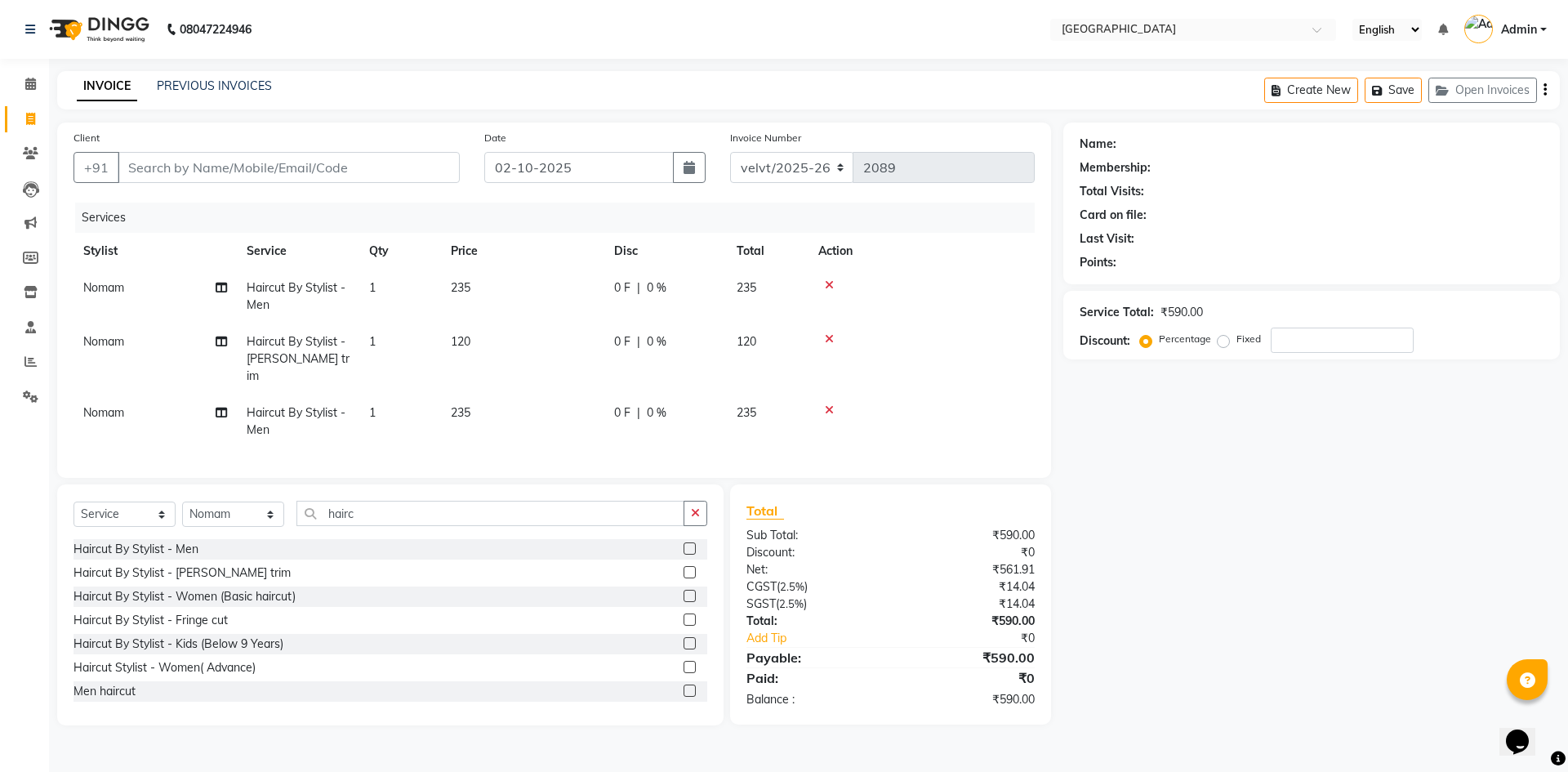
click at [683, 567] on label at bounding box center [689, 572] width 12 height 12
click at [683, 568] on input "checkbox" at bounding box center [688, 573] width 10 height 10
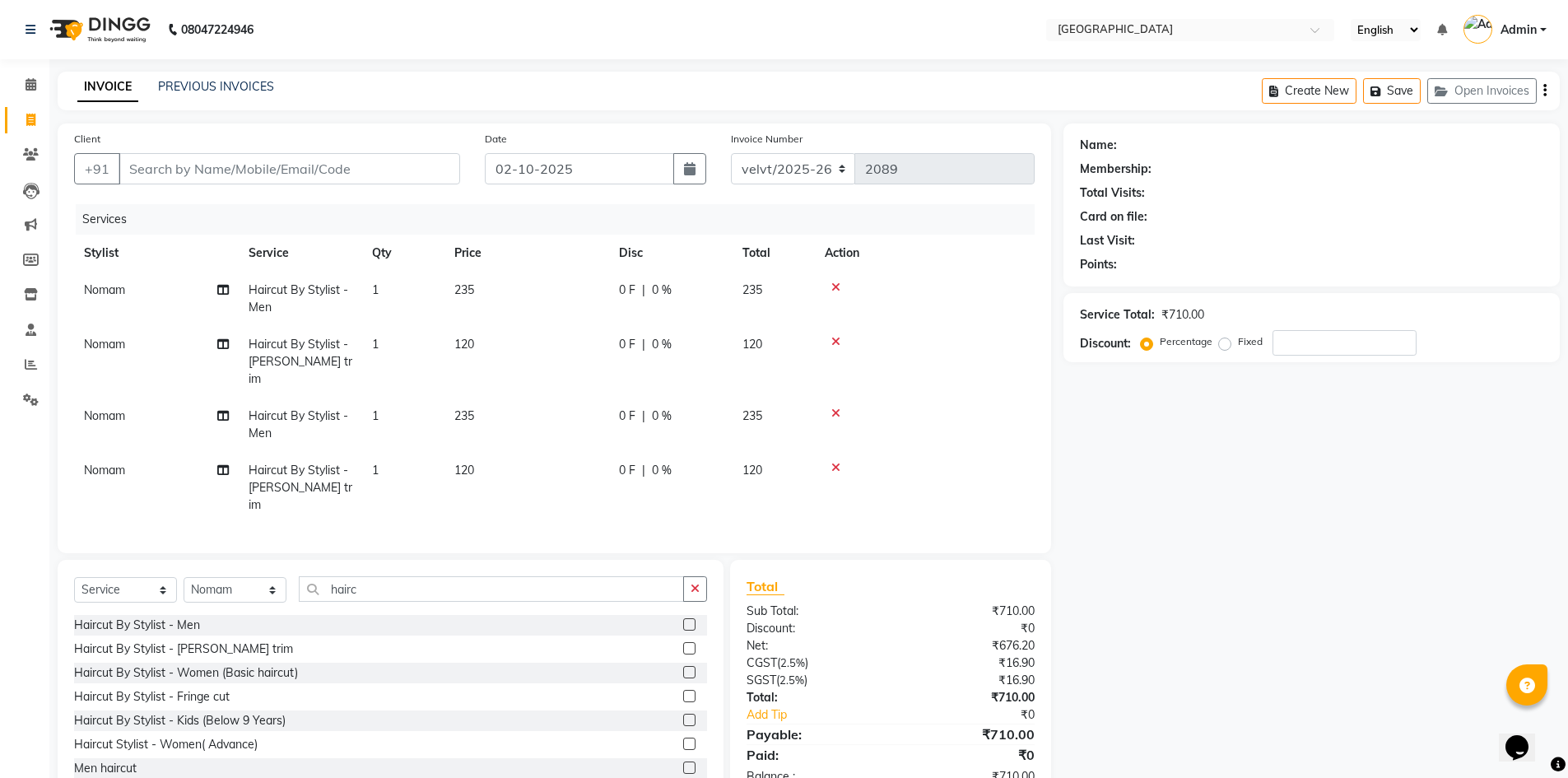
click at [114, 409] on span "Nomam" at bounding box center [104, 416] width 41 height 15
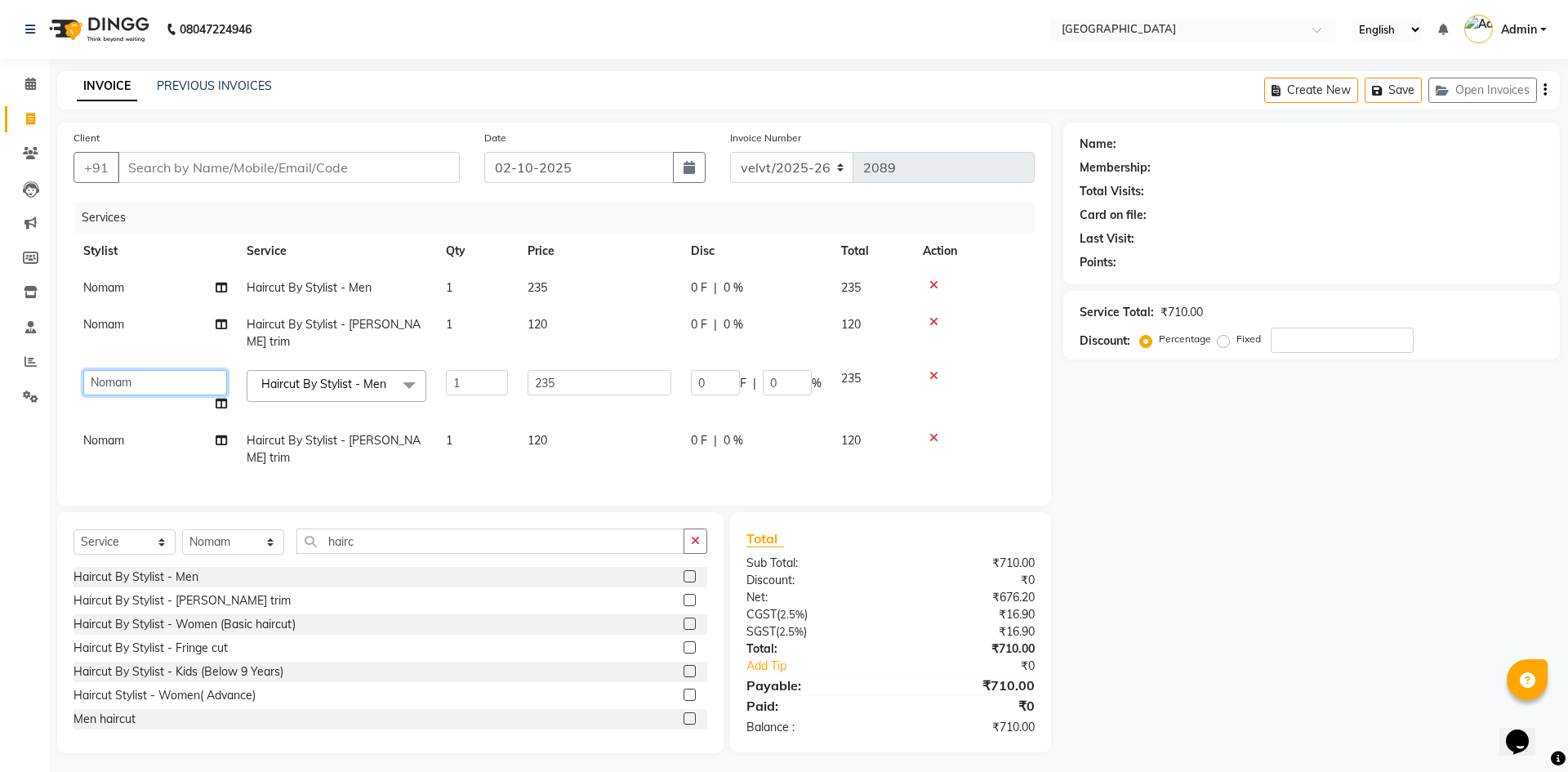
click at [143, 370] on select "Aameer Barkha Kaif Nandini Anchan Nomam Roma Tabrej Zaid" at bounding box center [155, 382] width 144 height 25
click at [131, 426] on td "Nomam" at bounding box center [155, 449] width 163 height 54
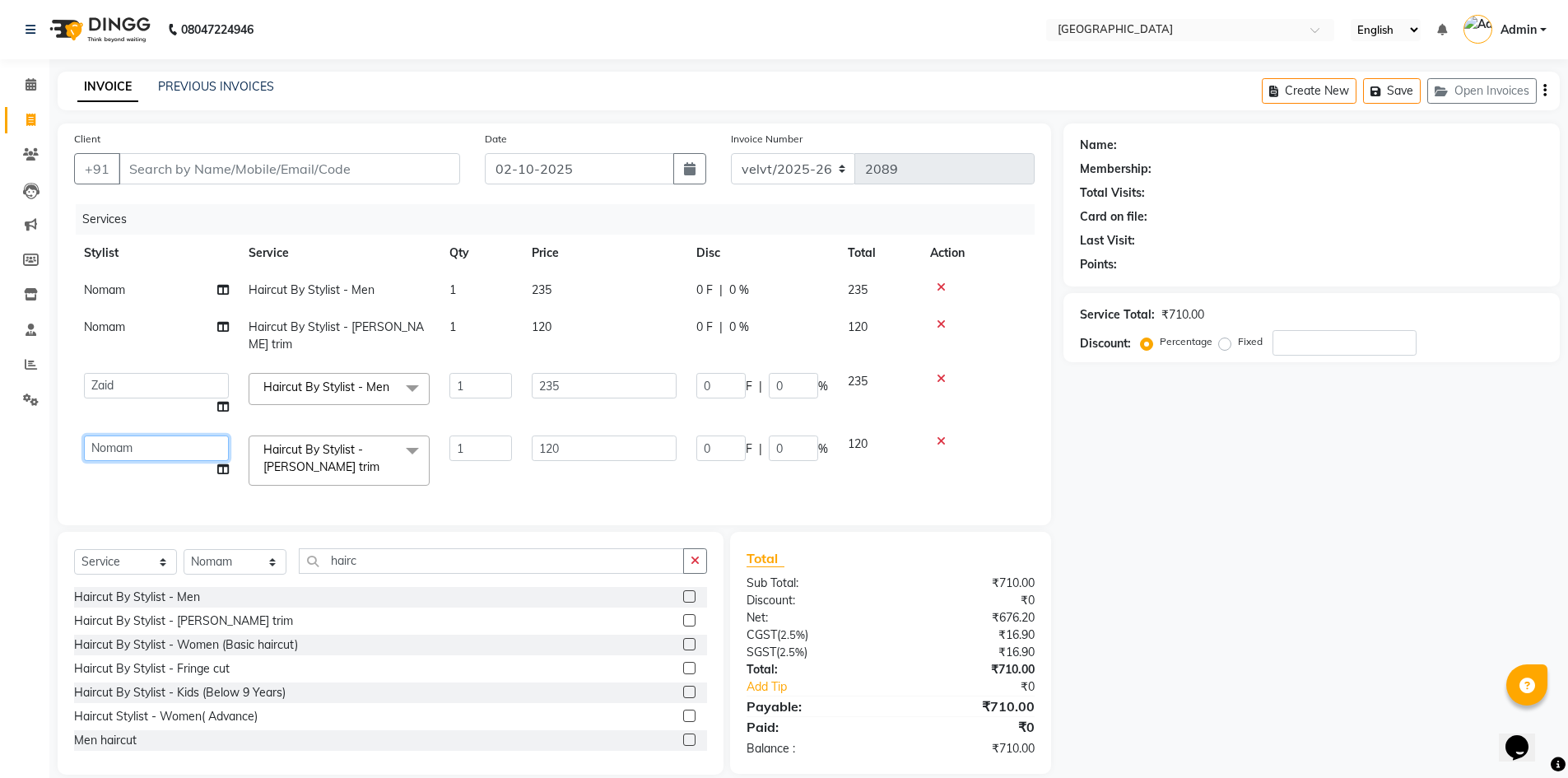
drag, startPoint x: 131, startPoint y: 425, endPoint x: 134, endPoint y: 438, distance: 13.3
click at [132, 436] on select "Aameer Barkha Kaif Nandini Anchan Nomam Roma Tabrej Zaid" at bounding box center [157, 448] width 145 height 25
click at [1139, 442] on div "Name: Membership: Total Visits: Card on file: Last Visit: Points: Service Total…" at bounding box center [1317, 449] width 508 height 651
click at [210, 554] on select "Select Stylist Aameer Barkha Kaif Nandini Anchan Nomam Roma Tabrej Zaid" at bounding box center [235, 561] width 103 height 25
click at [184, 549] on select "Select Stylist Aameer Barkha Kaif Nandini Anchan Nomam Roma Tabrej Zaid" at bounding box center [235, 561] width 103 height 25
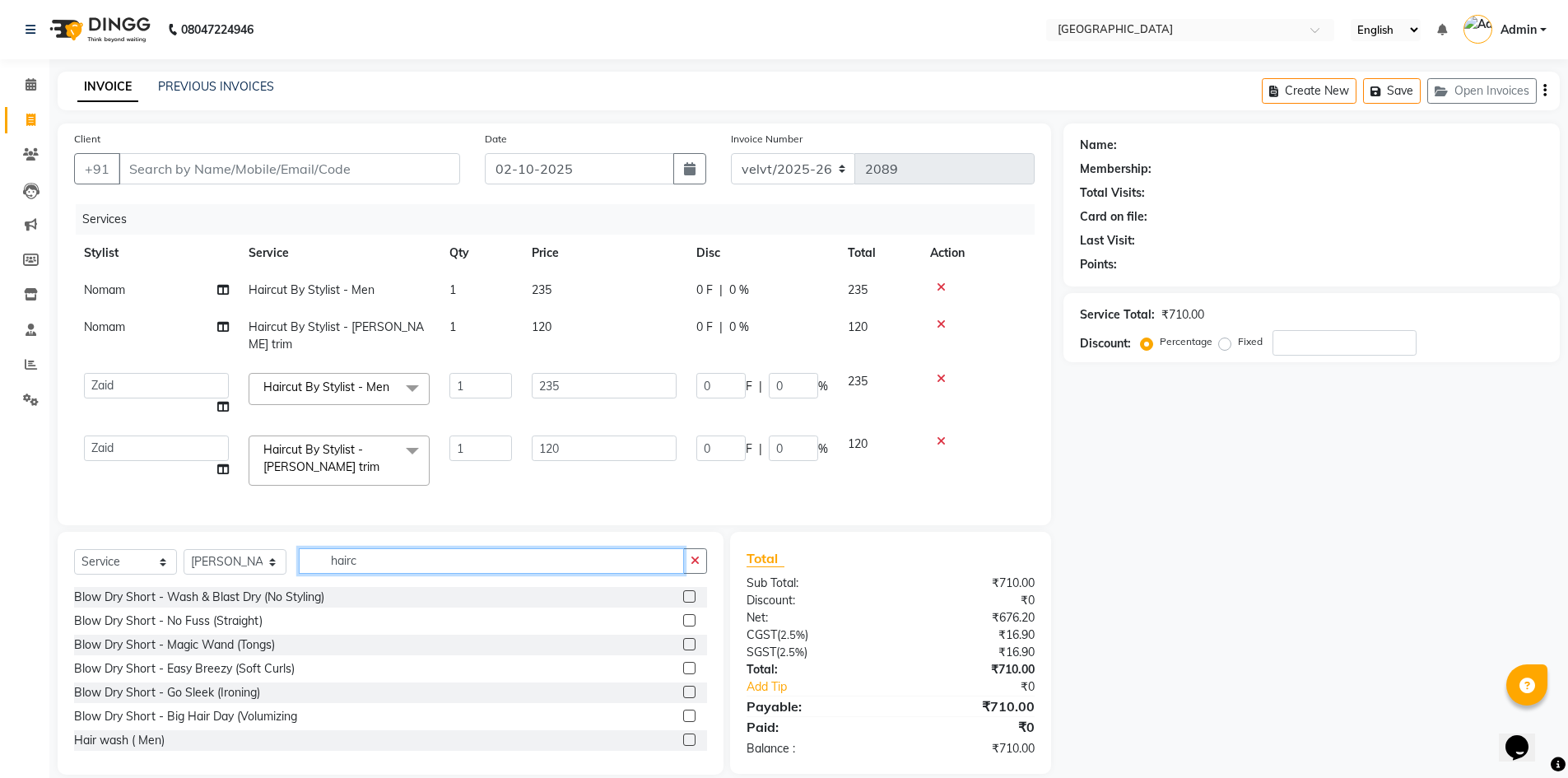
click at [374, 550] on input "hairc" at bounding box center [491, 561] width 385 height 25
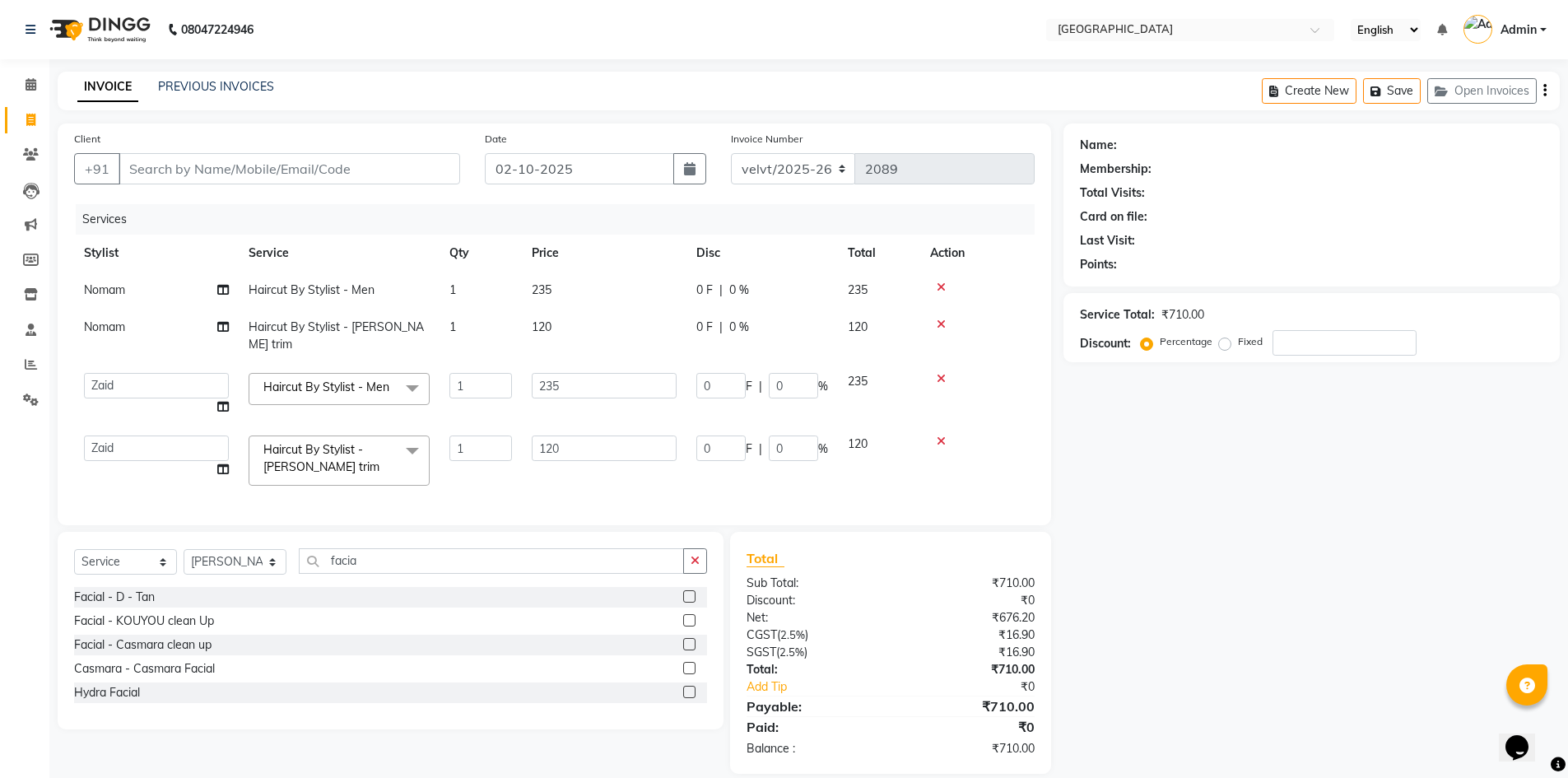
click at [689, 591] on label at bounding box center [690, 597] width 12 height 12
click at [689, 592] on input "checkbox" at bounding box center [689, 597] width 10 height 11
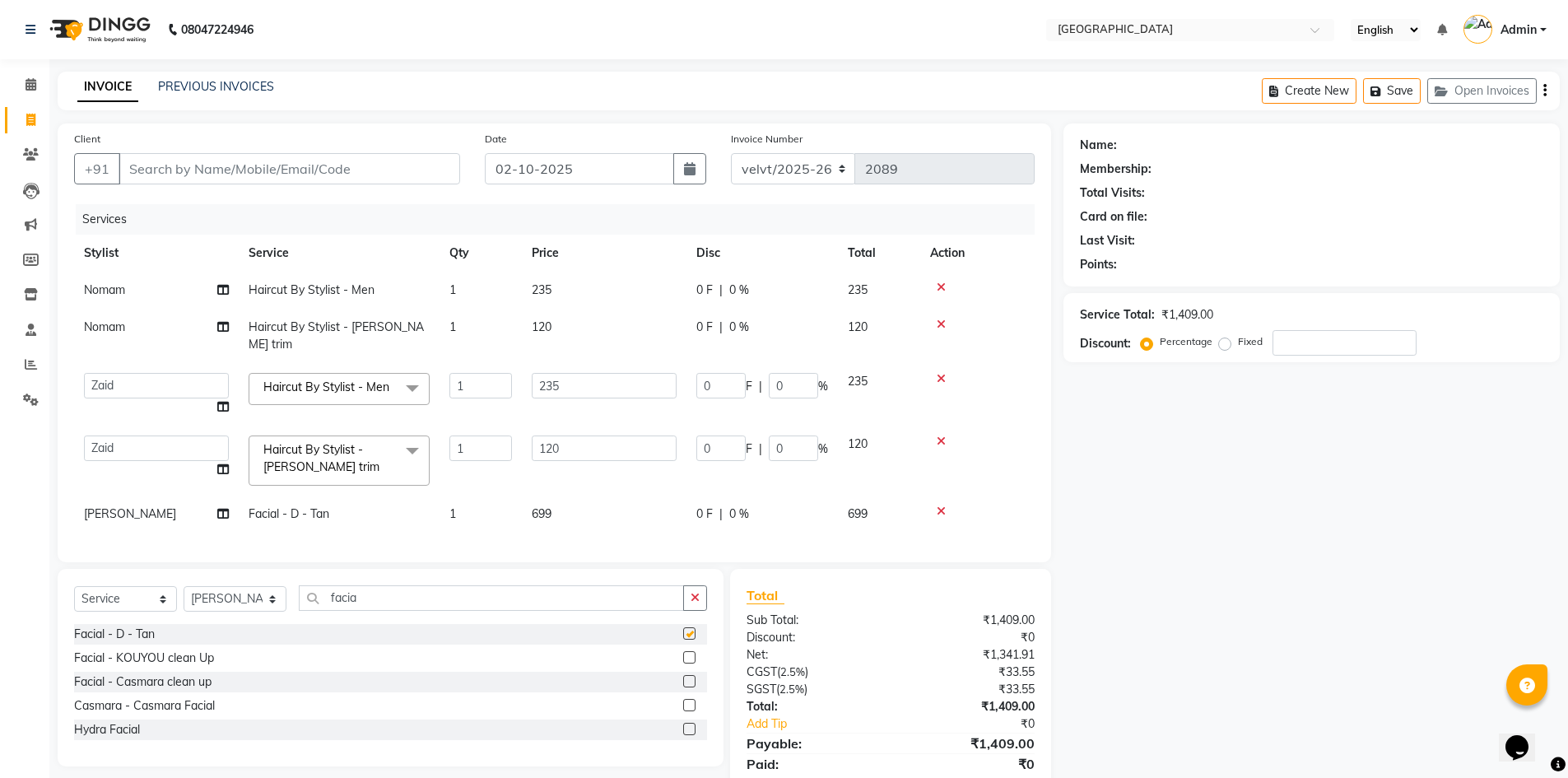
click at [549, 507] on span "699" at bounding box center [542, 514] width 20 height 15
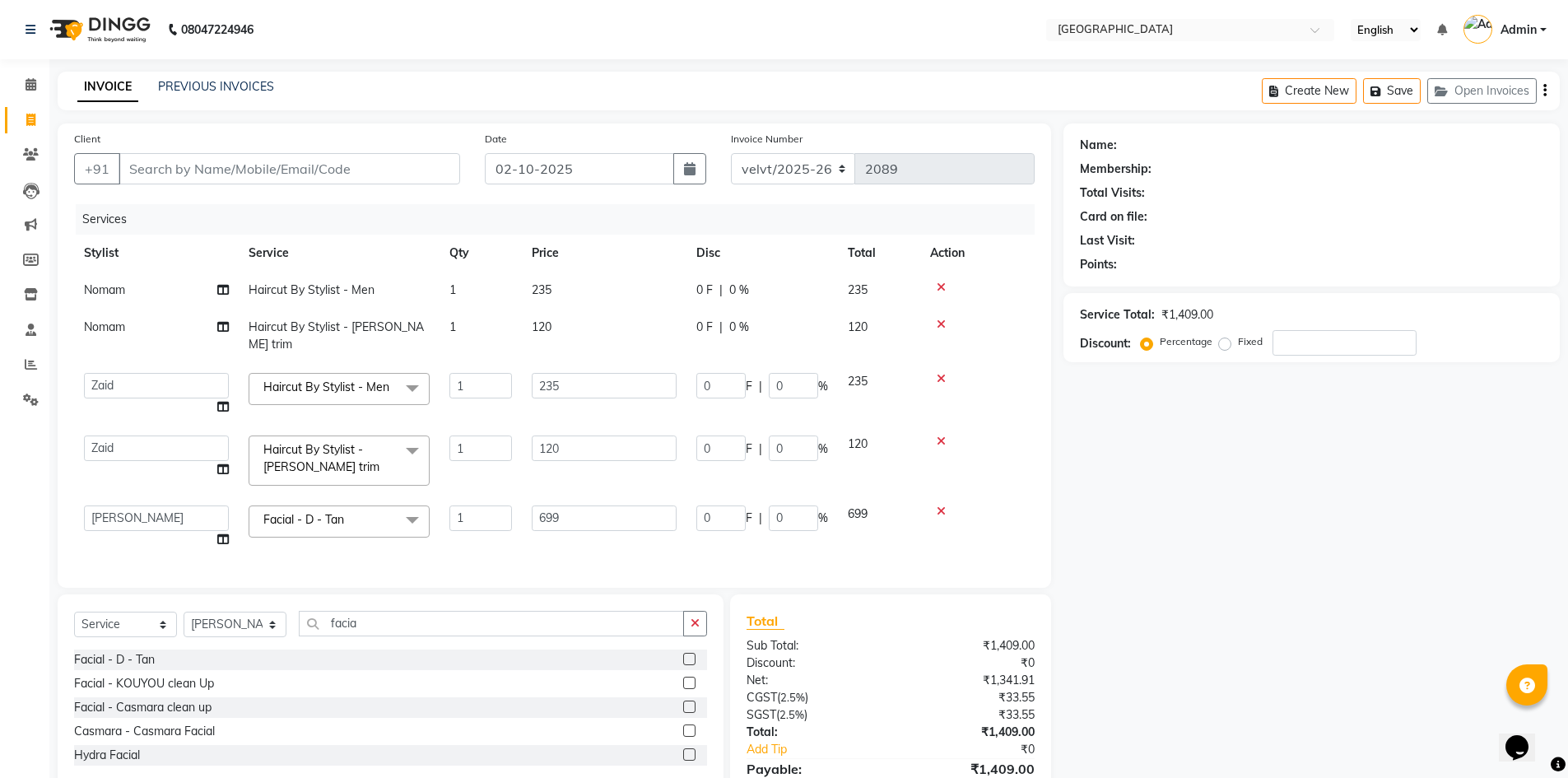
scroll to position [53, 0]
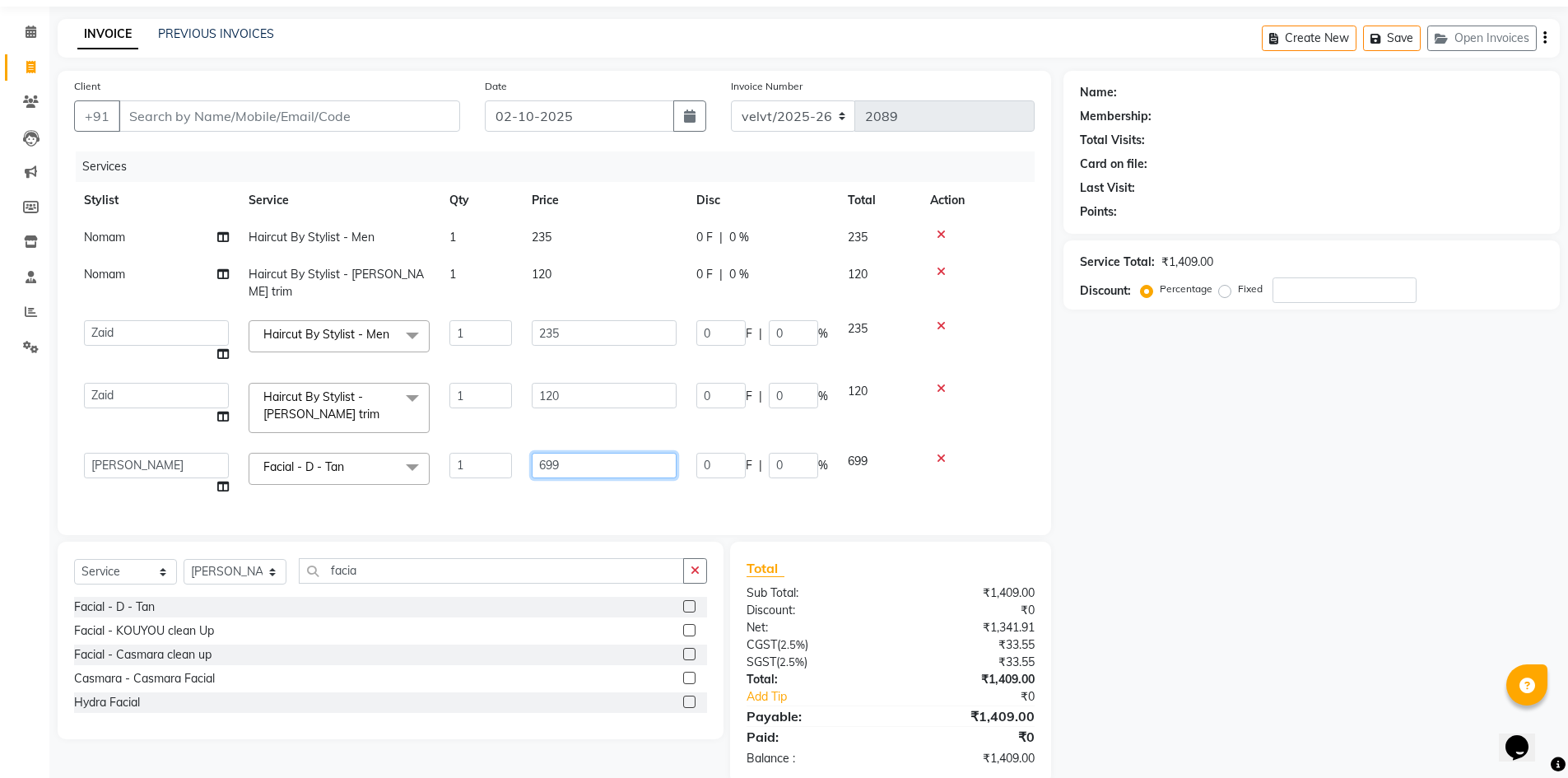
click at [590, 452] on input "699" at bounding box center [605, 465] width 145 height 25
click at [1186, 493] on div "Name: Membership: Total Visits: Card on file: Last Visit: Points: Service Total…" at bounding box center [1317, 427] width 508 height 713
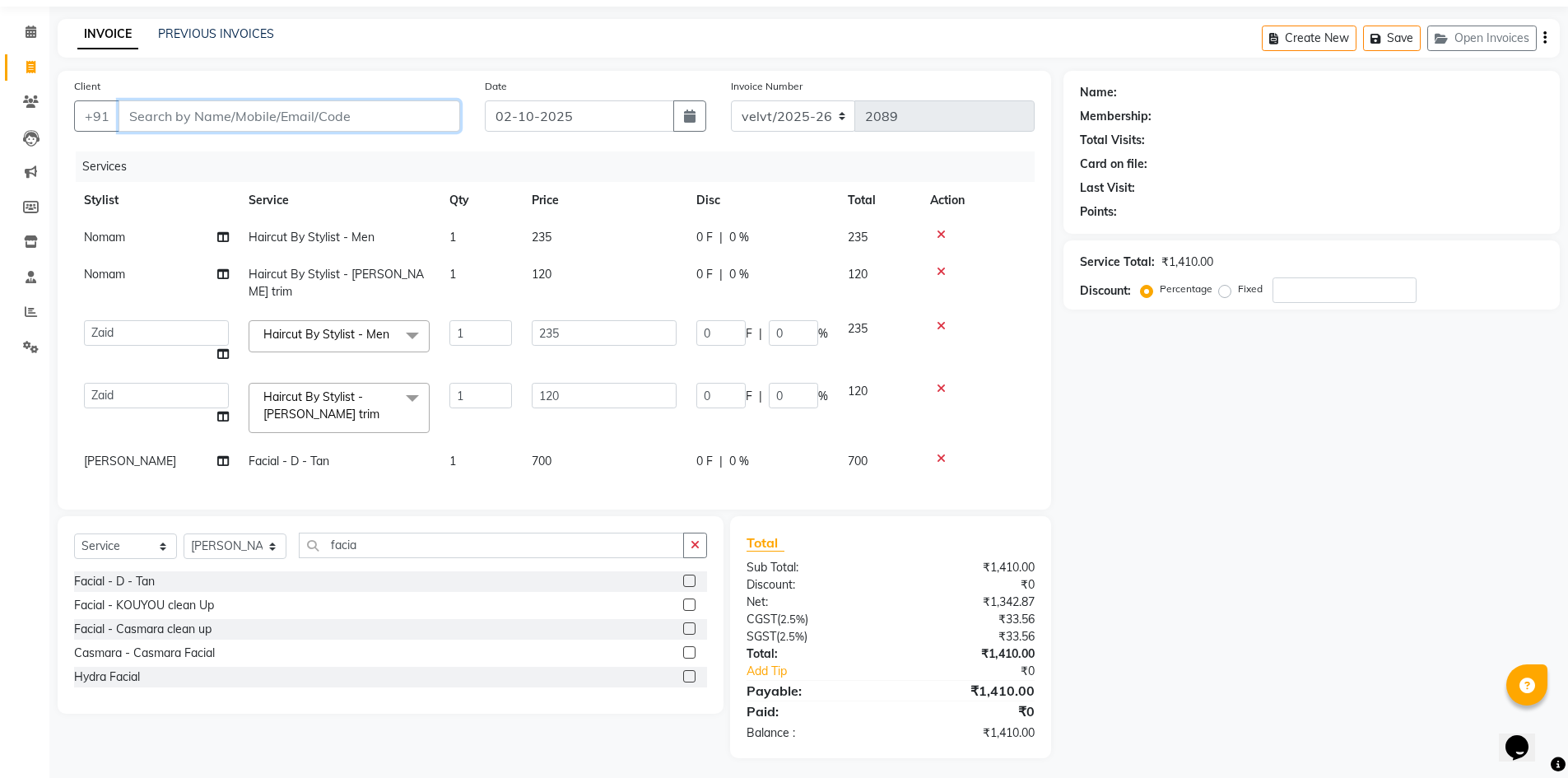
click at [164, 119] on input "Client" at bounding box center [289, 116] width 341 height 32
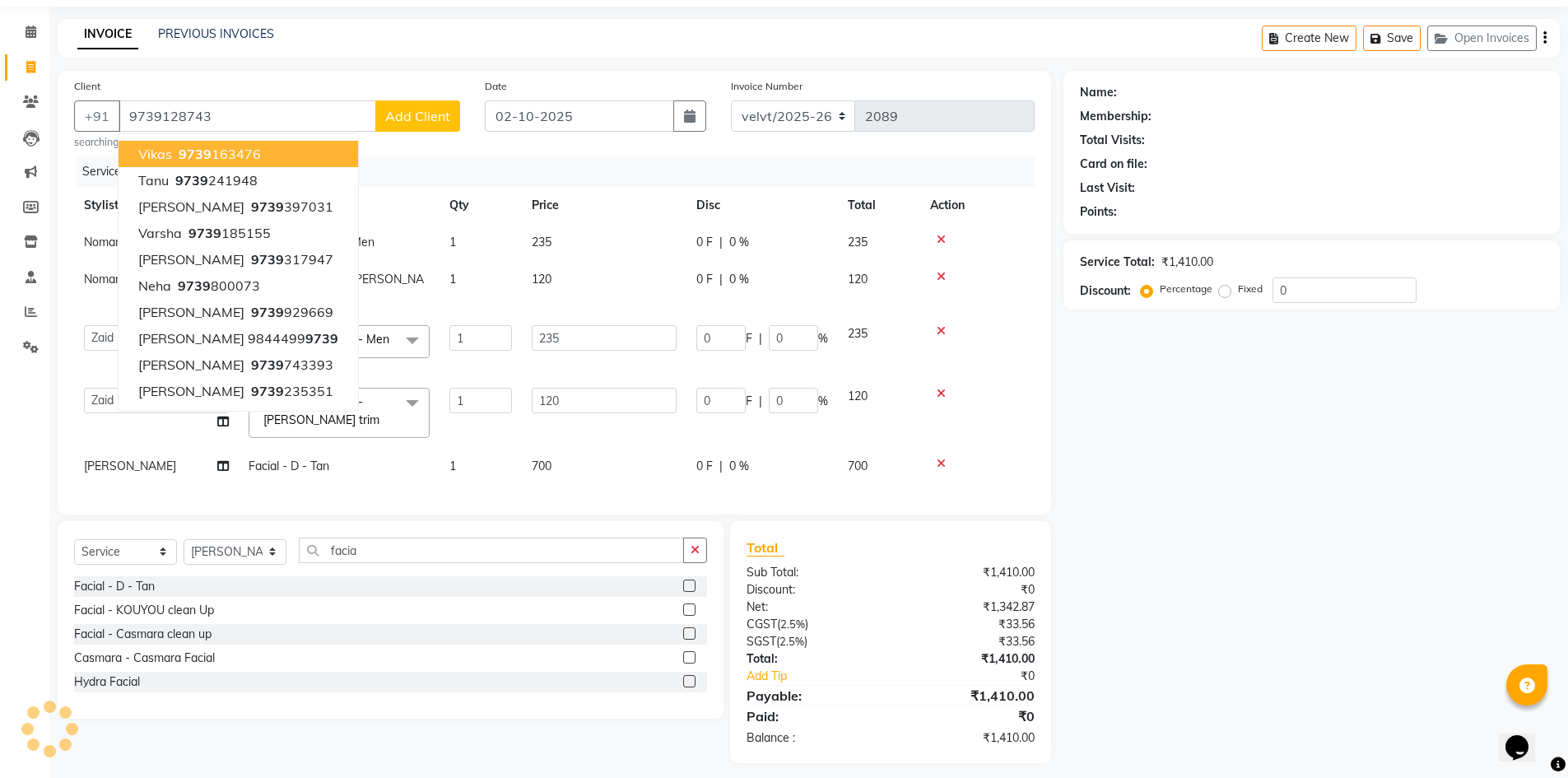
click at [427, 122] on span "Add Client" at bounding box center [417, 116] width 65 height 17
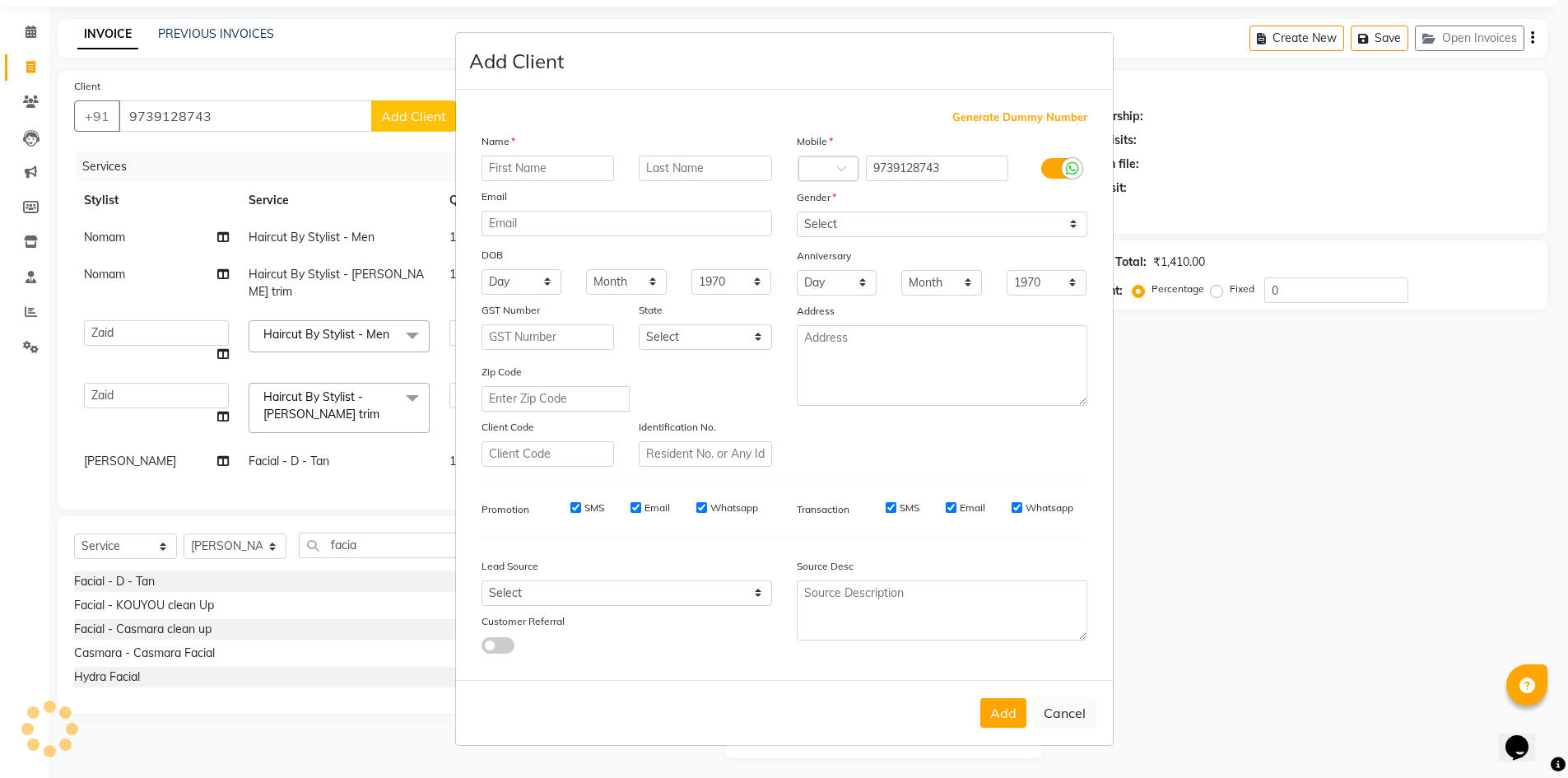
click at [505, 162] on input "text" at bounding box center [548, 168] width 133 height 25
click at [518, 158] on input "text" at bounding box center [548, 168] width 133 height 25
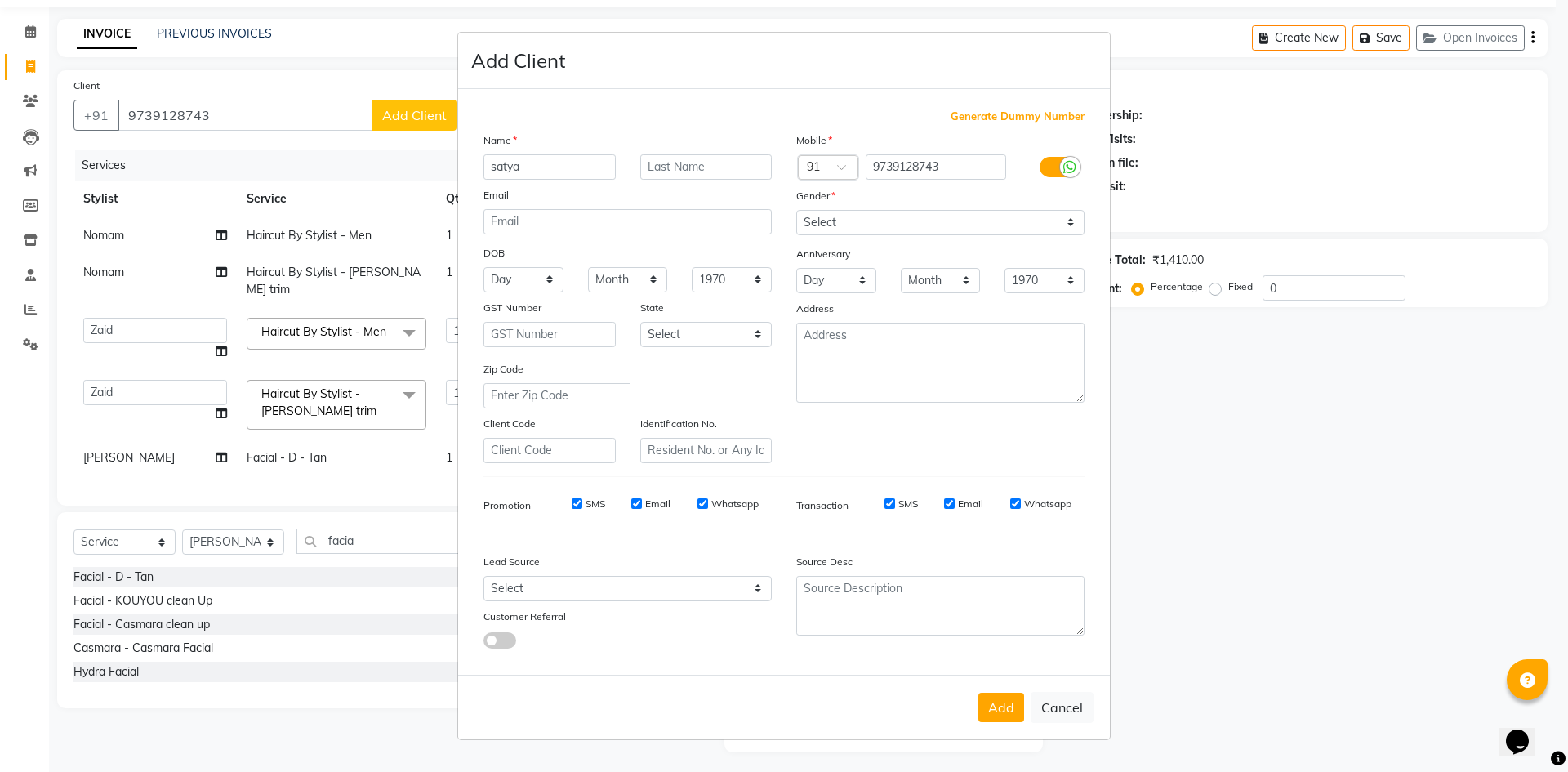
click at [495, 169] on input "satya" at bounding box center [550, 167] width 132 height 25
click at [827, 221] on select "Select Male Female Other Prefer Not To Say" at bounding box center [940, 222] width 288 height 25
click at [796, 210] on select "Select Male Female Other Prefer Not To Say" at bounding box center [940, 222] width 288 height 25
click at [1005, 710] on button "Add" at bounding box center [1001, 708] width 46 height 30
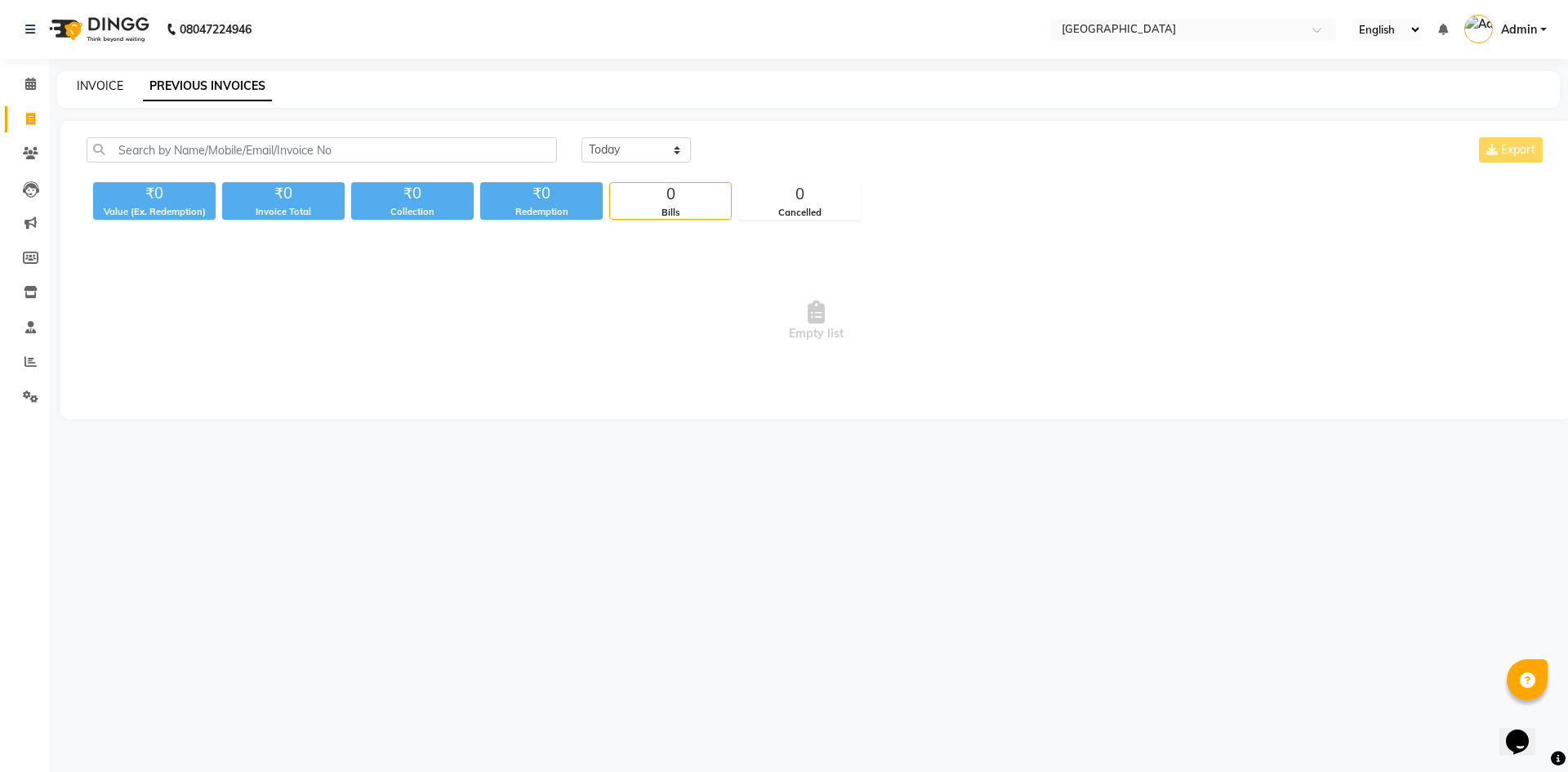
click at [104, 91] on link "INVOICE" at bounding box center [100, 85] width 47 height 15
select select "service"
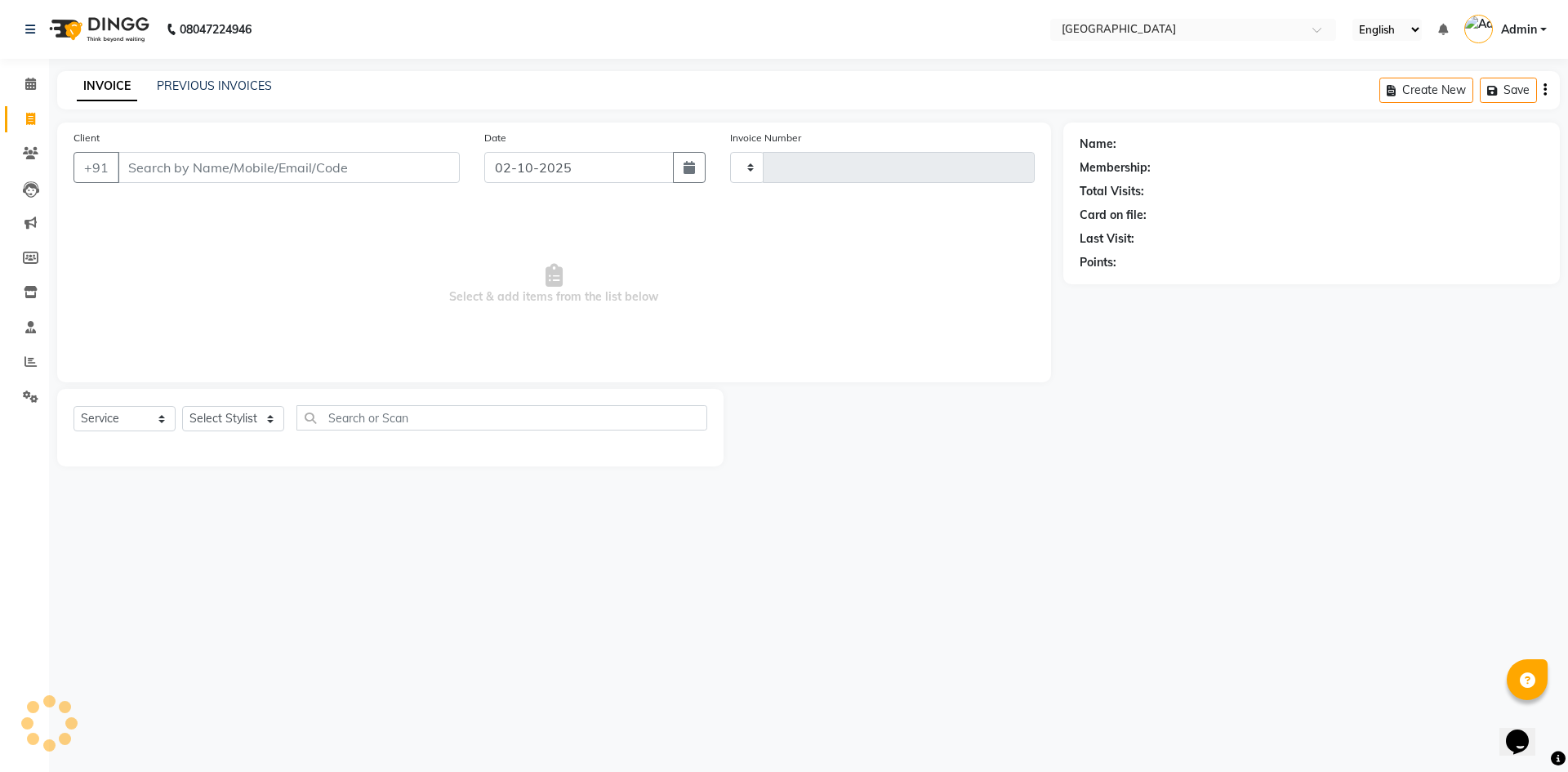
type input "2086"
select select "6279"
click at [225, 87] on link "PREVIOUS INVOICES" at bounding box center [214, 85] width 115 height 15
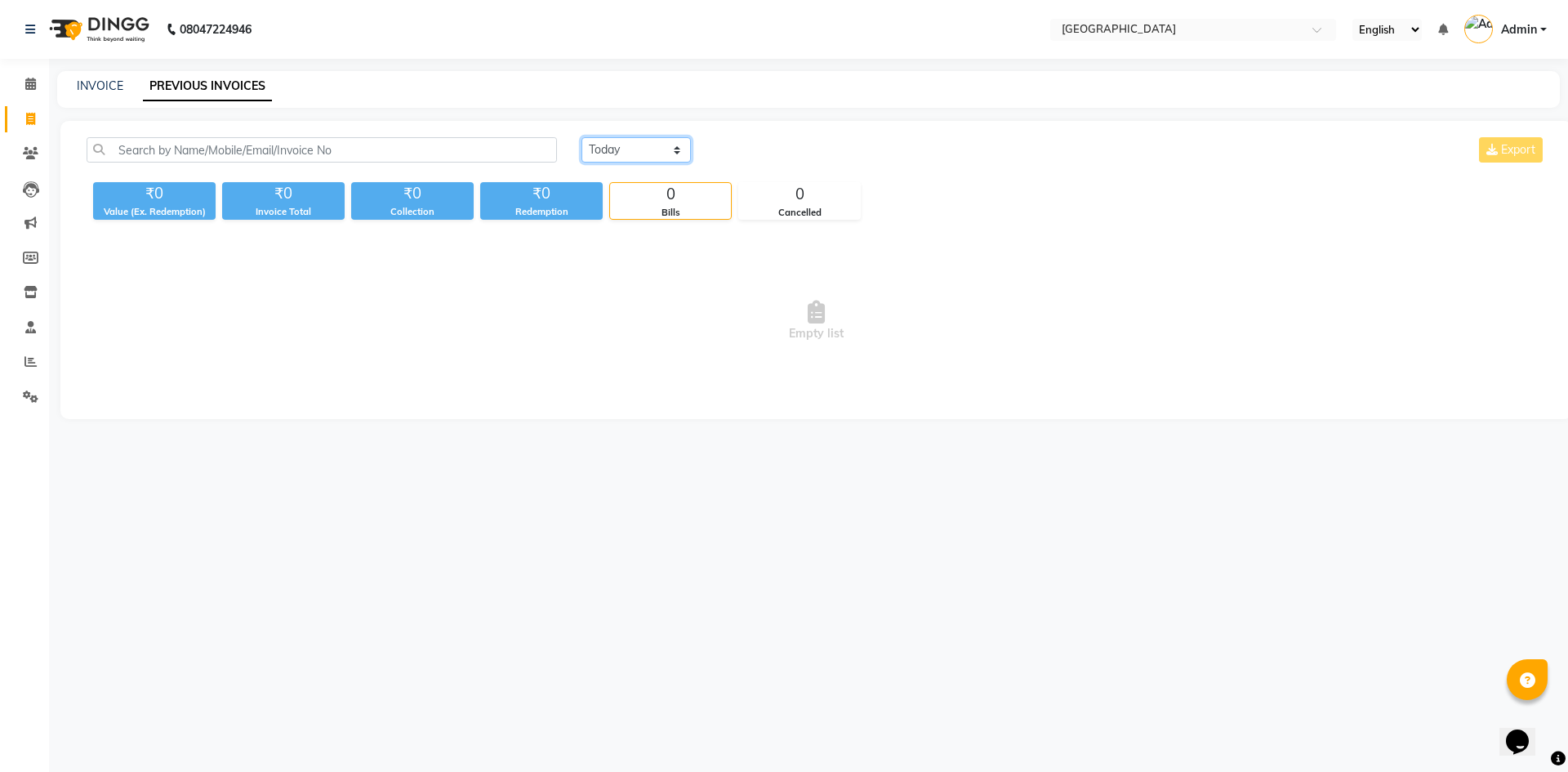
click at [620, 154] on select "Today Yesterday Custom Range" at bounding box center [636, 149] width 109 height 25
select select "yesterday"
click at [582, 137] on select "Today Yesterday Custom Range" at bounding box center [636, 149] width 109 height 25
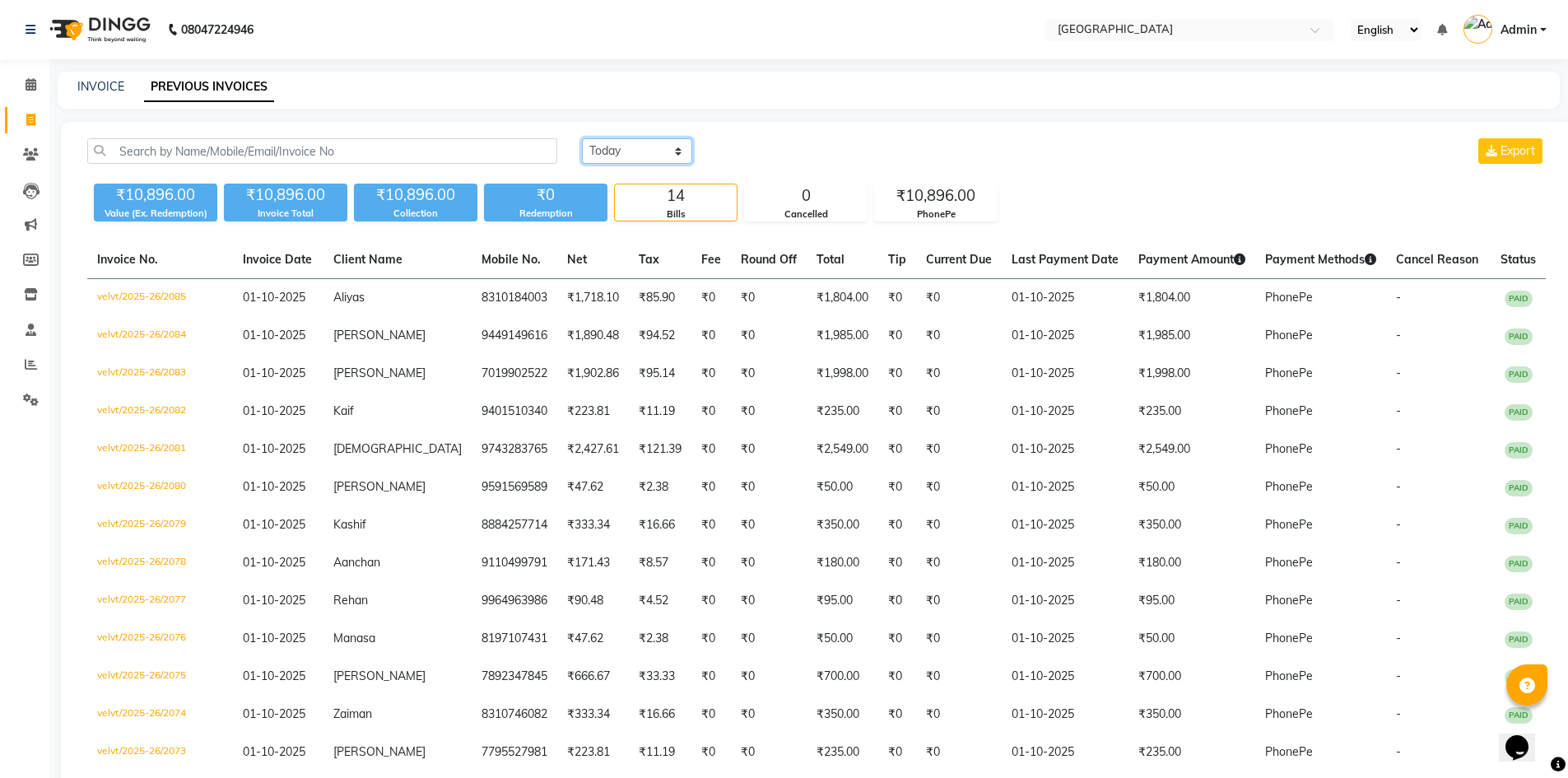
click at [625, 146] on select "Today Yesterday Custom Range" at bounding box center [637, 151] width 110 height 25
click at [102, 84] on link "INVOICE" at bounding box center [101, 86] width 47 height 15
select select "service"
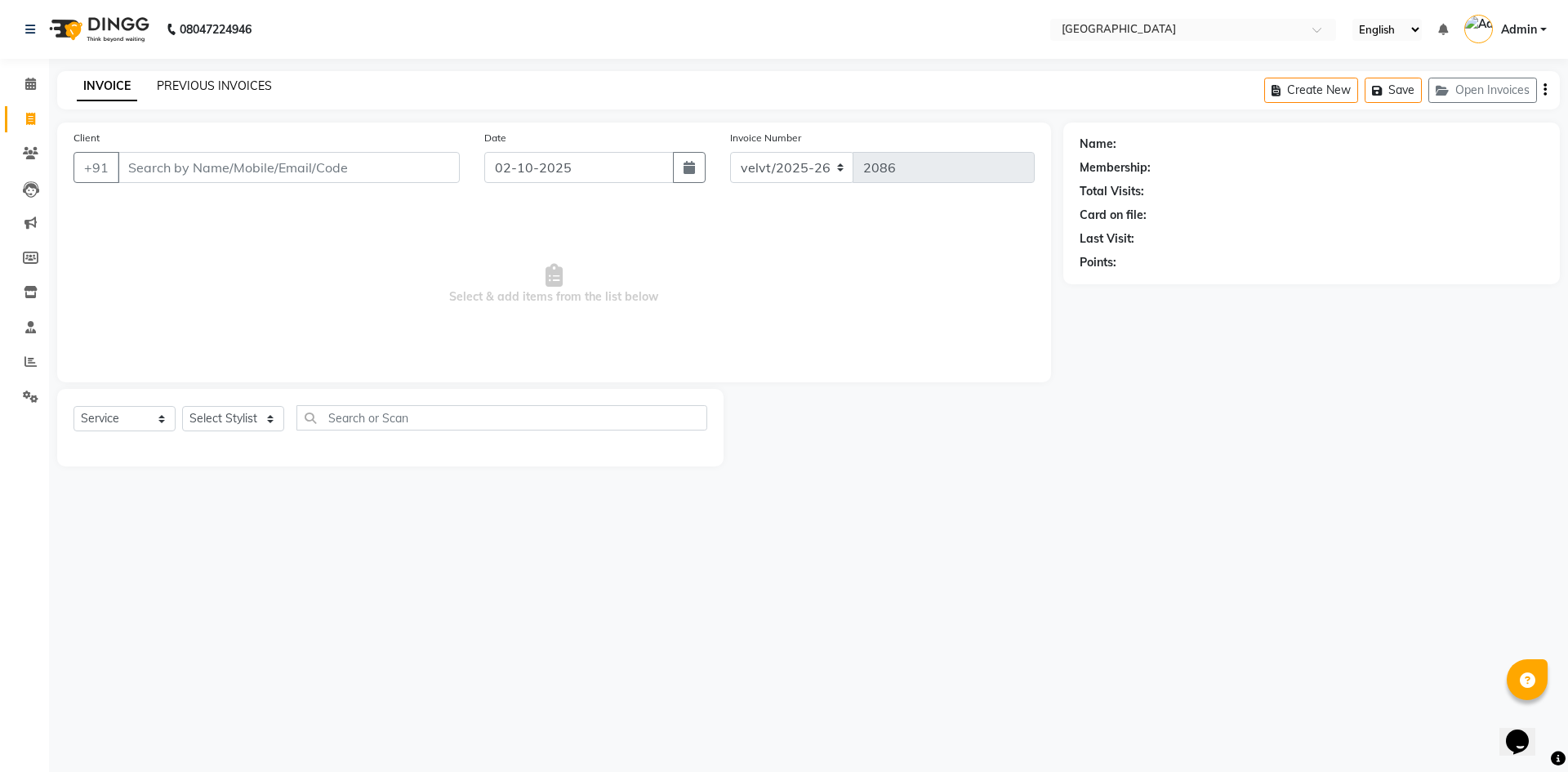
click at [240, 89] on link "PREVIOUS INVOICES" at bounding box center [214, 85] width 115 height 15
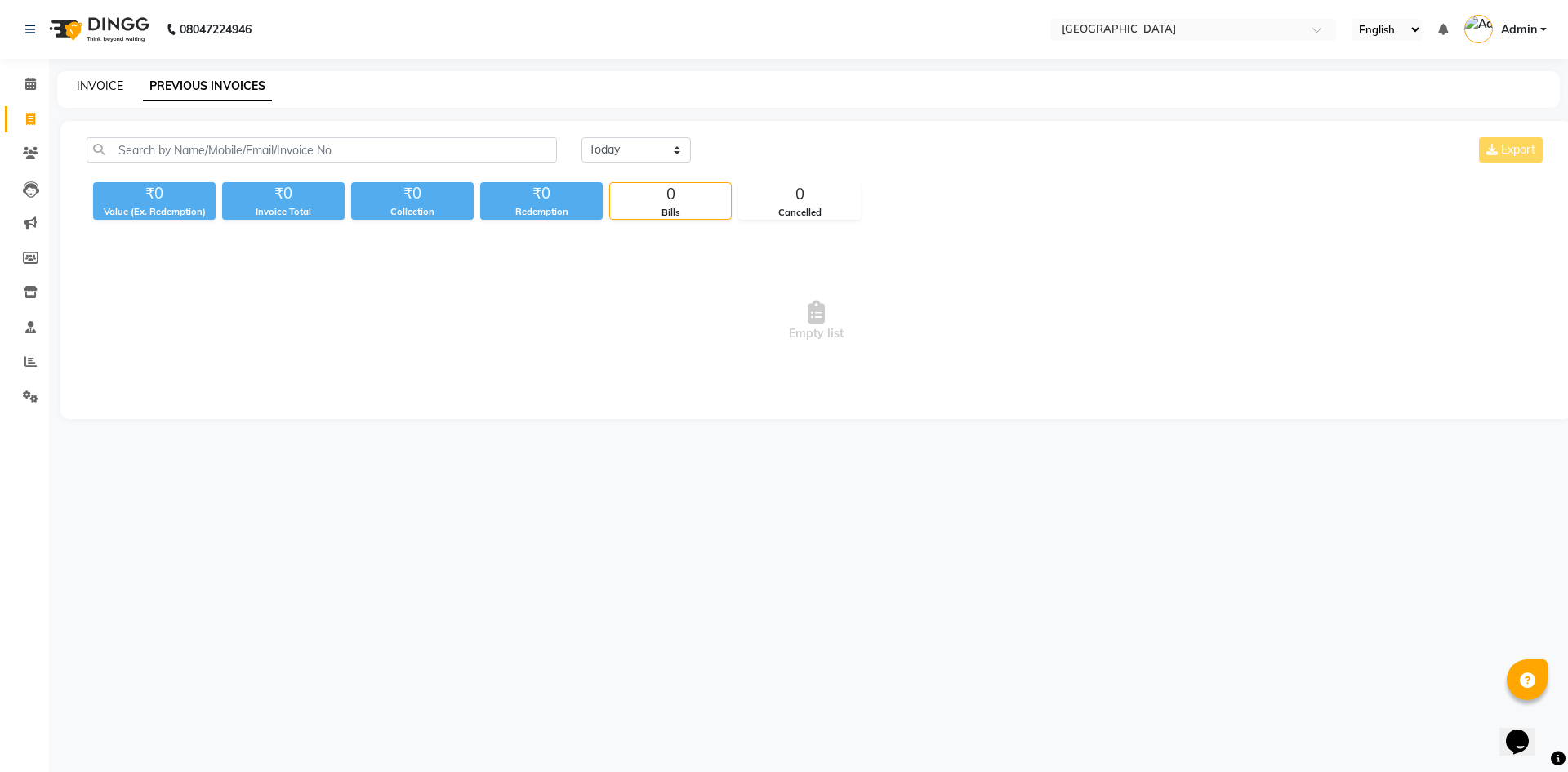
click at [90, 78] on link "INVOICE" at bounding box center [100, 85] width 47 height 15
select select "service"
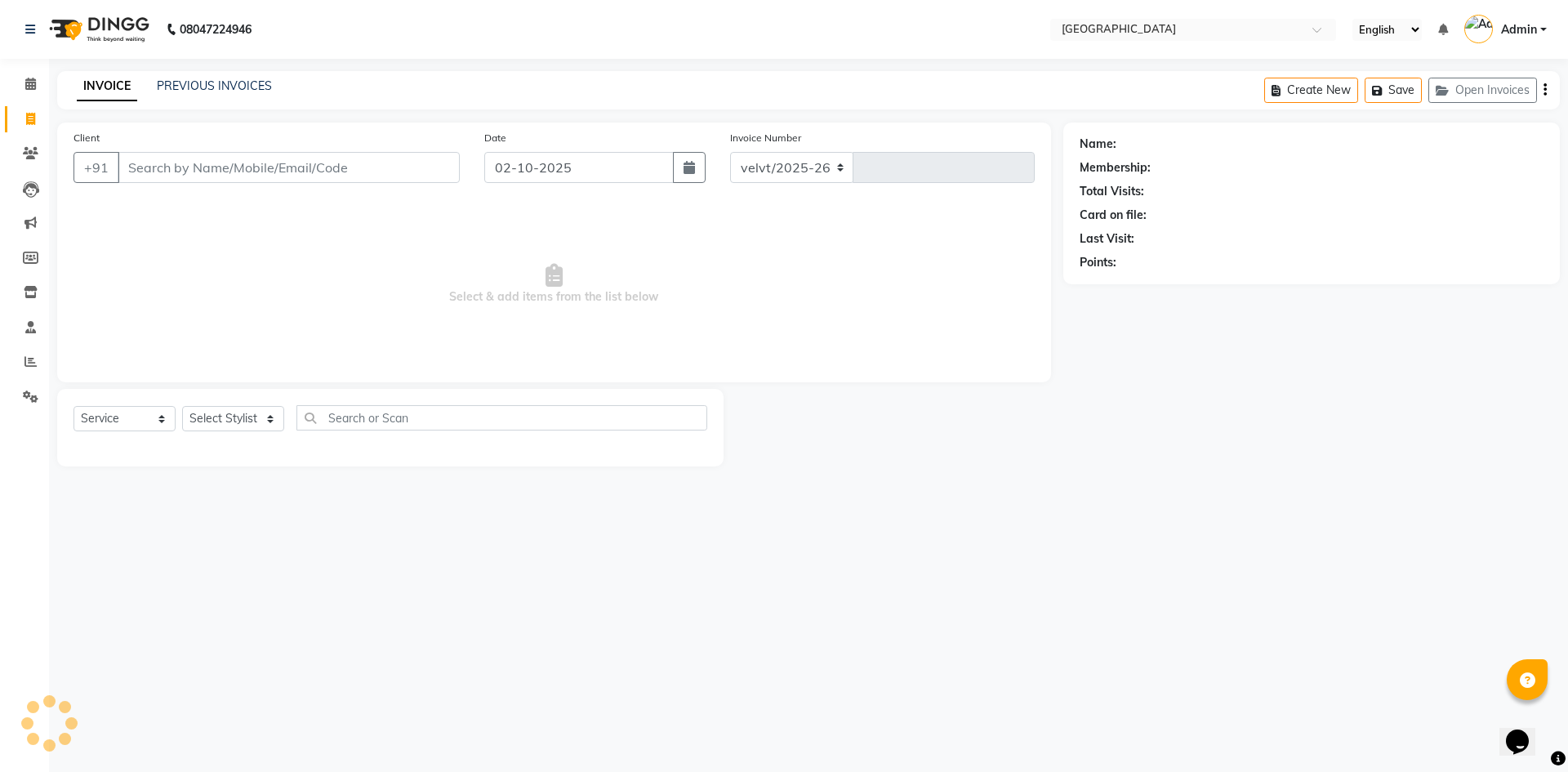
select select "6279"
type input "2087"
click at [139, 165] on input "Client" at bounding box center [288, 168] width 342 height 31
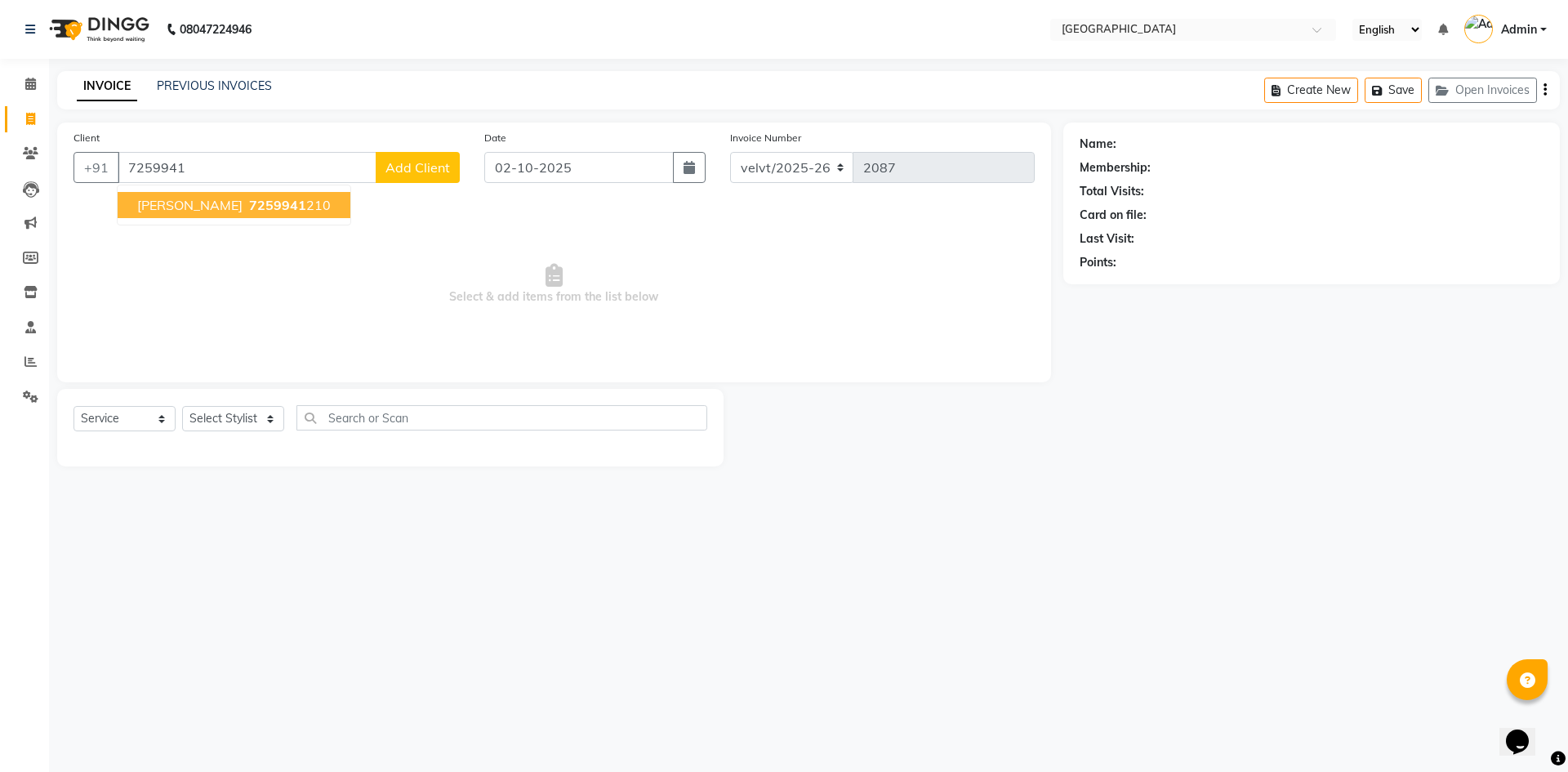
click at [249, 206] on span "7259941" at bounding box center [278, 205] width 57 height 16
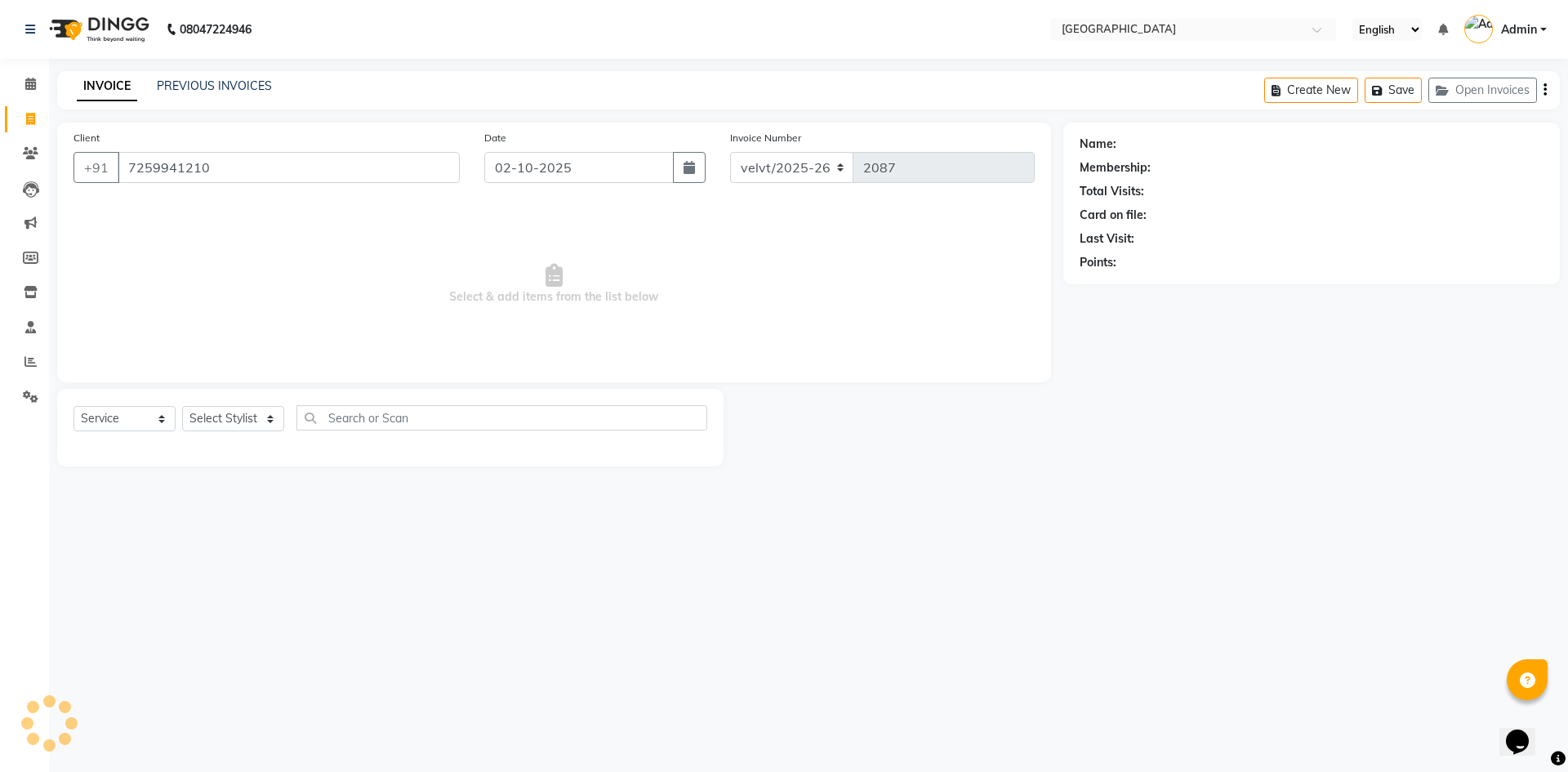
type input "7259941210"
select select "1: Object"
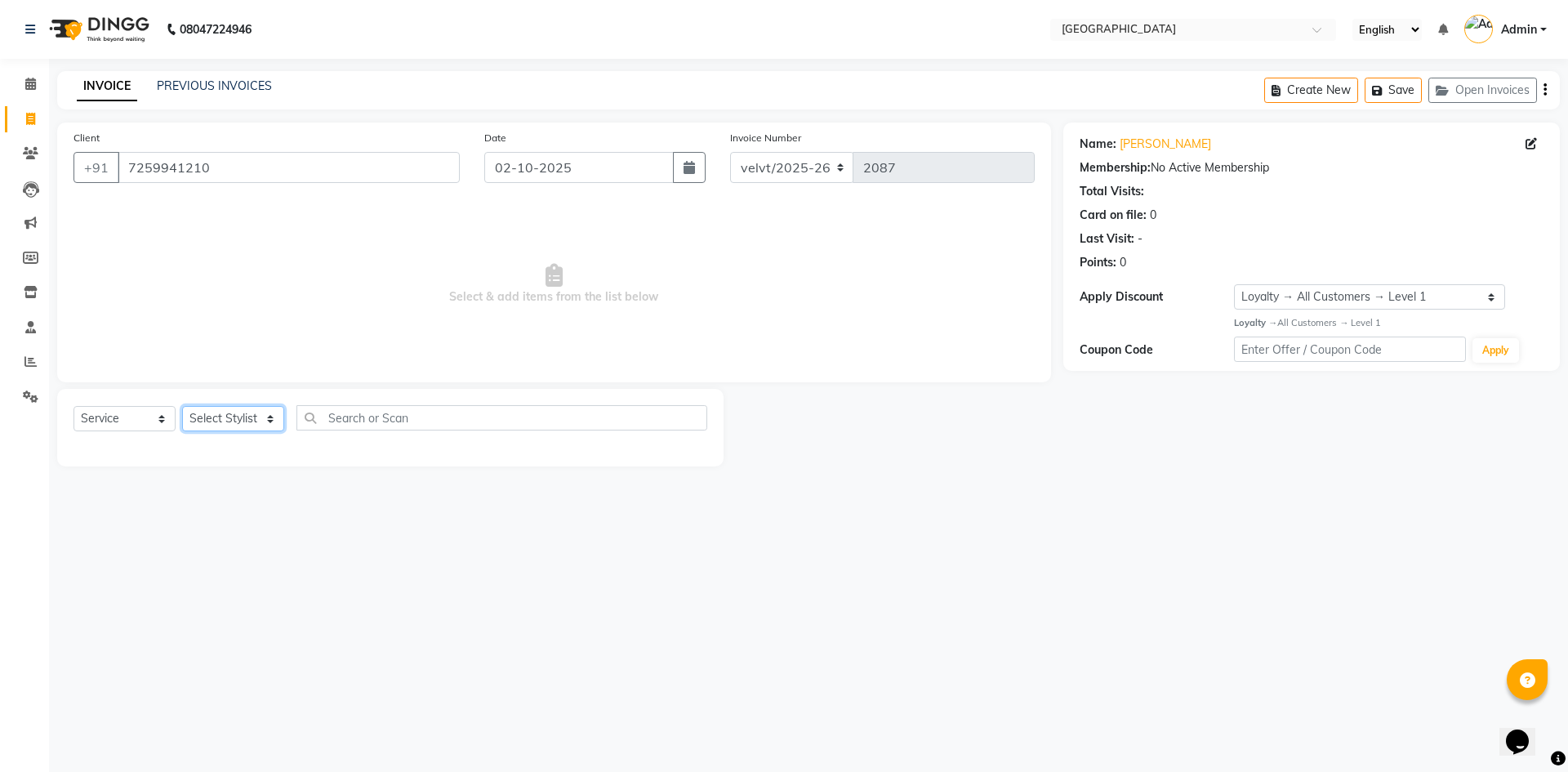
click at [241, 419] on select "Select Stylist Aameer Barkha Kaif Nandini Anchan Nomam Roma Tabrej Zaid" at bounding box center [234, 419] width 102 height 25
click at [231, 420] on select "Select Stylist Aameer Barkha Kaif Nandini Anchan Nomam Roma Tabrej Zaid" at bounding box center [234, 419] width 102 height 25
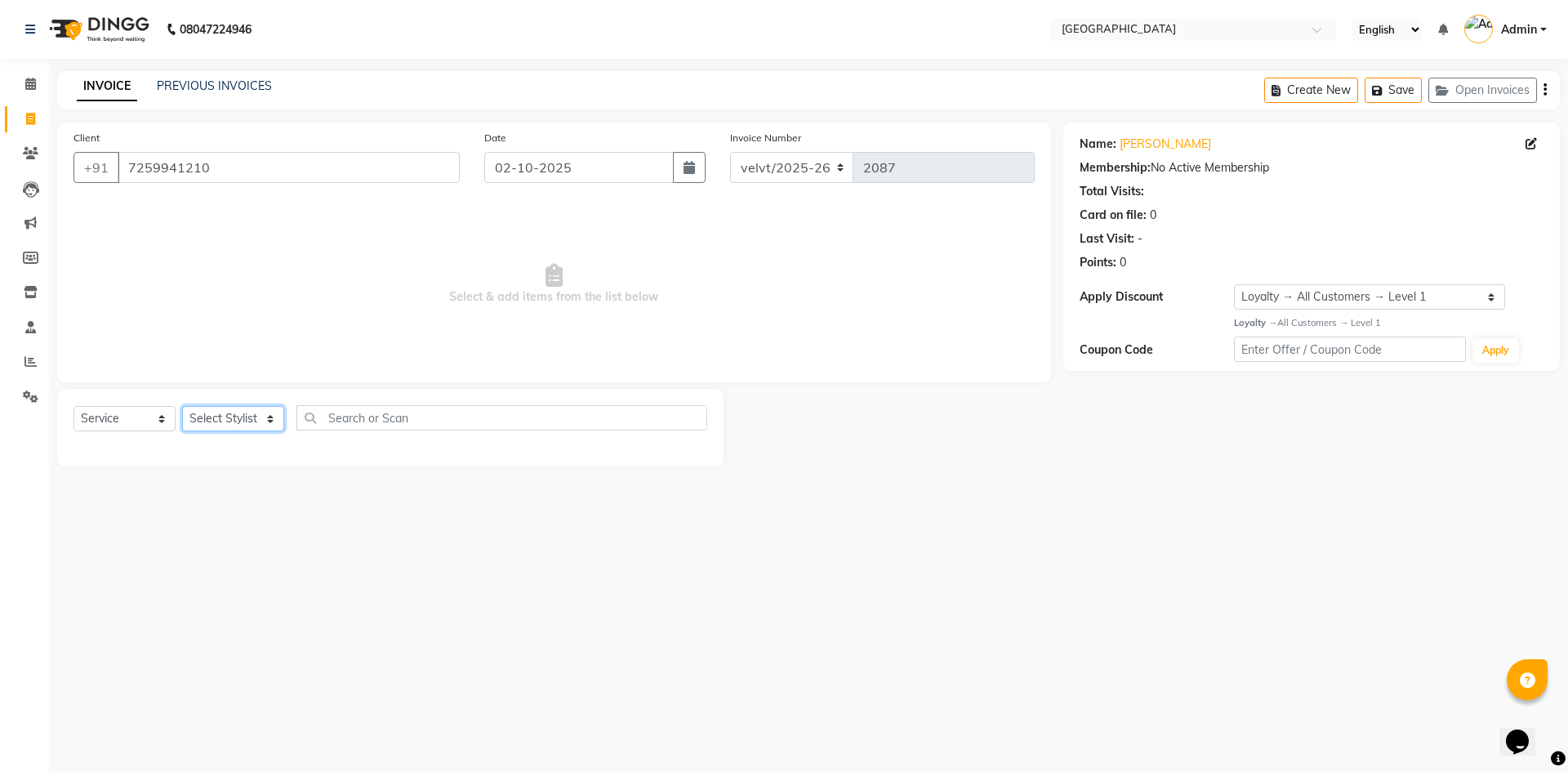
select select "89472"
click at [182, 406] on select "Select Stylist Aameer Barkha Kaif Nandini Anchan Nomam Roma Tabrej Zaid" at bounding box center [234, 419] width 102 height 25
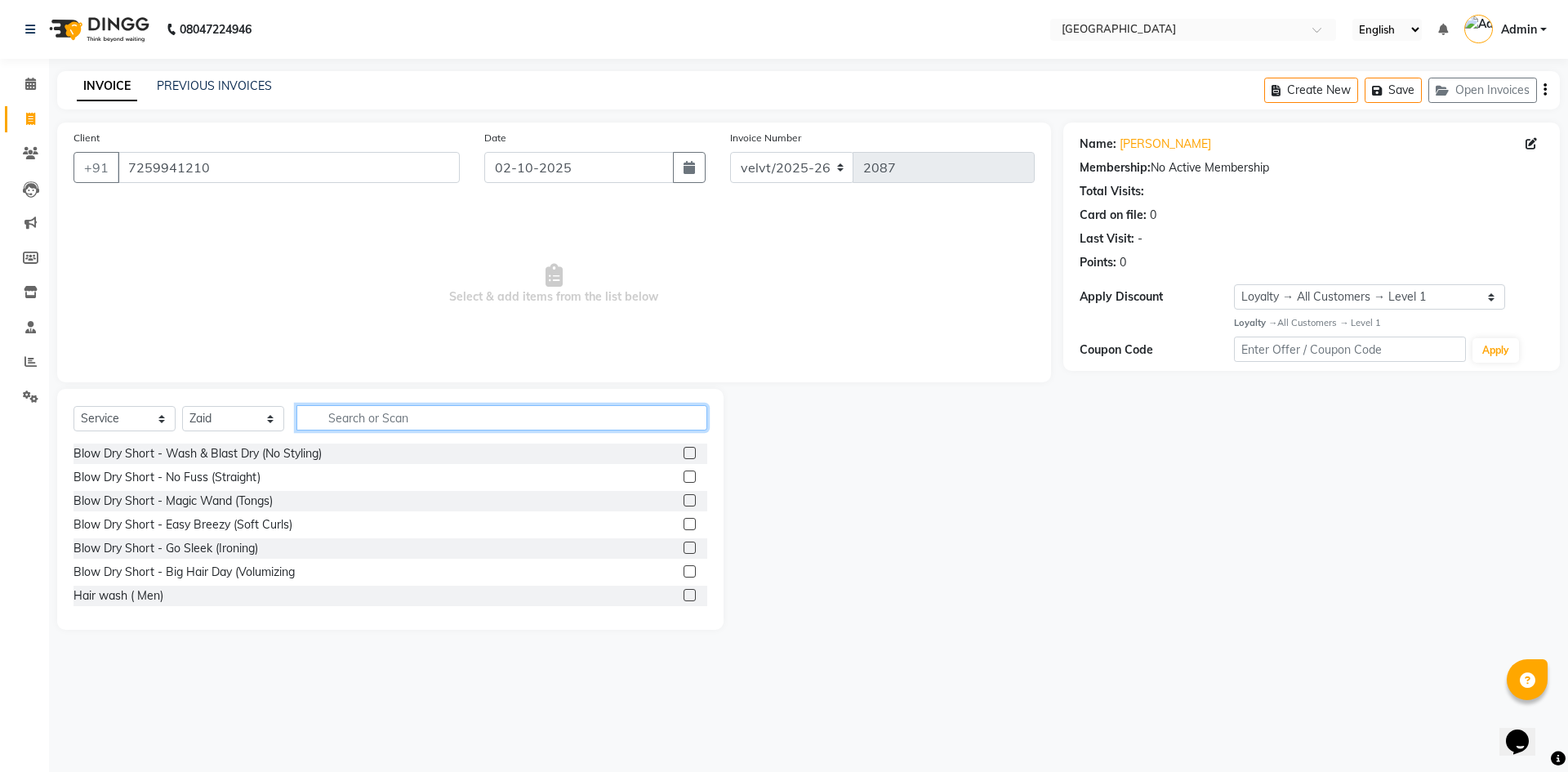
click at [378, 426] on input "text" at bounding box center [501, 418] width 411 height 25
type input "hairc"
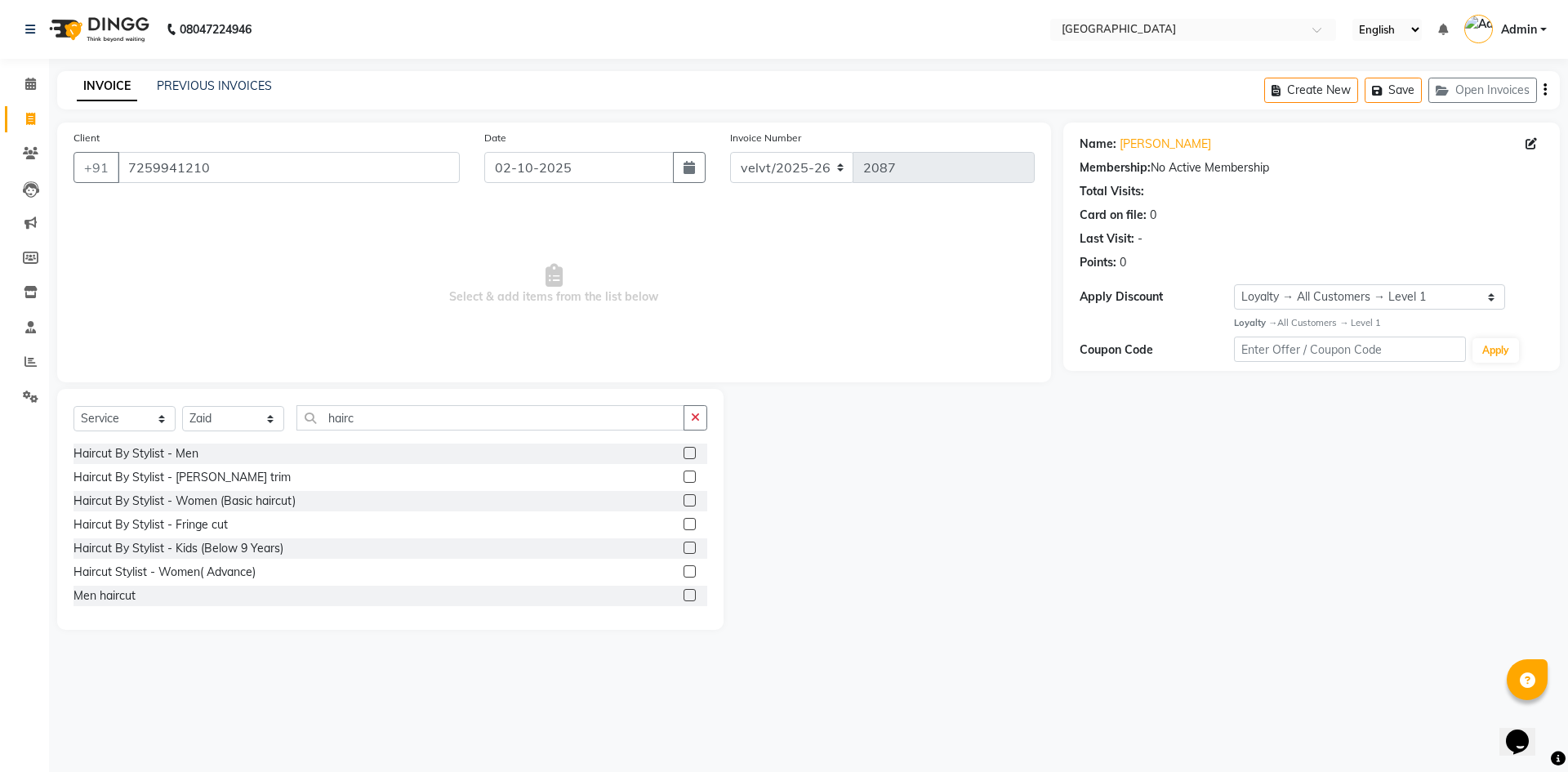
click at [683, 452] on label at bounding box center [689, 453] width 12 height 12
click at [683, 452] on input "checkbox" at bounding box center [688, 453] width 10 height 10
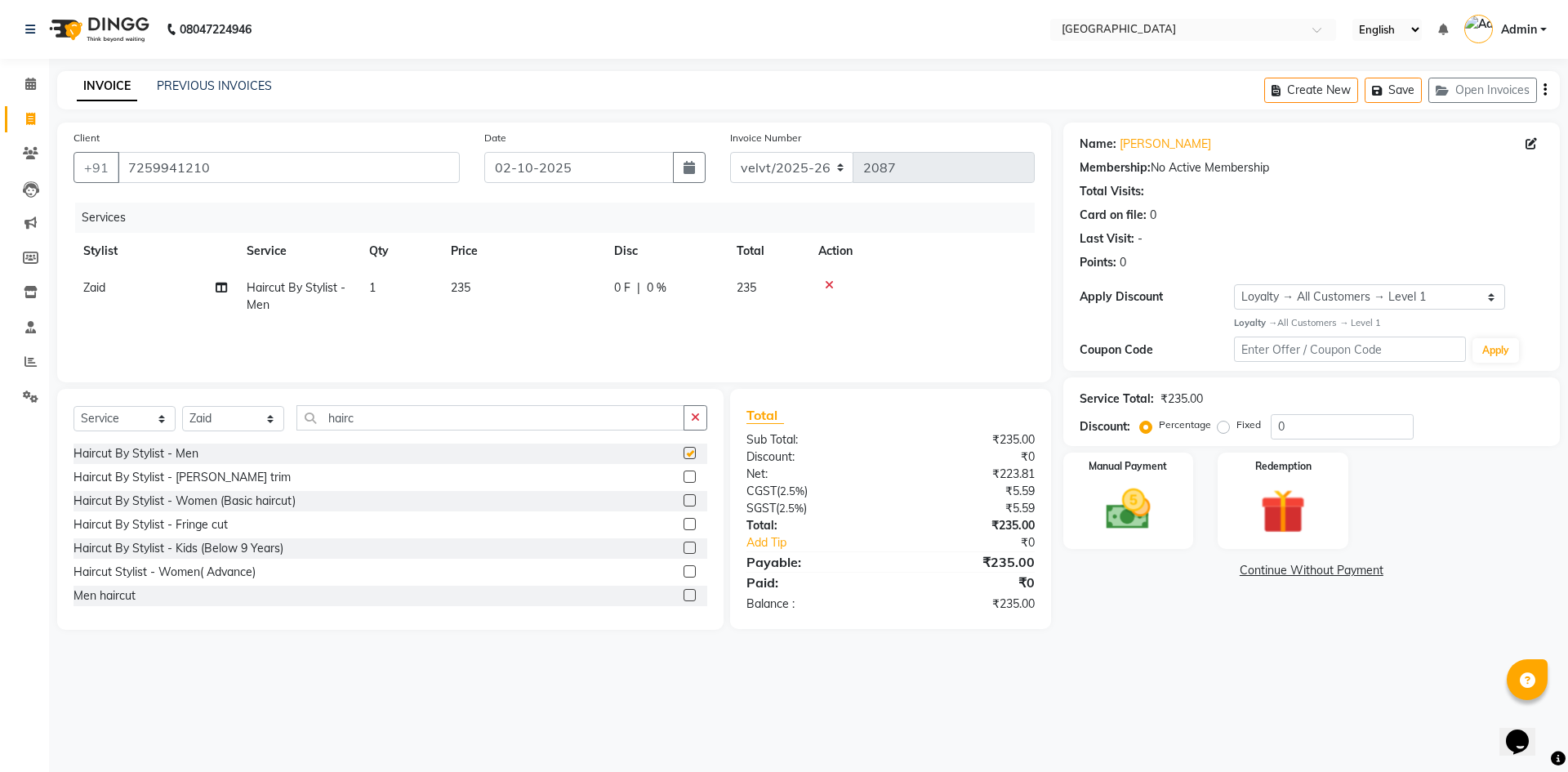
checkbox input "false"
click at [683, 474] on label at bounding box center [689, 477] width 12 height 12
click at [683, 474] on input "checkbox" at bounding box center [688, 478] width 10 height 10
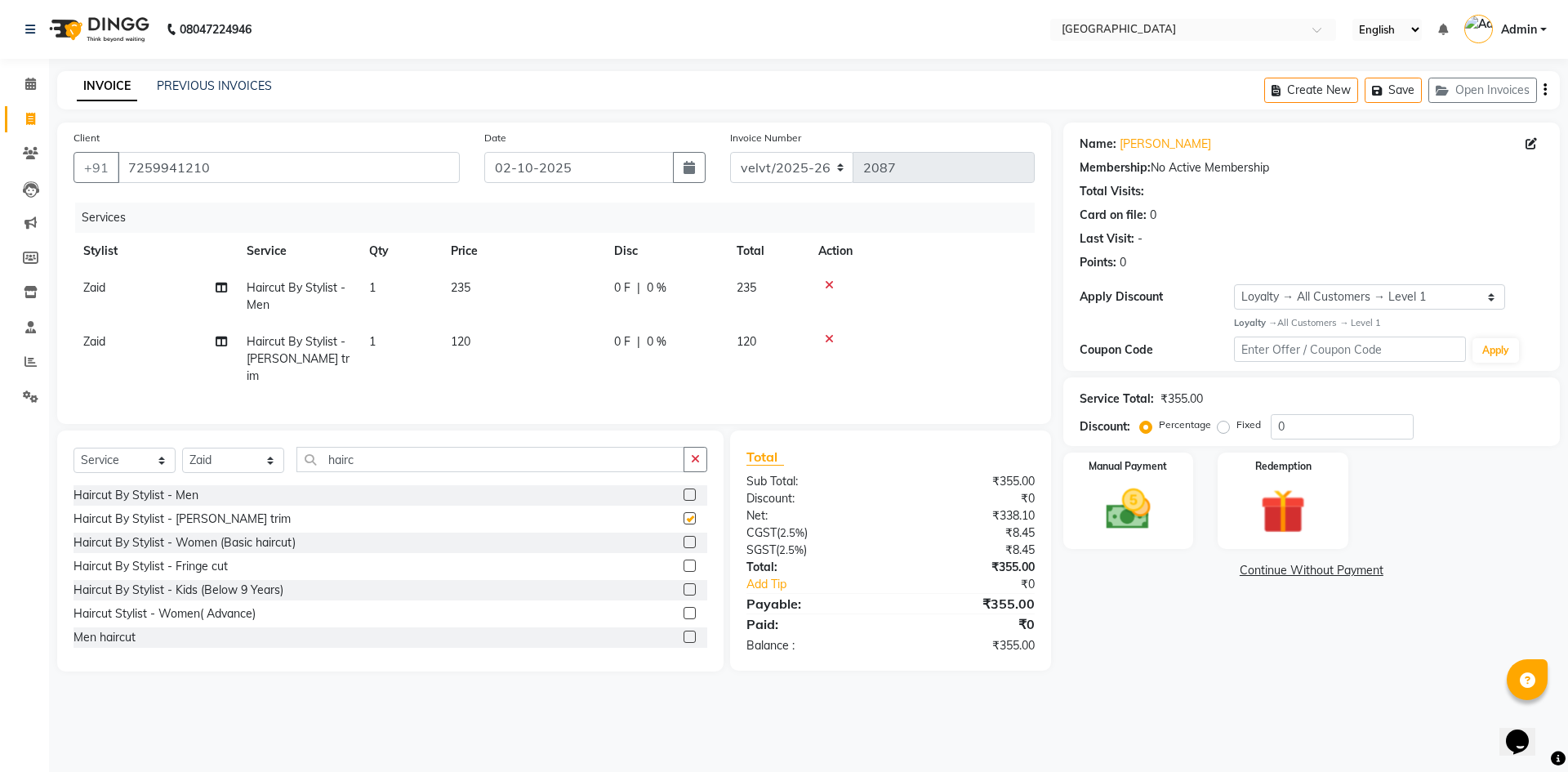
checkbox input "false"
click at [1236, 425] on label "Fixed" at bounding box center [1248, 425] width 24 height 15
click at [1221, 425] on input "Fixed" at bounding box center [1226, 425] width 11 height 11
radio input "true"
click at [1287, 432] on input "0" at bounding box center [1342, 426] width 143 height 25
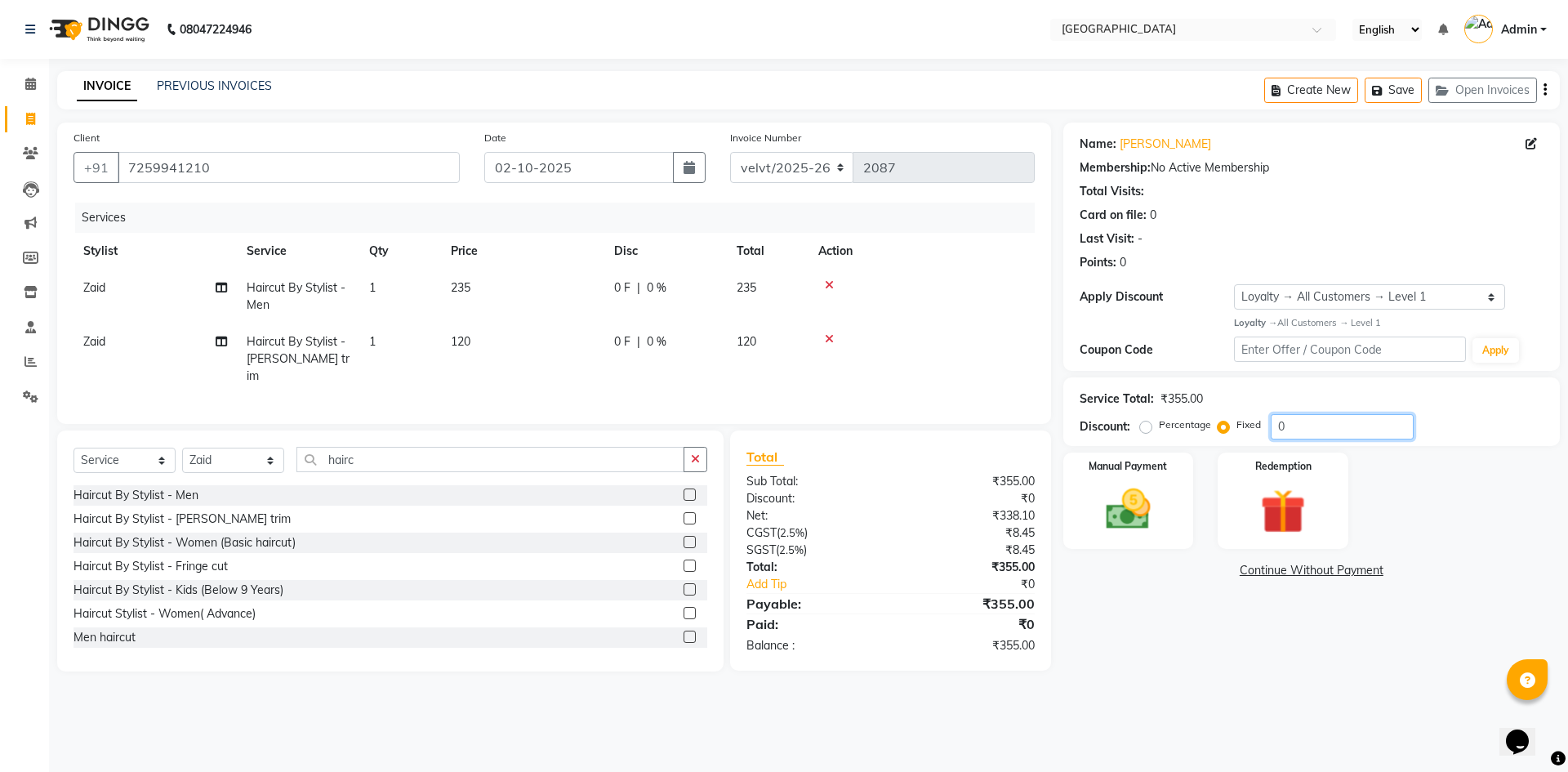
click at [1281, 430] on input "0" at bounding box center [1342, 426] width 143 height 25
type input "55"
click at [1212, 627] on div "Name: Shreyas Membership: No Active Membership Total Visits: Card on file: 0 La…" at bounding box center [1318, 397] width 509 height 549
click at [1131, 529] on img at bounding box center [1128, 510] width 76 height 54
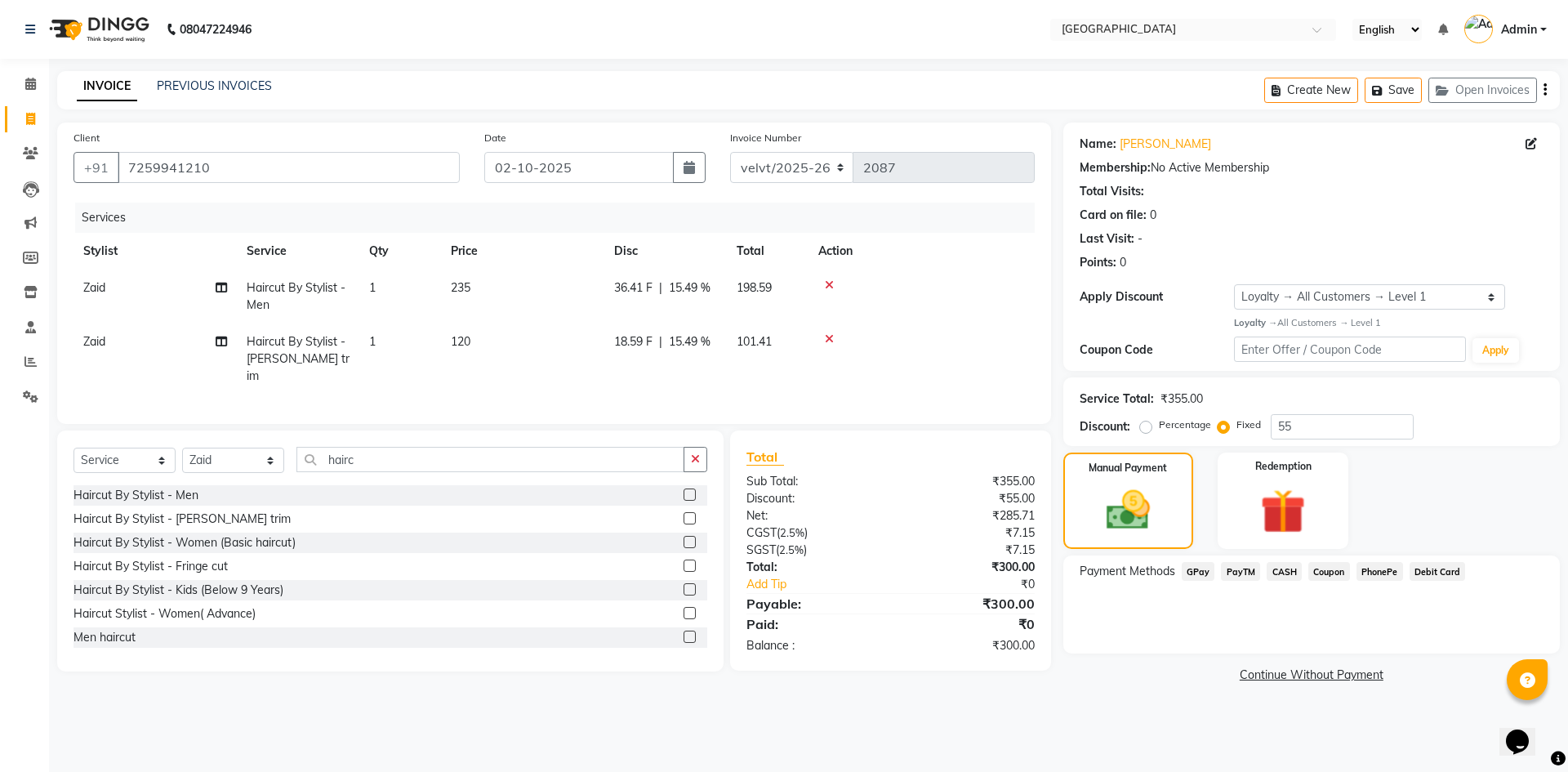
click at [1374, 568] on span "PhonePe" at bounding box center [1380, 571] width 47 height 19
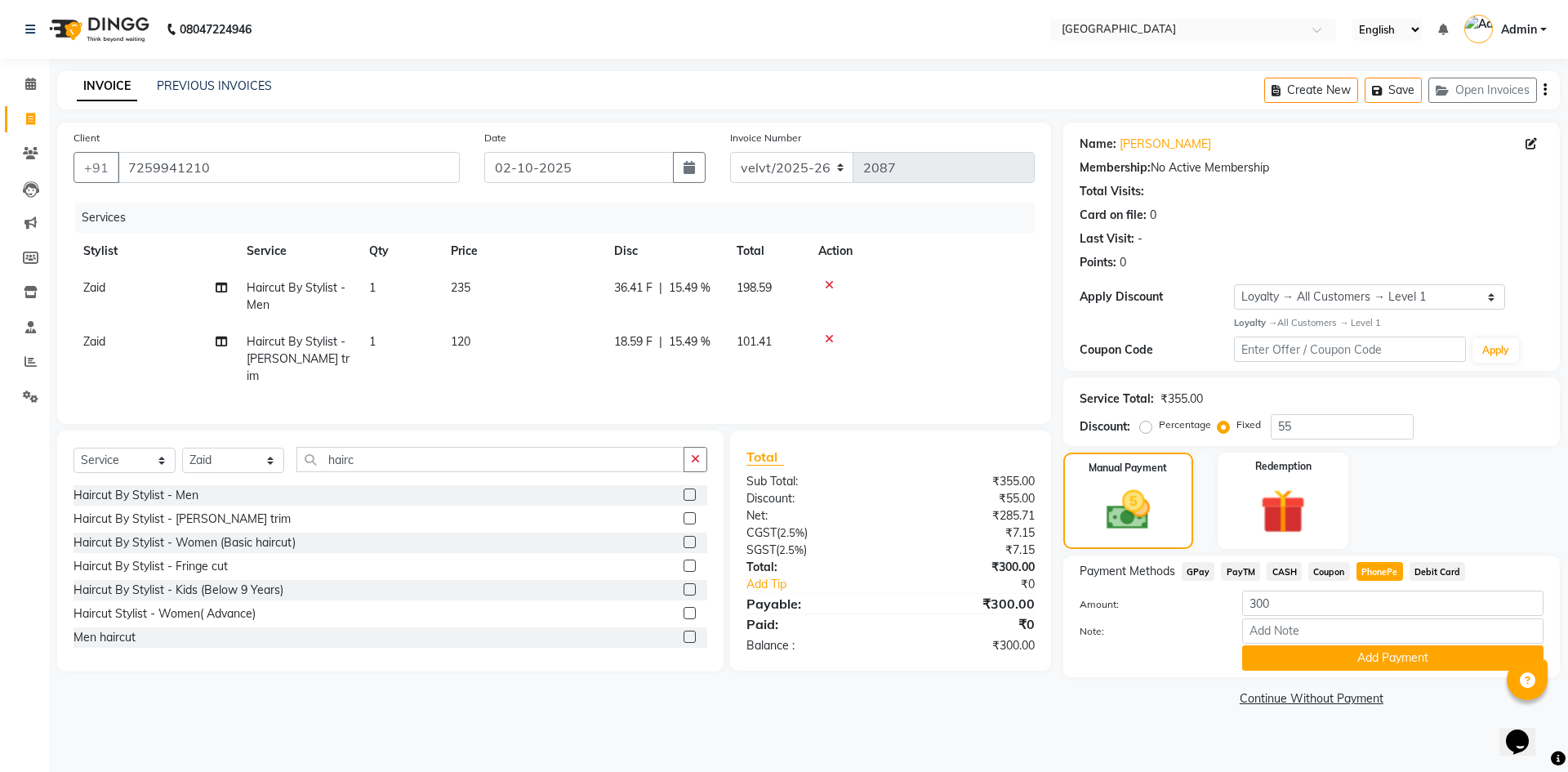
click at [1111, 749] on div "08047224946 Select Location × Velvt Salon, Rg Road English ENGLISH Español العر…" at bounding box center [784, 386] width 1568 height 772
click at [1323, 661] on button "Add Payment" at bounding box center [1393, 657] width 301 height 25
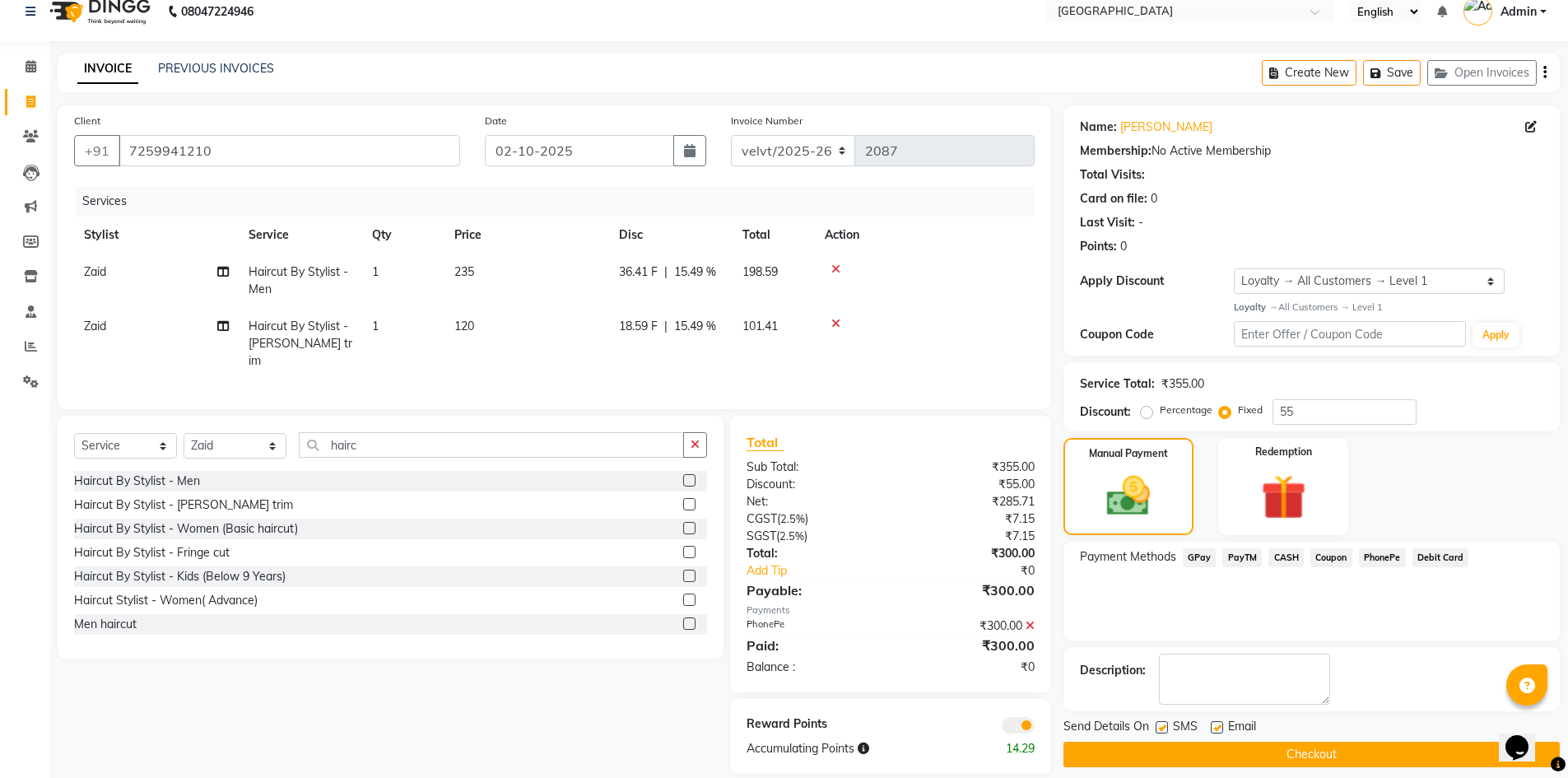
scroll to position [34, 0]
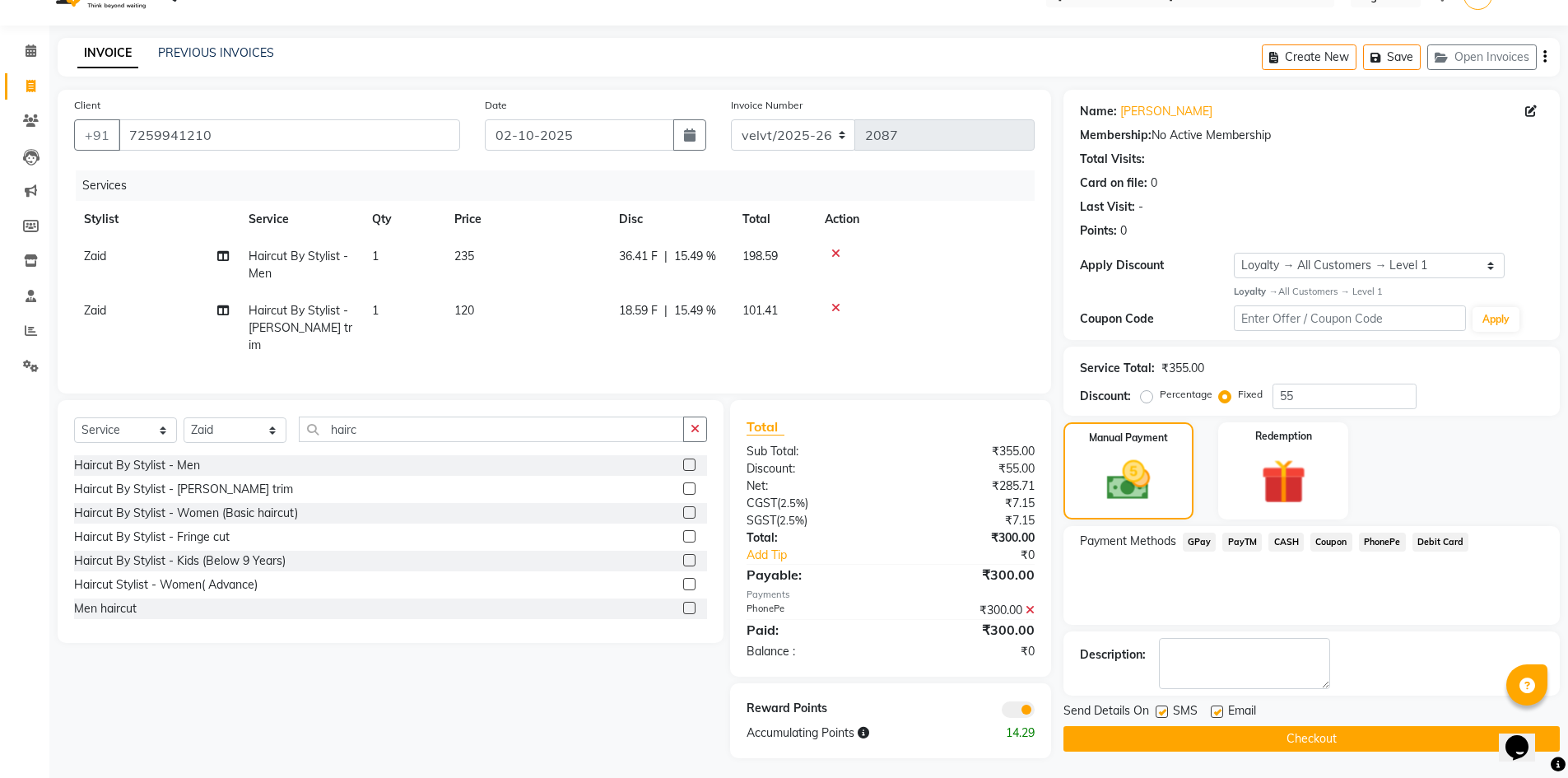
click at [1214, 737] on button "Checkout" at bounding box center [1311, 739] width 496 height 25
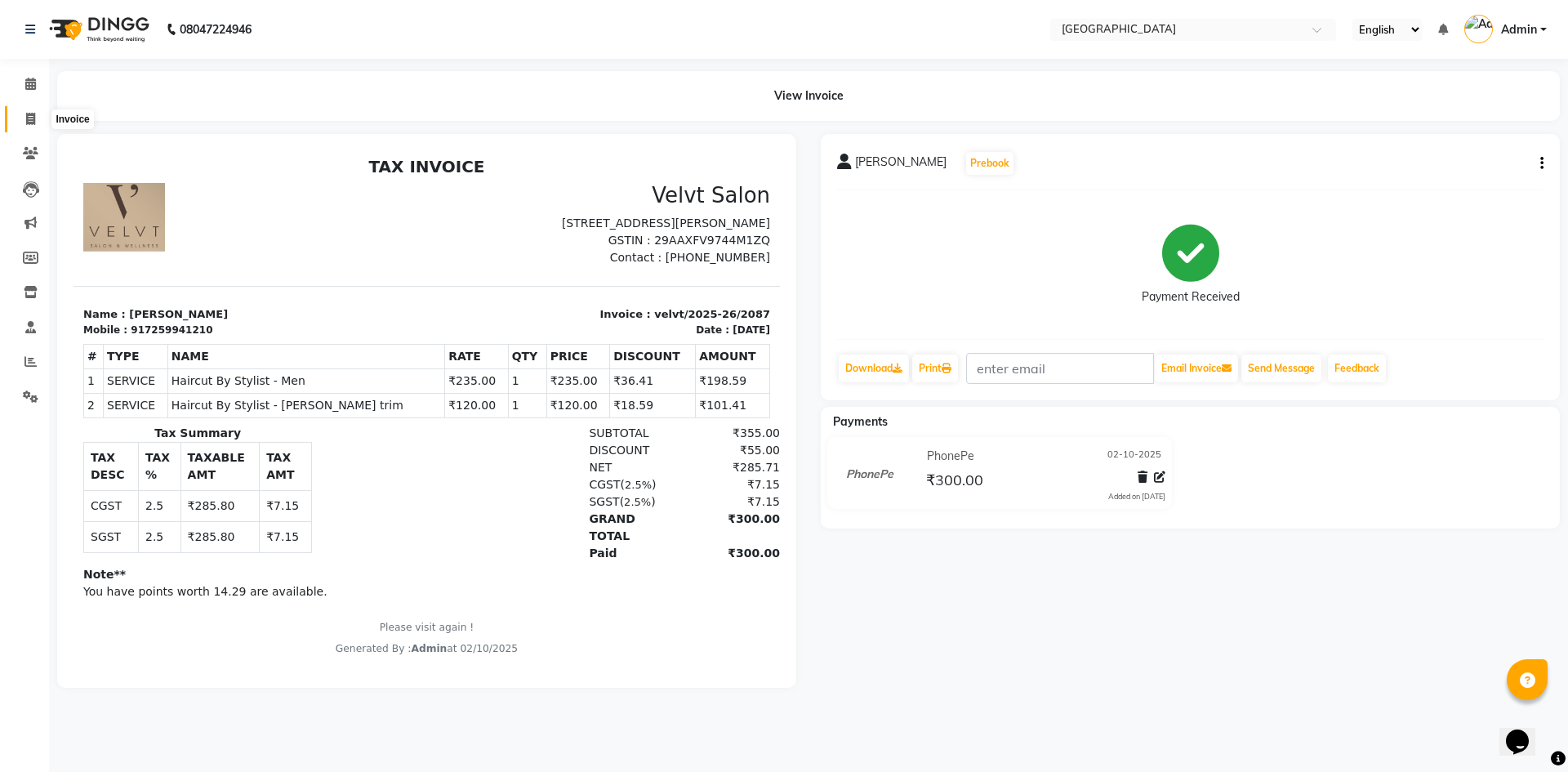
click at [31, 117] on icon at bounding box center [30, 119] width 9 height 12
select select "service"
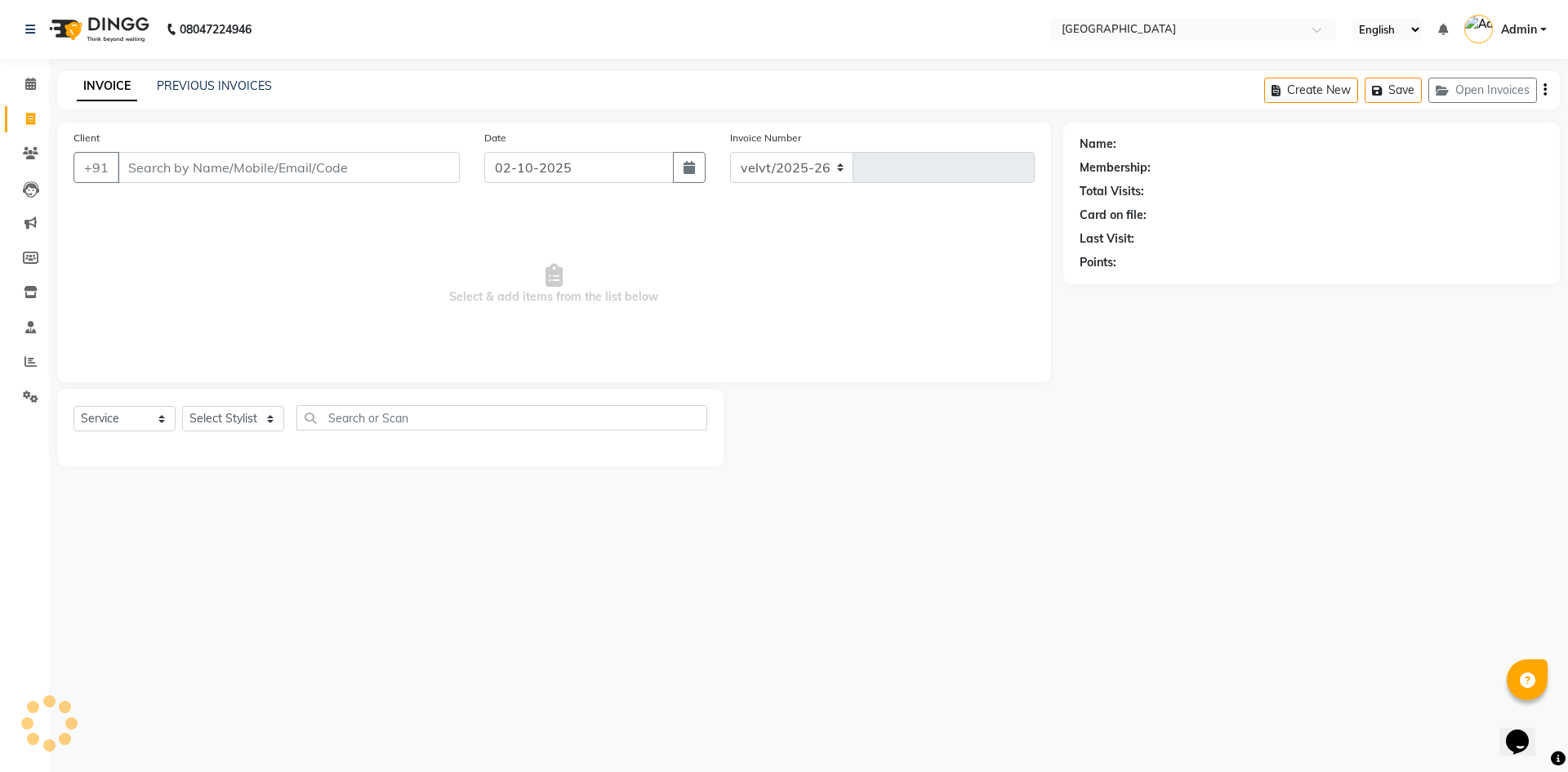
select select "6279"
type input "2088"
click at [224, 424] on select "Select Stylist Aameer Barkha Kaif Nandini Anchan Nomam Roma Tabrej Zaid" at bounding box center [234, 419] width 102 height 25
drag, startPoint x: 131, startPoint y: 169, endPoint x: 130, endPoint y: 185, distance: 16.0
click at [131, 169] on input "Client" at bounding box center [288, 168] width 342 height 31
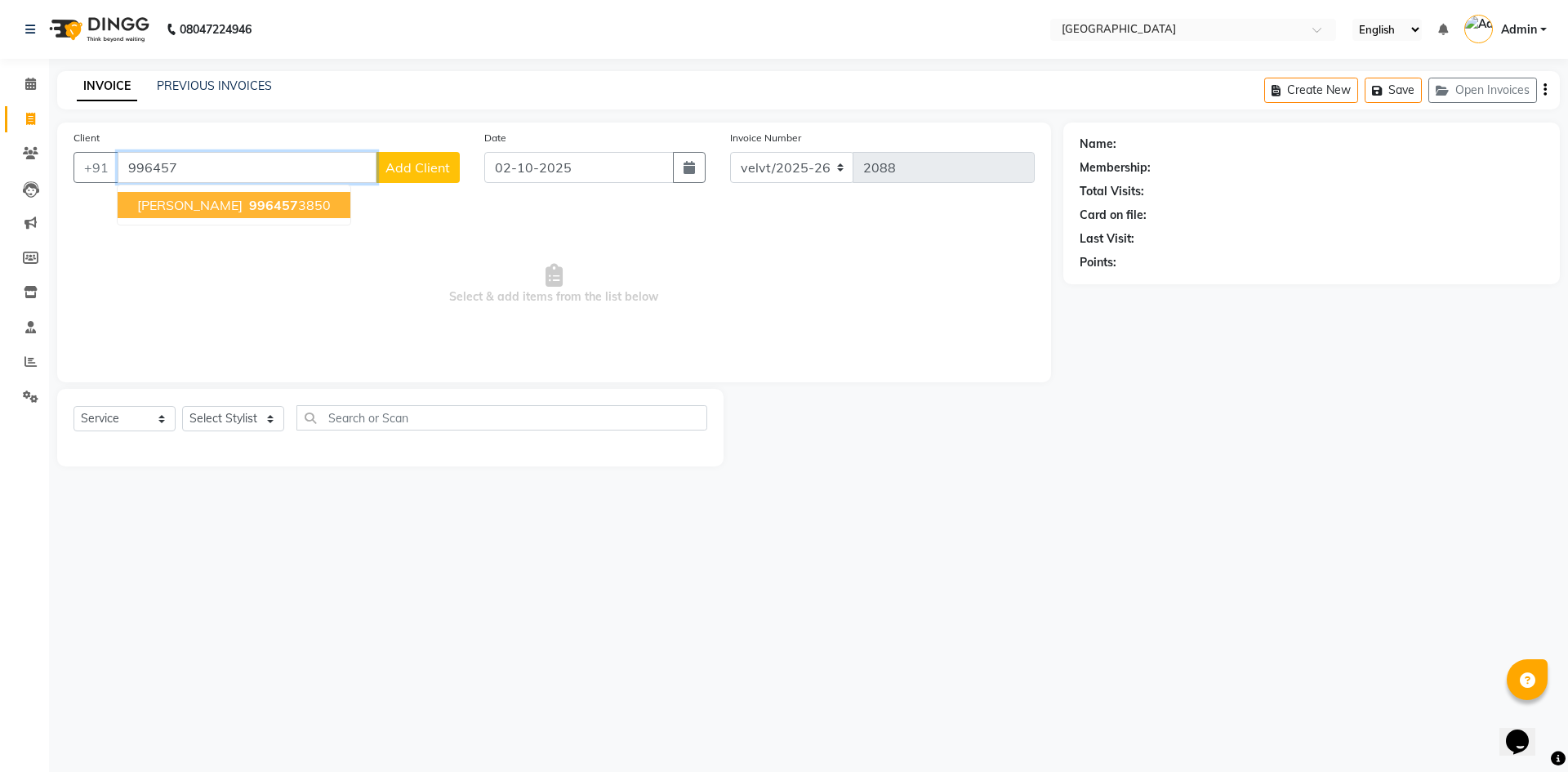
click at [249, 205] on span "996457" at bounding box center [273, 205] width 49 height 16
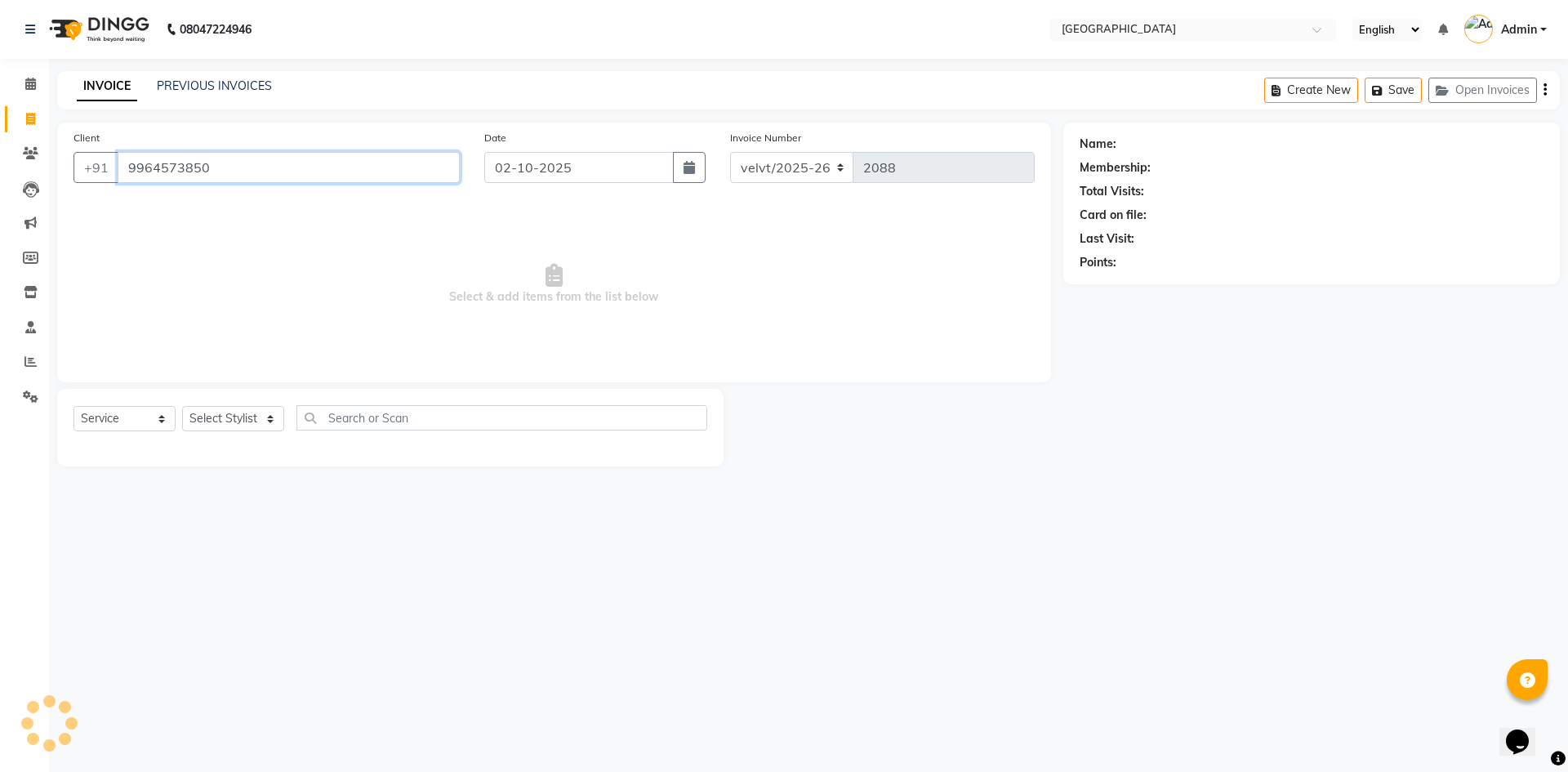
type input "9964573850"
select select "1: Object"
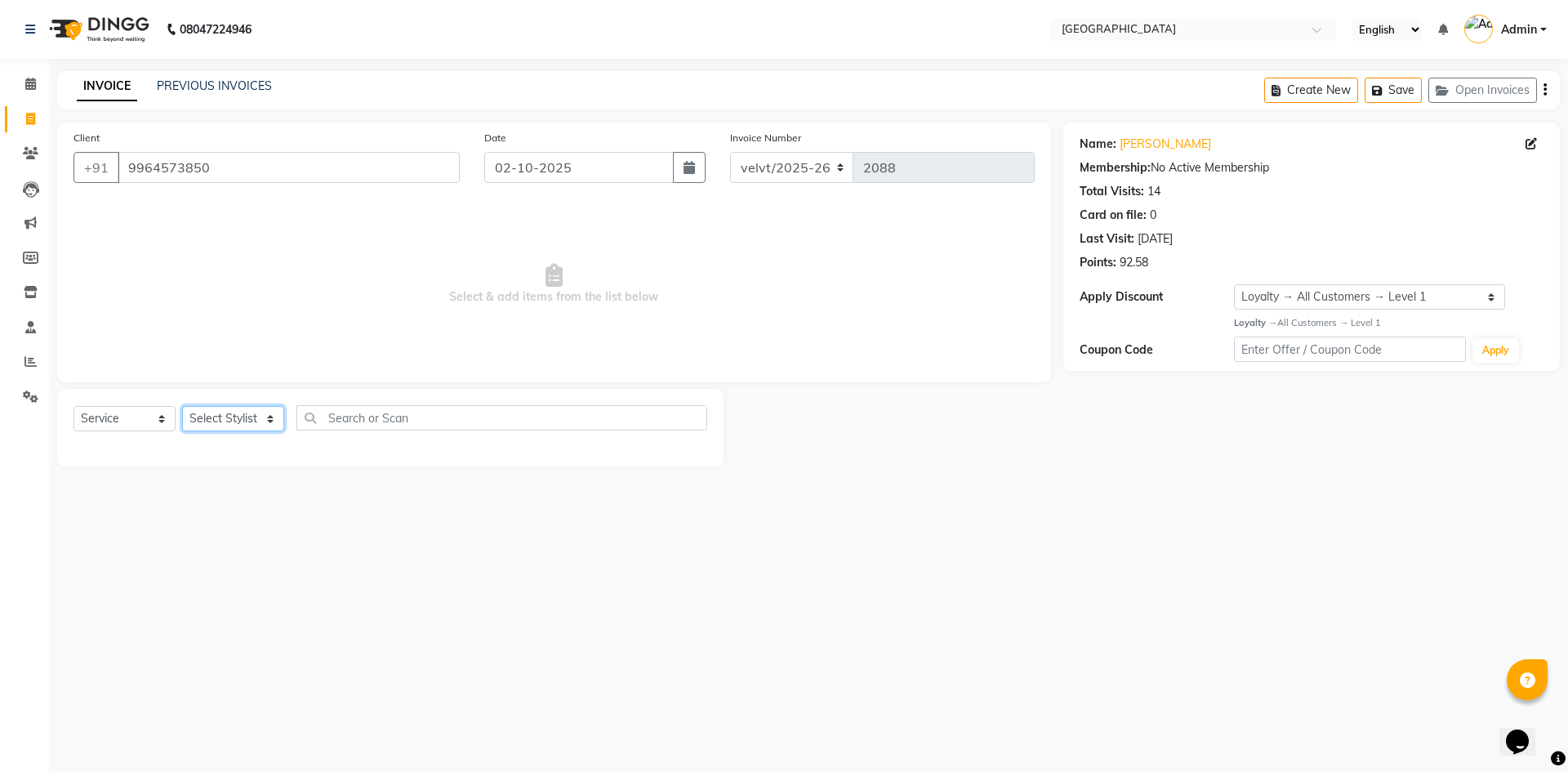
click at [231, 406] on select "Select Stylist Aameer Barkha Kaif Nandini Anchan Nomam Roma Tabrej Zaid" at bounding box center [234, 419] width 102 height 25
select select "93523"
click at [182, 406] on select "Select Stylist Aameer Barkha Kaif Nandini Anchan Nomam Roma Tabrej Zaid" at bounding box center [234, 419] width 102 height 25
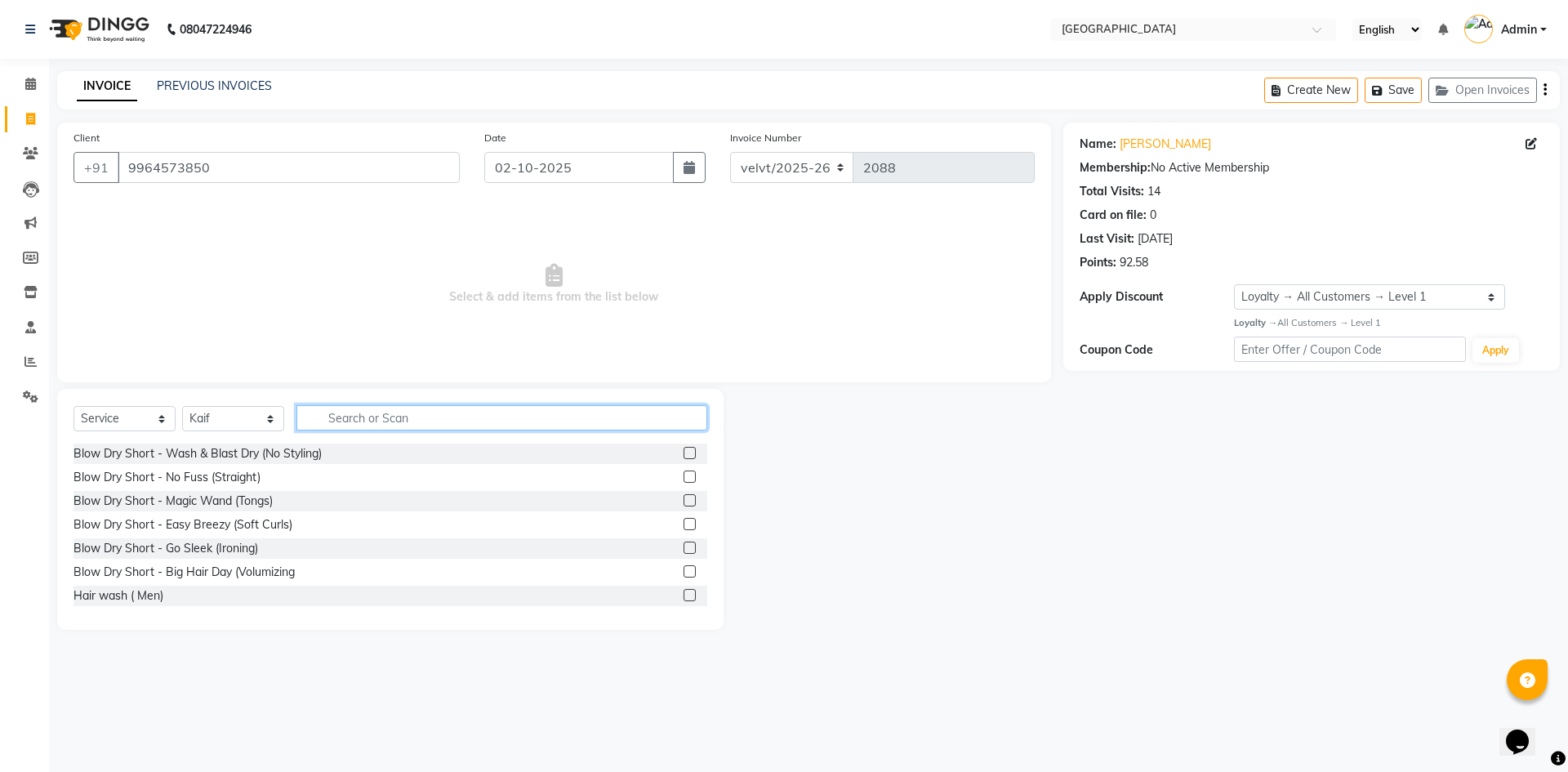
click at [345, 428] on input "text" at bounding box center [501, 418] width 411 height 25
type input "hairc"
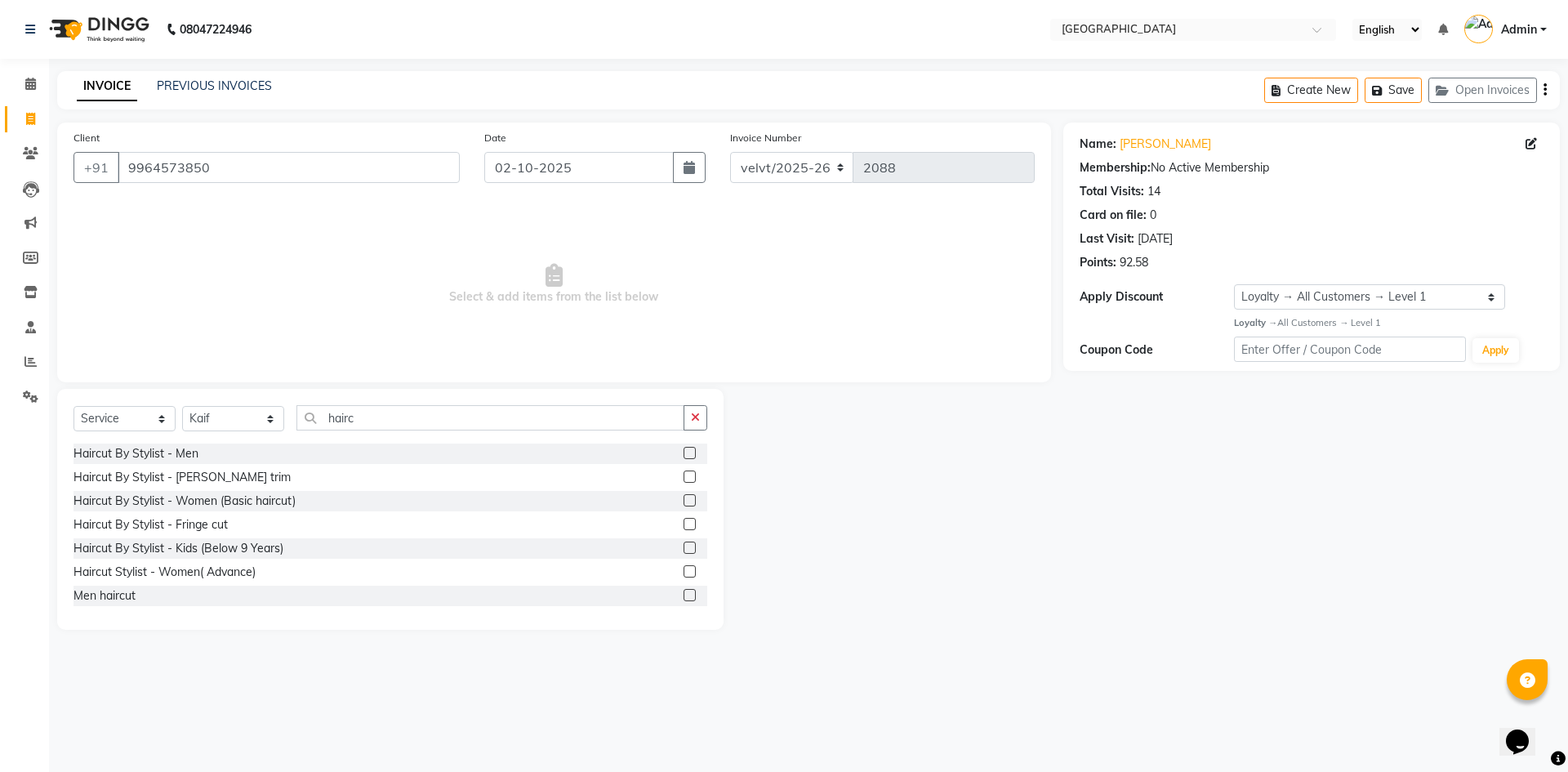
click at [683, 453] on label at bounding box center [689, 453] width 12 height 12
click at [683, 453] on input "checkbox" at bounding box center [688, 453] width 10 height 10
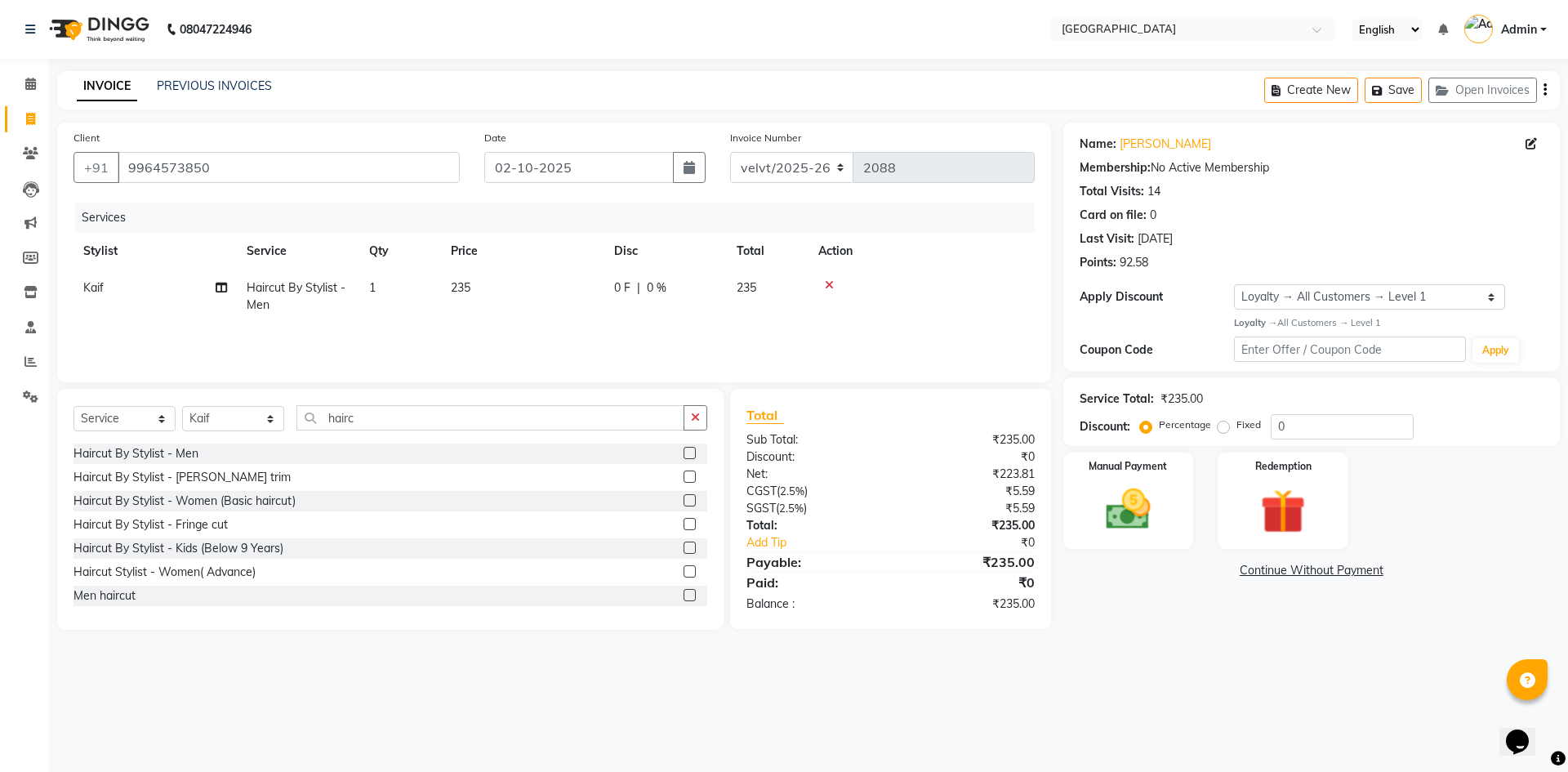
checkbox input "false"
click at [683, 480] on label at bounding box center [689, 477] width 12 height 12
click at [683, 480] on input "checkbox" at bounding box center [688, 478] width 10 height 10
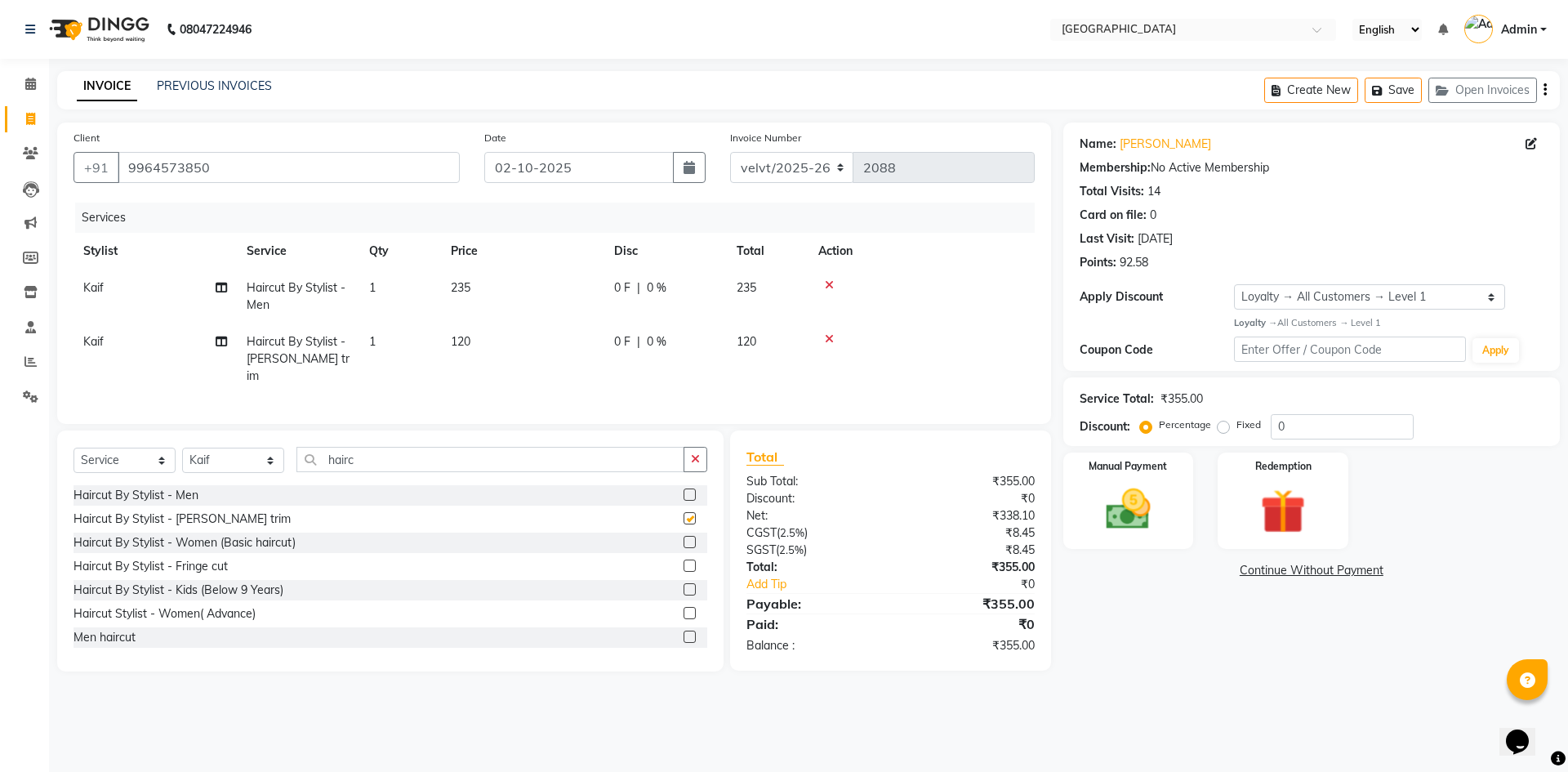
checkbox input "false"
click at [1236, 427] on label "Fixed" at bounding box center [1248, 425] width 24 height 15
click at [1225, 427] on input "Fixed" at bounding box center [1226, 425] width 11 height 11
radio input "true"
click at [1315, 427] on input "0" at bounding box center [1342, 426] width 143 height 25
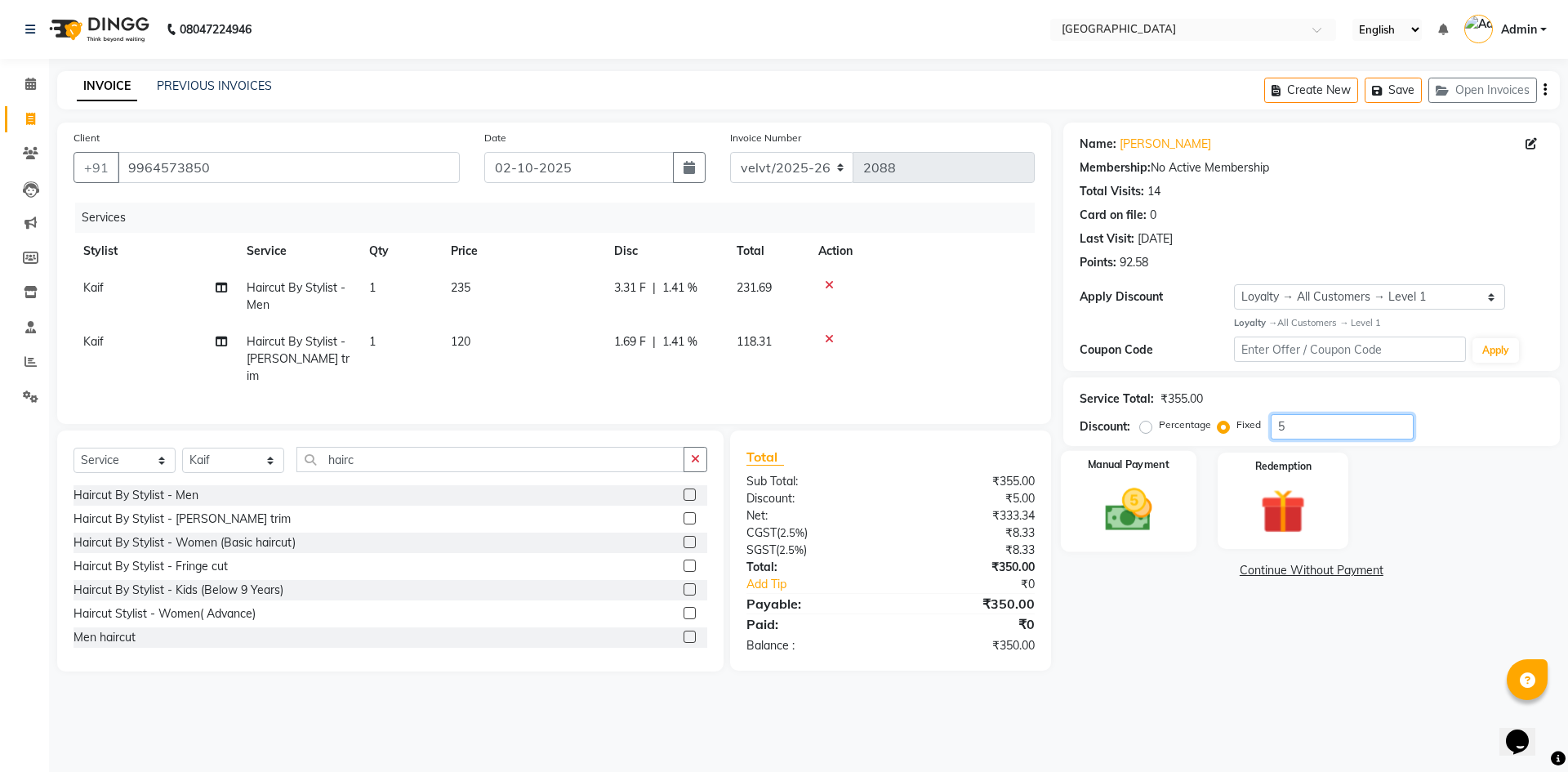
type input "5"
click at [1117, 517] on img at bounding box center [1128, 510] width 76 height 54
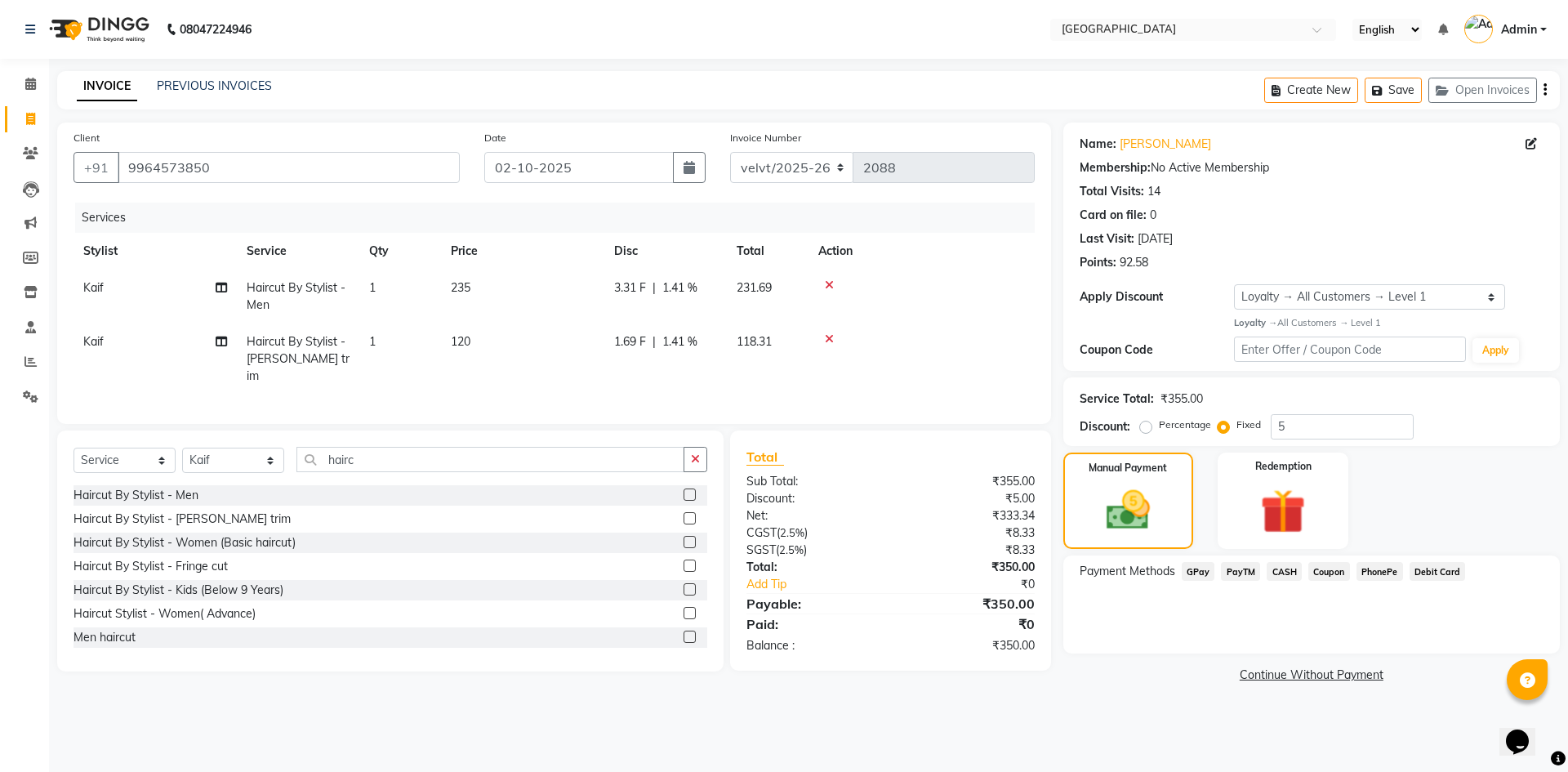
click at [1374, 575] on span "PhonePe" at bounding box center [1380, 571] width 47 height 19
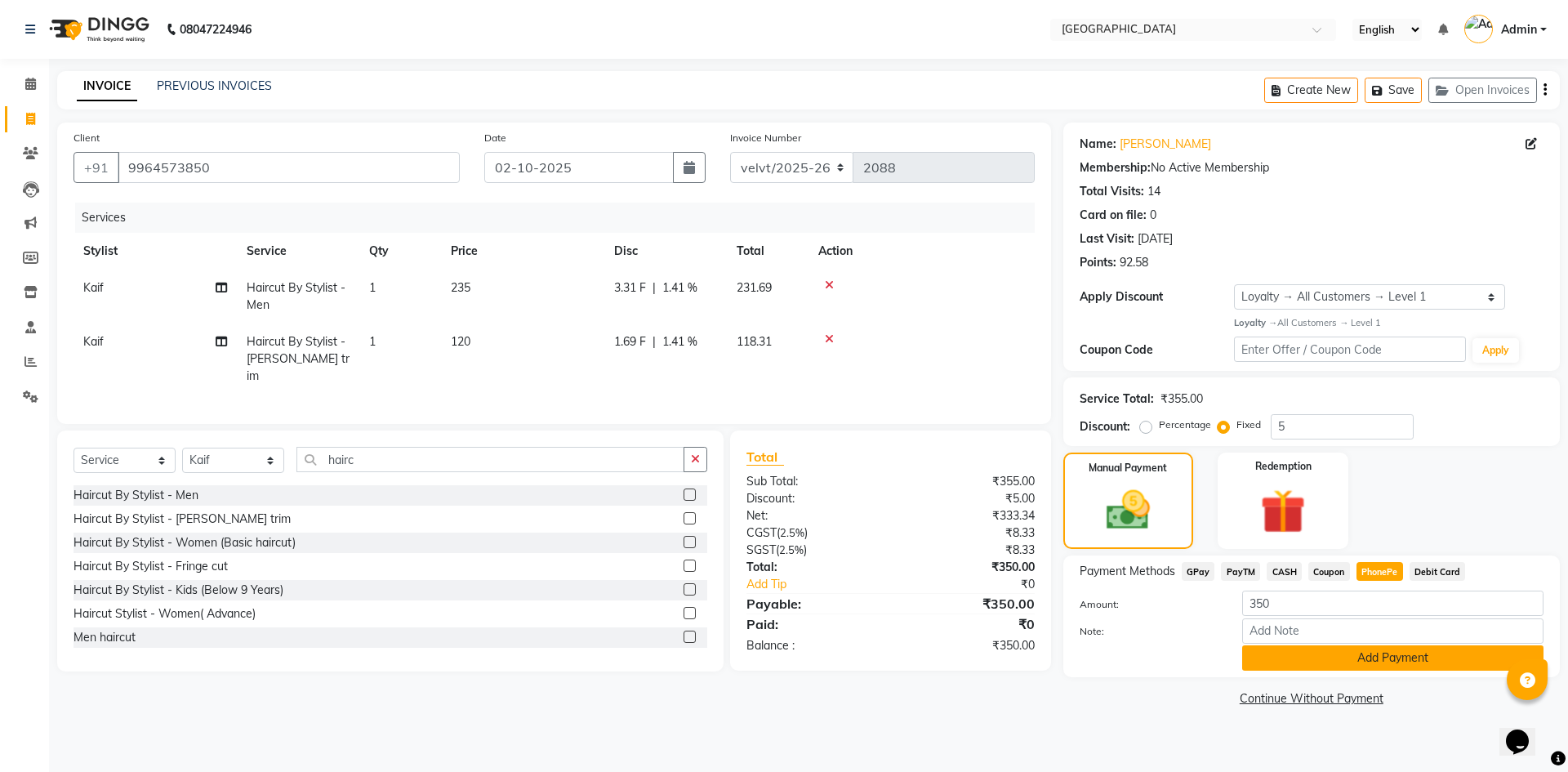
click at [1295, 659] on button "Add Payment" at bounding box center [1393, 657] width 301 height 25
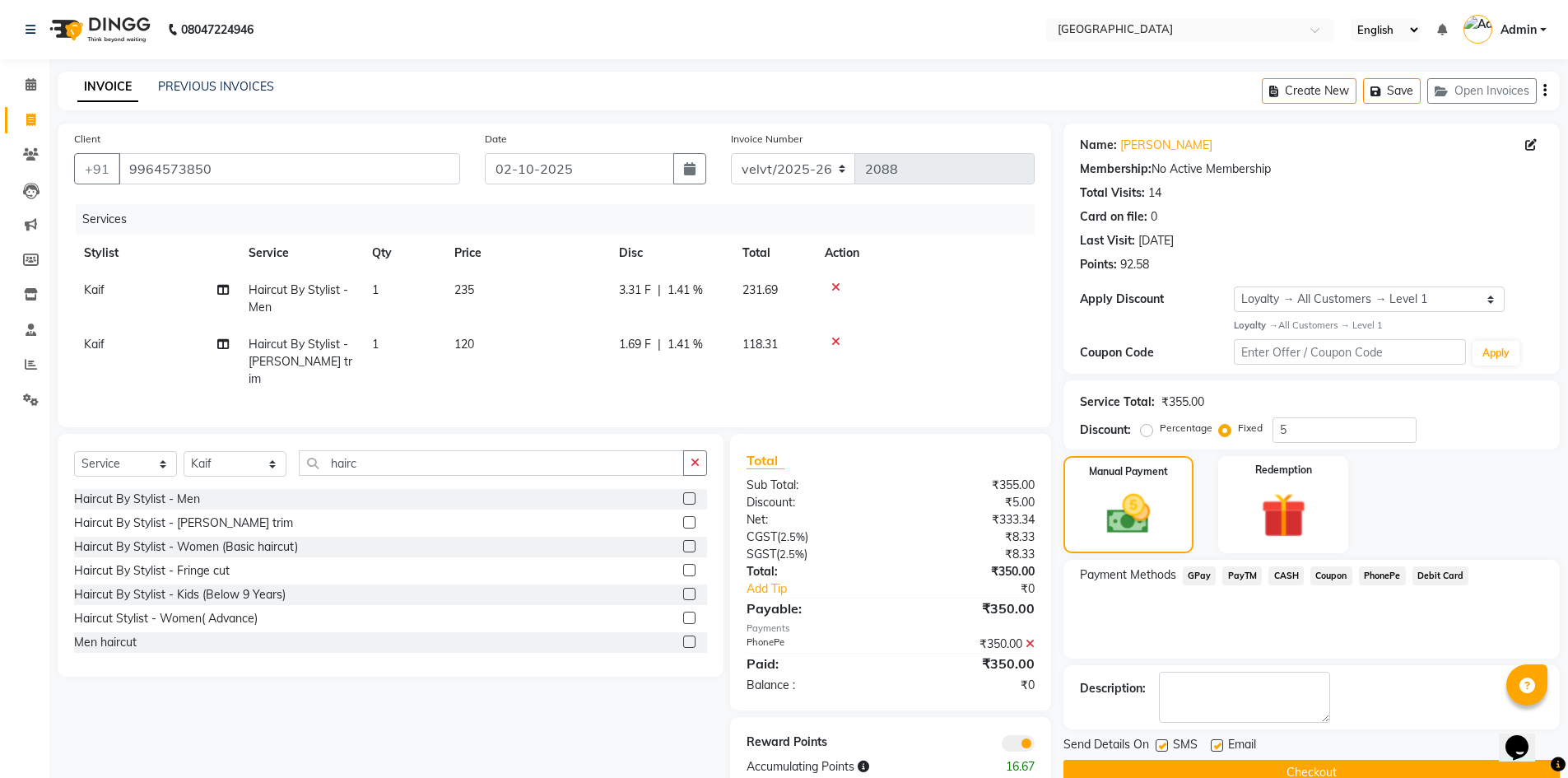
click at [1209, 773] on button "Checkout" at bounding box center [1311, 772] width 496 height 25
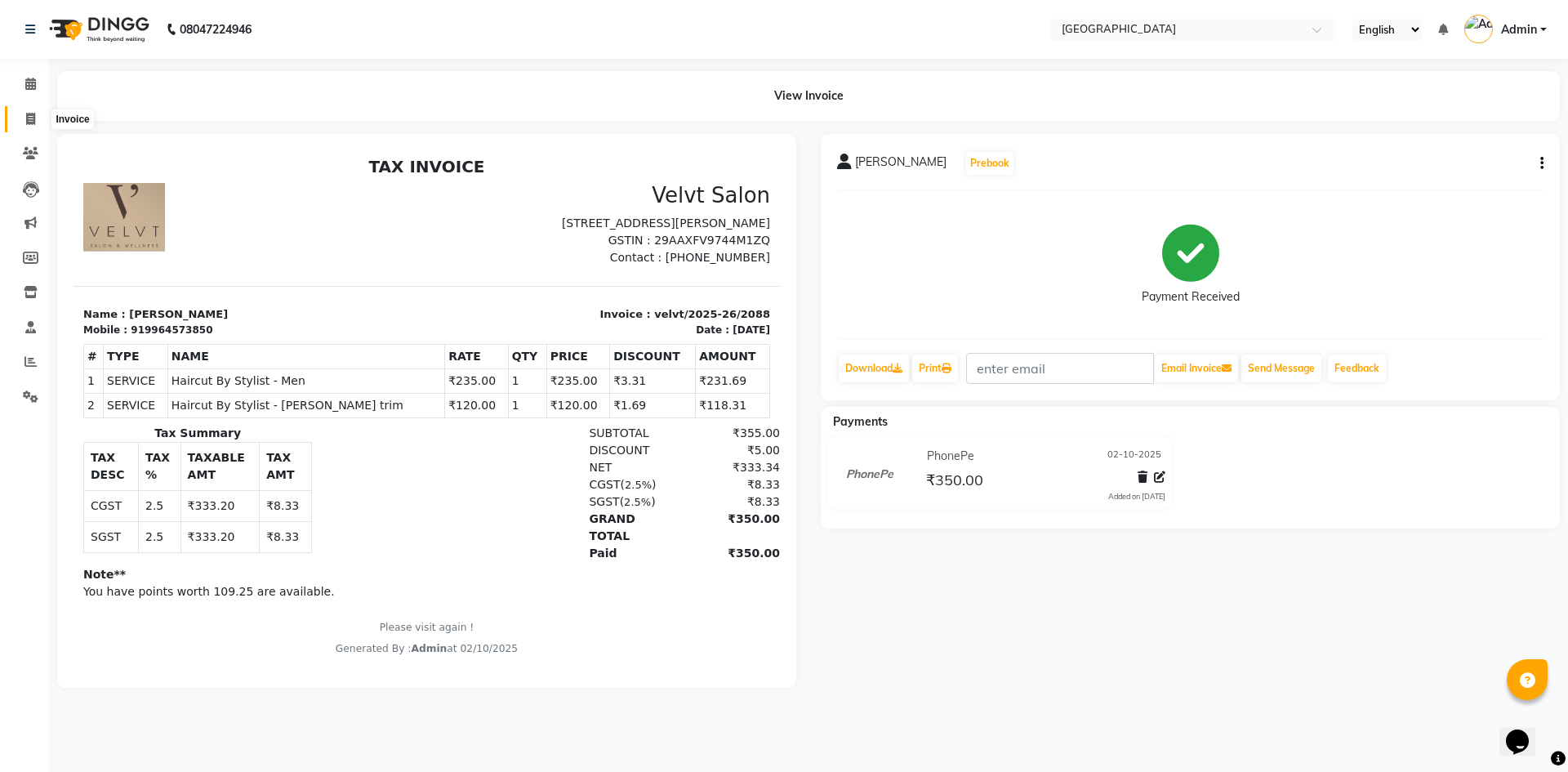
click at [36, 117] on span at bounding box center [30, 120] width 29 height 19
select select "service"
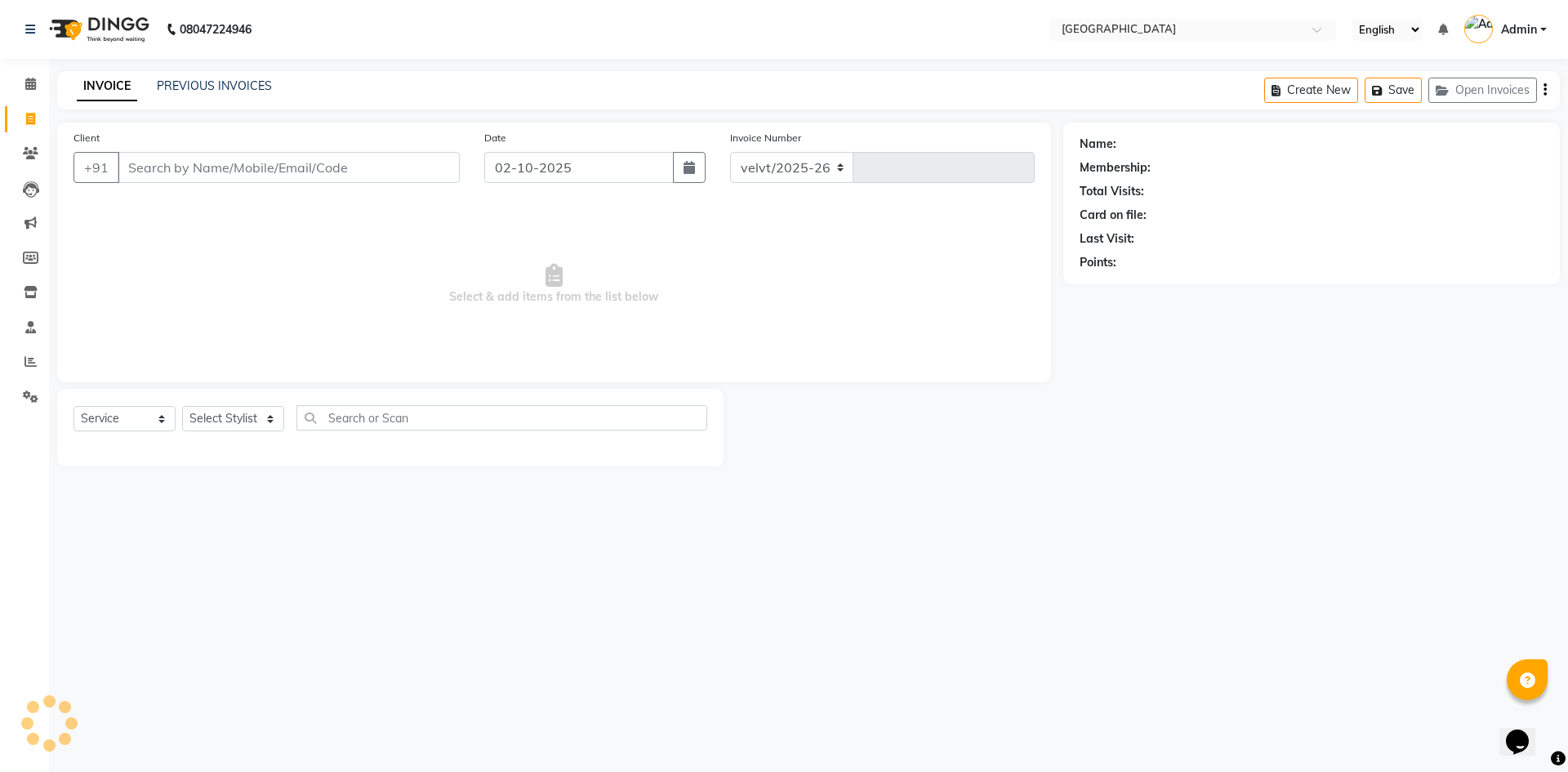
select select "6279"
type input "2089"
click at [214, 82] on link "PREVIOUS INVOICES" at bounding box center [214, 85] width 115 height 15
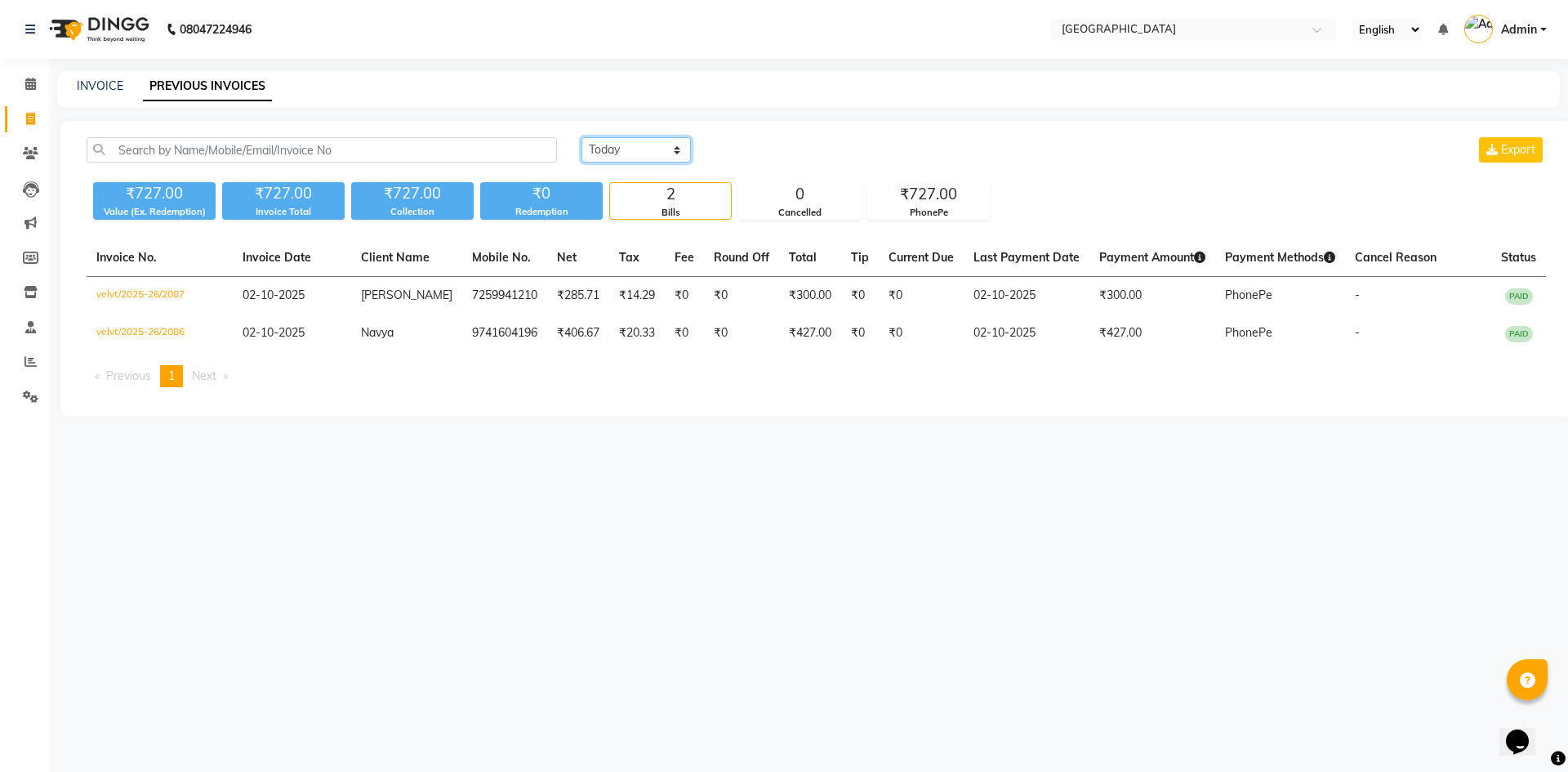
click at [616, 151] on select "[DATE] [DATE] Custom Range" at bounding box center [636, 149] width 109 height 25
click at [582, 137] on select "[DATE] [DATE] Custom Range" at bounding box center [636, 149] width 109 height 25
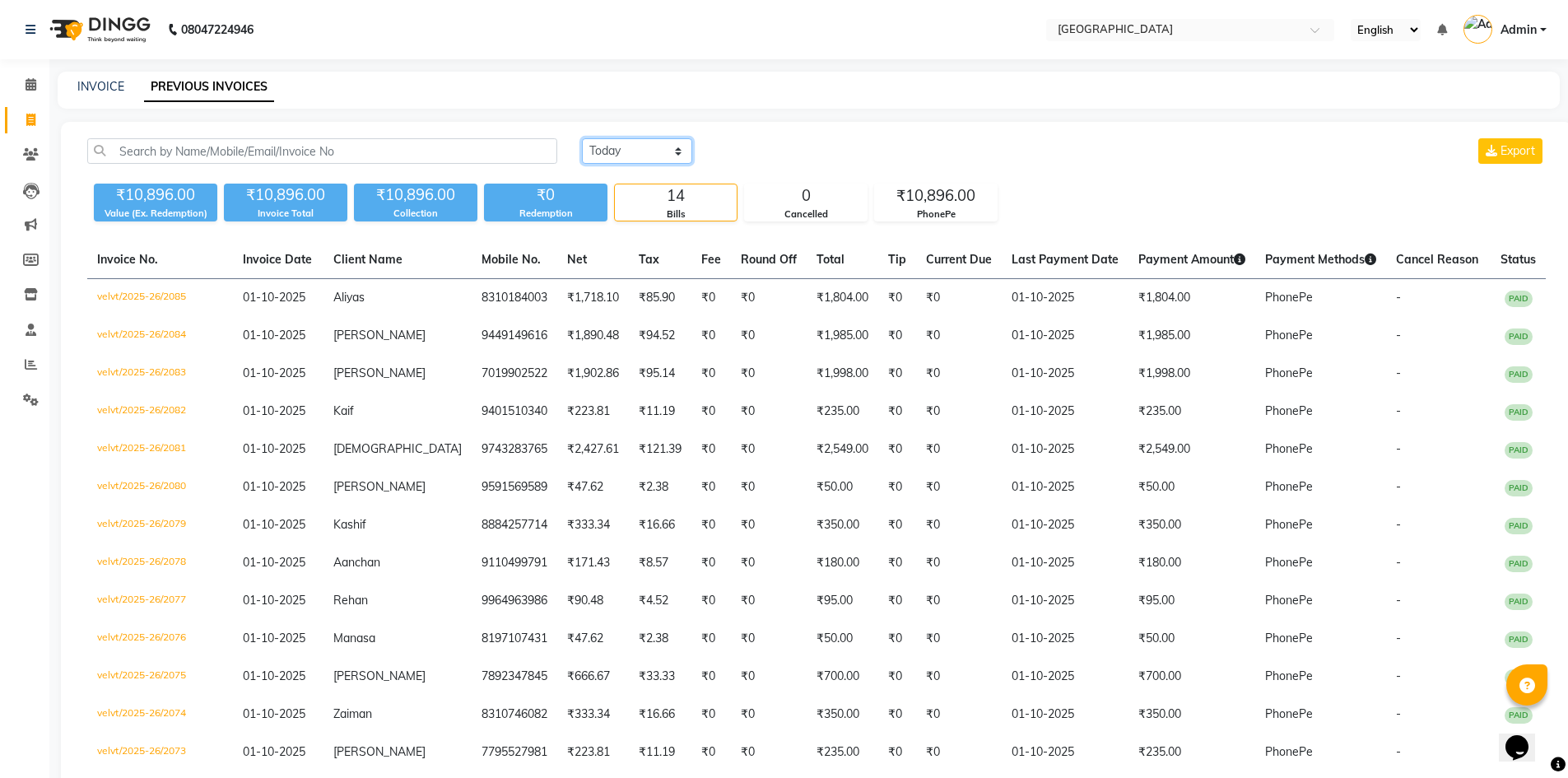
click at [638, 149] on select "[DATE] [DATE] Custom Range" at bounding box center [637, 151] width 110 height 25
select select "range"
click at [582, 138] on select "[DATE] [DATE] Custom Range" at bounding box center [637, 151] width 110 height 25
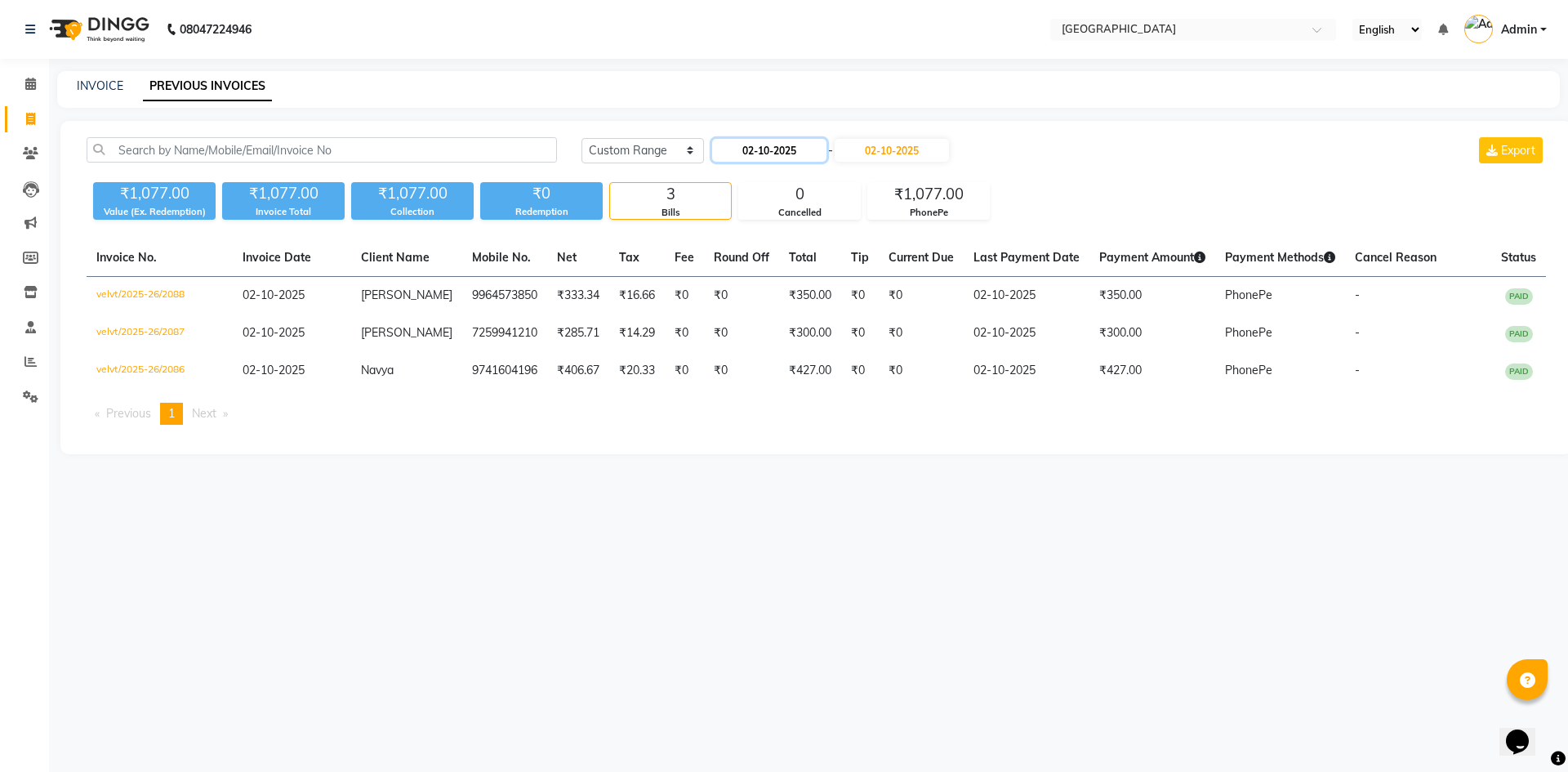
click at [770, 148] on input "02-10-2025" at bounding box center [769, 150] width 115 height 23
select select "10"
select select "2025"
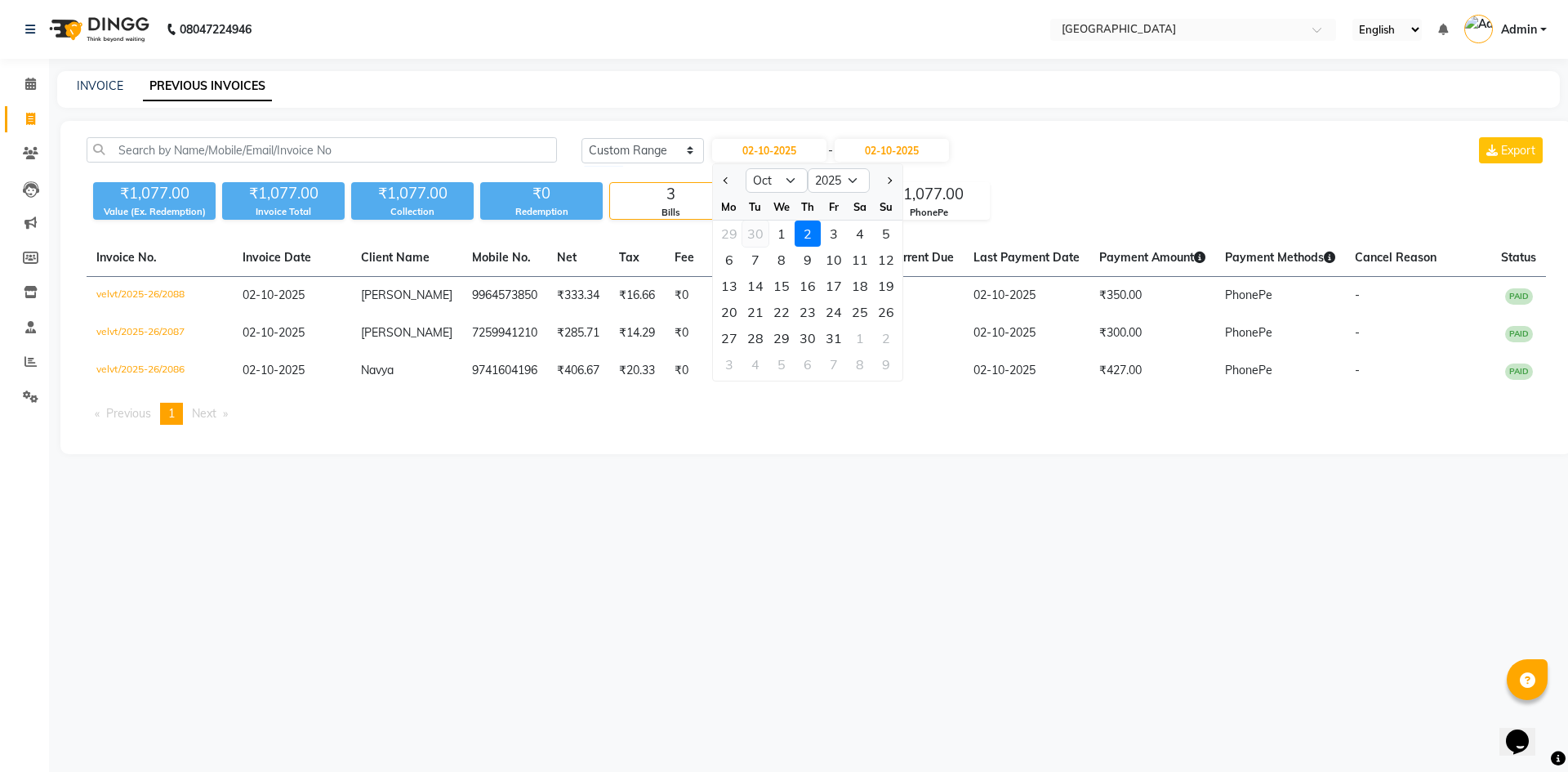
click at [755, 235] on div "30" at bounding box center [755, 234] width 26 height 26
type input "[DATE]"
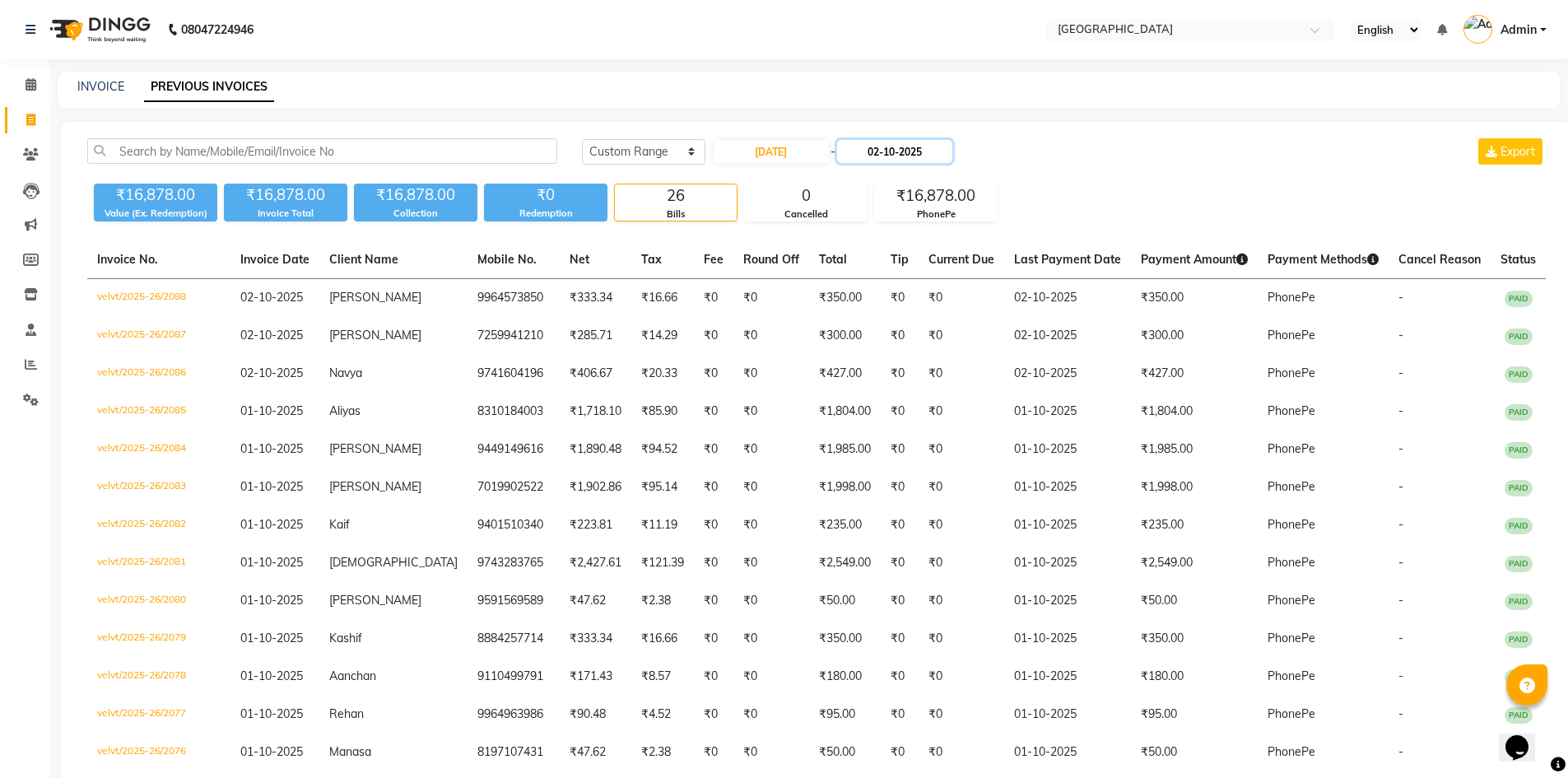
click at [892, 155] on input "02-10-2025" at bounding box center [895, 151] width 116 height 23
select select "10"
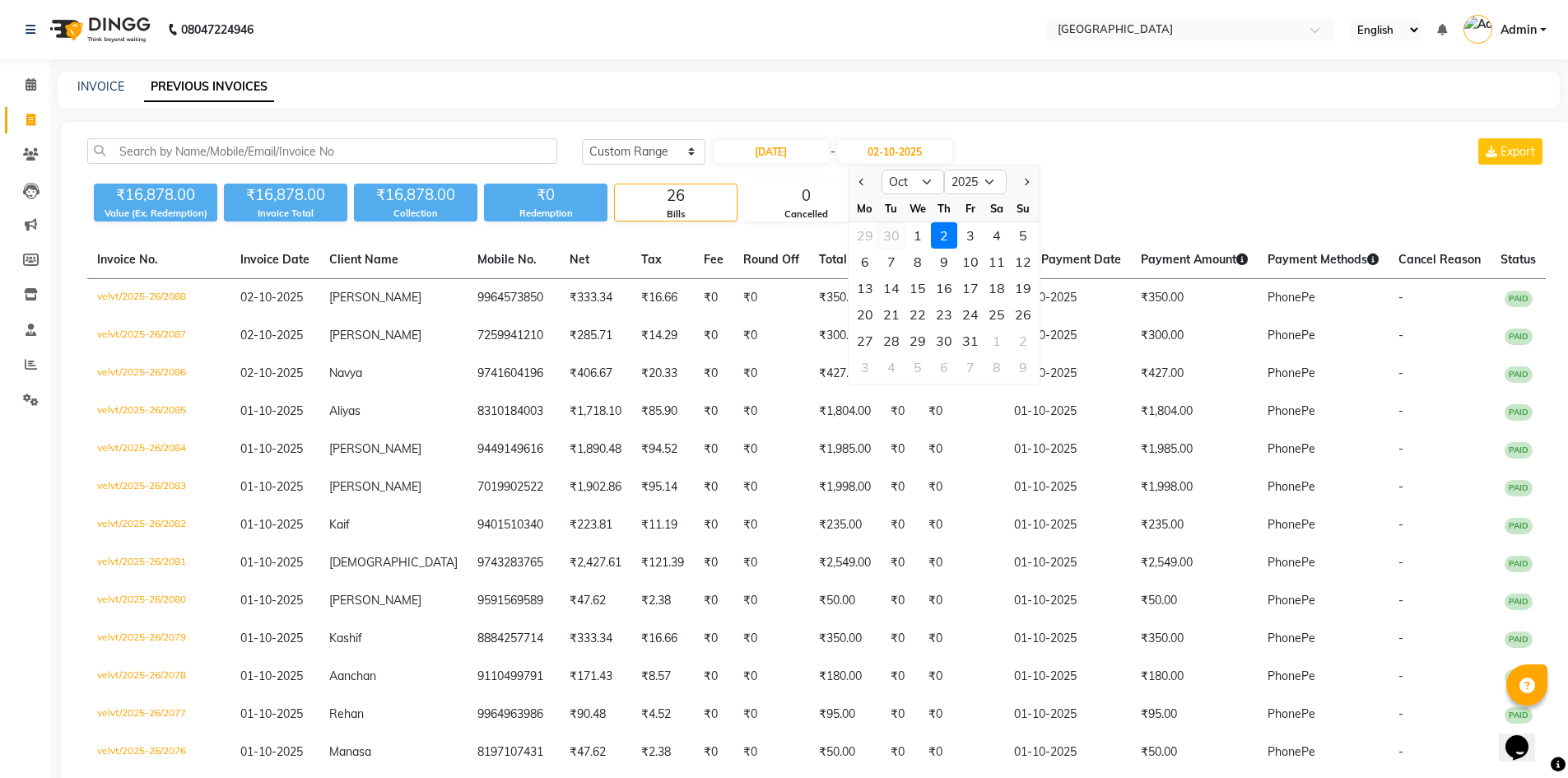
click at [885, 230] on div "30" at bounding box center [892, 235] width 26 height 26
type input "30-09-2025"
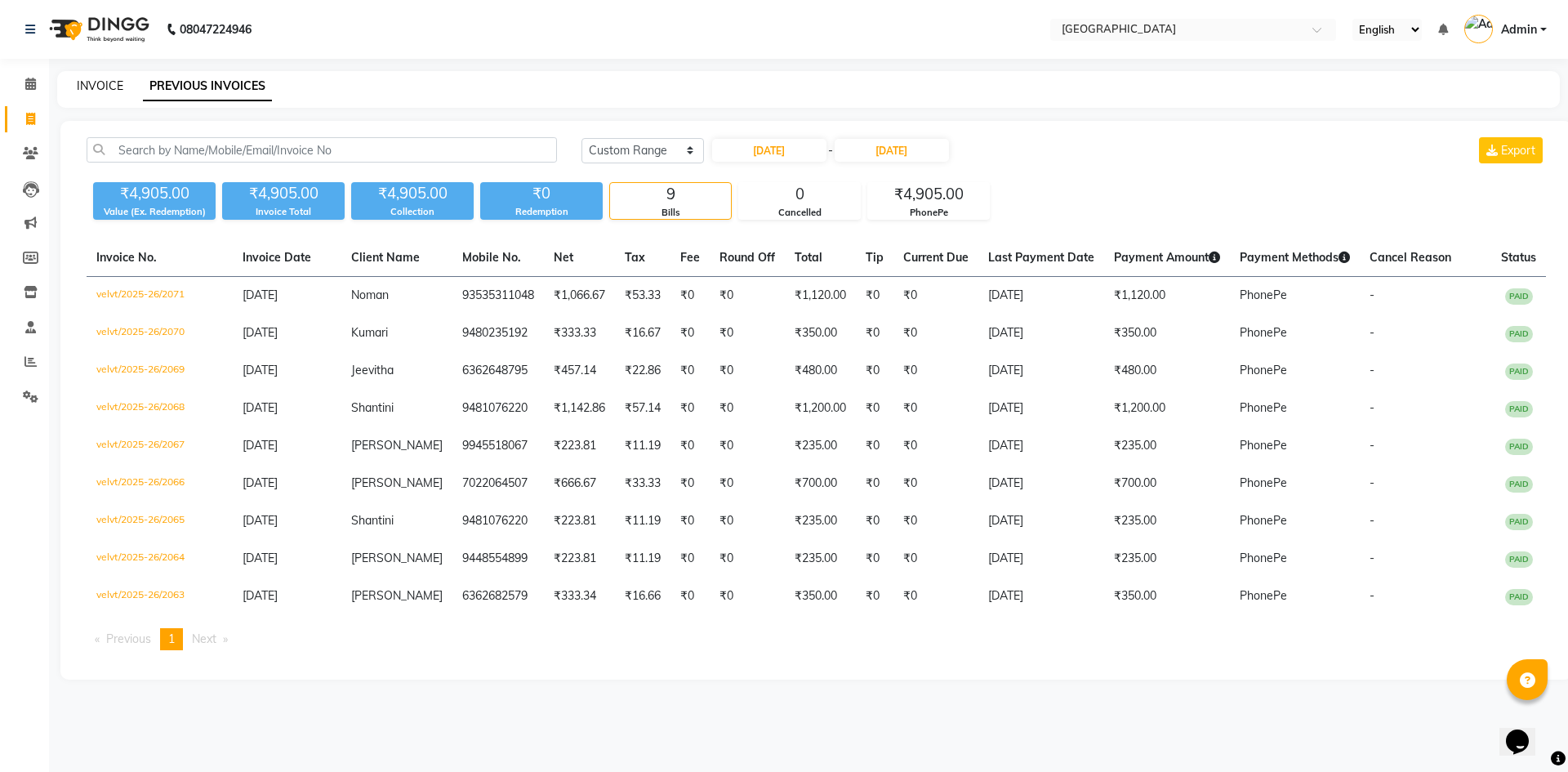
click at [97, 89] on link "INVOICE" at bounding box center [100, 85] width 47 height 15
select select "service"
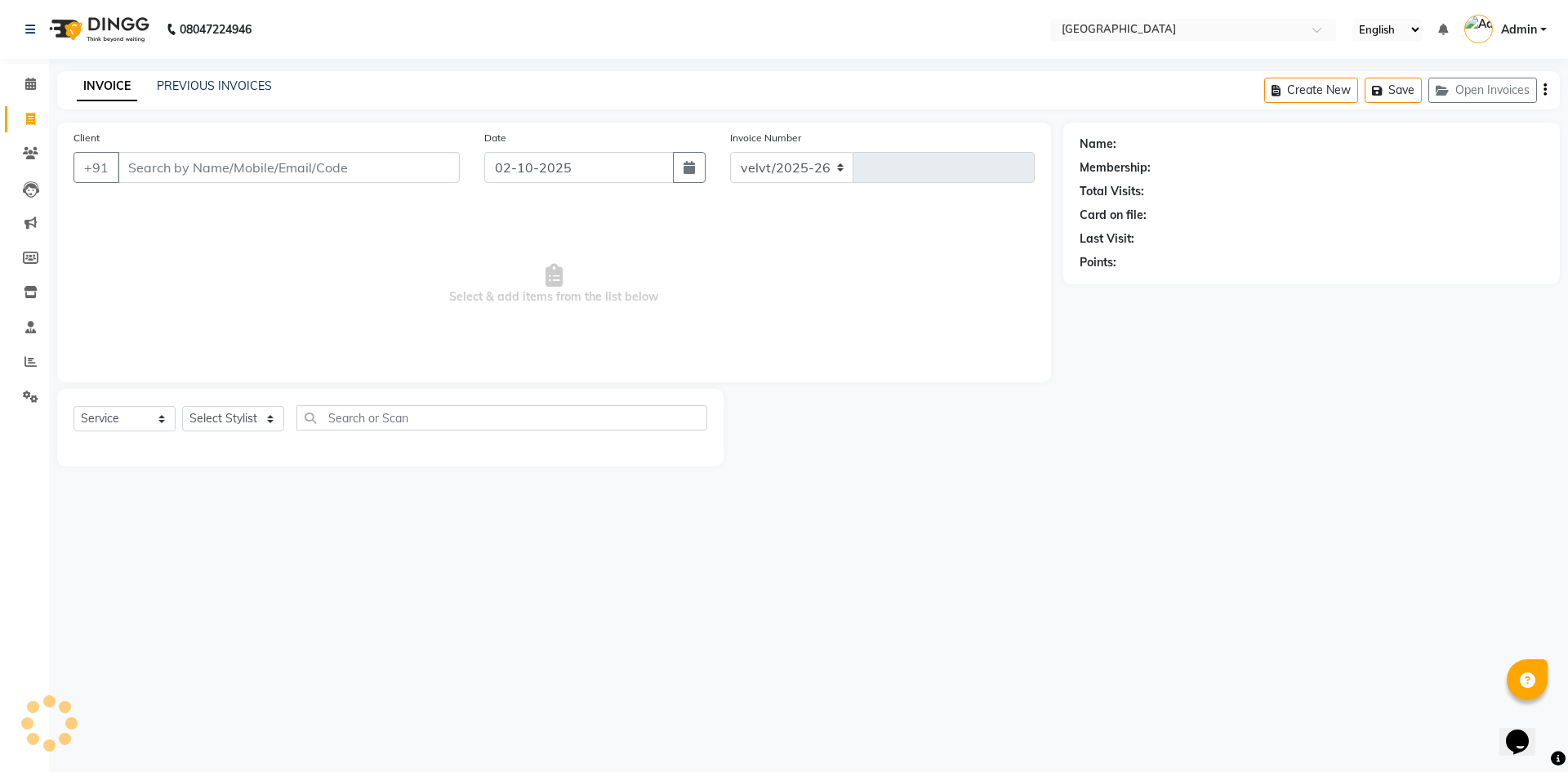
select select "6279"
type input "2089"
click at [128, 171] on input "Client" at bounding box center [288, 168] width 342 height 31
type input "9380586761"
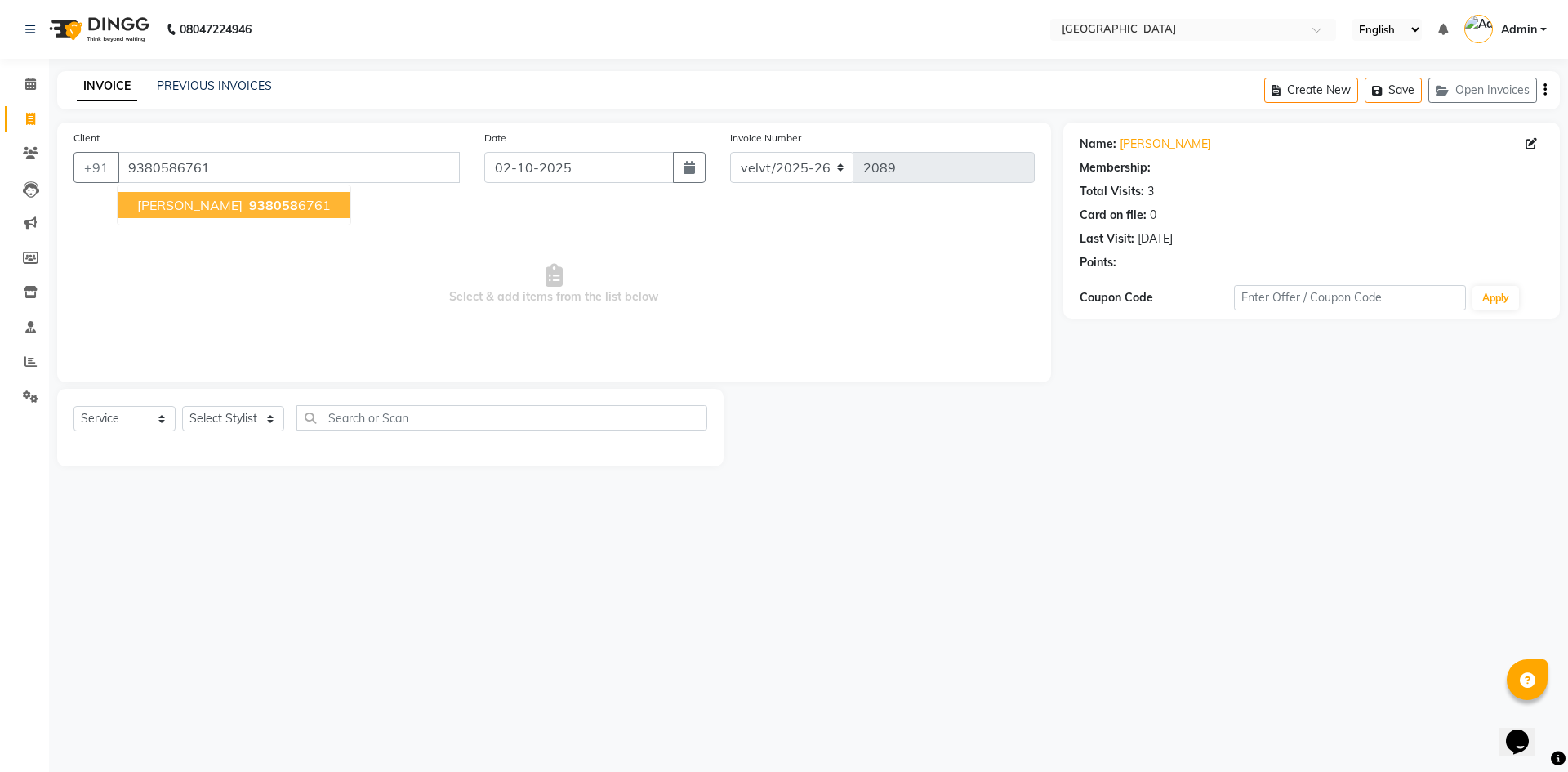
select select "1: Object"
click at [249, 206] on span "938058" at bounding box center [273, 205] width 49 height 16
select select "1: Object"
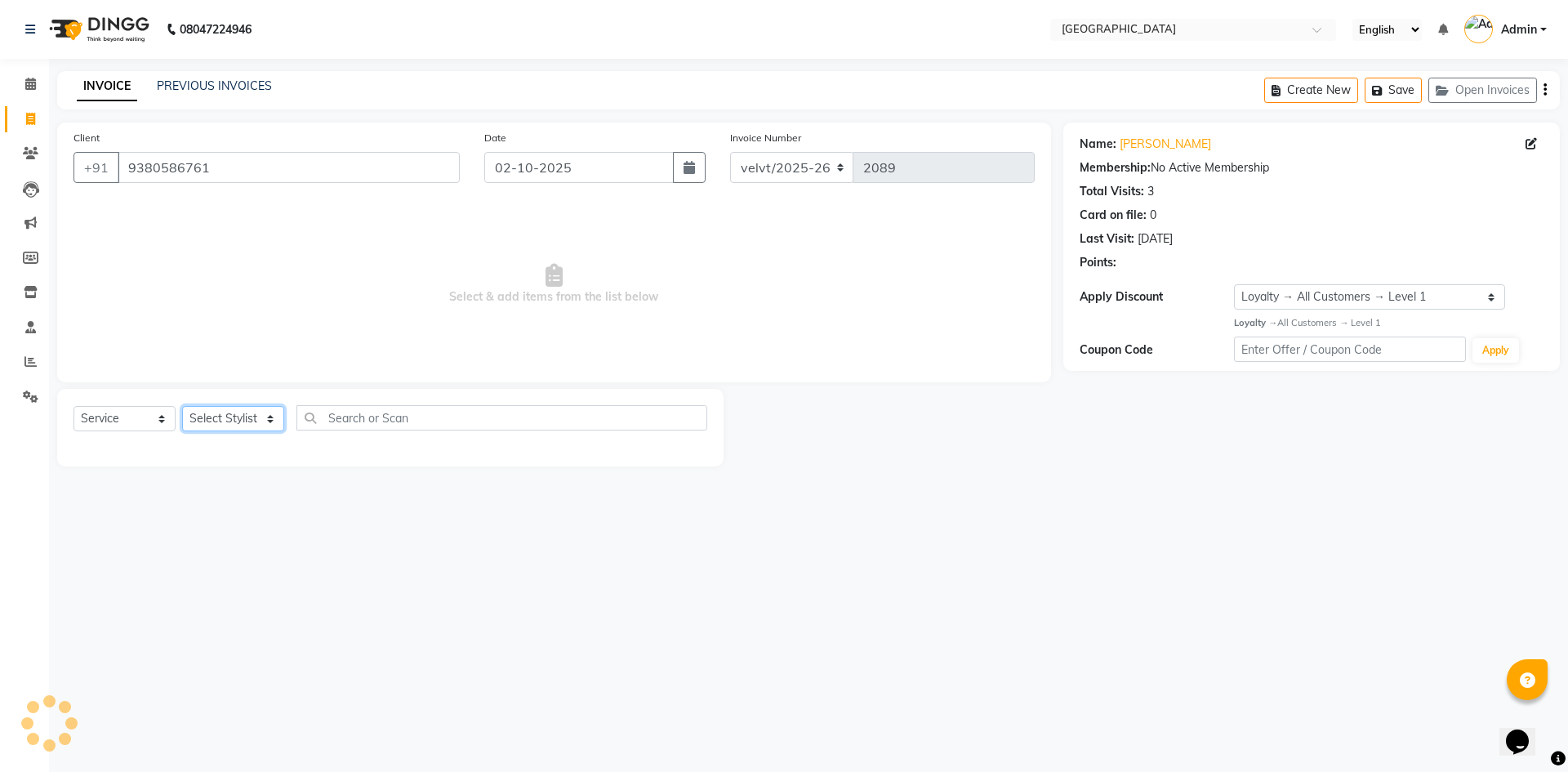
click at [224, 416] on select "Select Stylist [PERSON_NAME] Kaif [PERSON_NAME] Nomam Roma [PERSON_NAME]" at bounding box center [234, 419] width 102 height 25
click at [234, 420] on select "Select Stylist [PERSON_NAME] Kaif [PERSON_NAME] Nomam Roma [PERSON_NAME]" at bounding box center [234, 419] width 102 height 25
click at [208, 420] on select "Select Stylist [PERSON_NAME] Kaif [PERSON_NAME] Nomam Roma [PERSON_NAME]" at bounding box center [234, 419] width 102 height 25
select select "68468"
click at [182, 406] on select "Select Stylist [PERSON_NAME] Kaif [PERSON_NAME] Nomam Roma [PERSON_NAME]" at bounding box center [234, 419] width 102 height 25
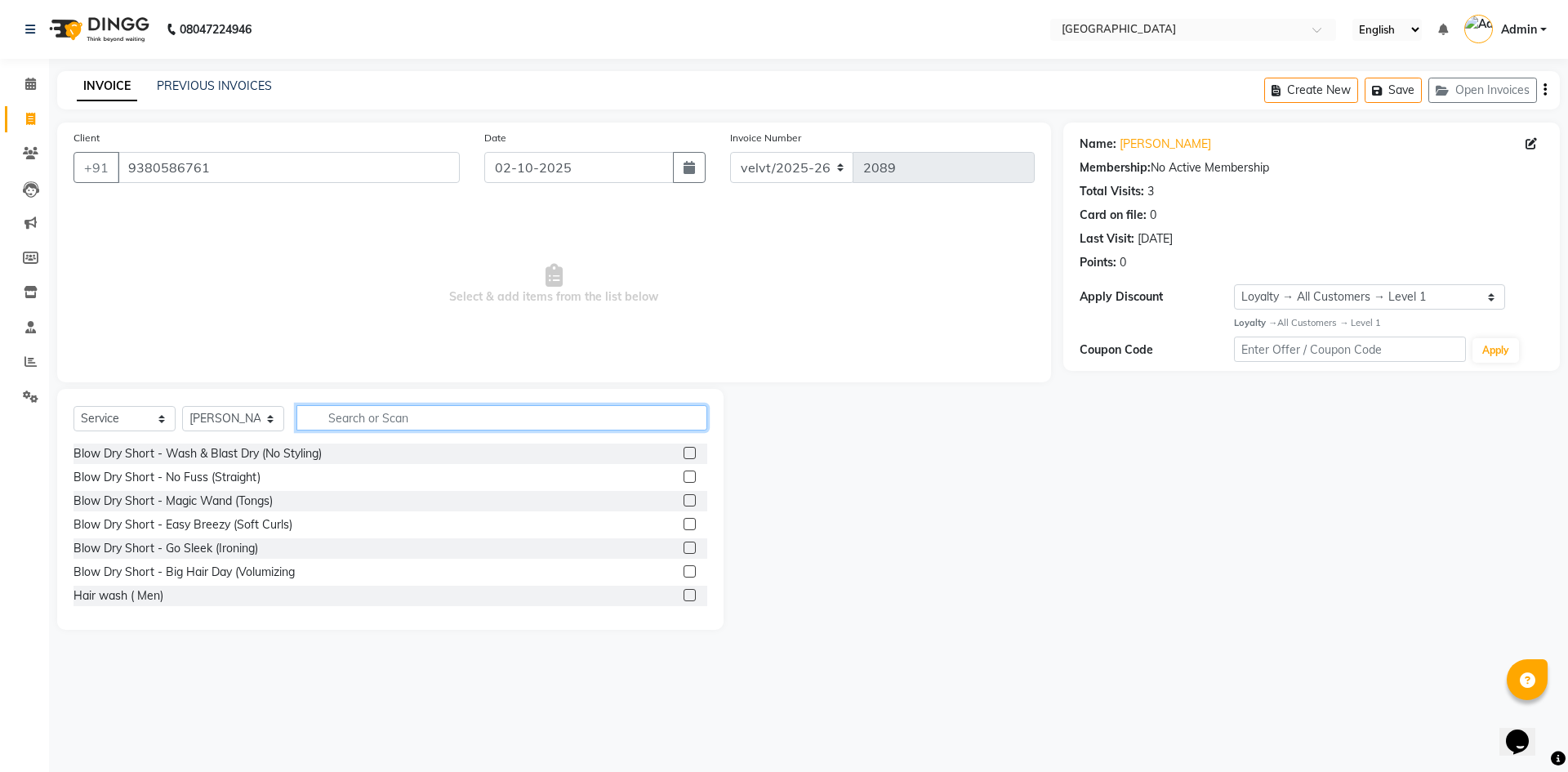
click at [351, 408] on input "text" at bounding box center [501, 418] width 411 height 25
click at [349, 421] on input "text" at bounding box center [501, 418] width 411 height 25
click at [196, 83] on link "PREVIOUS INVOICES" at bounding box center [214, 85] width 115 height 15
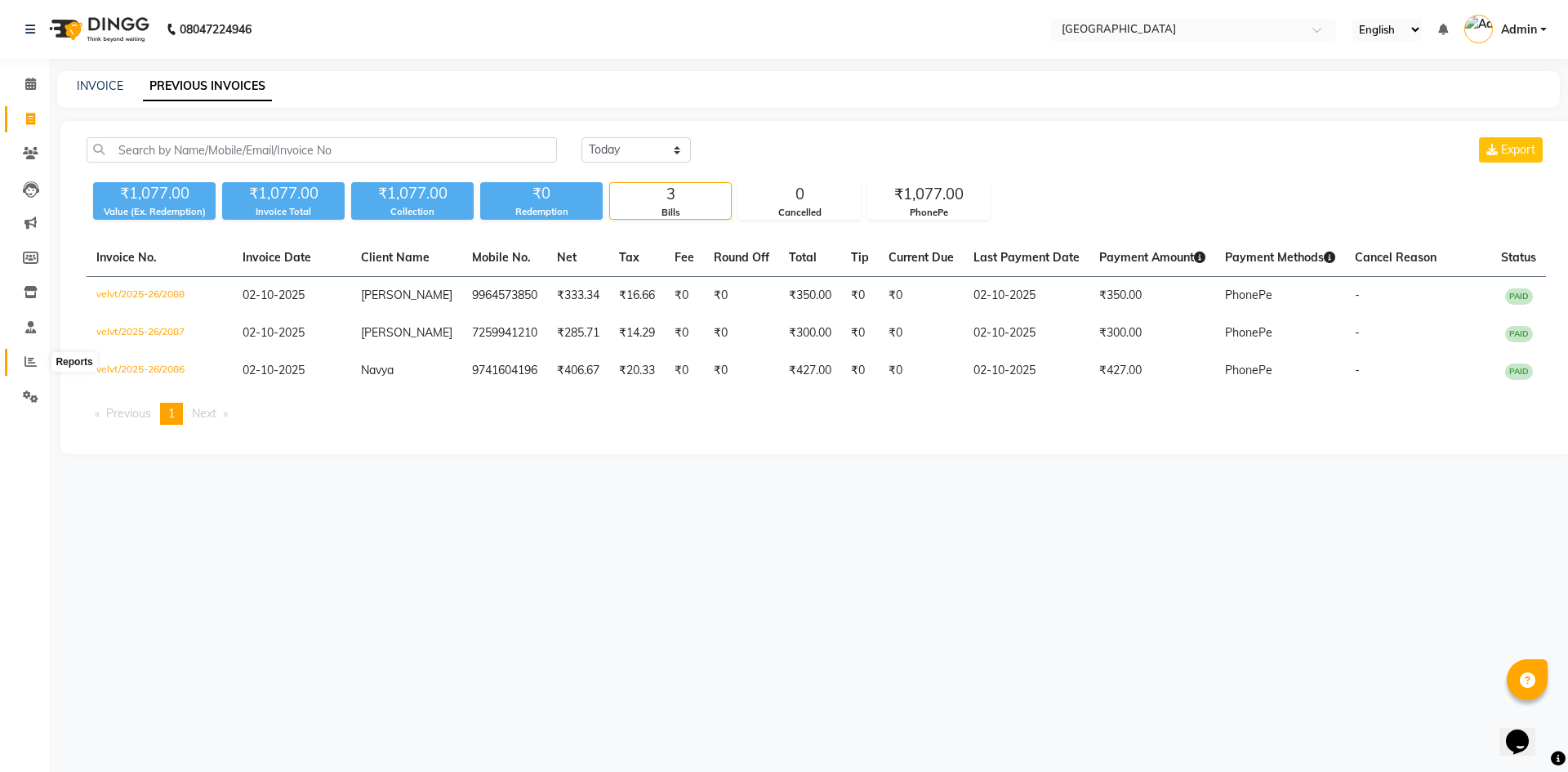
click at [23, 362] on span at bounding box center [30, 362] width 29 height 19
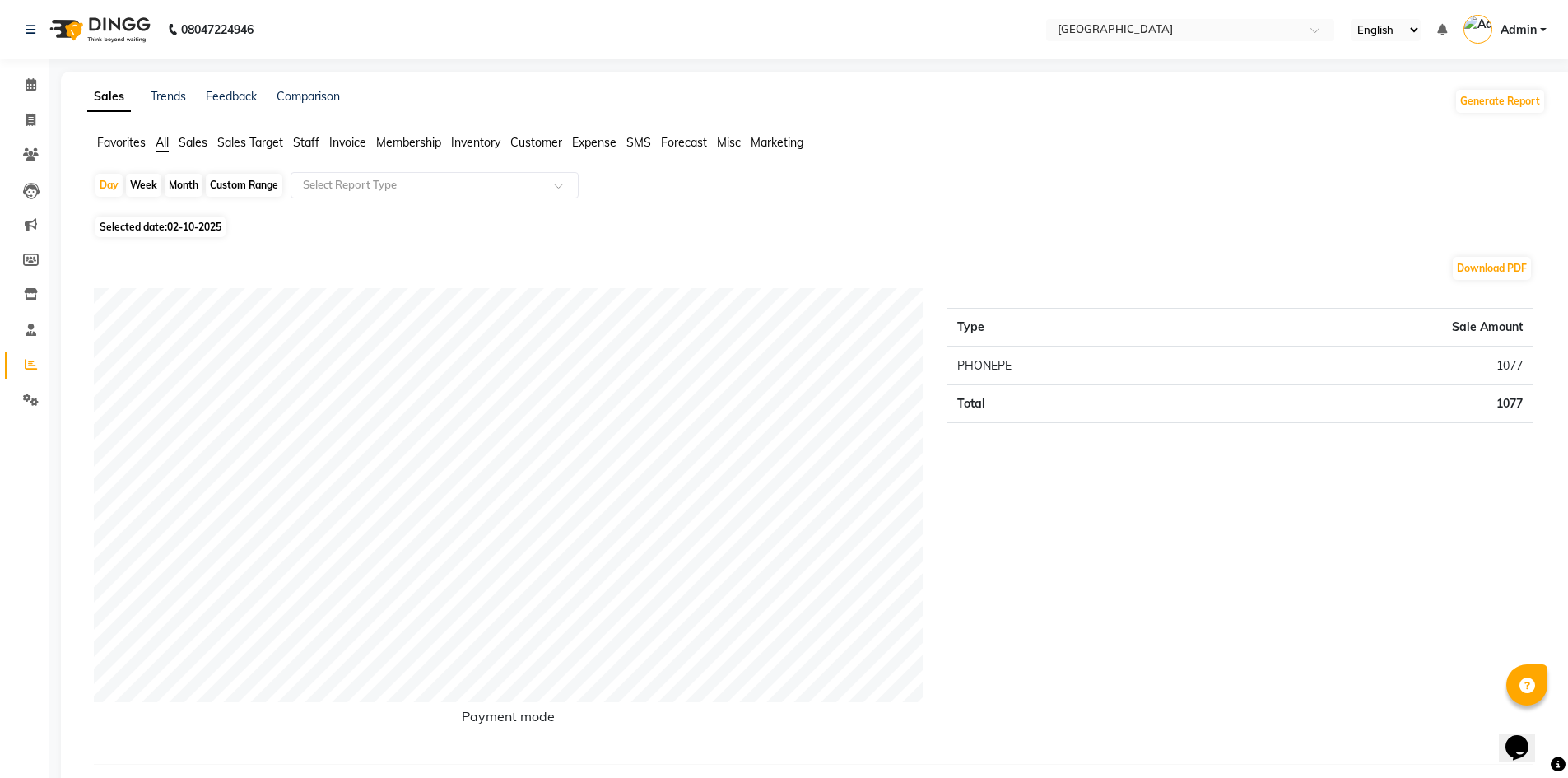
click at [183, 187] on div "Month" at bounding box center [183, 185] width 38 height 23
select select "10"
select select "2025"
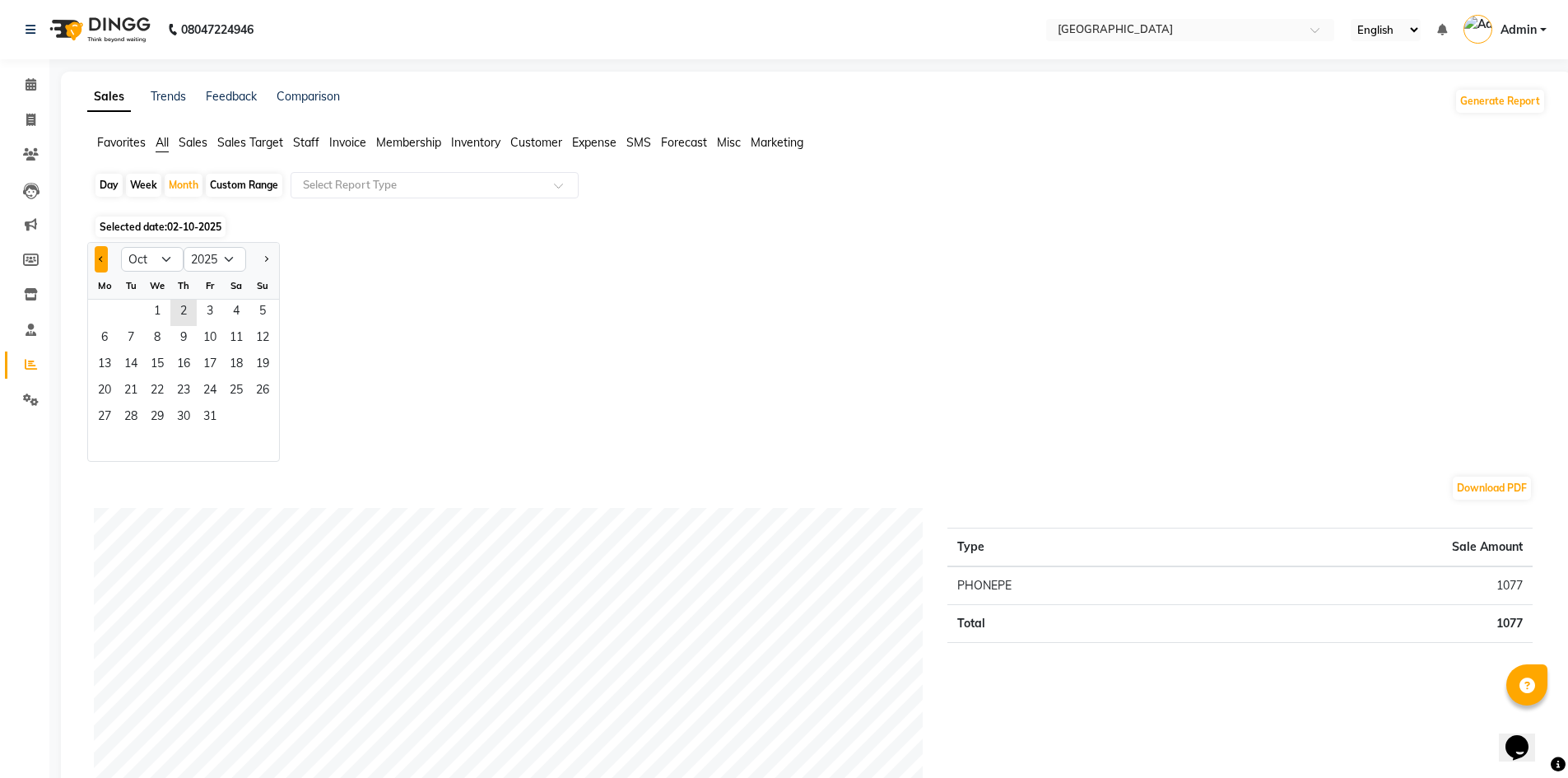
click at [95, 251] on button "Previous month" at bounding box center [101, 259] width 13 height 26
select select "9"
click at [98, 307] on span "1" at bounding box center [104, 312] width 26 height 26
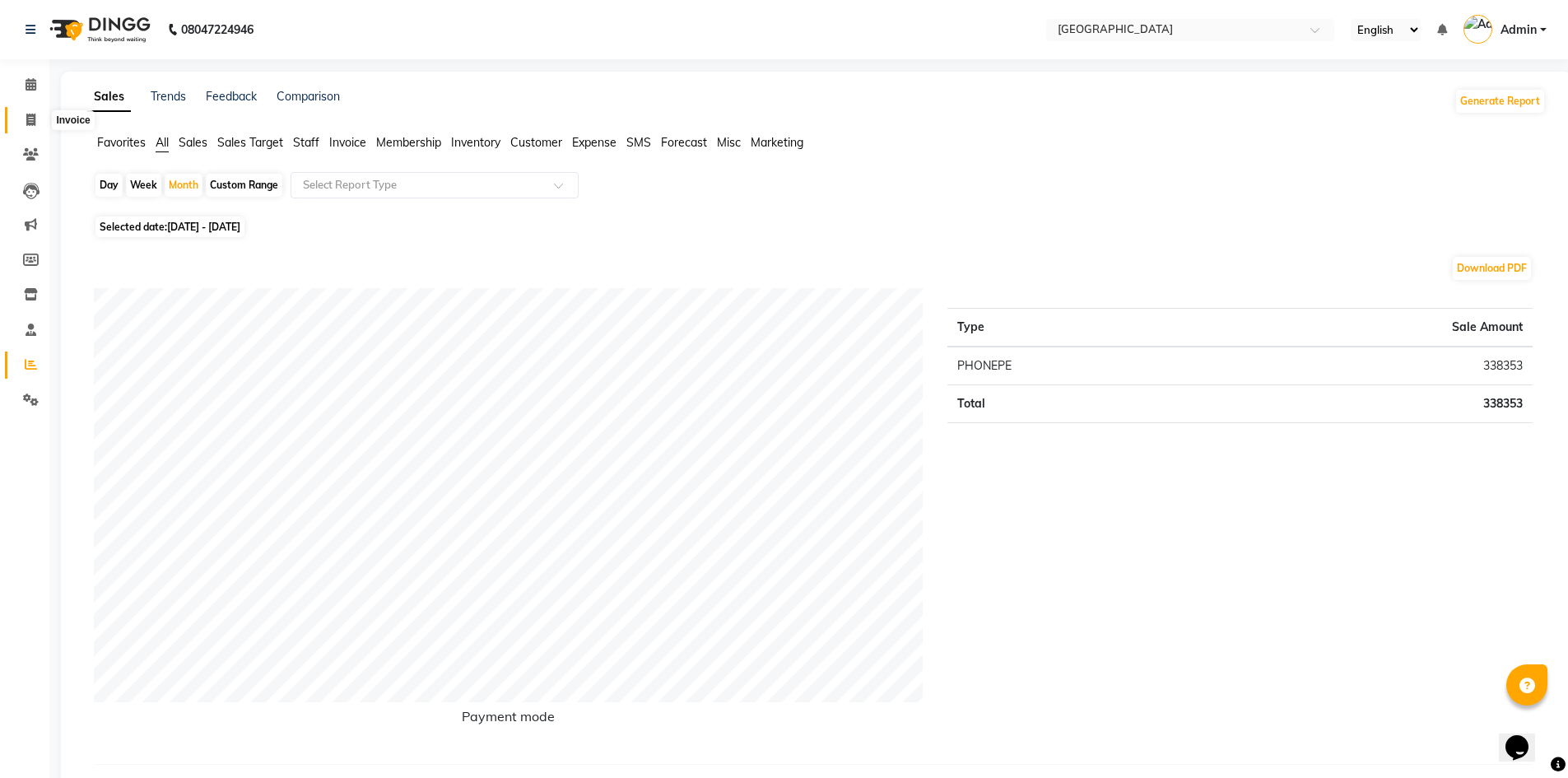
click at [33, 123] on icon at bounding box center [31, 120] width 9 height 12
select select "service"
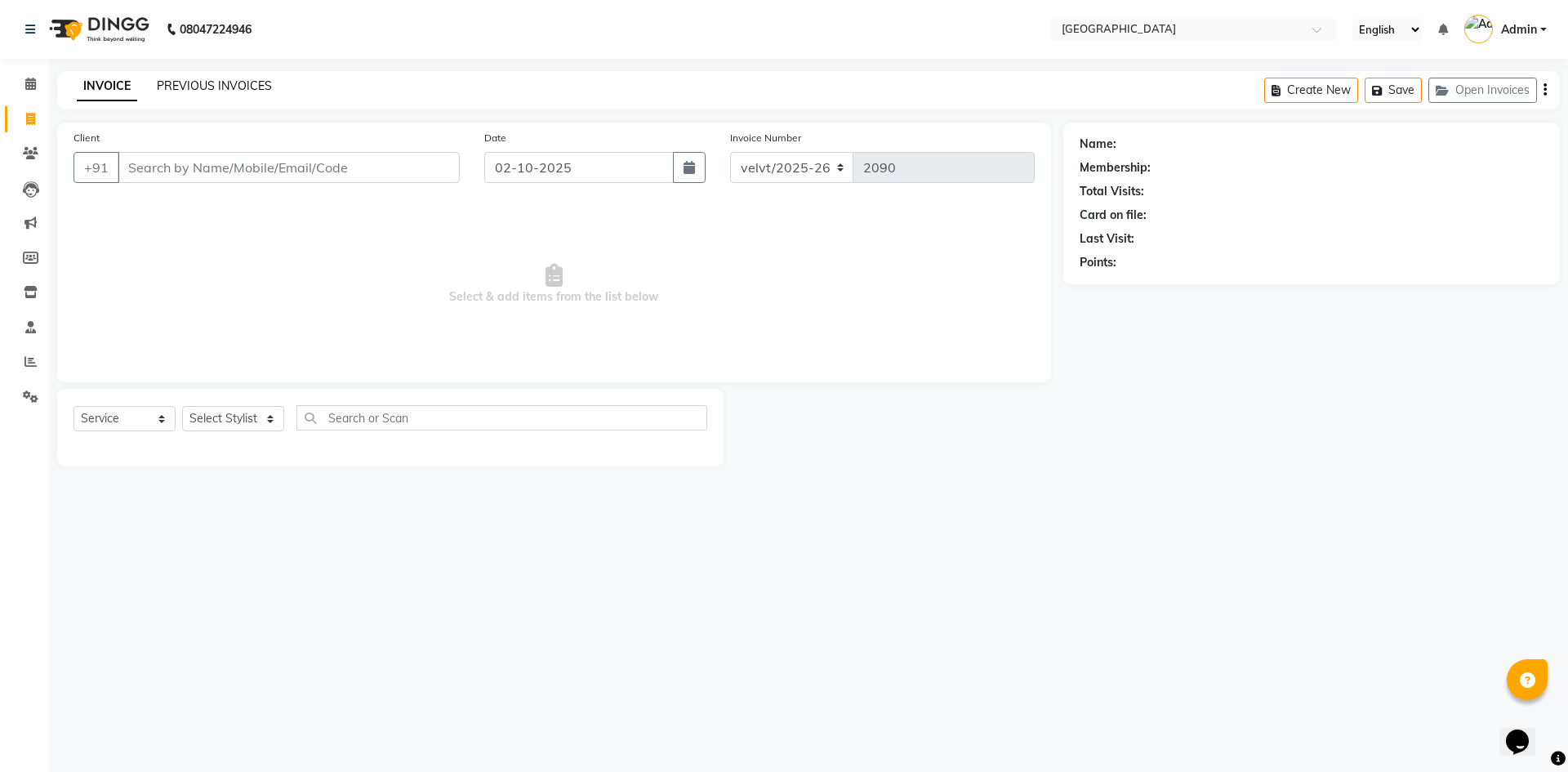
click at [238, 87] on link "PREVIOUS INVOICES" at bounding box center [214, 85] width 115 height 15
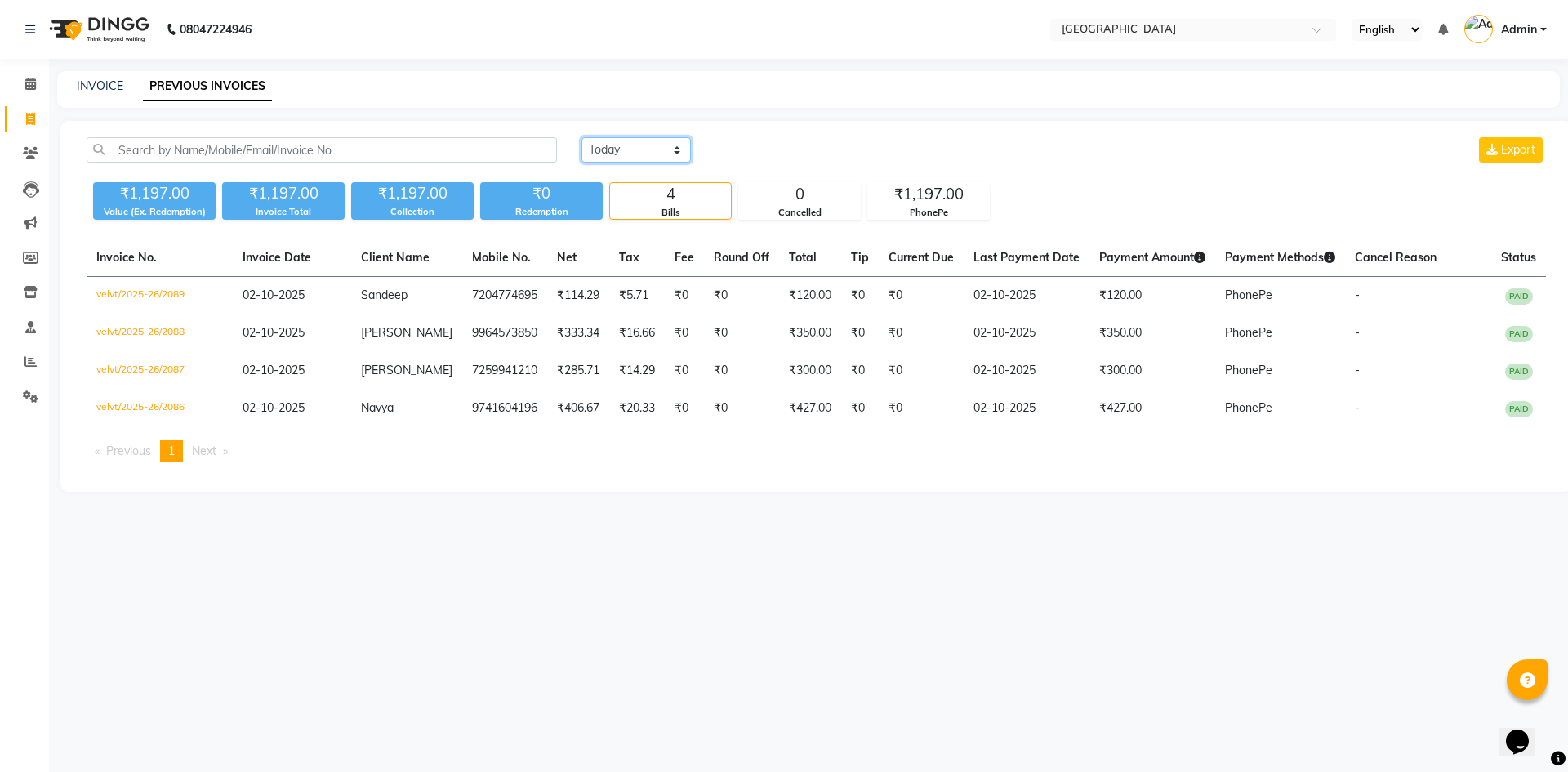
click at [616, 148] on select "Today Yesterday Custom Range" at bounding box center [636, 149] width 109 height 25
select select "yesterday"
click at [582, 137] on select "Today Yesterday Custom Range" at bounding box center [636, 149] width 109 height 25
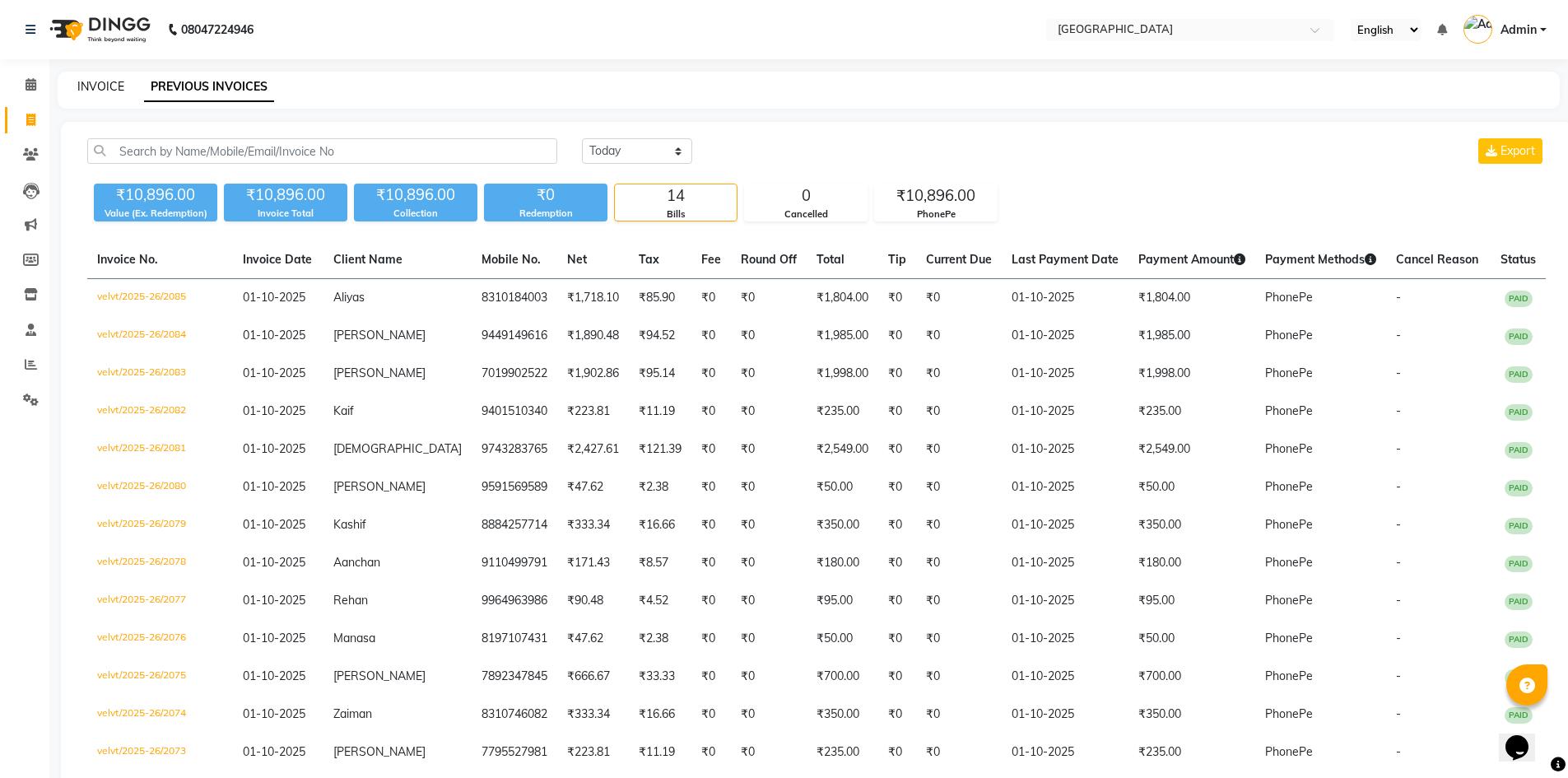
click at [99, 83] on link "INVOICE" at bounding box center [101, 86] width 47 height 15
select select "service"
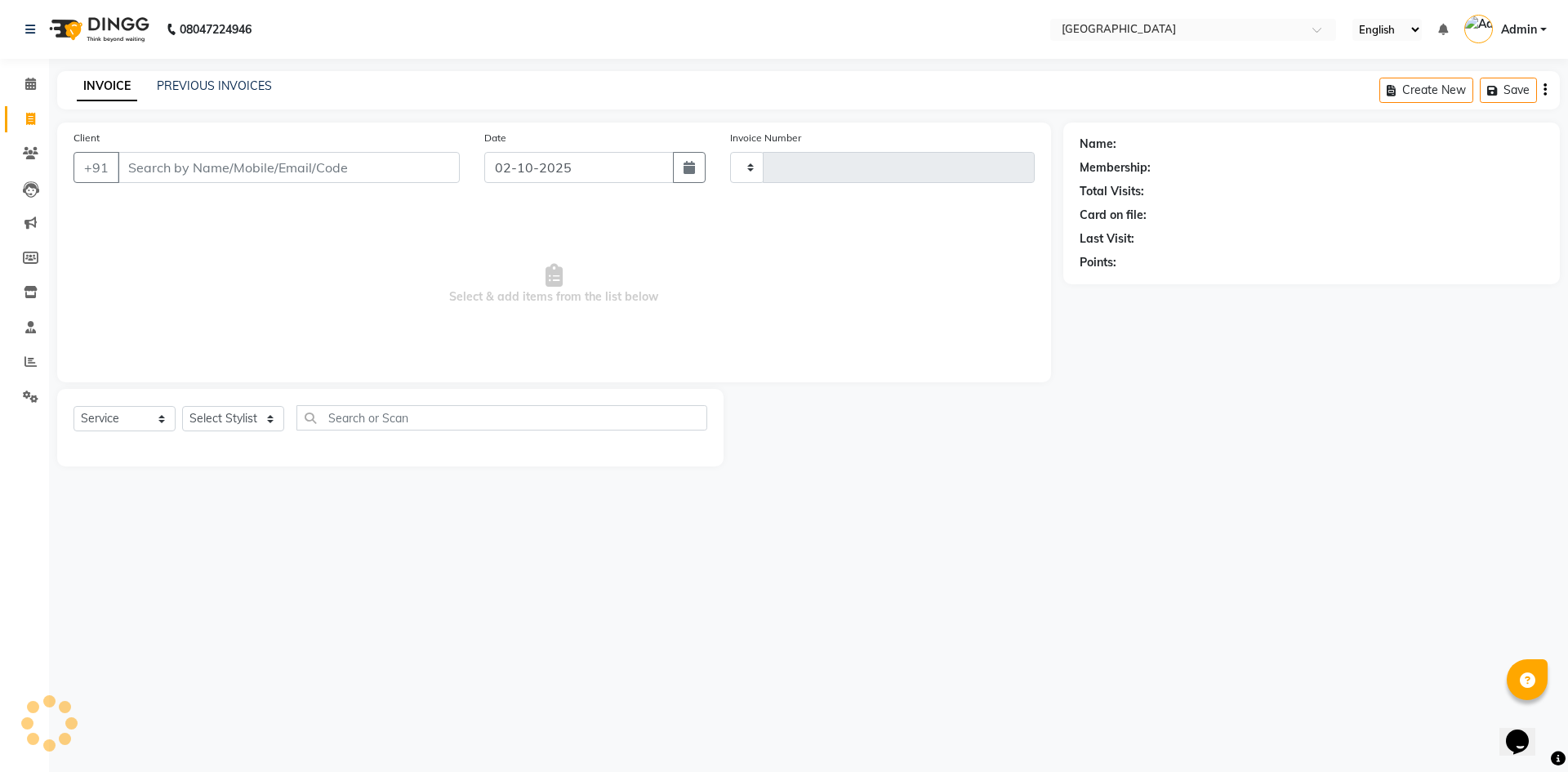
type input "2090"
select select "6279"
click at [33, 117] on icon at bounding box center [30, 119] width 9 height 12
select select "service"
select select "6279"
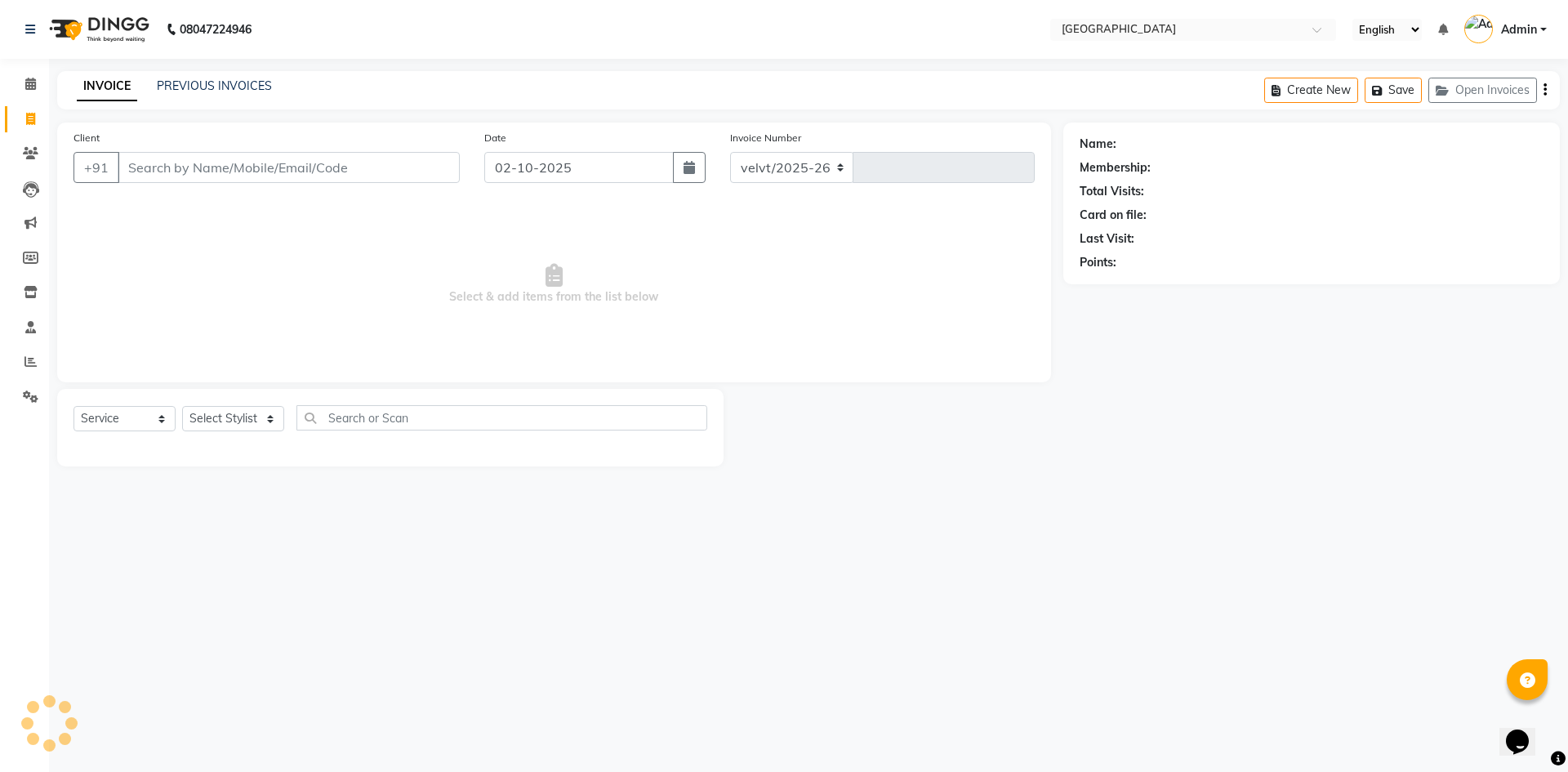
type input "2090"
click at [31, 87] on icon at bounding box center [30, 83] width 10 height 12
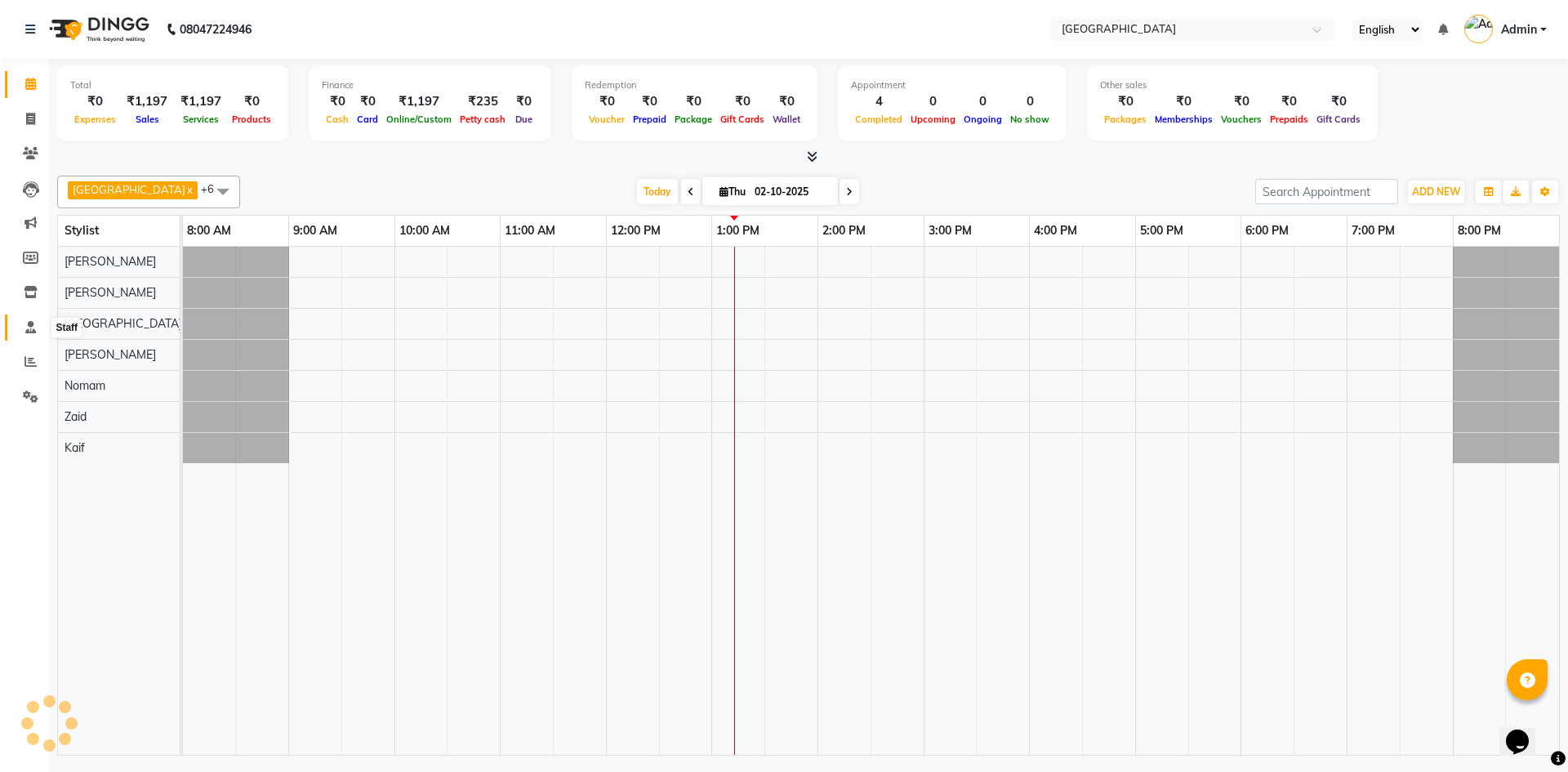
click at [27, 325] on icon at bounding box center [30, 327] width 10 height 12
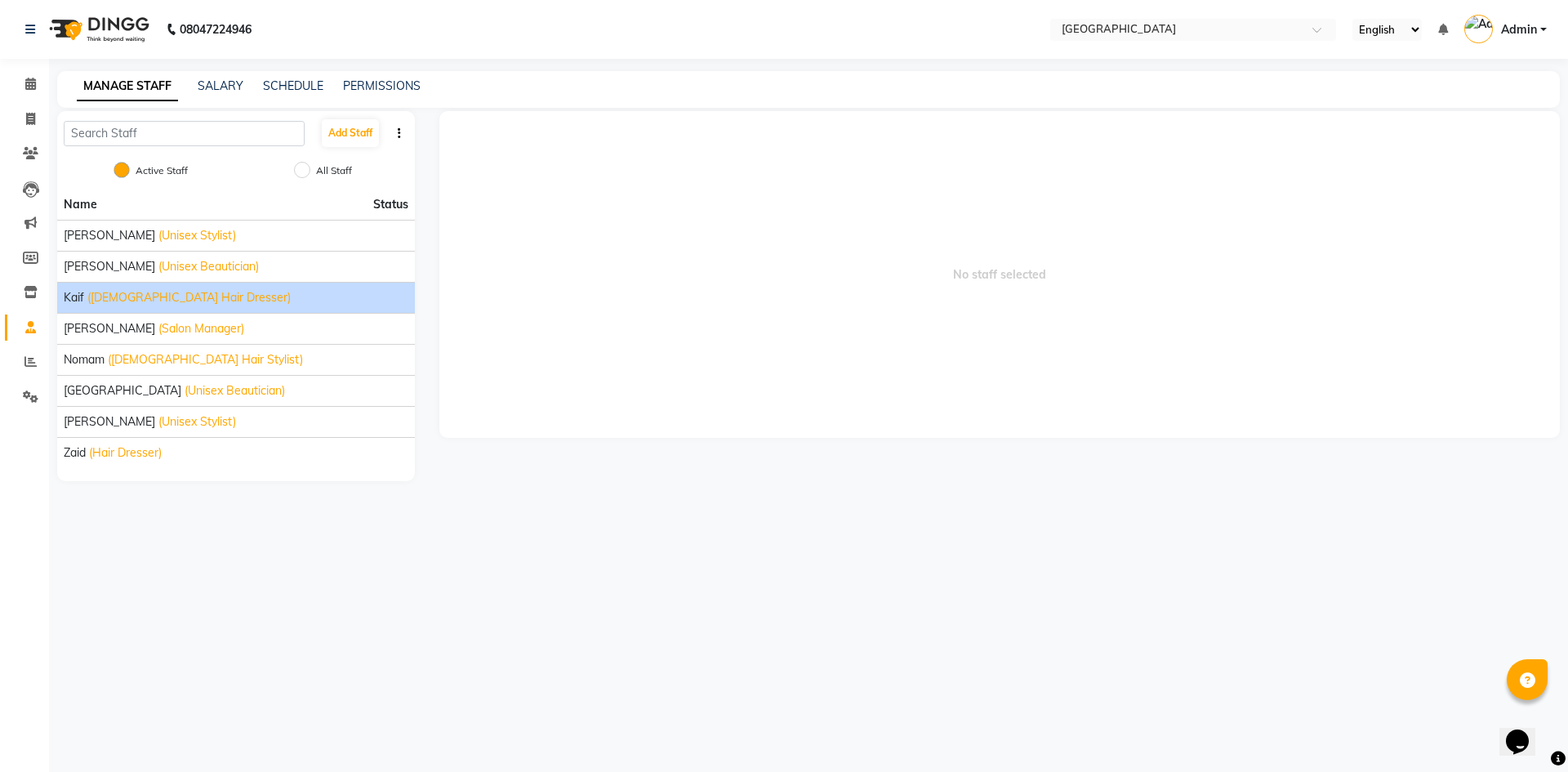
click at [103, 296] on span "(Male Hair Dresser)" at bounding box center [189, 298] width 203 height 17
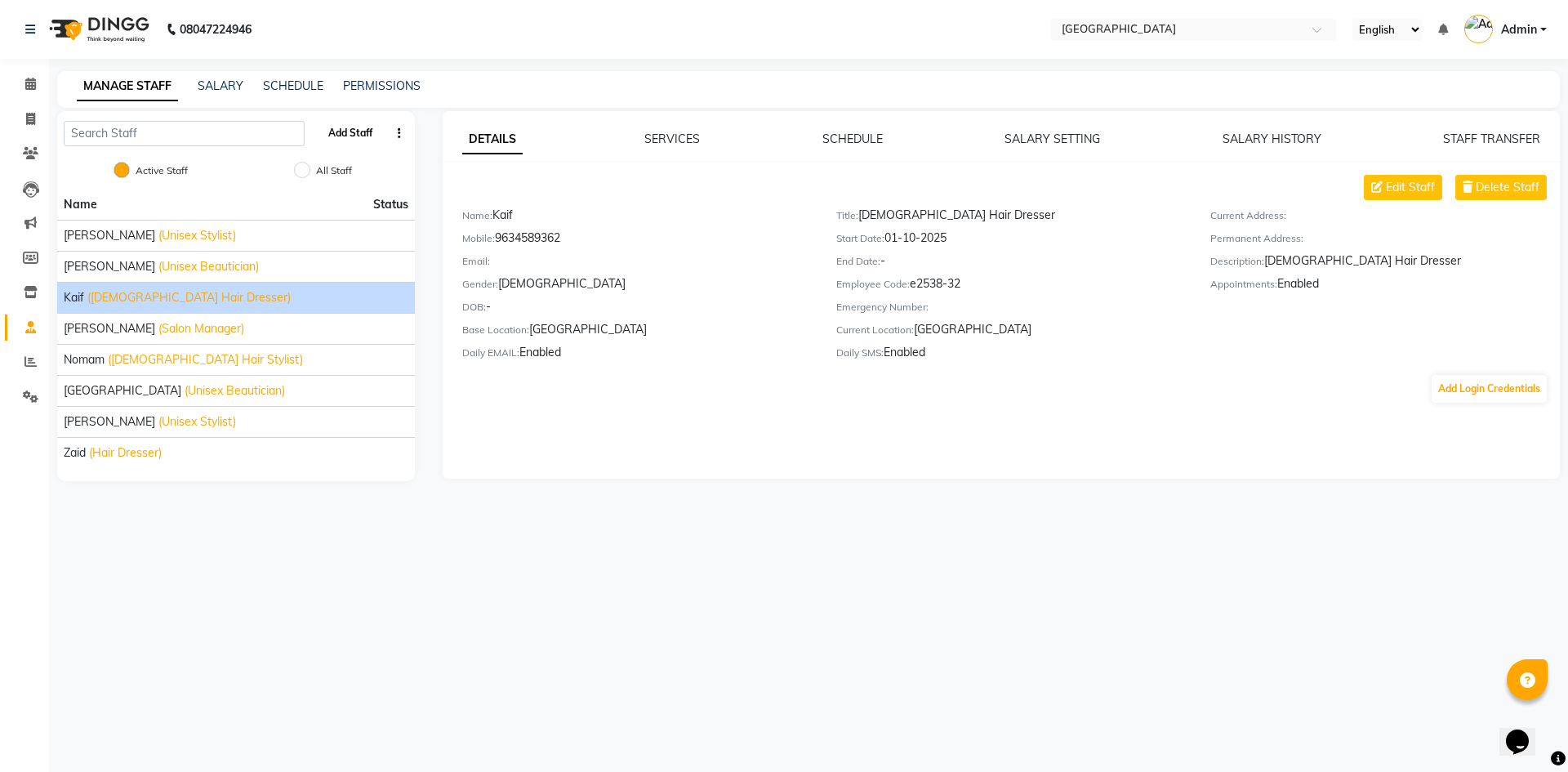
click at [338, 133] on button "Add Staff" at bounding box center [351, 133] width 57 height 28
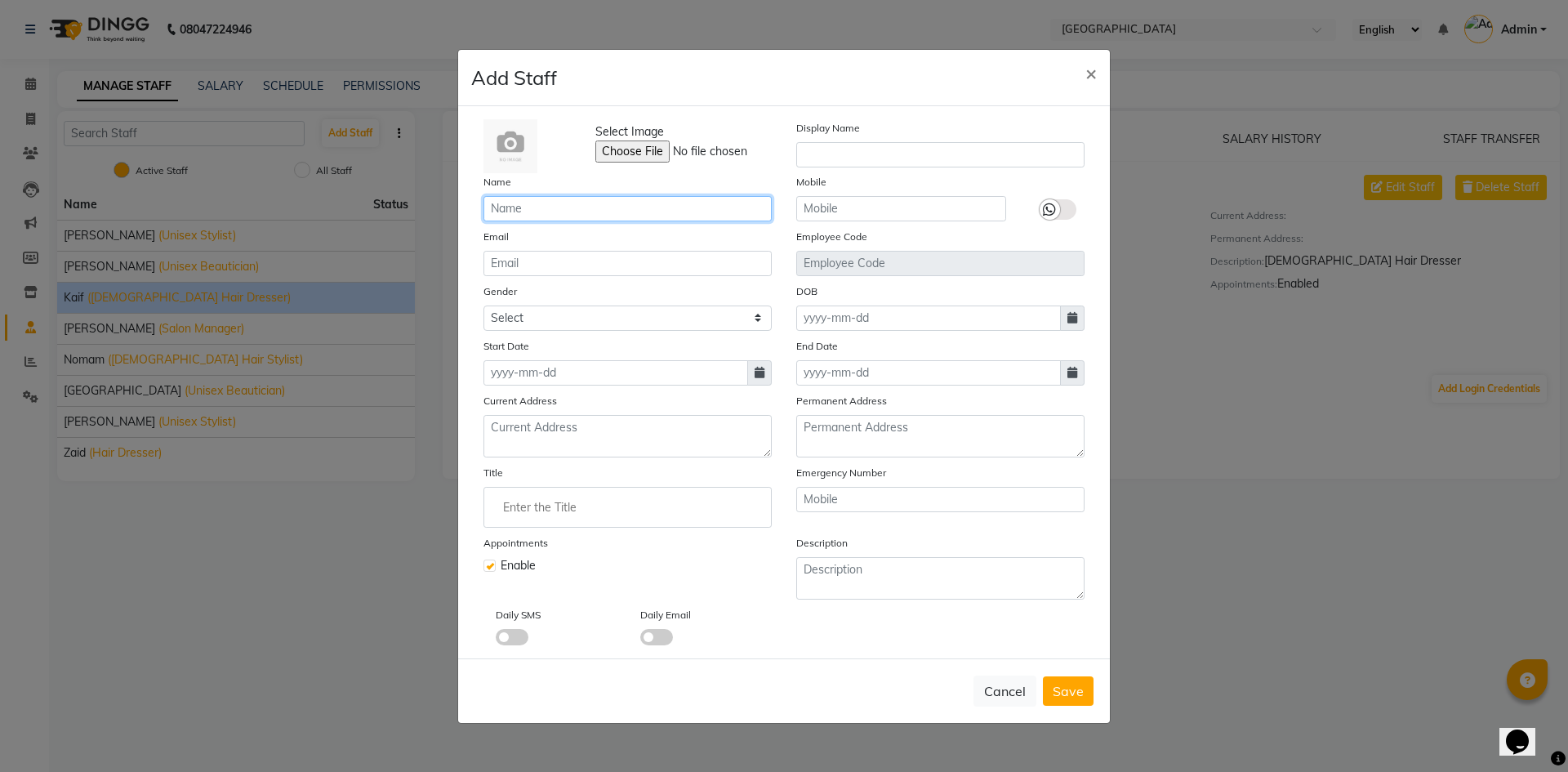
click at [530, 210] on input "text" at bounding box center [628, 208] width 288 height 25
click at [500, 209] on input "parin" at bounding box center [628, 208] width 288 height 25
type input "Parin"
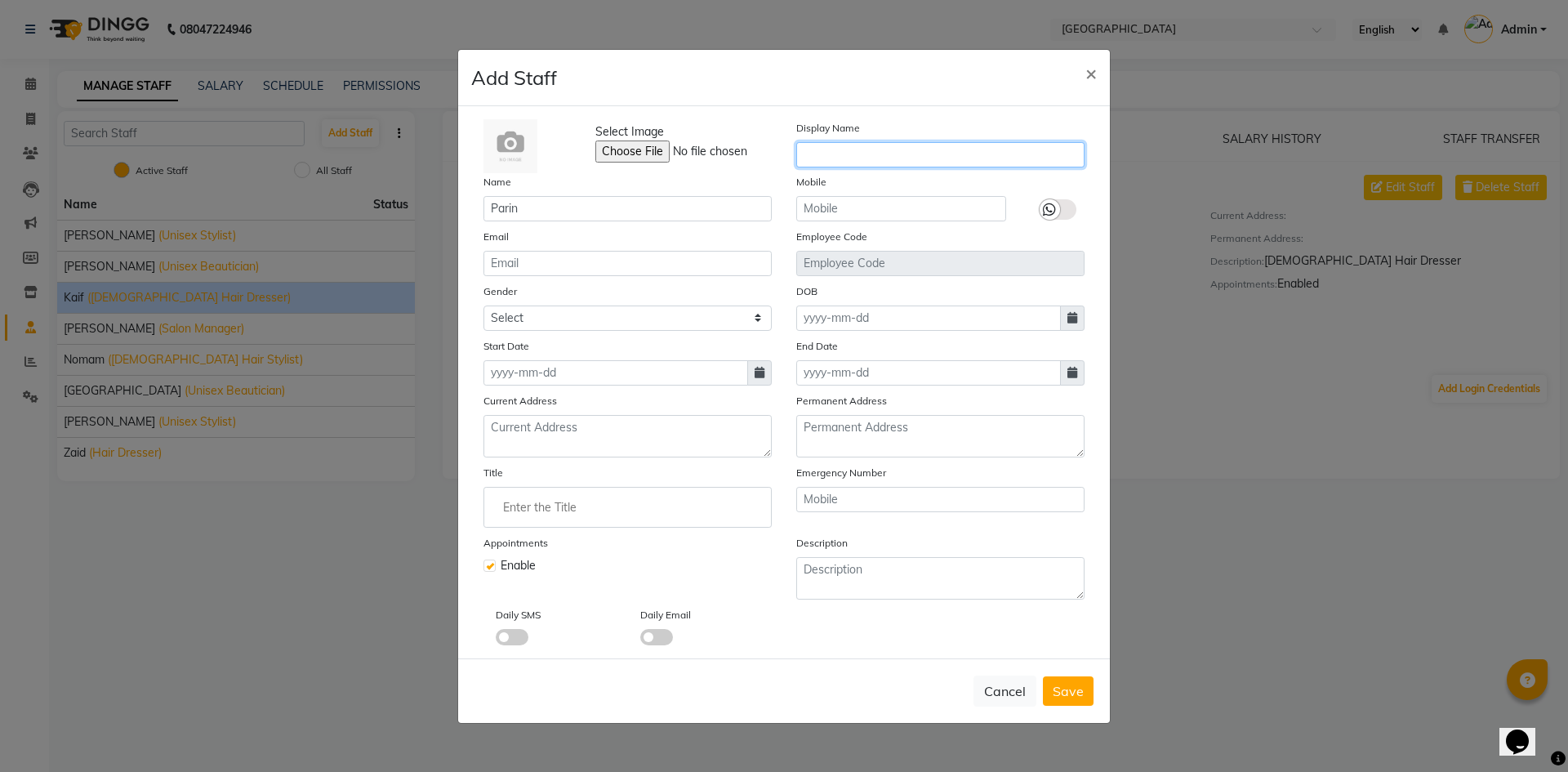
click at [835, 156] on input "text" at bounding box center [940, 155] width 288 height 25
click at [808, 152] on input "unisex beautician" at bounding box center [940, 155] width 288 height 25
type input "Unisex beautician"
click at [820, 208] on input "text" at bounding box center [901, 208] width 210 height 25
click at [824, 208] on input "text" at bounding box center [901, 208] width 210 height 25
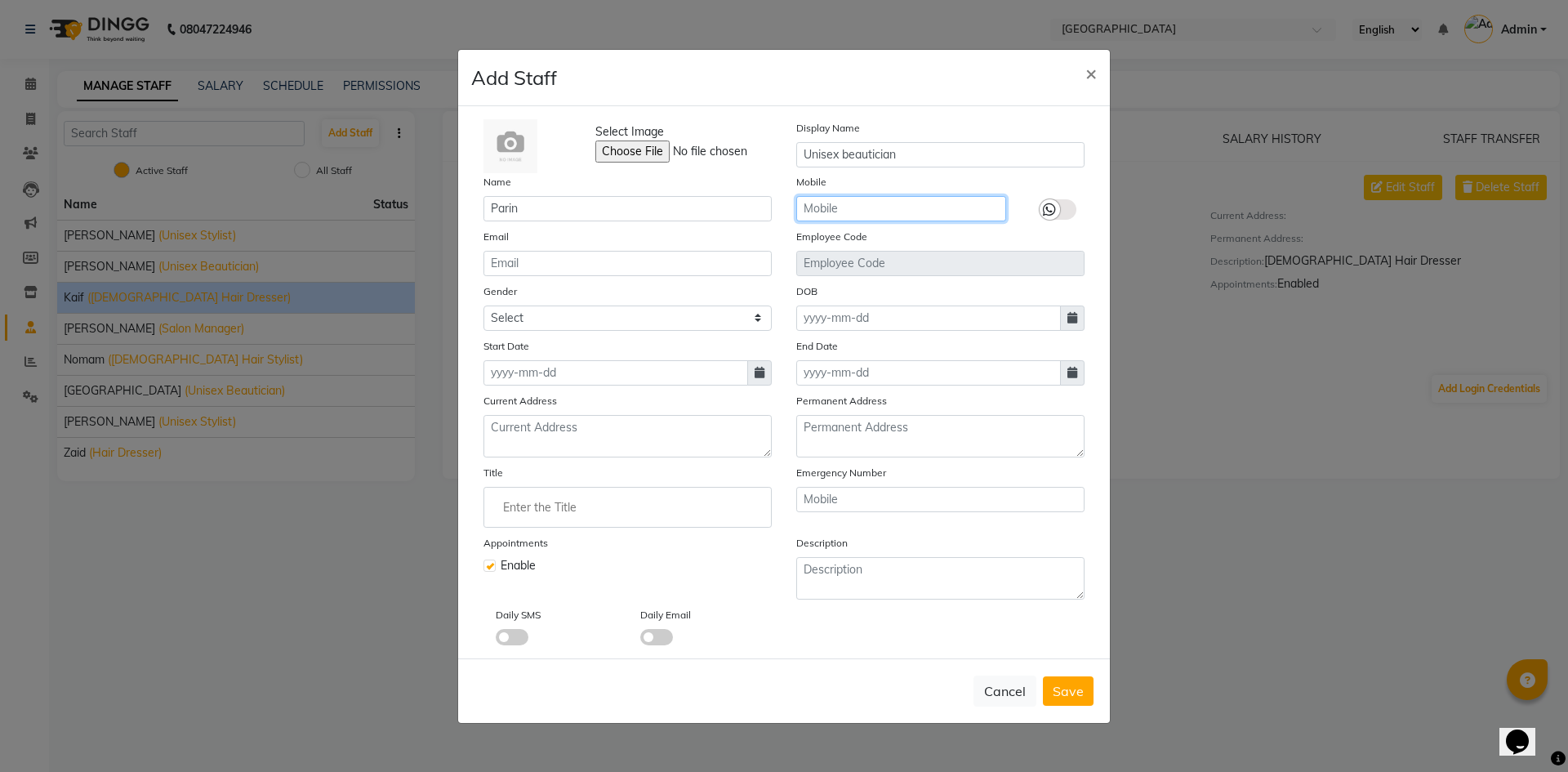
click at [820, 208] on input "text" at bounding box center [901, 208] width 210 height 25
type input "9353430115"
click at [761, 371] on icon at bounding box center [759, 372] width 10 height 11
select select "10"
select select "2025"
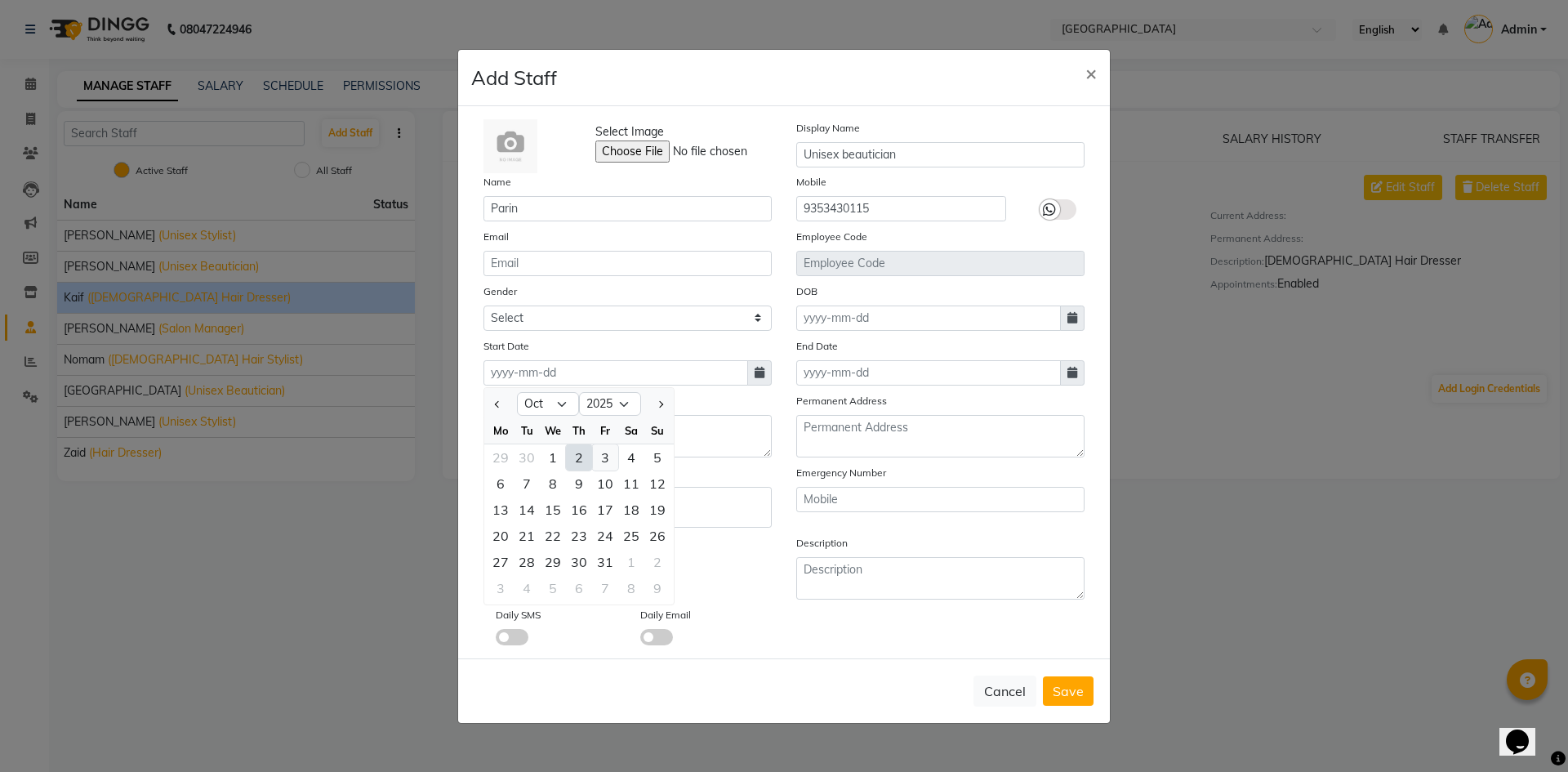
click at [603, 457] on div "3" at bounding box center [605, 458] width 26 height 26
type input "03-10-2025"
click at [517, 501] on input "Enter the Title" at bounding box center [627, 507] width 273 height 33
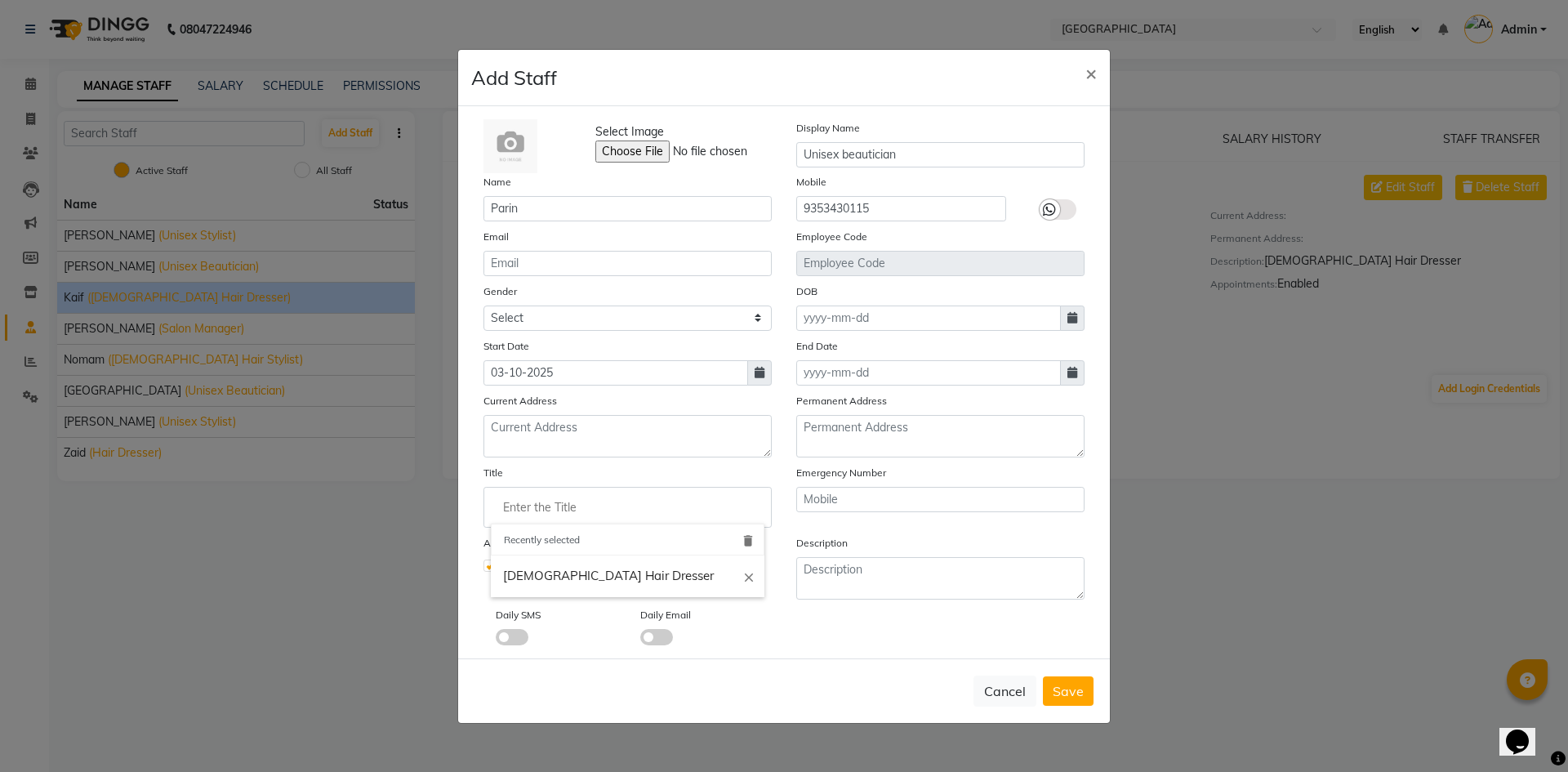
click at [534, 509] on input "Enter the Title" at bounding box center [627, 507] width 273 height 33
type input "Unisex Beautician"
click at [1084, 709] on div at bounding box center [784, 386] width 1568 height 772
click at [825, 566] on textarea at bounding box center [940, 578] width 288 height 43
drag, startPoint x: 505, startPoint y: 504, endPoint x: 627, endPoint y: 511, distance: 122.2
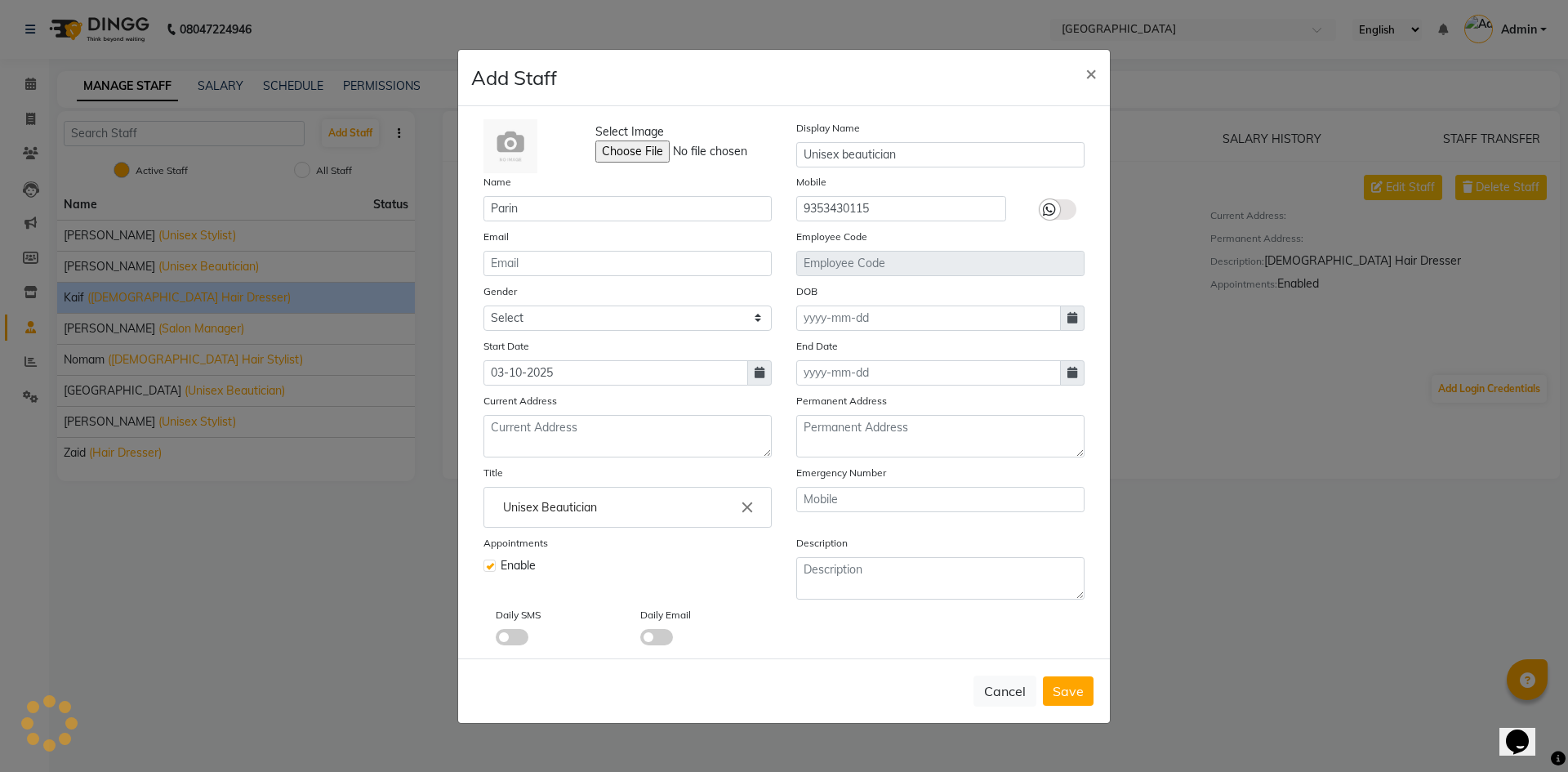
click at [627, 511] on input "Unisex Beautician" at bounding box center [627, 507] width 273 height 33
click at [813, 573] on div at bounding box center [784, 386] width 1568 height 772
click at [813, 570] on textarea at bounding box center [940, 578] width 288 height 43
paste textarea "Unisex Beautician"
type textarea "Unisex Beautician"
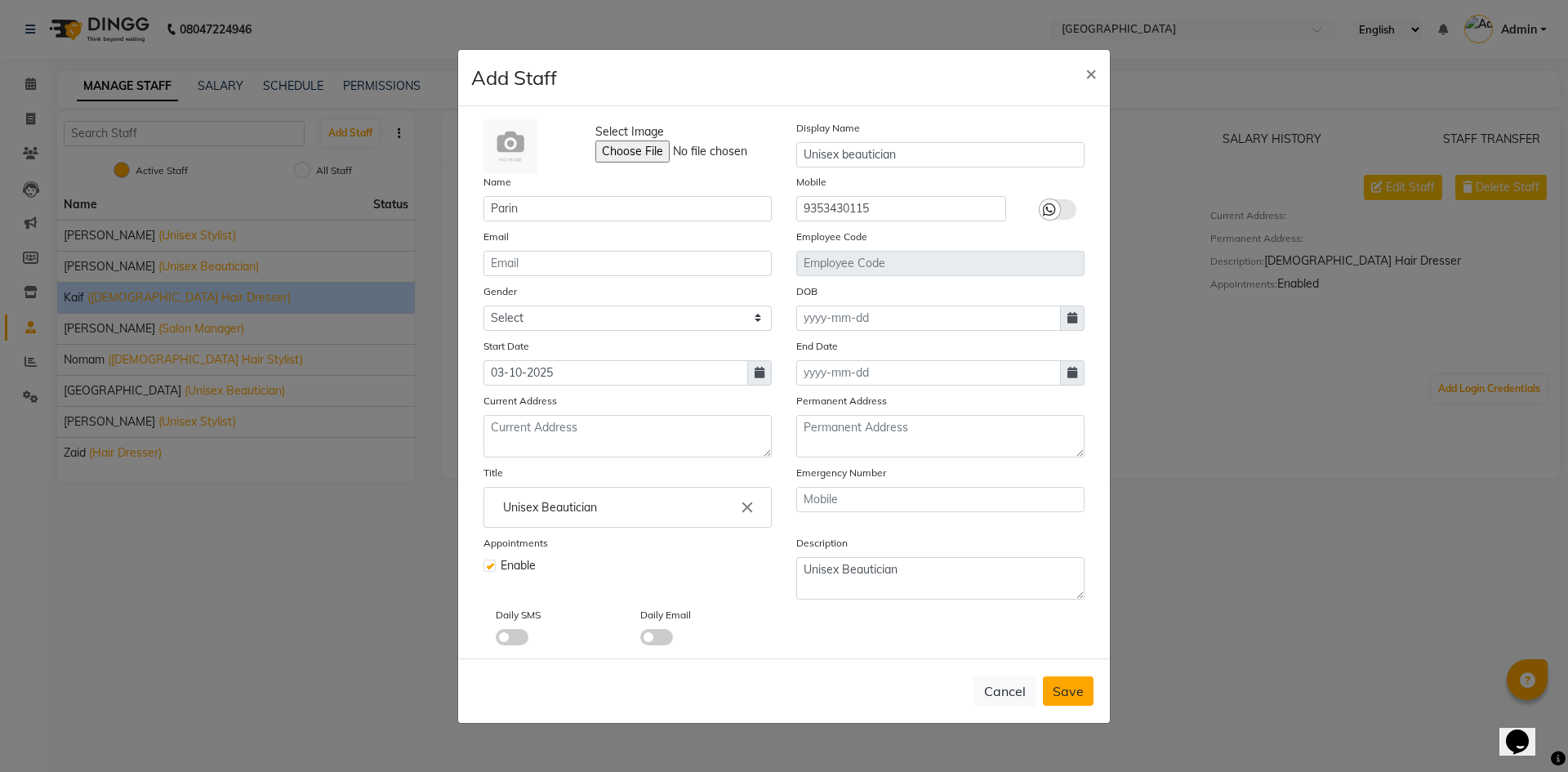
click at [1067, 688] on span "Save" at bounding box center [1069, 690] width 31 height 16
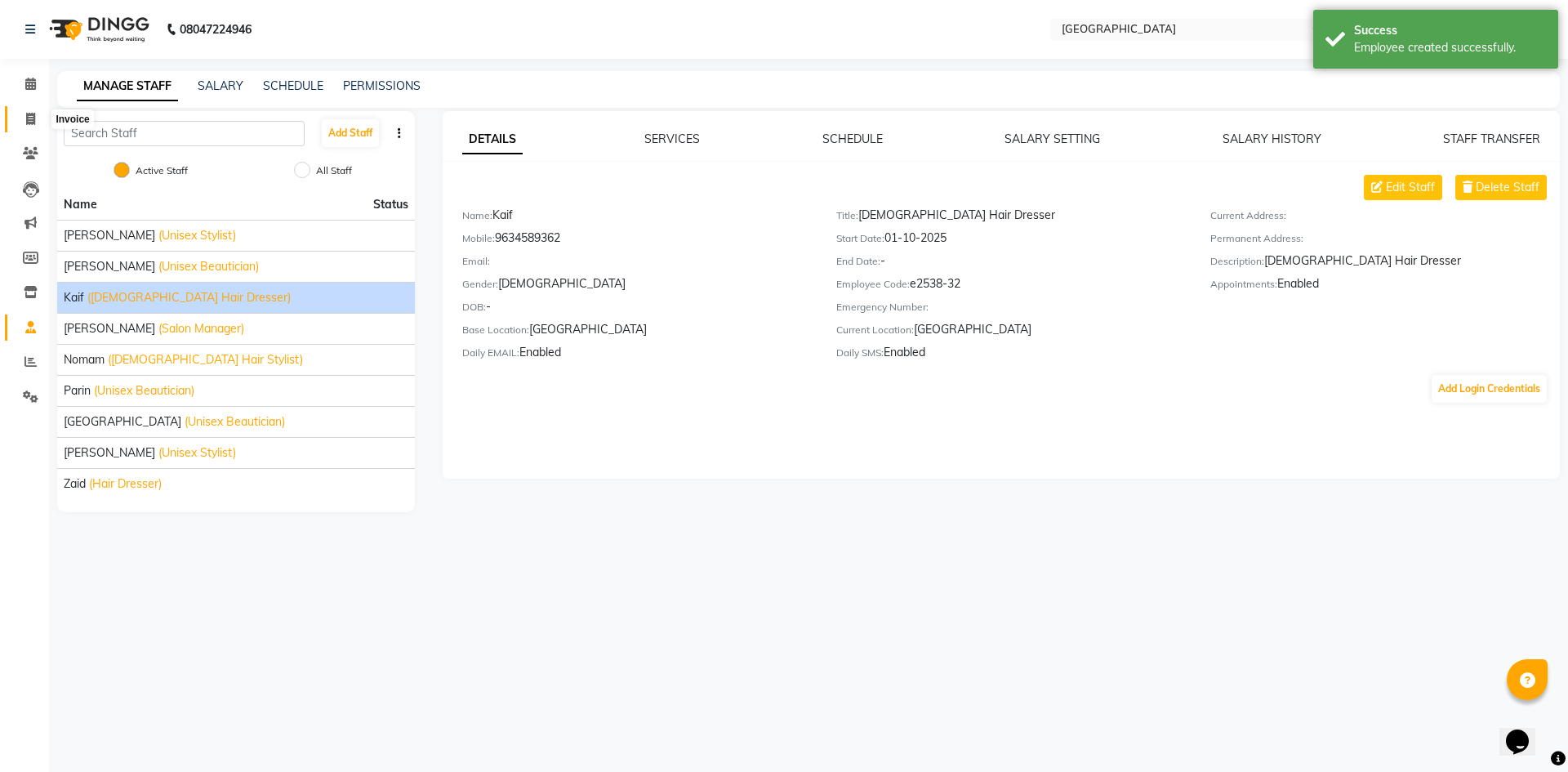
click at [40, 118] on span at bounding box center [30, 120] width 29 height 19
select select "service"
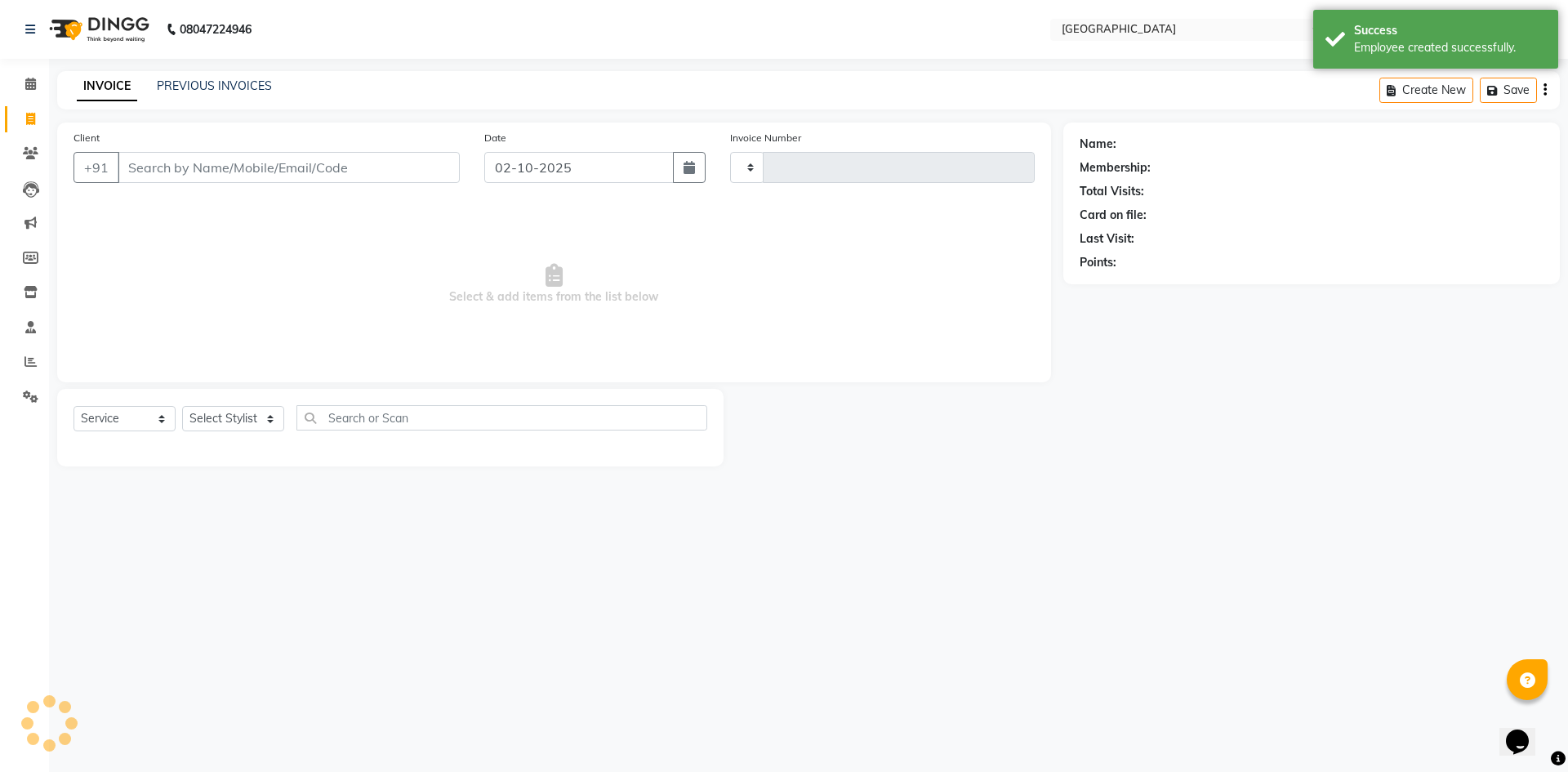
type input "2090"
select select "6279"
click at [25, 82] on icon at bounding box center [30, 83] width 10 height 12
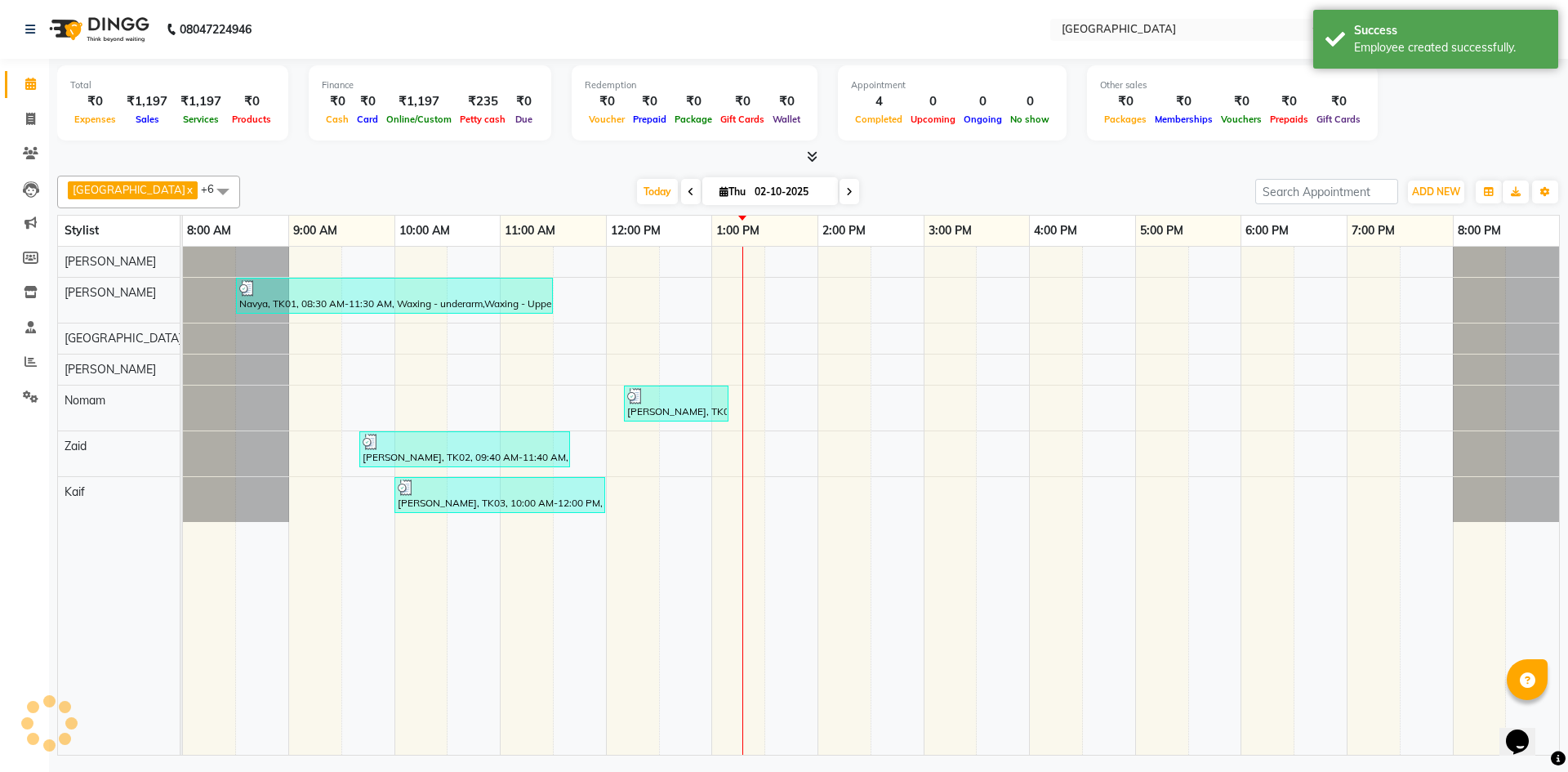
click at [131, 183] on span "Roma x Aameer x Nomam x Tabrej x Barkha x Zaid x Kaif x +6" at bounding box center [148, 192] width 183 height 33
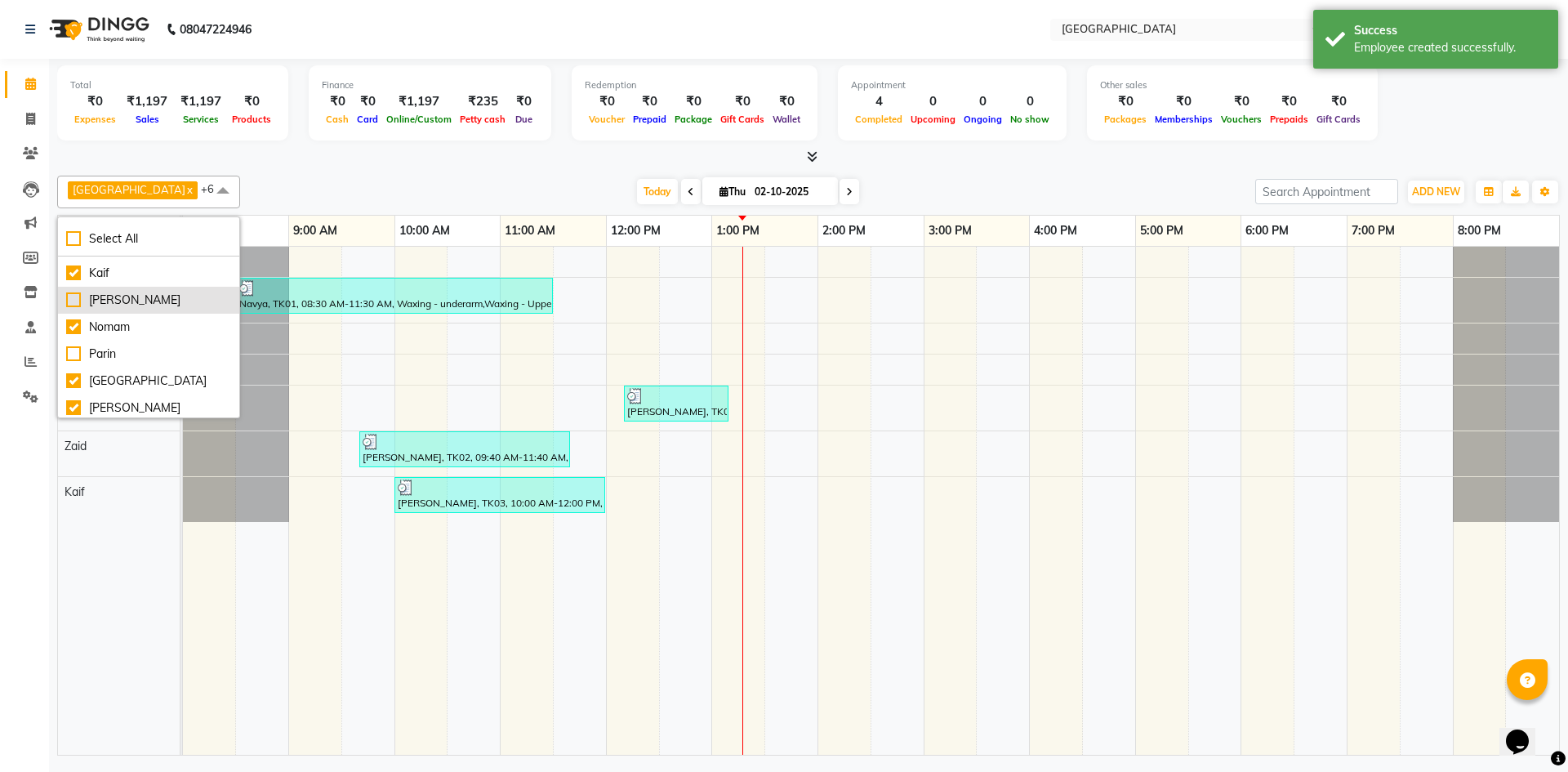
scroll to position [99, 0]
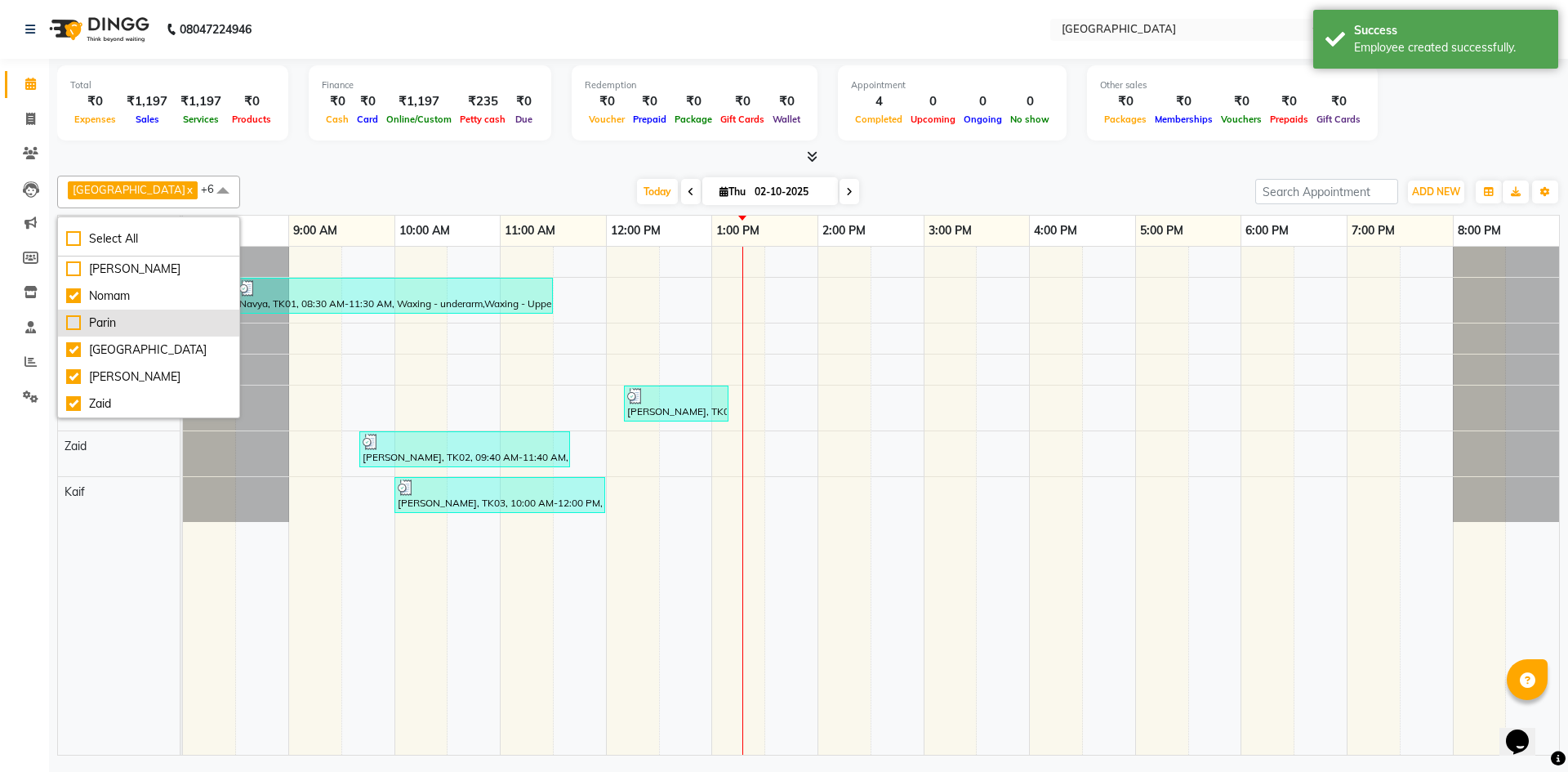
click at [71, 322] on div "Parin" at bounding box center [148, 323] width 165 height 17
checkbox input "true"
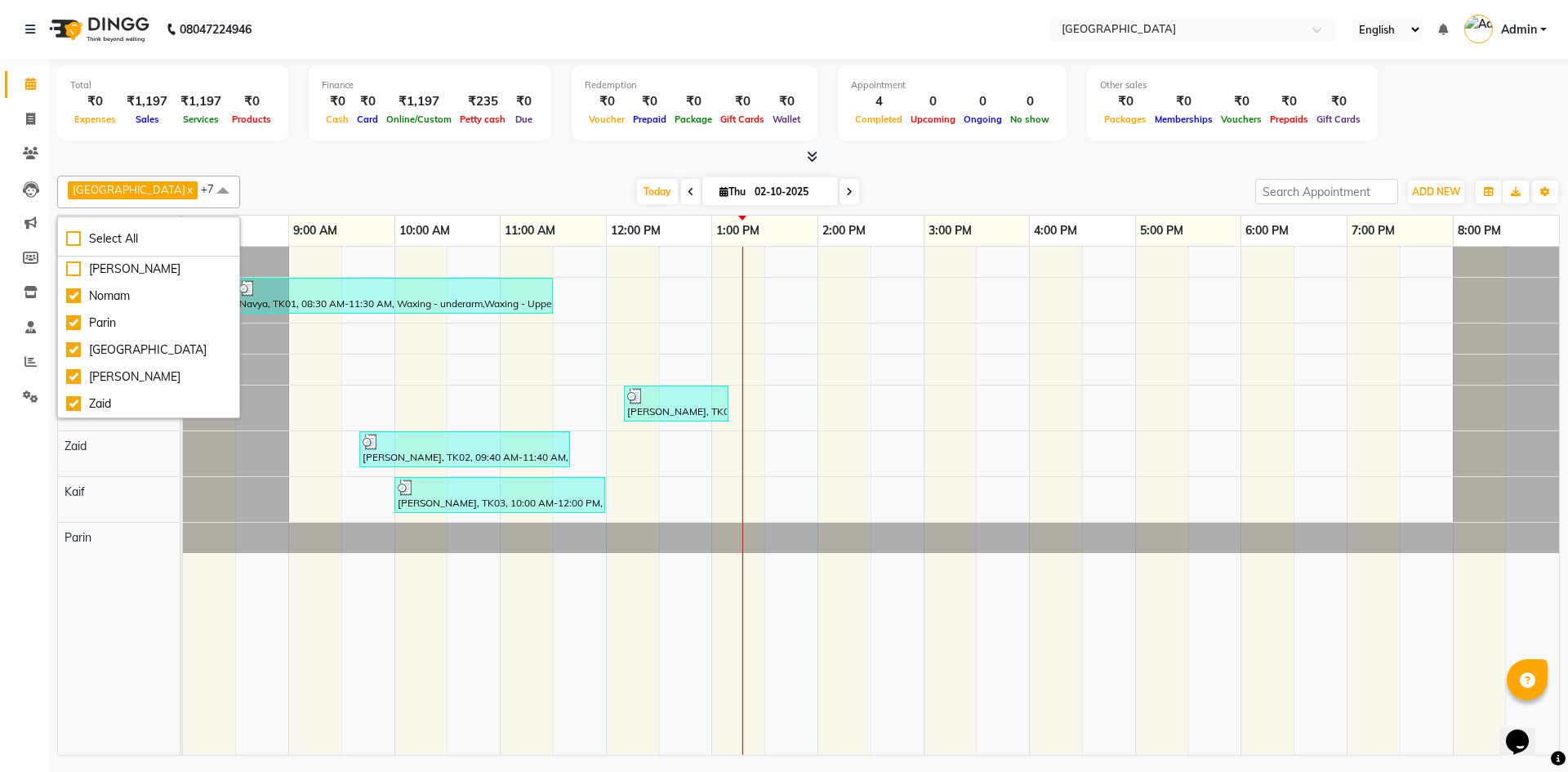
click at [268, 593] on td at bounding box center [262, 500] width 53 height 508
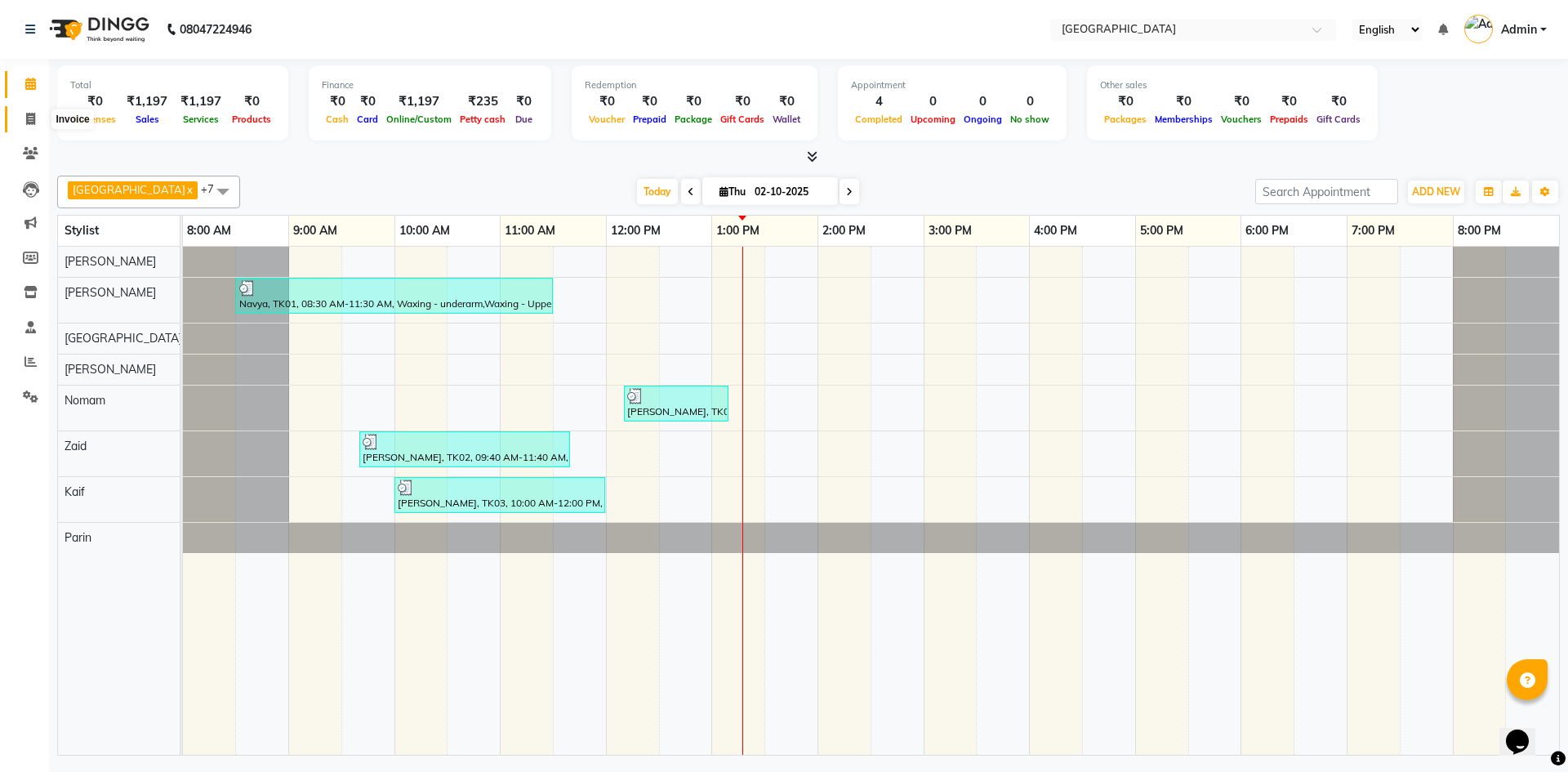
click at [21, 123] on span at bounding box center [30, 120] width 29 height 19
select select "service"
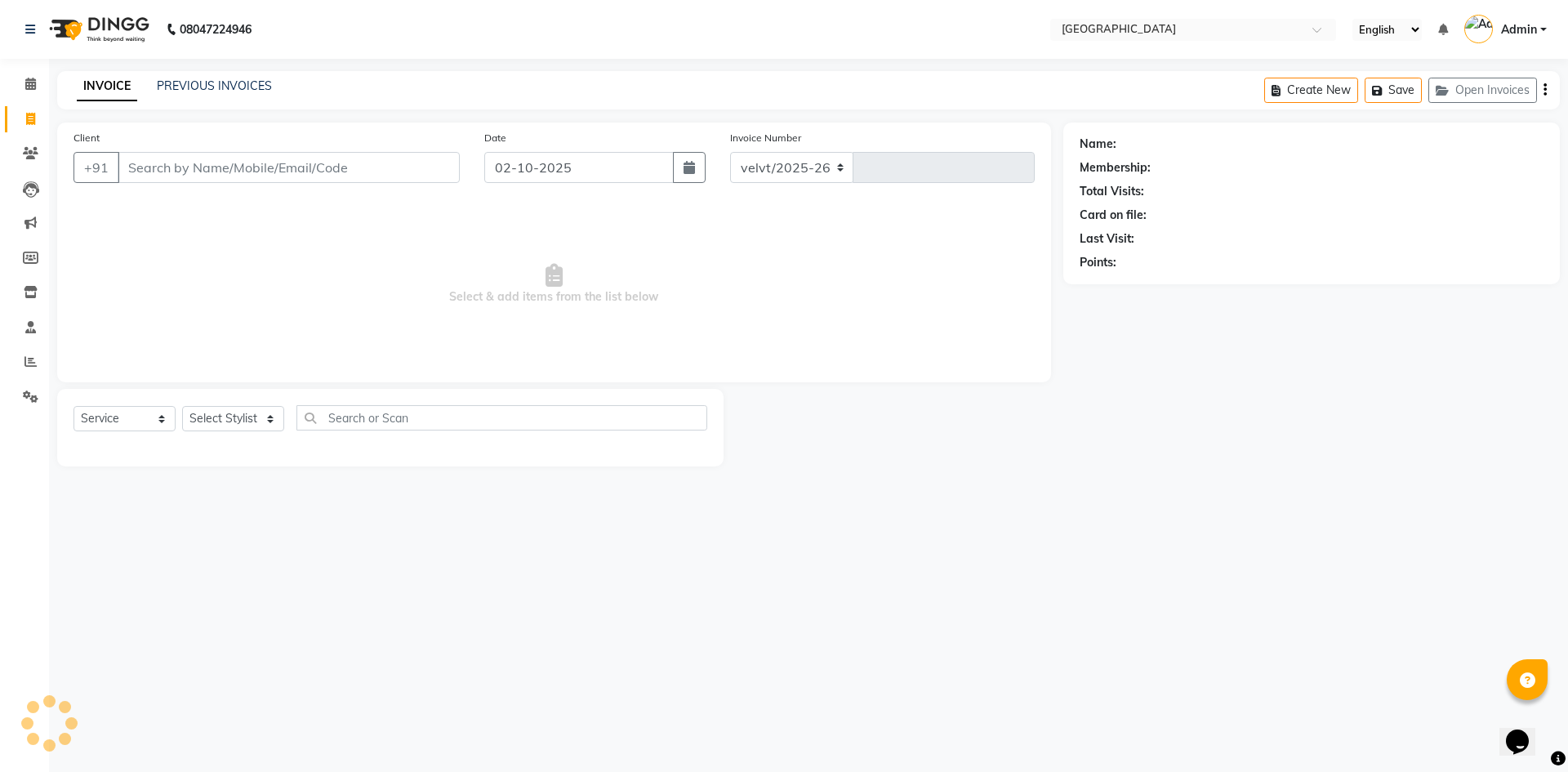
select select "6279"
type input "2090"
click at [222, 419] on select "Select Stylist" at bounding box center [234, 419] width 102 height 25
click at [182, 406] on select "Select Stylist Aameer Barkha Kaif Nandini Anchan Nomam Parin Roma Tabrej Zaid" at bounding box center [234, 419] width 102 height 25
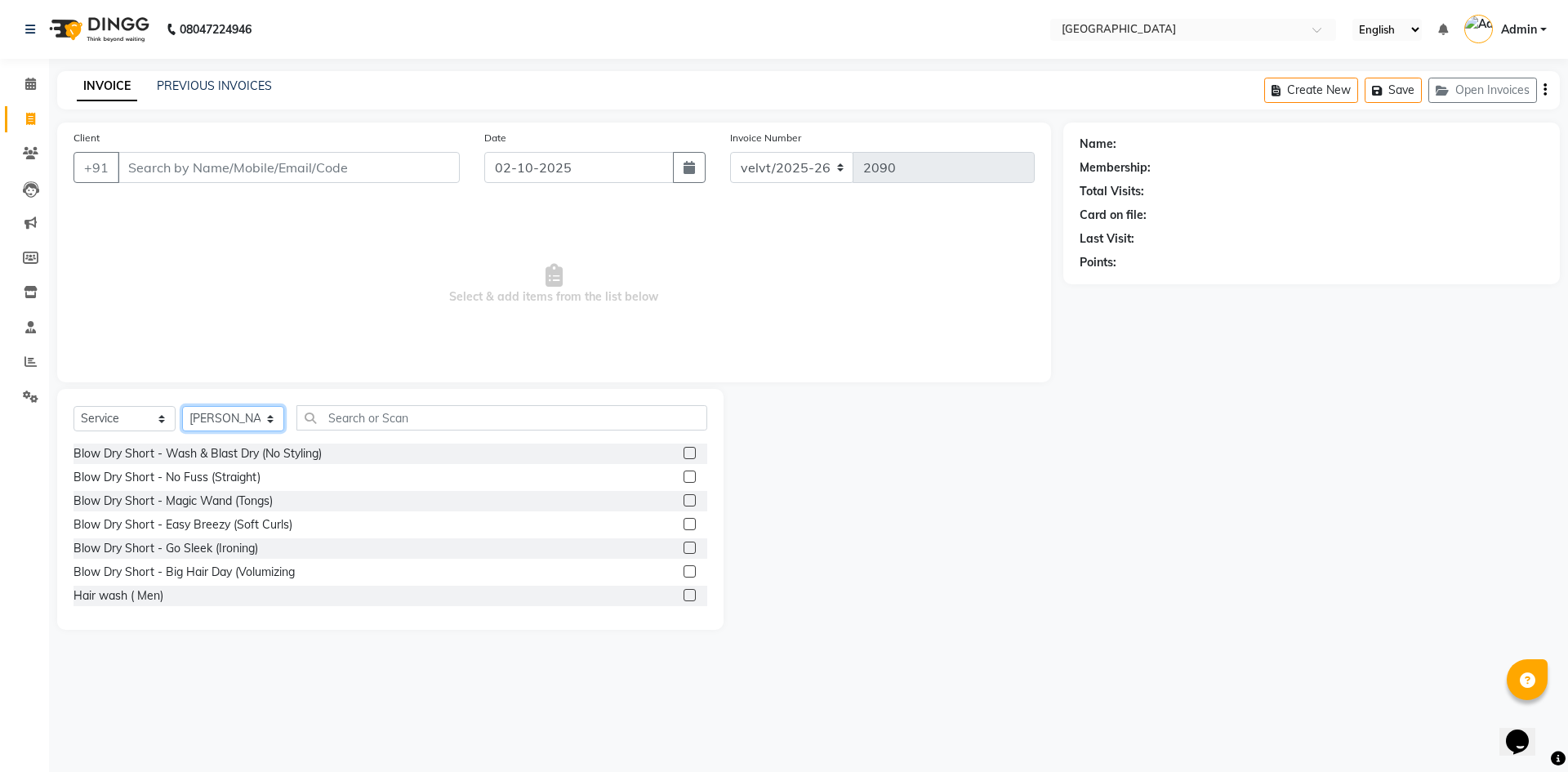
click at [225, 429] on select "Select Stylist Aameer Barkha Kaif Nandini Anchan Nomam Parin Roma Tabrej Zaid" at bounding box center [234, 419] width 102 height 25
select select "93523"
click at [182, 406] on select "Select Stylist Aameer Barkha Kaif Nandini Anchan Nomam Parin Roma Tabrej Zaid" at bounding box center [234, 419] width 102 height 25
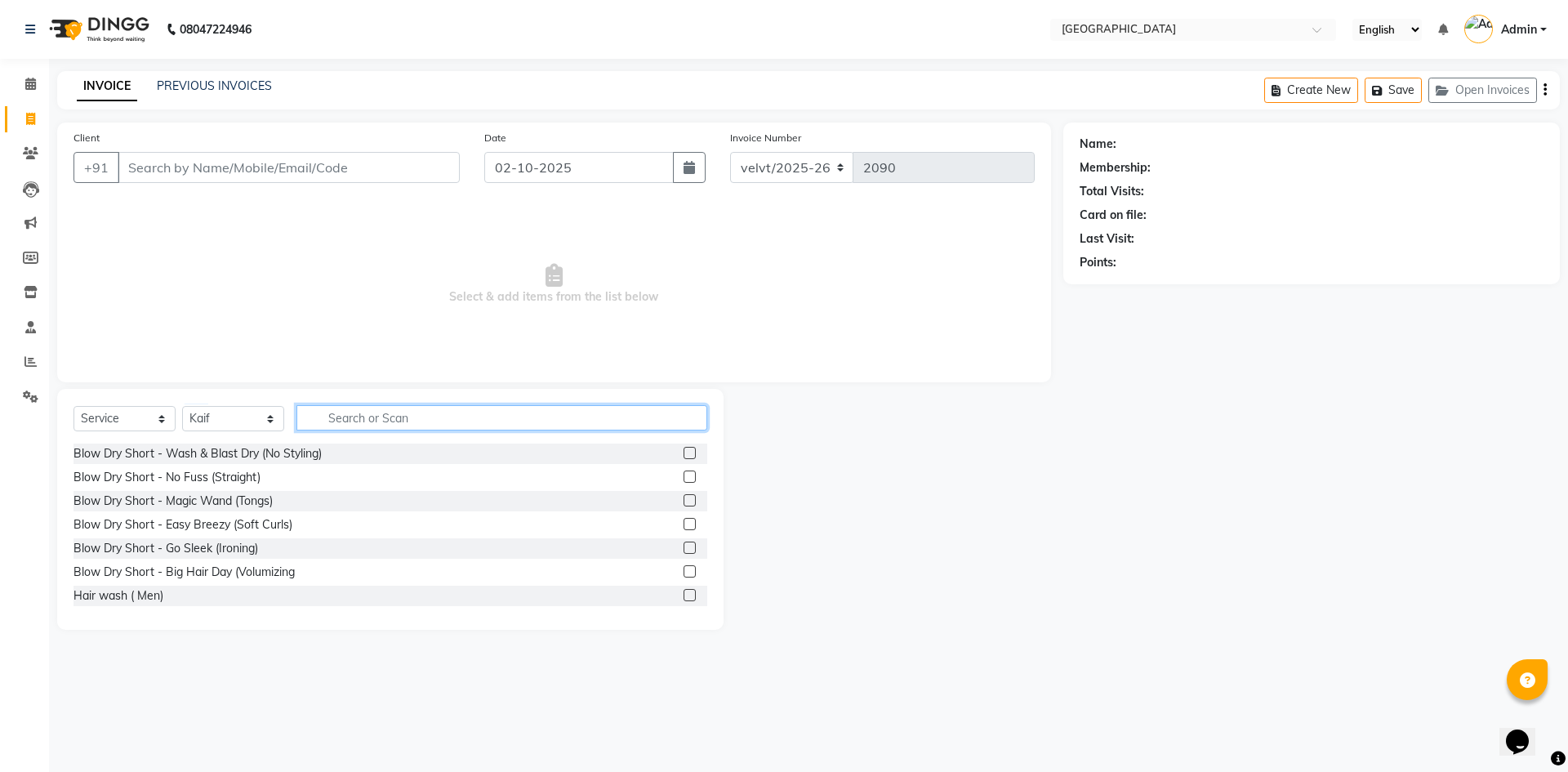
click at [346, 424] on input "text" at bounding box center [501, 418] width 411 height 25
type input "hair"
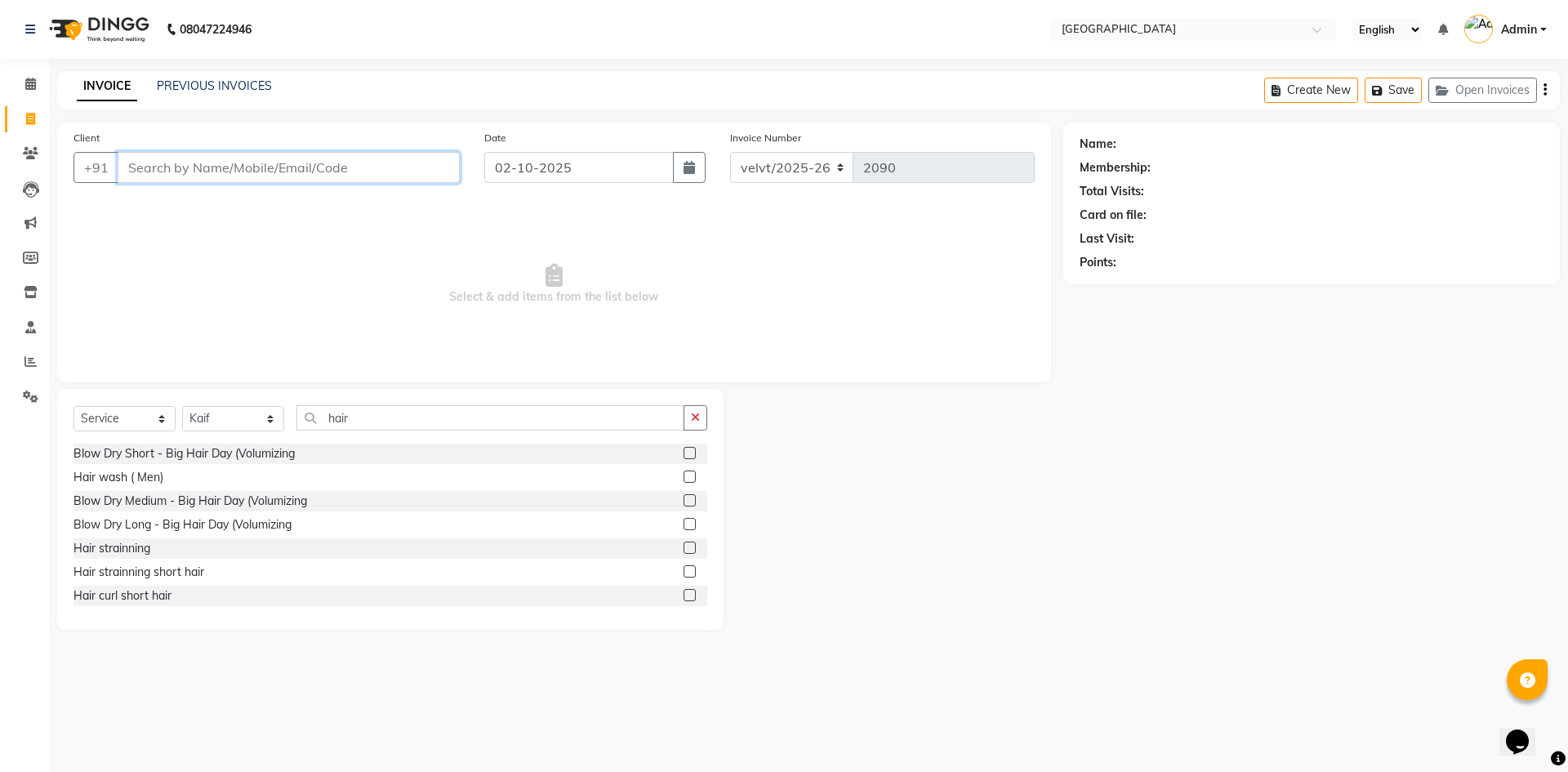
click at [144, 169] on input "Client" at bounding box center [288, 168] width 342 height 31
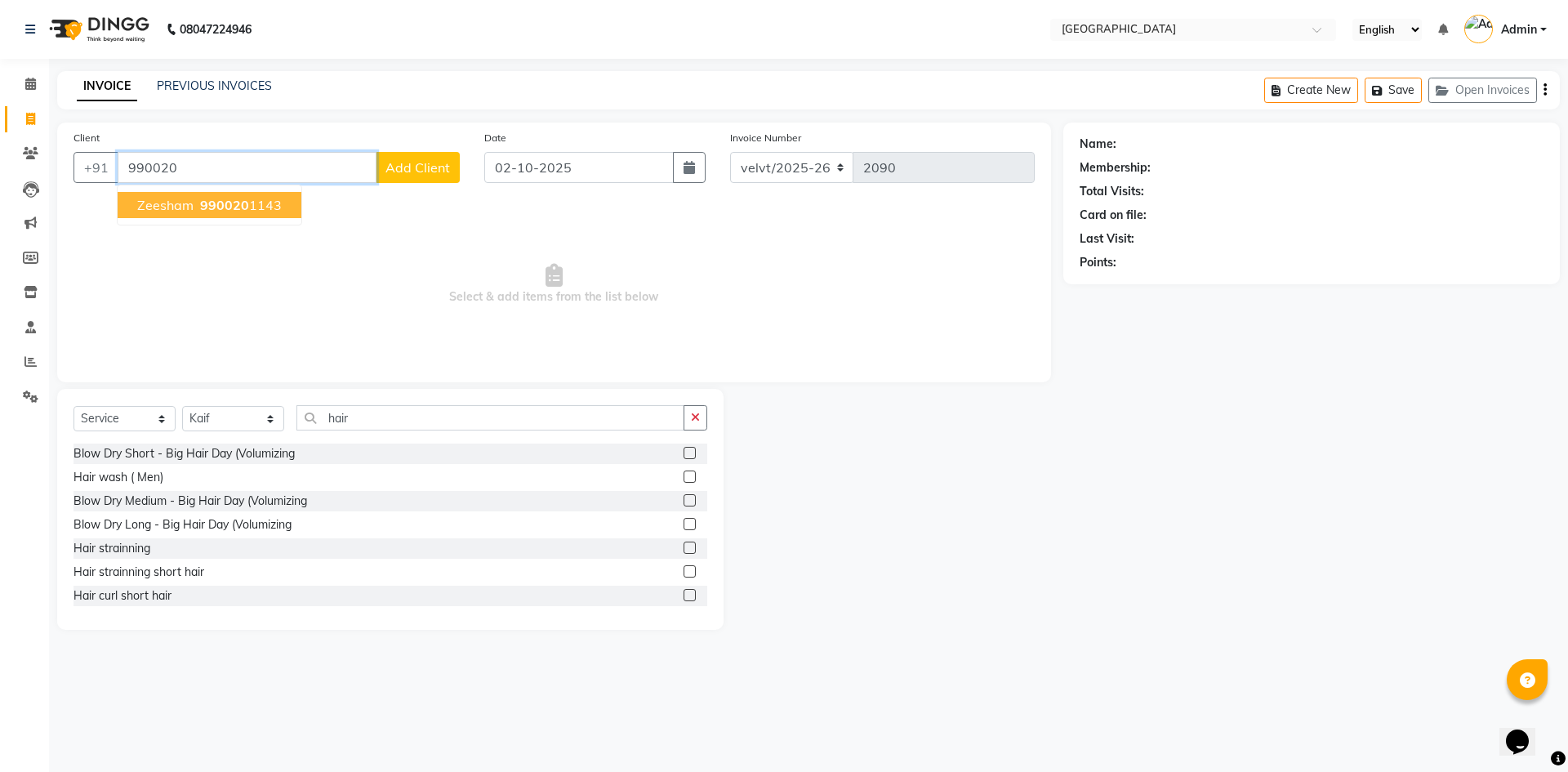
click at [240, 208] on span "990020" at bounding box center [224, 205] width 49 height 16
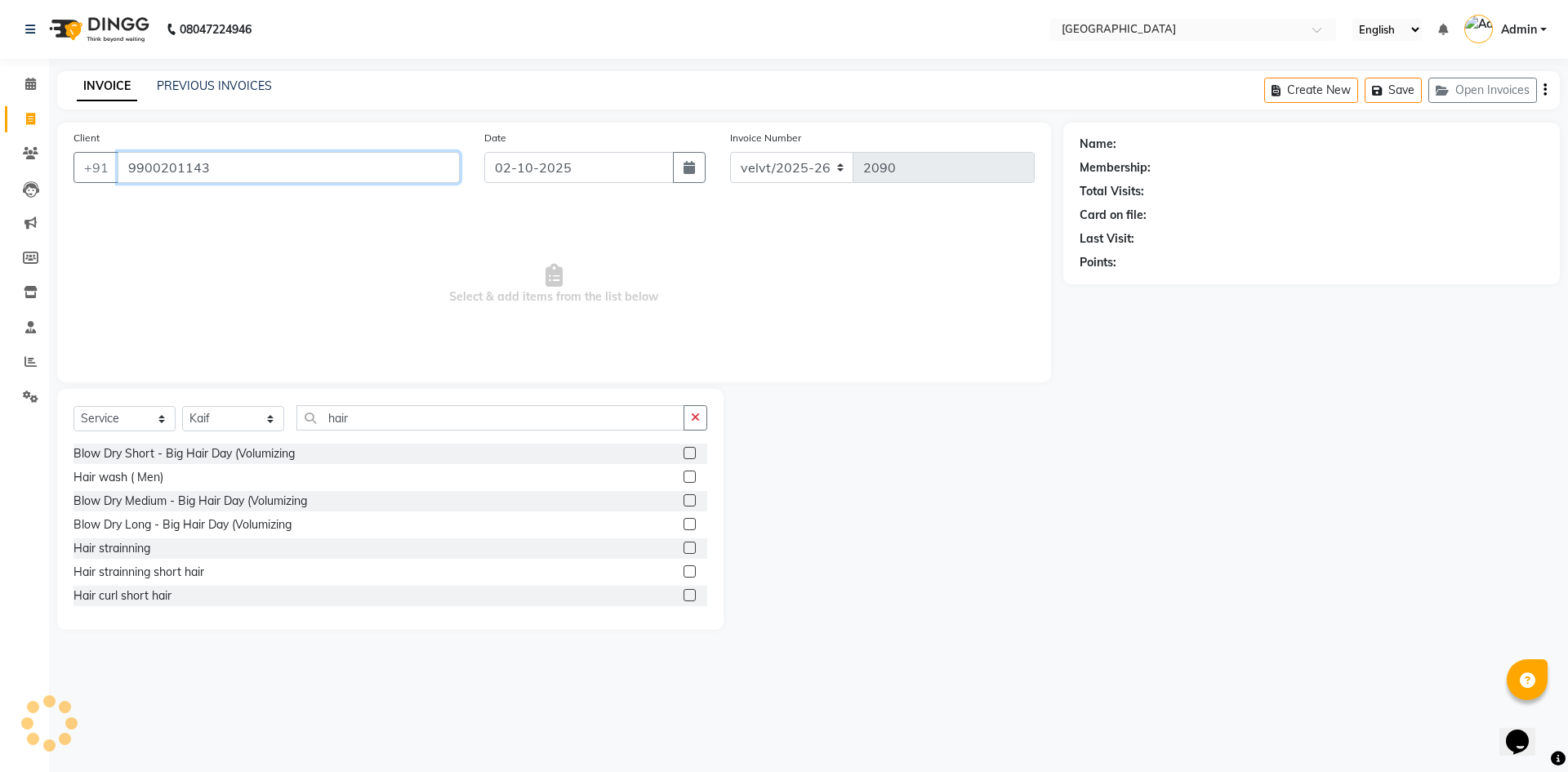
type input "9900201143"
select select "1: Object"
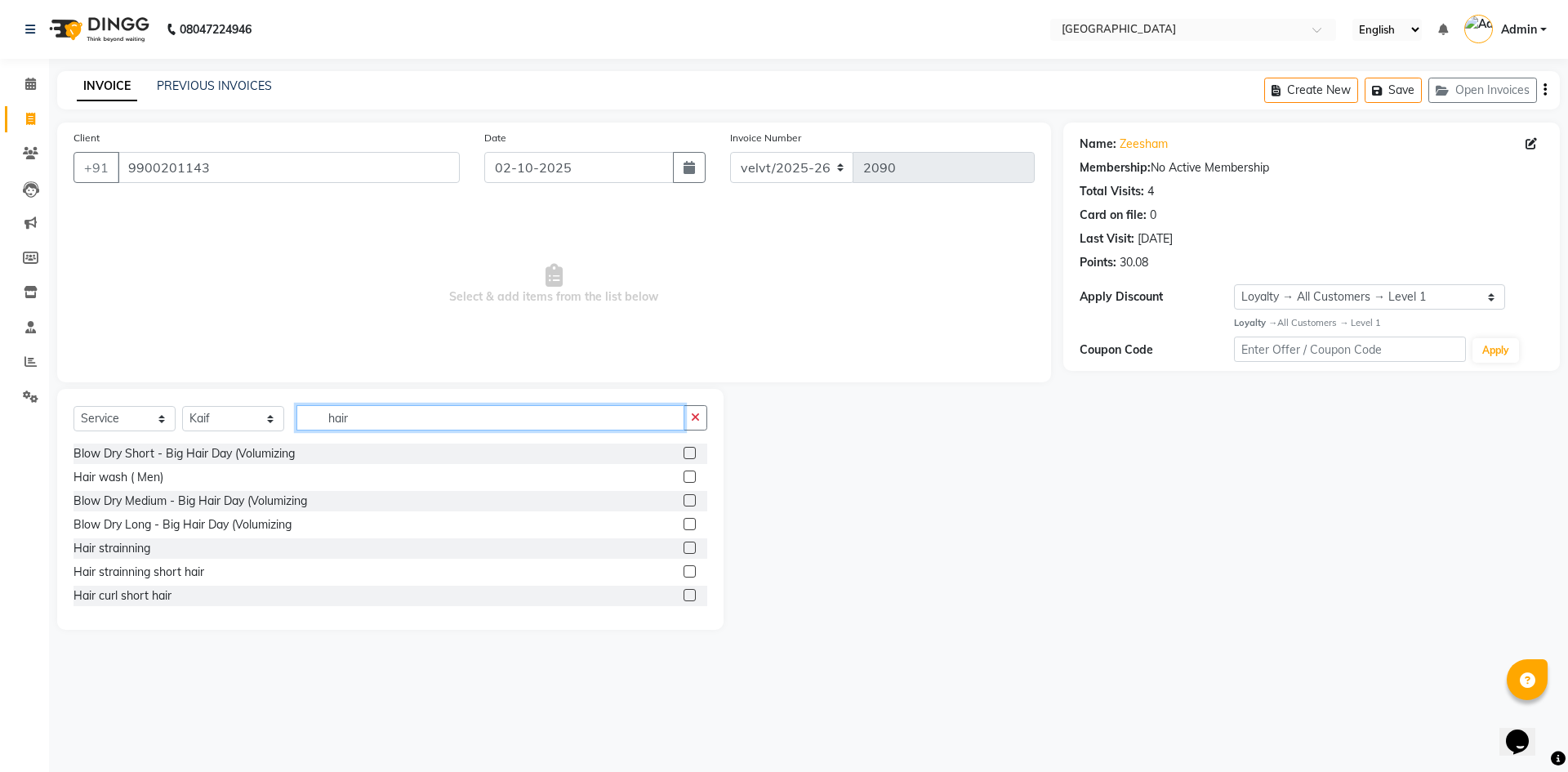
click at [377, 419] on input "hair" at bounding box center [490, 418] width 388 height 25
click at [380, 414] on input "hair" at bounding box center [490, 418] width 388 height 25
type input "haircut"
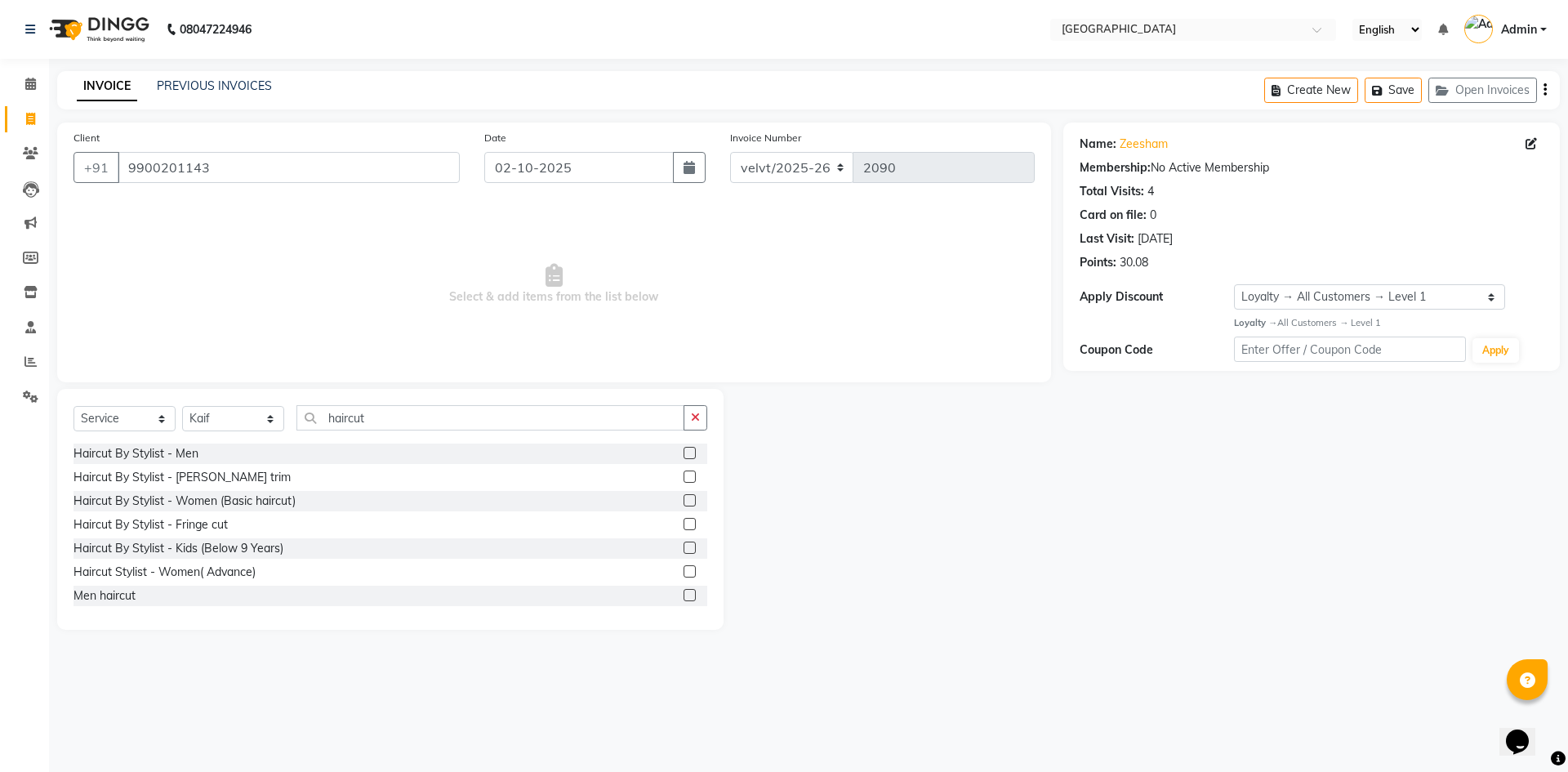
click at [683, 452] on label at bounding box center [689, 453] width 12 height 12
click at [683, 452] on input "checkbox" at bounding box center [688, 453] width 10 height 10
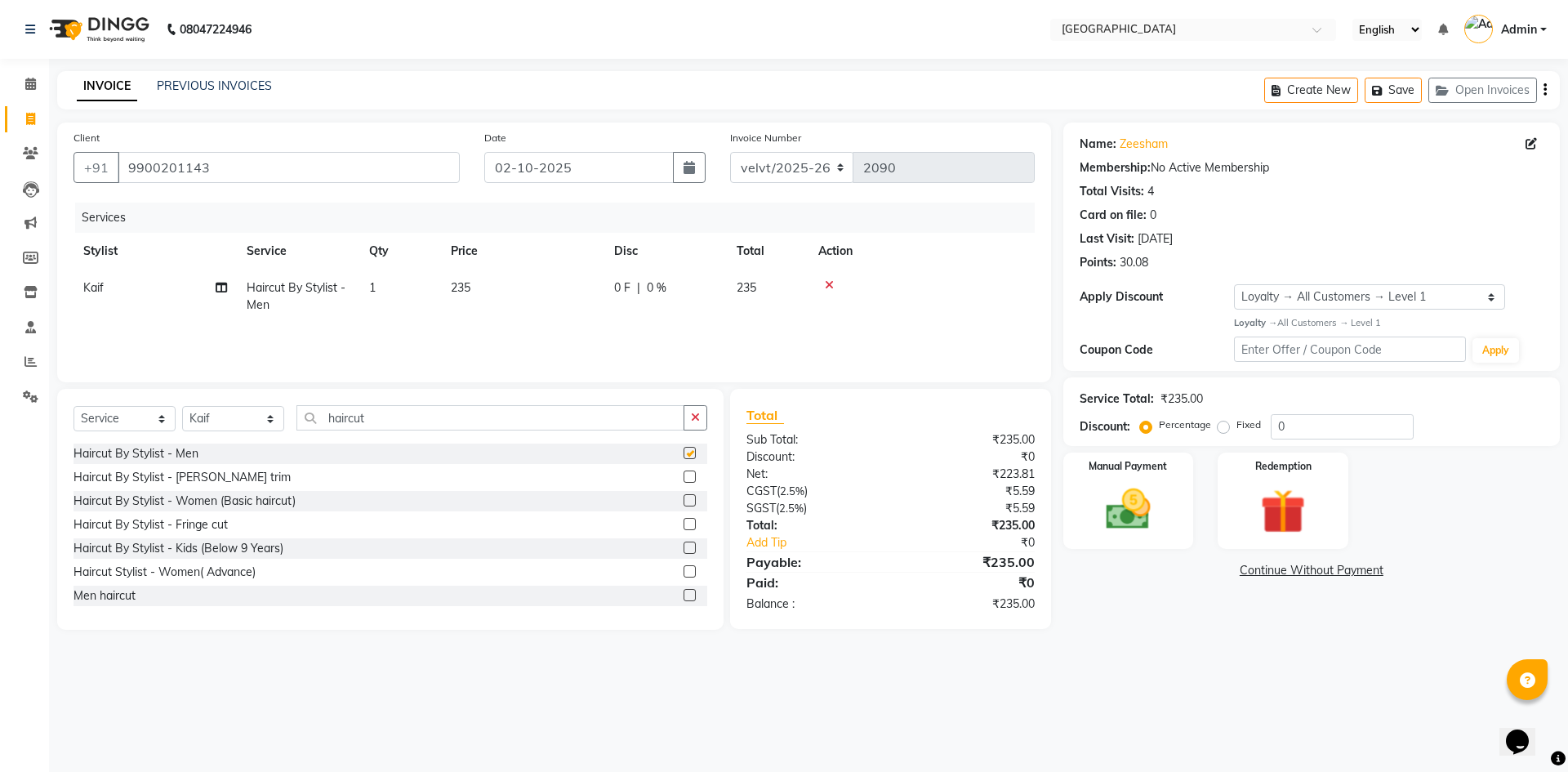
checkbox input "false"
click at [683, 477] on label at bounding box center [689, 477] width 12 height 12
click at [683, 477] on input "checkbox" at bounding box center [688, 478] width 10 height 10
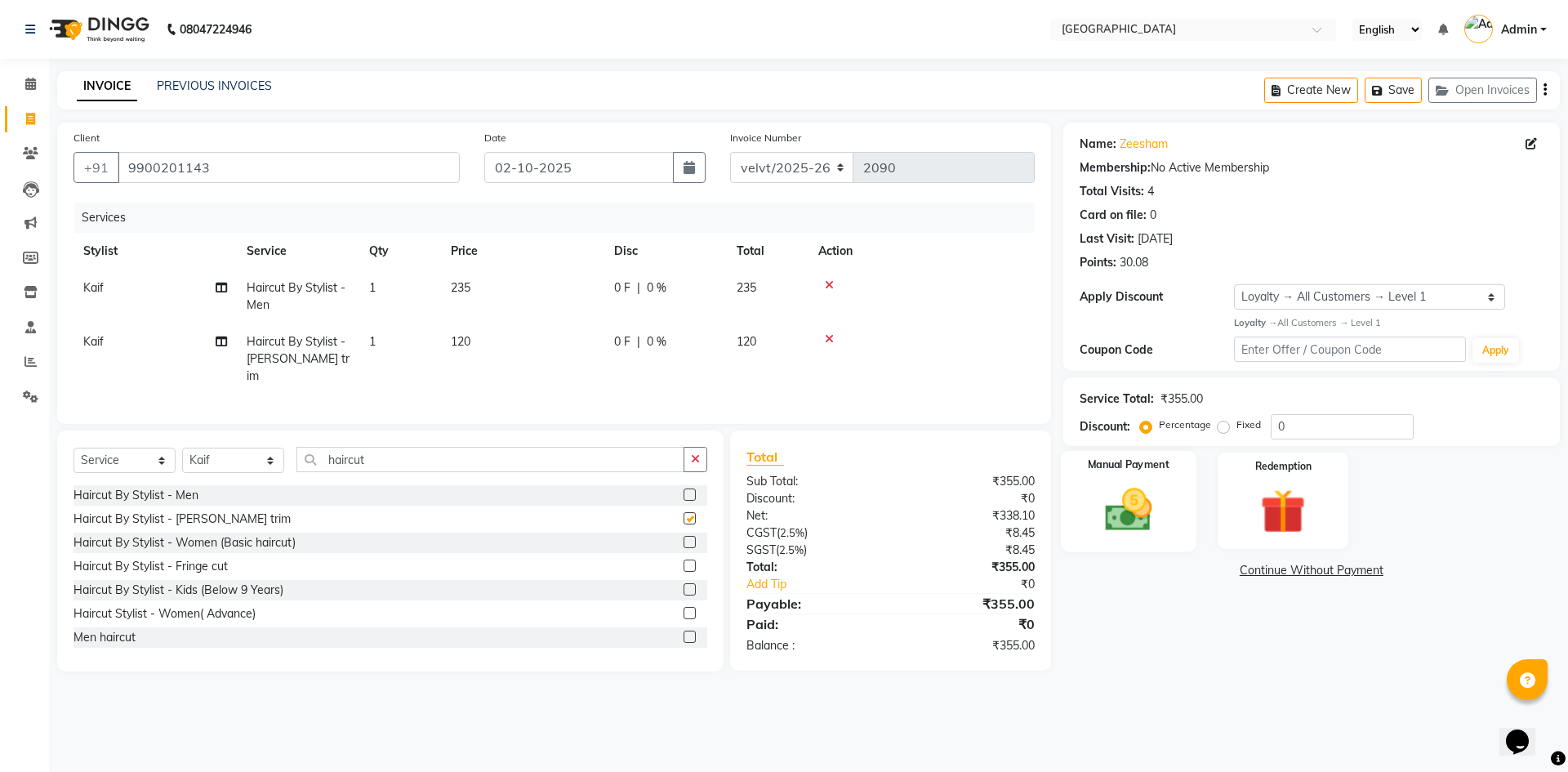
checkbox input "false"
click at [1236, 428] on label "Fixed" at bounding box center [1248, 425] width 24 height 15
click at [1227, 428] on input "Fixed" at bounding box center [1226, 425] width 11 height 11
radio input "true"
click at [1288, 432] on input "0" at bounding box center [1342, 426] width 143 height 25
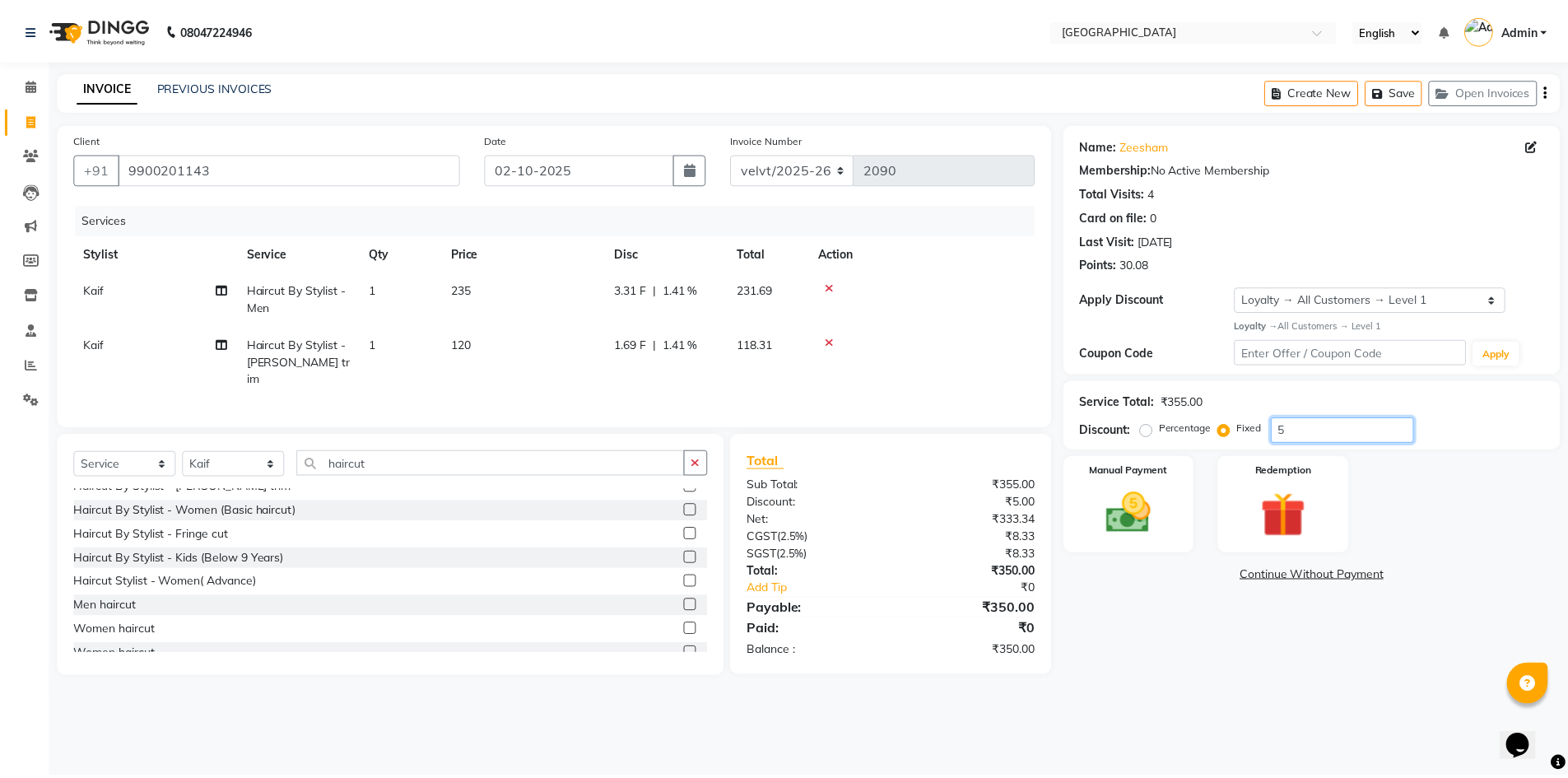
scroll to position [50, 0]
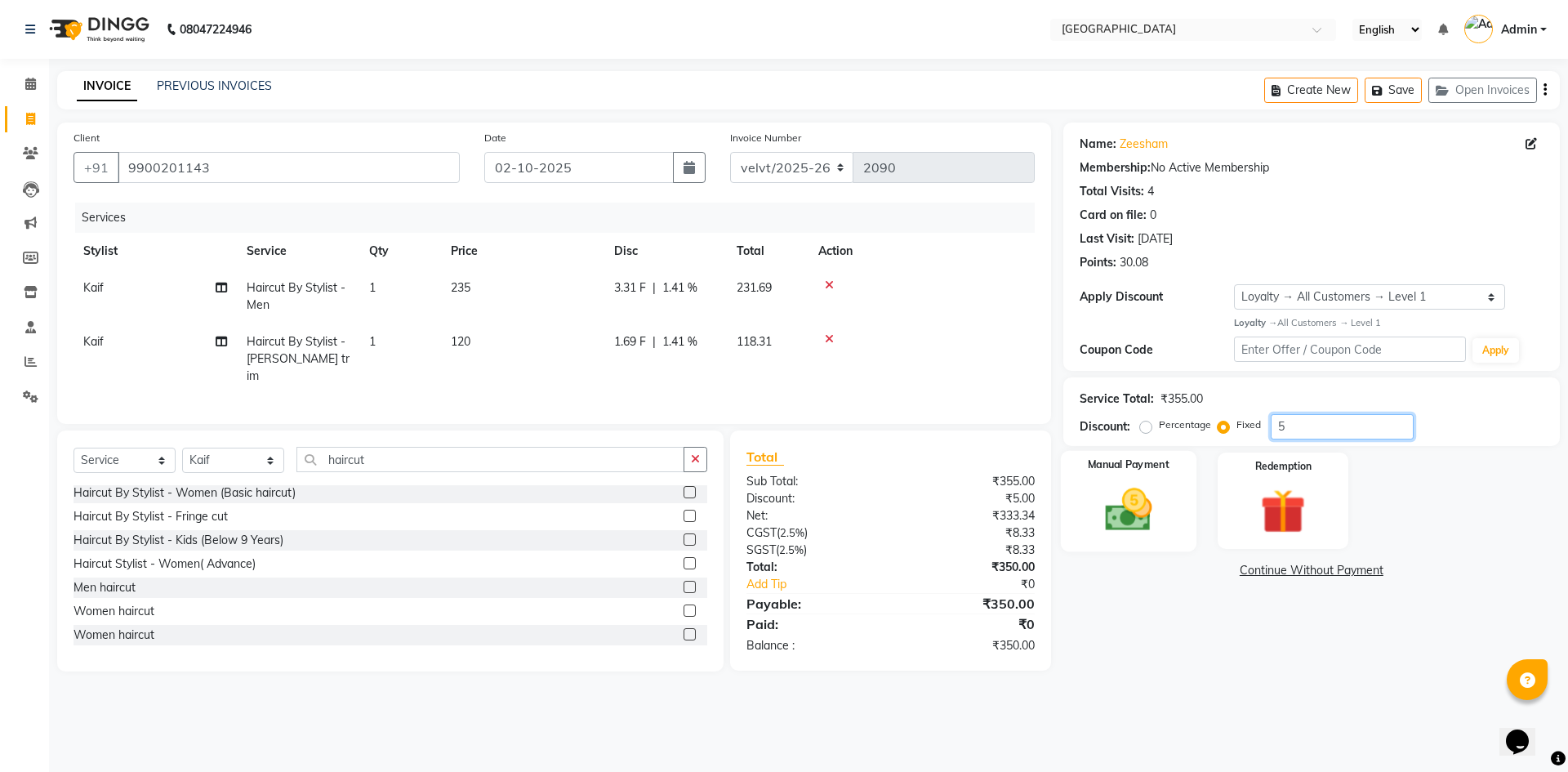
type input "5"
click at [1126, 511] on img at bounding box center [1128, 510] width 76 height 54
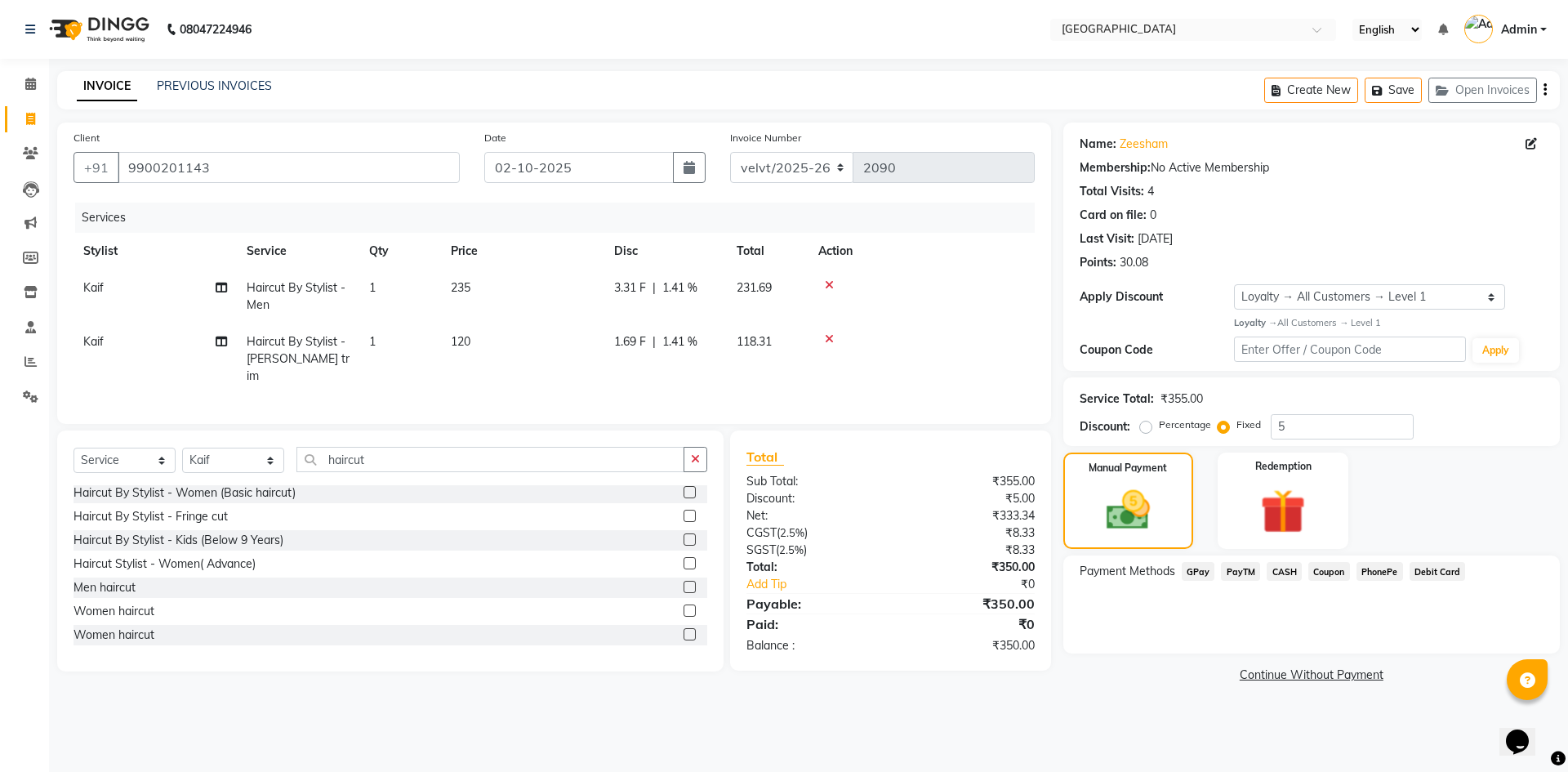
click at [1368, 569] on span "PhonePe" at bounding box center [1380, 571] width 47 height 19
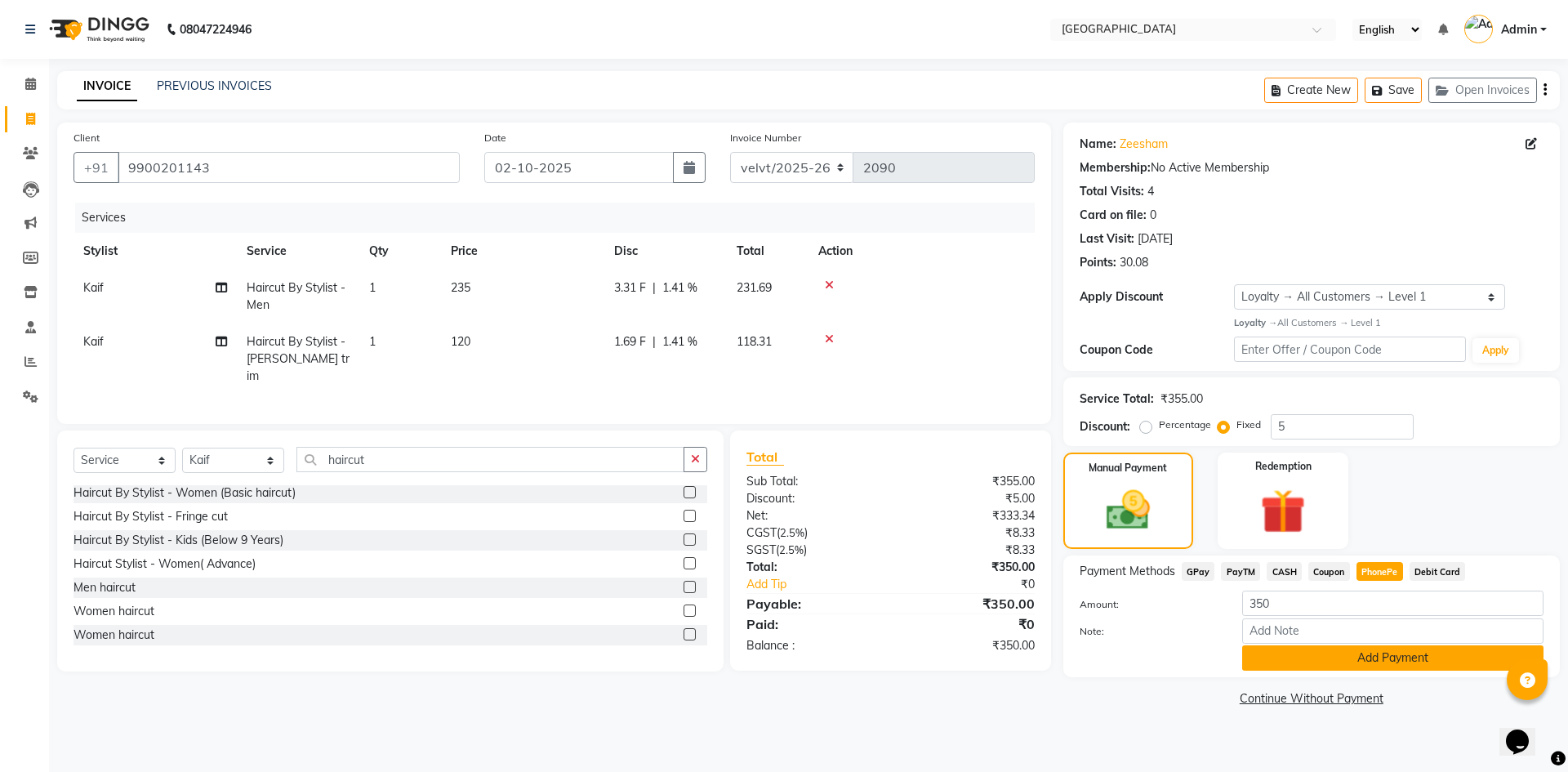
click at [1345, 651] on button "Add Payment" at bounding box center [1393, 657] width 301 height 25
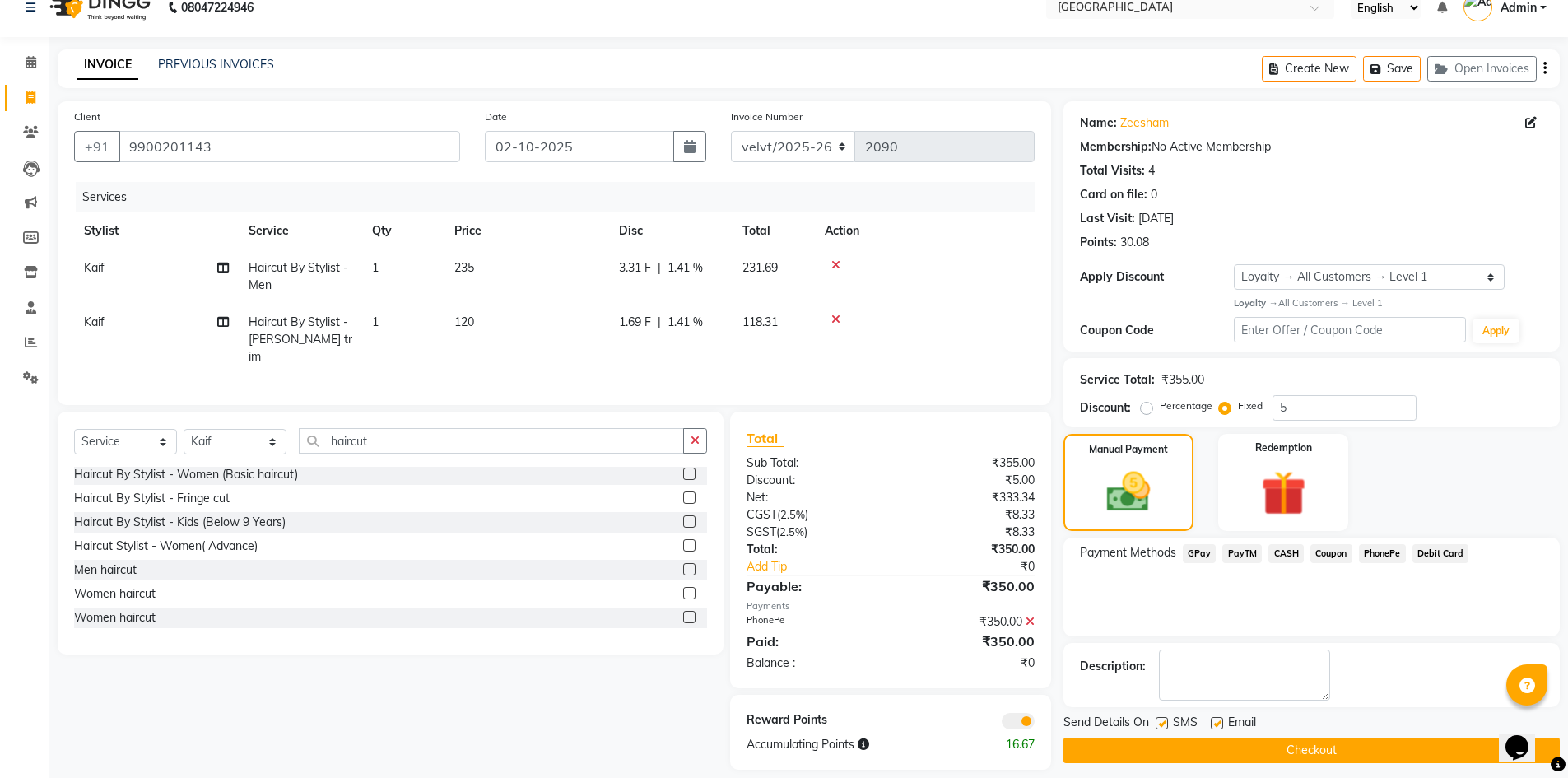
scroll to position [34, 0]
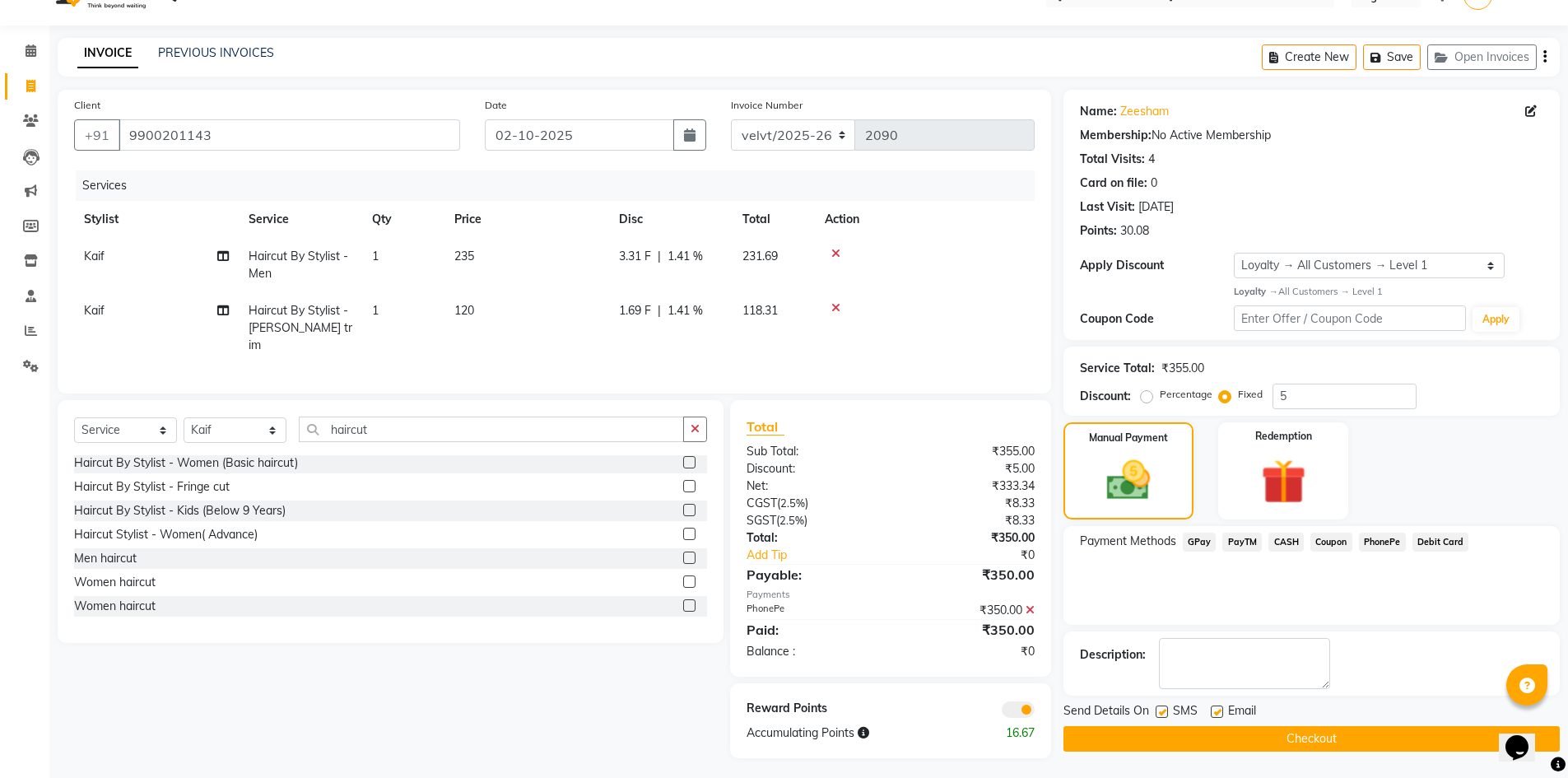
click at [1159, 710] on label at bounding box center [1162, 711] width 12 height 12
click at [1159, 710] on input "checkbox" at bounding box center [1161, 712] width 10 height 11
checkbox input "false"
click at [1214, 711] on label at bounding box center [1217, 711] width 12 height 12
click at [1214, 711] on input "checkbox" at bounding box center [1216, 712] width 10 height 11
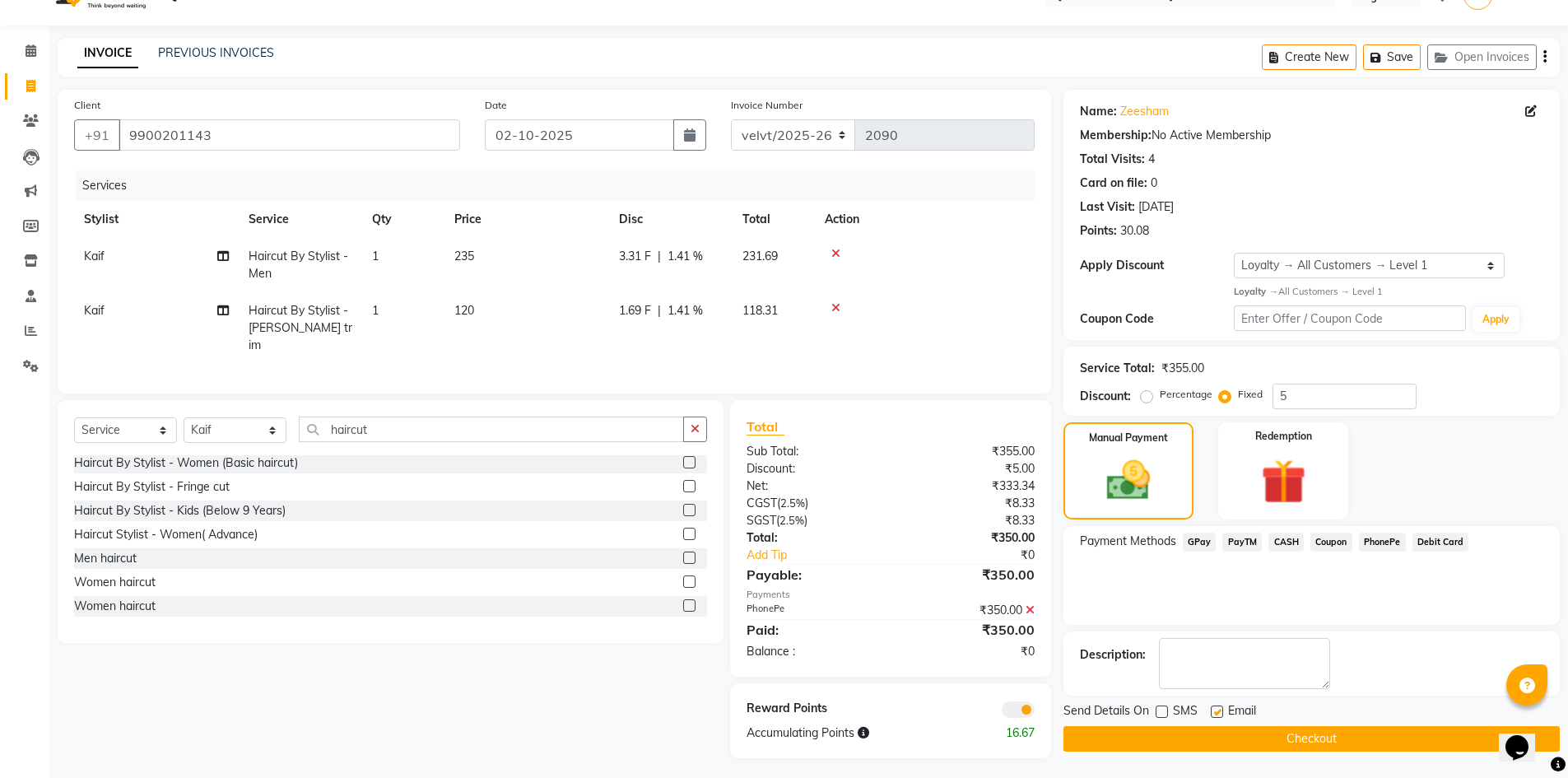
checkbox input "false"
click at [1166, 711] on label at bounding box center [1162, 711] width 12 height 12
click at [1166, 711] on input "checkbox" at bounding box center [1161, 712] width 10 height 11
checkbox input "true"
click at [1215, 711] on label at bounding box center [1217, 711] width 12 height 12
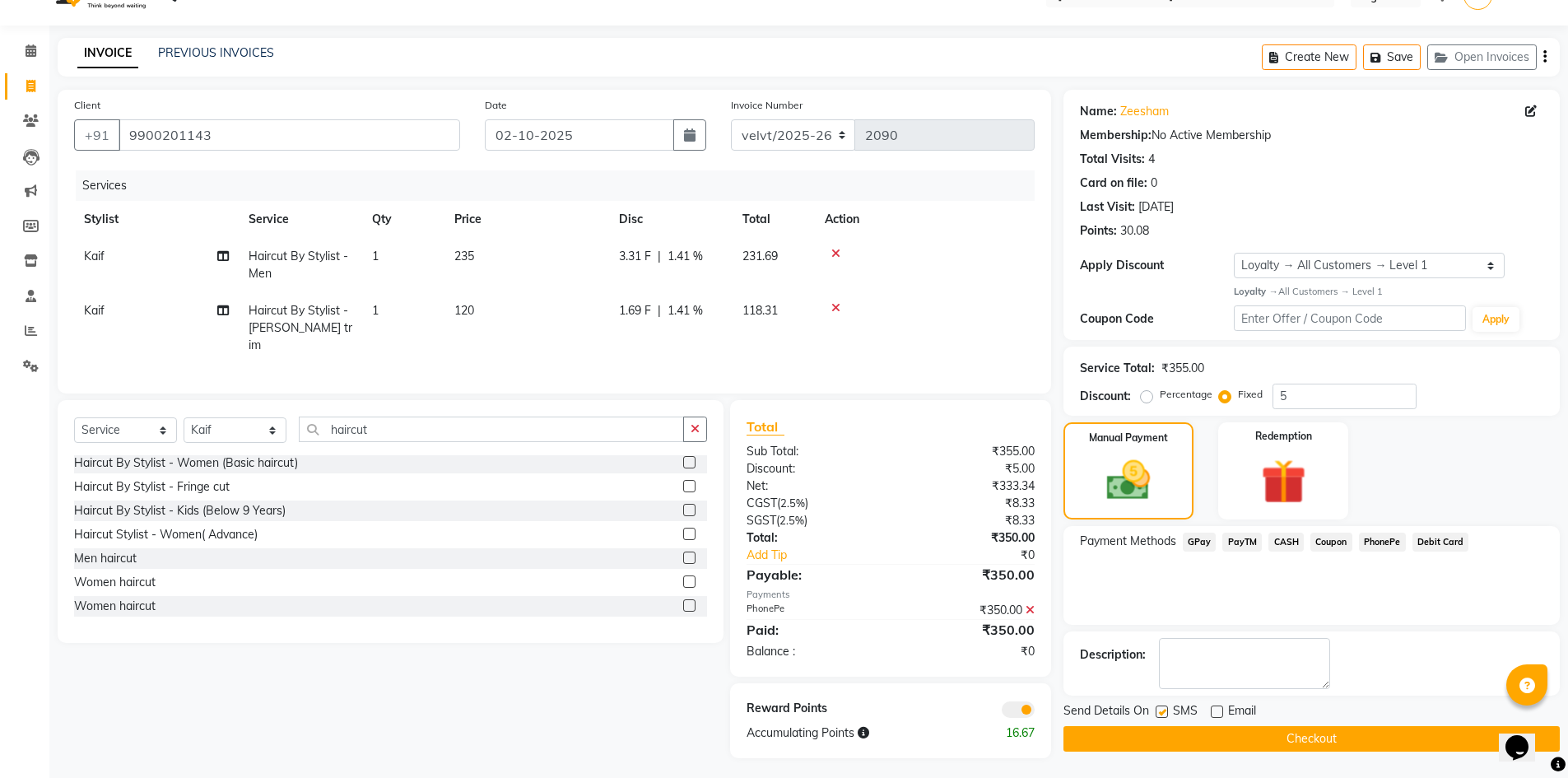
click at [1215, 711] on input "checkbox" at bounding box center [1216, 712] width 10 height 11
checkbox input "true"
click at [1205, 740] on button "Checkout" at bounding box center [1311, 739] width 496 height 25
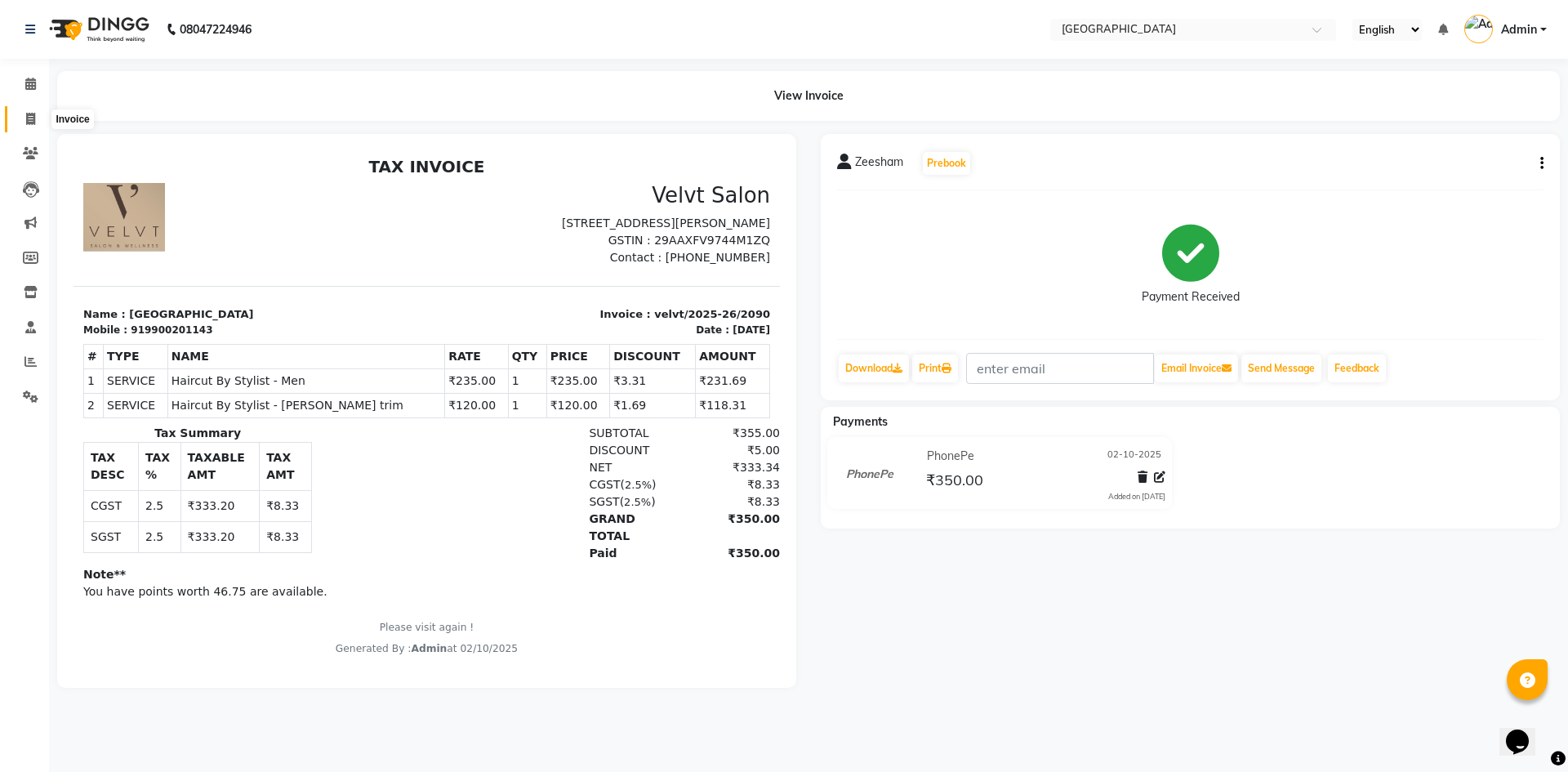
drag, startPoint x: 35, startPoint y: 121, endPoint x: 100, endPoint y: 109, distance: 66.1
click at [35, 121] on icon at bounding box center [30, 119] width 9 height 12
select select "service"
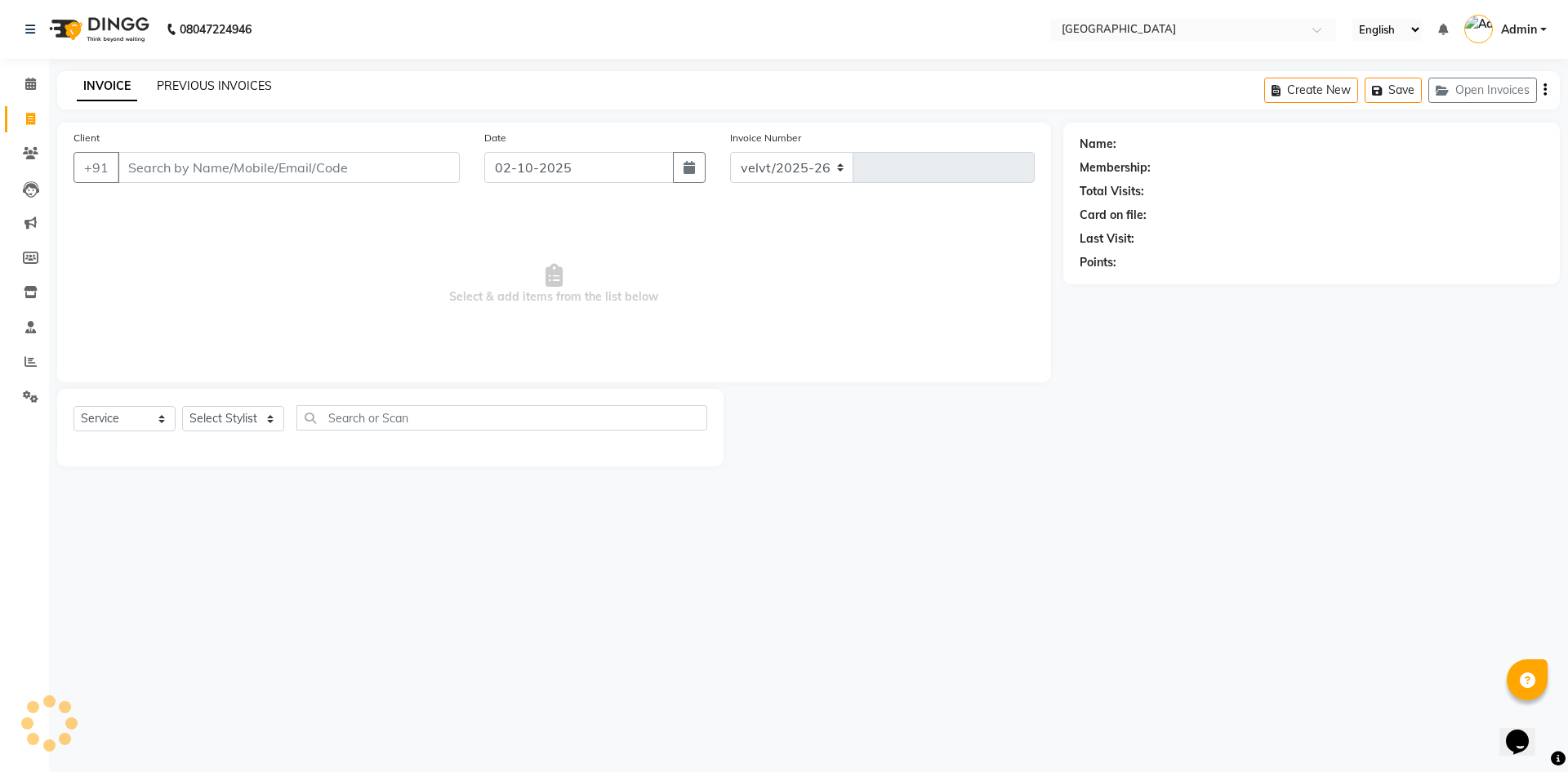
select select "6279"
type input "2091"
click at [221, 89] on link "PREVIOUS INVOICES" at bounding box center [214, 85] width 115 height 15
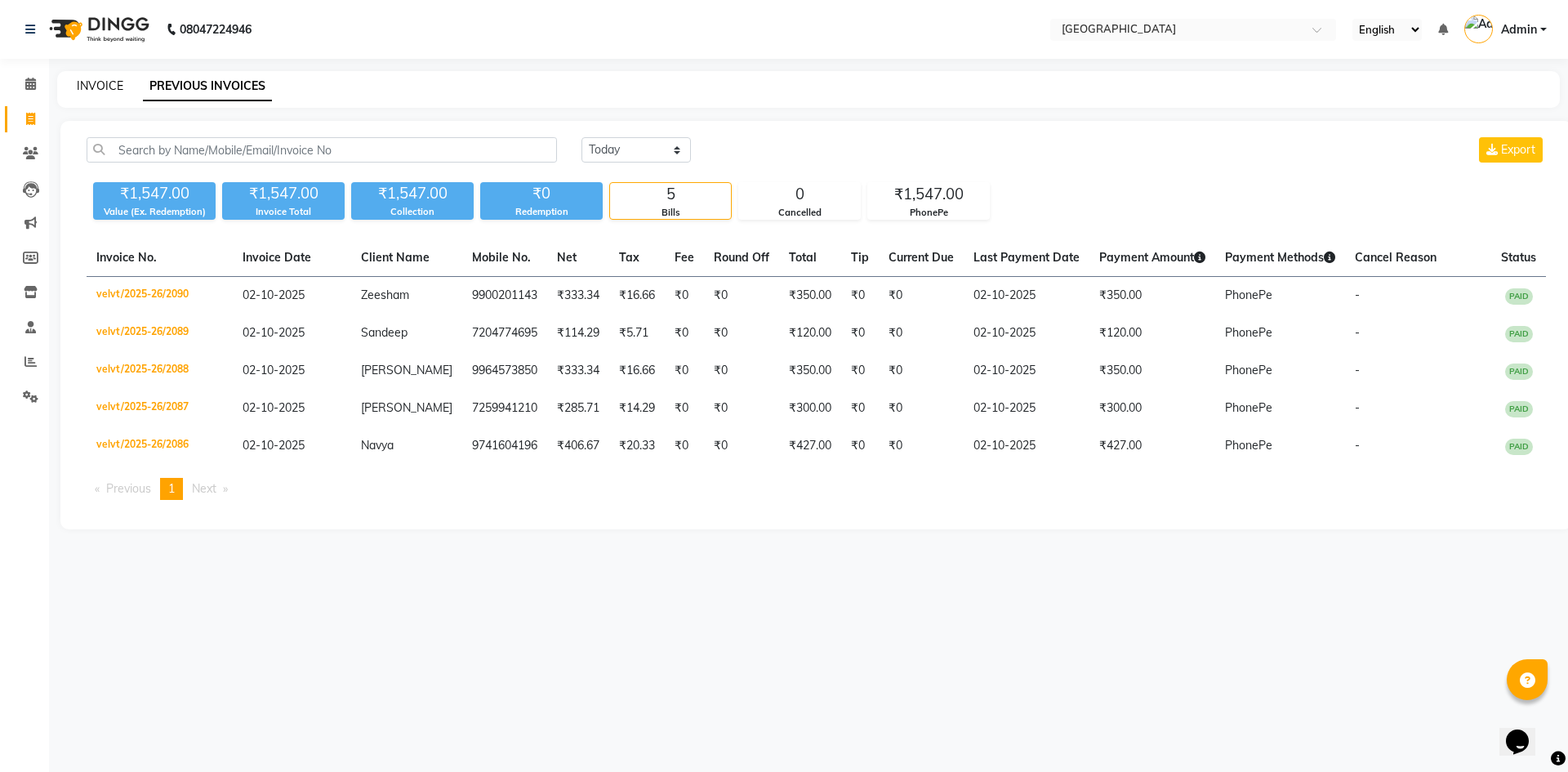
click at [85, 92] on link "INVOICE" at bounding box center [100, 85] width 47 height 15
select select "service"
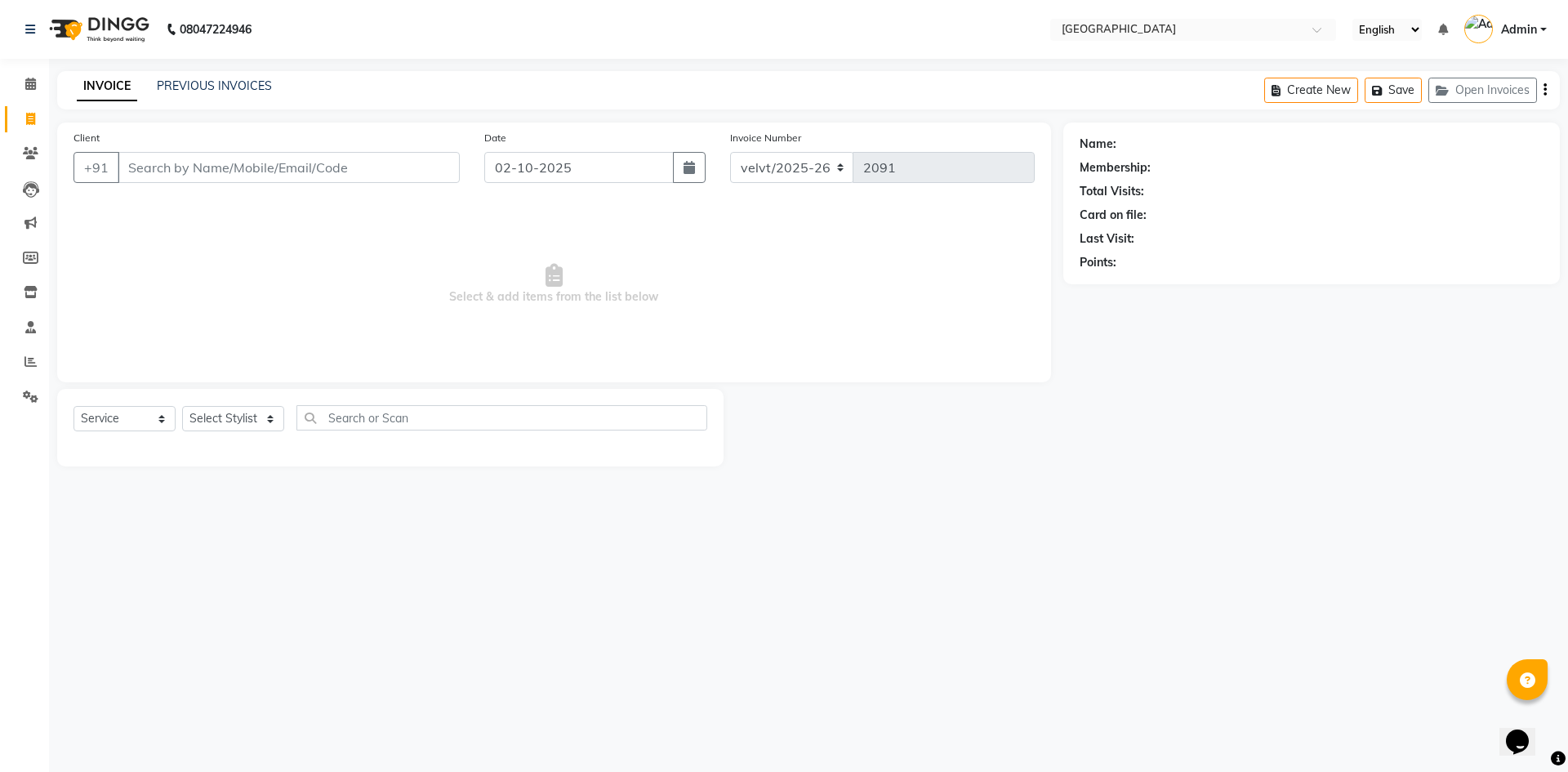
click at [149, 166] on input "Client" at bounding box center [288, 168] width 342 height 31
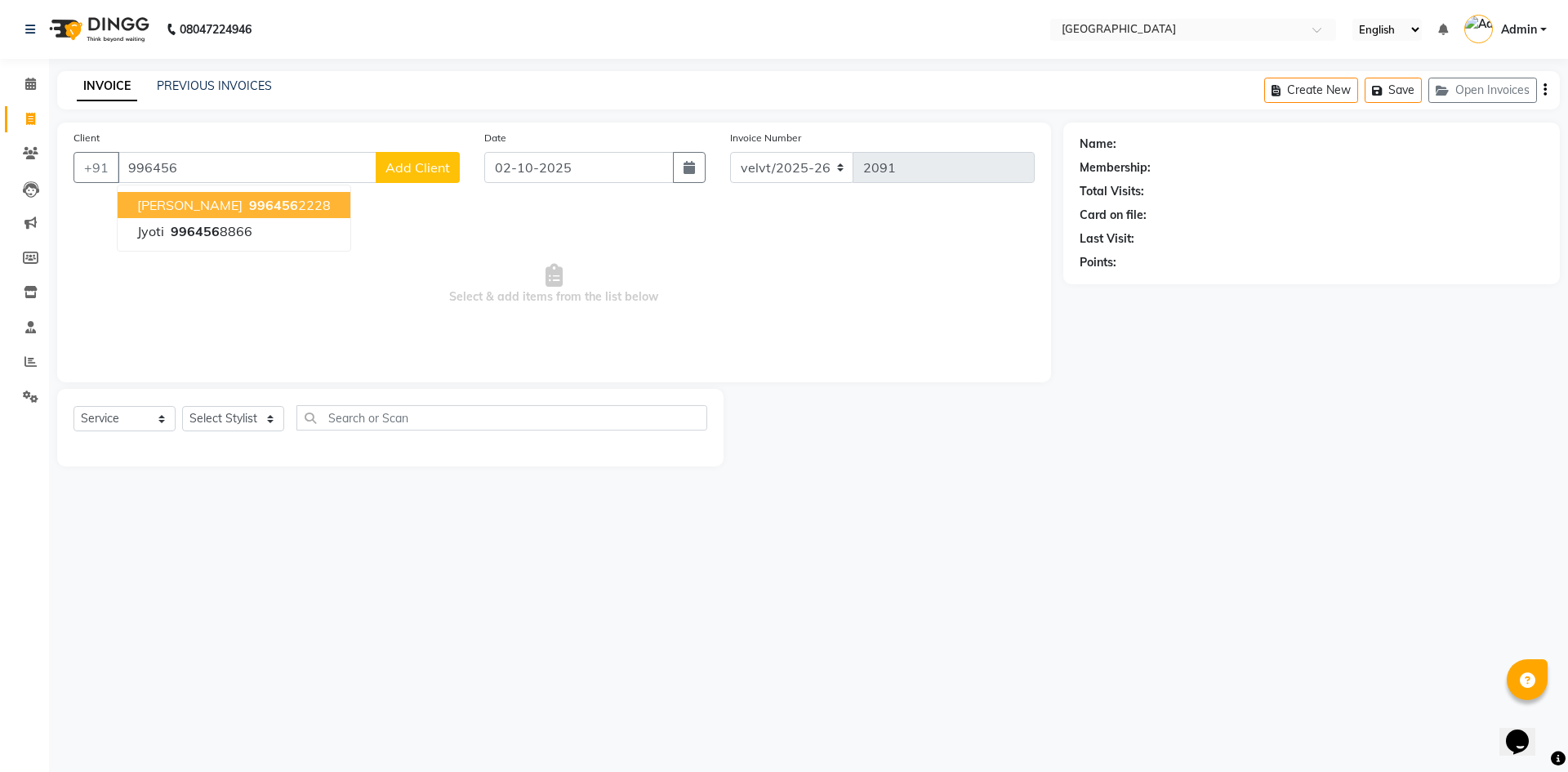
click at [188, 199] on button "Vignesh 996456 2228" at bounding box center [234, 205] width 233 height 26
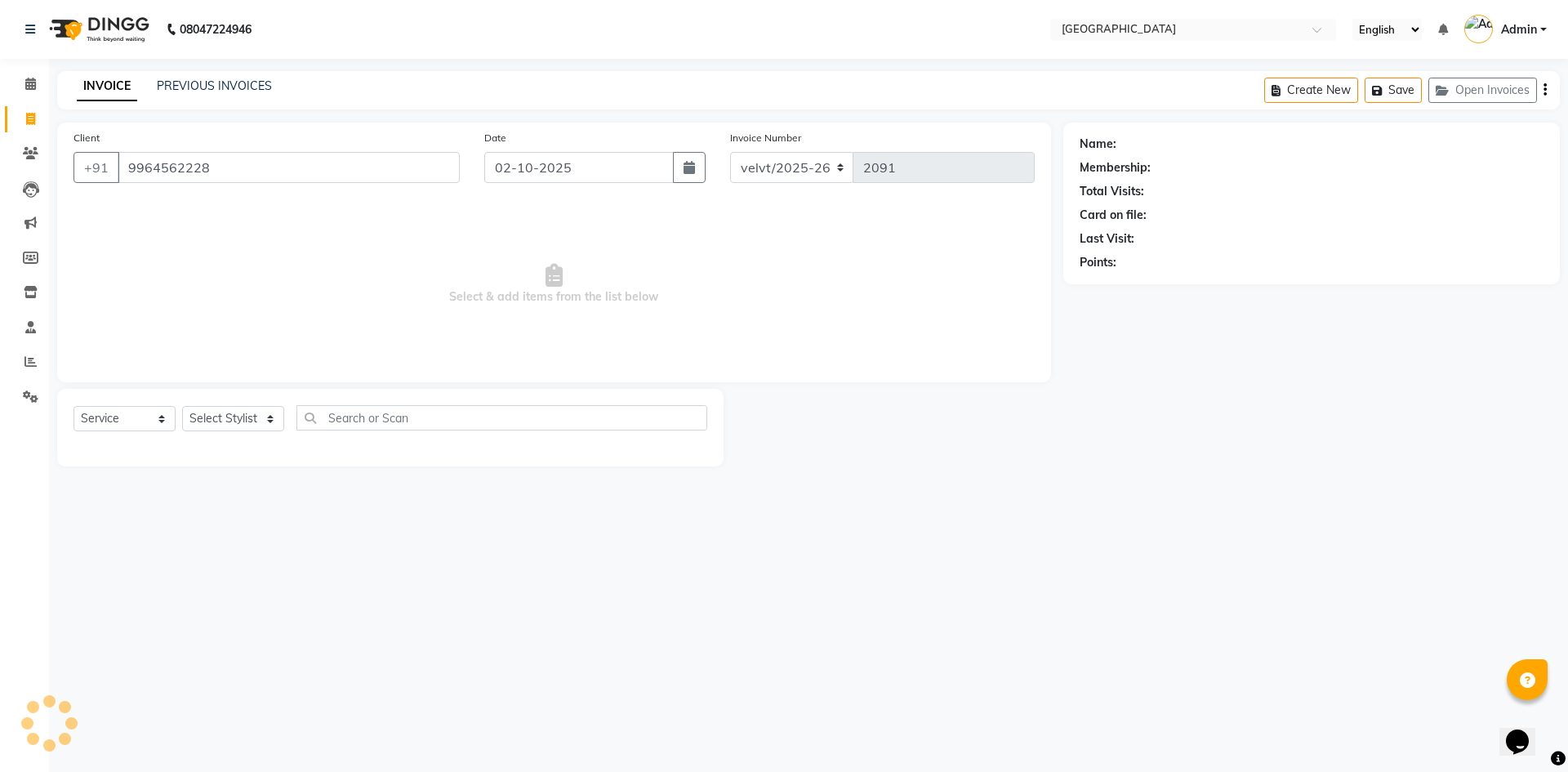
type input "9964562228"
select select "1: Object"
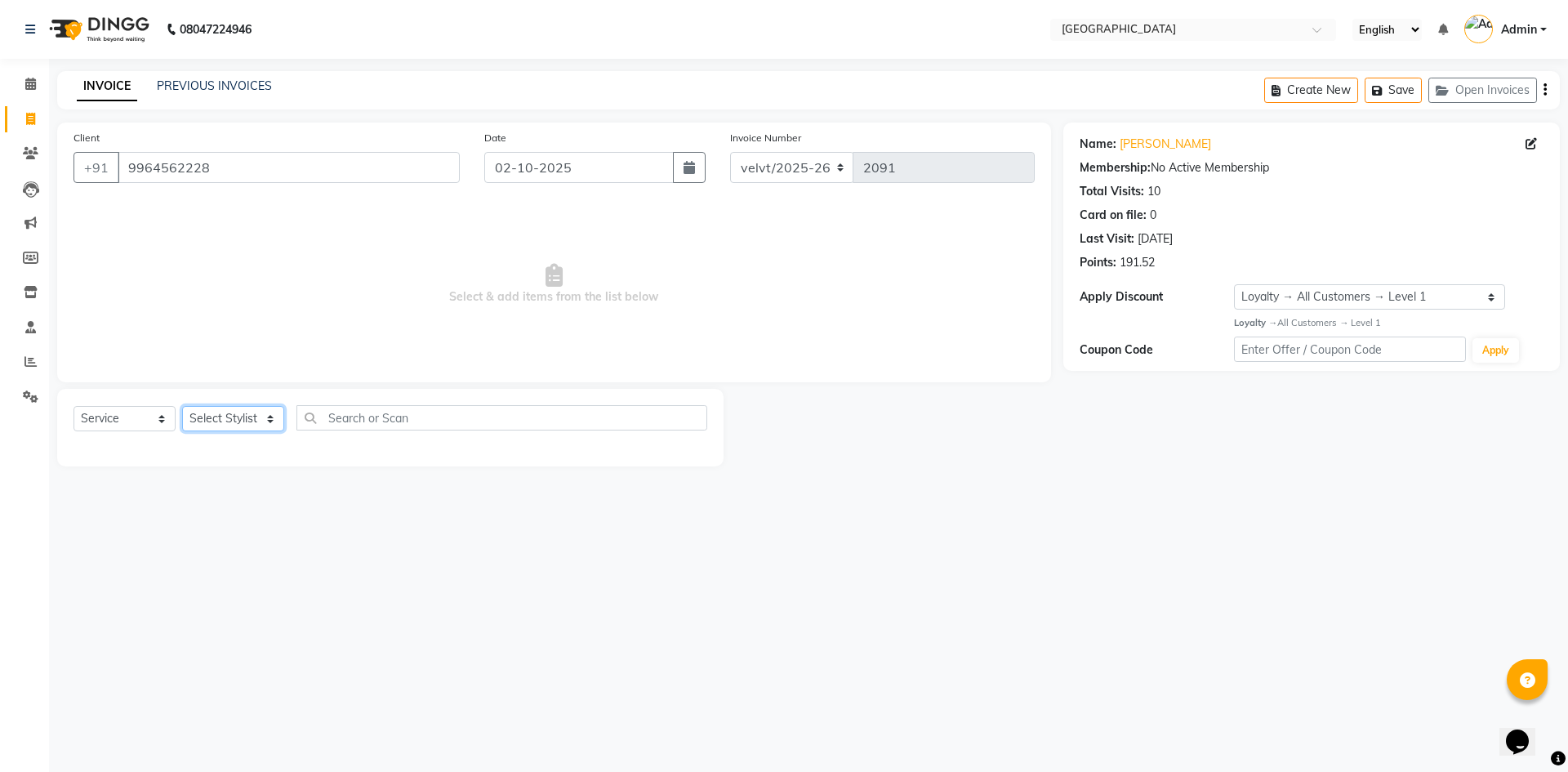
click at [218, 410] on select "Select Stylist [PERSON_NAME] Kaif [PERSON_NAME] [PERSON_NAME] [GEOGRAPHIC_DATA]…" at bounding box center [234, 419] width 102 height 25
select select "78264"
click at [182, 406] on select "Select Stylist [PERSON_NAME] Kaif [PERSON_NAME] [PERSON_NAME] [GEOGRAPHIC_DATA]…" at bounding box center [234, 419] width 102 height 25
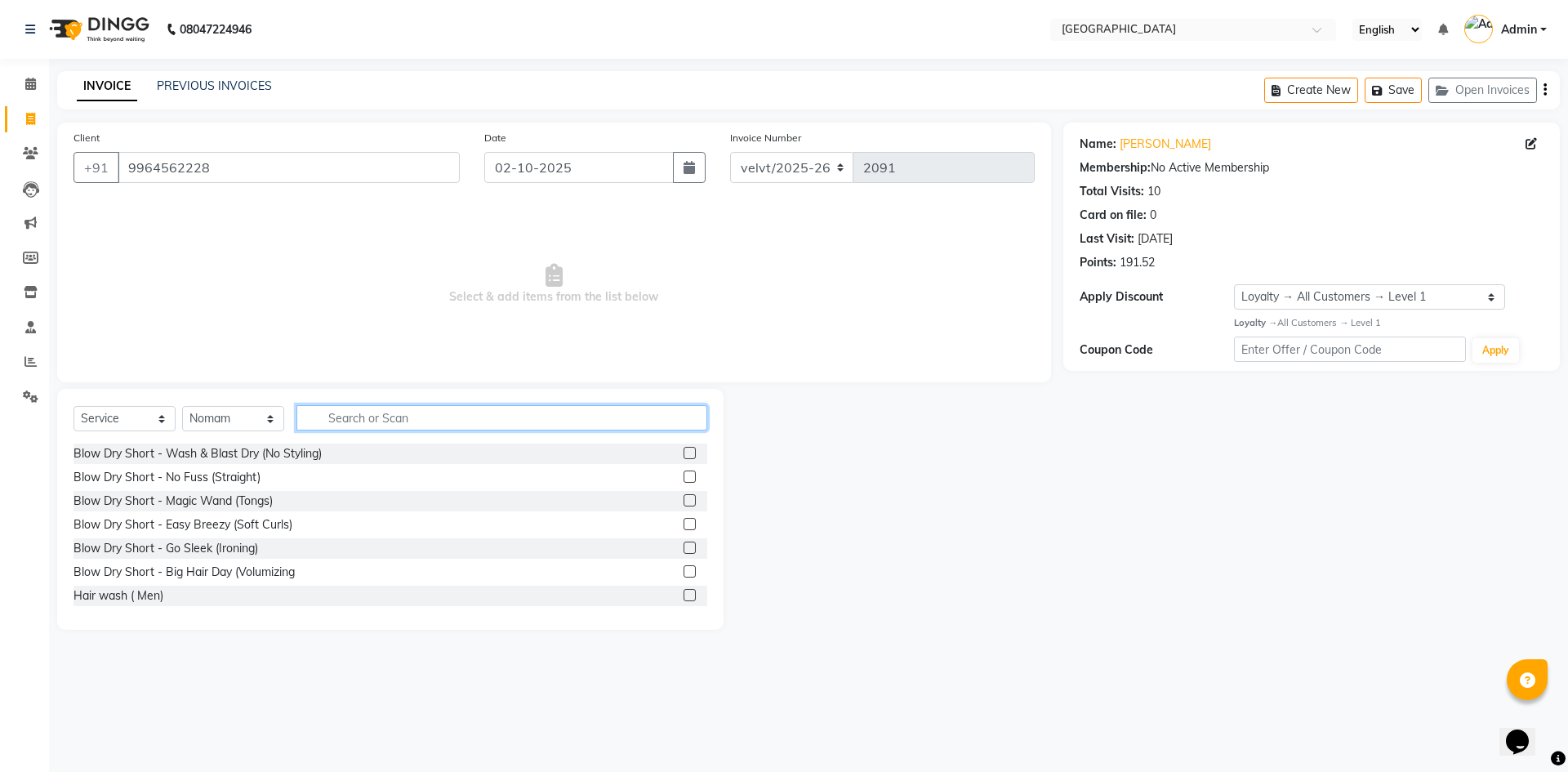
click at [362, 412] on input "text" at bounding box center [501, 418] width 411 height 25
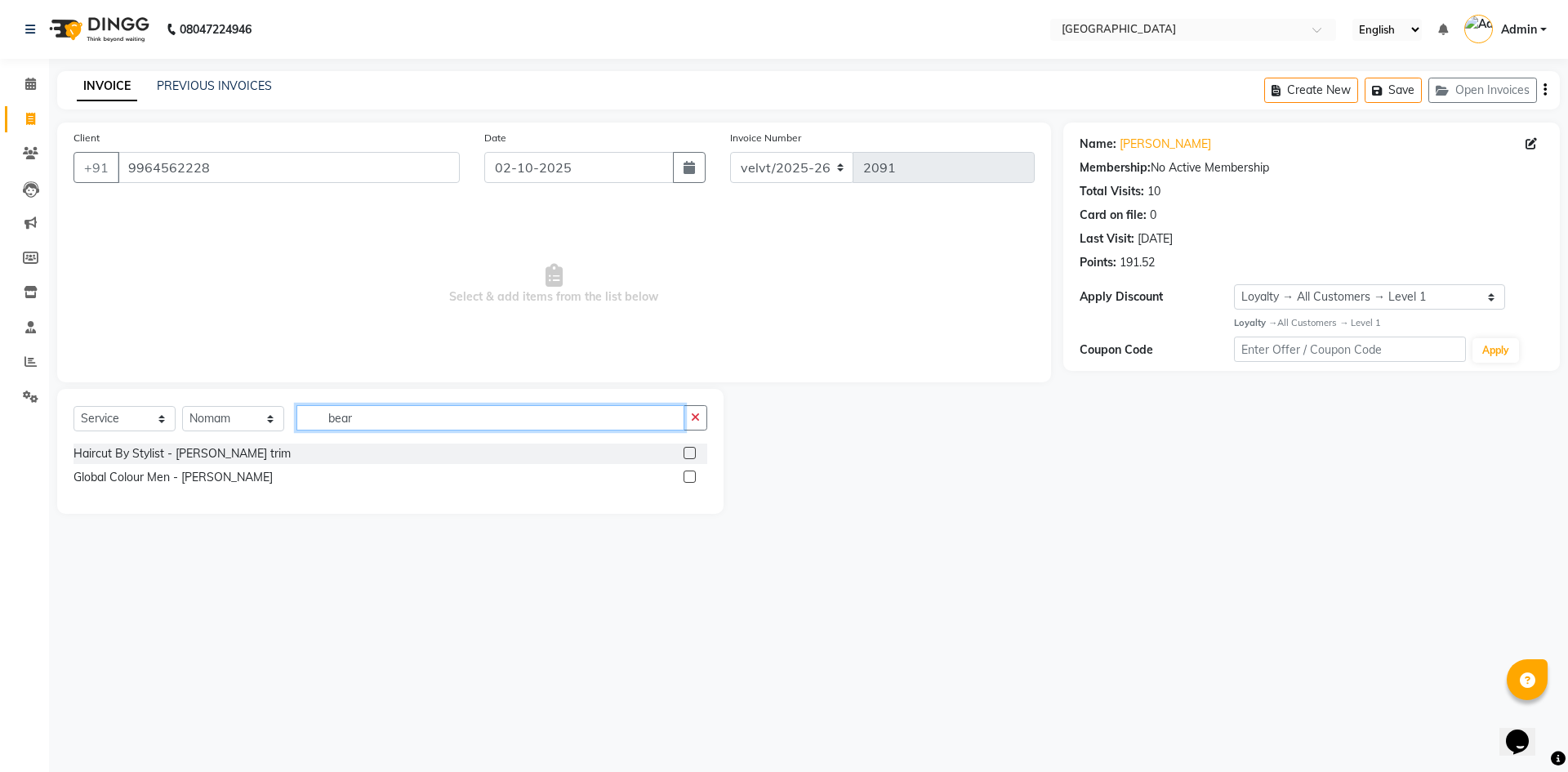
type input "bear"
click at [688, 451] on label at bounding box center [689, 453] width 12 height 12
click at [688, 451] on input "checkbox" at bounding box center [688, 453] width 10 height 10
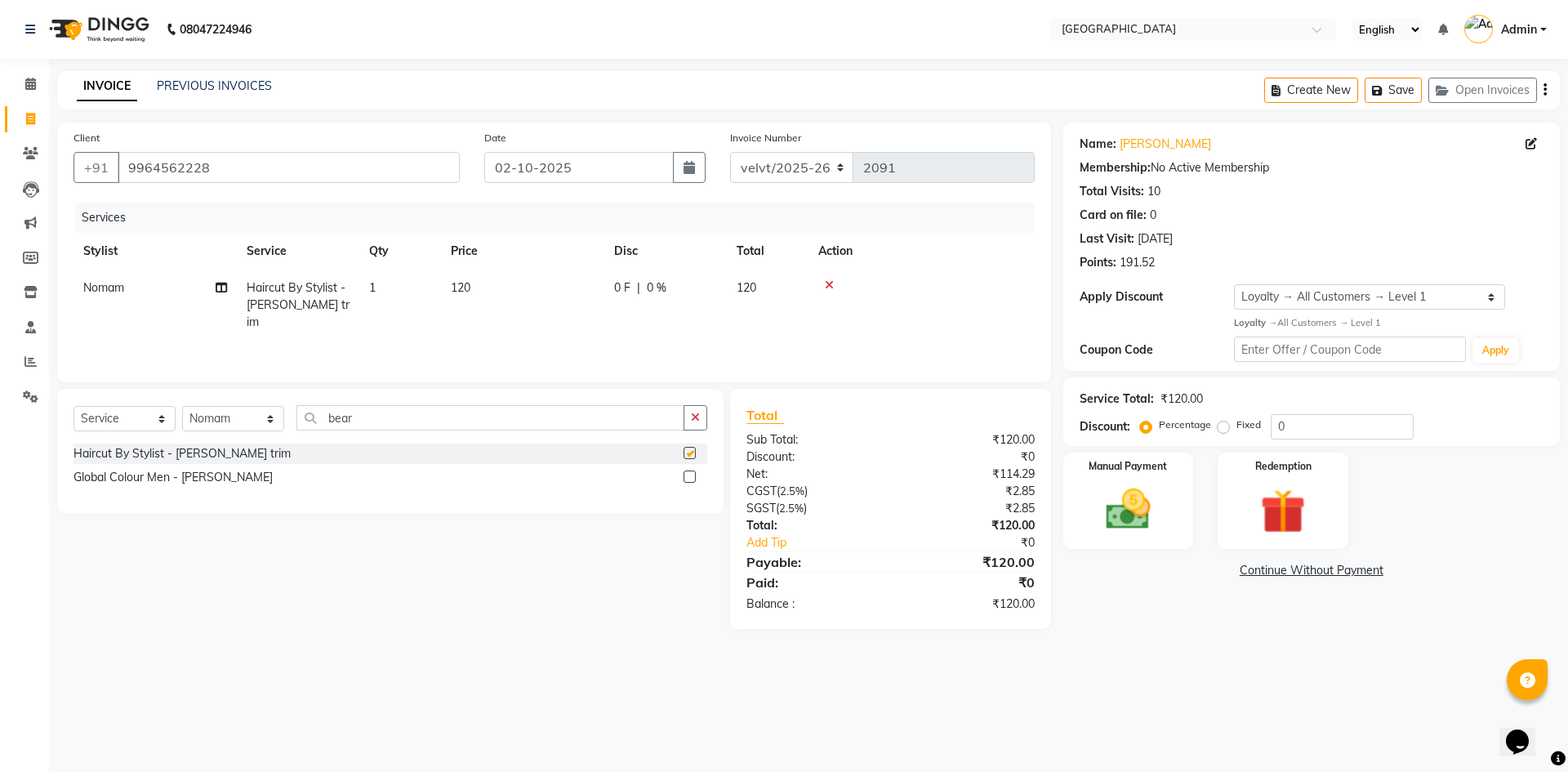
checkbox input "false"
click at [1119, 512] on img at bounding box center [1128, 510] width 76 height 54
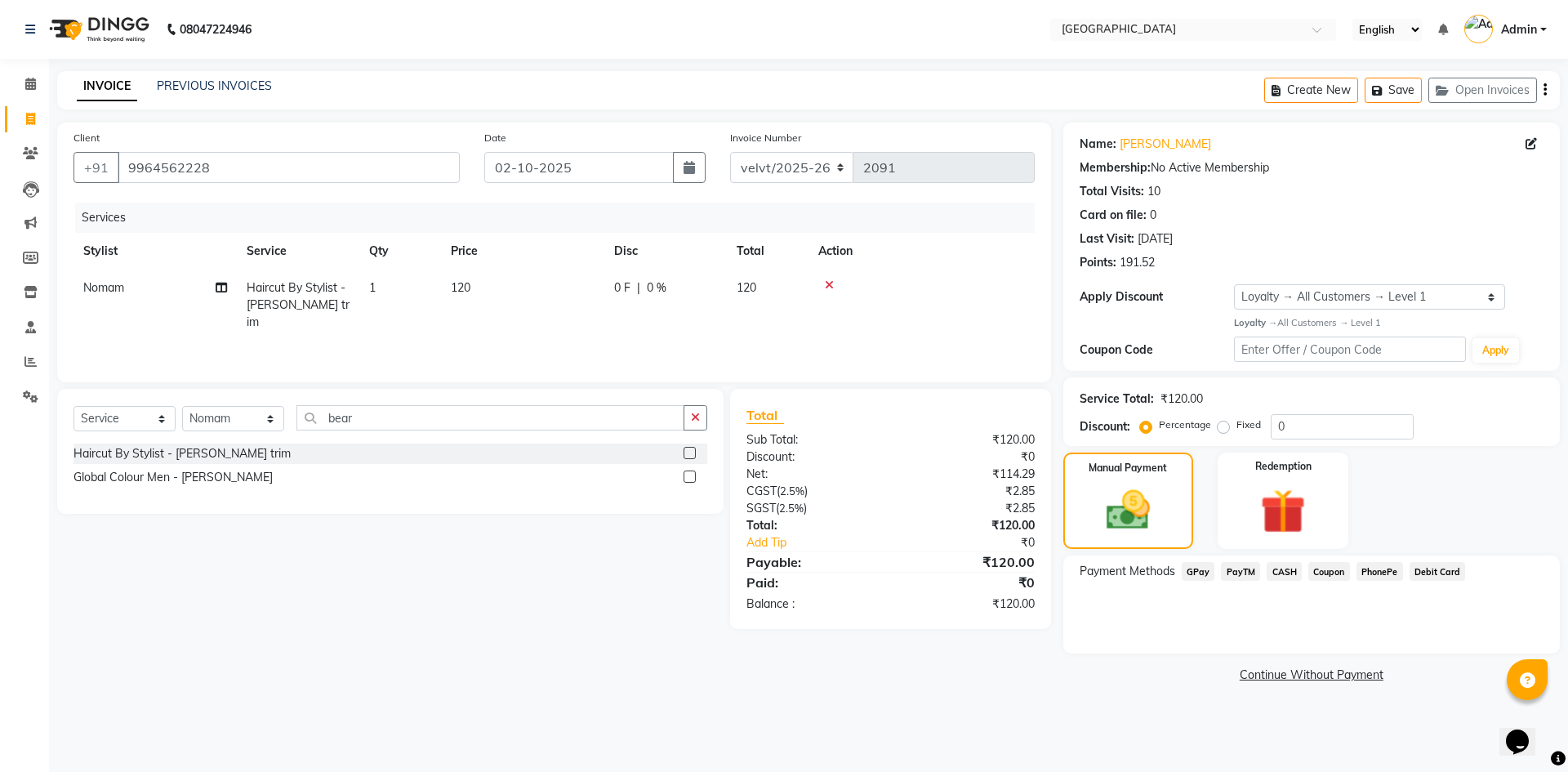
click at [1373, 565] on span "PhonePe" at bounding box center [1380, 571] width 47 height 19
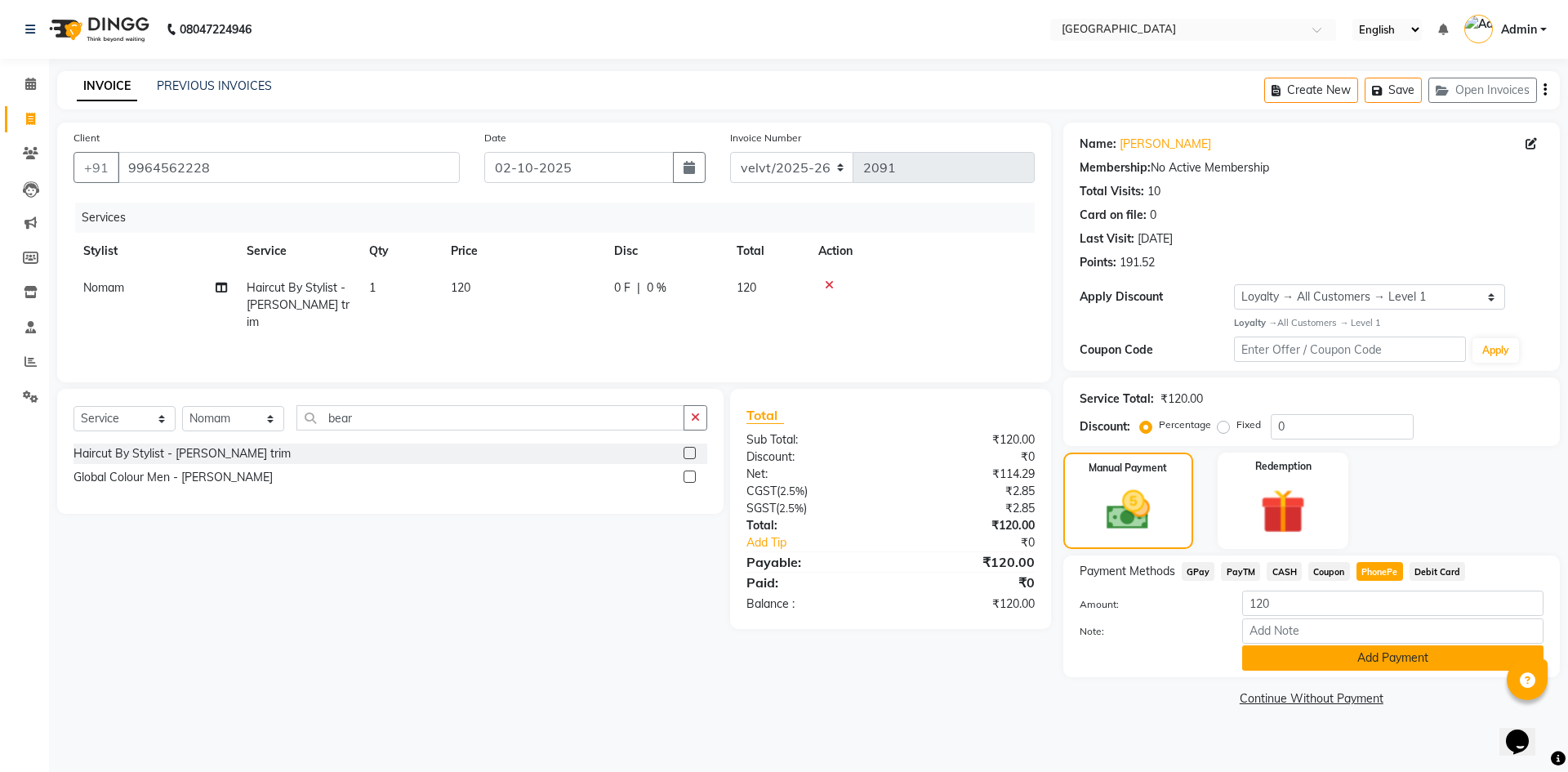
click at [1352, 645] on button "Add Payment" at bounding box center [1393, 657] width 301 height 25
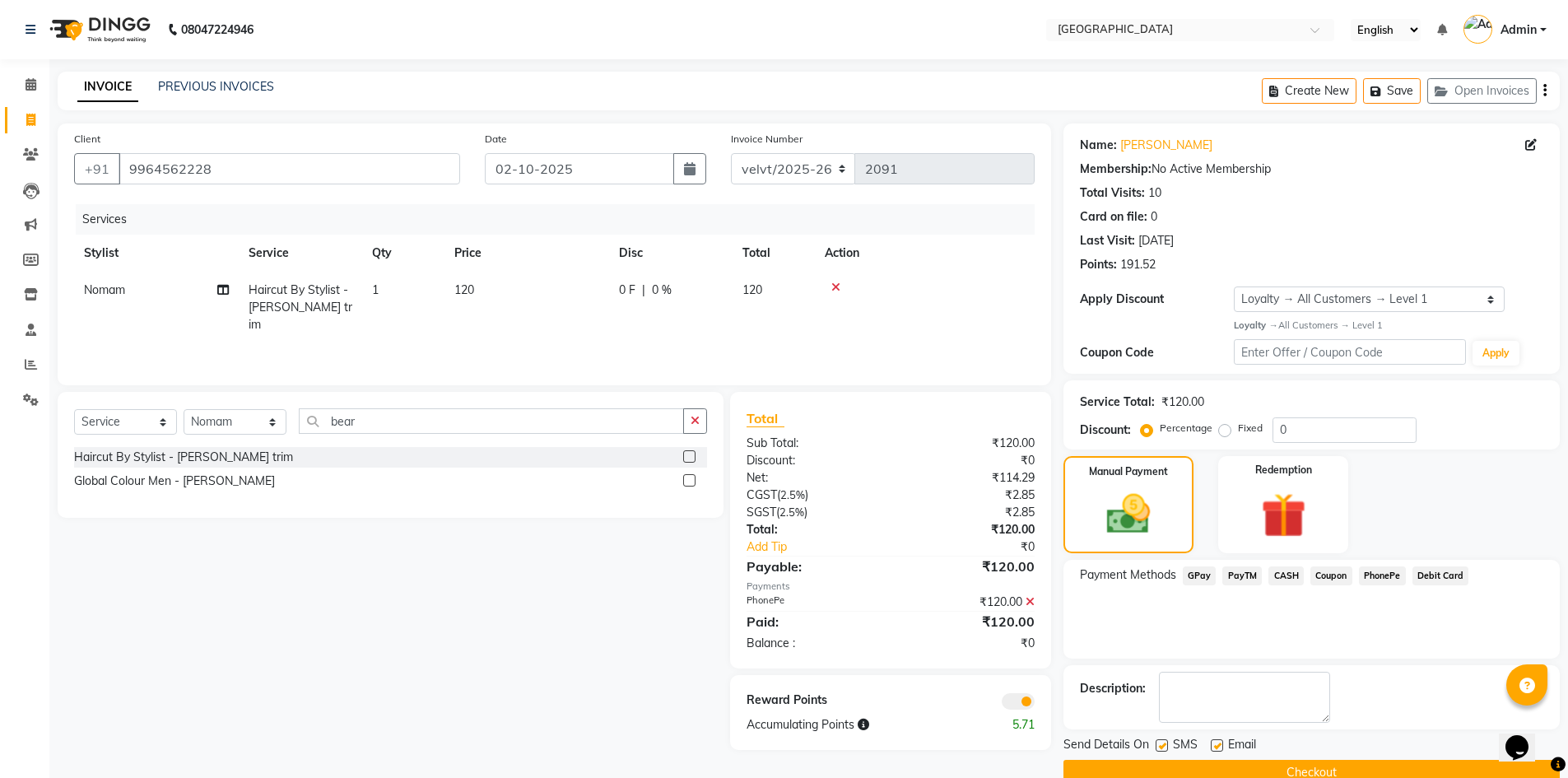
click at [1208, 762] on button "Checkout" at bounding box center [1311, 772] width 496 height 25
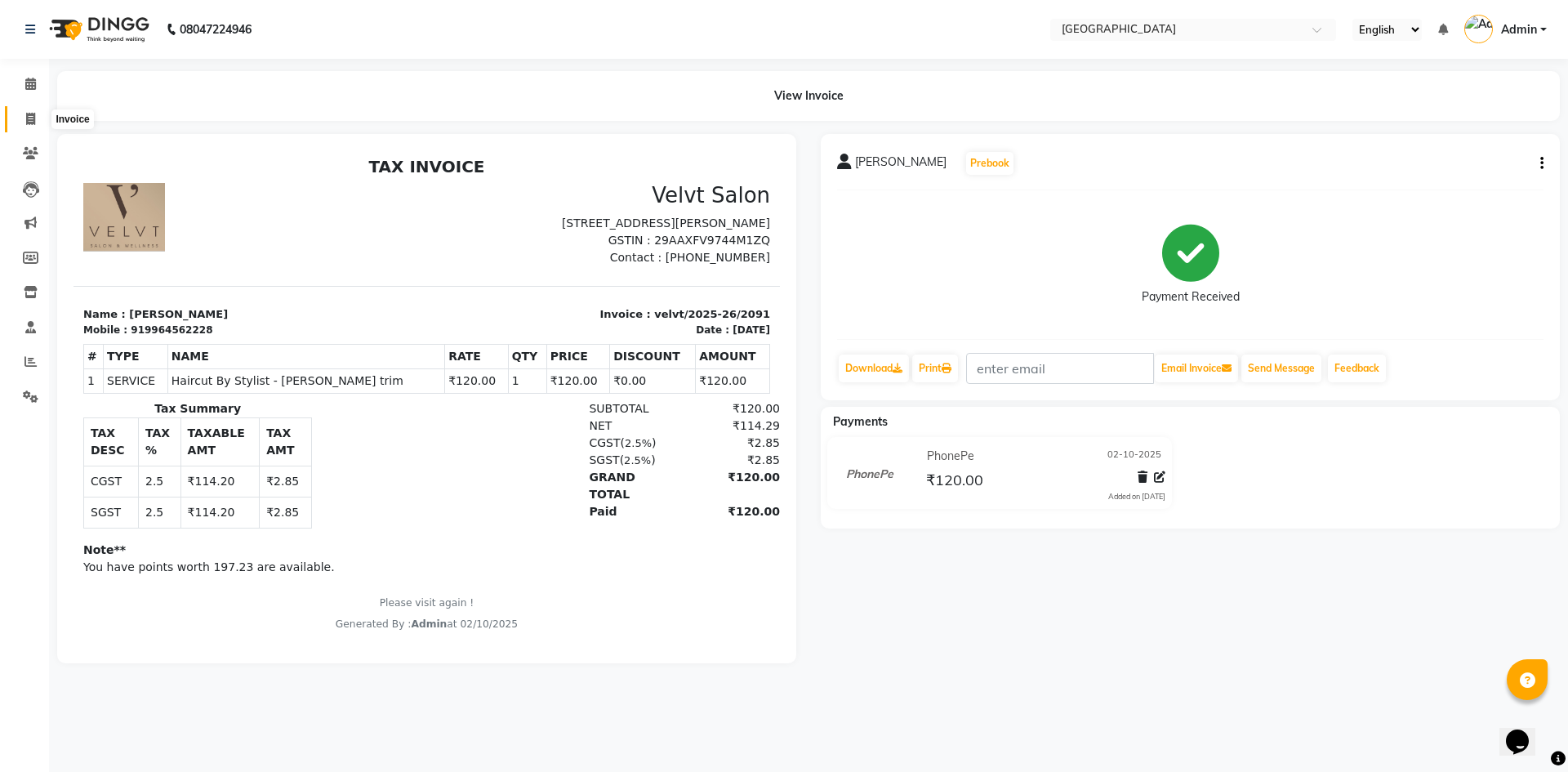
click at [23, 118] on span at bounding box center [30, 120] width 29 height 19
select select "service"
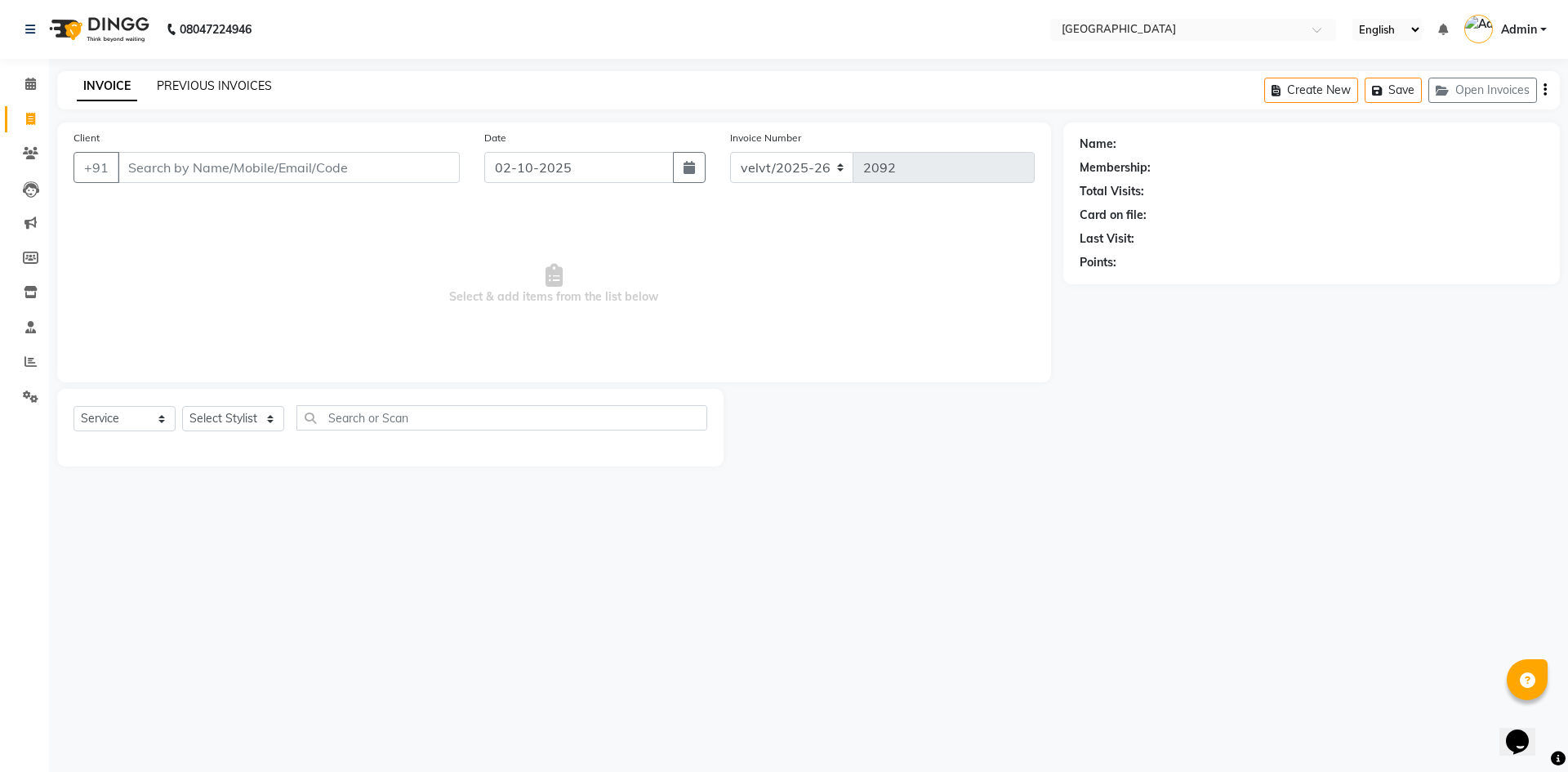
click at [198, 89] on link "PREVIOUS INVOICES" at bounding box center [214, 85] width 115 height 15
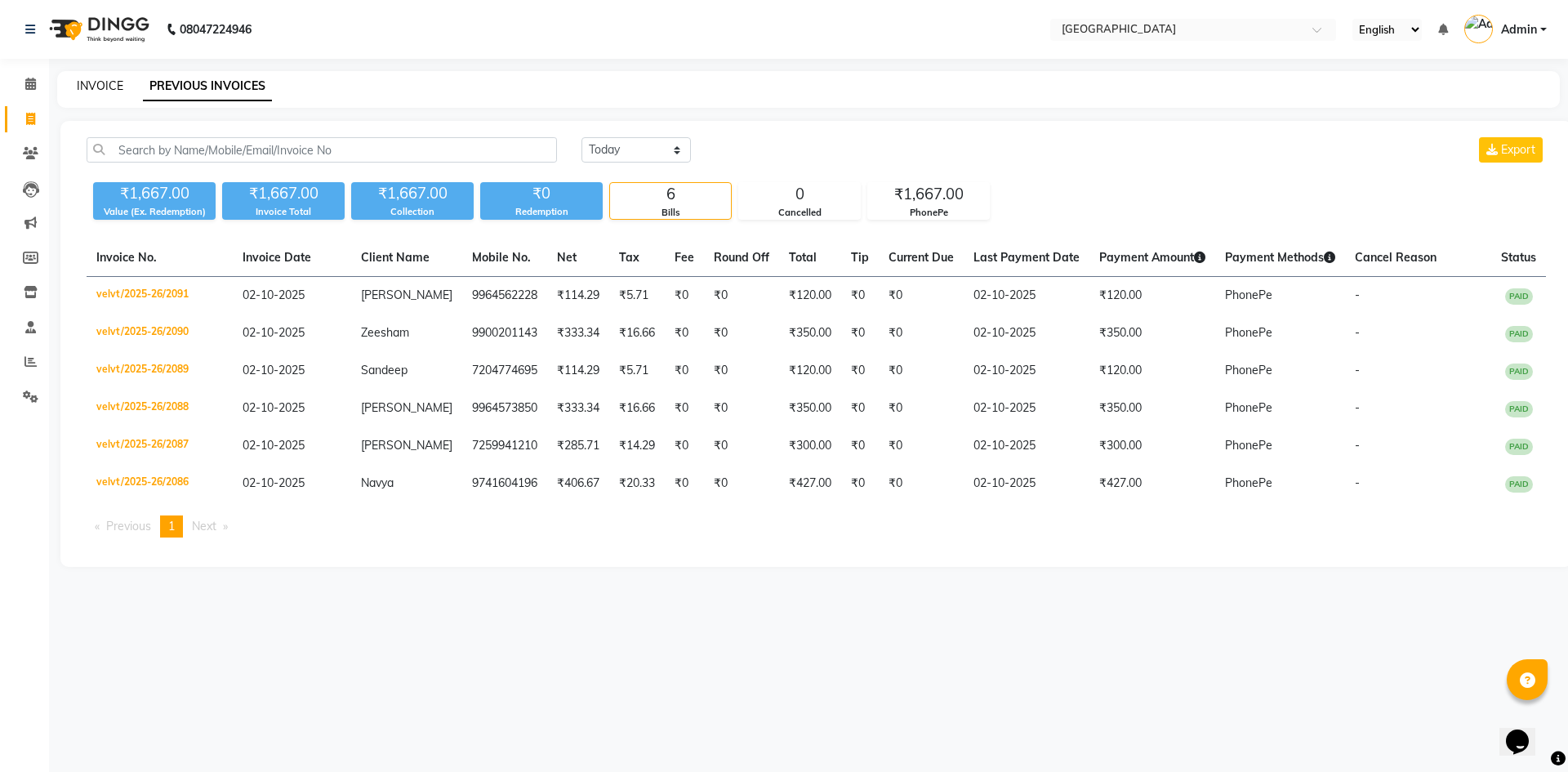
click at [98, 83] on link "INVOICE" at bounding box center [100, 85] width 47 height 15
select select "service"
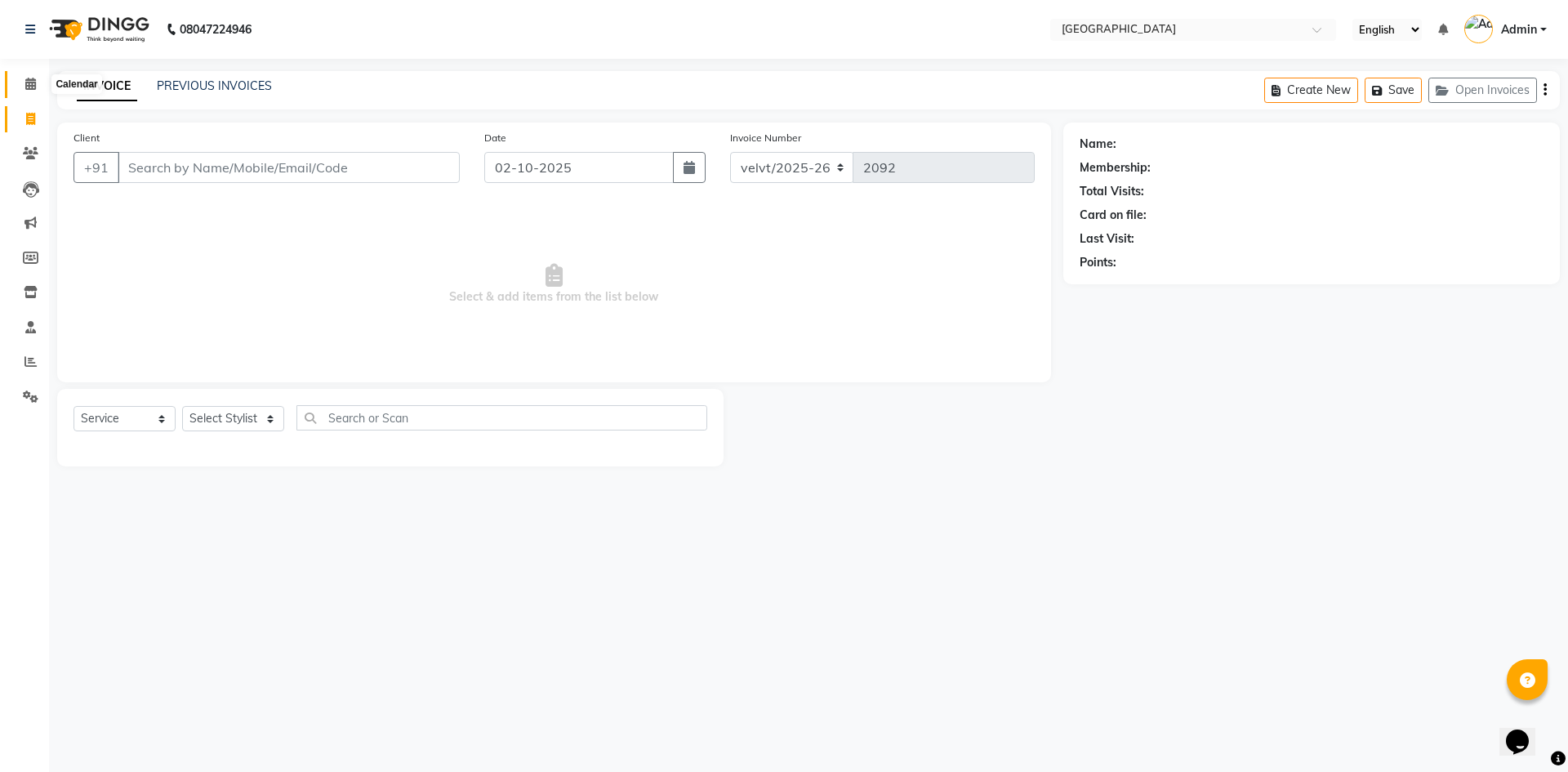
click at [33, 83] on icon at bounding box center [30, 83] width 10 height 12
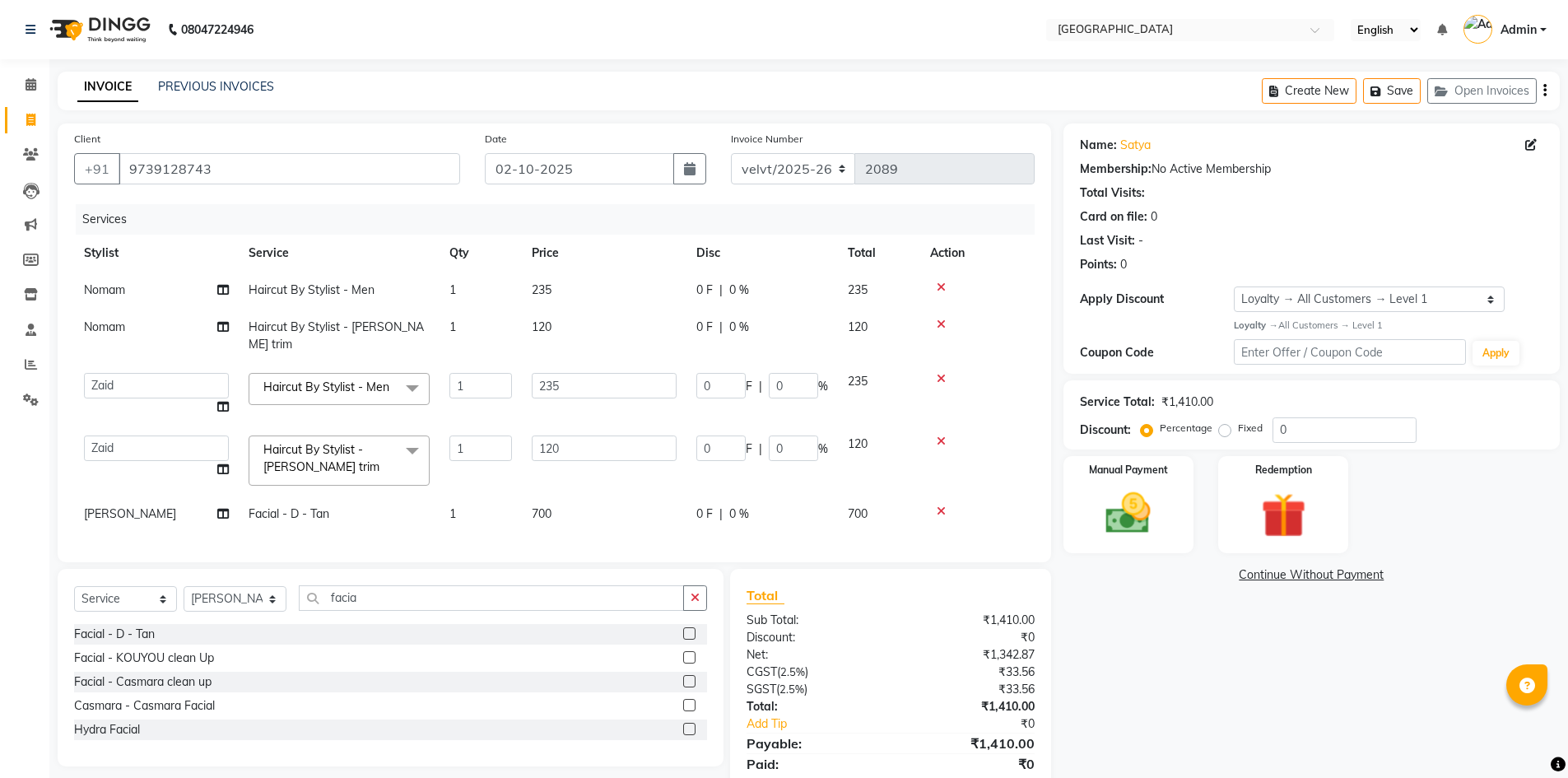
select select "89472"
select select "service"
select select "68468"
select select "1: Object"
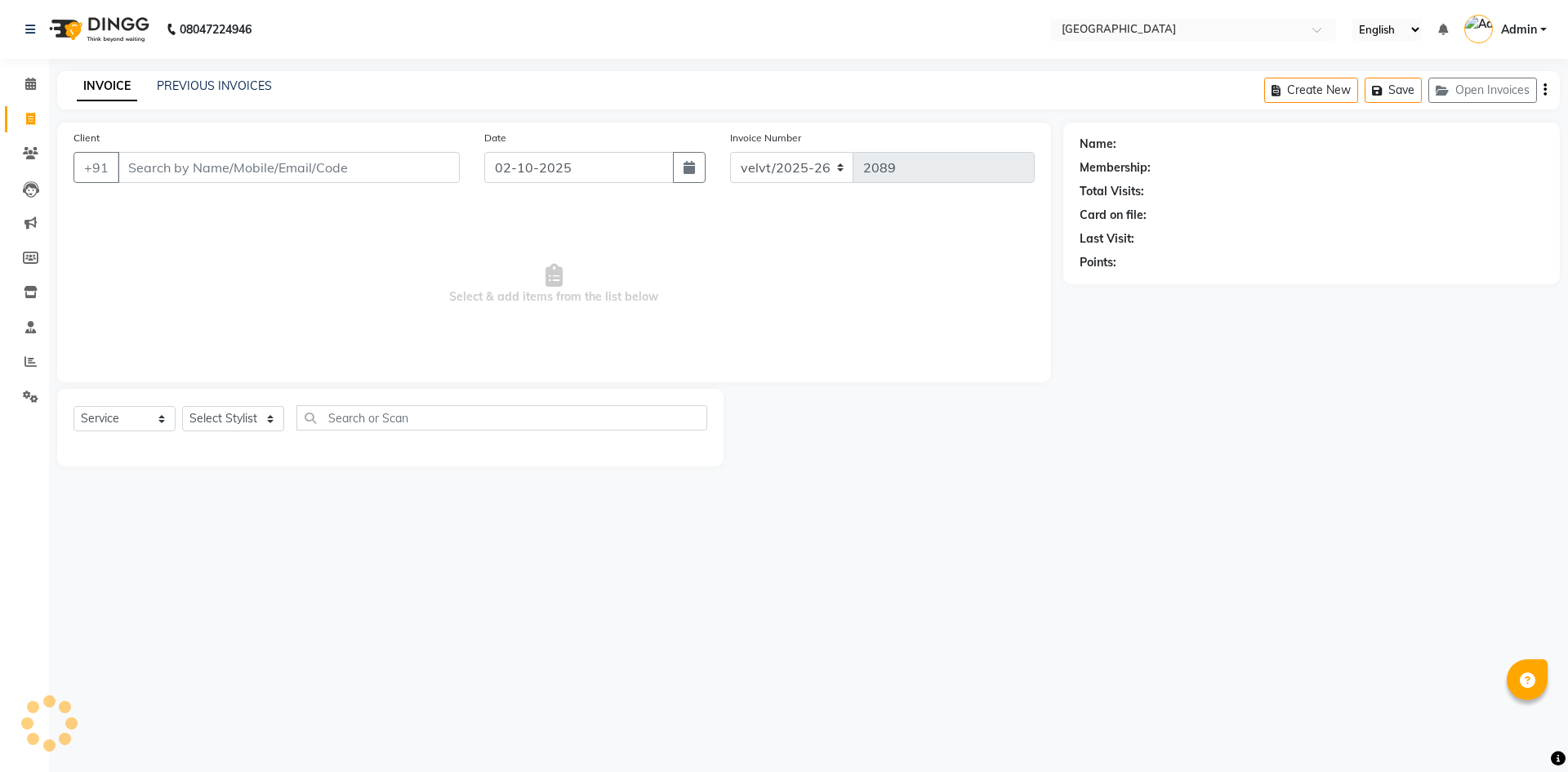
select select "service"
click at [168, 178] on input "Client" at bounding box center [288, 168] width 342 height 31
click at [128, 169] on input "Client" at bounding box center [288, 168] width 342 height 31
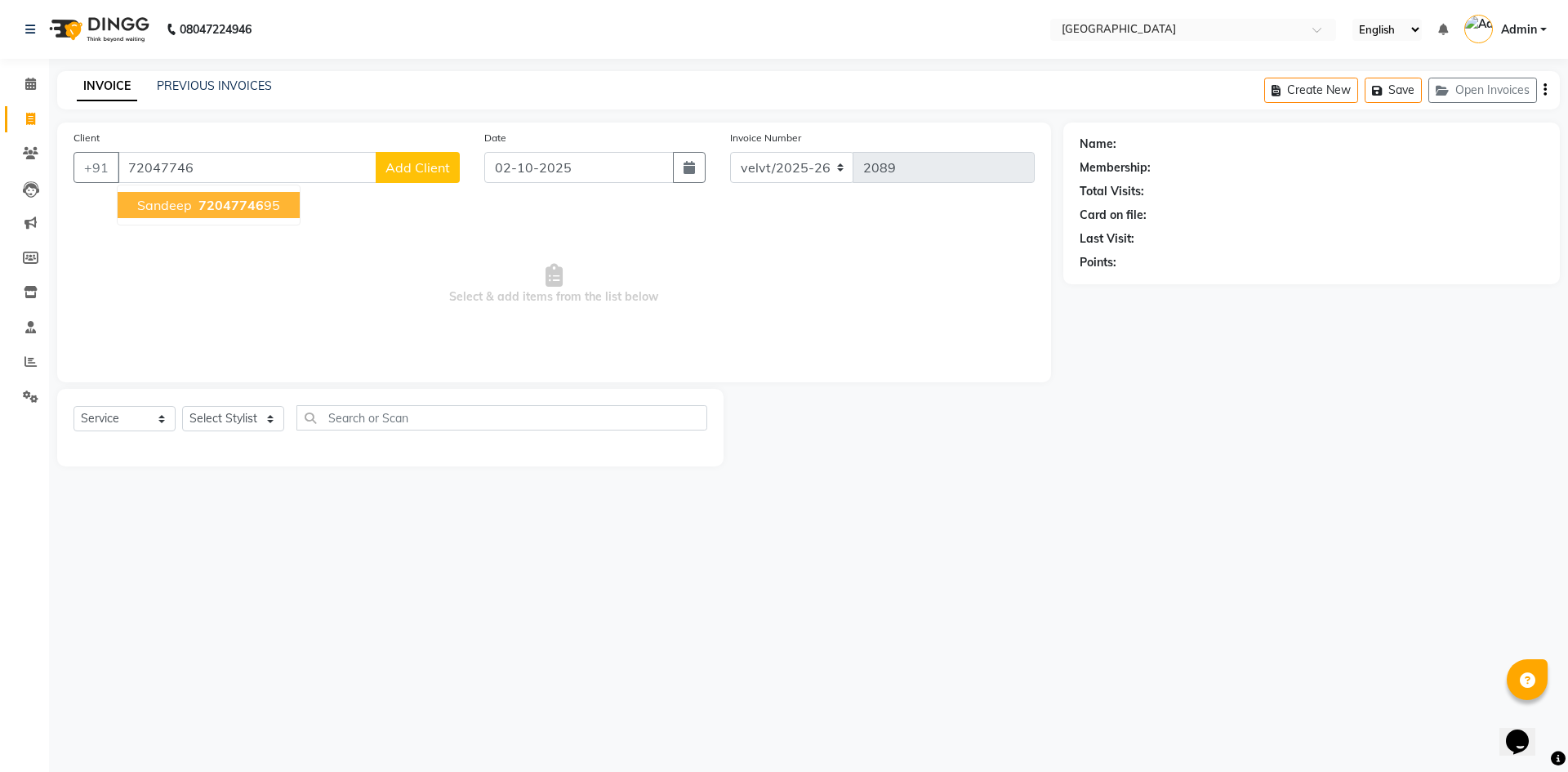
click at [217, 208] on span "72047746" at bounding box center [231, 205] width 65 height 16
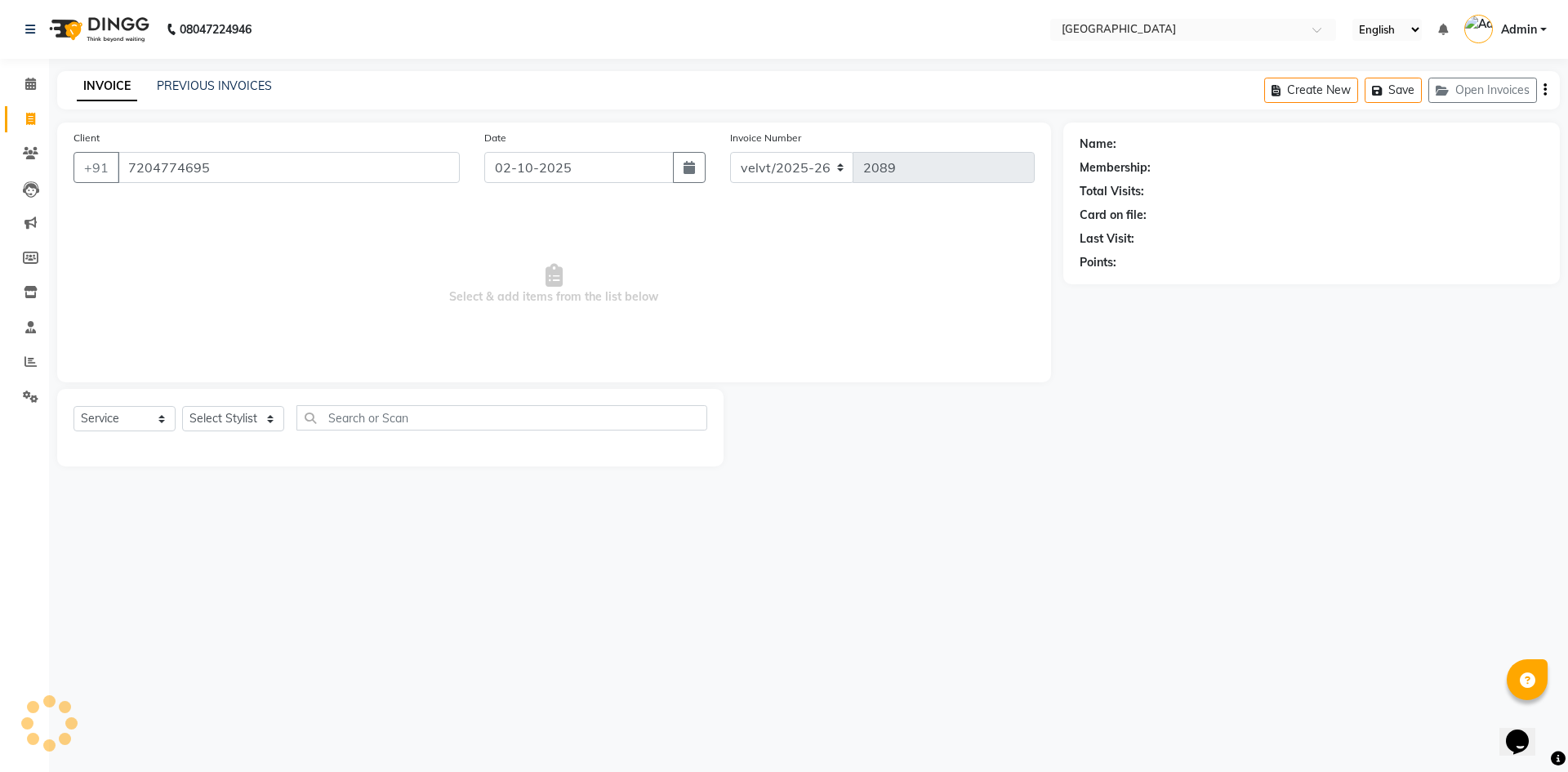
type input "7204774695"
select select "1: Object"
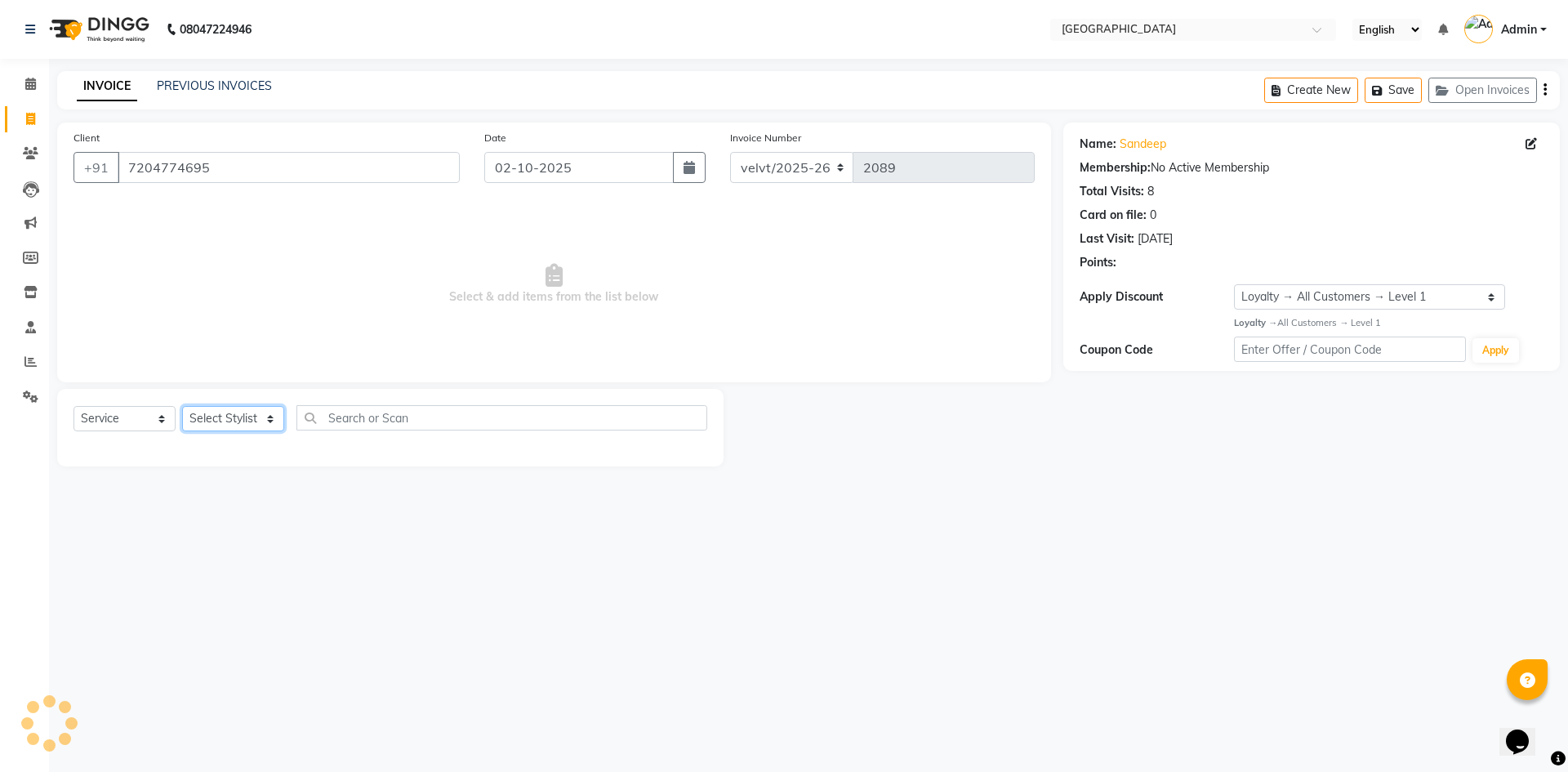
click at [229, 418] on select "Select Stylist [PERSON_NAME] Kaif [PERSON_NAME] Nomam Roma [PERSON_NAME]" at bounding box center [234, 419] width 102 height 25
click at [240, 411] on select "Select Stylist [PERSON_NAME] Kaif [PERSON_NAME] Nomam Roma [PERSON_NAME]" at bounding box center [234, 419] width 102 height 25
click at [251, 423] on select "Select Stylist [PERSON_NAME] Kaif [PERSON_NAME] Nomam Roma [PERSON_NAME]" at bounding box center [234, 419] width 102 height 25
select select "78264"
click at [182, 406] on select "Select Stylist [PERSON_NAME] Kaif [PERSON_NAME] Nomam Roma [PERSON_NAME]" at bounding box center [234, 419] width 102 height 25
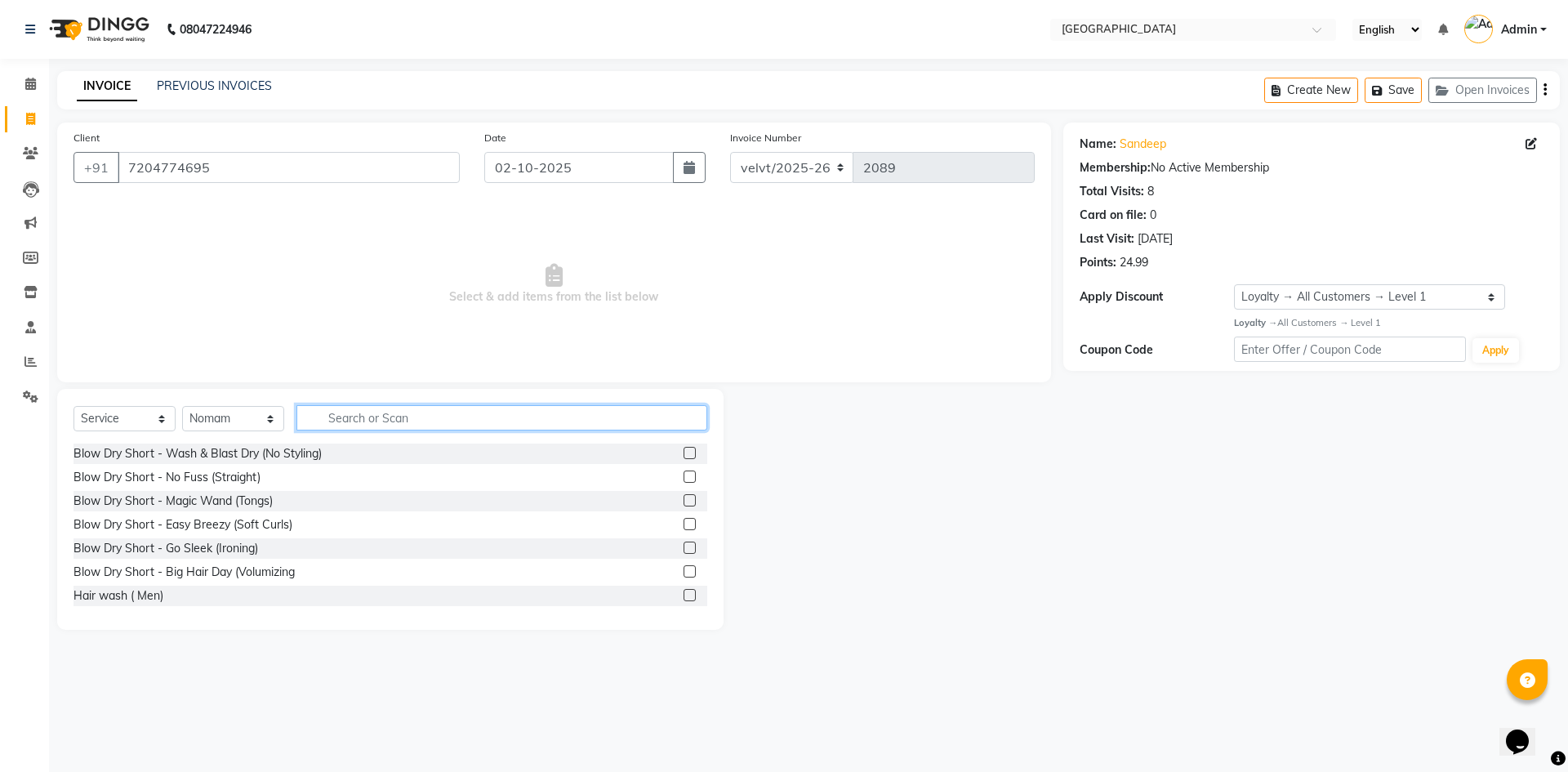
click at [349, 412] on input "text" at bounding box center [501, 418] width 411 height 25
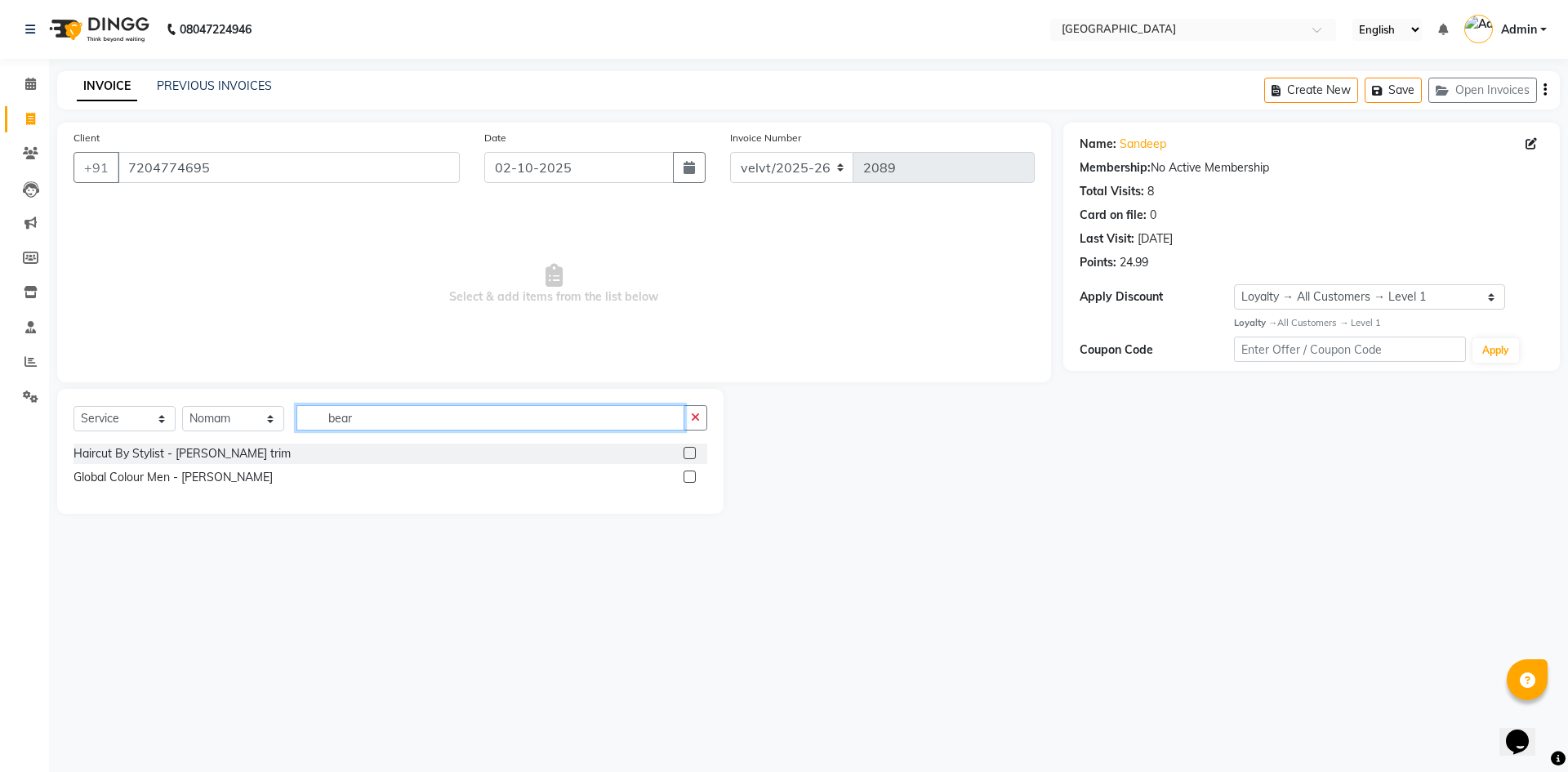
type input "bear"
click at [695, 448] on label at bounding box center [689, 453] width 12 height 12
click at [695, 448] on input "checkbox" at bounding box center [688, 453] width 10 height 10
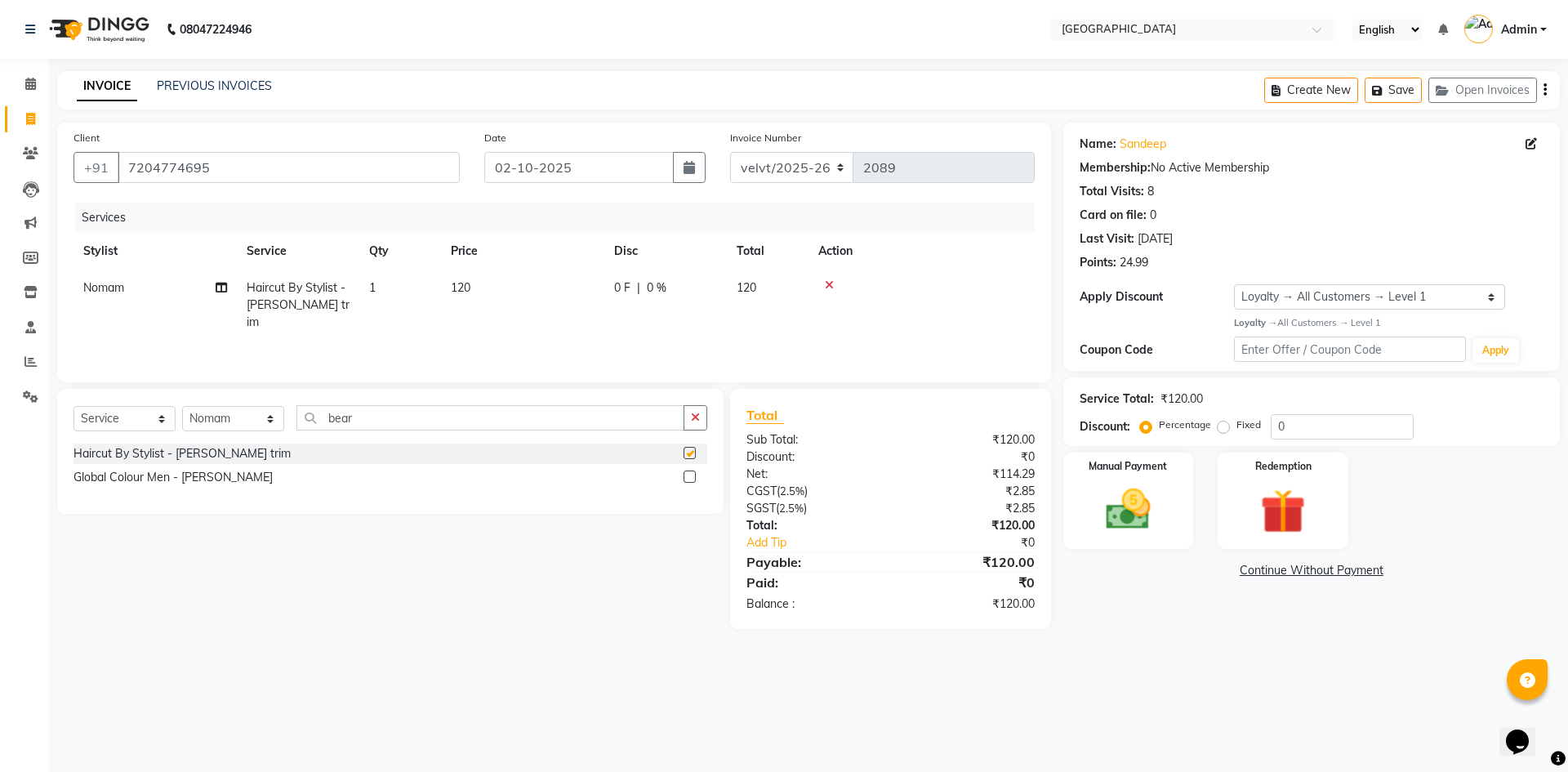
checkbox input "false"
click at [1110, 511] on img at bounding box center [1128, 510] width 76 height 54
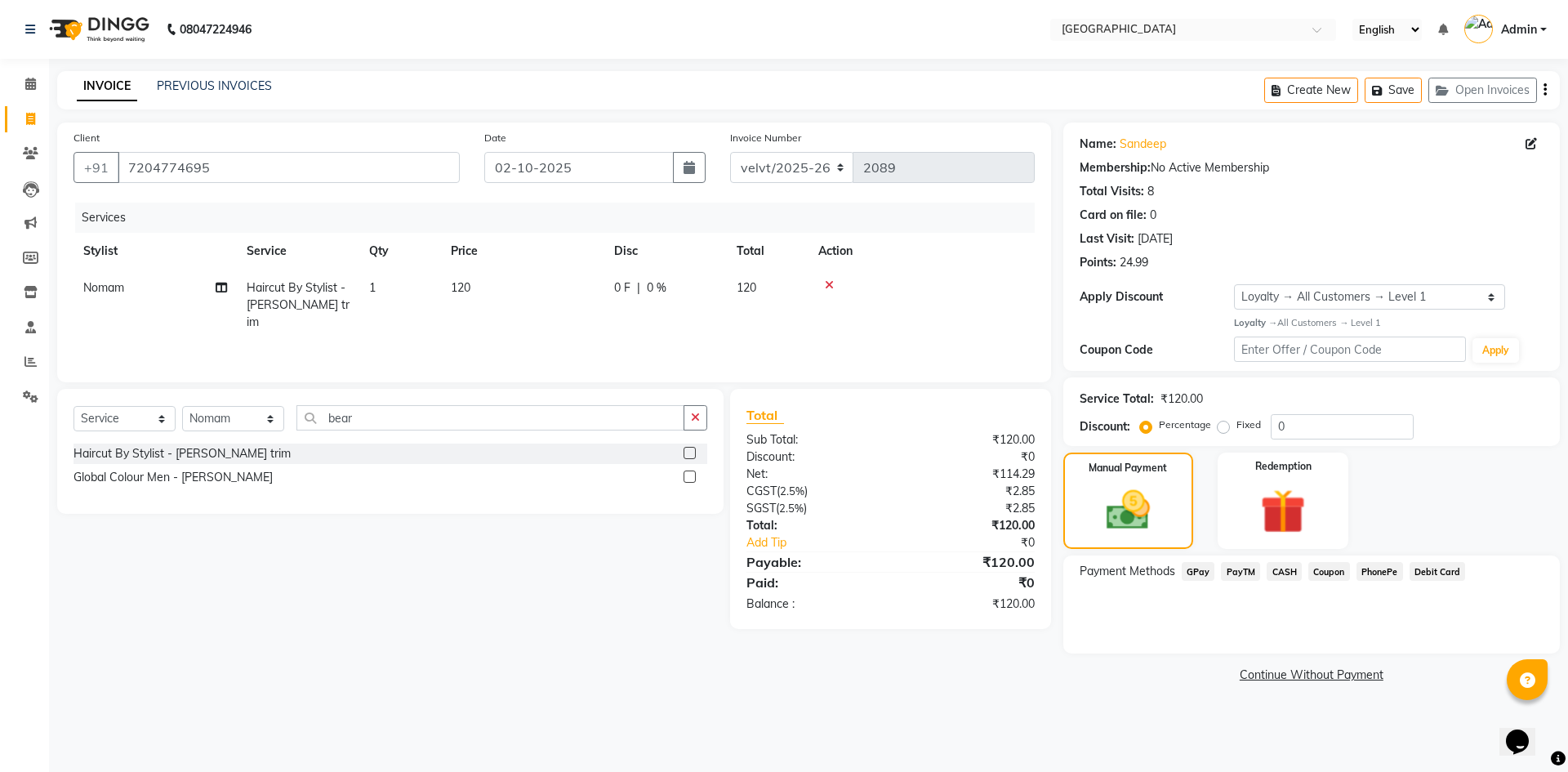
click at [1372, 573] on span "PhonePe" at bounding box center [1380, 571] width 47 height 19
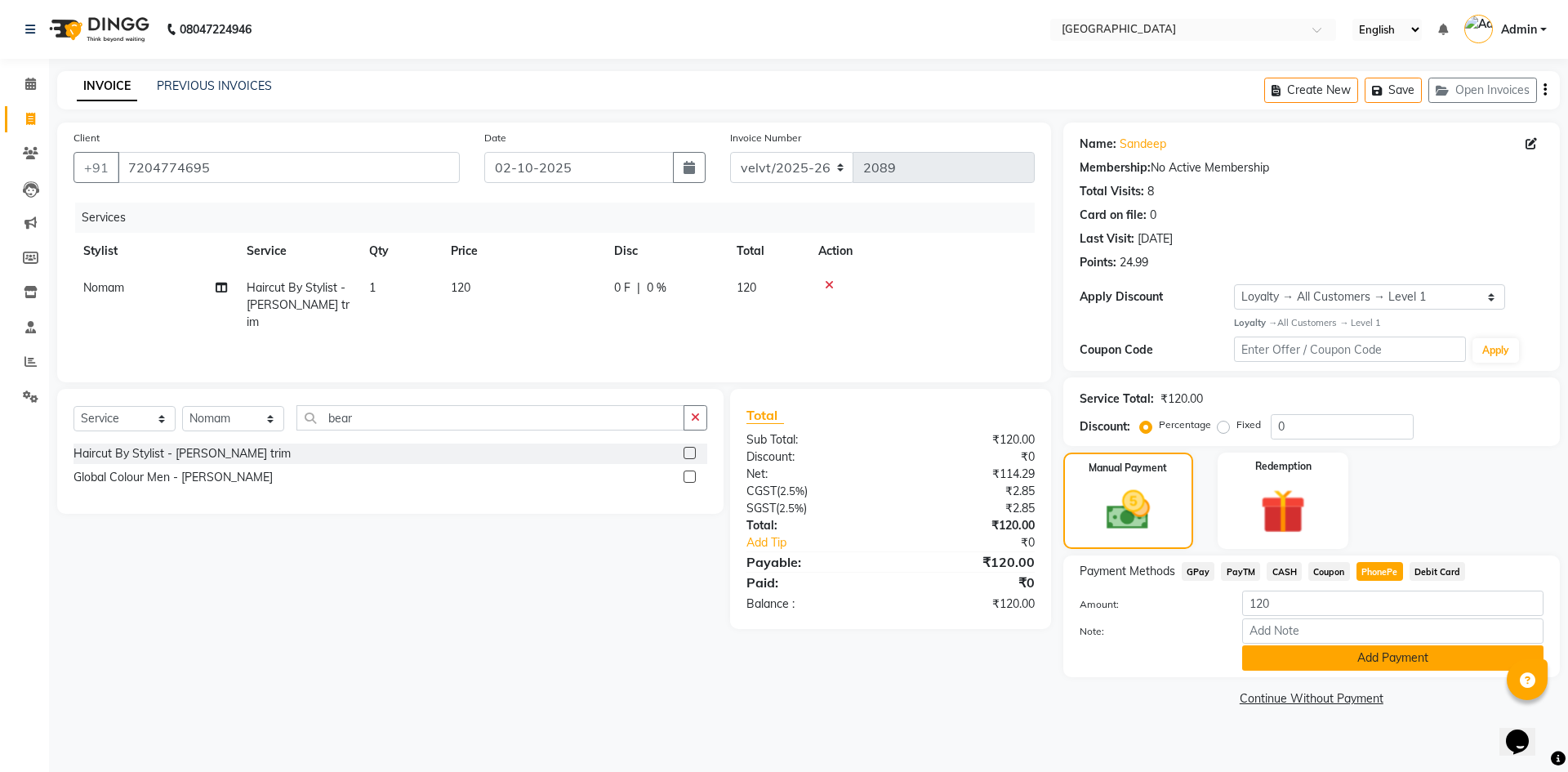
click at [1334, 651] on button "Add Payment" at bounding box center [1393, 657] width 301 height 25
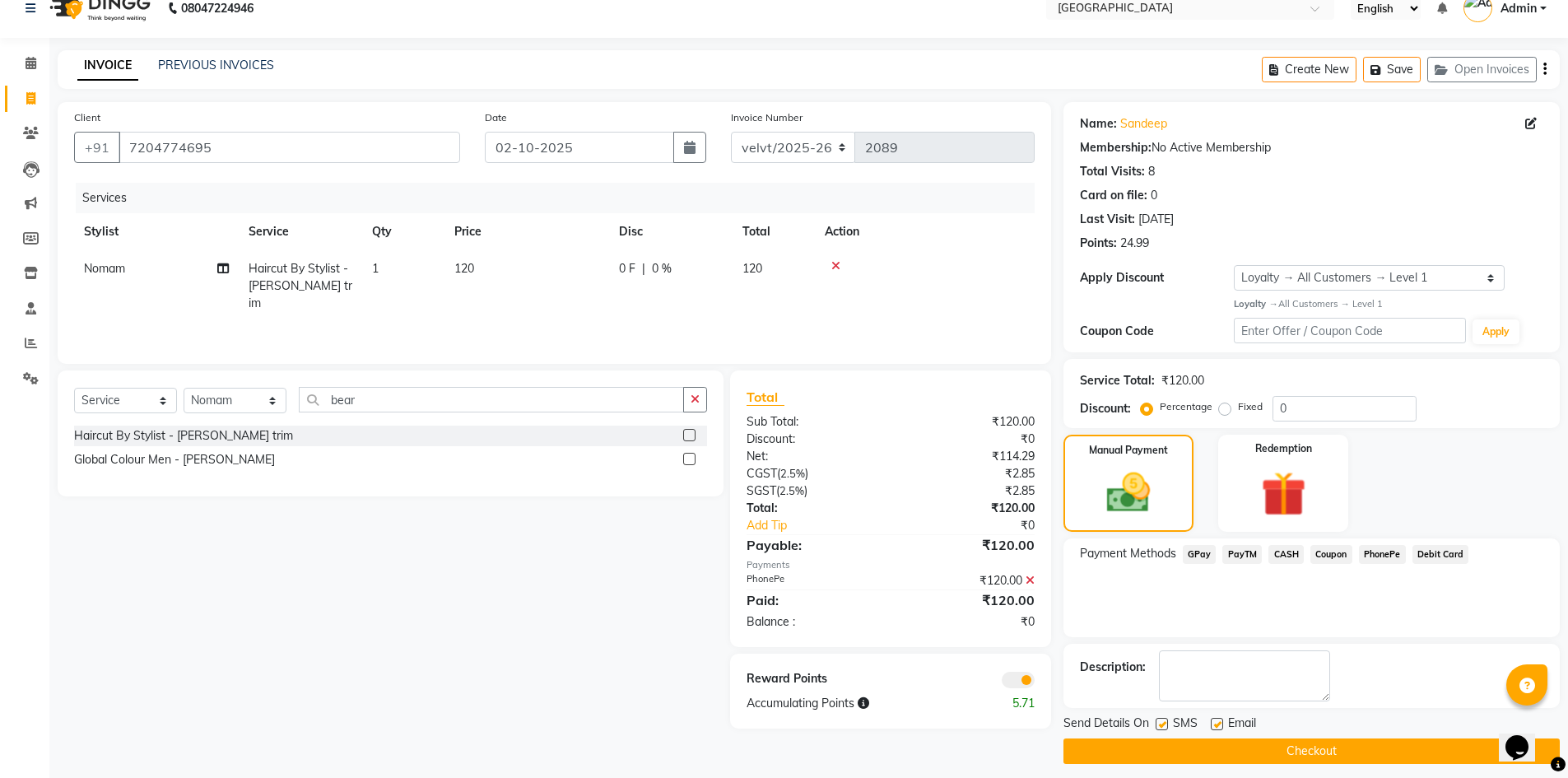
scroll to position [32, 0]
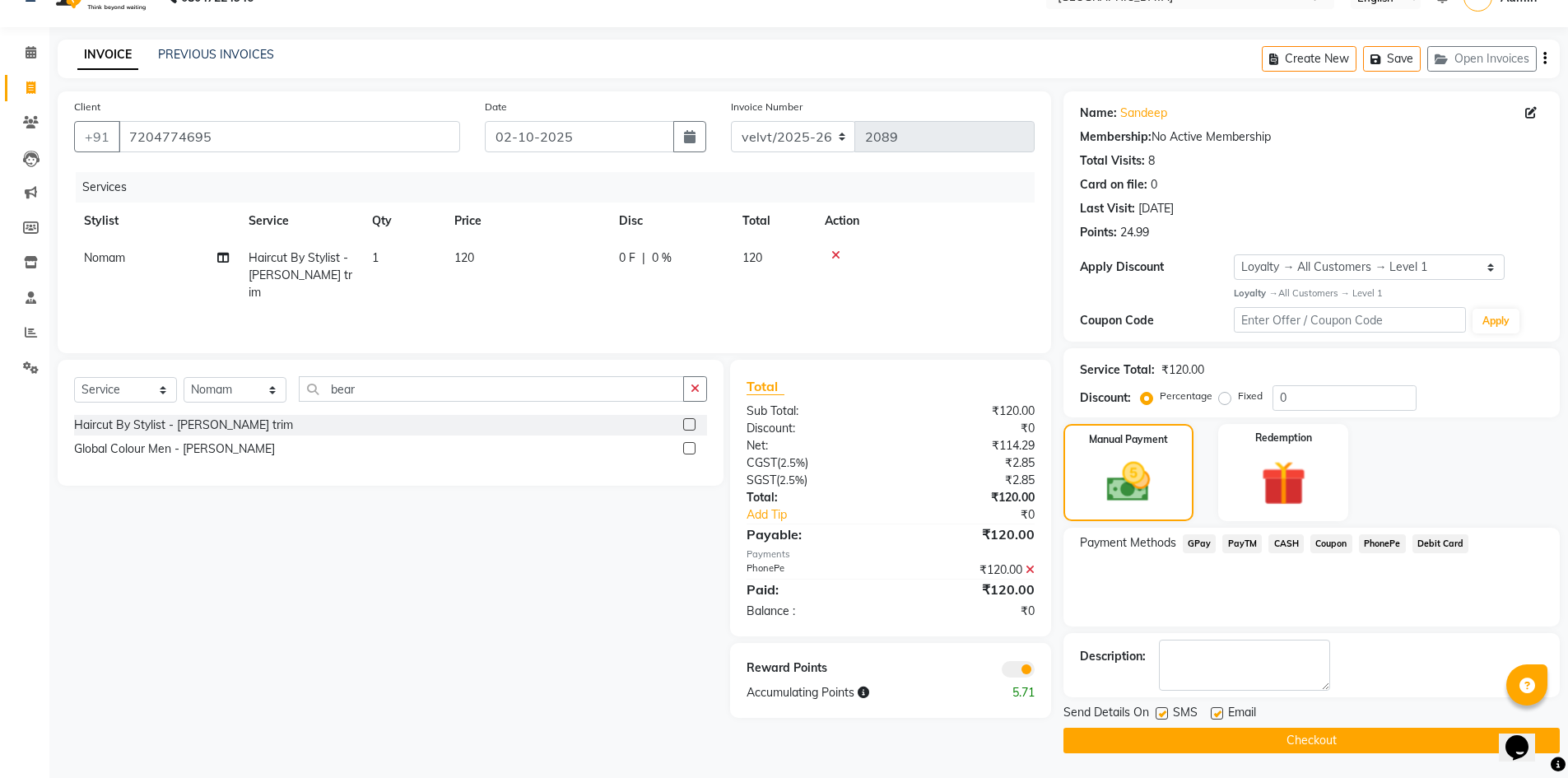
click at [1216, 732] on button "Checkout" at bounding box center [1311, 740] width 496 height 25
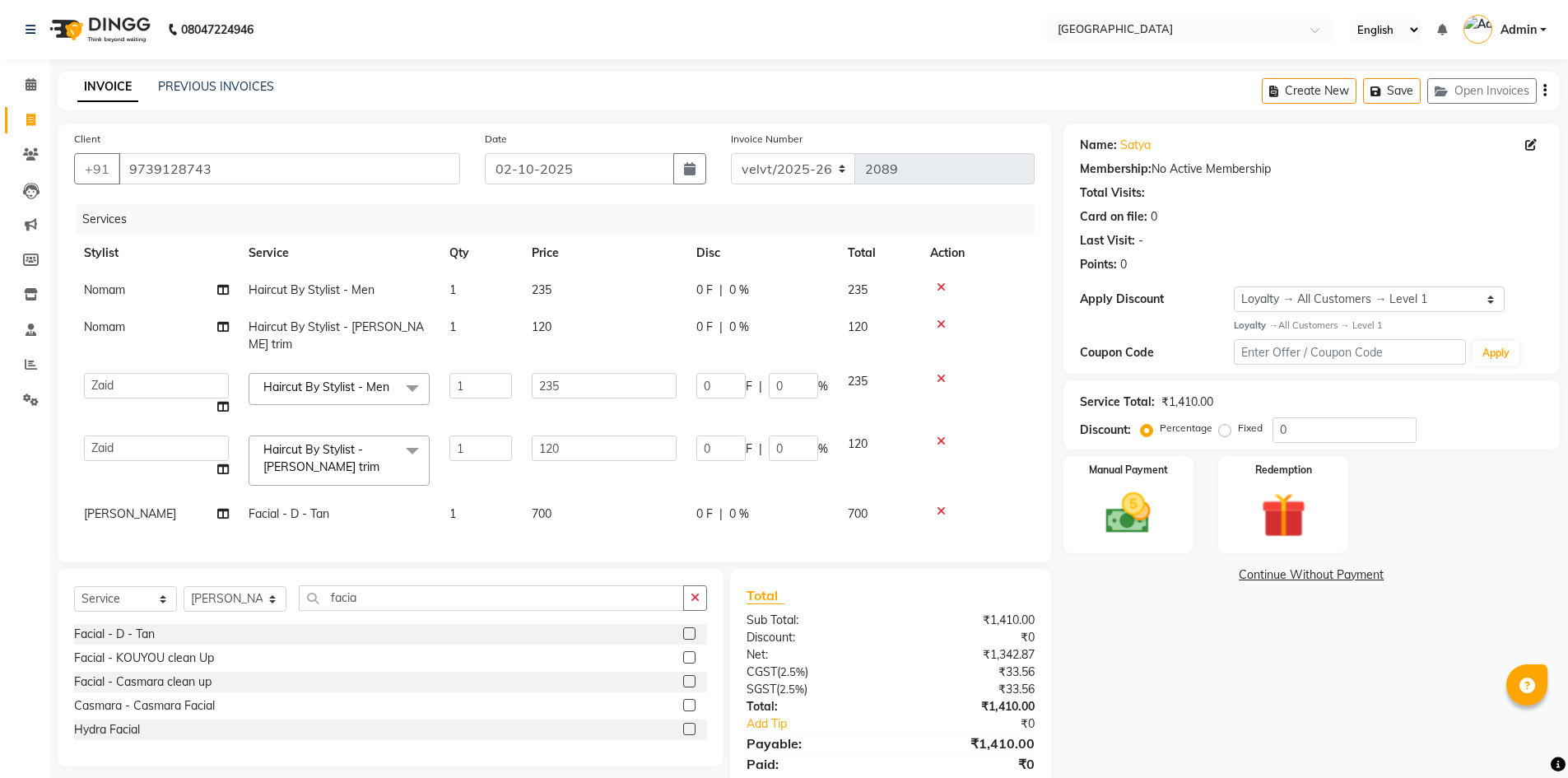
select select "89472"
select select "service"
select select "68468"
select select "1: Object"
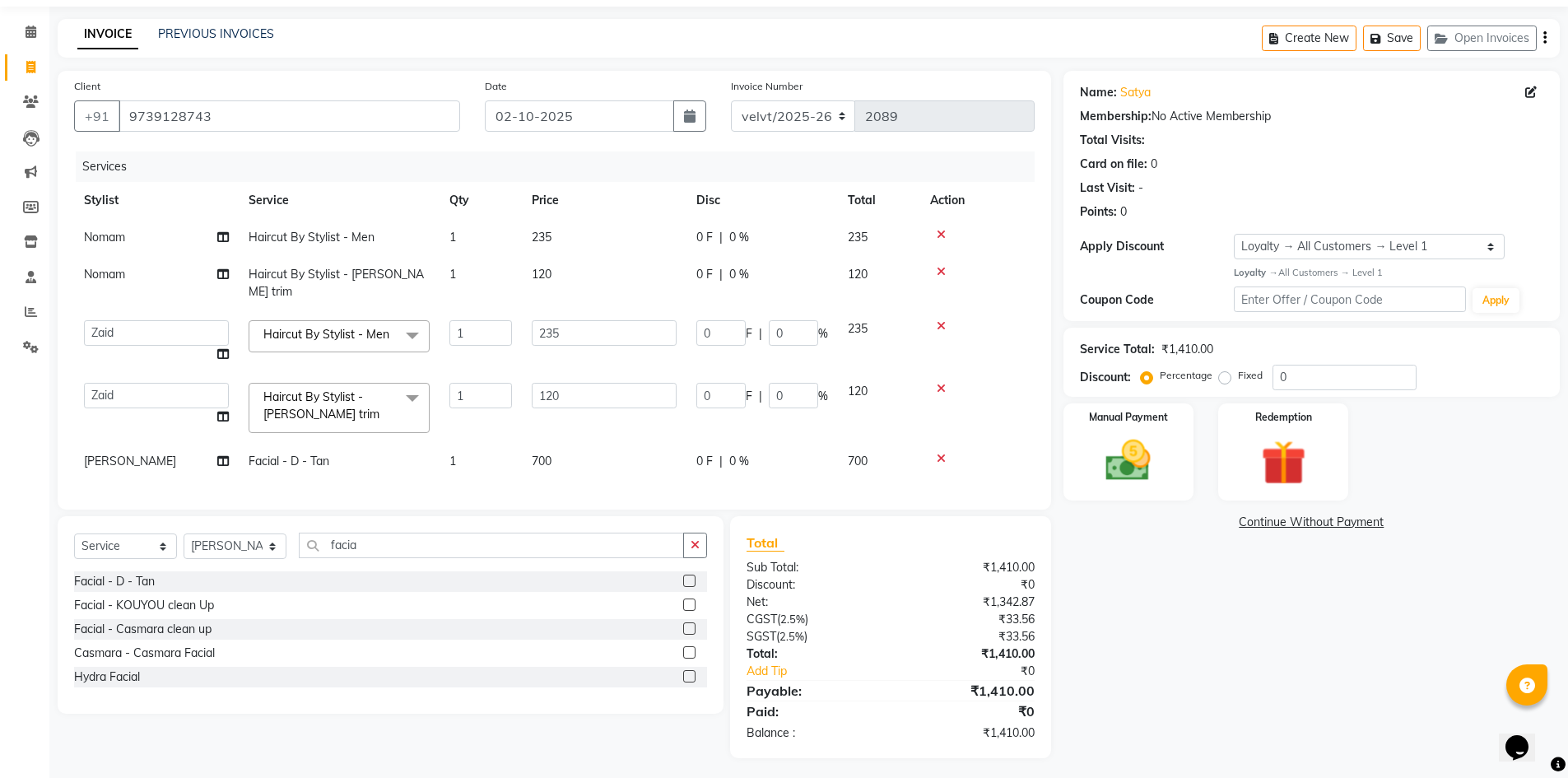
scroll to position [53, 0]
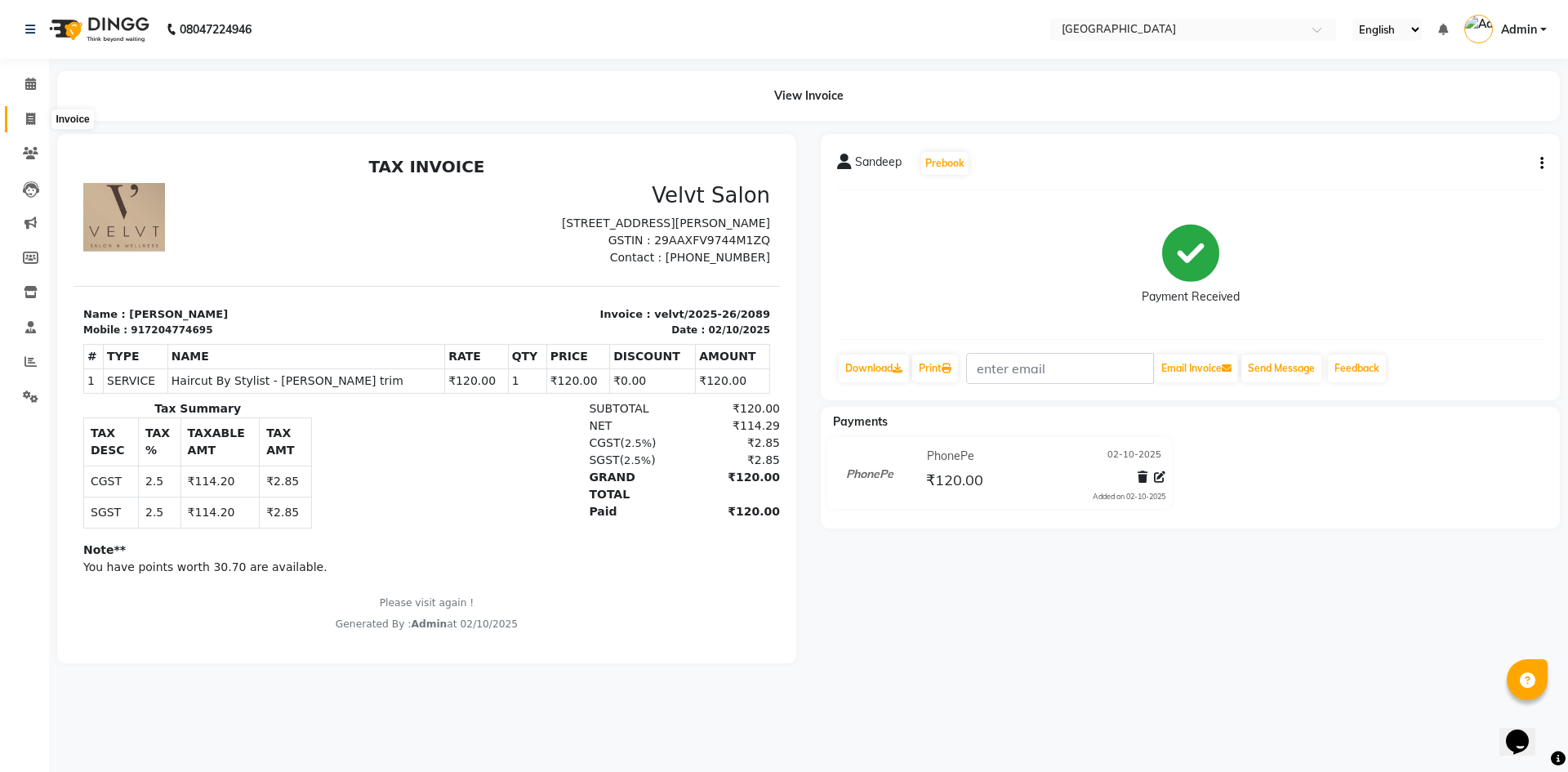
click at [30, 124] on icon at bounding box center [30, 119] width 9 height 12
select select "service"
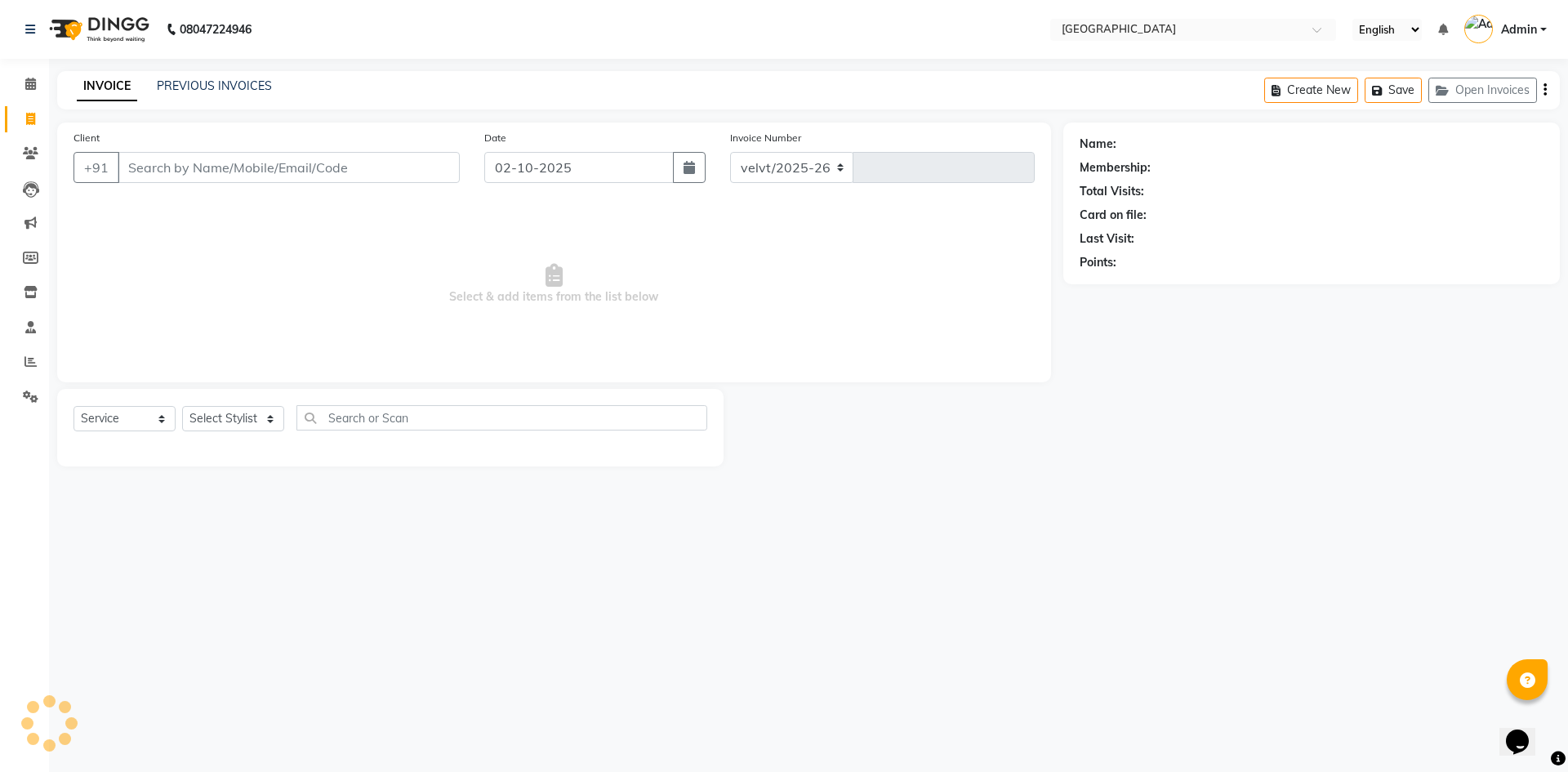
select select "6279"
type input "2092"
click at [241, 89] on link "PREVIOUS INVOICES" at bounding box center [214, 85] width 115 height 15
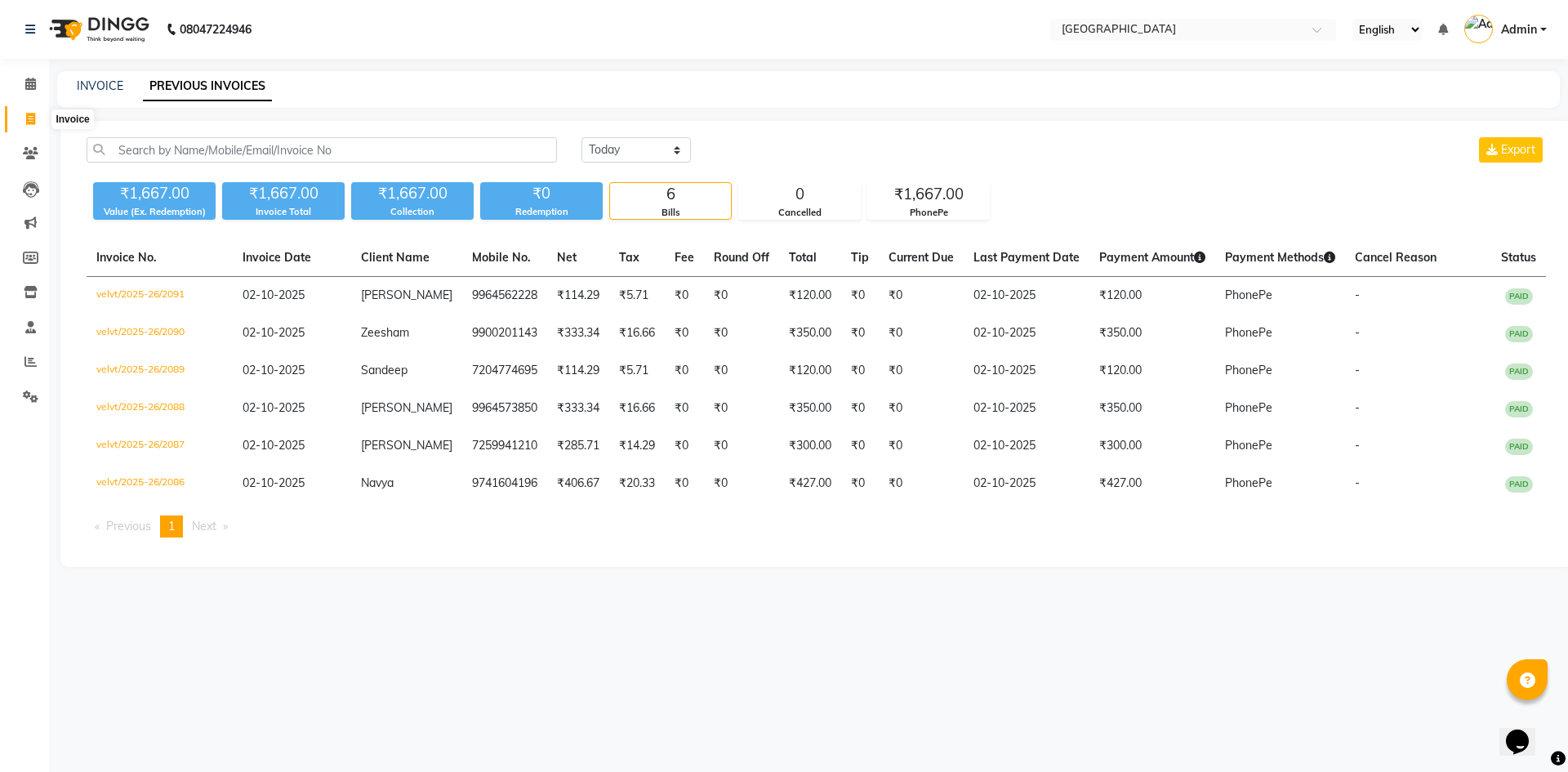
click at [35, 121] on icon at bounding box center [30, 119] width 9 height 12
select select "service"
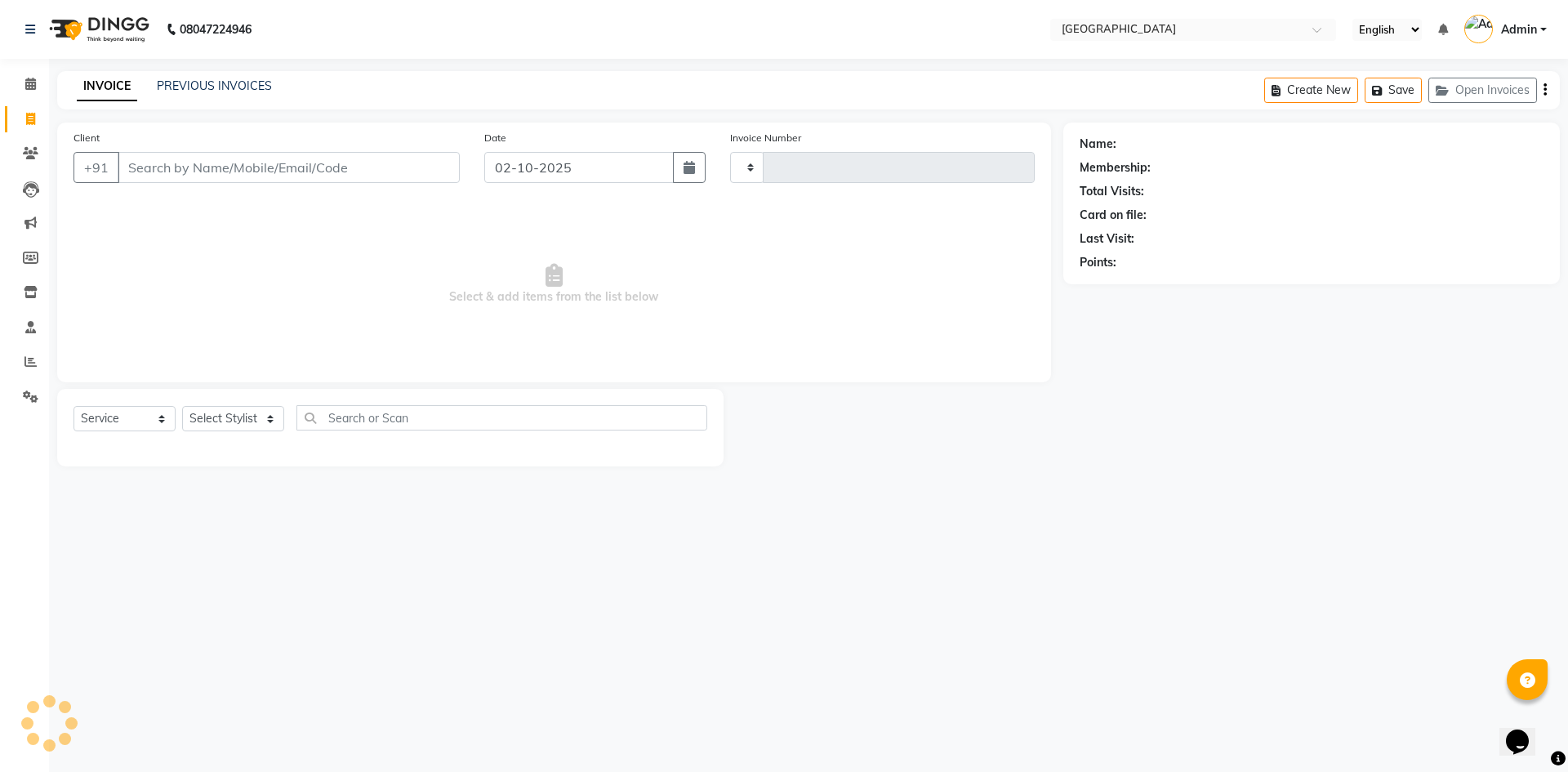
type input "2092"
select select "6279"
click at [137, 168] on input "Client" at bounding box center [288, 168] width 342 height 31
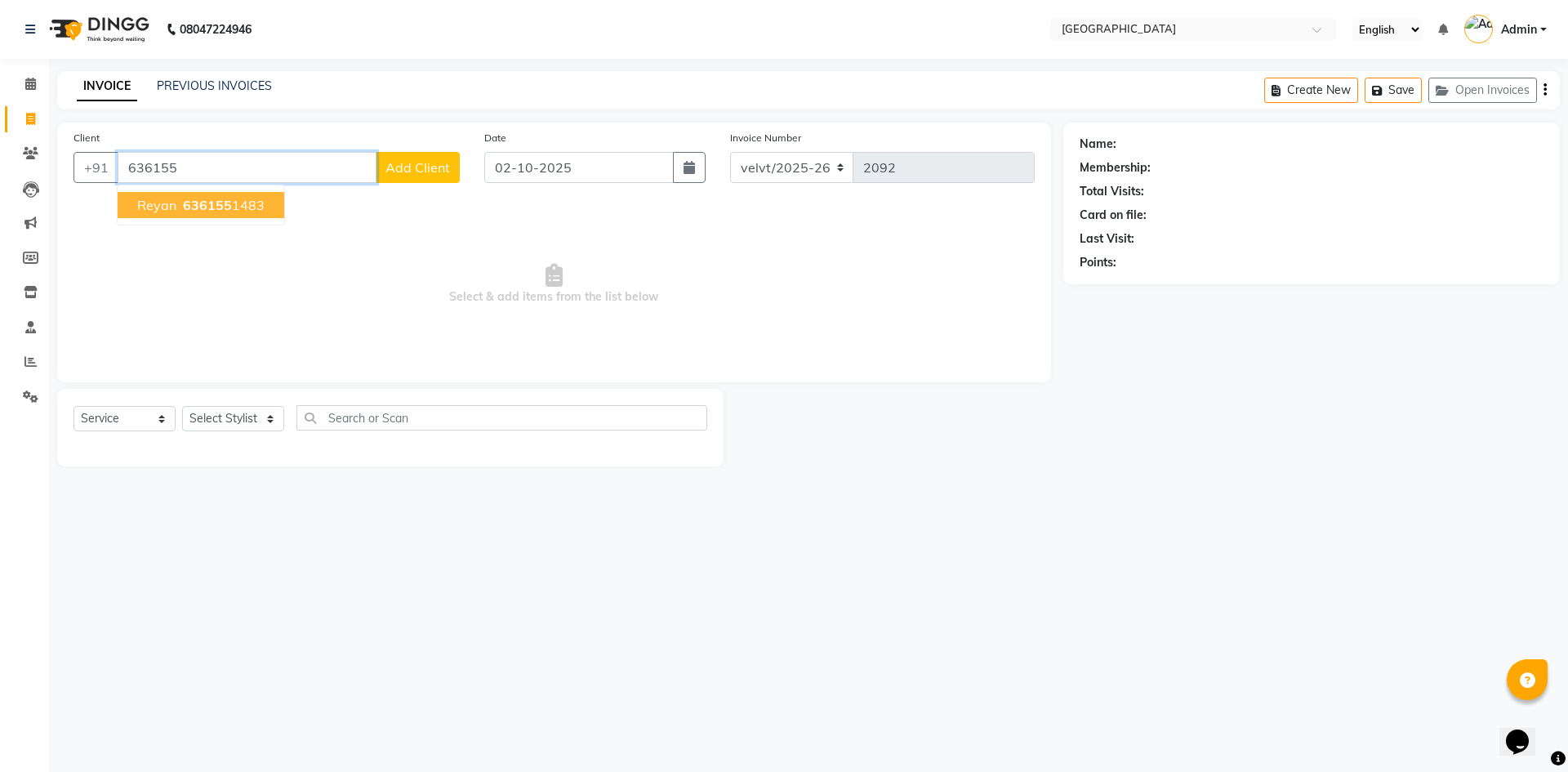
click at [189, 205] on span "636155" at bounding box center [208, 205] width 49 height 16
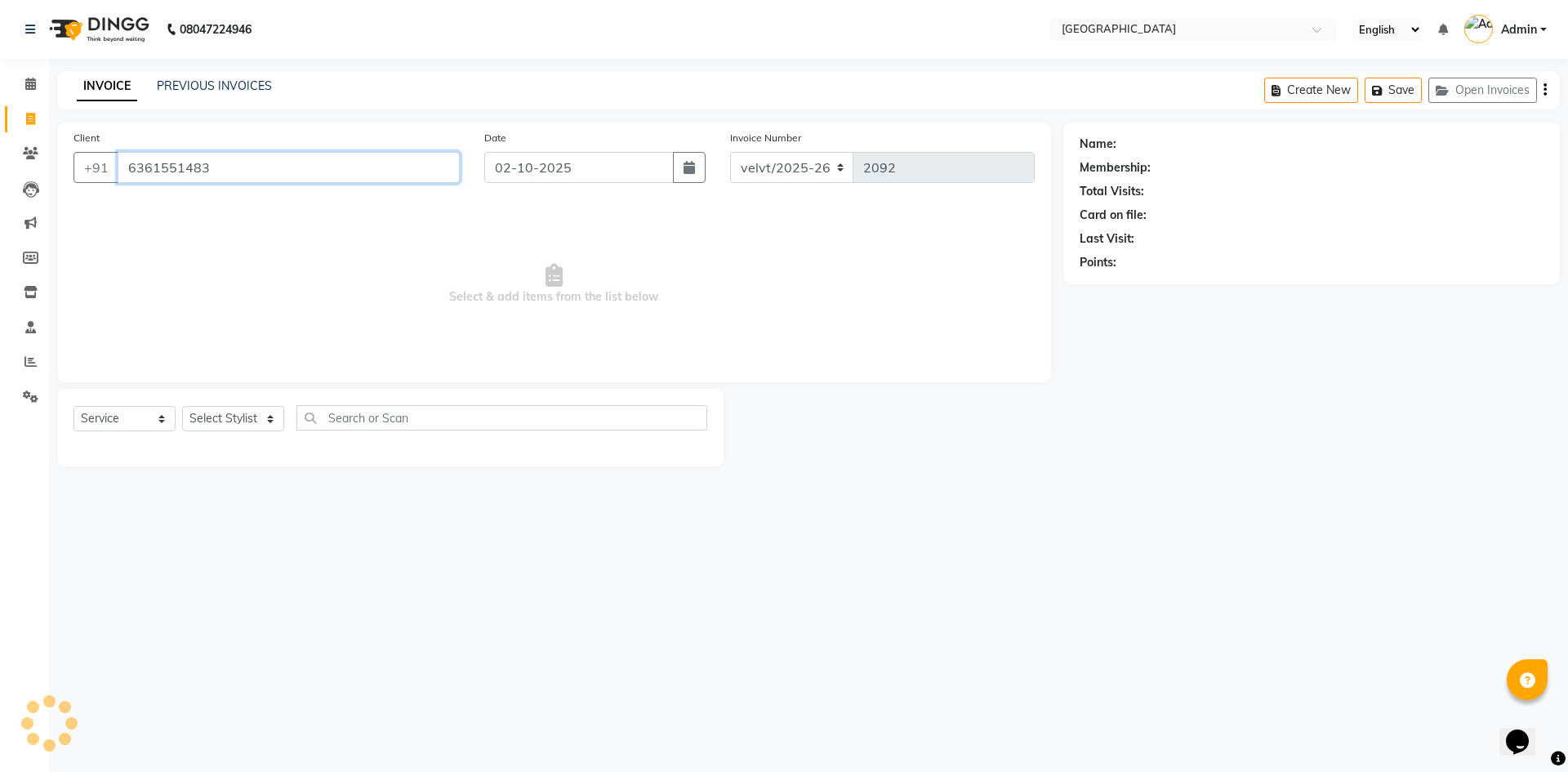
type input "6361551483"
select select "1: Object"
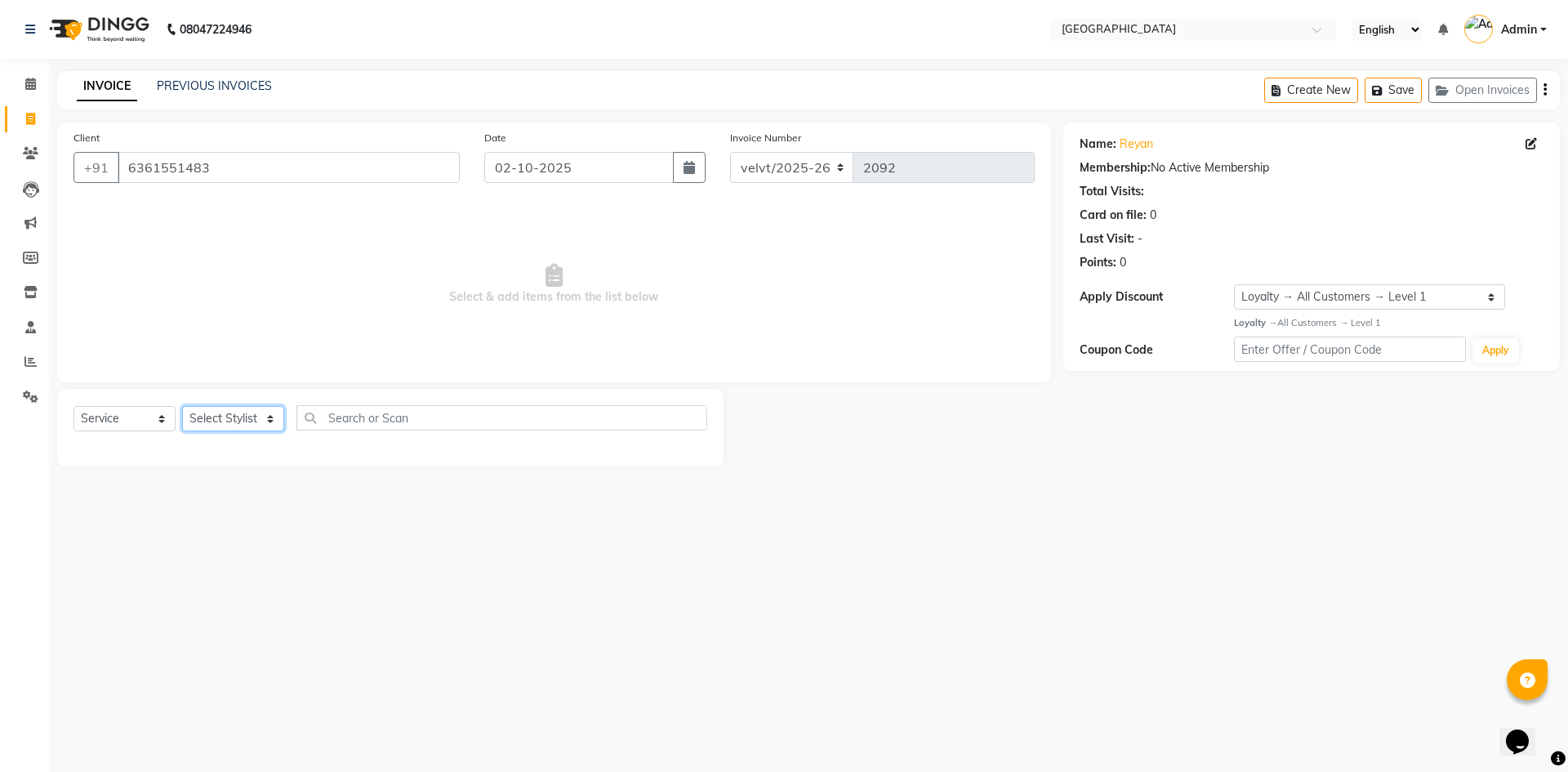
click at [243, 414] on select "Select Stylist [PERSON_NAME] Kaif [PERSON_NAME] [PERSON_NAME] [GEOGRAPHIC_DATA]…" at bounding box center [234, 419] width 102 height 25
click at [208, 420] on select "Select Stylist [PERSON_NAME] Kaif [PERSON_NAME] [PERSON_NAME] [GEOGRAPHIC_DATA]…" at bounding box center [234, 419] width 102 height 25
select select "93523"
click at [182, 406] on select "Select Stylist [PERSON_NAME] Kaif [PERSON_NAME] [PERSON_NAME] [GEOGRAPHIC_DATA]…" at bounding box center [234, 419] width 102 height 25
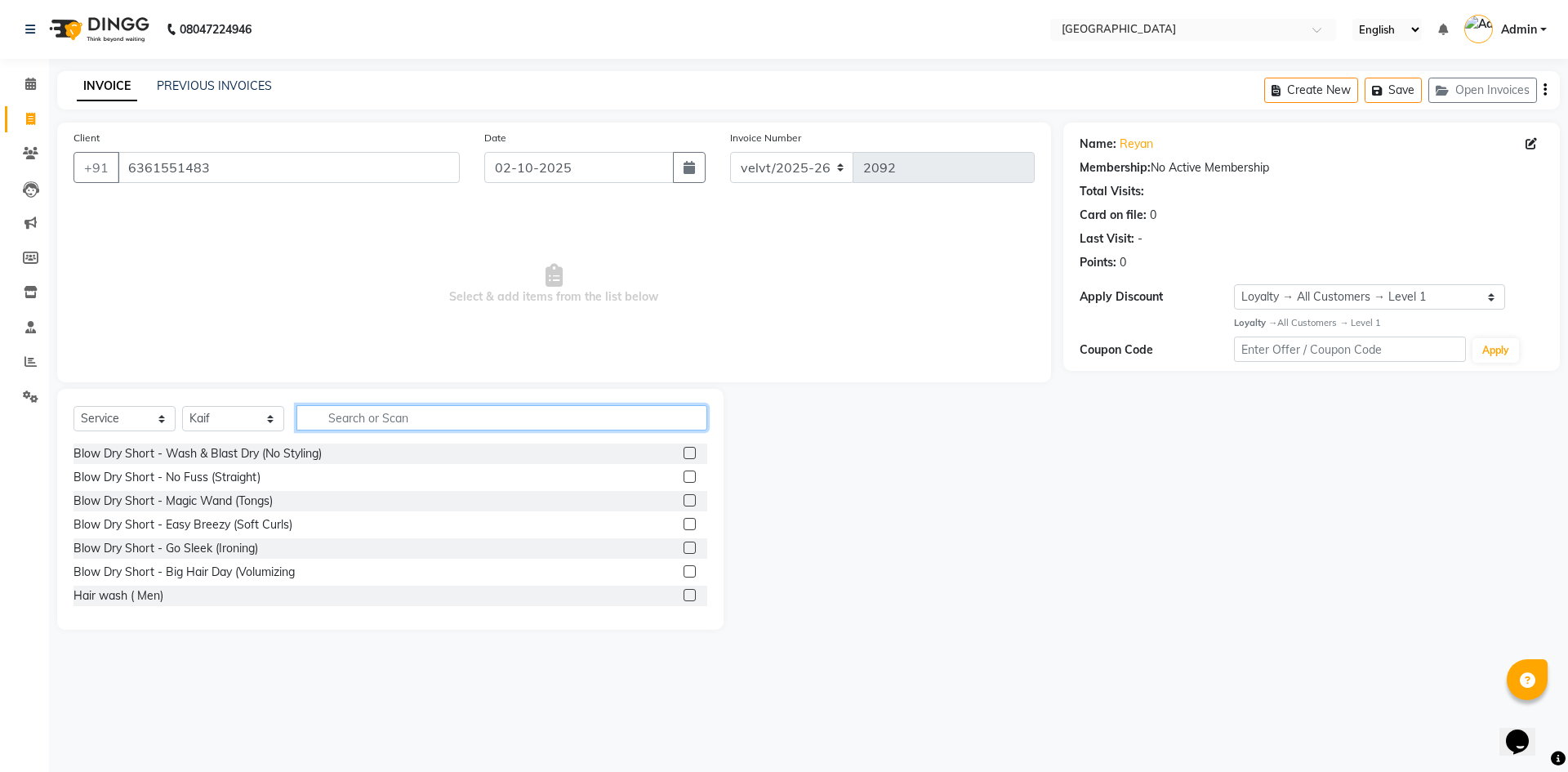
click at [355, 419] on input "text" at bounding box center [501, 418] width 411 height 25
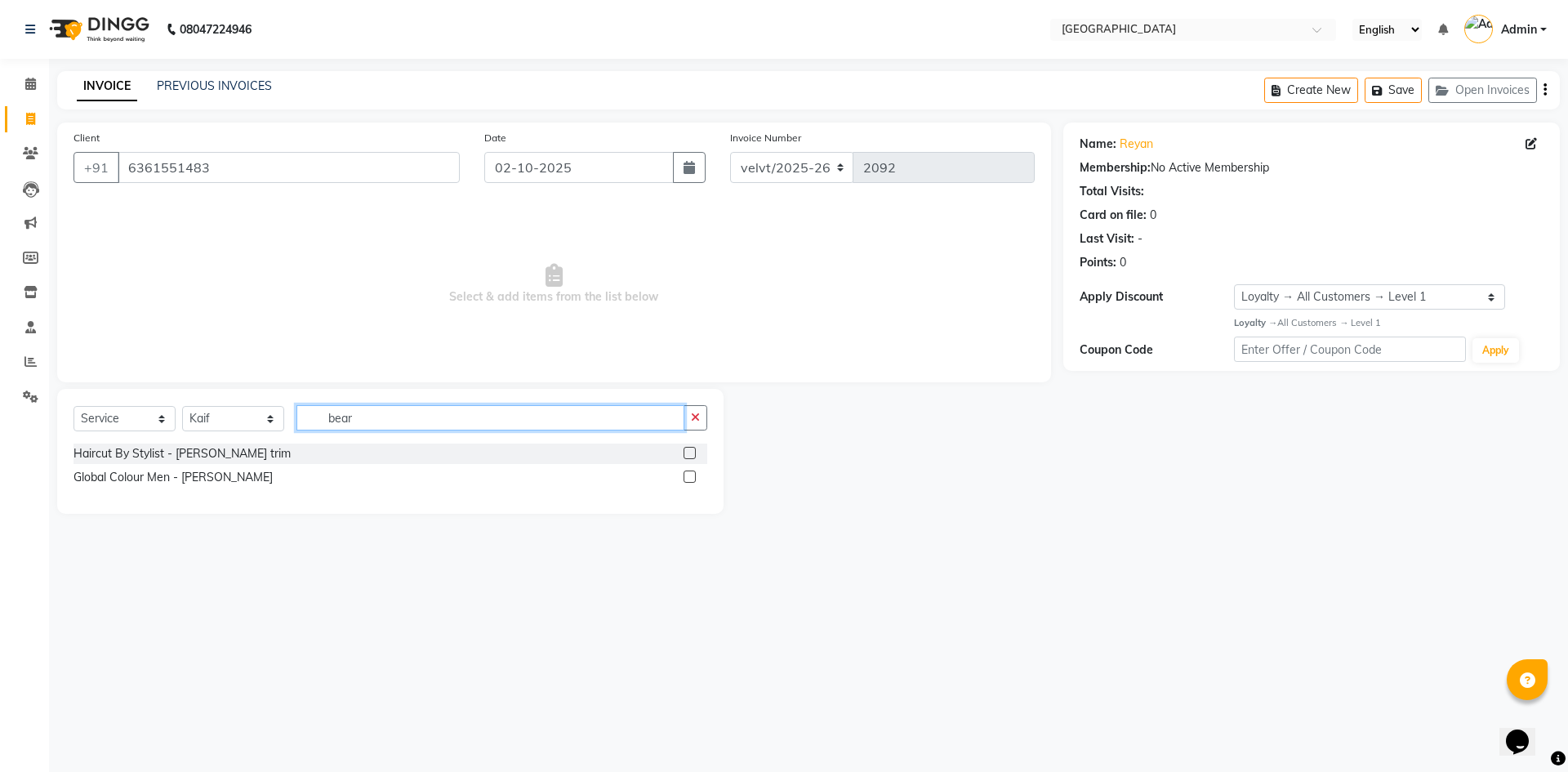
type input "bear"
click at [692, 455] on label at bounding box center [689, 453] width 12 height 12
click at [692, 455] on input "checkbox" at bounding box center [688, 453] width 10 height 10
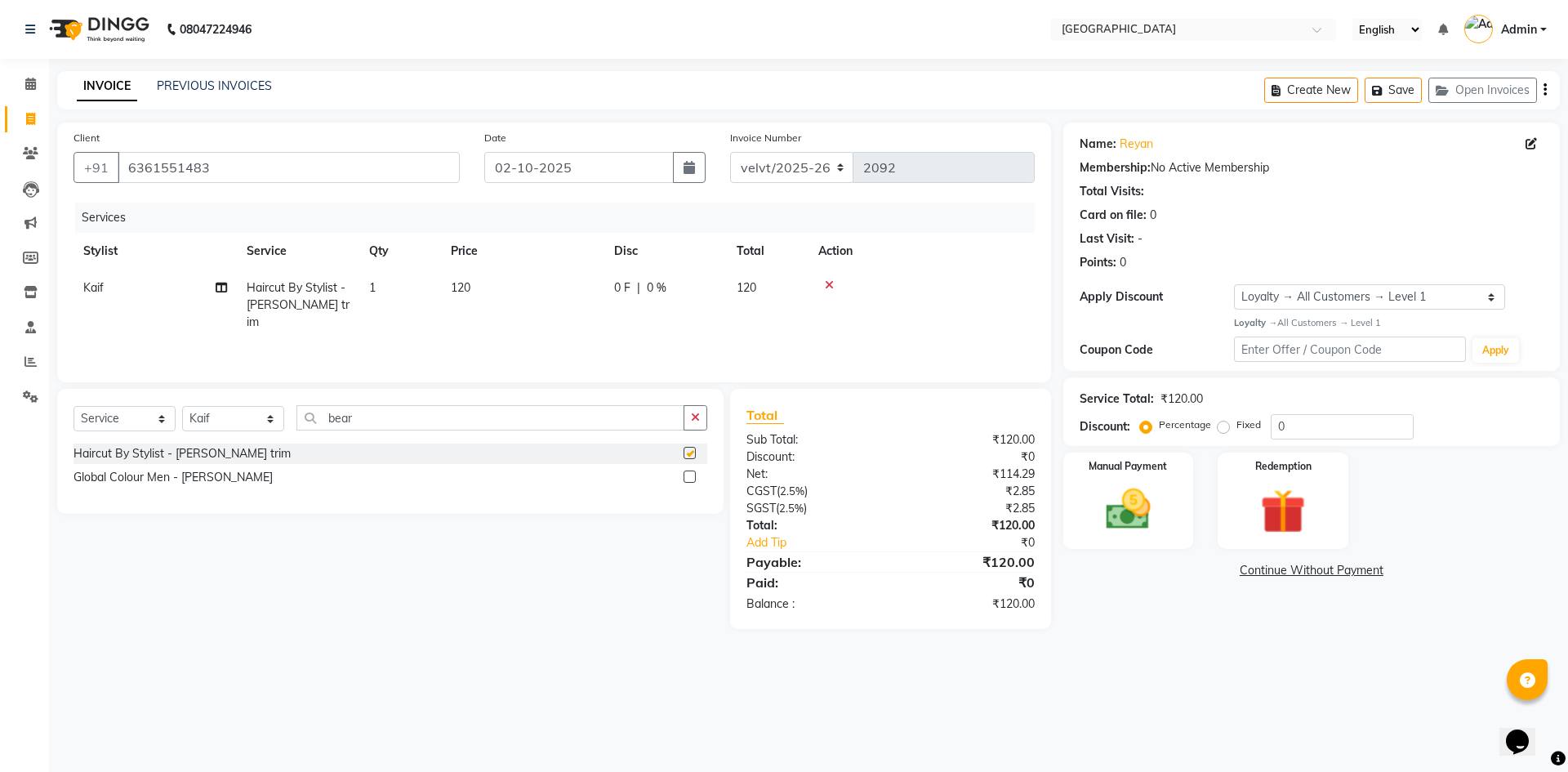
checkbox input "false"
click at [474, 281] on td "120" at bounding box center [523, 305] width 163 height 71
select select "93523"
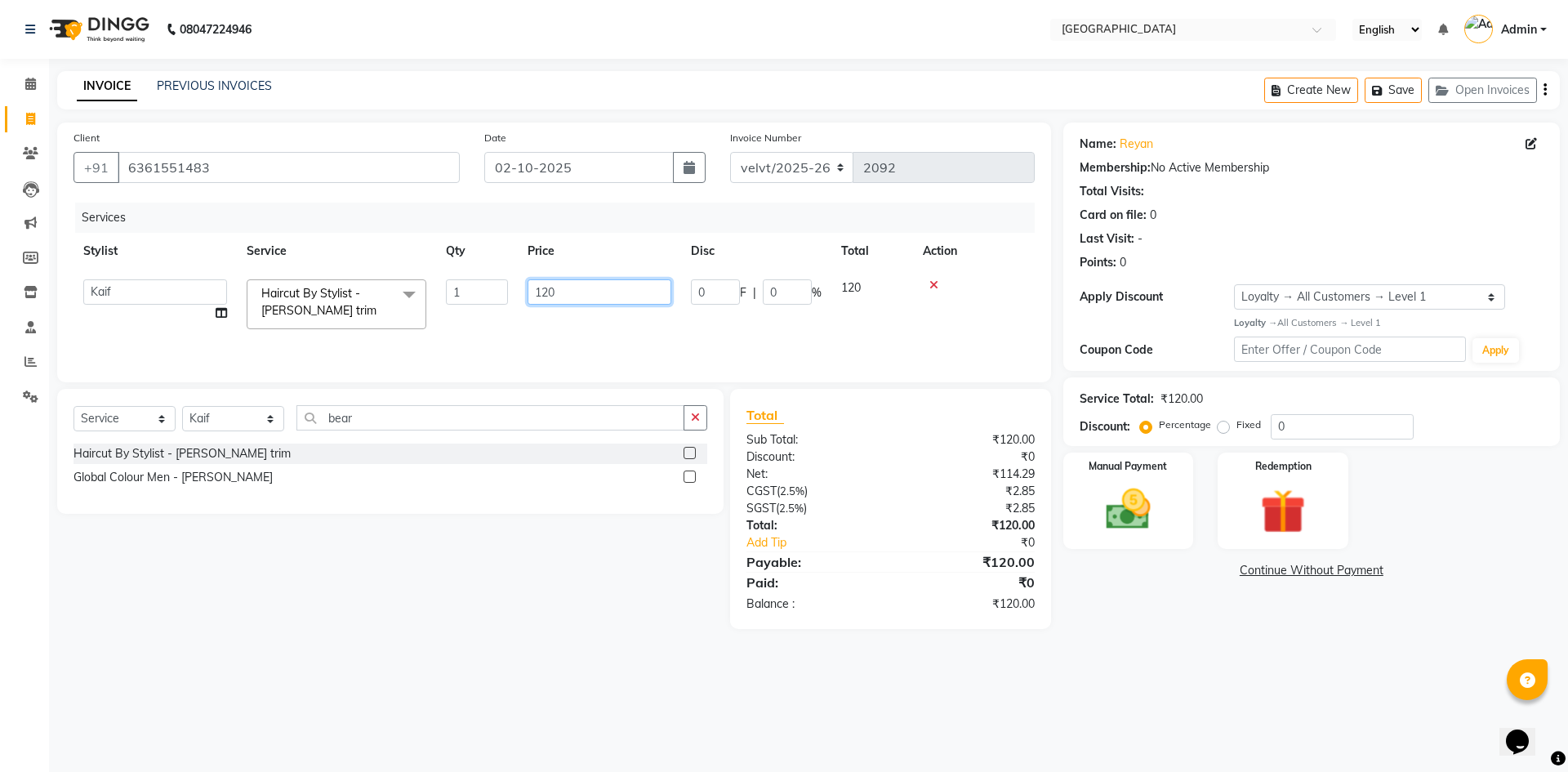
click at [550, 290] on input "120" at bounding box center [600, 292] width 144 height 25
type input "50"
click at [1178, 619] on div "Name: [PERSON_NAME] Membership: No Active Membership Total Visits: Card on file…" at bounding box center [1318, 375] width 509 height 506
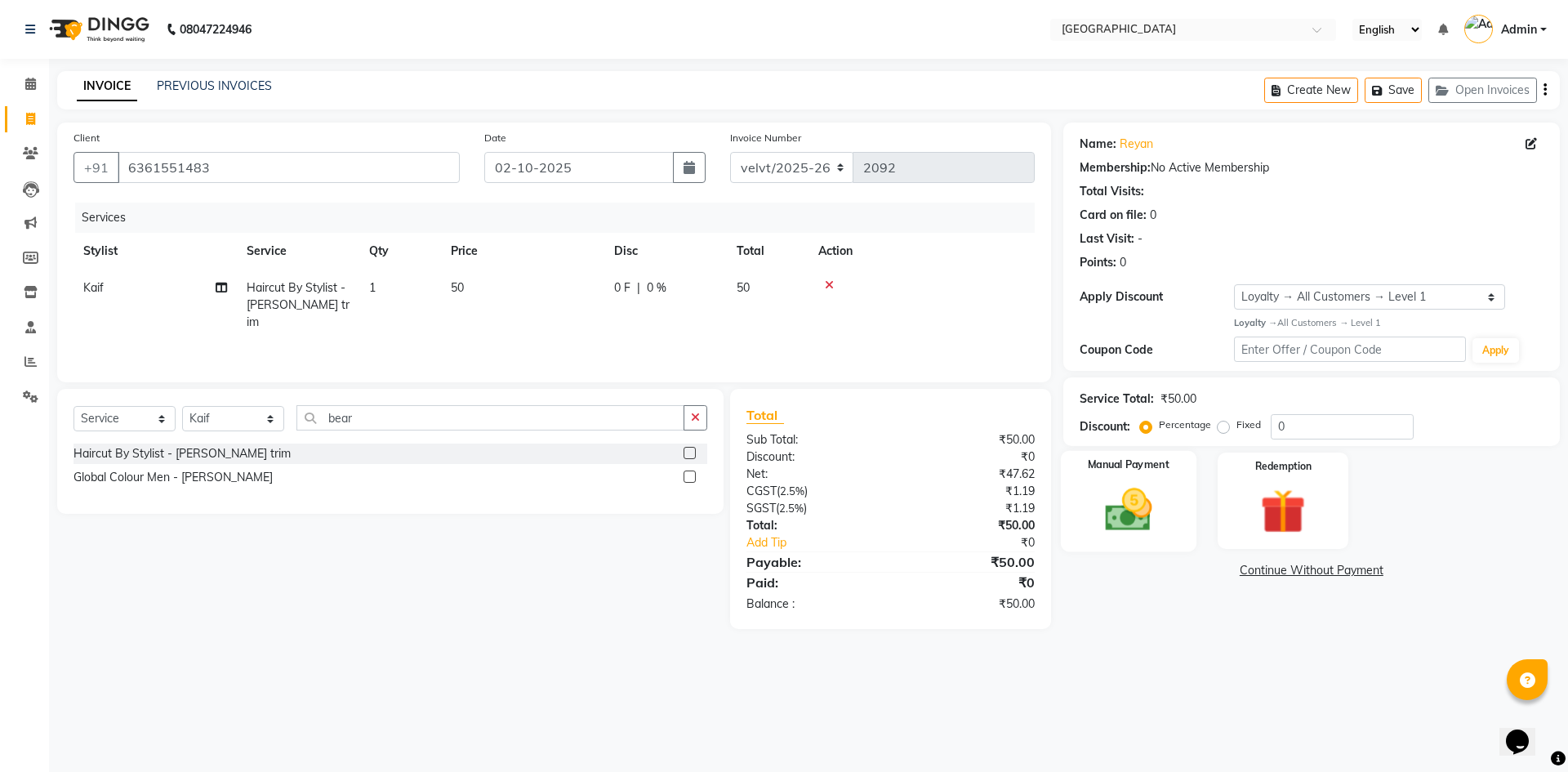
click at [1119, 514] on img at bounding box center [1128, 510] width 76 height 54
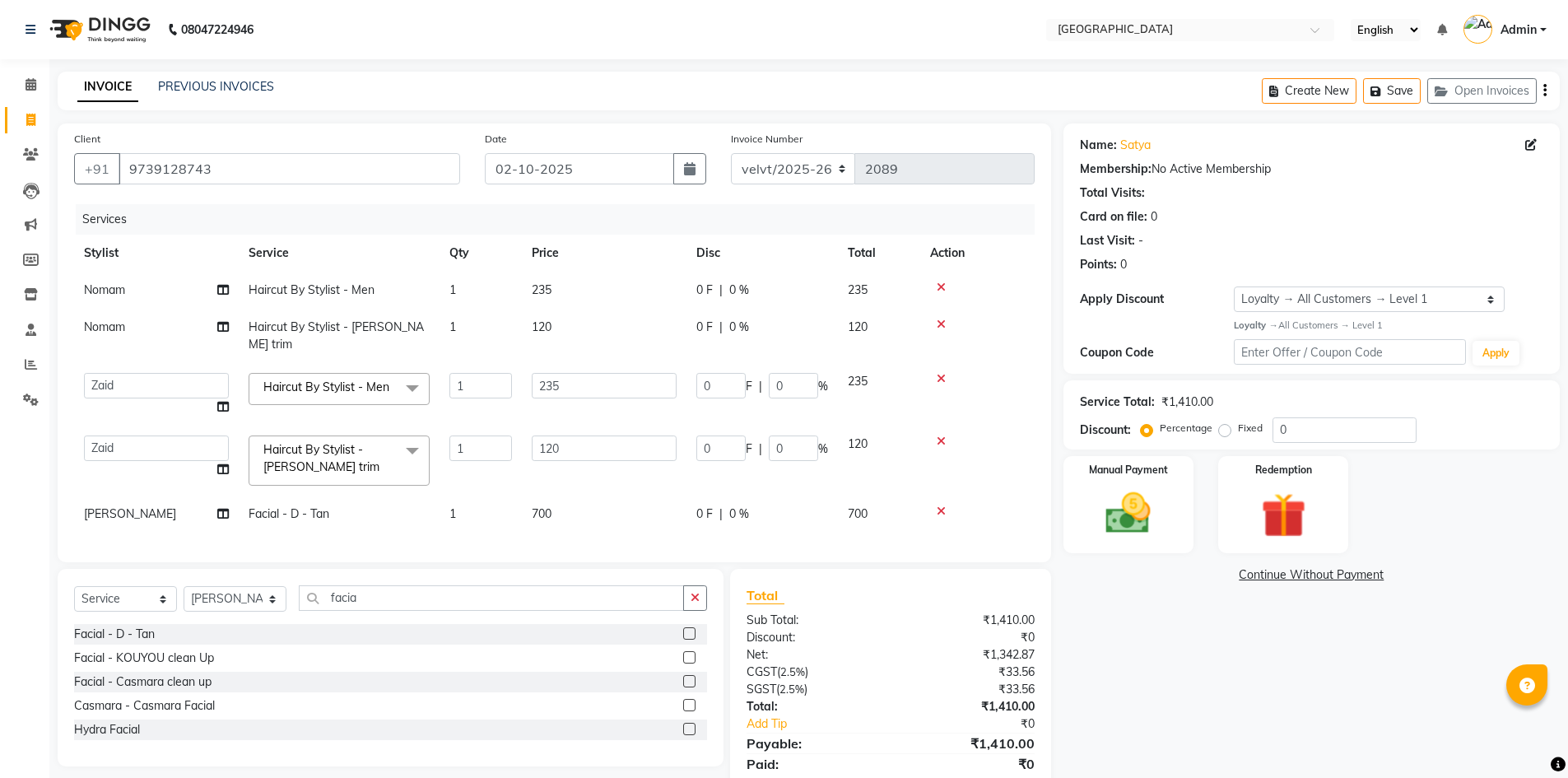
select select "89472"
select select "service"
select select "68468"
select select "1: Object"
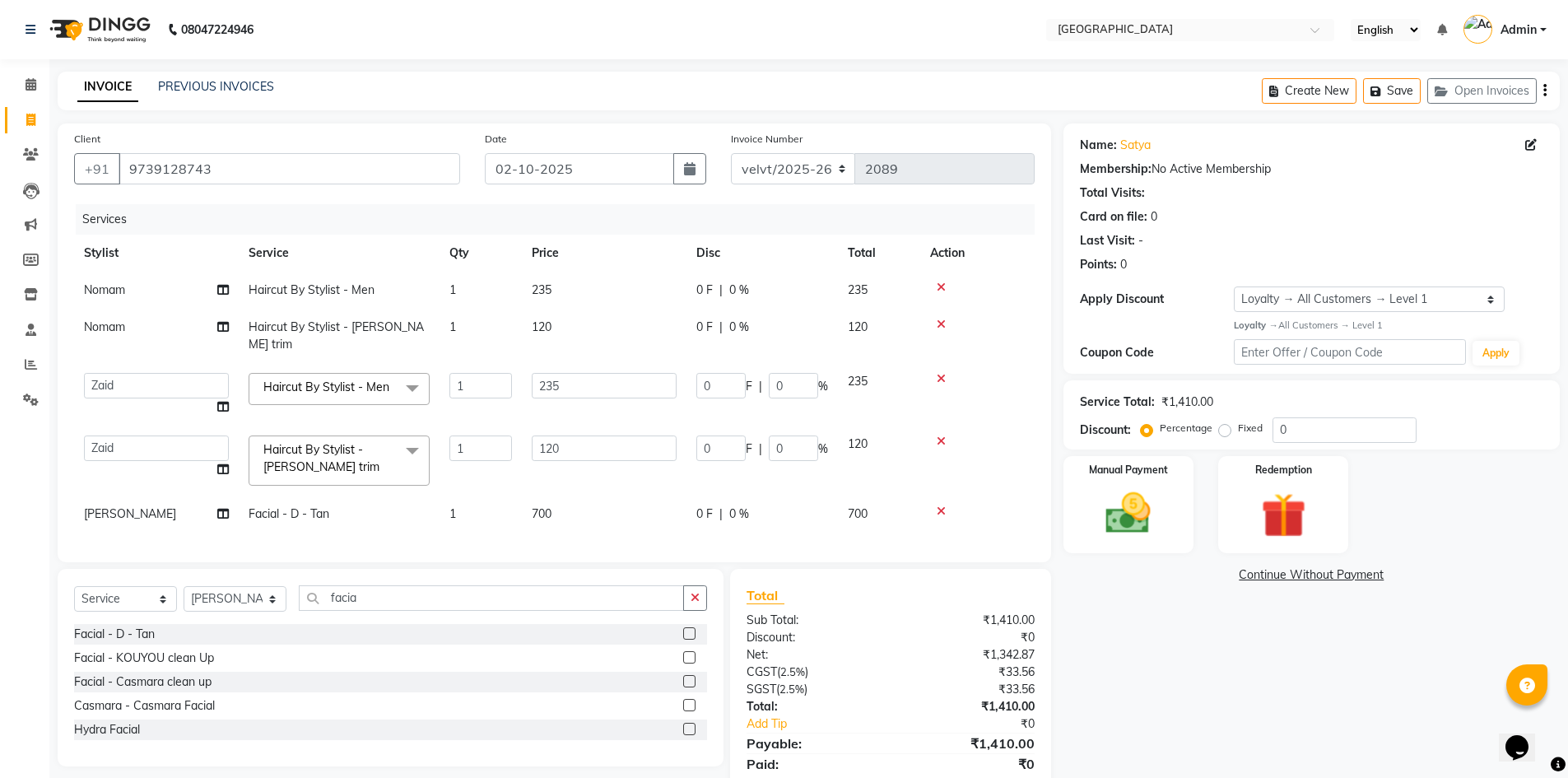
click at [249, 76] on div "INVOICE PREVIOUS INVOICES Create New Save Open Invoices" at bounding box center [808, 91] width 1502 height 39
